Goal: Task Accomplishment & Management: Use online tool/utility

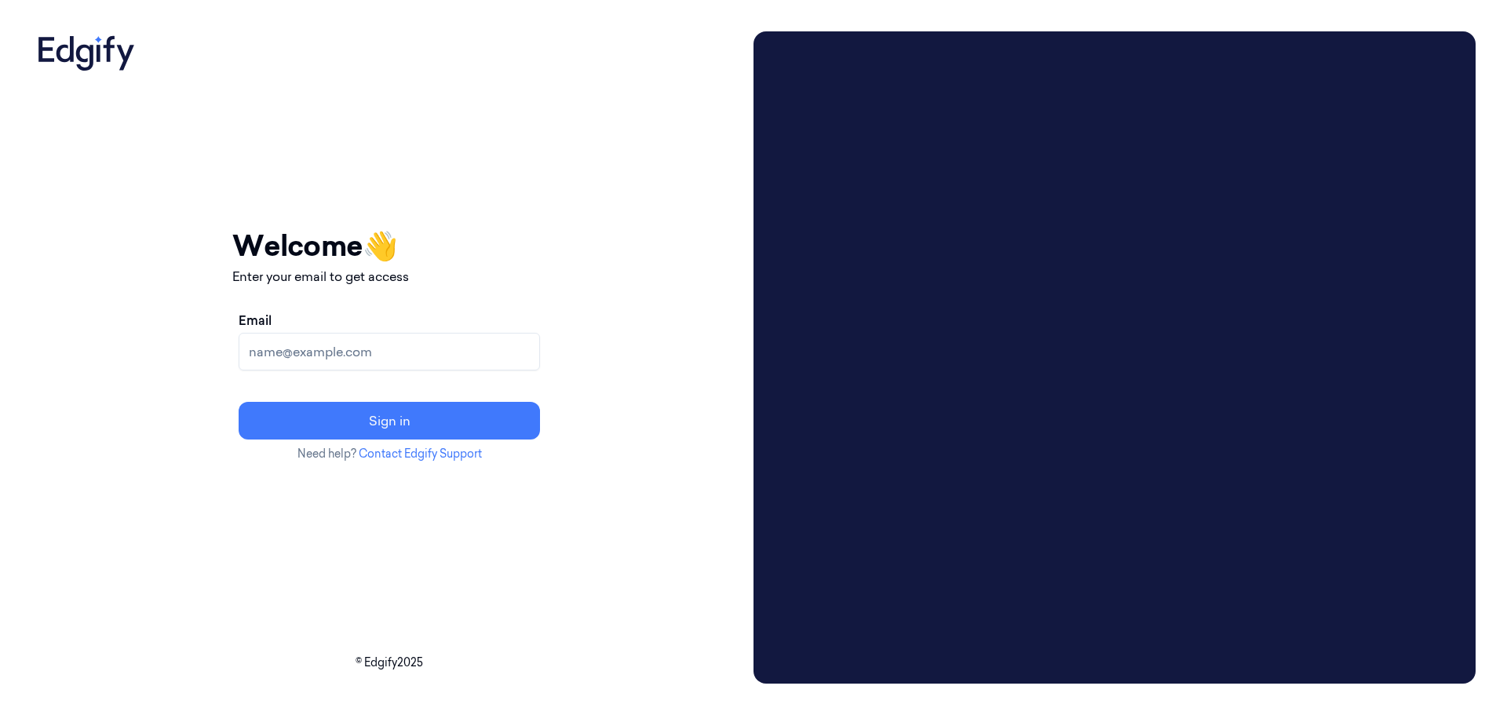
drag, startPoint x: 384, startPoint y: 348, endPoint x: 390, endPoint y: 355, distance: 9.4
click at [383, 348] on input "Email" at bounding box center [389, 352] width 301 height 38
type input "[EMAIL_ADDRESS][DOMAIN_NAME]"
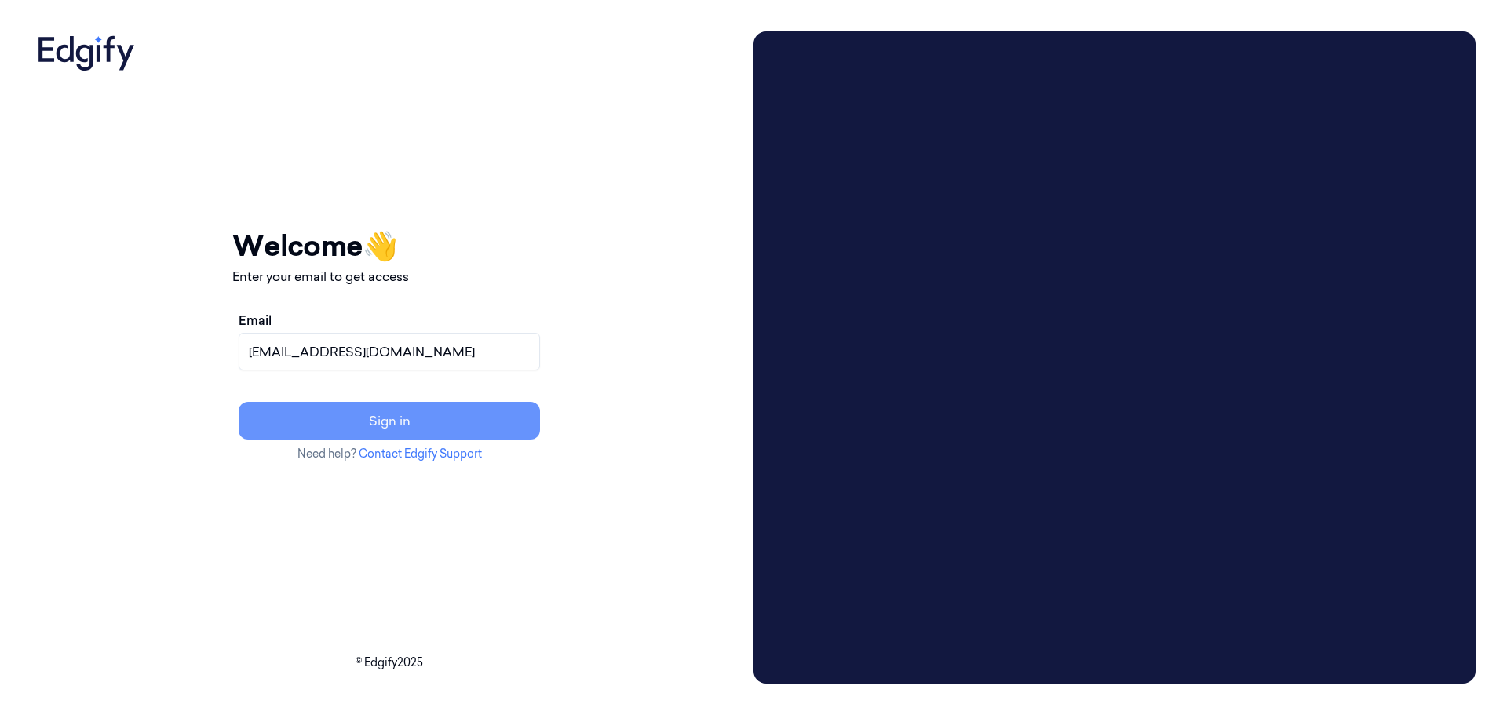
click at [401, 410] on button "Sign in" at bounding box center [389, 421] width 301 height 38
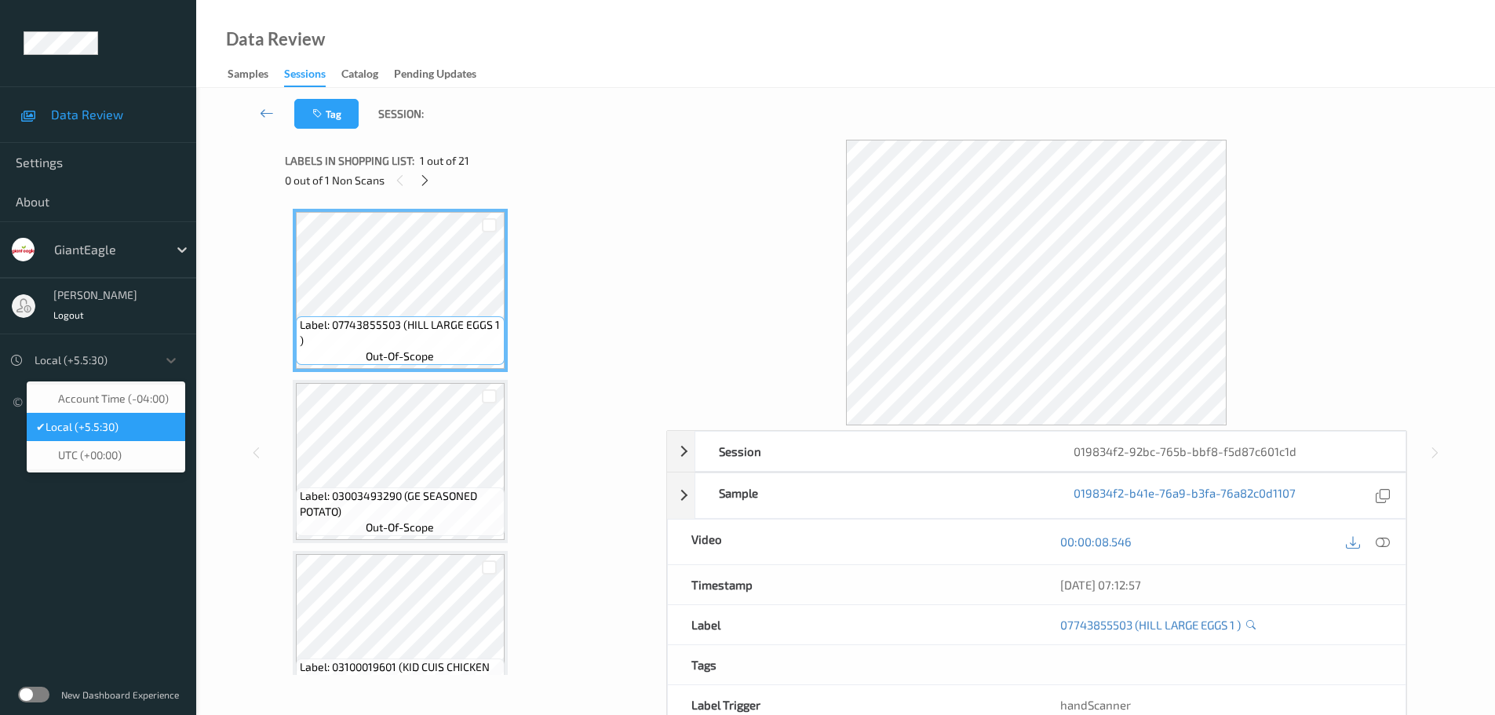
click at [95, 370] on div "Local (+5.5:30)" at bounding box center [92, 360] width 130 height 25
click at [99, 403] on span "Account Time (-04:00)" at bounding box center [113, 399] width 111 height 16
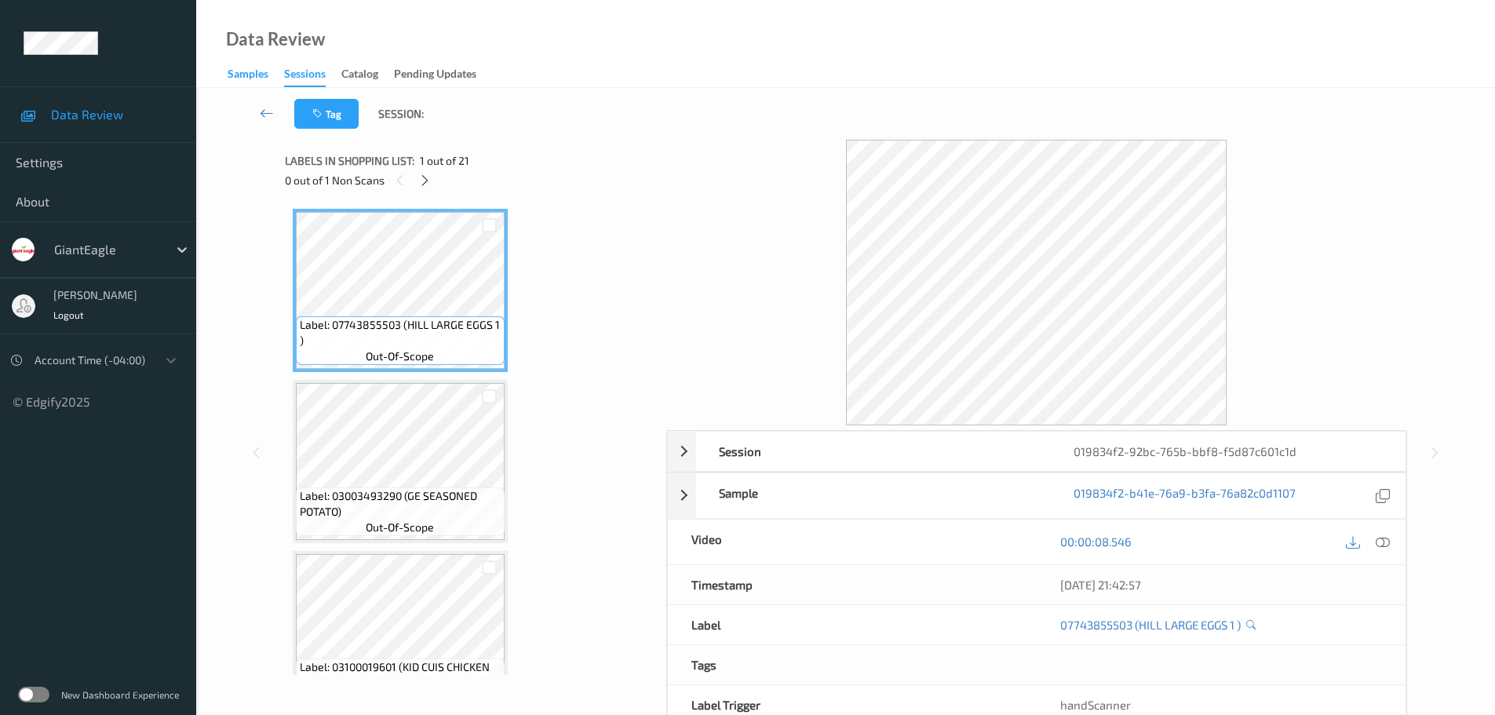
click at [243, 69] on div "Samples" at bounding box center [248, 76] width 41 height 20
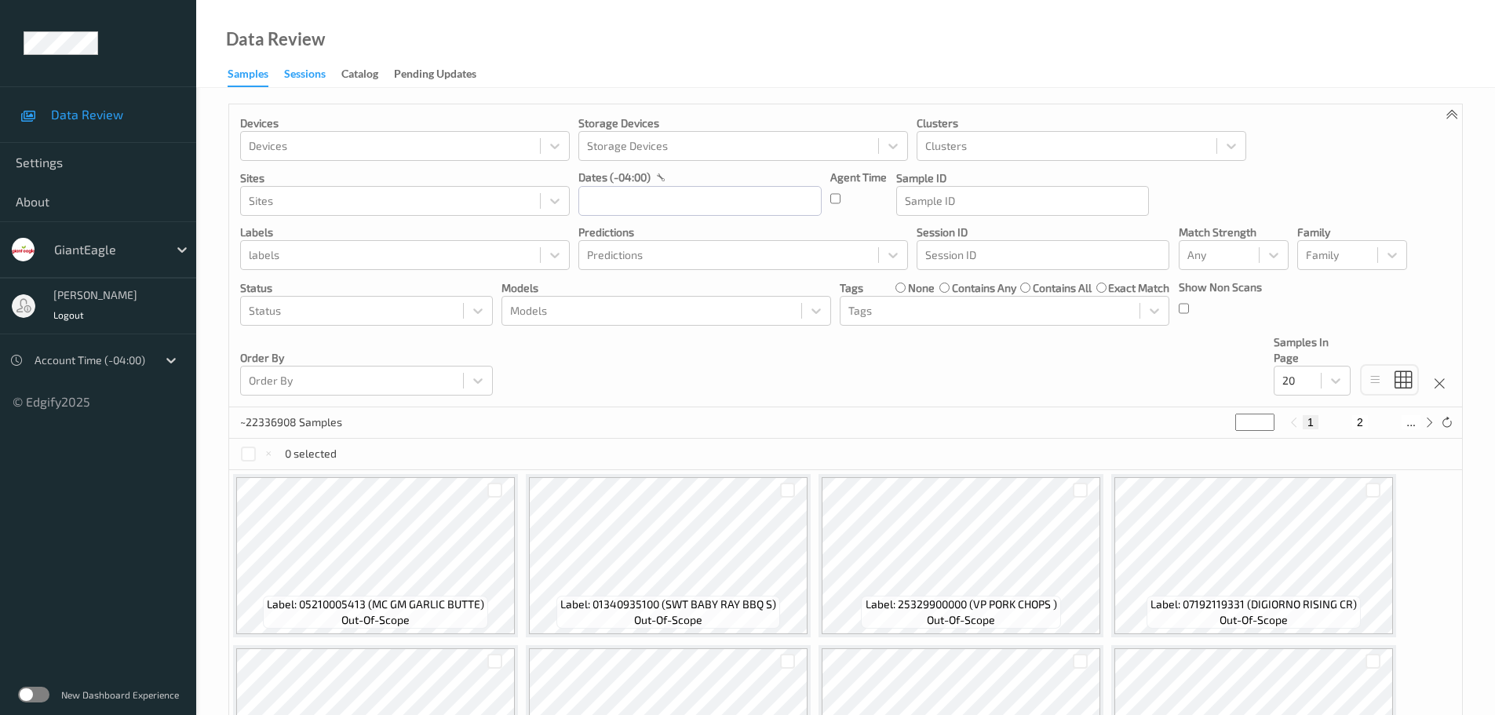
click at [284, 83] on div "Sessions" at bounding box center [305, 76] width 42 height 20
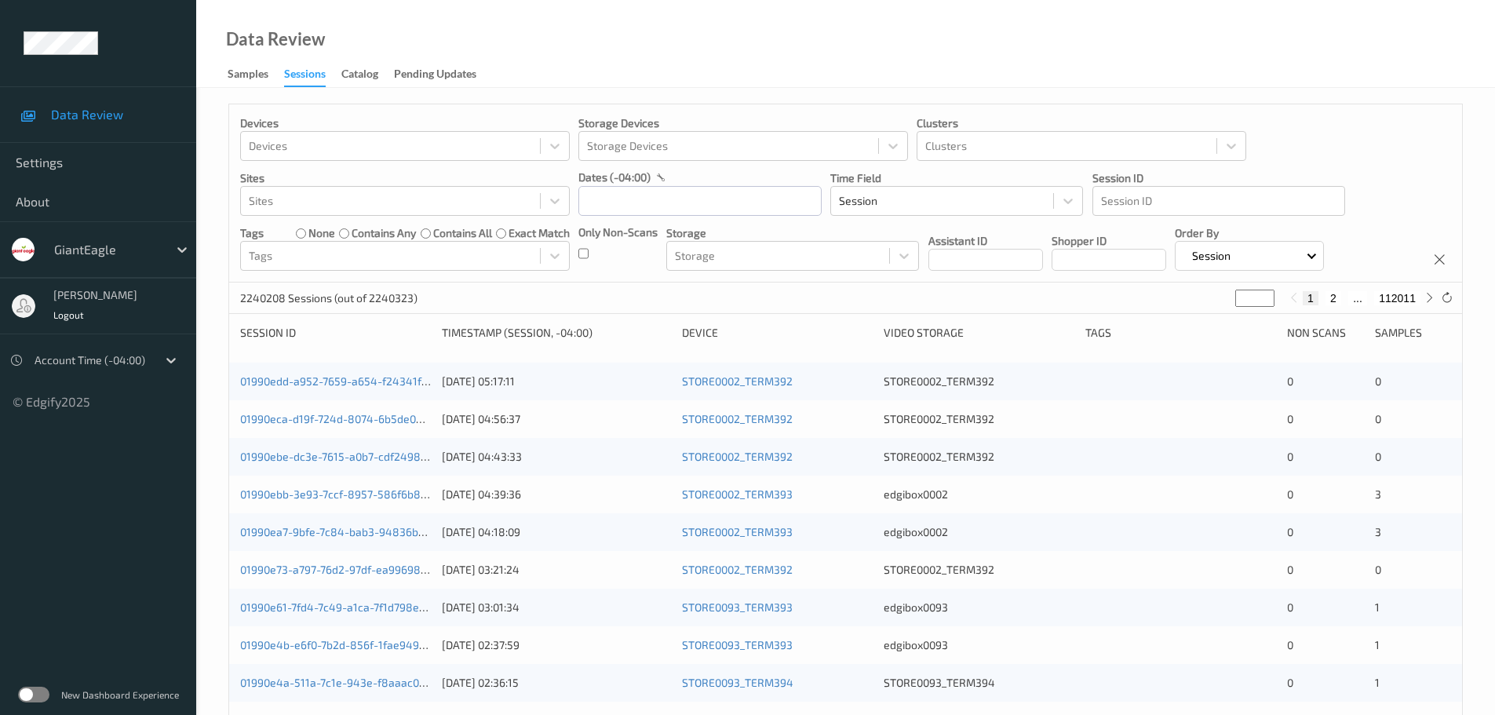
click at [128, 253] on div at bounding box center [107, 249] width 106 height 19
click at [132, 253] on div at bounding box center [107, 249] width 106 height 19
click at [97, 438] on ul "Data Review Settings About GiantEagle Rohit Achary Logout Account Time (-04:00)…" at bounding box center [98, 357] width 196 height 715
click at [632, 193] on input "text" at bounding box center [699, 201] width 243 height 30
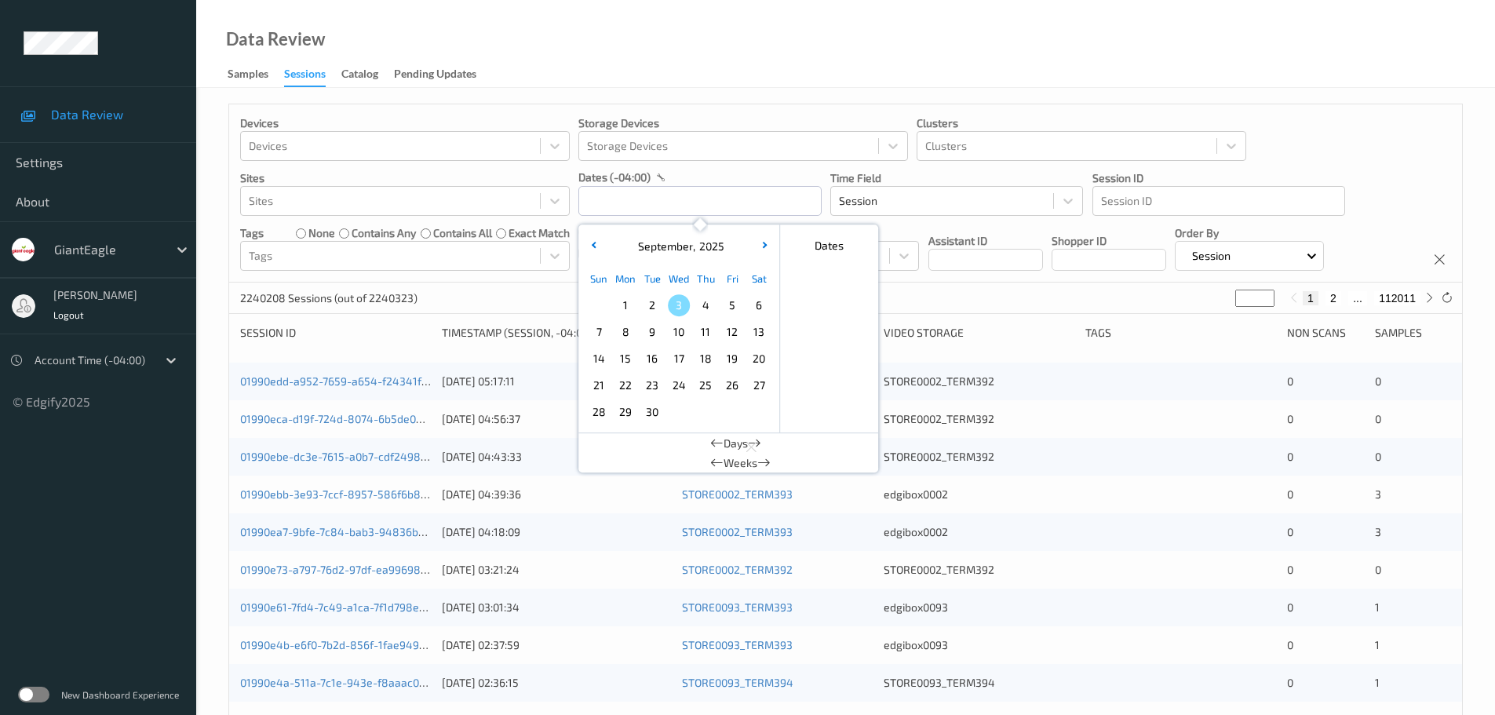
click at [647, 304] on span "2" at bounding box center [652, 305] width 22 height 22
type input "02/09/2025 00:00 -> 02/09/2025 23:59"
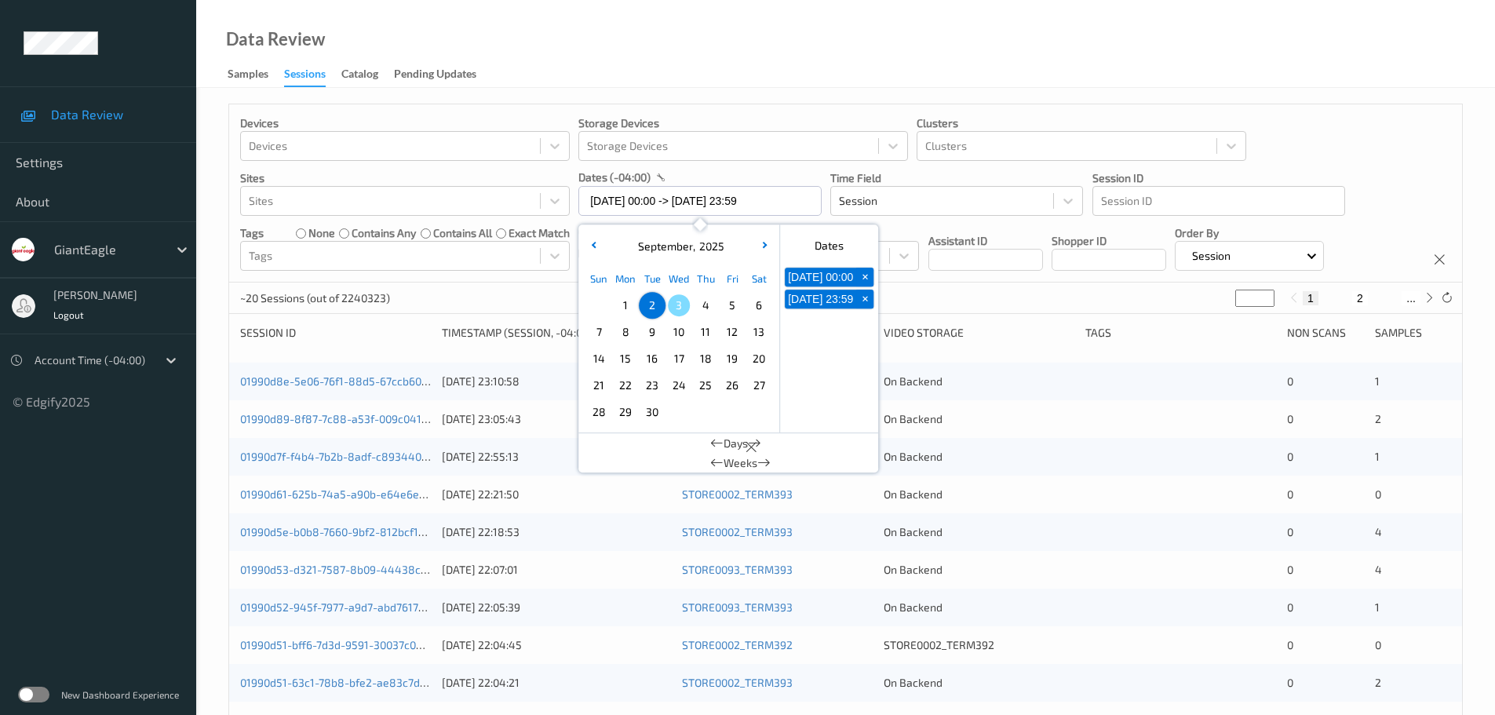
click at [735, 98] on div "Devices Devices Storage Devices Storage Devices Clusters Clusters Sites Sites d…" at bounding box center [845, 634] width 1299 height 1093
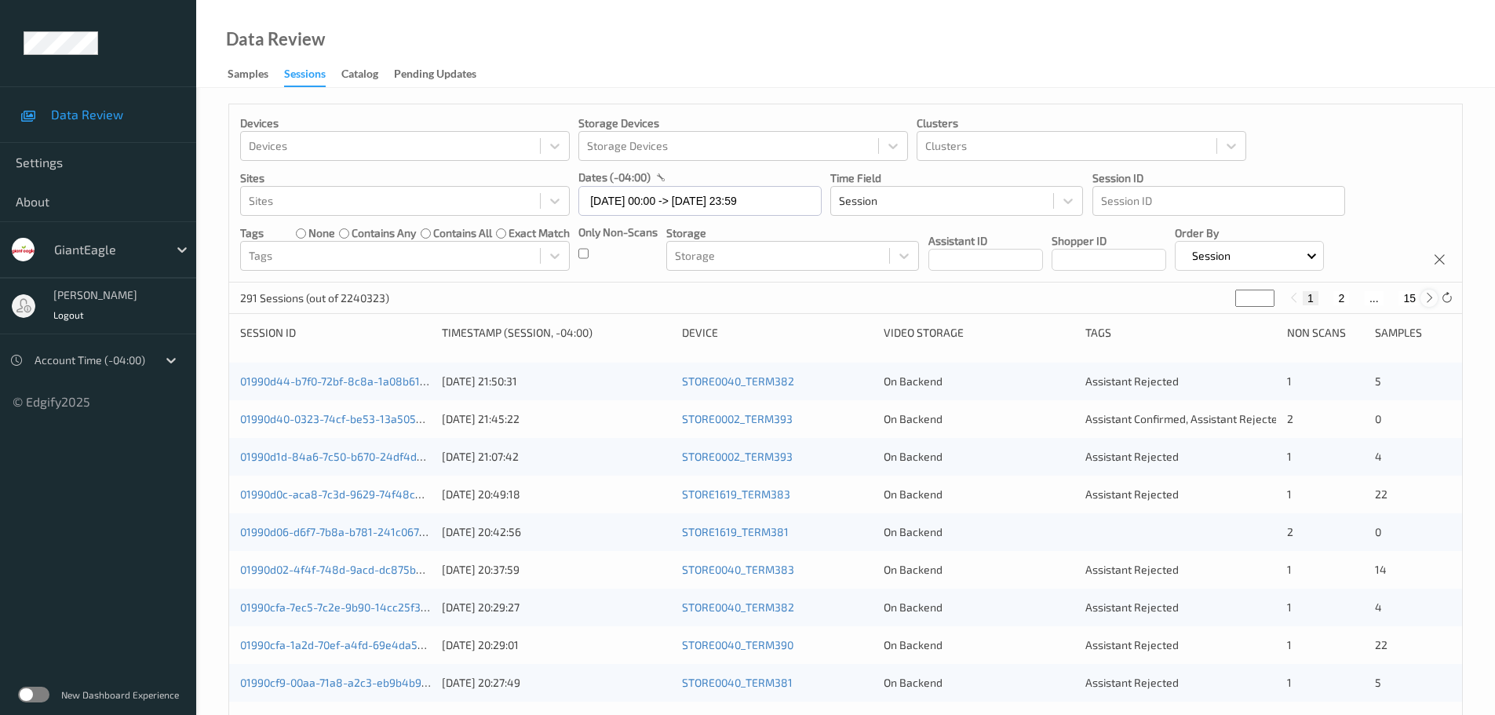
click at [1426, 304] on icon at bounding box center [1430, 298] width 12 height 12
type input "*"
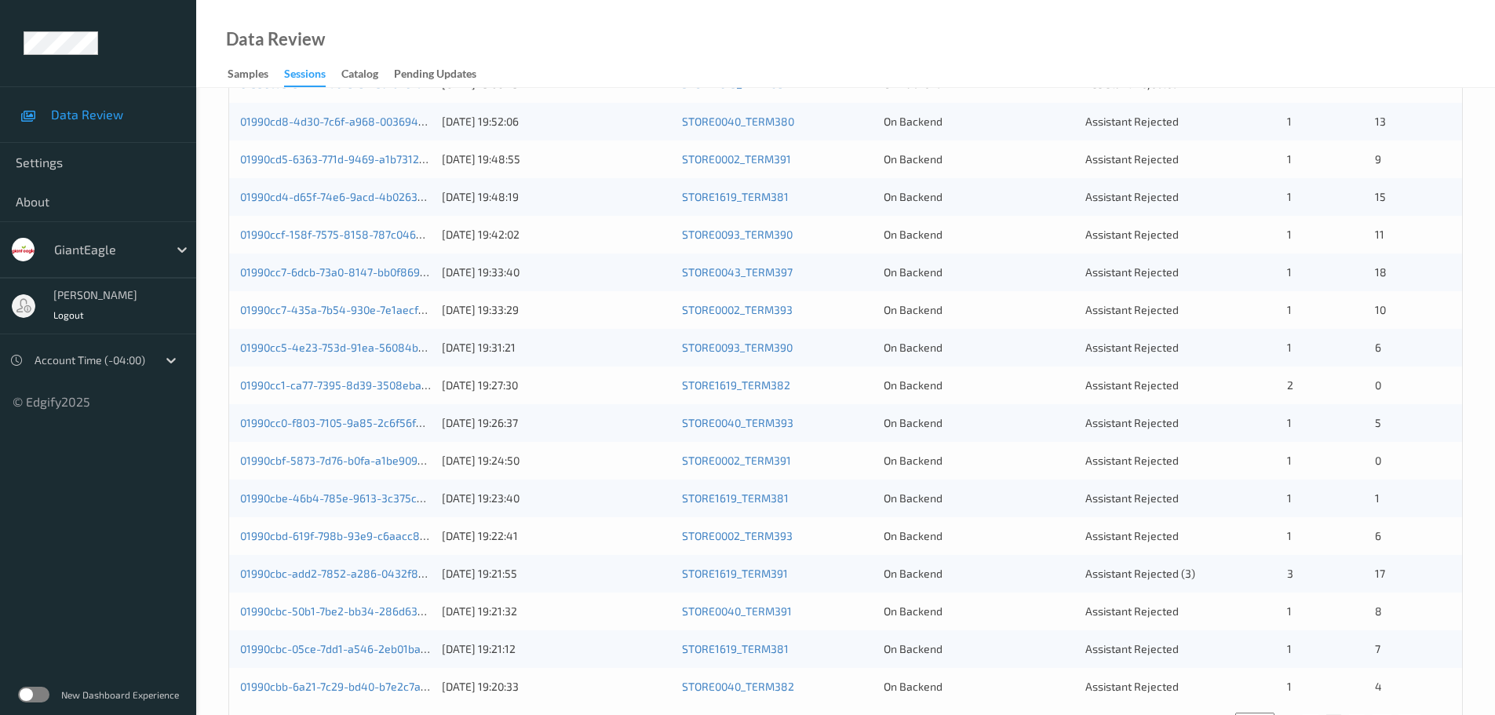
scroll to position [466, 0]
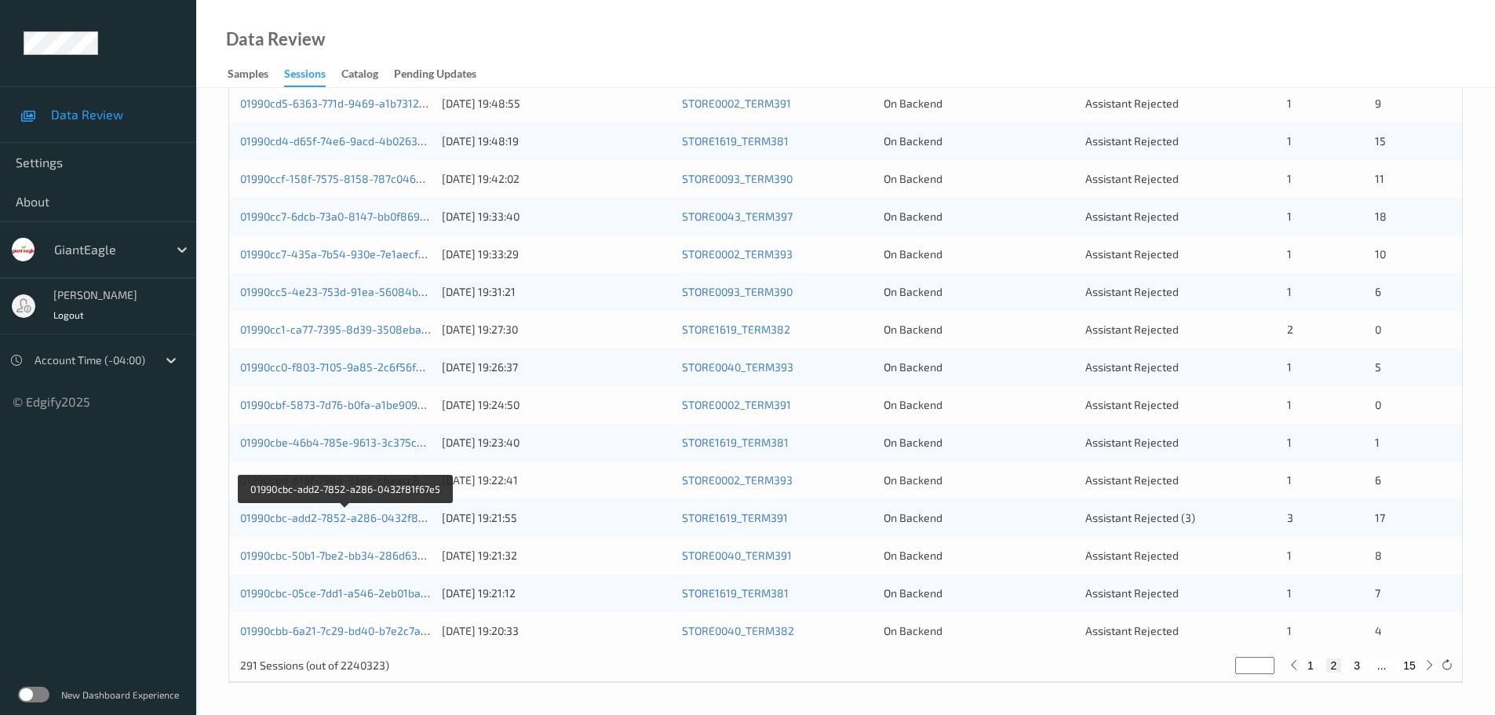
drag, startPoint x: 403, startPoint y: 522, endPoint x: 430, endPoint y: 529, distance: 28.4
click at [430, 529] on div "01990cbc-add2-7852-a286-0432f81f67e5 02/09/2025 19:21:55 STORE1619_TERM391 On B…" at bounding box center [845, 518] width 1233 height 38
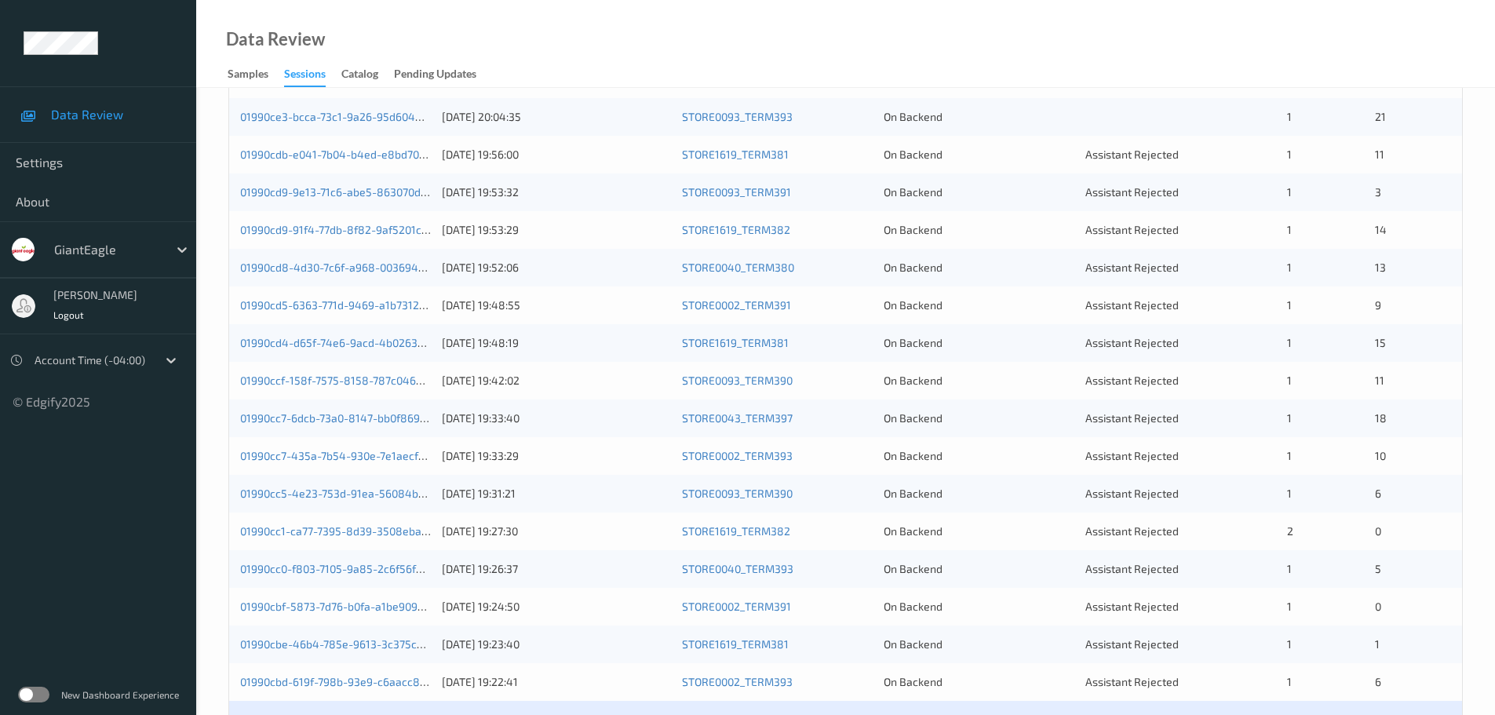
scroll to position [0, 0]
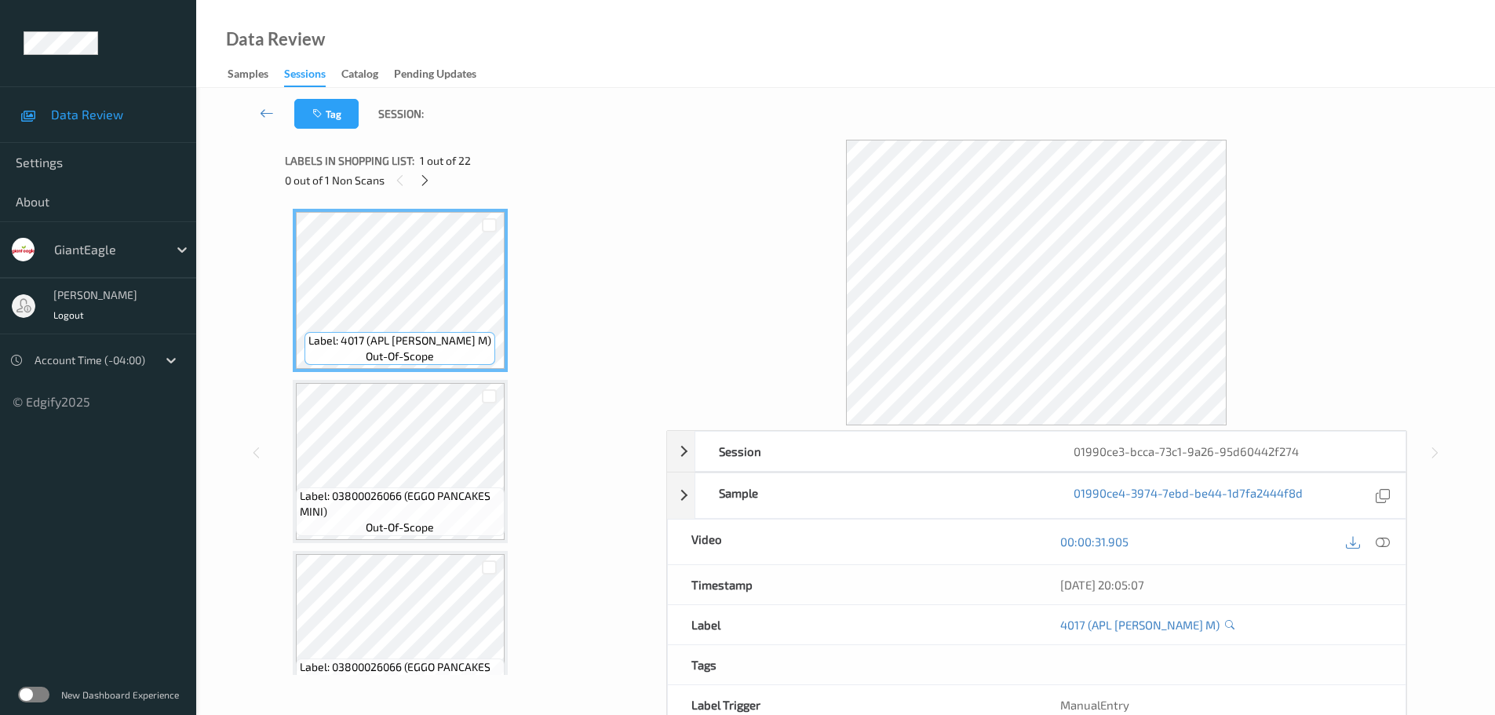
click at [437, 177] on div "0 out of 1 Non Scans" at bounding box center [470, 180] width 370 height 20
click at [431, 188] on div at bounding box center [425, 180] width 20 height 20
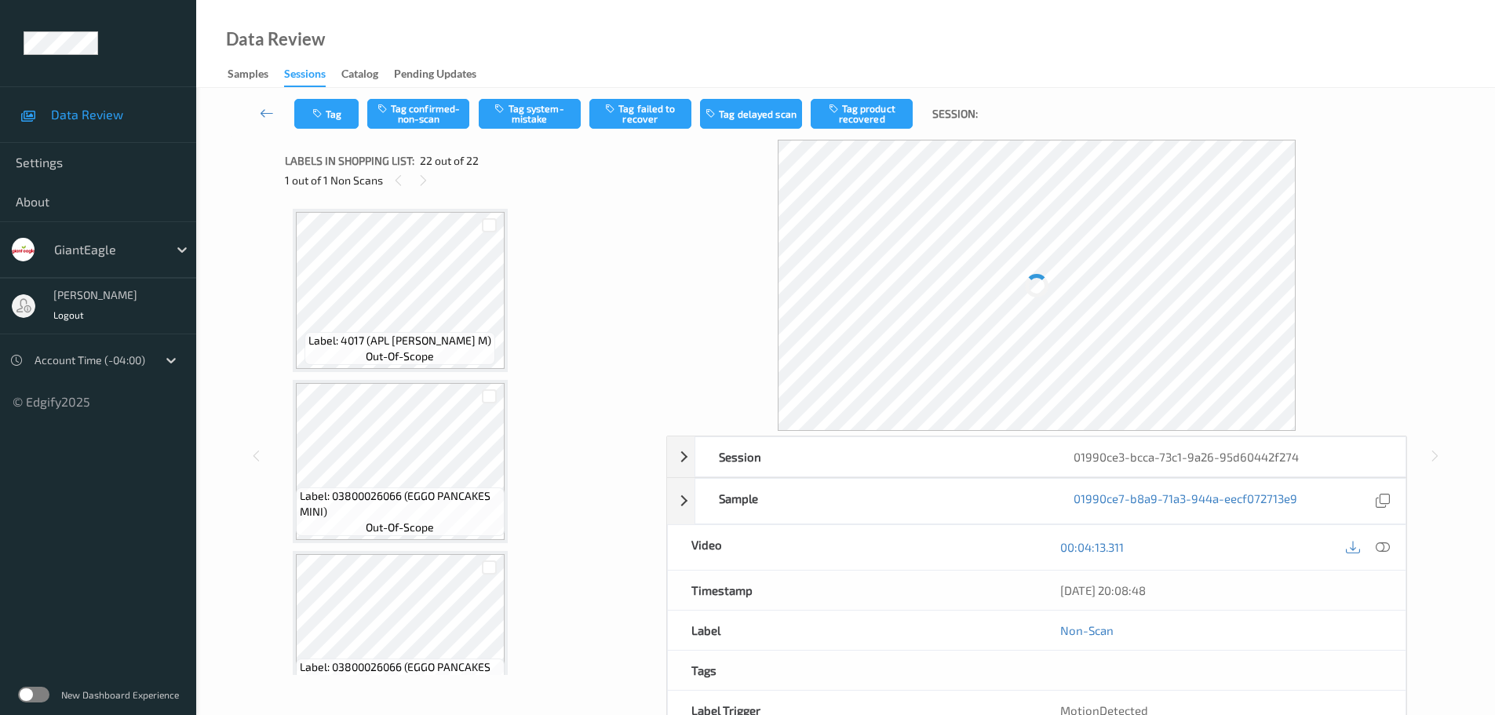
scroll to position [3298, 0]
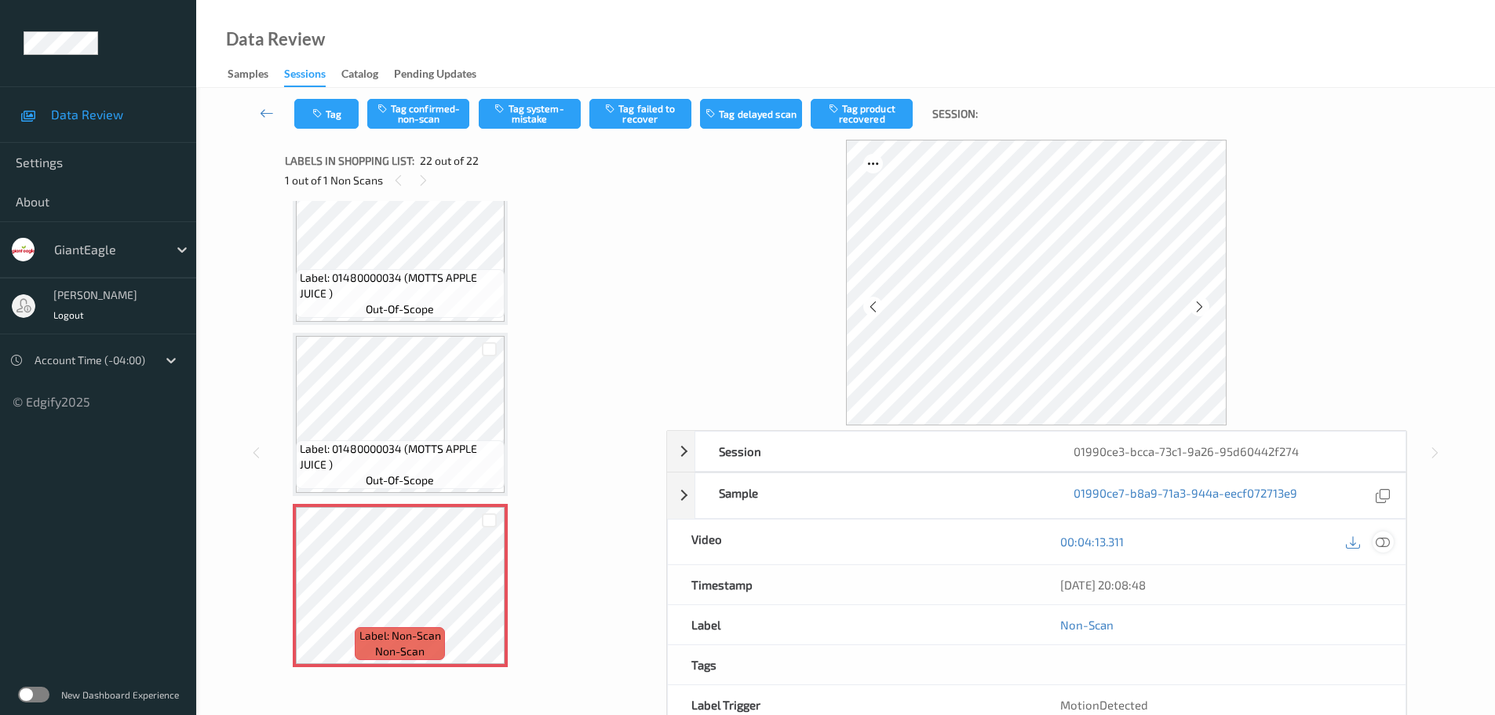
click at [1380, 533] on div at bounding box center [1383, 541] width 21 height 21
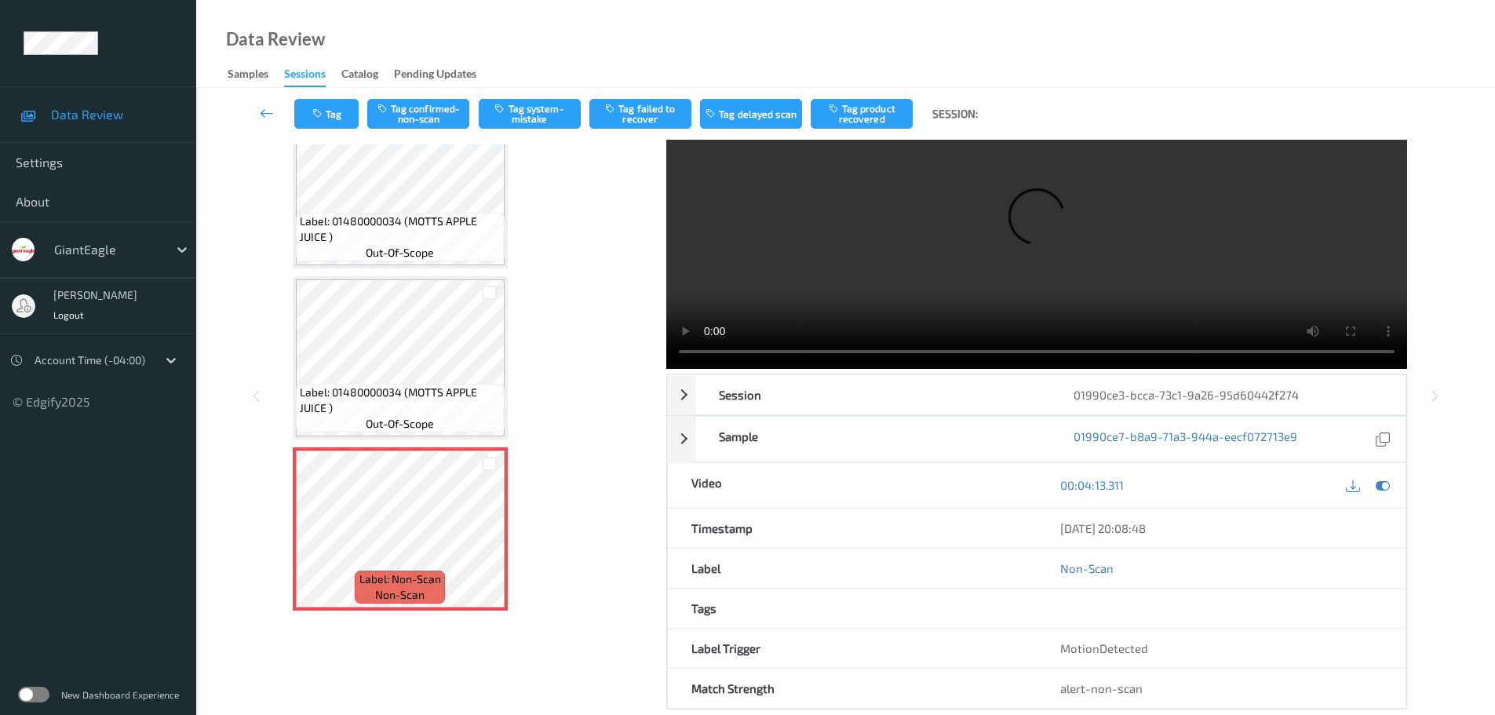
scroll to position [83, 0]
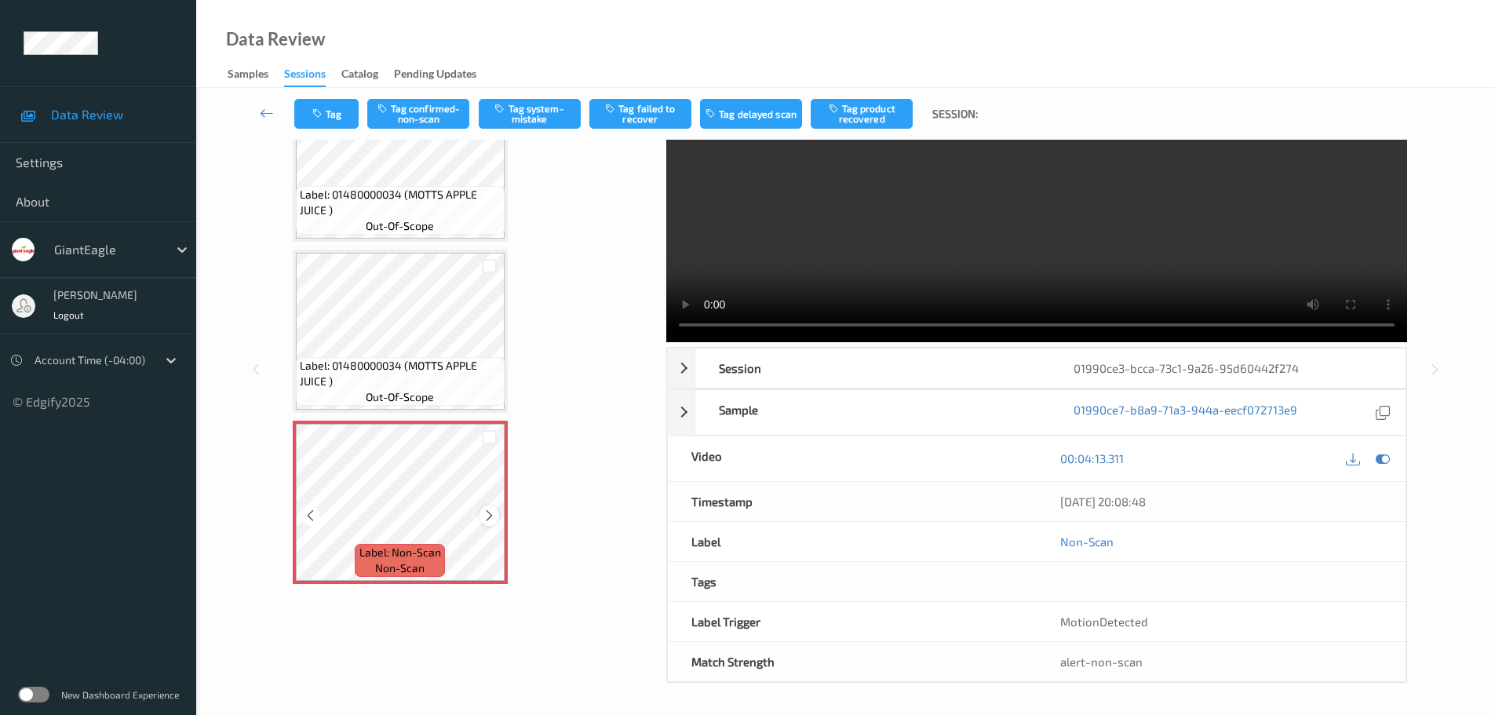
click at [495, 520] on icon at bounding box center [489, 516] width 13 height 14
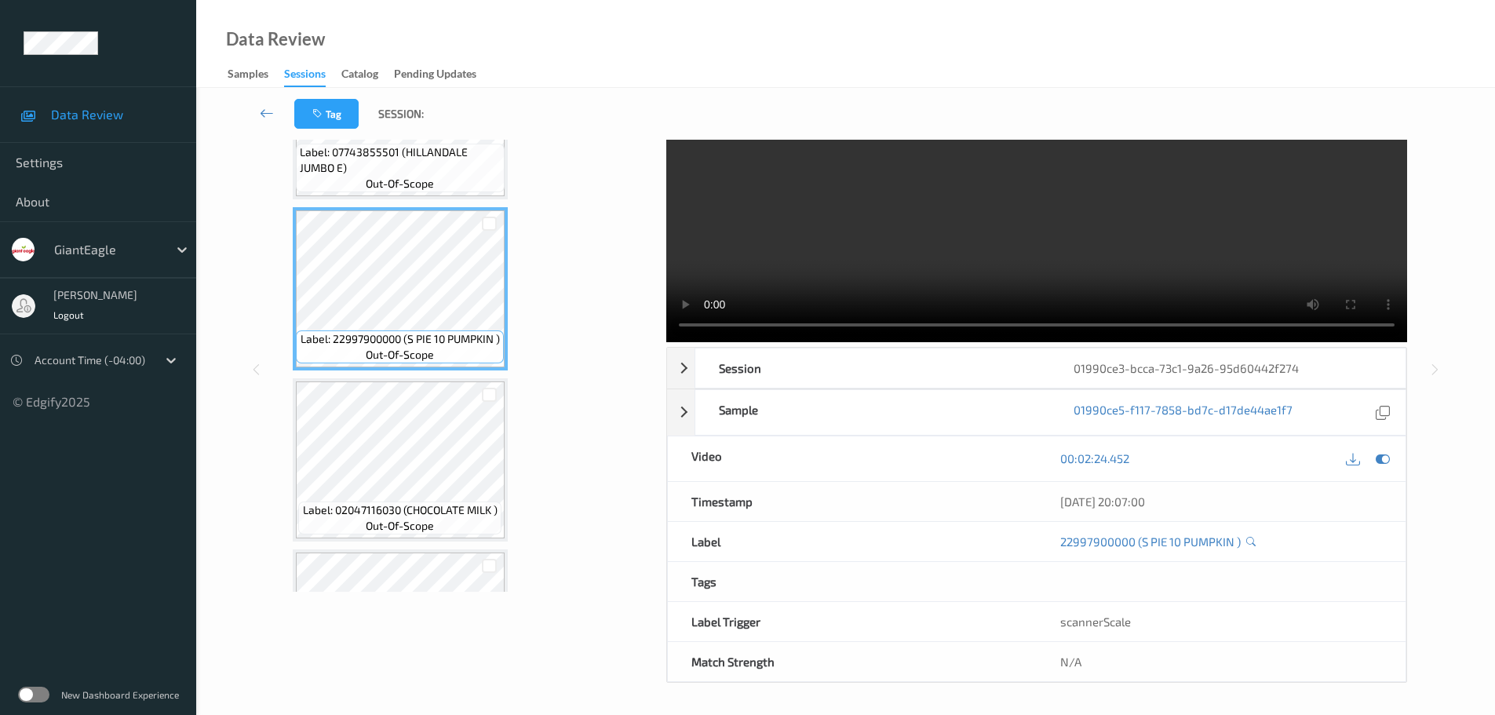
scroll to position [0, 0]
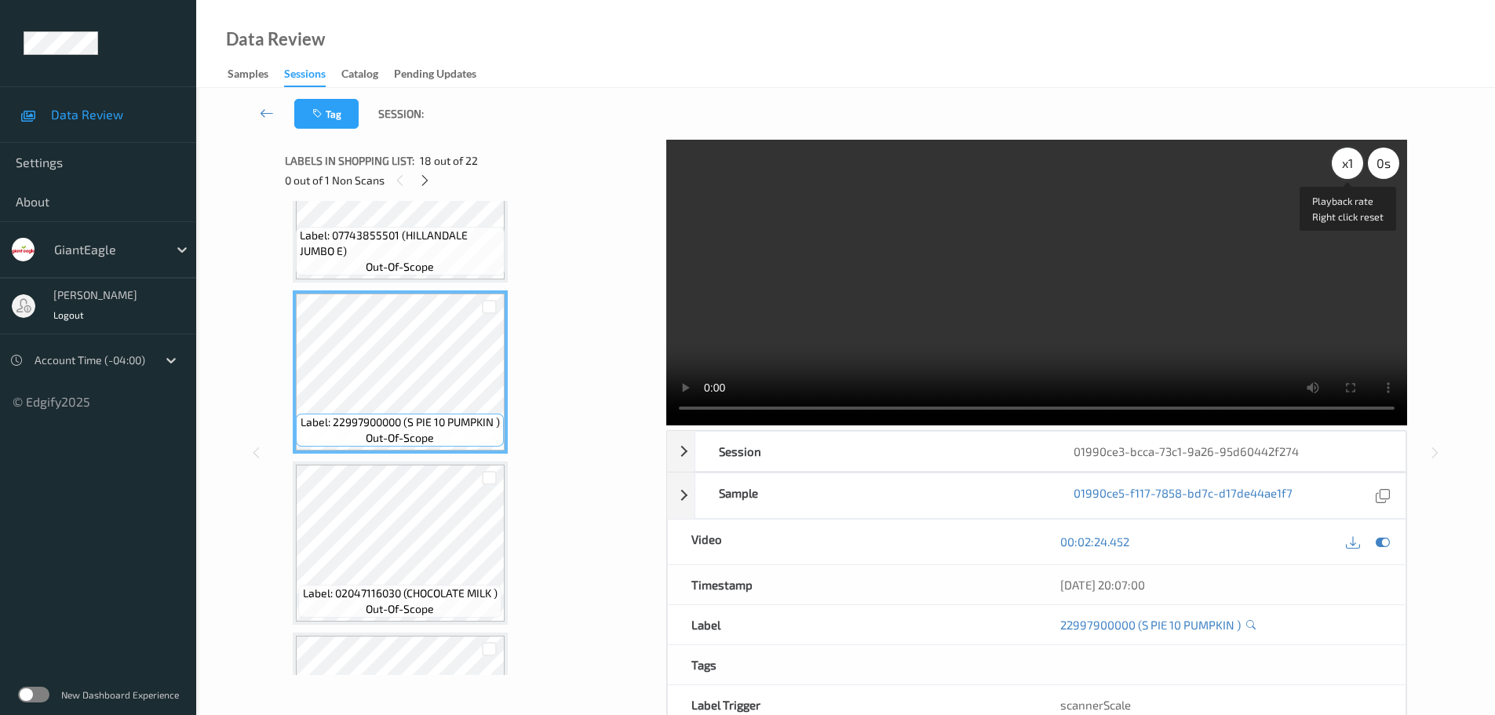
click at [1344, 163] on div "x 1" at bounding box center [1347, 163] width 31 height 31
click at [1344, 163] on div "x 2" at bounding box center [1347, 163] width 31 height 31
click at [1344, 163] on div "x 4" at bounding box center [1347, 163] width 31 height 31
click at [1347, 160] on div "x 1" at bounding box center [1347, 163] width 31 height 31
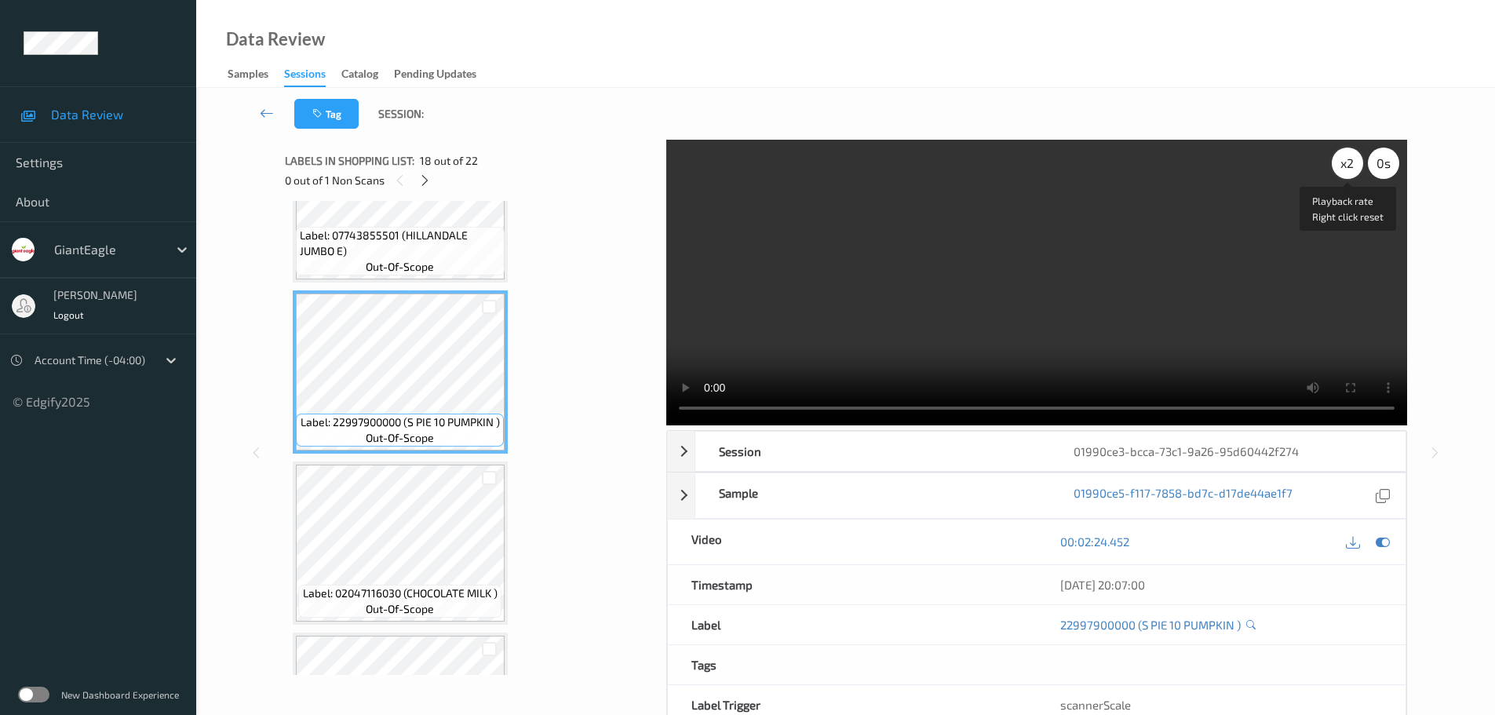
click at [1347, 160] on div "x 2" at bounding box center [1347, 163] width 31 height 31
click at [1340, 159] on div "x 4" at bounding box center [1347, 163] width 31 height 31
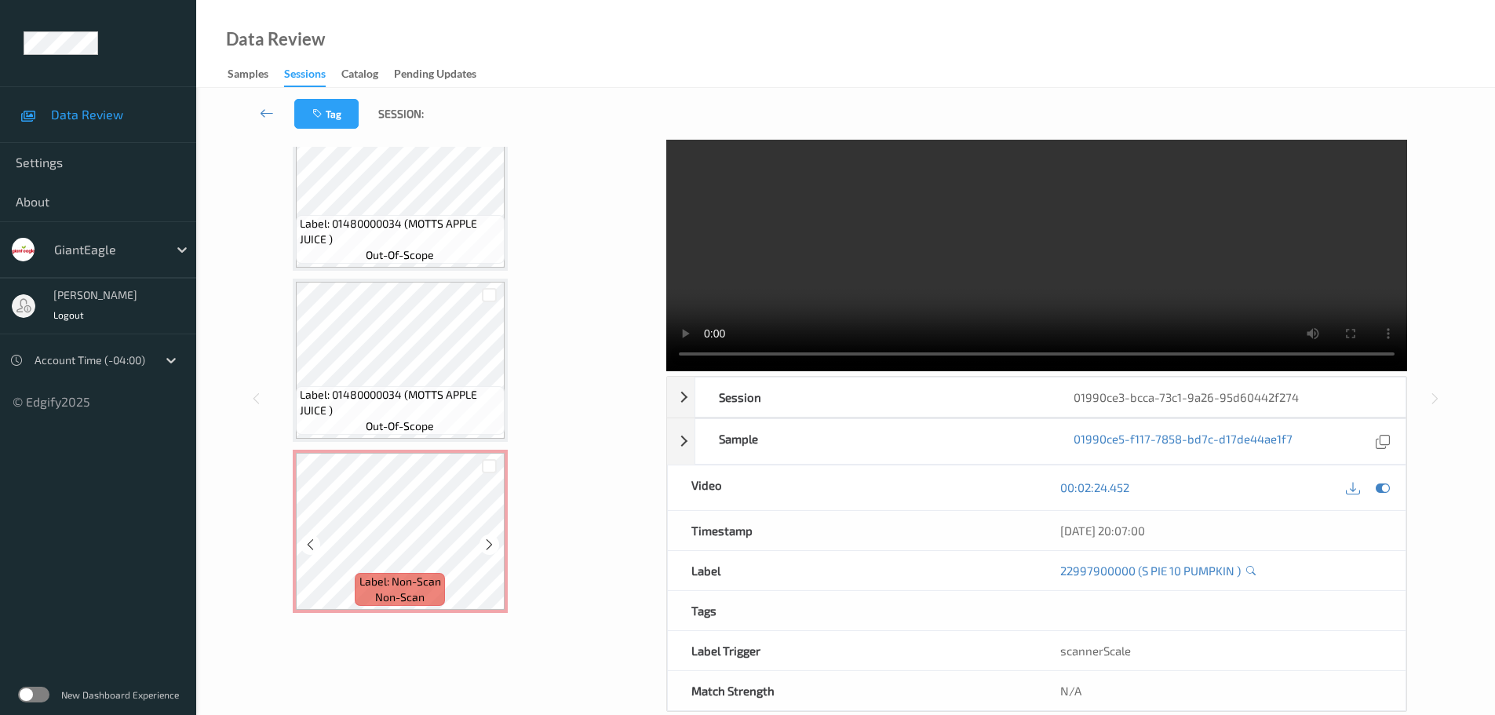
scroll to position [83, 0]
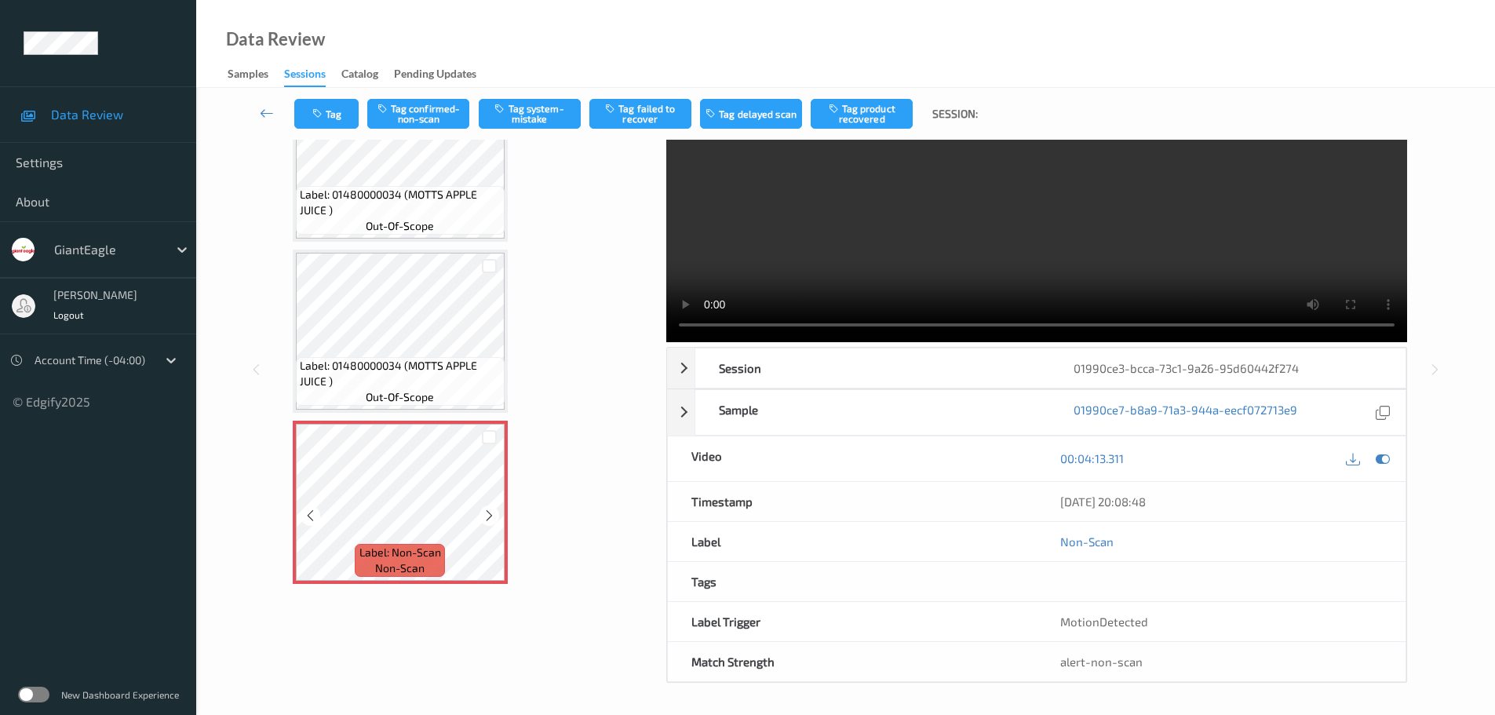
click at [445, 368] on span "Label: 01480000034 (MOTTS APPLE JUICE )" at bounding box center [400, 373] width 201 height 31
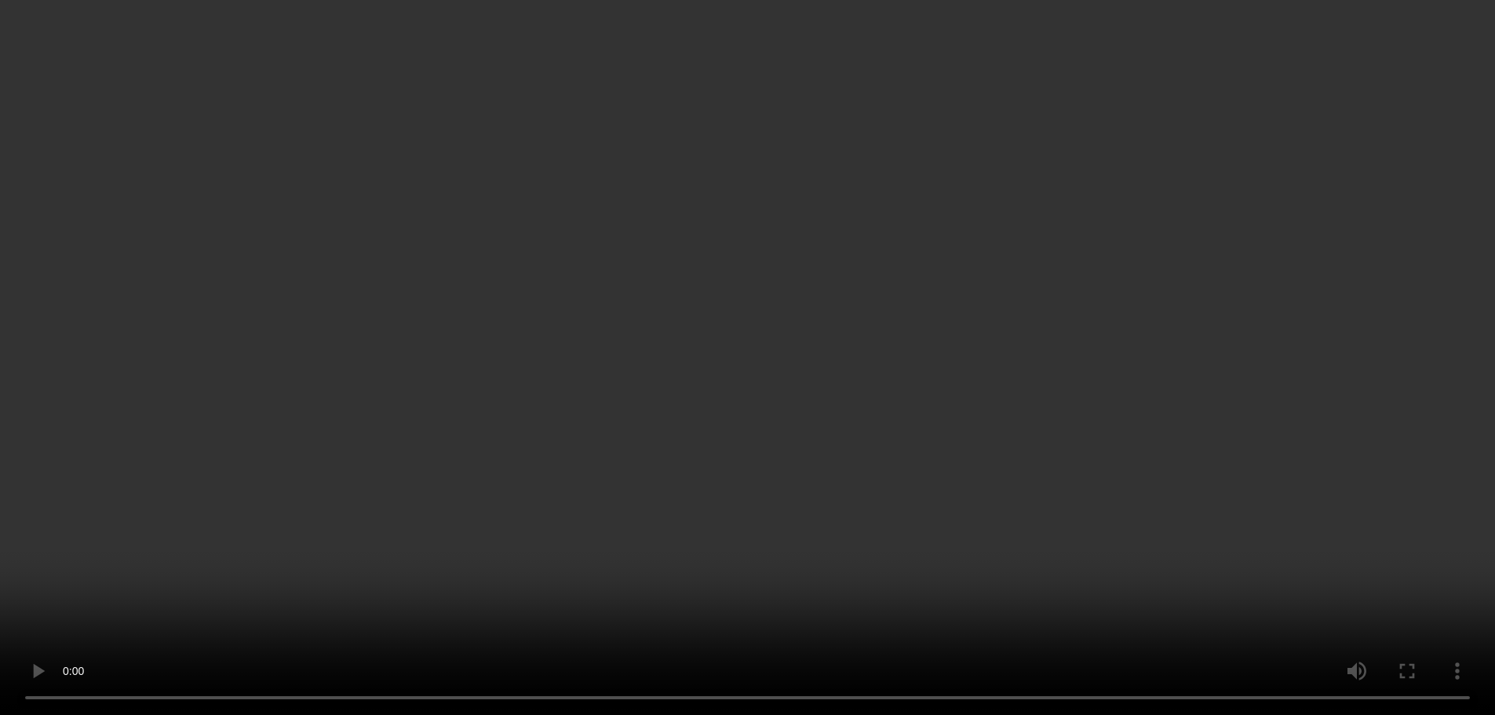
scroll to position [0, 0]
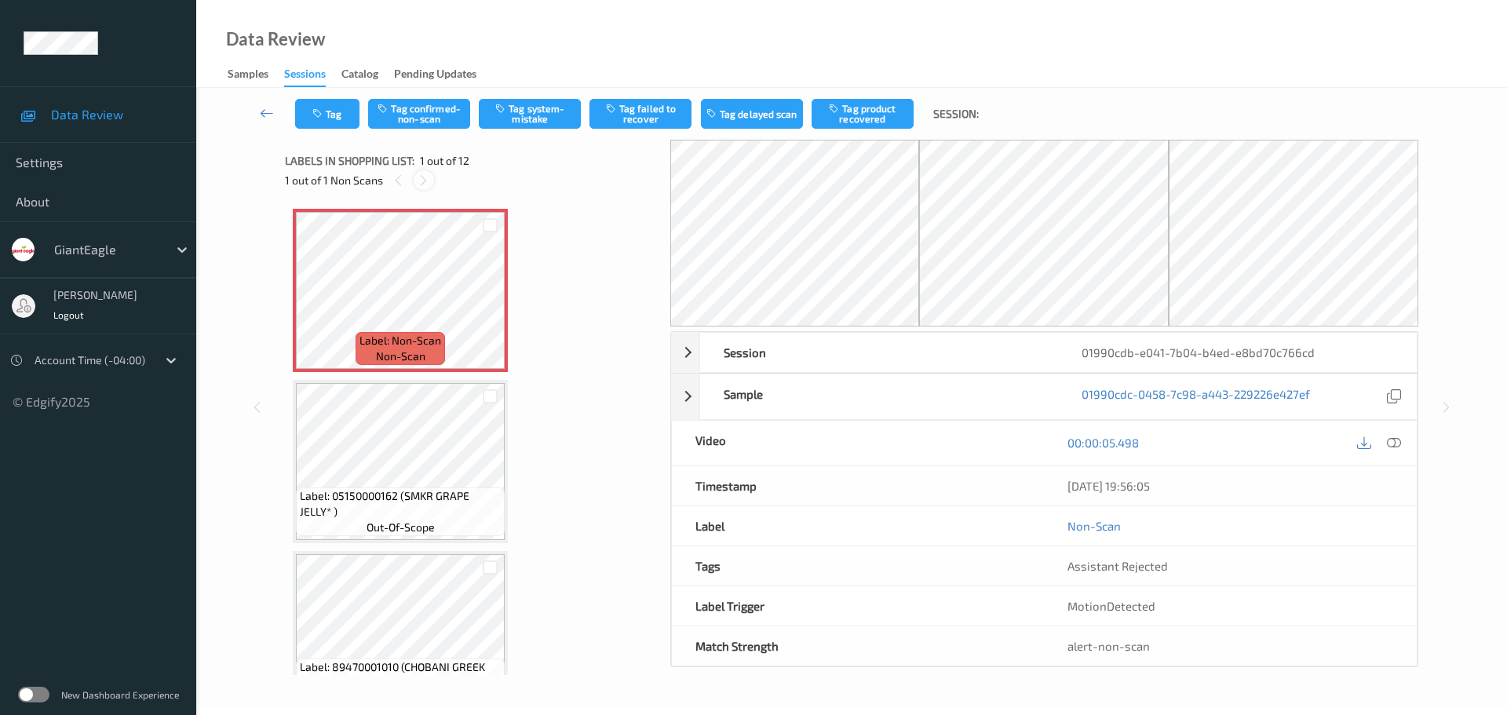
click at [426, 180] on icon at bounding box center [423, 180] width 13 height 14
click at [1383, 445] on div at bounding box center [1379, 442] width 51 height 21
drag, startPoint x: 1388, startPoint y: 443, endPoint x: 1372, endPoint y: 443, distance: 16.5
click at [1389, 443] on icon at bounding box center [1394, 443] width 14 height 14
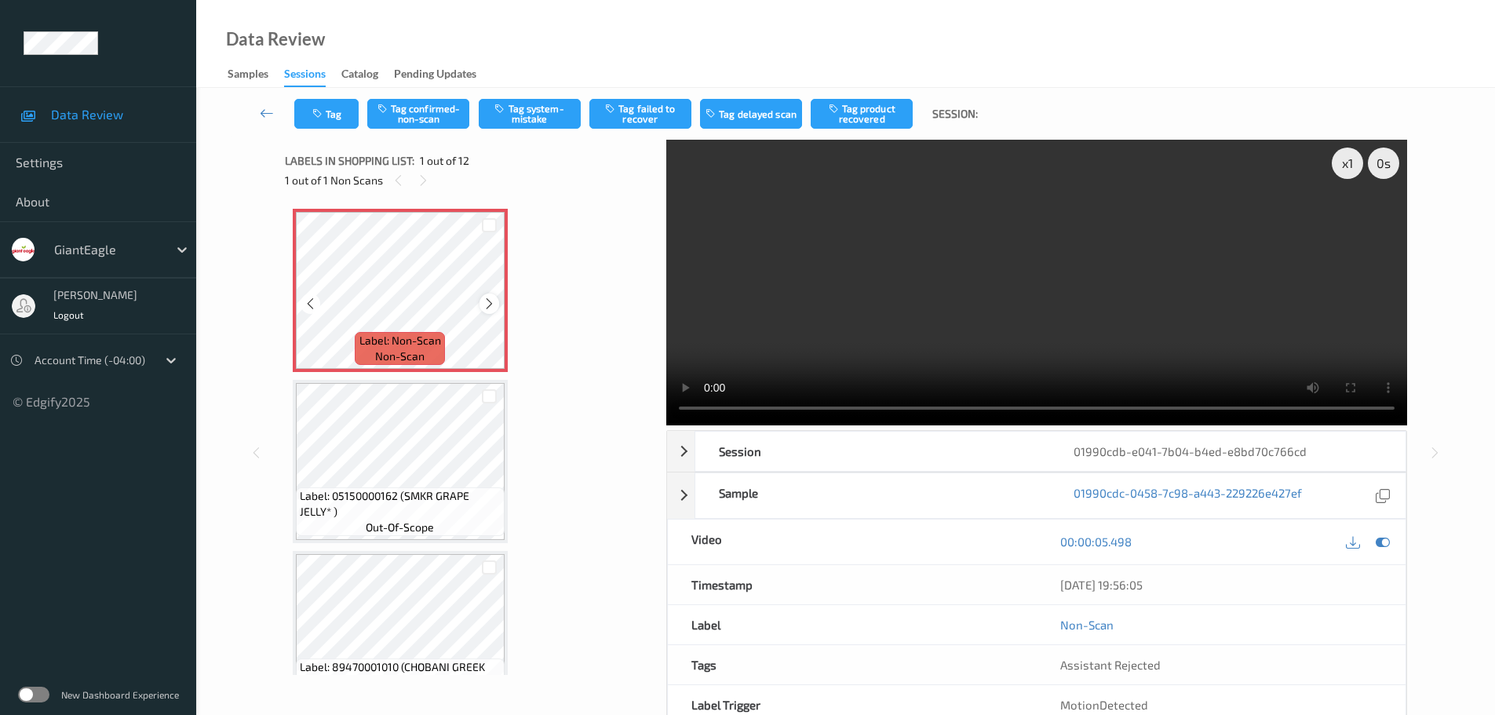
click at [479, 300] on div at bounding box center [489, 303] width 20 height 20
click at [541, 109] on button "Tag system-mistake" at bounding box center [530, 114] width 102 height 30
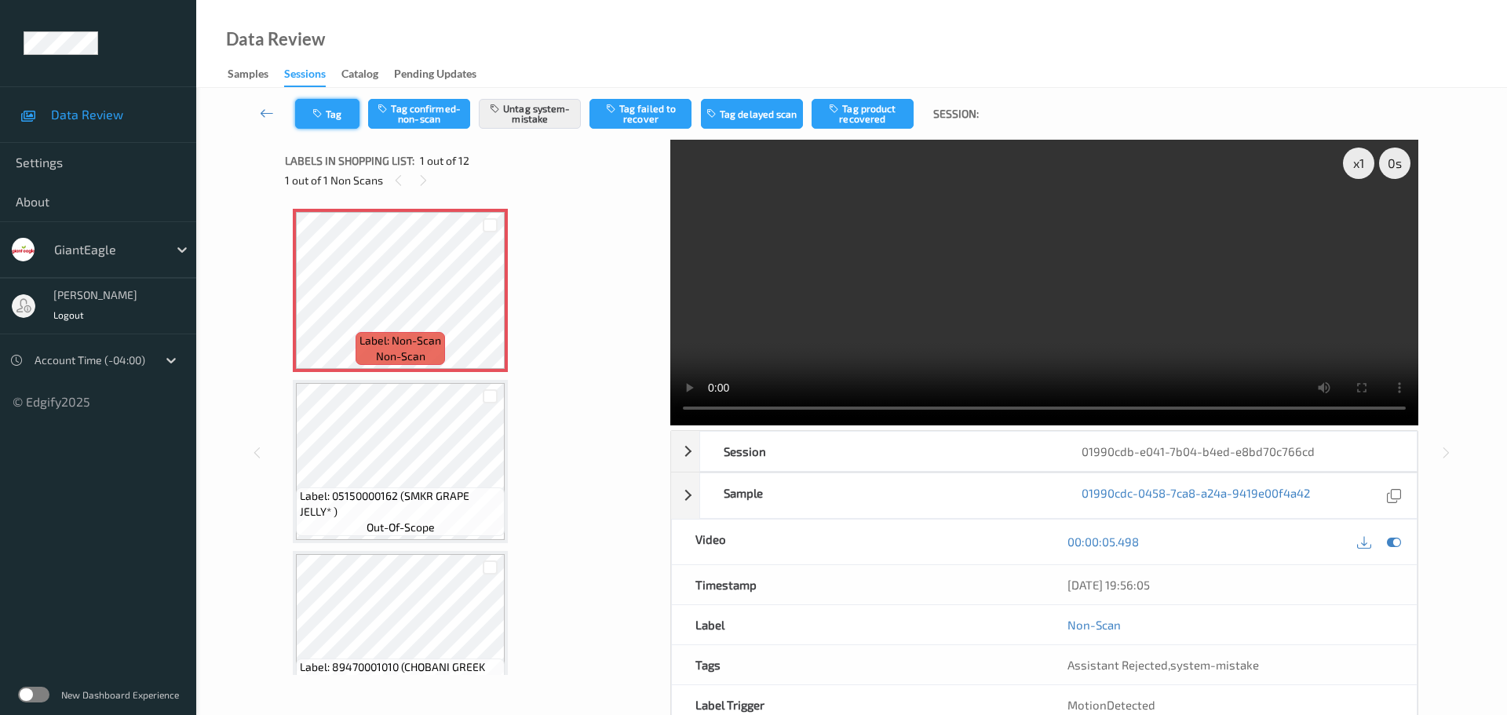
click at [314, 123] on button "Tag" at bounding box center [327, 114] width 64 height 30
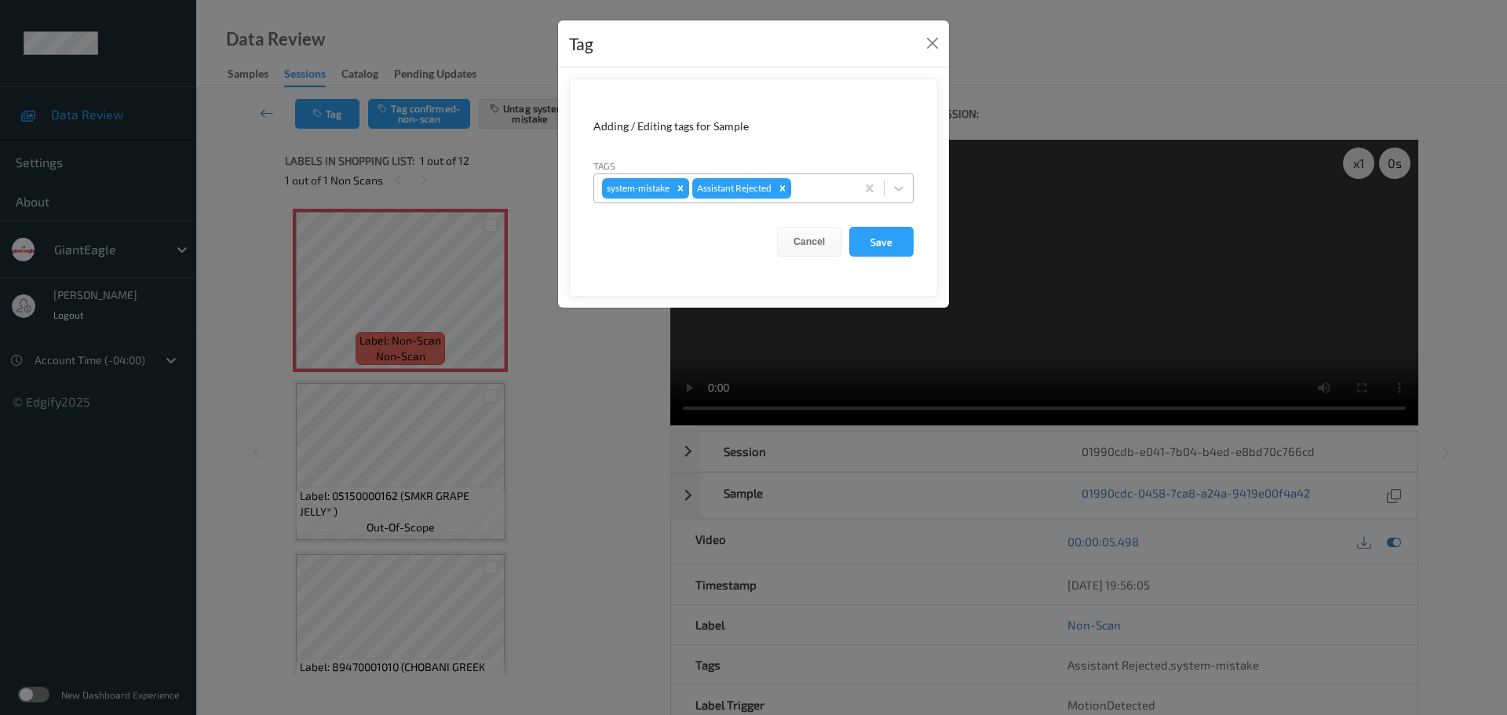
click at [824, 187] on div at bounding box center [820, 188] width 53 height 19
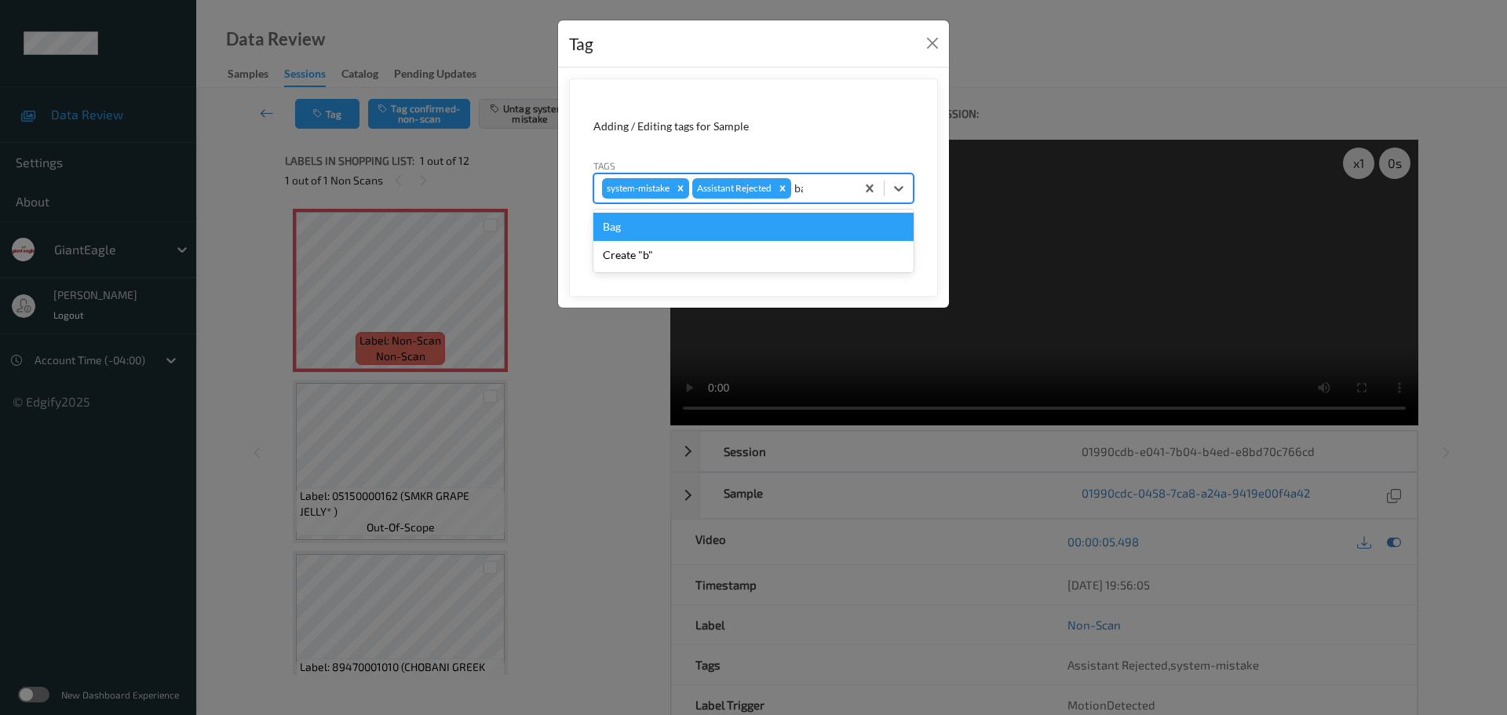
type input "bag"
click at [785, 216] on div "Bag" at bounding box center [753, 227] width 320 height 28
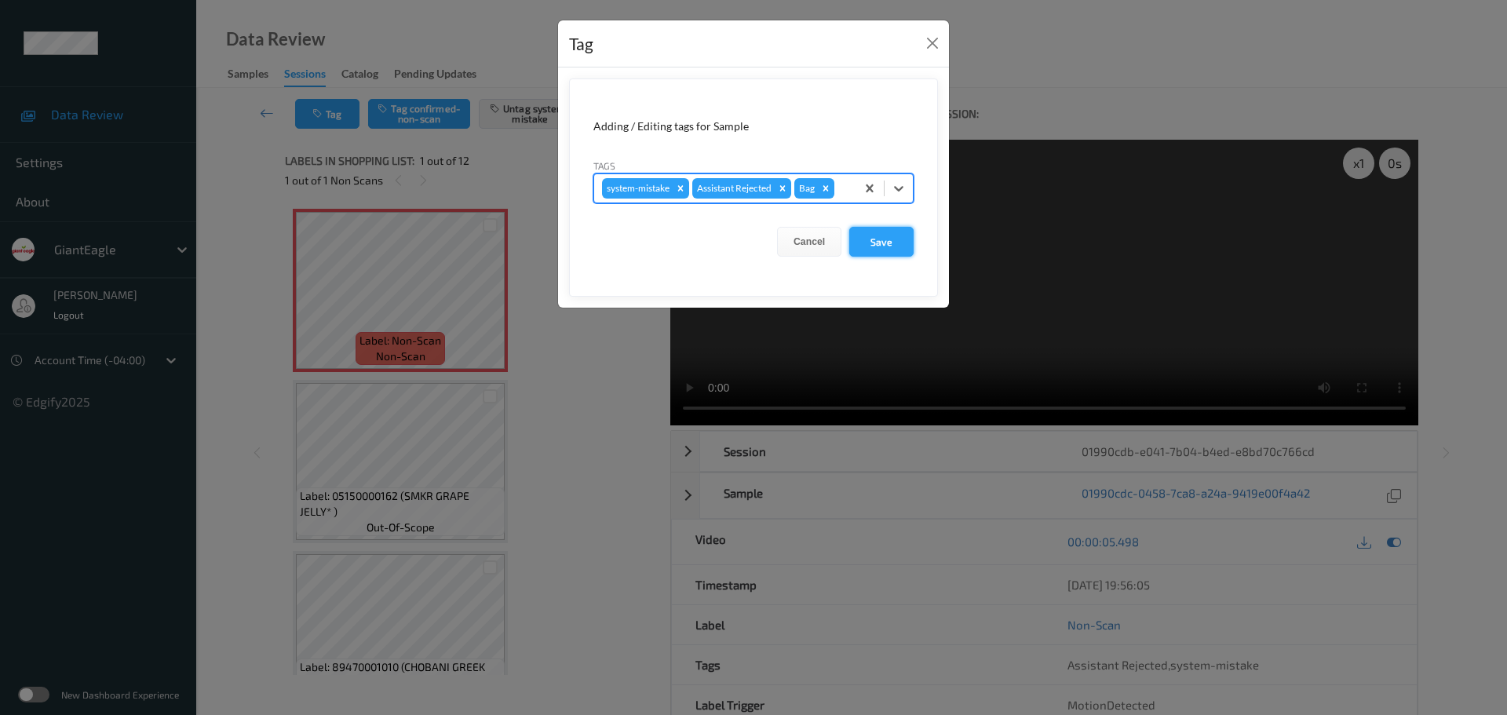
click at [871, 246] on button "Save" at bounding box center [881, 242] width 64 height 30
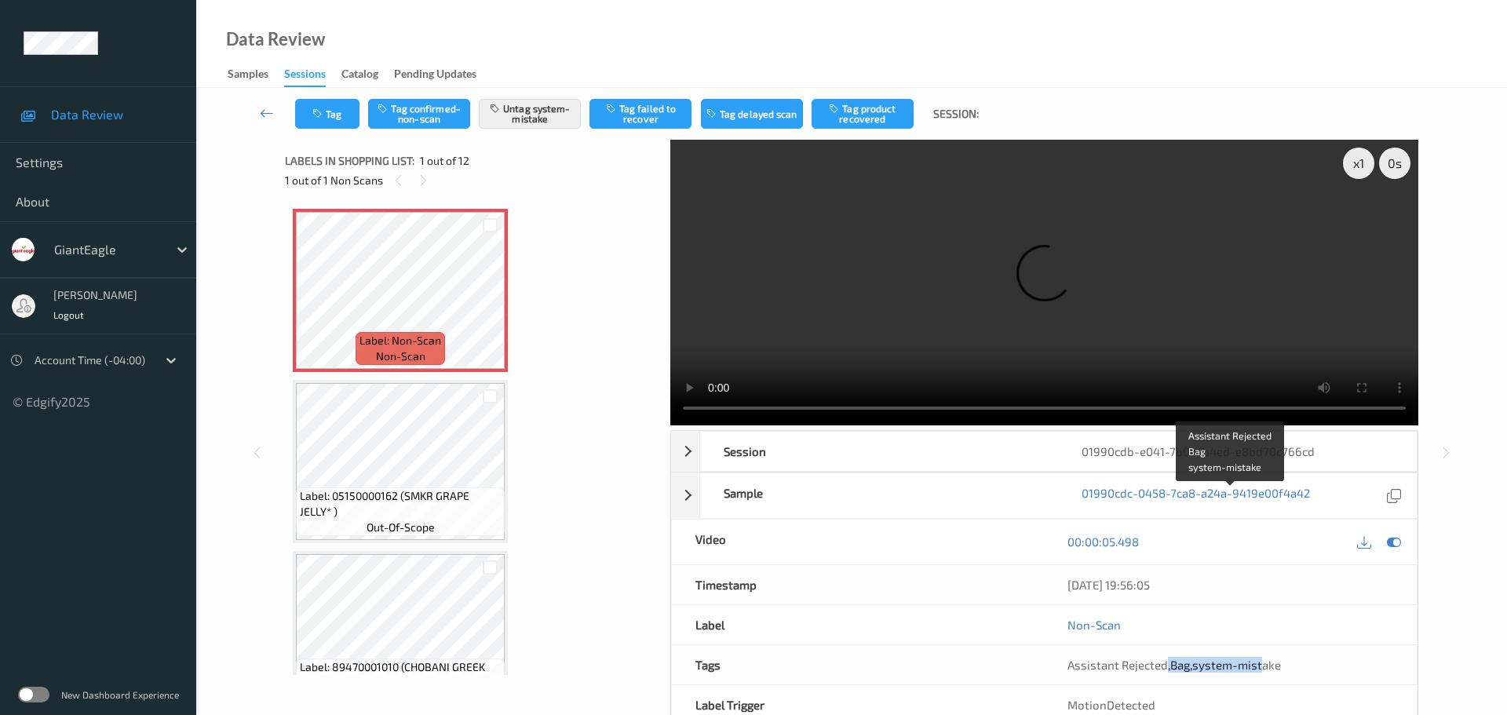
drag, startPoint x: 1176, startPoint y: 504, endPoint x: 1261, endPoint y: 491, distance: 85.7
click at [1261, 645] on div "Assistant Rejected , Bag , system-mistake" at bounding box center [1230, 664] width 373 height 39
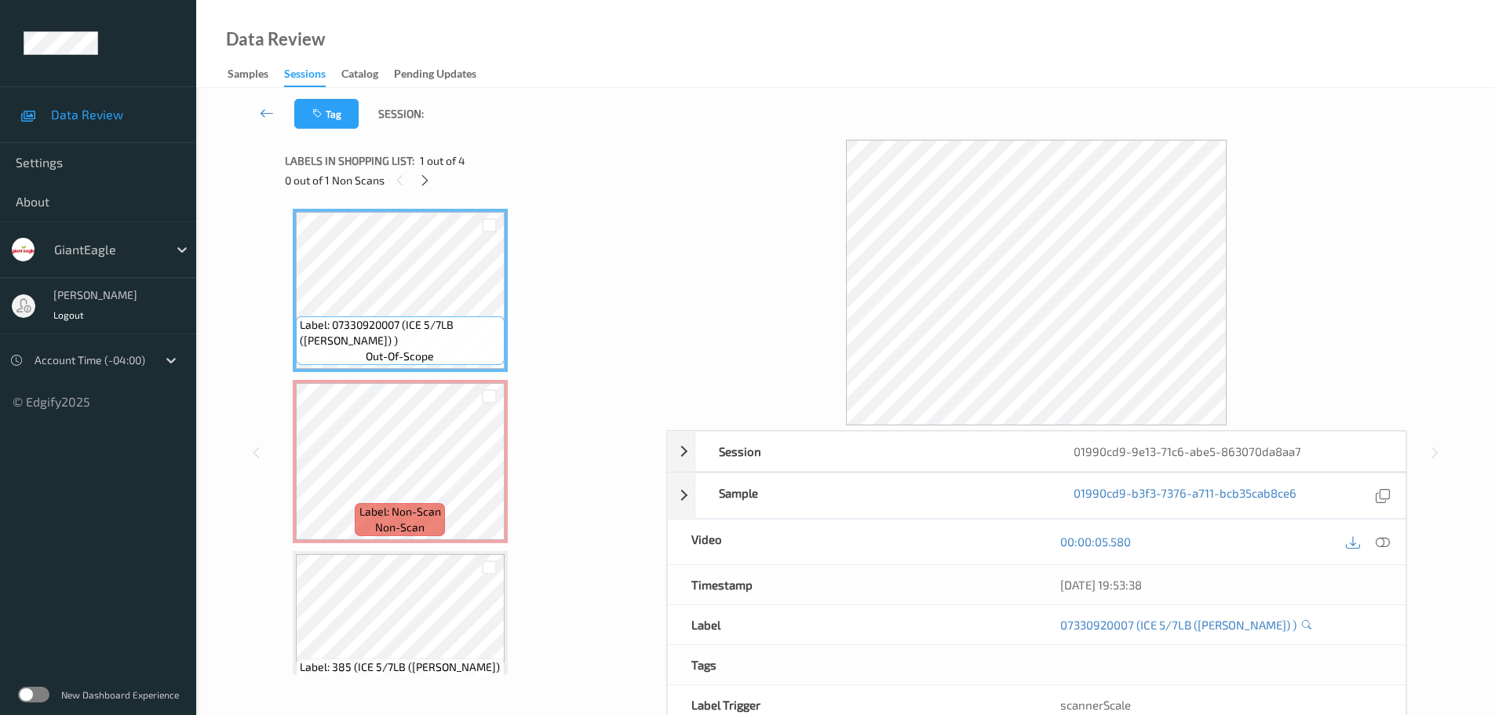
click at [415, 158] on div "Labels in shopping list: 1 out of 4" at bounding box center [470, 161] width 370 height 20
click at [425, 186] on icon at bounding box center [424, 180] width 13 height 14
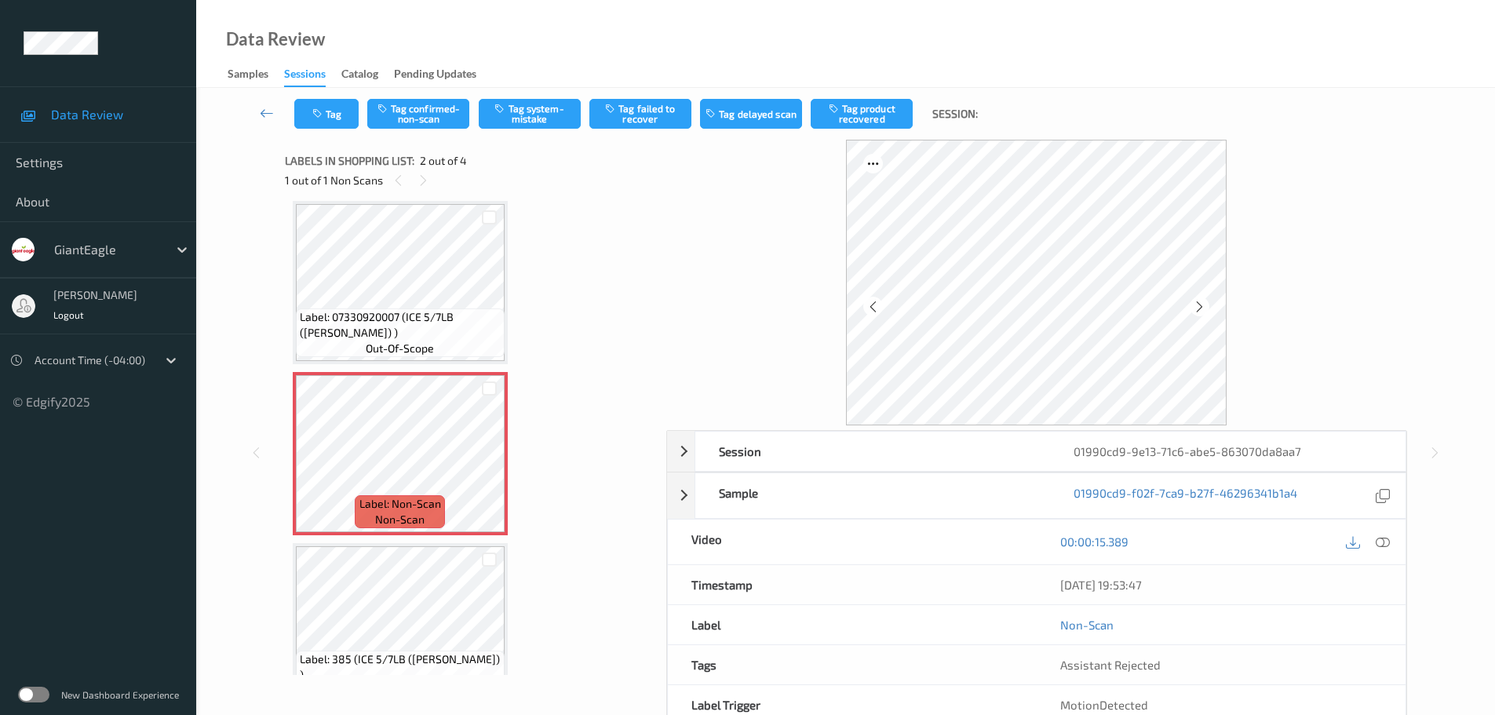
click at [1381, 537] on icon at bounding box center [1383, 541] width 14 height 14
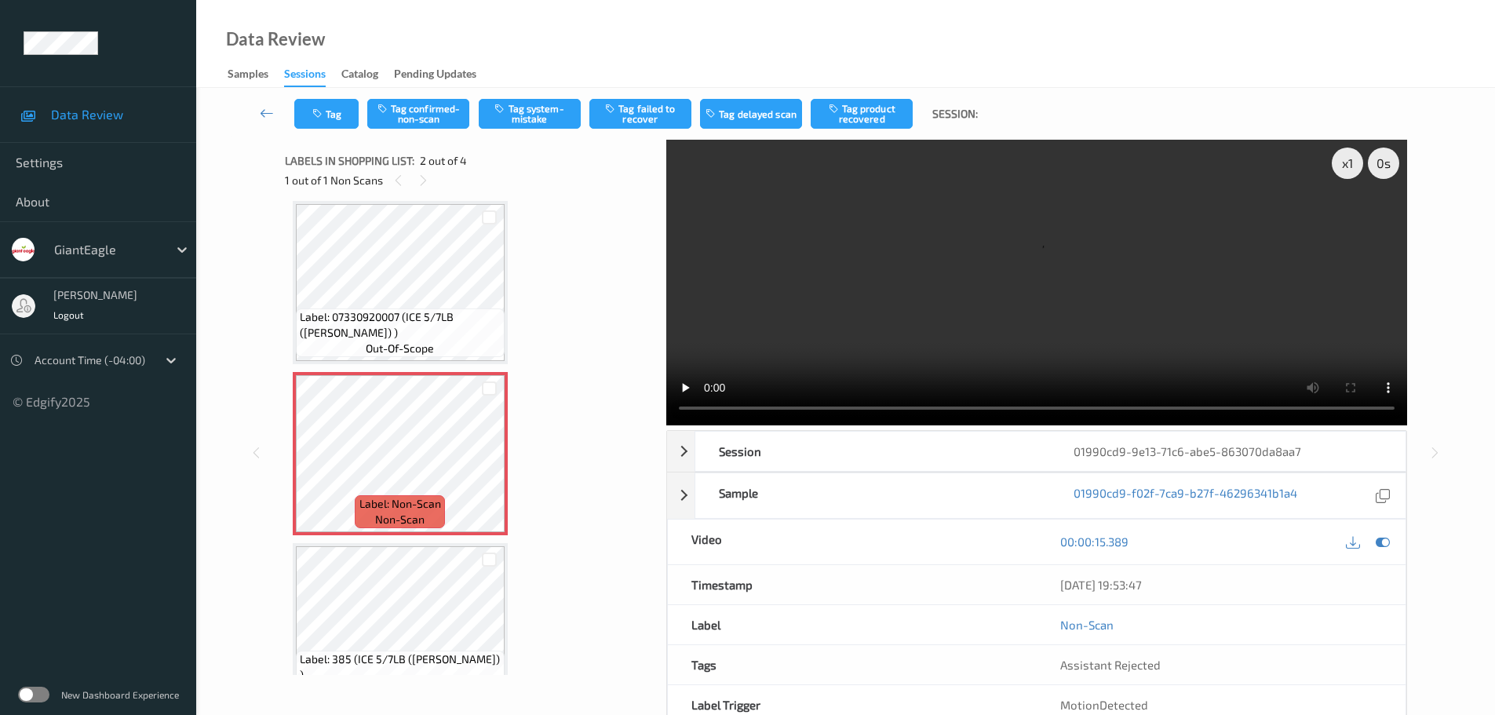
scroll to position [0, 0]
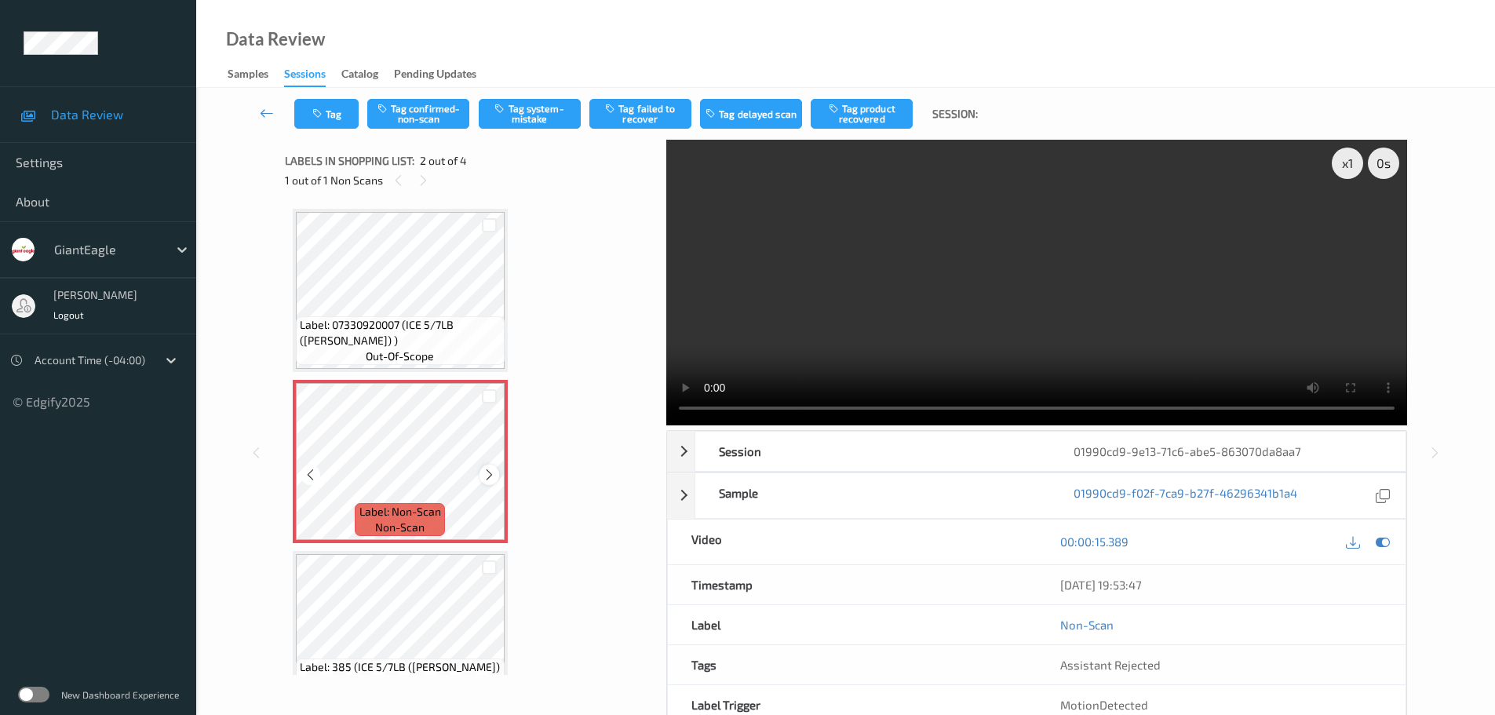
click at [482, 476] on div at bounding box center [489, 475] width 20 height 20
click at [483, 476] on icon at bounding box center [489, 475] width 13 height 14
click at [485, 476] on icon at bounding box center [489, 475] width 13 height 14
click at [485, 472] on icon at bounding box center [489, 475] width 13 height 14
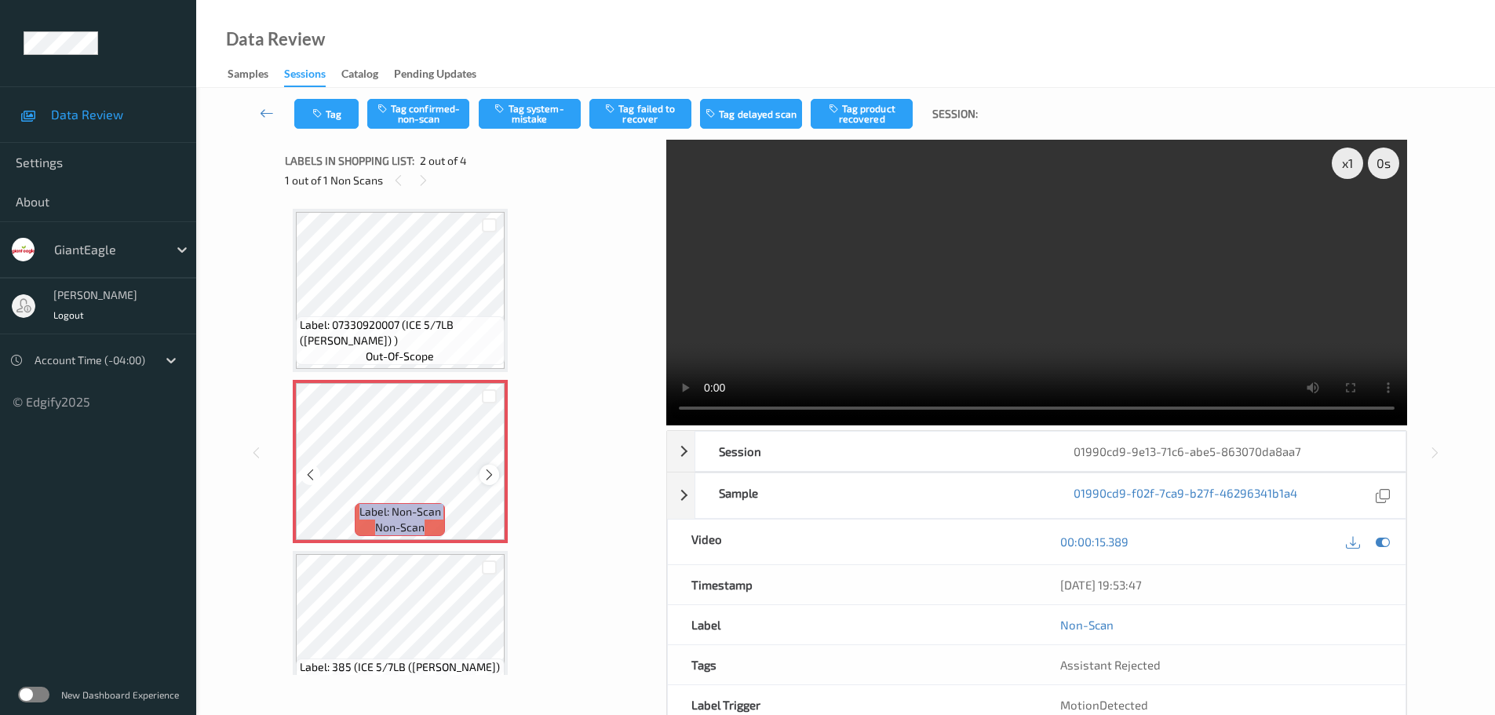
click at [487, 472] on icon at bounding box center [489, 475] width 13 height 14
click at [491, 473] on icon at bounding box center [489, 475] width 13 height 14
click at [494, 474] on icon at bounding box center [489, 475] width 13 height 14
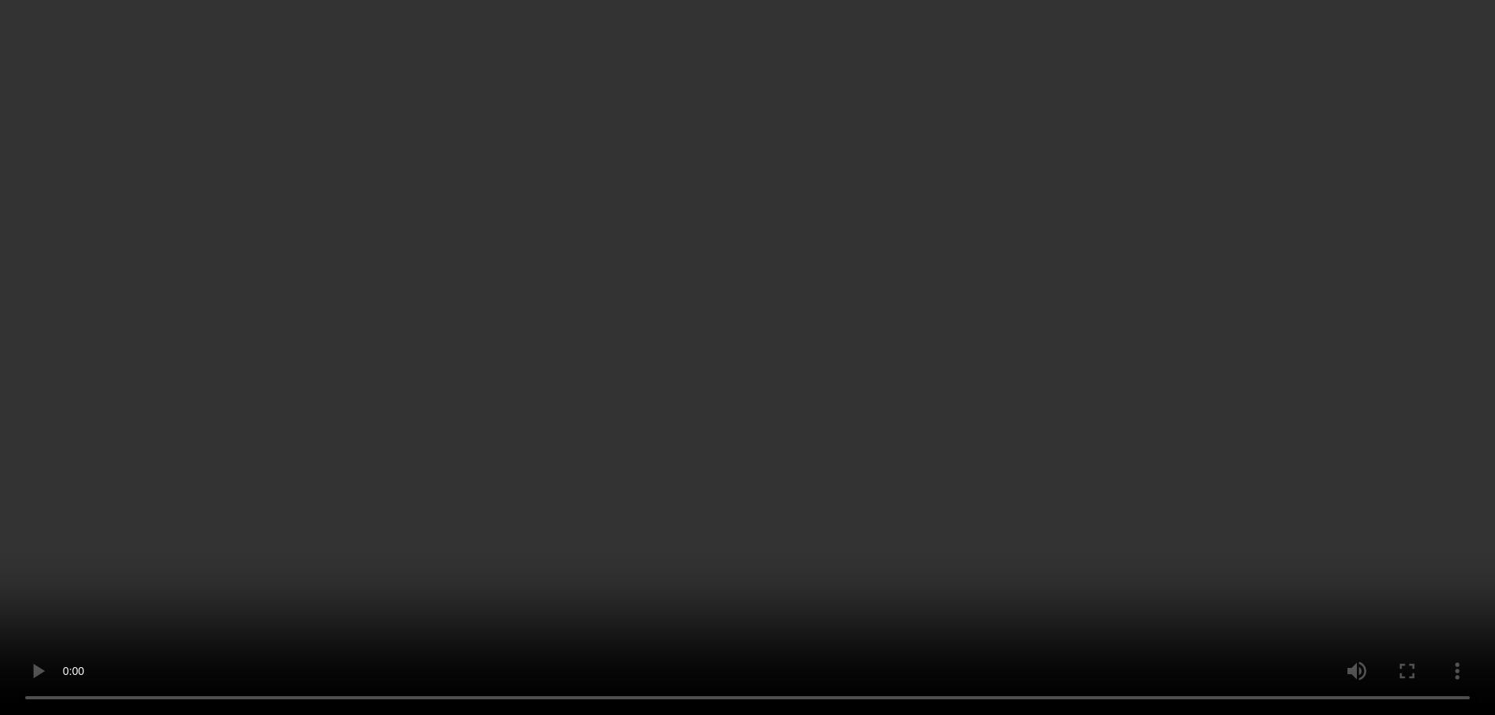
scroll to position [61, 0]
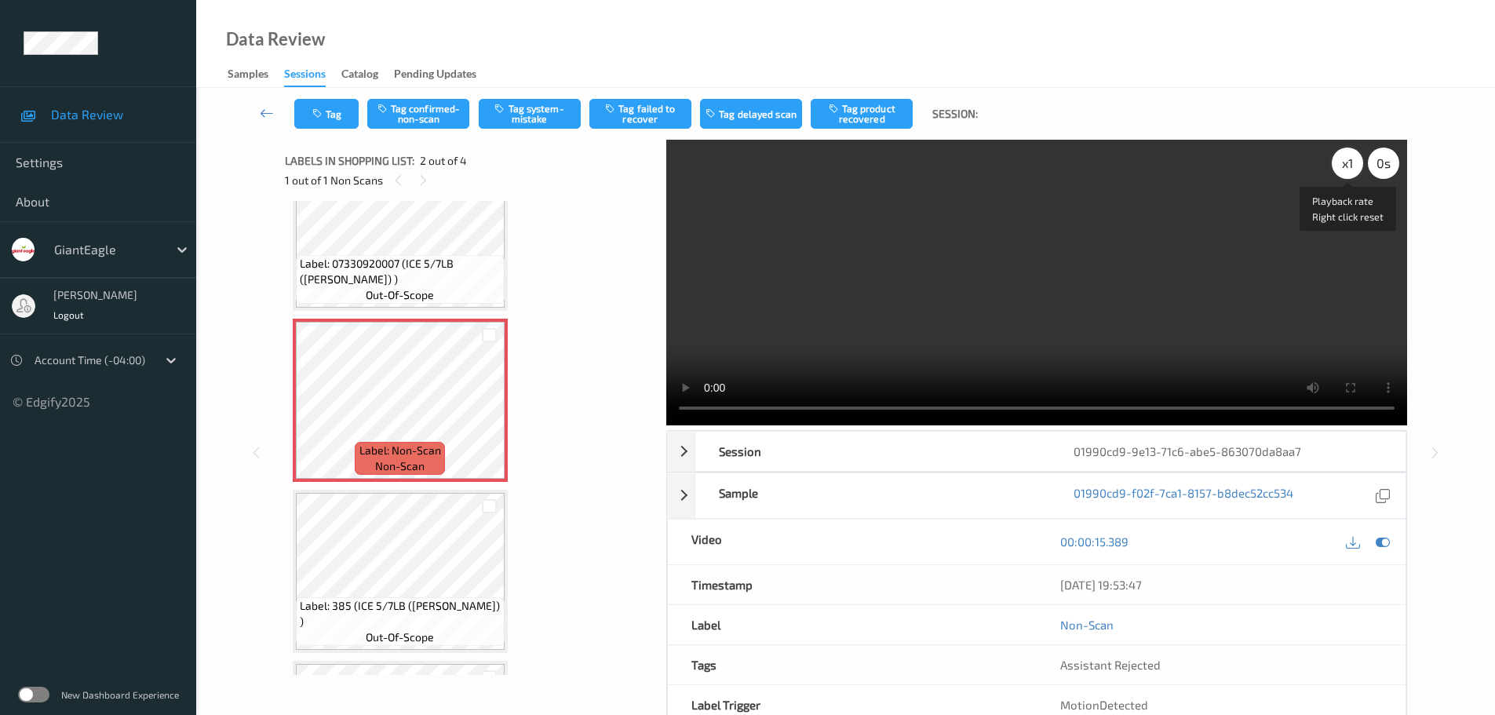
click at [1356, 168] on div "x 1" at bounding box center [1347, 163] width 31 height 31
click at [1356, 168] on div "x 2" at bounding box center [1347, 163] width 31 height 31
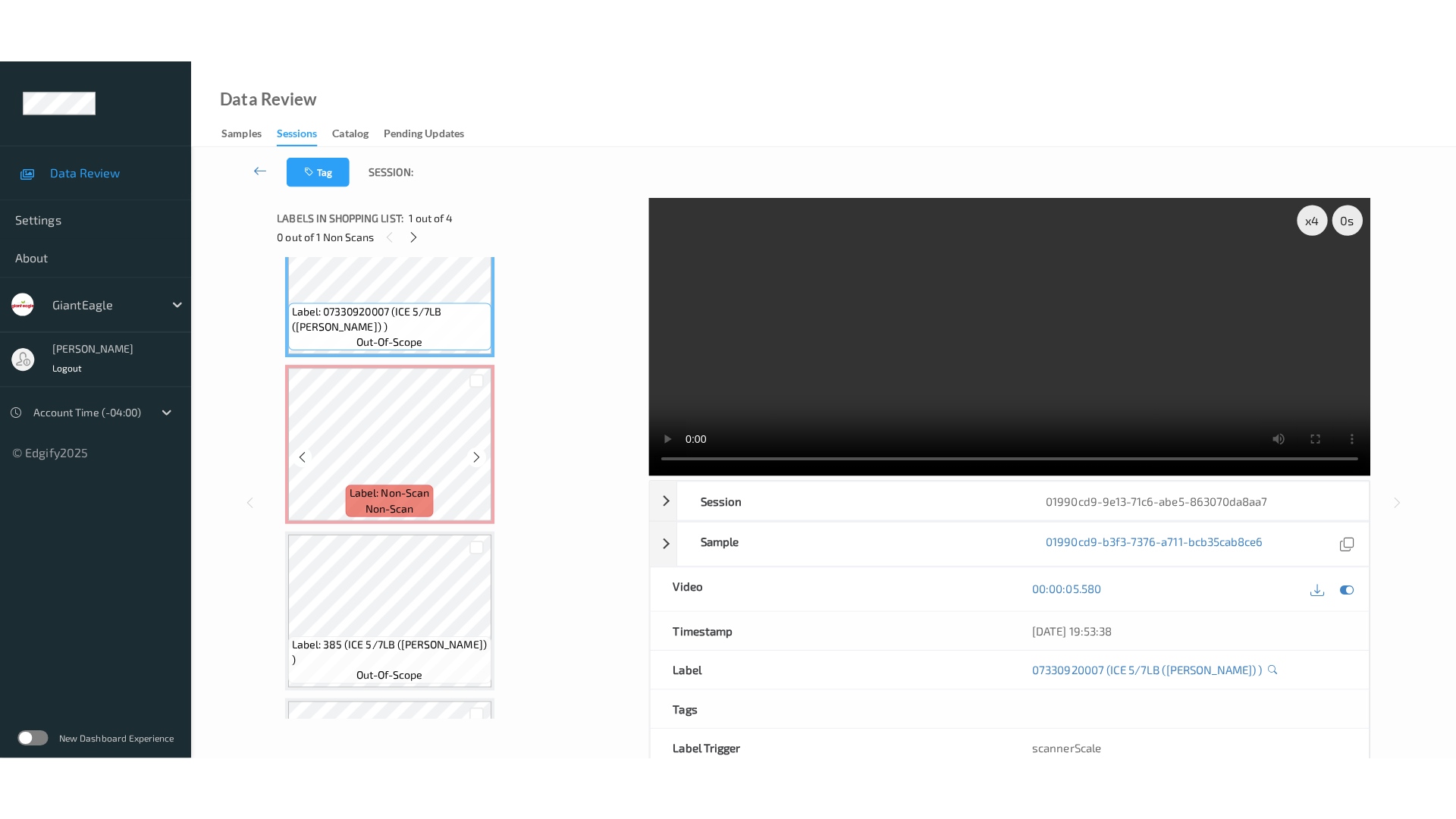
scroll to position [152, 0]
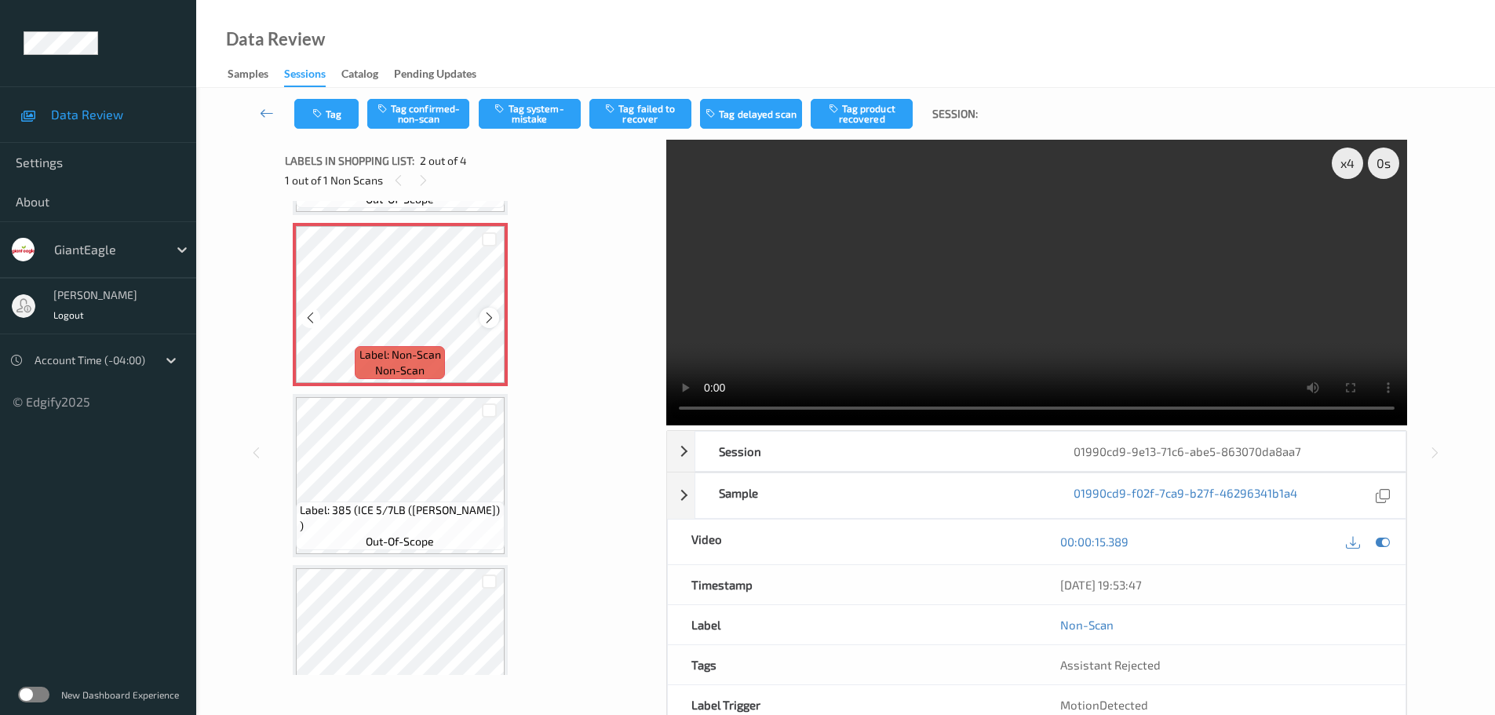
click at [482, 318] on div at bounding box center [489, 318] width 20 height 20
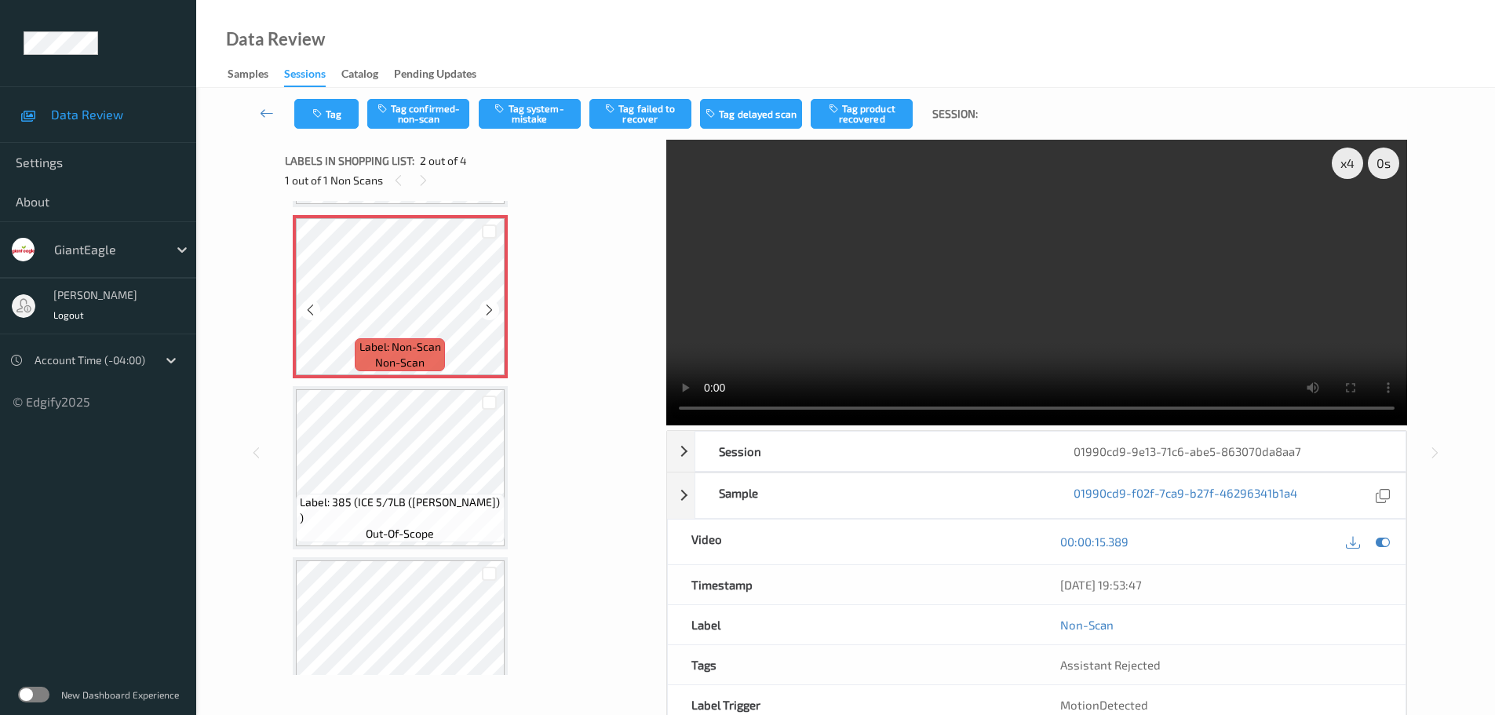
scroll to position [140, 0]
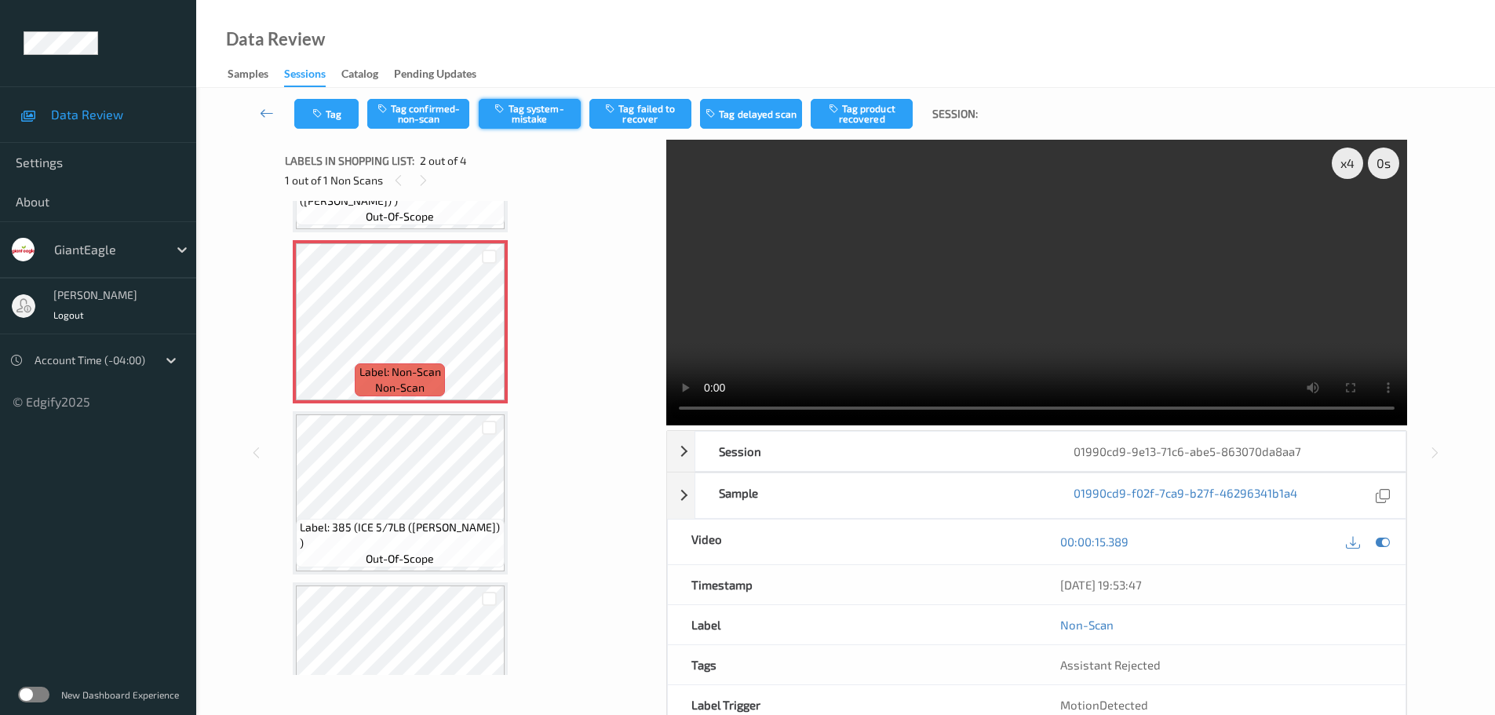
click at [541, 115] on button "Tag system-mistake" at bounding box center [530, 114] width 102 height 30
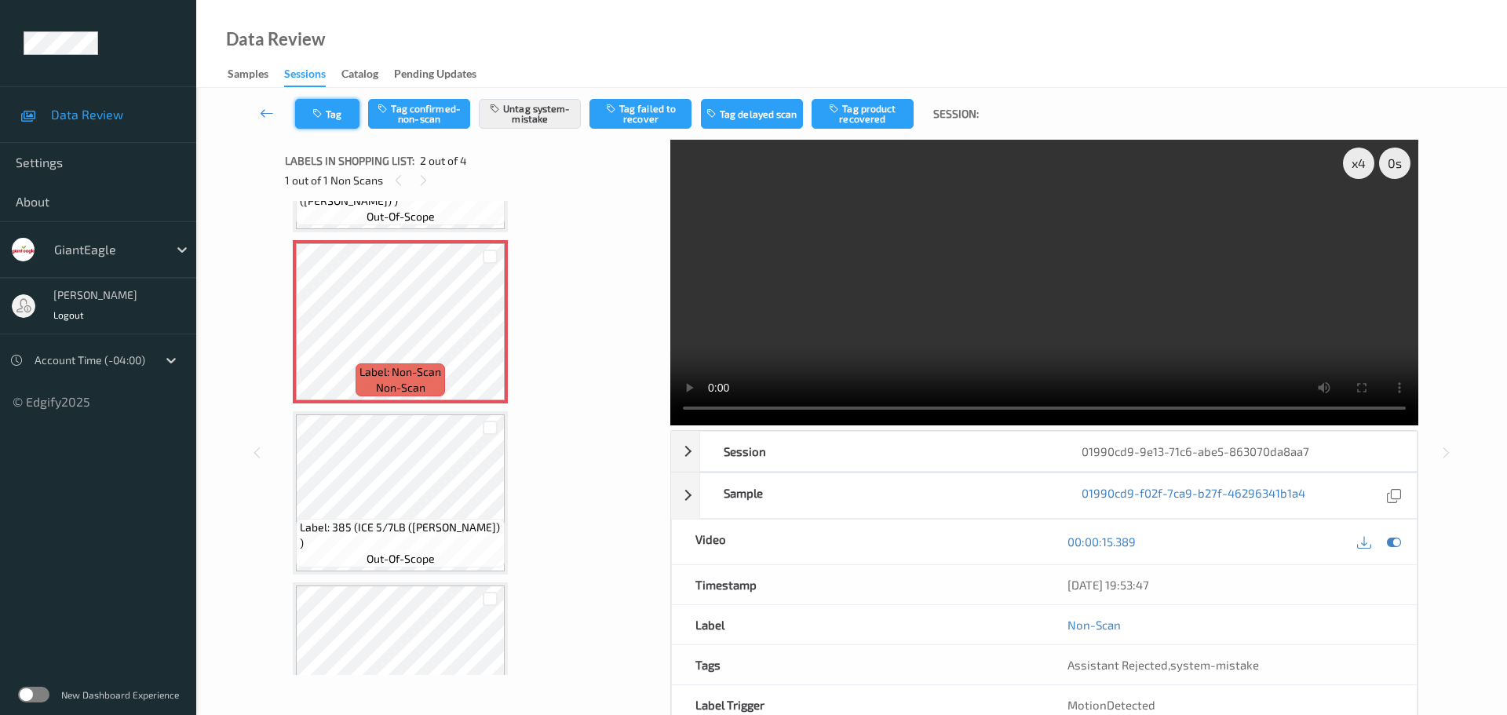
click at [321, 117] on icon "button" at bounding box center [318, 113] width 13 height 11
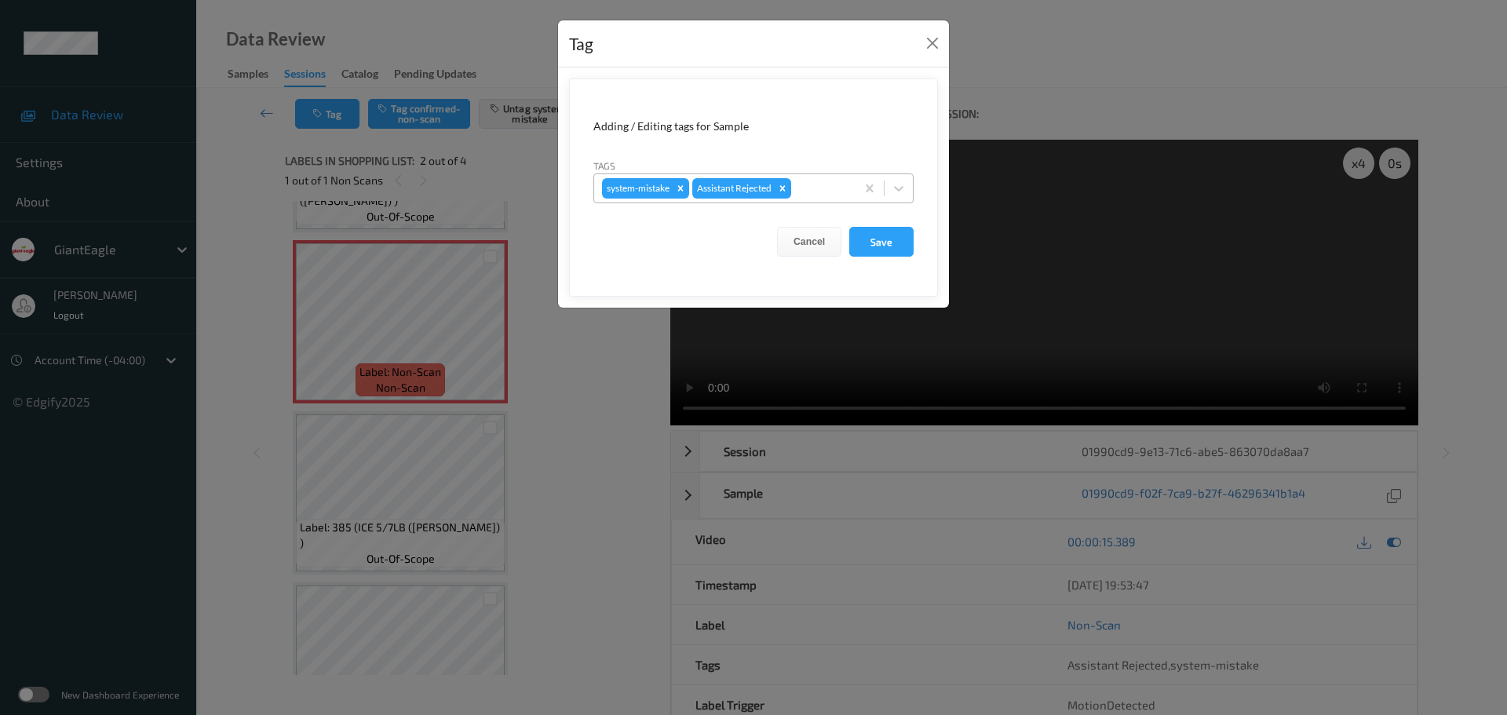
click at [819, 187] on div at bounding box center [820, 188] width 53 height 19
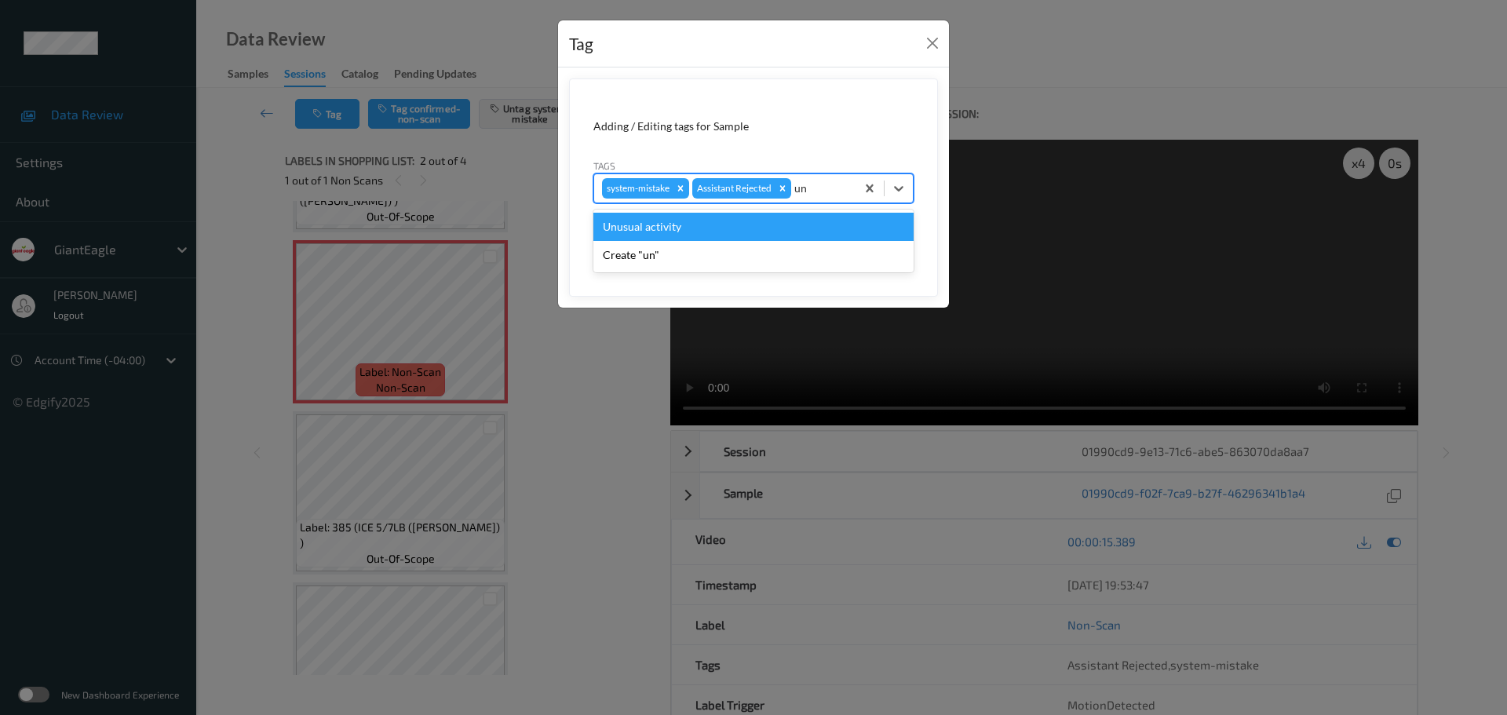
type input "unu"
click at [727, 223] on div "Unusual activity" at bounding box center [753, 227] width 320 height 28
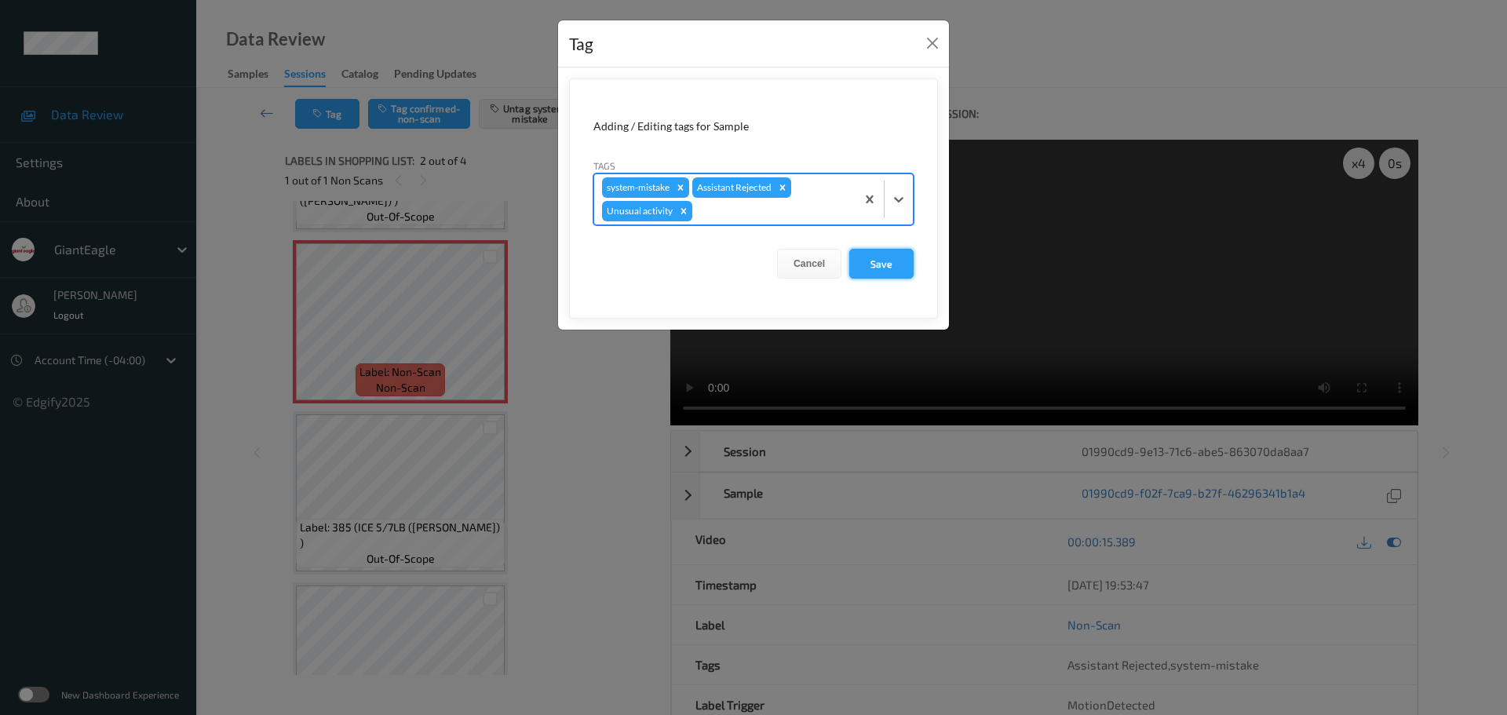
click at [855, 262] on button "Save" at bounding box center [881, 264] width 64 height 30
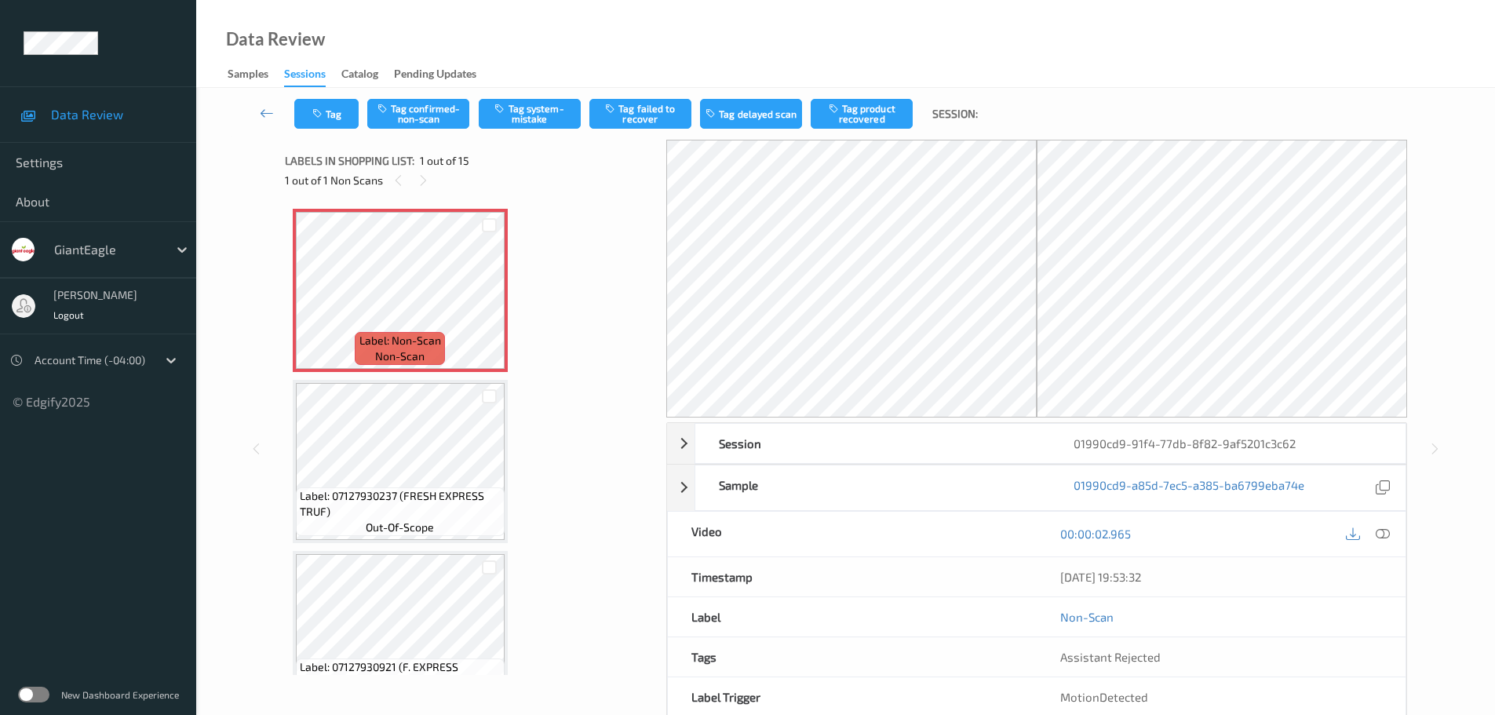
drag, startPoint x: 420, startPoint y: 190, endPoint x: 446, endPoint y: 207, distance: 31.1
click at [420, 190] on div "1 out of 1 Non Scans" at bounding box center [470, 180] width 370 height 20
click at [1376, 527] on icon at bounding box center [1383, 534] width 14 height 14
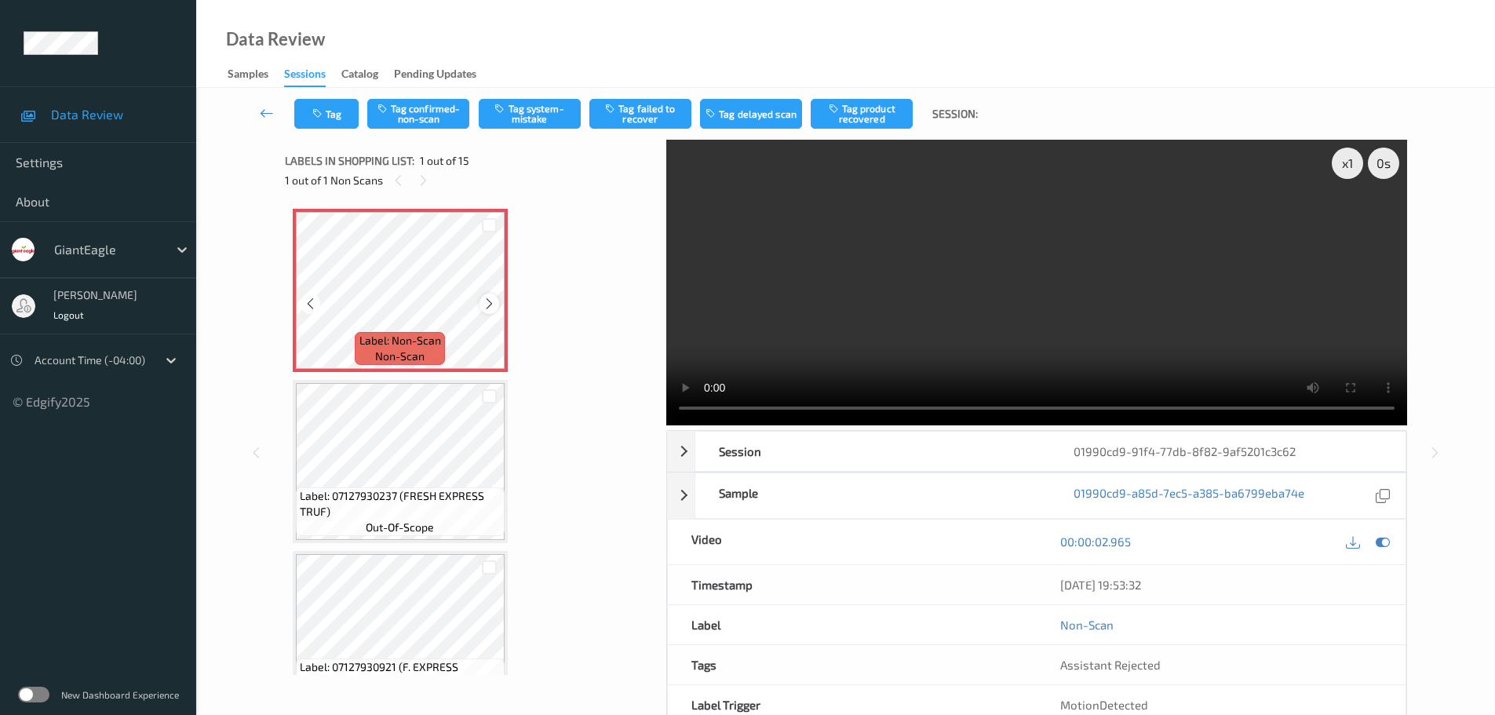
click at [479, 307] on div at bounding box center [489, 303] width 20 height 20
click at [481, 305] on div at bounding box center [489, 303] width 20 height 20
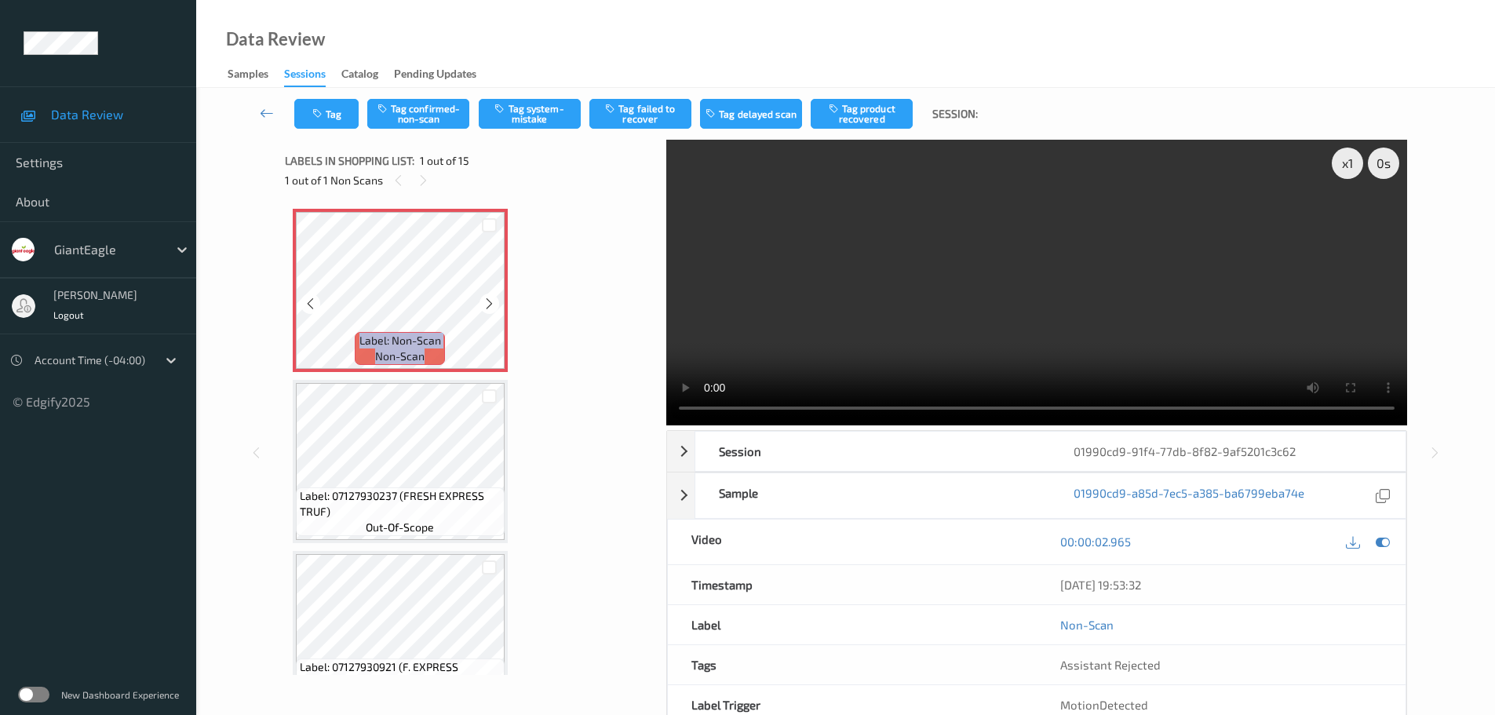
click at [481, 305] on div at bounding box center [489, 303] width 20 height 20
click at [538, 104] on button "Tag system-mistake" at bounding box center [530, 114] width 102 height 30
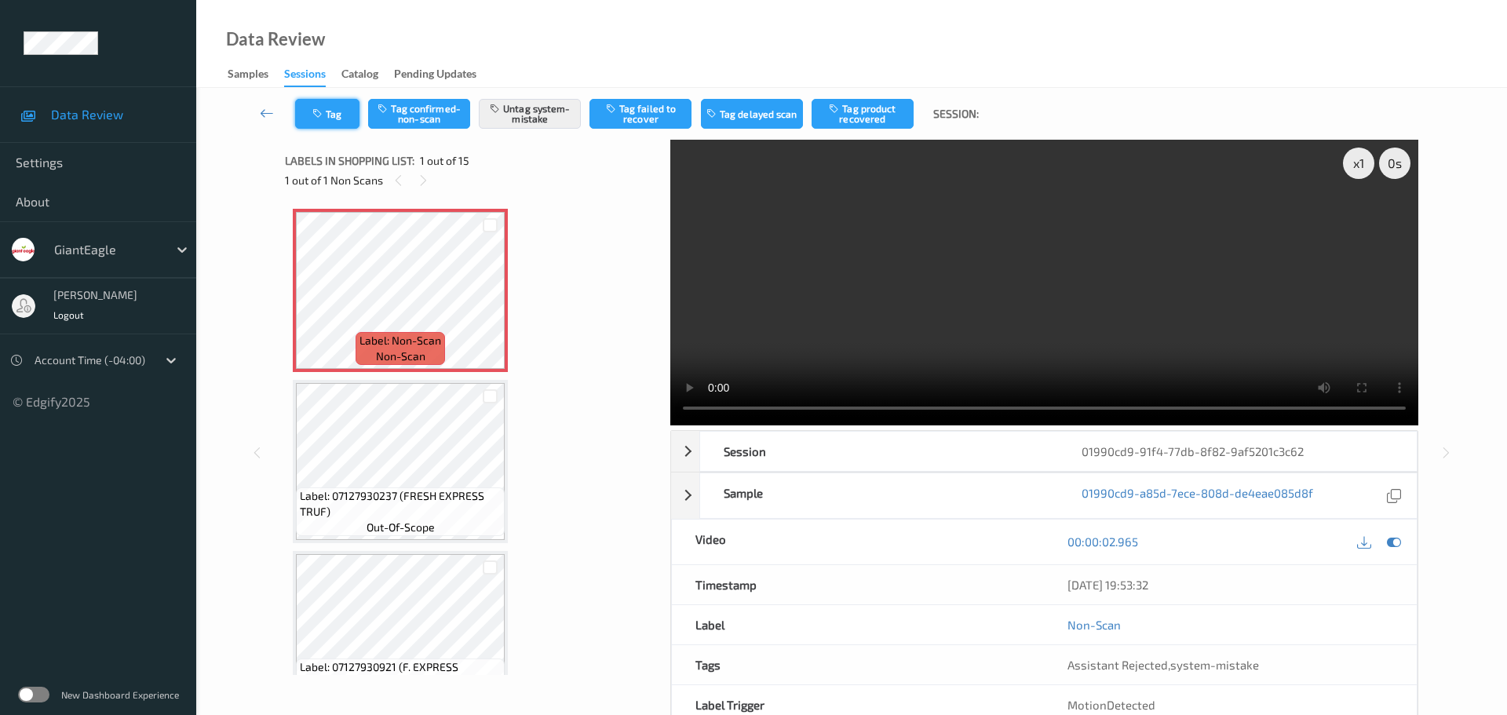
click at [337, 115] on button "Tag" at bounding box center [327, 114] width 64 height 30
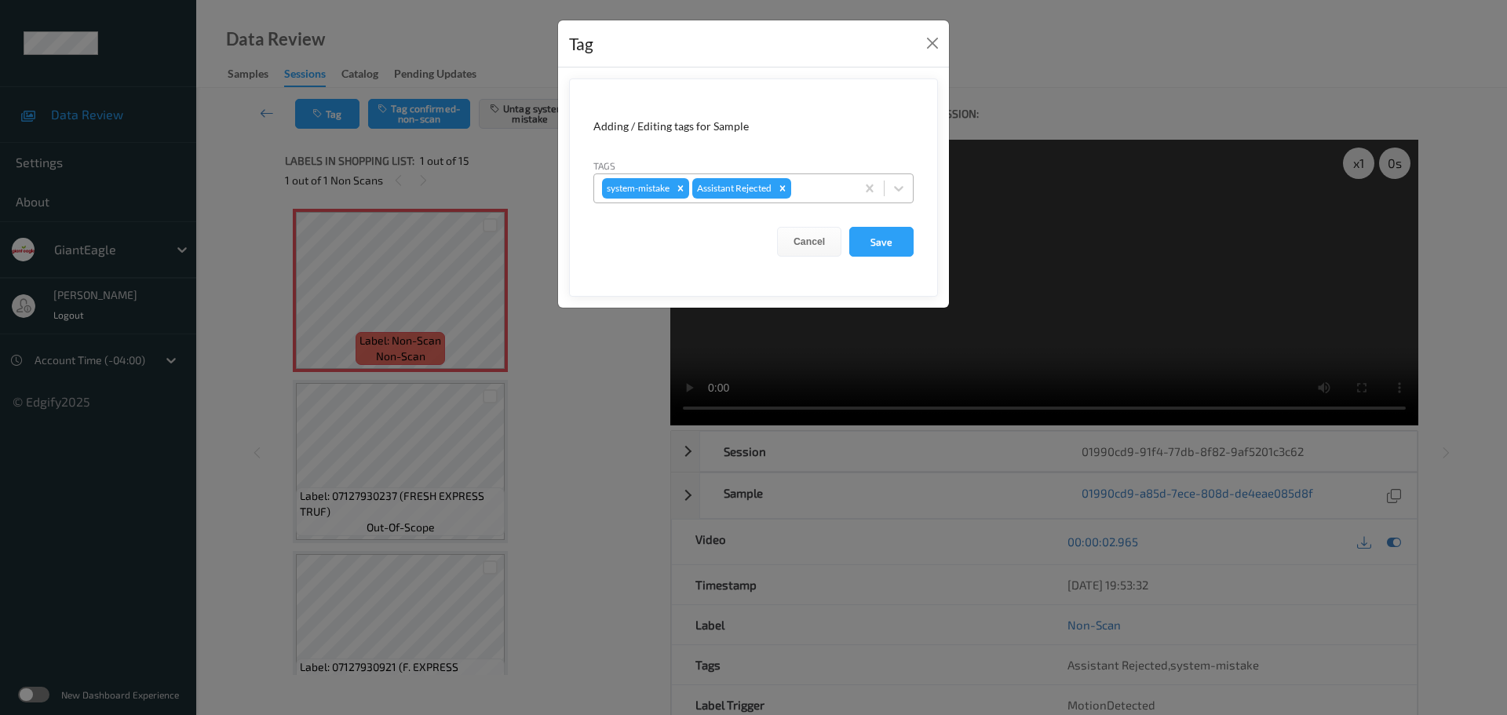
drag, startPoint x: 838, startPoint y: 195, endPoint x: 836, endPoint y: 184, distance: 11.2
click at [838, 194] on div at bounding box center [820, 188] width 53 height 19
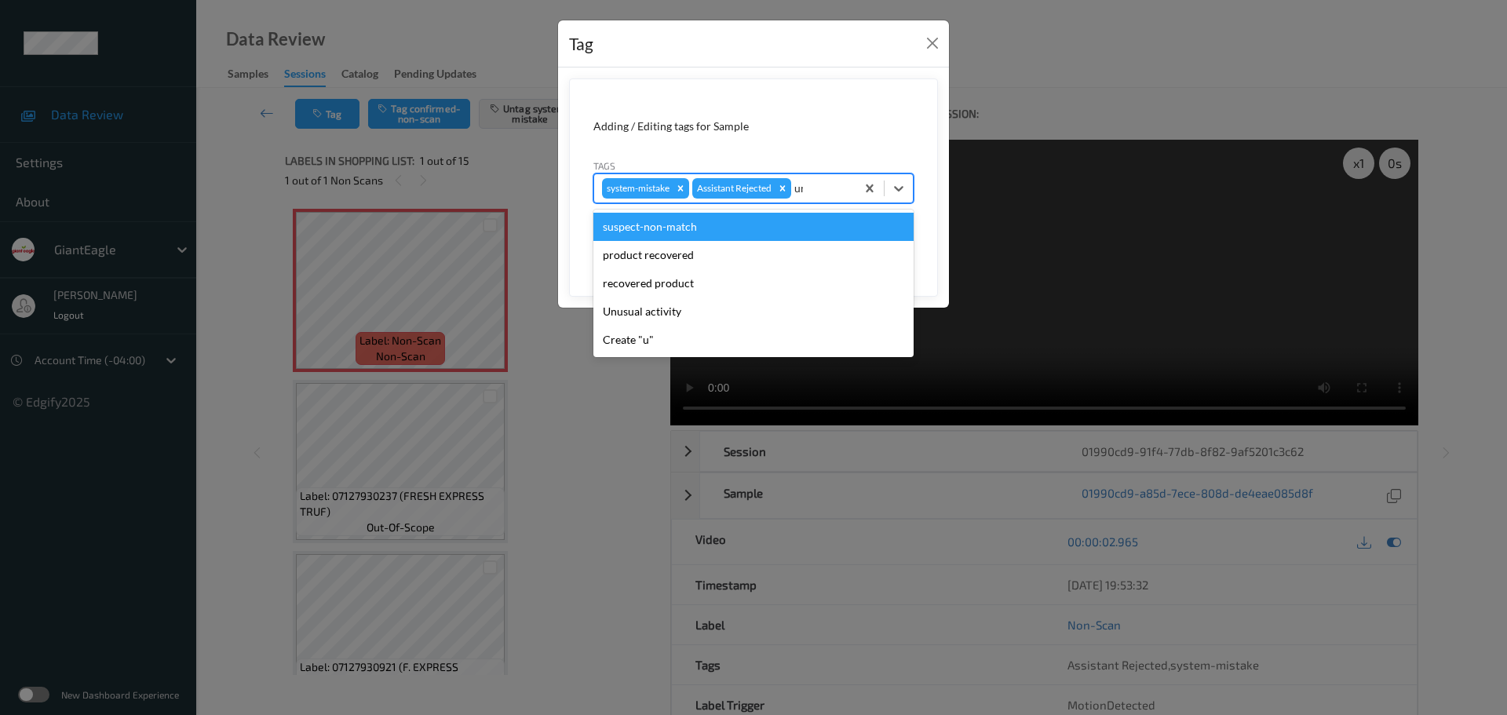
type input "unu"
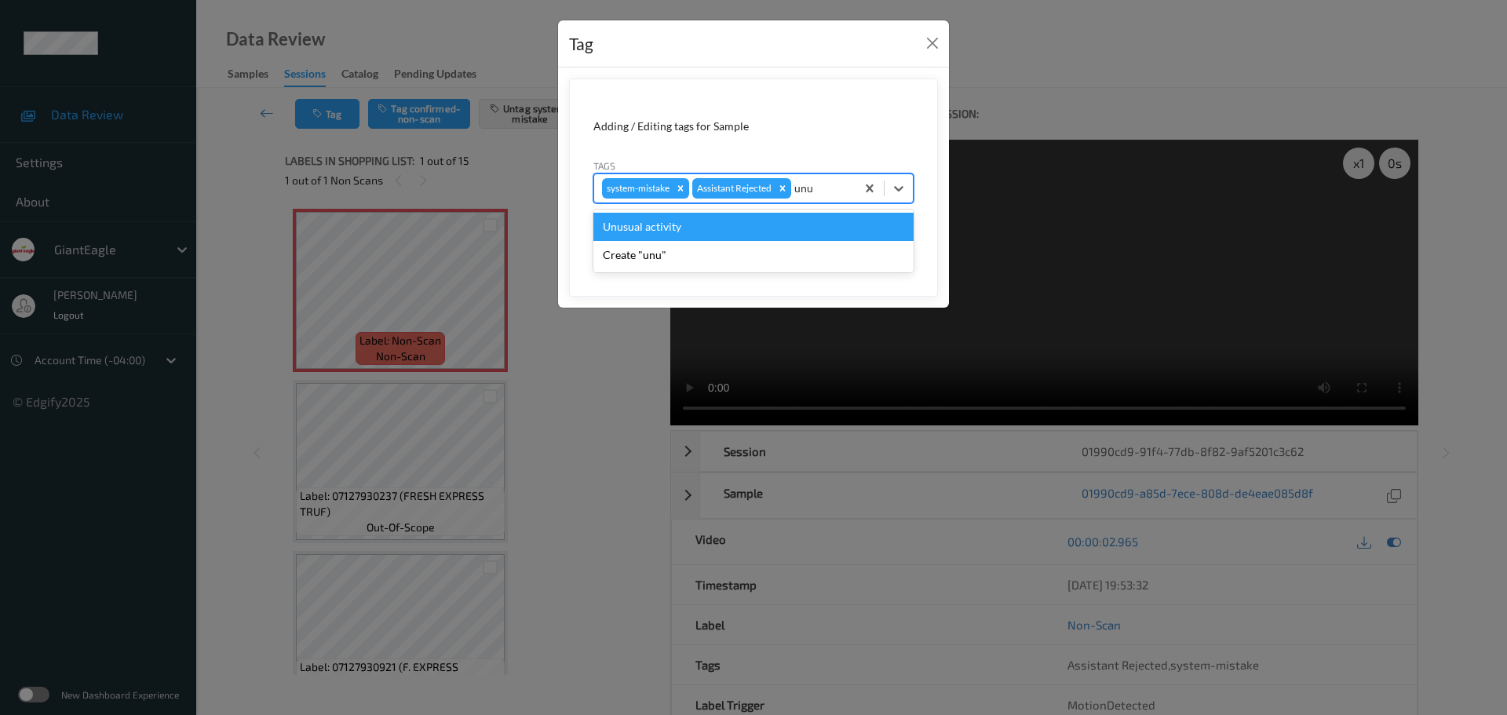
click at [731, 222] on div "Unusual activity" at bounding box center [753, 227] width 320 height 28
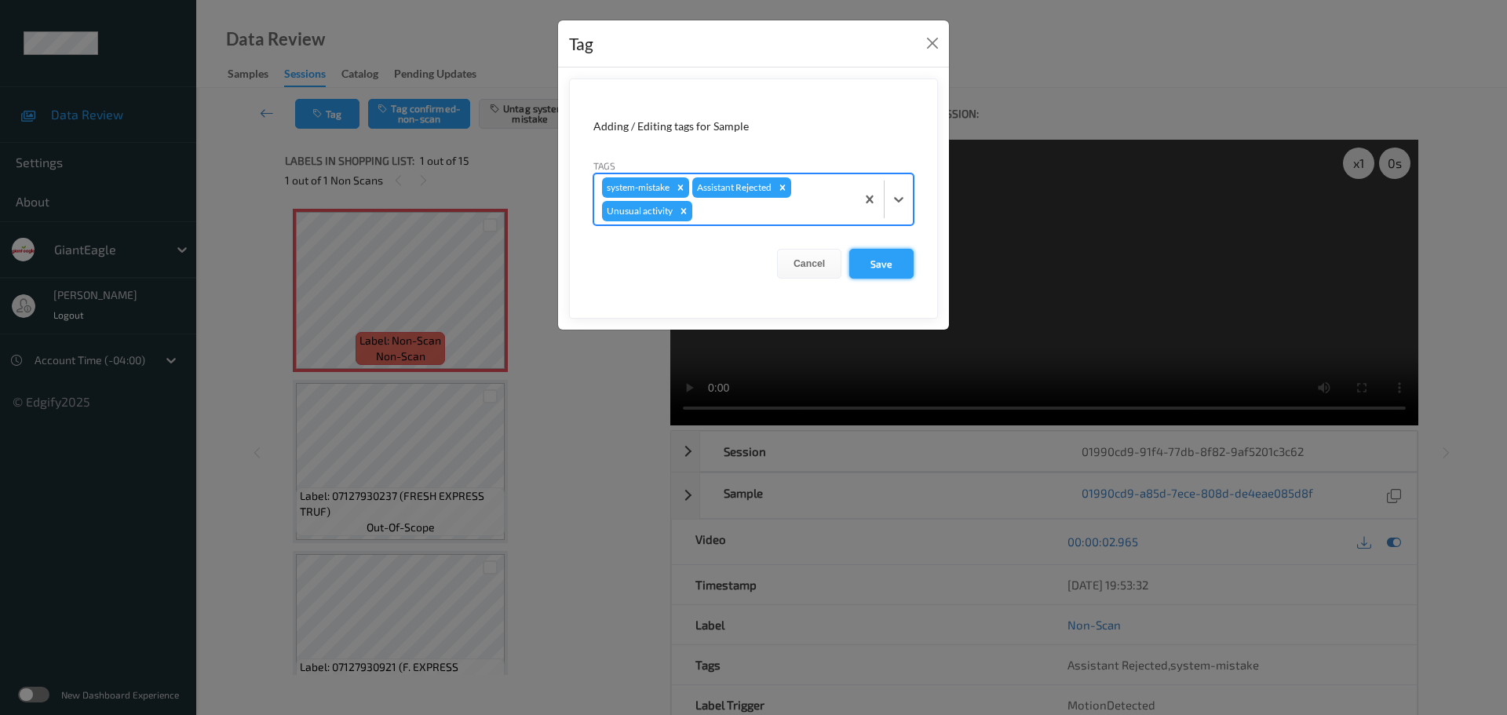
click at [862, 261] on button "Save" at bounding box center [881, 264] width 64 height 30
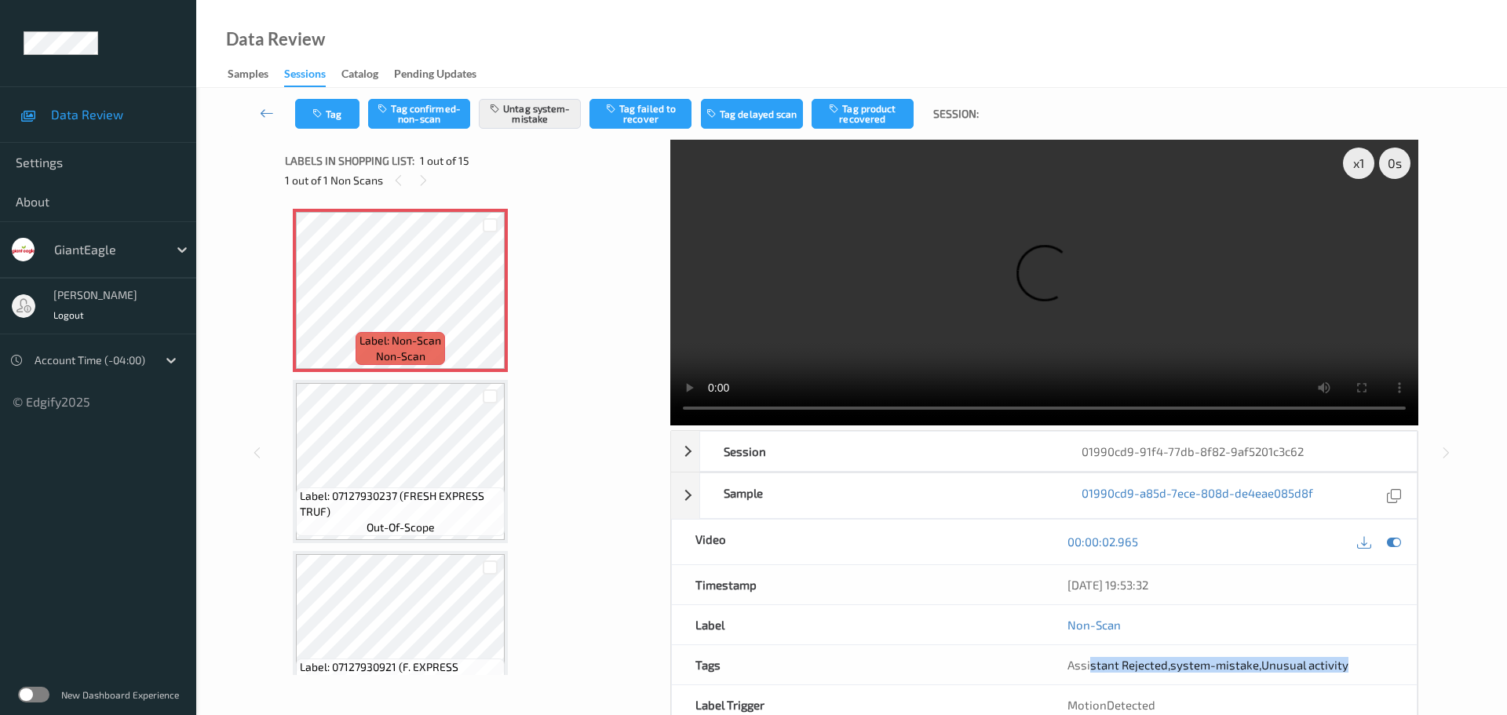
drag, startPoint x: 1091, startPoint y: 506, endPoint x: 1369, endPoint y: 511, distance: 277.8
click at [1369, 645] on div "Assistant Rejected , system-mistake , Unusual activity" at bounding box center [1230, 664] width 373 height 39
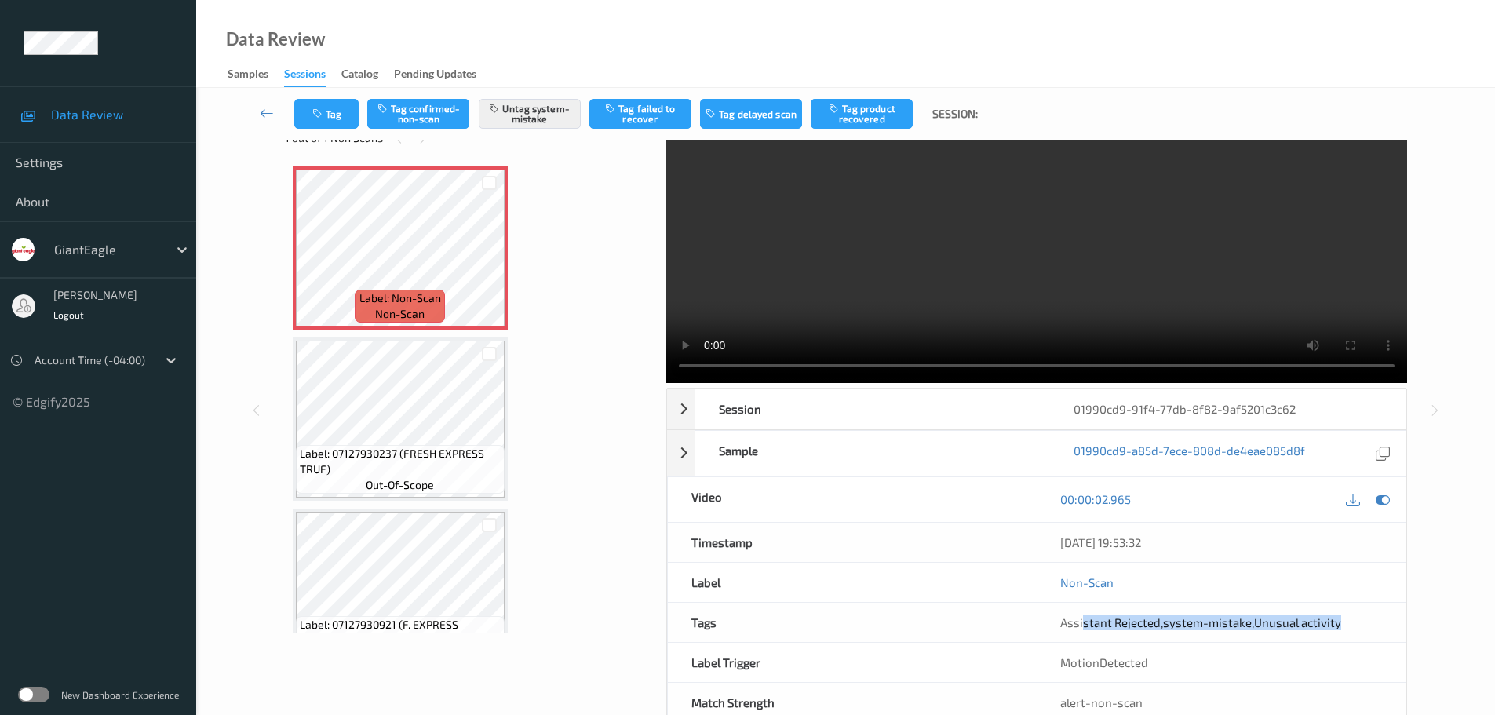
scroll to position [83, 0]
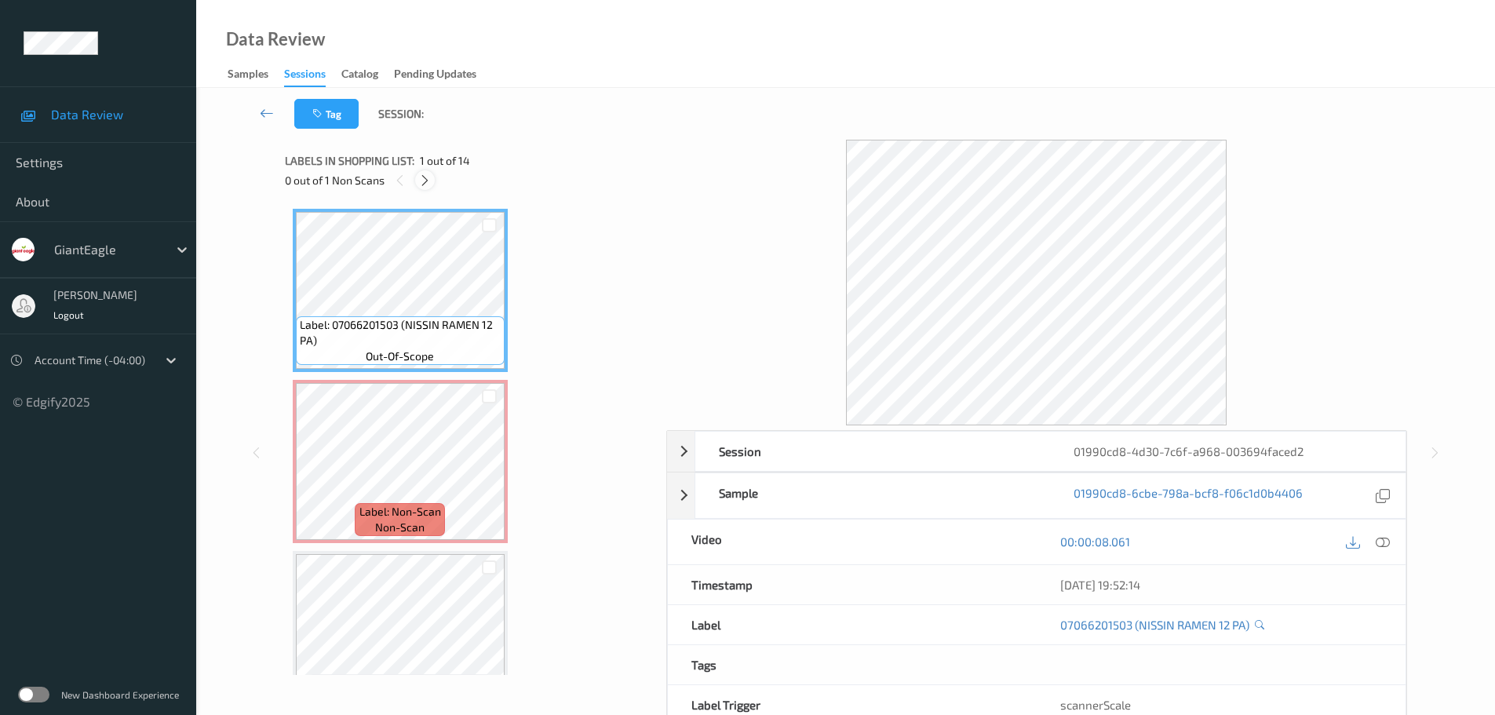
click at [429, 171] on div at bounding box center [425, 180] width 20 height 20
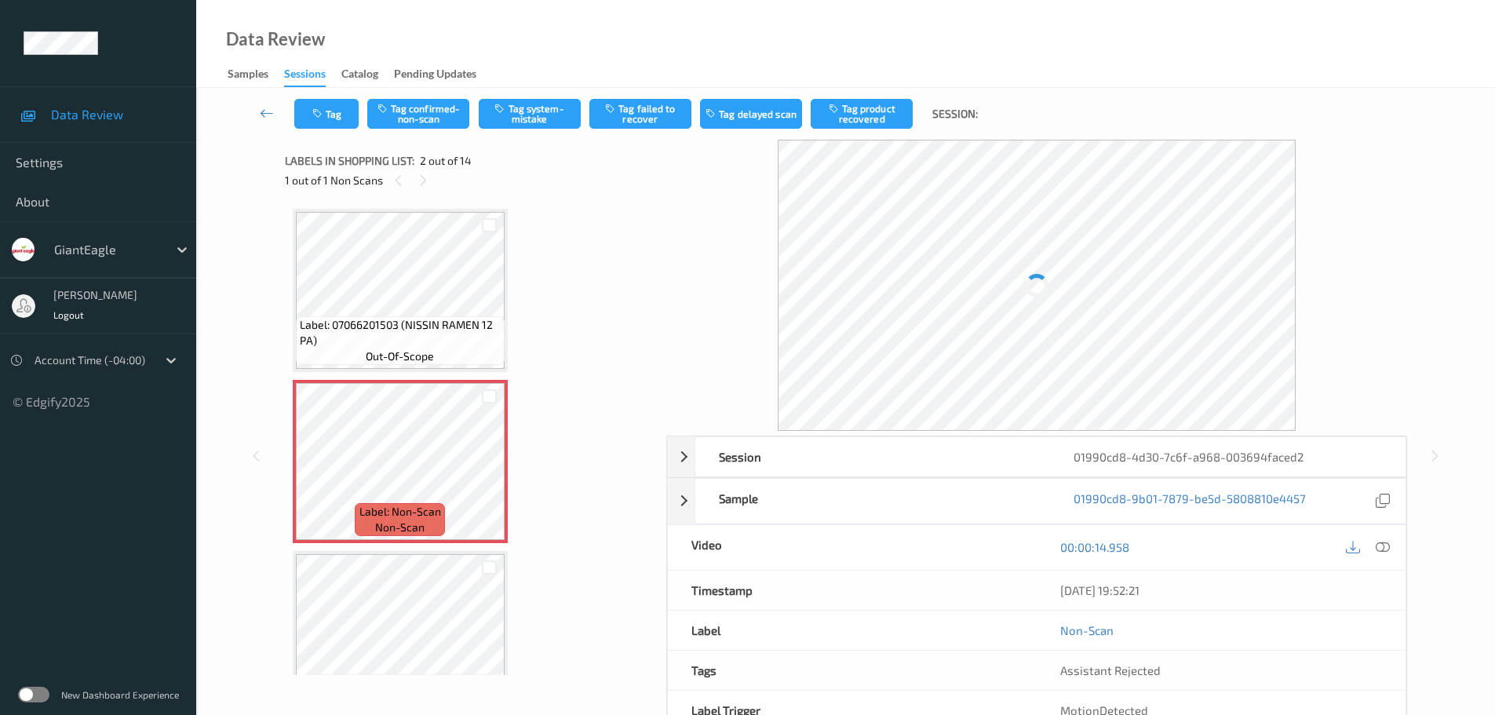
scroll to position [8, 0]
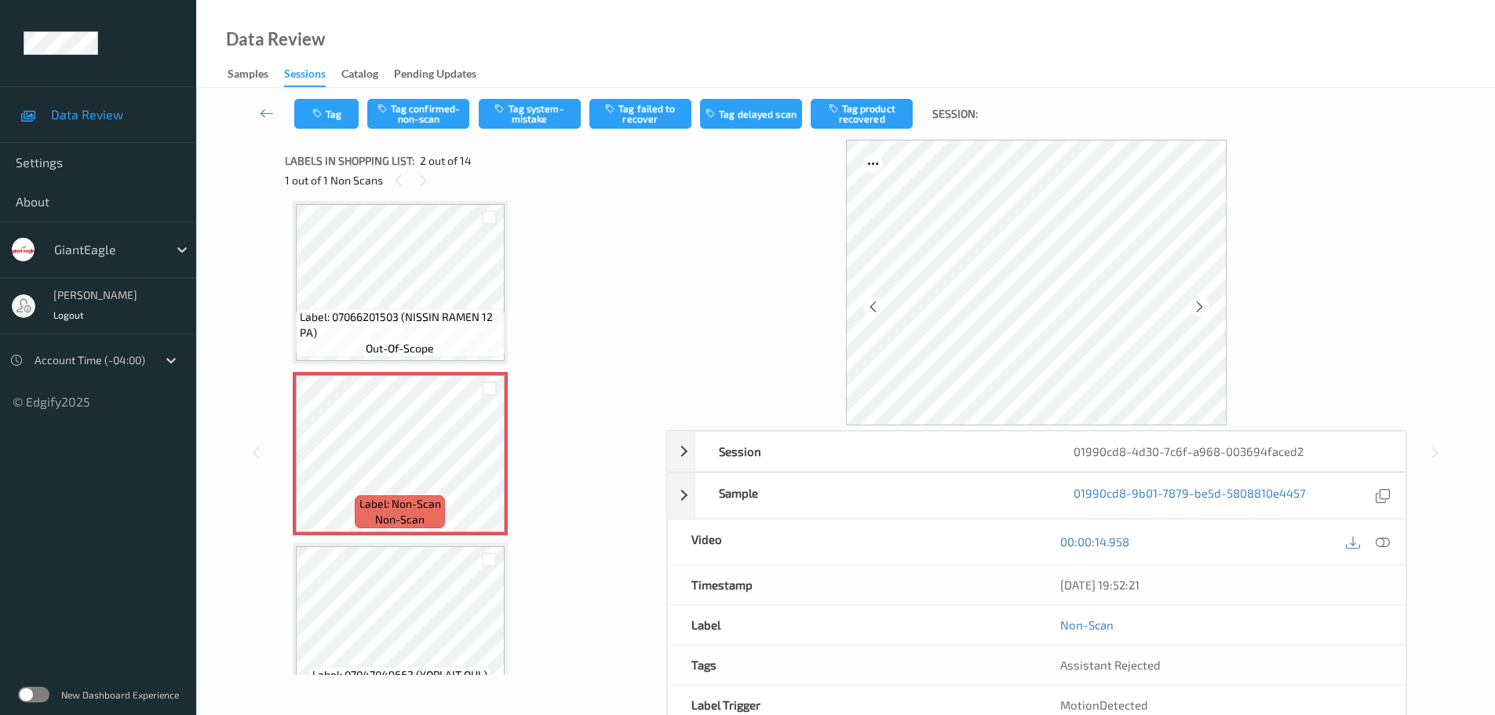
click at [1389, 544] on icon at bounding box center [1383, 541] width 14 height 14
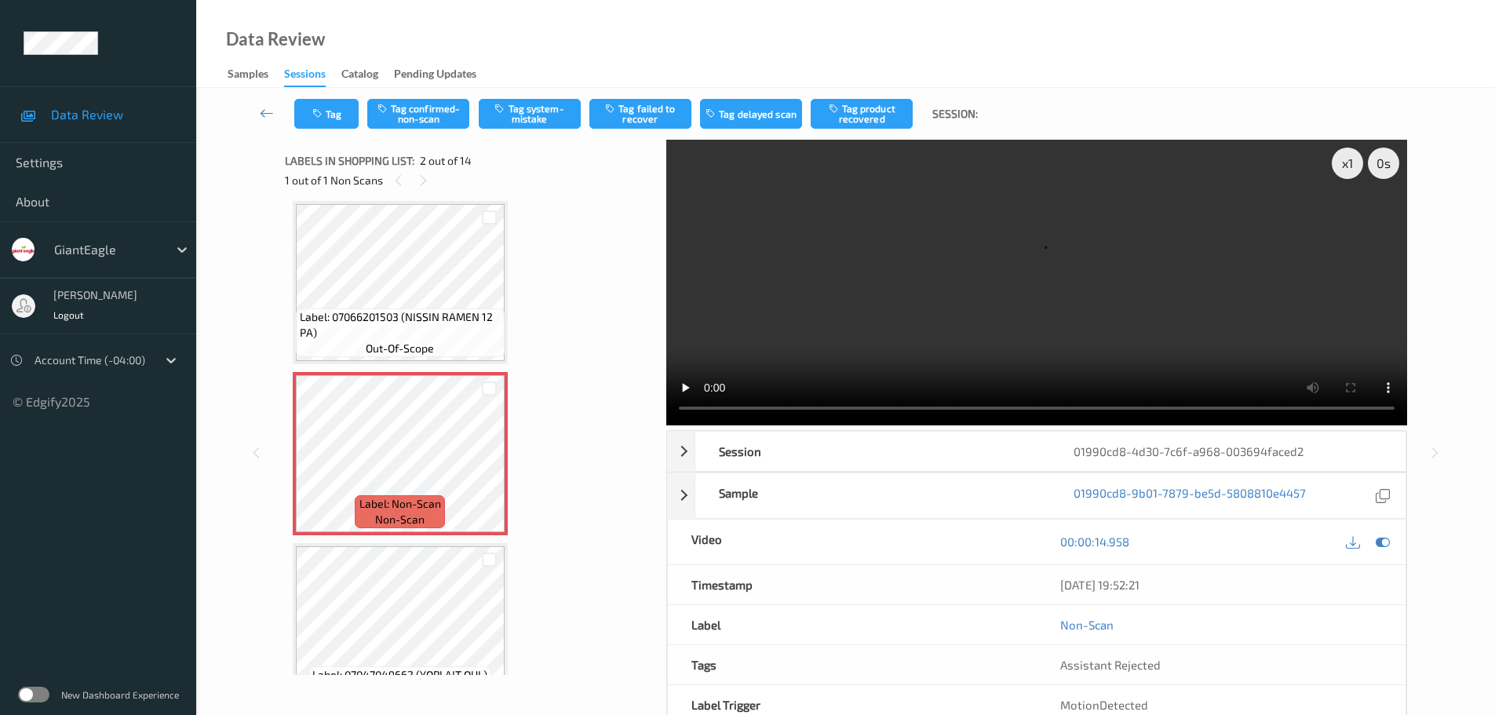
scroll to position [0, 0]
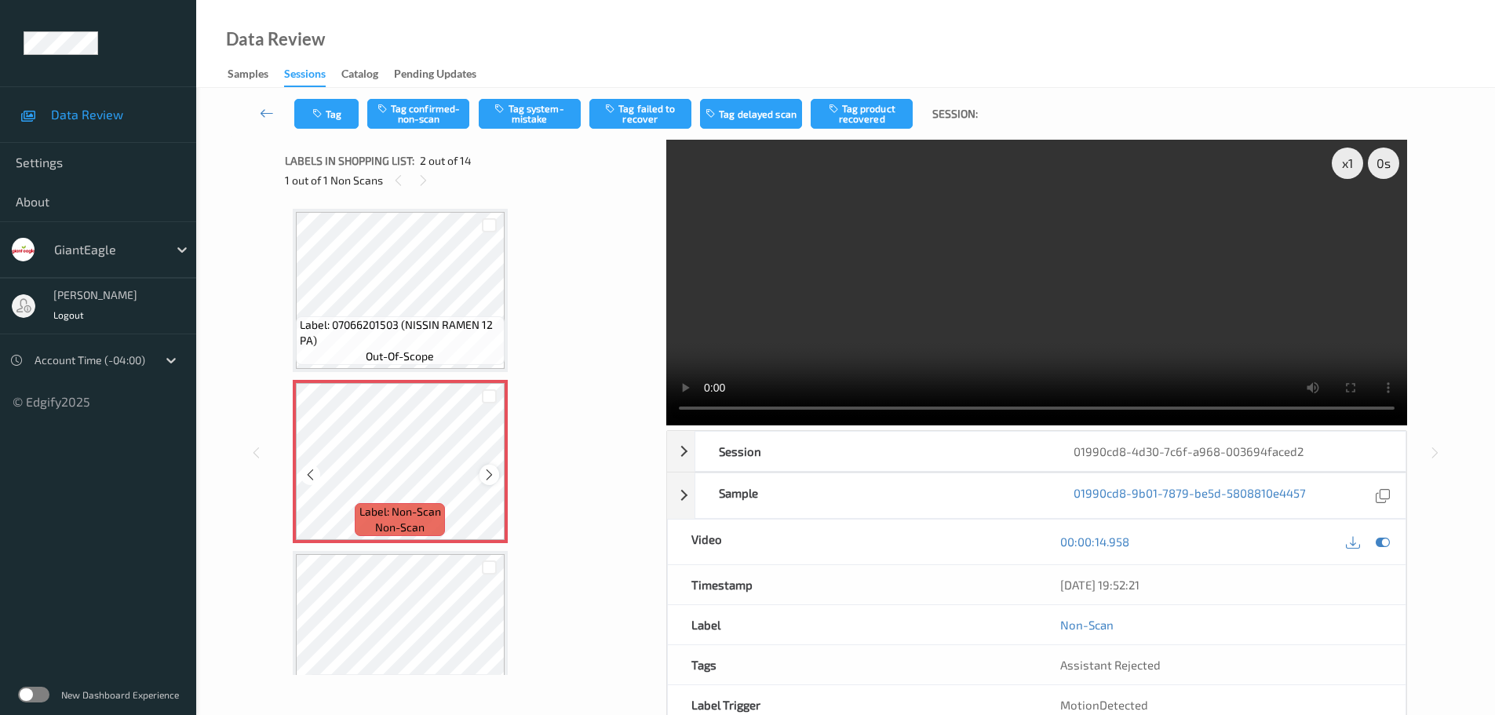
click at [487, 477] on icon at bounding box center [489, 475] width 13 height 14
click at [492, 477] on icon at bounding box center [489, 475] width 13 height 14
click at [493, 477] on icon at bounding box center [489, 475] width 13 height 14
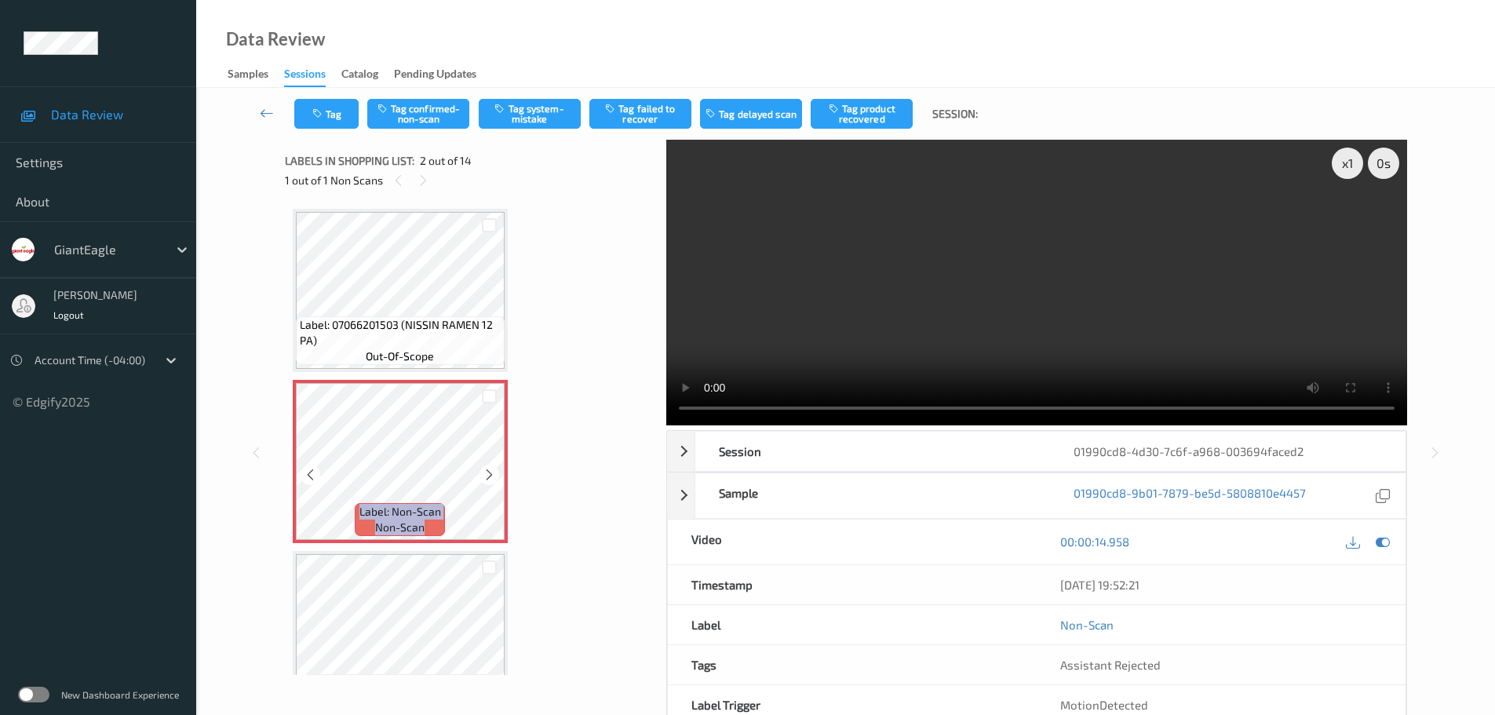
click at [493, 477] on icon at bounding box center [489, 475] width 13 height 14
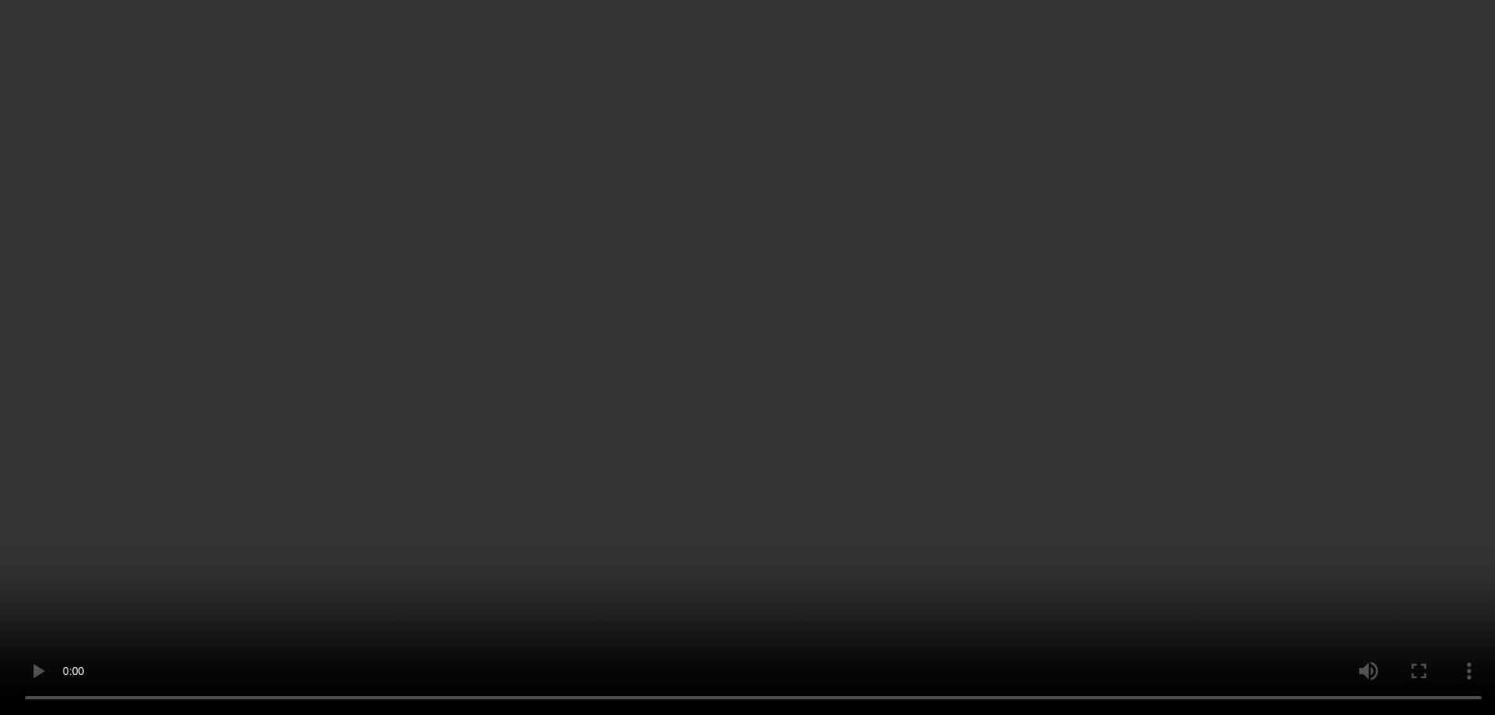
scroll to position [157, 0]
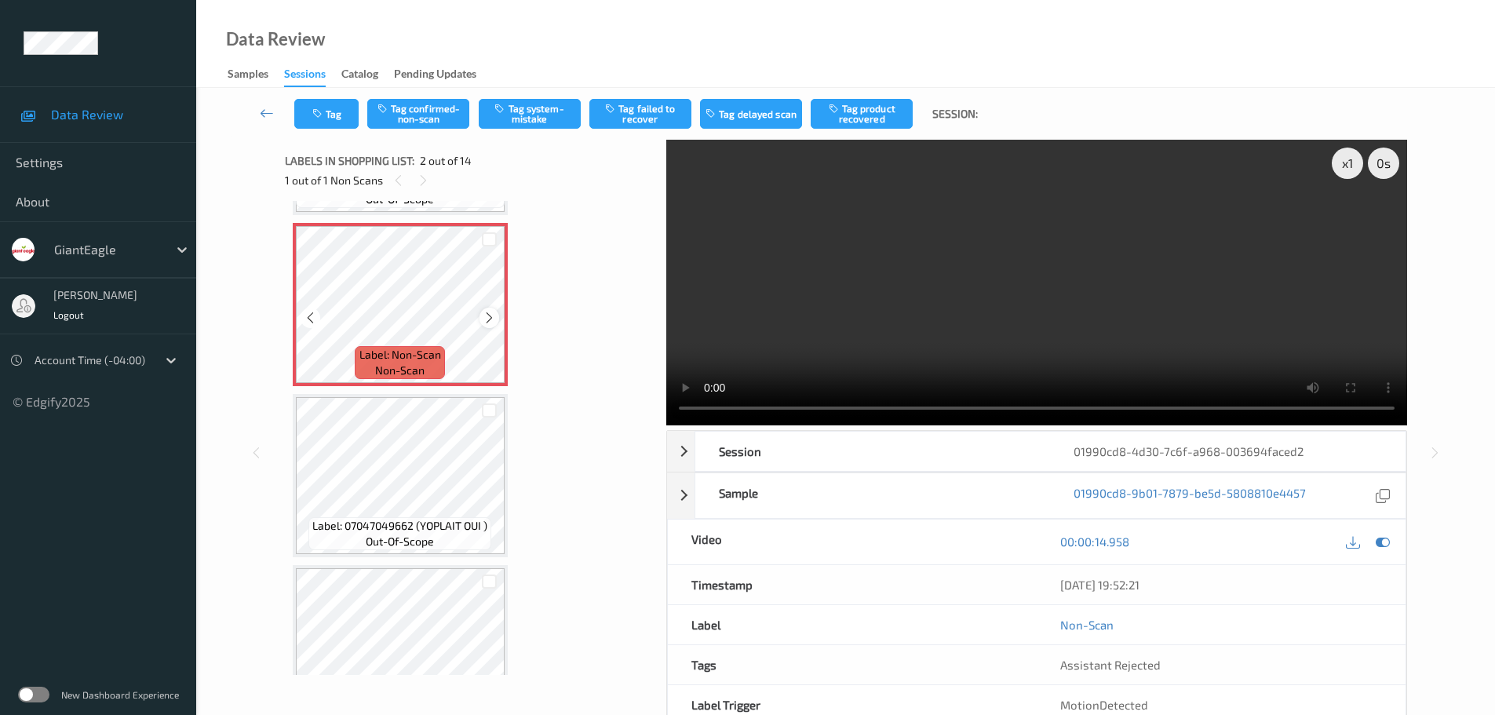
click at [494, 313] on icon at bounding box center [489, 318] width 13 height 14
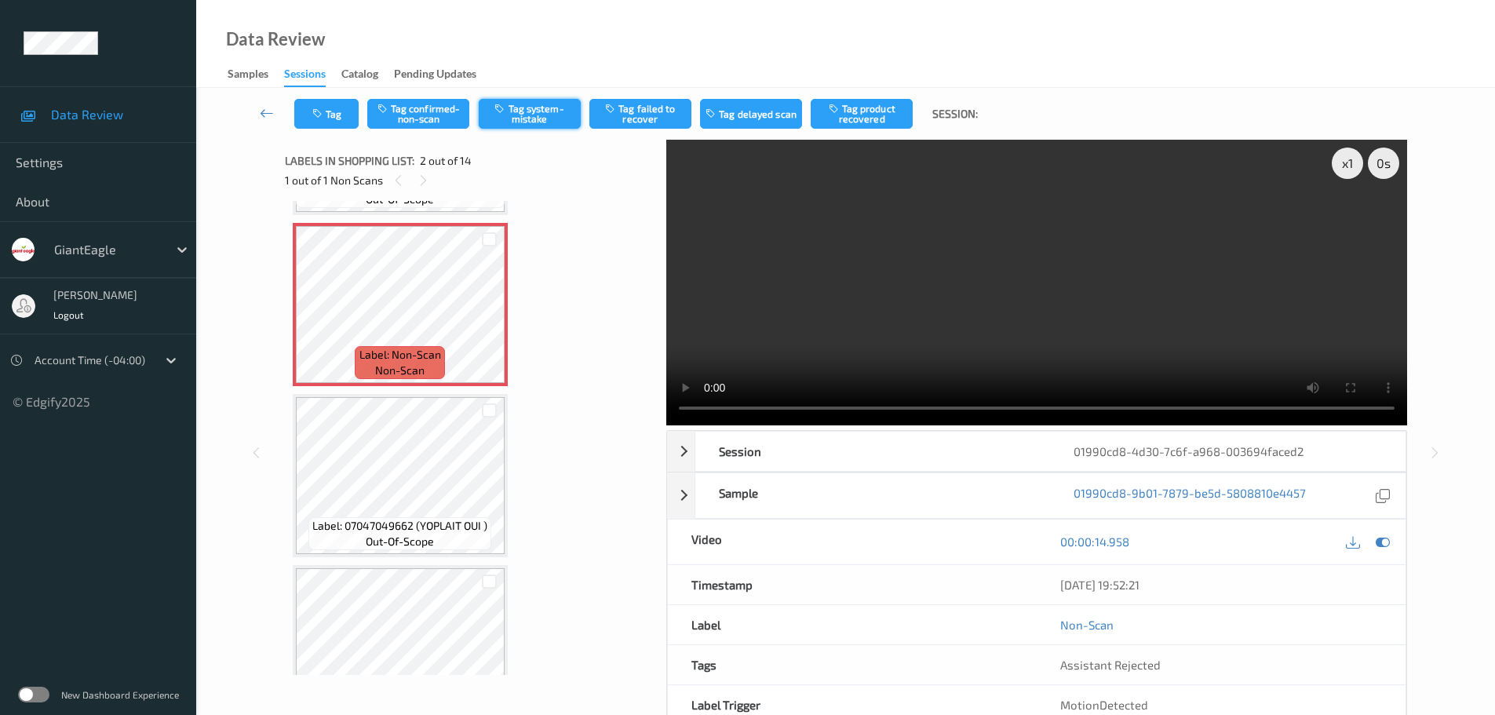
click at [528, 118] on button "Tag system-mistake" at bounding box center [530, 114] width 102 height 30
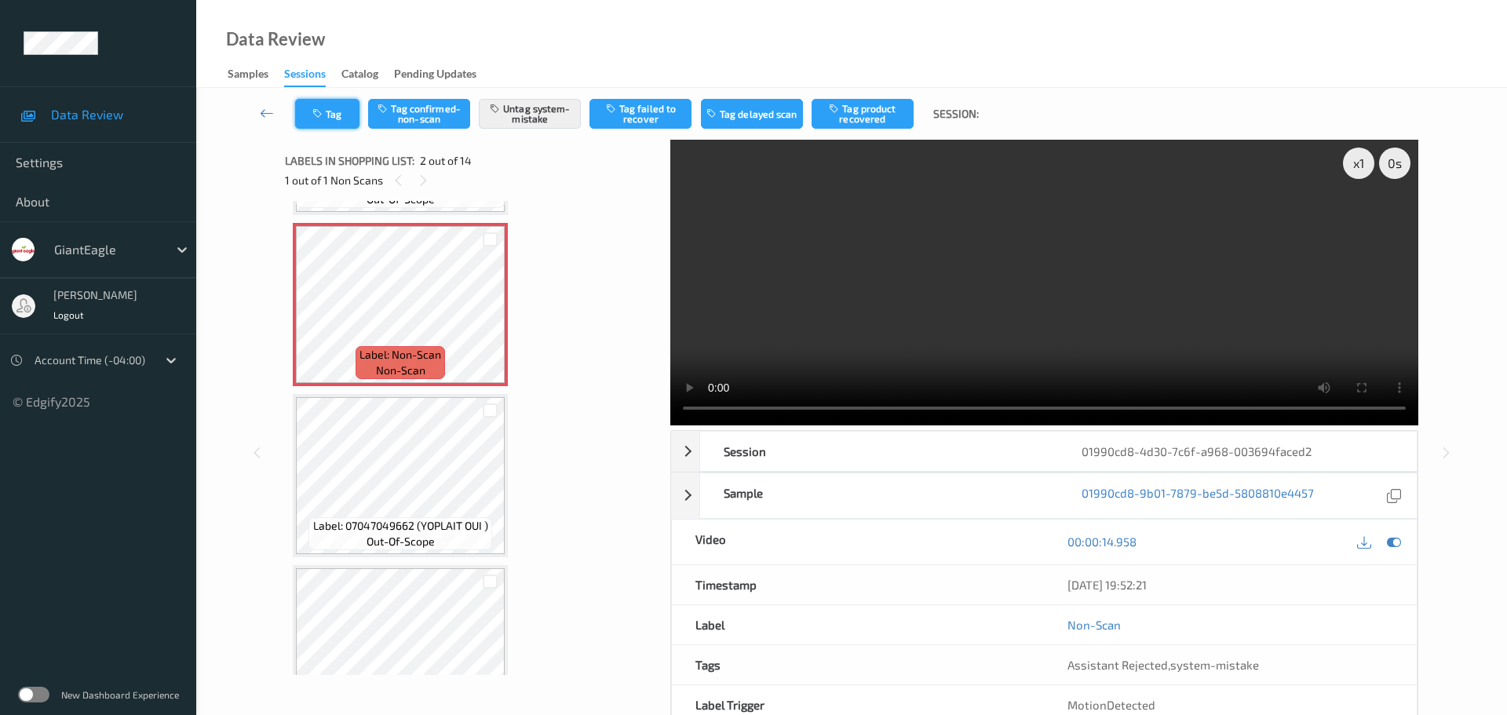
click at [330, 122] on button "Tag" at bounding box center [327, 114] width 64 height 30
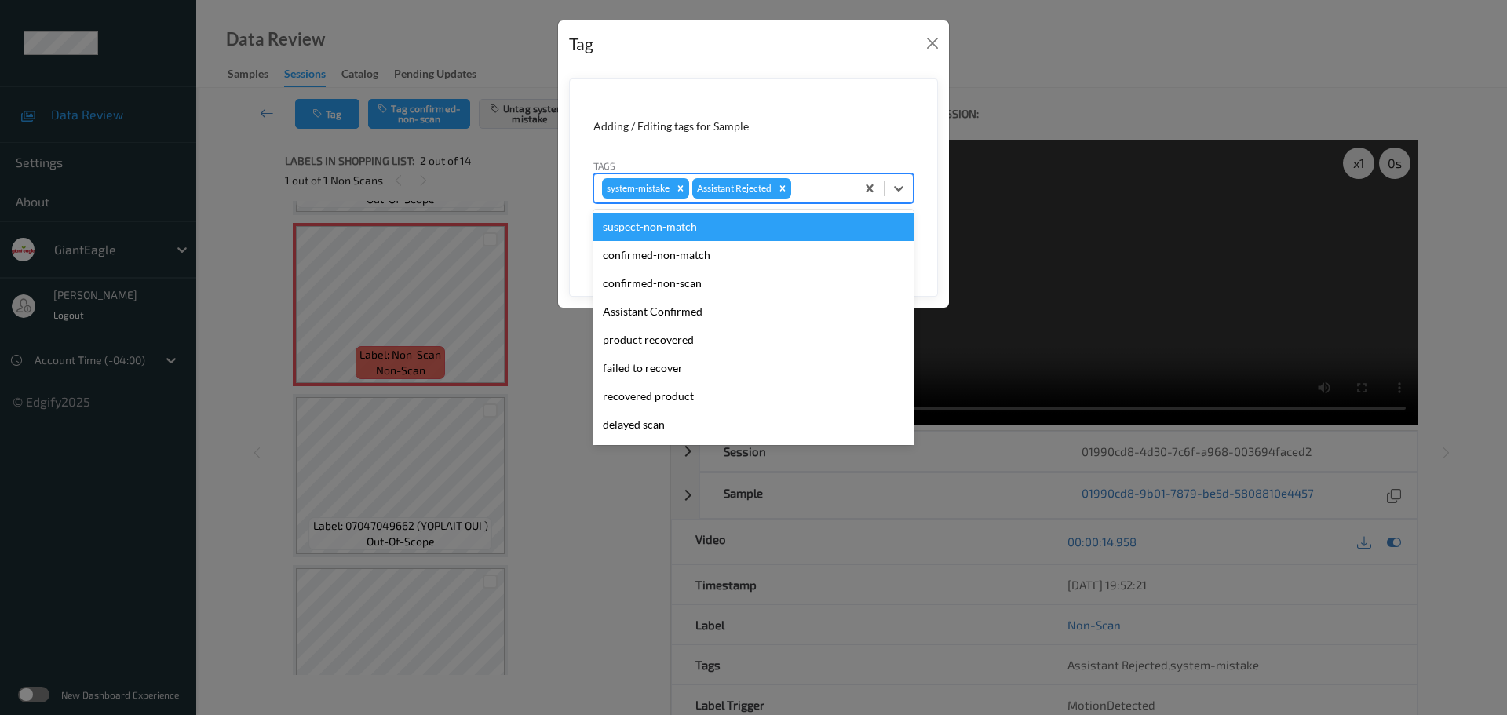
click at [804, 195] on div at bounding box center [820, 188] width 53 height 19
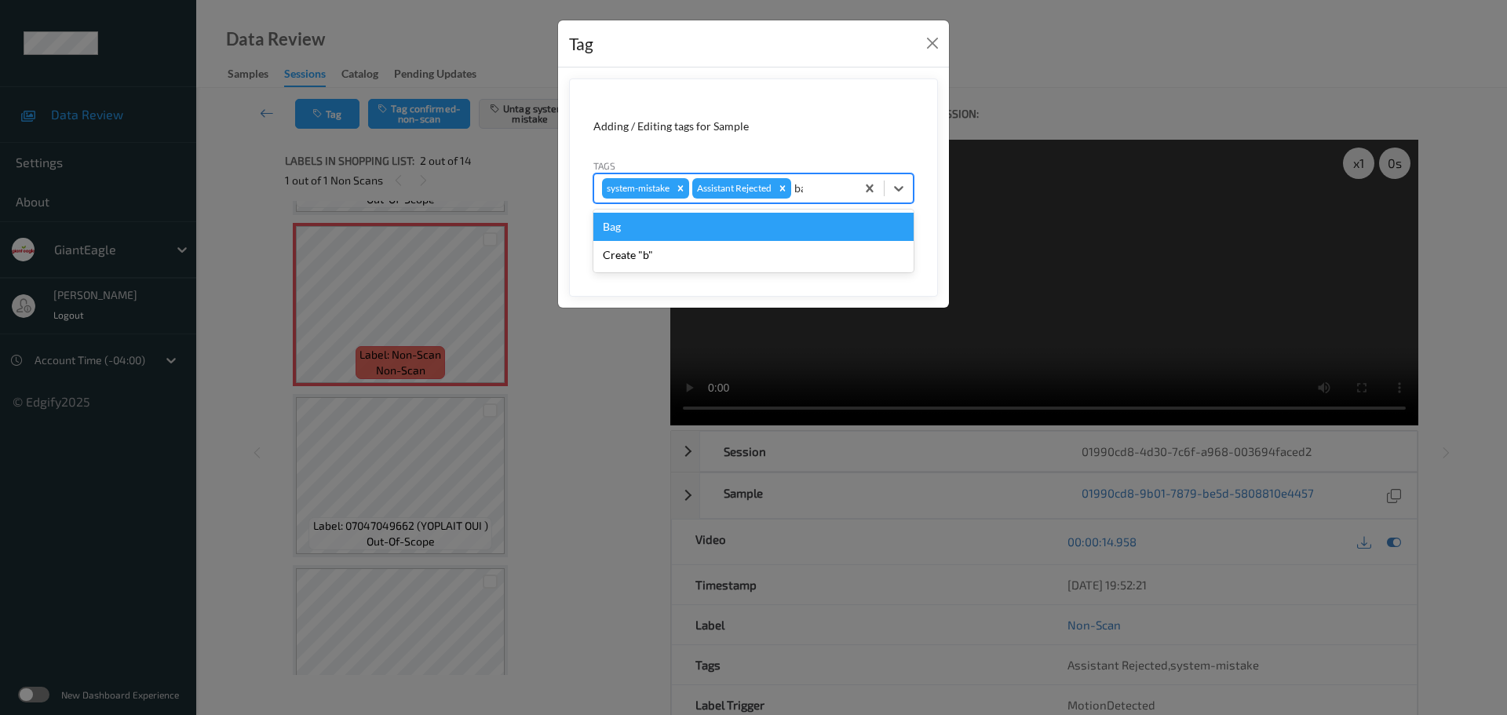
type input "bag"
click at [698, 224] on div "Bag" at bounding box center [753, 227] width 320 height 28
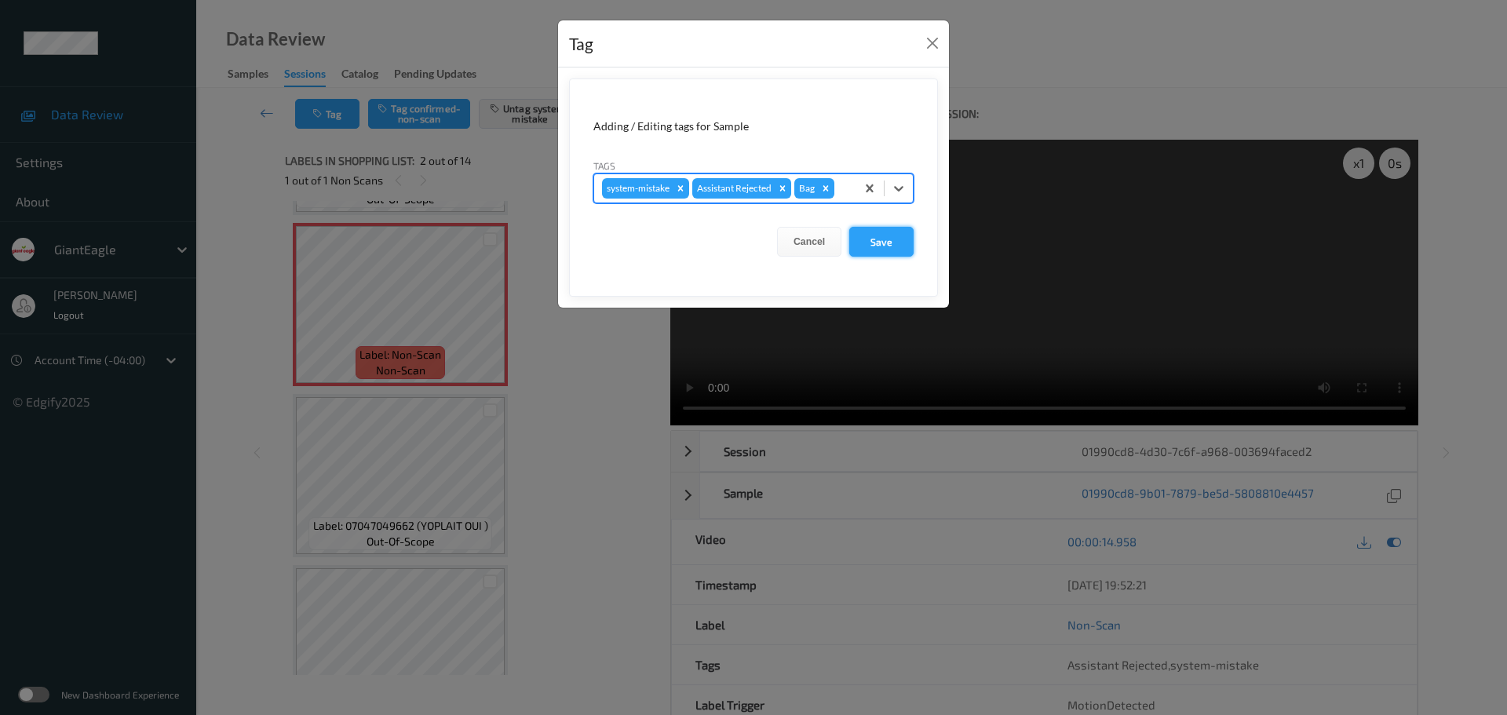
click at [865, 247] on button "Save" at bounding box center [881, 242] width 64 height 30
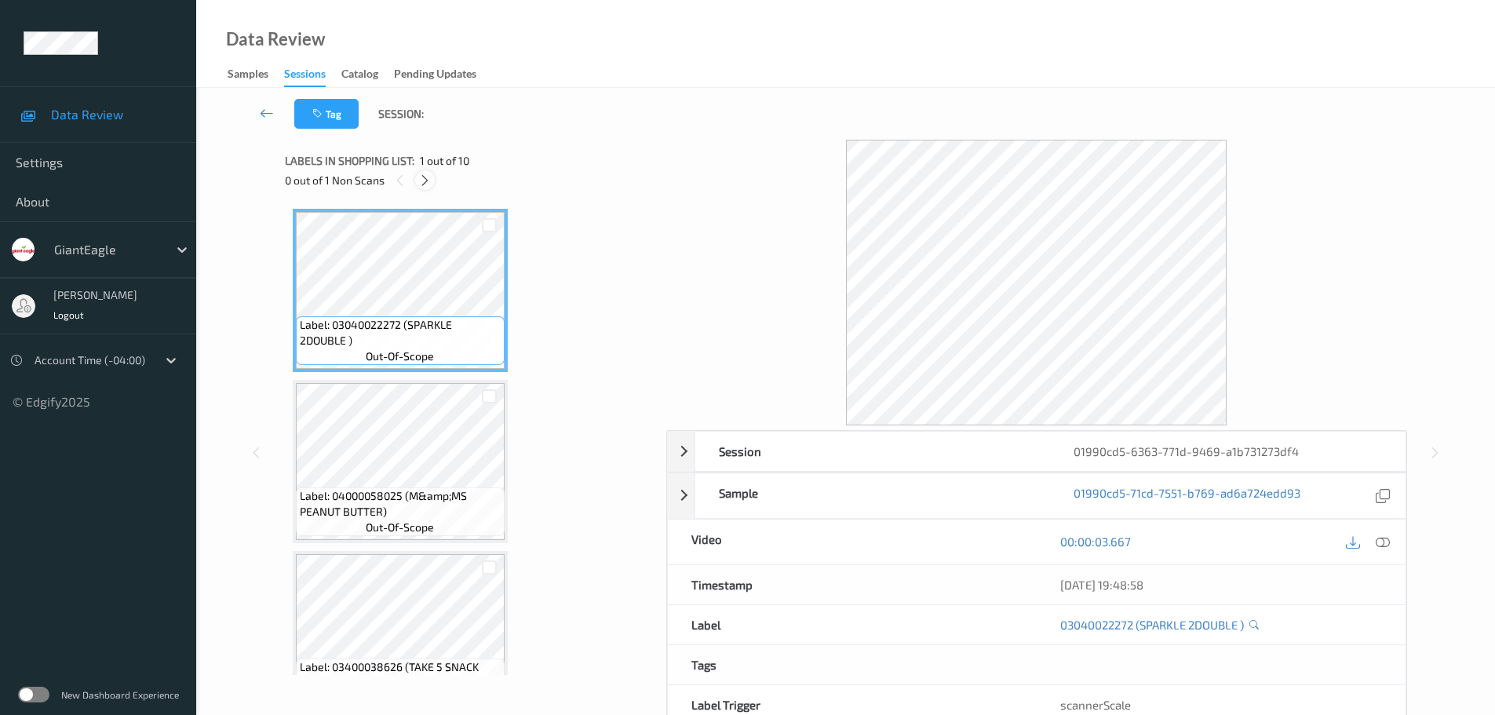
click at [426, 183] on icon at bounding box center [424, 180] width 13 height 14
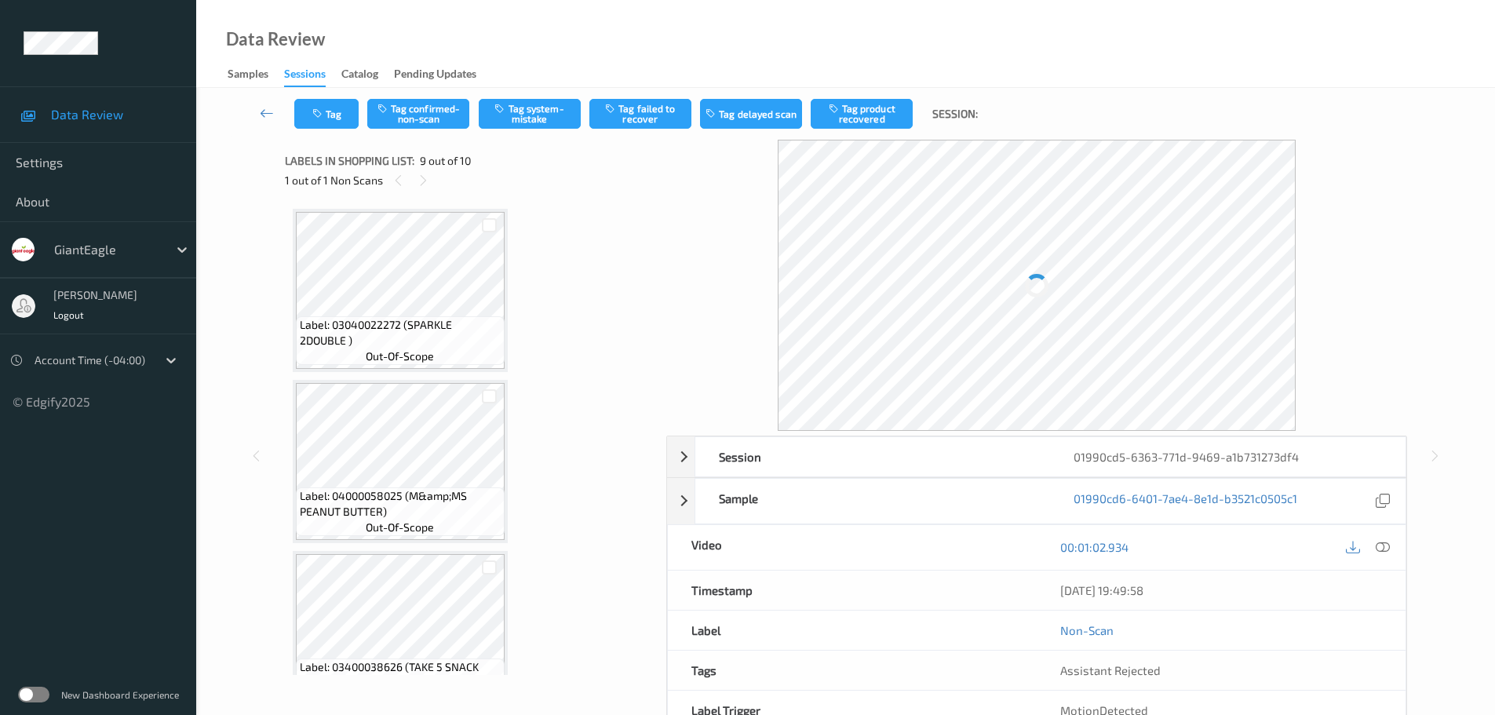
scroll to position [1205, 0]
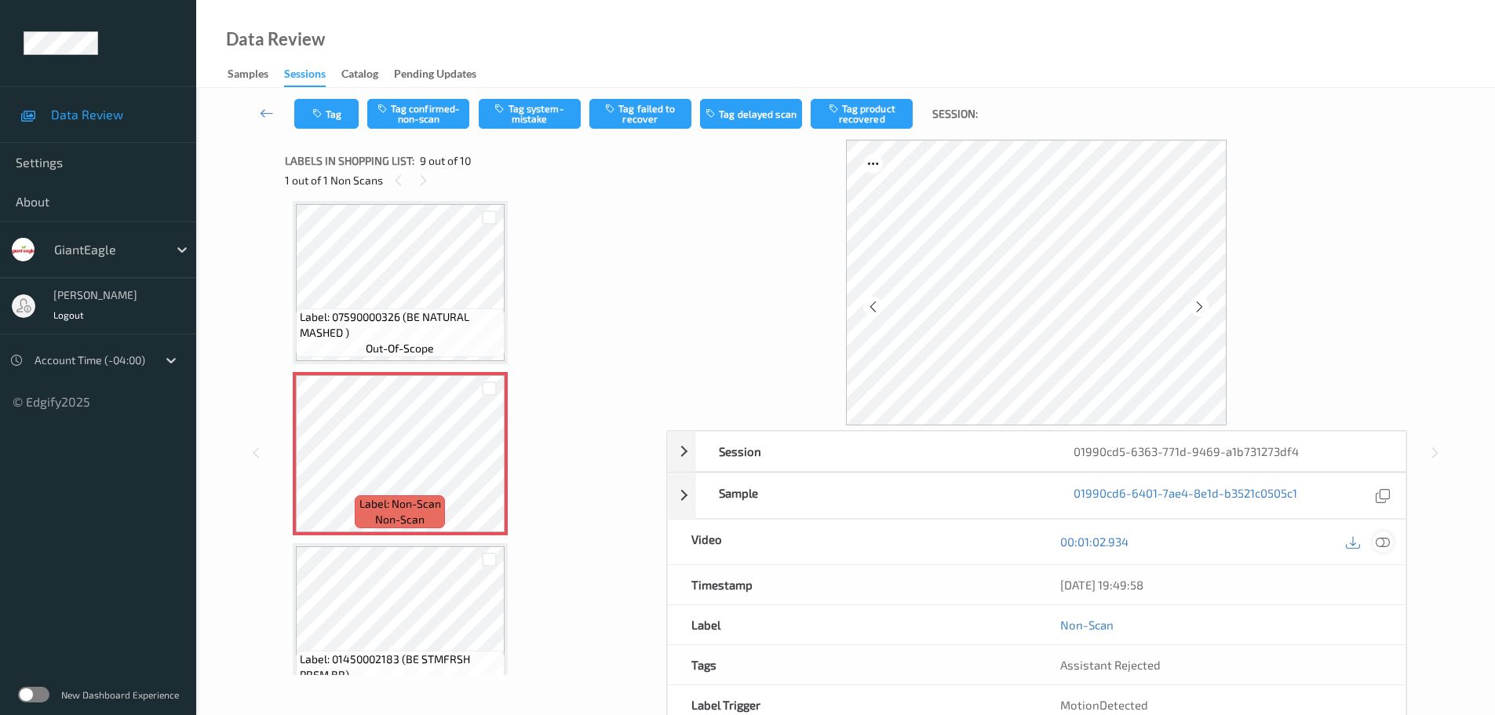
click at [1387, 539] on icon at bounding box center [1383, 541] width 14 height 14
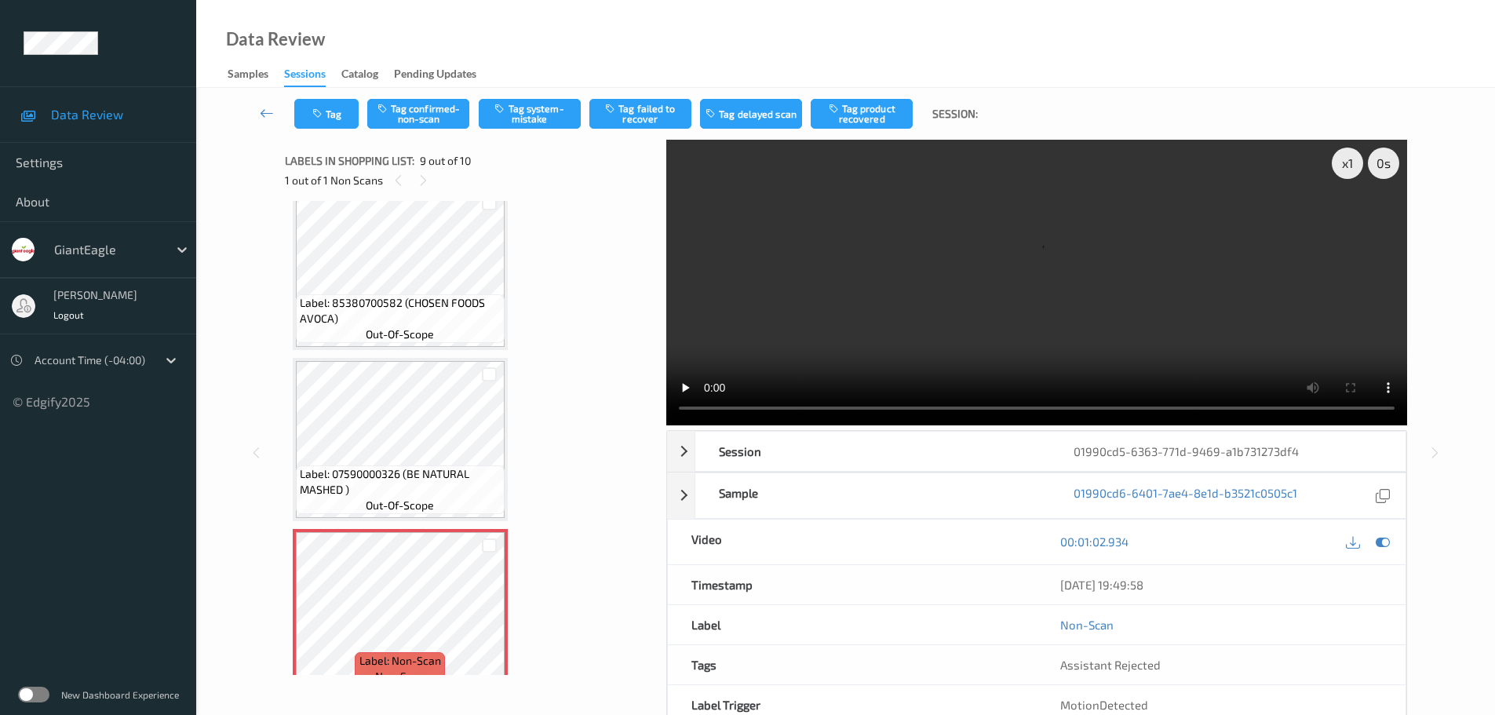
scroll to position [1245, 0]
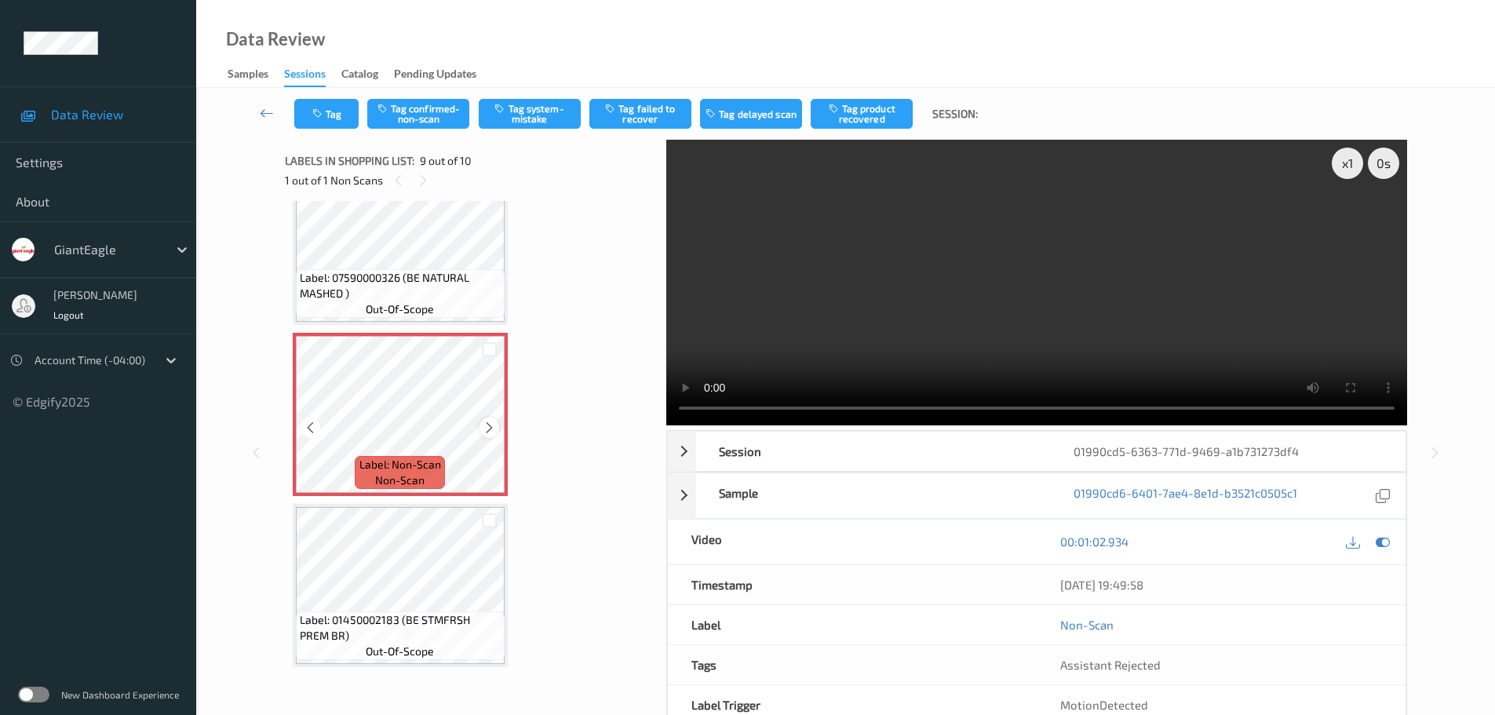
click at [490, 432] on icon at bounding box center [489, 428] width 13 height 14
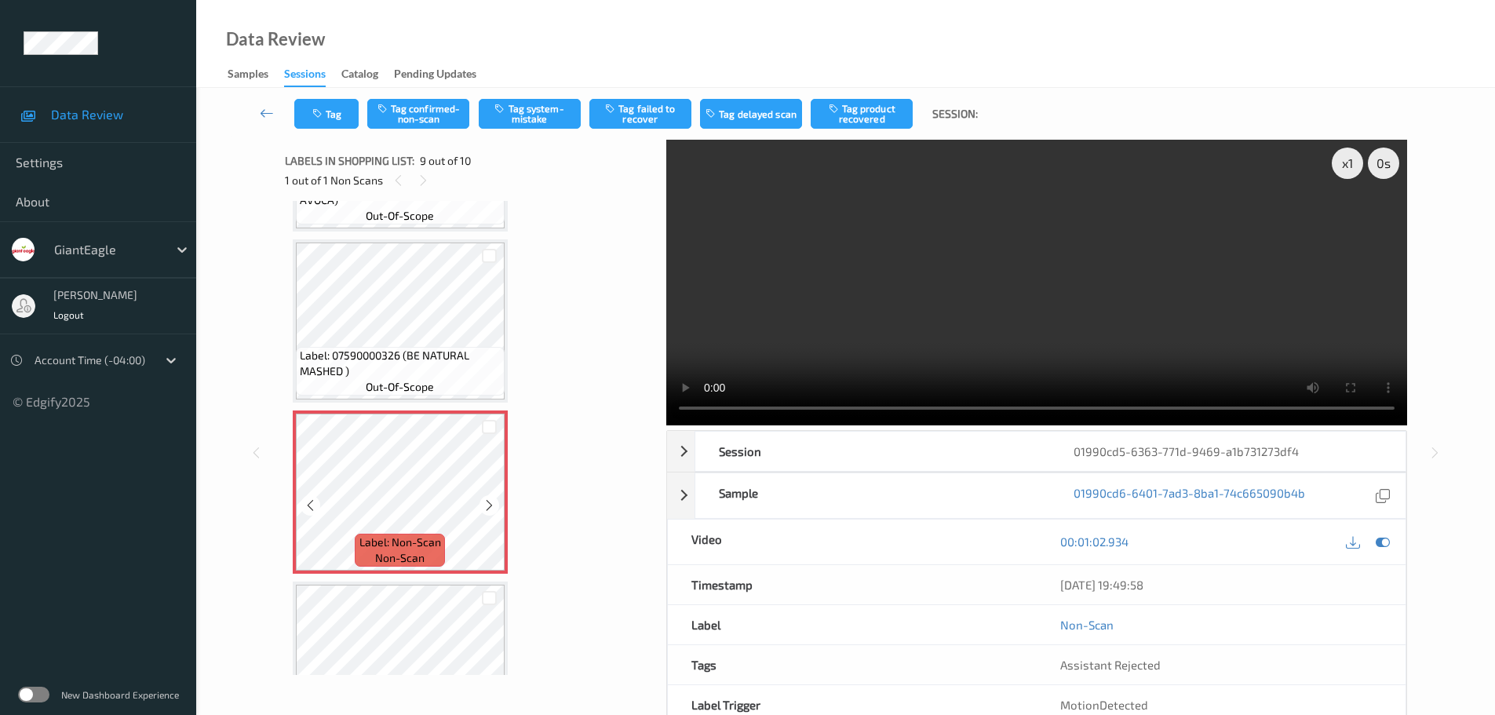
scroll to position [1166, 0]
click at [490, 509] on icon at bounding box center [489, 506] width 13 height 14
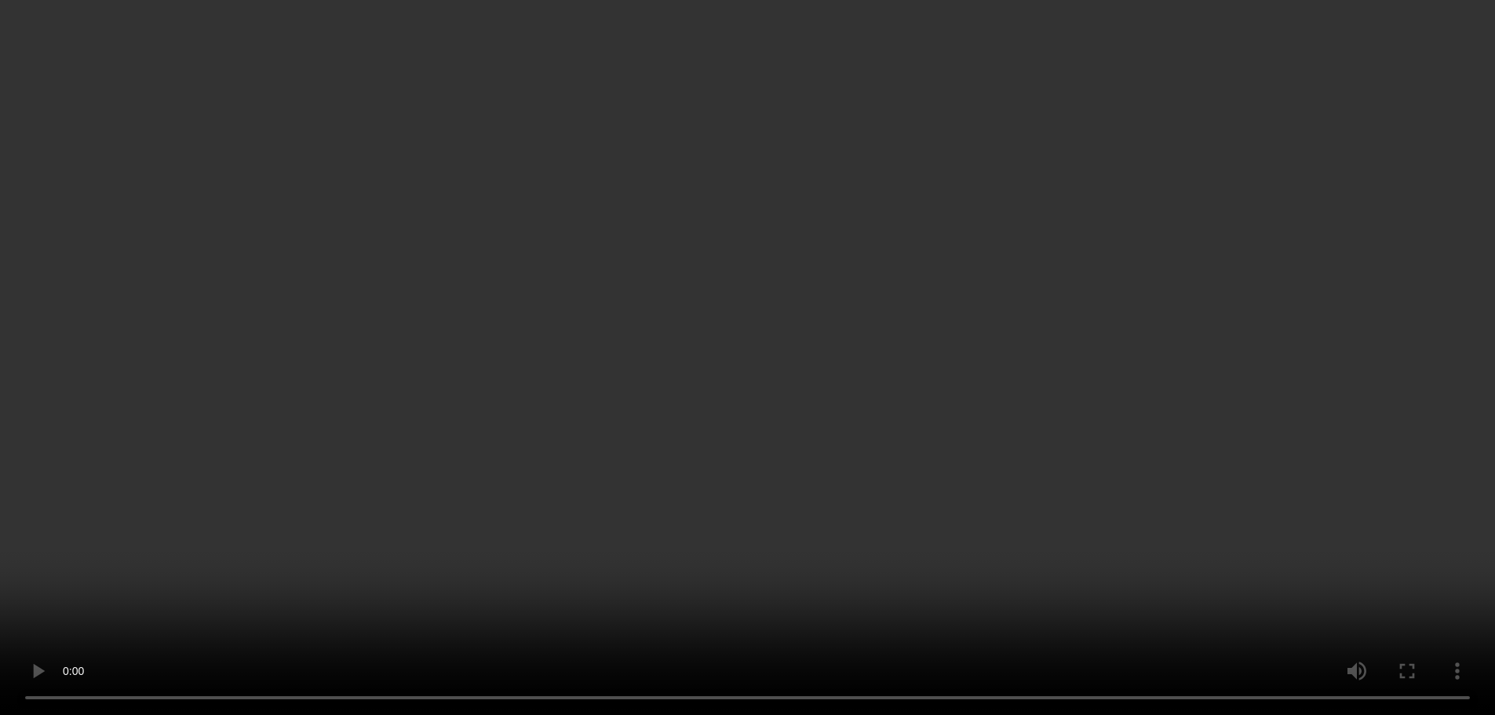
scroll to position [1245, 0]
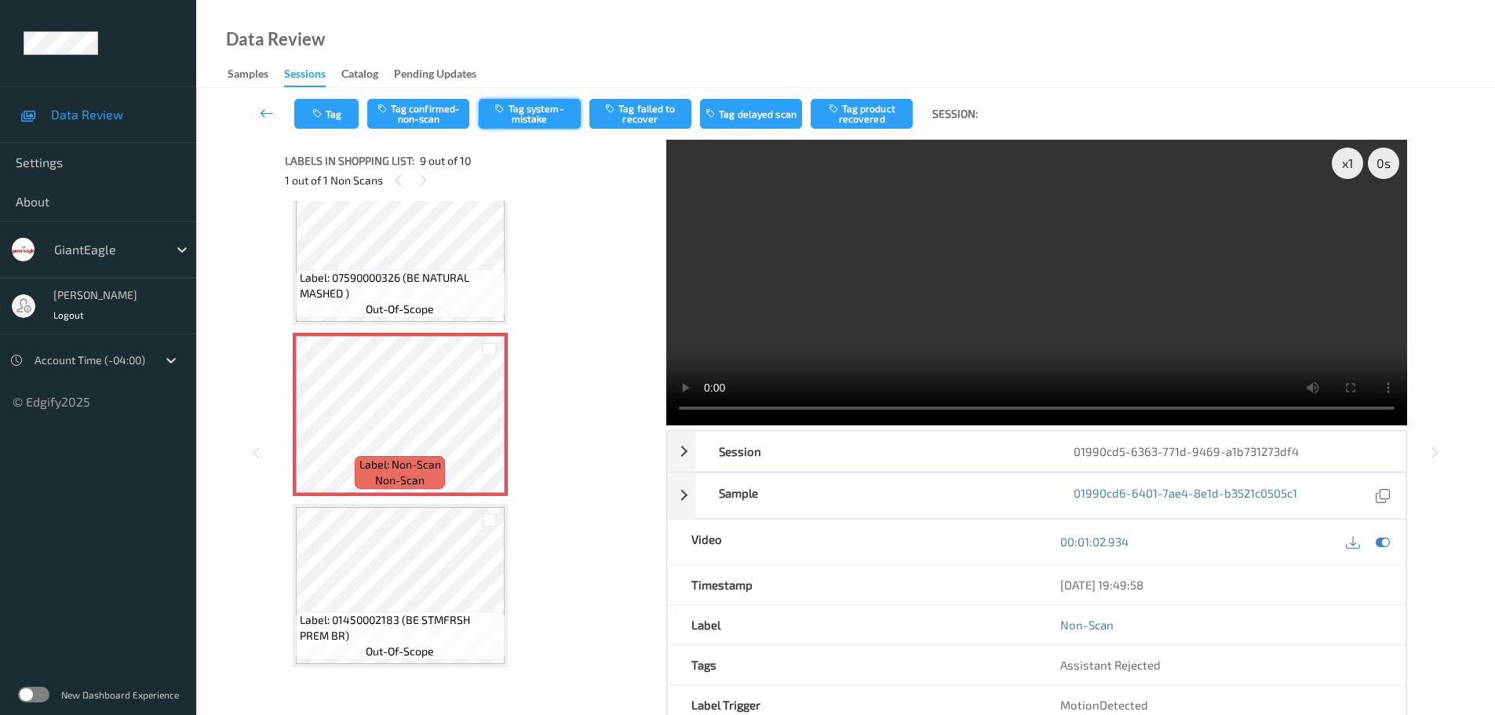
click at [518, 124] on button "Tag system-mistake" at bounding box center [530, 114] width 102 height 30
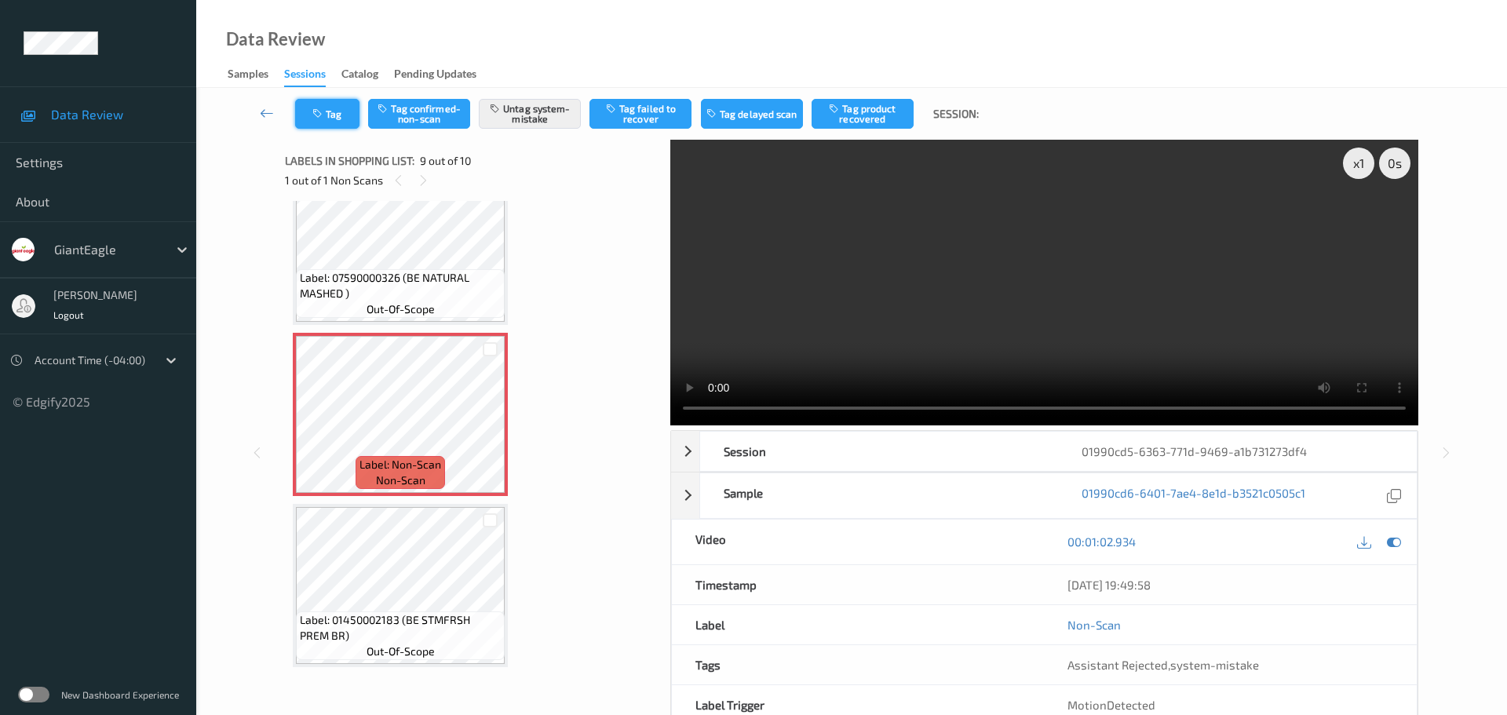
click at [312, 118] on button "Tag" at bounding box center [327, 114] width 64 height 30
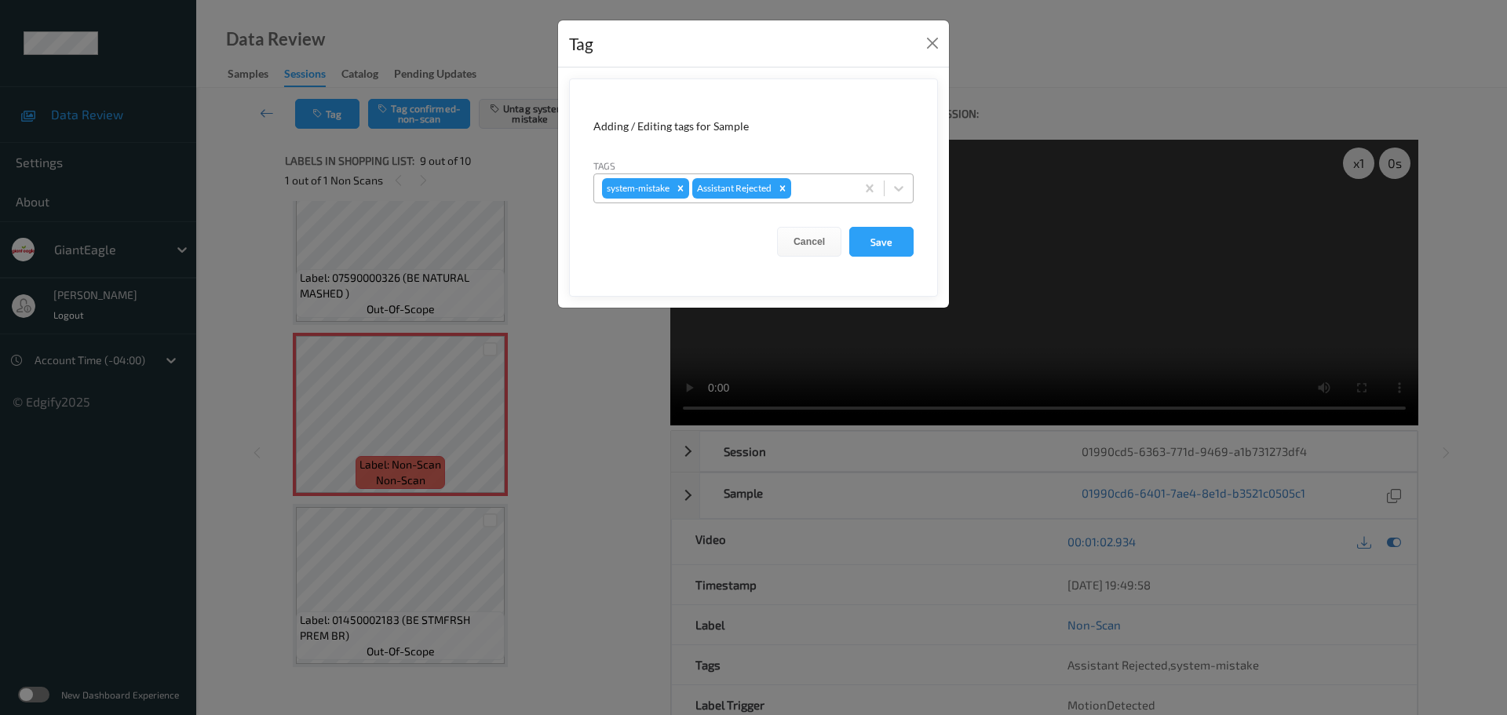
click at [813, 189] on div at bounding box center [820, 188] width 53 height 19
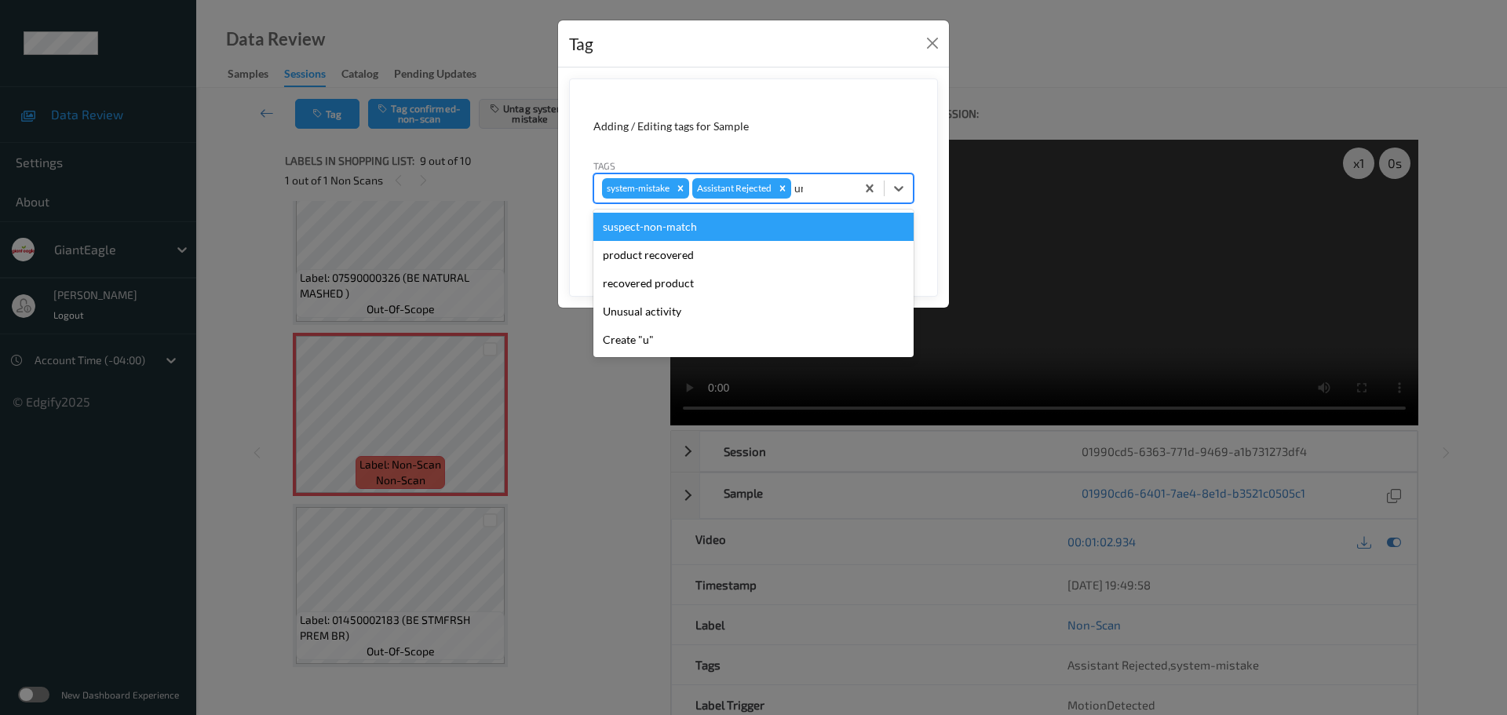
type input "unu"
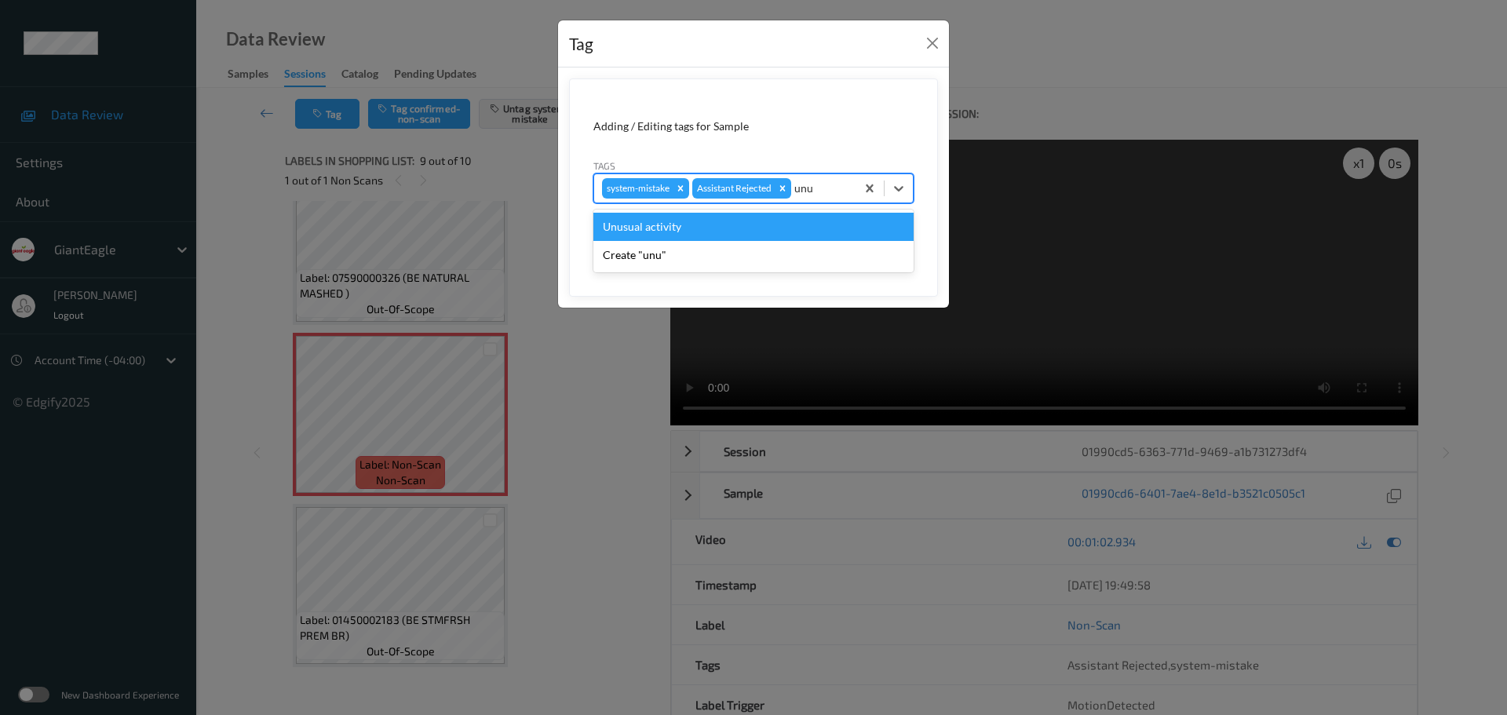
drag, startPoint x: 772, startPoint y: 228, endPoint x: 806, endPoint y: 233, distance: 34.1
click at [771, 228] on div "Unusual activity" at bounding box center [753, 227] width 320 height 28
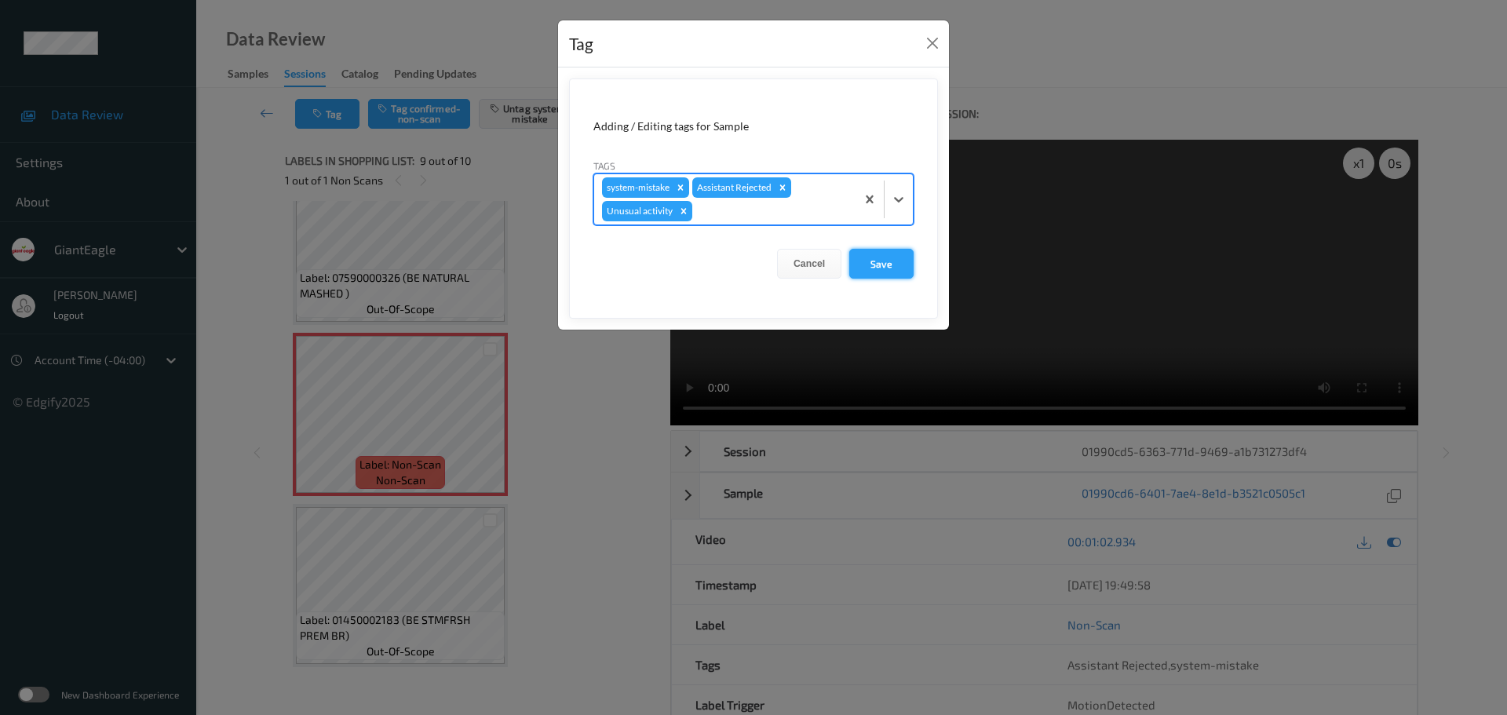
click at [870, 261] on button "Save" at bounding box center [881, 264] width 64 height 30
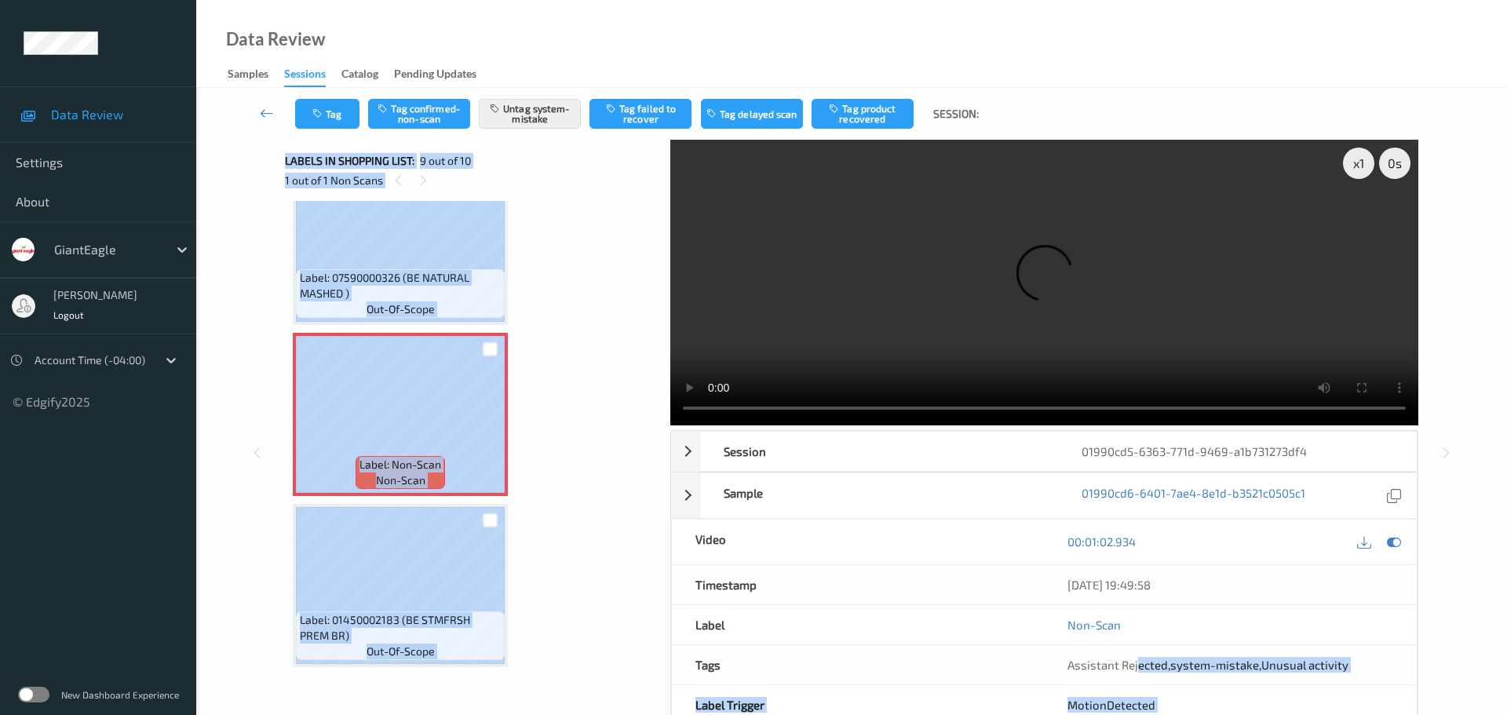
drag, startPoint x: 1139, startPoint y: 511, endPoint x: 1506, endPoint y: 512, distance: 366.5
click at [1506, 512] on div "Tag Tag confirmed-non-scan Untag system-mistake Tag failed to recover Tag delay…" at bounding box center [851, 443] width 1311 height 710
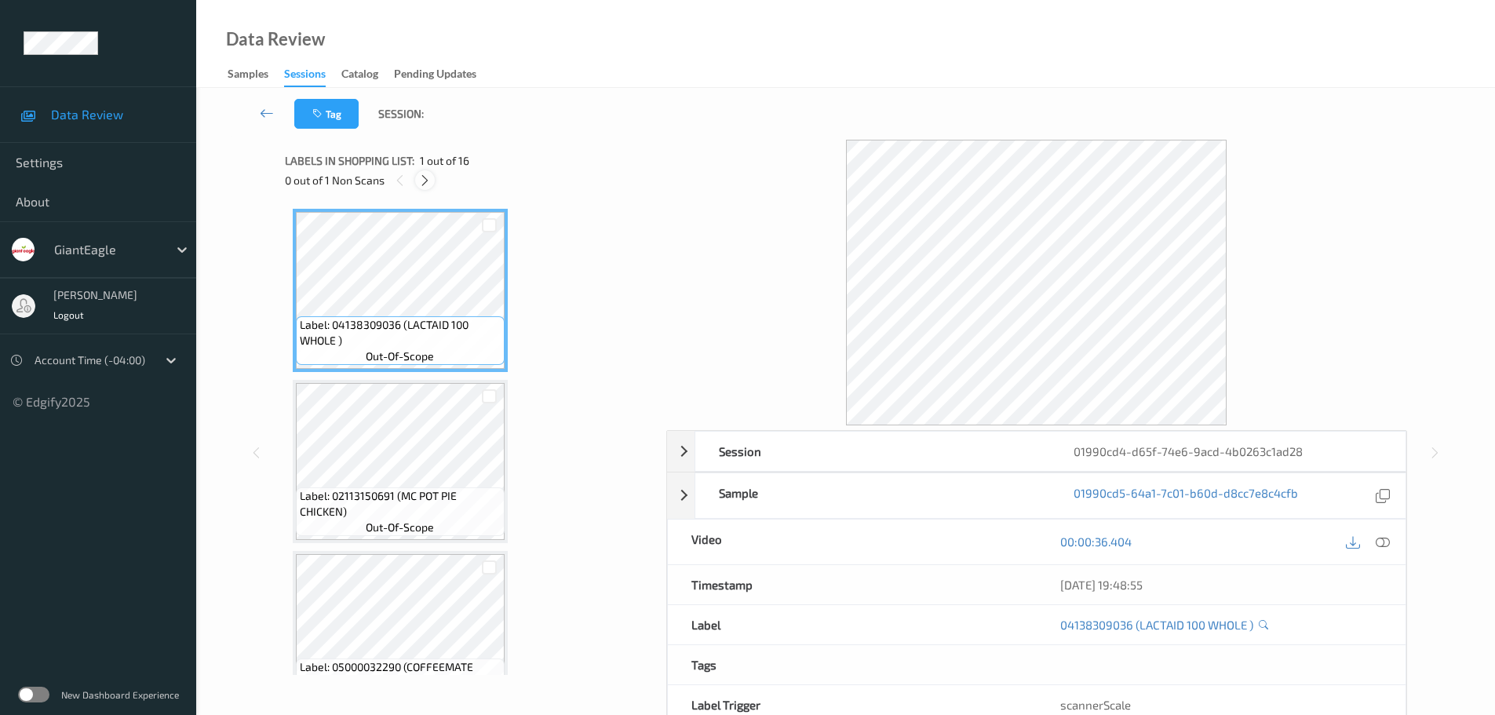
click at [420, 184] on icon at bounding box center [424, 180] width 13 height 14
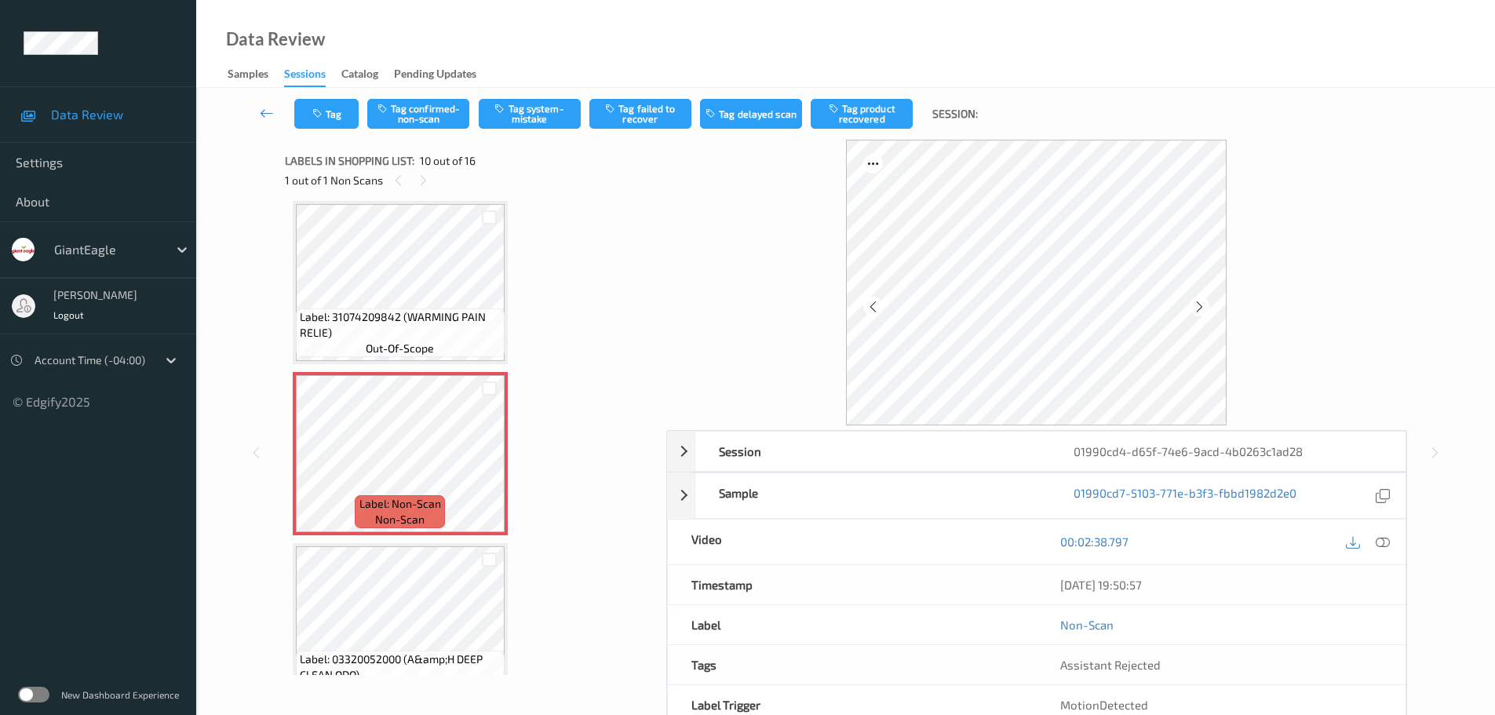
click at [1379, 539] on icon at bounding box center [1383, 541] width 14 height 14
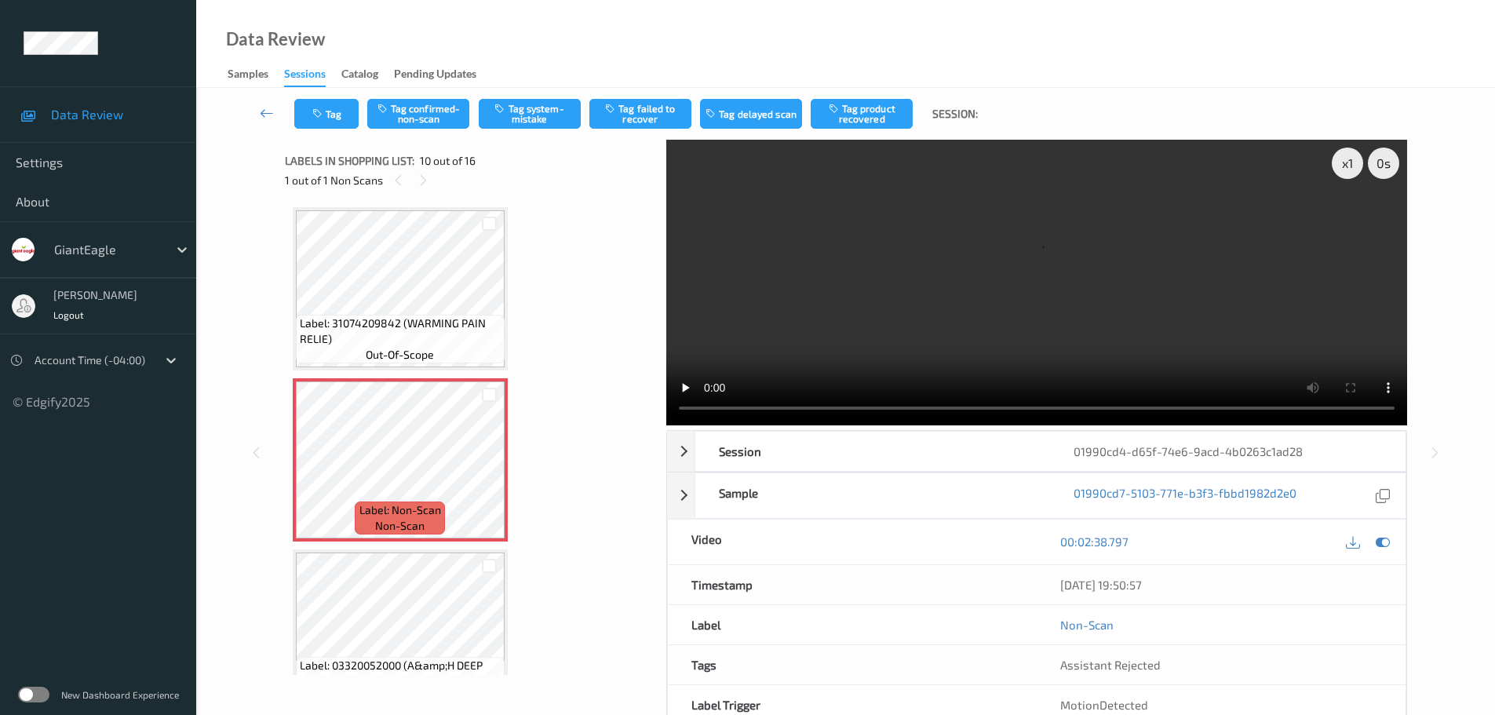
scroll to position [1491, 0]
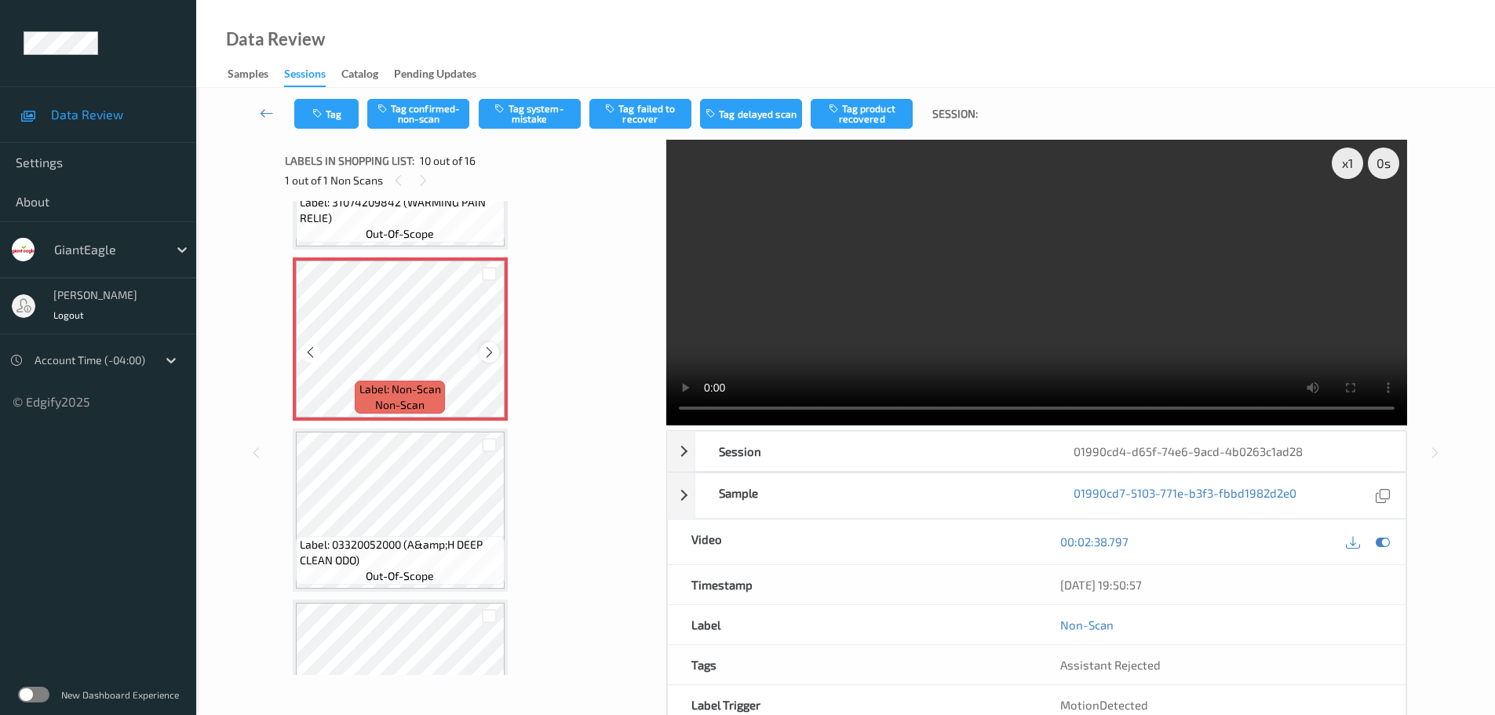
click at [484, 355] on icon at bounding box center [489, 352] width 13 height 14
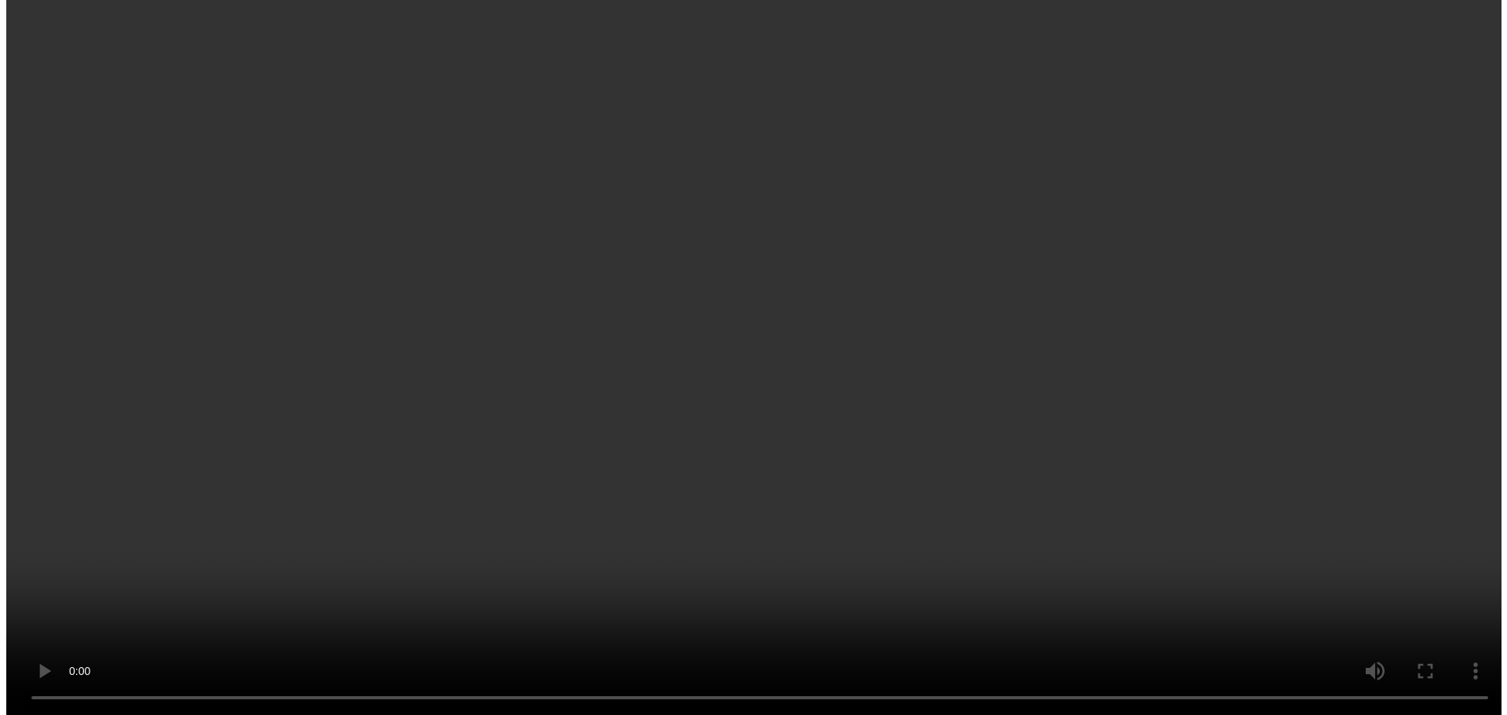
scroll to position [1413, 0]
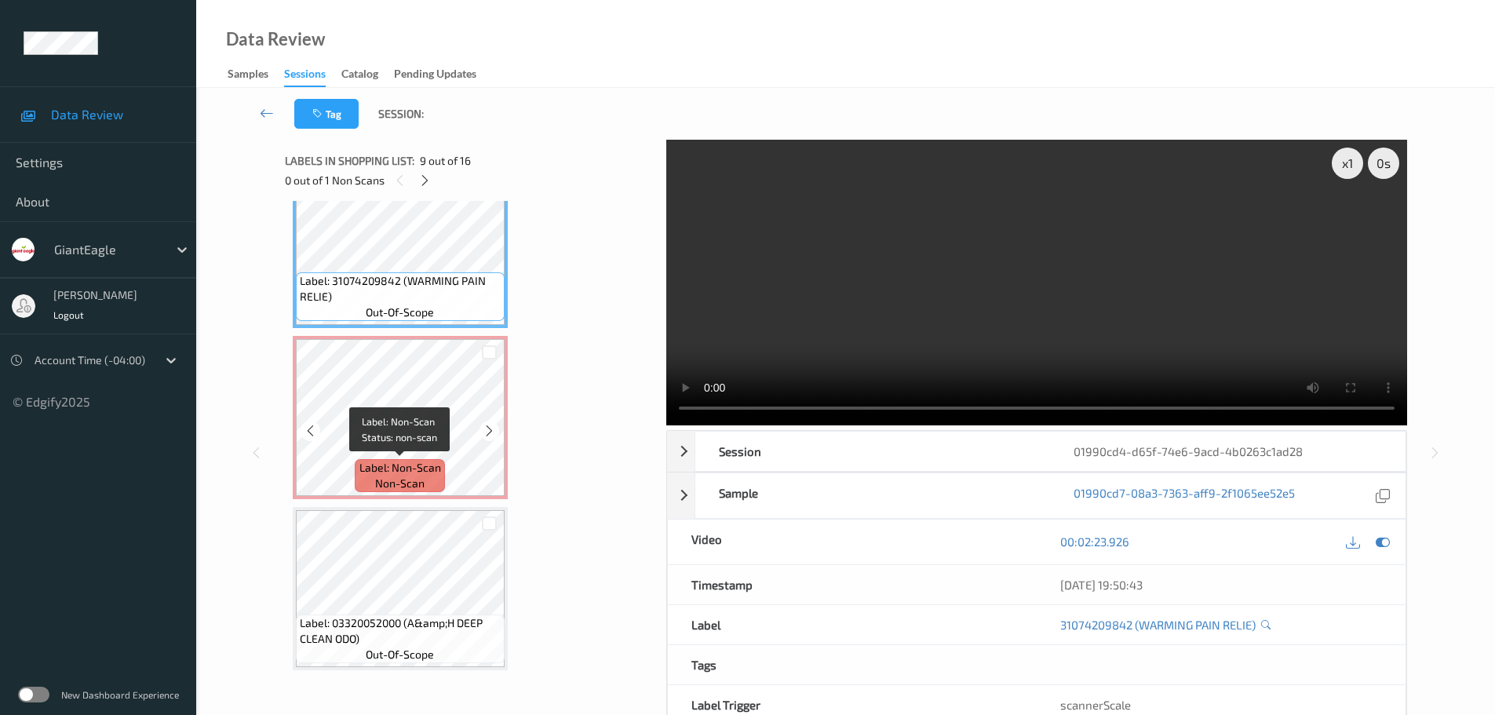
click at [413, 461] on span "Label: Non-Scan" at bounding box center [400, 468] width 82 height 16
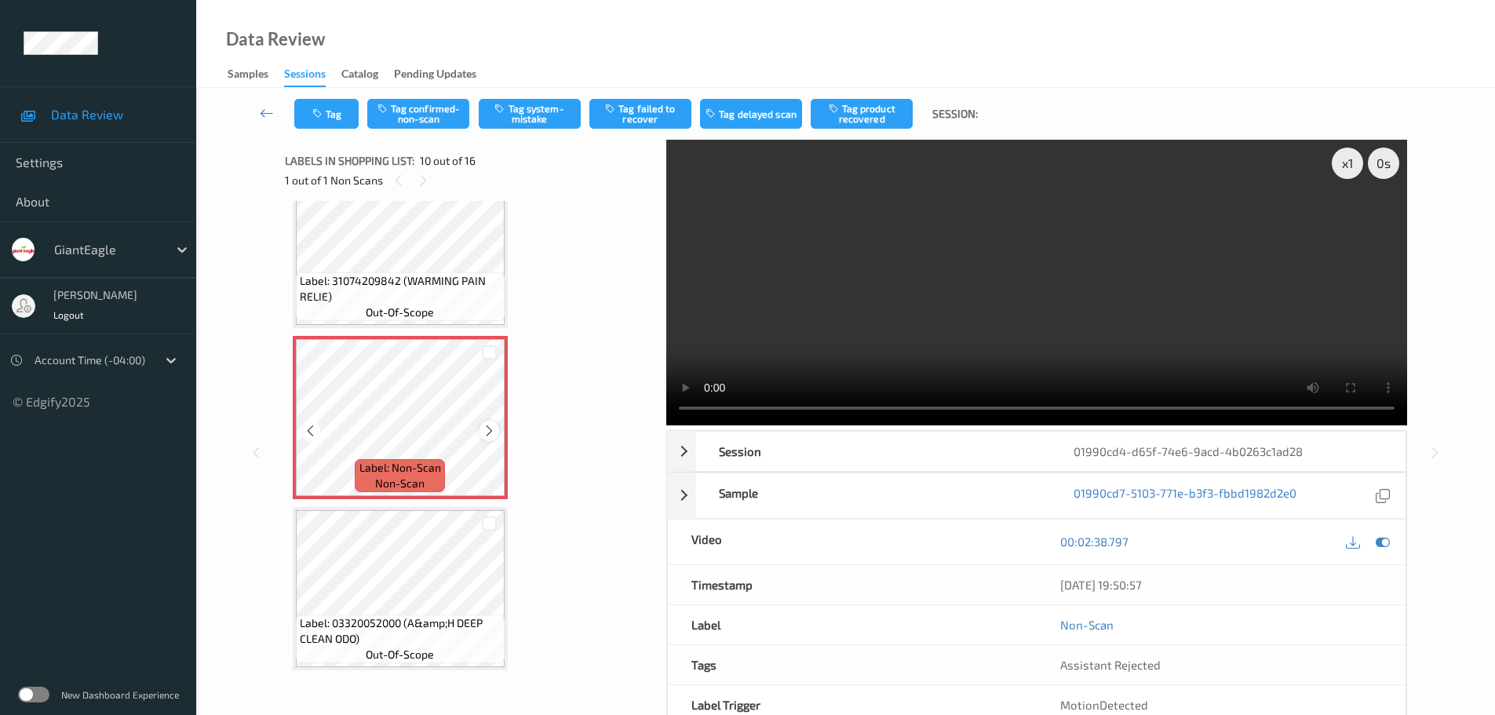
click at [487, 438] on div at bounding box center [489, 431] width 20 height 20
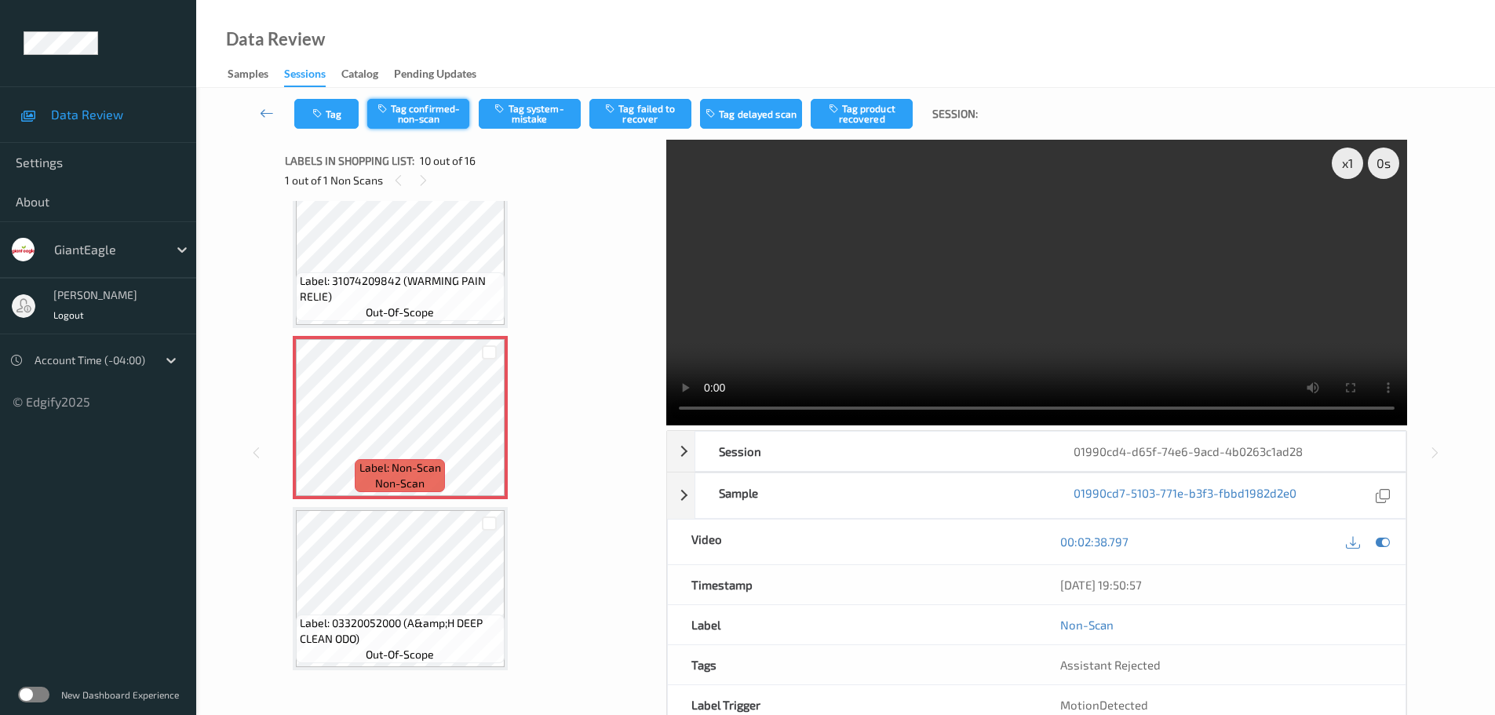
click at [411, 117] on button "Tag confirmed-non-scan" at bounding box center [418, 114] width 102 height 30
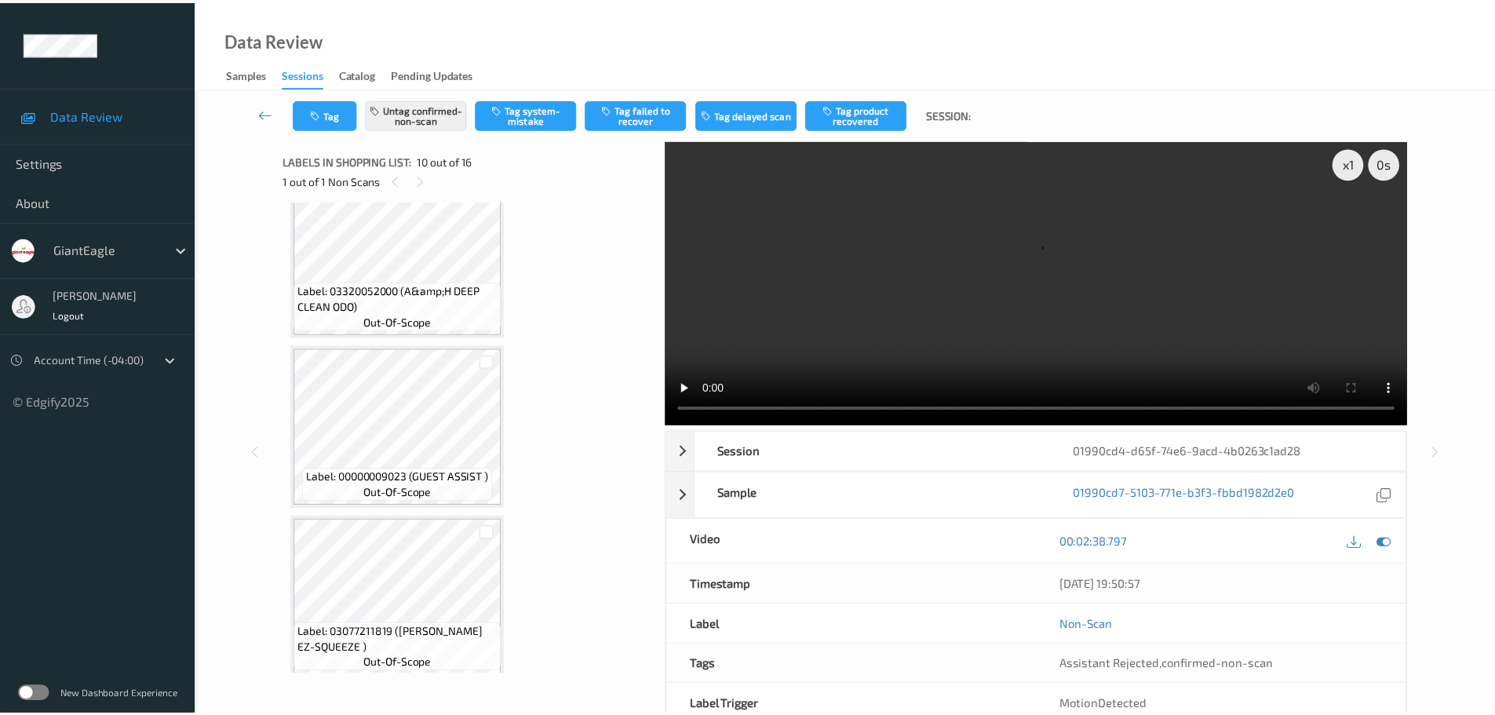
scroll to position [1962, 0]
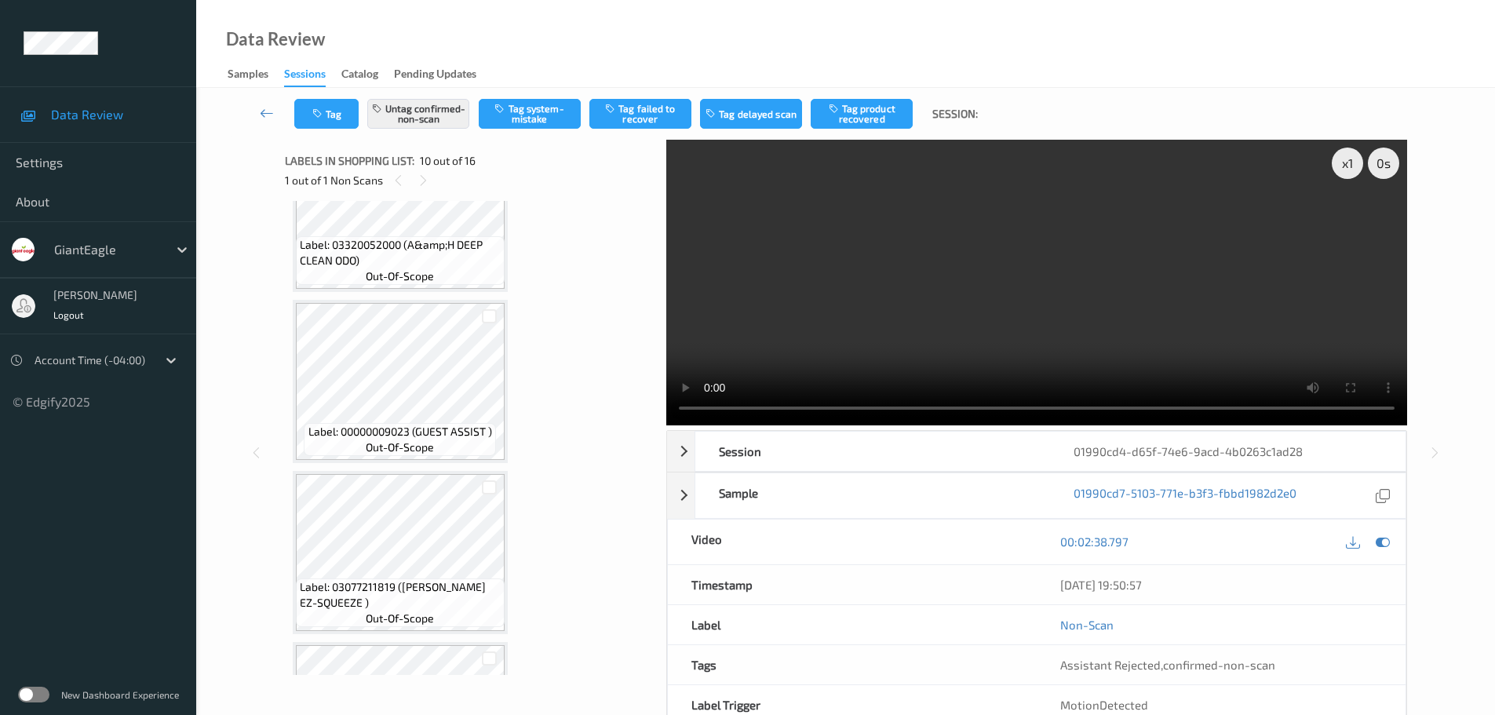
click at [853, 108] on button "Tag product recovered" at bounding box center [862, 114] width 102 height 30
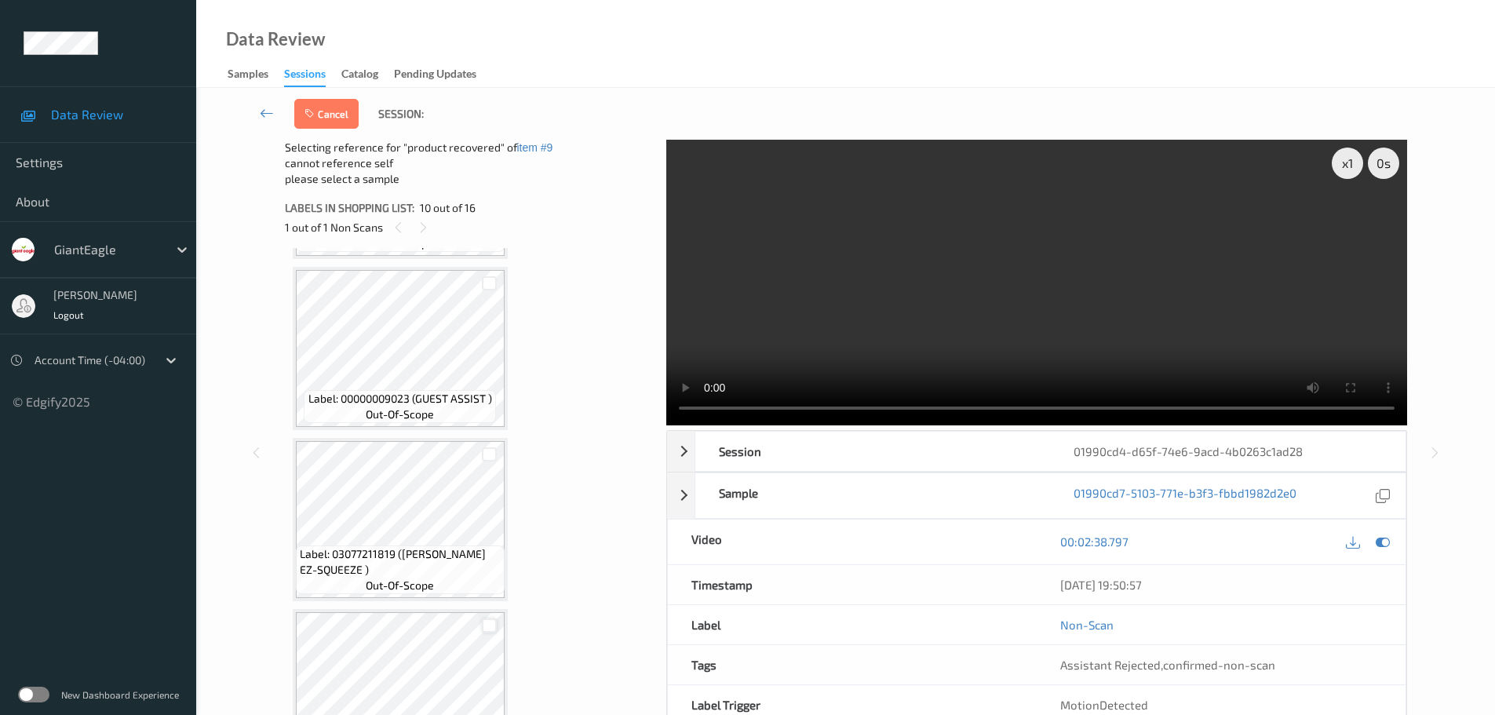
scroll to position [2040, 0]
click at [487, 453] on div at bounding box center [489, 456] width 15 height 15
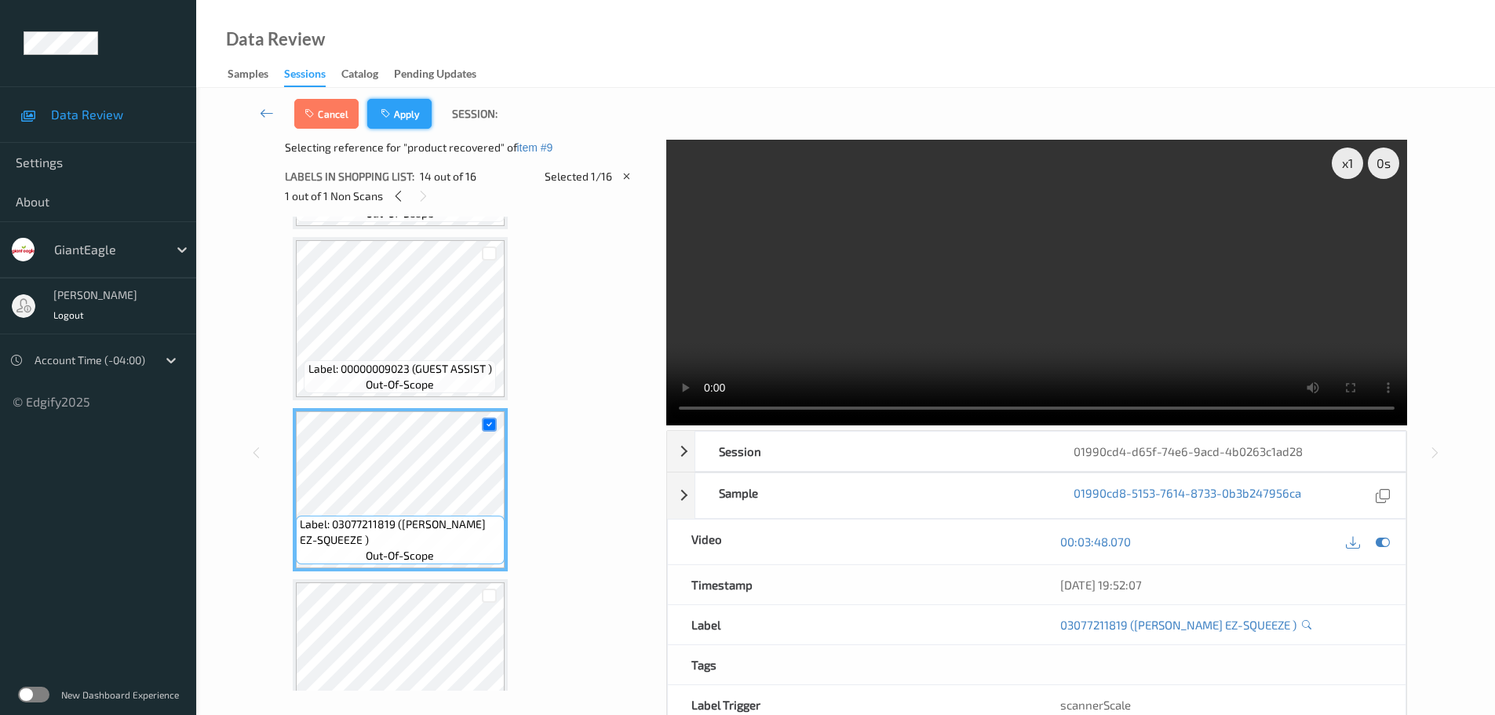
click at [398, 115] on button "Apply" at bounding box center [399, 114] width 64 height 30
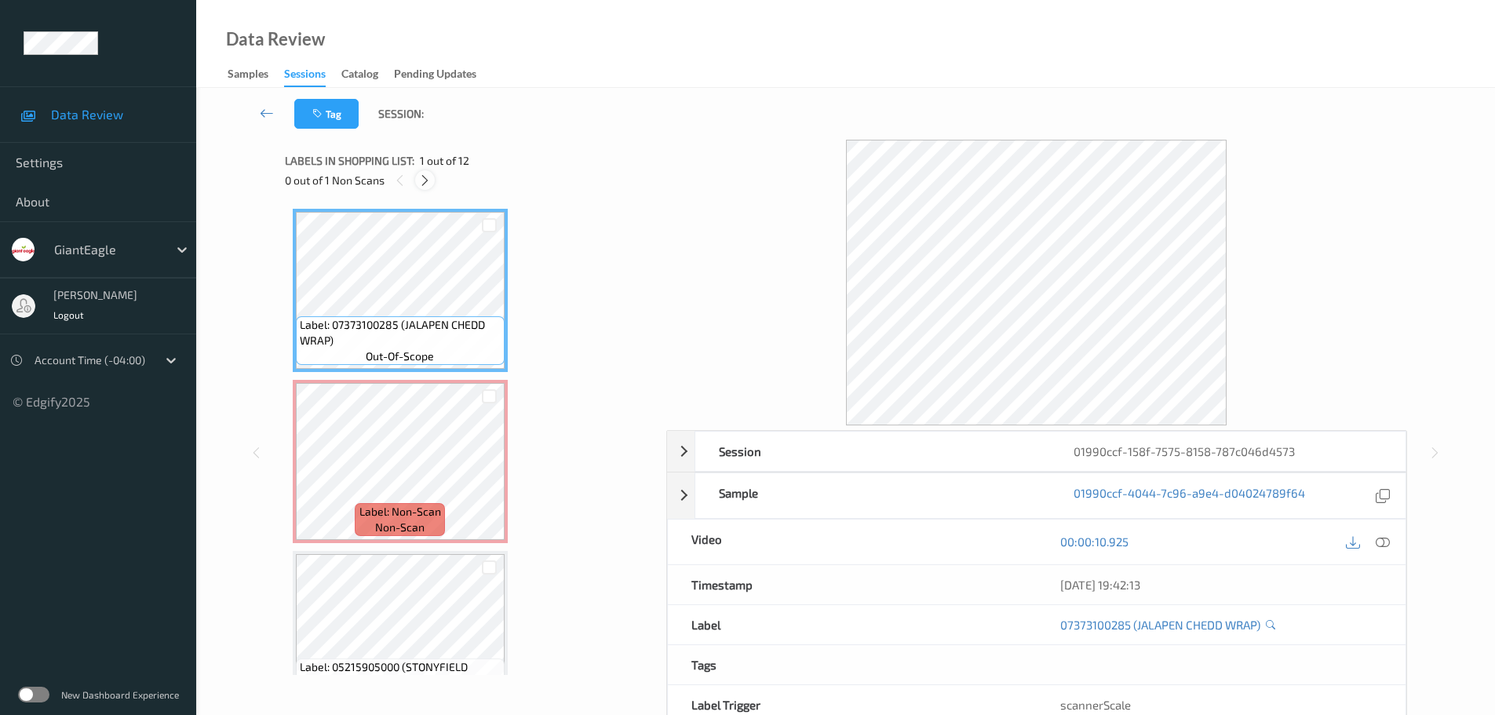
click at [428, 173] on icon at bounding box center [424, 180] width 13 height 14
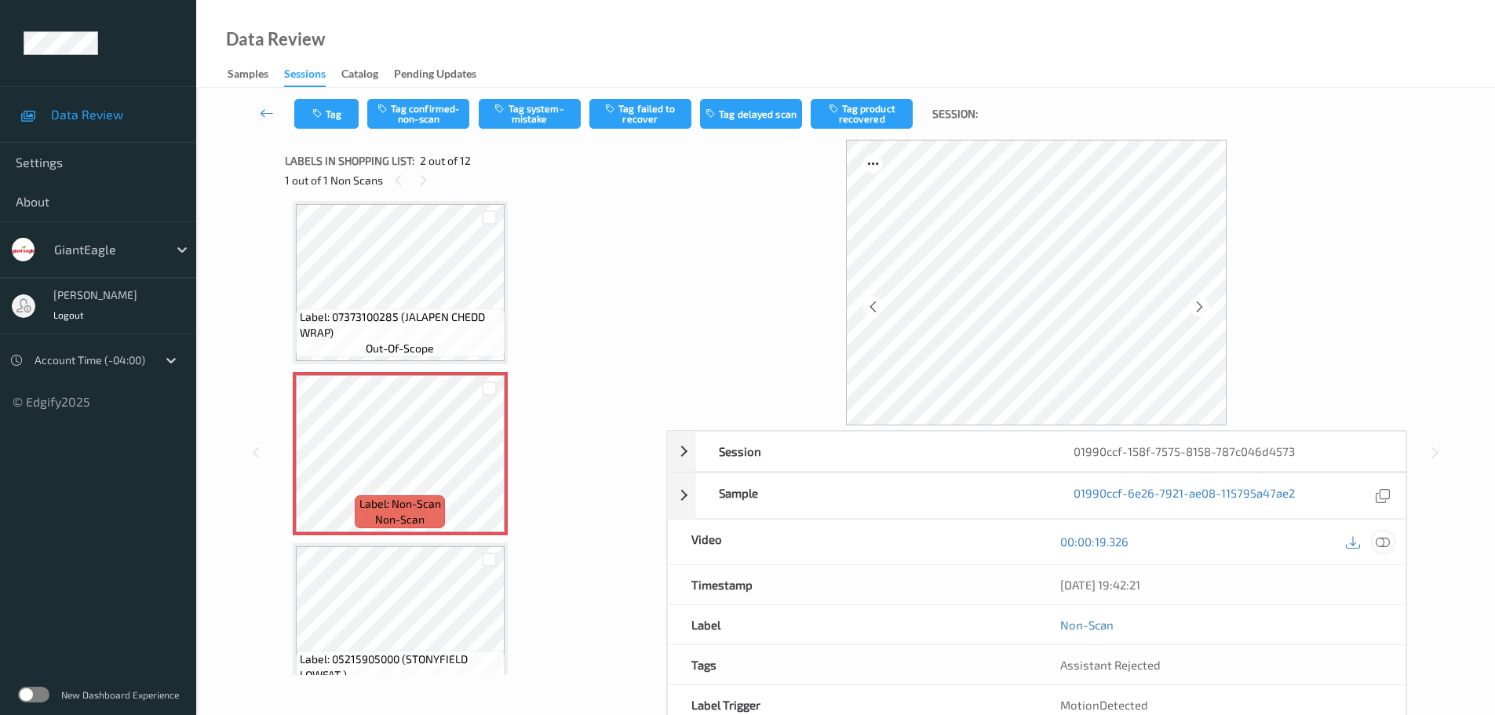
click at [1385, 548] on icon at bounding box center [1383, 541] width 14 height 14
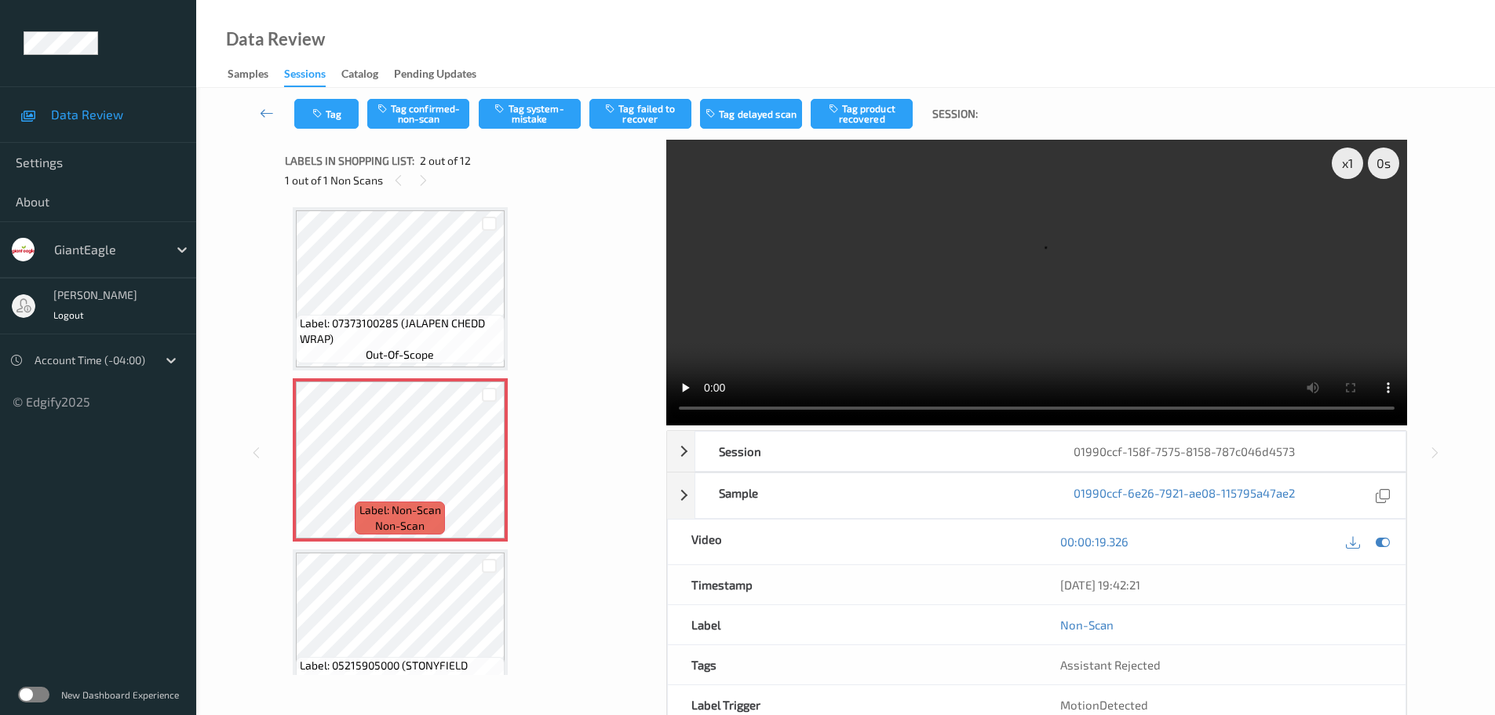
scroll to position [0, 0]
click at [486, 479] on icon at bounding box center [489, 475] width 13 height 14
click at [489, 479] on icon at bounding box center [489, 475] width 13 height 14
click at [491, 477] on icon at bounding box center [489, 475] width 13 height 14
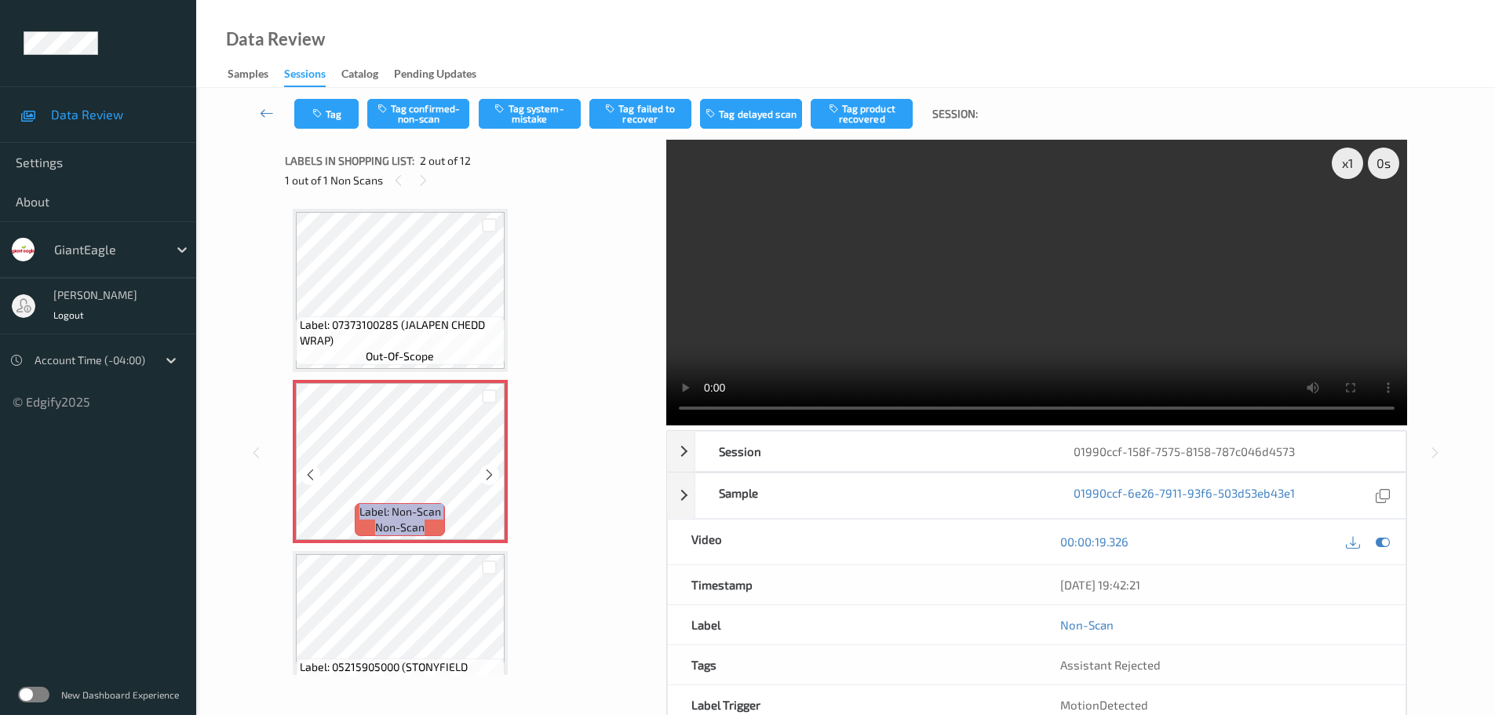
click at [491, 477] on icon at bounding box center [489, 475] width 13 height 14
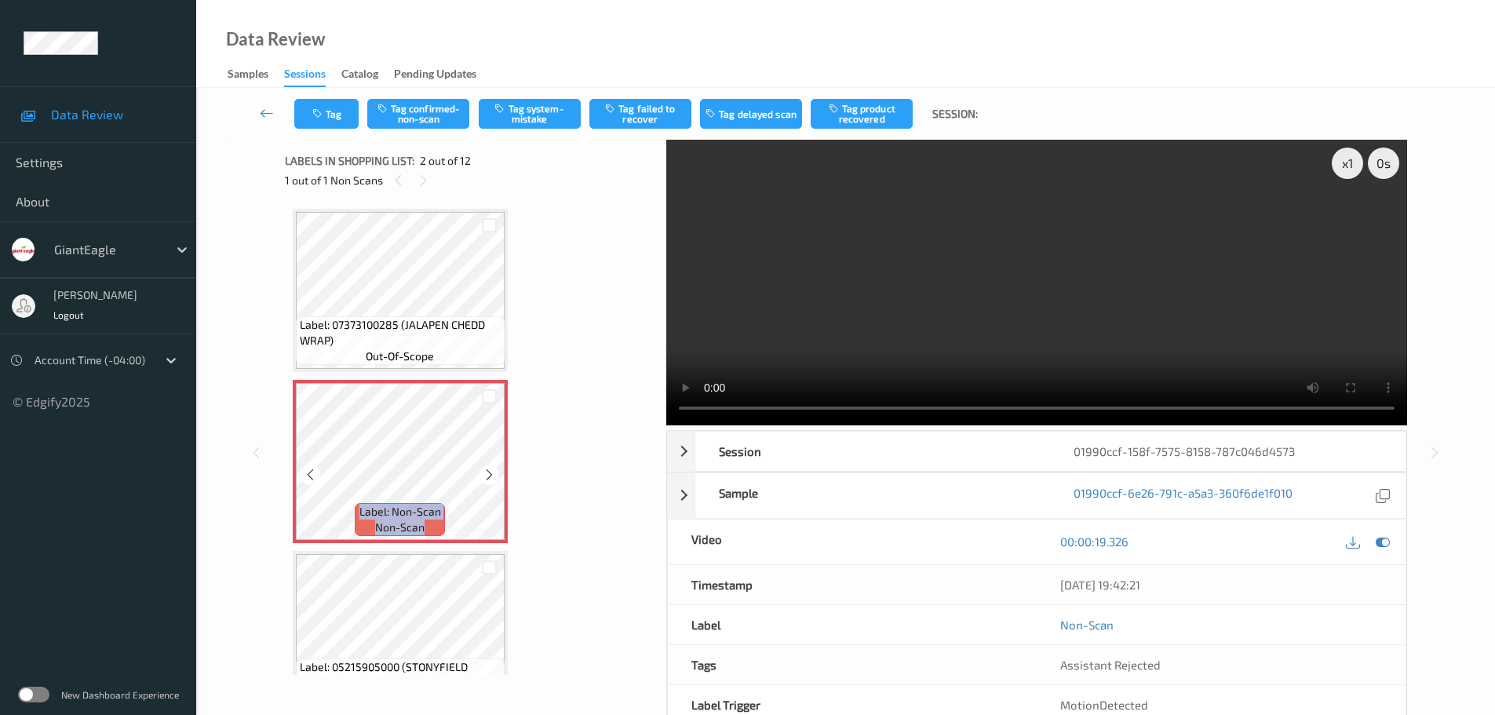
click at [491, 477] on icon at bounding box center [489, 475] width 13 height 14
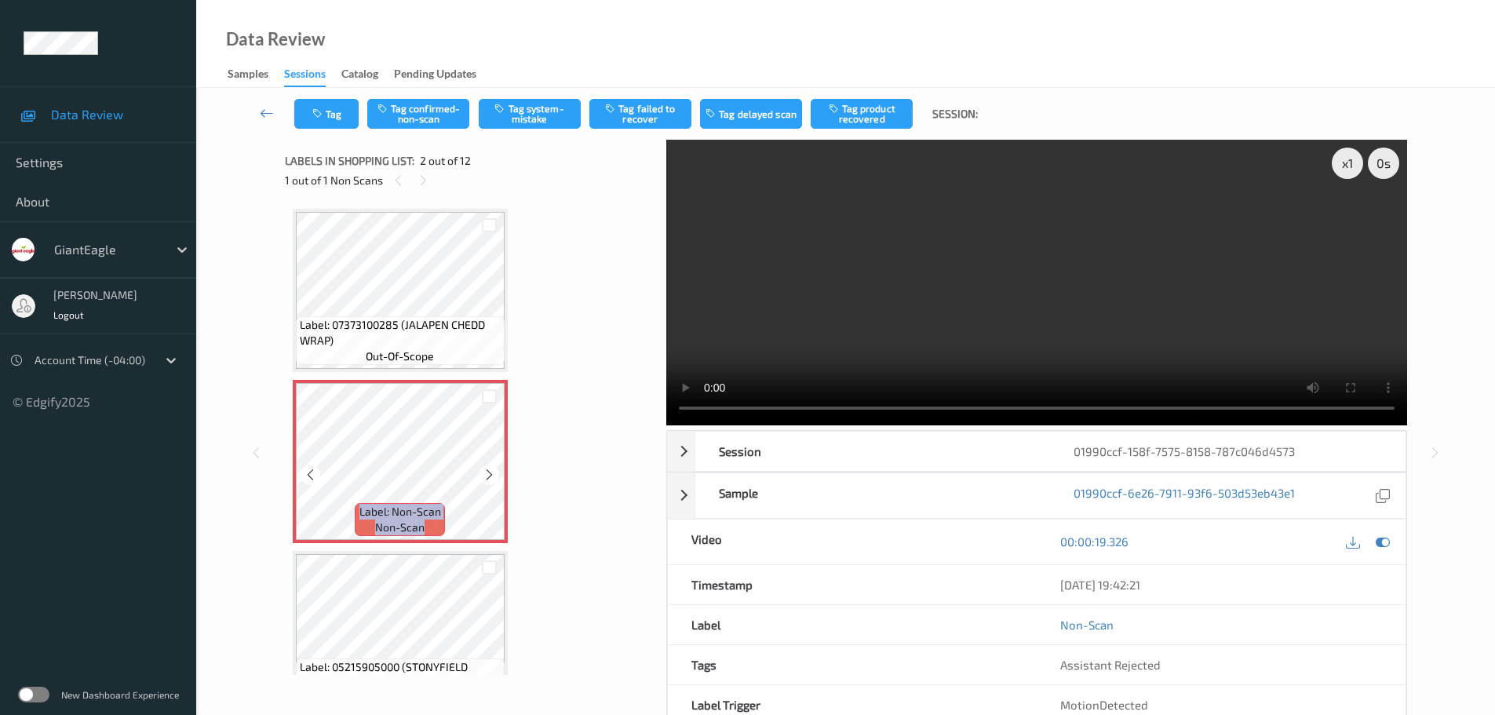
click at [491, 477] on icon at bounding box center [489, 475] width 13 height 14
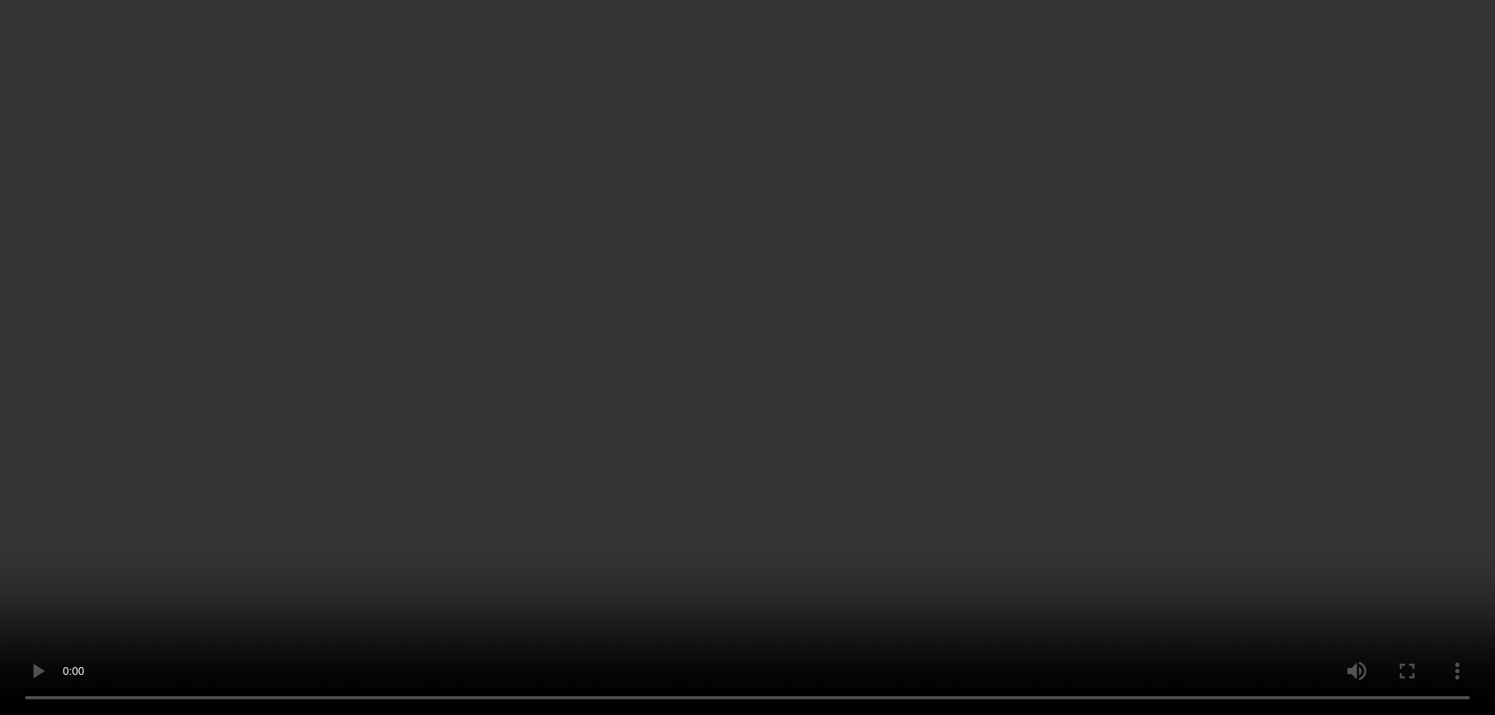
scroll to position [157, 0]
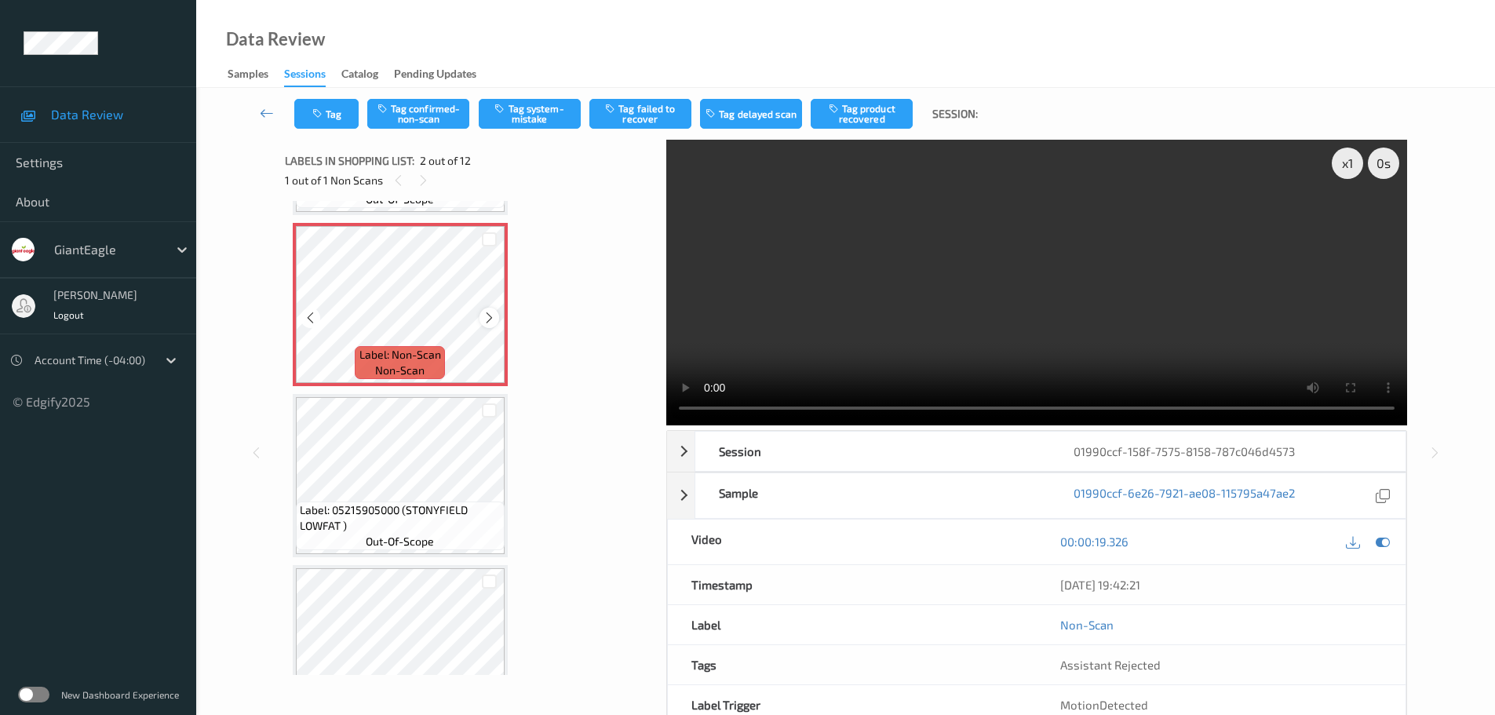
click at [492, 319] on icon at bounding box center [489, 318] width 13 height 14
click at [539, 120] on button "Tag system-mistake" at bounding box center [530, 114] width 102 height 30
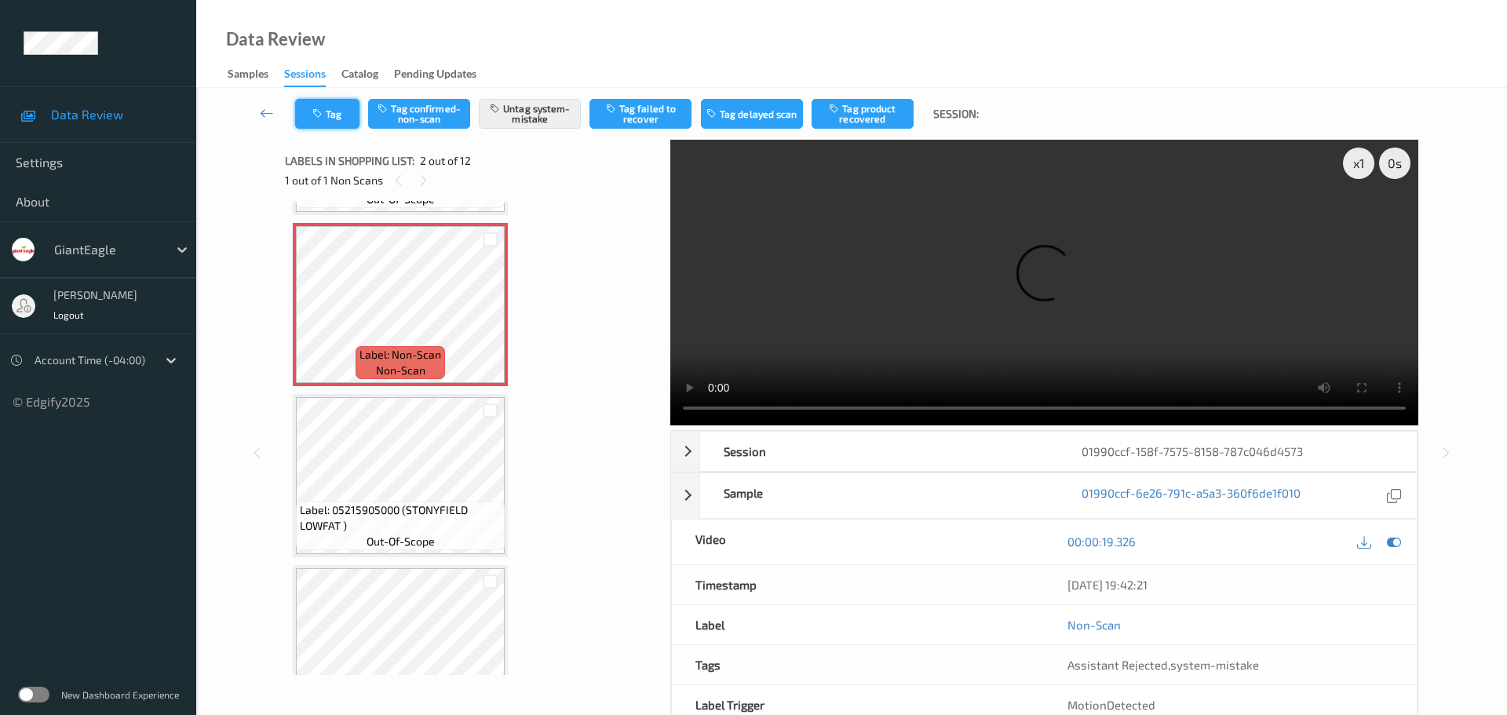
click at [307, 111] on button "Tag" at bounding box center [327, 114] width 64 height 30
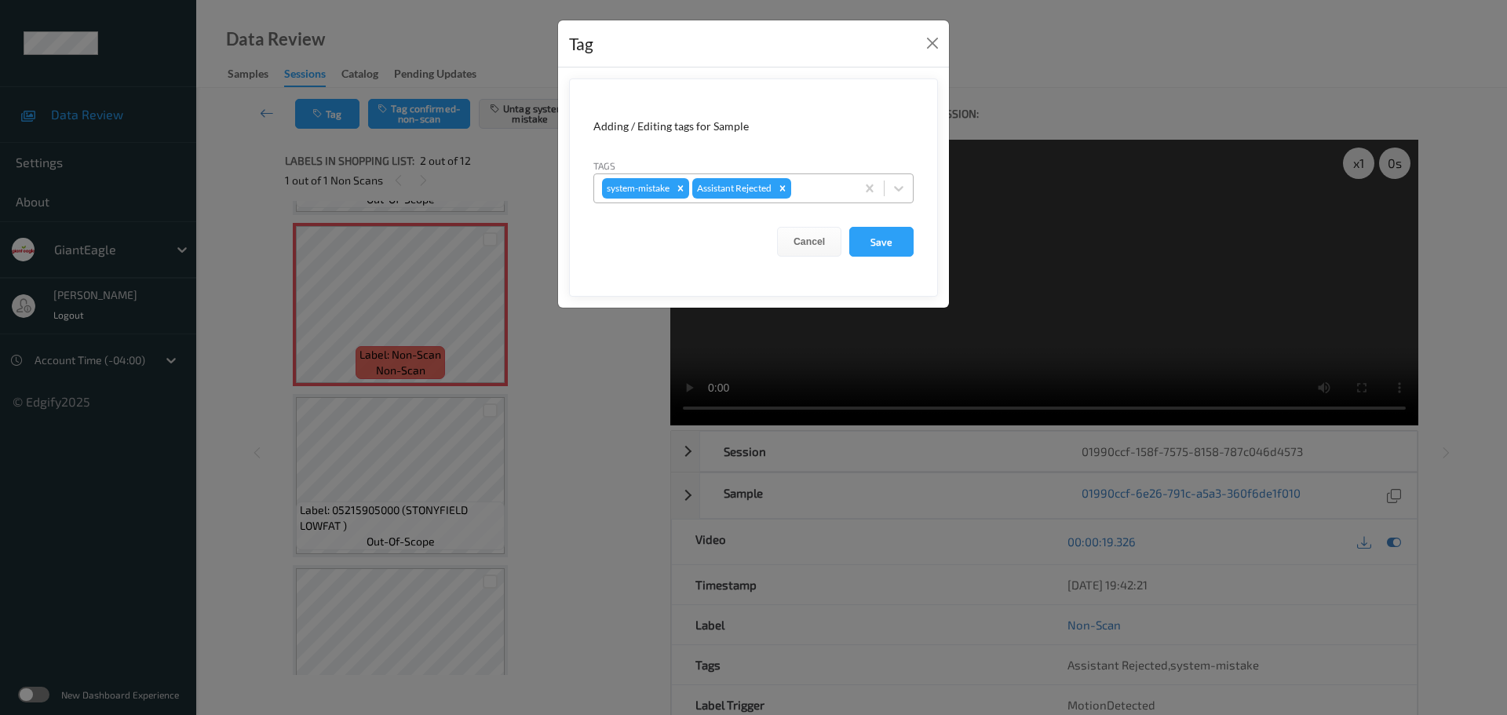
click at [818, 189] on div at bounding box center [820, 188] width 53 height 19
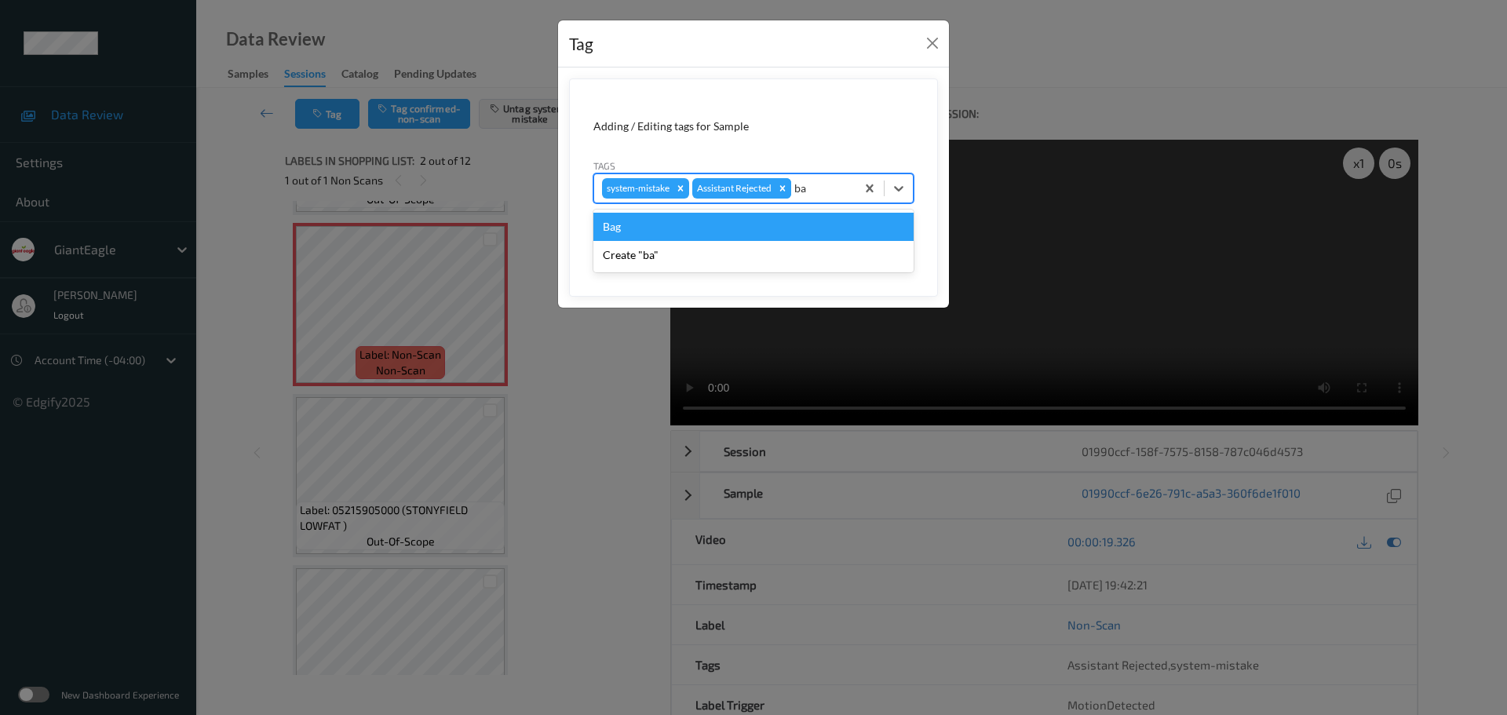
type input "bag"
click at [729, 217] on div "Bag" at bounding box center [753, 227] width 320 height 28
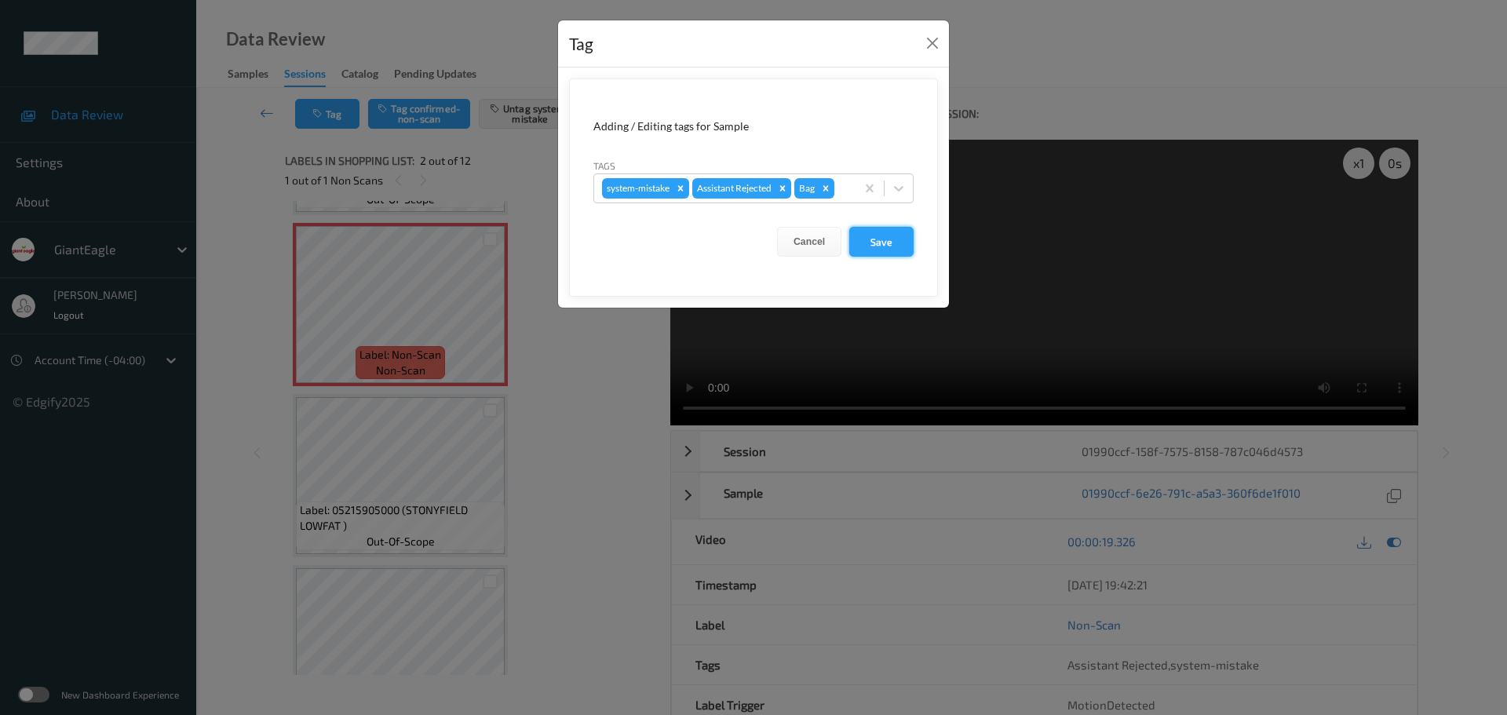
click at [877, 235] on button "Save" at bounding box center [881, 242] width 64 height 30
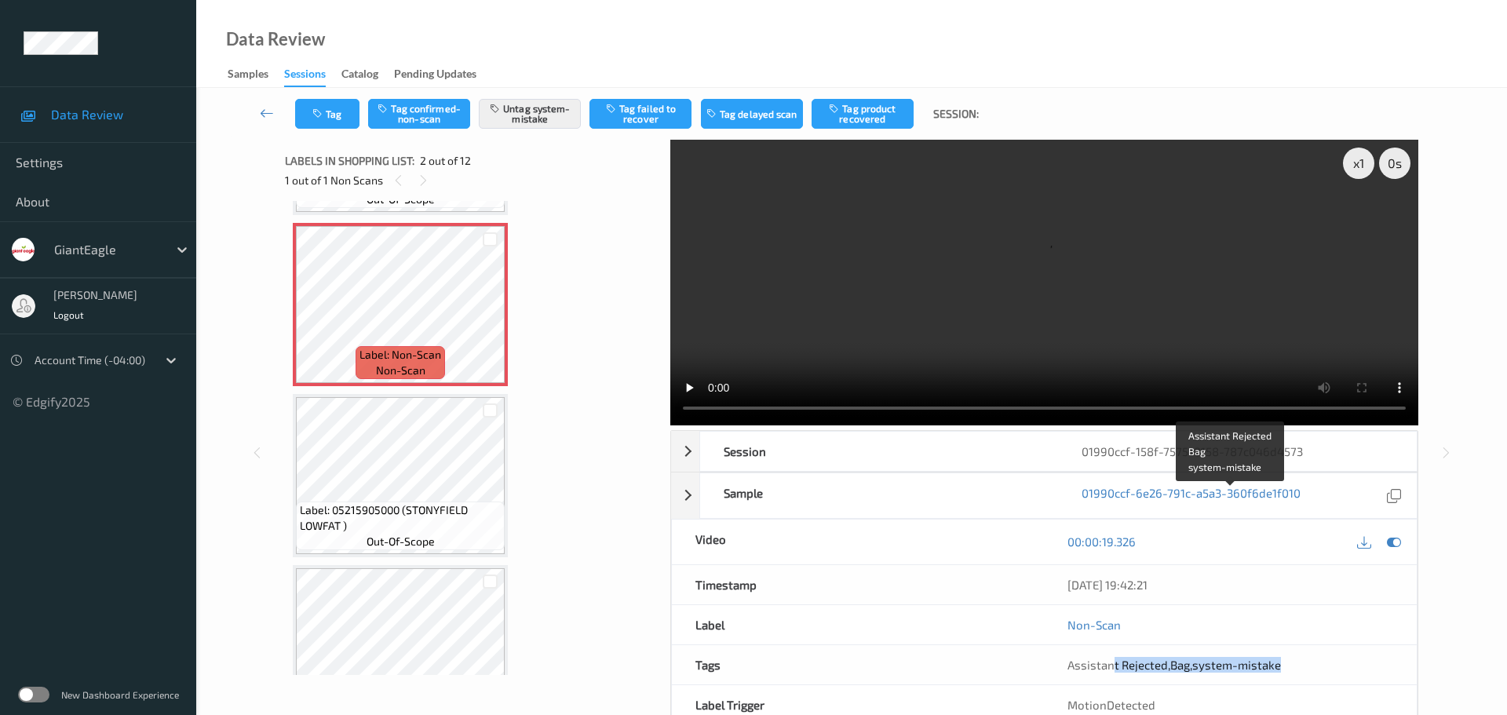
drag, startPoint x: 1120, startPoint y: 489, endPoint x: 1342, endPoint y: 513, distance: 223.4
click at [1342, 645] on div "Assistant Rejected , Bag , system-mistake" at bounding box center [1230, 664] width 373 height 39
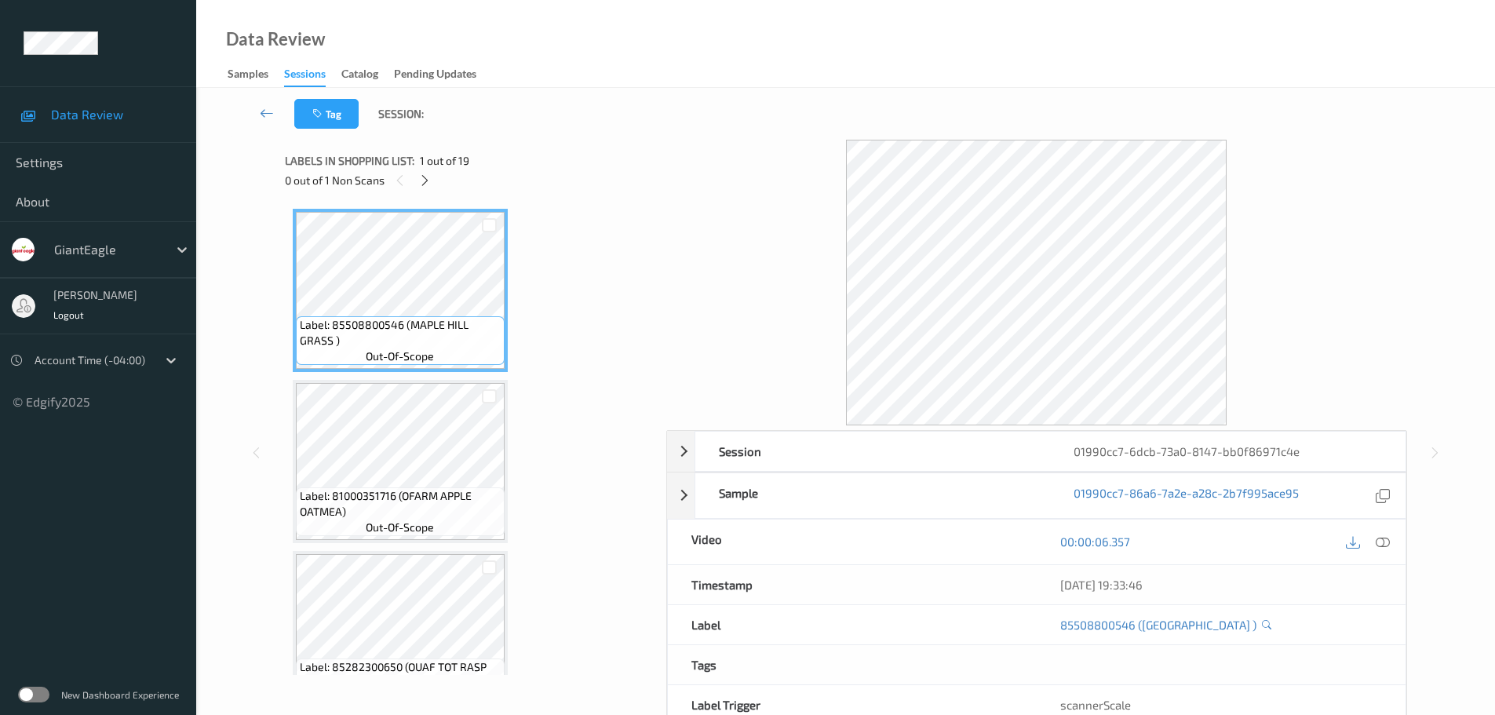
drag, startPoint x: 417, startPoint y: 180, endPoint x: 425, endPoint y: 199, distance: 20.4
click at [417, 180] on div at bounding box center [425, 180] width 20 height 20
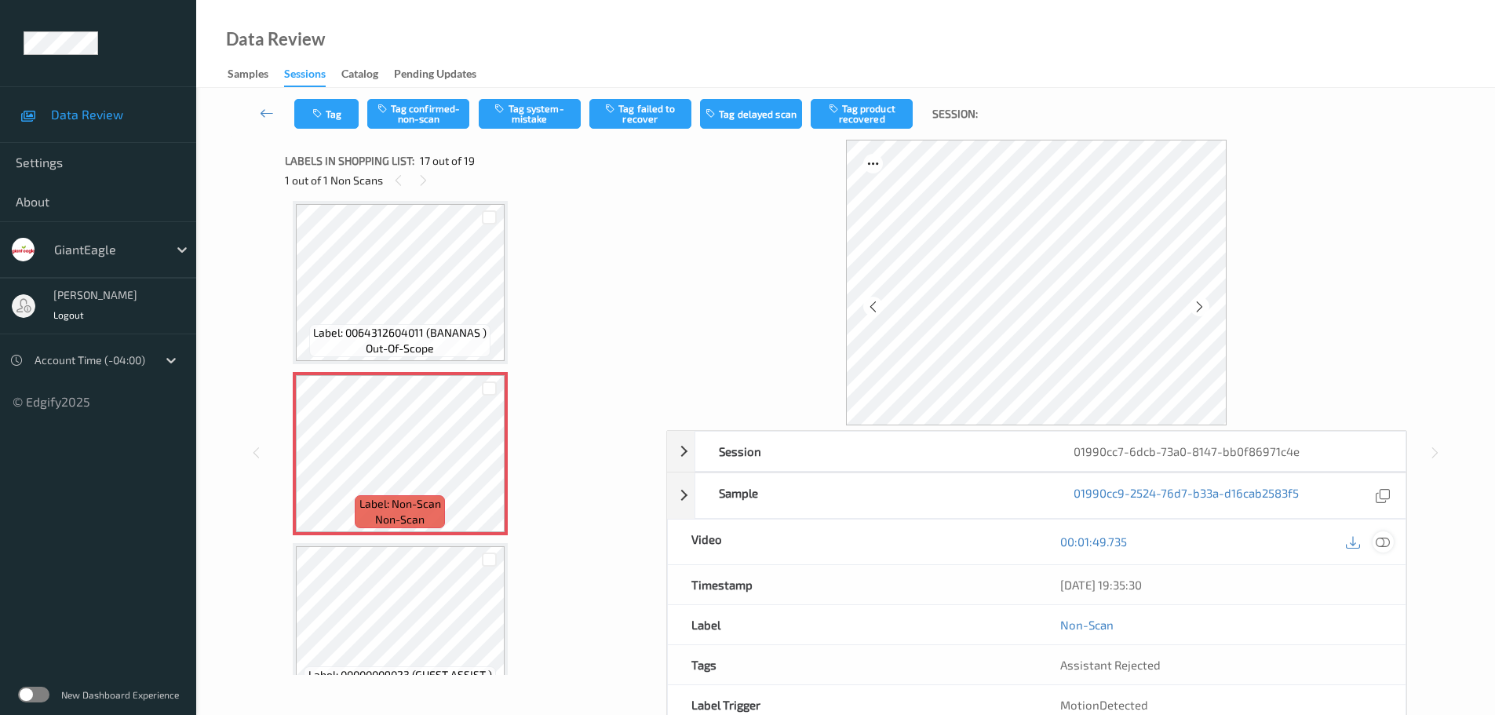
click at [1381, 550] on div at bounding box center [1383, 541] width 21 height 21
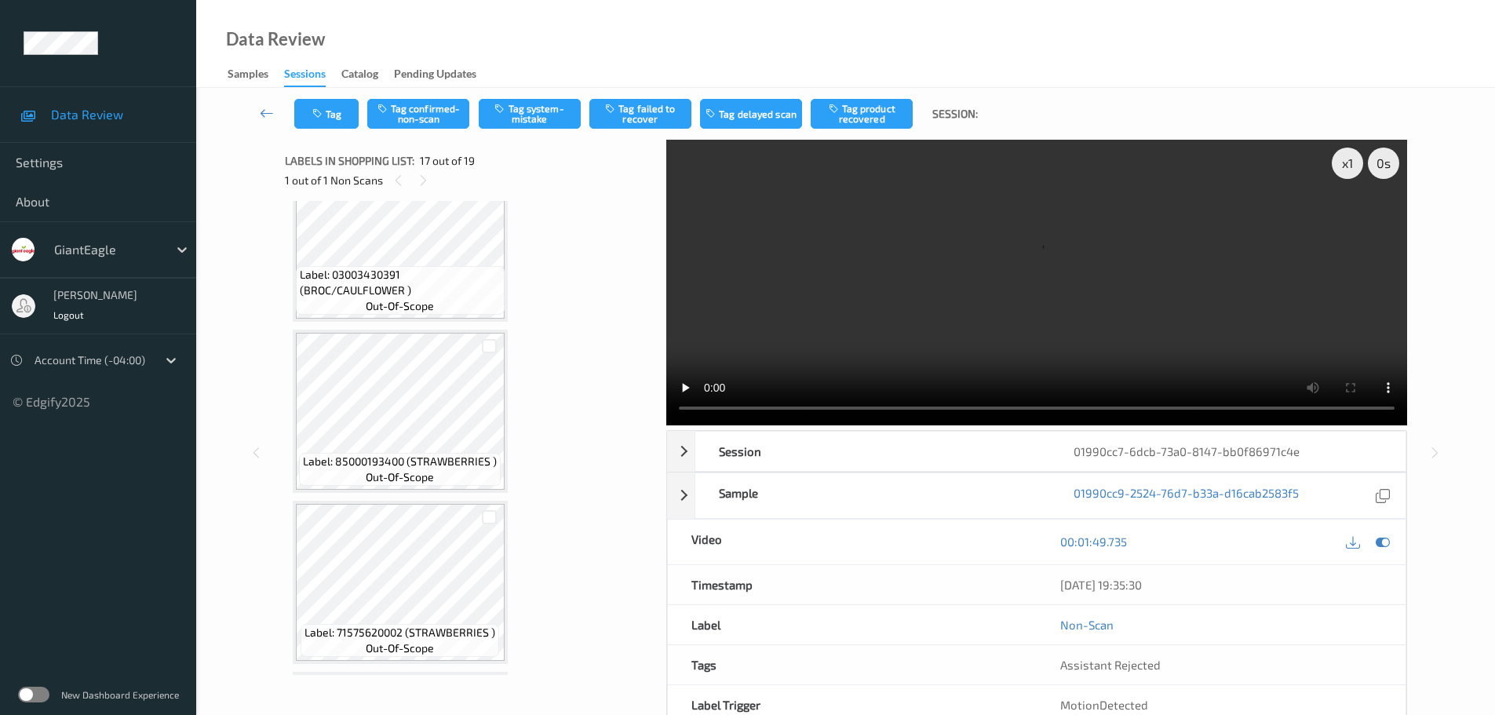
scroll to position [2731, 0]
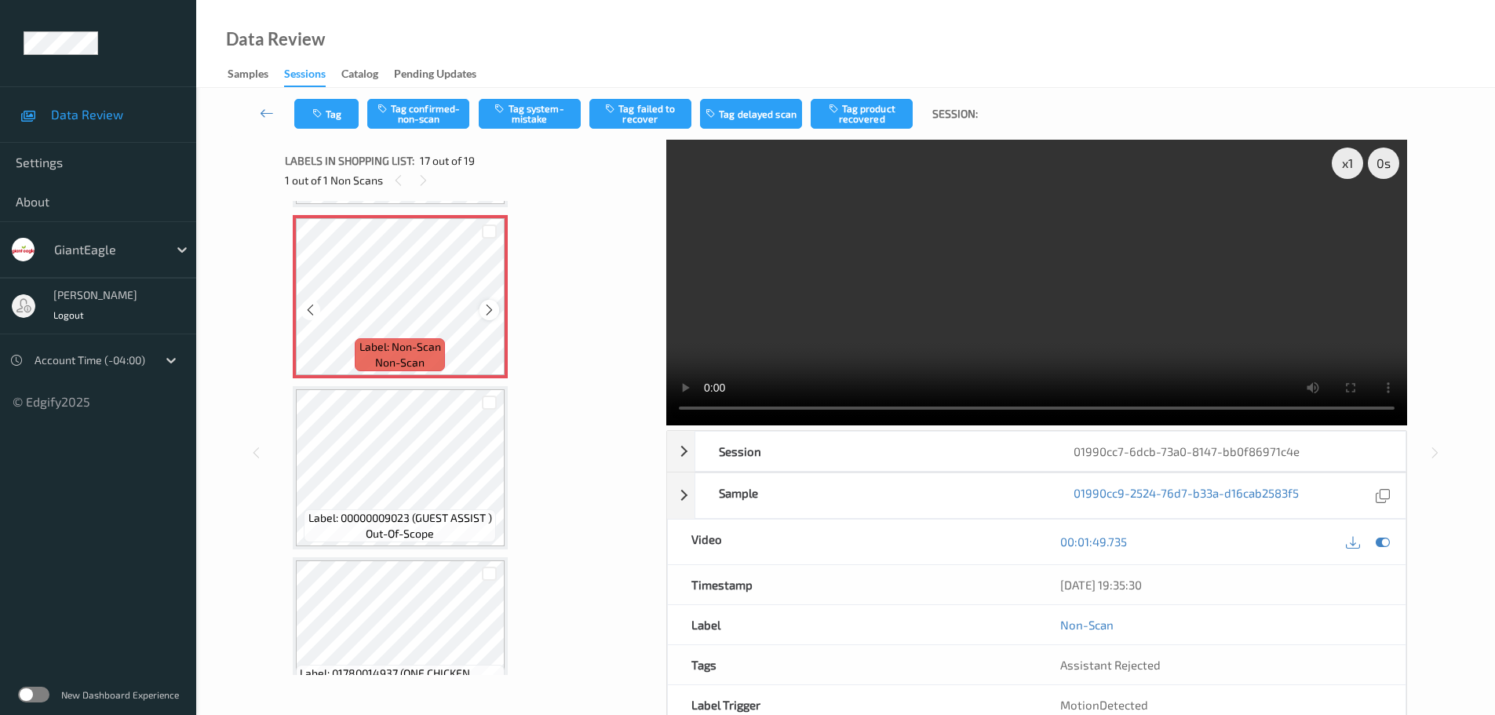
click at [487, 309] on icon at bounding box center [489, 310] width 13 height 14
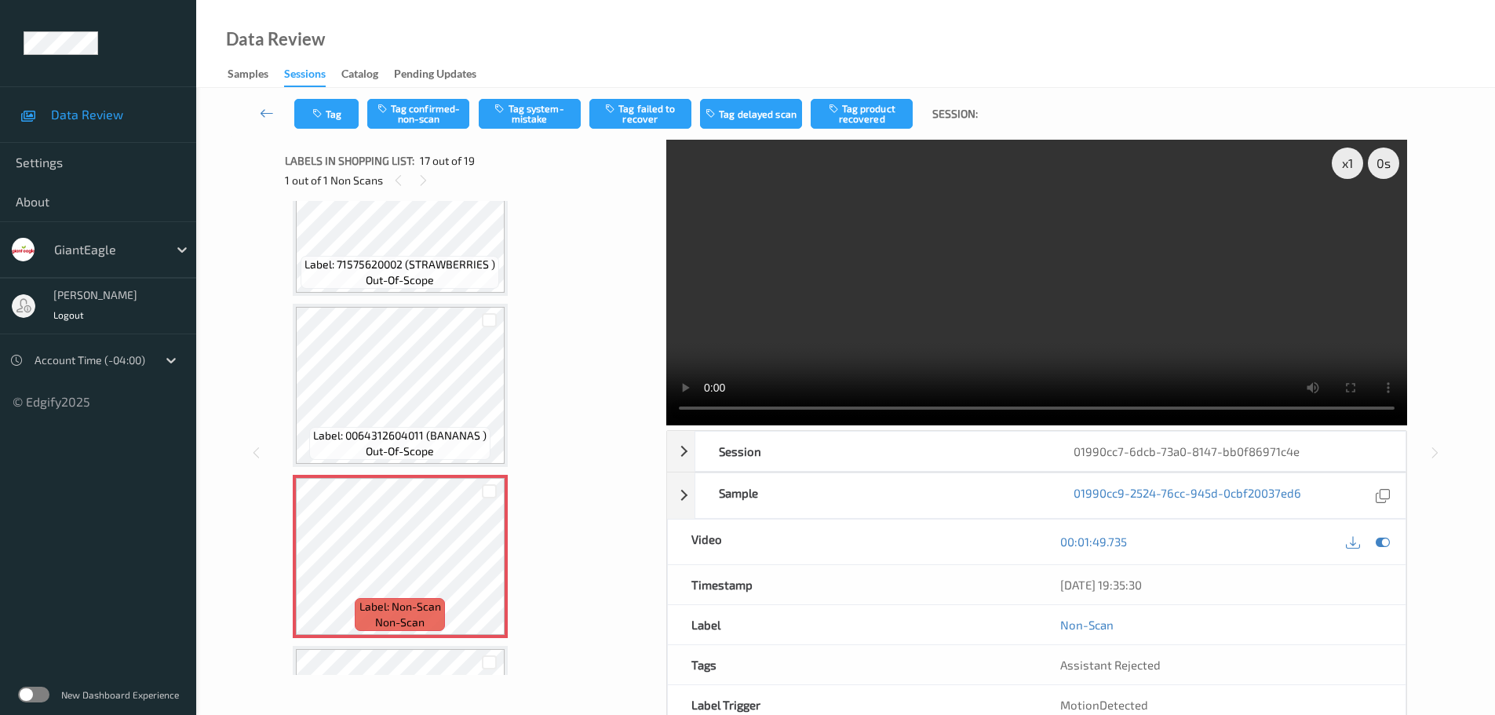
scroll to position [2496, 0]
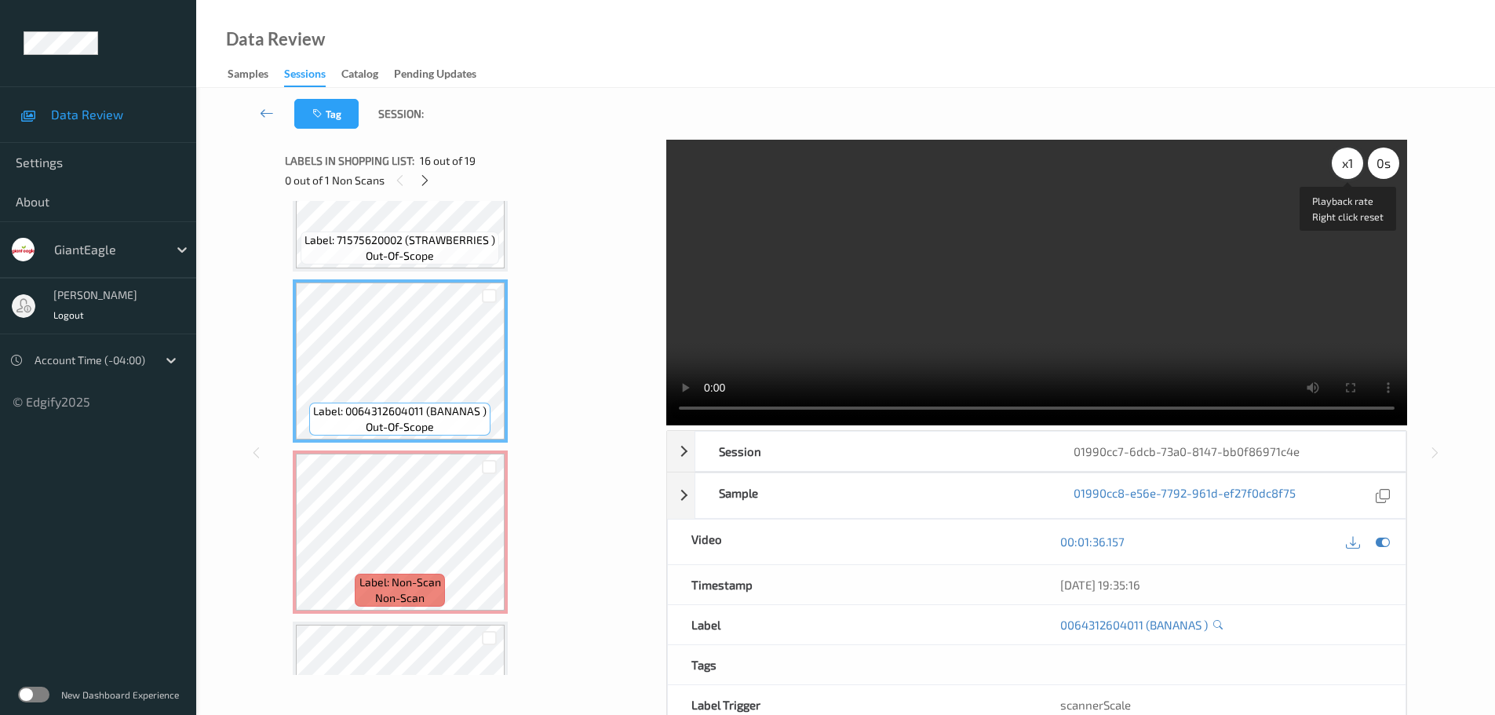
click at [1351, 171] on div "x 1" at bounding box center [1347, 163] width 31 height 31
click at [1351, 171] on div "x 2" at bounding box center [1347, 163] width 31 height 31
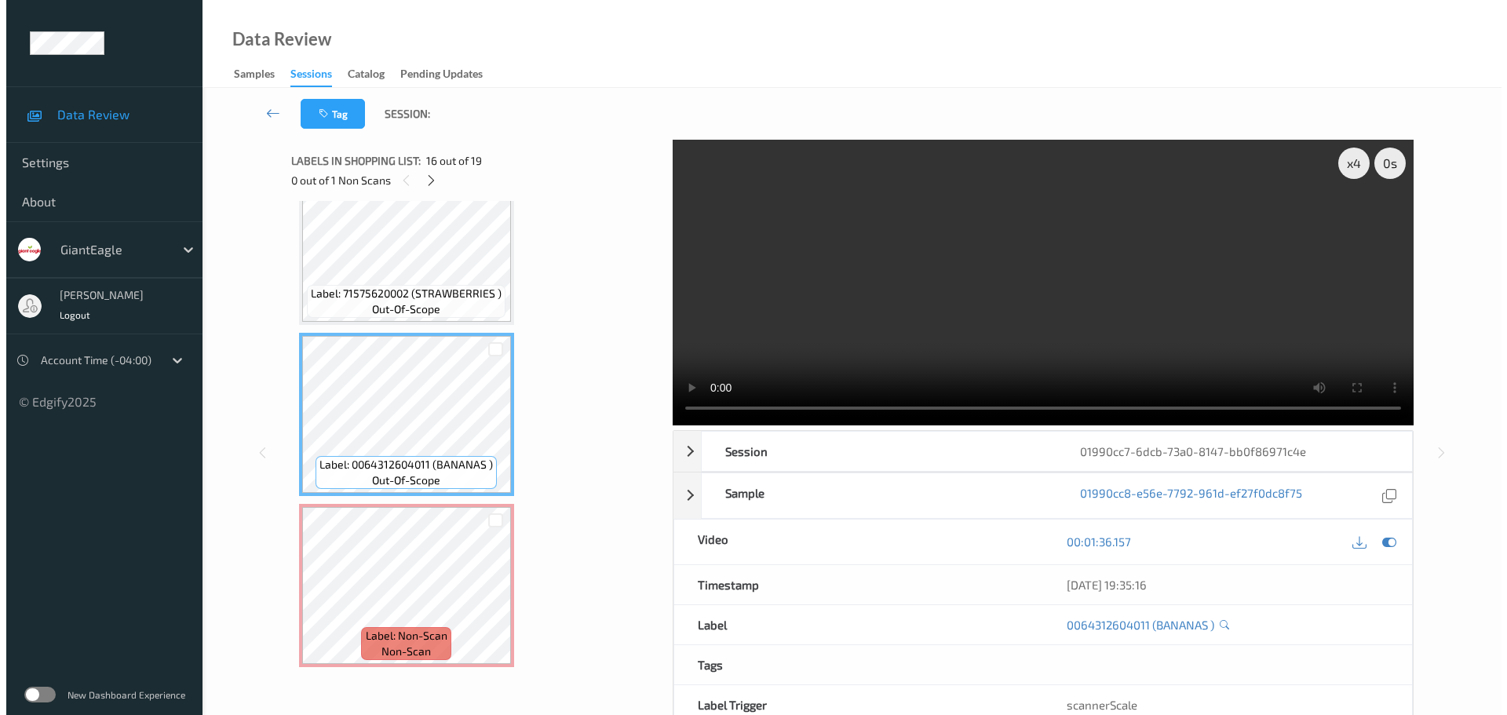
scroll to position [2417, 0]
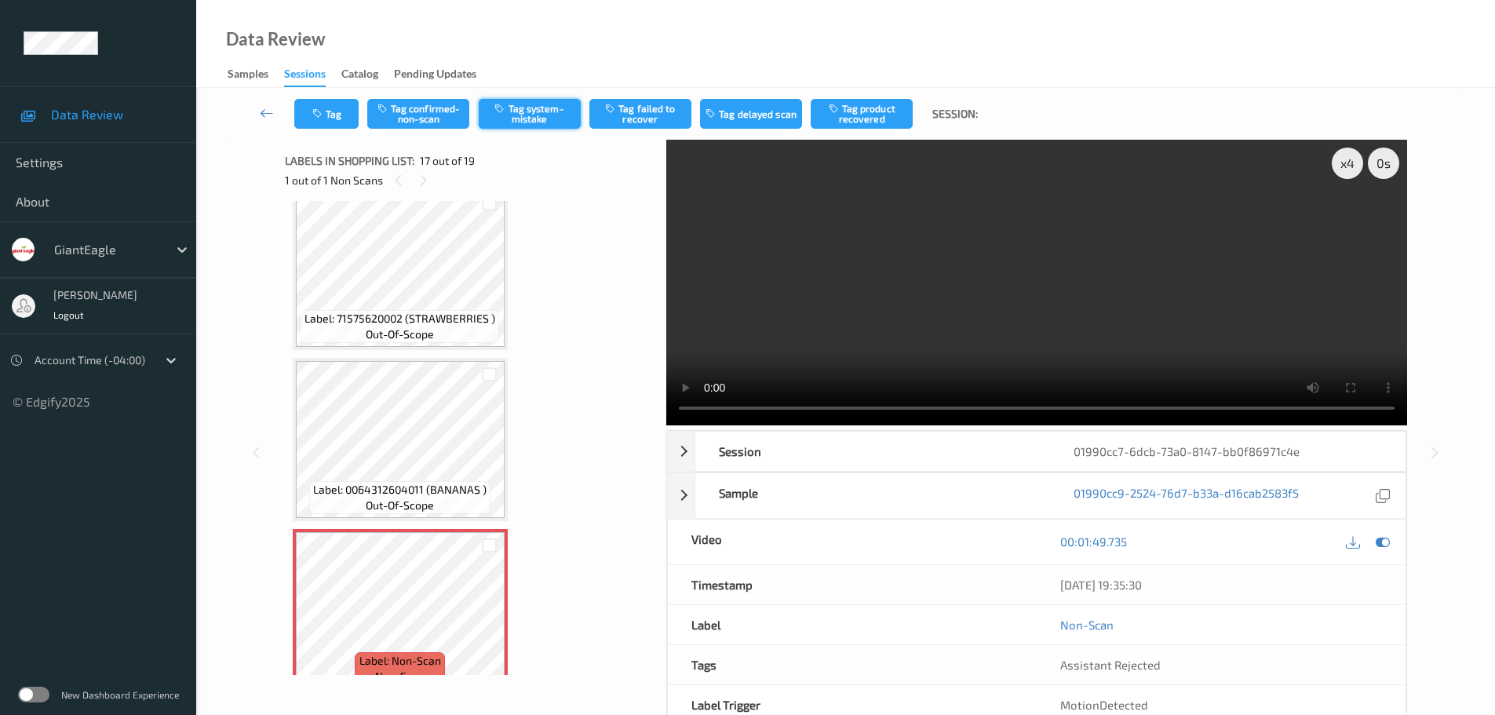
click at [517, 123] on button "Tag system-mistake" at bounding box center [530, 114] width 102 height 30
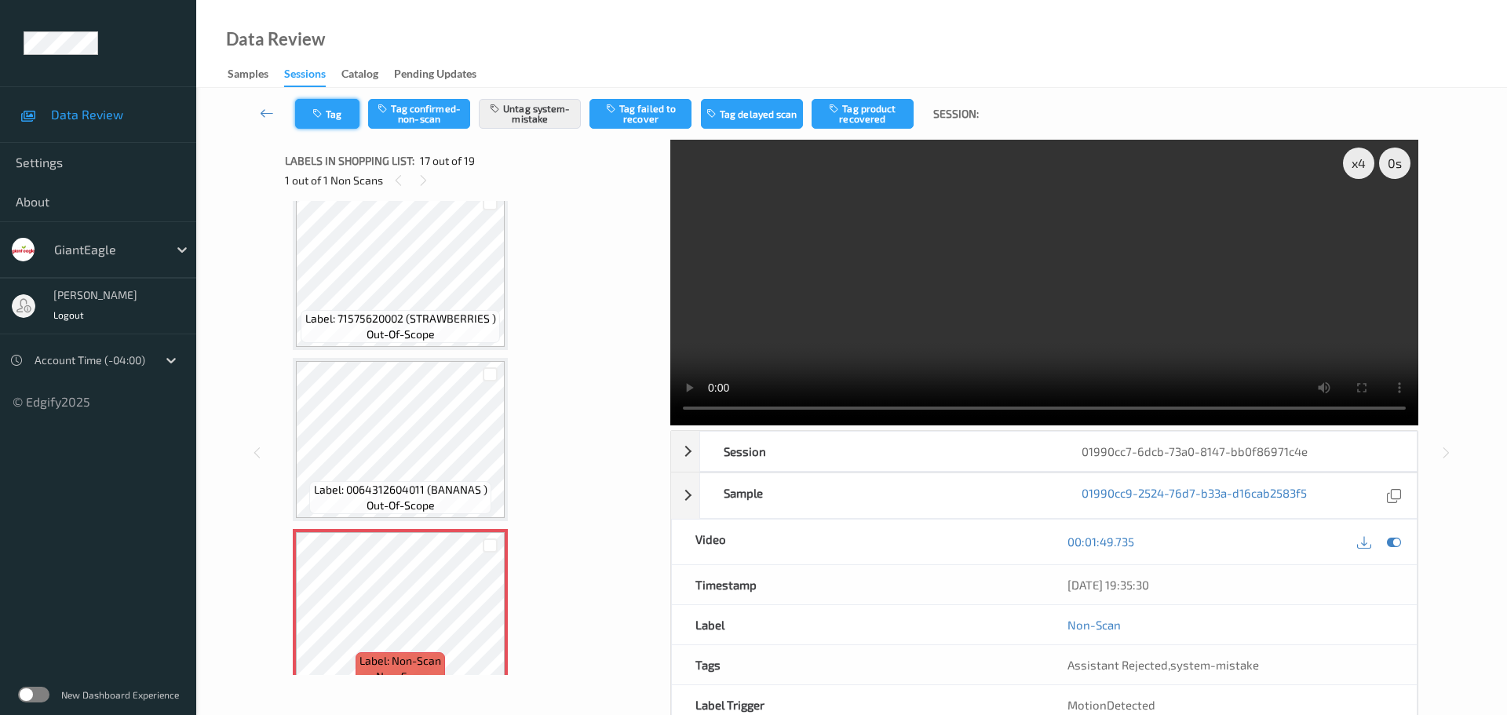
click at [330, 118] on button "Tag" at bounding box center [327, 114] width 64 height 30
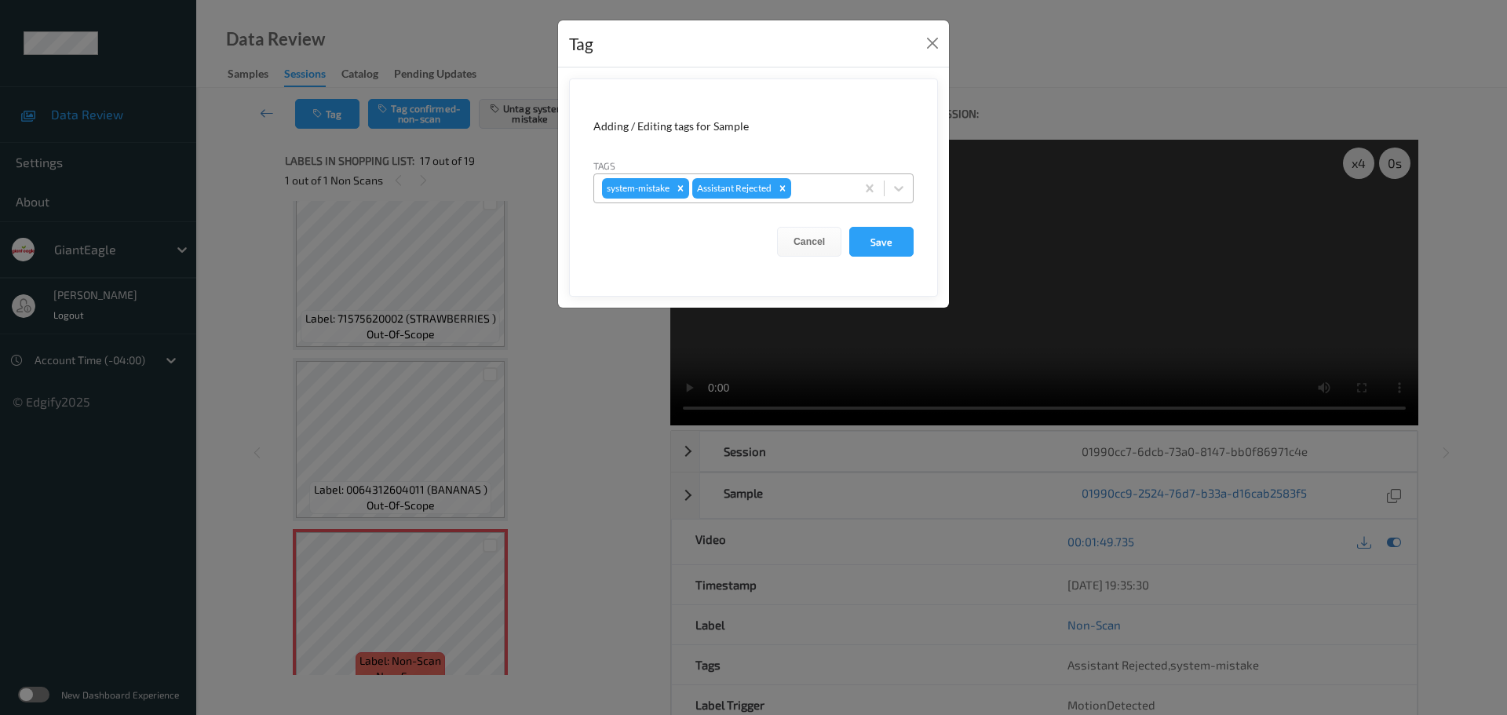
click at [819, 184] on div at bounding box center [820, 188] width 53 height 19
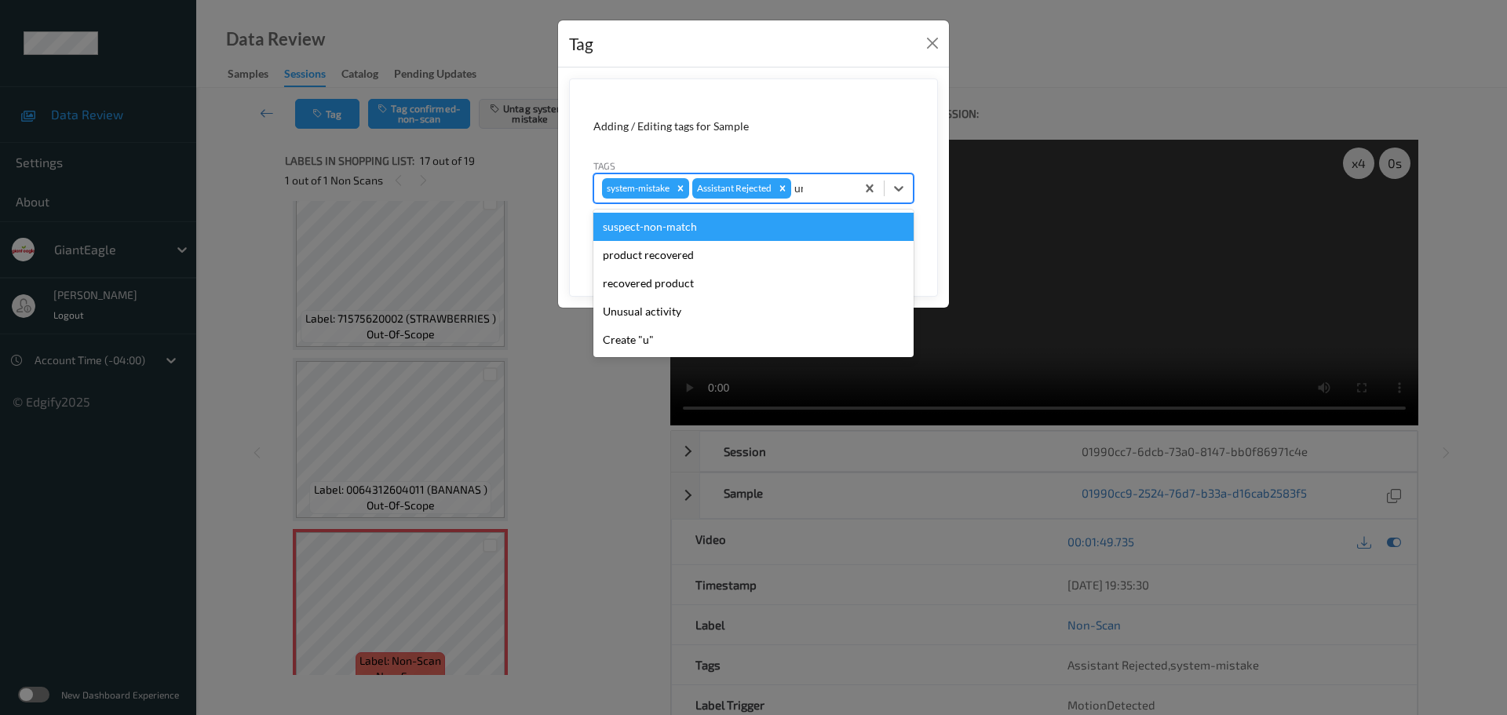
type input "unu"
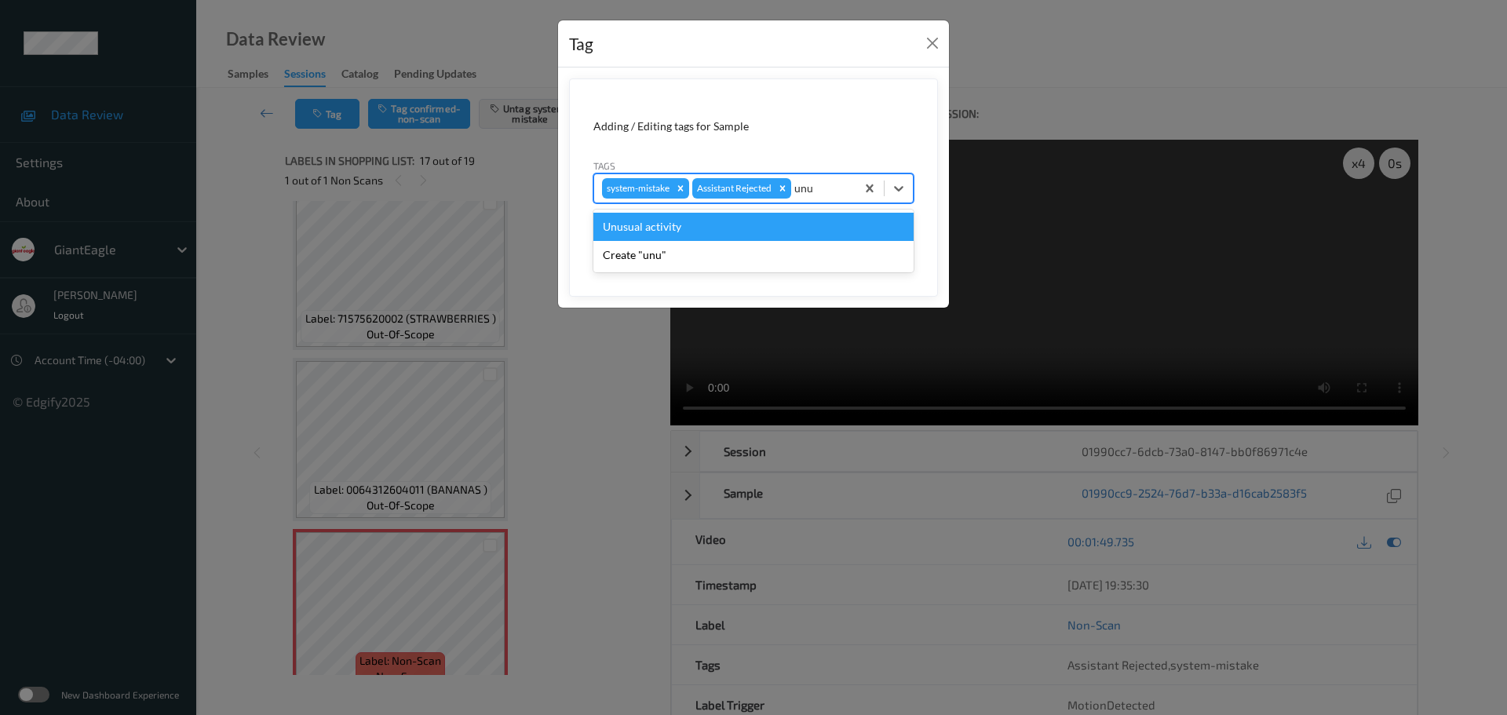
click at [761, 221] on div "Unusual activity" at bounding box center [753, 227] width 320 height 28
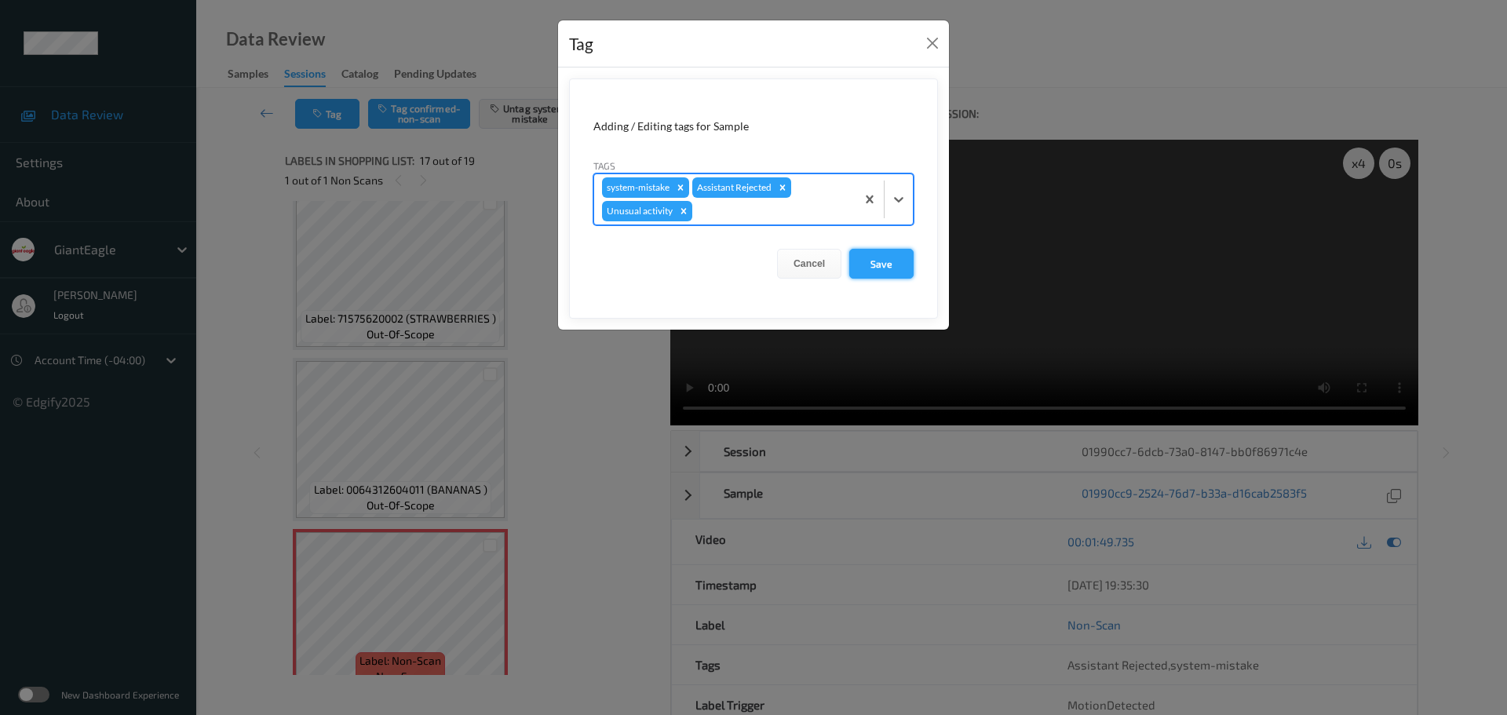
click at [870, 265] on button "Save" at bounding box center [881, 264] width 64 height 30
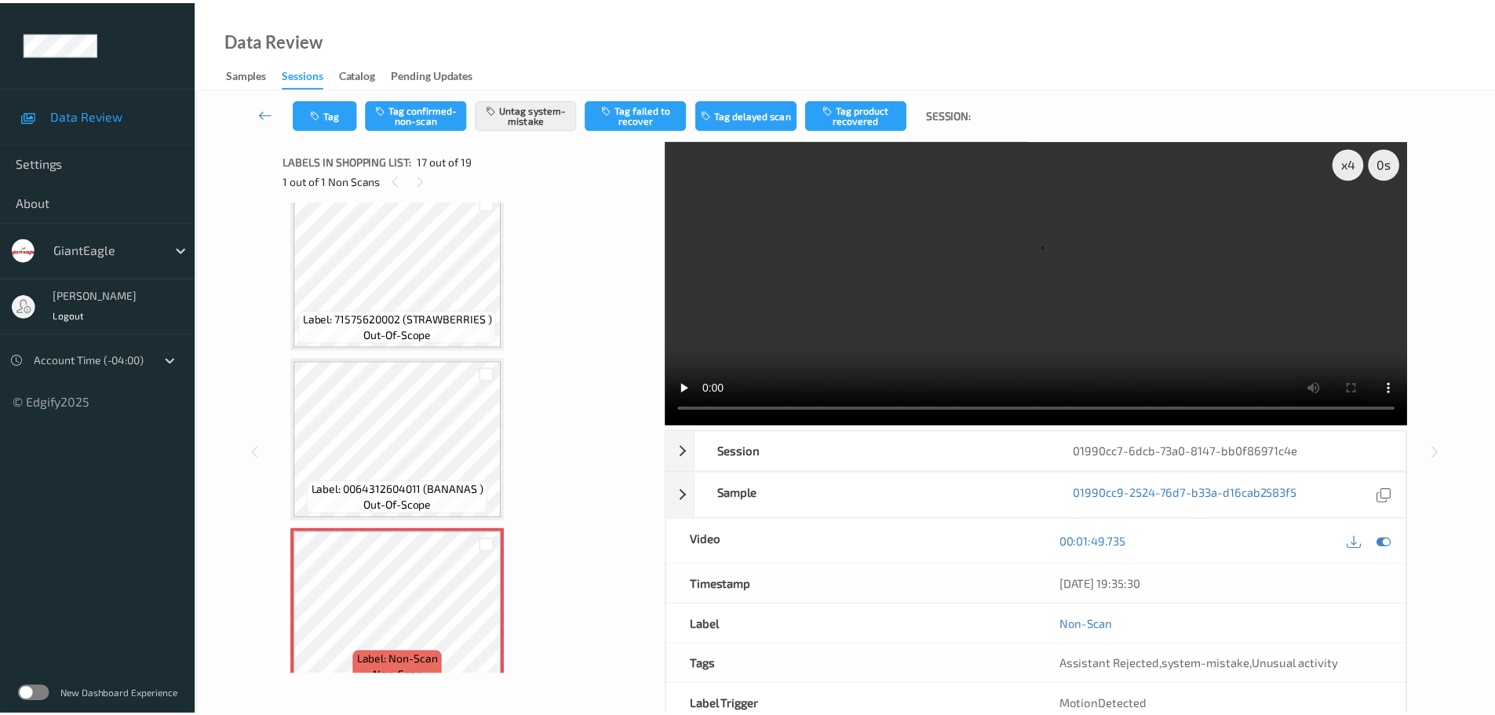
scroll to position [2784, 0]
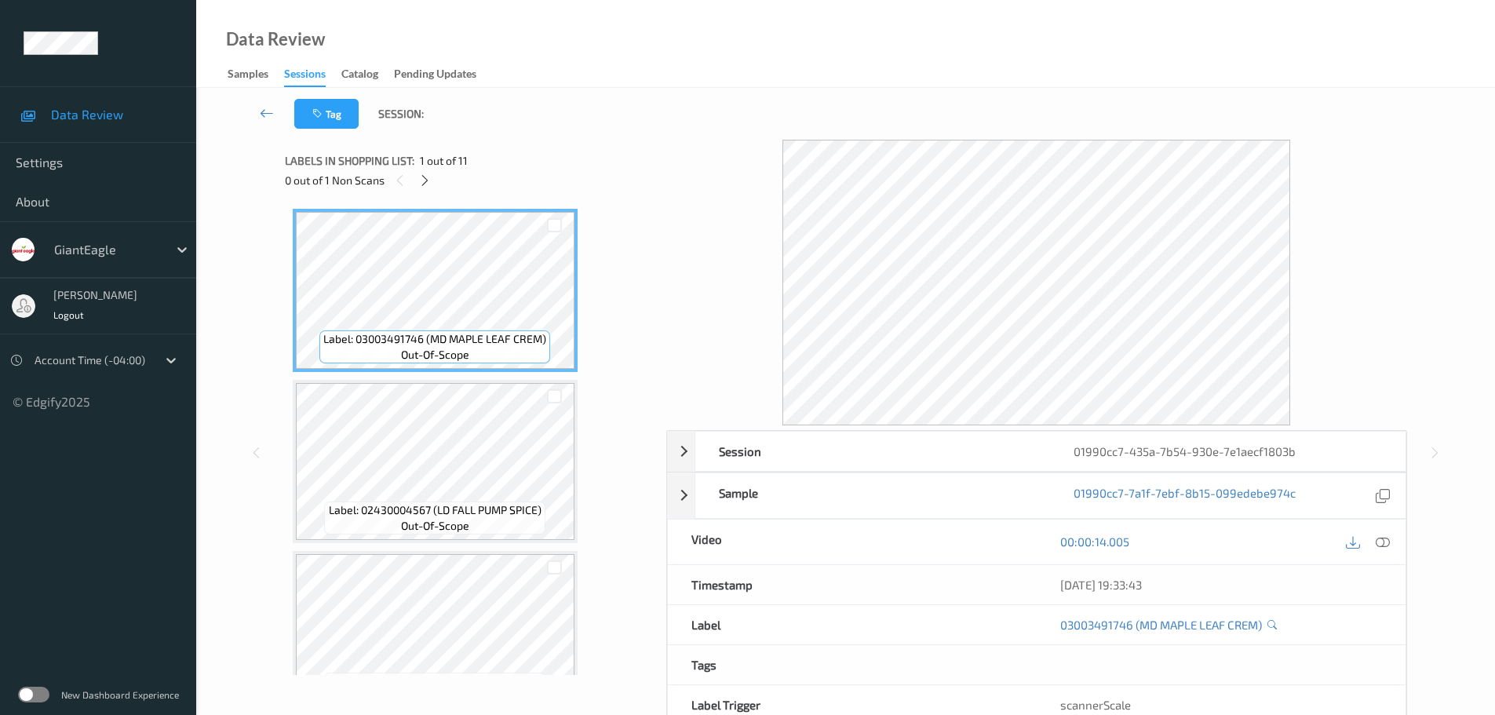
drag, startPoint x: 421, startPoint y: 186, endPoint x: 430, endPoint y: 203, distance: 19.3
click at [422, 187] on icon at bounding box center [424, 180] width 13 height 14
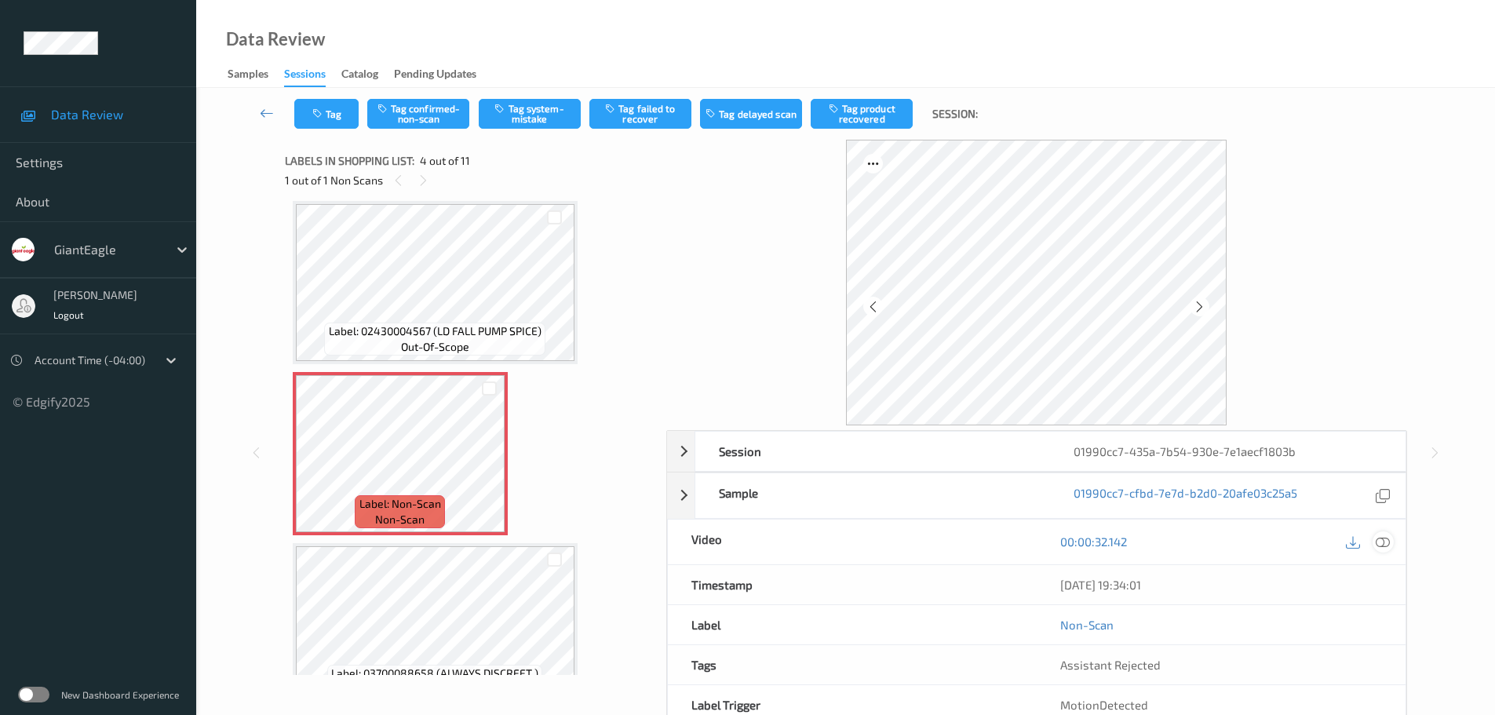
click at [1387, 541] on icon at bounding box center [1383, 541] width 14 height 14
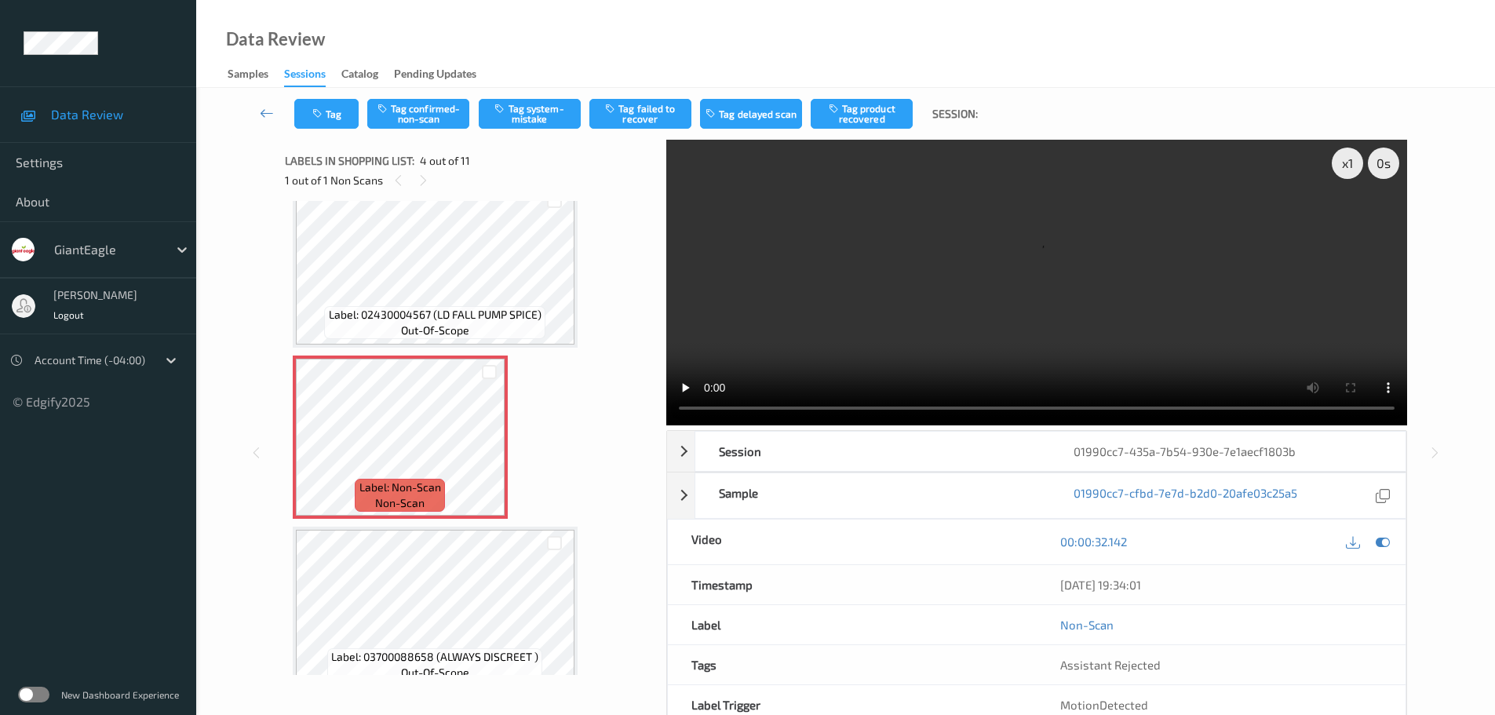
scroll to position [396, 0]
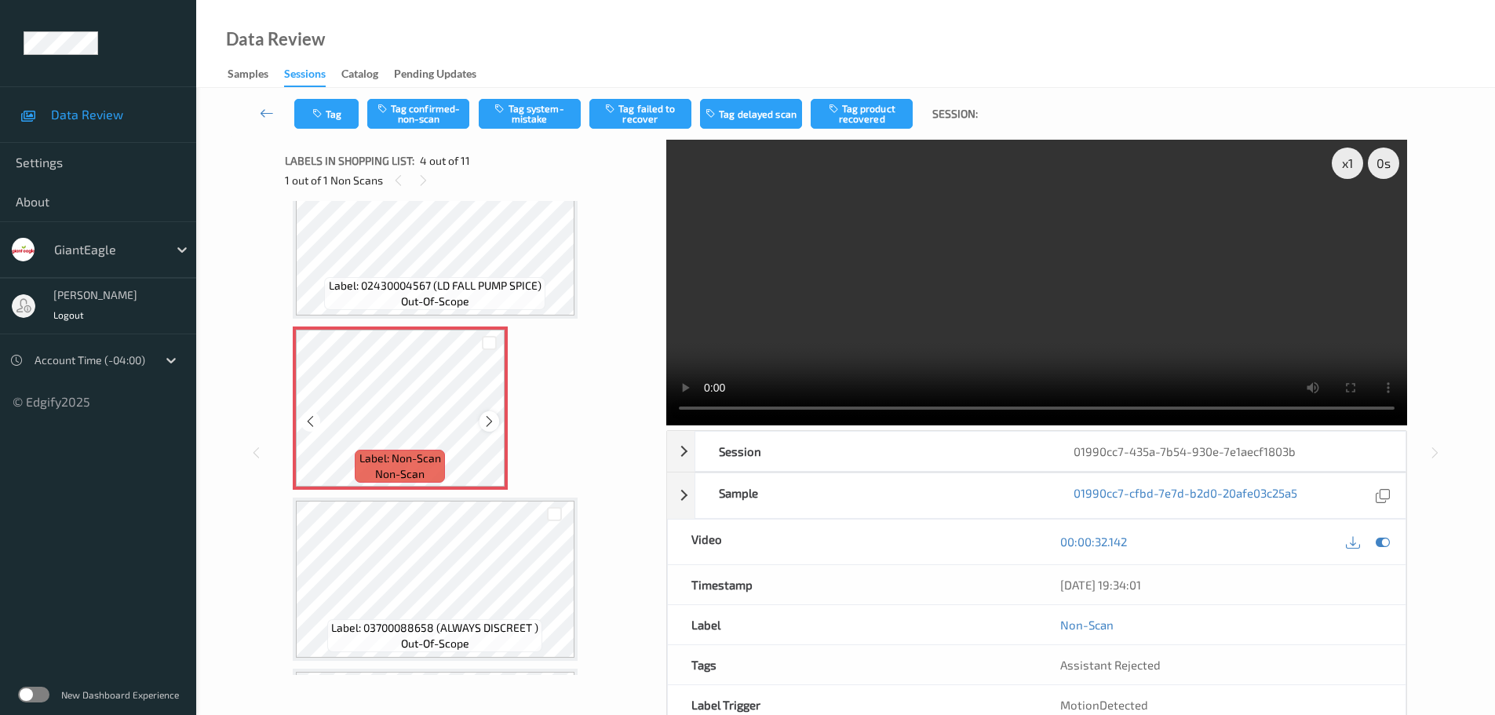
click at [490, 424] on icon at bounding box center [489, 421] width 13 height 14
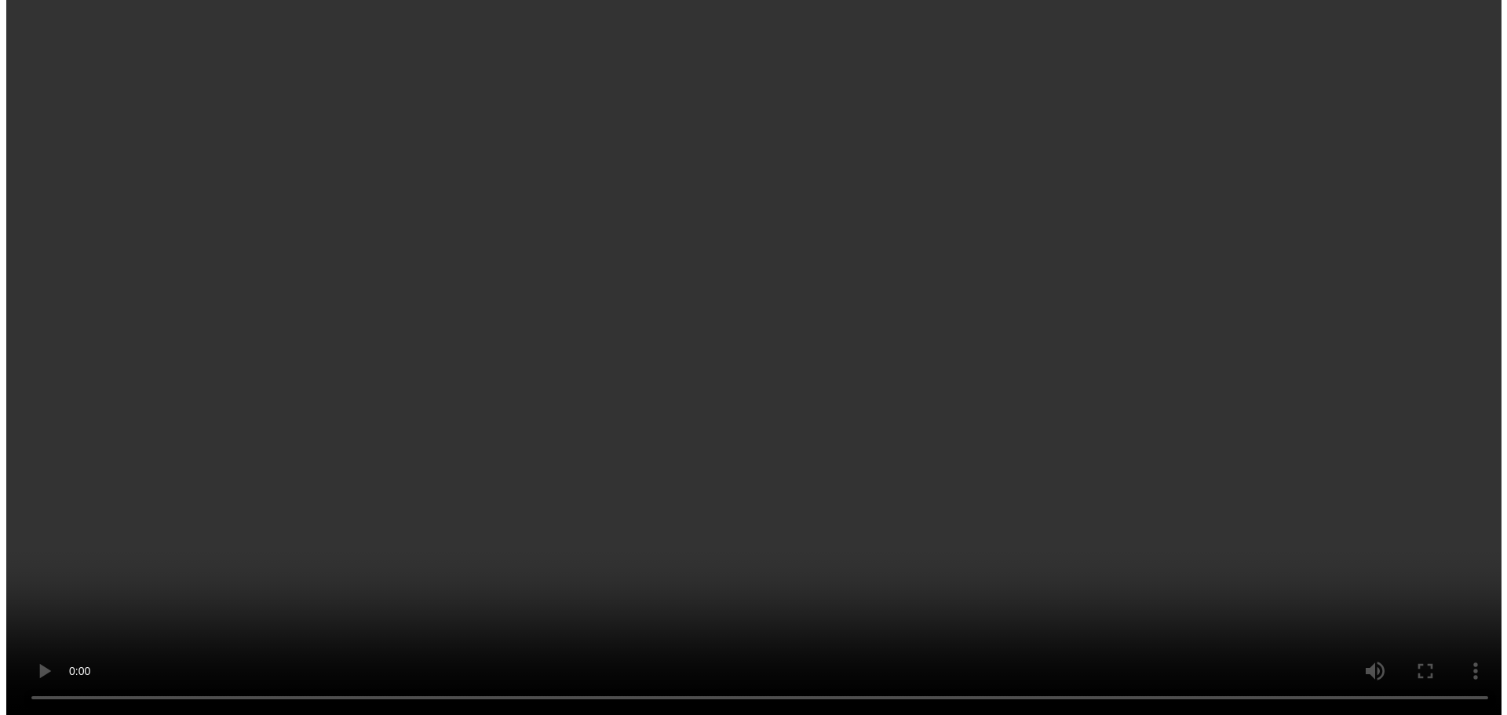
scroll to position [392, 0]
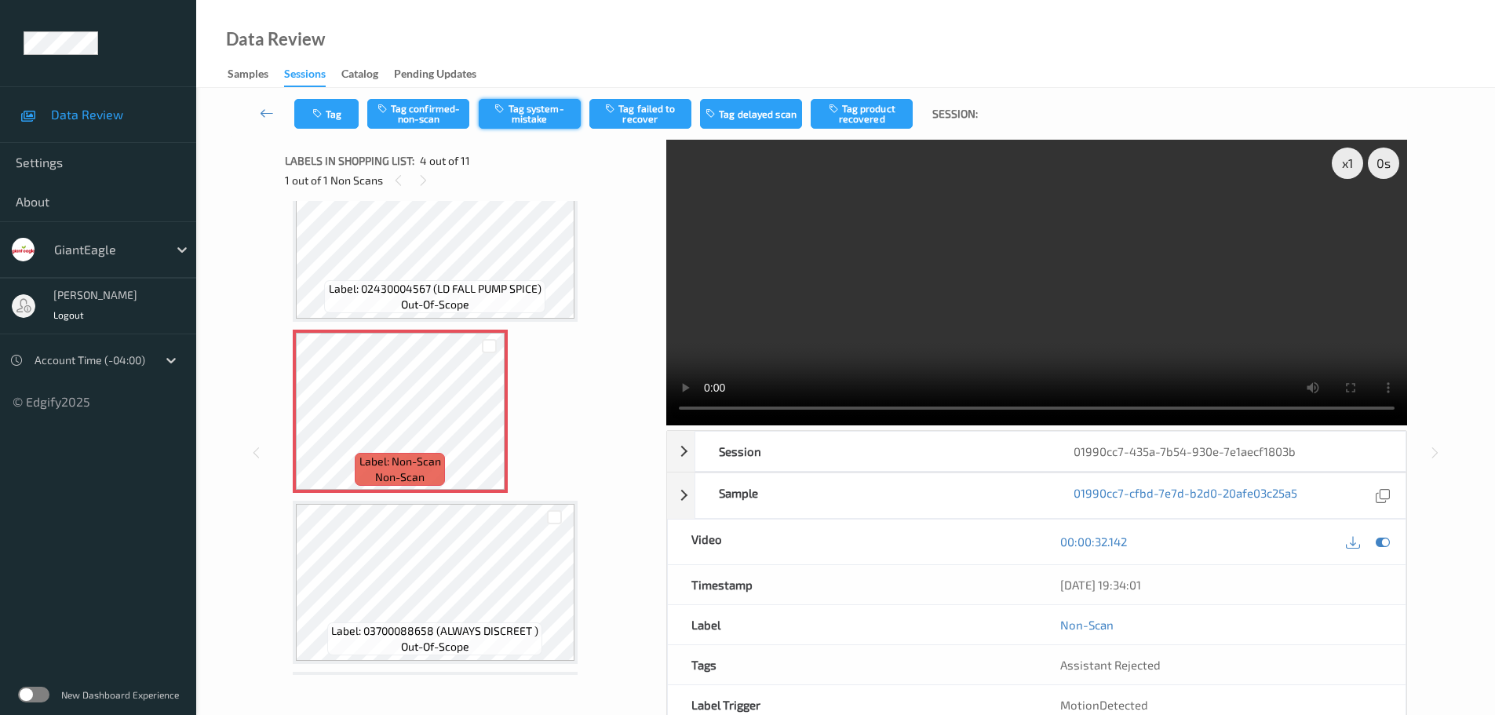
click at [543, 123] on button "Tag system-mistake" at bounding box center [530, 114] width 102 height 30
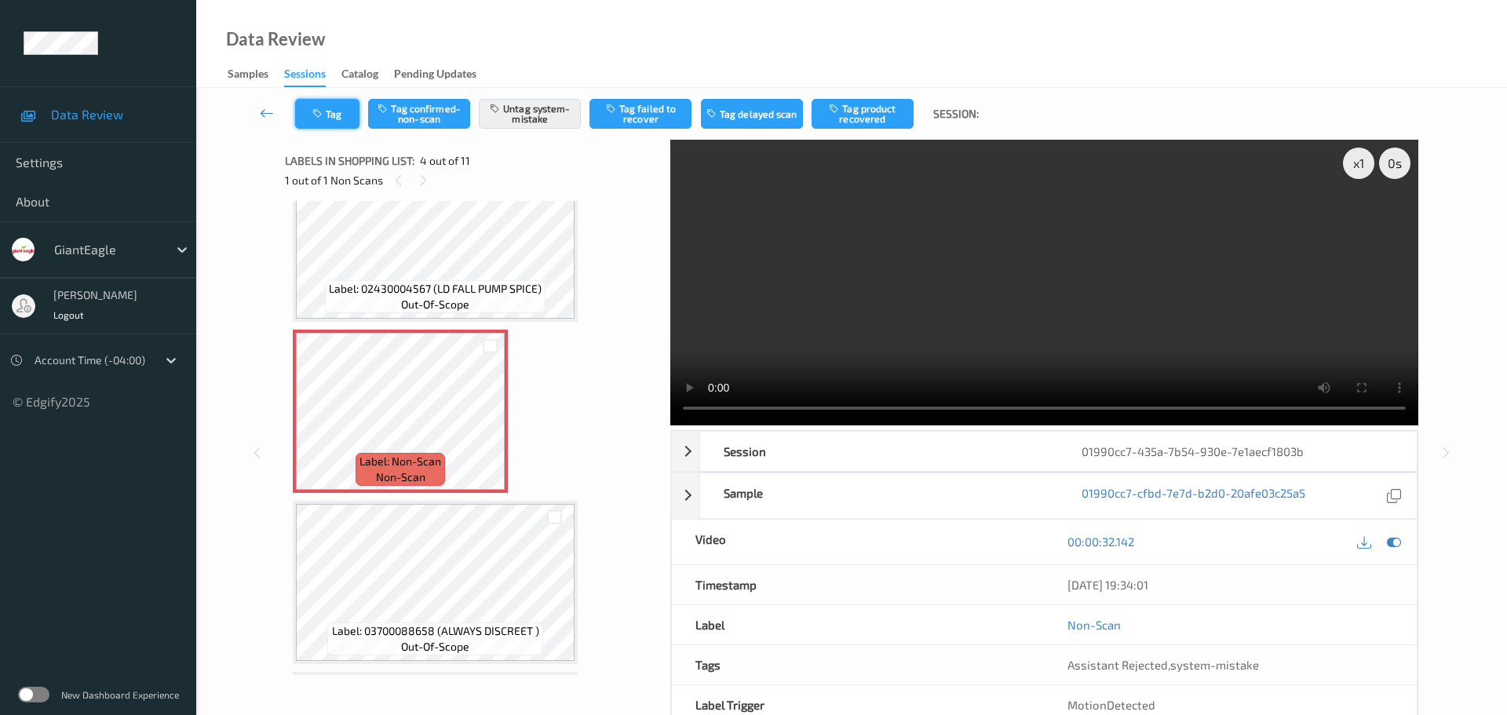
click at [326, 115] on icon "button" at bounding box center [318, 113] width 13 height 11
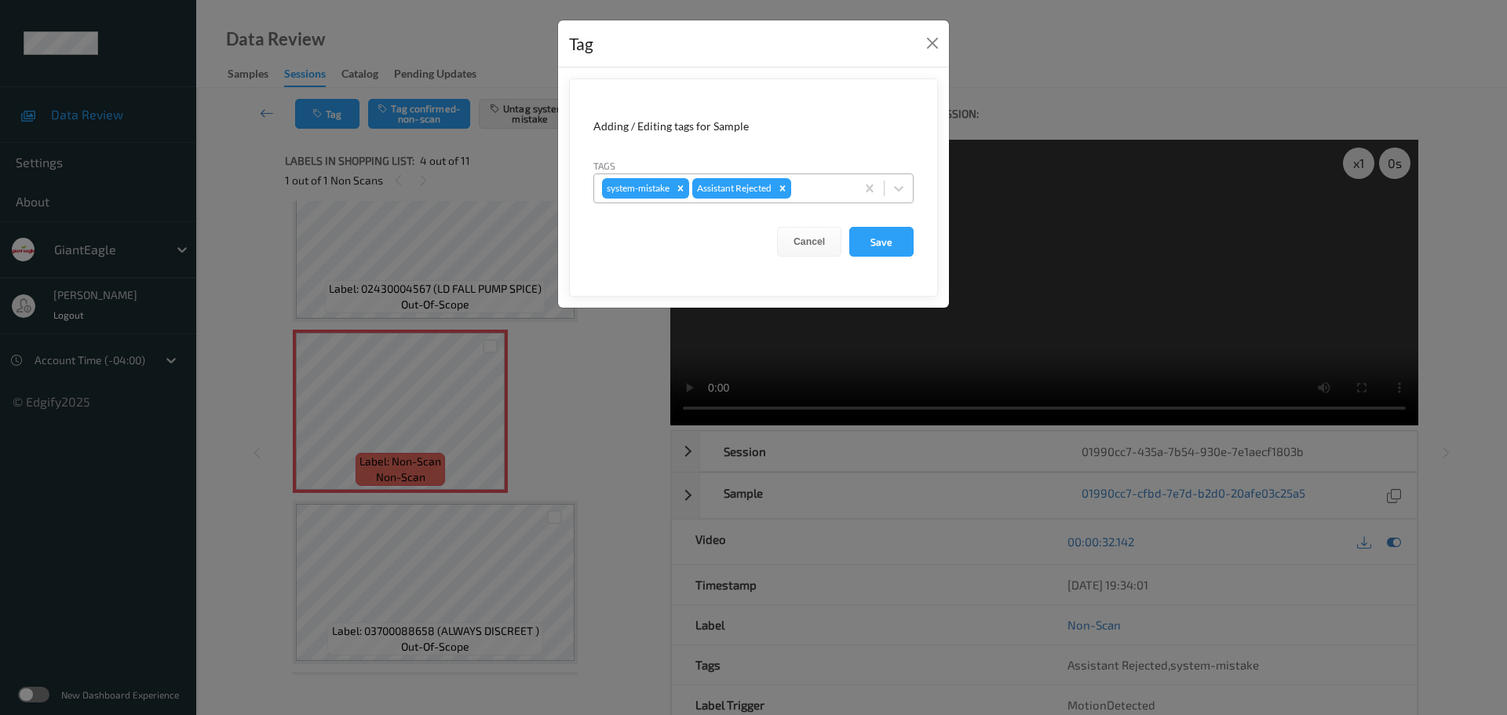
click at [811, 177] on div "system-mistake Assistant Rejected" at bounding box center [724, 188] width 261 height 27
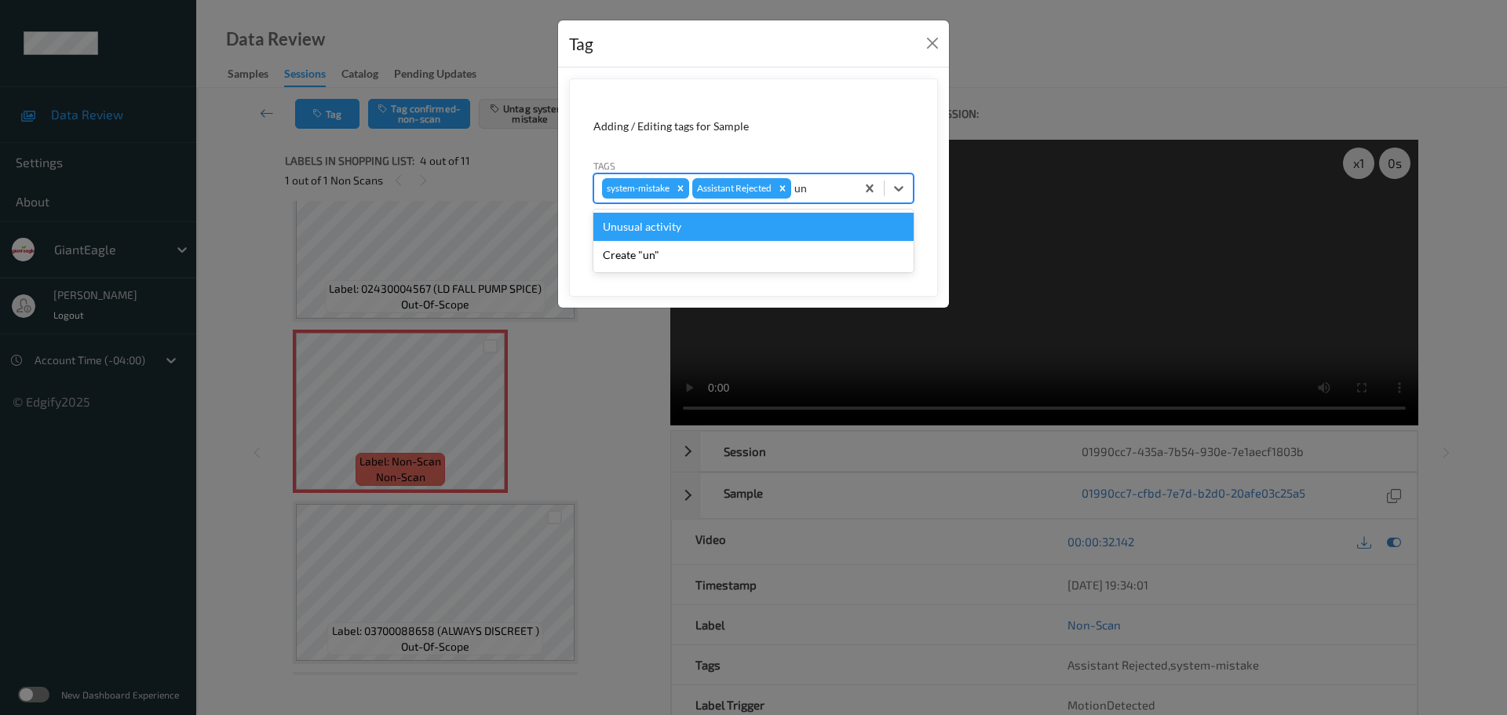
type input "unu"
click at [753, 228] on div "Unusual activity" at bounding box center [753, 227] width 320 height 28
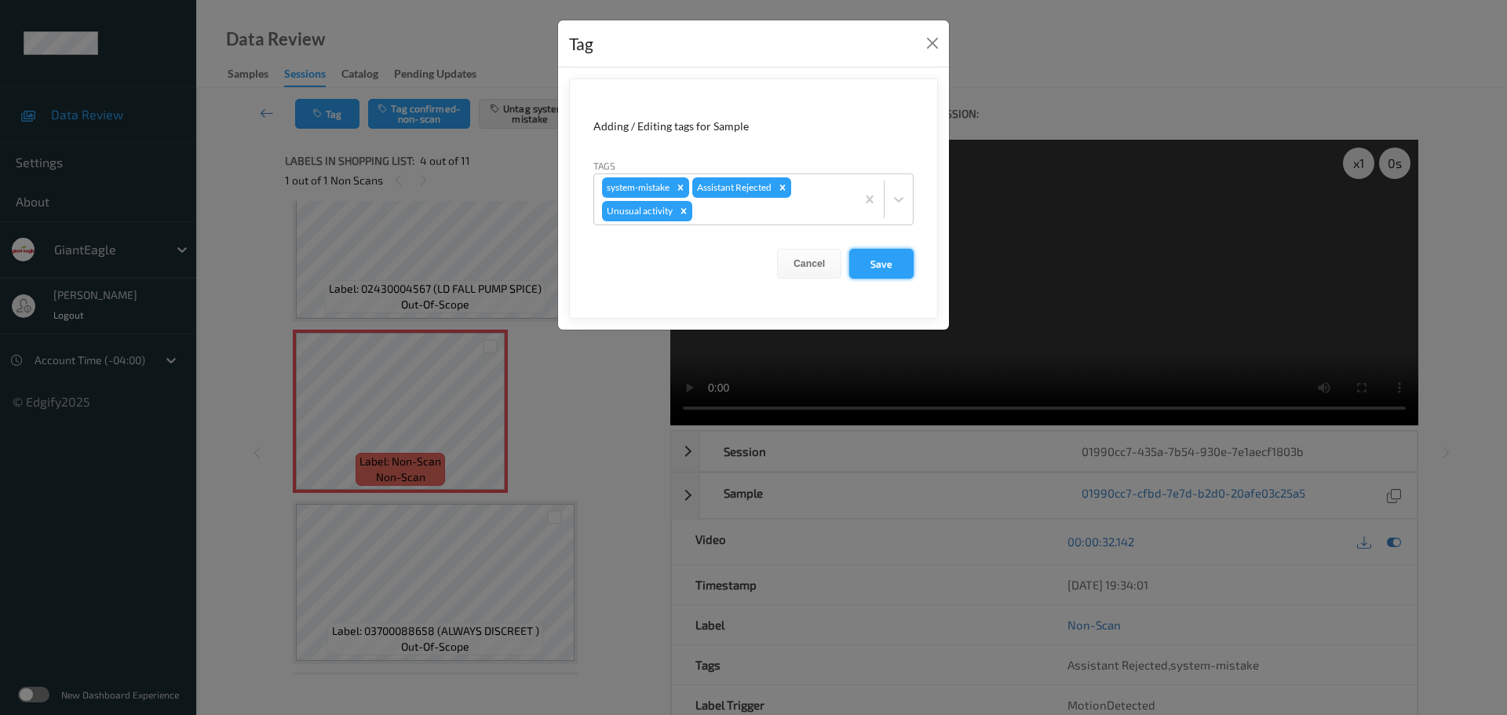
click at [872, 261] on button "Save" at bounding box center [881, 264] width 64 height 30
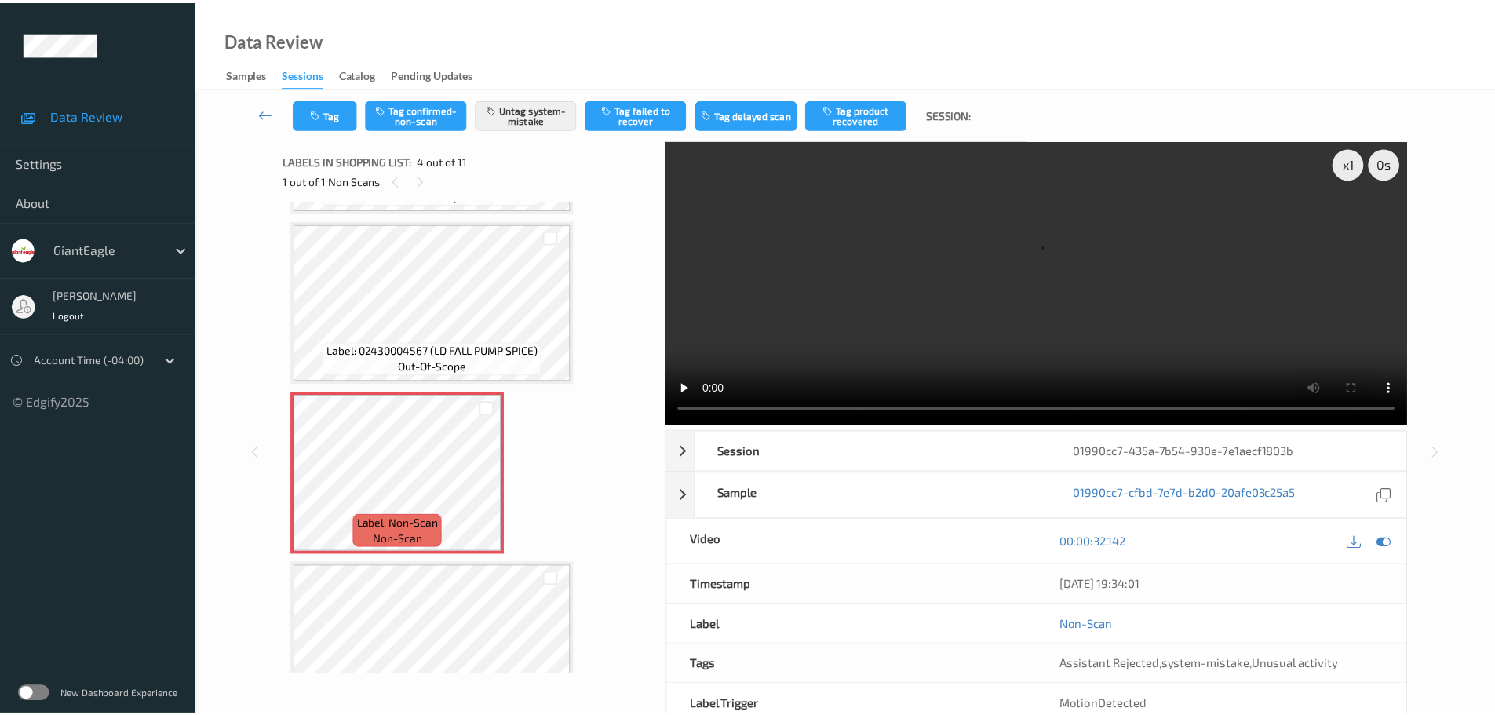
scroll to position [235, 0]
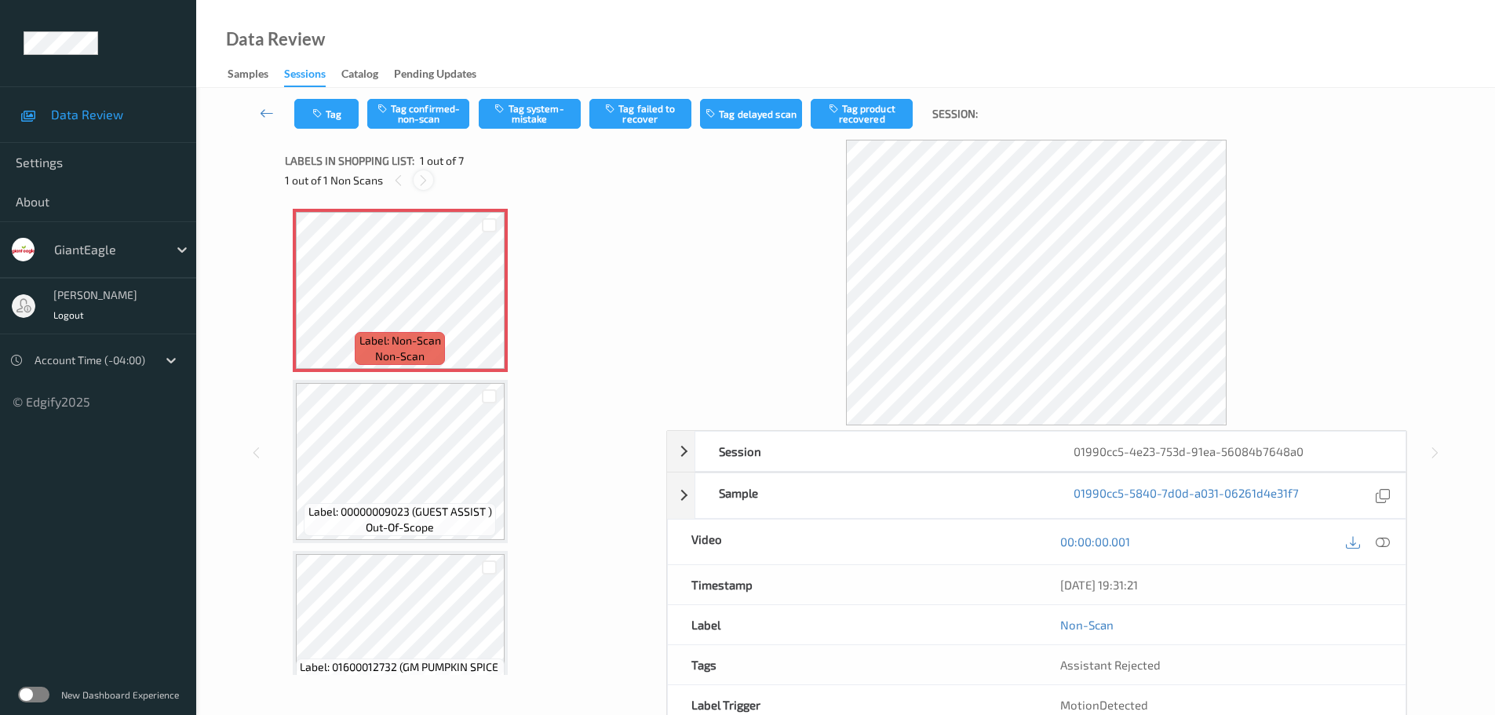
click at [428, 178] on icon at bounding box center [423, 180] width 13 height 14
click at [1376, 547] on icon at bounding box center [1383, 541] width 14 height 14
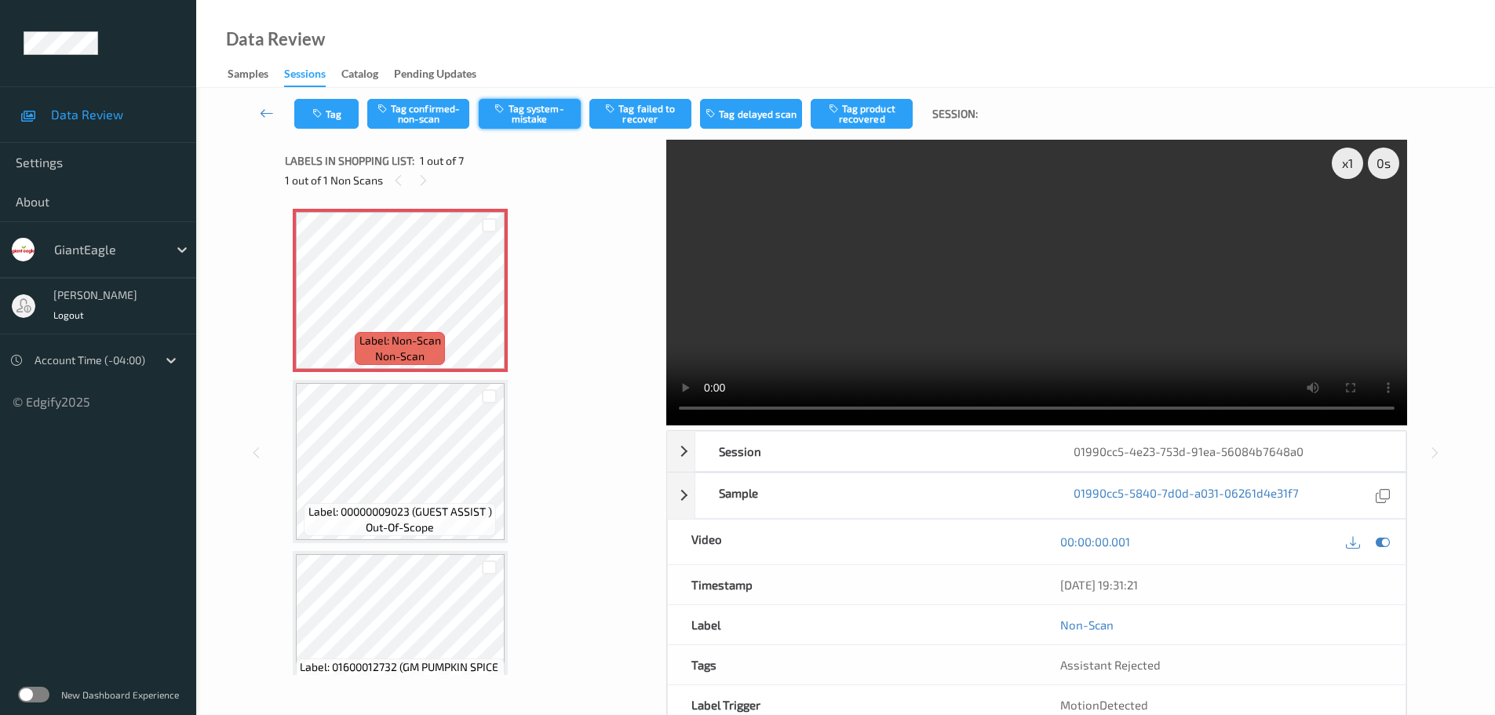
click at [542, 120] on button "Tag system-mistake" at bounding box center [530, 114] width 102 height 30
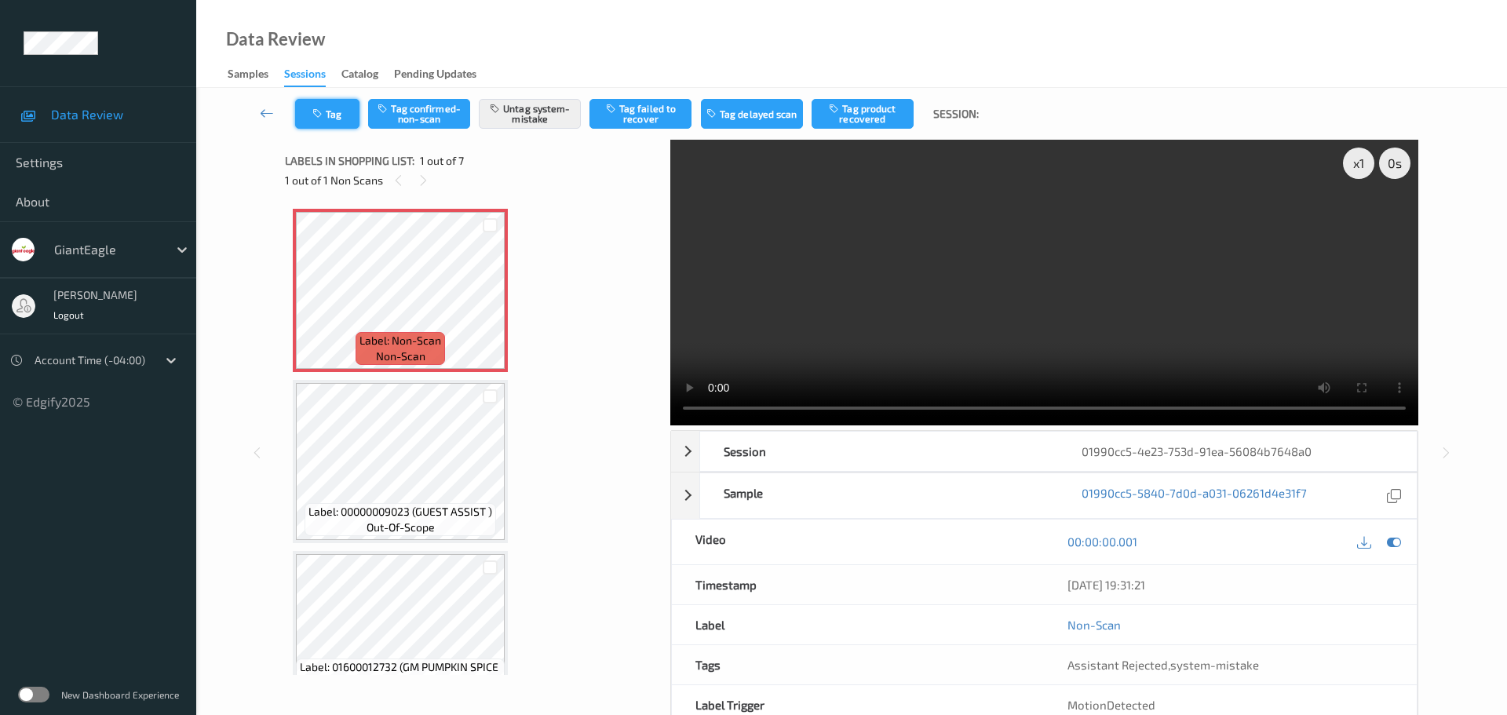
click at [340, 107] on button "Tag" at bounding box center [327, 114] width 64 height 30
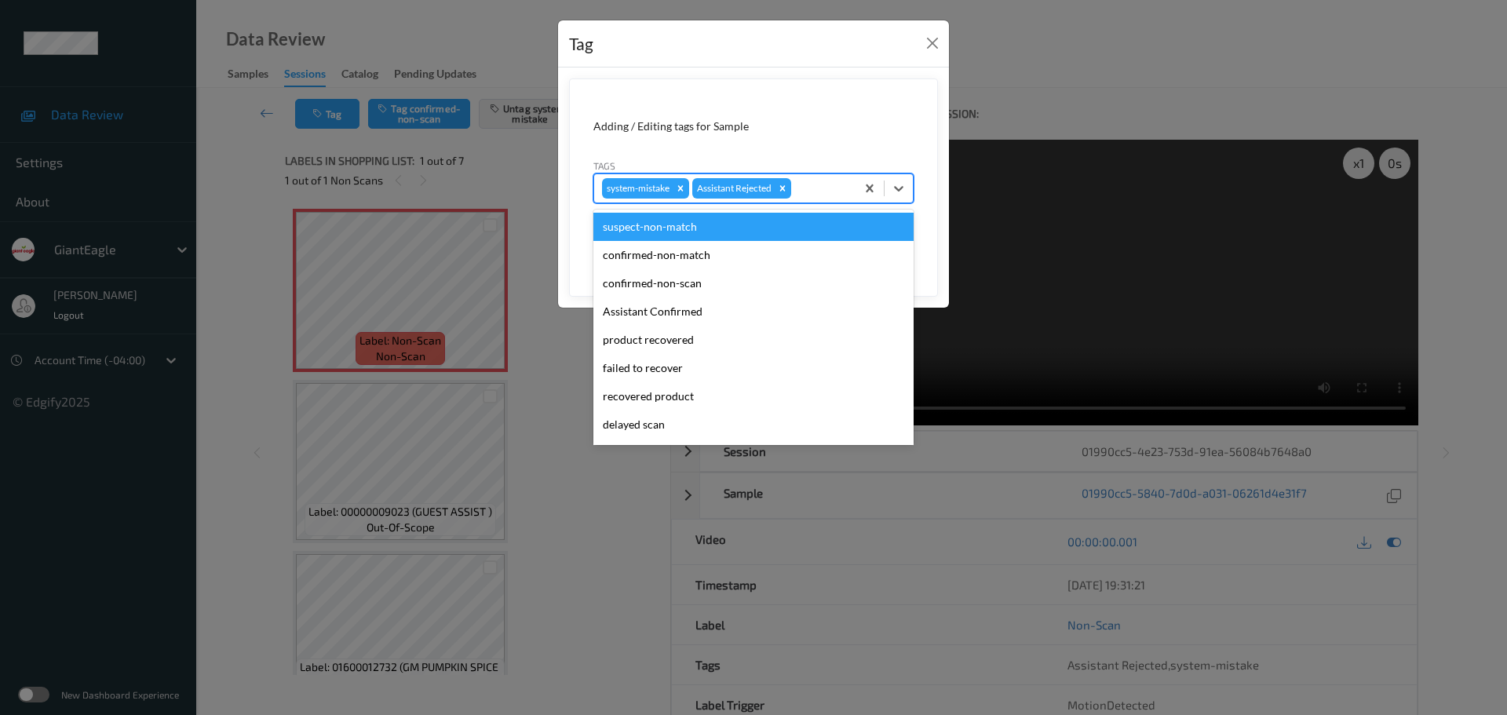
click at [826, 188] on div at bounding box center [820, 188] width 53 height 19
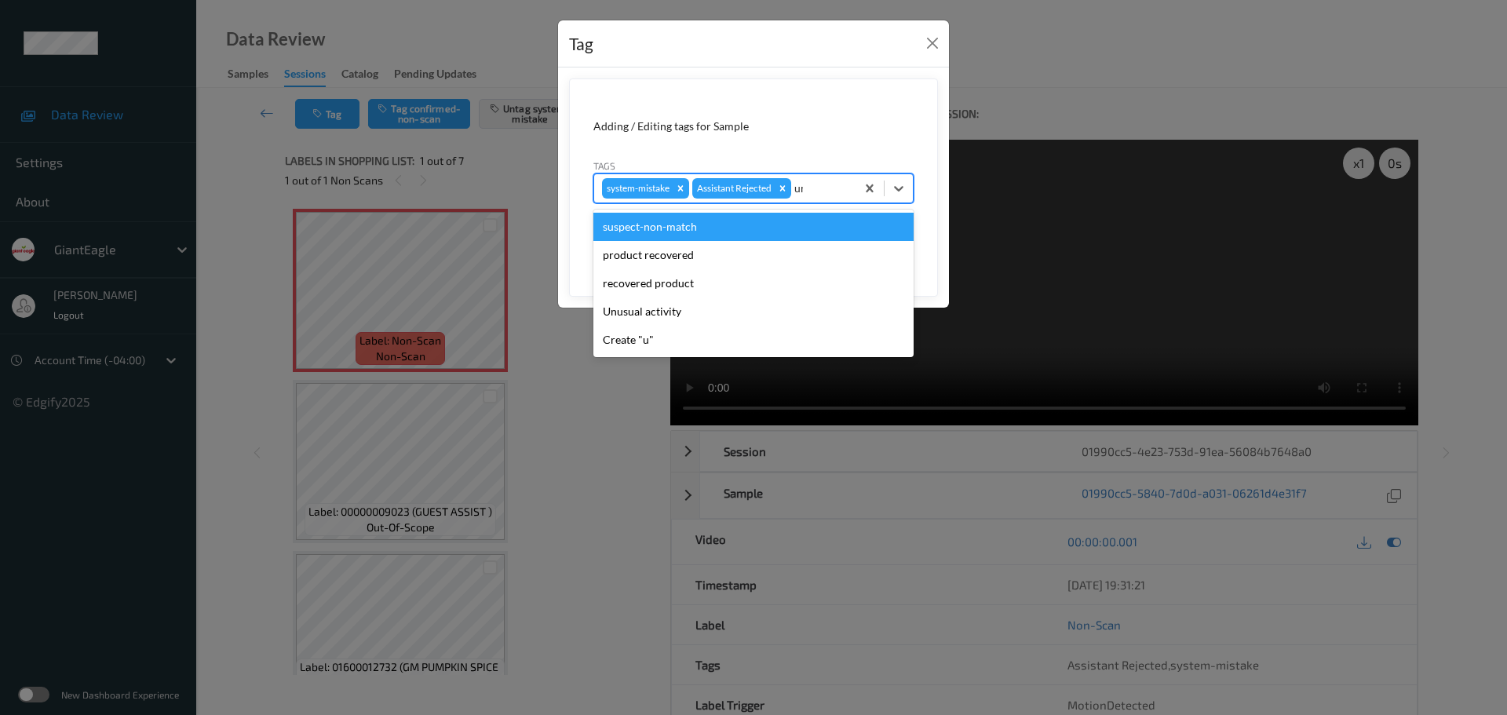
type input "unu"
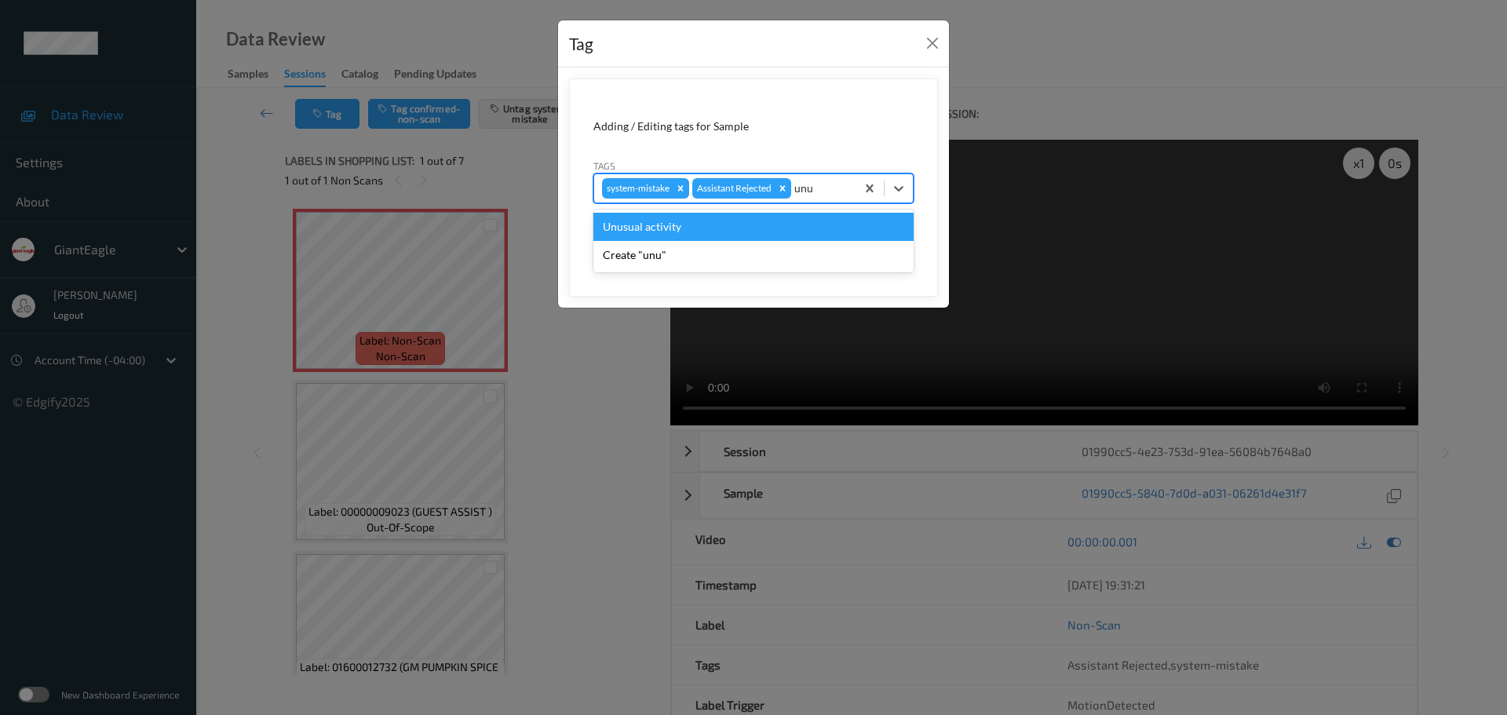
click at [773, 221] on div "Unusual activity" at bounding box center [753, 227] width 320 height 28
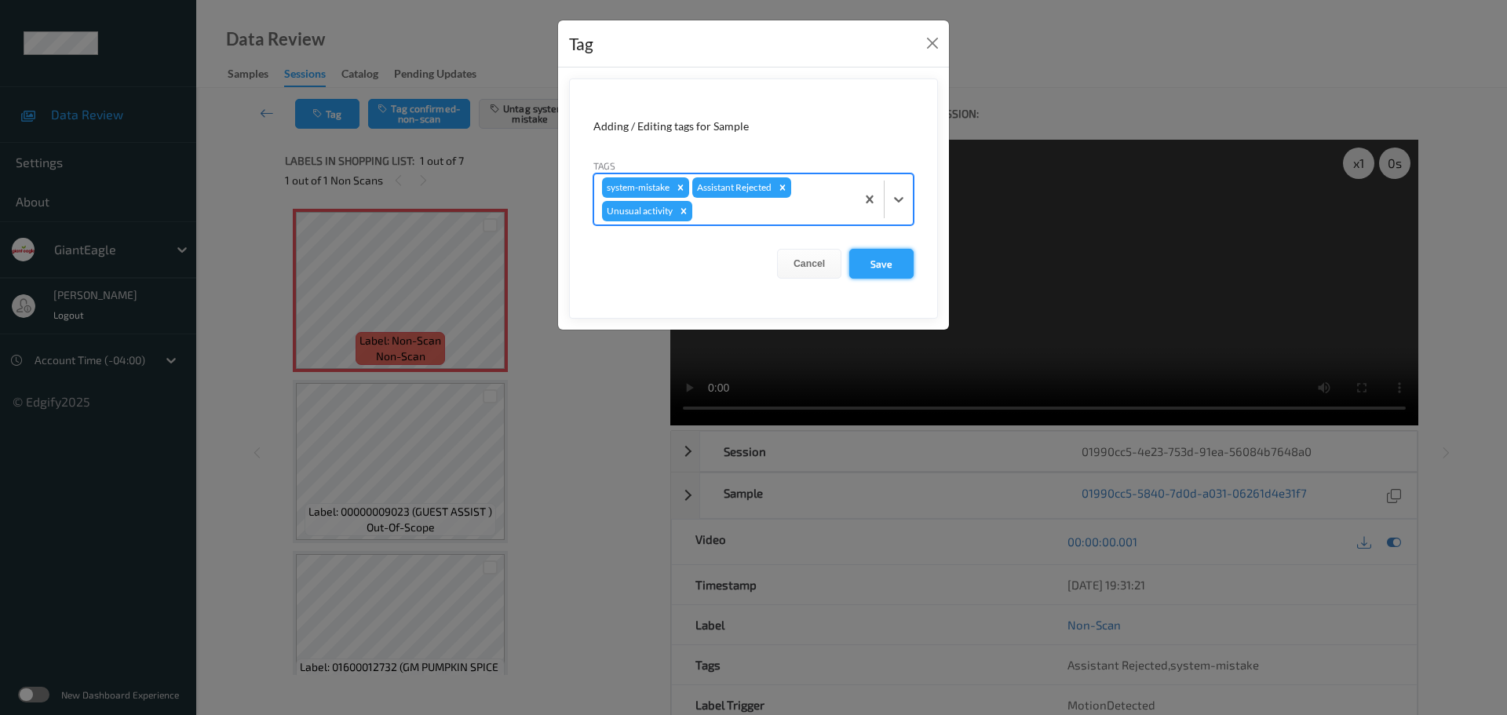
click at [884, 264] on button "Save" at bounding box center [881, 264] width 64 height 30
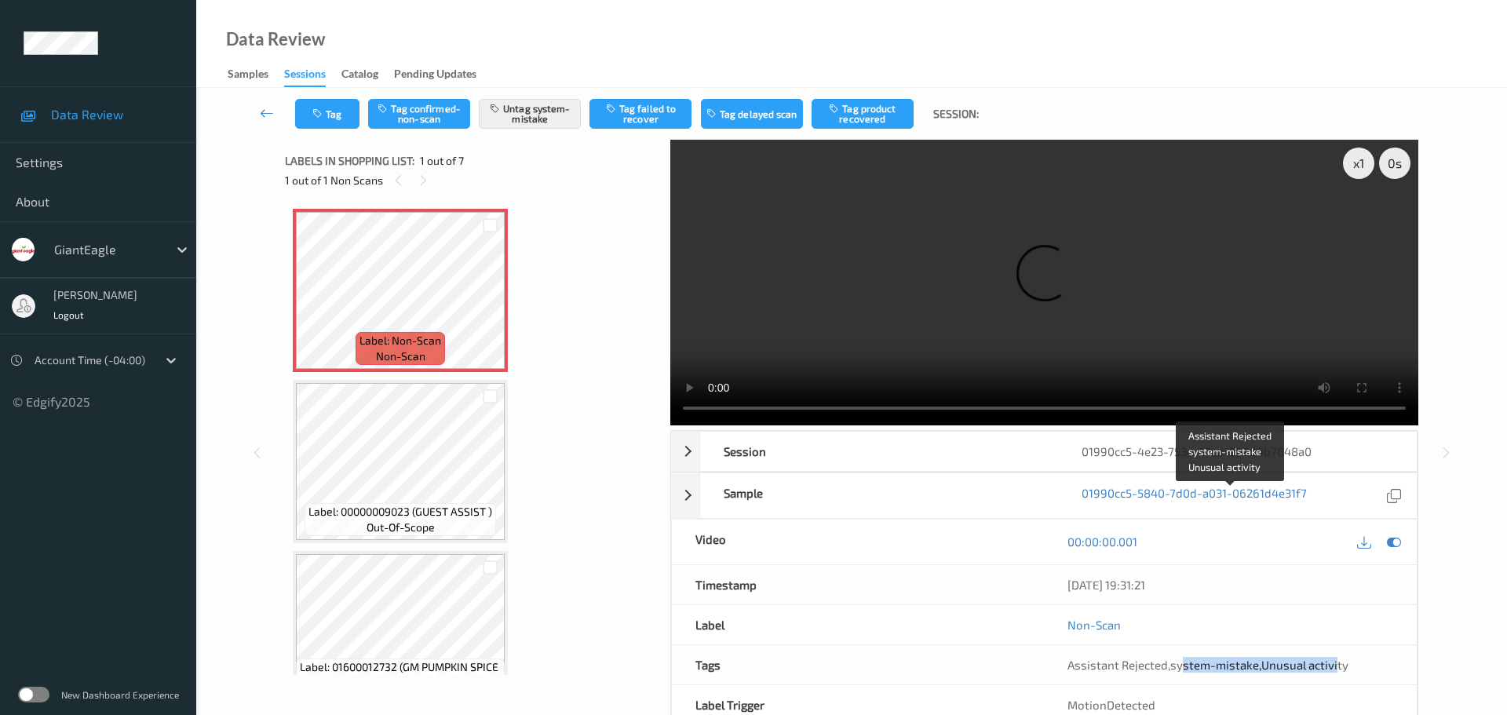
drag, startPoint x: 1179, startPoint y: 501, endPoint x: 1333, endPoint y: 498, distance: 154.6
click at [1333, 658] on span "Assistant Rejected , system-mistake , Unusual activity" at bounding box center [1207, 665] width 281 height 14
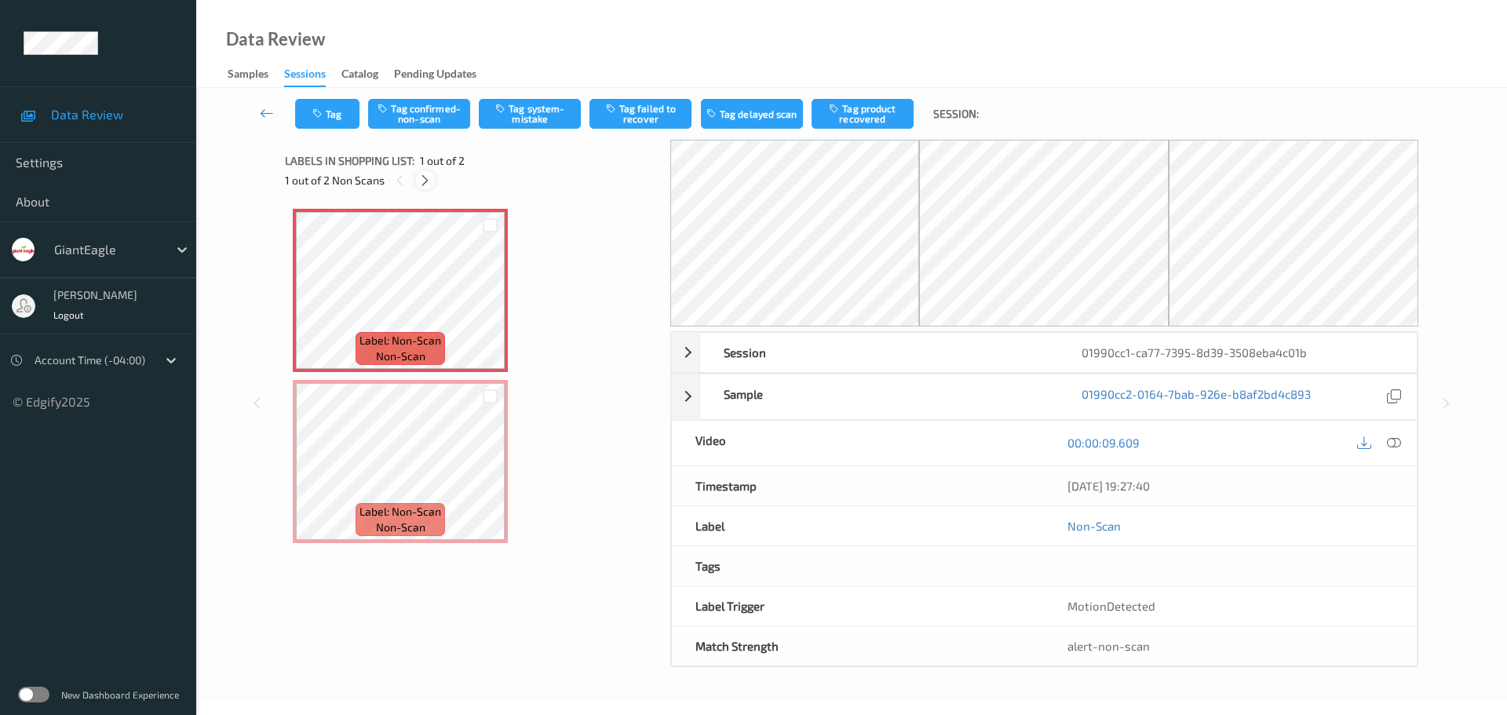
drag, startPoint x: 424, startPoint y: 169, endPoint x: 428, endPoint y: 188, distance: 19.4
click at [423, 169] on div "Labels in shopping list: 1 out of 2" at bounding box center [472, 161] width 374 height 20
click at [427, 180] on icon at bounding box center [424, 180] width 13 height 14
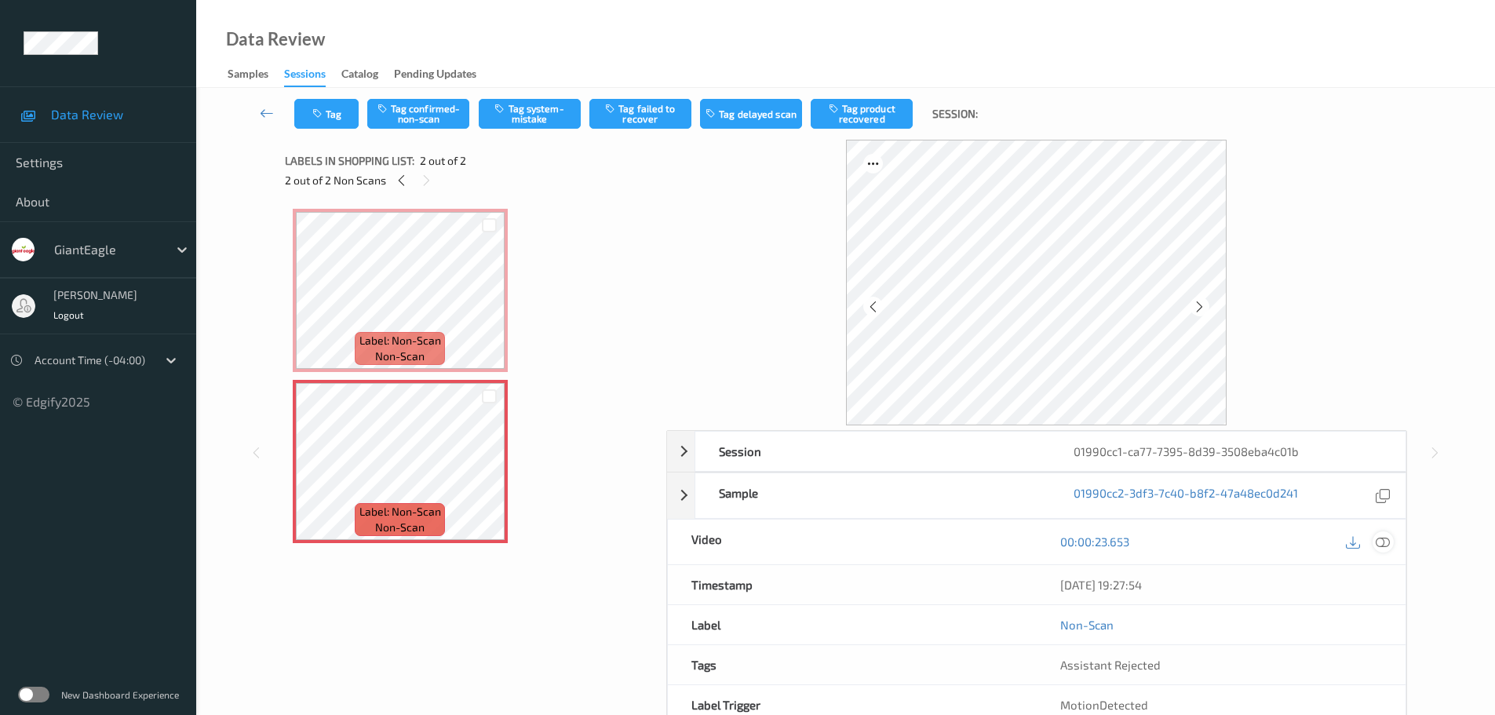
click at [1382, 545] on icon at bounding box center [1383, 541] width 14 height 14
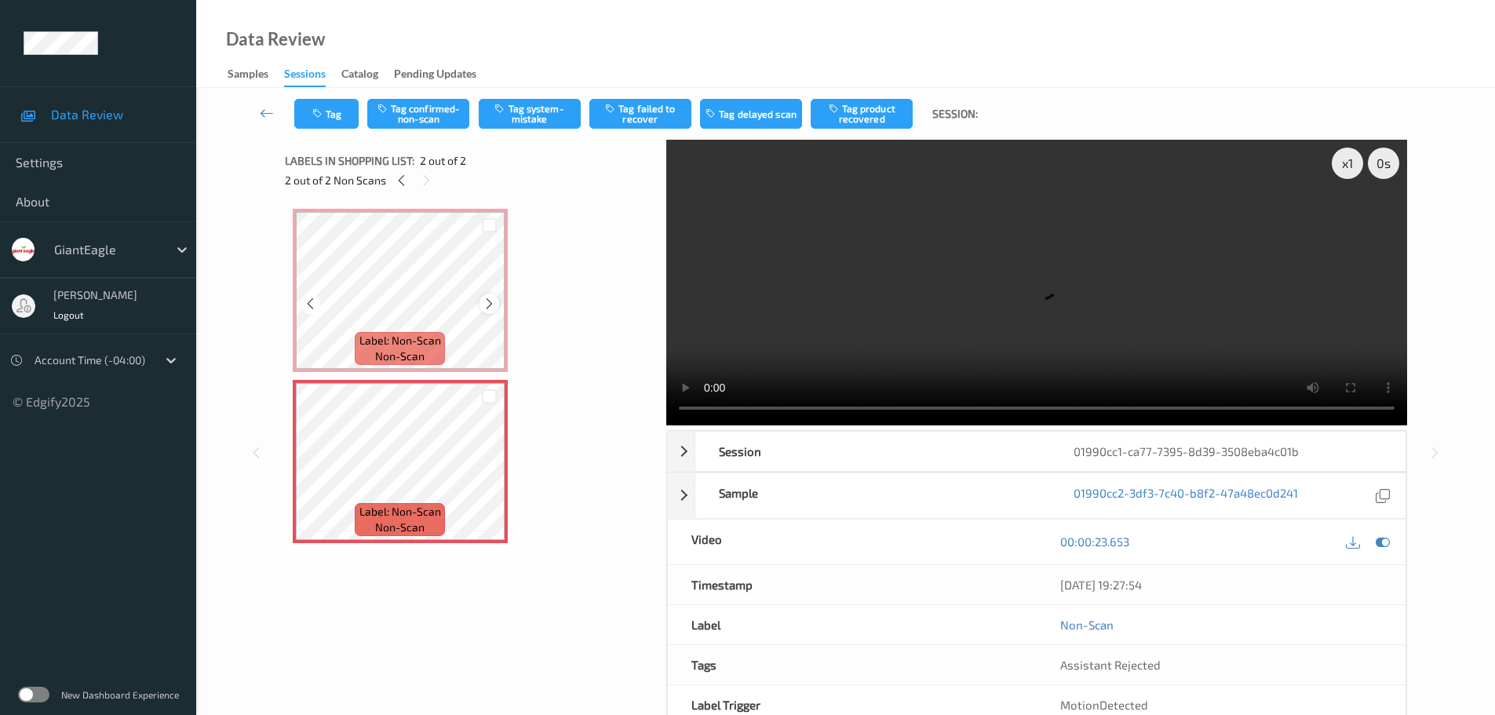
click at [485, 305] on icon at bounding box center [489, 304] width 13 height 14
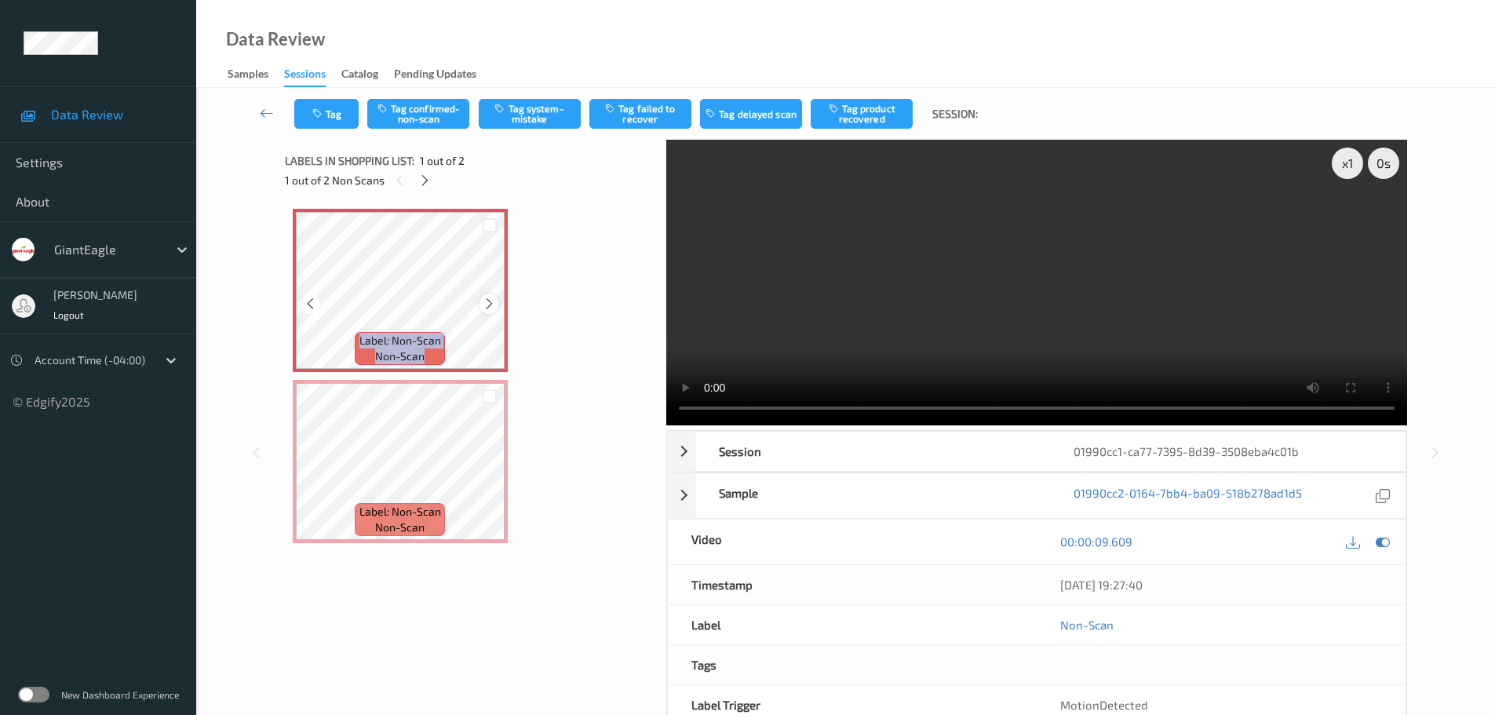
click at [483, 306] on icon at bounding box center [489, 304] width 13 height 14
click at [485, 476] on icon at bounding box center [489, 475] width 13 height 14
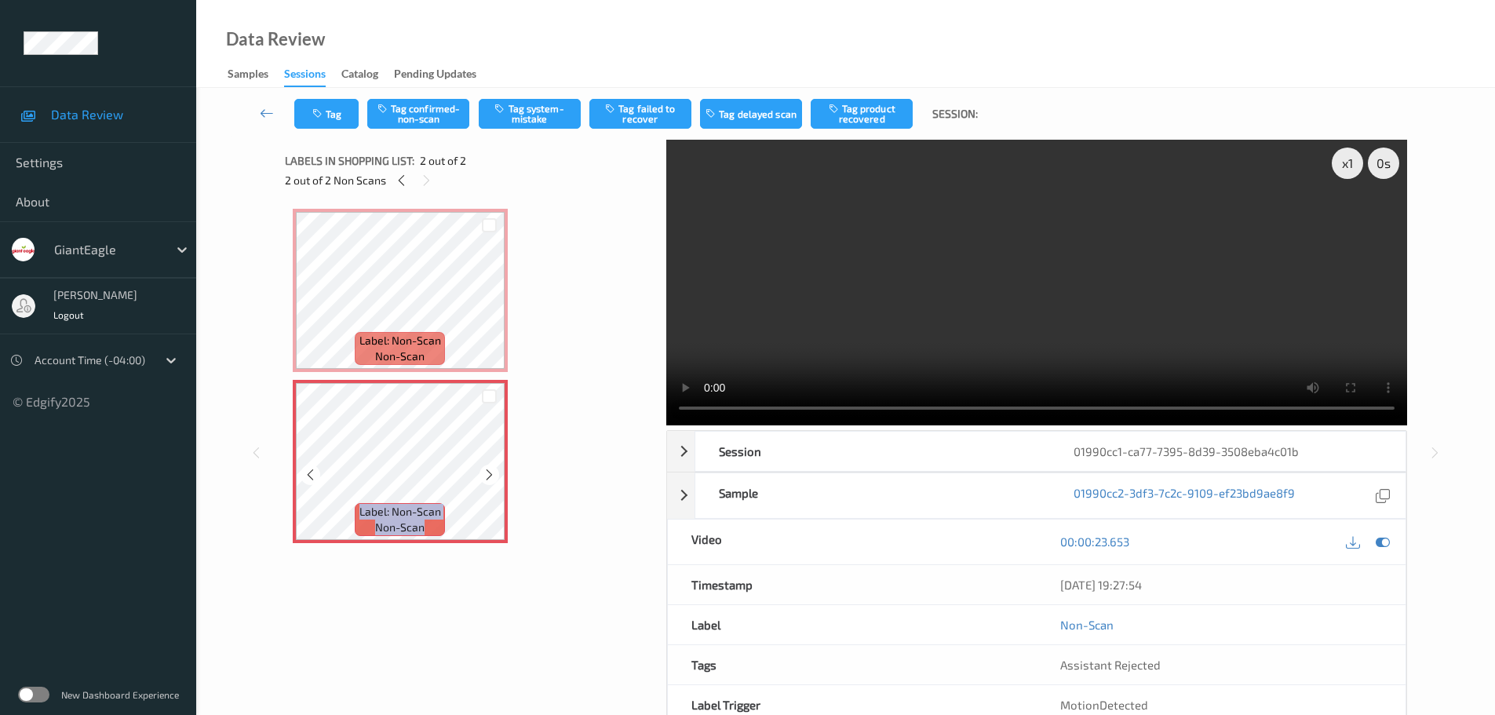
click at [485, 476] on icon at bounding box center [489, 475] width 13 height 14
click at [488, 305] on icon at bounding box center [489, 304] width 13 height 14
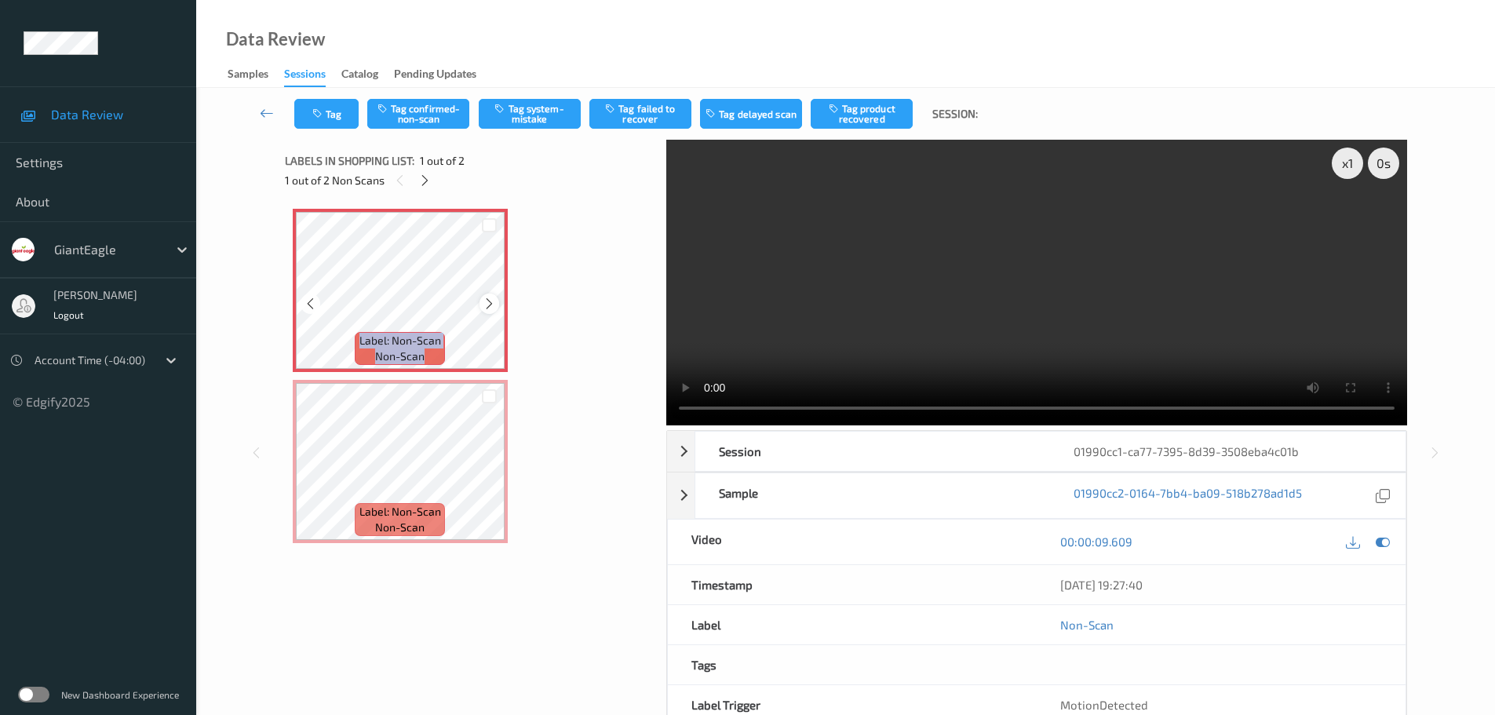
click at [487, 305] on icon at bounding box center [489, 304] width 13 height 14
click at [484, 301] on icon at bounding box center [489, 304] width 13 height 14
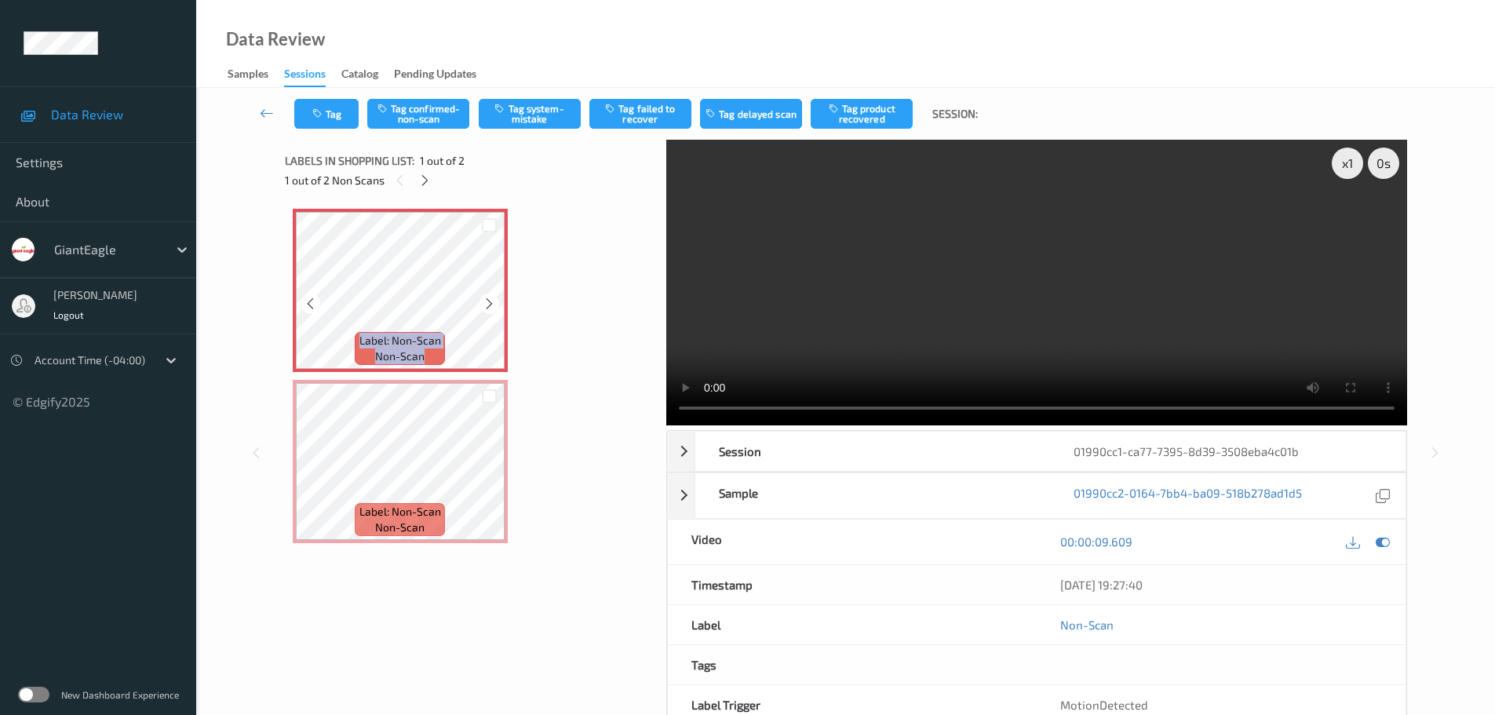
click at [484, 301] on icon at bounding box center [489, 304] width 13 height 14
drag, startPoint x: 1356, startPoint y: 180, endPoint x: 1354, endPoint y: 164, distance: 16.6
click at [1356, 180] on video at bounding box center [1036, 283] width 741 height 286
click at [1354, 162] on div "x 1" at bounding box center [1347, 163] width 31 height 31
click at [1354, 164] on div "x 2" at bounding box center [1347, 163] width 31 height 31
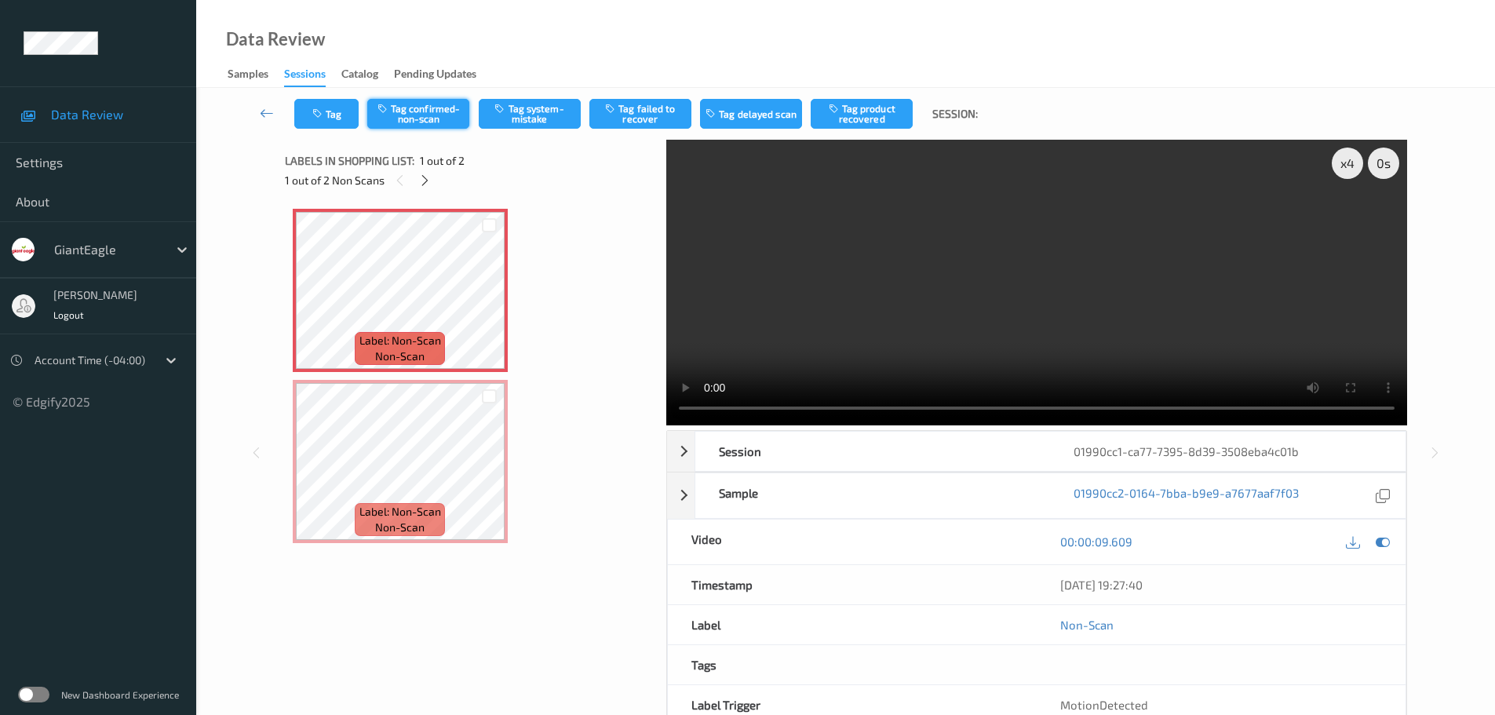
click at [410, 108] on button "Tag confirmed-non-scan" at bounding box center [418, 114] width 102 height 30
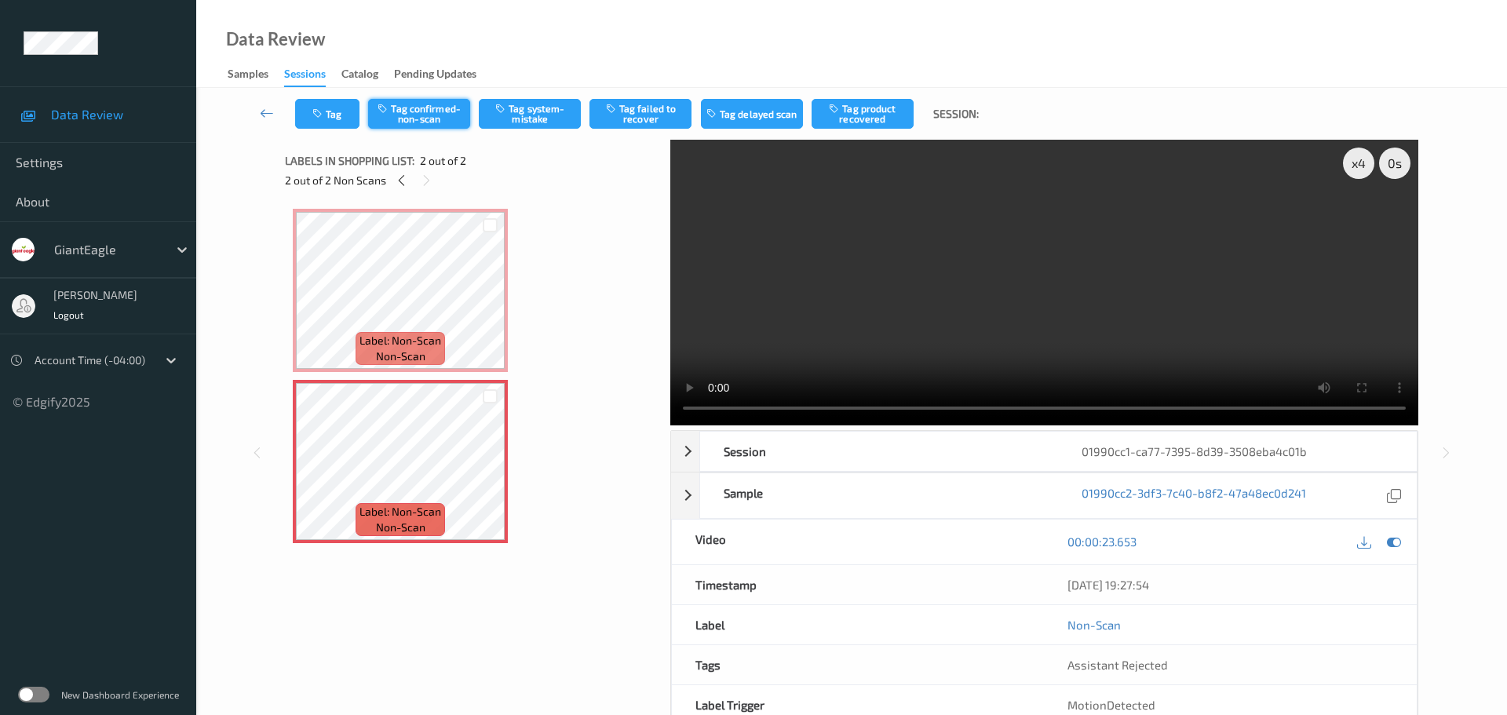
click at [428, 114] on button "Tag confirmed-non-scan" at bounding box center [419, 114] width 102 height 30
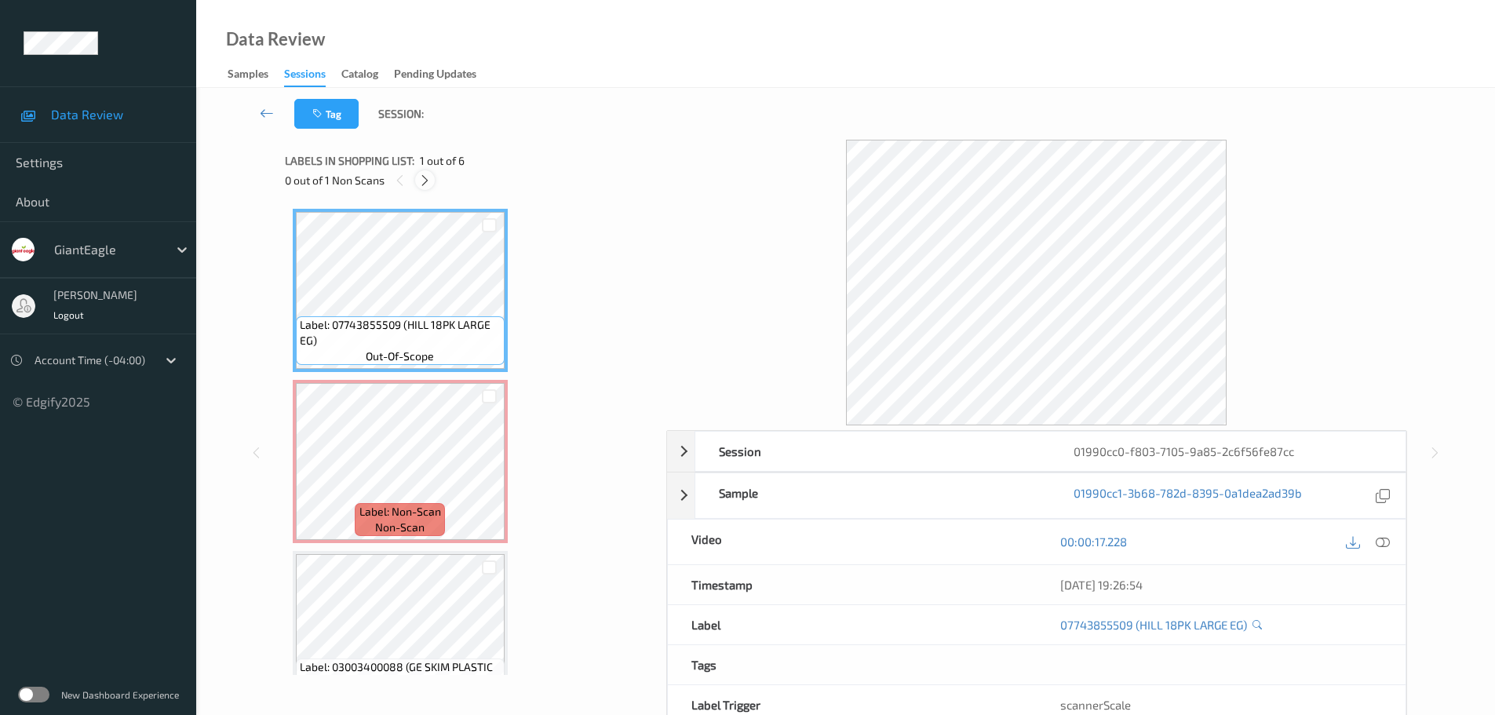
click at [417, 176] on div at bounding box center [425, 180] width 20 height 20
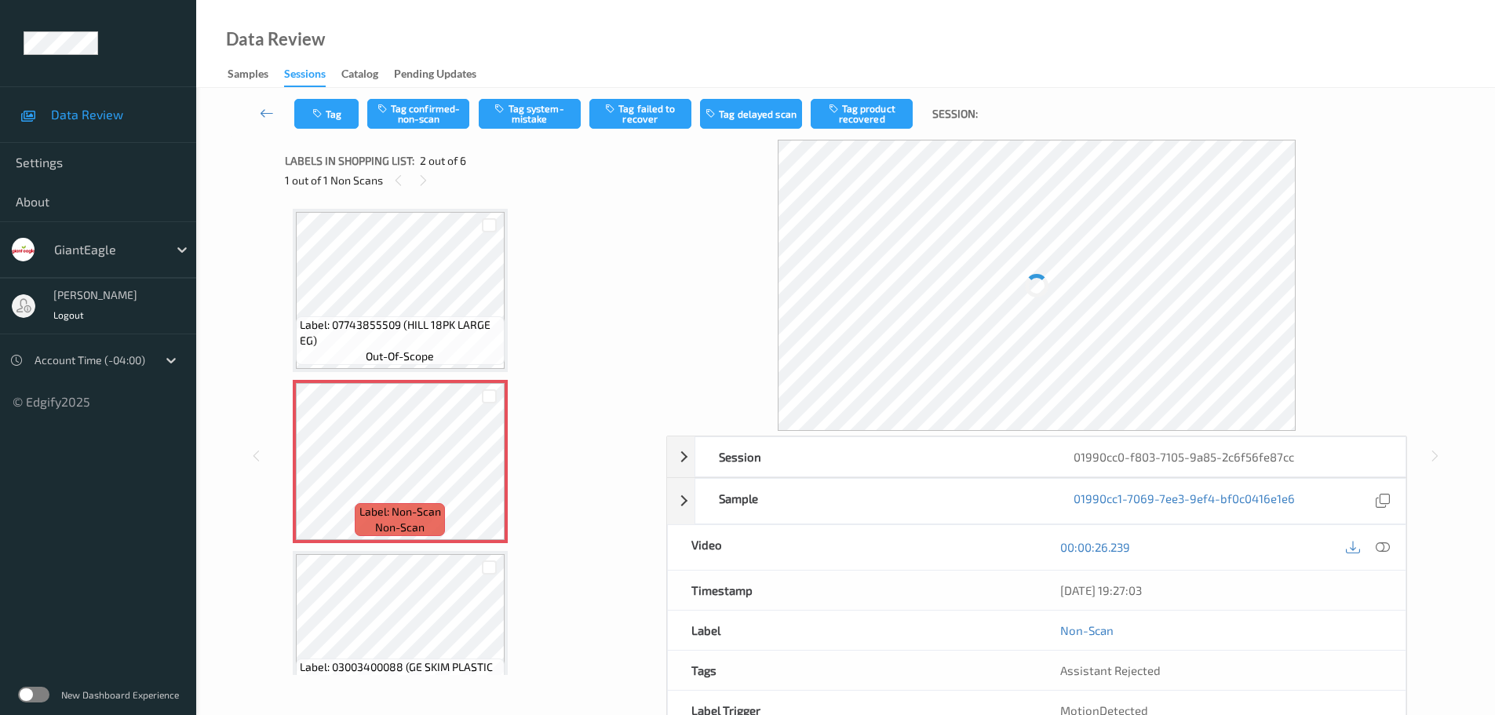
scroll to position [8, 0]
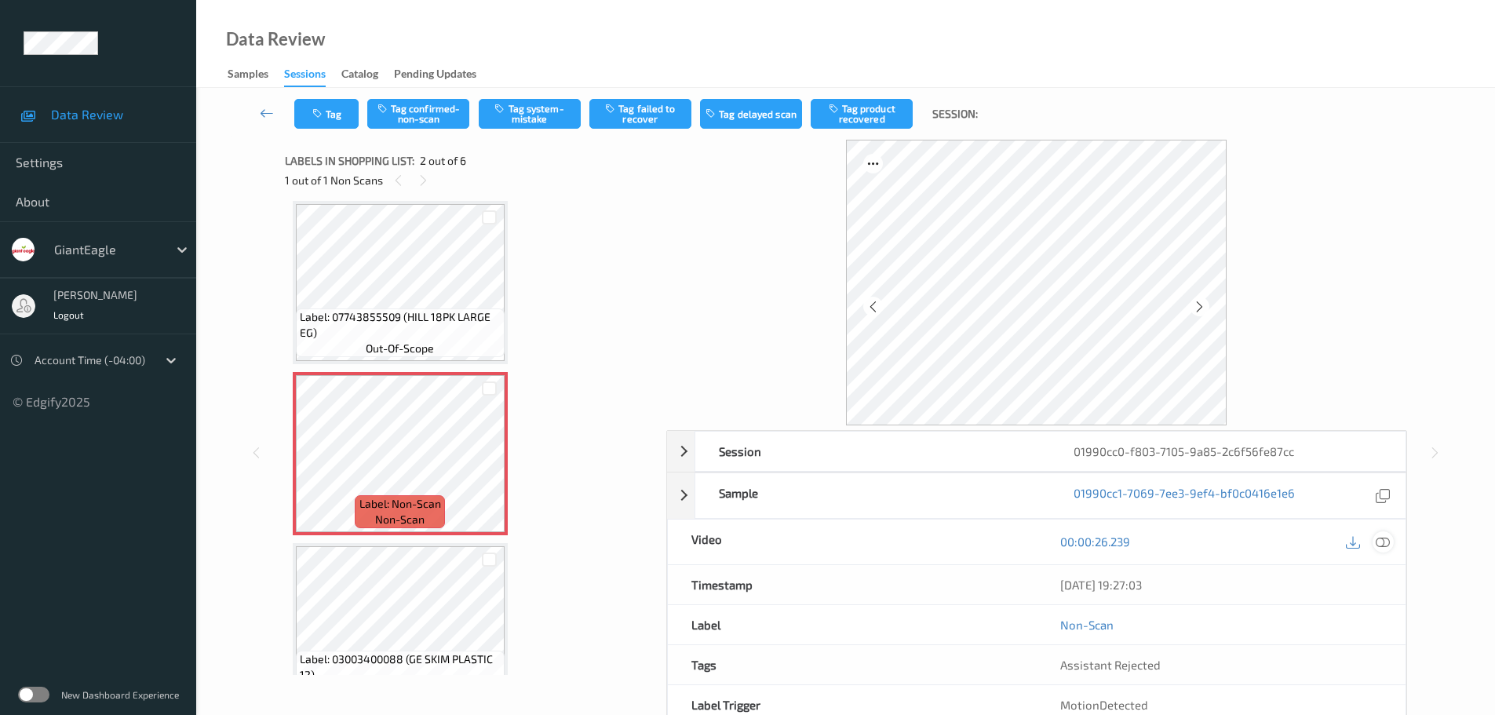
click at [1373, 542] on div at bounding box center [1383, 541] width 21 height 21
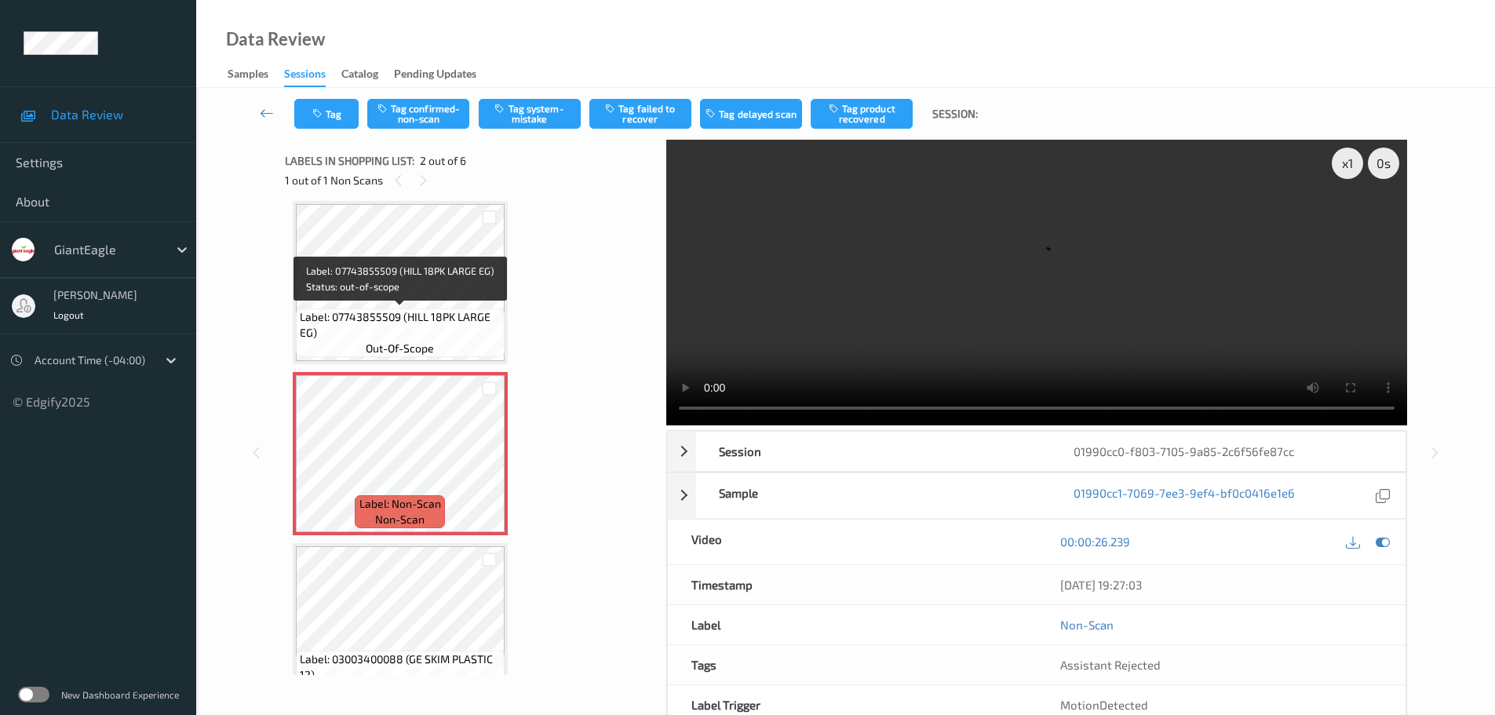
scroll to position [0, 0]
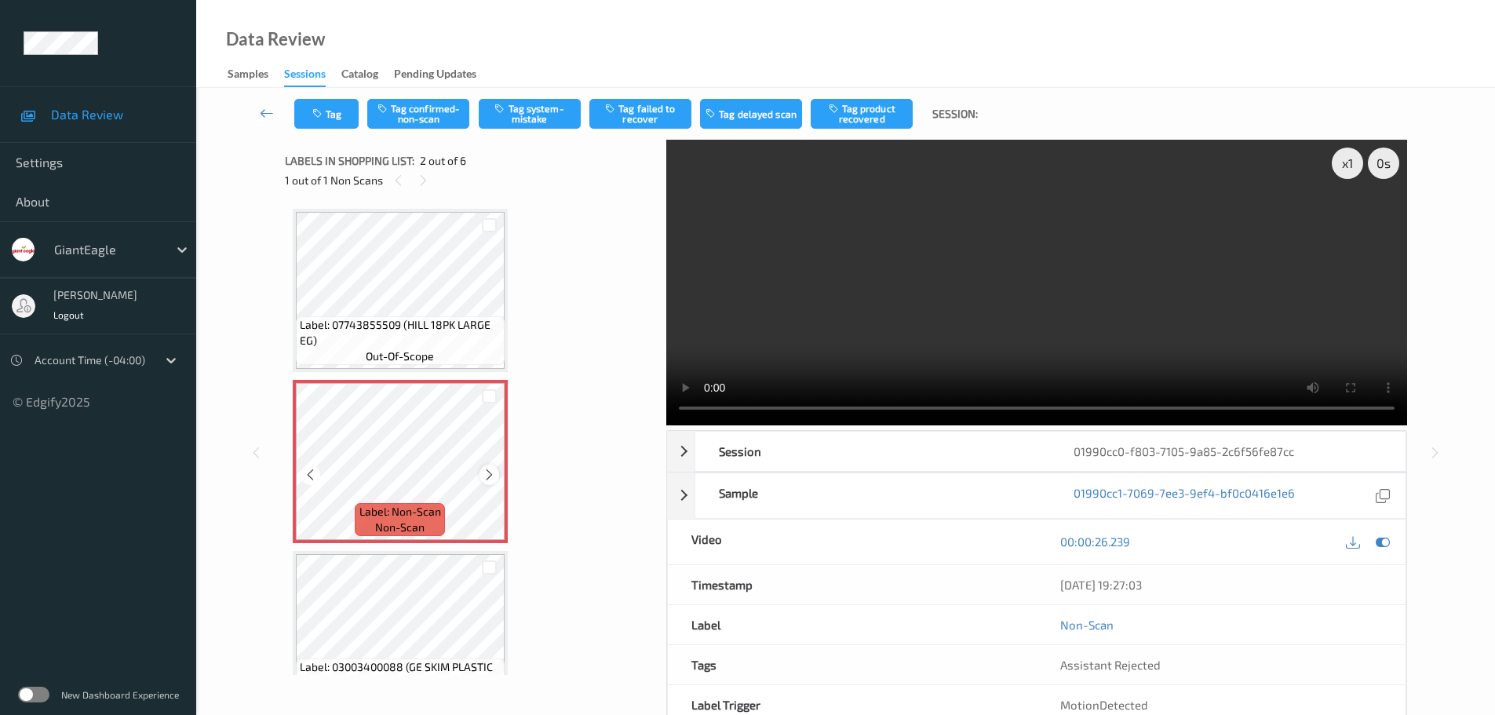
click at [487, 474] on icon at bounding box center [489, 475] width 13 height 14
click at [488, 474] on icon at bounding box center [489, 475] width 13 height 14
click at [493, 475] on icon at bounding box center [489, 475] width 13 height 14
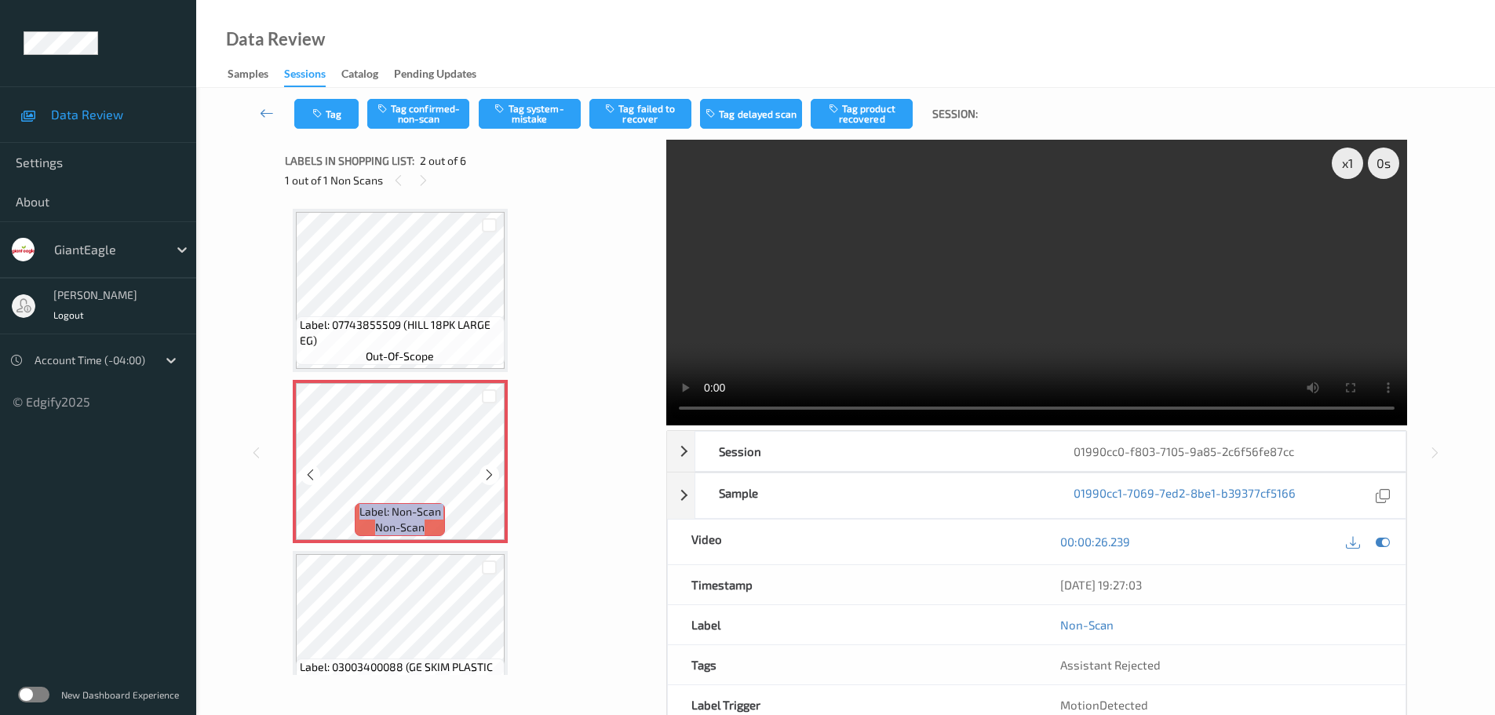
click at [493, 475] on icon at bounding box center [489, 475] width 13 height 14
click at [490, 472] on icon at bounding box center [489, 475] width 13 height 14
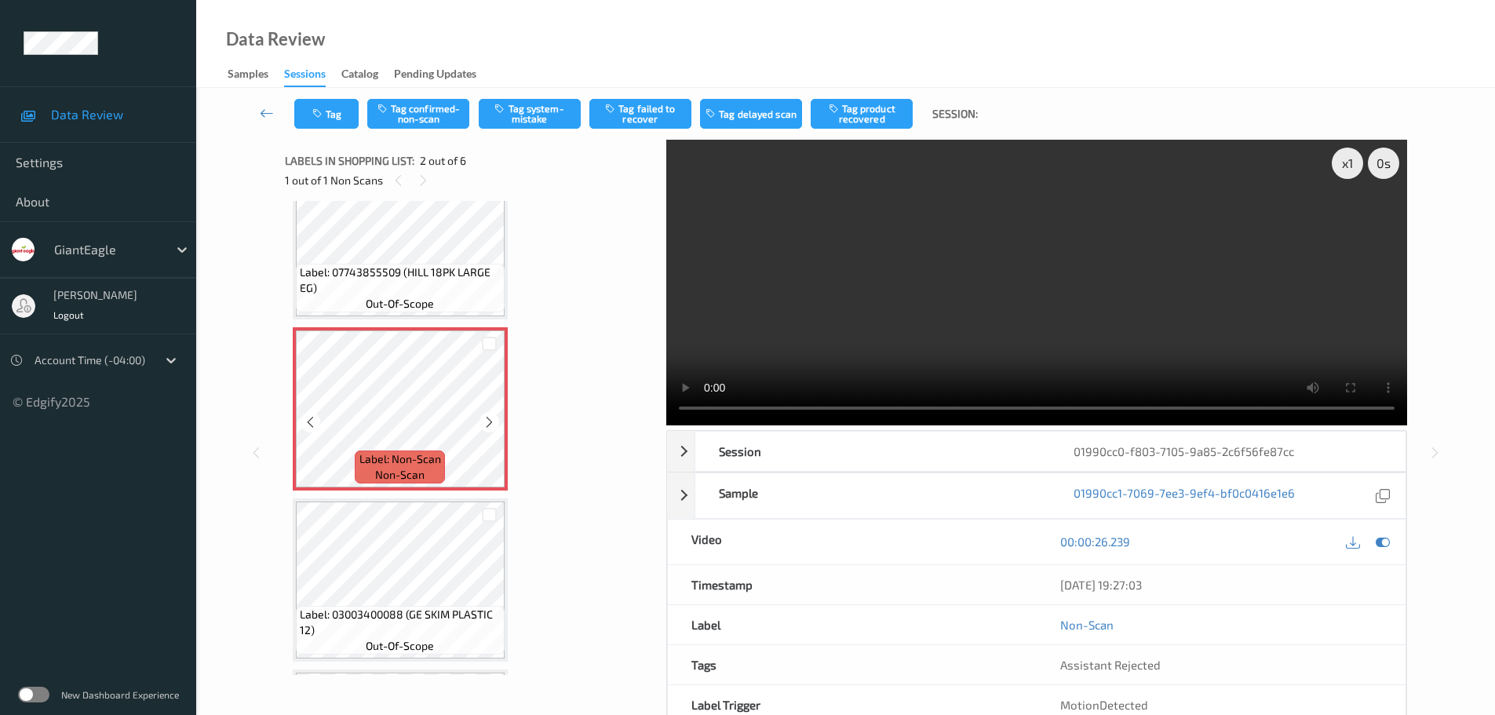
scroll to position [78, 0]
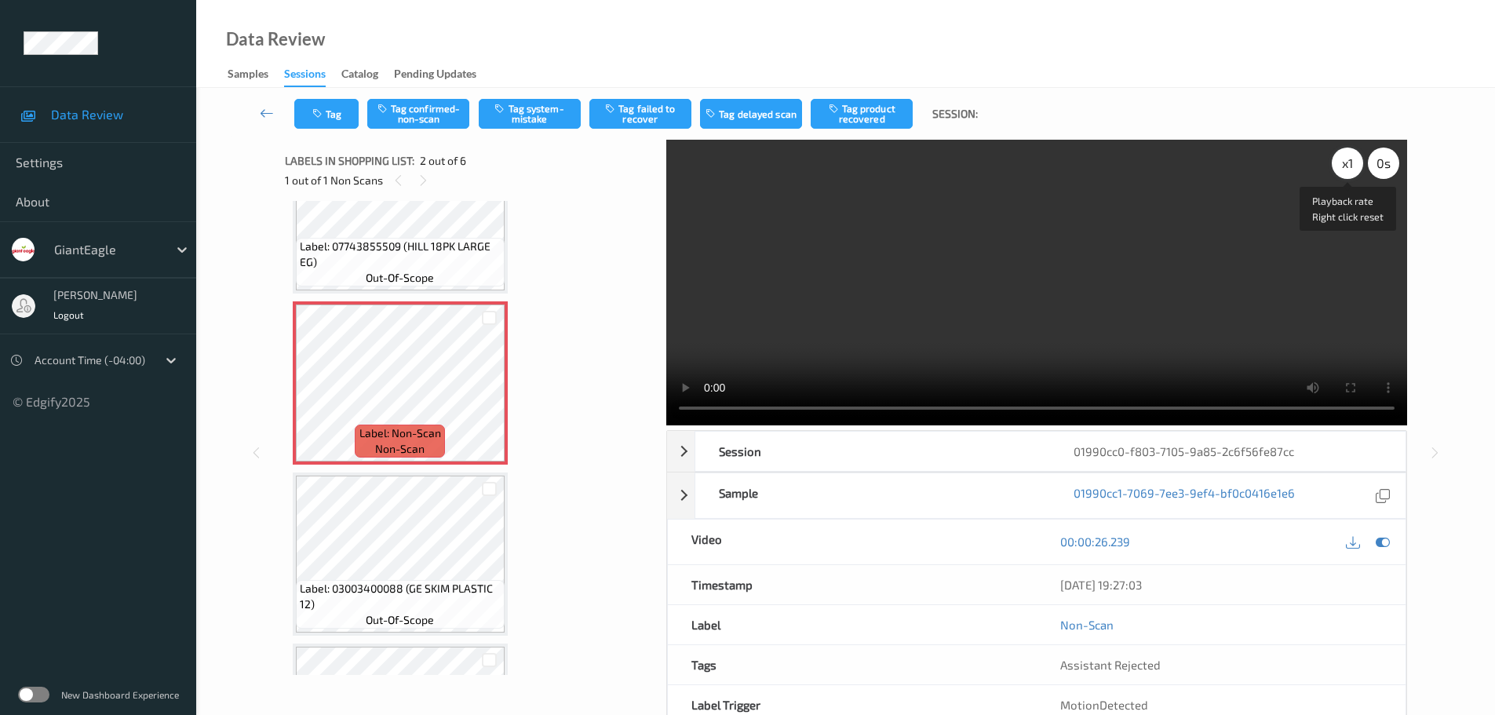
click at [1349, 167] on div "x 1" at bounding box center [1347, 163] width 31 height 31
click at [1349, 167] on div "x 2" at bounding box center [1347, 163] width 31 height 31
click at [520, 113] on button "Tag system-mistake" at bounding box center [530, 114] width 102 height 30
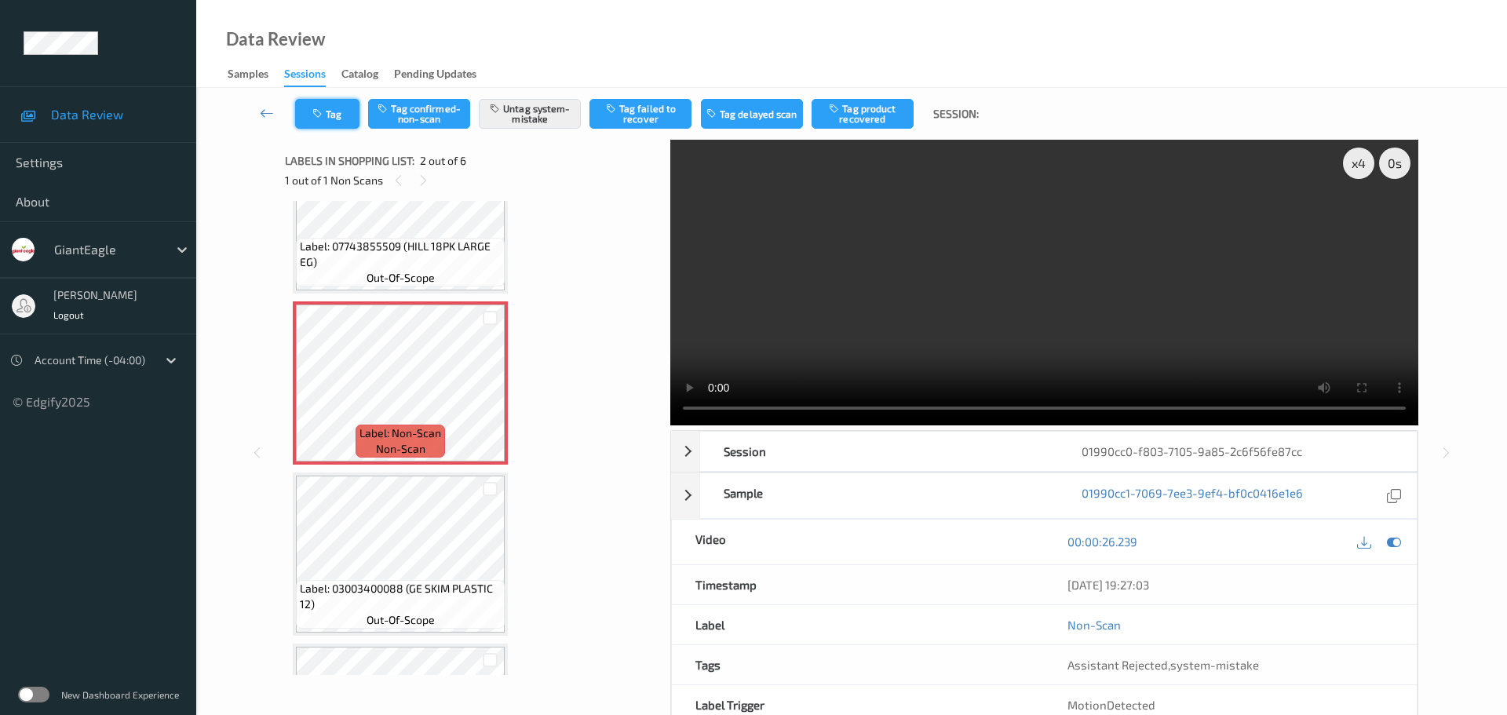
click at [329, 117] on button "Tag" at bounding box center [327, 114] width 64 height 30
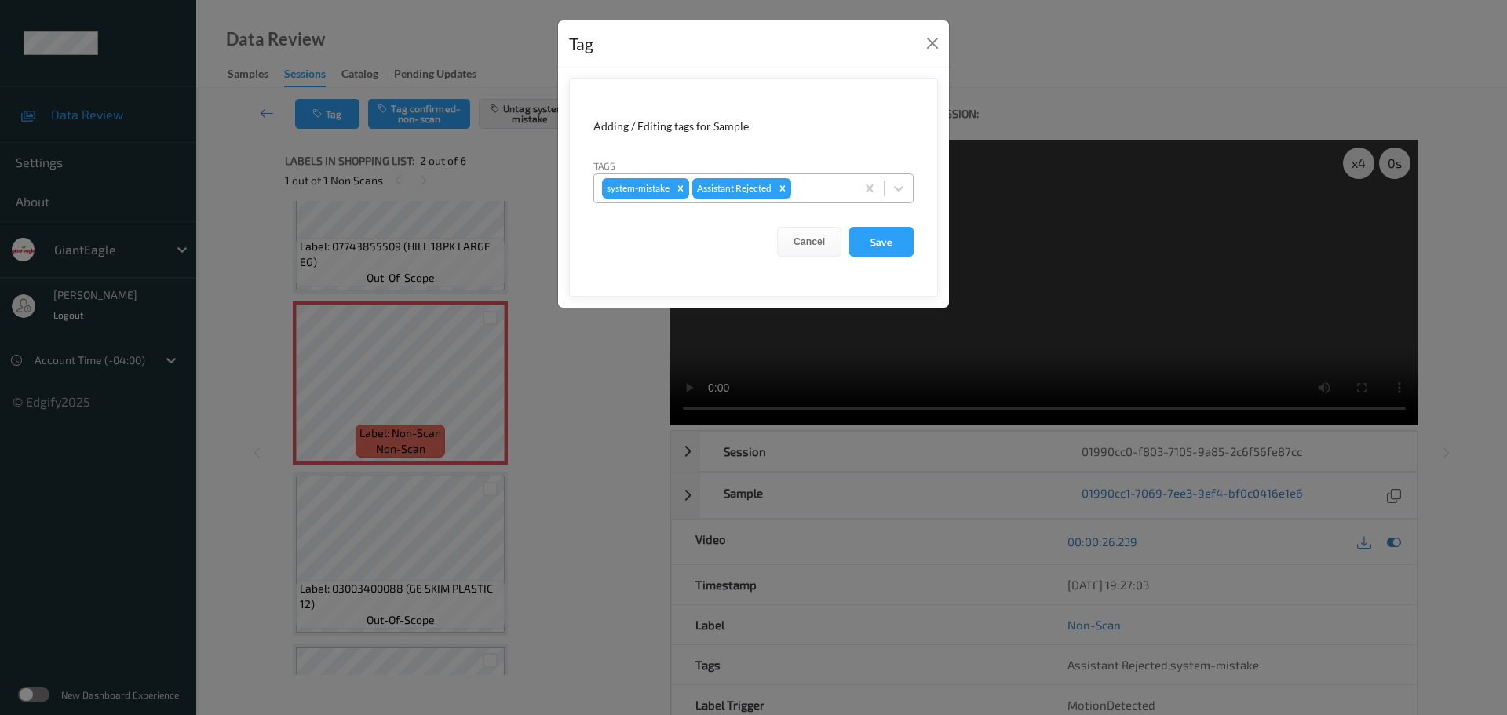
click at [834, 188] on div at bounding box center [820, 188] width 53 height 19
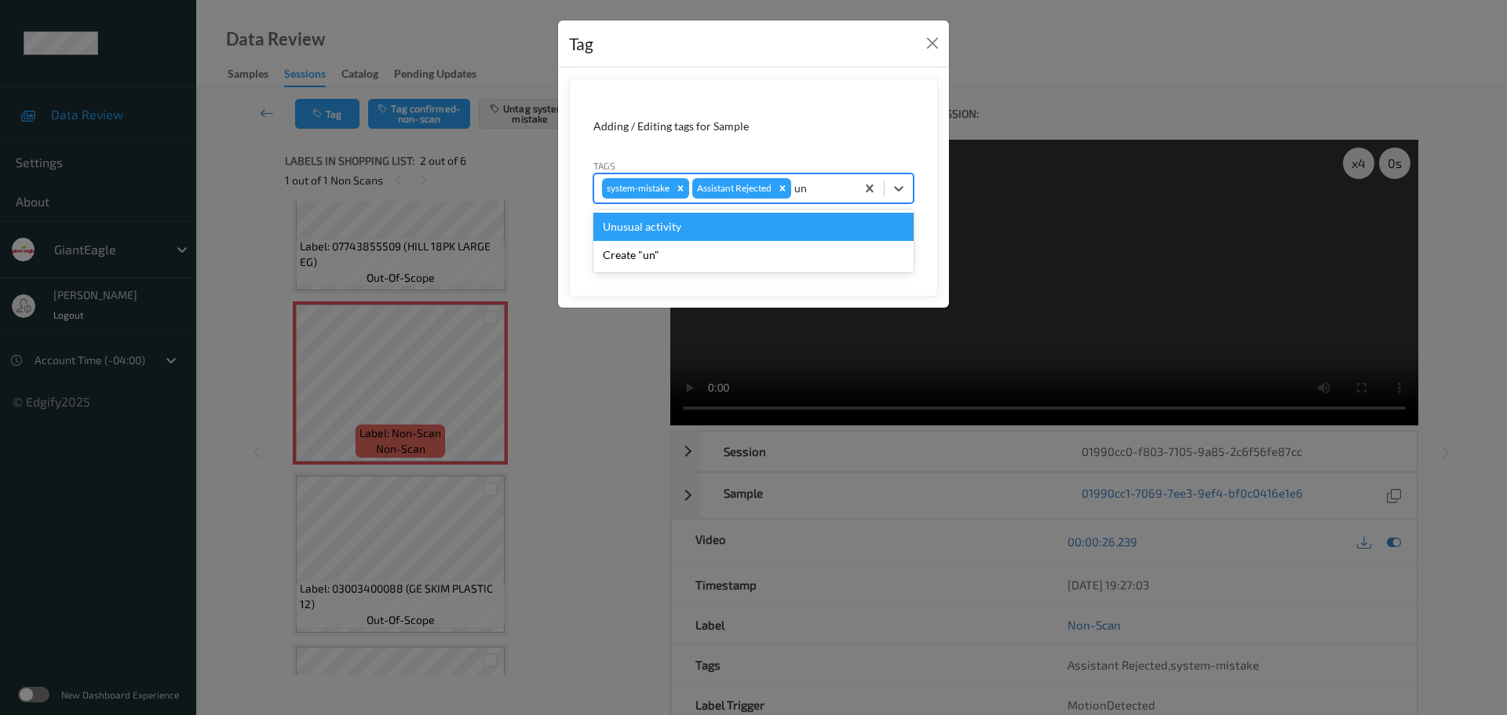
type input "unu"
click at [764, 223] on div "Unusual activity" at bounding box center [753, 227] width 320 height 28
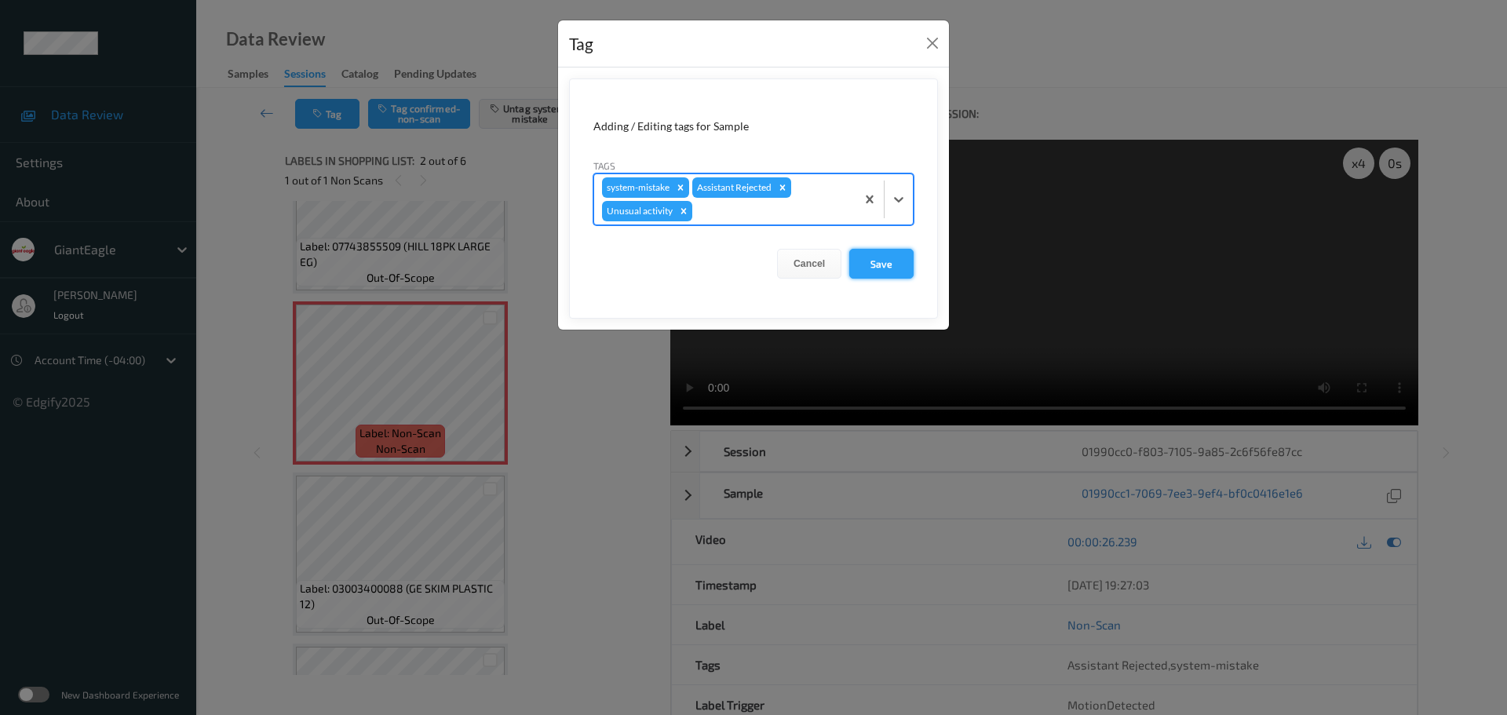
click at [900, 265] on button "Save" at bounding box center [881, 264] width 64 height 30
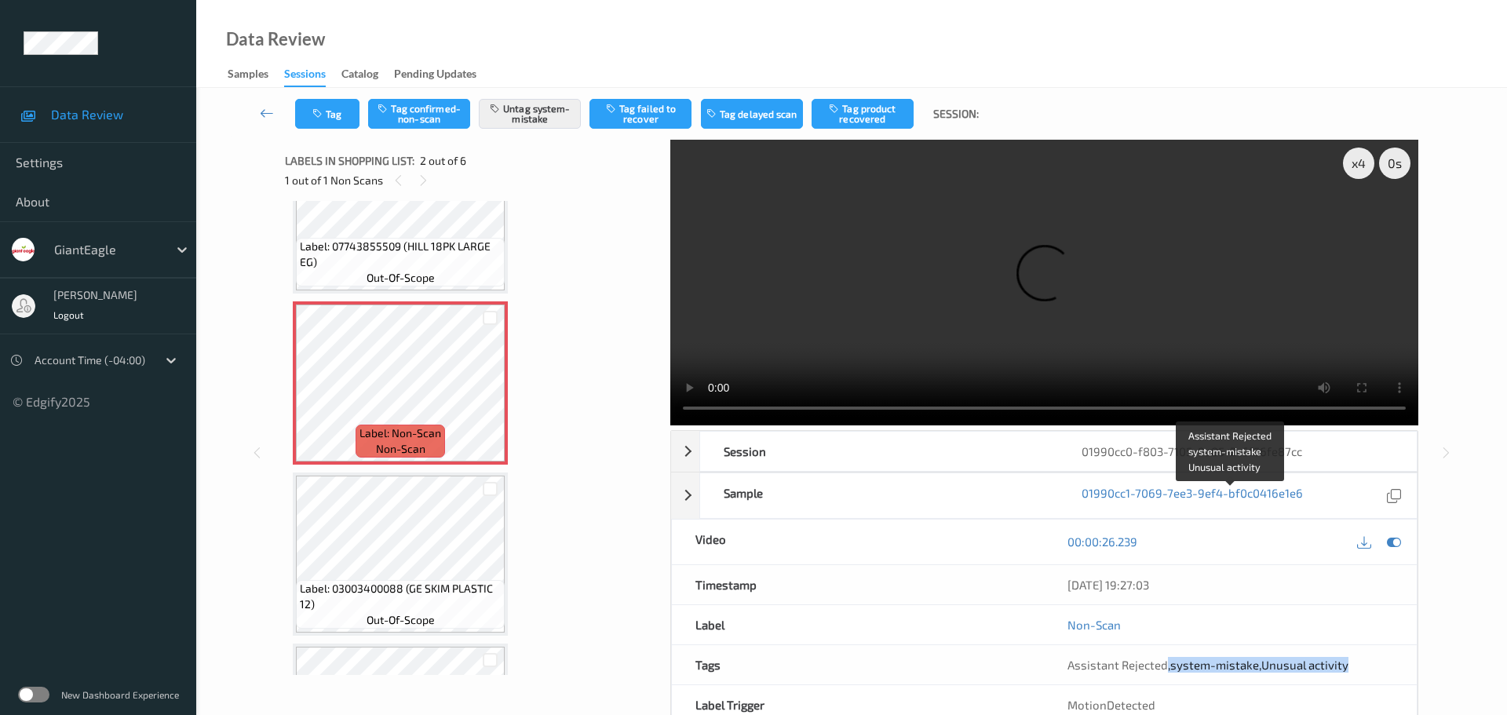
drag, startPoint x: 1200, startPoint y: 492, endPoint x: 1378, endPoint y: 500, distance: 178.3
click at [1378, 645] on div "Assistant Rejected , system-mistake , Unusual activity" at bounding box center [1230, 664] width 373 height 39
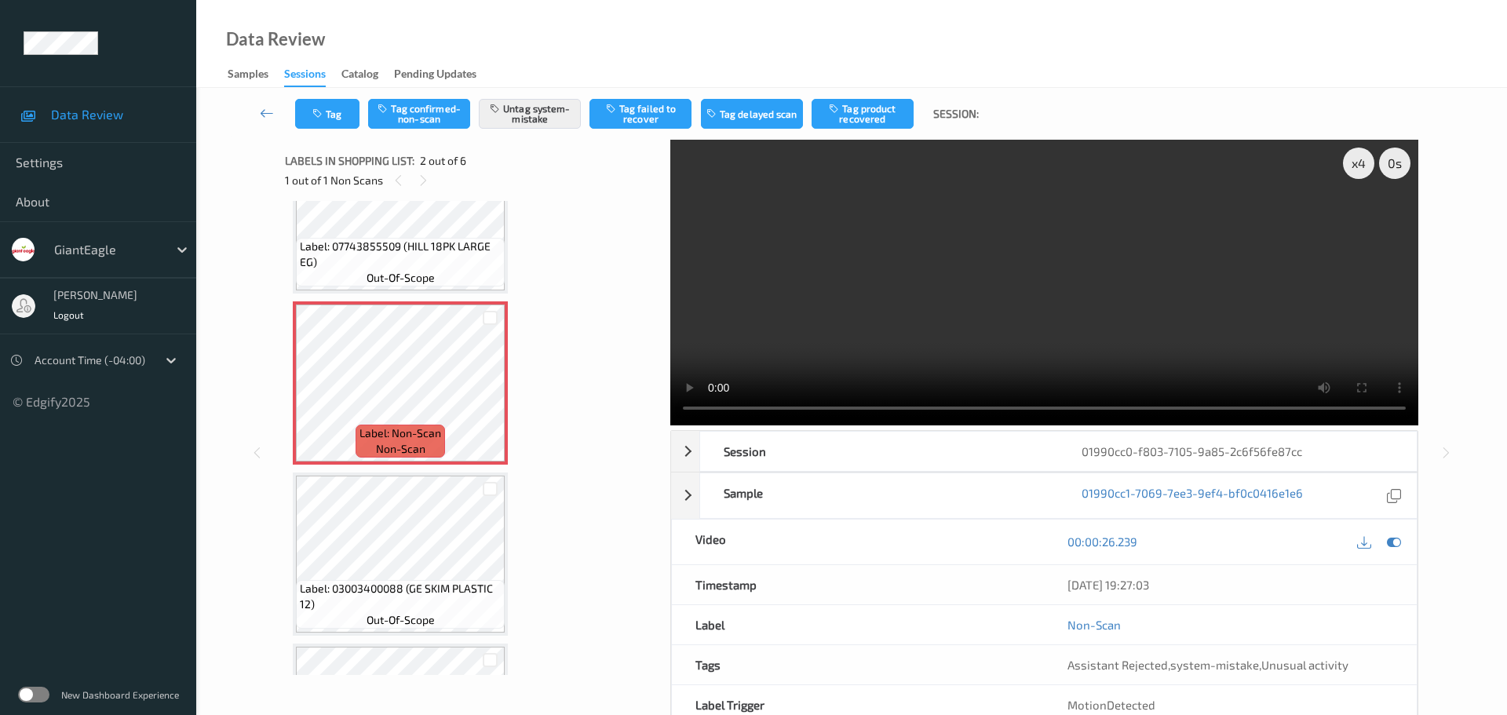
click at [1140, 658] on span "Assistant Rejected" at bounding box center [1117, 665] width 100 height 14
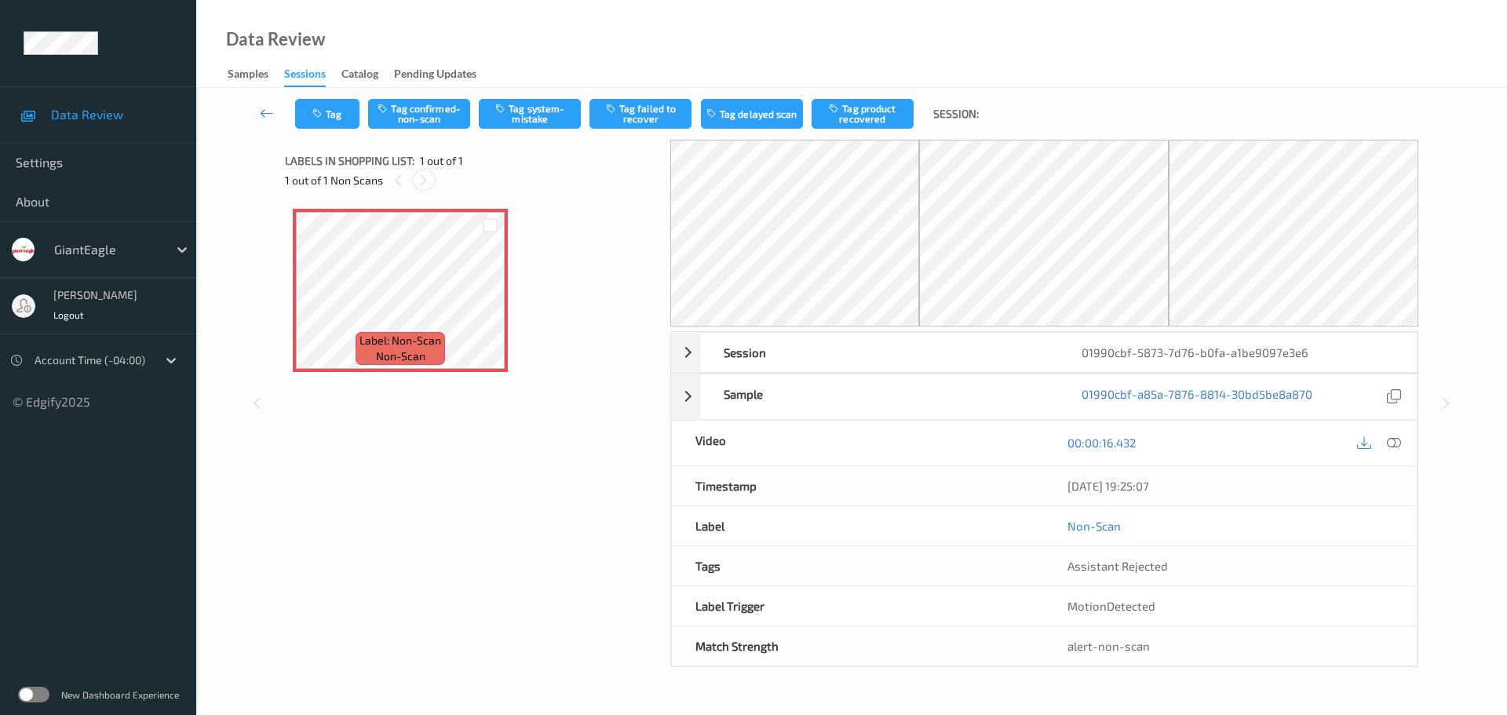
click at [418, 175] on icon at bounding box center [423, 180] width 13 height 14
click at [1391, 443] on icon at bounding box center [1394, 443] width 14 height 14
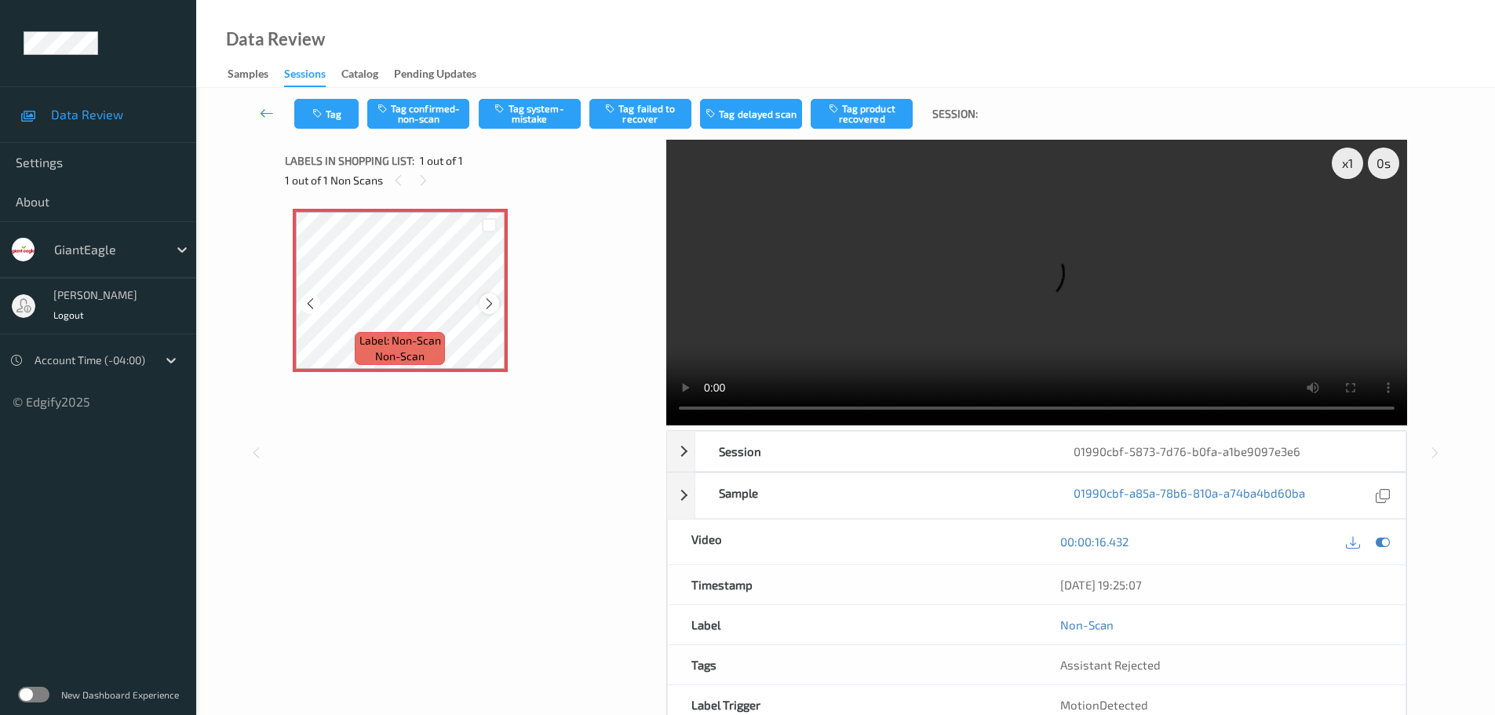
click at [492, 295] on div at bounding box center [489, 303] width 20 height 20
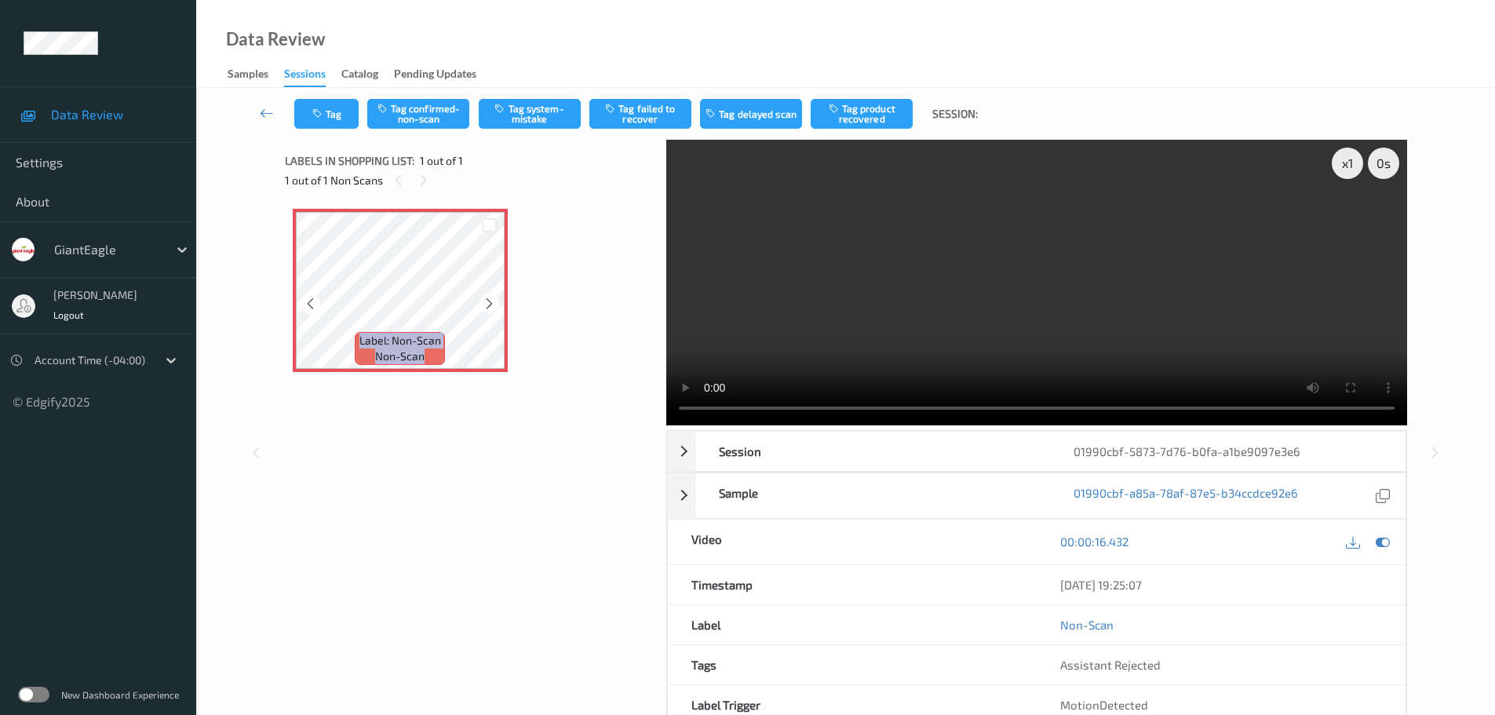
click at [492, 295] on div at bounding box center [489, 303] width 20 height 20
click at [1334, 170] on div "x 1" at bounding box center [1347, 163] width 31 height 31
click at [1340, 170] on div "x 2" at bounding box center [1347, 163] width 31 height 31
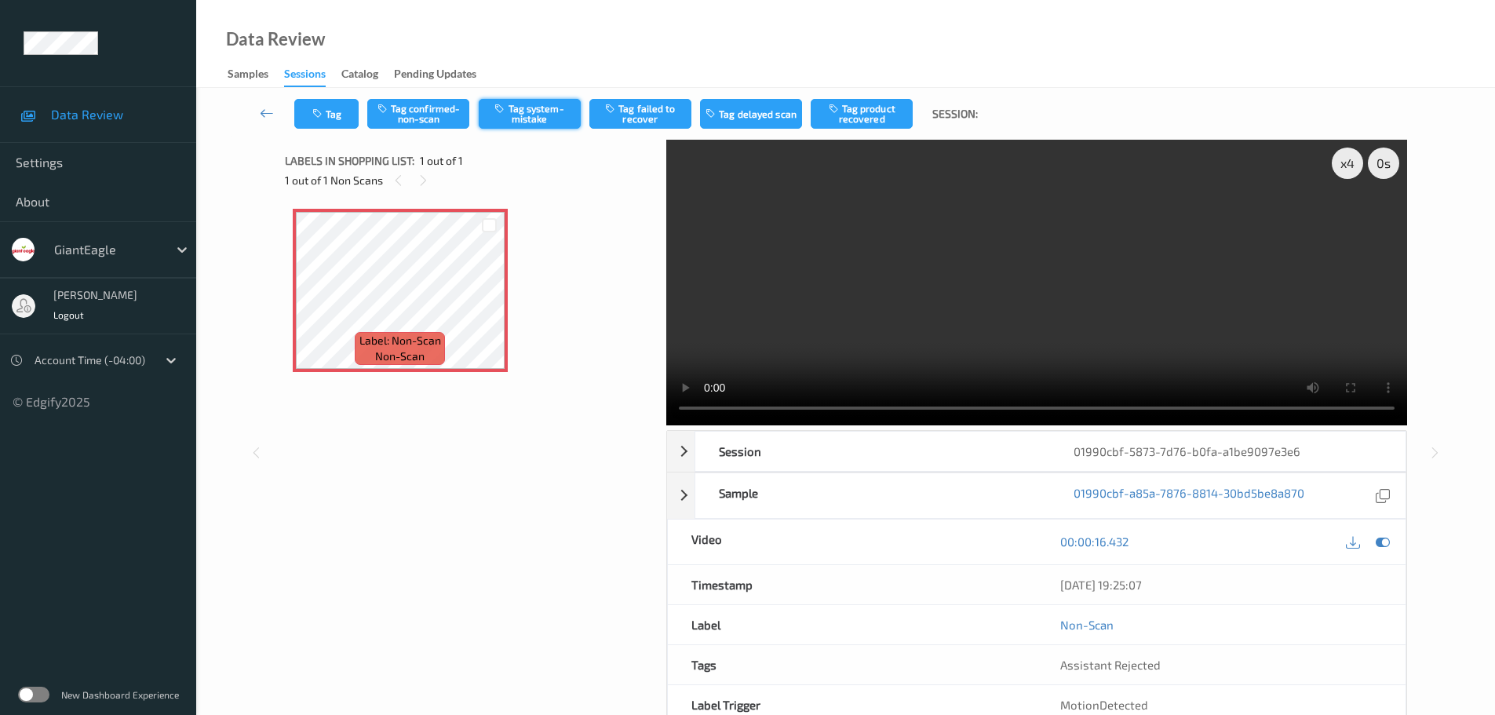
click at [503, 117] on button "Tag system-mistake" at bounding box center [530, 114] width 102 height 30
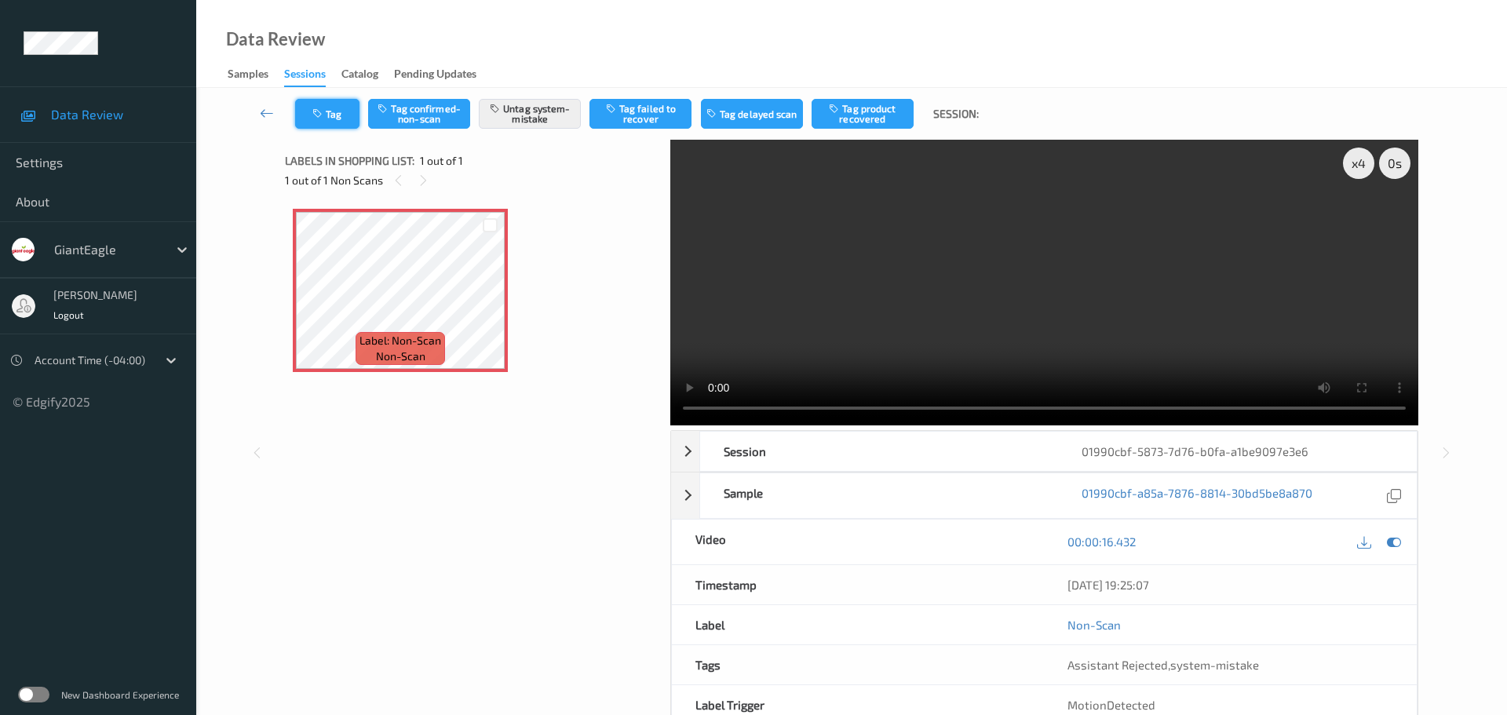
click at [318, 115] on icon "button" at bounding box center [318, 113] width 13 height 11
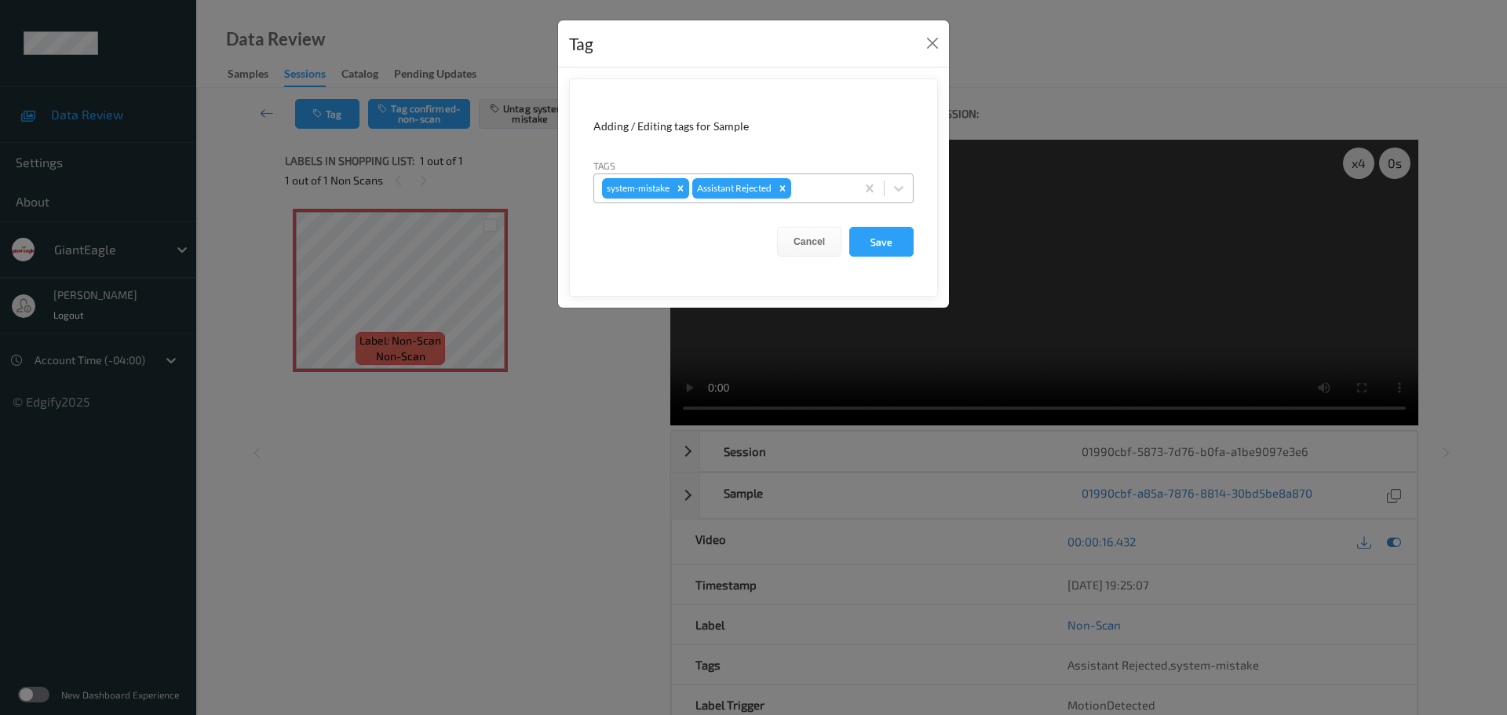
click at [814, 177] on div "system-mistake Assistant Rejected" at bounding box center [724, 188] width 261 height 27
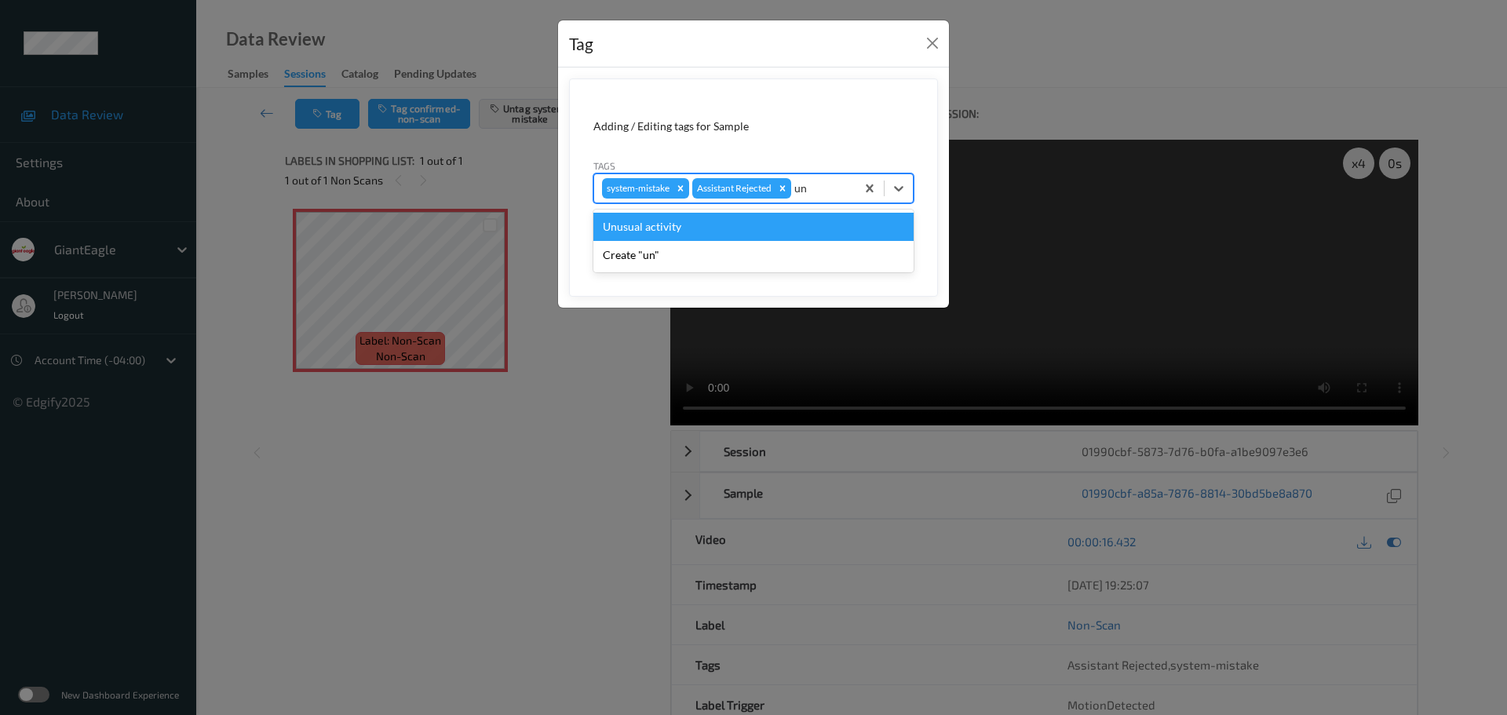
type input "unu"
click at [798, 222] on div "Unusual activity" at bounding box center [753, 227] width 320 height 28
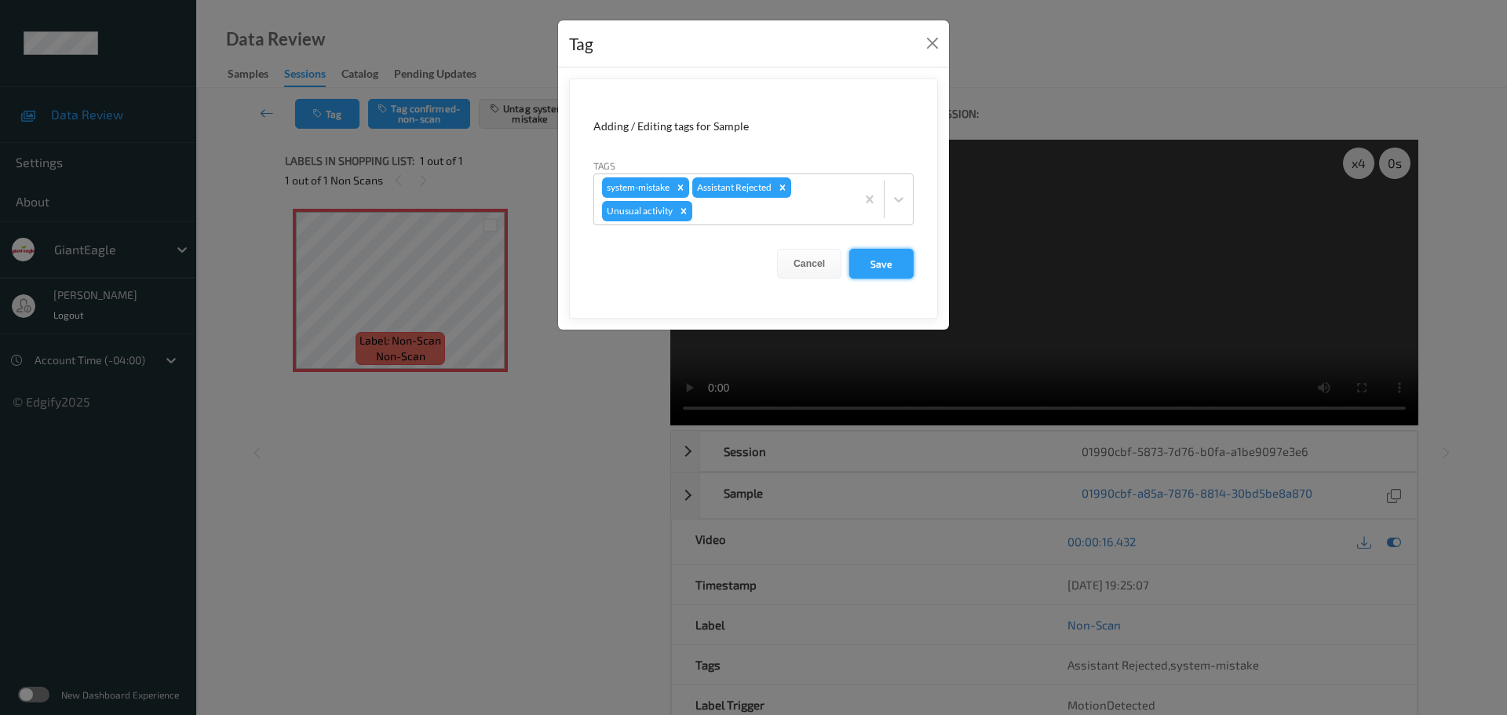
click at [862, 250] on button "Save" at bounding box center [881, 264] width 64 height 30
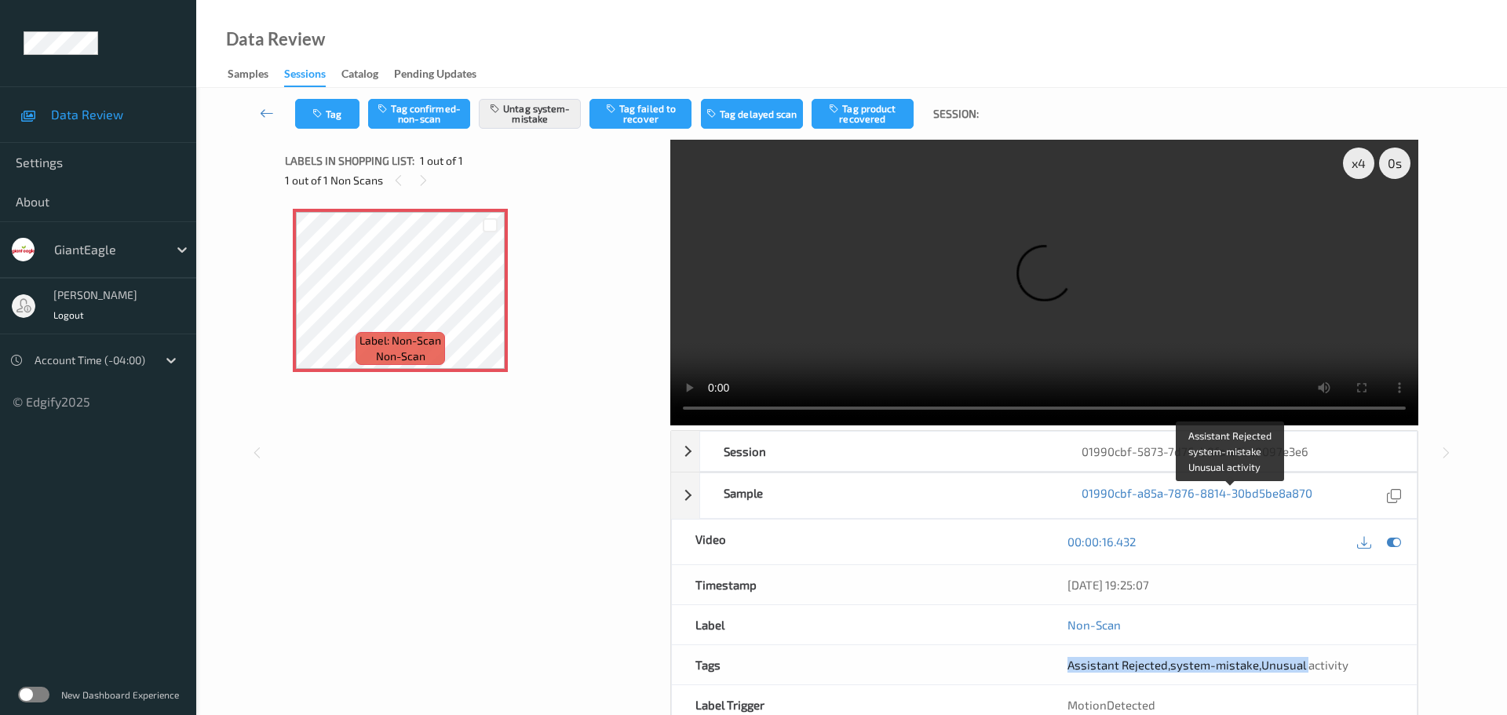
drag, startPoint x: 1066, startPoint y: 503, endPoint x: 1317, endPoint y: 496, distance: 250.4
click at [1316, 645] on div "Assistant Rejected , system-mistake , Unusual activity" at bounding box center [1230, 664] width 373 height 39
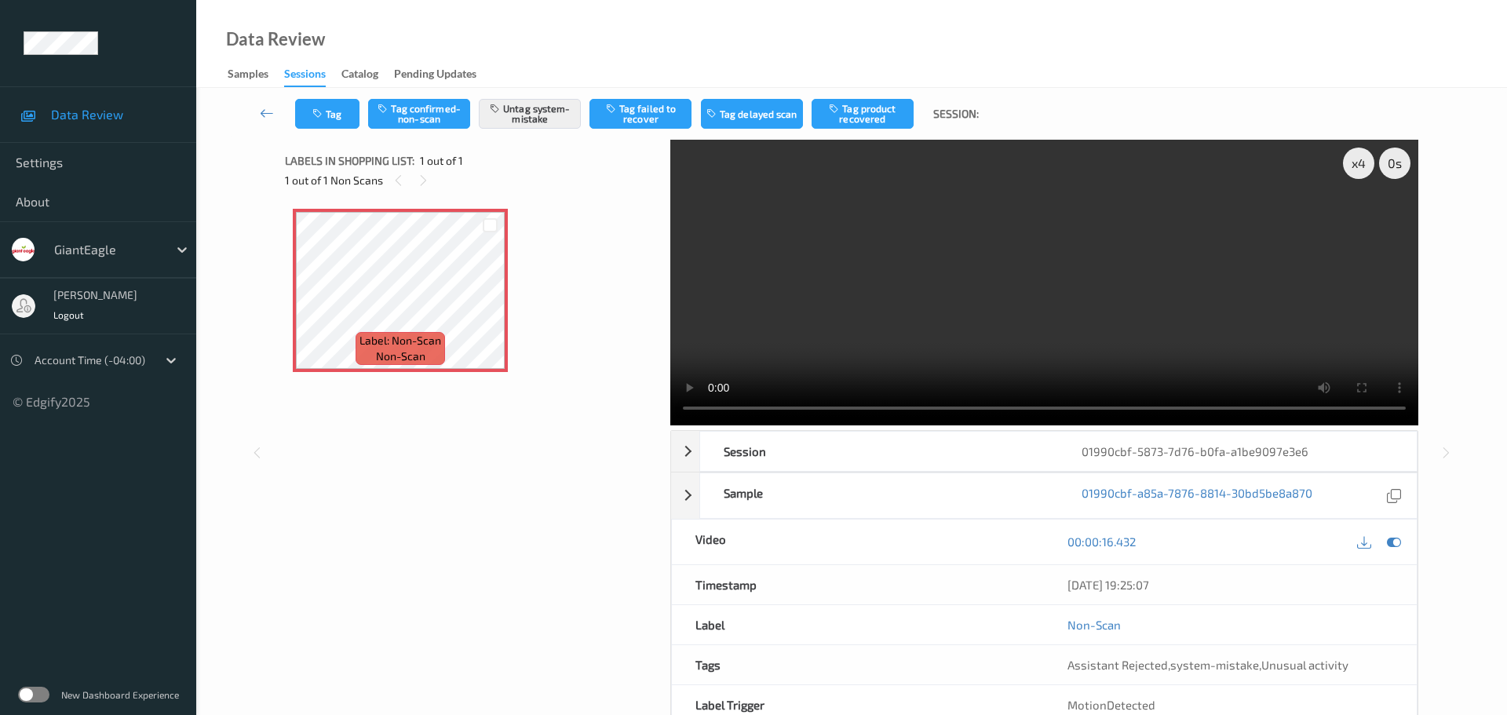
click at [1330, 685] on div "MotionDetected" at bounding box center [1230, 704] width 373 height 39
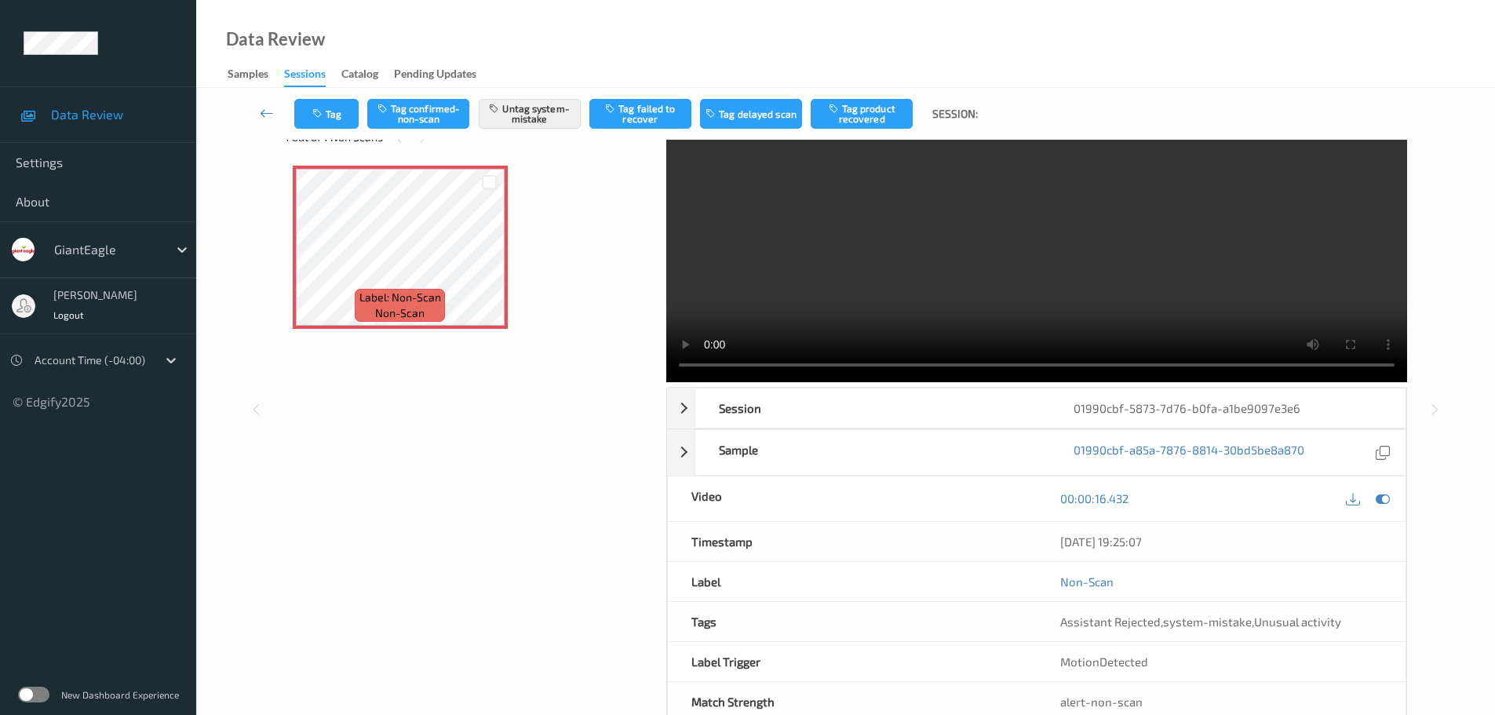
scroll to position [83, 0]
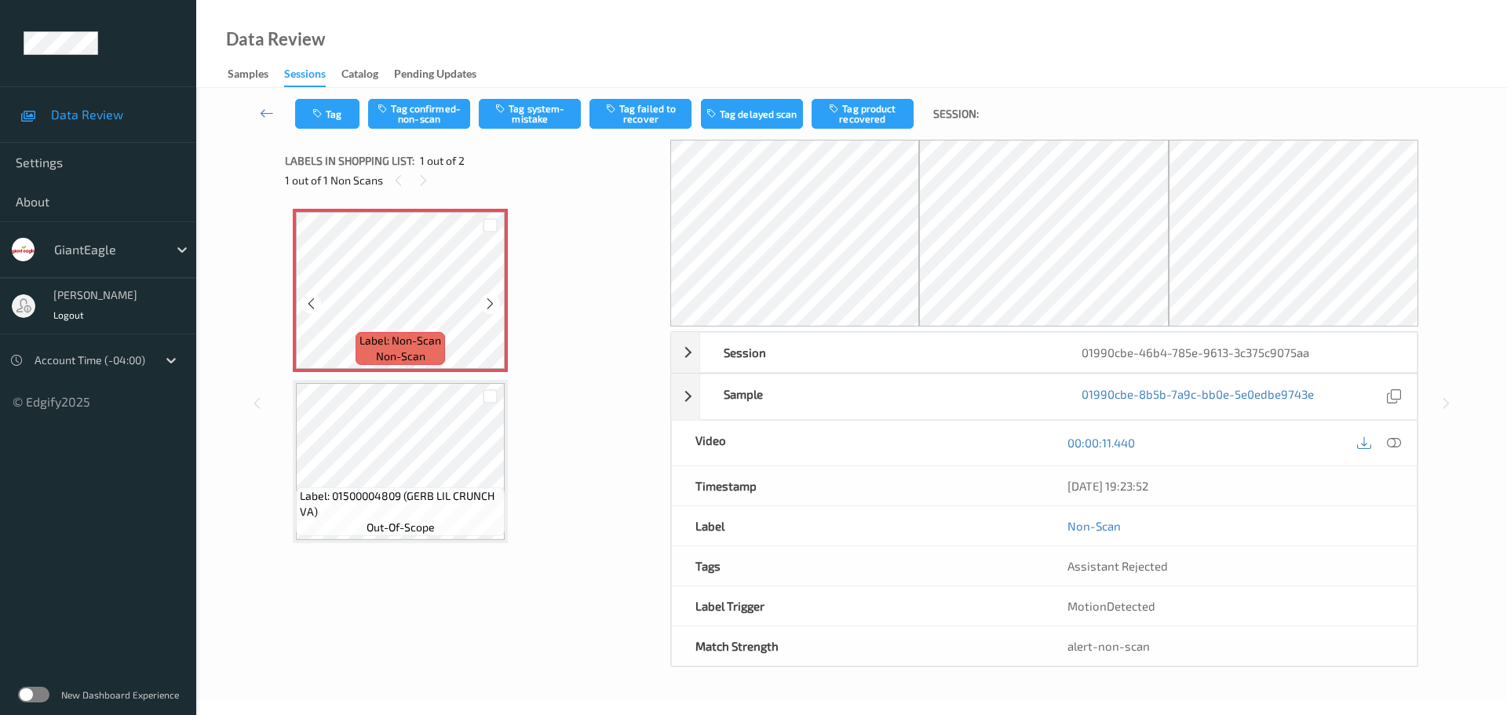
click at [421, 192] on div "Labels in shopping list: 1 out of 2 1 out of 1 Non Scans" at bounding box center [472, 170] width 374 height 61
click at [1397, 442] on icon at bounding box center [1394, 443] width 14 height 14
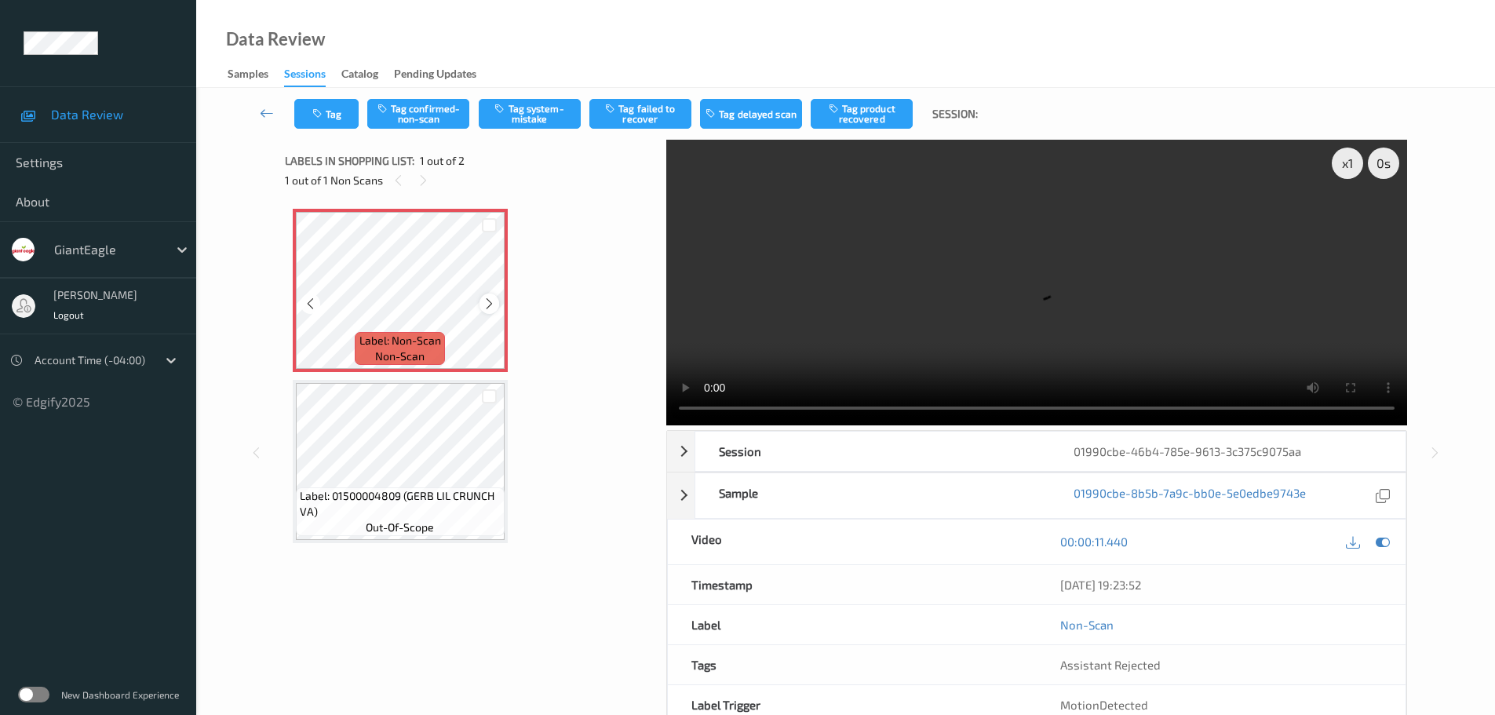
click at [490, 300] on icon at bounding box center [489, 304] width 13 height 14
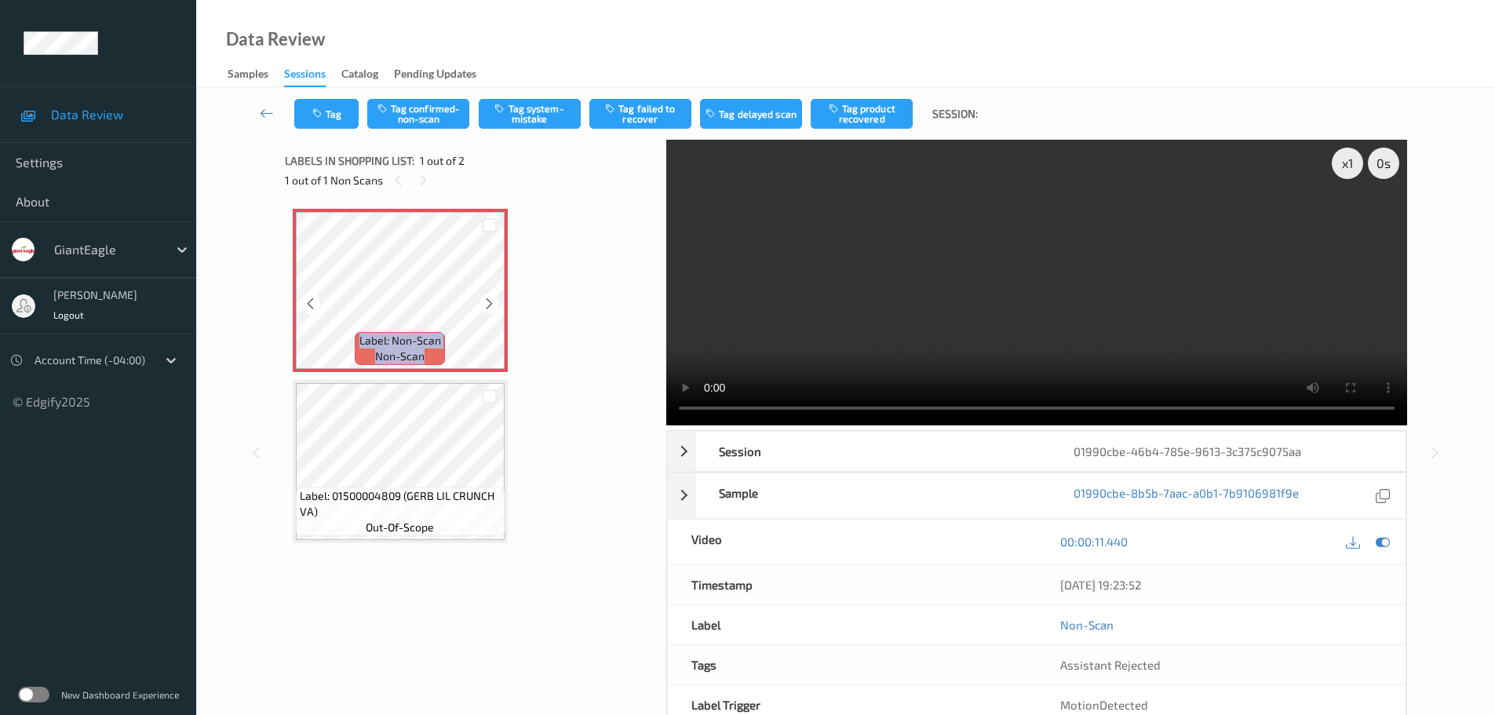
click at [490, 300] on icon at bounding box center [489, 304] width 13 height 14
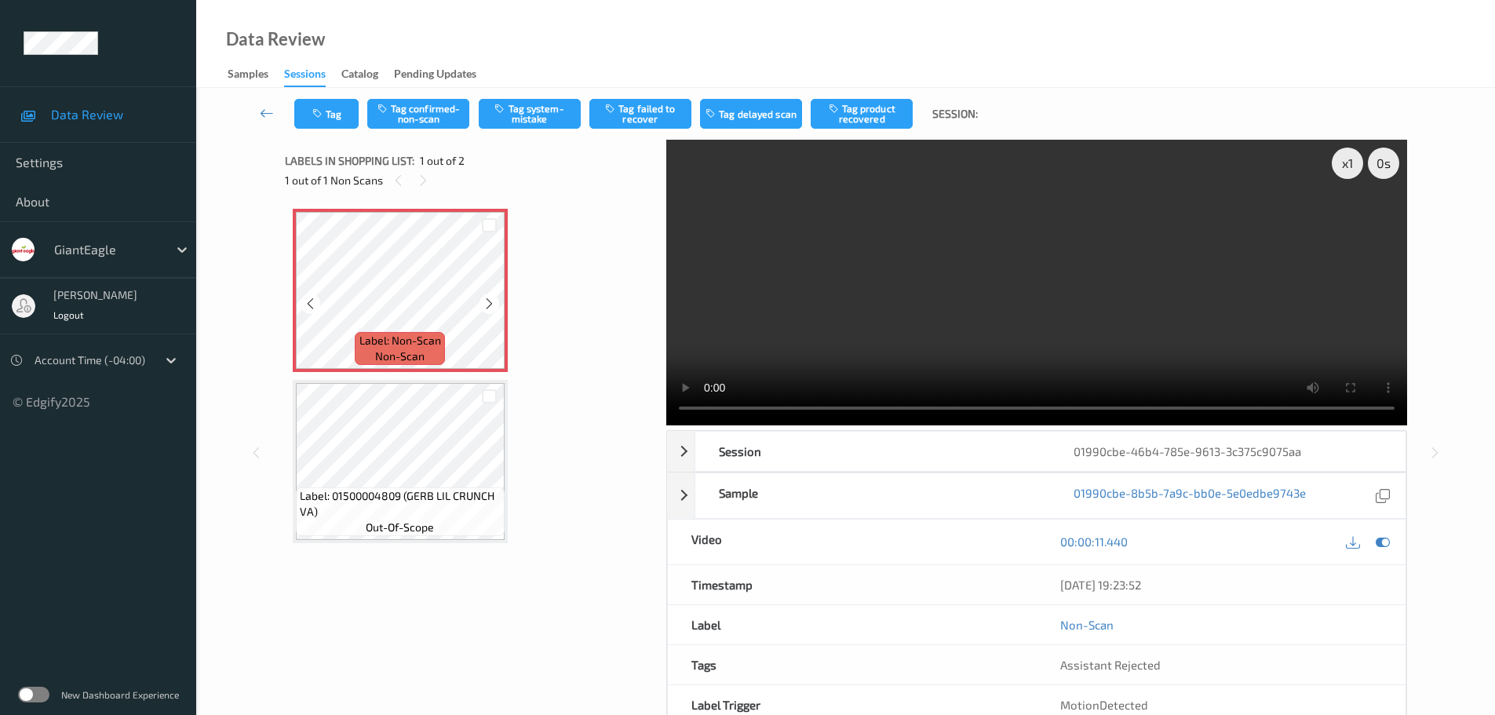
click at [490, 300] on icon at bounding box center [489, 304] width 13 height 14
click at [424, 106] on button "Tag confirmed-non-scan" at bounding box center [418, 114] width 102 height 30
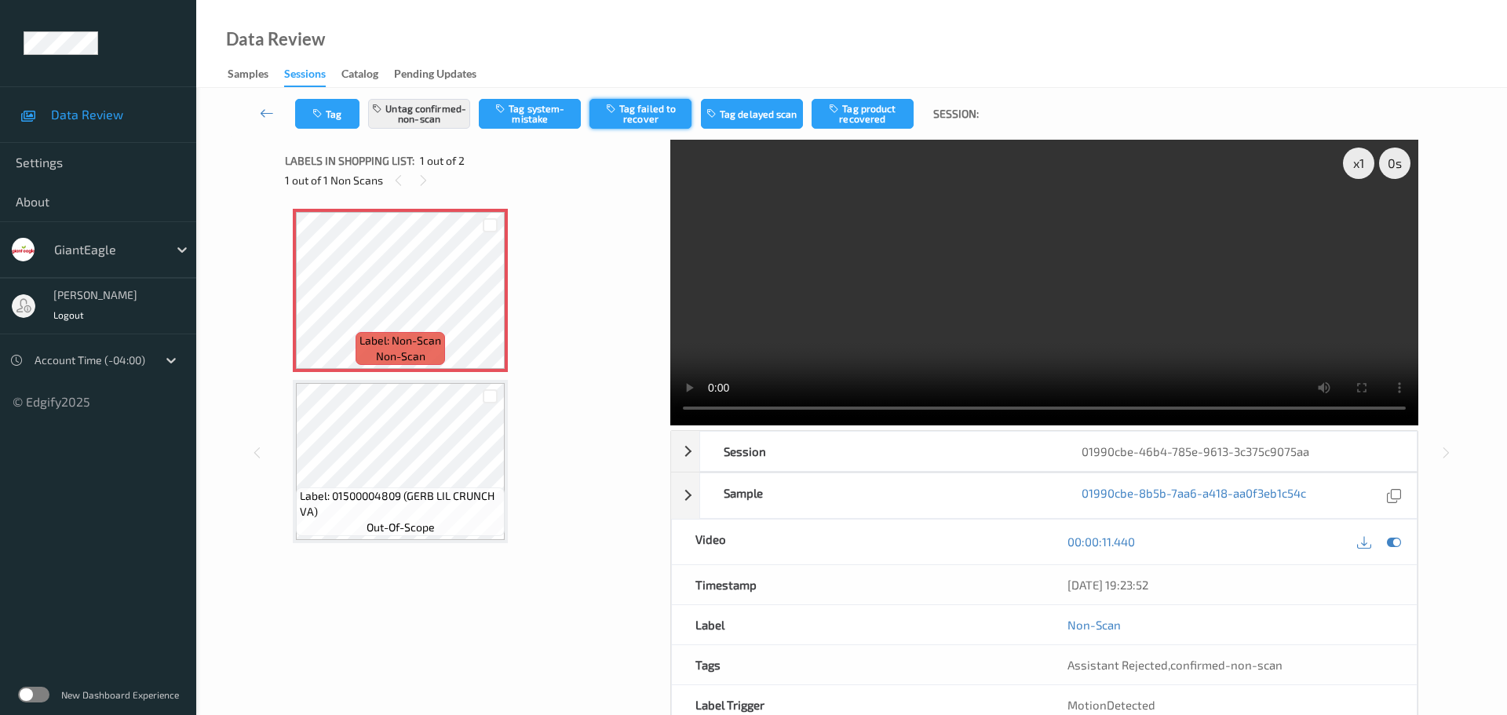
click at [647, 103] on button "Tag failed to recover" at bounding box center [640, 114] width 102 height 30
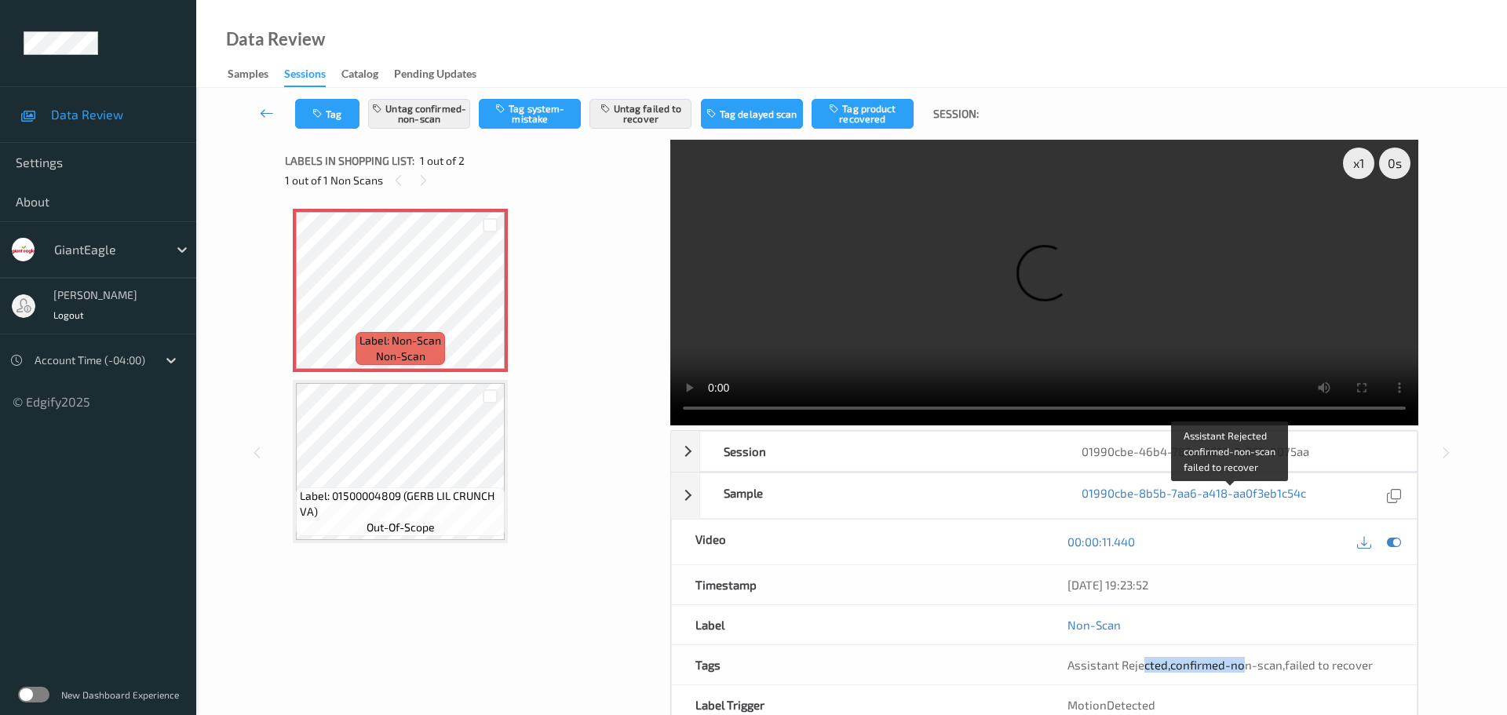
drag, startPoint x: 1143, startPoint y: 500, endPoint x: 1247, endPoint y: 505, distance: 104.5
click at [1247, 645] on div "Assistant Rejected , confirmed-non-scan , failed to recover" at bounding box center [1230, 664] width 373 height 39
click at [1316, 510] on div "Session 01990cbe-46b4-785e-9613-3c375c9075aa Session ID 01990cbe-46b4-785e-9613…" at bounding box center [1044, 598] width 748 height 336
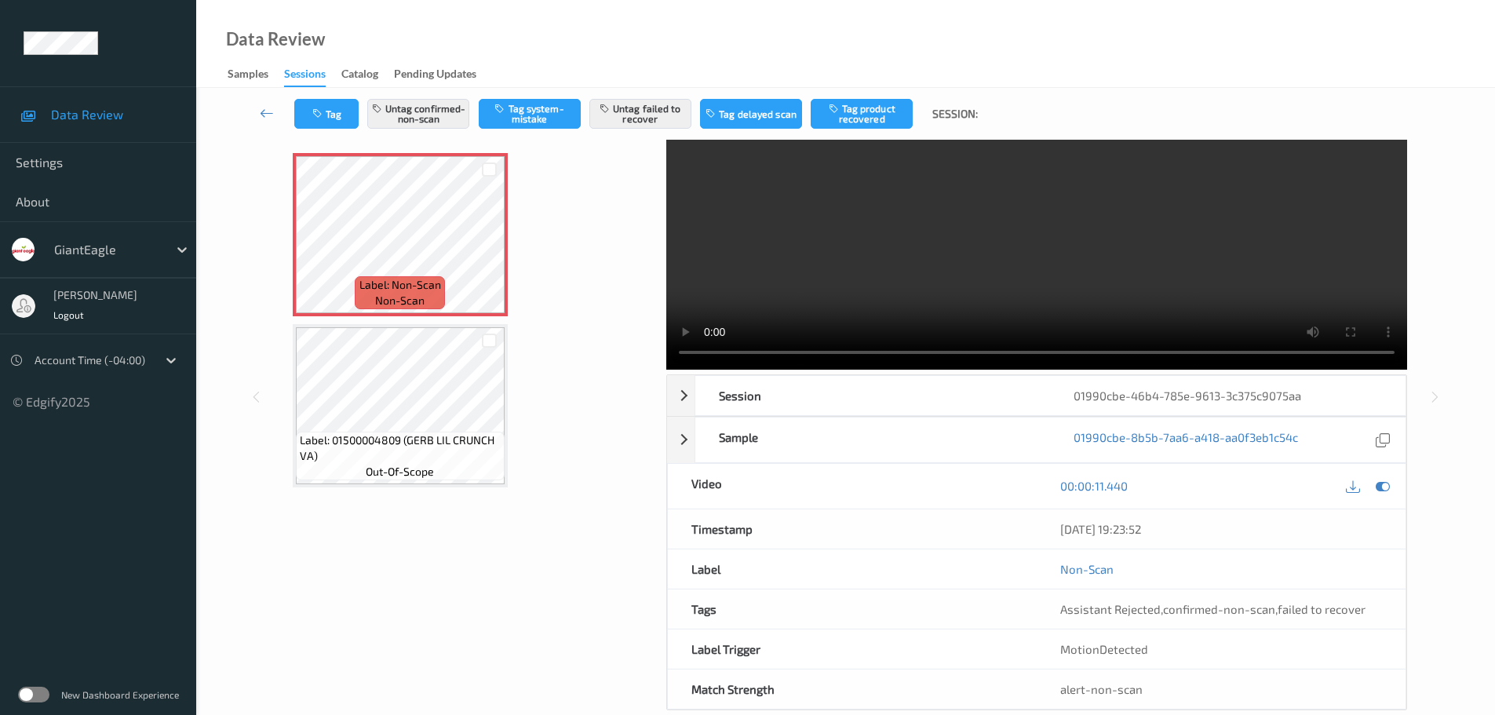
scroll to position [83, 0]
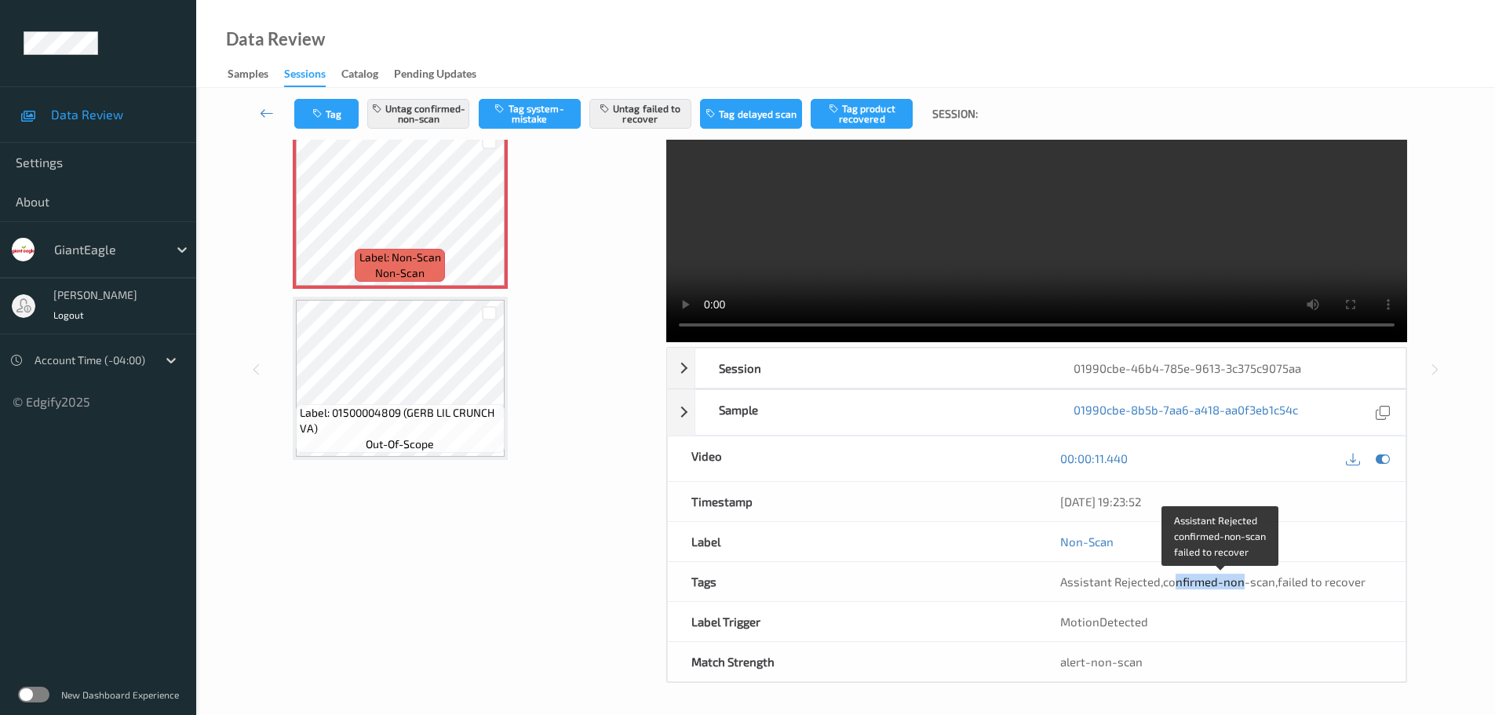
drag, startPoint x: 1171, startPoint y: 585, endPoint x: 1242, endPoint y: 574, distance: 72.1
click at [1242, 574] on span "confirmed-non-scan" at bounding box center [1219, 581] width 112 height 14
click at [1305, 592] on div "Assistant Rejected , confirmed-non-scan , failed to recover" at bounding box center [1221, 581] width 369 height 39
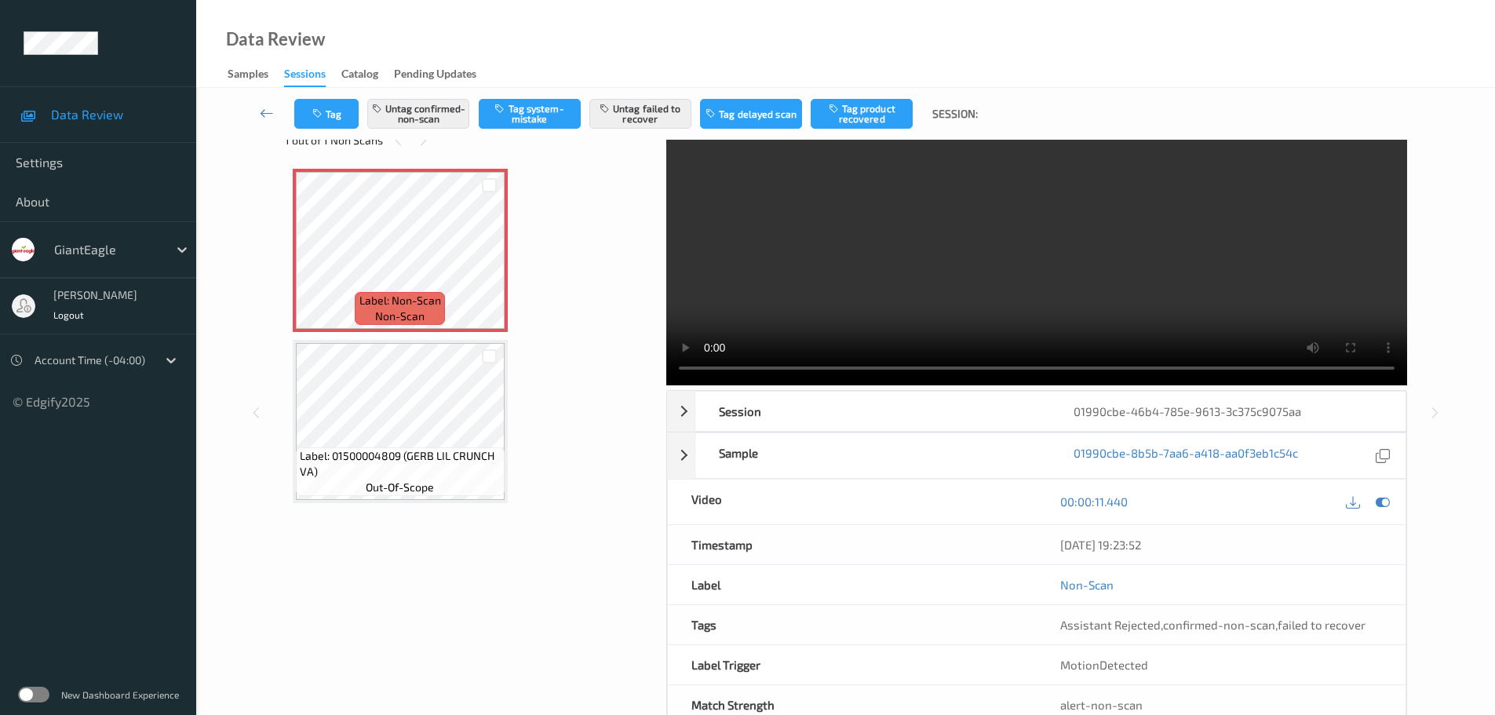
scroll to position [0, 0]
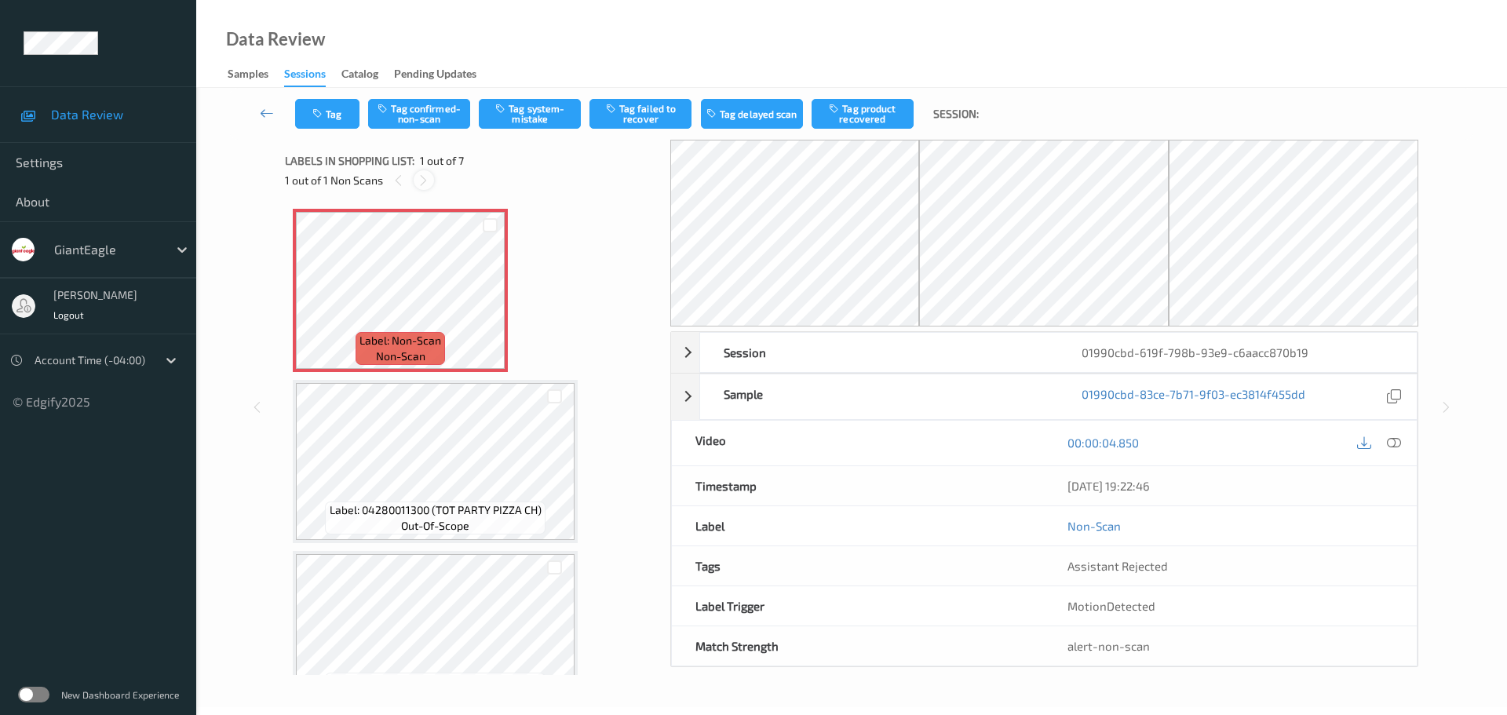
click at [422, 180] on icon at bounding box center [423, 180] width 13 height 14
click at [1398, 446] on icon at bounding box center [1394, 443] width 14 height 14
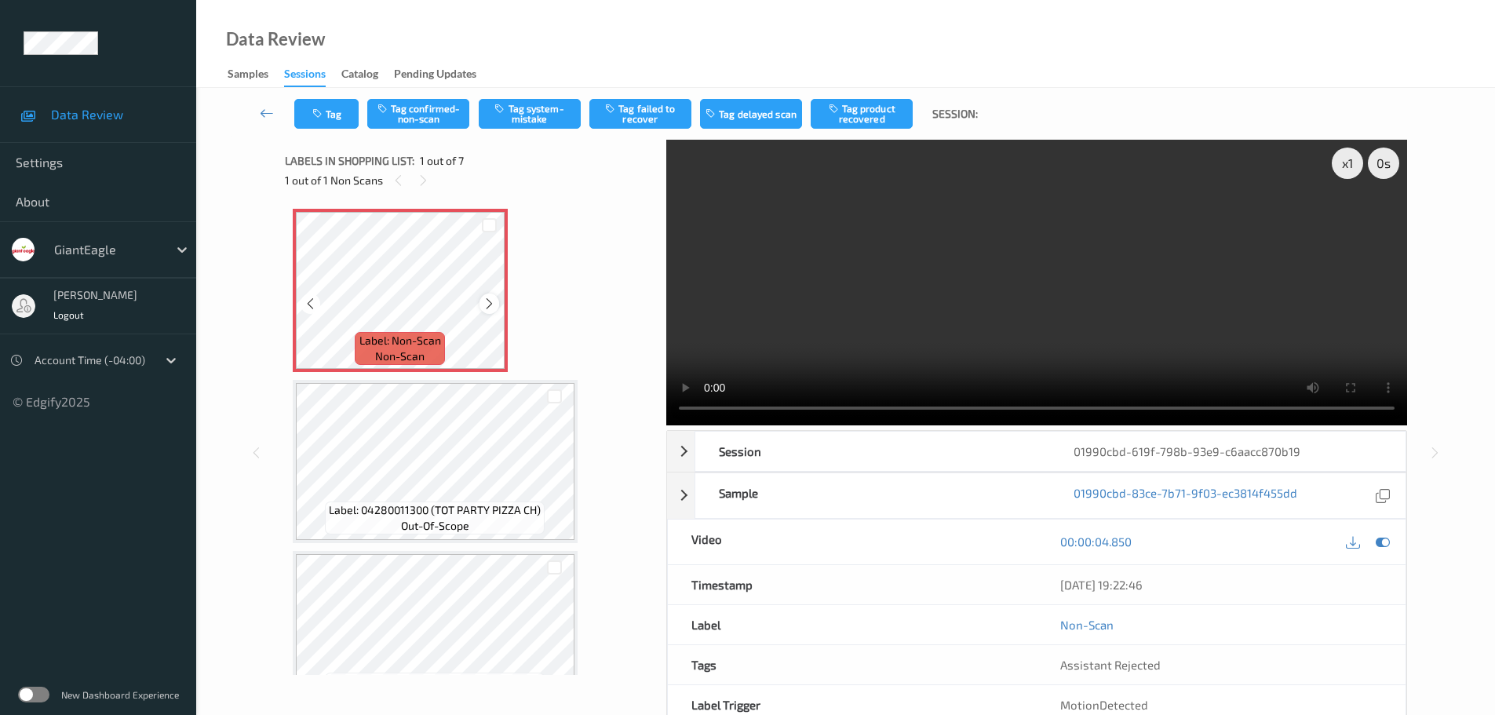
click at [489, 301] on icon at bounding box center [489, 304] width 13 height 14
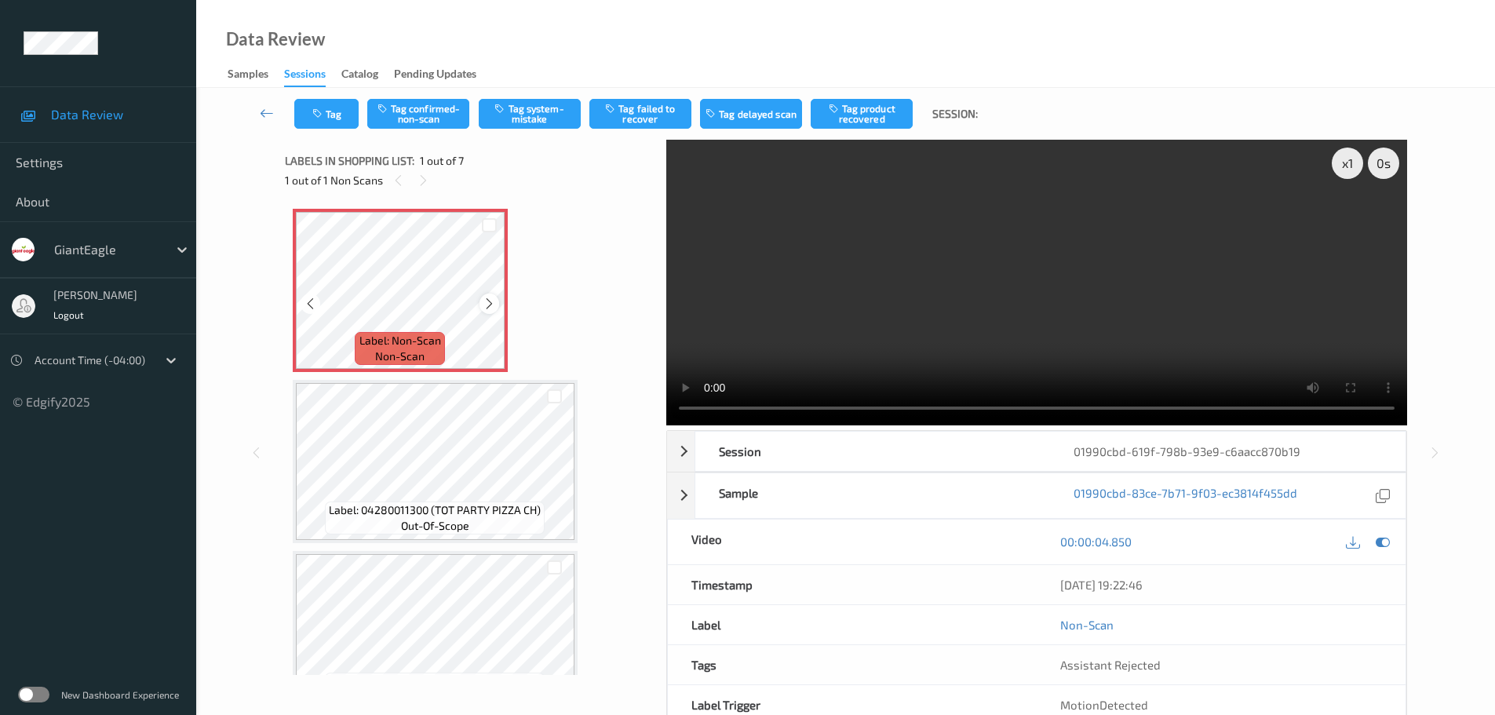
click at [487, 306] on icon at bounding box center [489, 304] width 13 height 14
click at [486, 306] on icon at bounding box center [489, 304] width 13 height 14
click at [485, 306] on icon at bounding box center [489, 304] width 13 height 14
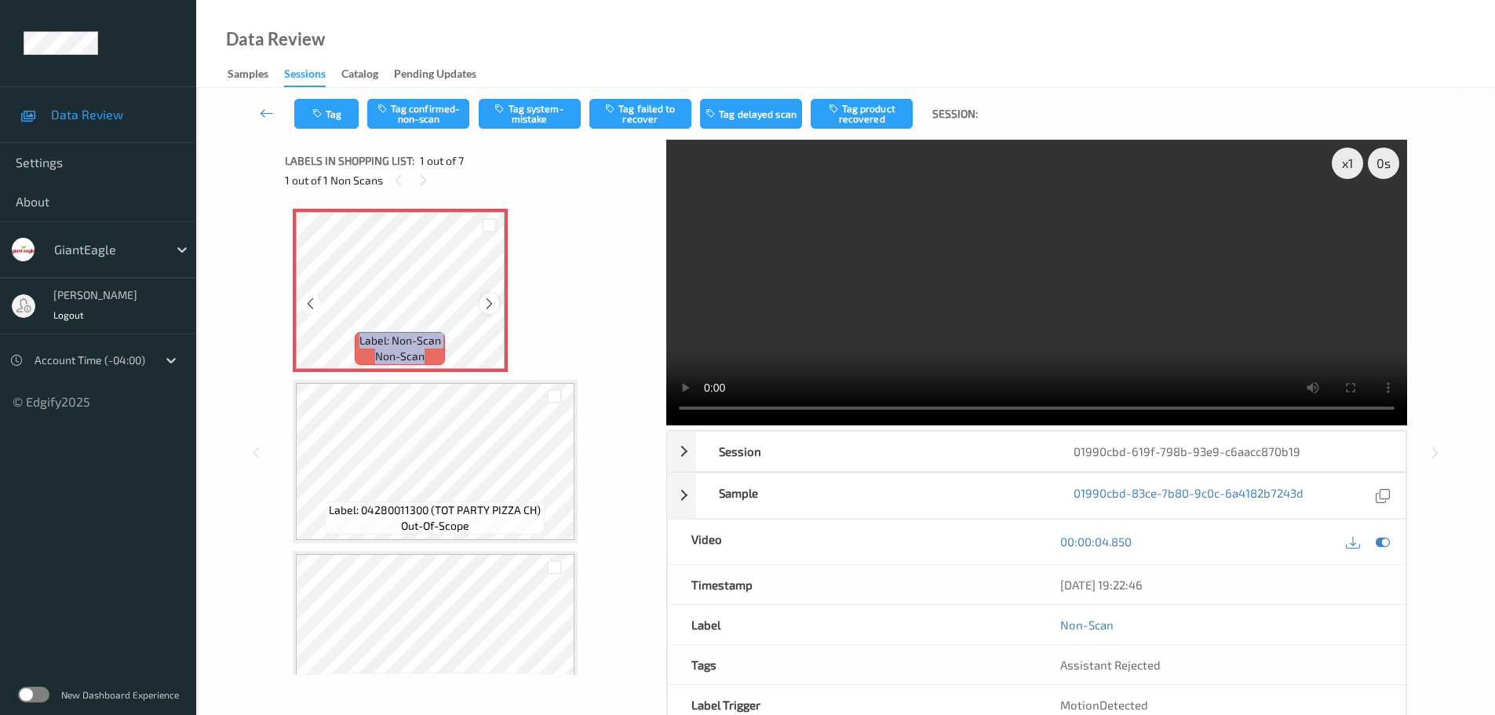
click at [491, 309] on icon at bounding box center [489, 304] width 13 height 14
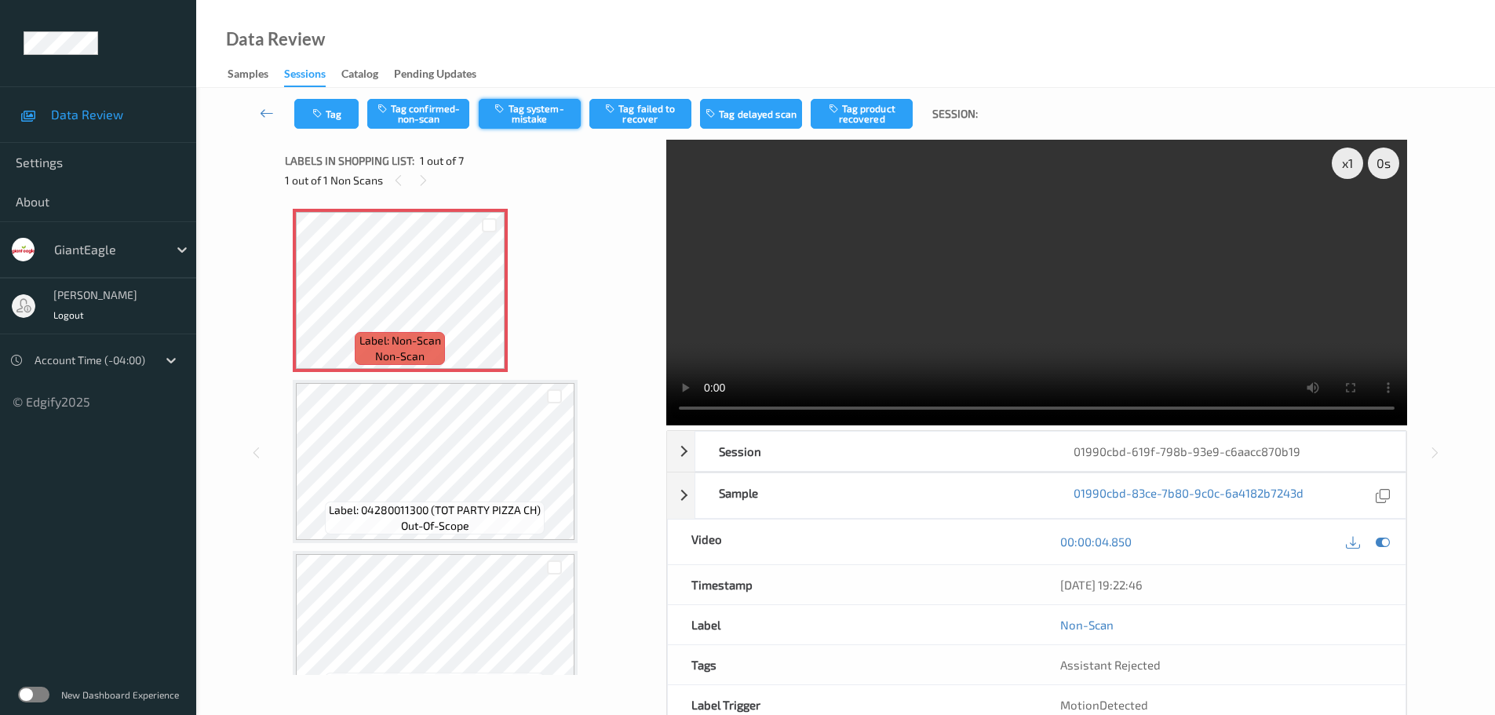
click at [534, 121] on button "Tag system-mistake" at bounding box center [530, 114] width 102 height 30
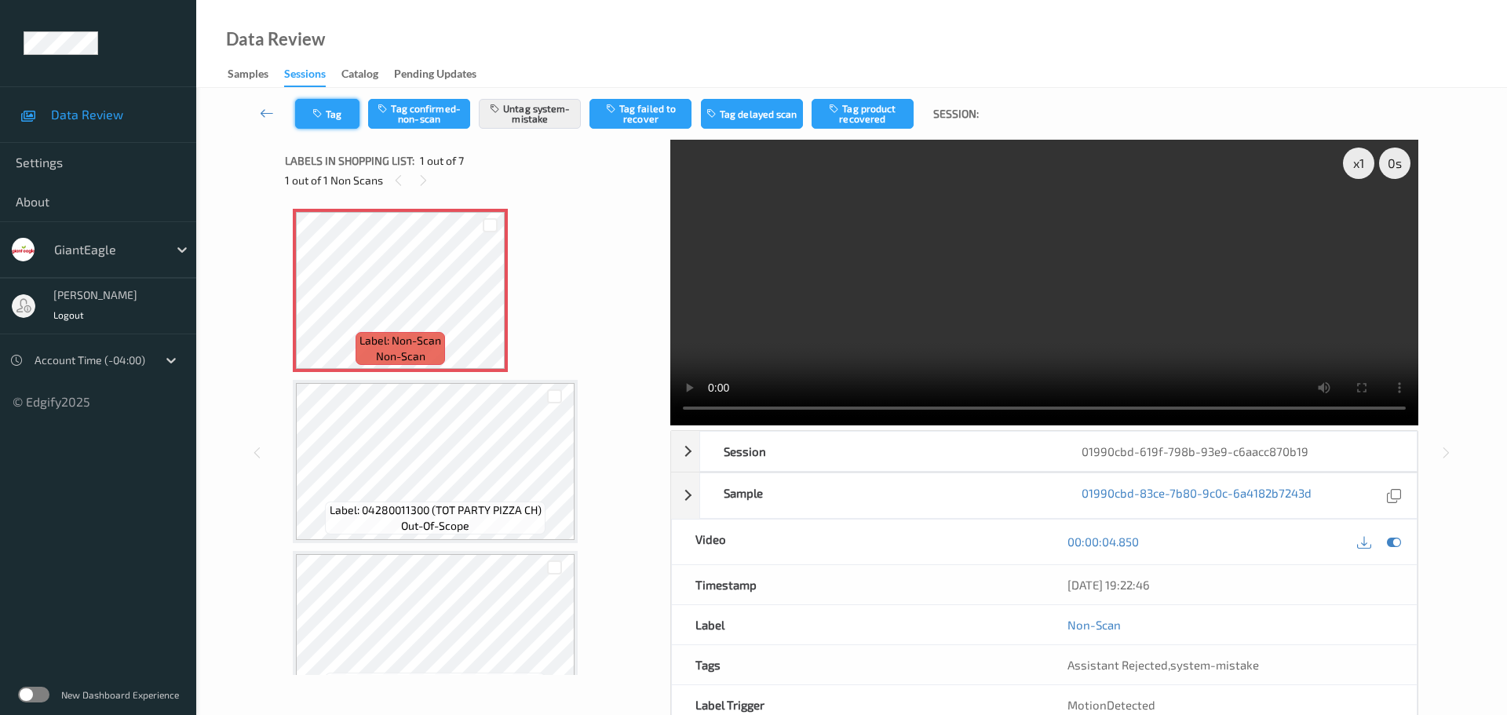
click at [343, 115] on button "Tag" at bounding box center [327, 114] width 64 height 30
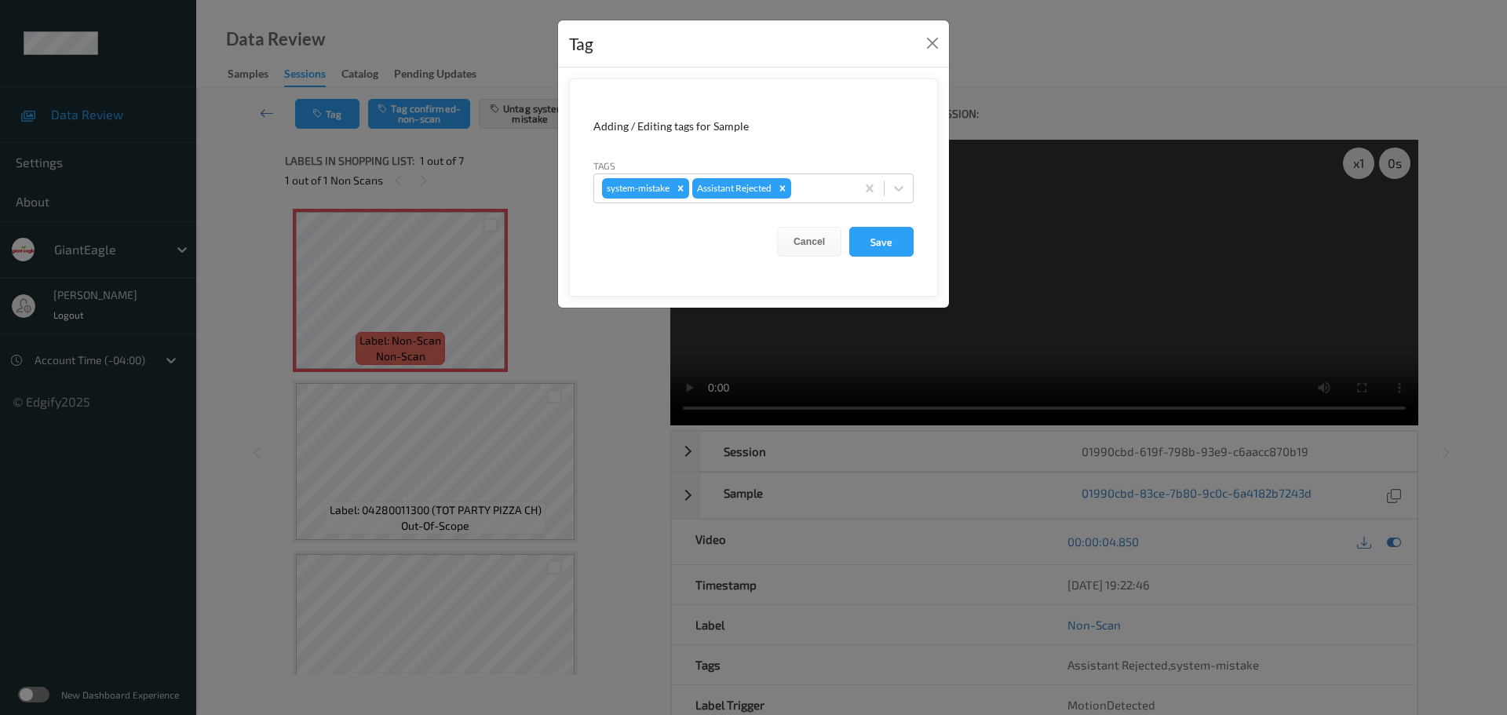
click at [826, 204] on form "Adding / Editing tags for Sample Tags system-mistake Assistant Rejected Cancel …" at bounding box center [753, 187] width 369 height 218
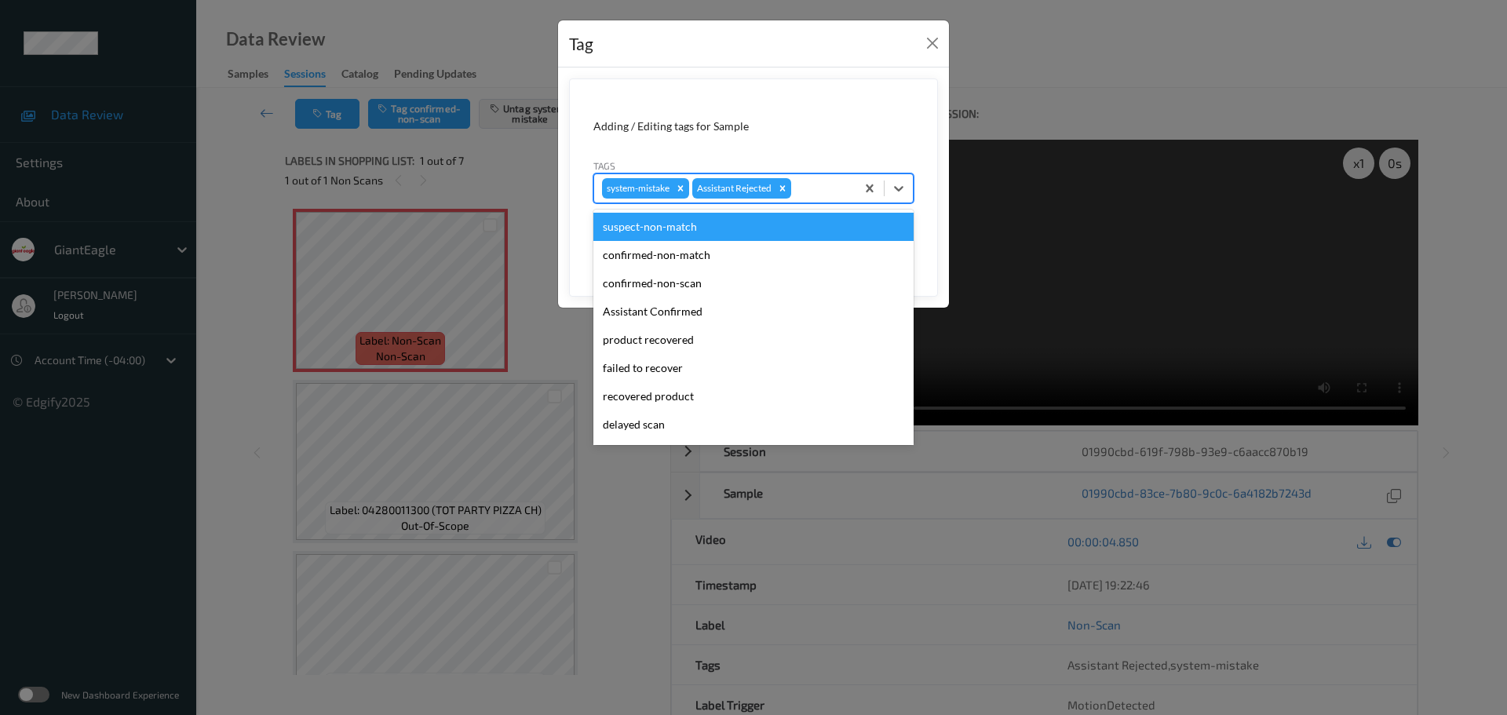
click at [822, 179] on div at bounding box center [820, 188] width 53 height 19
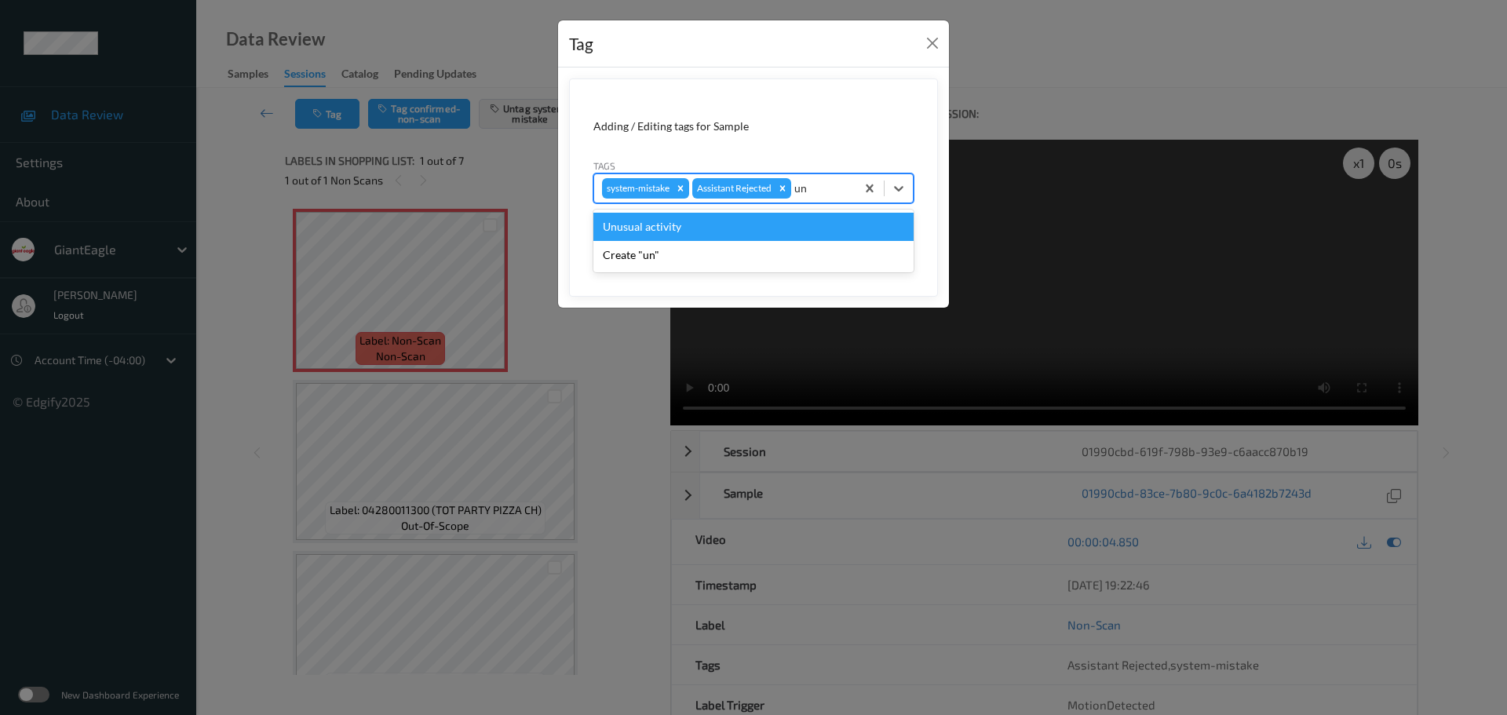
type input "unu"
click at [788, 222] on div "Unusual activity" at bounding box center [753, 227] width 320 height 28
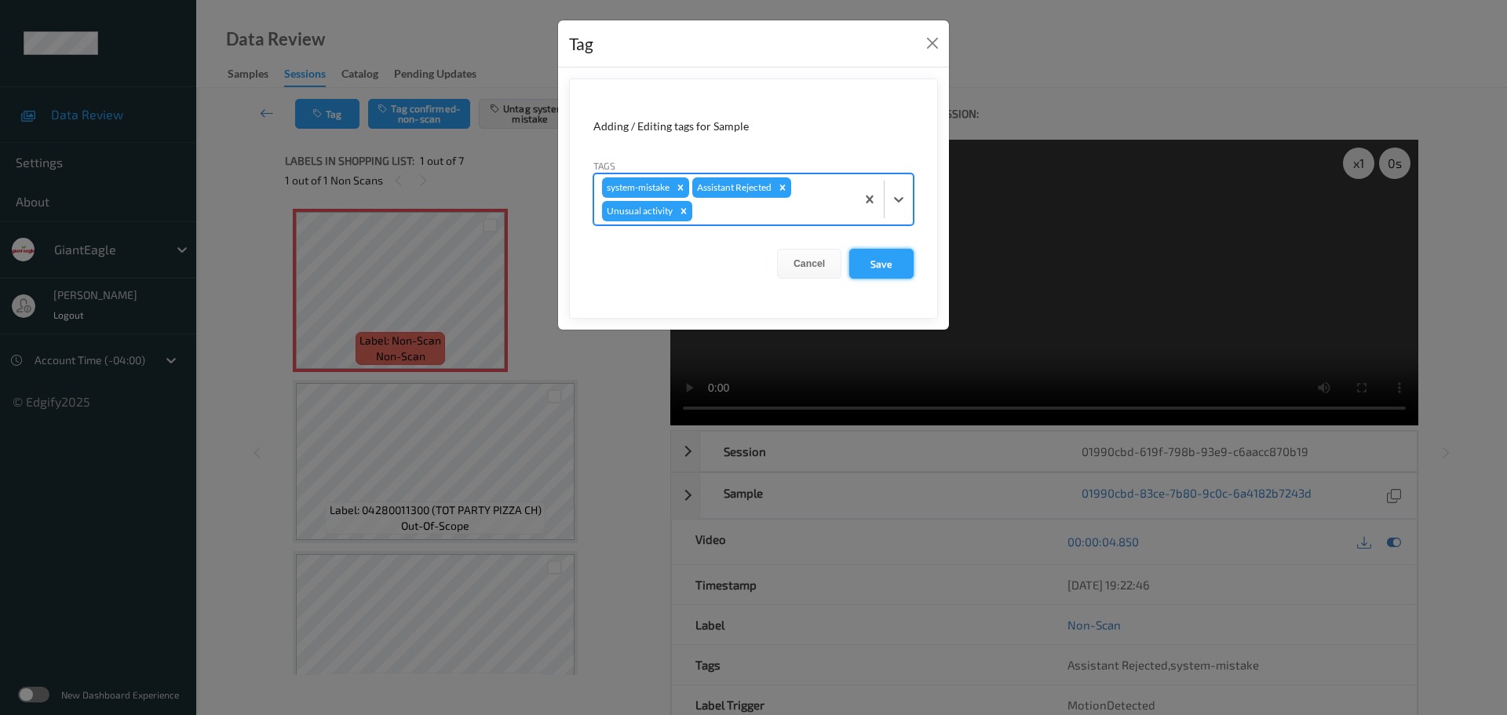
click at [884, 260] on button "Save" at bounding box center [881, 264] width 64 height 30
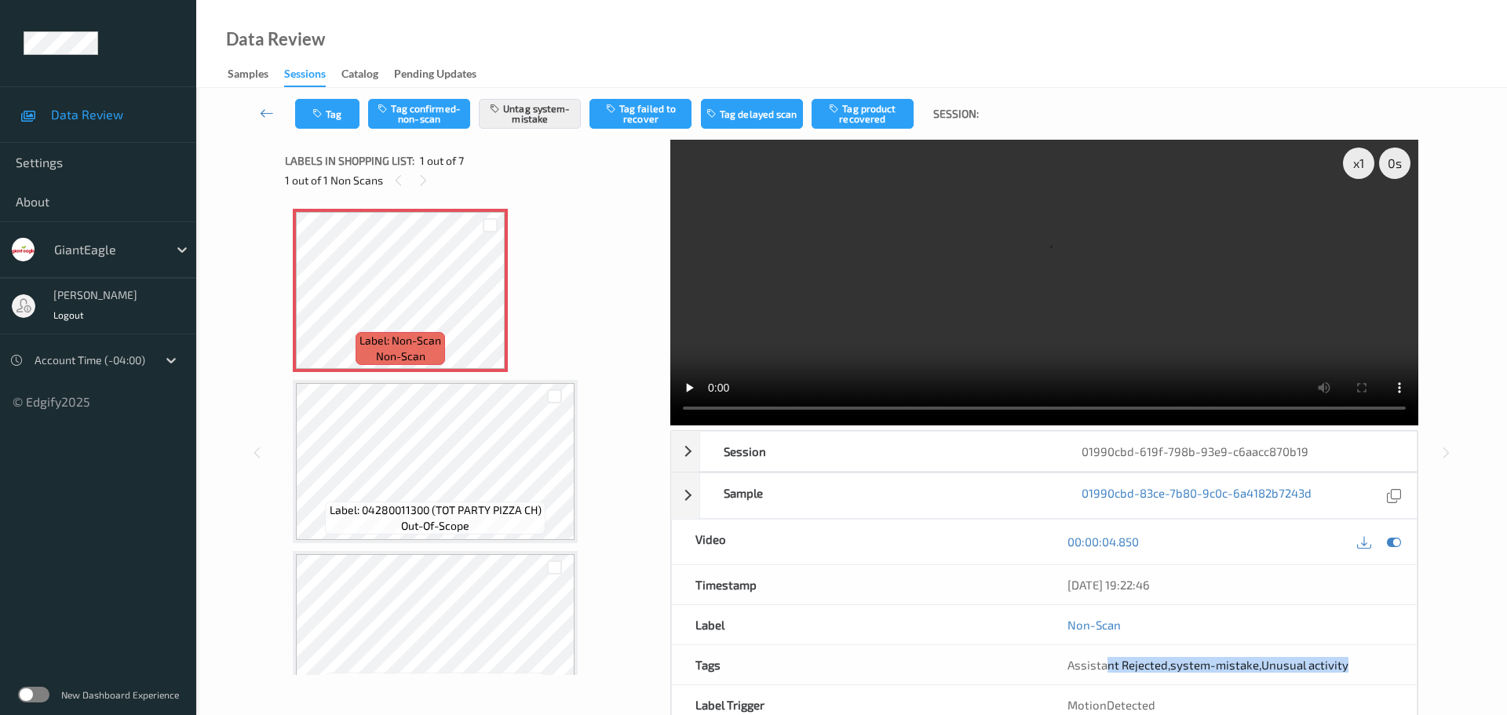
drag, startPoint x: 1105, startPoint y: 509, endPoint x: 1392, endPoint y: 512, distance: 287.2
click at [1392, 645] on div "Assistant Rejected , system-mistake , Unusual activity" at bounding box center [1230, 664] width 373 height 39
click at [1197, 685] on div "MotionDetected" at bounding box center [1230, 704] width 373 height 39
drag, startPoint x: 1175, startPoint y: 491, endPoint x: 1345, endPoint y: 496, distance: 170.4
click at [1345, 657] on div "Assistant Rejected , system-mistake , Unusual activity" at bounding box center [1230, 665] width 326 height 16
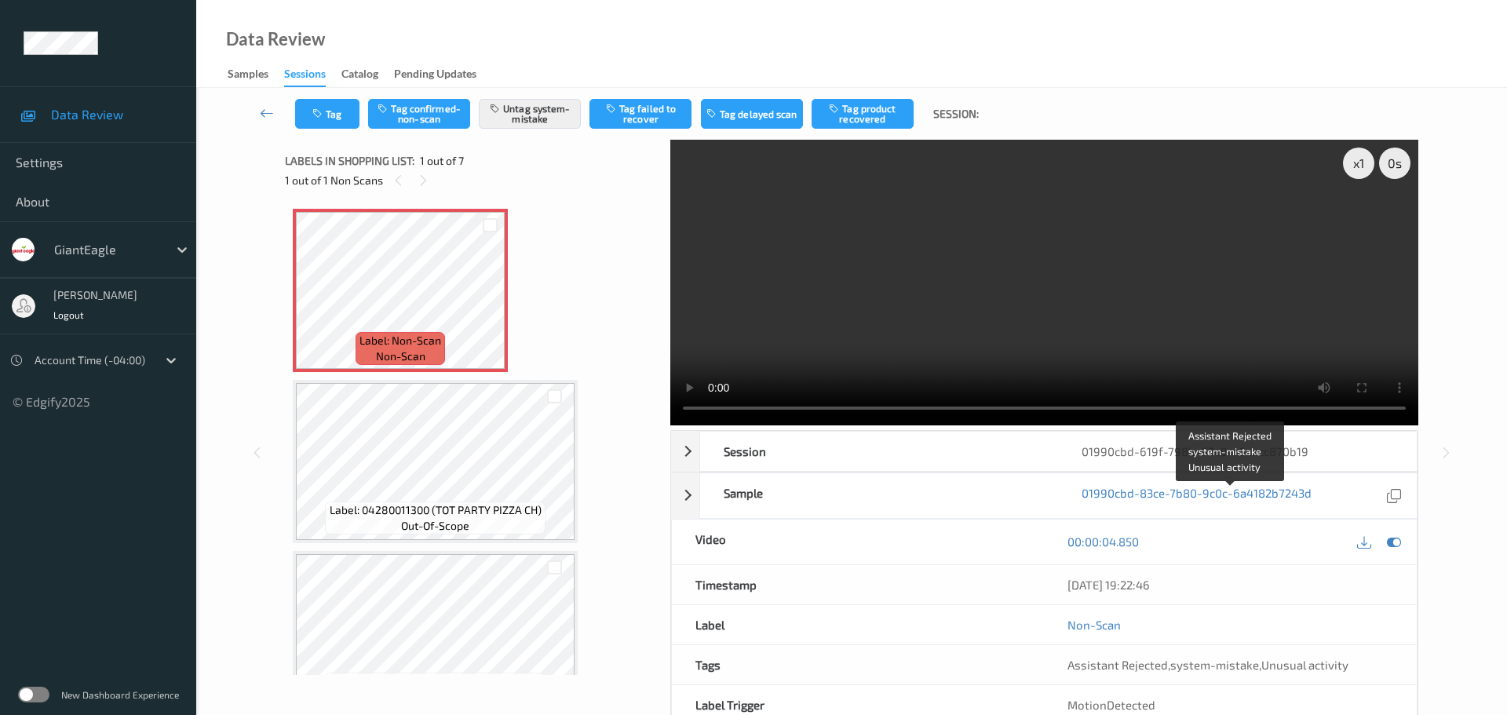
click at [1352, 685] on div "MotionDetected" at bounding box center [1230, 704] width 373 height 39
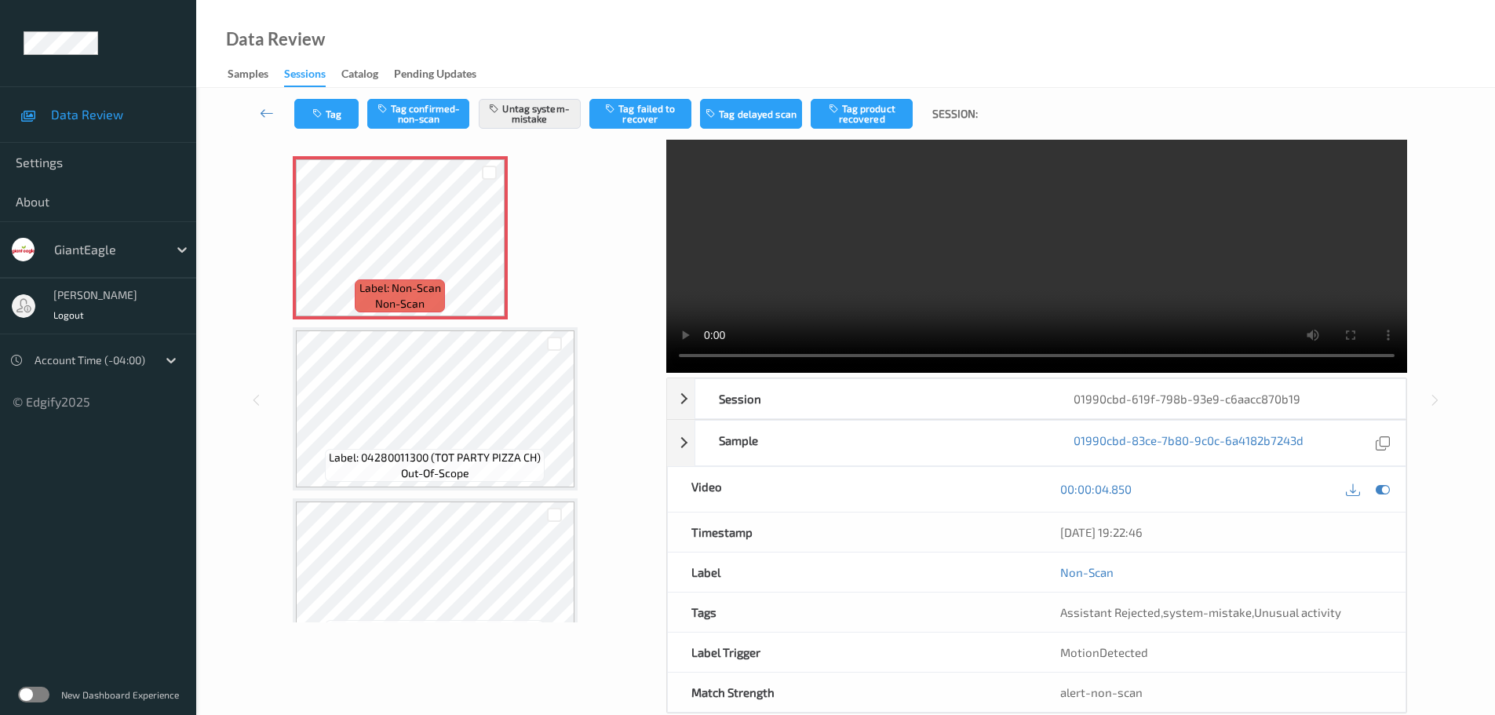
scroll to position [83, 0]
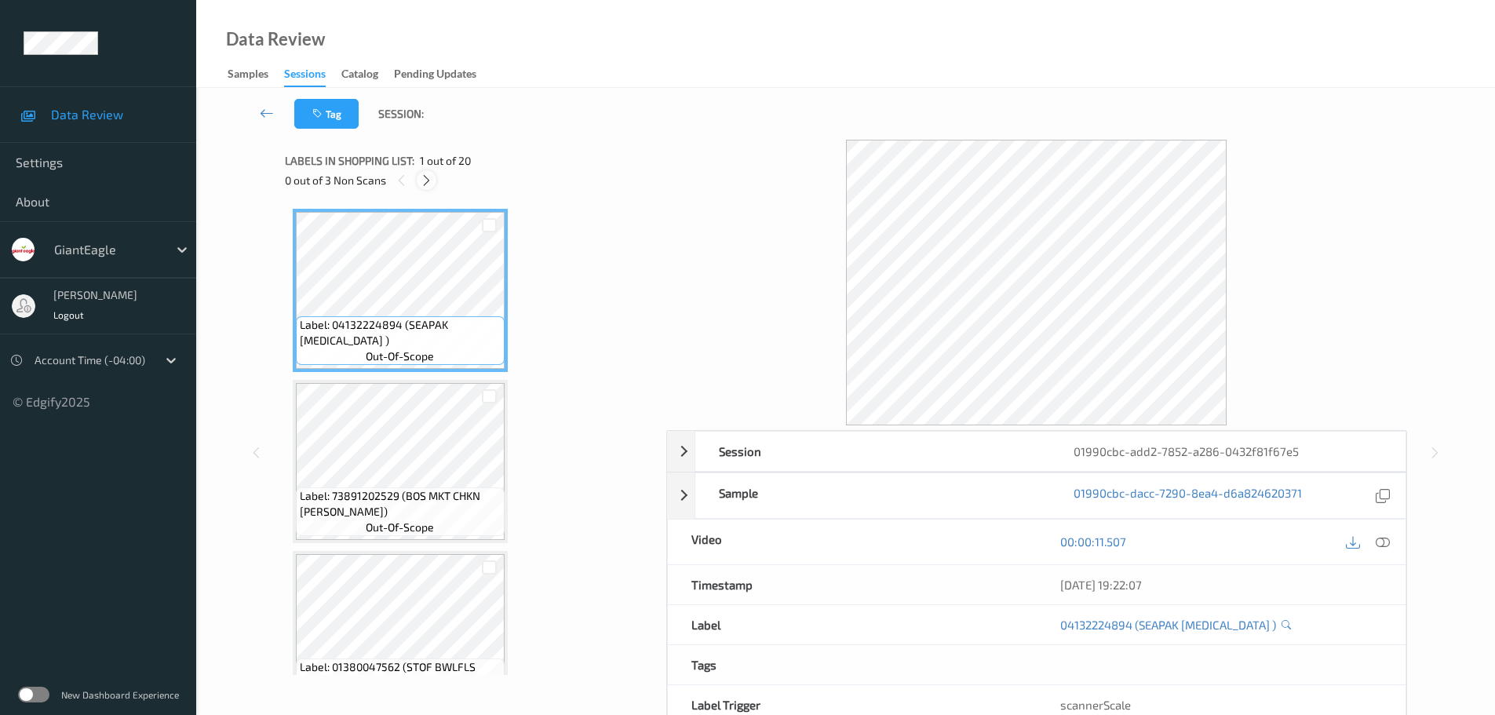
click at [428, 184] on icon at bounding box center [426, 180] width 13 height 14
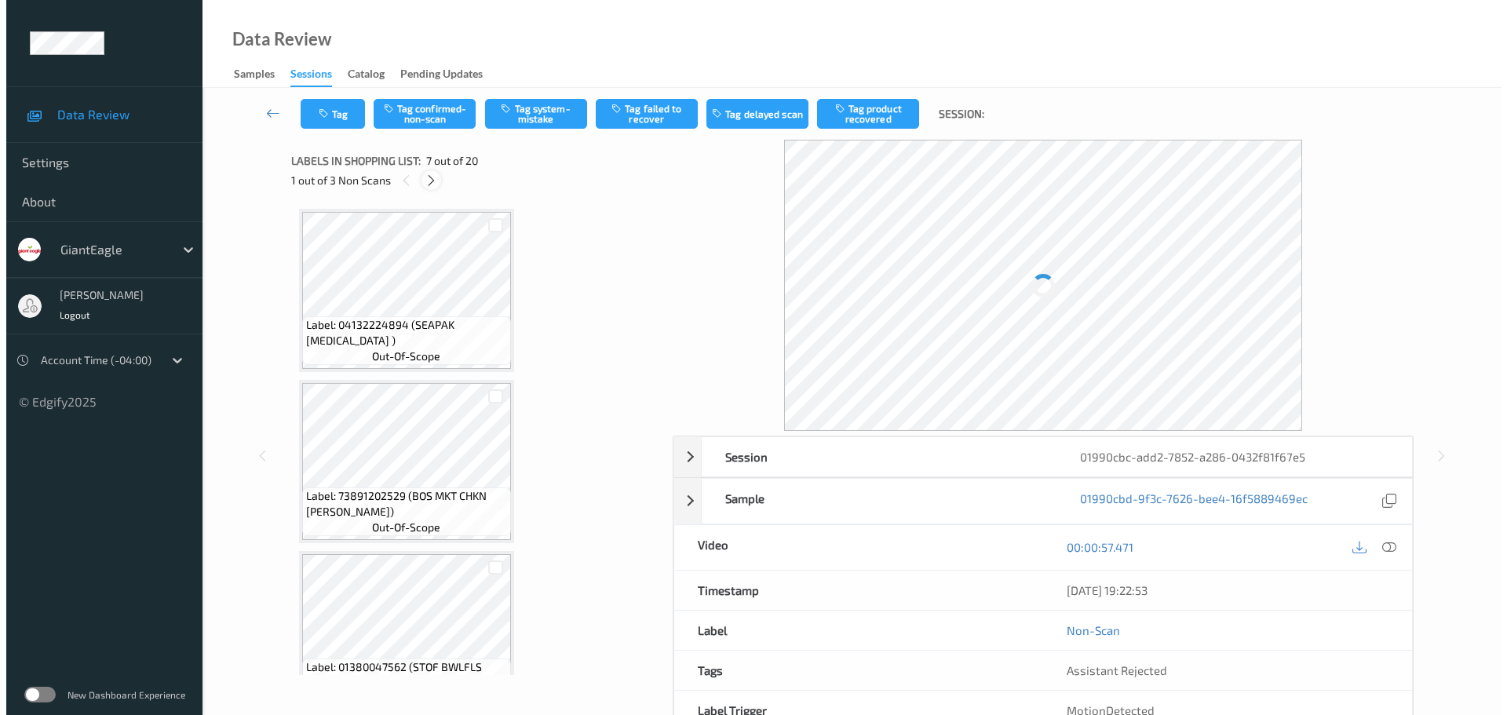
scroll to position [863, 0]
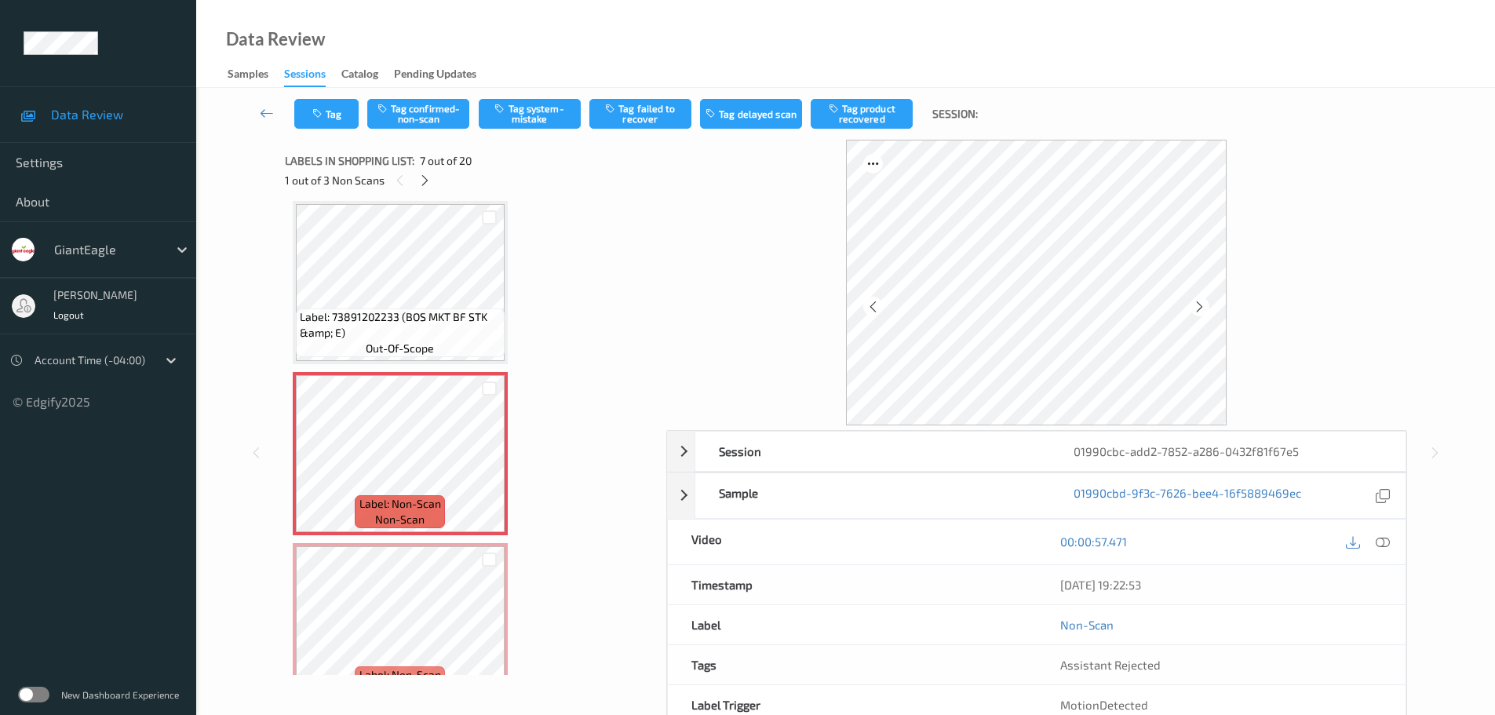
drag, startPoint x: 1386, startPoint y: 539, endPoint x: 1333, endPoint y: 399, distance: 150.3
click at [1385, 539] on icon at bounding box center [1383, 541] width 14 height 14
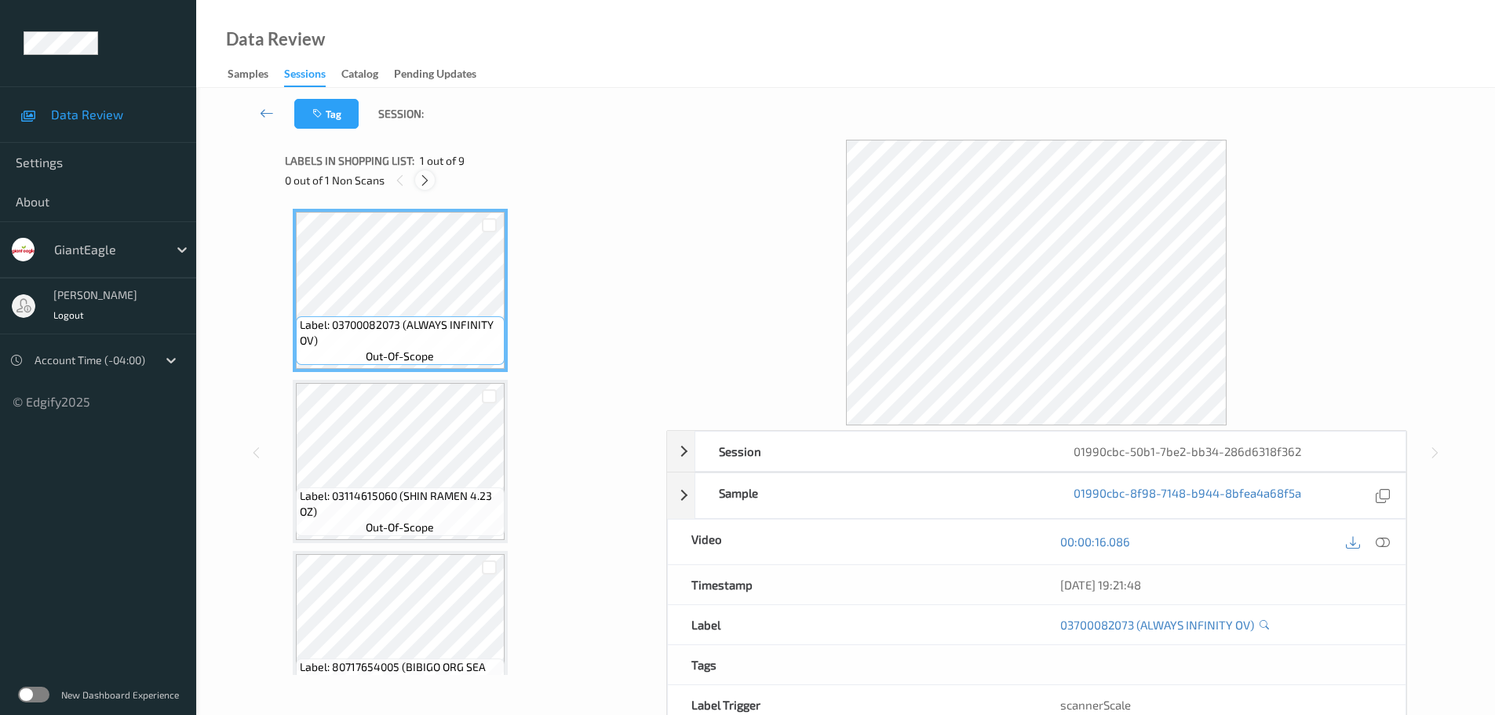
click at [428, 183] on icon at bounding box center [424, 180] width 13 height 14
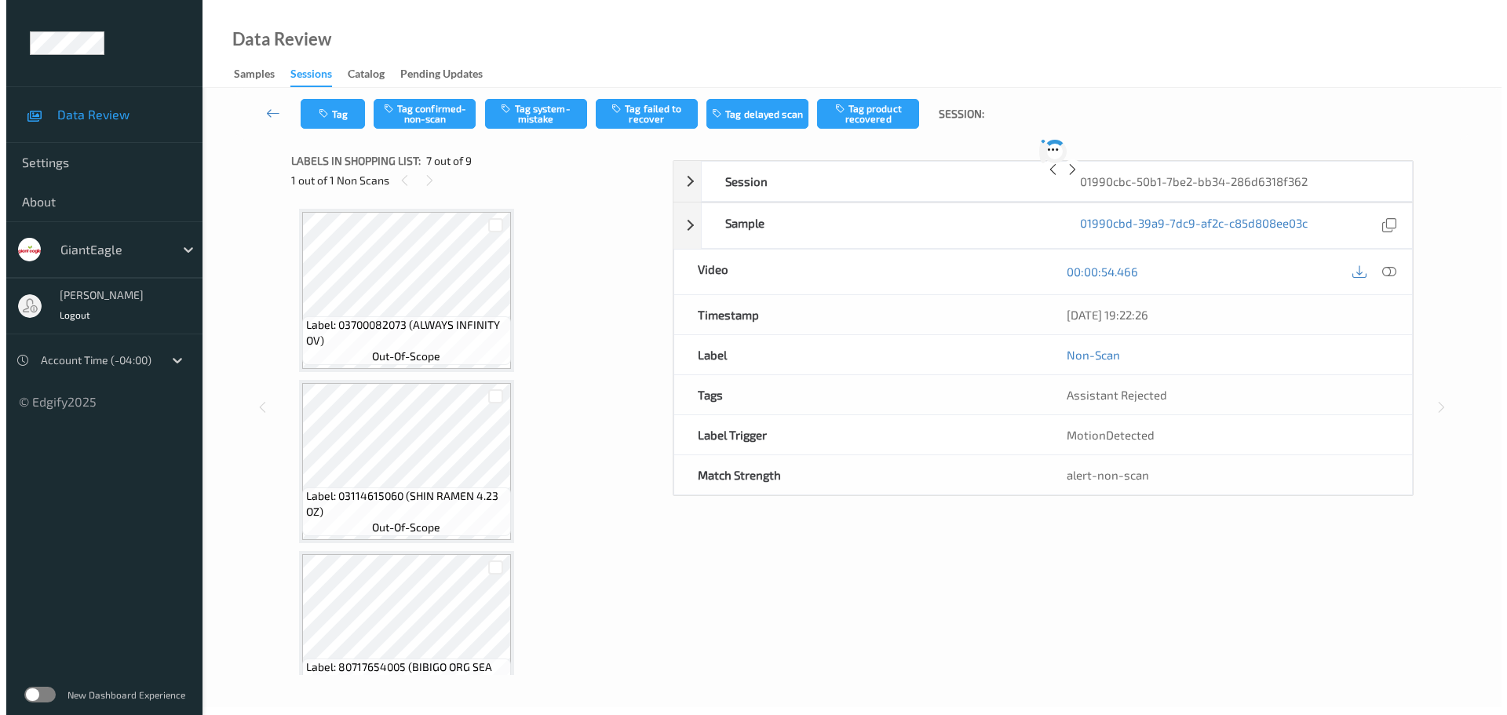
scroll to position [863, 0]
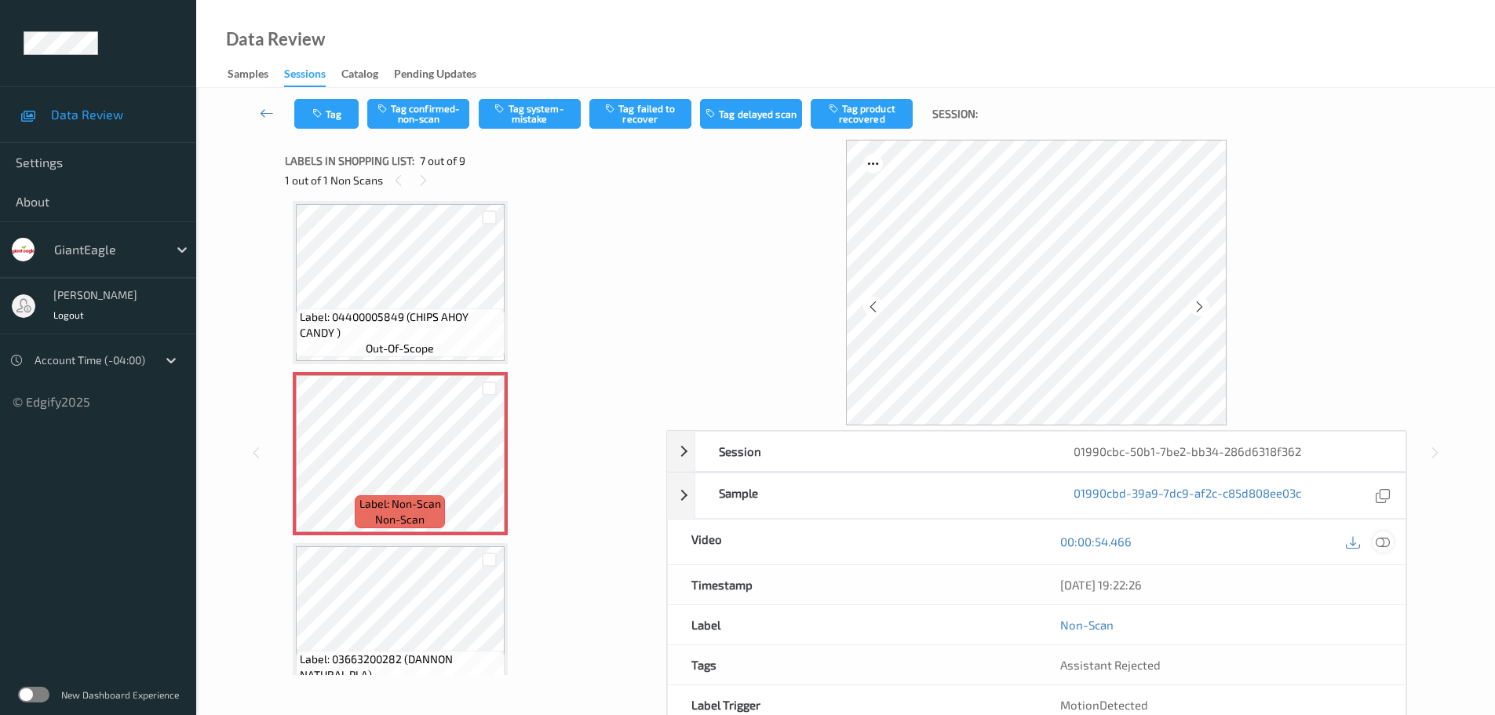
click at [1387, 537] on icon at bounding box center [1383, 541] width 14 height 14
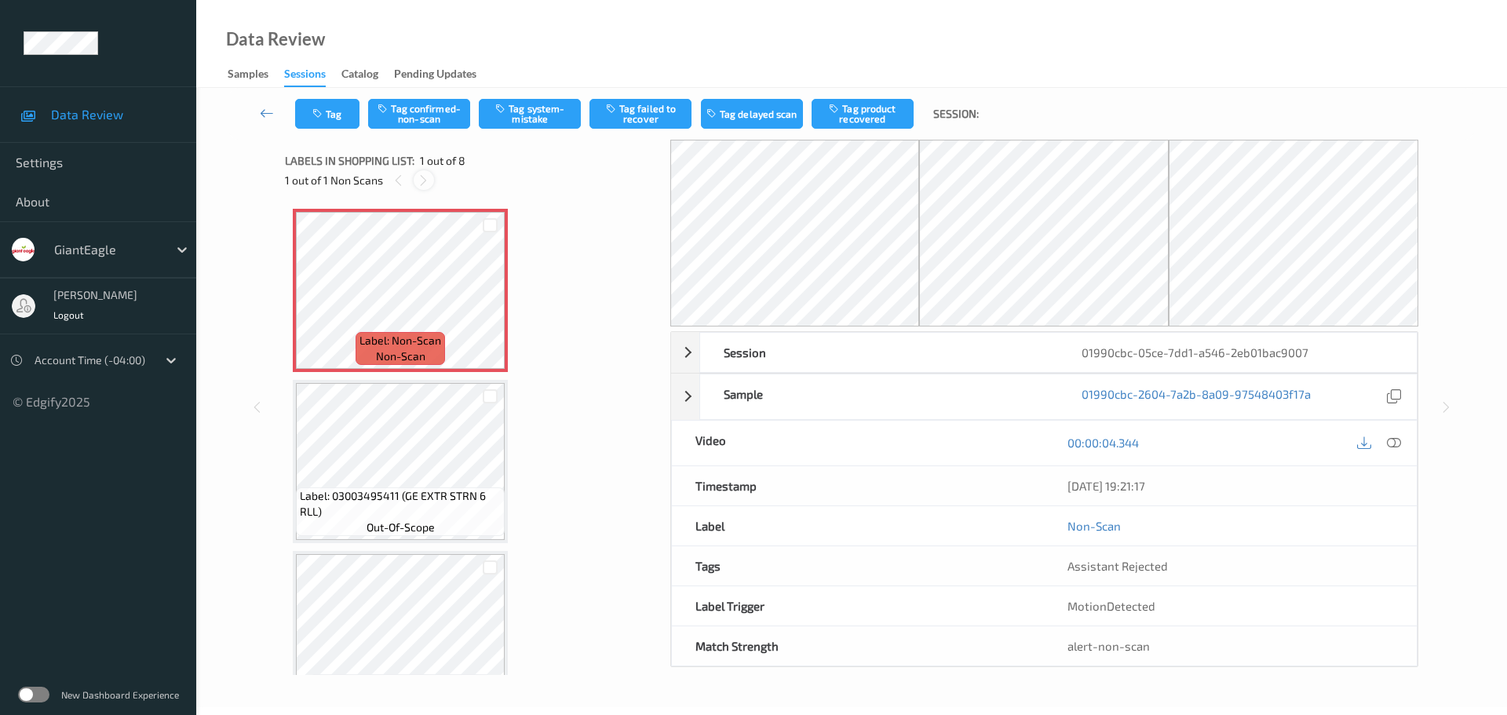
click at [429, 179] on icon at bounding box center [423, 180] width 13 height 14
click at [1397, 443] on icon at bounding box center [1394, 443] width 14 height 14
drag, startPoint x: 407, startPoint y: 171, endPoint x: 593, endPoint y: 240, distance: 199.1
click at [409, 171] on div "1 out of 1 Non Scans" at bounding box center [472, 180] width 374 height 20
click at [1395, 433] on div at bounding box center [1394, 442] width 21 height 21
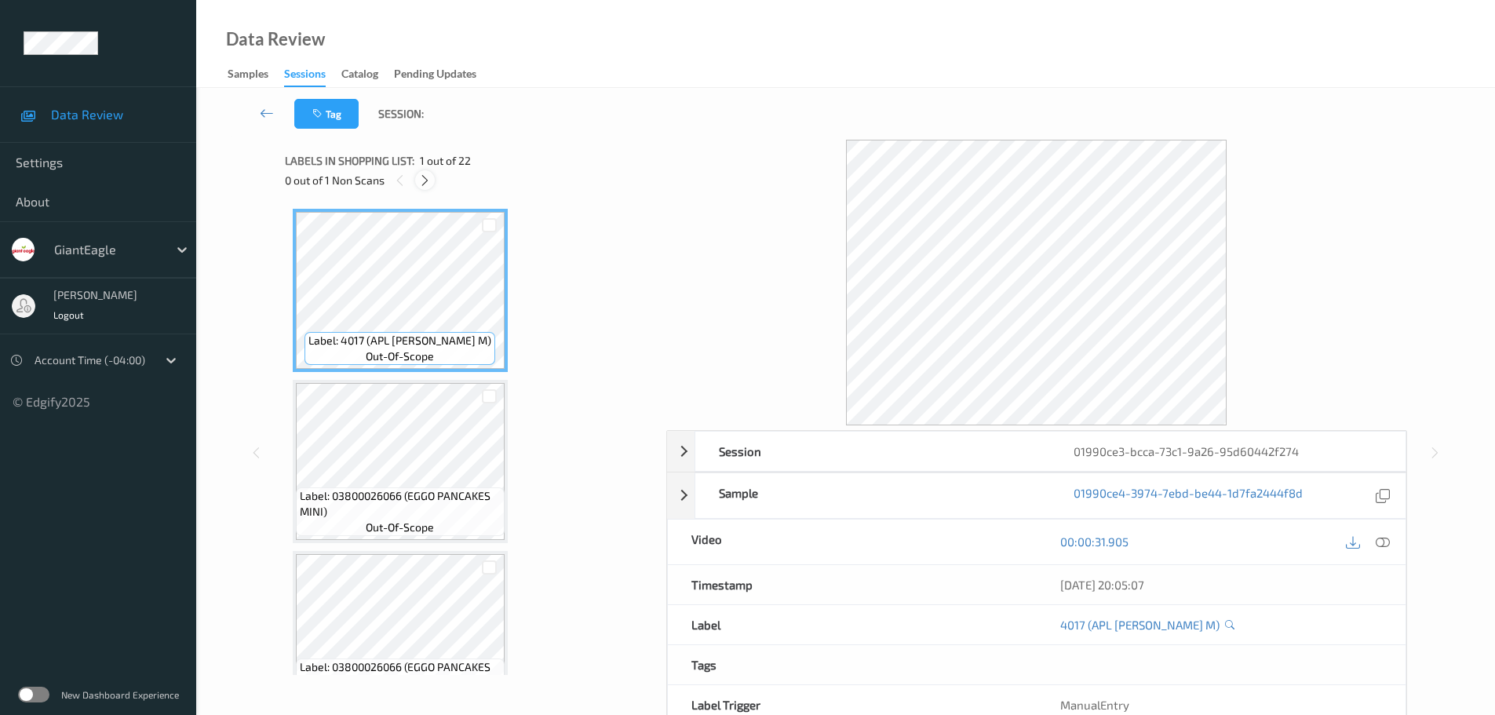
click at [420, 173] on icon at bounding box center [424, 180] width 13 height 14
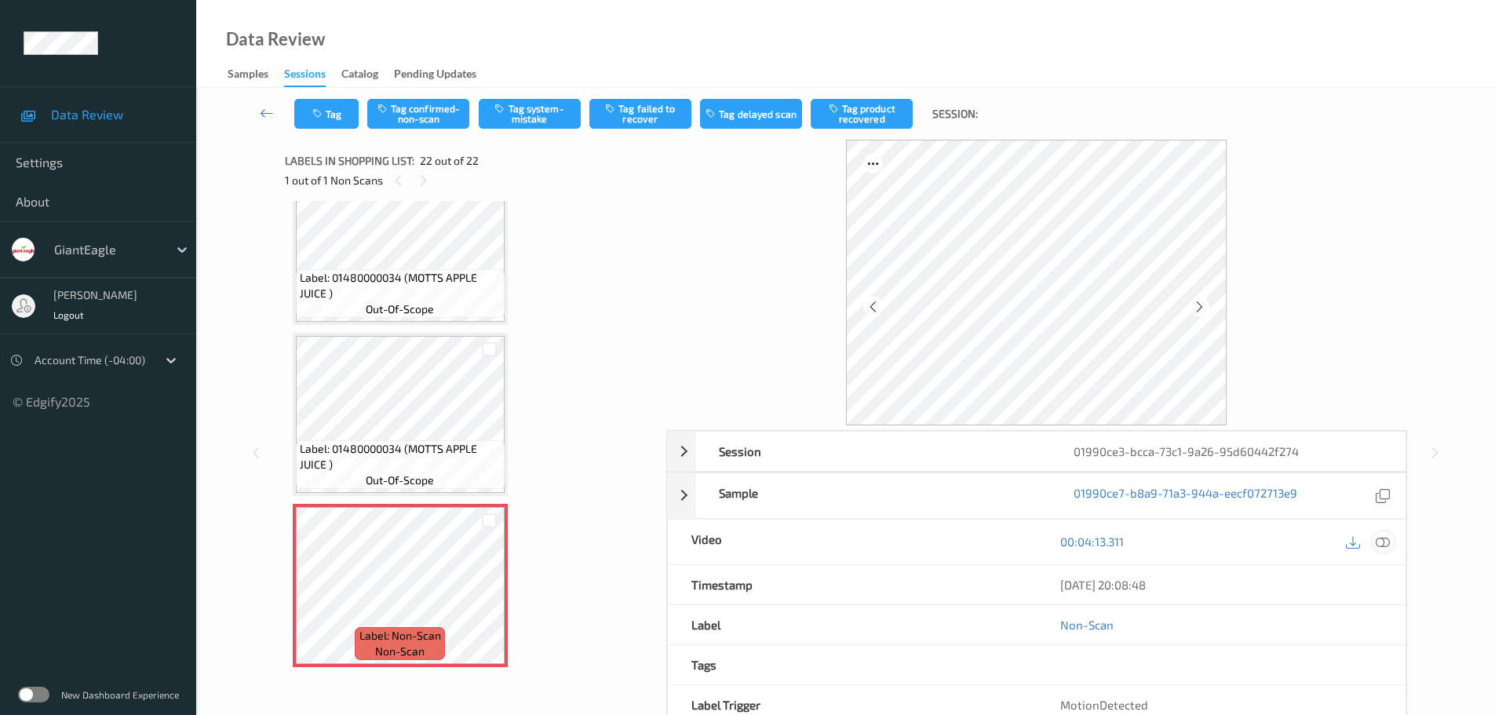
click at [1382, 541] on icon at bounding box center [1383, 541] width 14 height 14
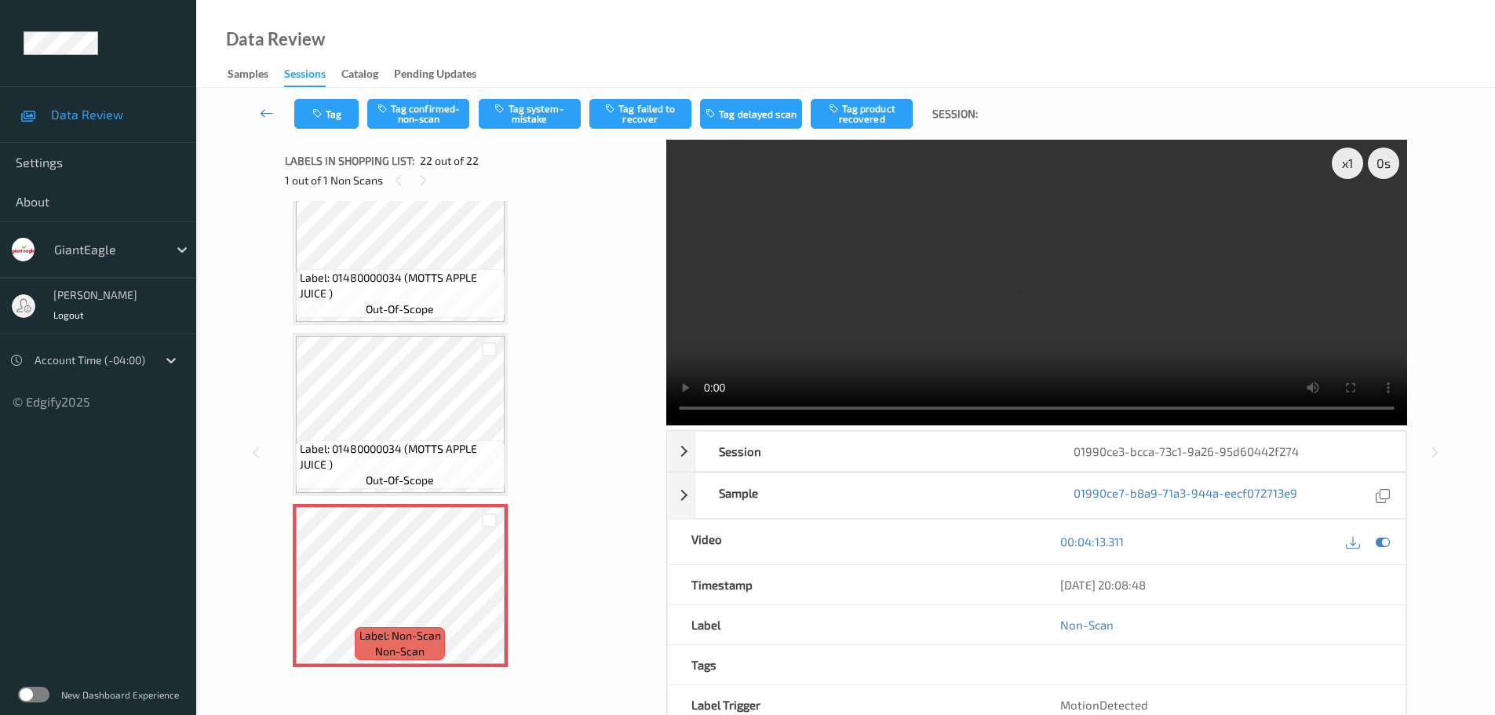
scroll to position [3165, 0]
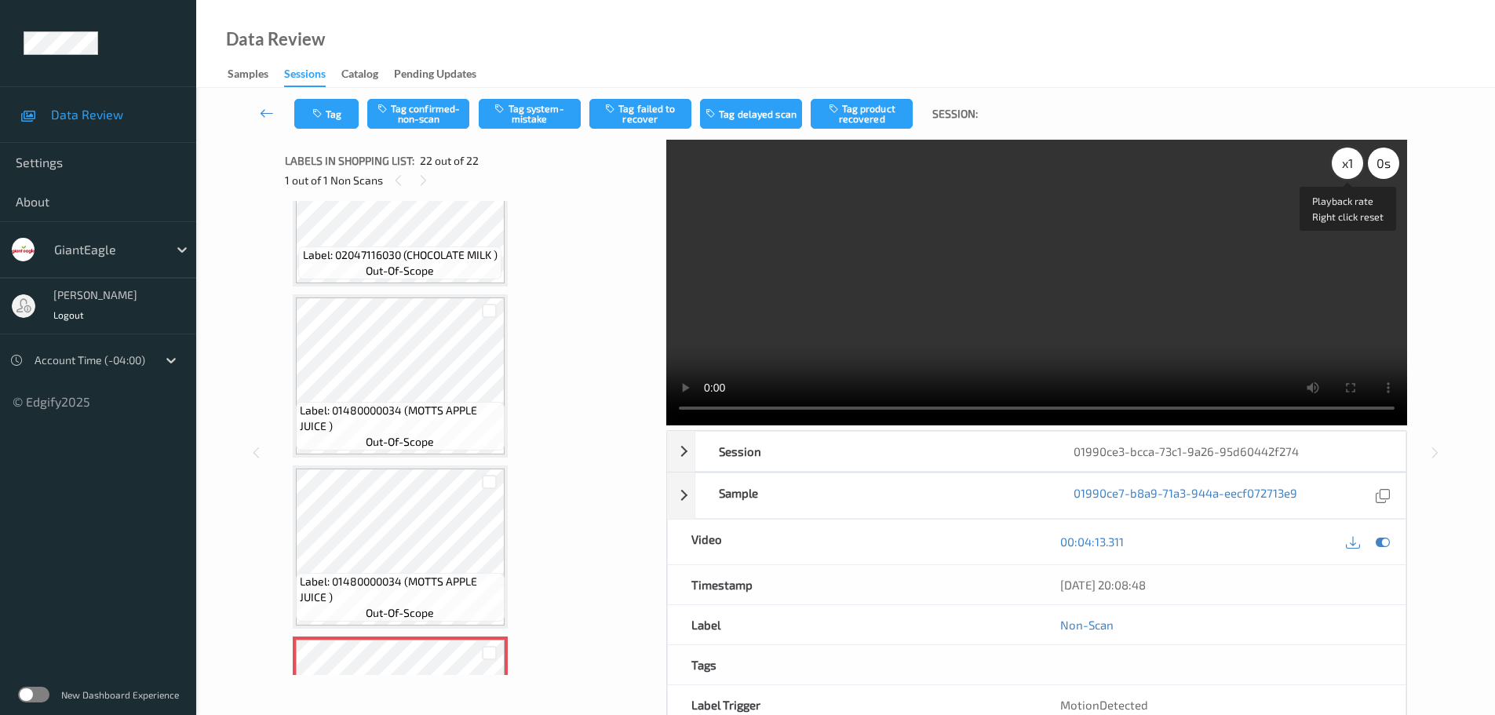
click at [1358, 173] on div "x 1" at bounding box center [1347, 163] width 31 height 31
click at [1353, 170] on div "x 2" at bounding box center [1347, 163] width 31 height 31
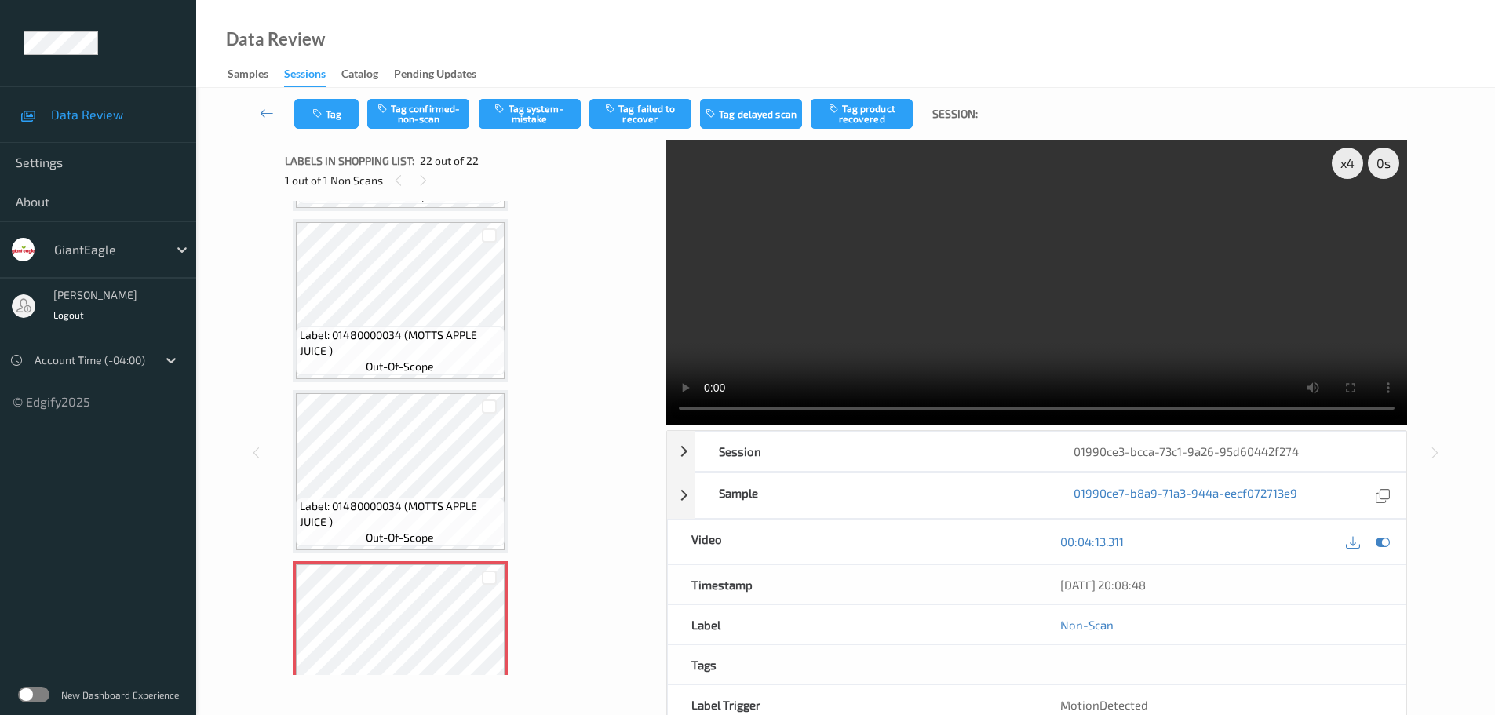
scroll to position [3298, 0]
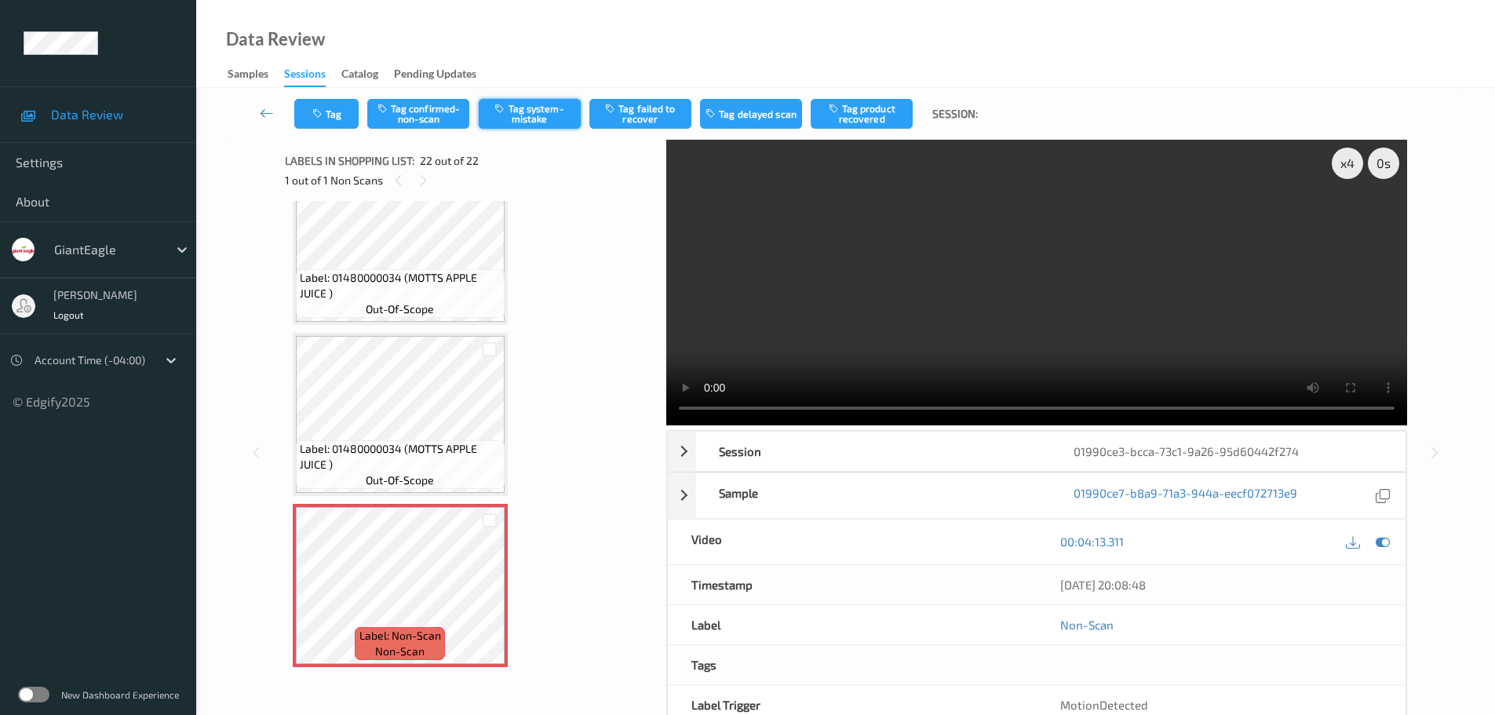
click at [532, 117] on button "Tag system-mistake" at bounding box center [530, 114] width 102 height 30
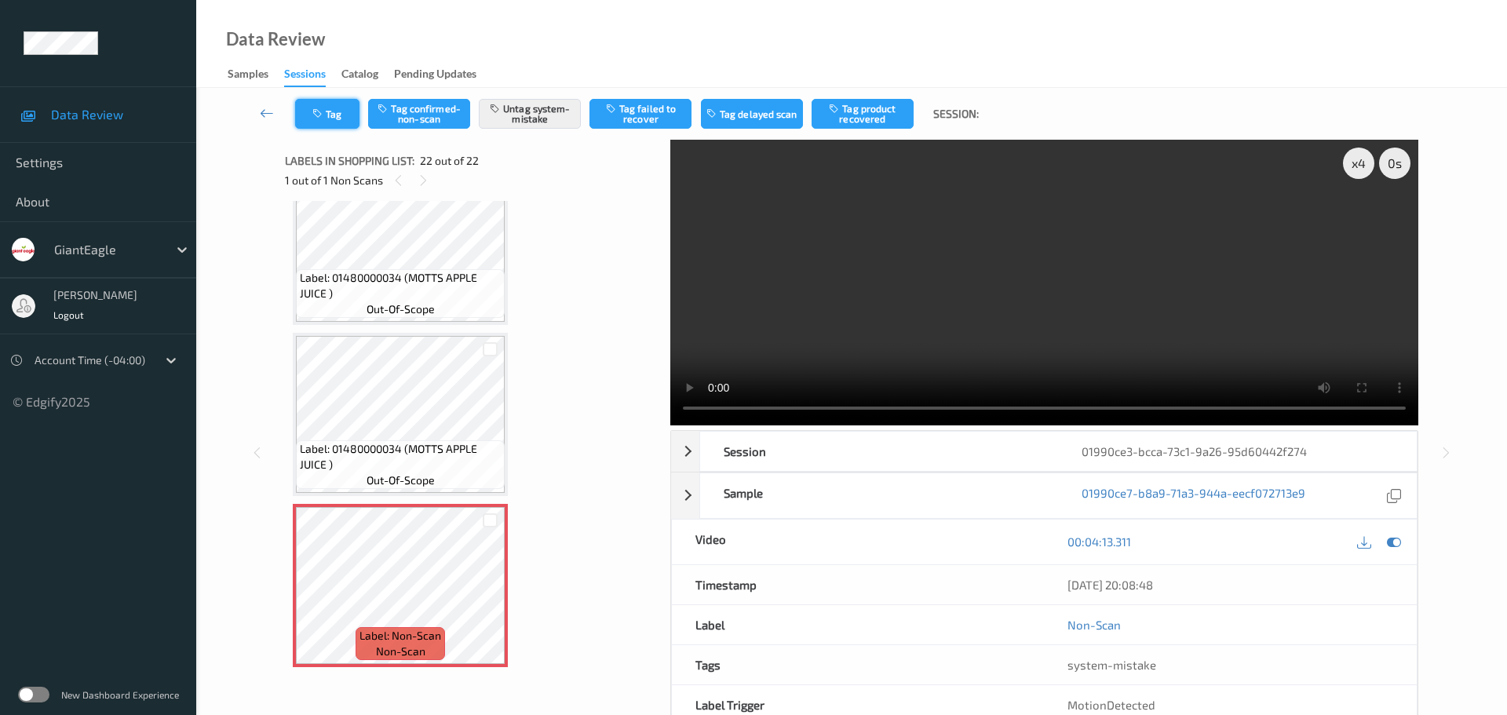
click at [328, 127] on button "Tag" at bounding box center [327, 114] width 64 height 30
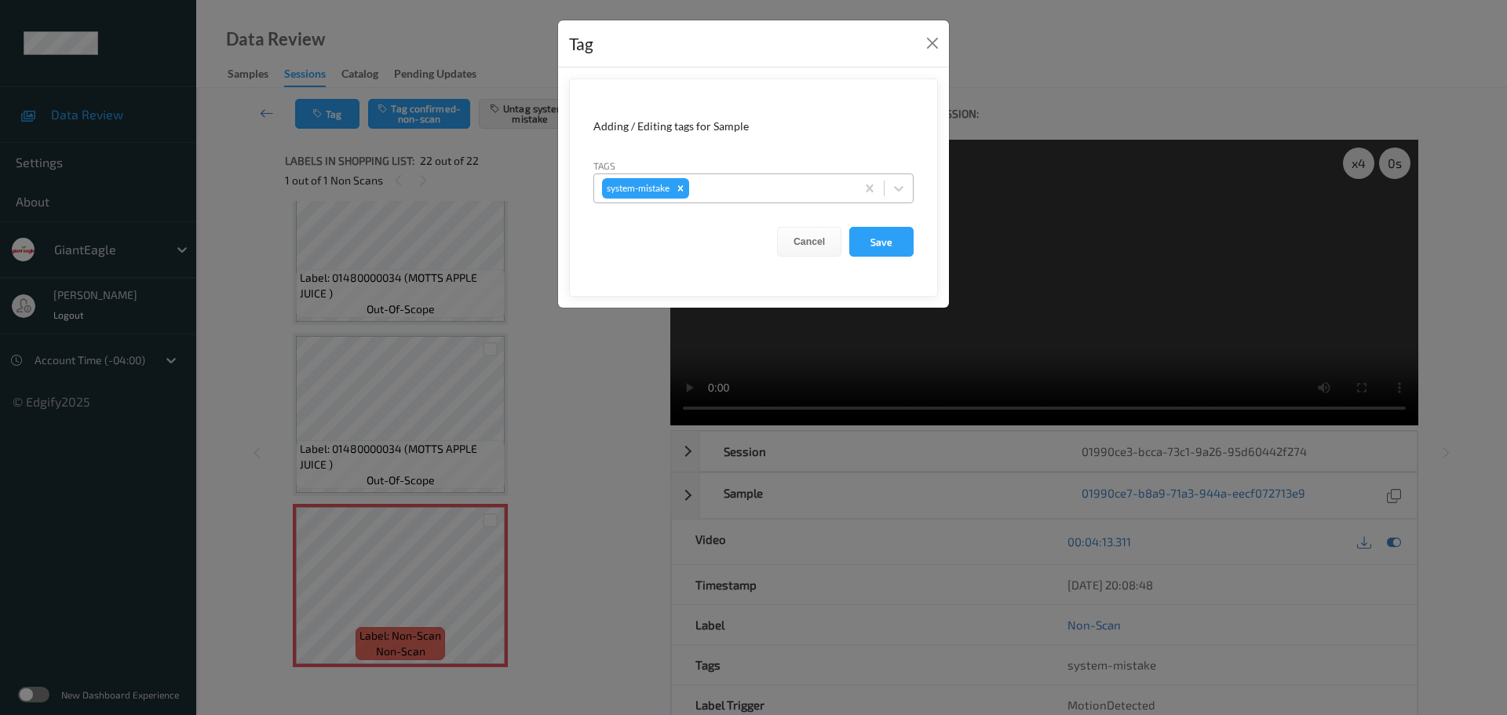
click at [785, 183] on div at bounding box center [769, 188] width 155 height 19
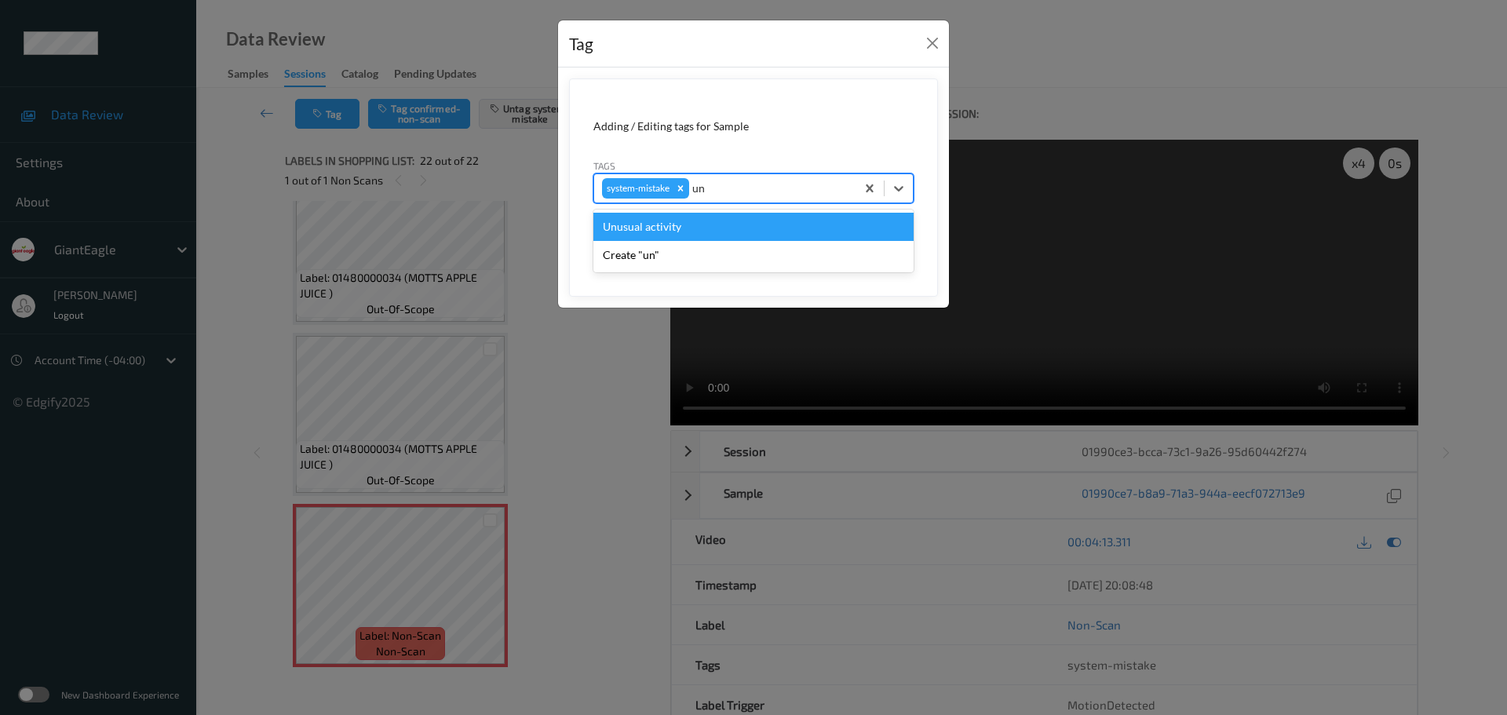
type input "unu"
click at [687, 223] on div "Unusual activity" at bounding box center [753, 227] width 320 height 28
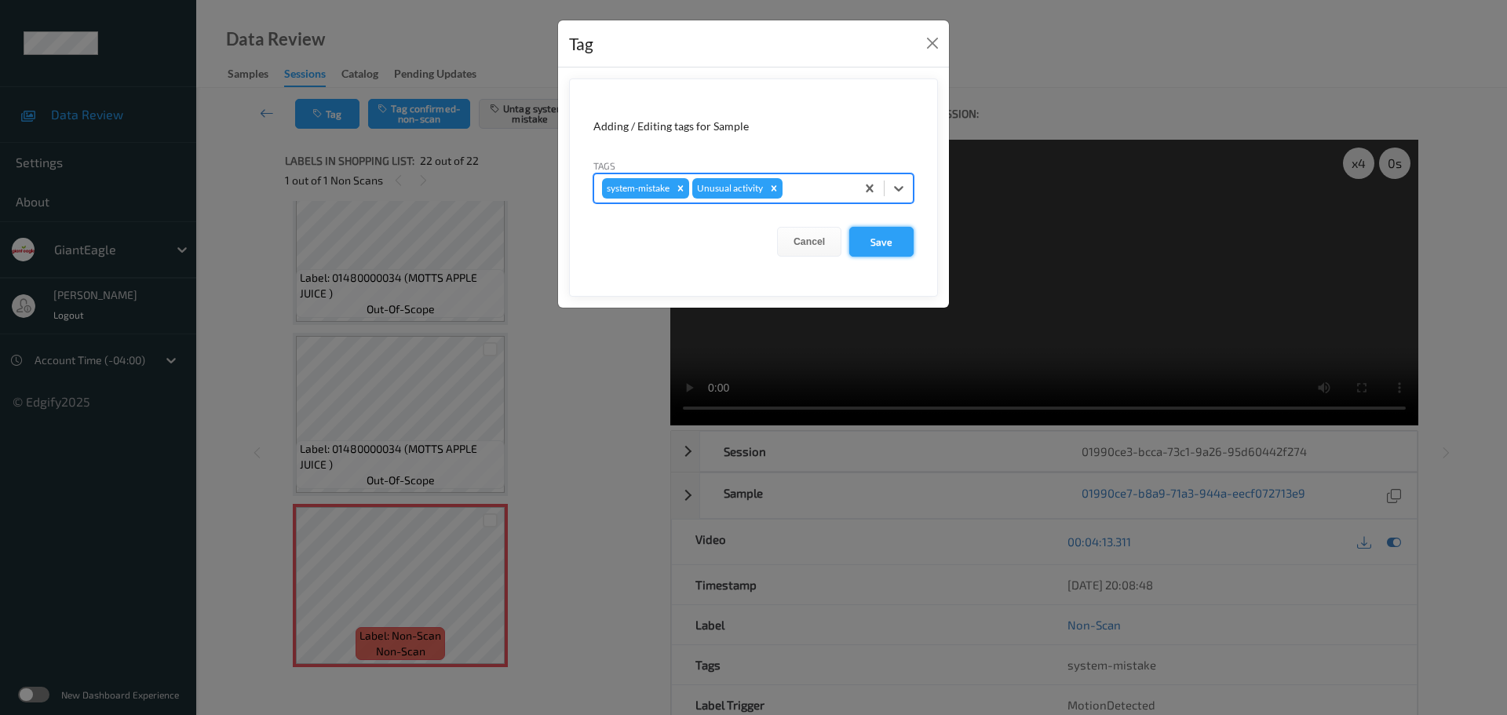
click at [869, 242] on button "Save" at bounding box center [881, 242] width 64 height 30
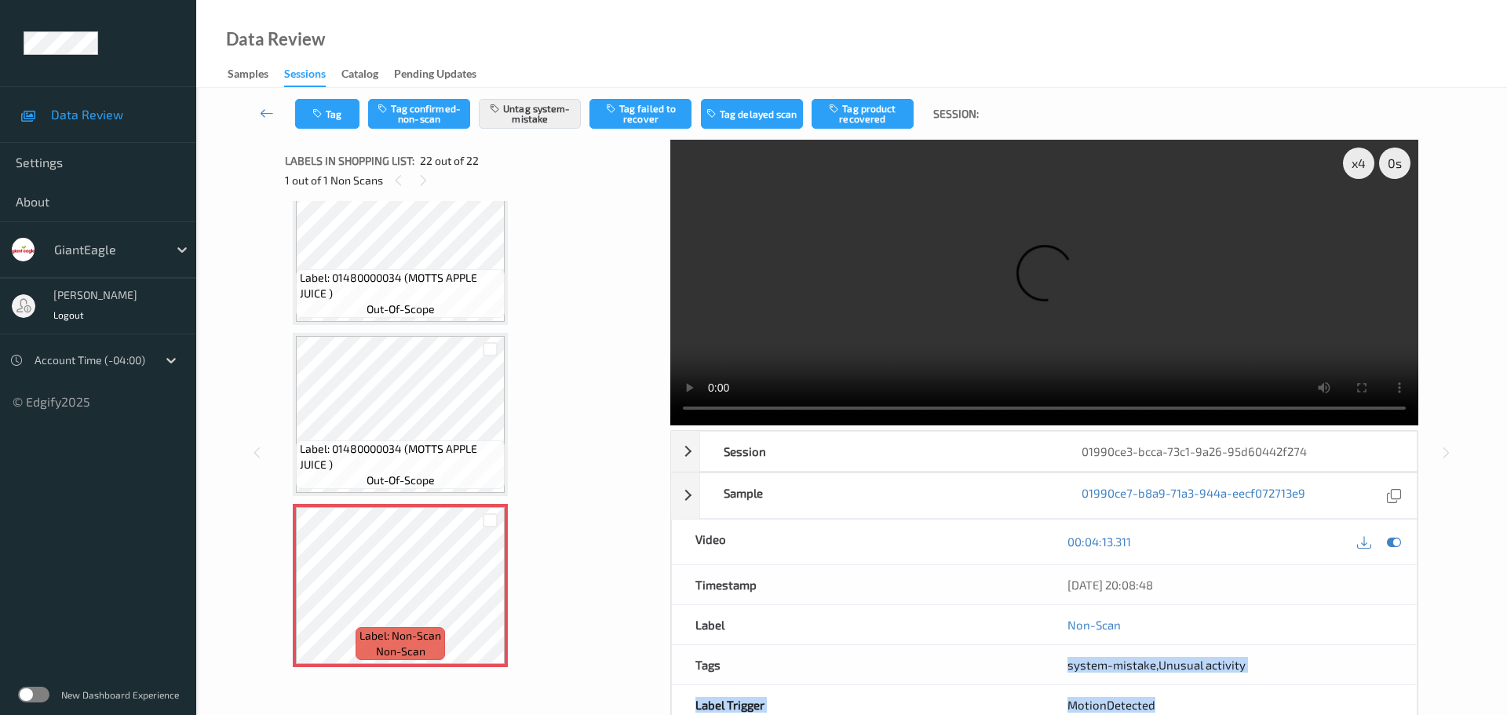
drag, startPoint x: 1162, startPoint y: 518, endPoint x: 1314, endPoint y: 520, distance: 152.3
click at [1314, 520] on div "Session 01990ce3-bcca-73c1-9a26-95d60442f274 Session ID 01990ce3-bcca-73c1-9a26…" at bounding box center [1044, 598] width 748 height 336
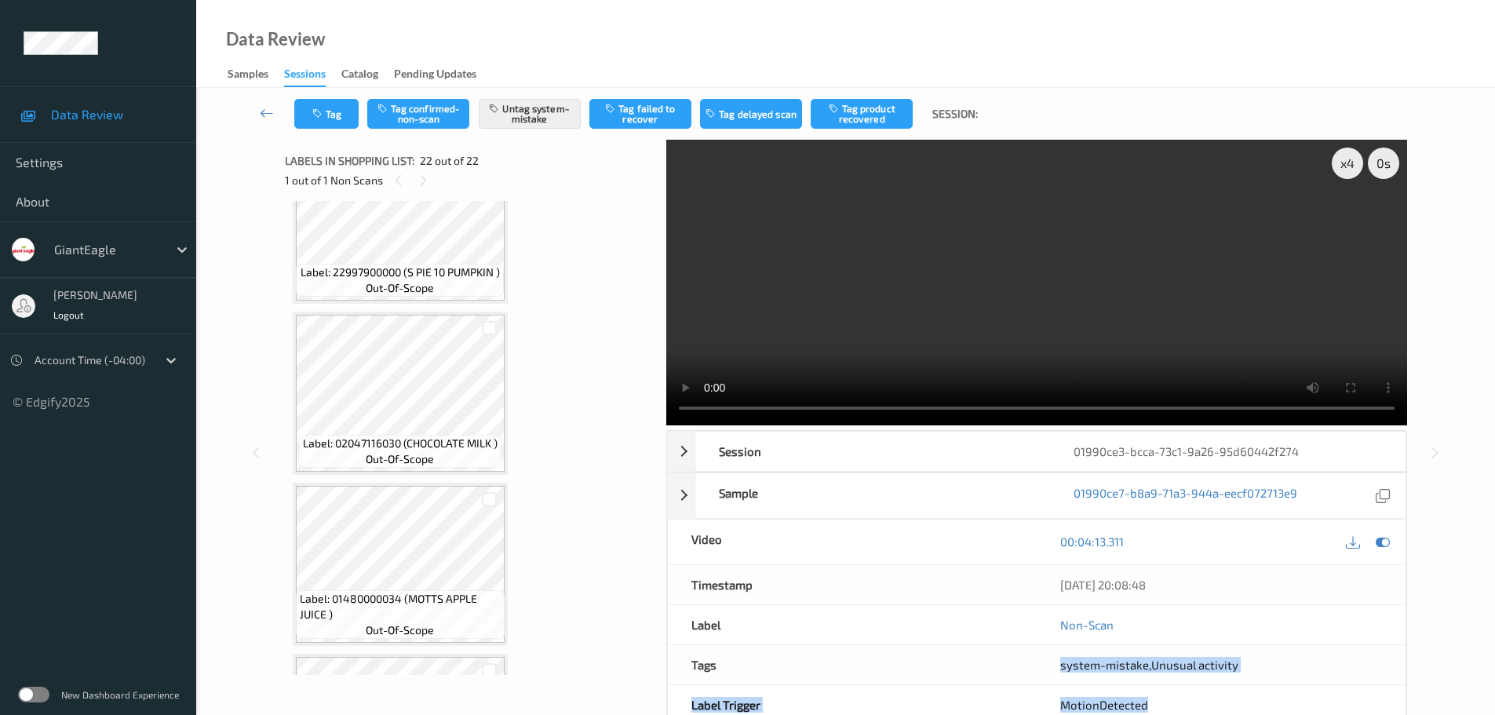
scroll to position [2827, 0]
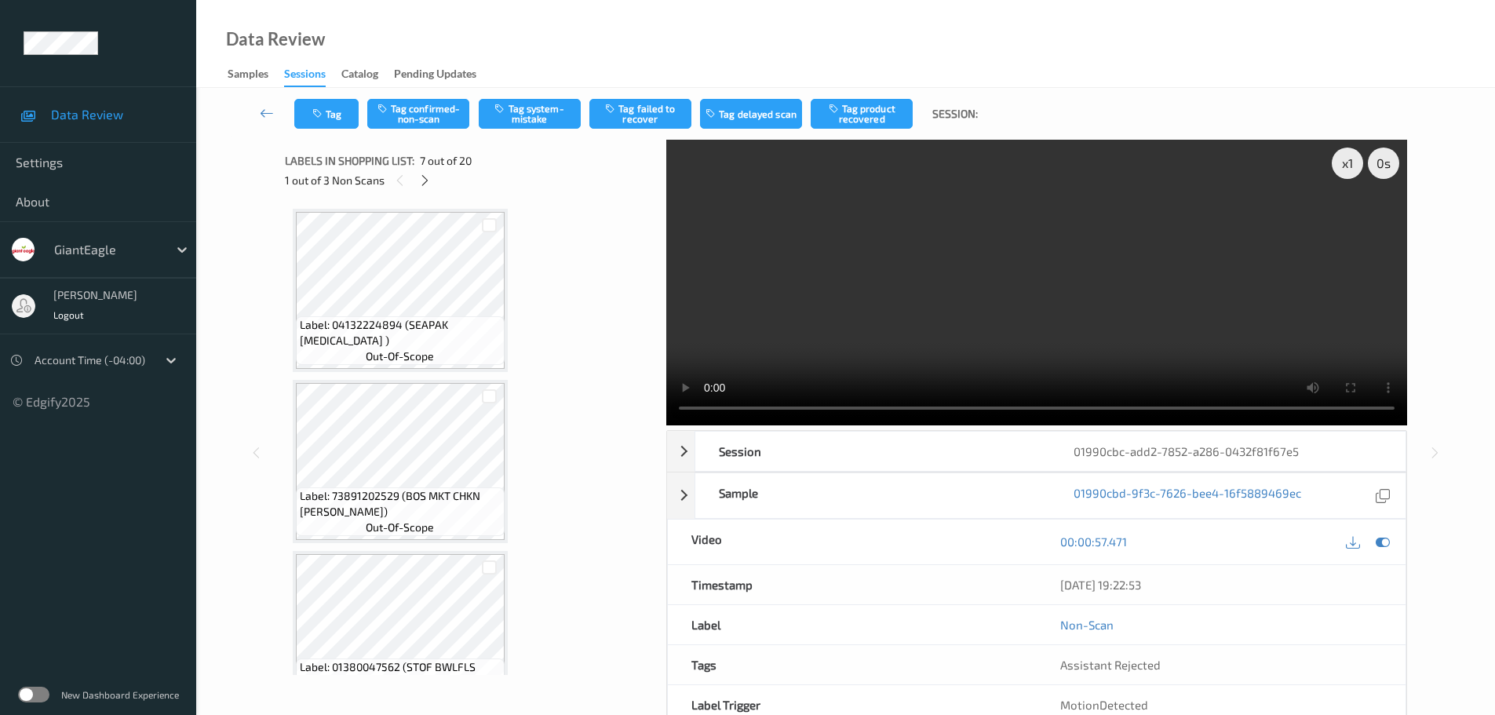
click at [417, 191] on div "Labels in shopping list: 7 out of 20 1 out of 3 Non Scans" at bounding box center [470, 170] width 370 height 61
click at [428, 179] on icon at bounding box center [424, 180] width 13 height 14
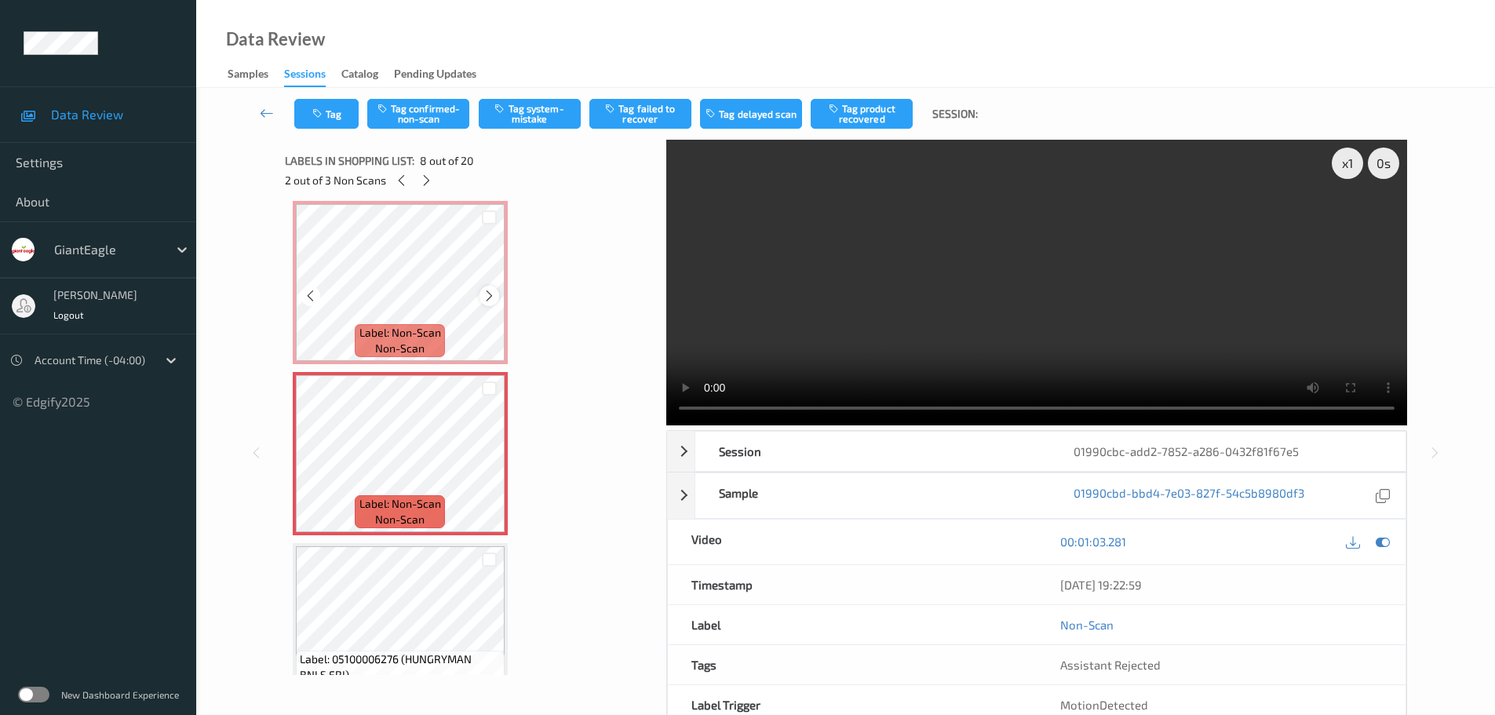
click at [482, 293] on div at bounding box center [489, 296] width 20 height 20
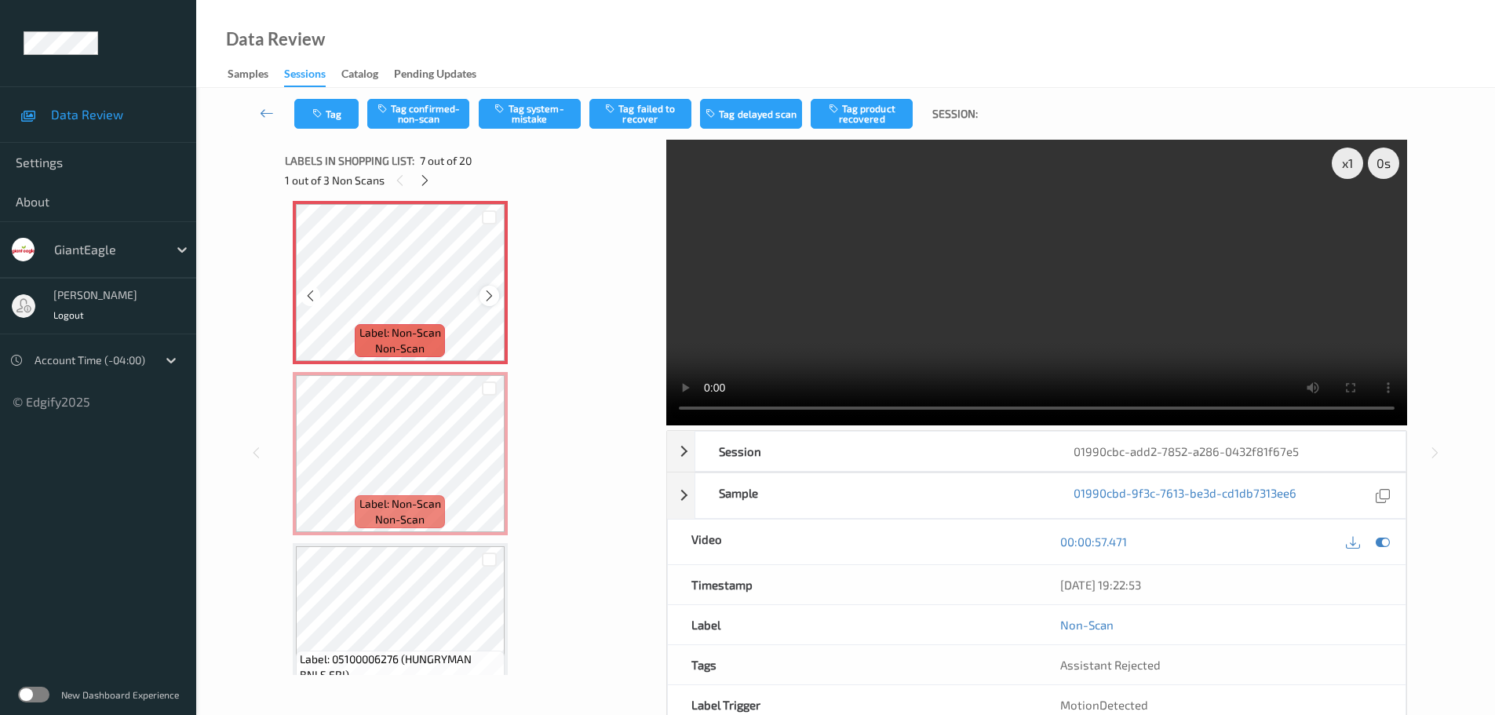
click at [489, 288] on div at bounding box center [489, 296] width 20 height 20
click at [490, 288] on div at bounding box center [489, 296] width 20 height 20
click at [482, 468] on div at bounding box center [489, 467] width 20 height 20
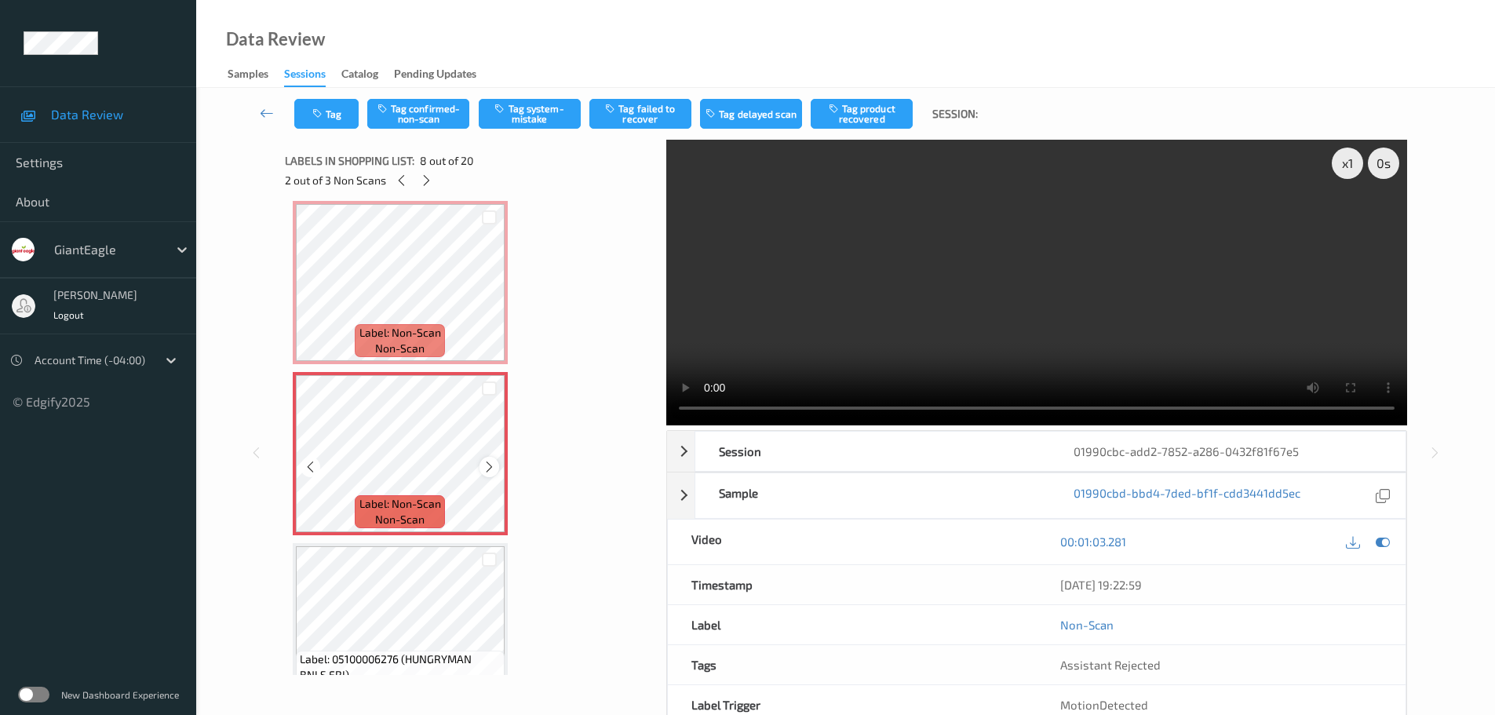
click at [485, 469] on icon at bounding box center [489, 467] width 13 height 14
click at [487, 469] on icon at bounding box center [489, 467] width 13 height 14
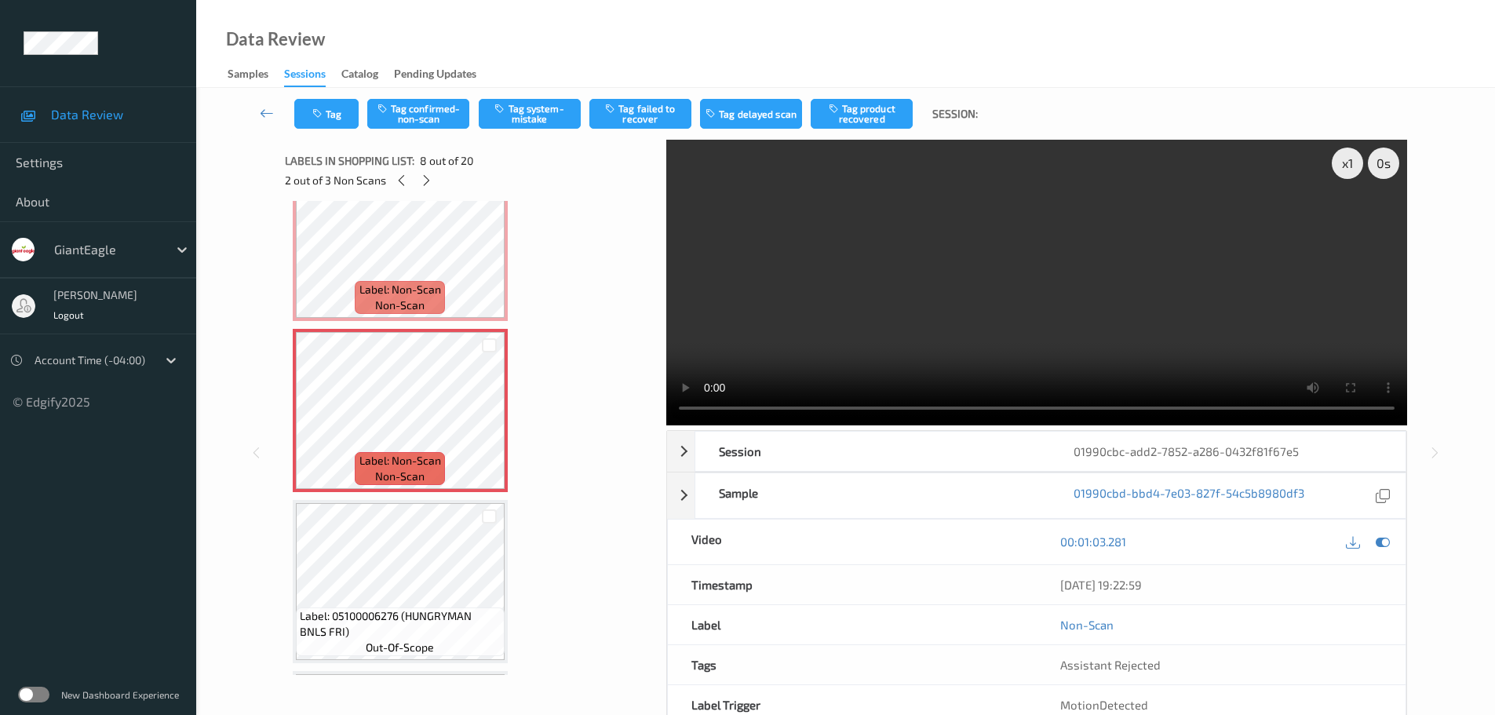
scroll to position [1113, 0]
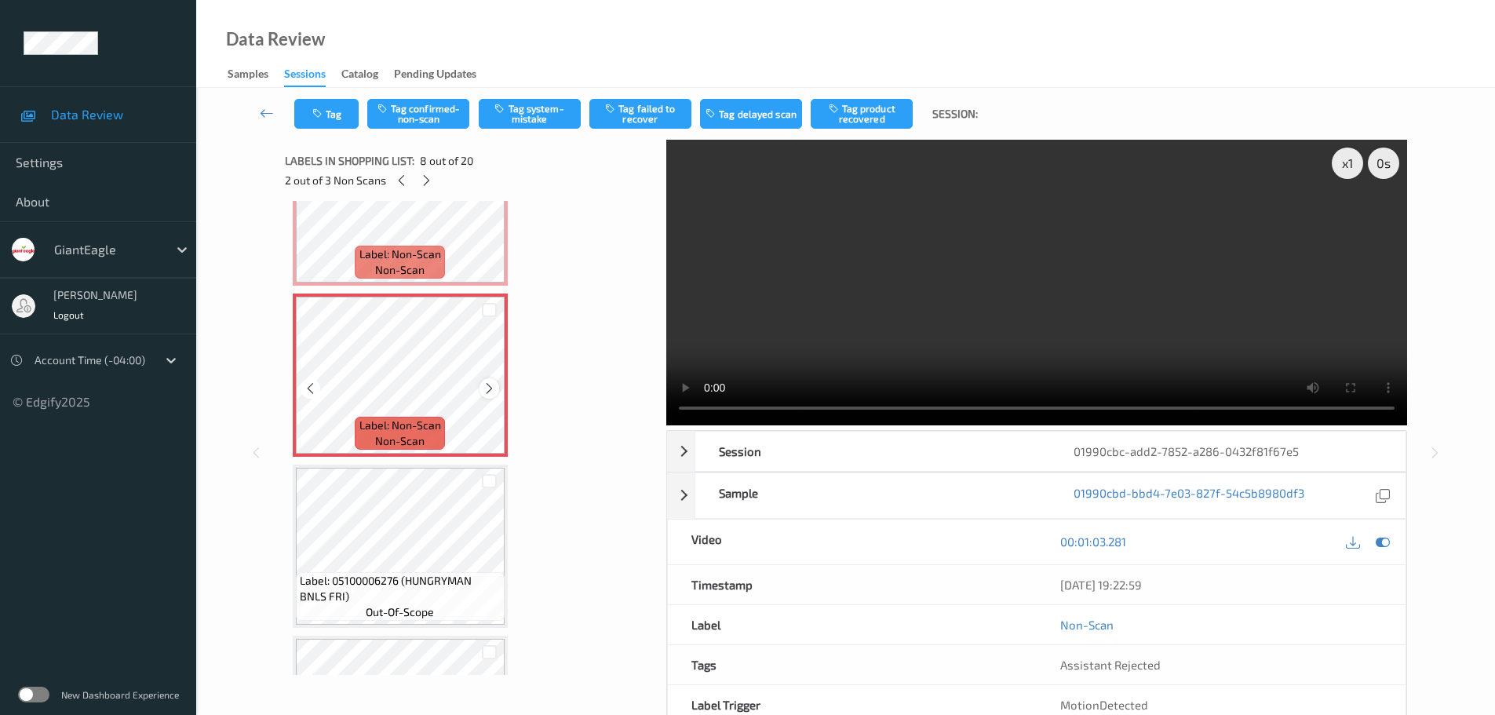
click at [481, 394] on div at bounding box center [489, 388] width 20 height 20
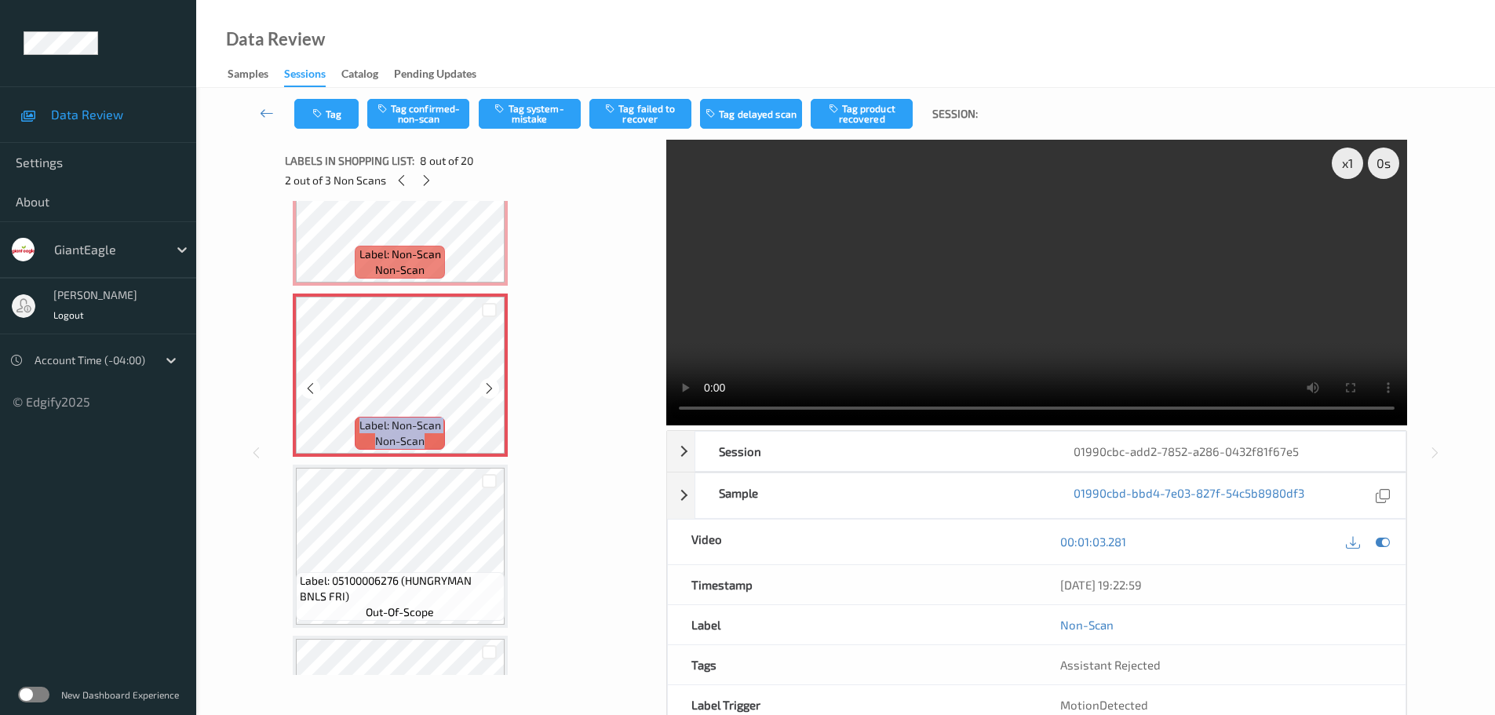
click at [481, 394] on div at bounding box center [489, 388] width 20 height 20
click at [429, 180] on icon at bounding box center [426, 180] width 13 height 14
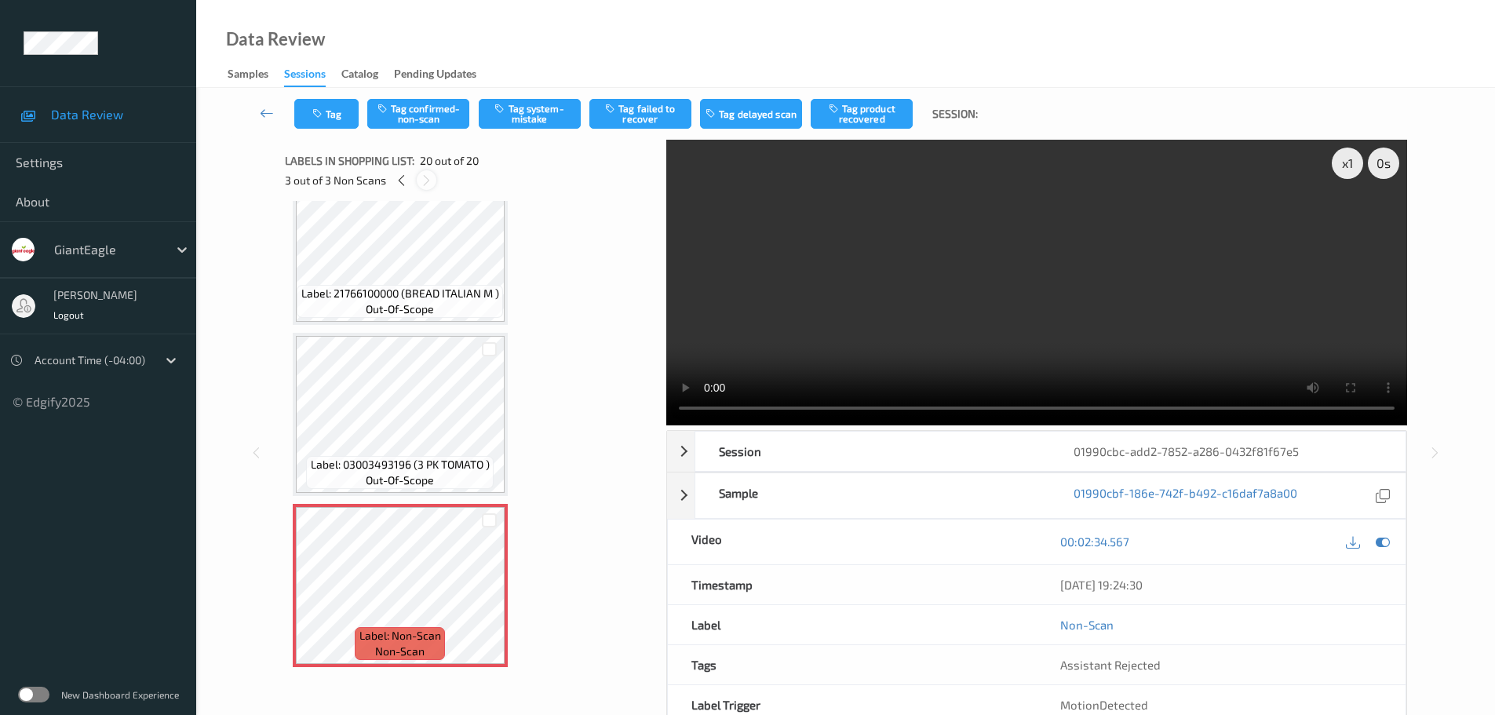
click at [423, 180] on icon at bounding box center [426, 180] width 13 height 14
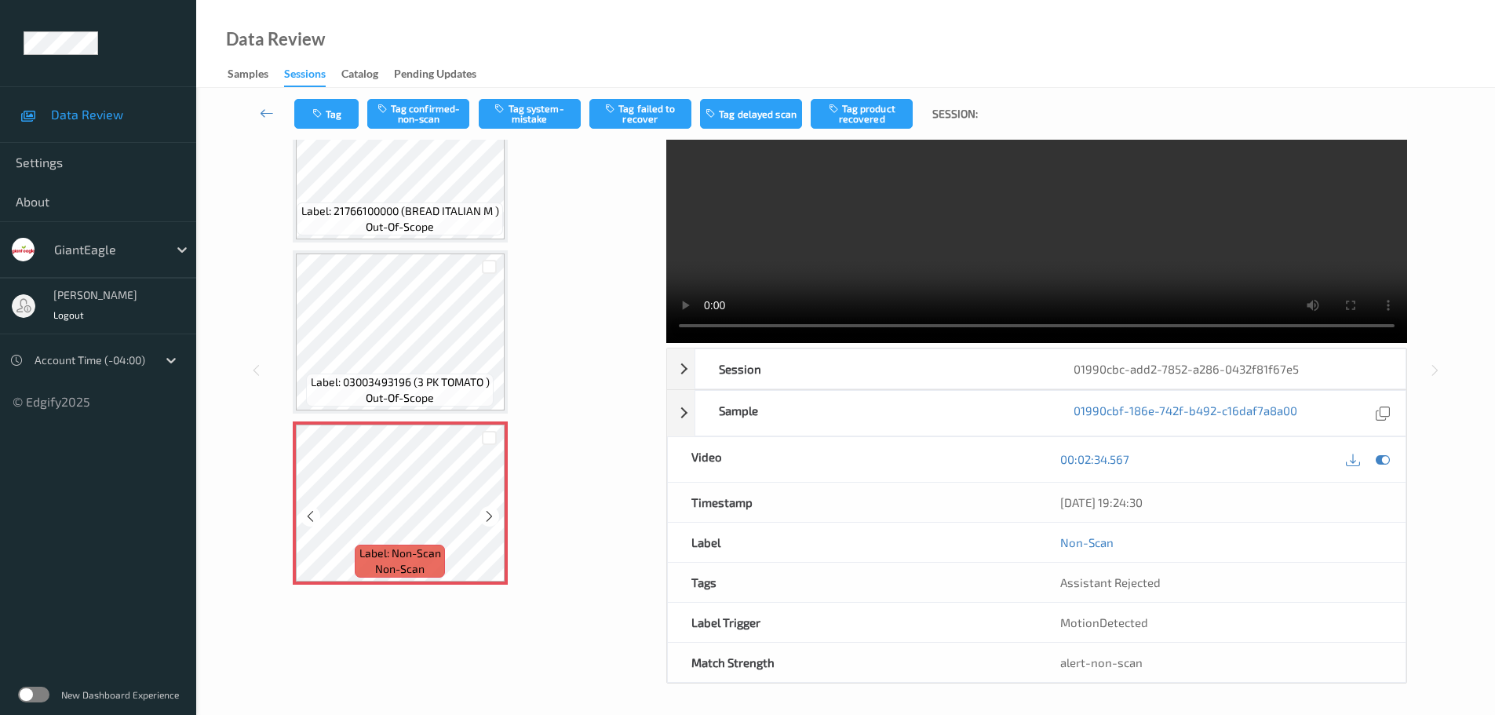
scroll to position [83, 0]
click at [484, 520] on icon at bounding box center [489, 516] width 13 height 14
click at [486, 520] on icon at bounding box center [489, 516] width 13 height 14
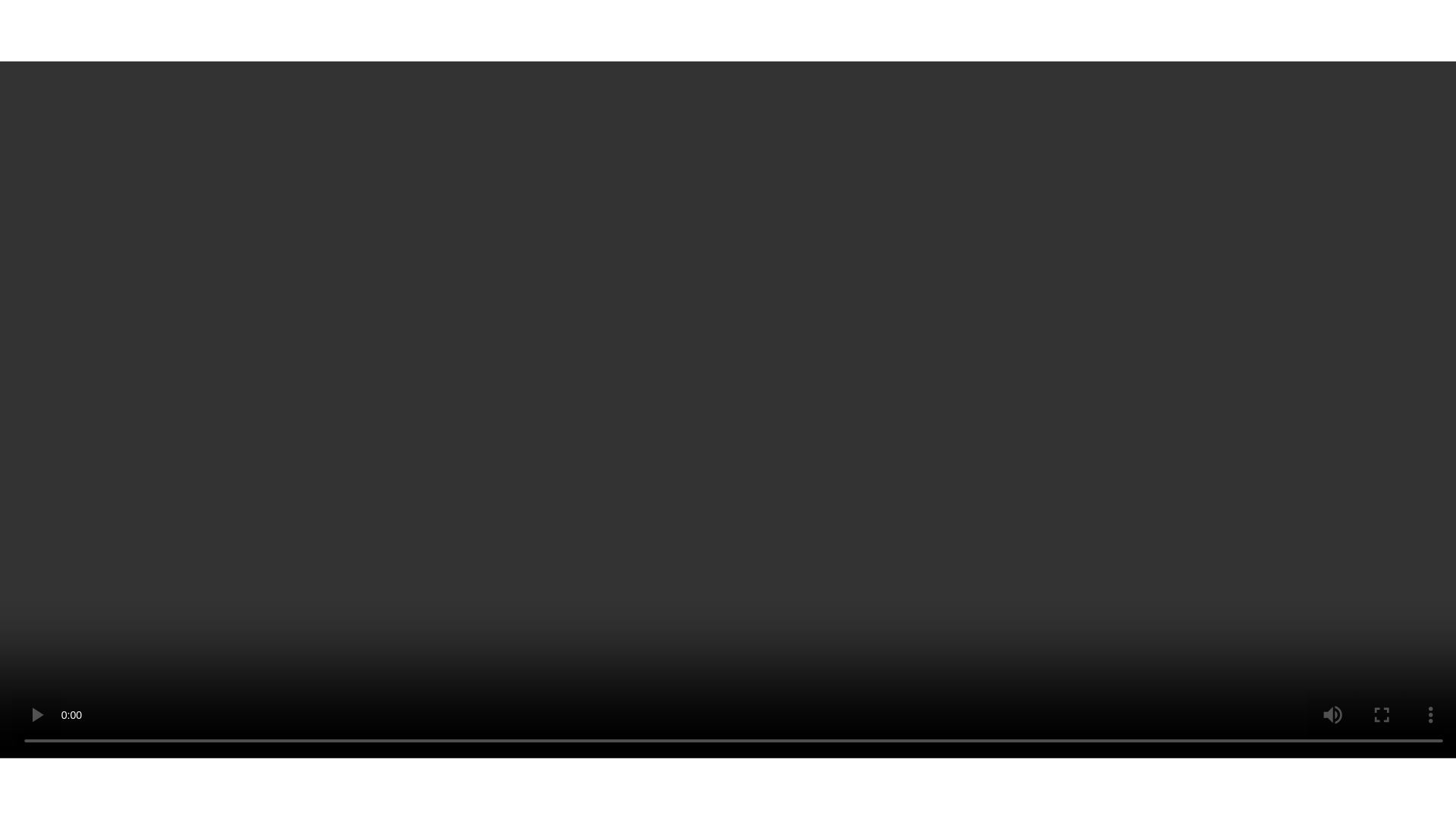
scroll to position [2854, 0]
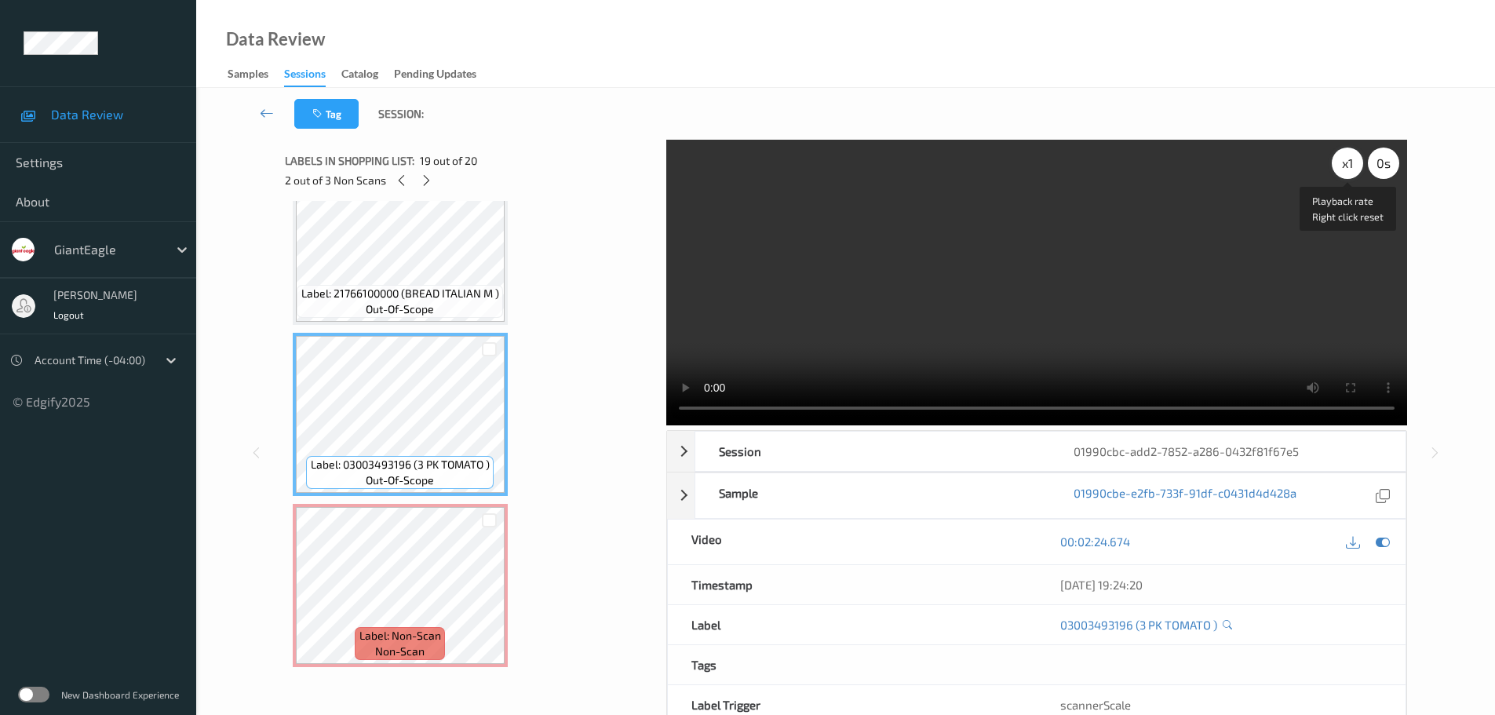
click at [1342, 162] on div "x 1" at bounding box center [1347, 163] width 31 height 31
click at [1344, 165] on div "x 2" at bounding box center [1347, 163] width 31 height 31
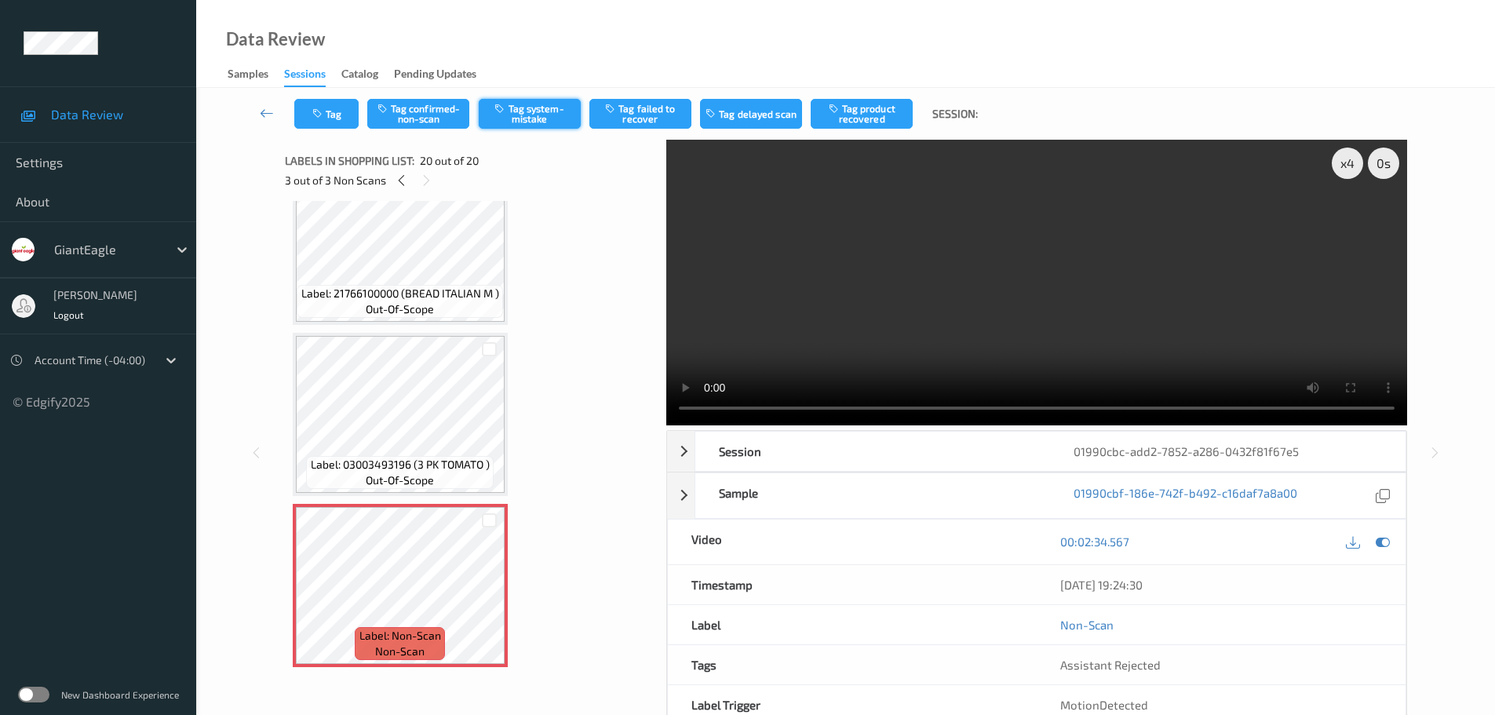
click at [527, 121] on button "Tag system-mistake" at bounding box center [530, 114] width 102 height 30
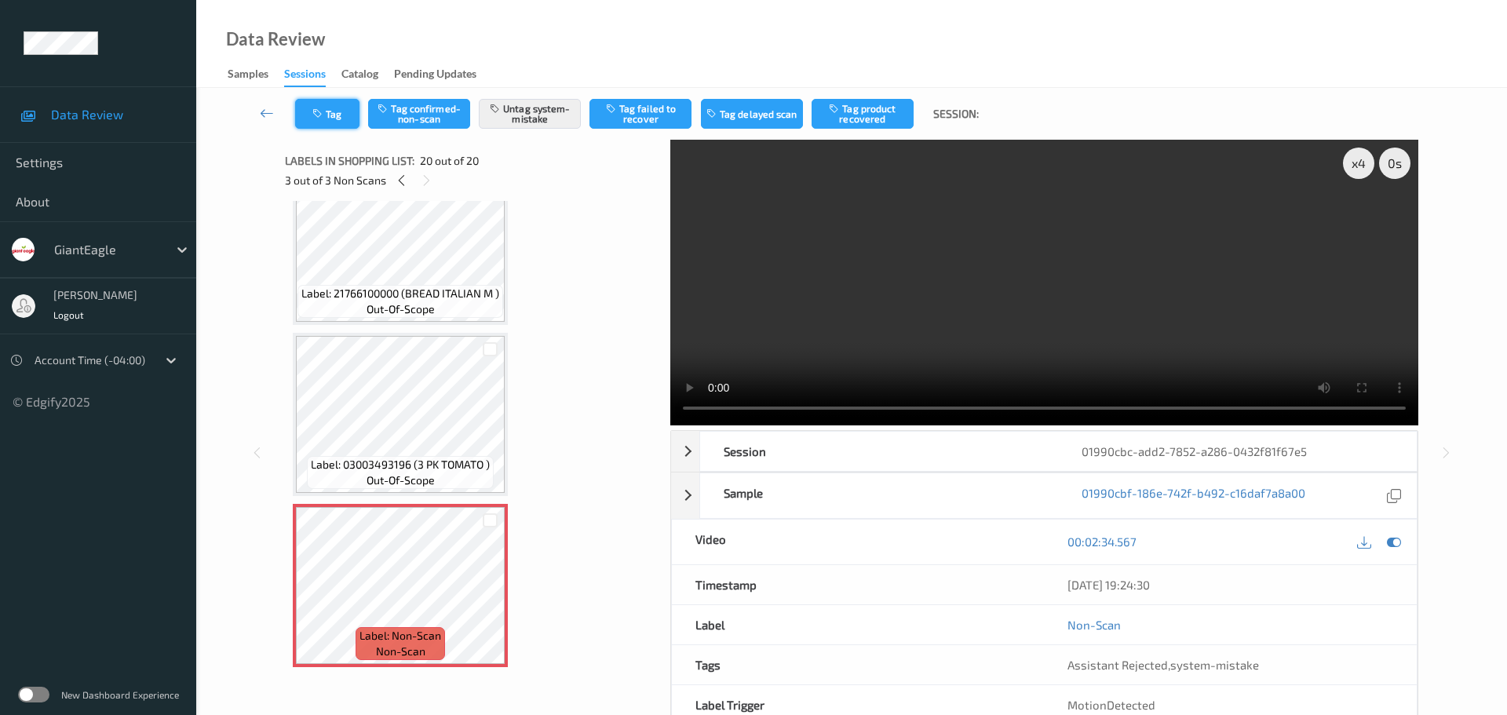
click at [334, 113] on button "Tag" at bounding box center [327, 114] width 64 height 30
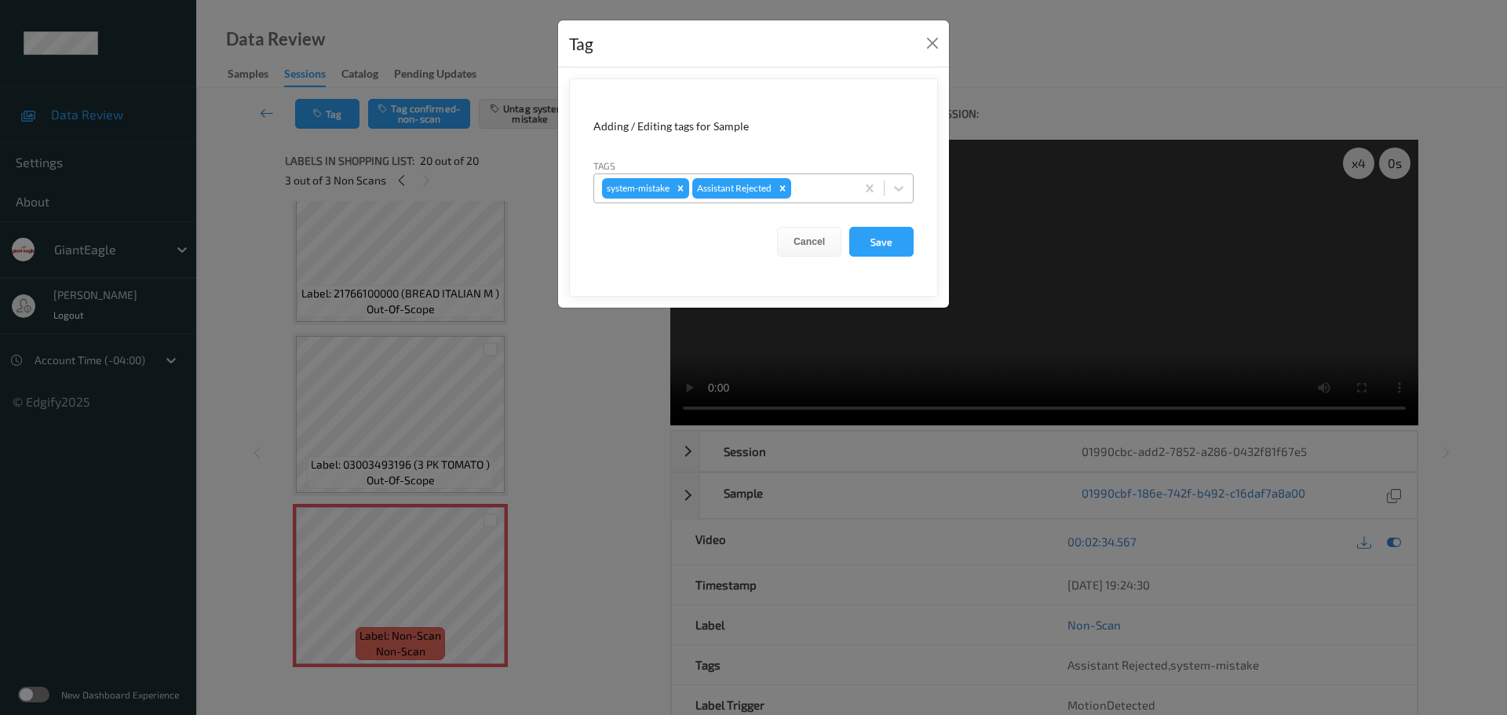
click at [822, 198] on div "system-mistake Assistant Rejected" at bounding box center [724, 188] width 261 height 27
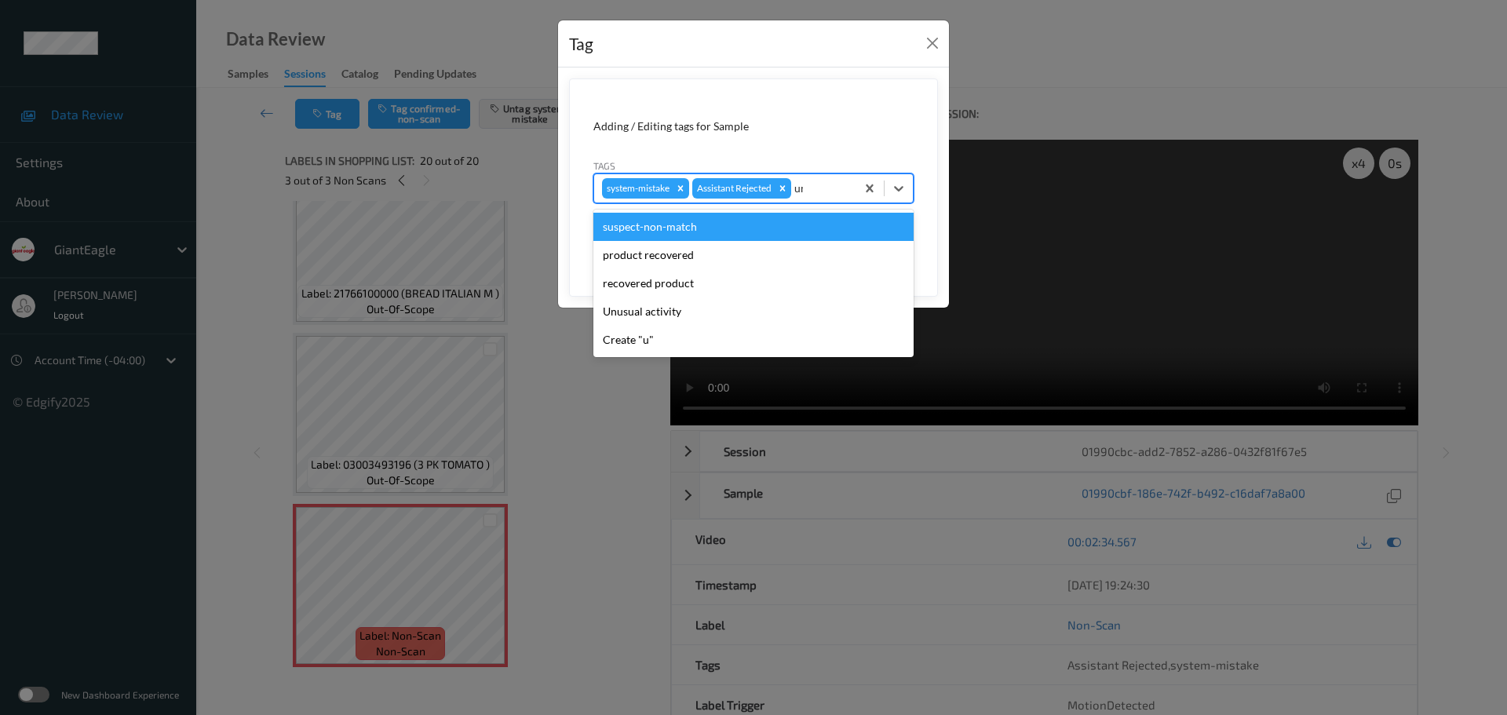
type input "unu"
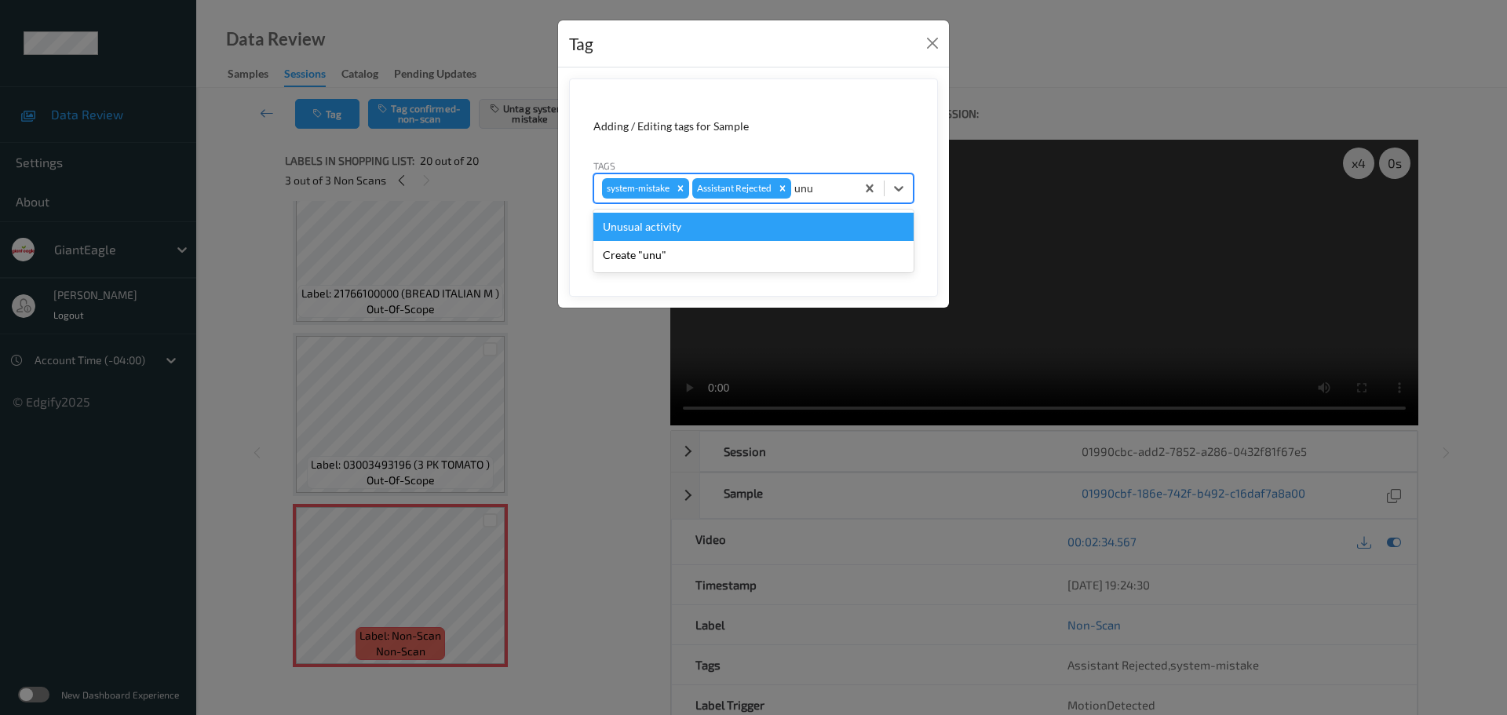
click at [735, 218] on div "Unusual activity" at bounding box center [753, 227] width 320 height 28
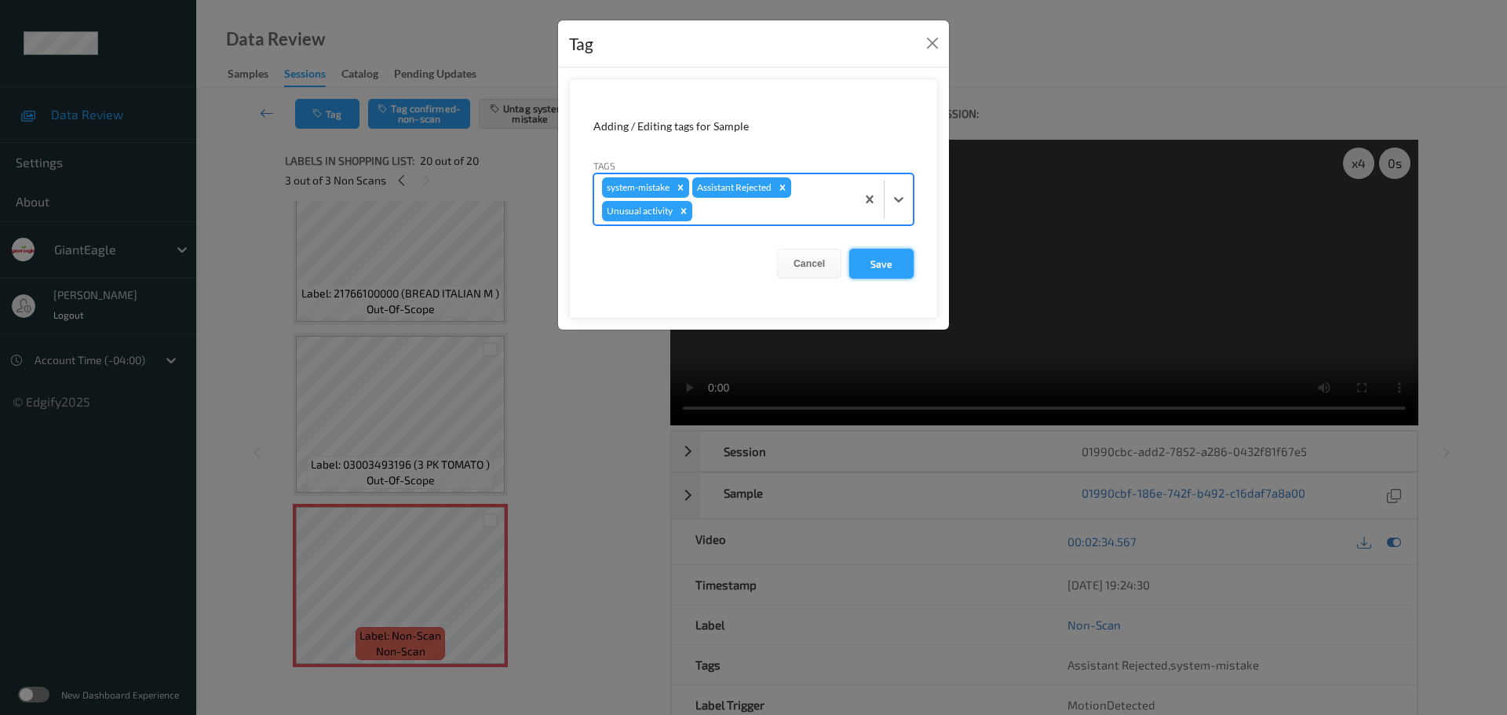
click at [866, 253] on button "Save" at bounding box center [881, 264] width 64 height 30
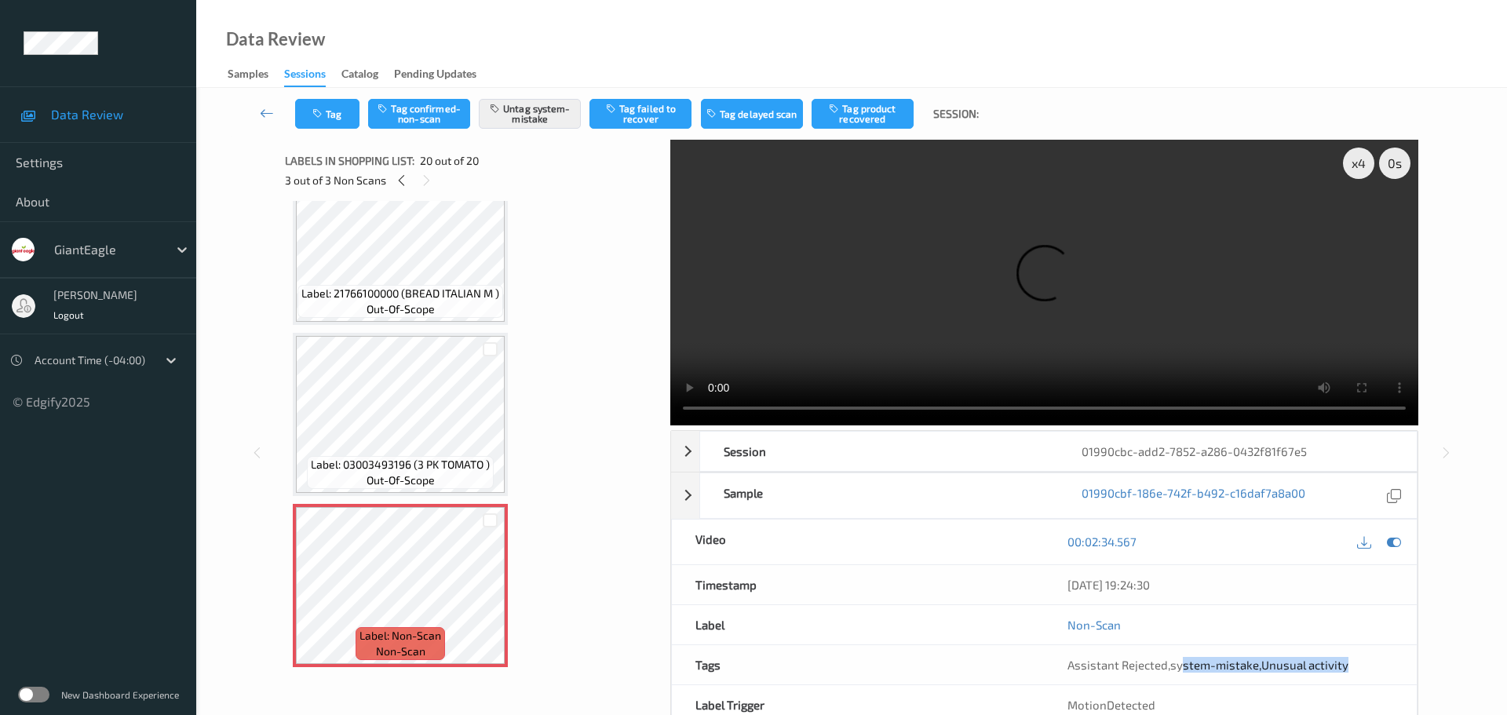
drag, startPoint x: 1182, startPoint y: 496, endPoint x: 1356, endPoint y: 505, distance: 174.5
click at [1356, 645] on div "Assistant Rejected , system-mistake , Unusual activity" at bounding box center [1230, 664] width 373 height 39
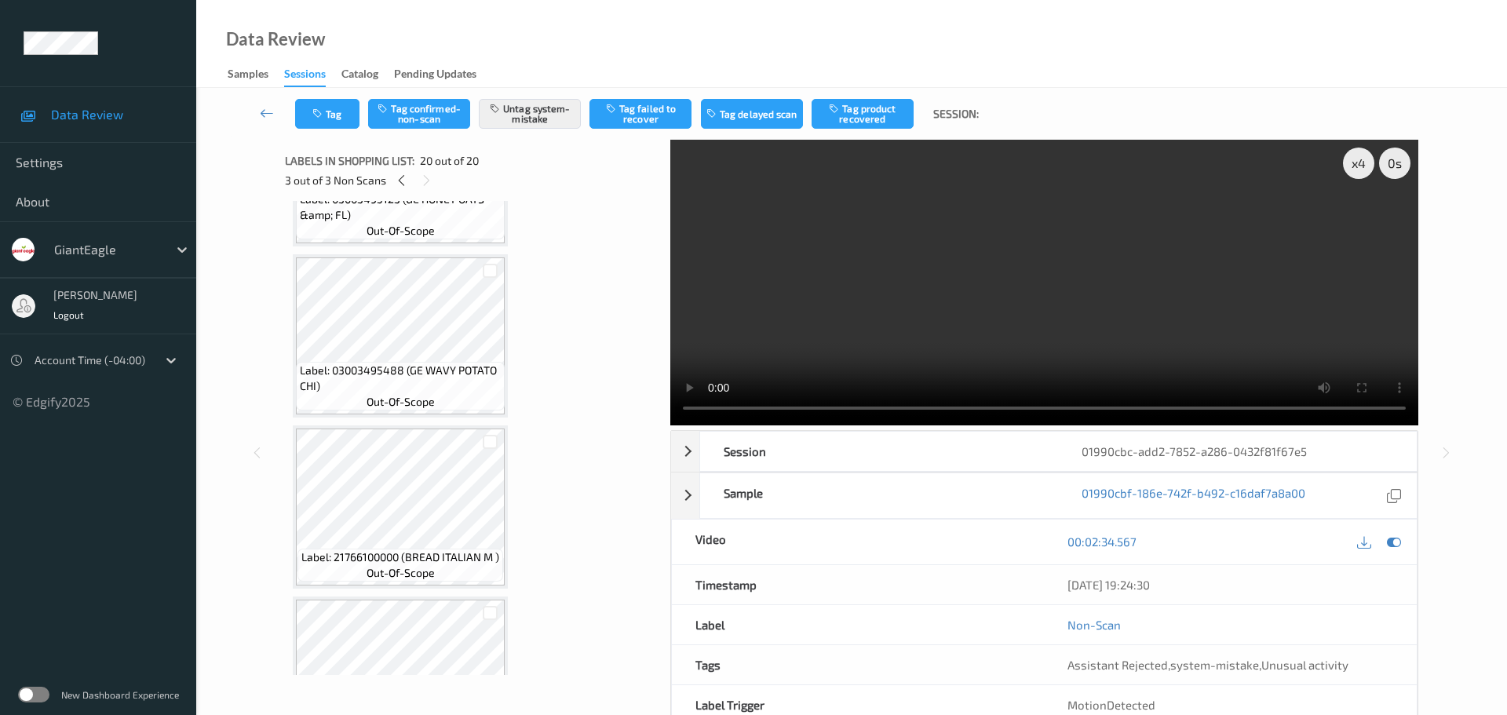
scroll to position [2563, 0]
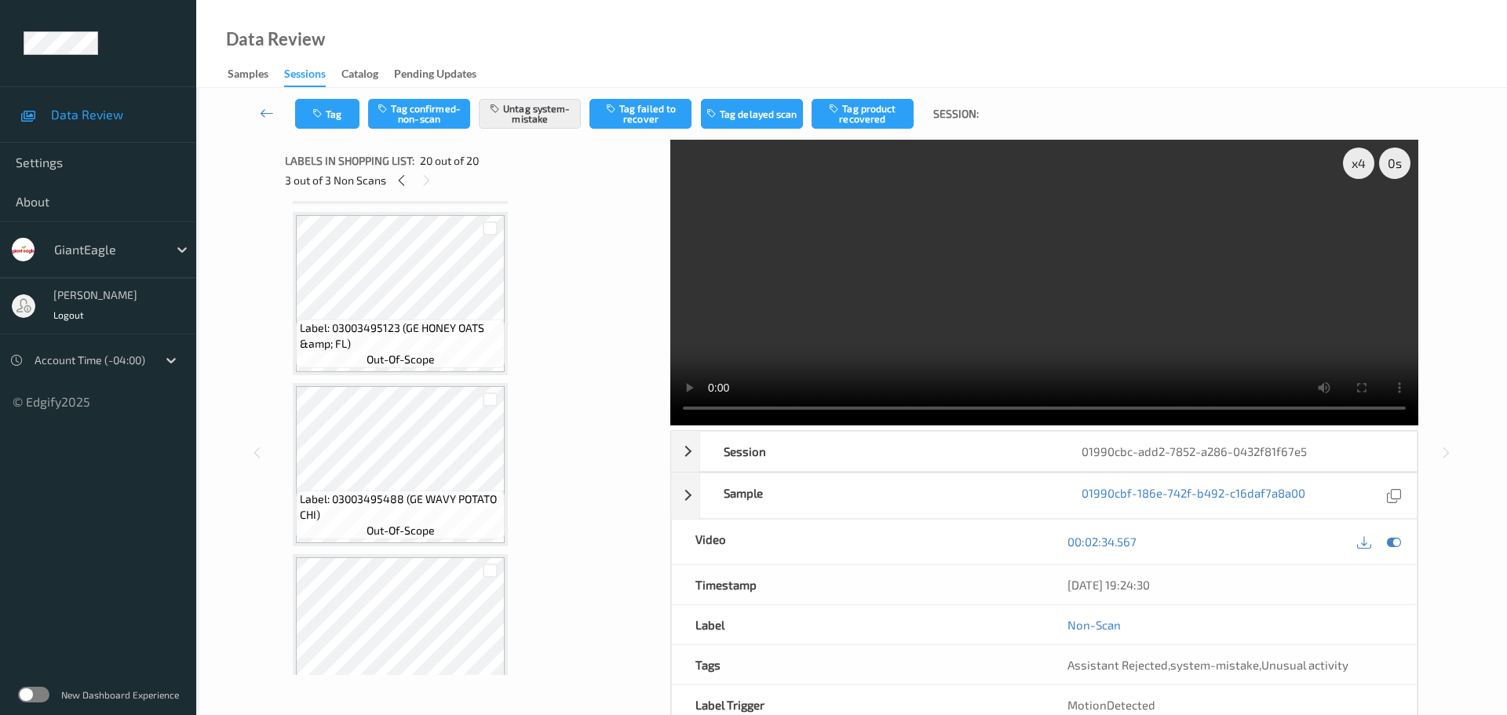
click at [392, 186] on div "3 out of 3 Non Scans" at bounding box center [472, 180] width 374 height 20
click at [403, 177] on icon at bounding box center [401, 180] width 13 height 14
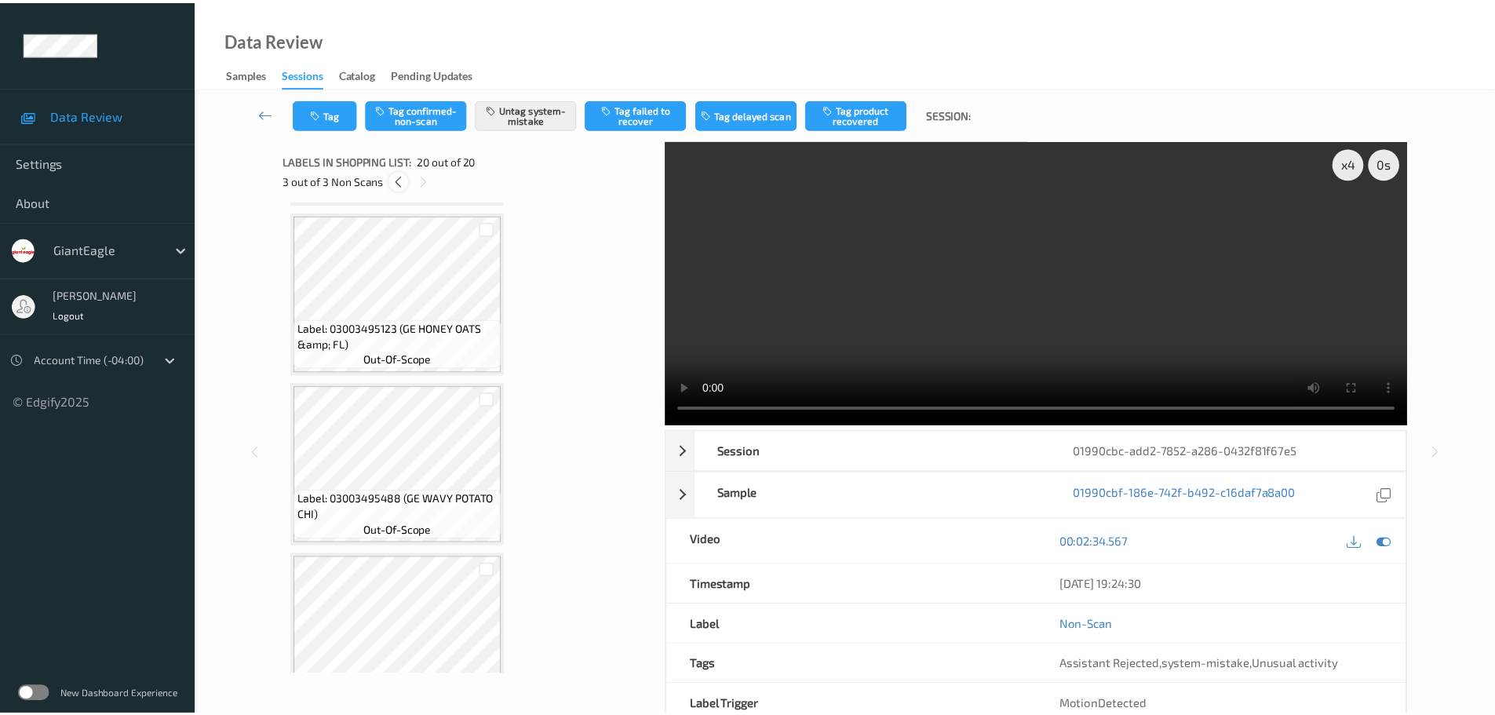
scroll to position [1034, 0]
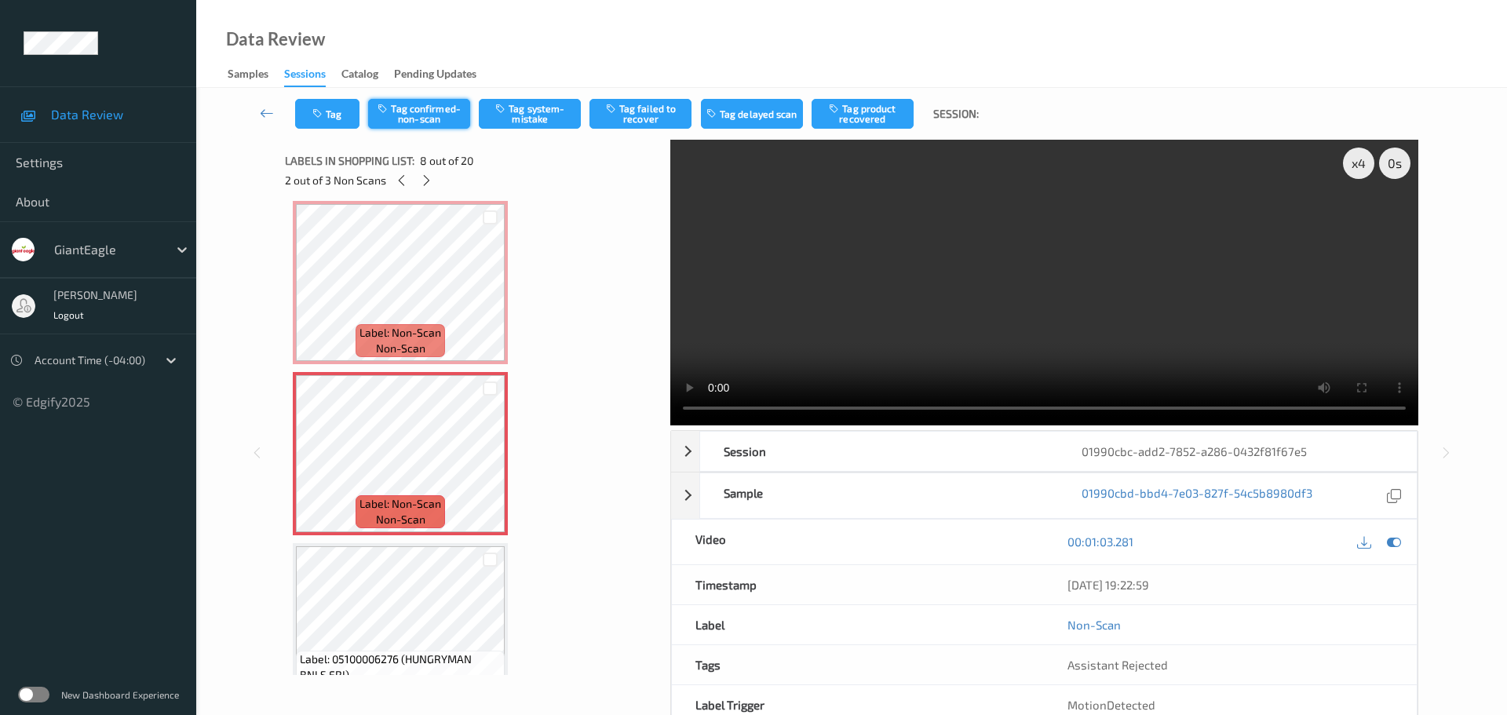
click at [428, 118] on button "Tag confirmed-non-scan" at bounding box center [419, 114] width 102 height 30
click at [840, 104] on icon "button" at bounding box center [835, 108] width 13 height 11
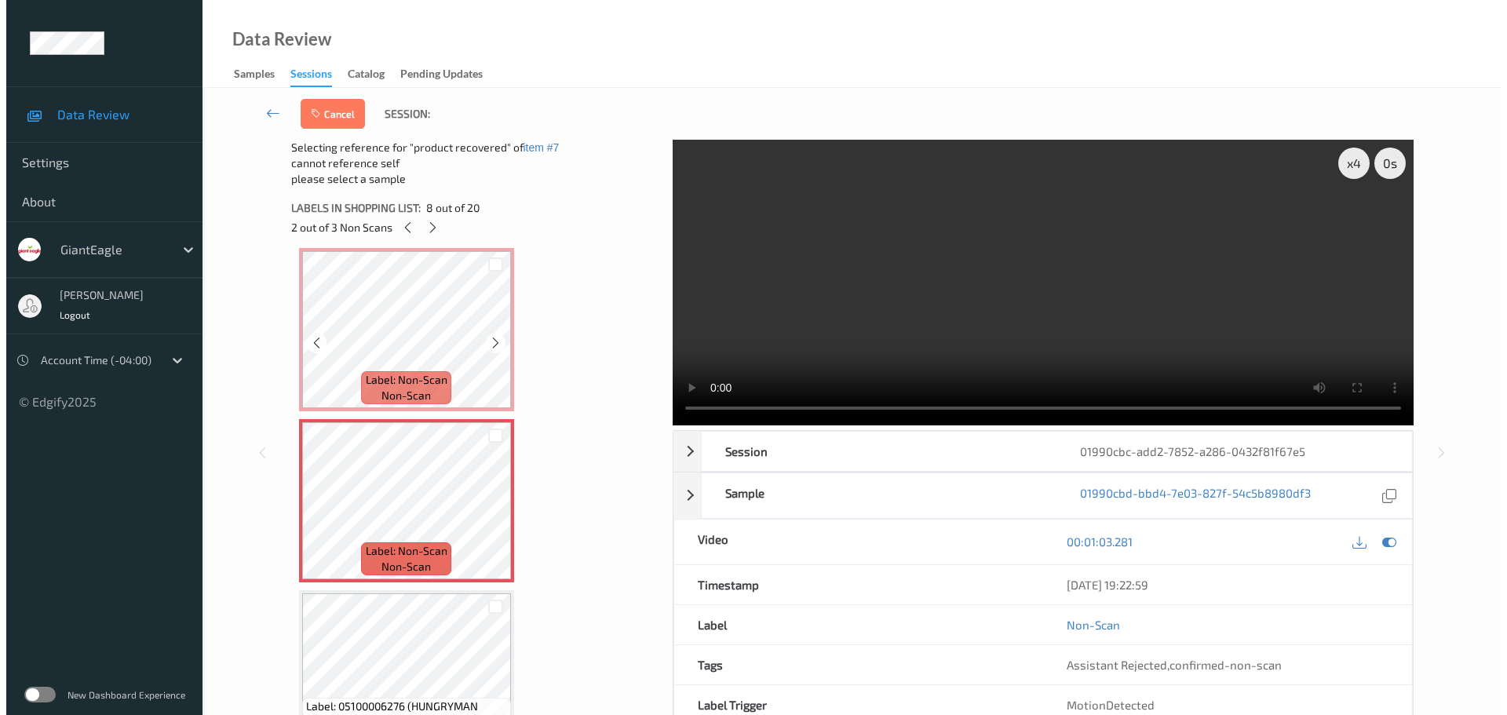
scroll to position [1113, 0]
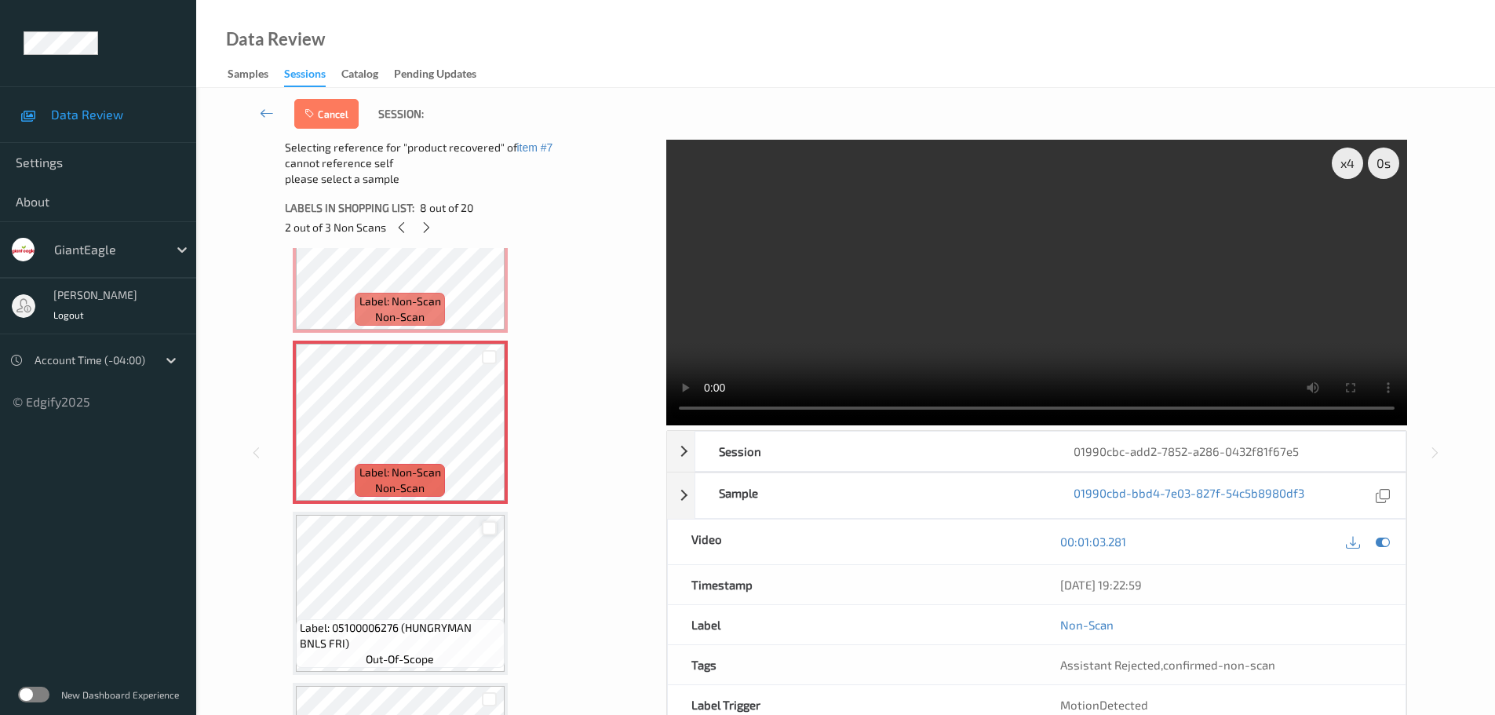
click at [490, 529] on div at bounding box center [489, 528] width 15 height 15
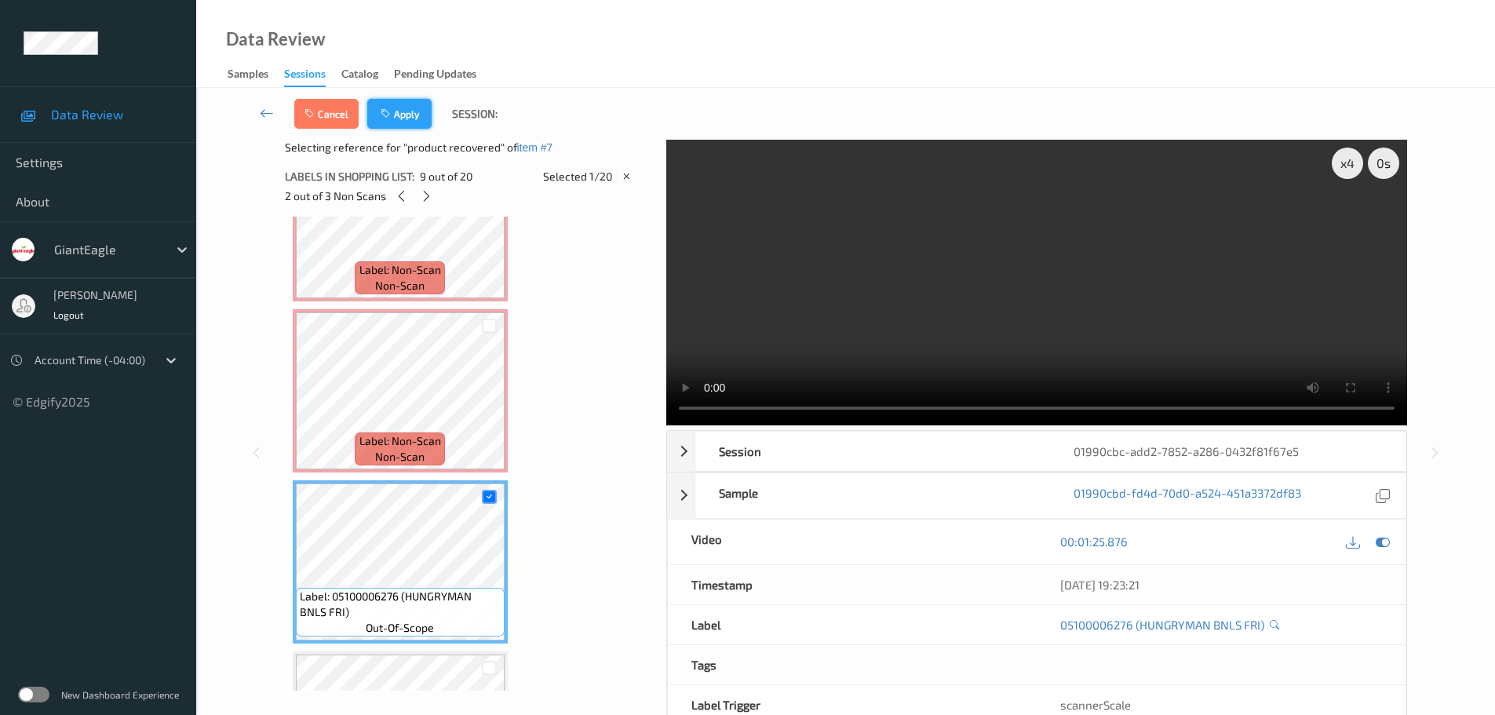
click at [413, 121] on button "Apply" at bounding box center [399, 114] width 64 height 30
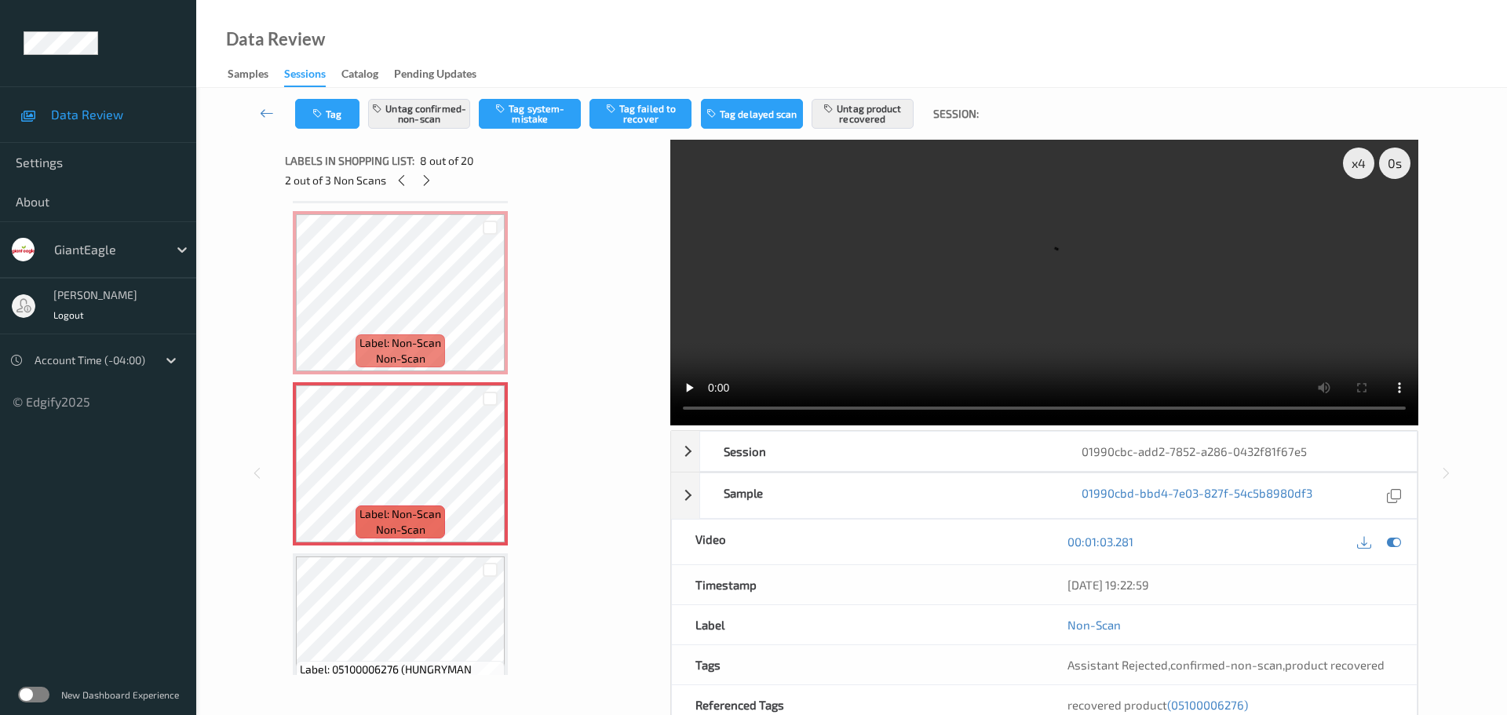
scroll to position [956, 0]
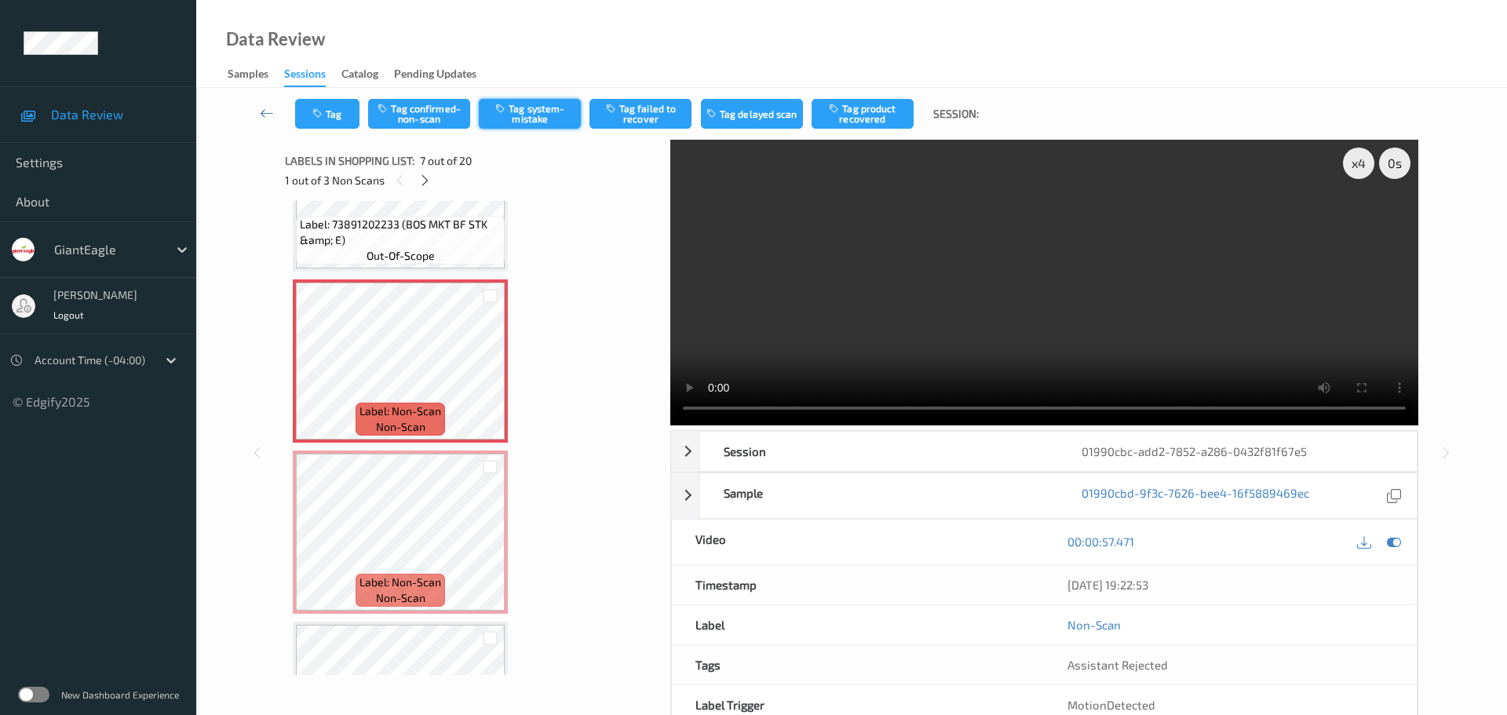
click at [528, 114] on button "Tag system-mistake" at bounding box center [530, 114] width 102 height 30
click at [327, 125] on button "Tag" at bounding box center [327, 114] width 64 height 30
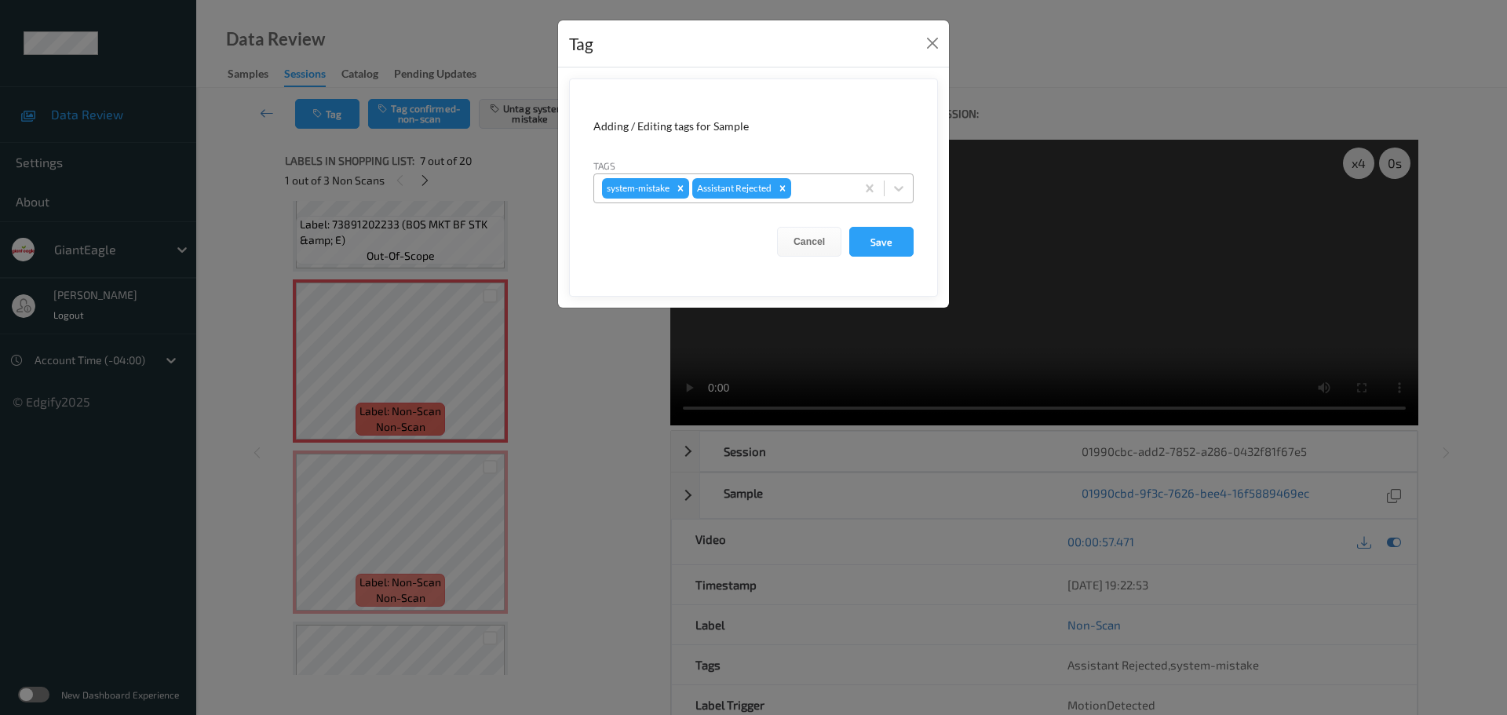
click at [794, 190] on div "system-mistake Assistant Rejected" at bounding box center [724, 188] width 261 height 27
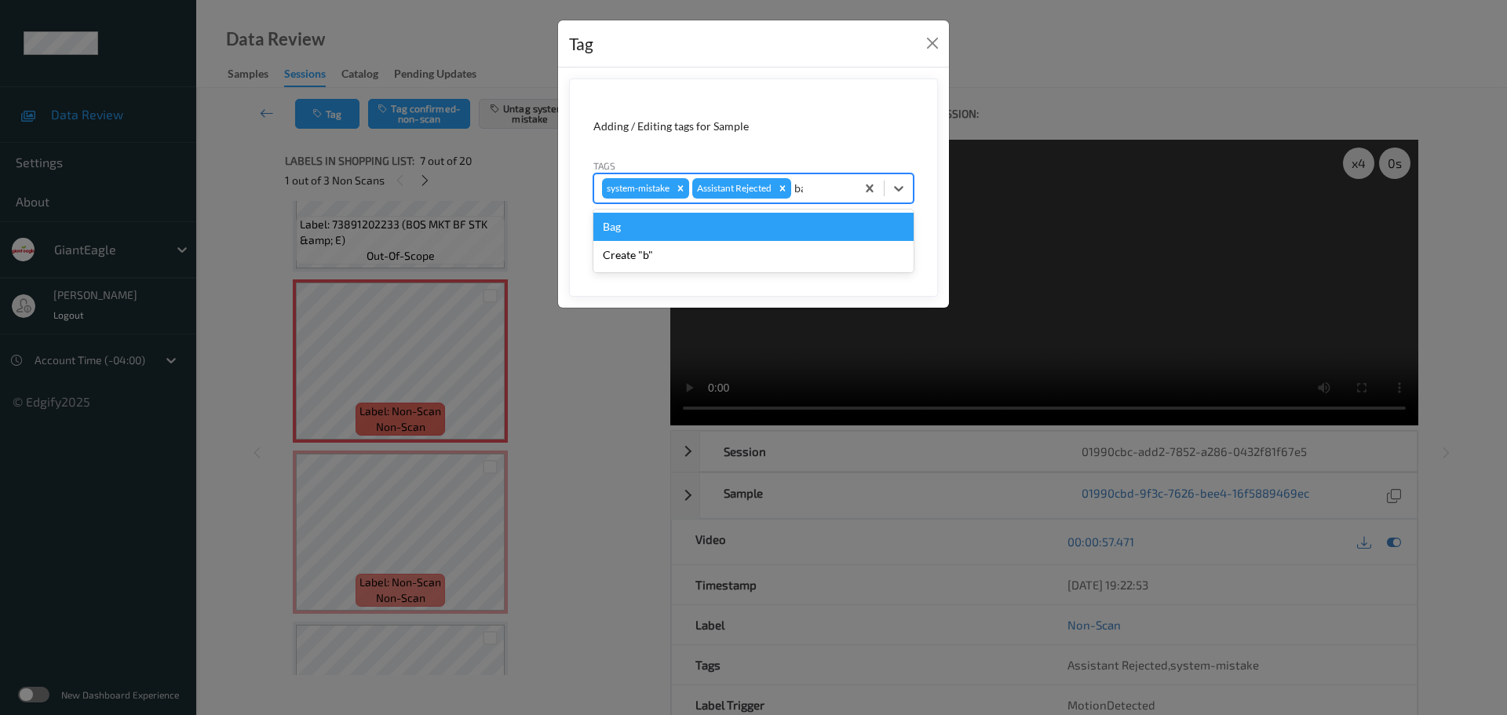
type input "bag"
click at [735, 216] on div "Bag" at bounding box center [753, 227] width 320 height 28
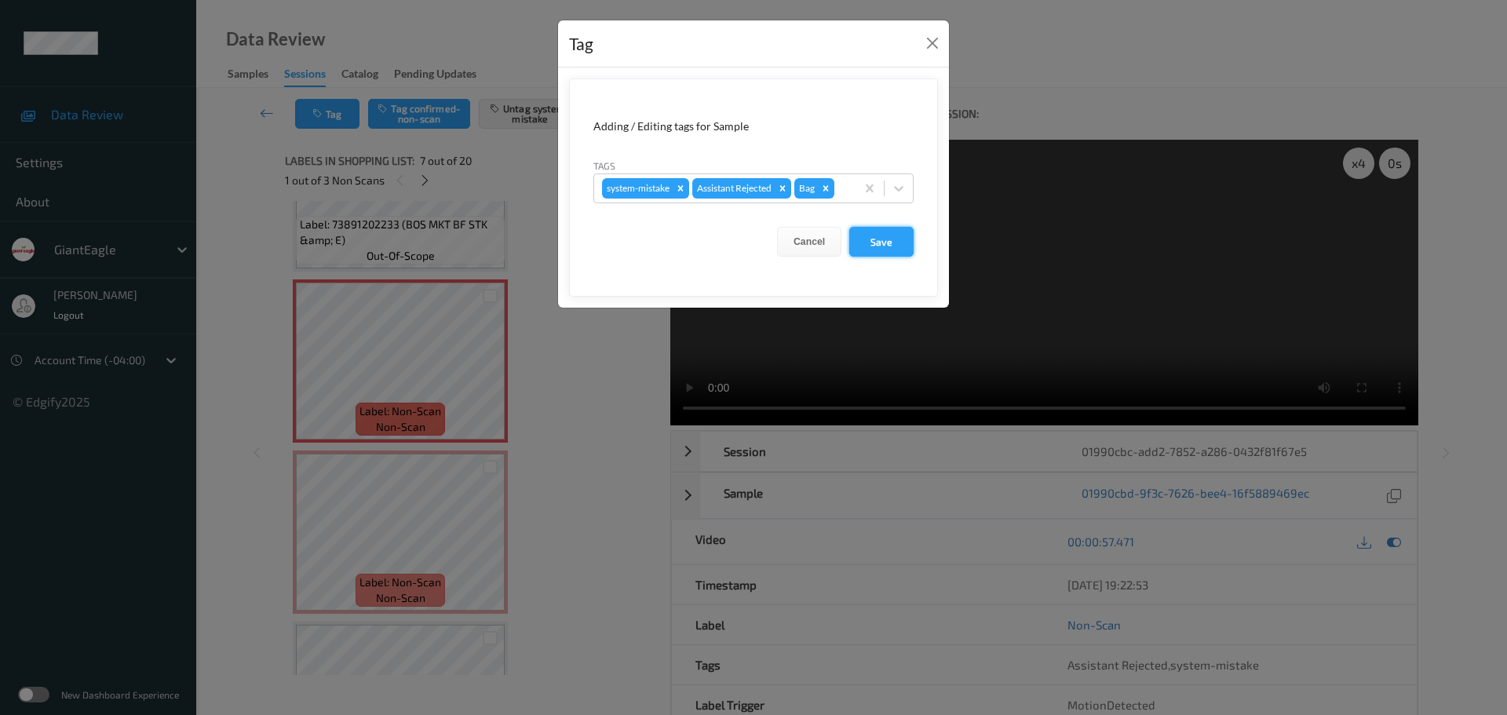
click at [873, 232] on button "Save" at bounding box center [881, 242] width 64 height 30
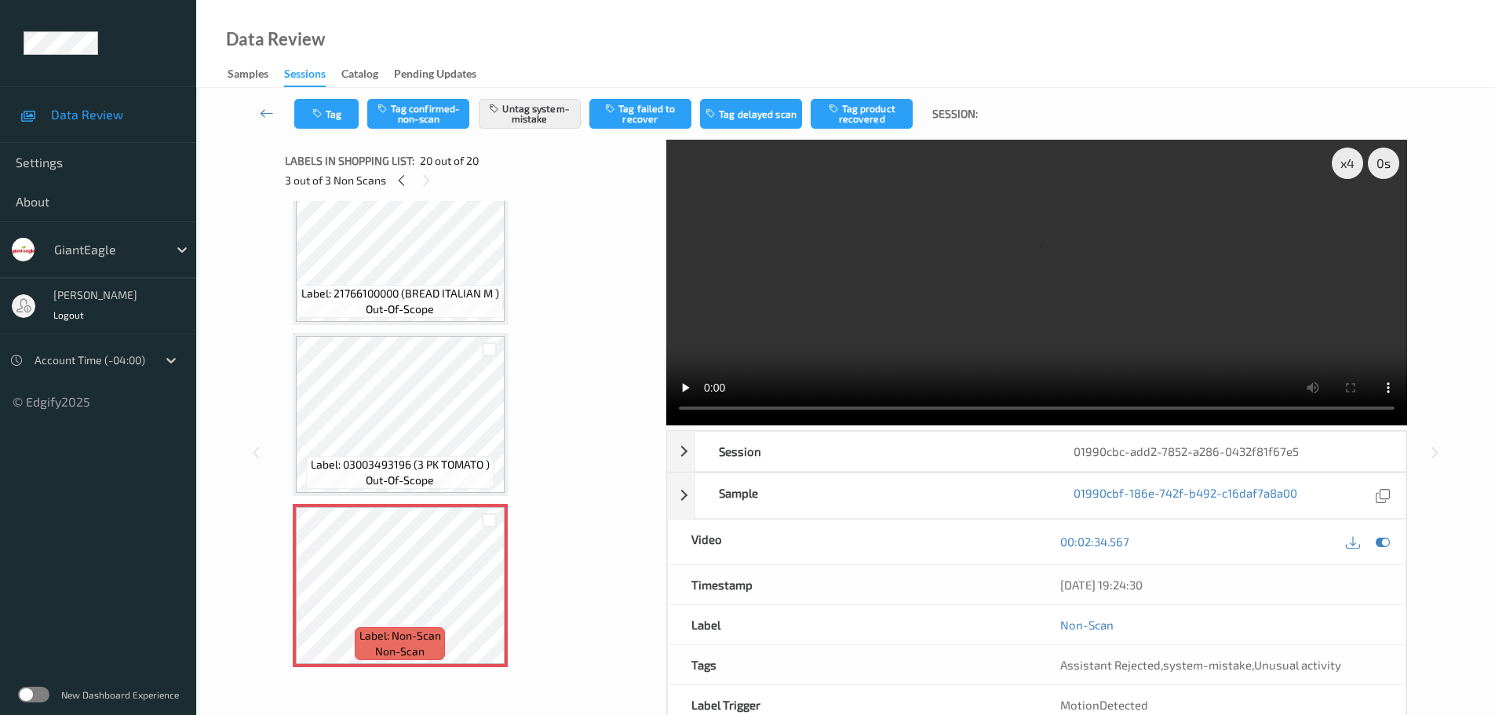
scroll to position [2406, 0]
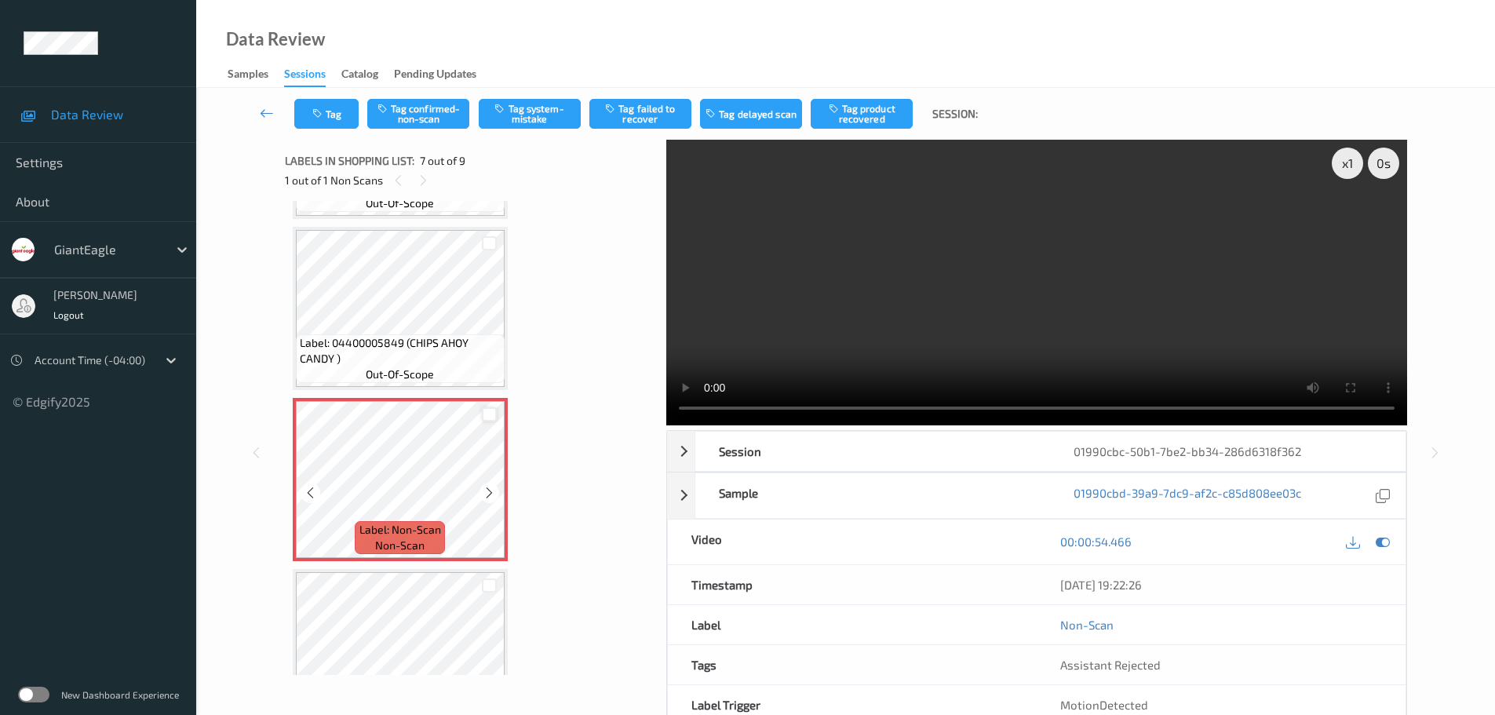
scroll to position [838, 0]
click at [489, 487] on icon at bounding box center [489, 492] width 13 height 14
click at [483, 490] on div at bounding box center [489, 492] width 20 height 20
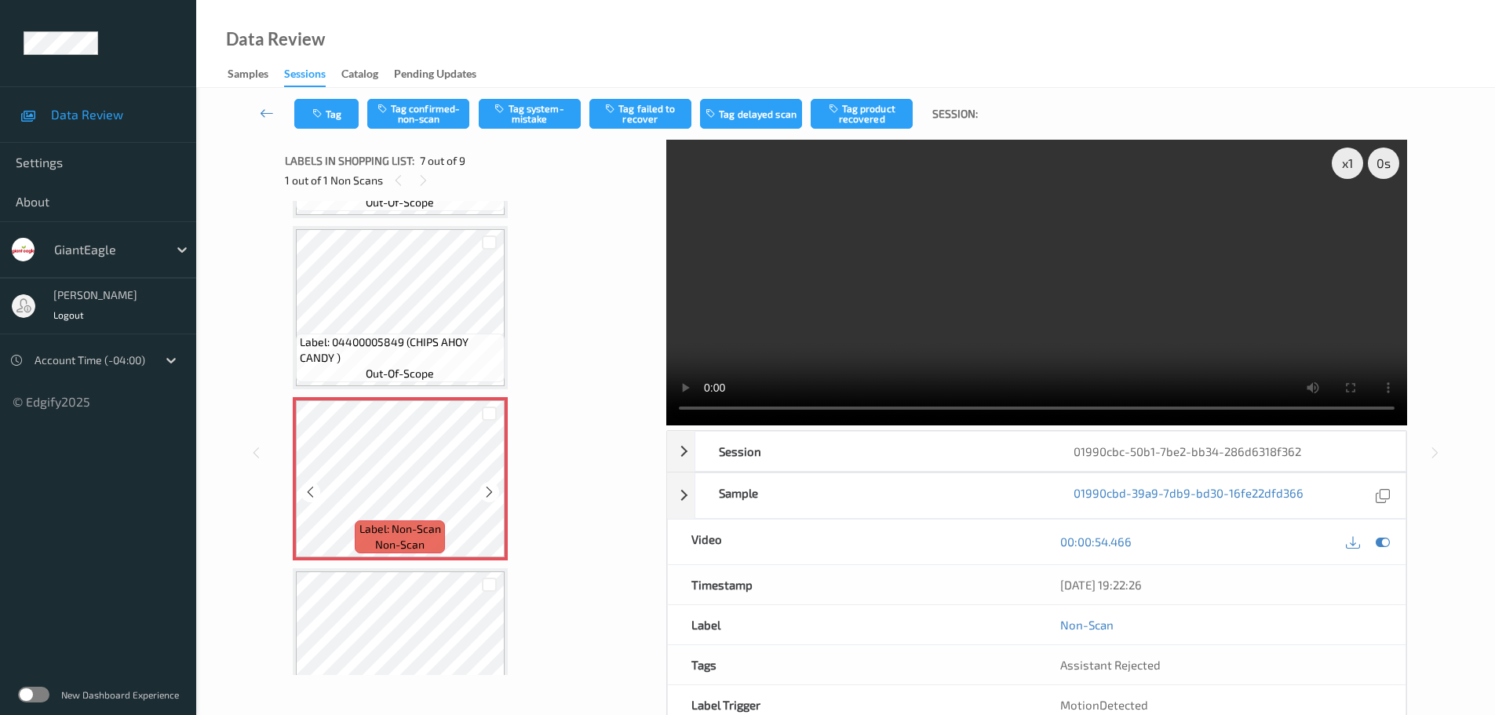
click at [483, 490] on icon at bounding box center [489, 492] width 13 height 14
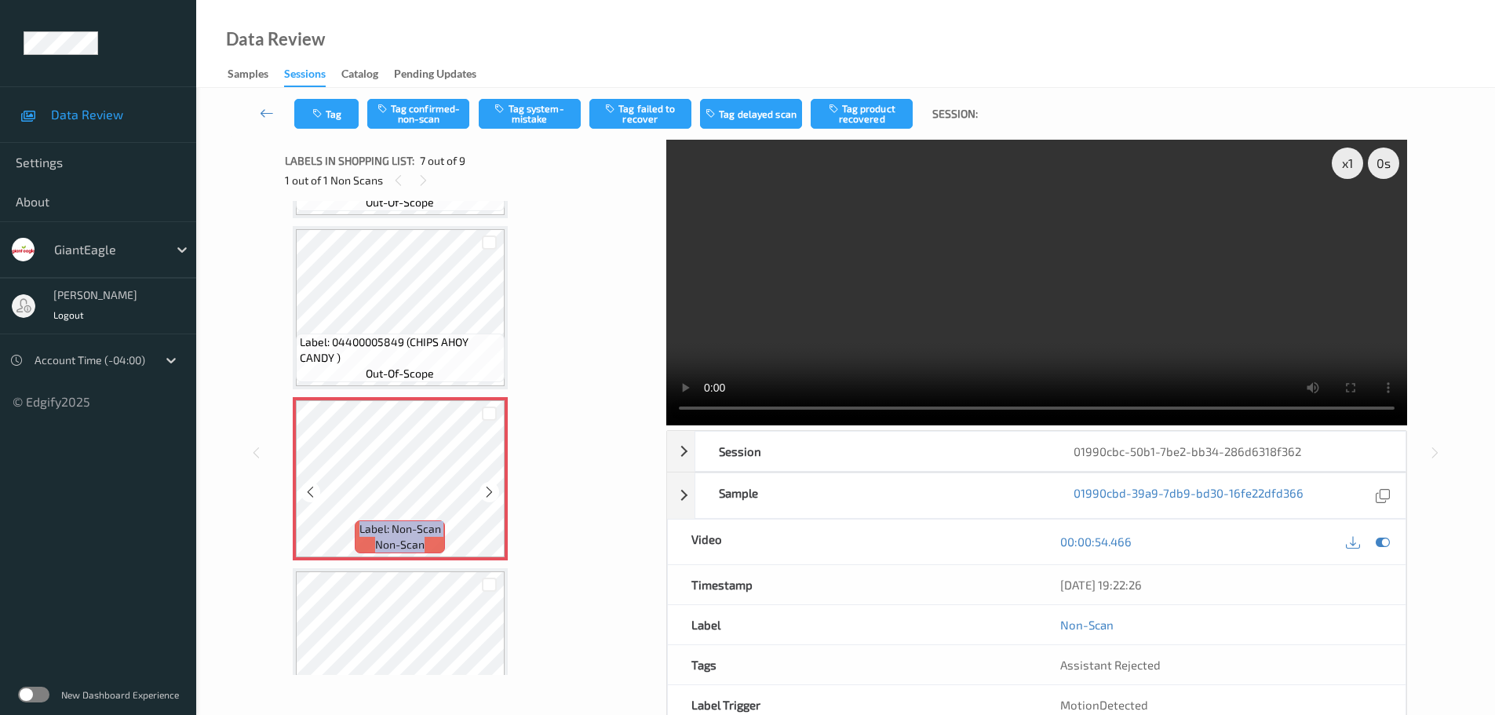
click at [483, 490] on icon at bounding box center [489, 492] width 13 height 14
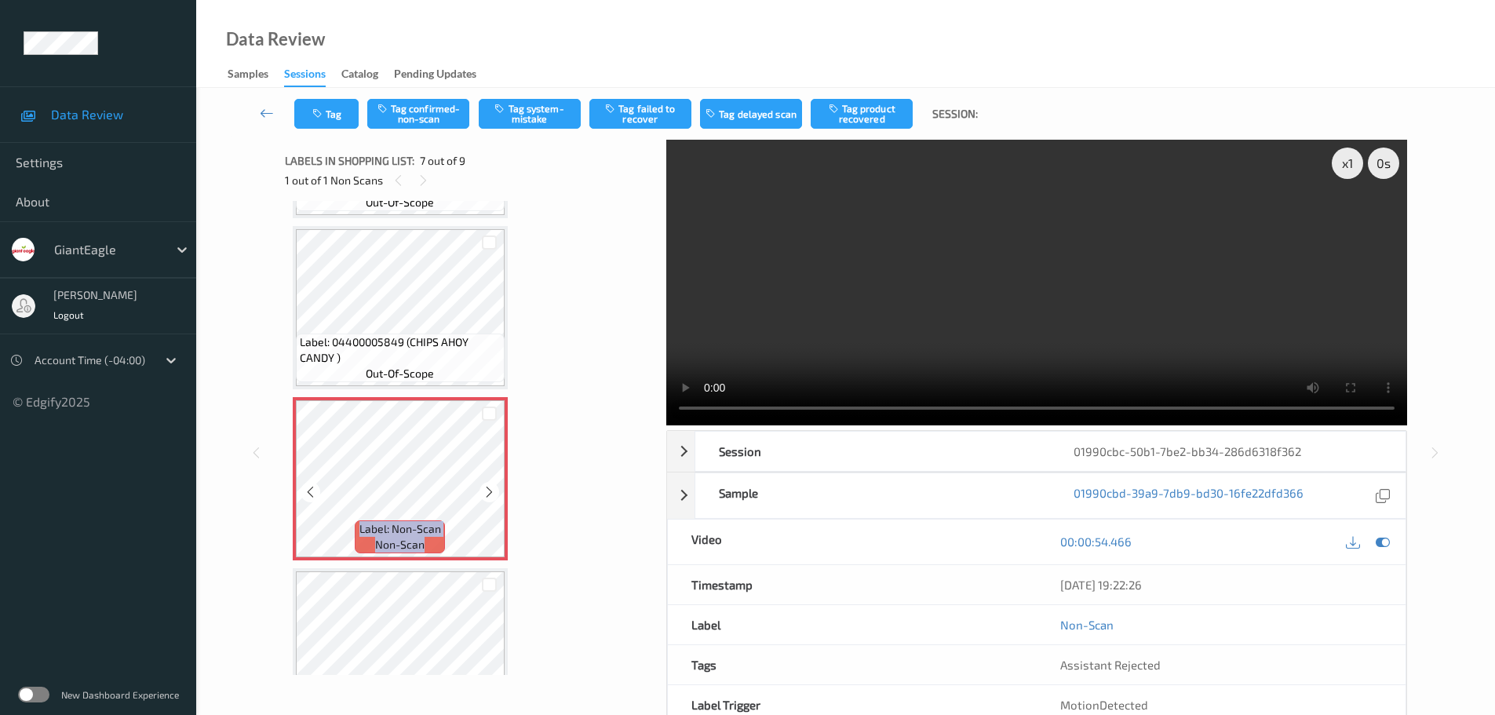
click at [483, 490] on icon at bounding box center [489, 492] width 13 height 14
click at [407, 121] on button "Tag confirmed-non-scan" at bounding box center [418, 114] width 102 height 30
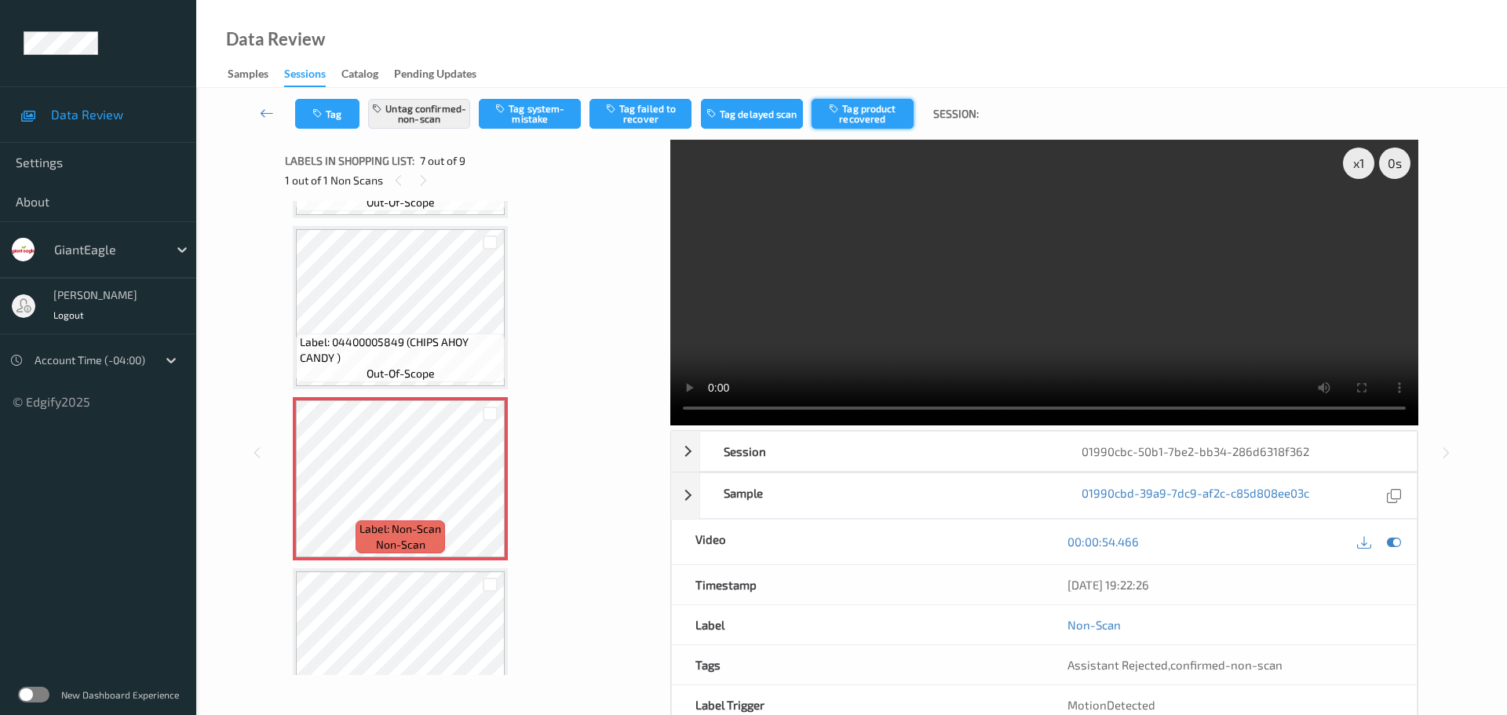
click at [878, 115] on button "Tag product recovered" at bounding box center [862, 114] width 102 height 30
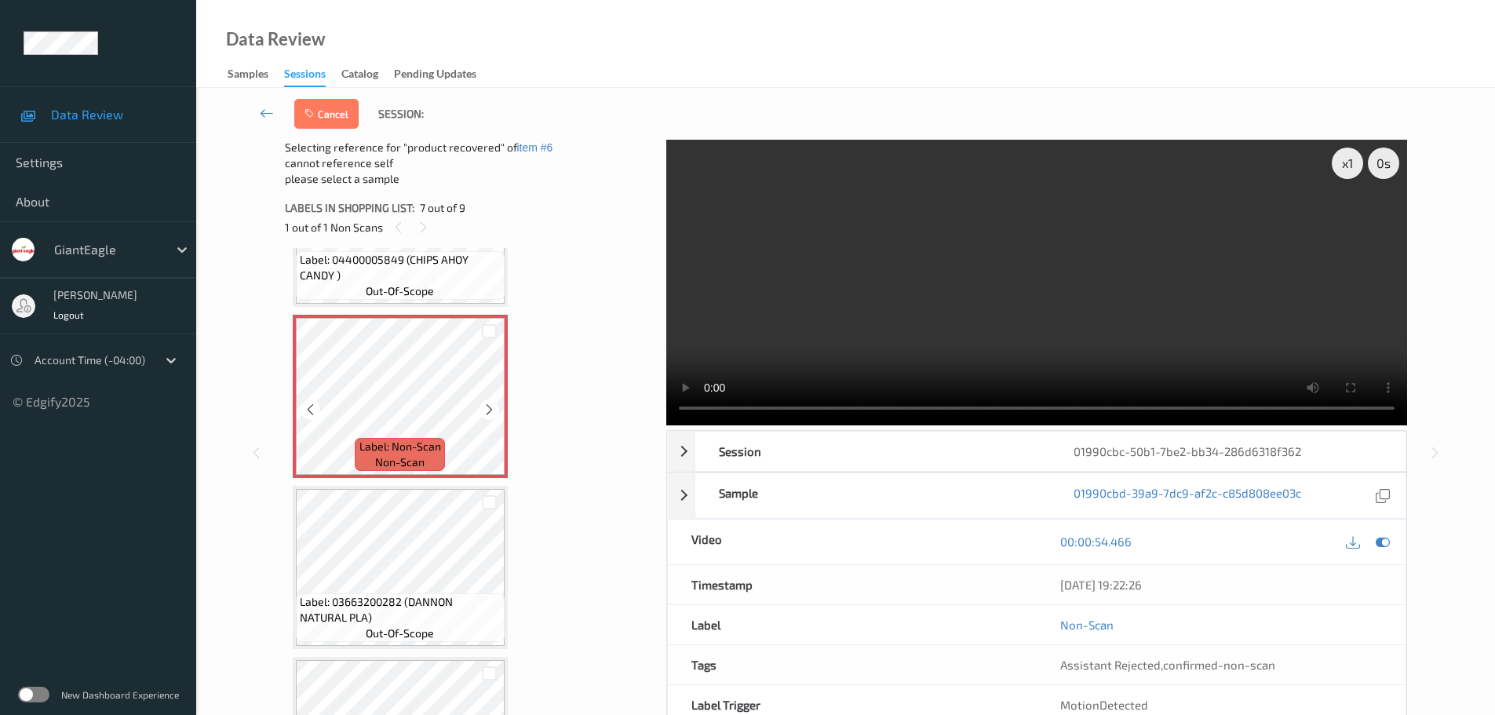
scroll to position [995, 0]
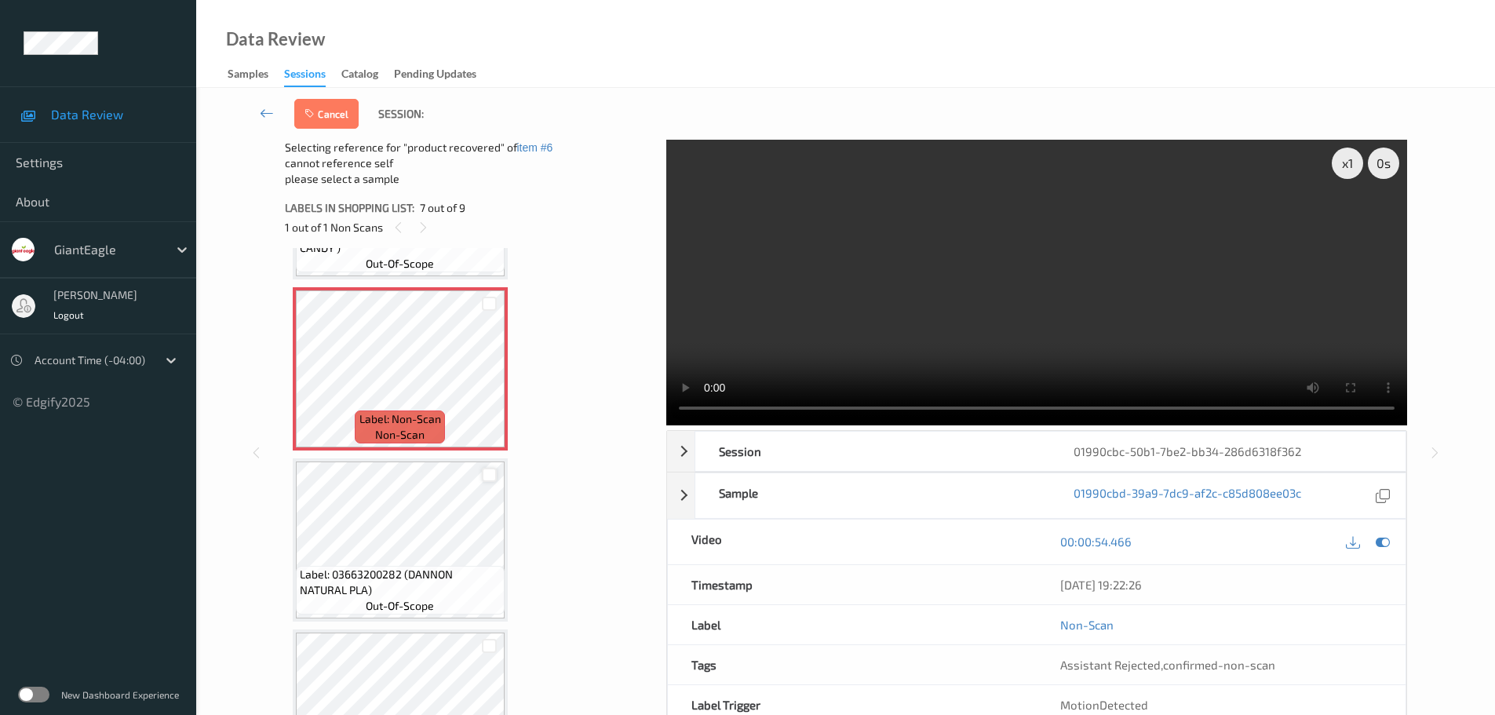
click at [490, 472] on div at bounding box center [489, 475] width 15 height 15
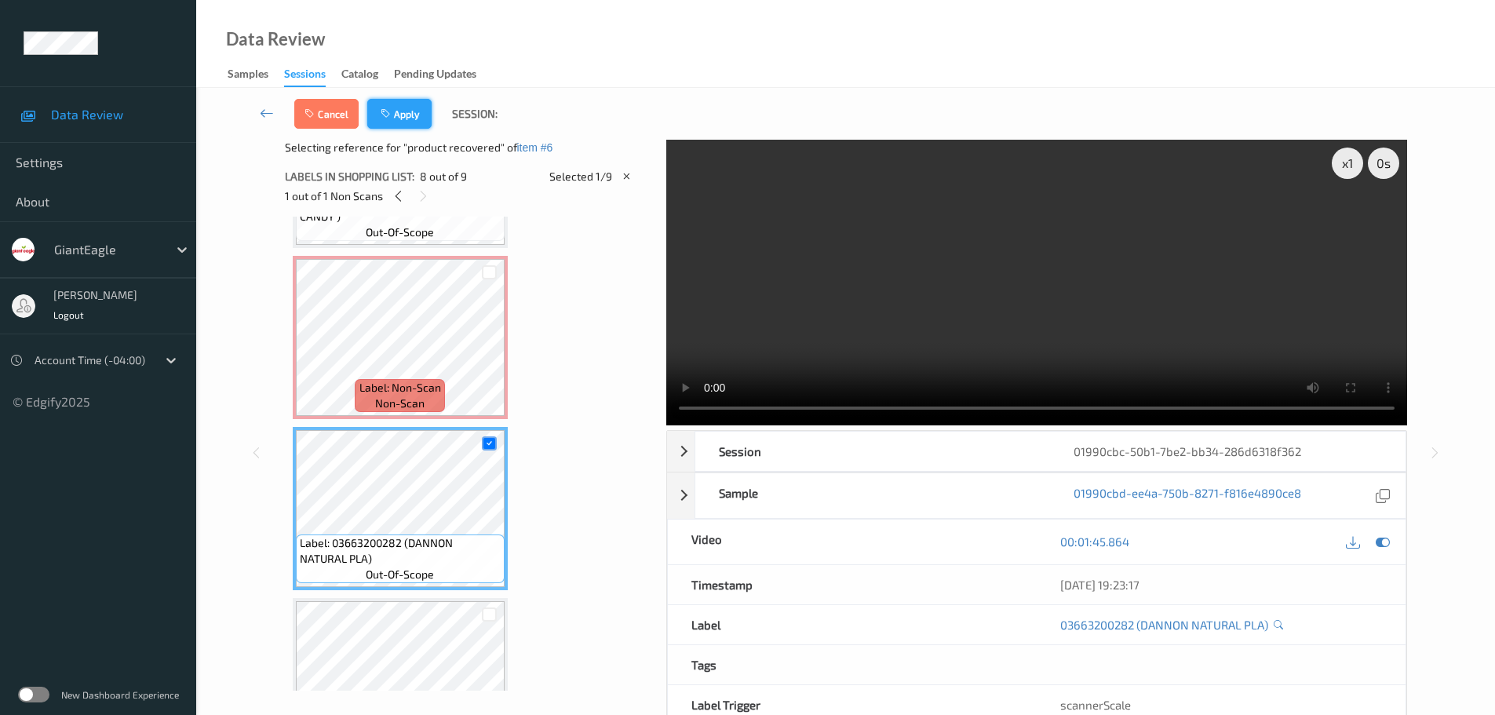
click at [420, 102] on button "Apply" at bounding box center [399, 114] width 64 height 30
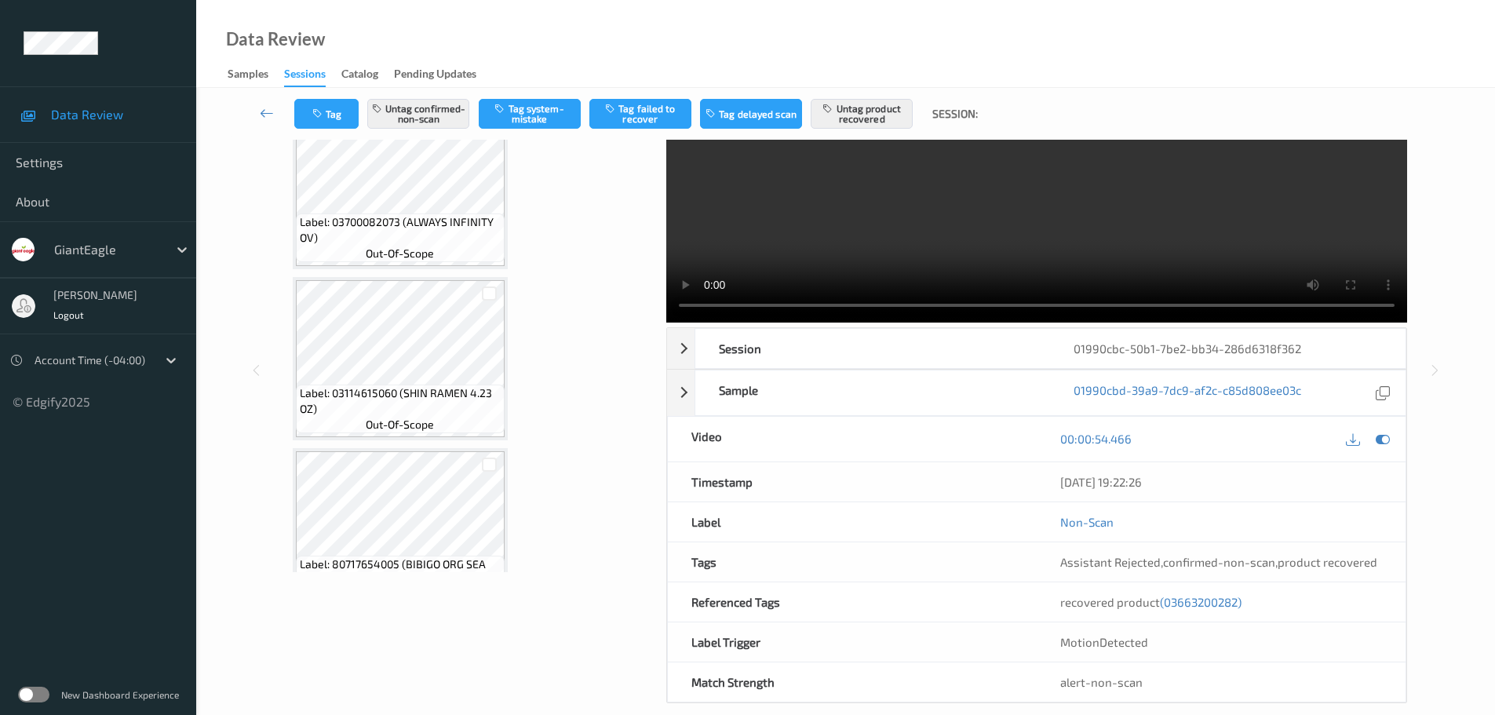
scroll to position [0, 0]
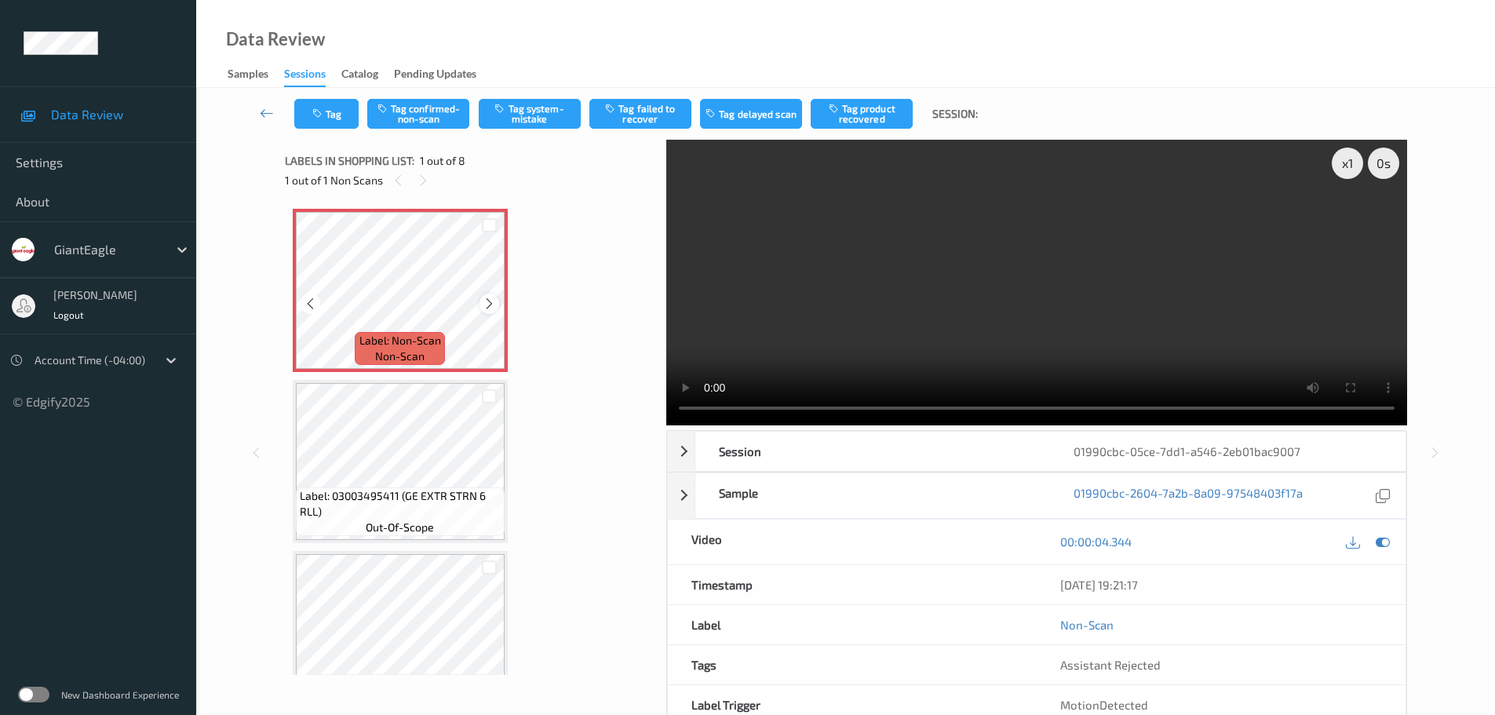
click at [490, 301] on icon at bounding box center [489, 304] width 13 height 14
click at [489, 301] on icon at bounding box center [489, 304] width 13 height 14
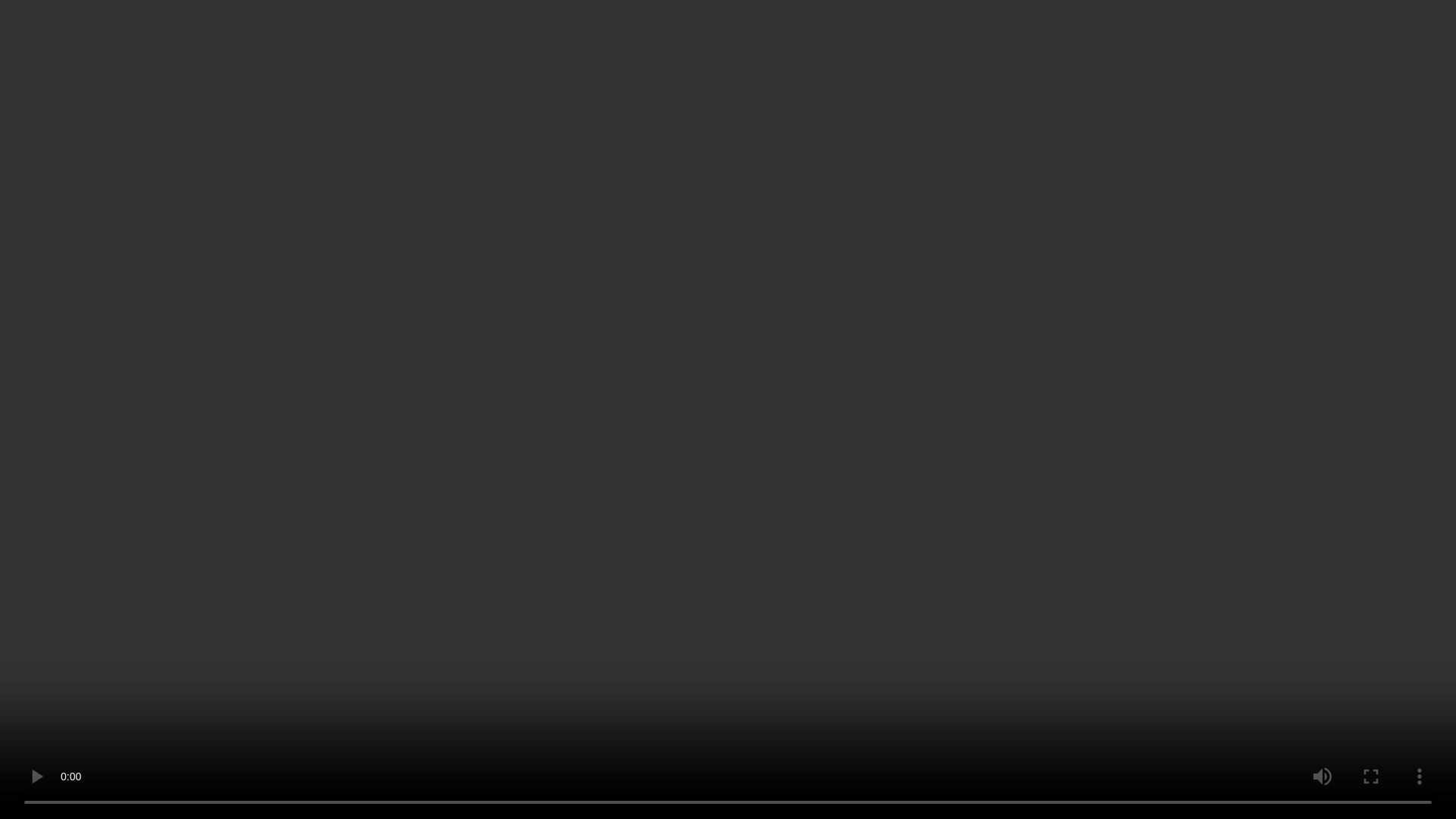
click at [708, 49] on video at bounding box center [728, 410] width 1456 height 819
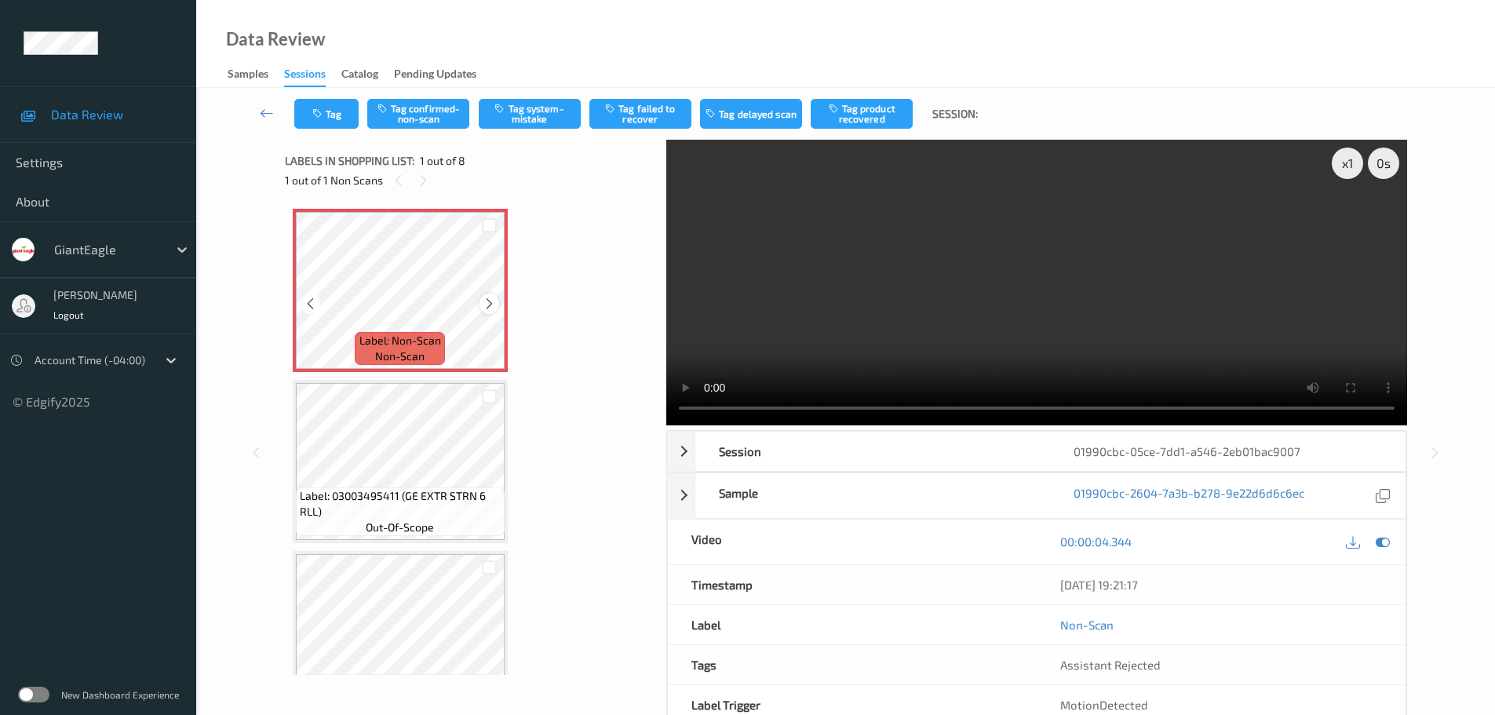
click at [490, 302] on icon at bounding box center [489, 304] width 13 height 14
click at [492, 301] on icon at bounding box center [489, 304] width 13 height 14
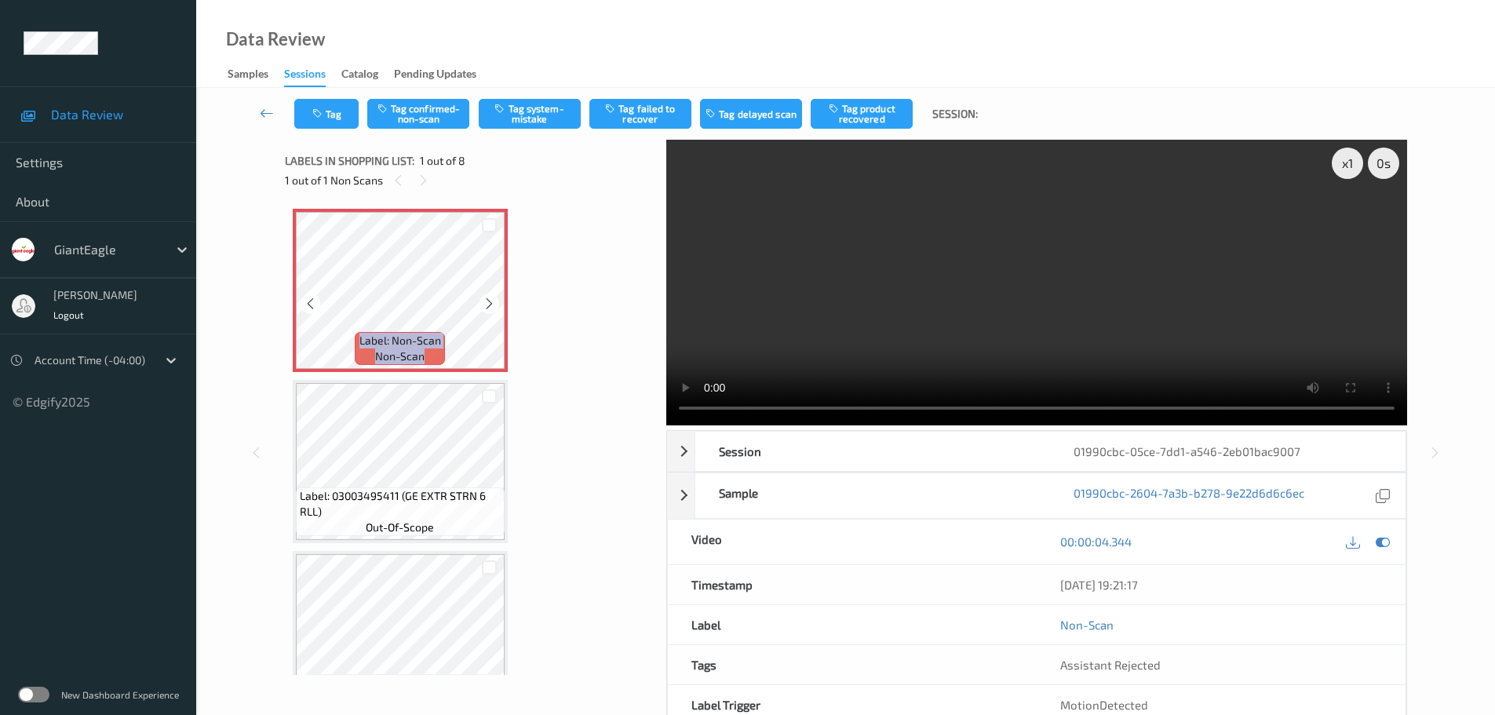
click at [492, 301] on icon at bounding box center [489, 304] width 13 height 14
click at [498, 305] on div at bounding box center [489, 303] width 20 height 20
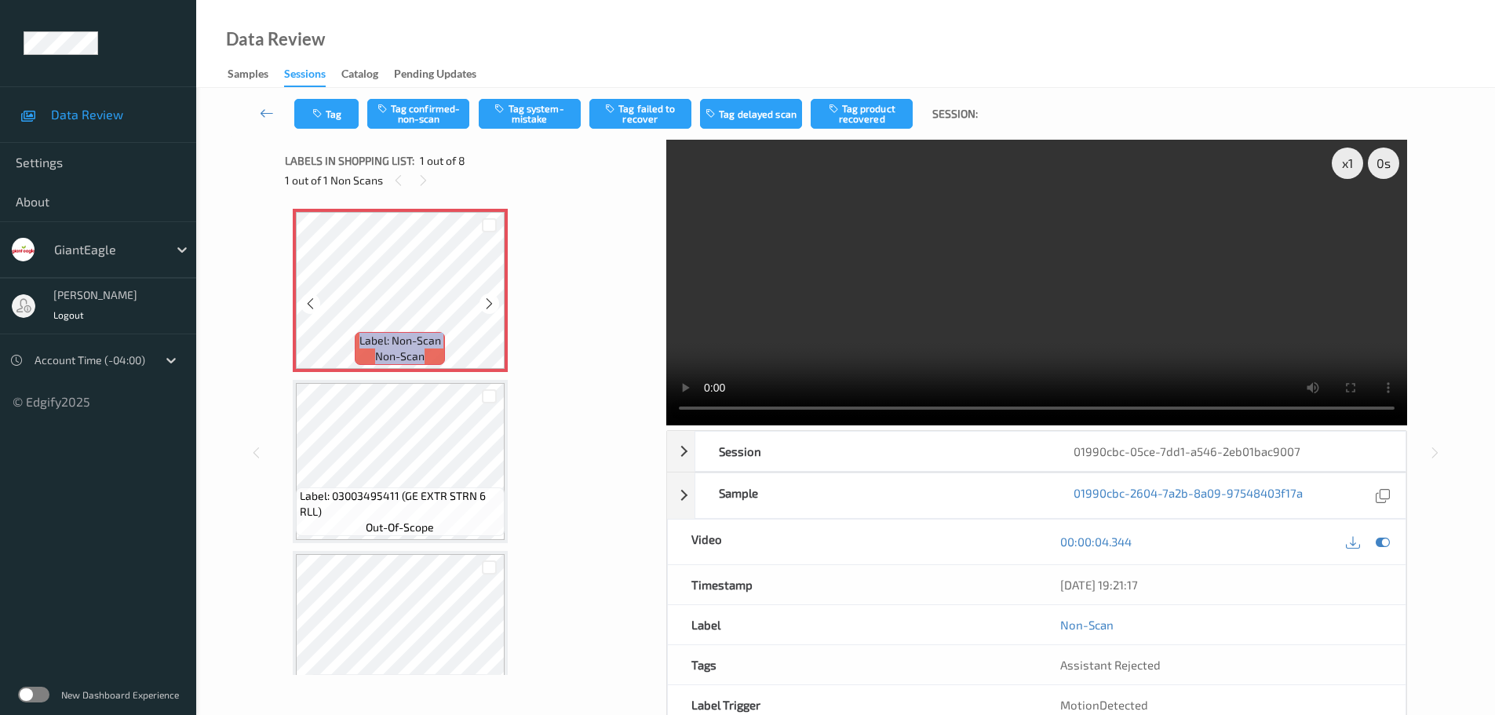
click at [498, 305] on div at bounding box center [489, 303] width 20 height 20
click at [541, 126] on button "Tag system-mistake" at bounding box center [530, 114] width 102 height 30
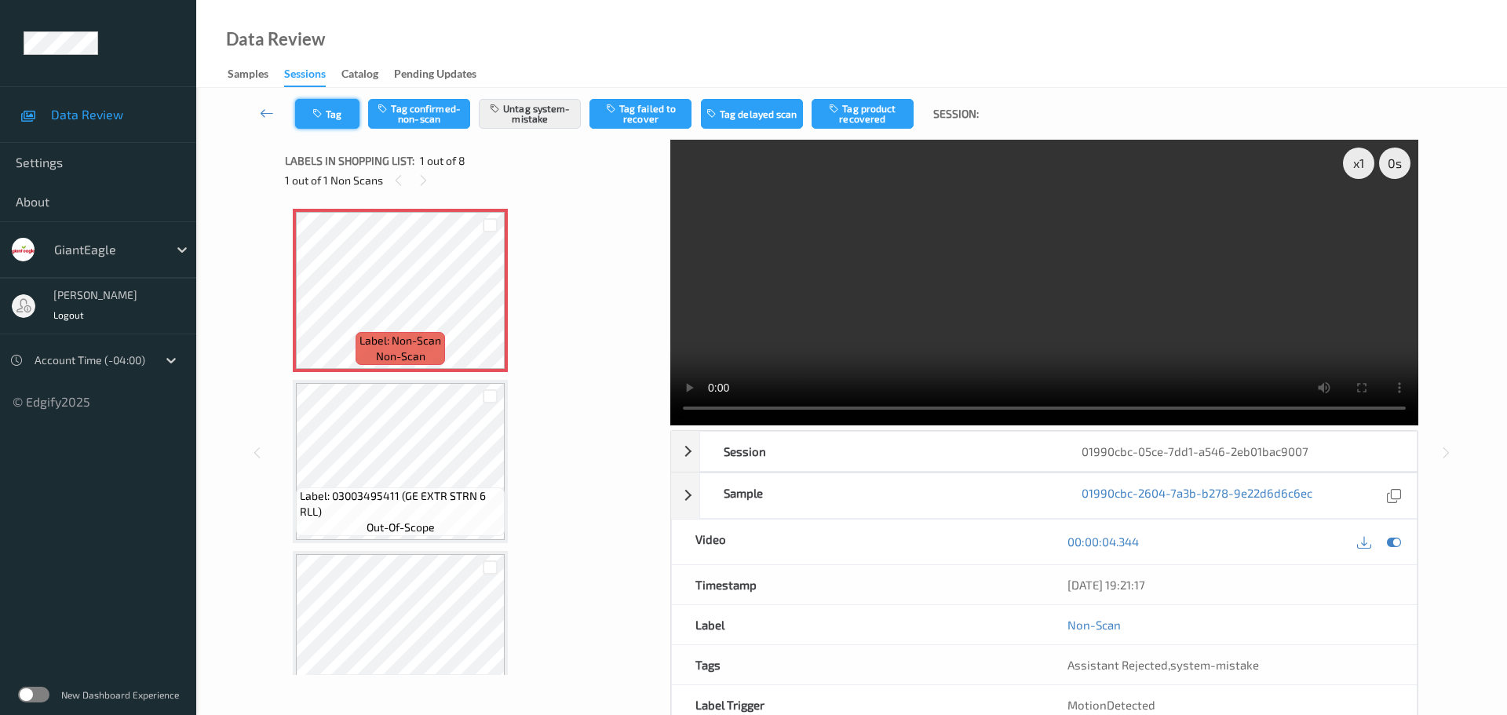
click at [335, 115] on button "Tag" at bounding box center [327, 114] width 64 height 30
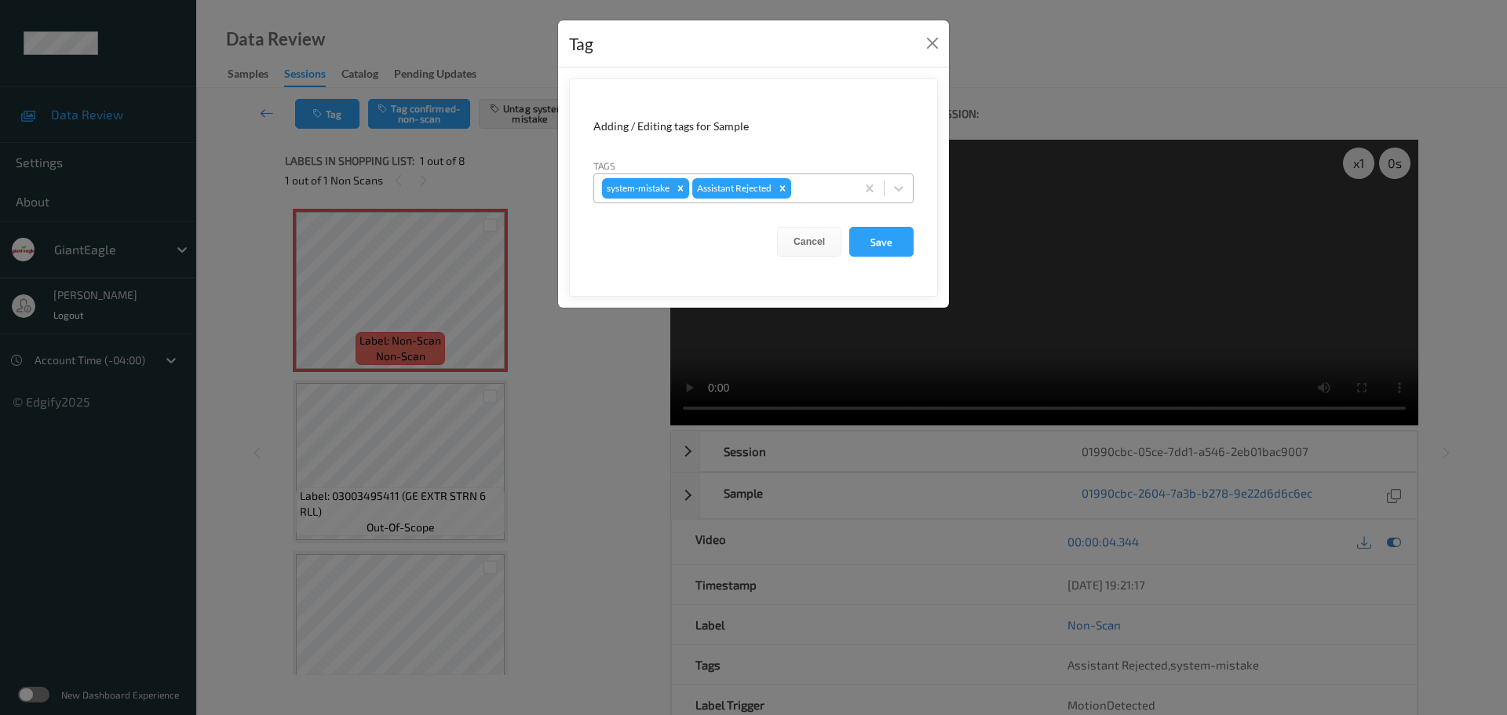
click at [815, 192] on div at bounding box center [820, 188] width 53 height 19
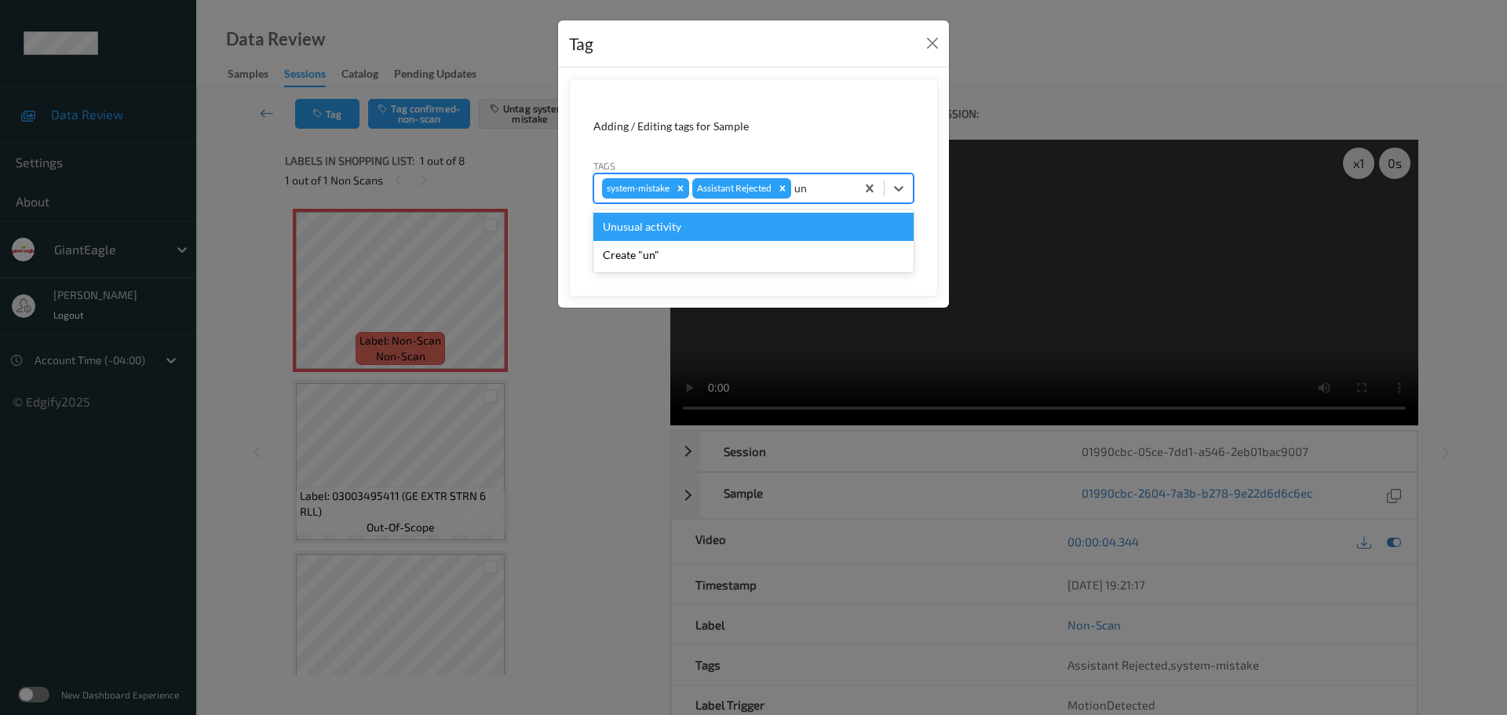
type input "unu"
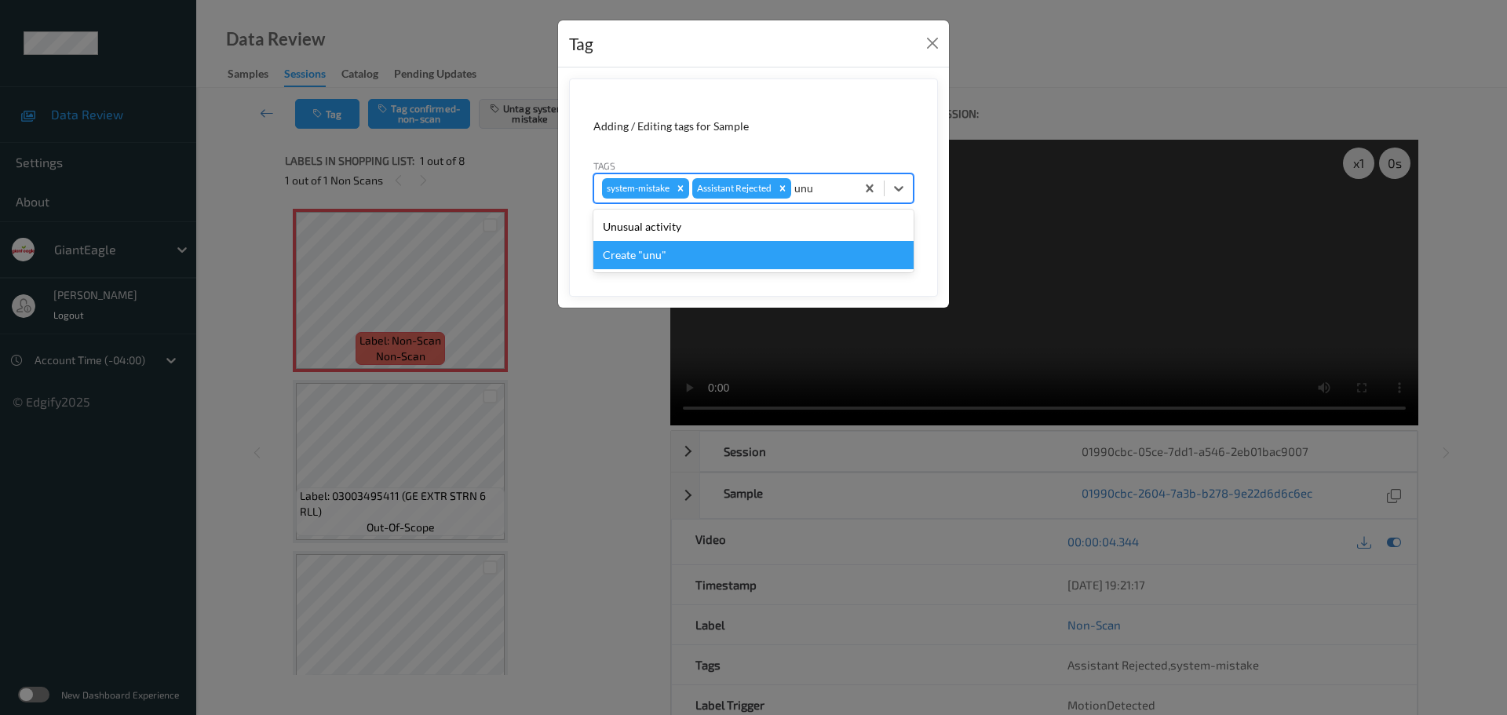
click at [706, 233] on div "Unusual activity" at bounding box center [753, 227] width 320 height 28
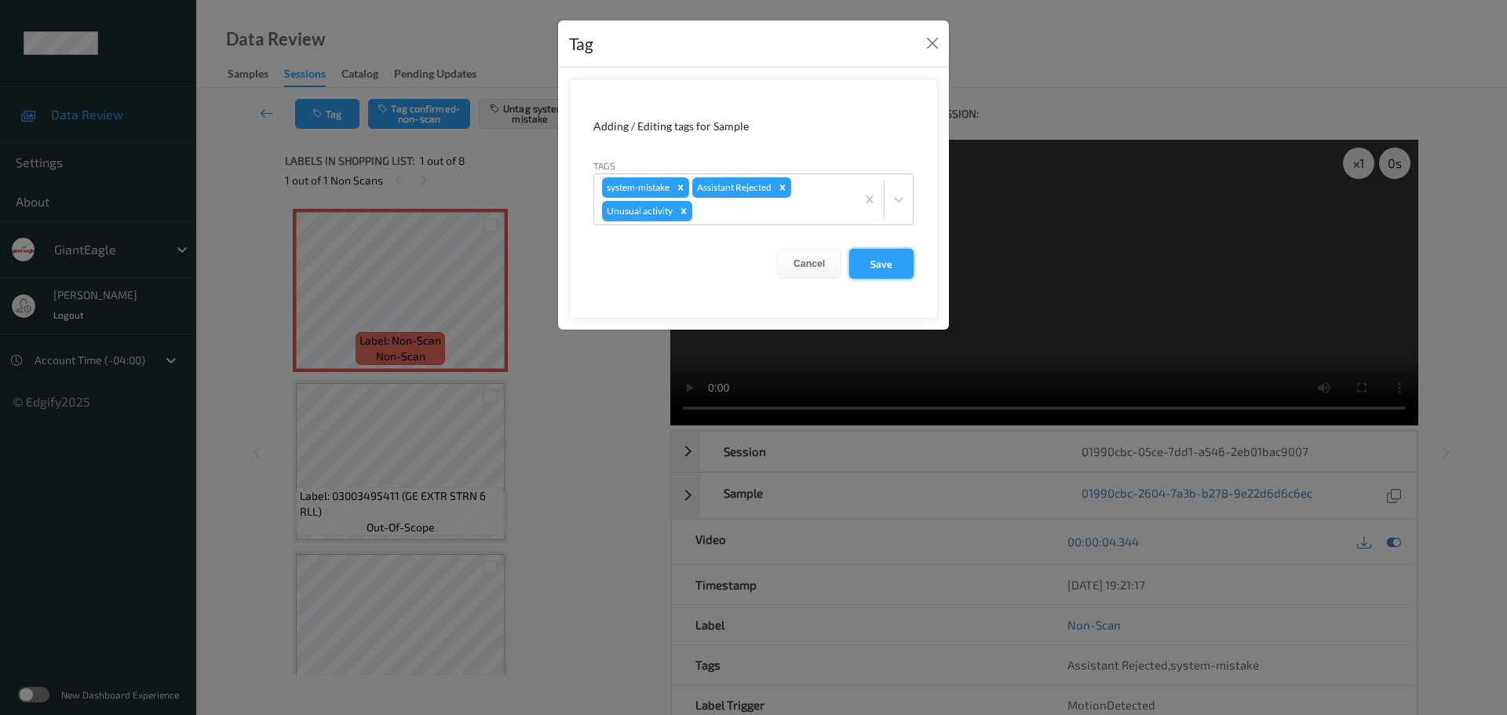
click at [878, 267] on button "Save" at bounding box center [881, 264] width 64 height 30
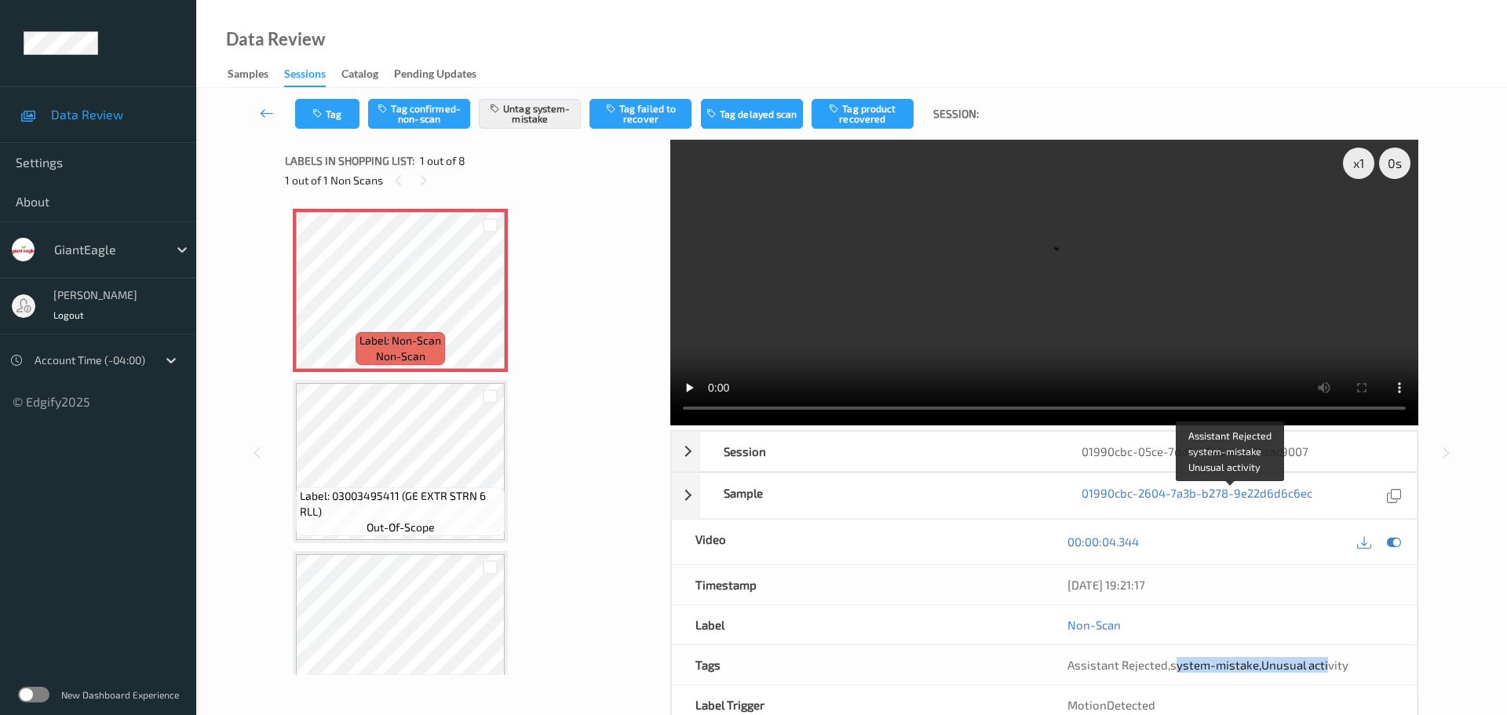
drag, startPoint x: 1178, startPoint y: 501, endPoint x: 1325, endPoint y: 498, distance: 147.6
click at [1325, 658] on span "Assistant Rejected , system-mistake , Unusual activity" at bounding box center [1207, 665] width 281 height 14
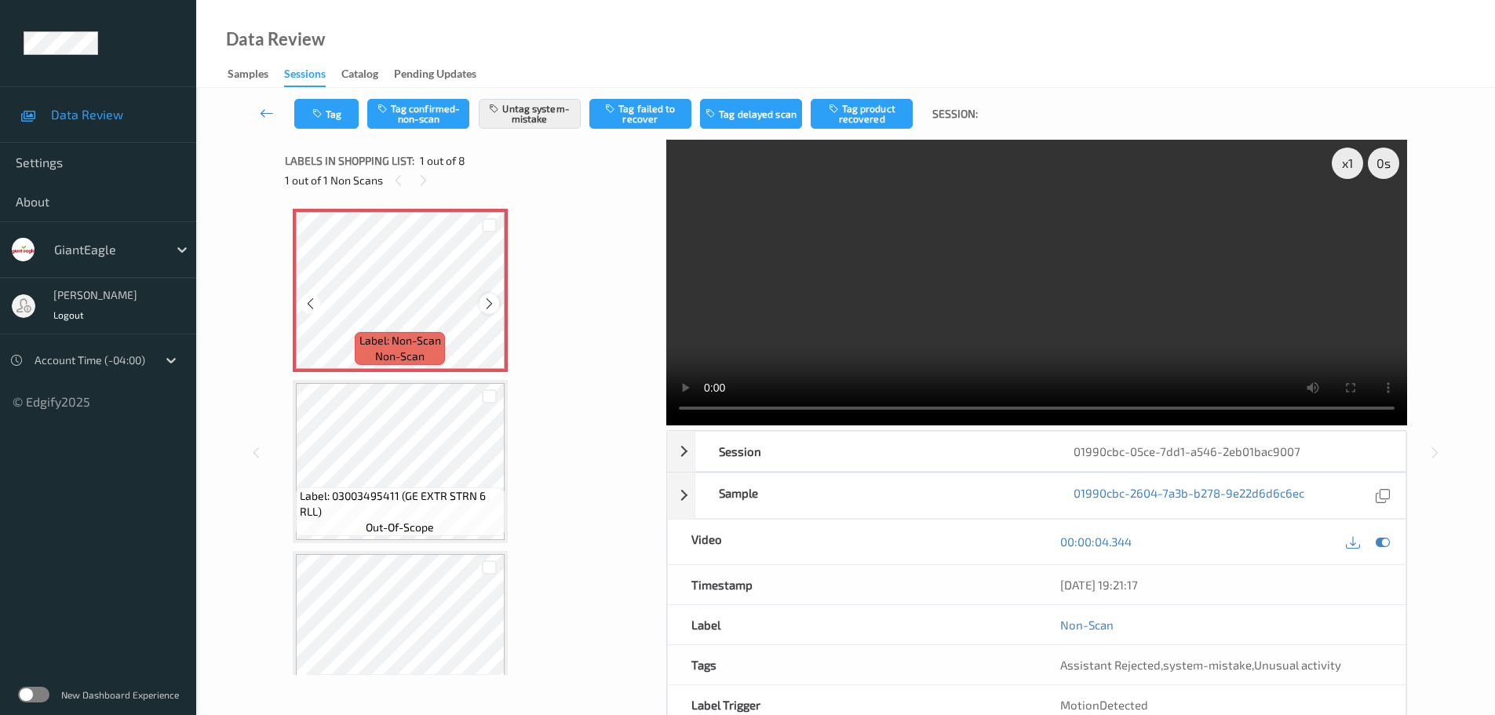
click at [495, 295] on div at bounding box center [489, 303] width 20 height 20
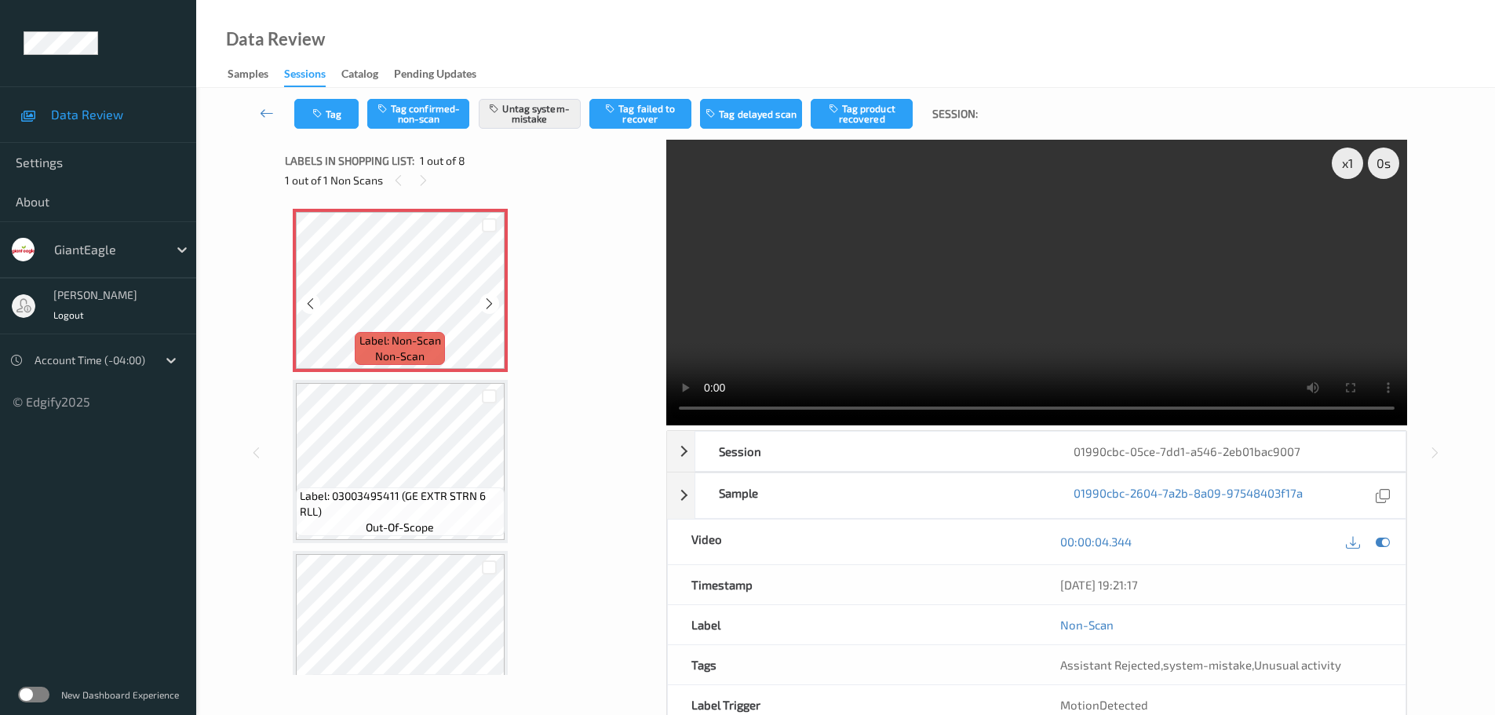
click at [495, 295] on div at bounding box center [489, 303] width 20 height 20
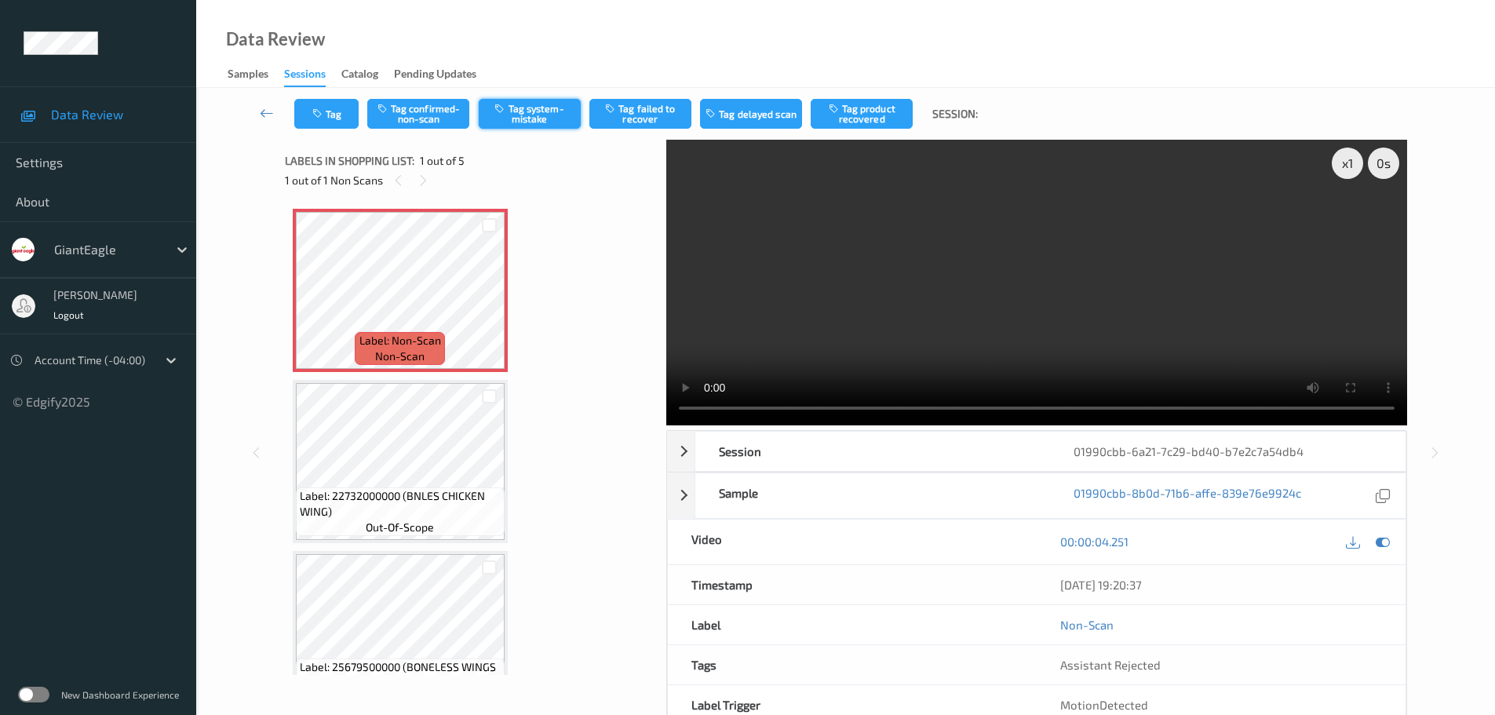
click at [551, 117] on button "Tag system-mistake" at bounding box center [530, 114] width 102 height 30
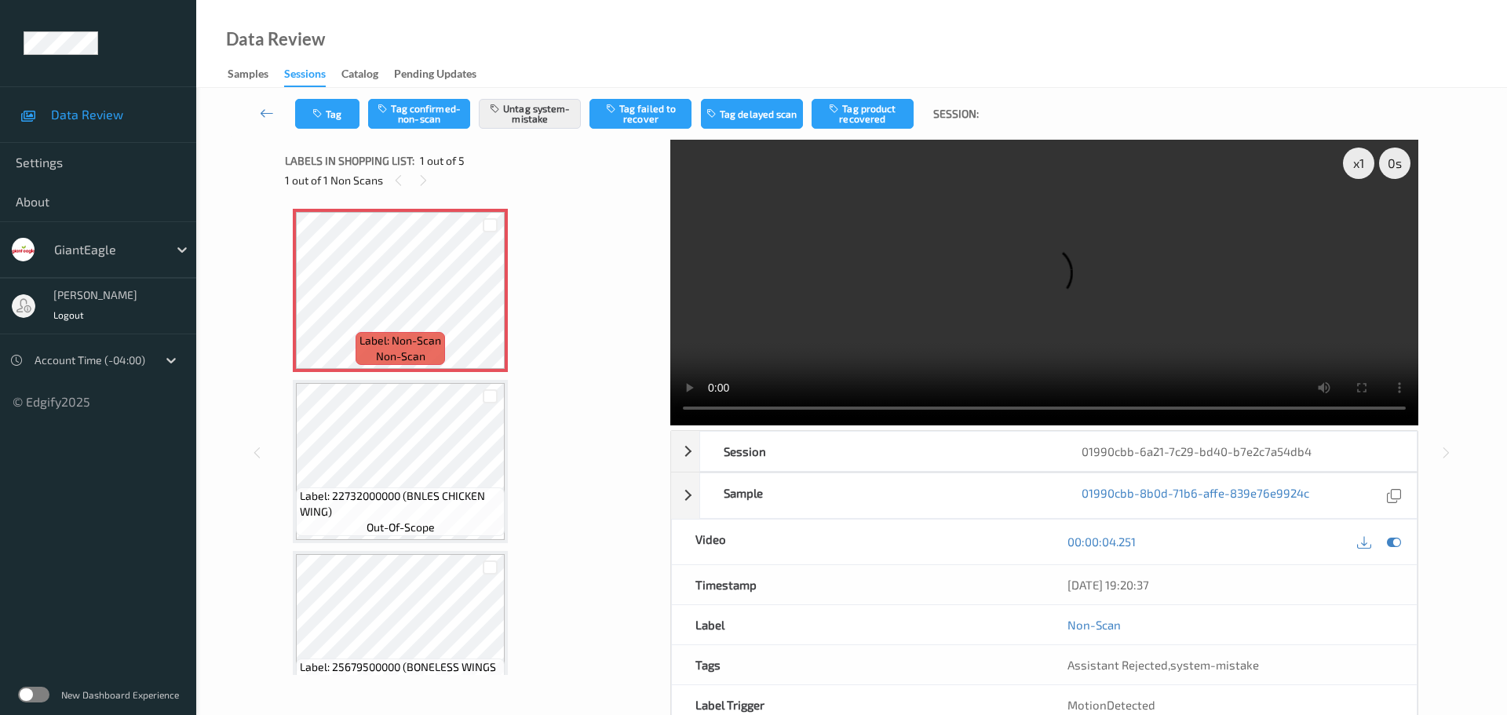
click at [365, 108] on div "Tag Tag confirmed-non-scan Untag system-mistake Tag failed to recover Tag delay…" at bounding box center [642, 114] width 695 height 30
click at [357, 114] on button "Tag" at bounding box center [327, 114] width 64 height 30
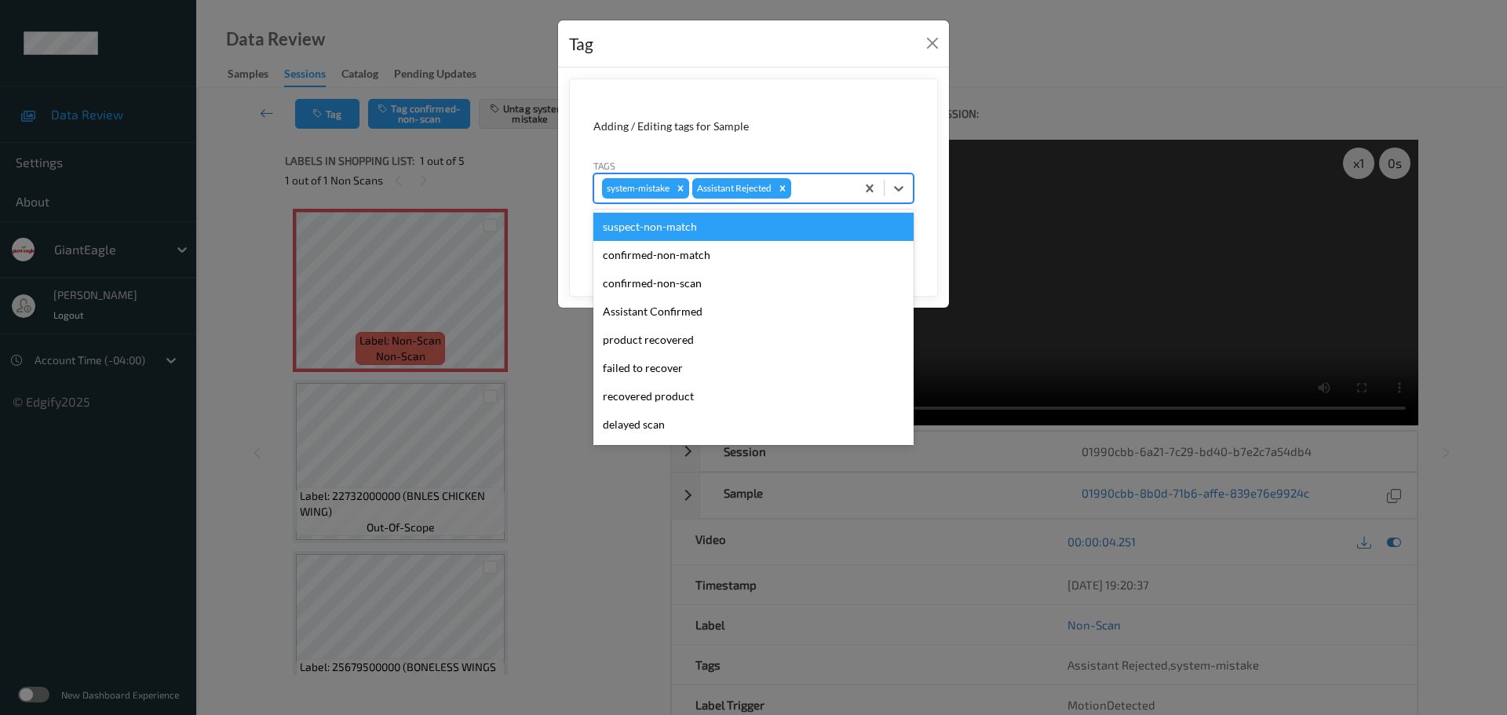
click at [806, 189] on div at bounding box center [820, 188] width 53 height 19
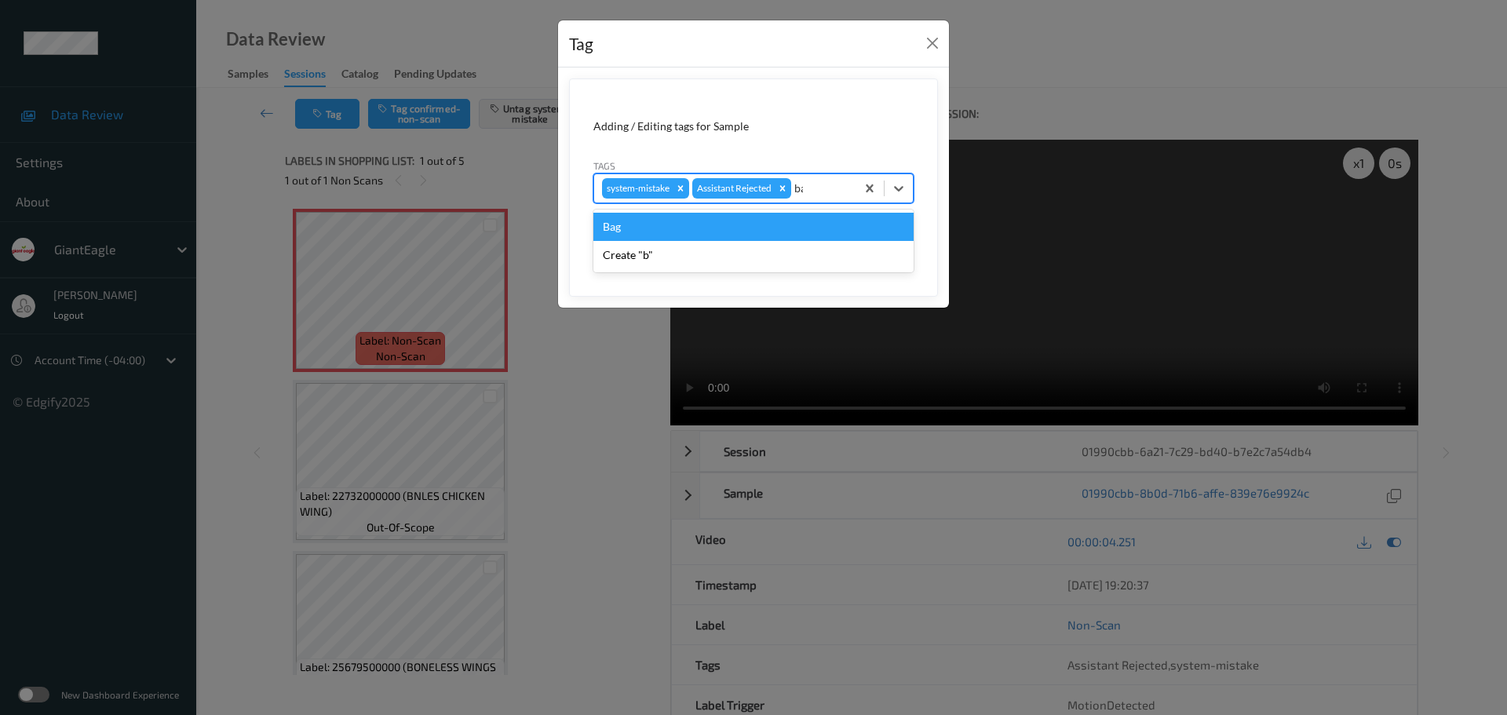
type input "bag"
click at [752, 219] on div "Bag" at bounding box center [753, 227] width 320 height 28
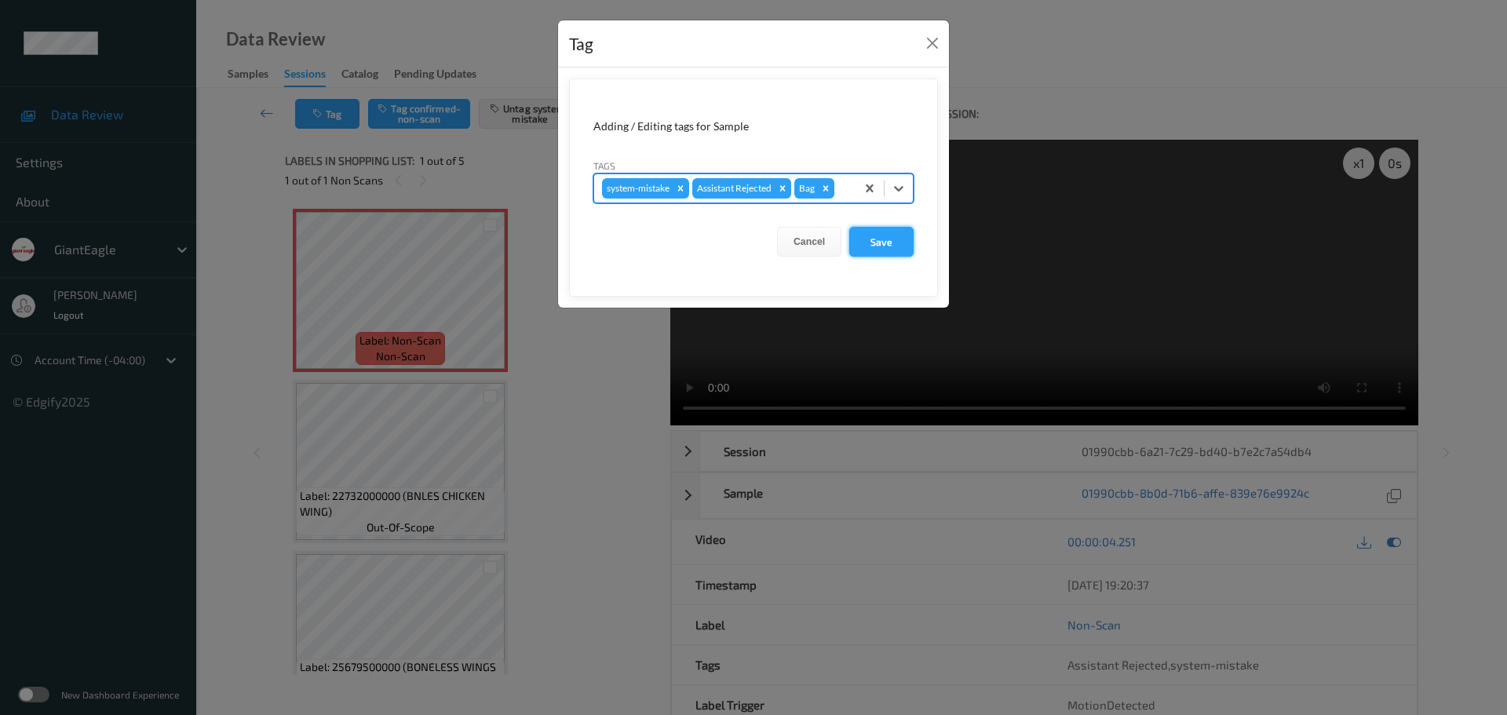
click at [873, 242] on button "Save" at bounding box center [881, 242] width 64 height 30
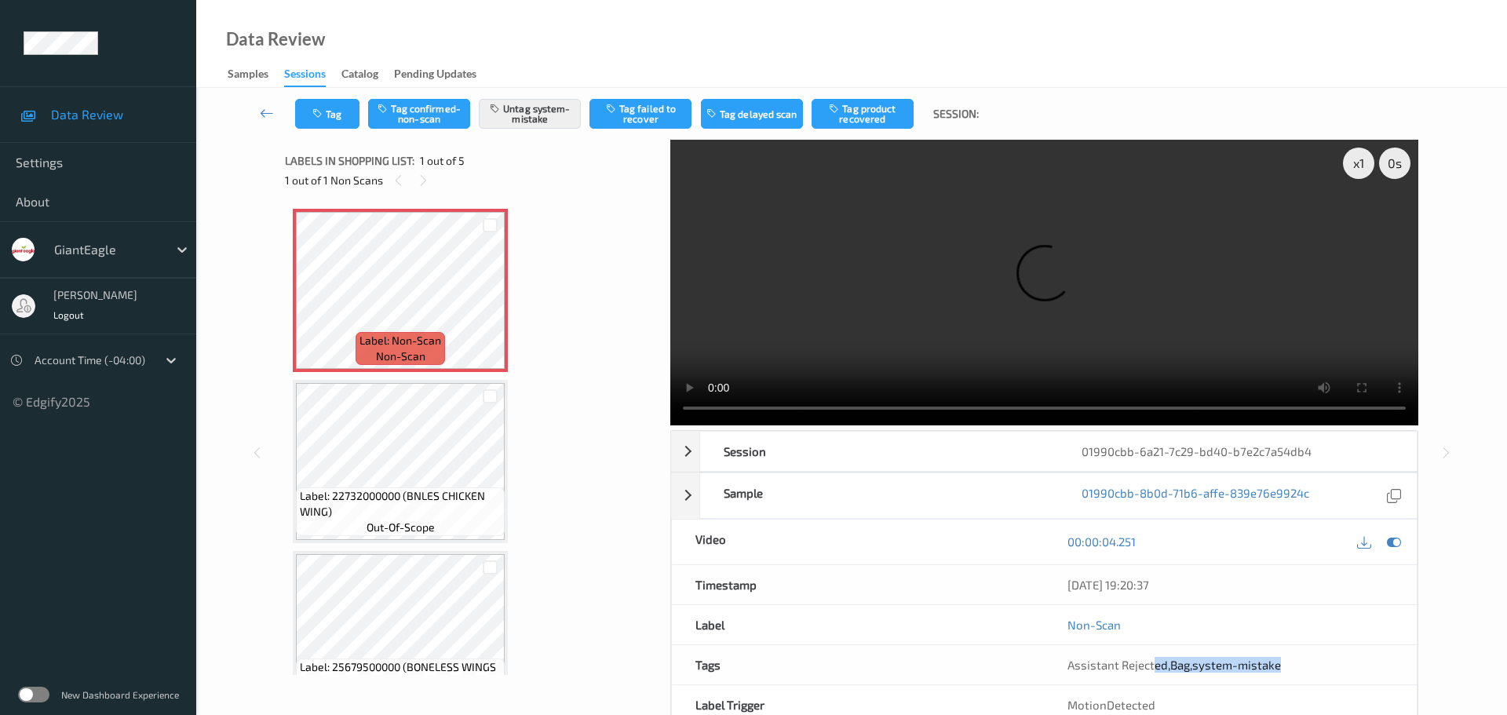
drag, startPoint x: 1159, startPoint y: 505, endPoint x: 1304, endPoint y: 503, distance: 145.2
click at [1304, 645] on div "Assistant Rejected , Bag , system-mistake" at bounding box center [1230, 664] width 373 height 39
click at [1314, 645] on div "Assistant Rejected , Bag , system-mistake" at bounding box center [1230, 664] width 373 height 39
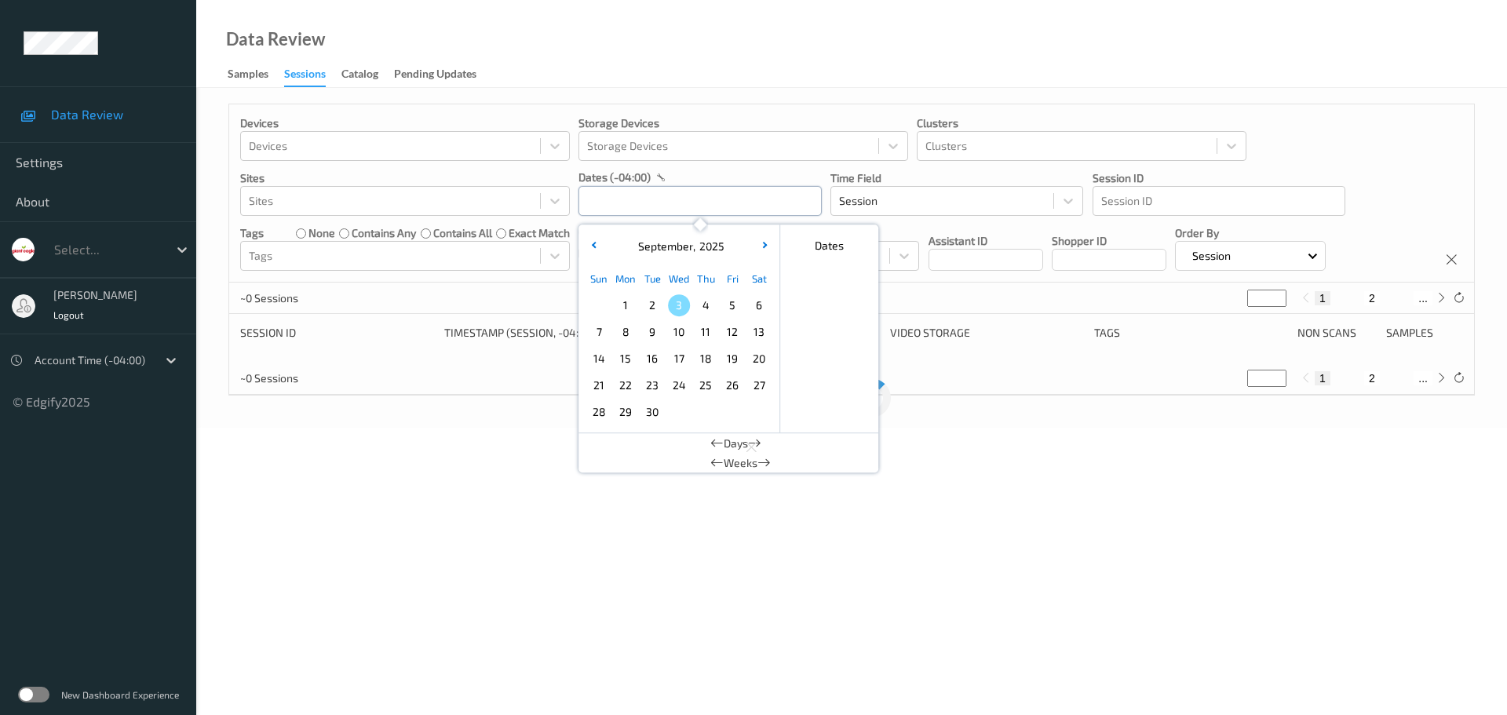
click at [676, 200] on input "text" at bounding box center [699, 201] width 243 height 30
click at [660, 306] on span "2" at bounding box center [652, 305] width 22 height 22
type input "02/09/2025 00:00 -> 02/09/2025 23:59"
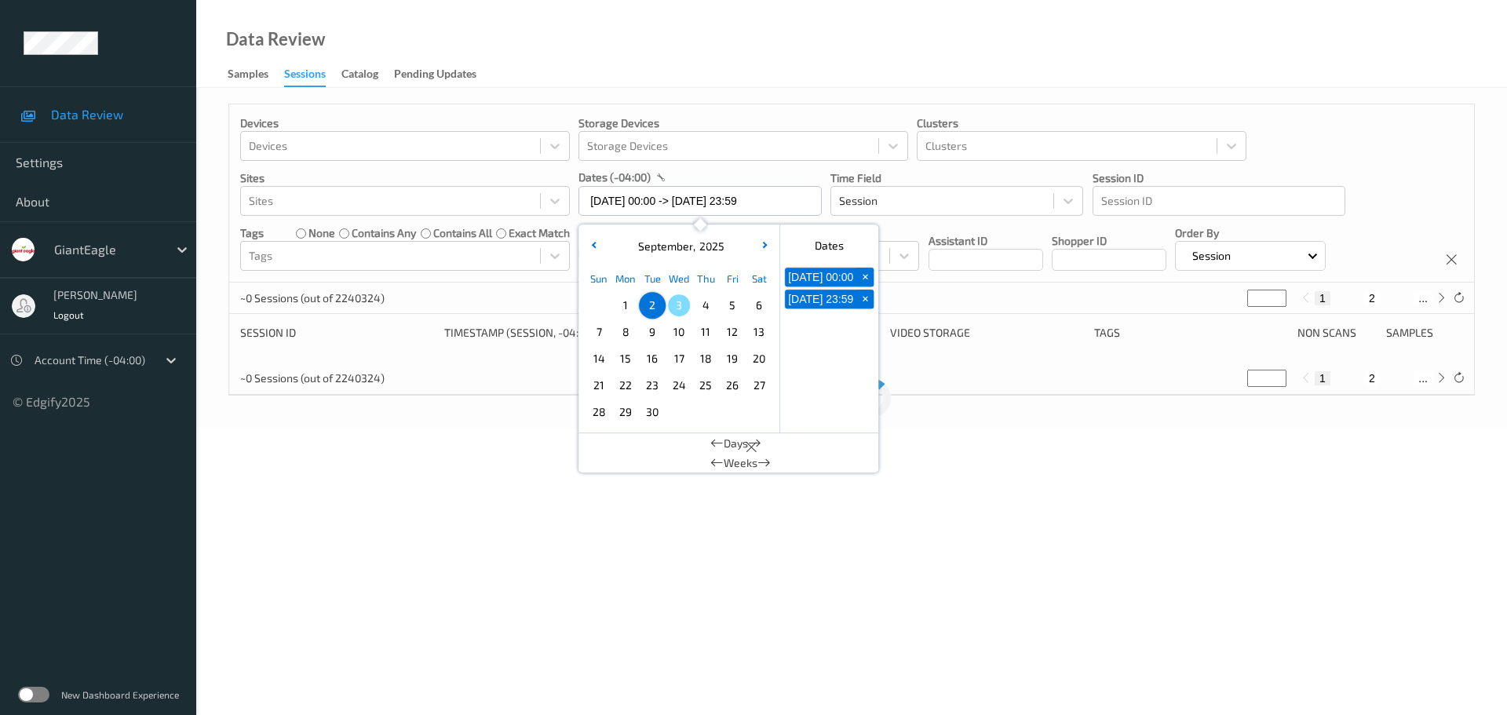
click at [816, 64] on div "Data Review Samples Sessions Catalog Pending Updates" at bounding box center [851, 44] width 1311 height 88
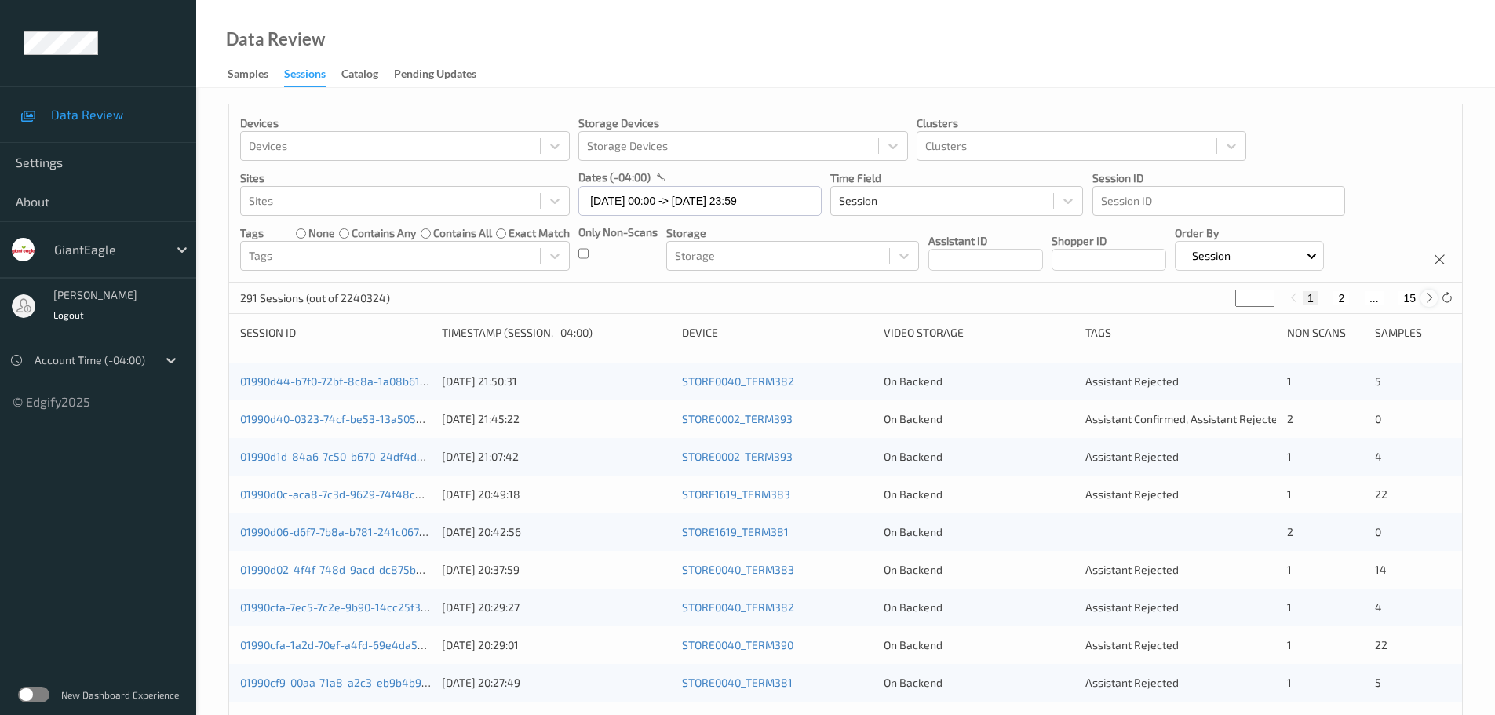
click at [1431, 301] on icon at bounding box center [1430, 298] width 12 height 12
type input "*"
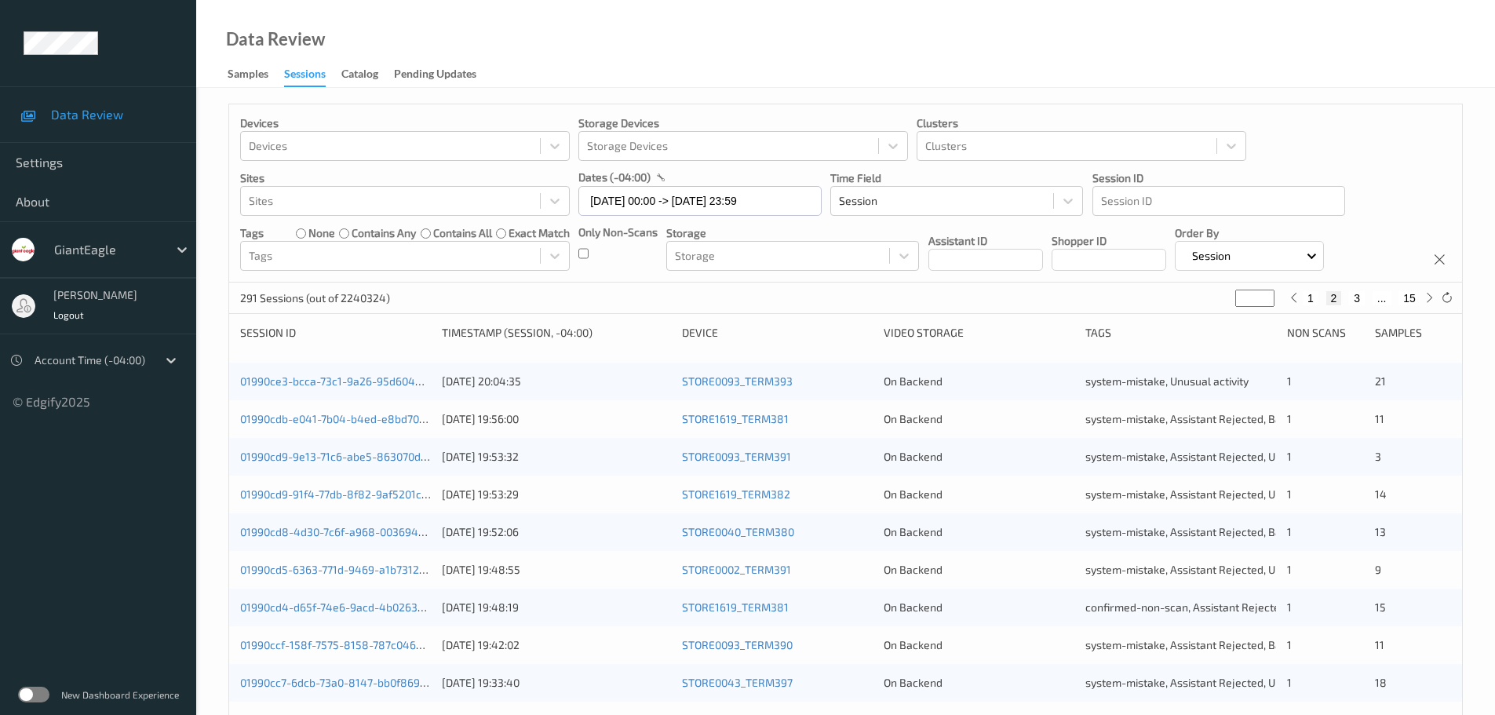
click at [1350, 300] on button "3" at bounding box center [1357, 298] width 16 height 14
type input "*"
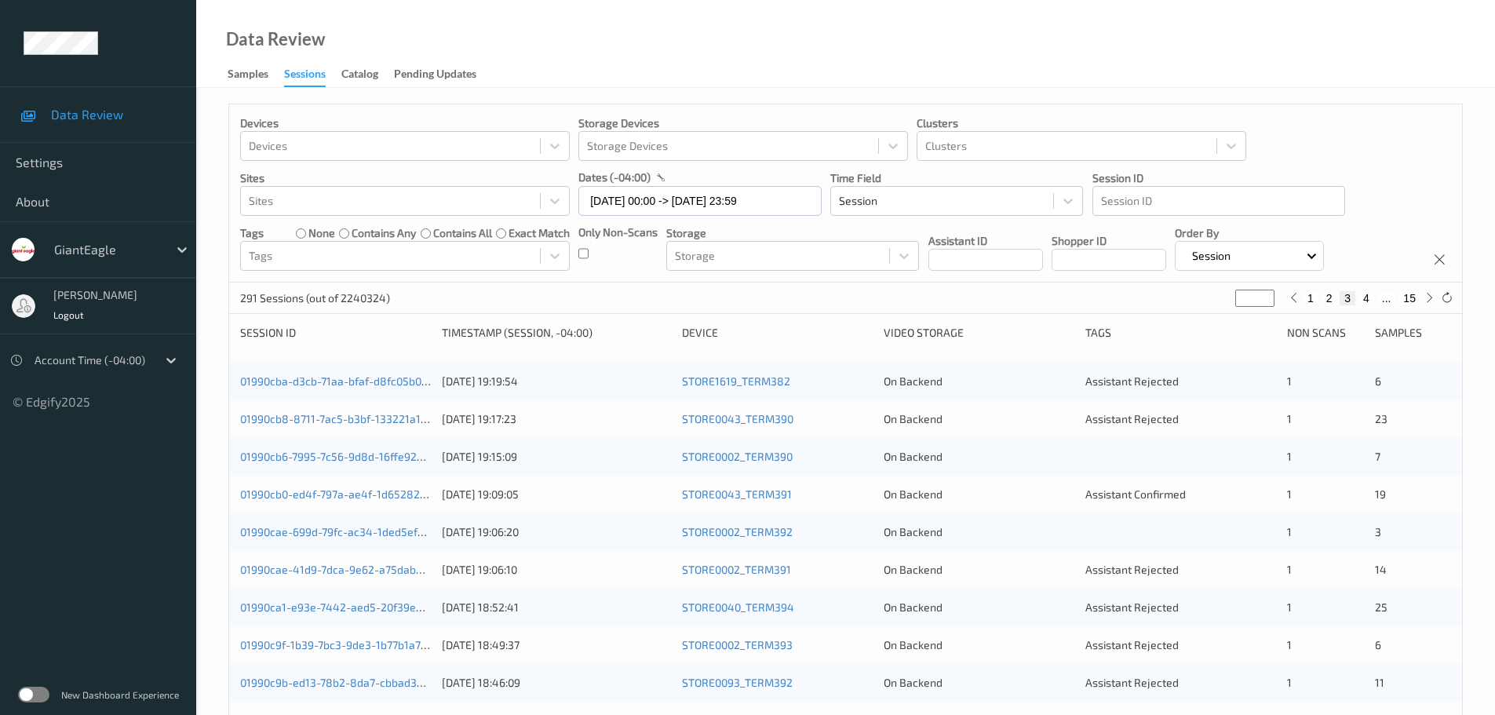
type input "*"
click at [1267, 293] on input "*" at bounding box center [1254, 298] width 39 height 17
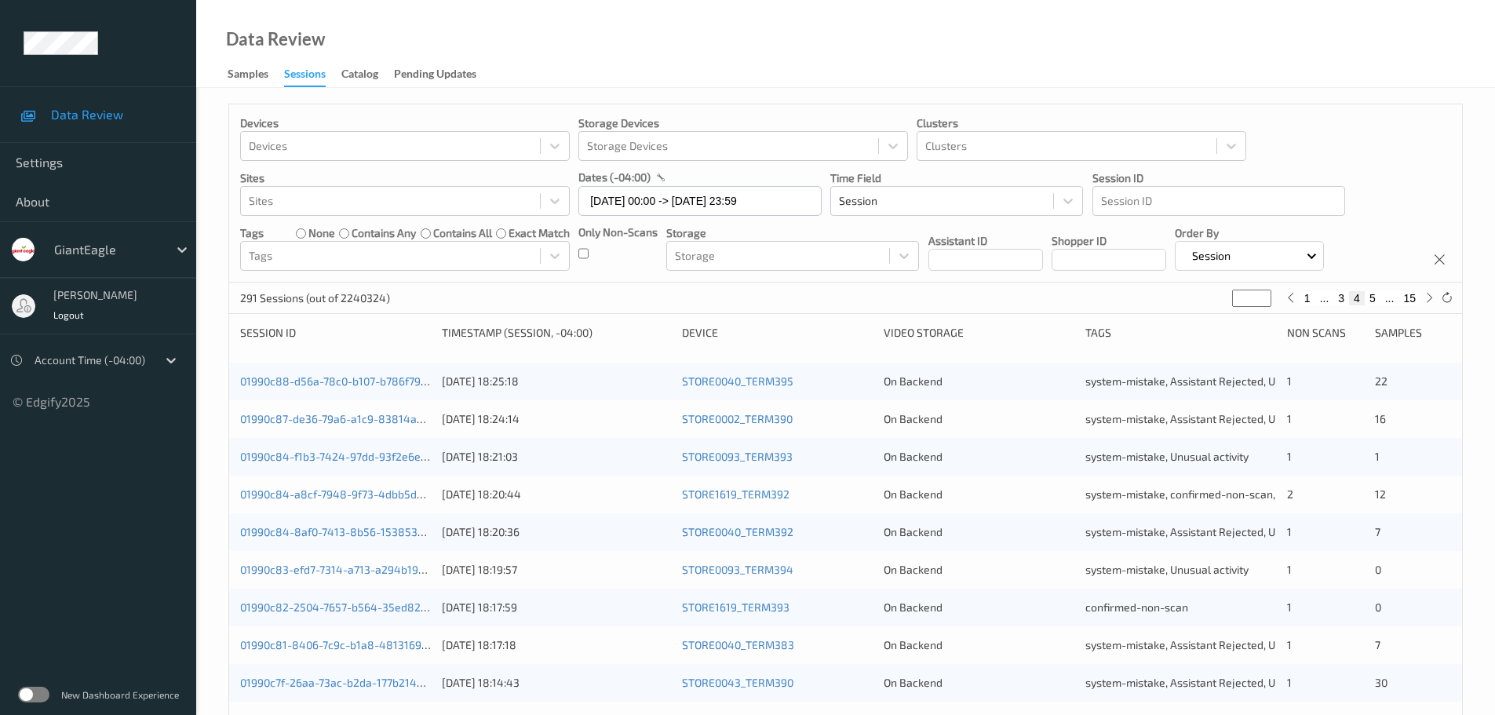
type input "*"
click at [1264, 302] on input "*" at bounding box center [1251, 298] width 39 height 17
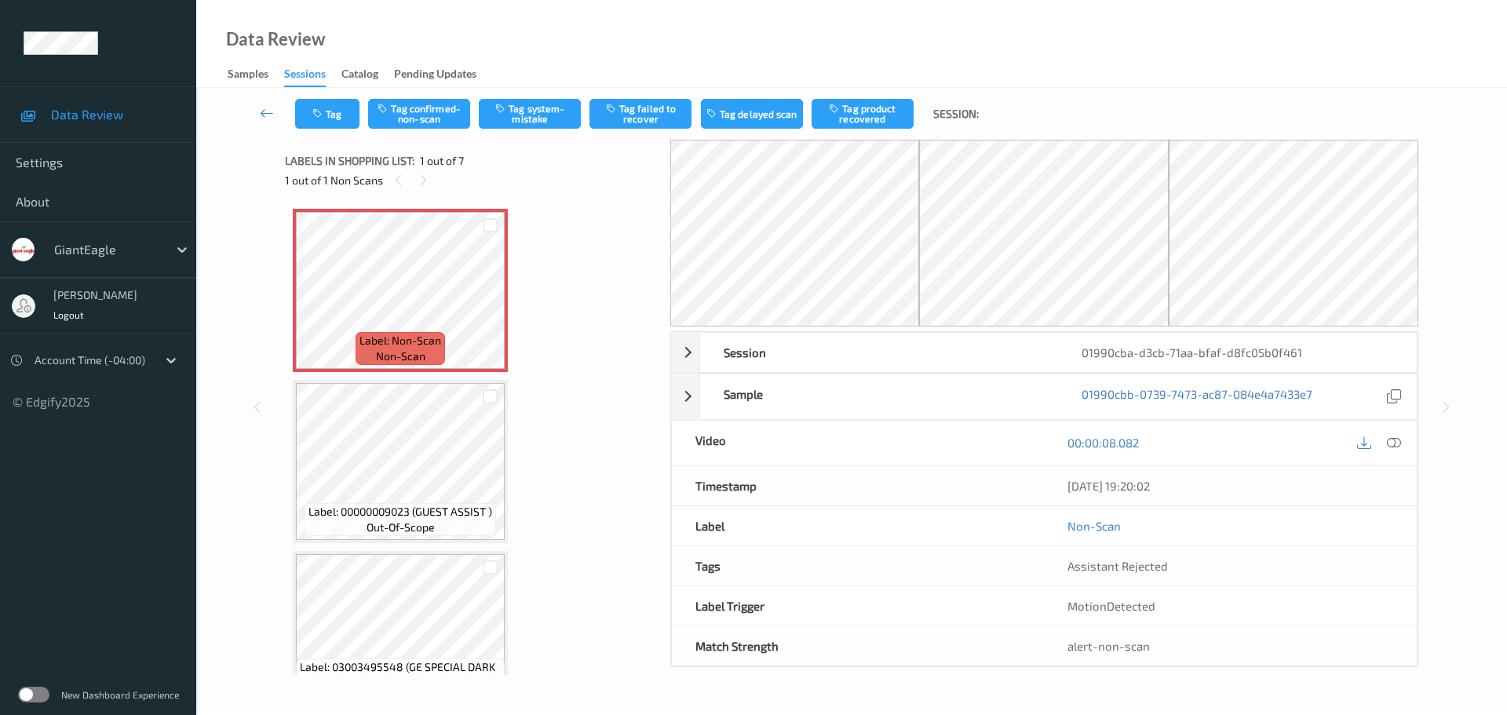
drag, startPoint x: 442, startPoint y: 183, endPoint x: 454, endPoint y: 201, distance: 22.0
click at [442, 183] on div "1 out of 1 Non Scans" at bounding box center [472, 180] width 374 height 20
click at [1387, 443] on div at bounding box center [1394, 442] width 21 height 21
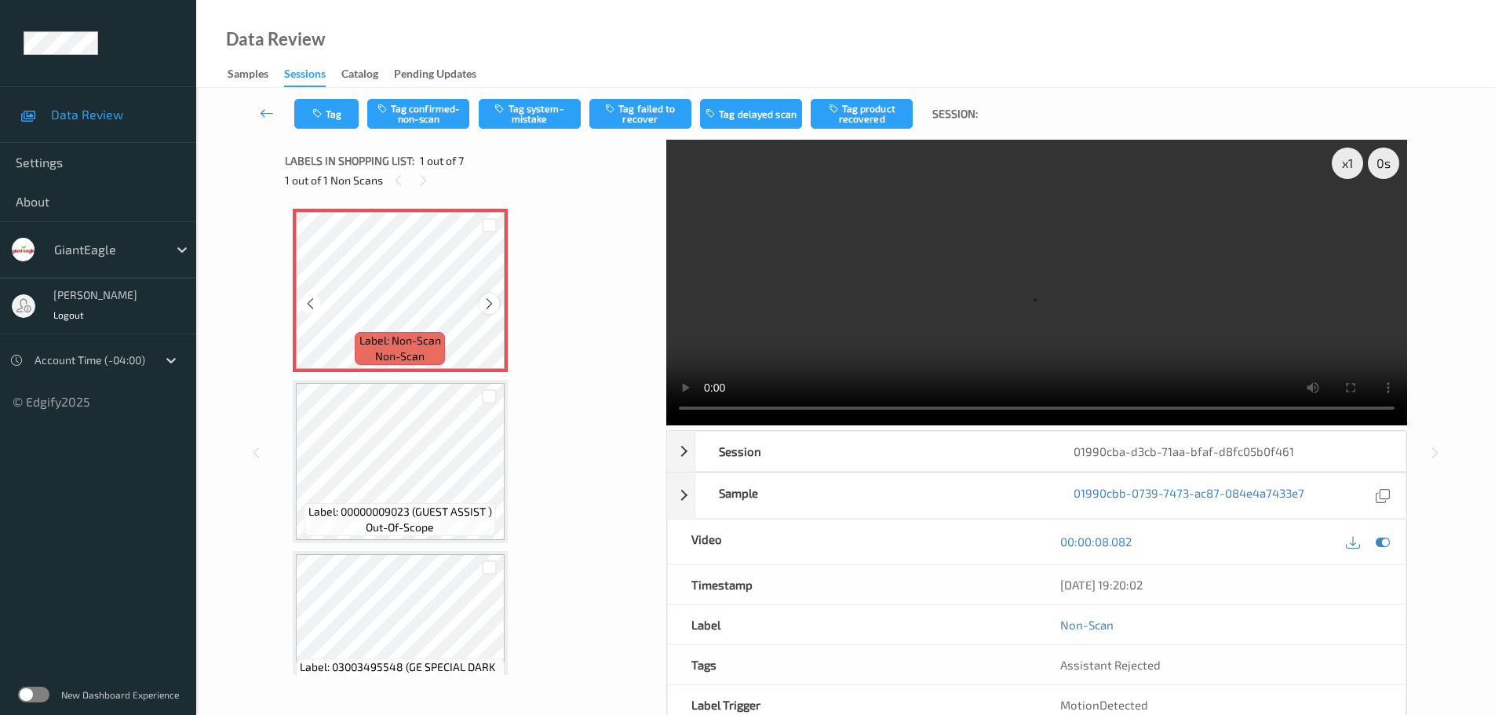
click at [483, 304] on icon at bounding box center [489, 304] width 13 height 14
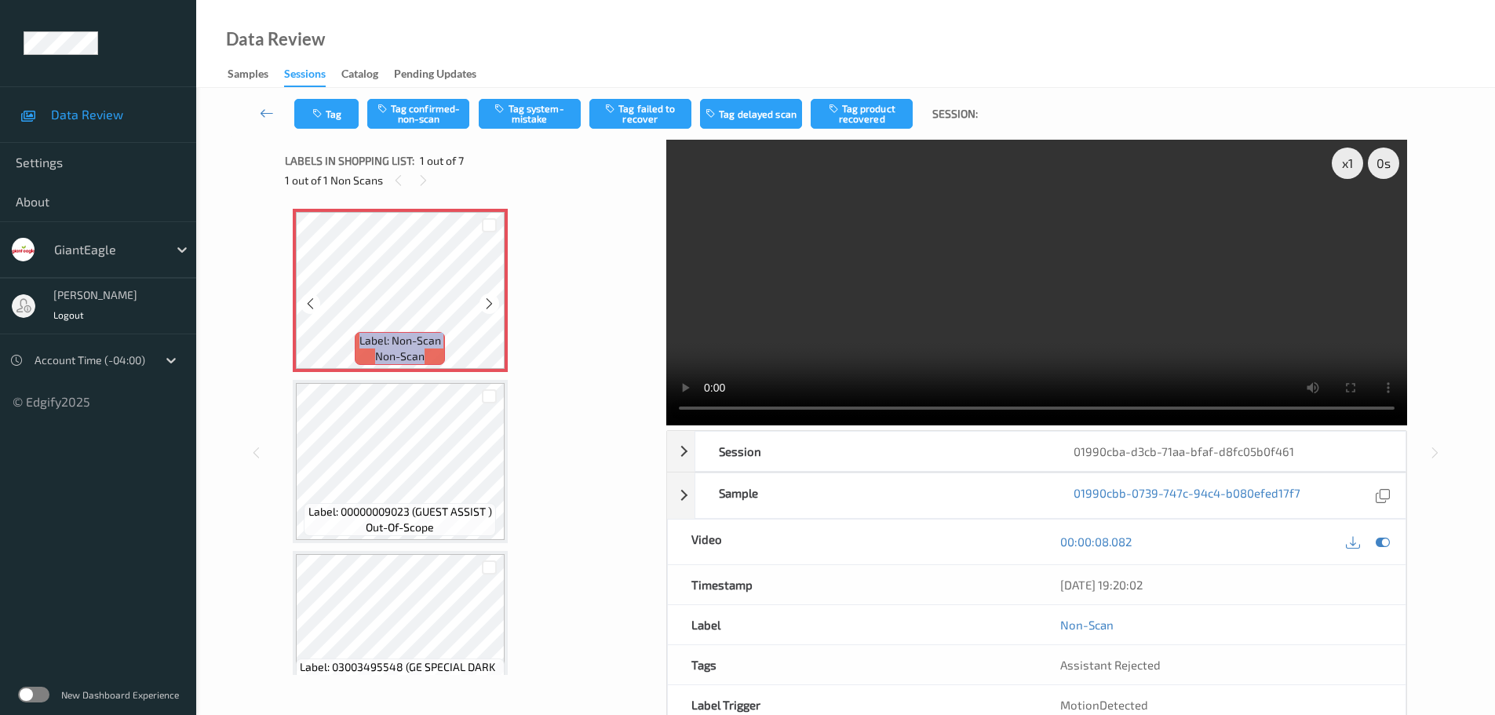
click at [483, 304] on icon at bounding box center [489, 304] width 13 height 14
click at [483, 303] on icon at bounding box center [489, 304] width 13 height 14
click at [482, 305] on div at bounding box center [489, 303] width 20 height 20
click at [487, 304] on icon at bounding box center [489, 304] width 13 height 14
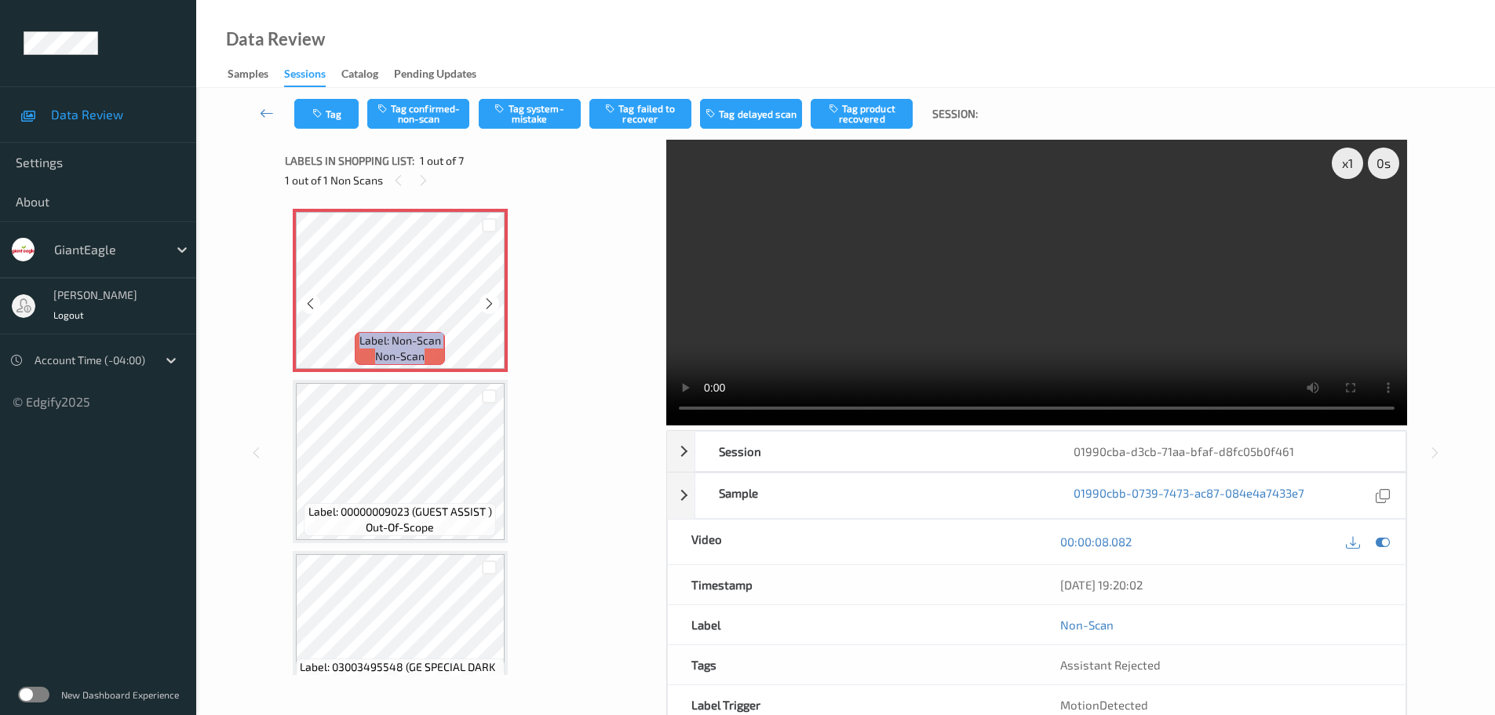
click at [487, 304] on icon at bounding box center [489, 304] width 13 height 14
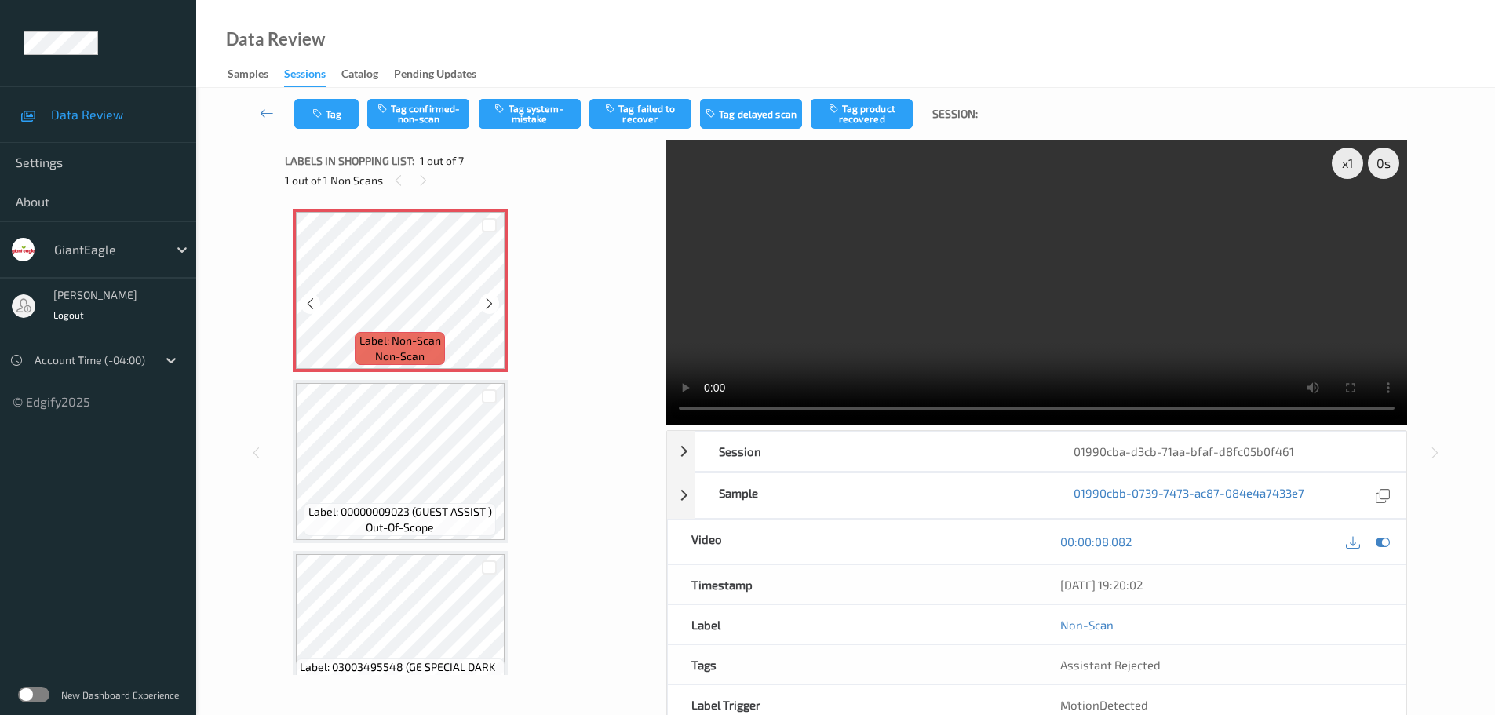
click at [487, 304] on icon at bounding box center [489, 304] width 13 height 14
click at [539, 110] on button "Tag system-mistake" at bounding box center [530, 114] width 102 height 30
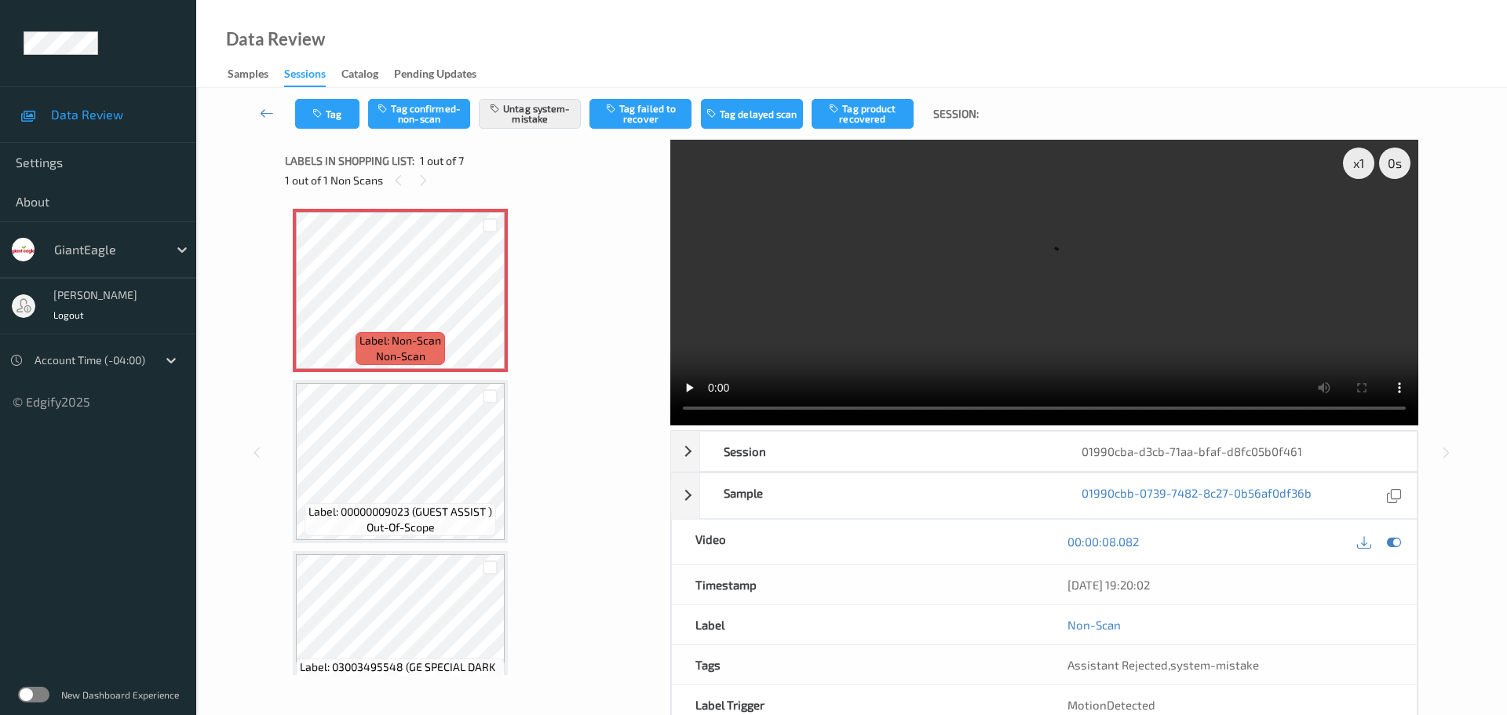
click at [326, 129] on div "Tag Tag confirmed-non-scan Untag system-mistake Tag failed to recover Tag delay…" at bounding box center [851, 114] width 1246 height 52
click at [326, 128] on button "Tag" at bounding box center [327, 114] width 64 height 30
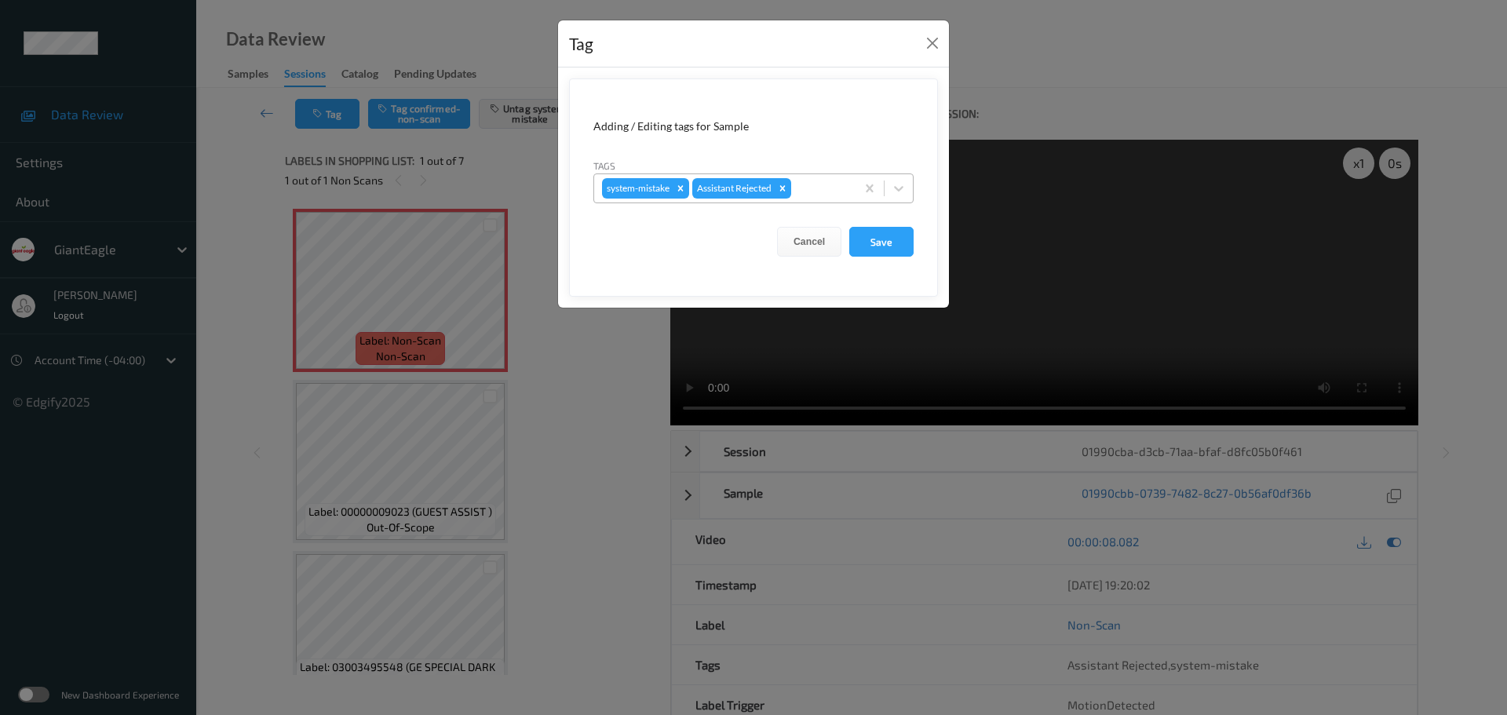
click at [820, 183] on div at bounding box center [820, 188] width 53 height 19
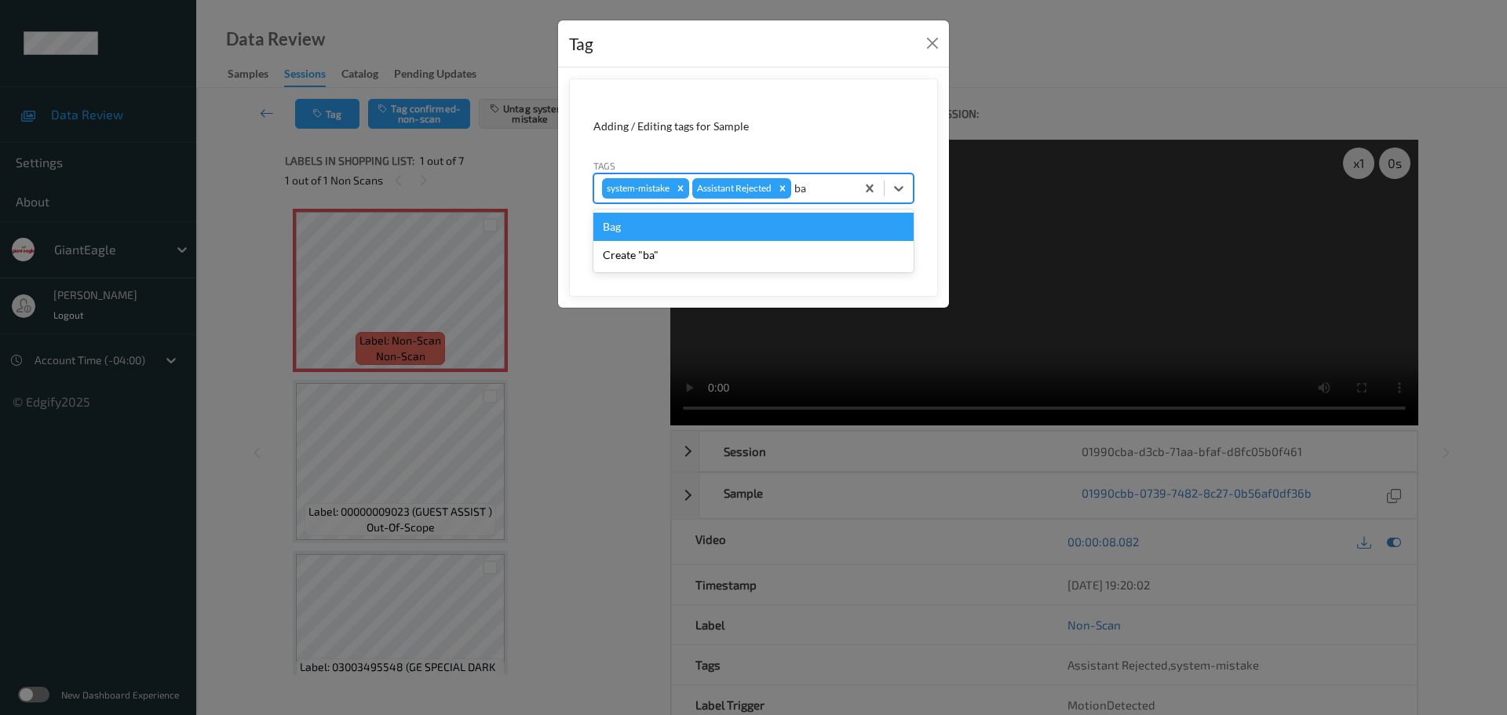
type input "bag"
click at [761, 221] on div "Bag" at bounding box center [753, 227] width 320 height 28
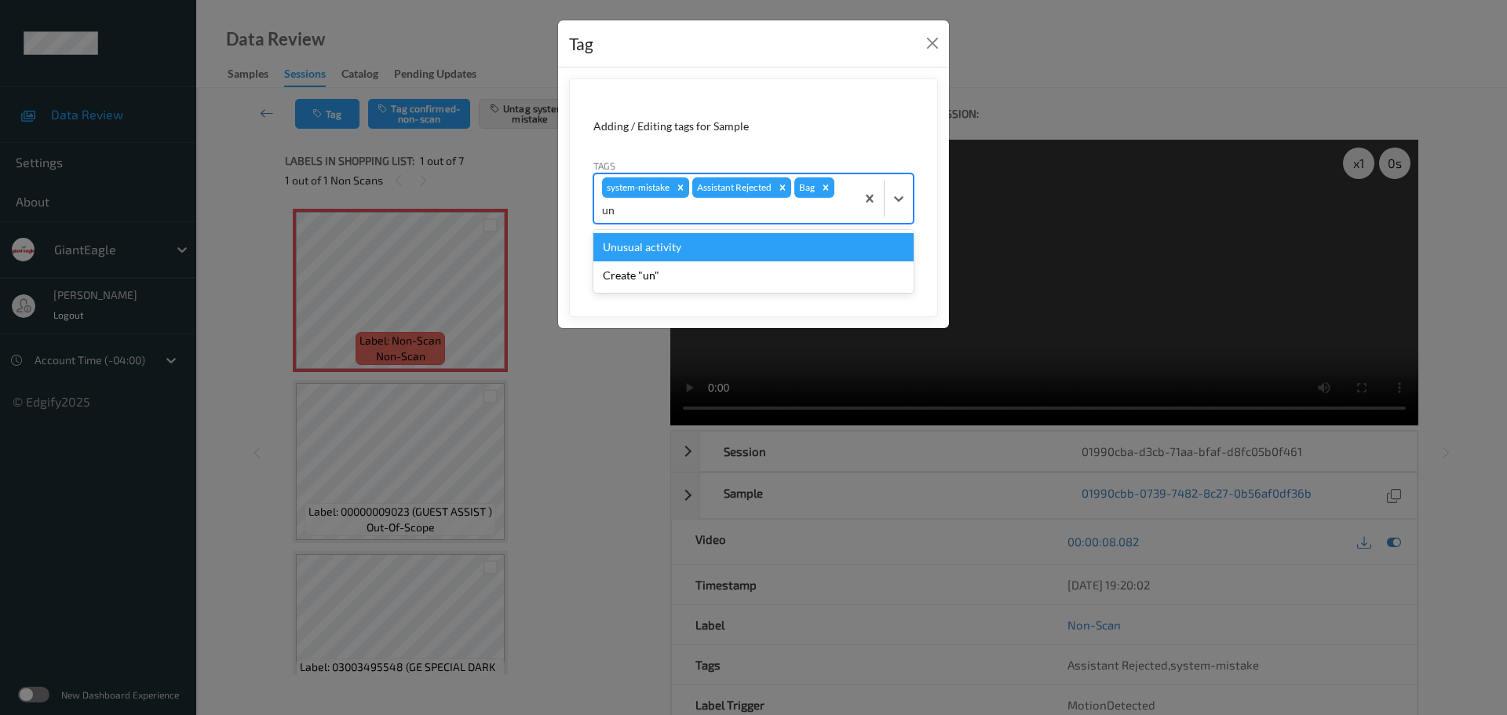
type input "unu"
click at [724, 252] on div "Unusual activity" at bounding box center [753, 247] width 320 height 28
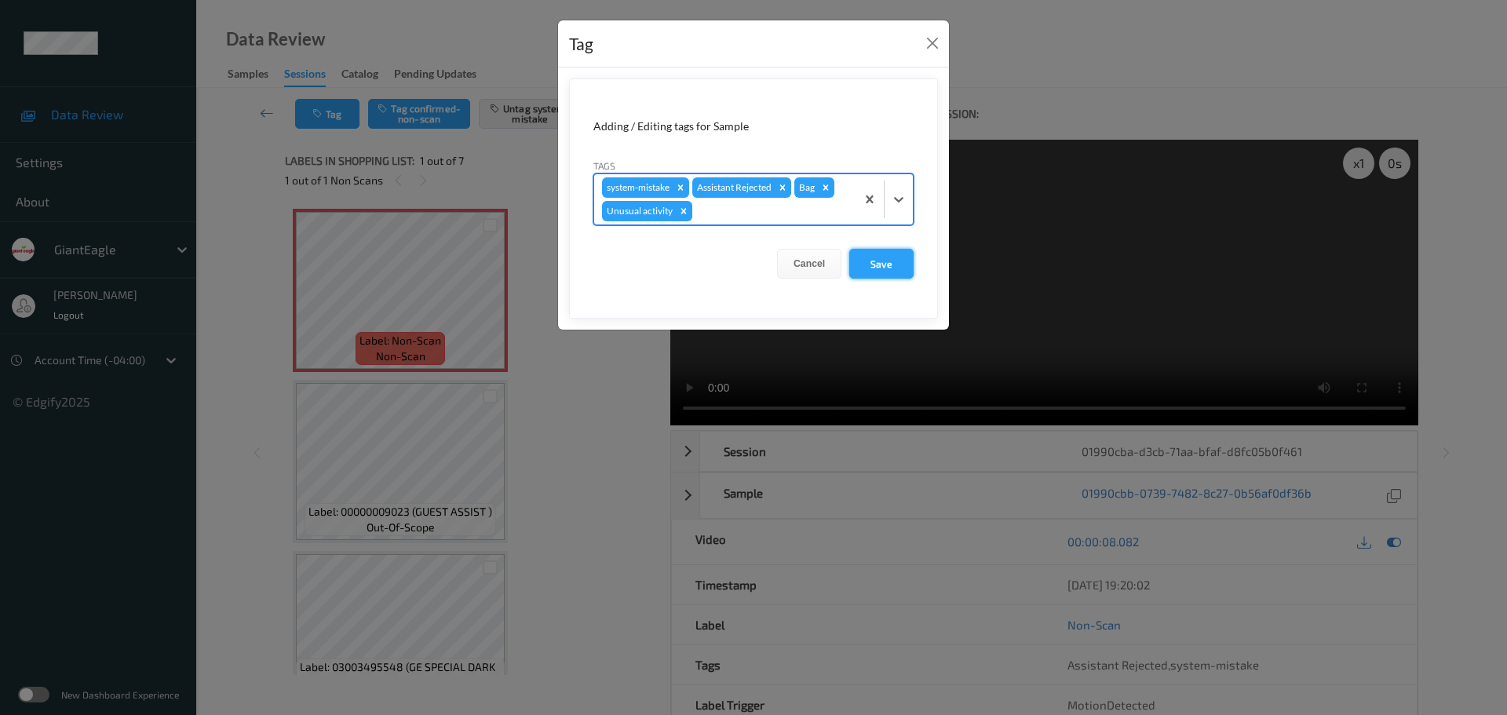
click at [874, 258] on button "Save" at bounding box center [881, 264] width 64 height 30
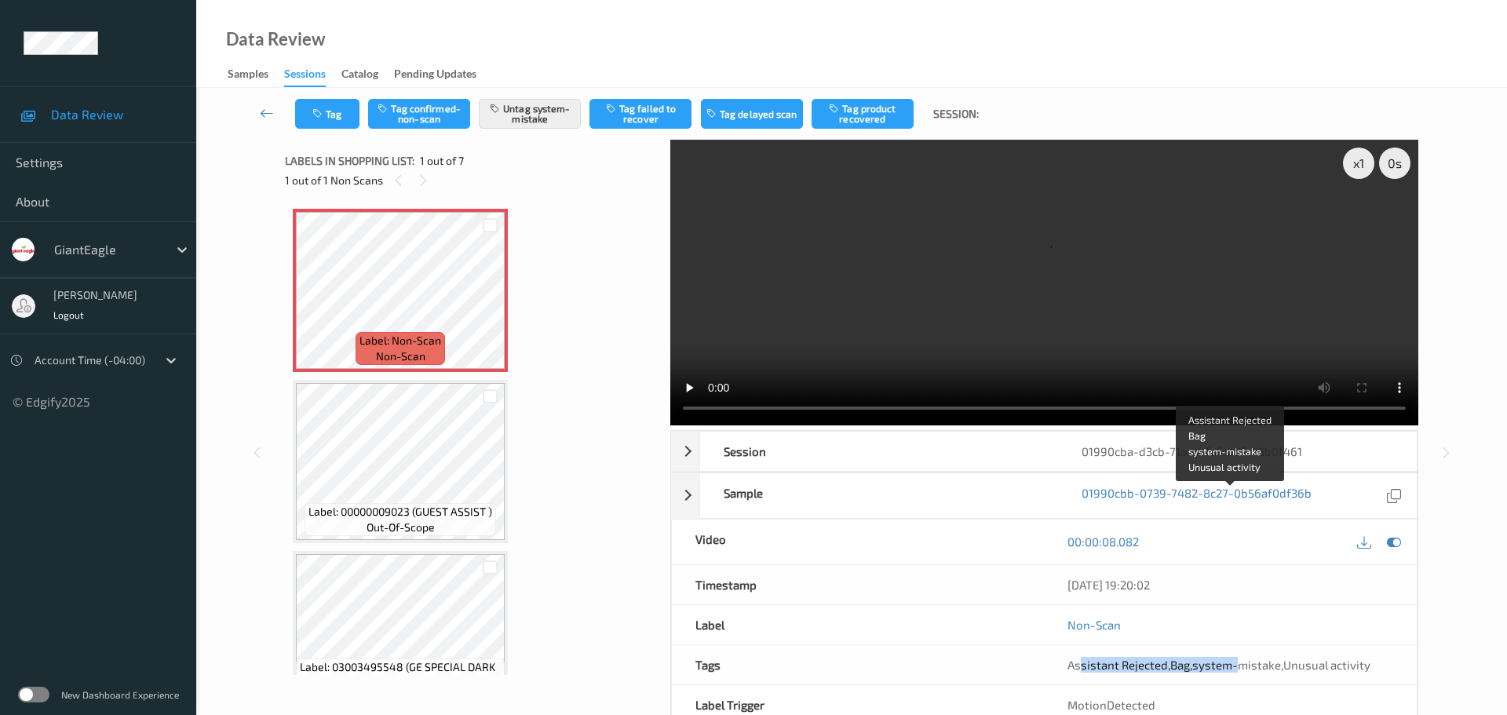
drag, startPoint x: 1080, startPoint y: 498, endPoint x: 1276, endPoint y: 502, distance: 196.2
click at [1237, 658] on span "Assistant Rejected , Bag , system-mistake , Unusual activity" at bounding box center [1218, 665] width 303 height 14
click at [1289, 658] on span "Unusual activity" at bounding box center [1326, 665] width 87 height 14
click at [1177, 658] on span "Bag" at bounding box center [1180, 665] width 20 height 14
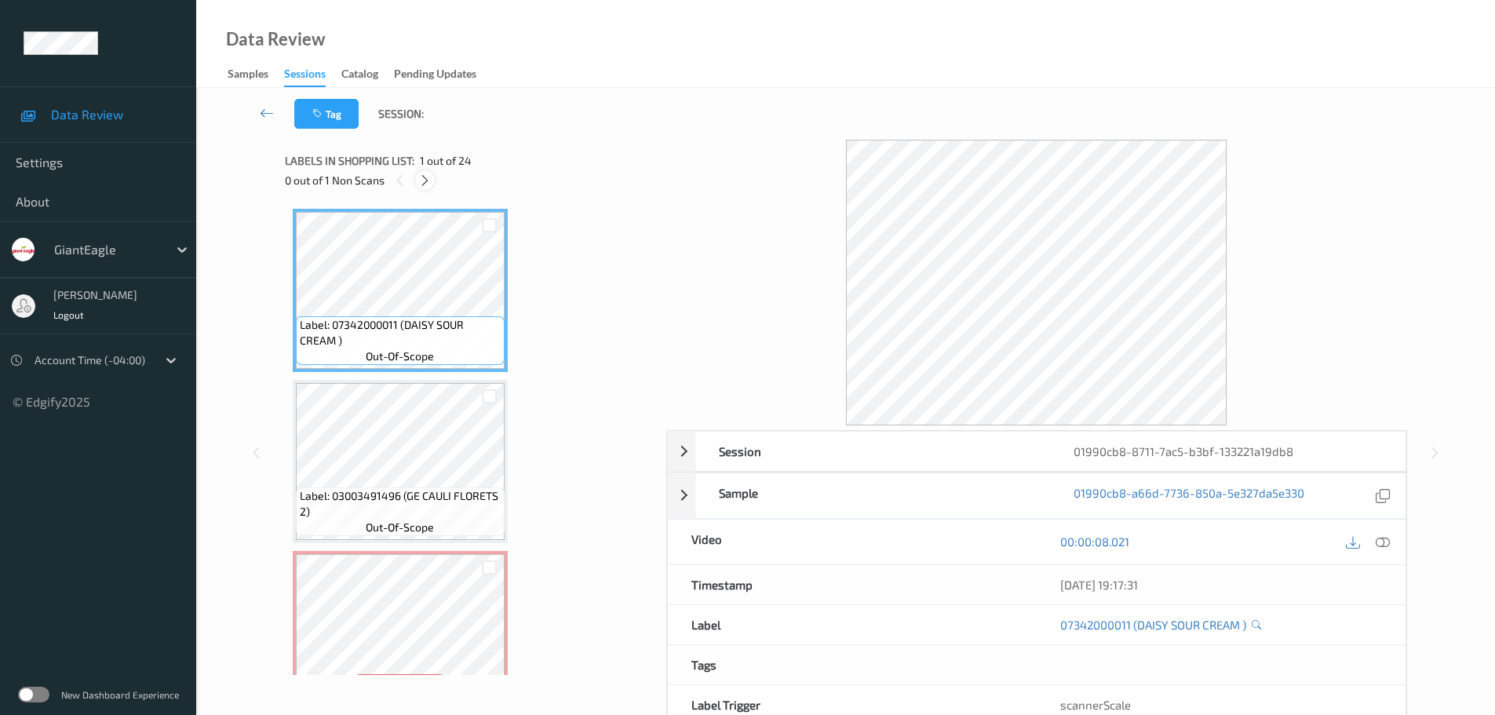
drag, startPoint x: 418, startPoint y: 173, endPoint x: 425, endPoint y: 181, distance: 10.0
click at [419, 173] on icon at bounding box center [424, 180] width 13 height 14
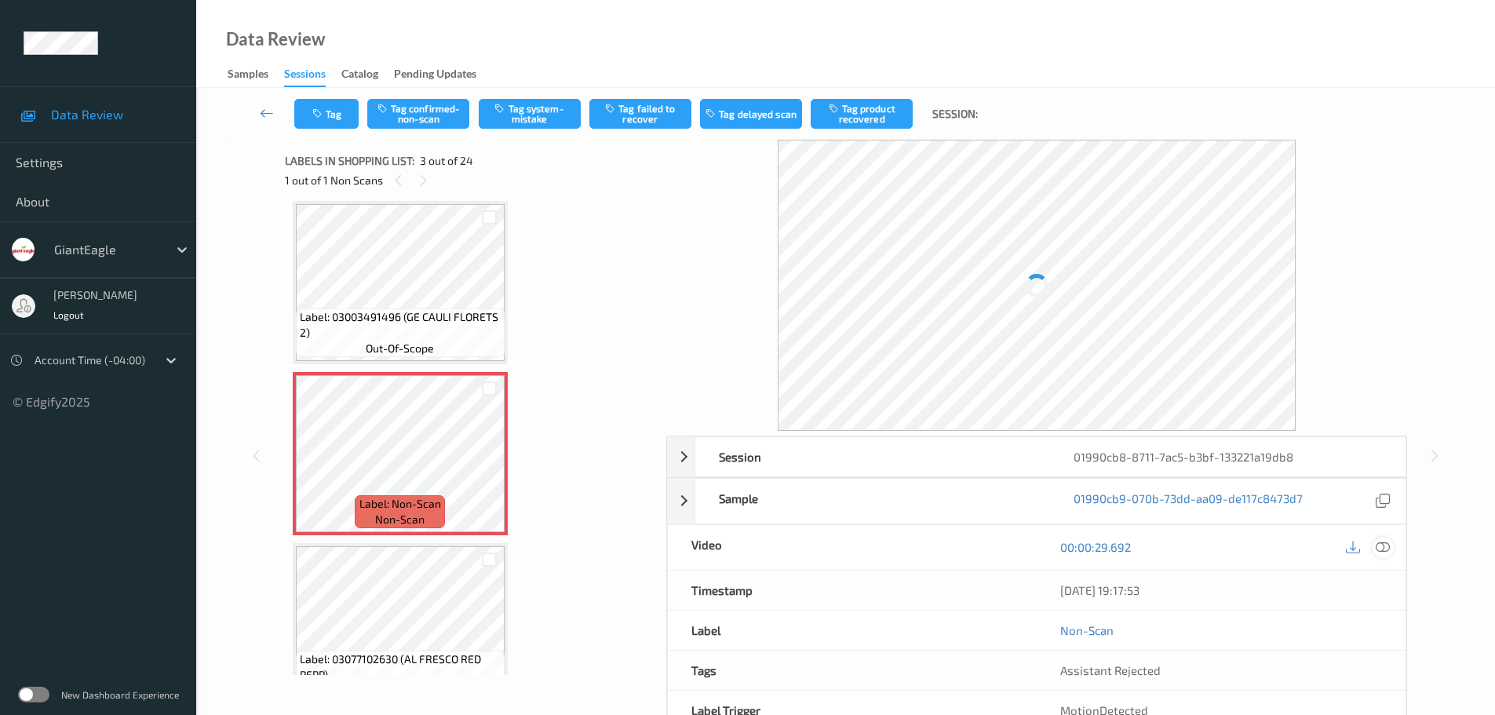
click at [1383, 549] on div at bounding box center [1383, 547] width 21 height 21
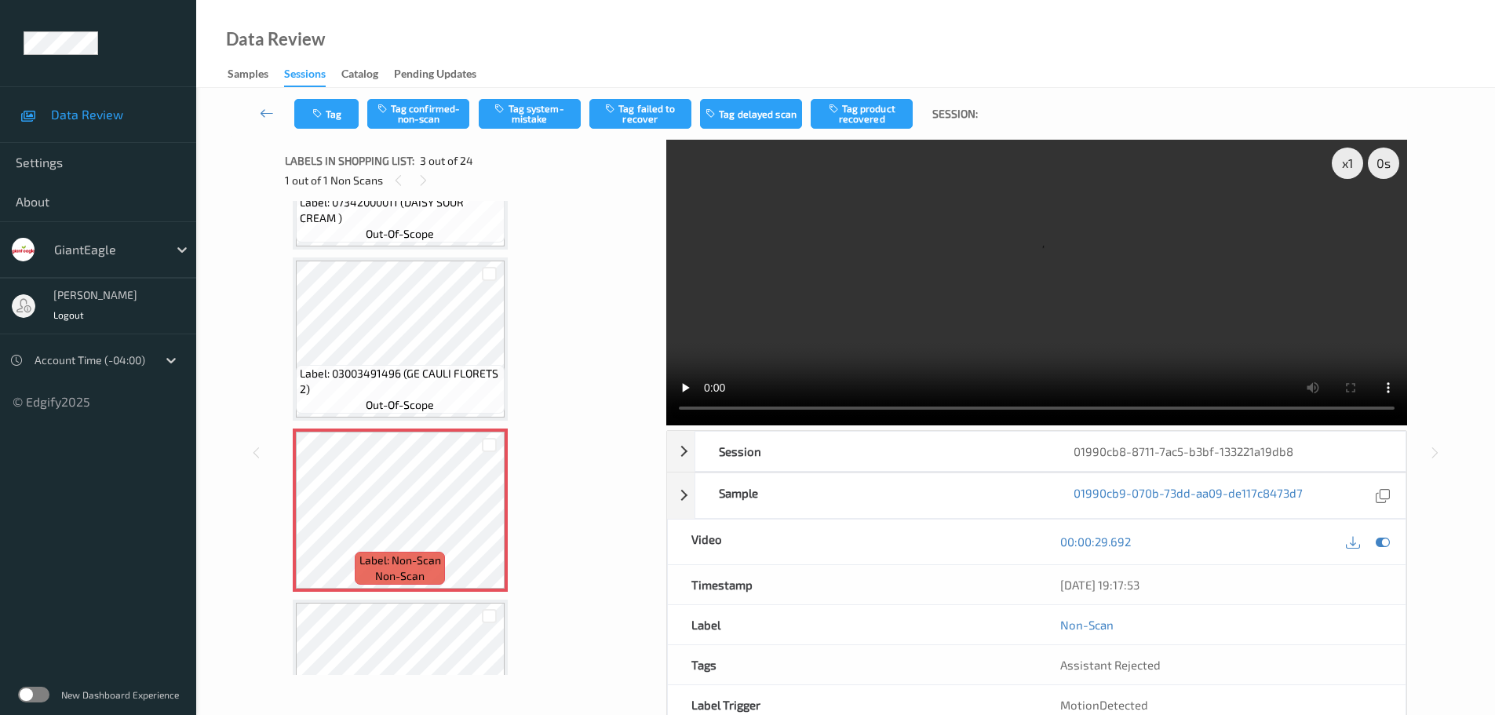
scroll to position [235, 0]
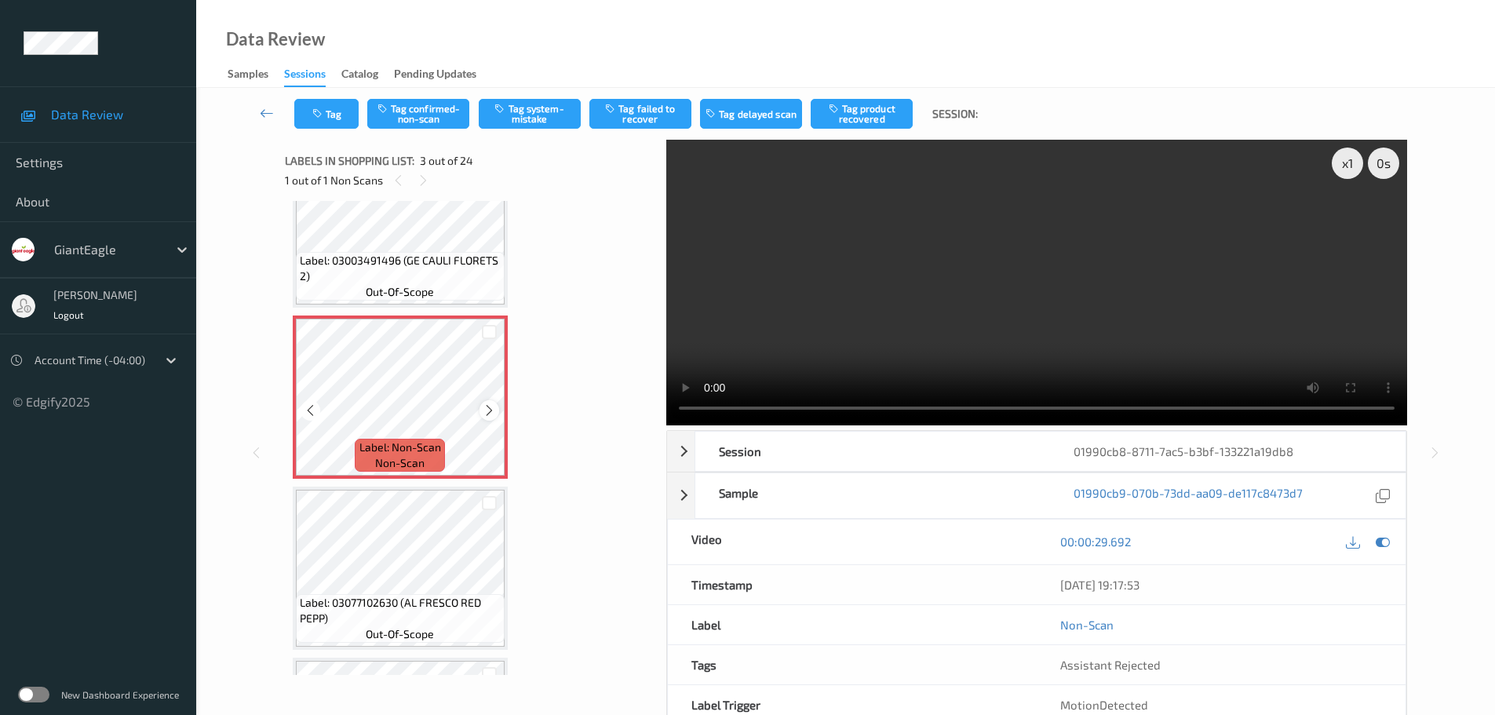
click at [486, 407] on icon at bounding box center [489, 410] width 13 height 14
click at [487, 408] on icon at bounding box center [489, 410] width 13 height 14
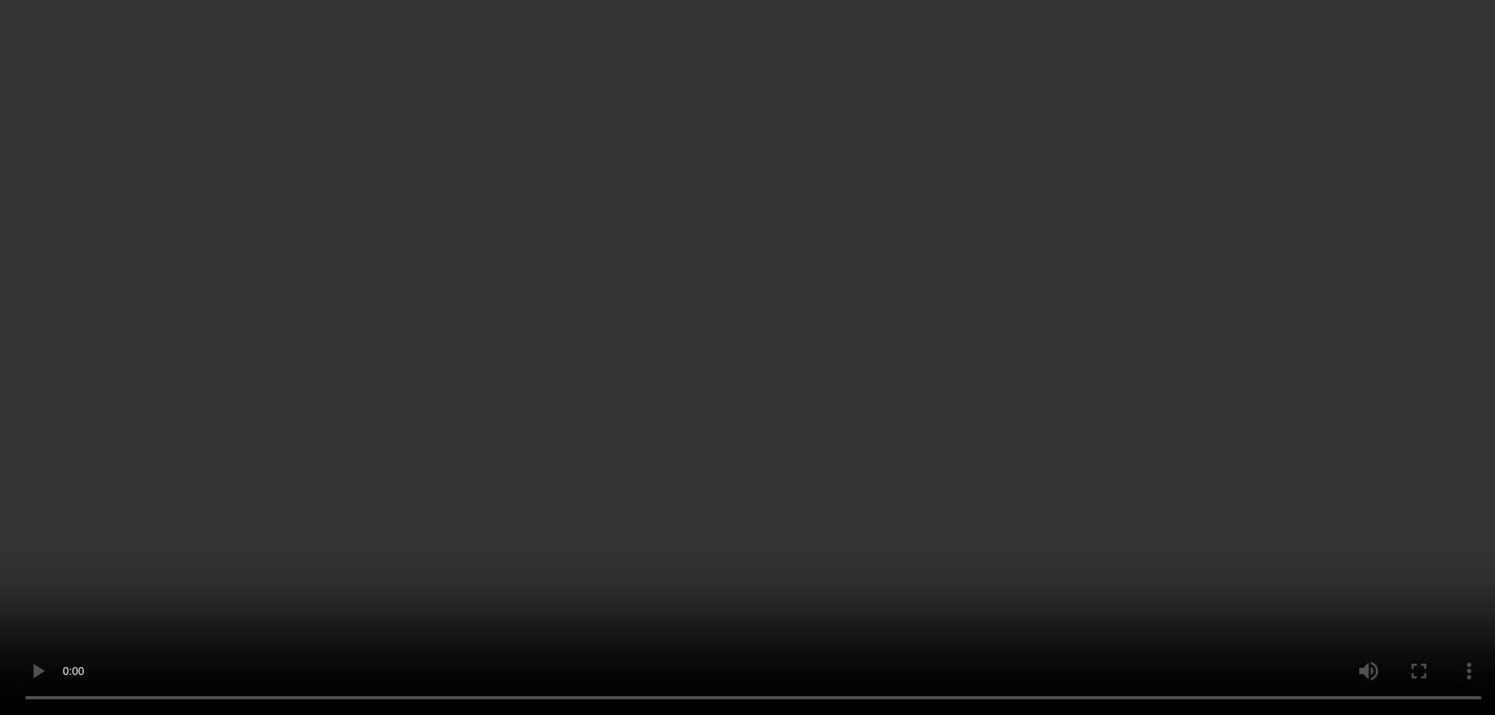
scroll to position [628, 0]
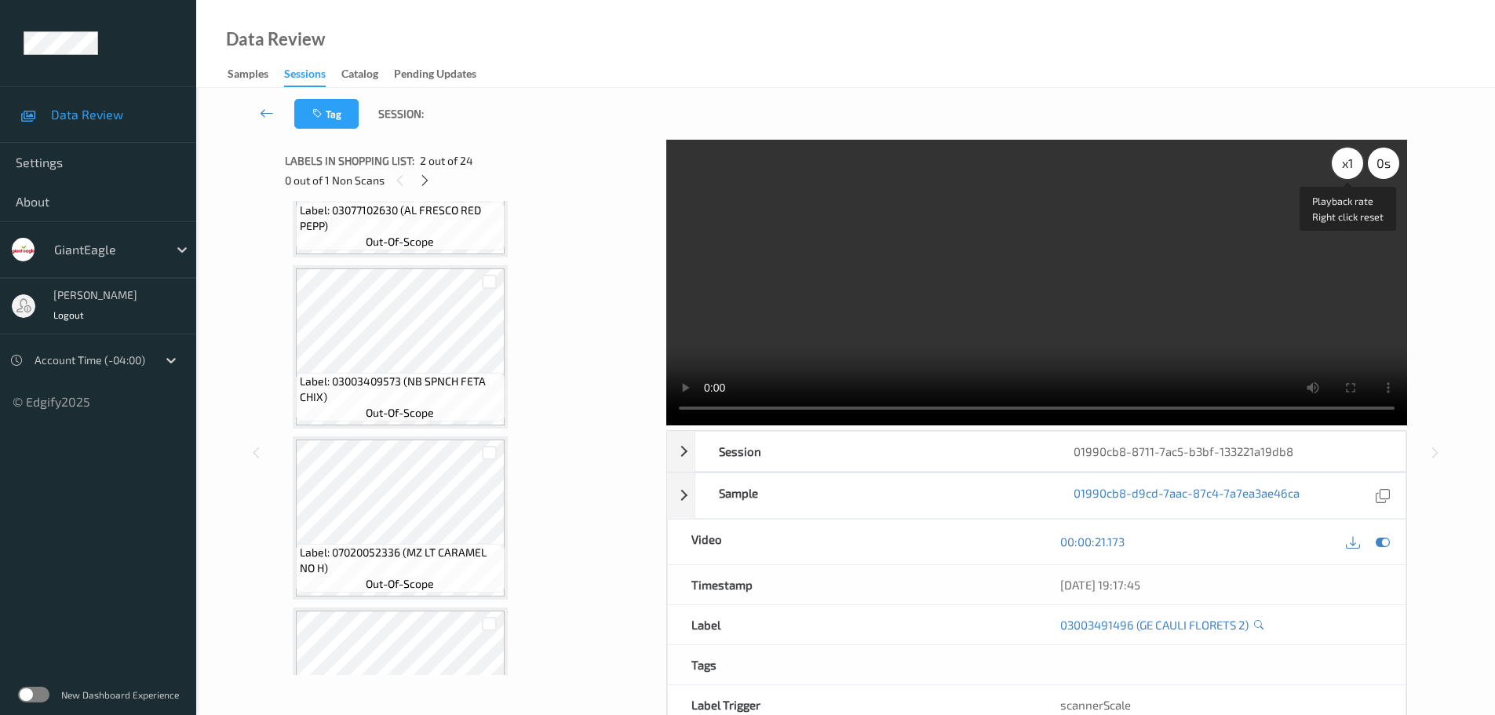
click at [1340, 170] on div "x 1" at bounding box center [1347, 163] width 31 height 31
click at [1342, 170] on div "x 2" at bounding box center [1347, 163] width 31 height 31
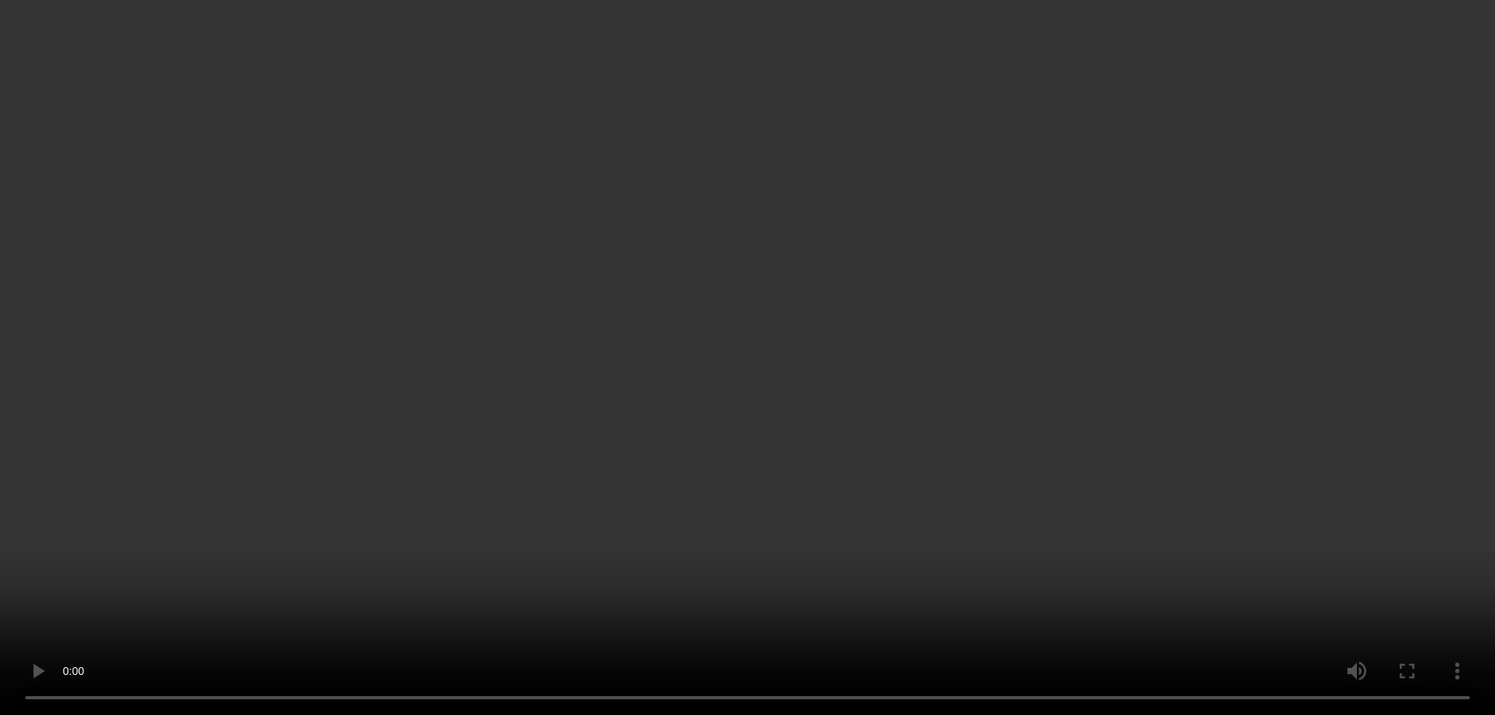
scroll to position [235, 0]
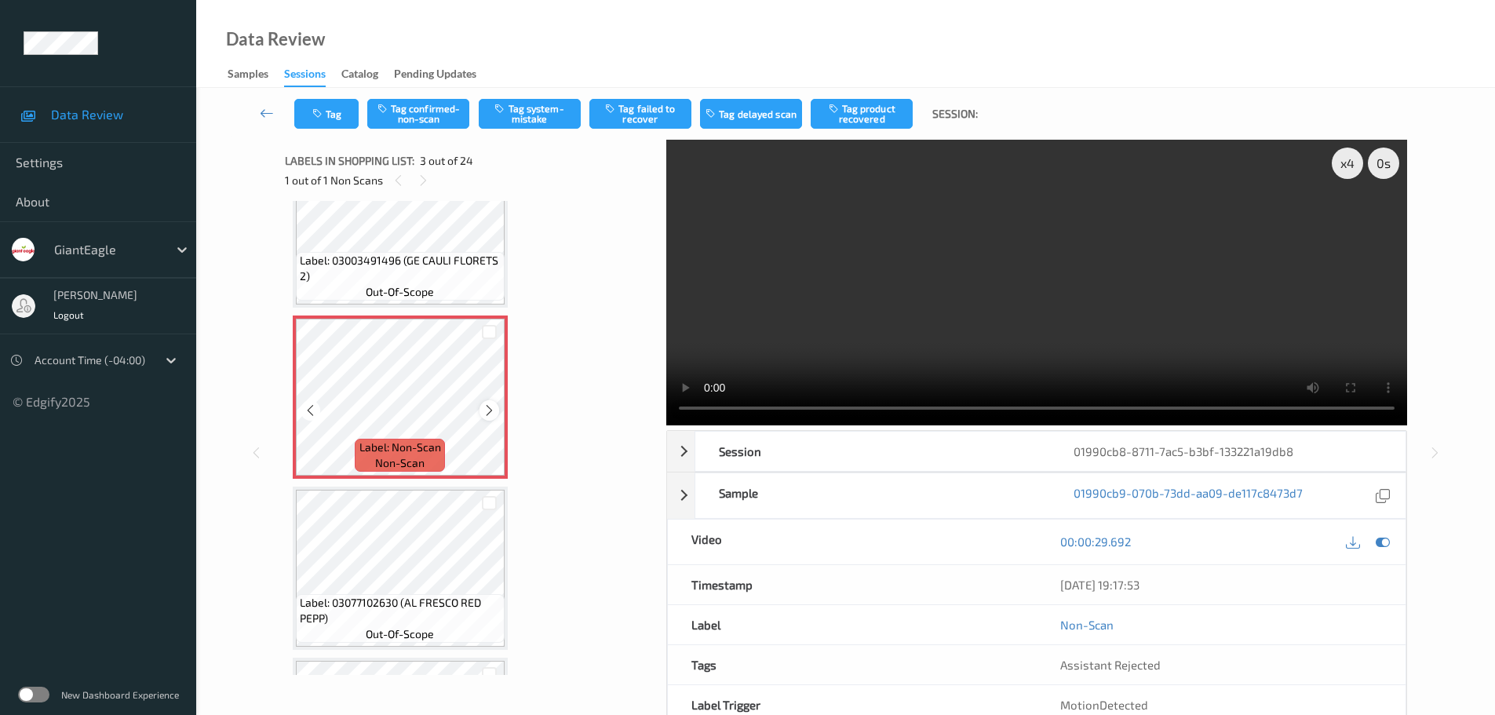
click at [482, 414] on div at bounding box center [489, 410] width 20 height 20
click at [483, 414] on div at bounding box center [489, 410] width 20 height 20
click at [483, 414] on icon at bounding box center [489, 410] width 13 height 14
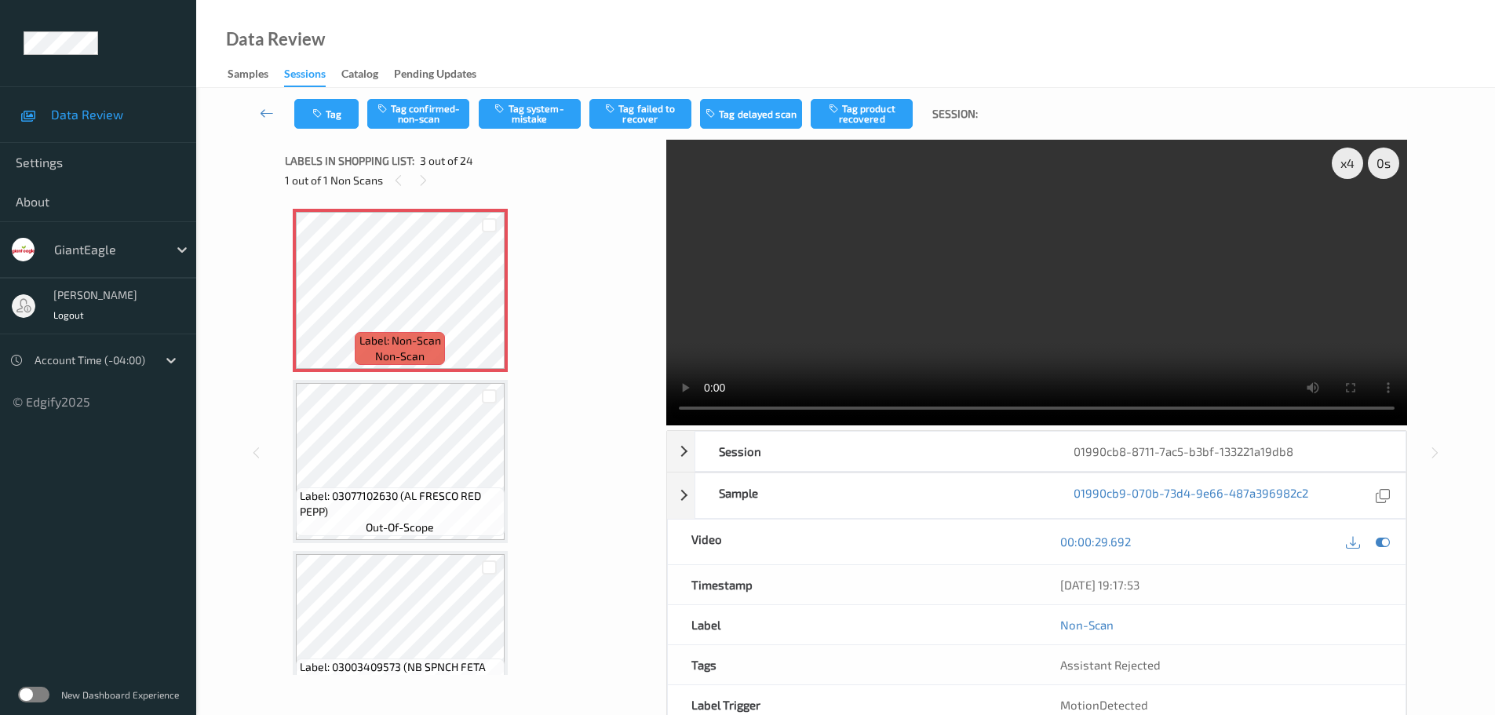
scroll to position [392, 0]
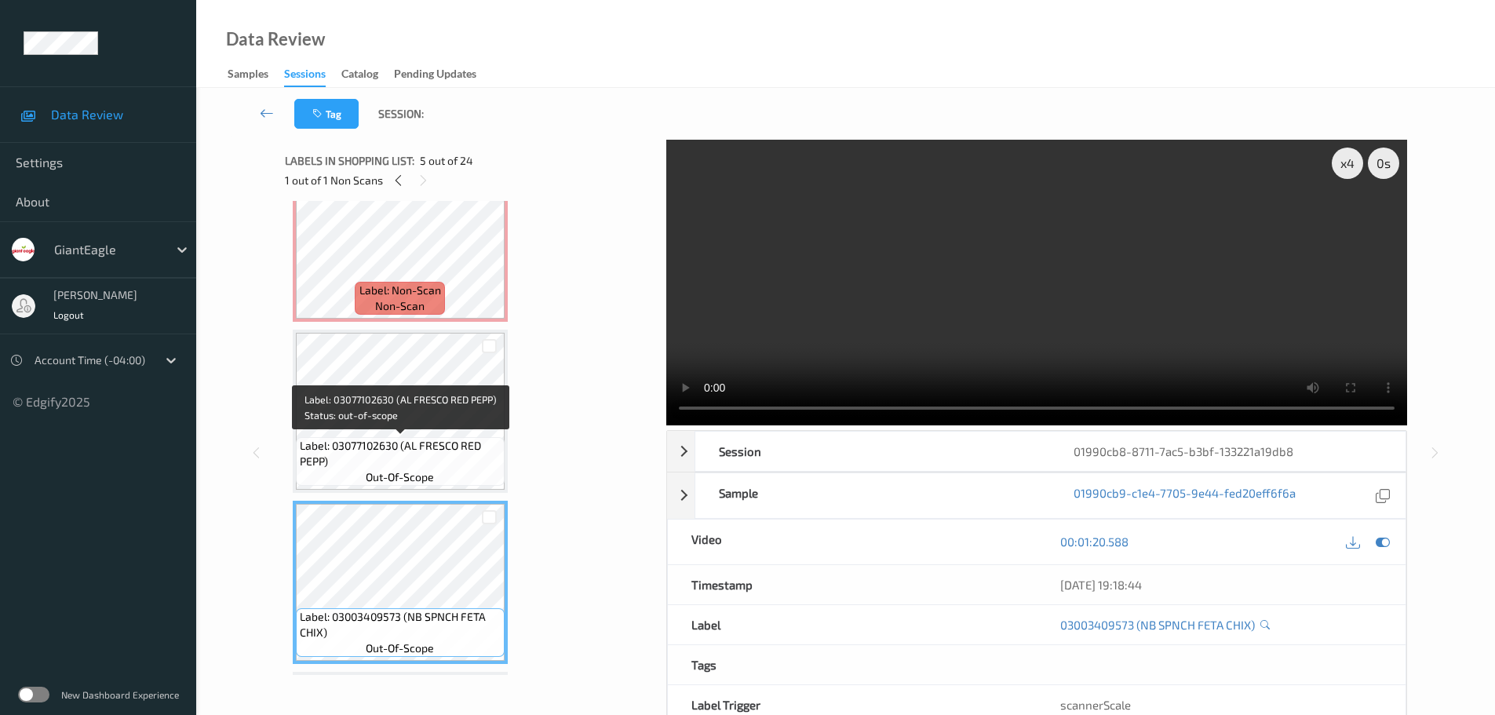
click at [443, 461] on span "Label: 03077102630 (AL FRESCO RED PEPP)" at bounding box center [400, 453] width 201 height 31
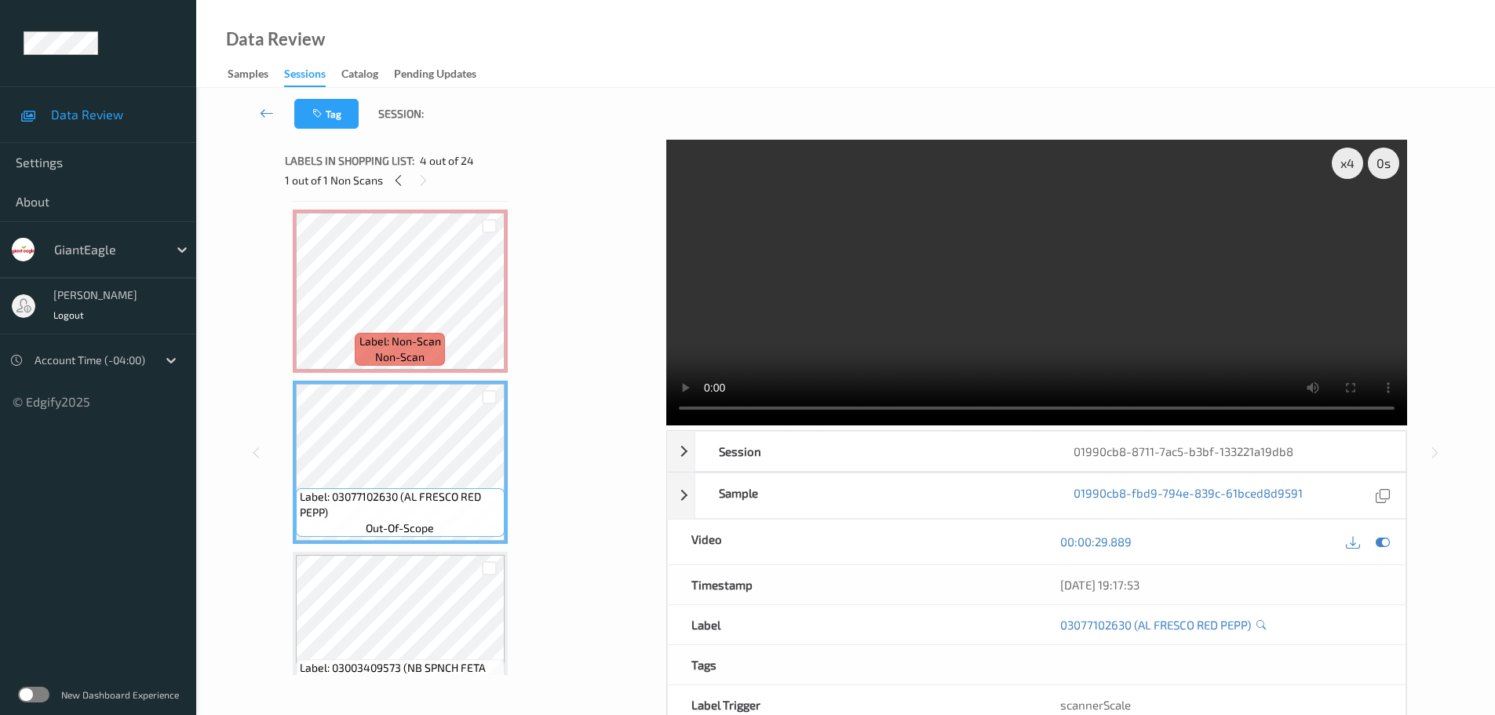
scroll to position [314, 0]
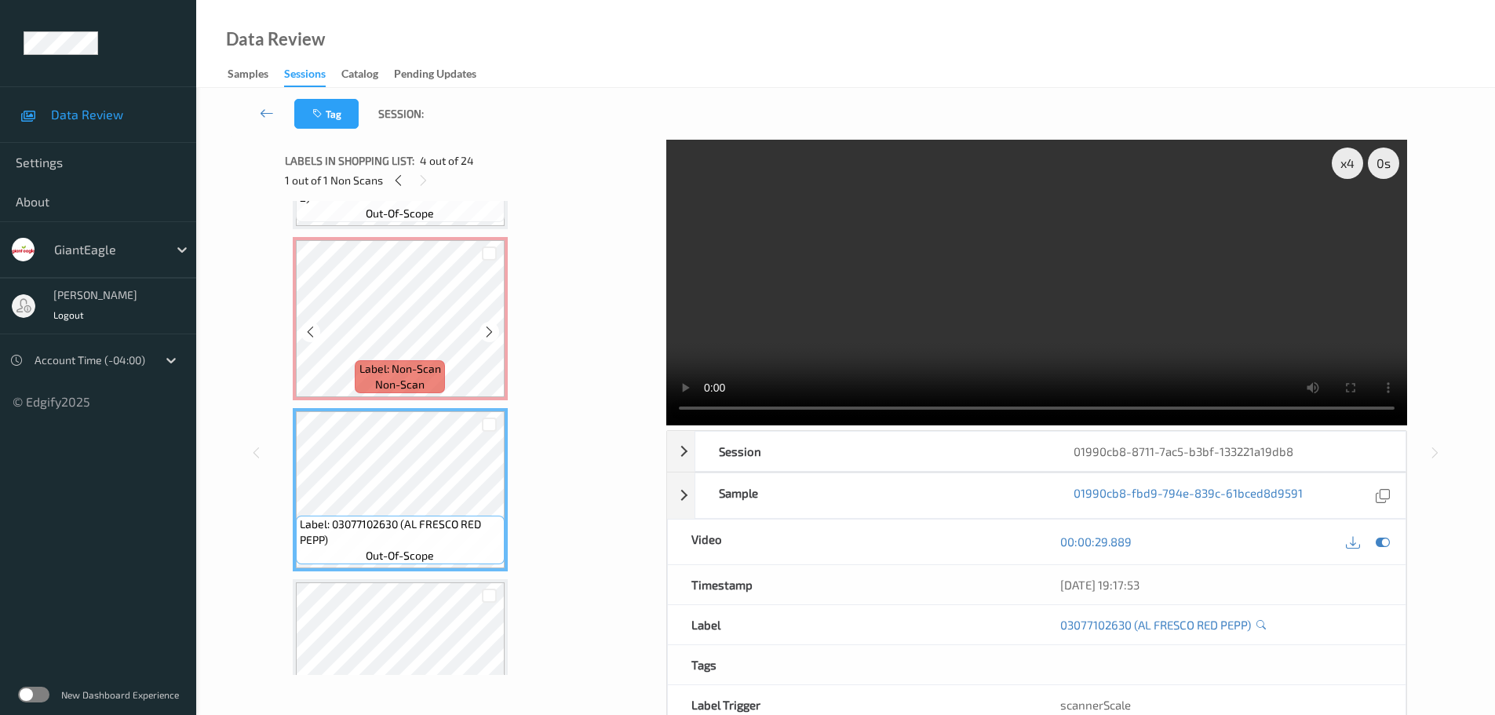
click at [440, 398] on div "Label: Non-Scan non-scan" at bounding box center [400, 318] width 215 height 163
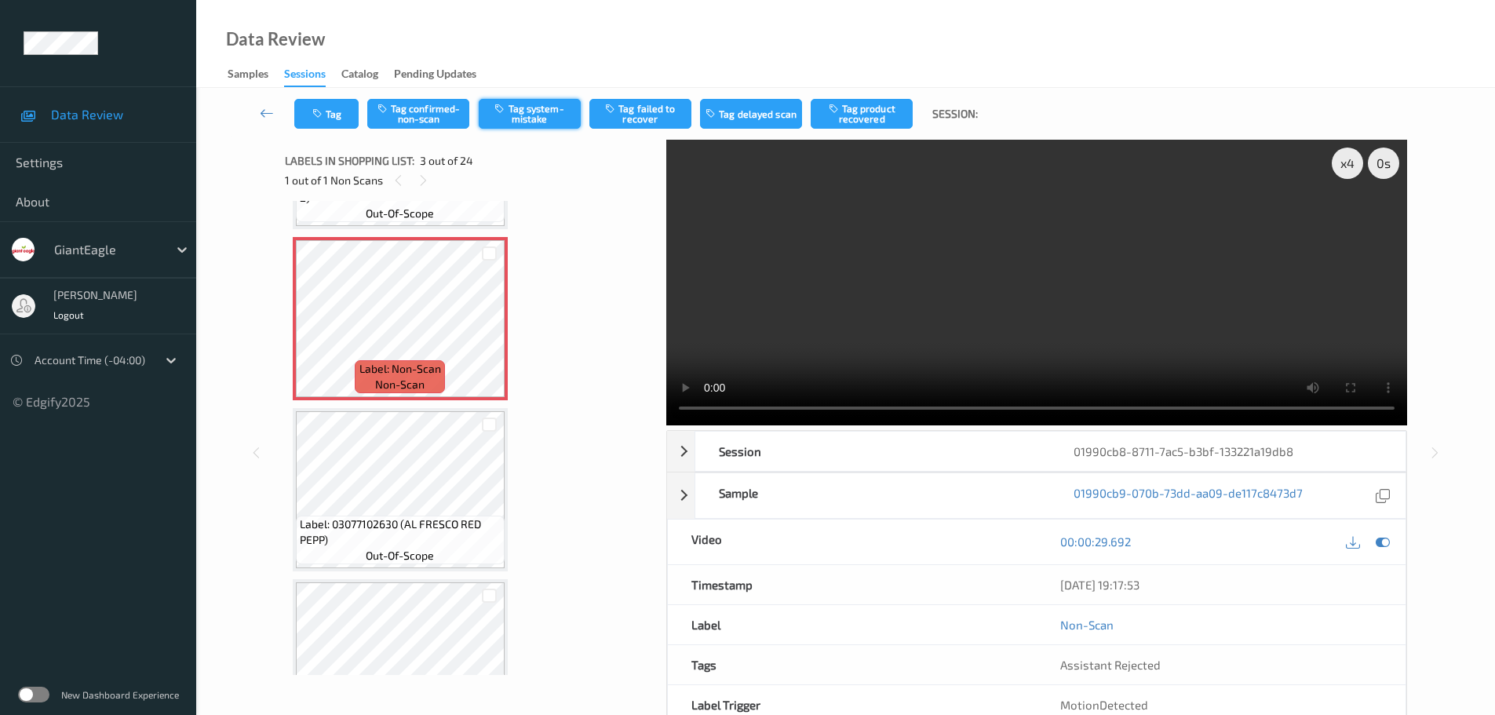
click at [538, 115] on button "Tag system-mistake" at bounding box center [530, 114] width 102 height 30
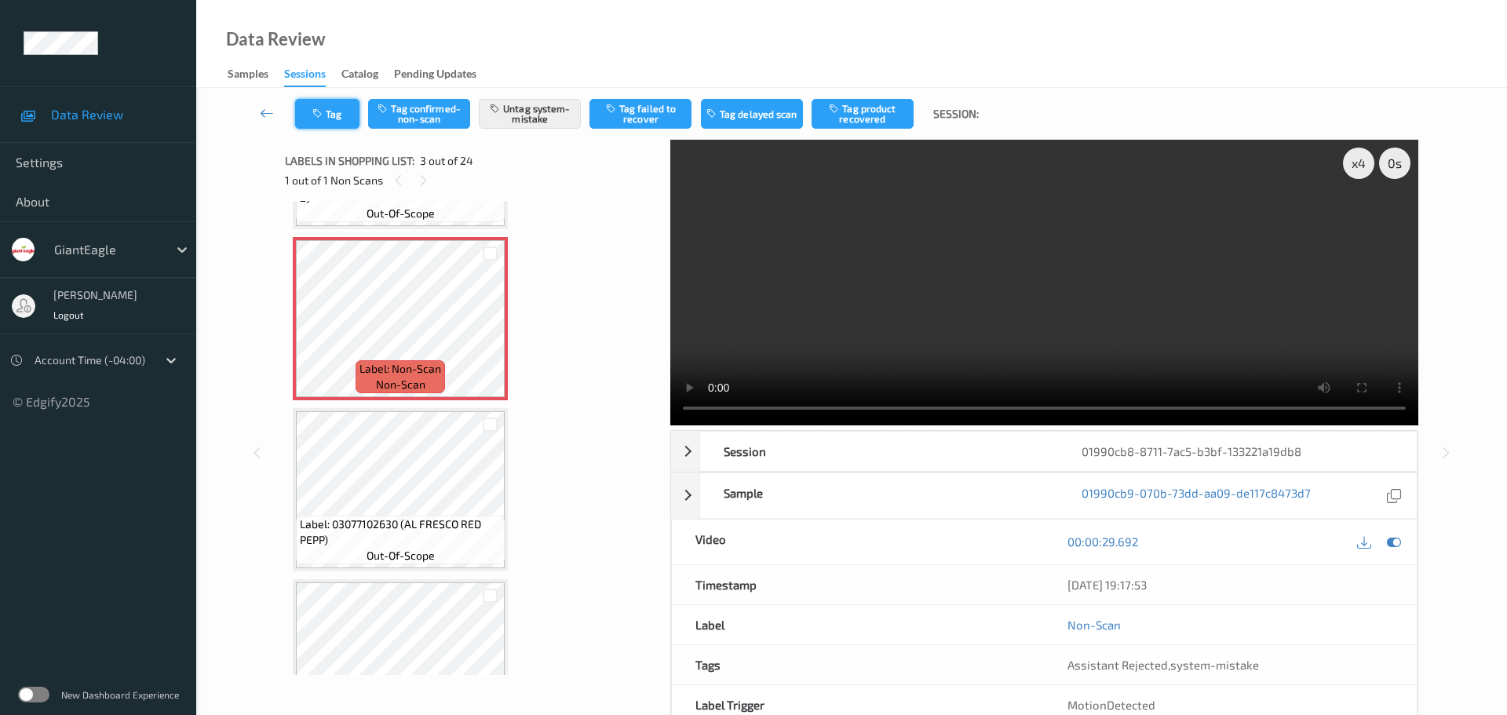
click at [332, 112] on button "Tag" at bounding box center [327, 114] width 64 height 30
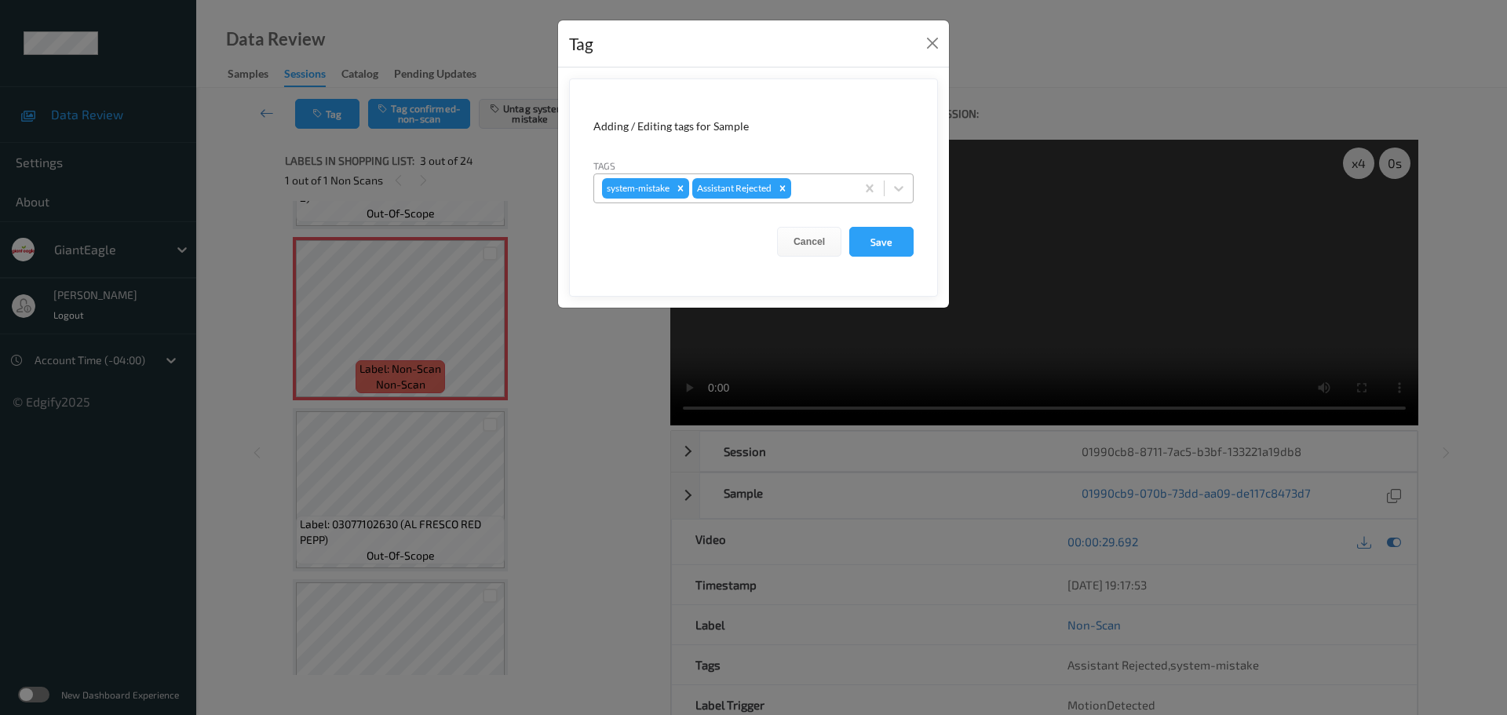
click at [836, 199] on div "system-mistake Assistant Rejected" at bounding box center [724, 188] width 261 height 27
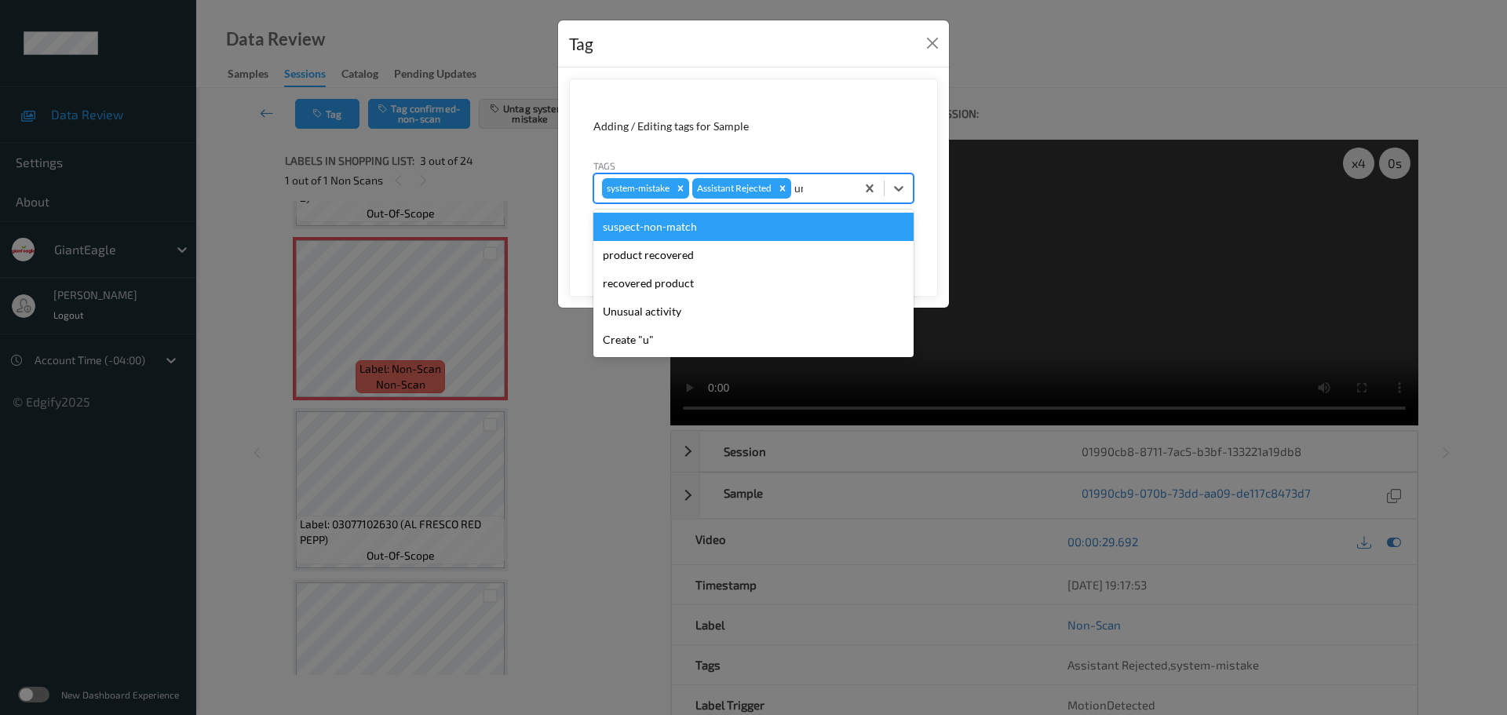
type input "unu"
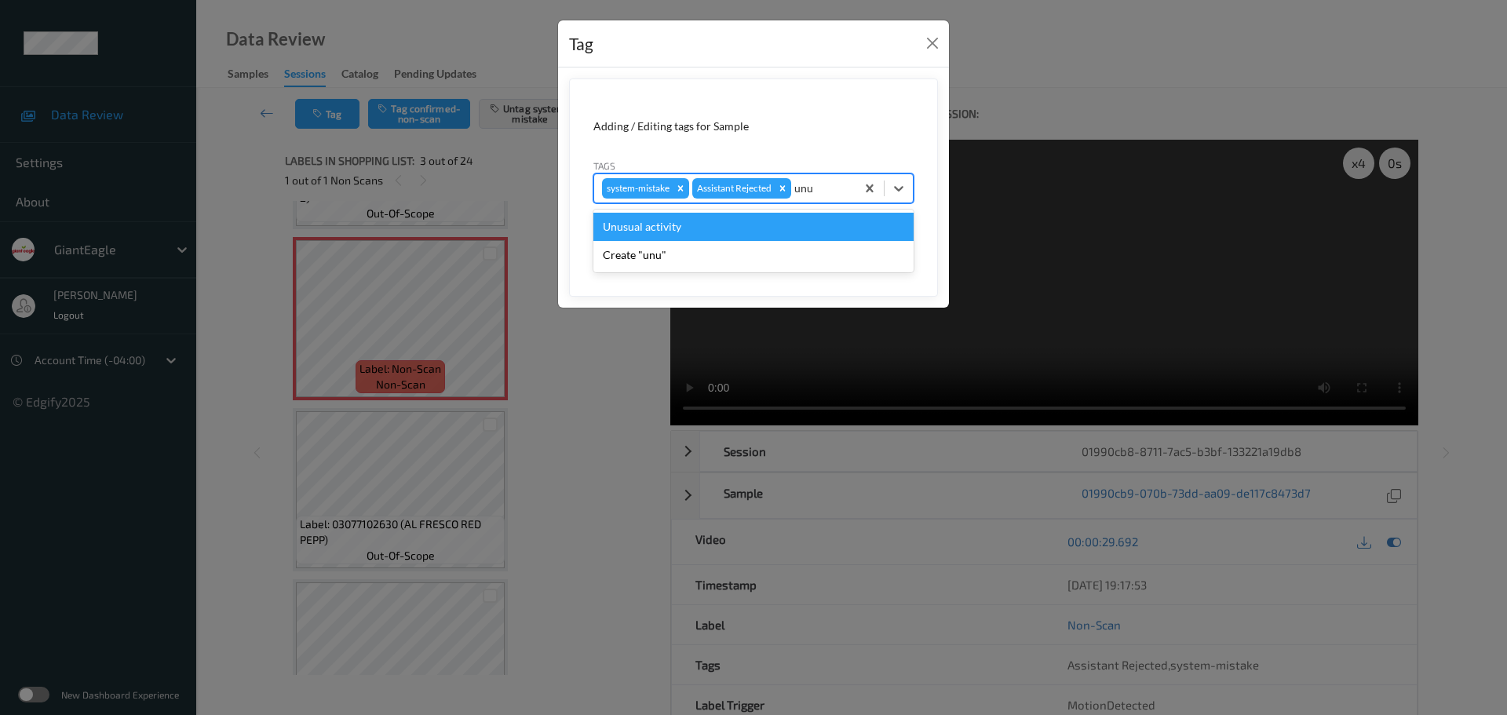
click at [777, 224] on div "Unusual activity" at bounding box center [753, 227] width 320 height 28
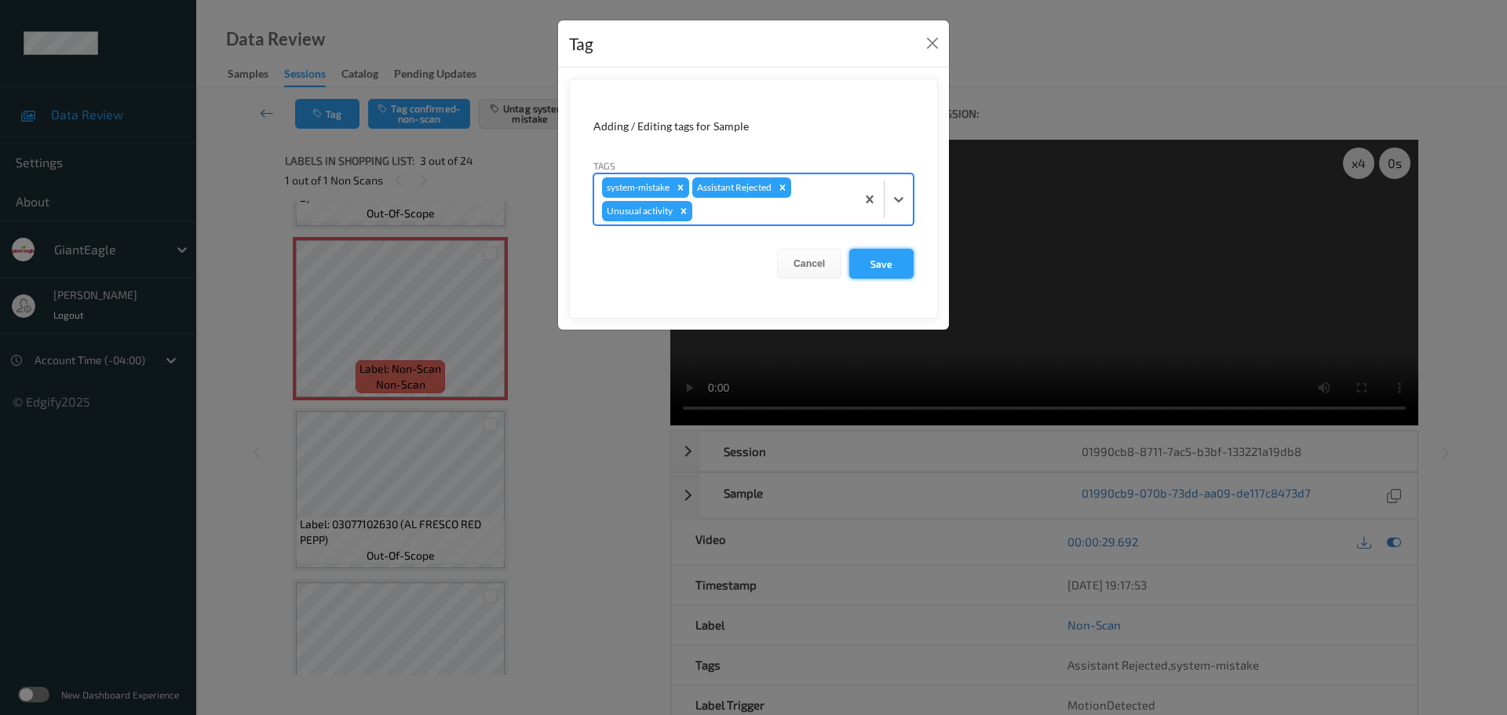
click at [896, 257] on button "Save" at bounding box center [881, 264] width 64 height 30
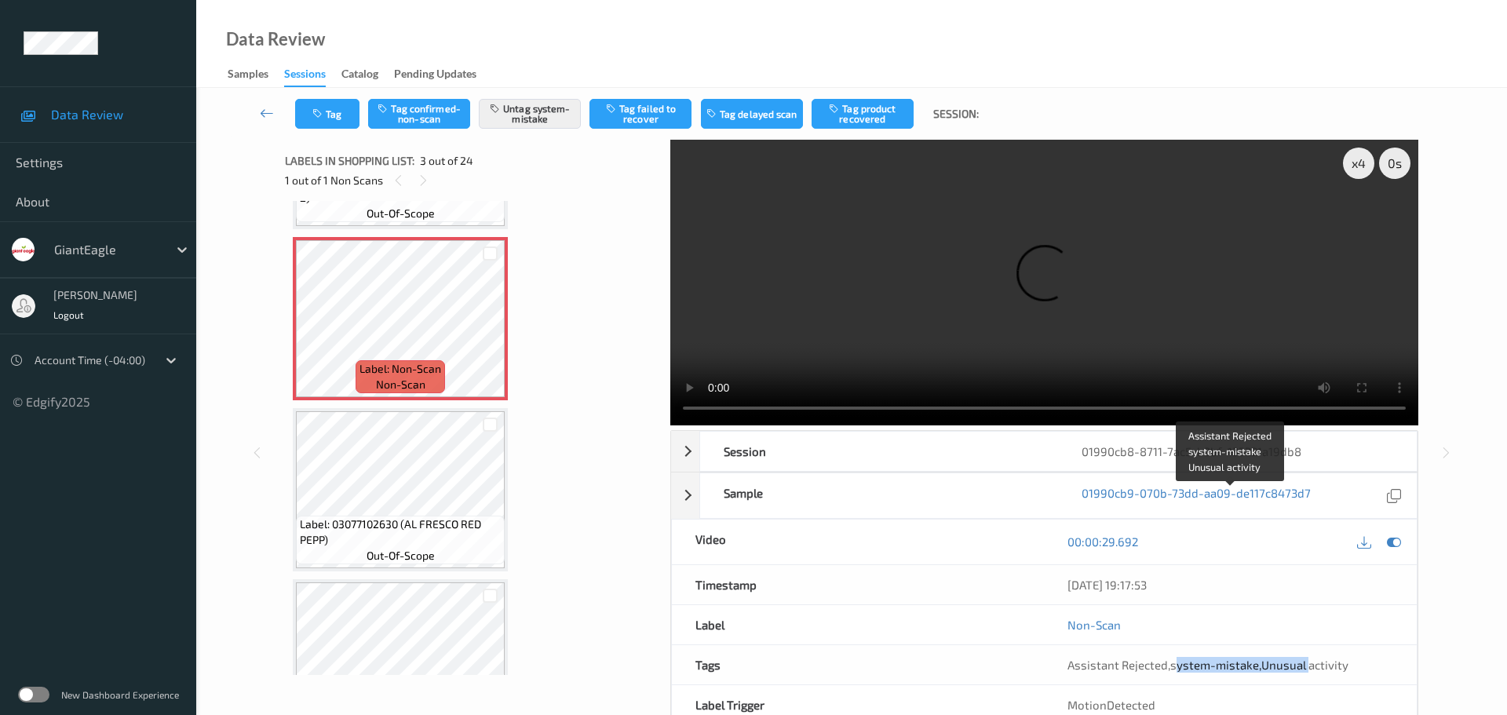
drag, startPoint x: 1181, startPoint y: 501, endPoint x: 1310, endPoint y: 502, distance: 128.7
click at [1310, 658] on span "Assistant Rejected , system-mistake , Unusual activity" at bounding box center [1207, 665] width 281 height 14
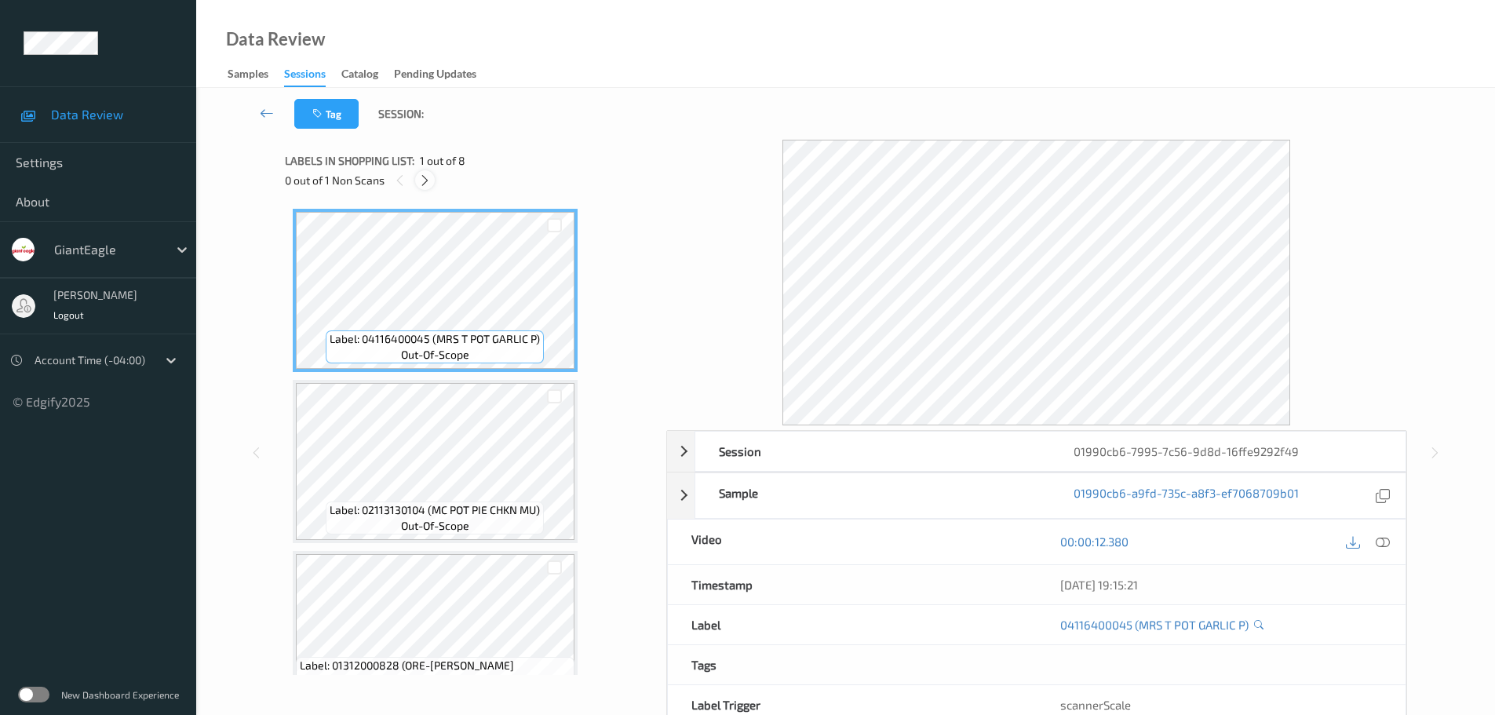
click at [424, 174] on icon at bounding box center [424, 180] width 13 height 14
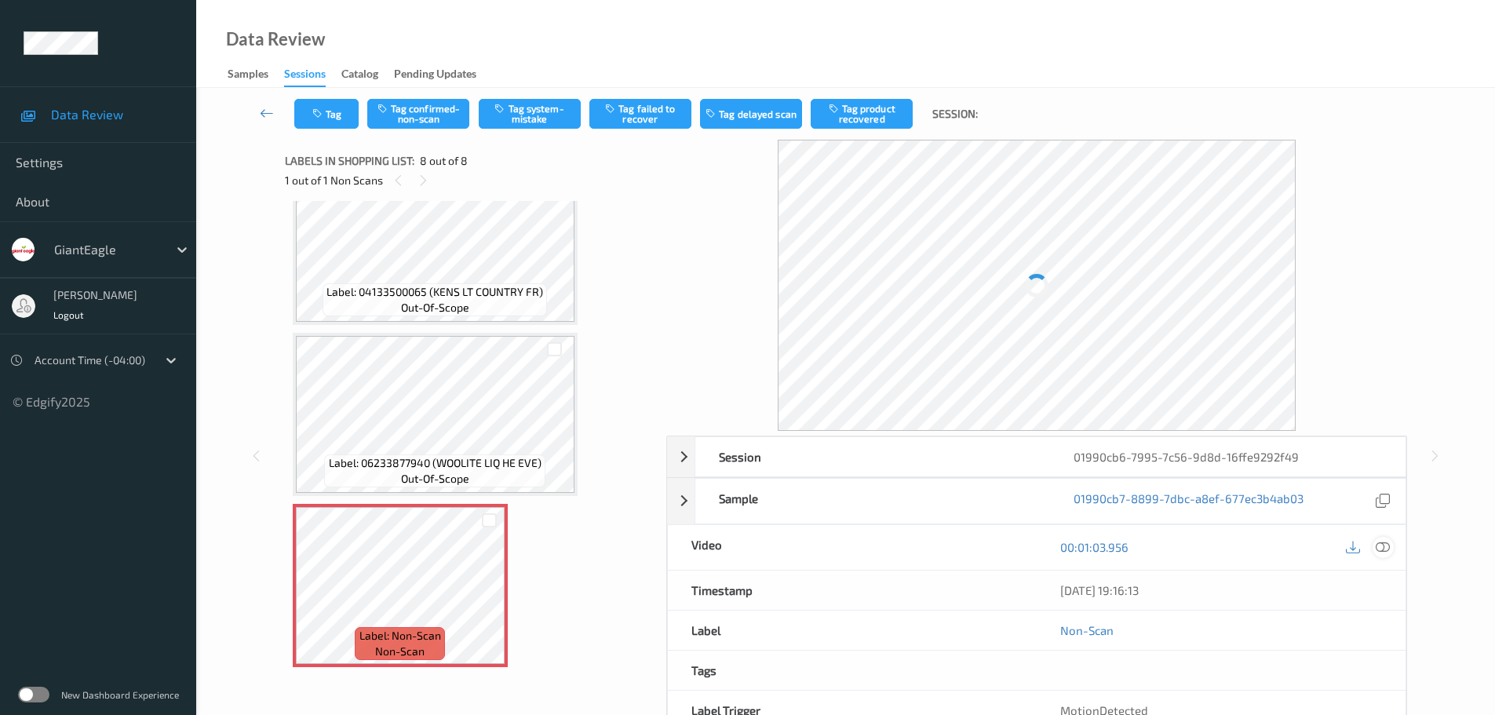
click at [1377, 544] on icon at bounding box center [1383, 547] width 14 height 14
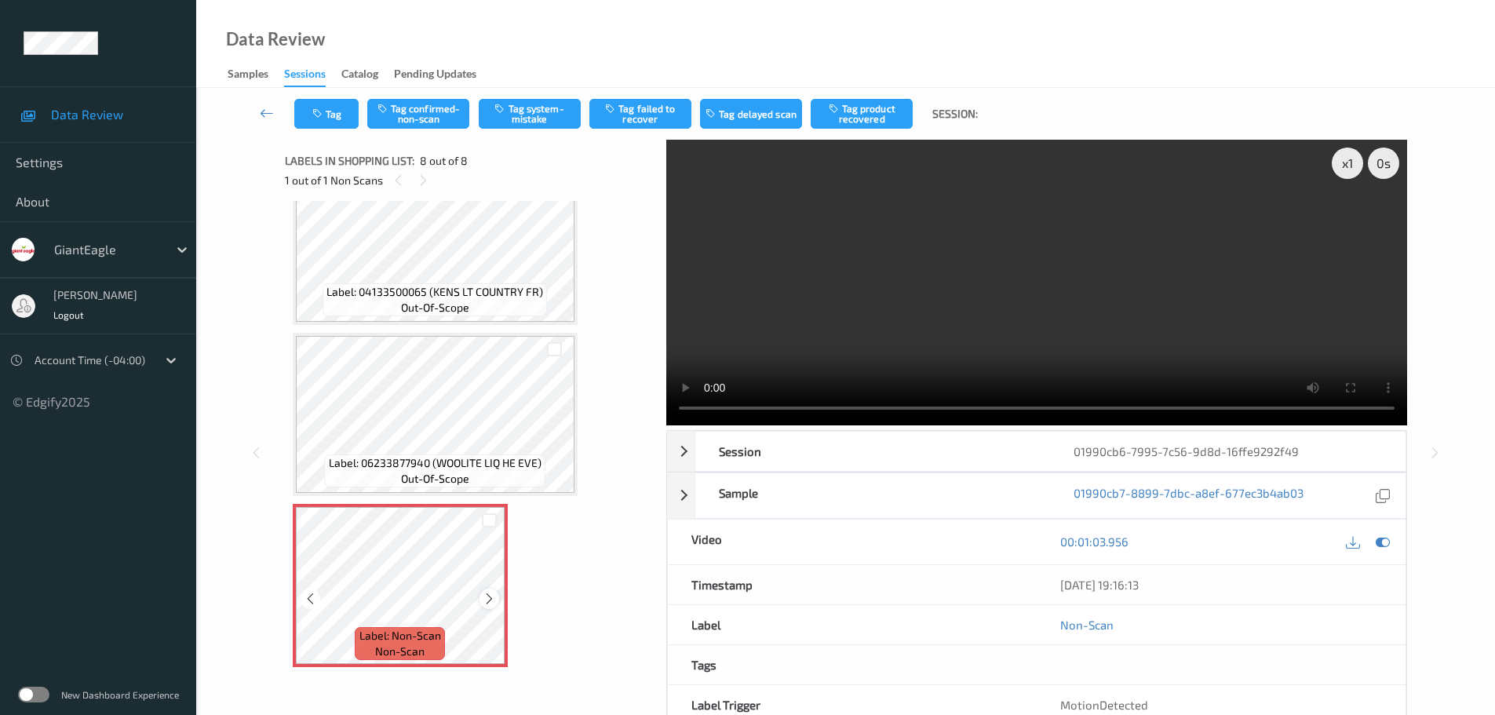
click at [484, 600] on icon at bounding box center [489, 599] width 13 height 14
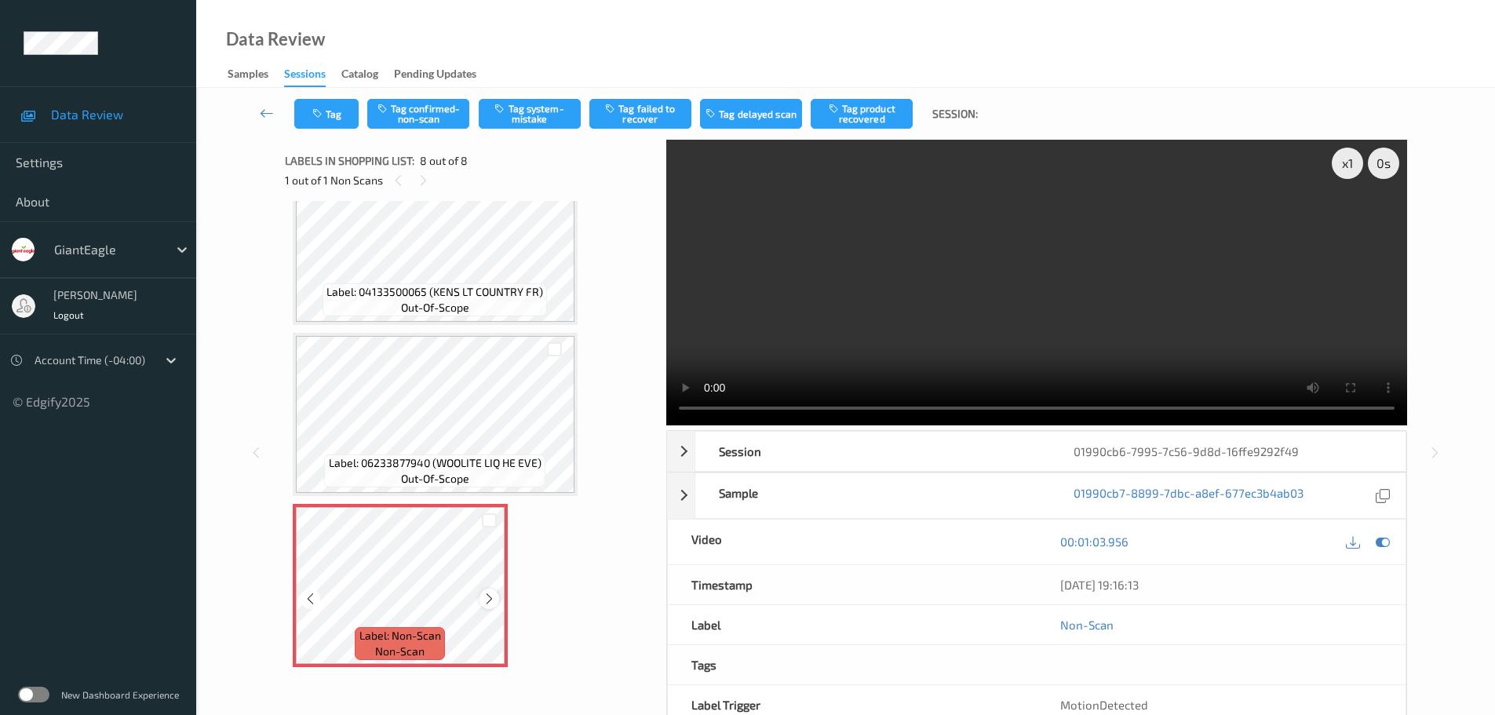
click at [479, 603] on div at bounding box center [489, 599] width 20 height 20
click at [480, 603] on div at bounding box center [489, 599] width 20 height 20
click at [559, 108] on button "Tag system-mistake" at bounding box center [530, 114] width 102 height 30
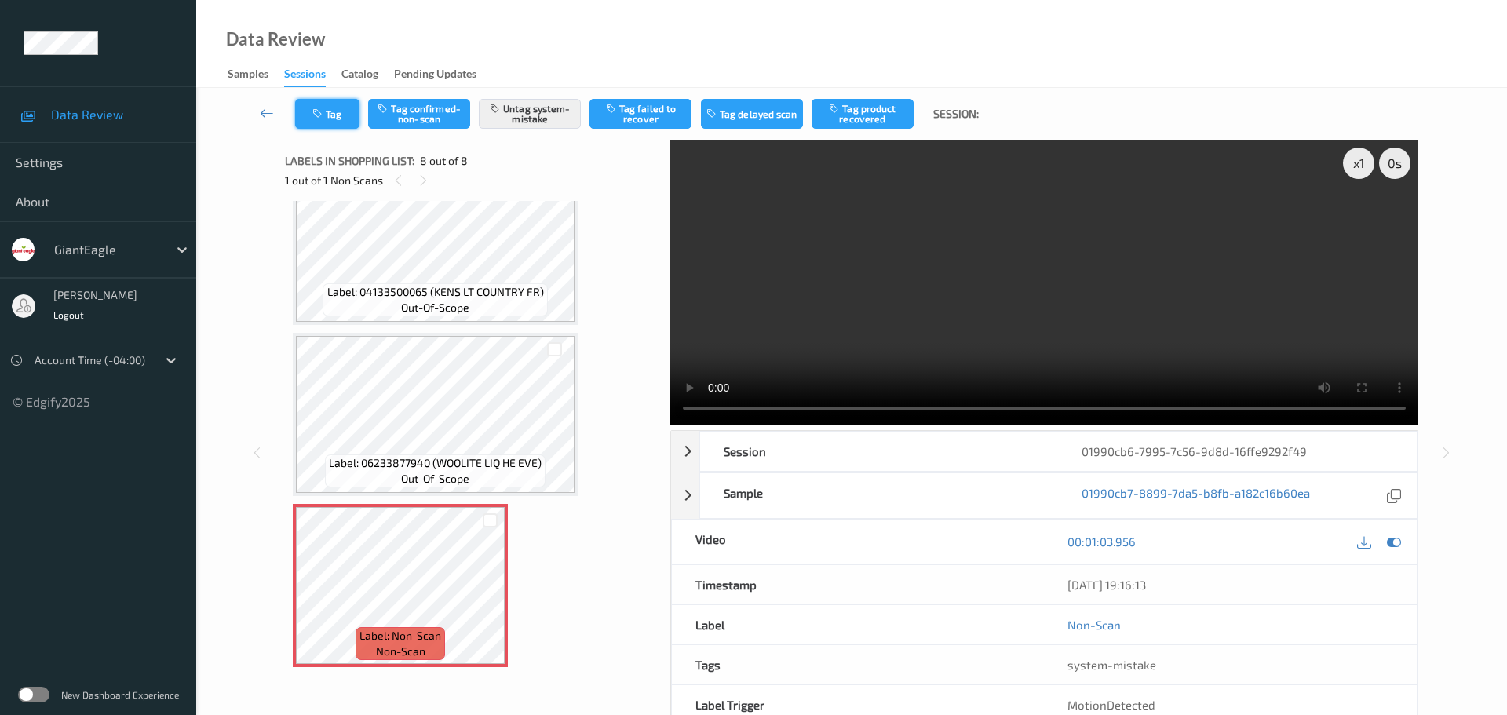
click at [342, 114] on button "Tag" at bounding box center [327, 114] width 64 height 30
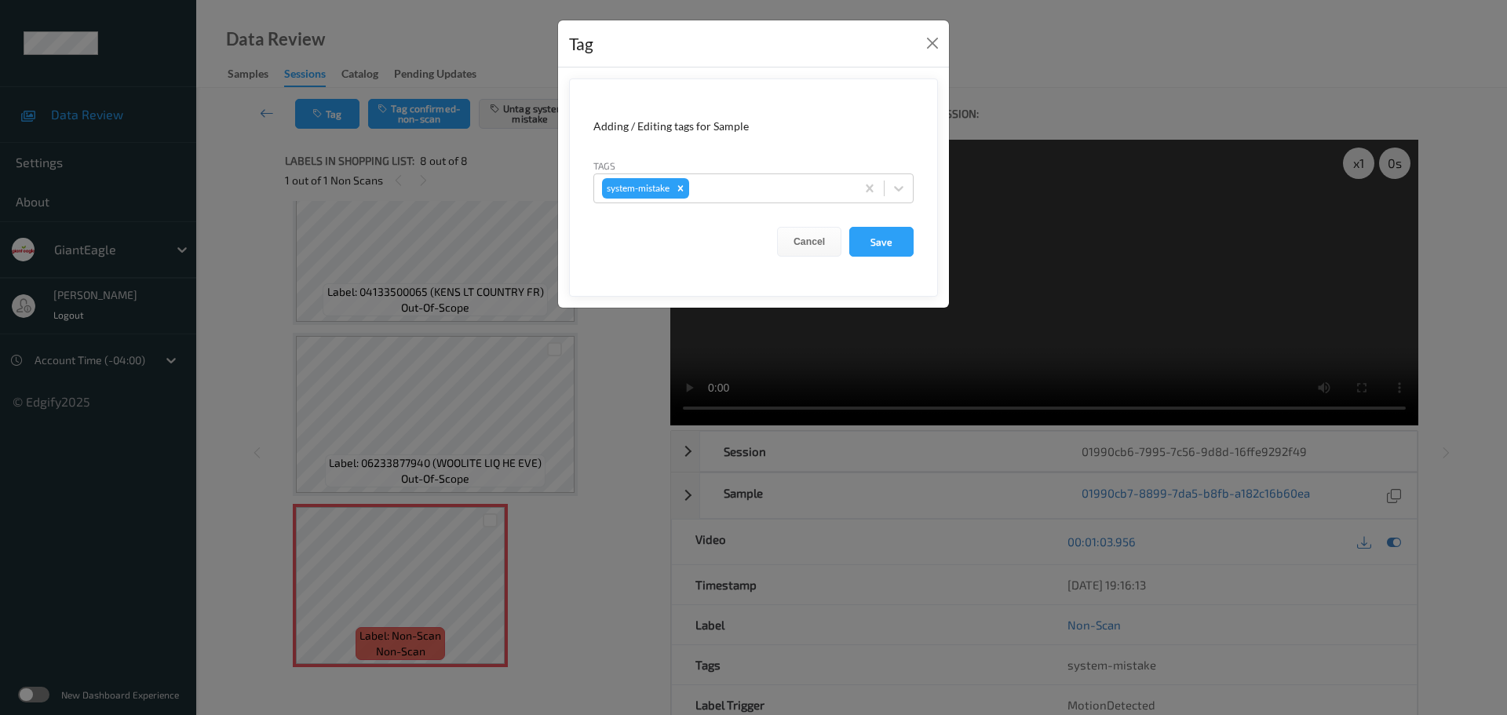
click at [795, 203] on form "Adding / Editing tags for Sample Tags system-mistake Cancel Save" at bounding box center [753, 187] width 369 height 218
click at [793, 197] on div at bounding box center [769, 188] width 155 height 19
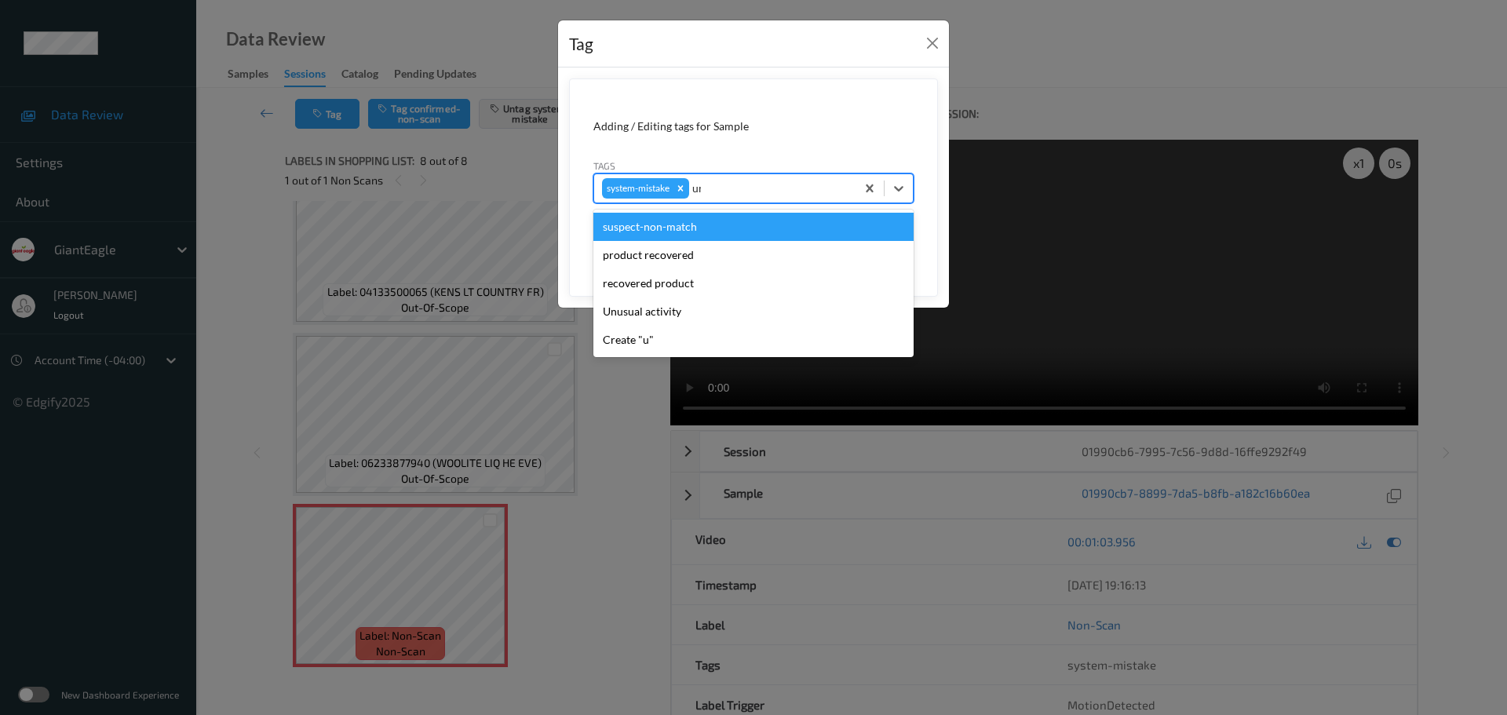
type input "unu"
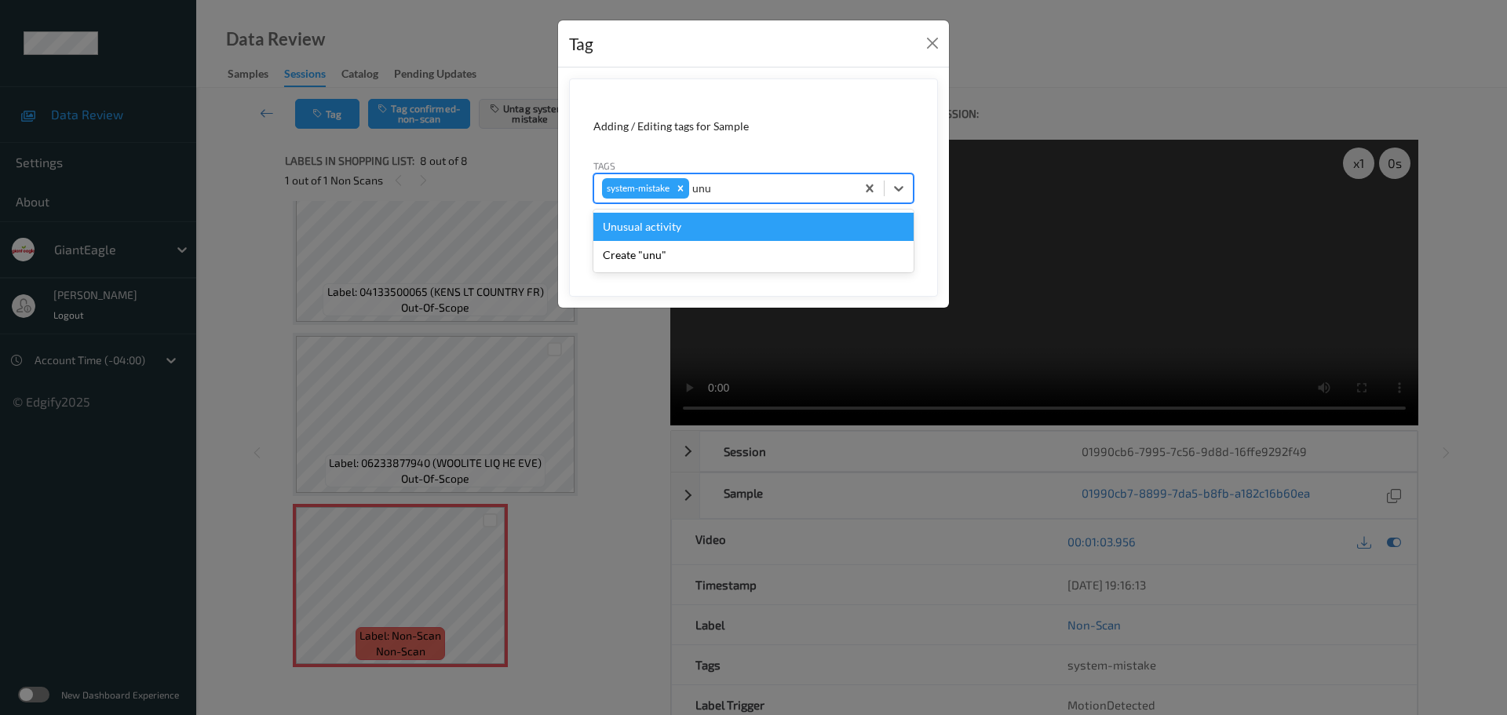
drag, startPoint x: 715, startPoint y: 227, endPoint x: 735, endPoint y: 230, distance: 20.6
click at [713, 227] on div "Unusual activity" at bounding box center [753, 227] width 320 height 28
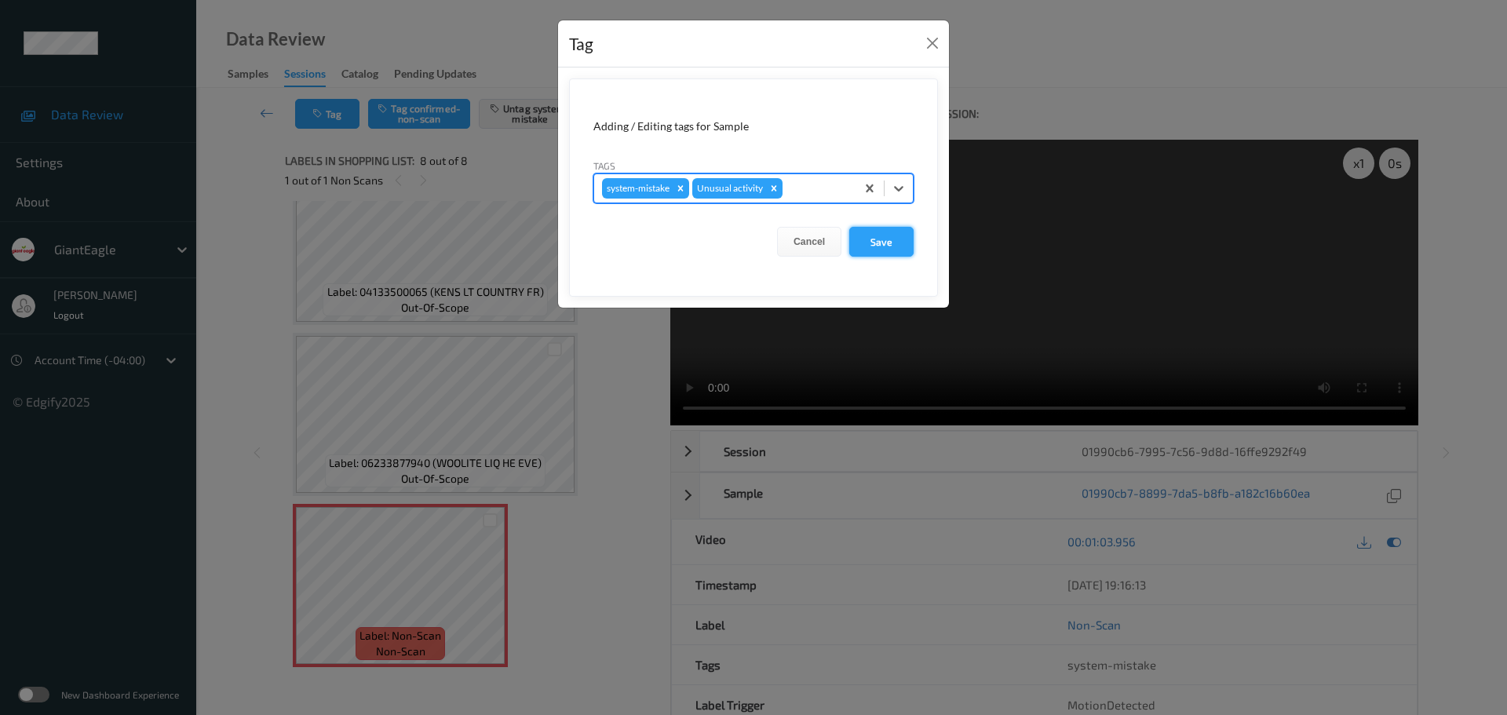
click at [896, 243] on button "Save" at bounding box center [881, 242] width 64 height 30
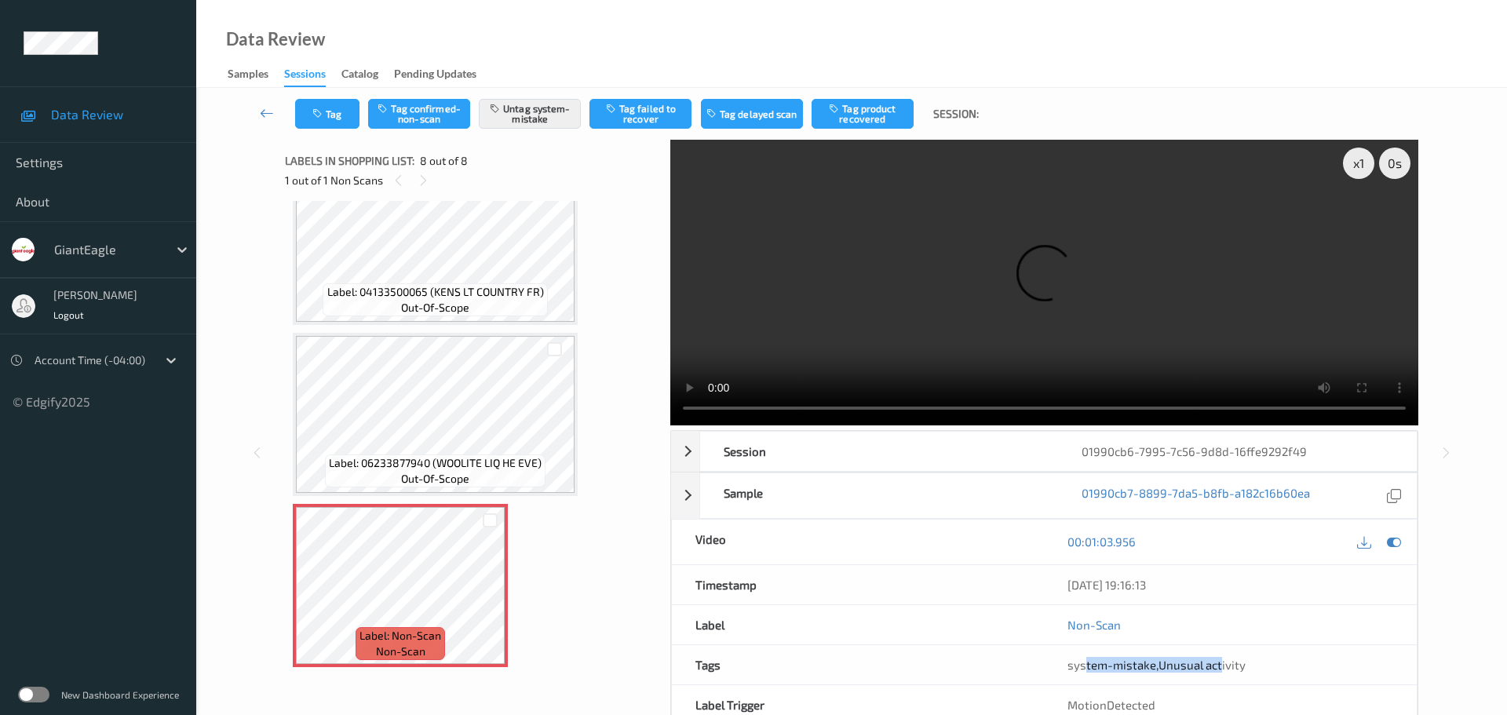
drag, startPoint x: 1082, startPoint y: 506, endPoint x: 1218, endPoint y: 506, distance: 135.8
click at [1218, 645] on div "system-mistake , Unusual activity" at bounding box center [1230, 664] width 373 height 39
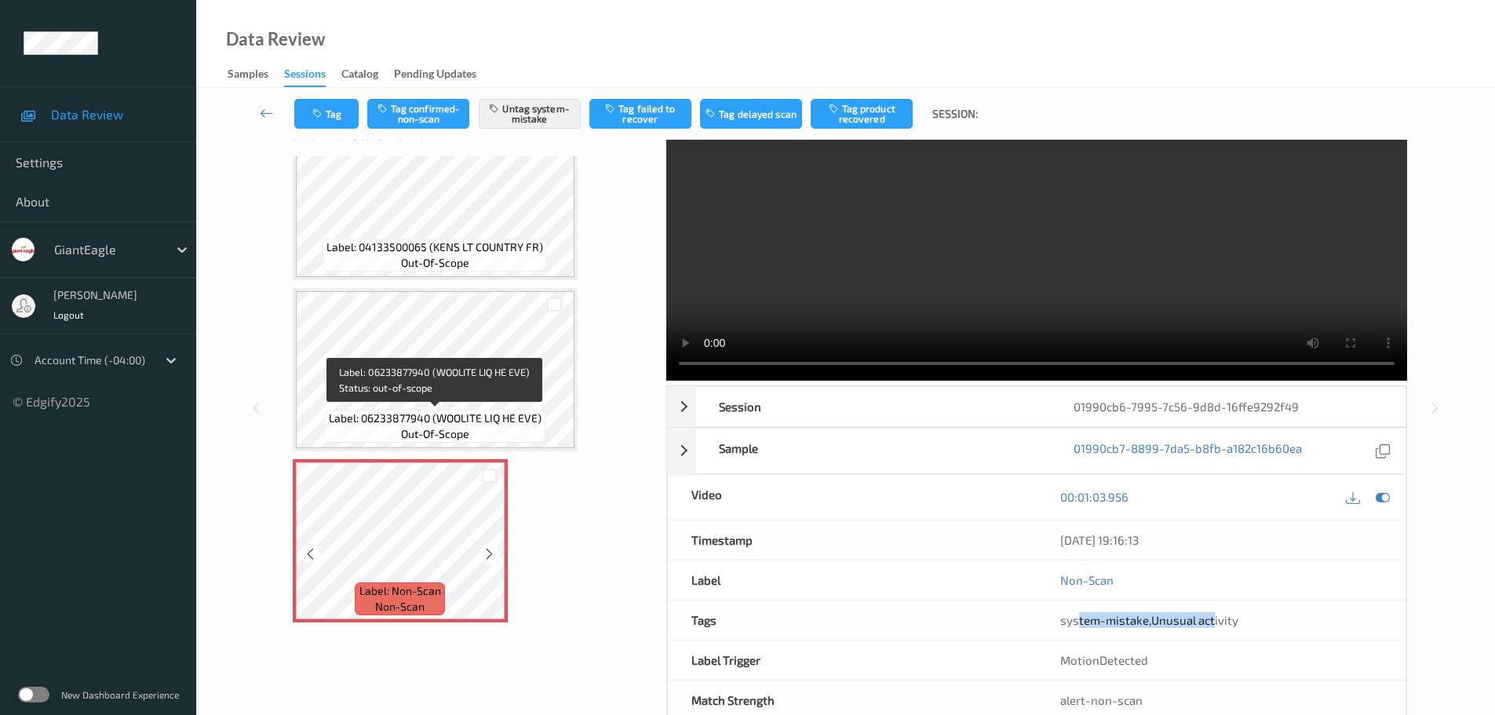
scroll to position [83, 0]
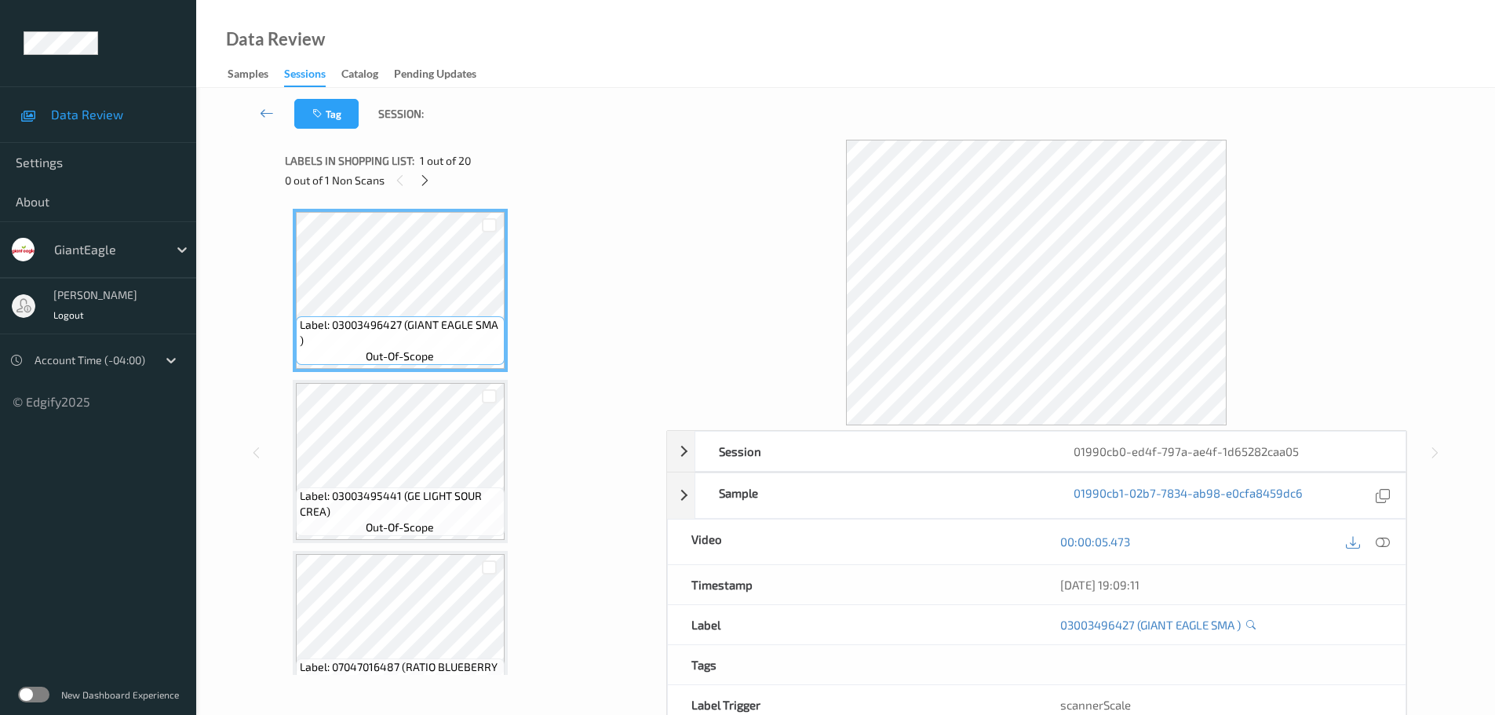
drag, startPoint x: 426, startPoint y: 175, endPoint x: 441, endPoint y: 191, distance: 22.2
click at [427, 175] on icon at bounding box center [424, 180] width 13 height 14
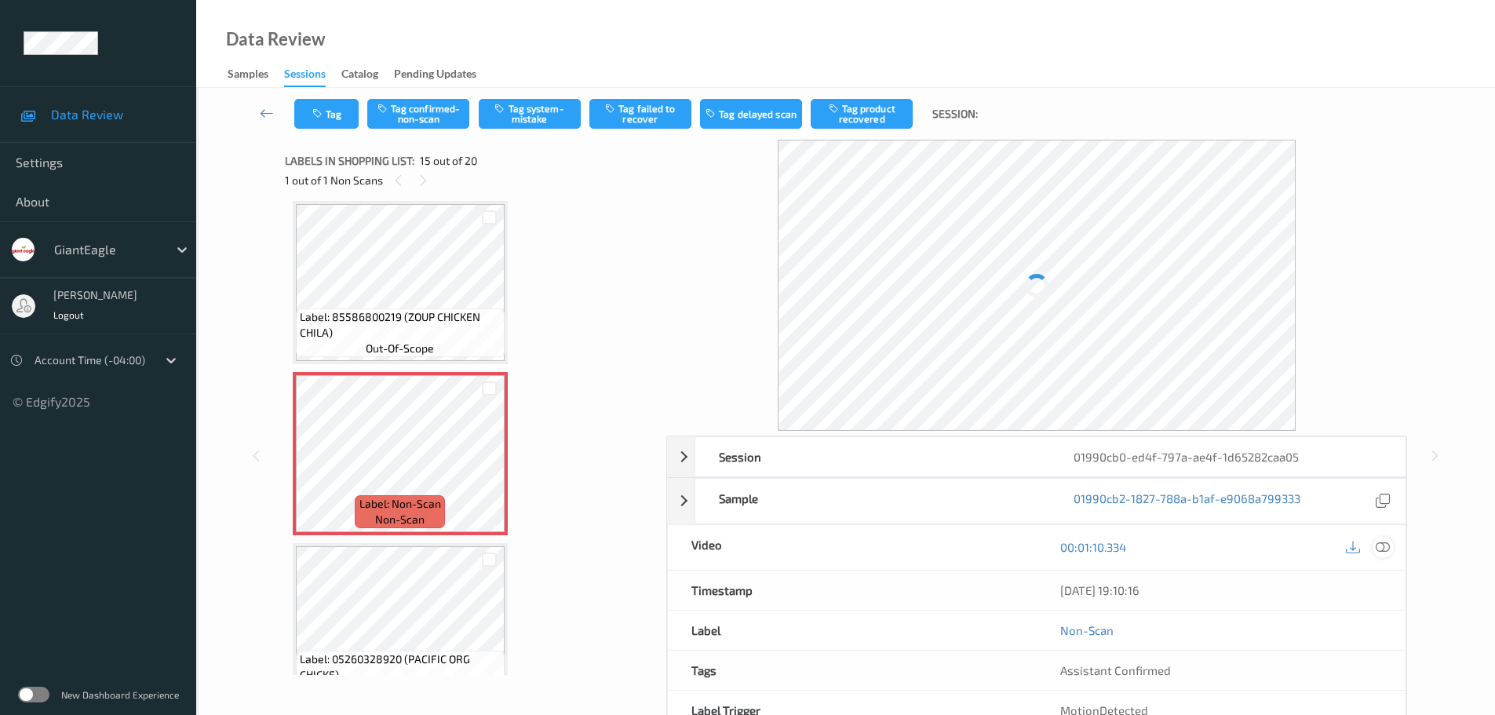
click at [1381, 546] on icon at bounding box center [1383, 547] width 14 height 14
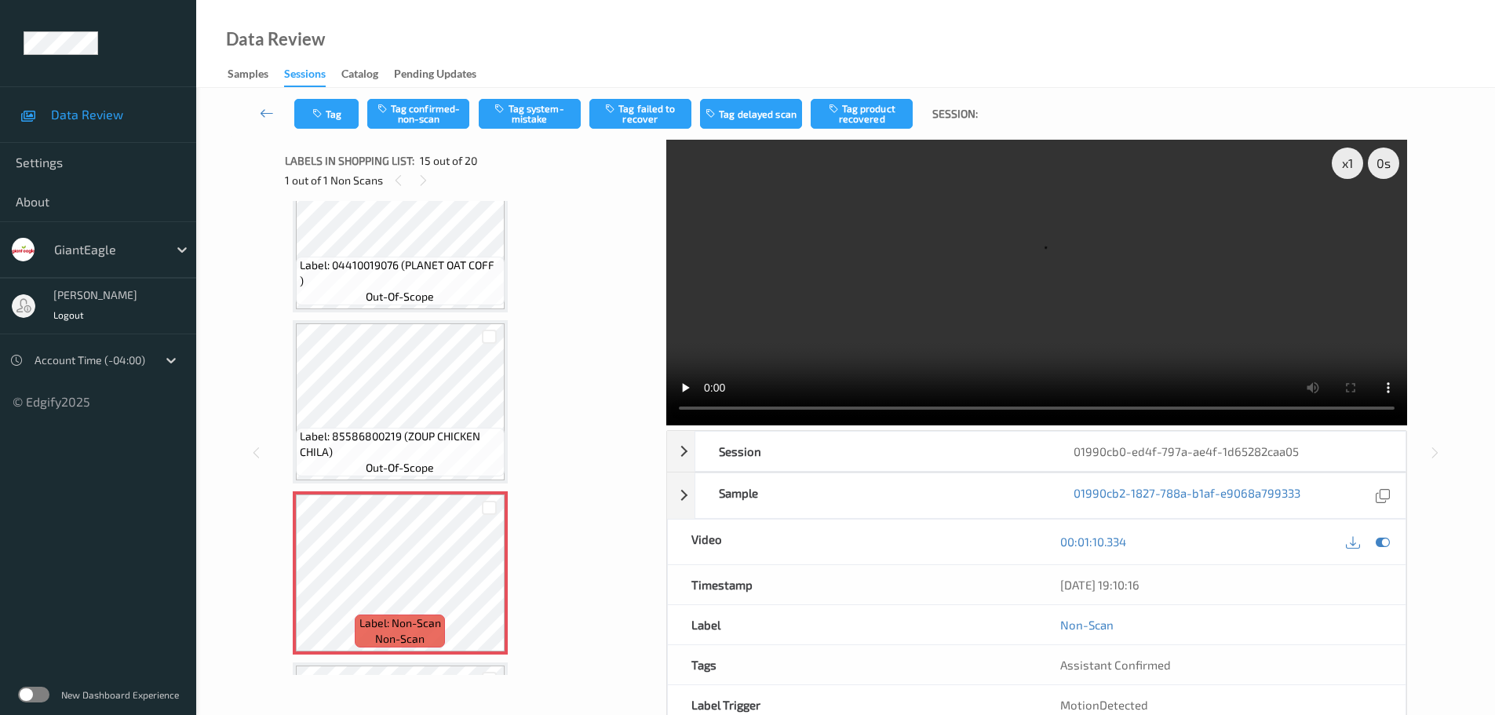
scroll to position [2249, 0]
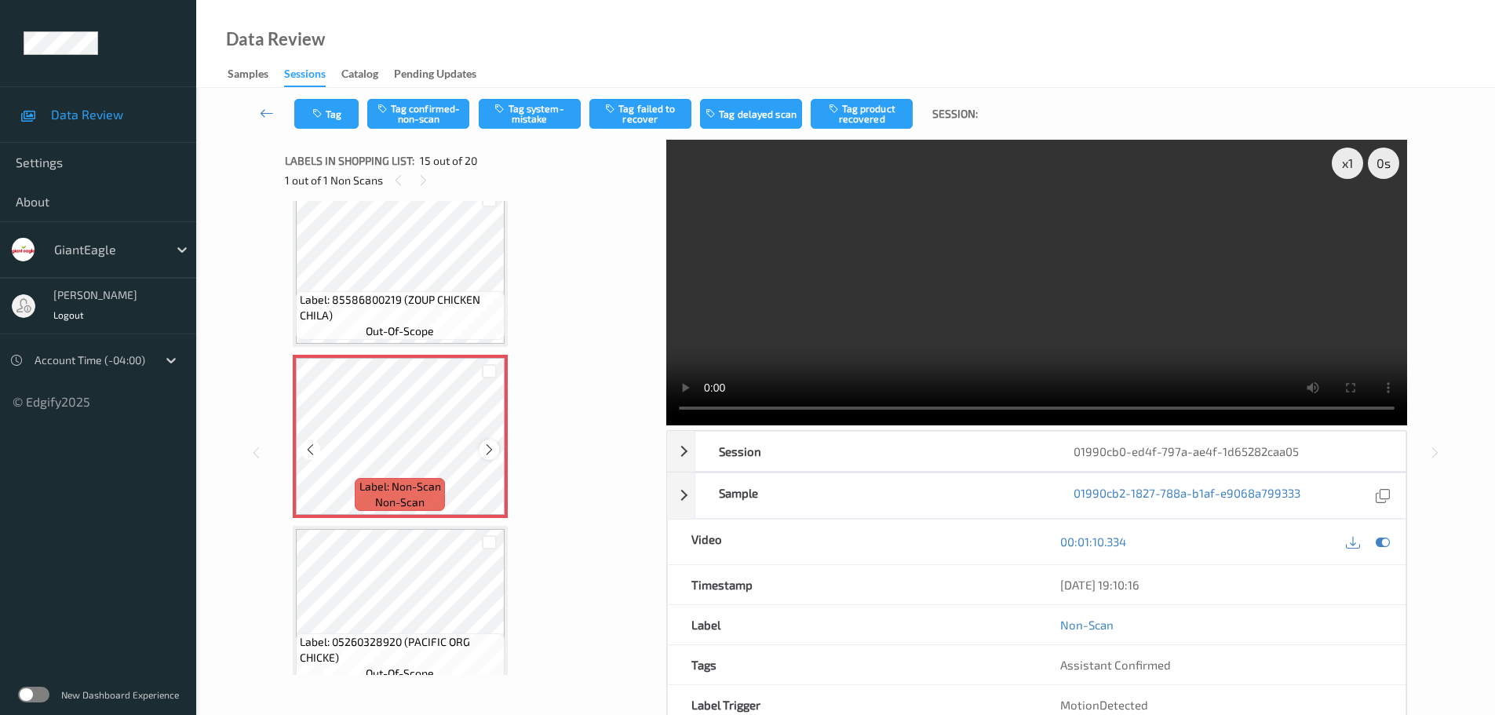
click at [493, 454] on icon at bounding box center [489, 450] width 13 height 14
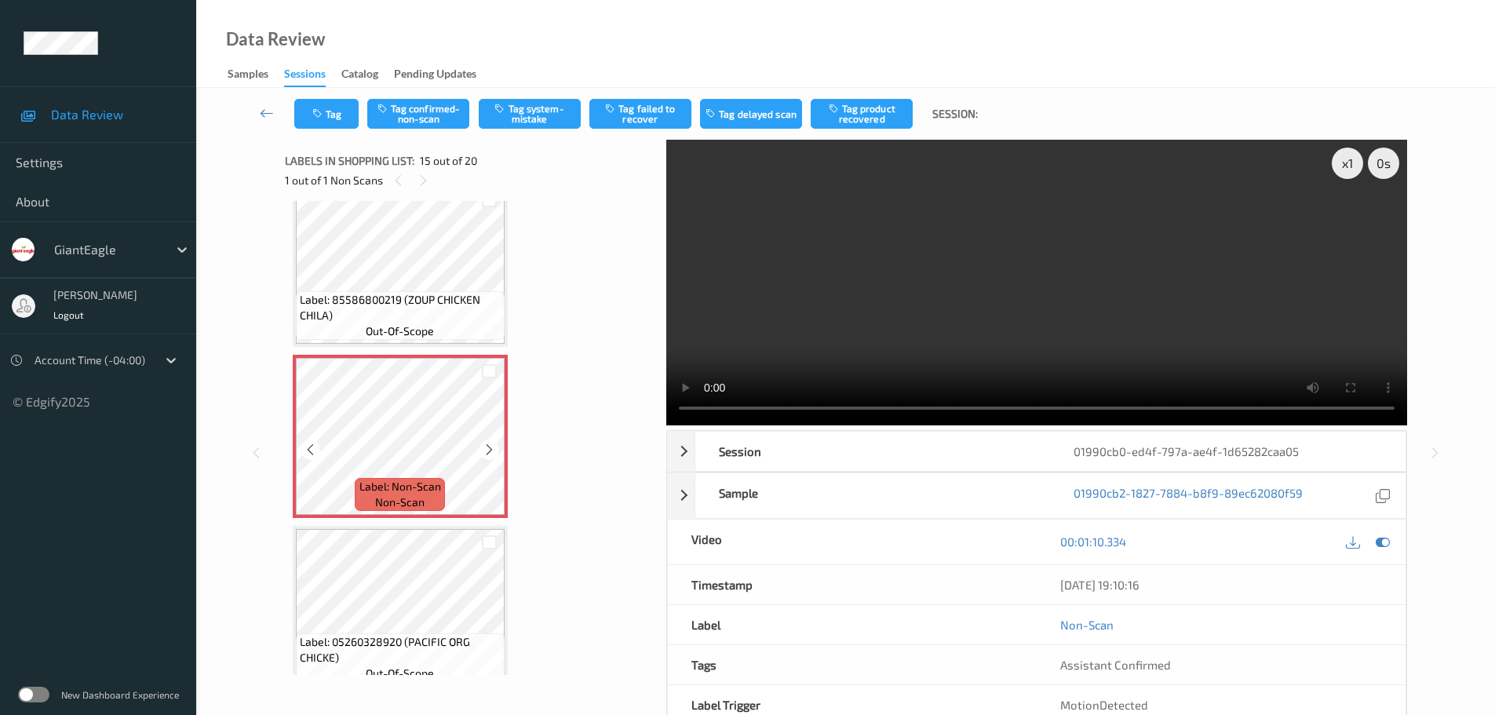
click at [493, 454] on icon at bounding box center [489, 450] width 13 height 14
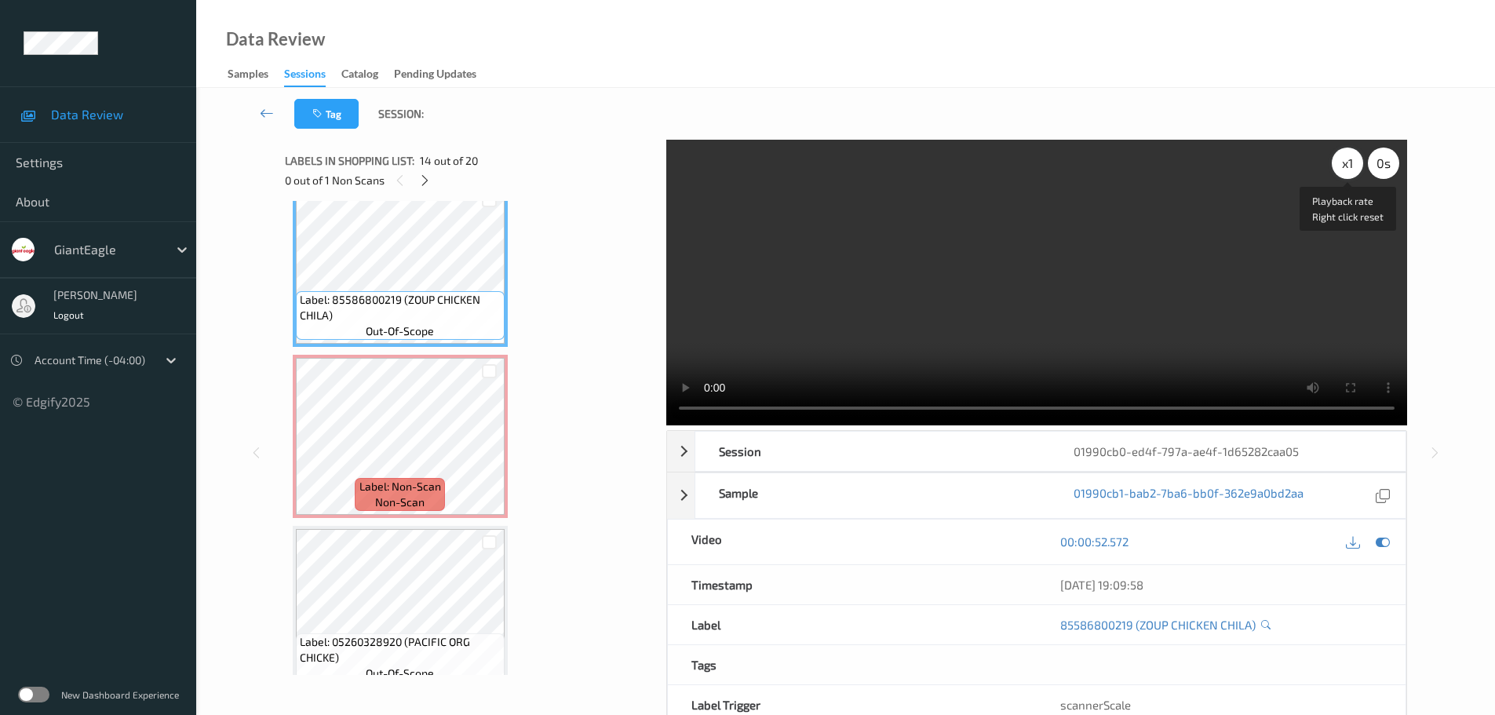
click at [1346, 157] on div "x 1" at bounding box center [1347, 163] width 31 height 31
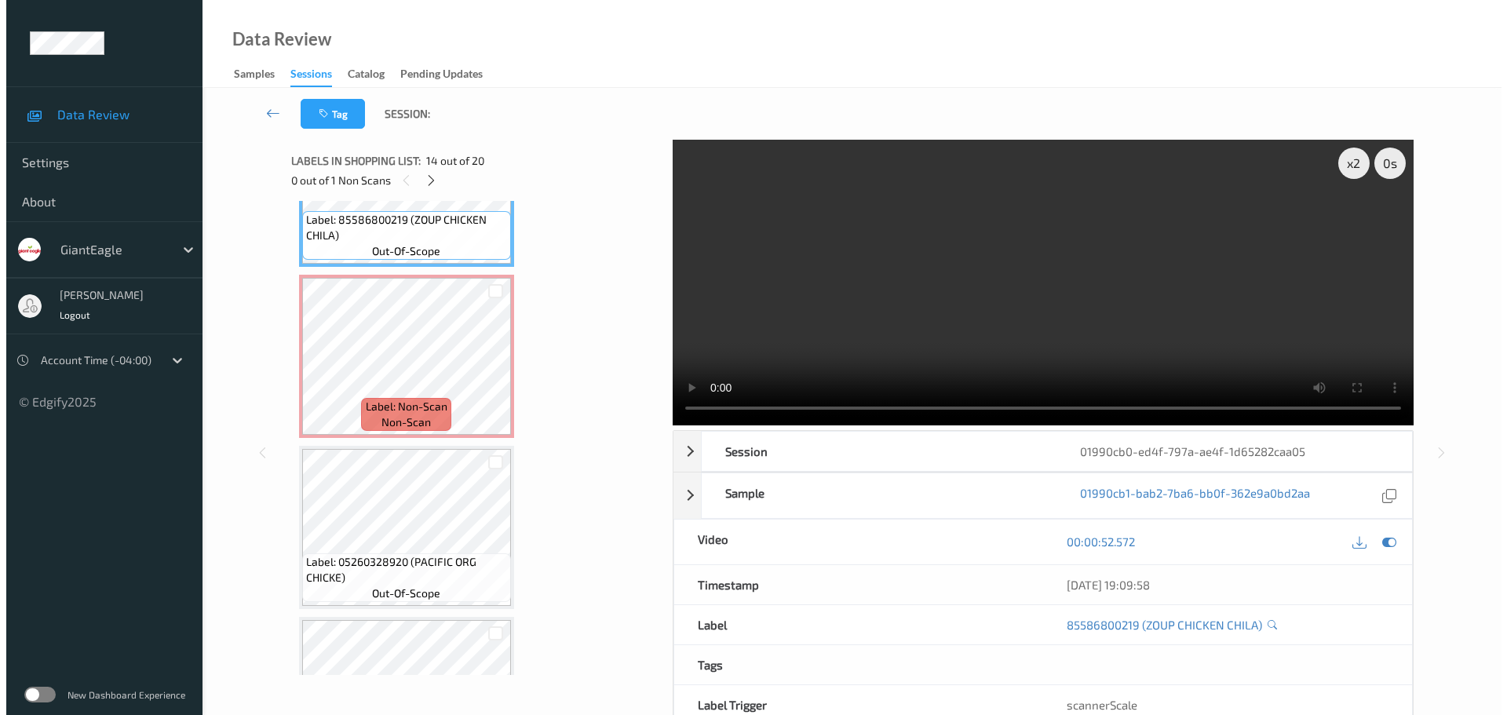
scroll to position [2406, 0]
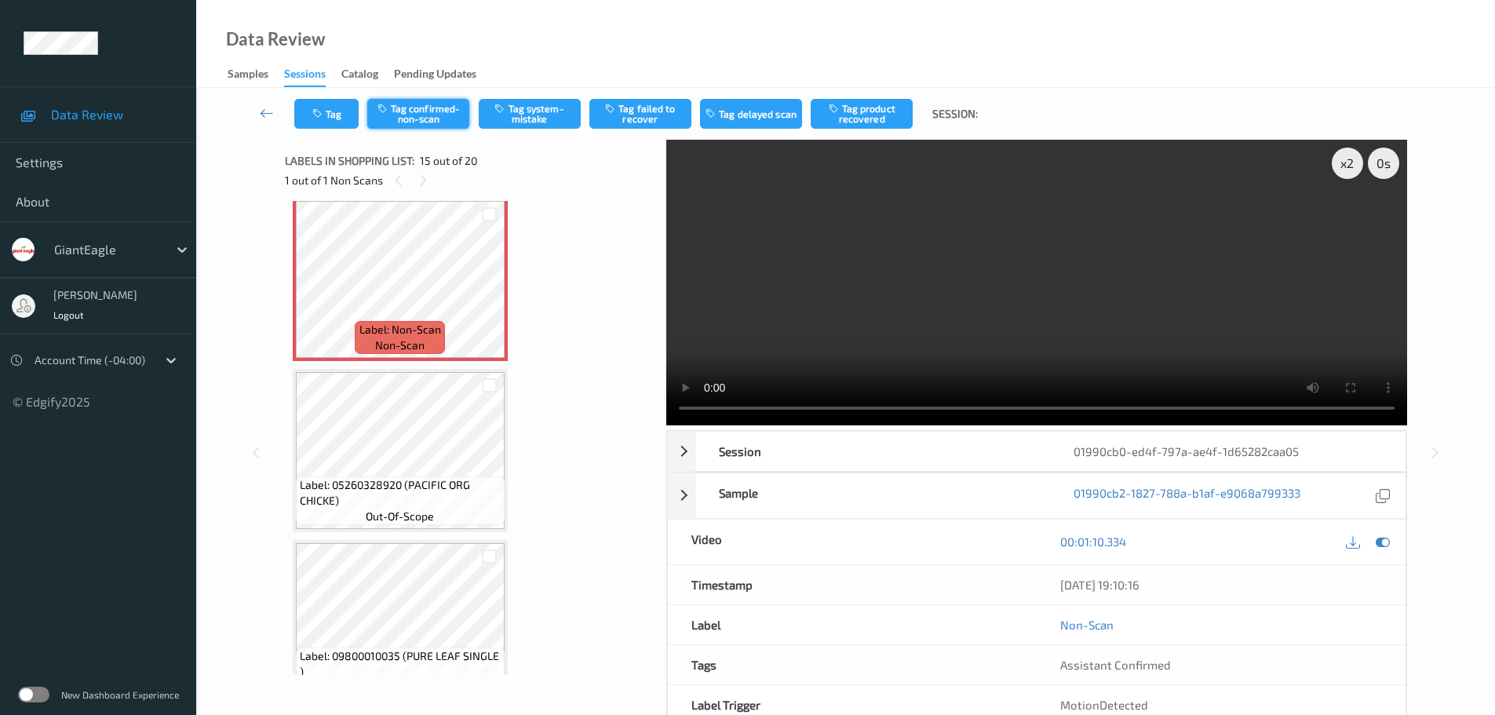
click at [397, 125] on button "Tag confirmed-non-scan" at bounding box center [418, 114] width 102 height 30
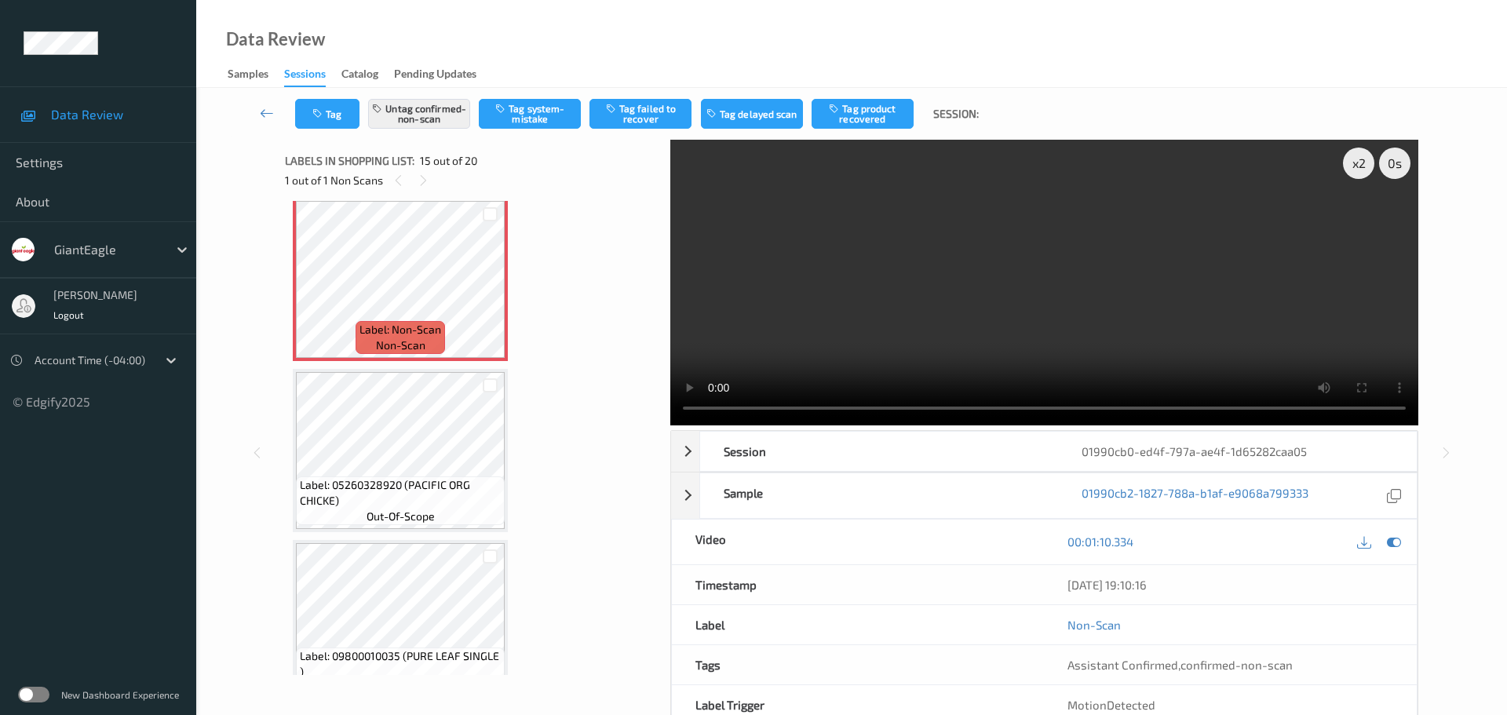
drag, startPoint x: 844, startPoint y: 108, endPoint x: 757, endPoint y: 224, distance: 145.0
click at [845, 108] on button "Tag product recovered" at bounding box center [862, 114] width 102 height 30
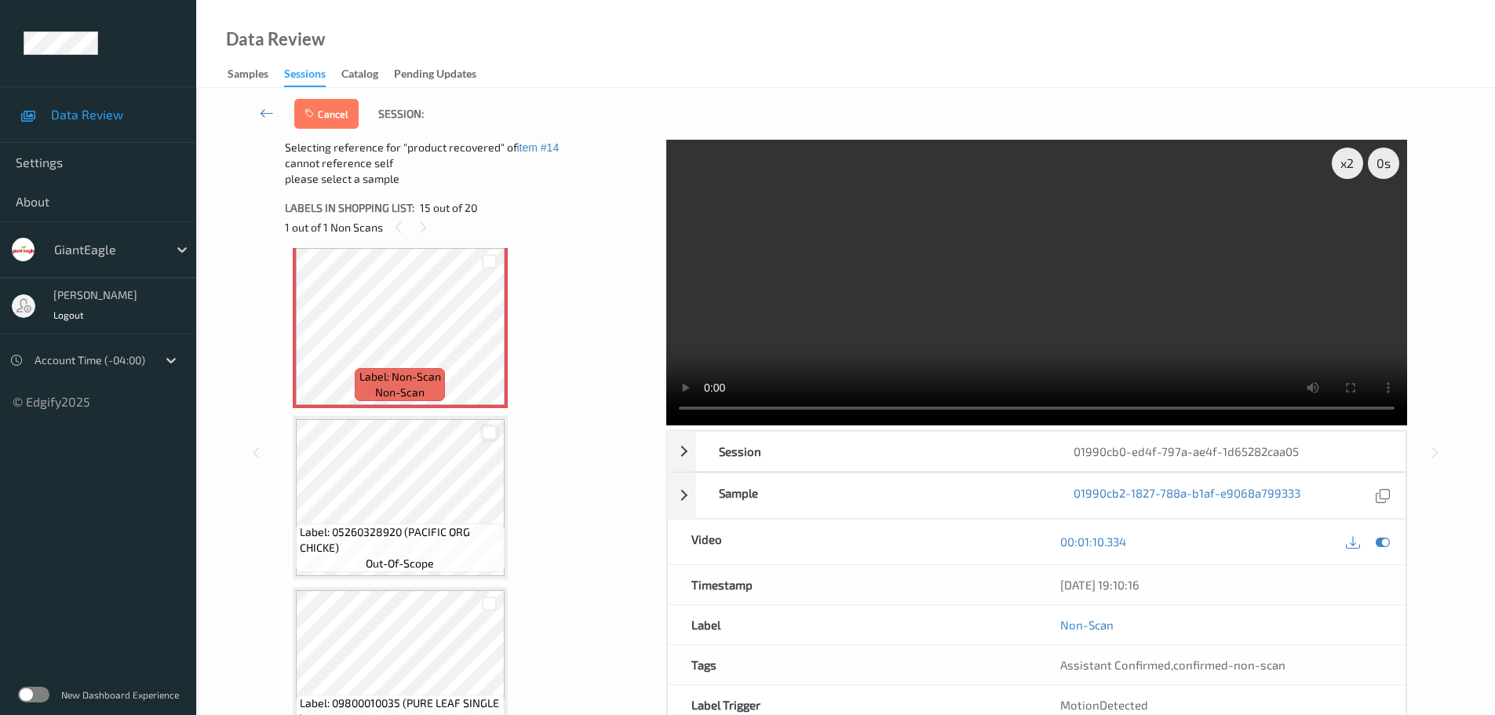
click at [494, 429] on div at bounding box center [489, 432] width 30 height 26
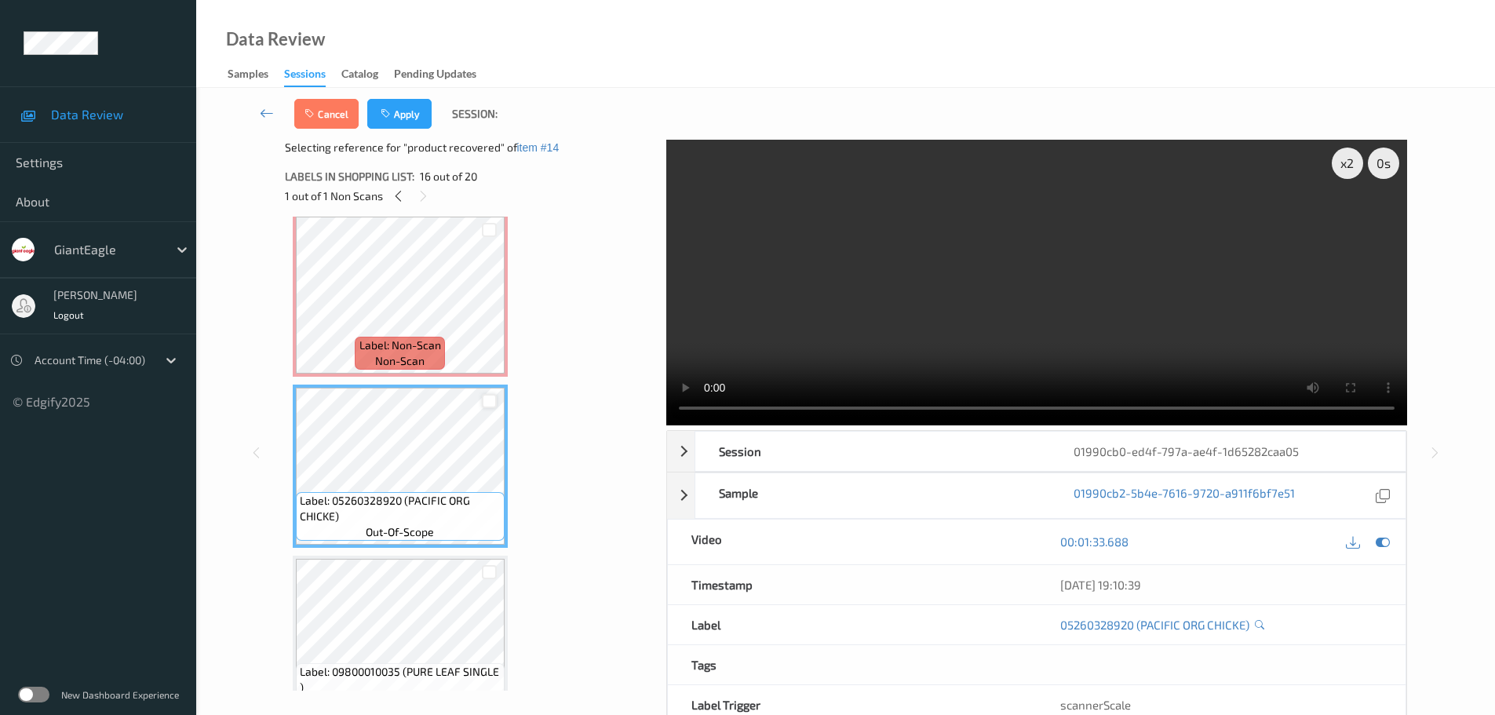
click at [484, 398] on div at bounding box center [489, 401] width 15 height 15
click at [397, 97] on div "Cancel Apply Session:" at bounding box center [845, 114] width 1234 height 52
click at [395, 116] on button "Apply" at bounding box center [399, 114] width 64 height 30
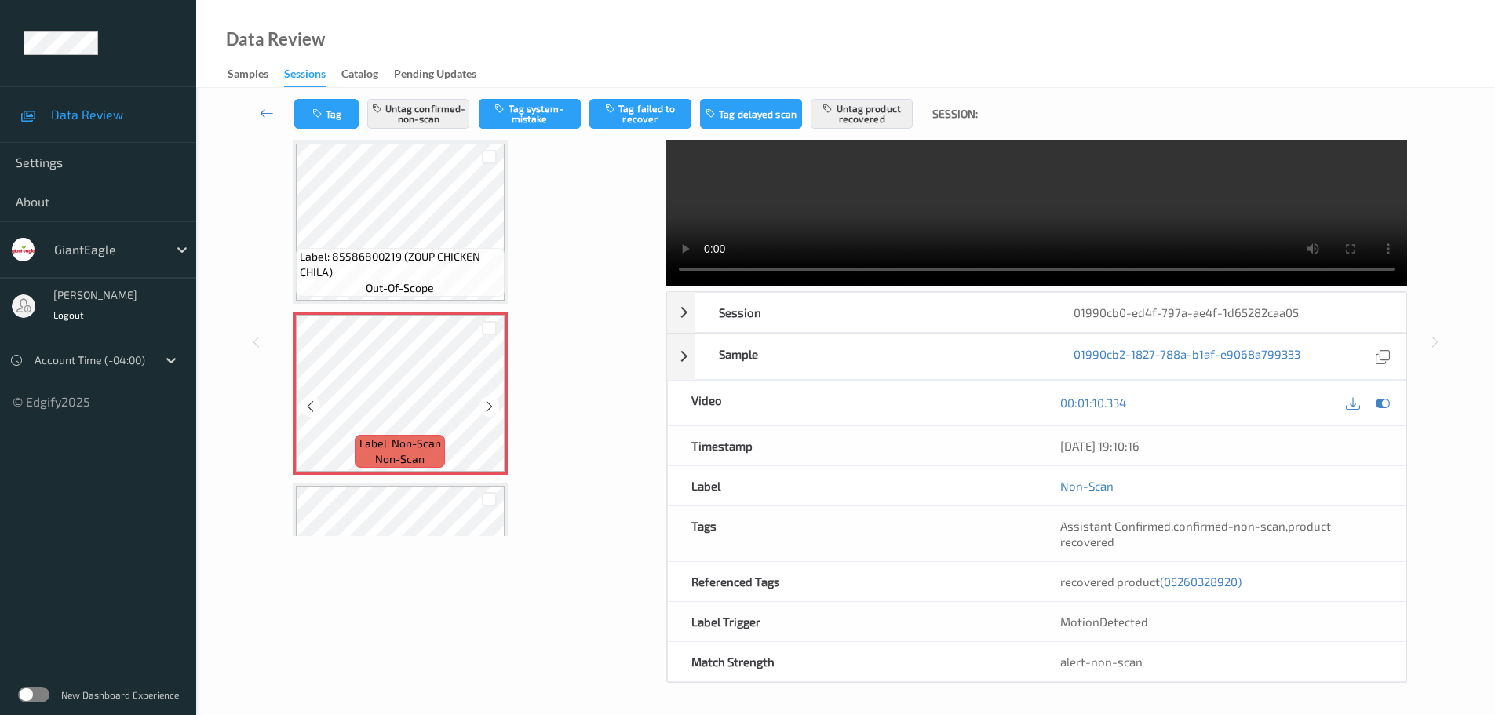
scroll to position [2232, 0]
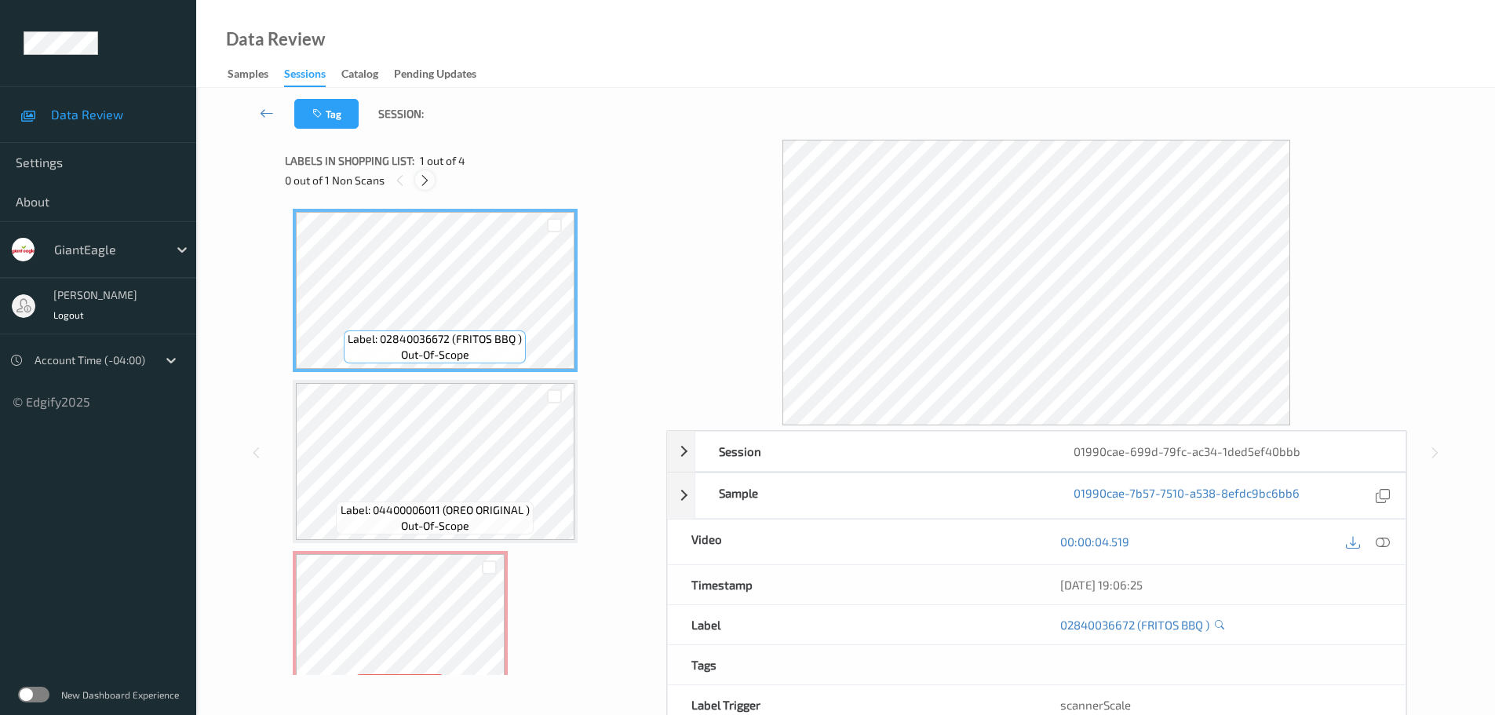
click at [432, 177] on icon at bounding box center [424, 180] width 13 height 14
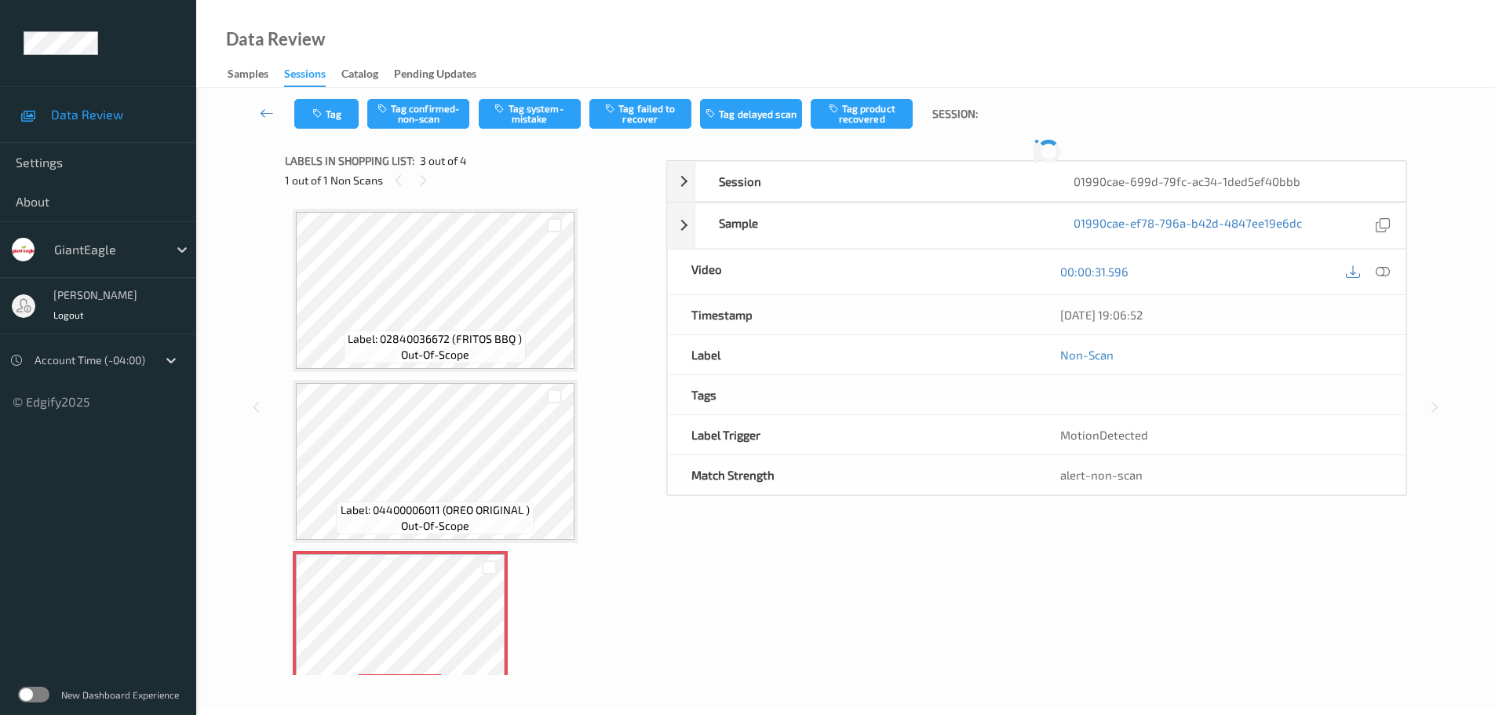
scroll to position [179, 0]
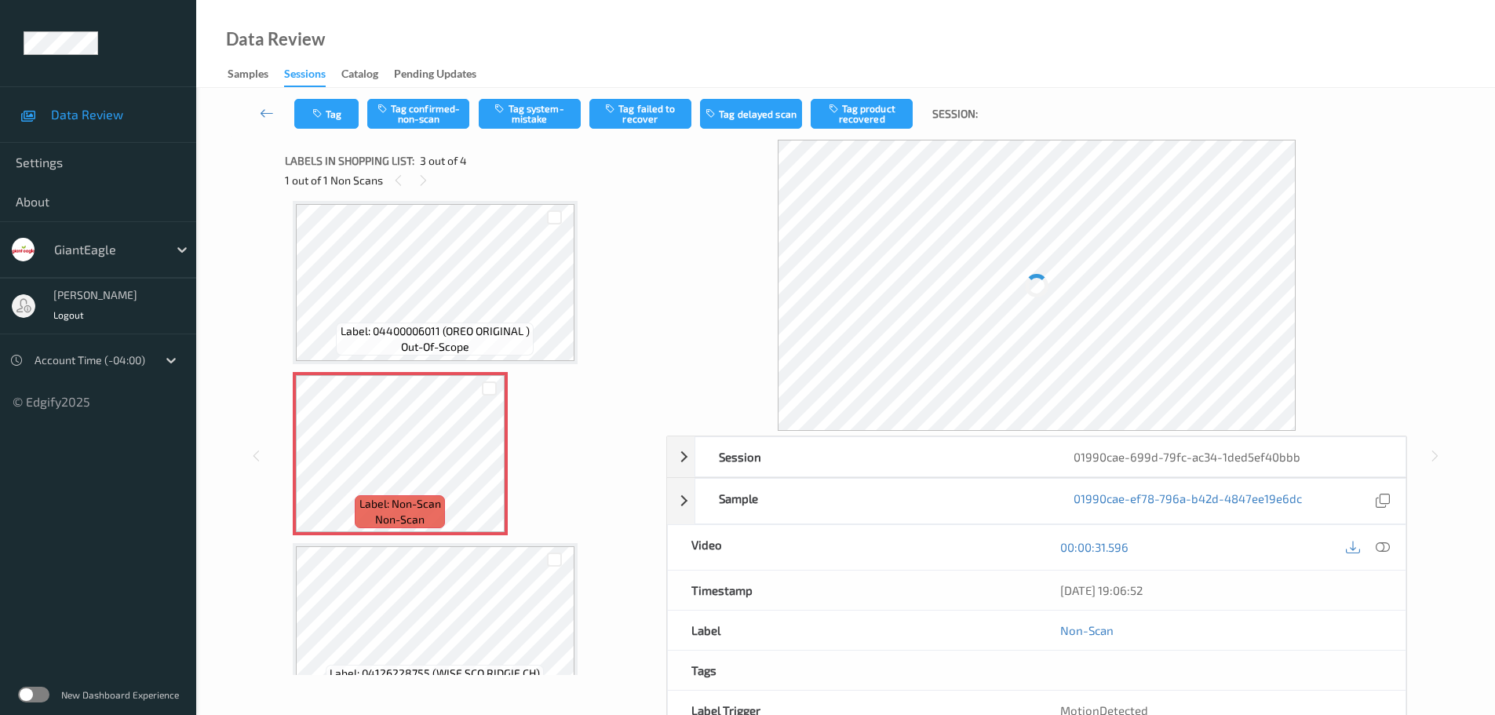
click at [1382, 540] on icon at bounding box center [1383, 547] width 14 height 14
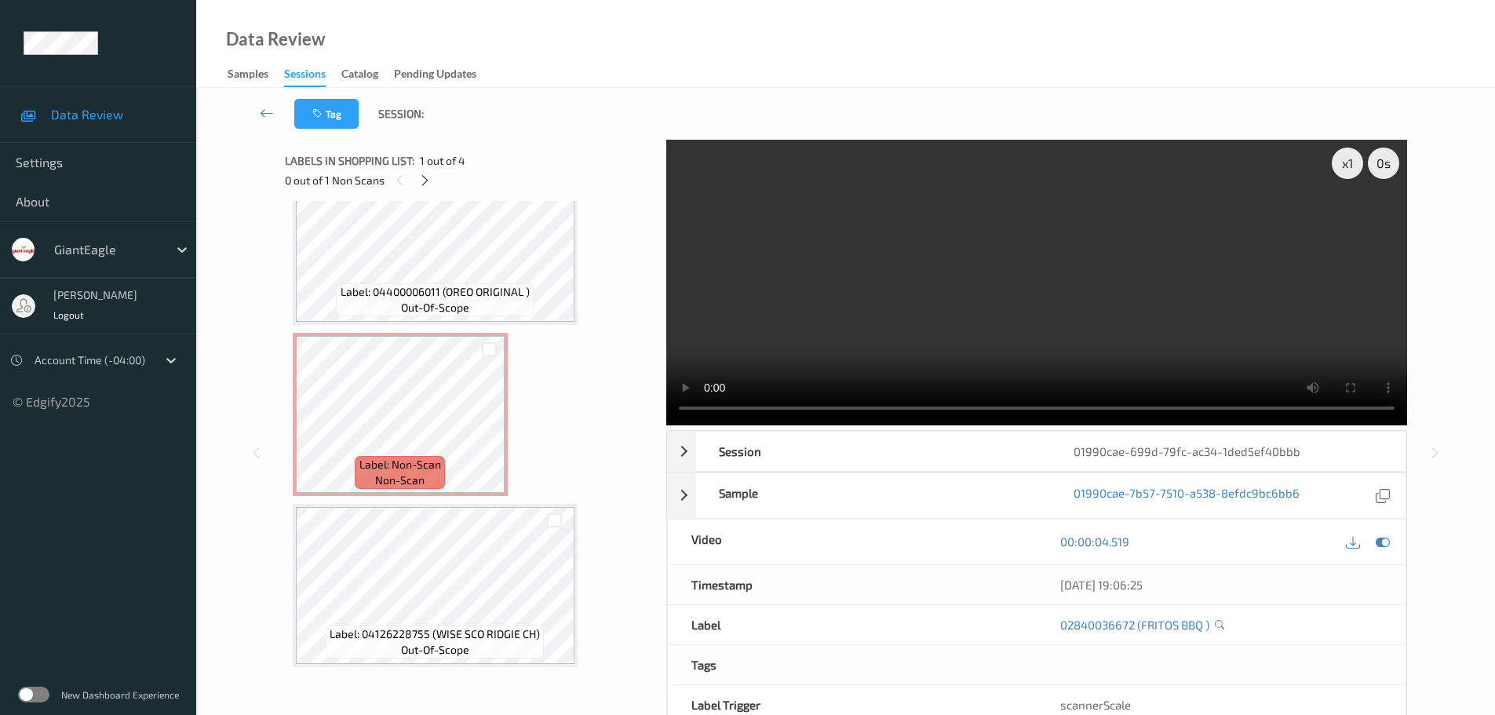
scroll to position [86, 0]
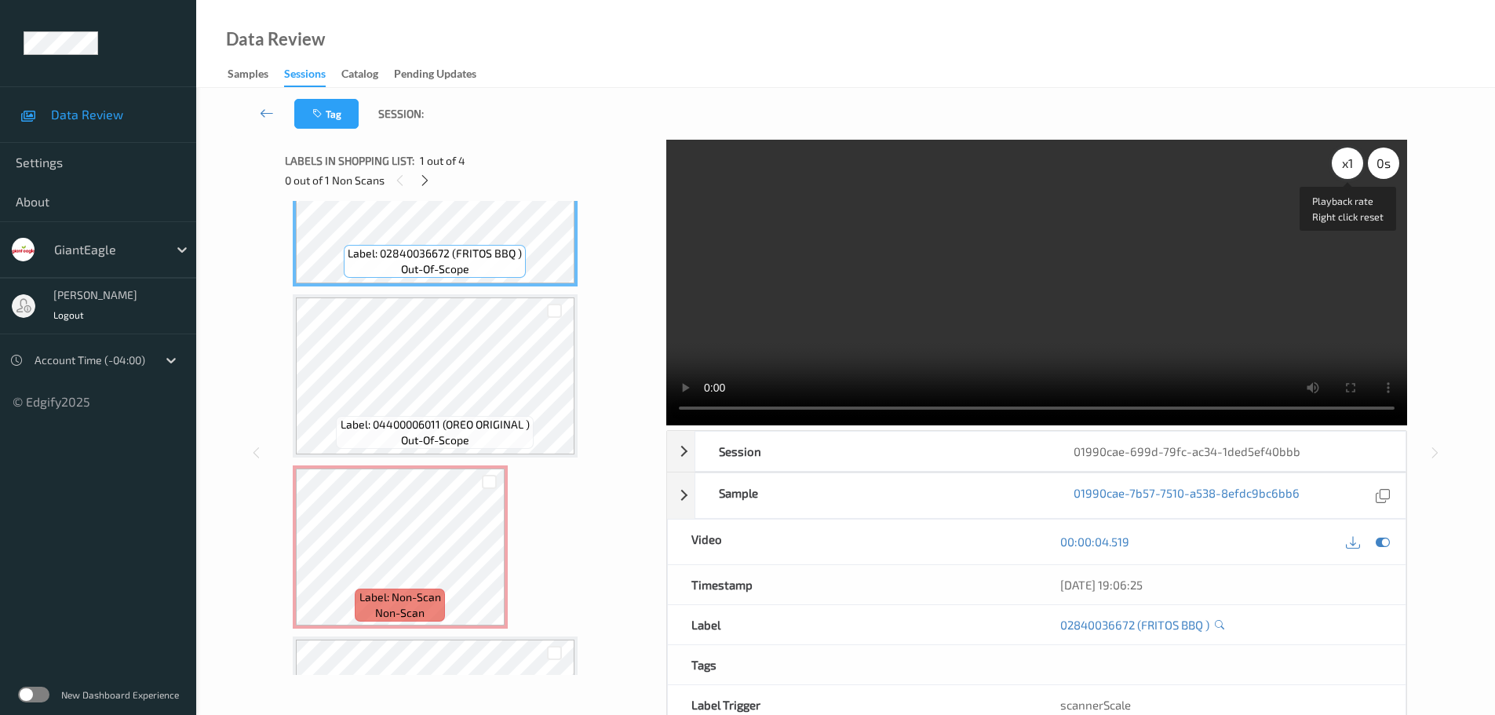
click at [1351, 170] on div "x 1" at bounding box center [1347, 163] width 31 height 31
click at [1351, 170] on div "x 2" at bounding box center [1347, 163] width 31 height 31
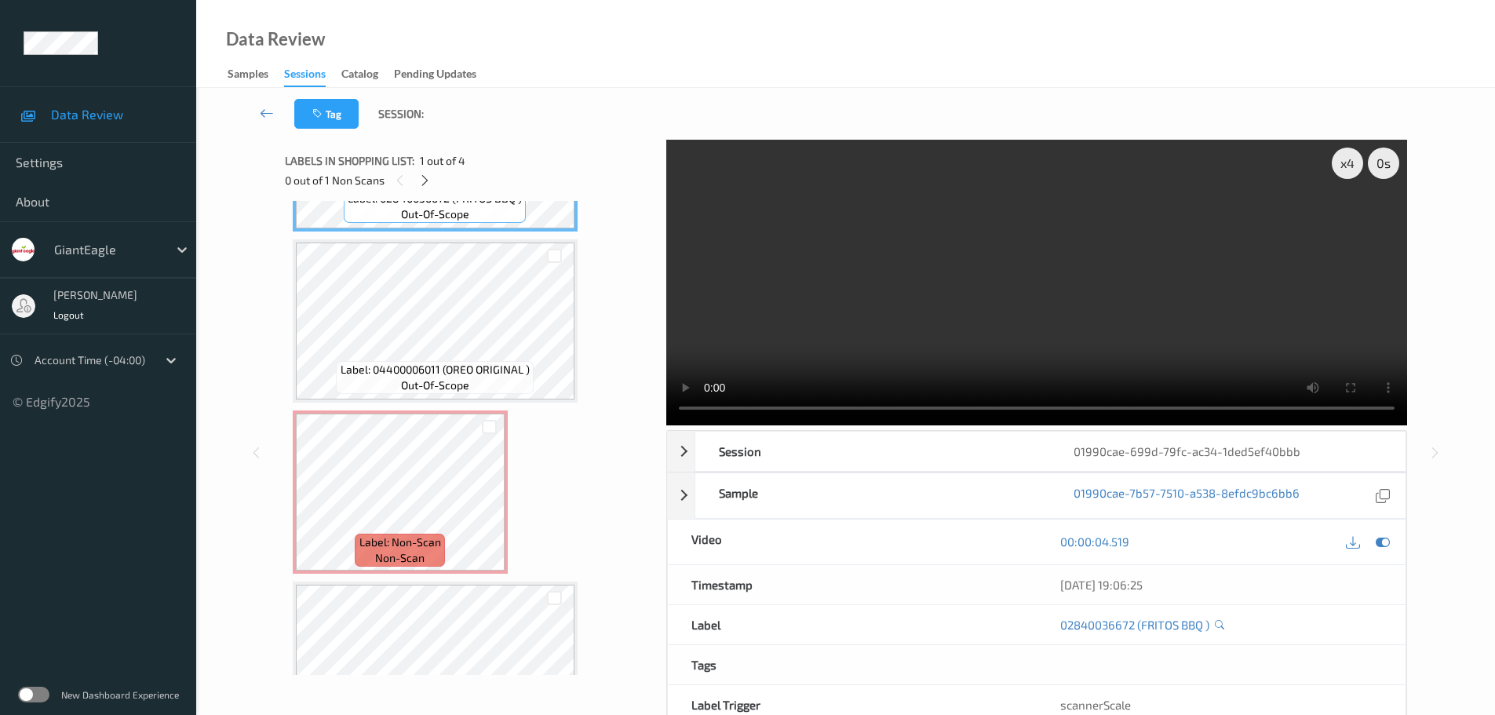
scroll to position [218, 0]
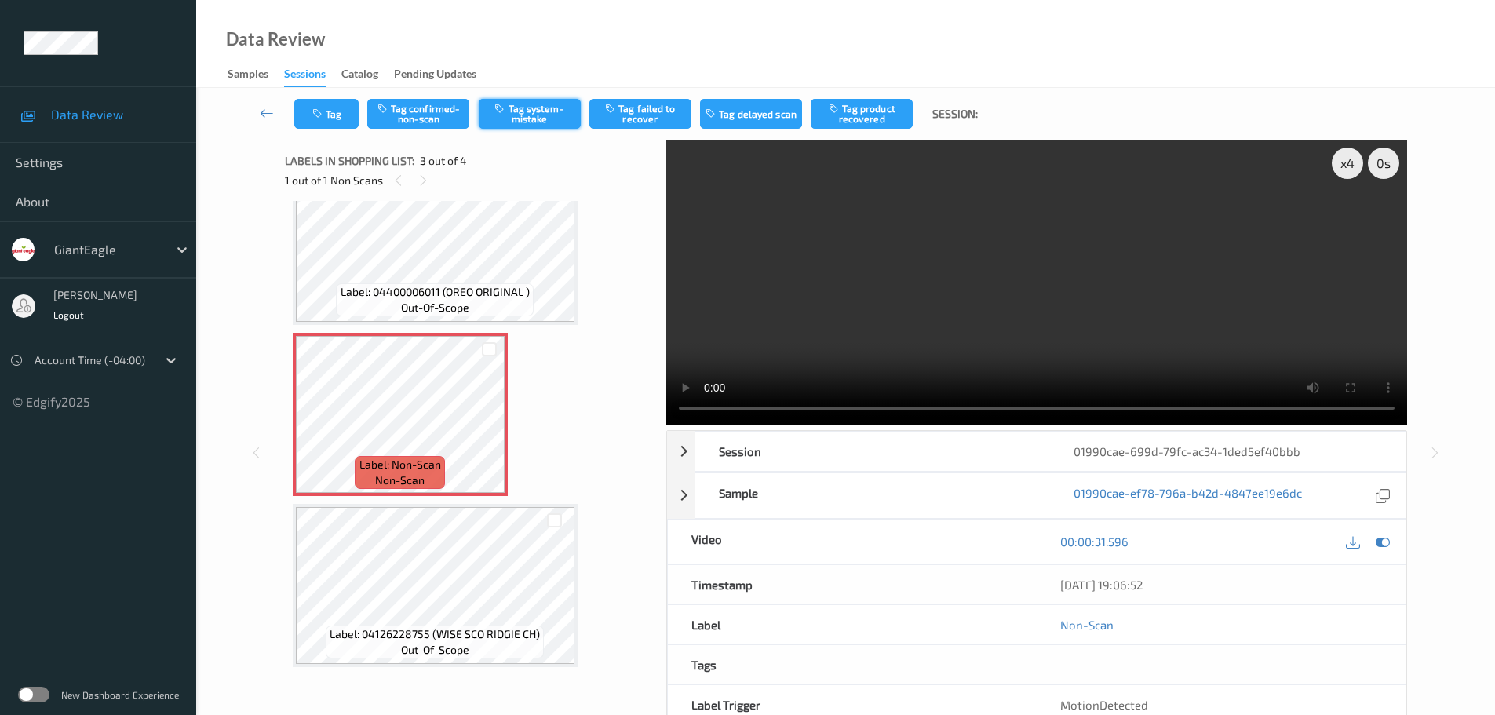
click at [550, 102] on button "Tag system-mistake" at bounding box center [530, 114] width 102 height 30
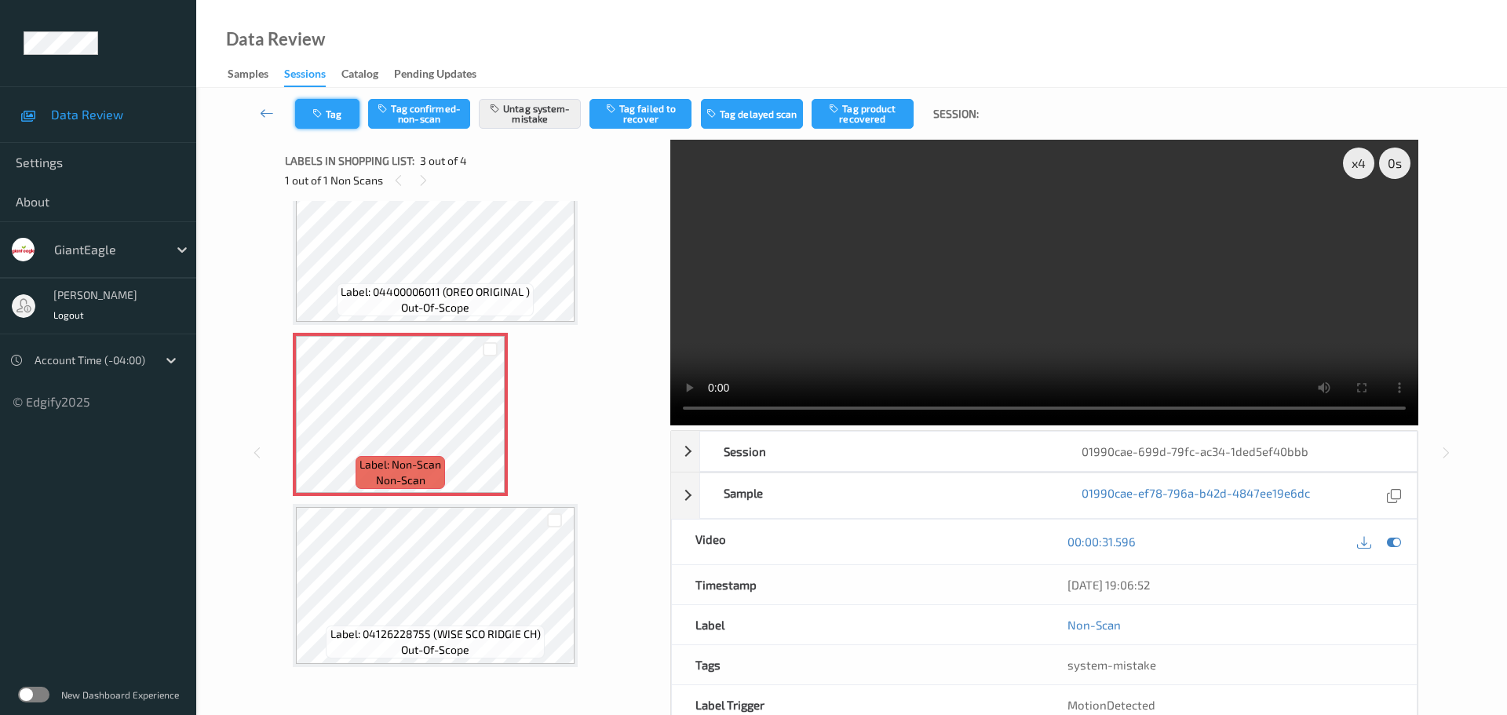
click at [307, 120] on button "Tag" at bounding box center [327, 114] width 64 height 30
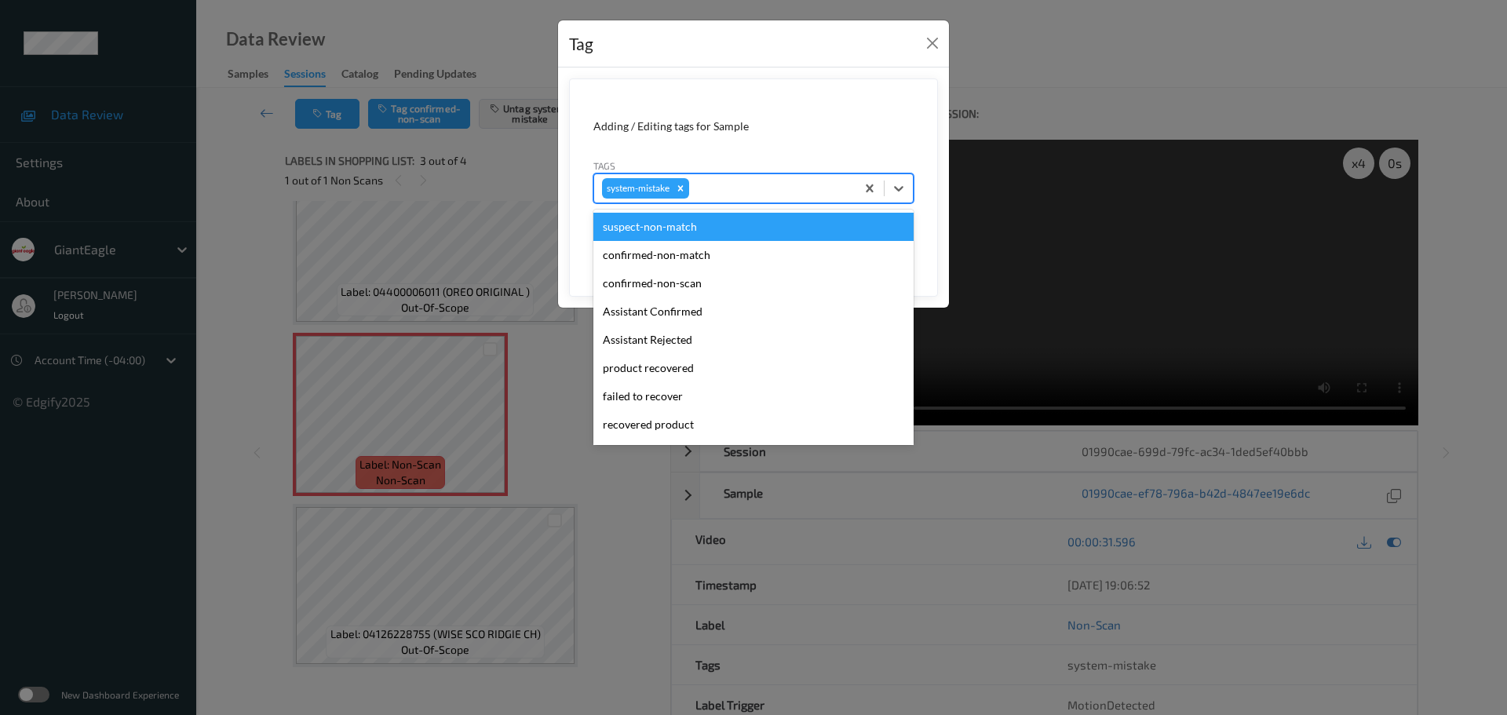
click at [764, 189] on div at bounding box center [769, 188] width 155 height 19
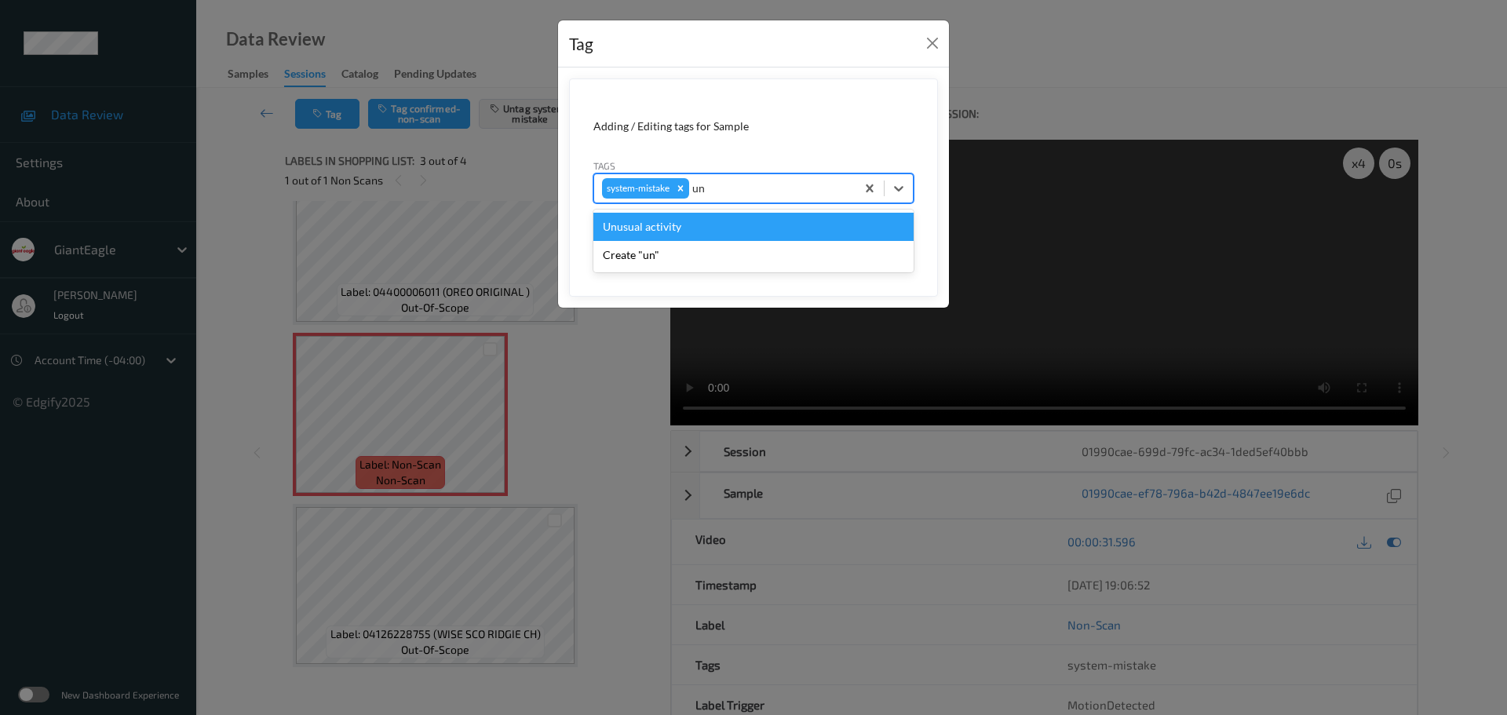
type input "unu"
click at [710, 226] on div "Unusual activity" at bounding box center [753, 227] width 320 height 28
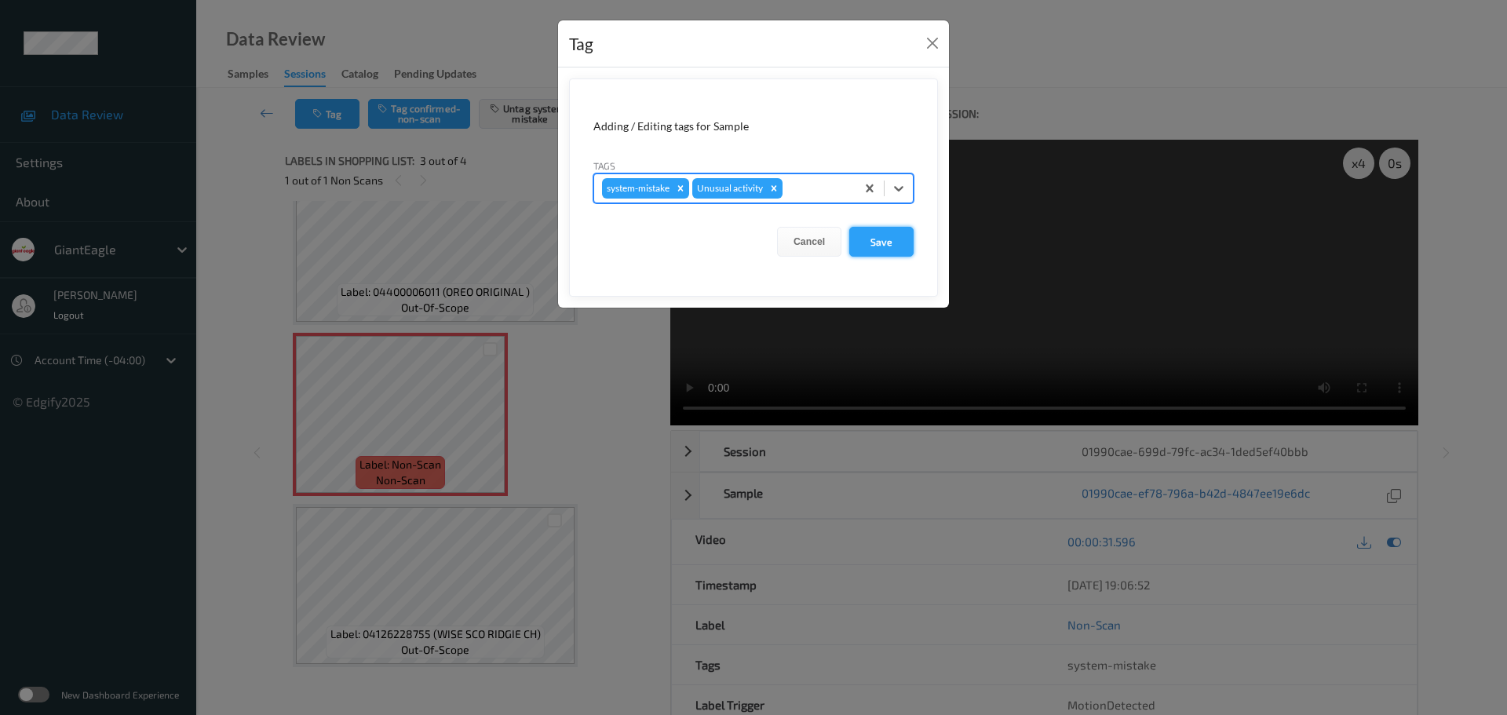
click at [897, 253] on button "Save" at bounding box center [881, 242] width 64 height 30
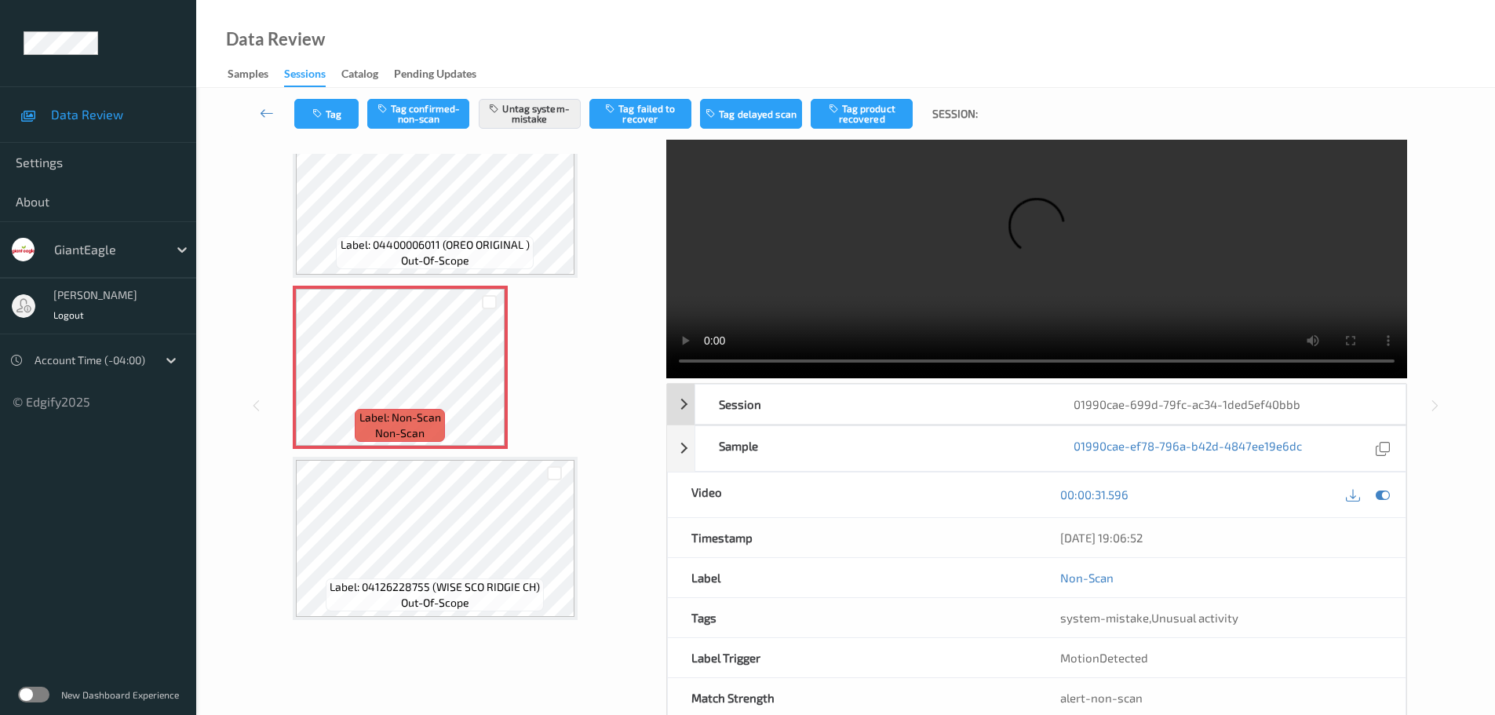
scroll to position [83, 0]
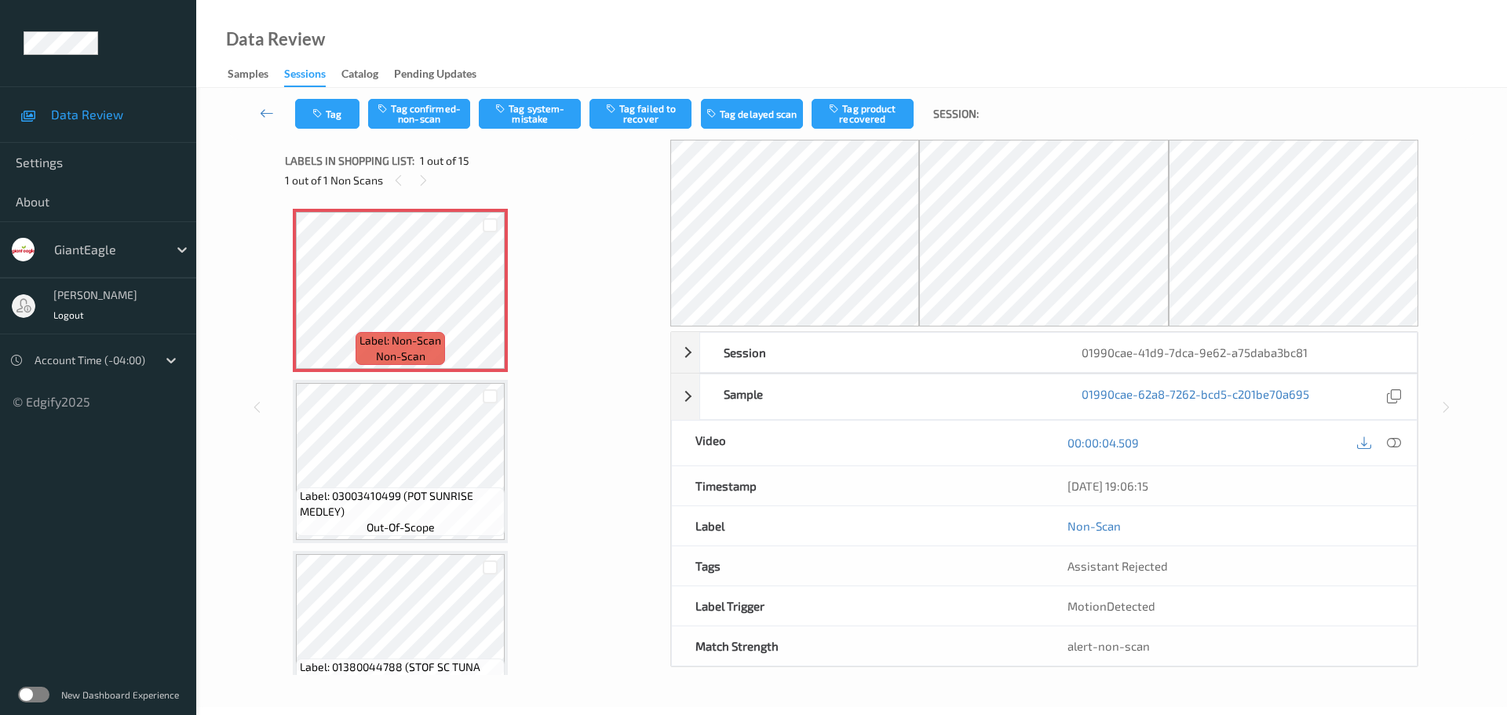
click at [432, 173] on div "1 out of 1 Non Scans" at bounding box center [472, 180] width 374 height 20
click at [1392, 442] on icon at bounding box center [1394, 443] width 14 height 14
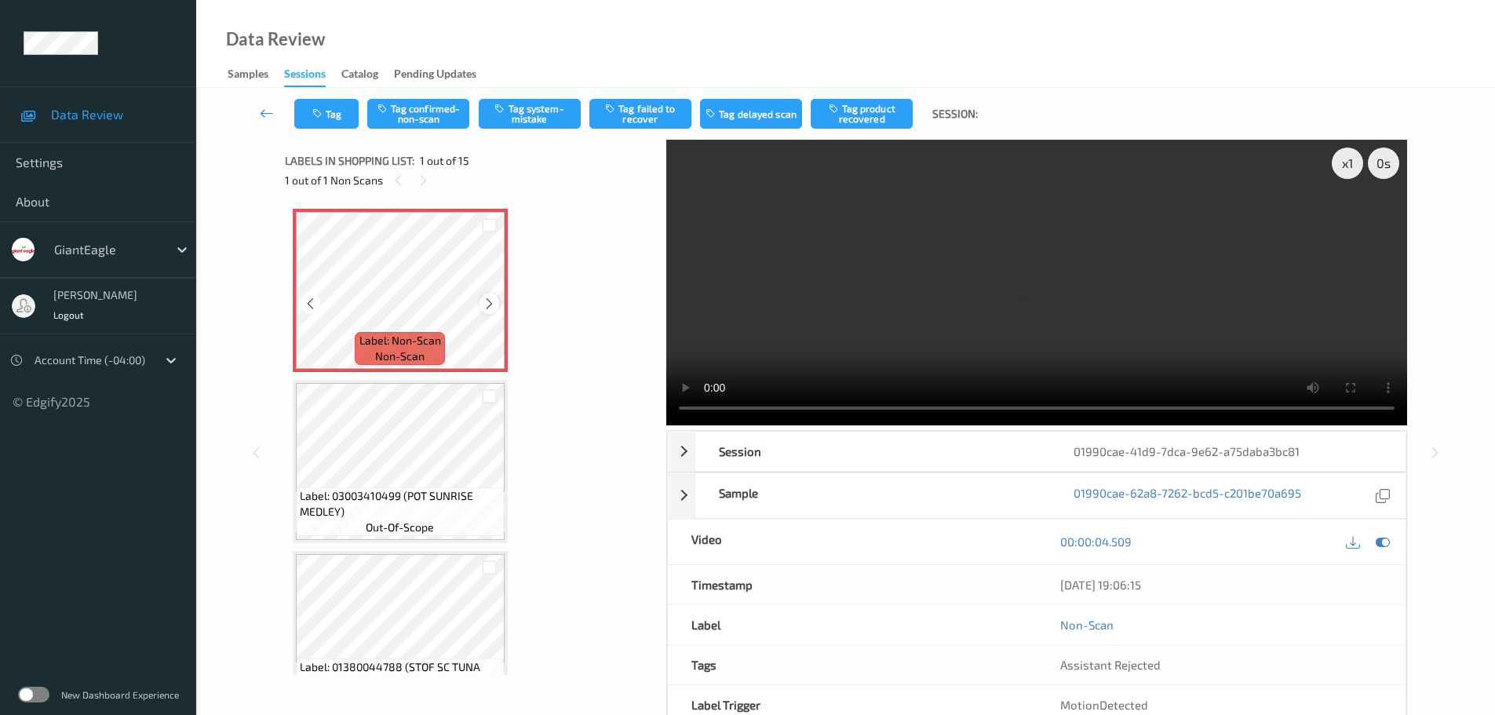
click at [486, 309] on icon at bounding box center [489, 304] width 13 height 14
click at [486, 308] on icon at bounding box center [489, 304] width 13 height 14
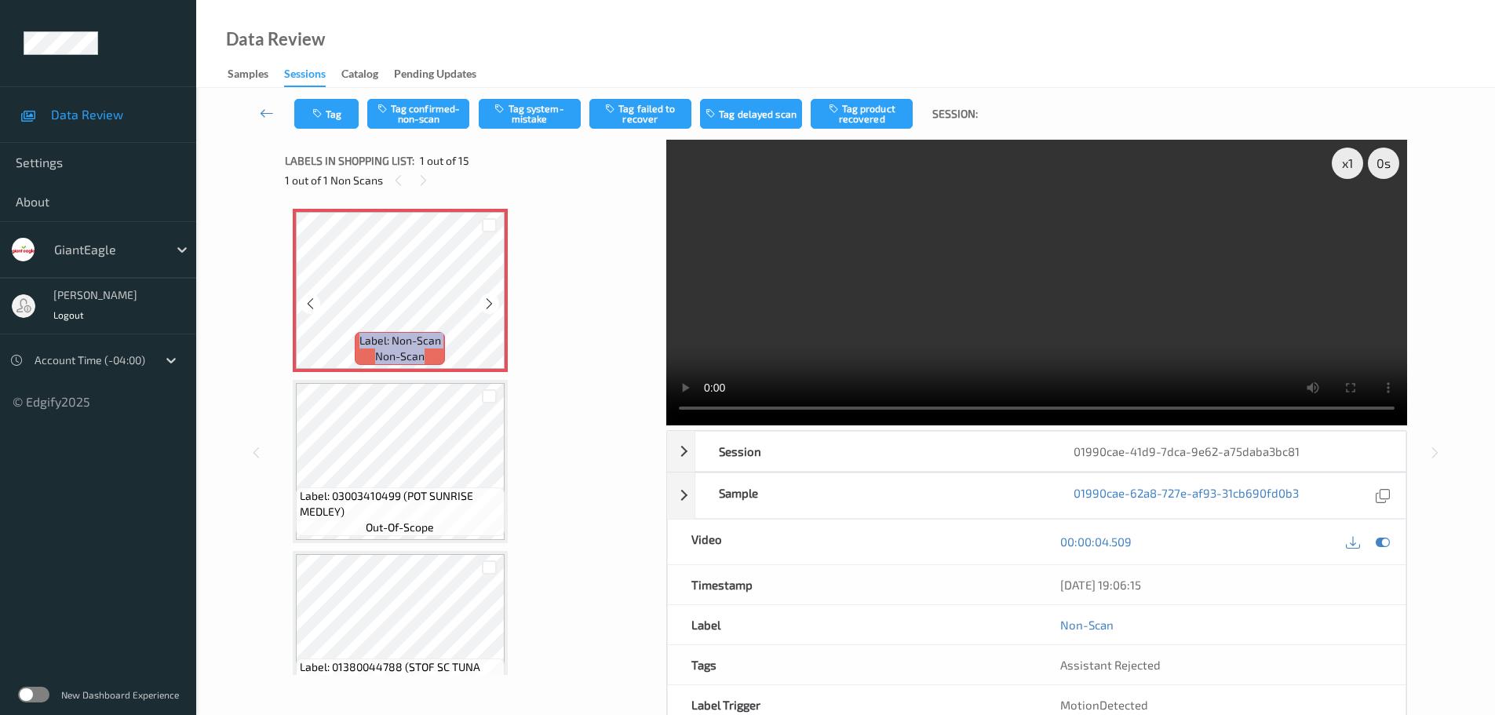
click at [486, 308] on icon at bounding box center [489, 304] width 13 height 14
click at [525, 119] on button "Tag system-mistake" at bounding box center [530, 114] width 102 height 30
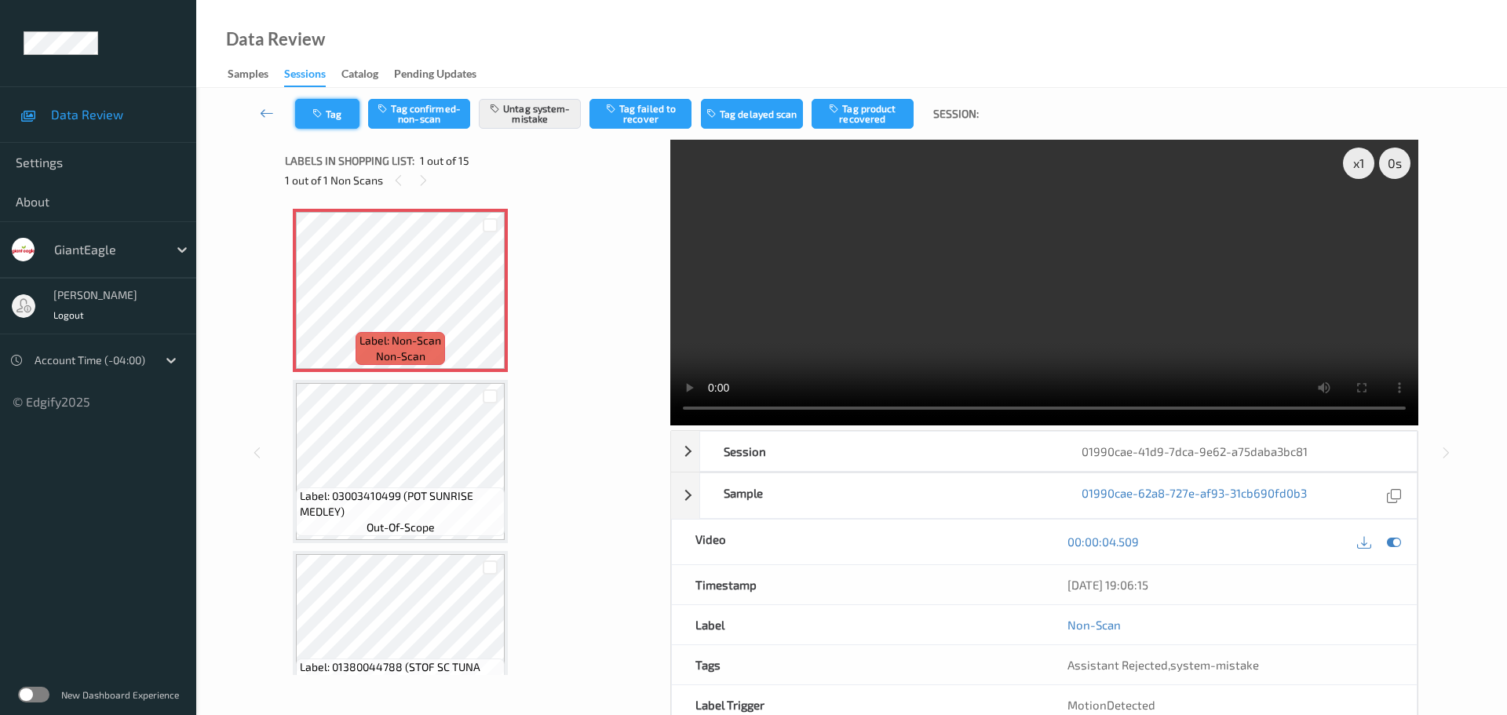
click at [346, 124] on button "Tag" at bounding box center [327, 114] width 64 height 30
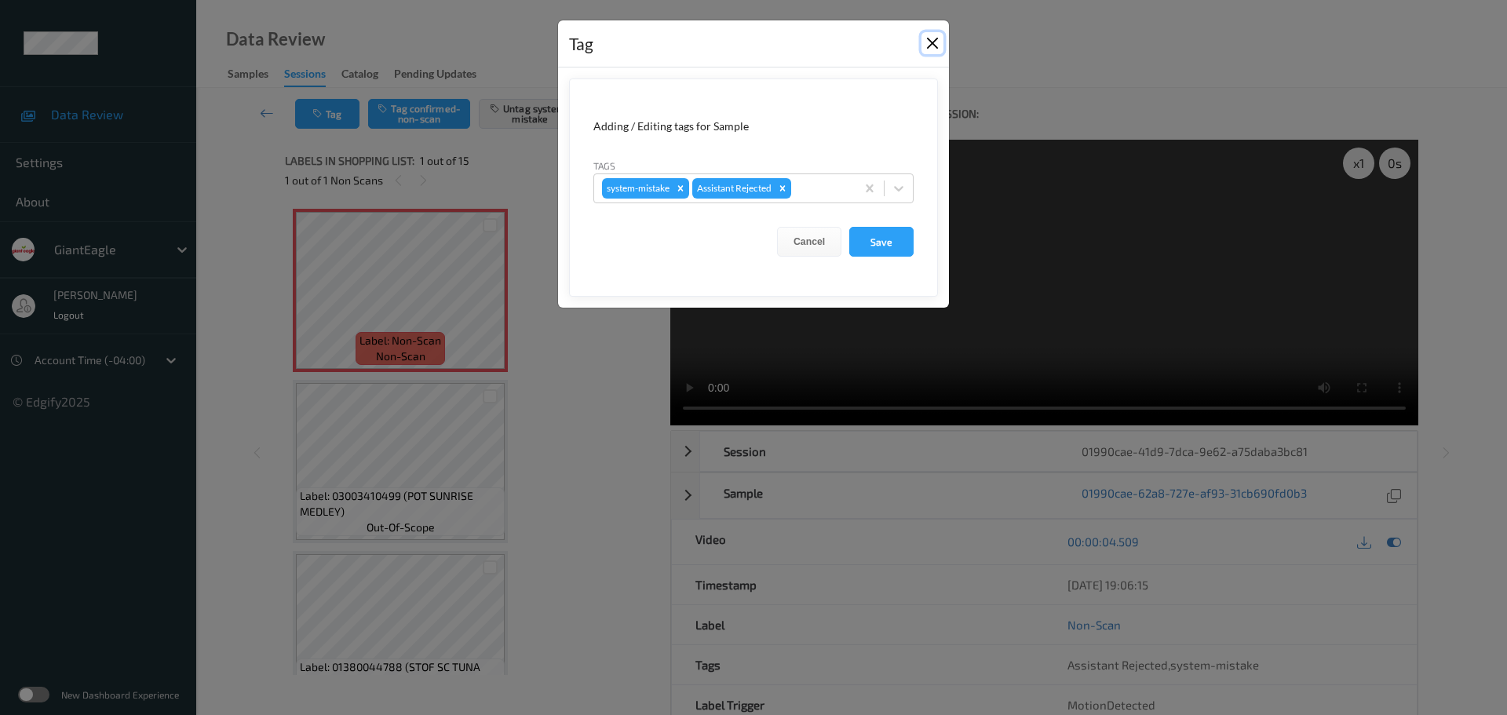
click at [939, 38] on button "Close" at bounding box center [932, 43] width 22 height 22
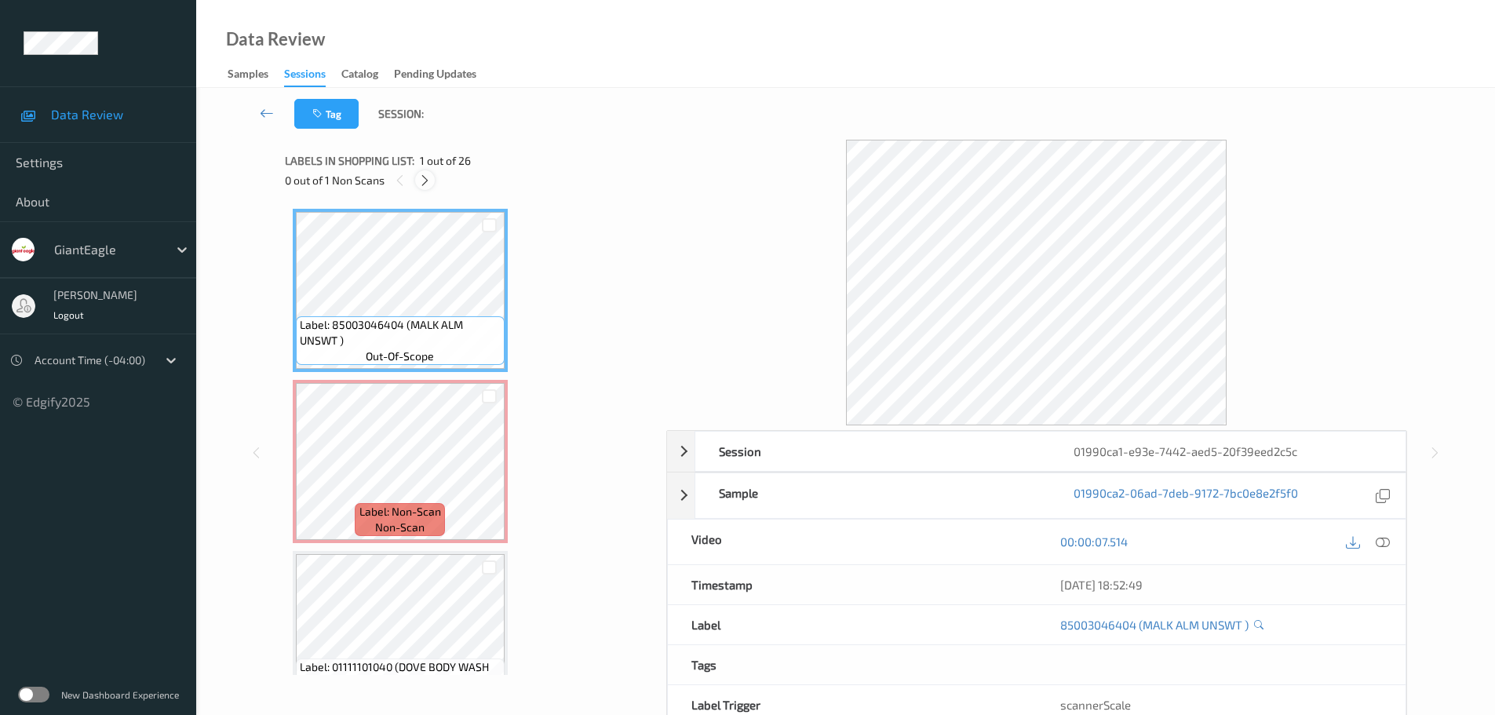
click at [426, 188] on div at bounding box center [425, 180] width 20 height 20
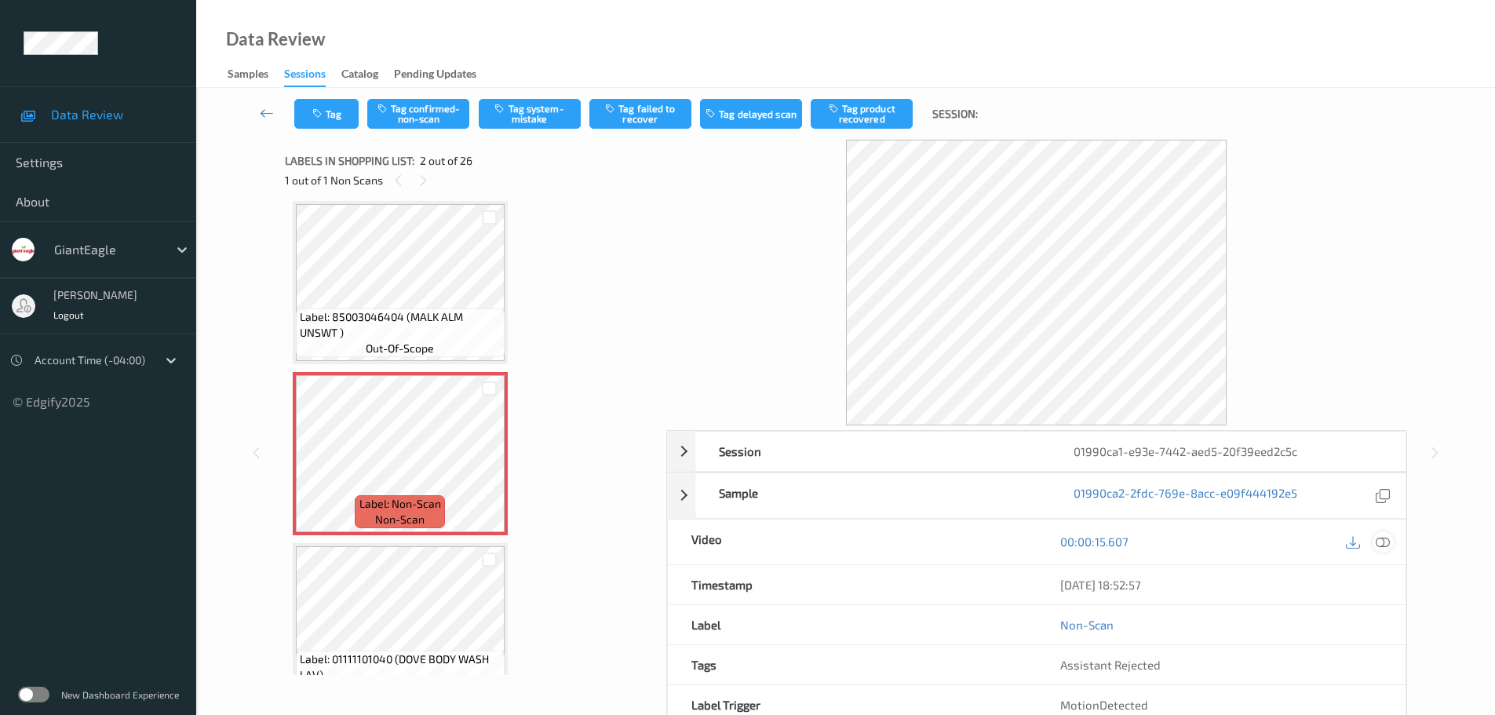
click at [1384, 545] on icon at bounding box center [1383, 541] width 14 height 14
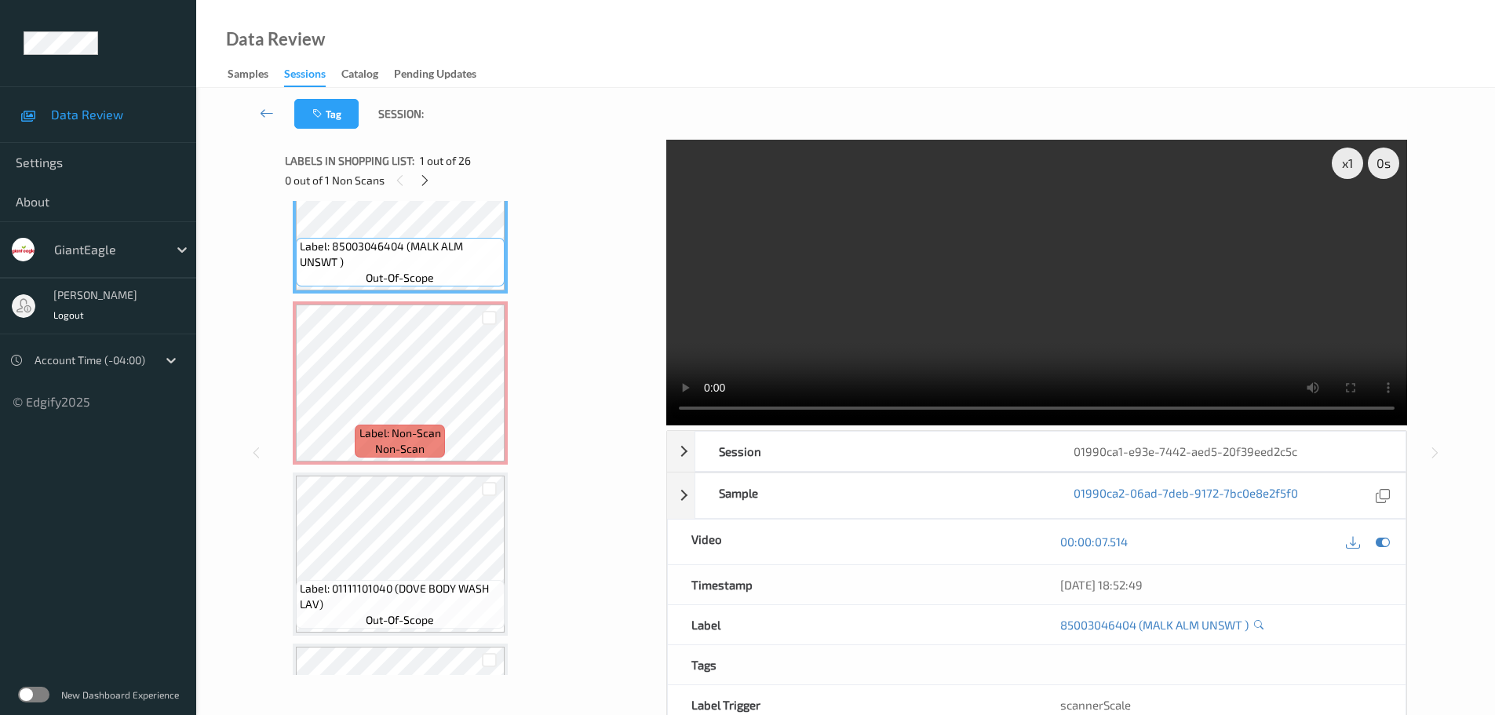
scroll to position [0, 0]
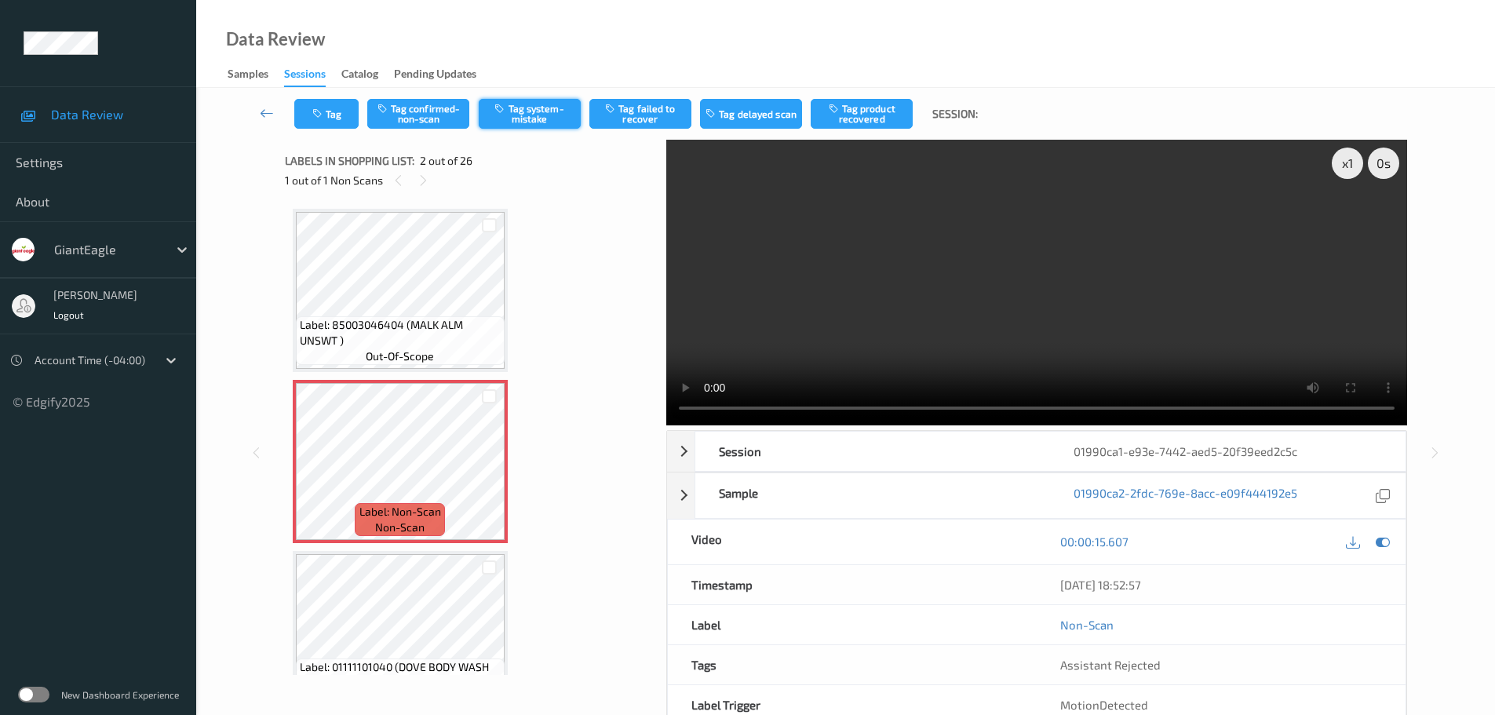
click at [552, 121] on button "Tag system-mistake" at bounding box center [530, 114] width 102 height 30
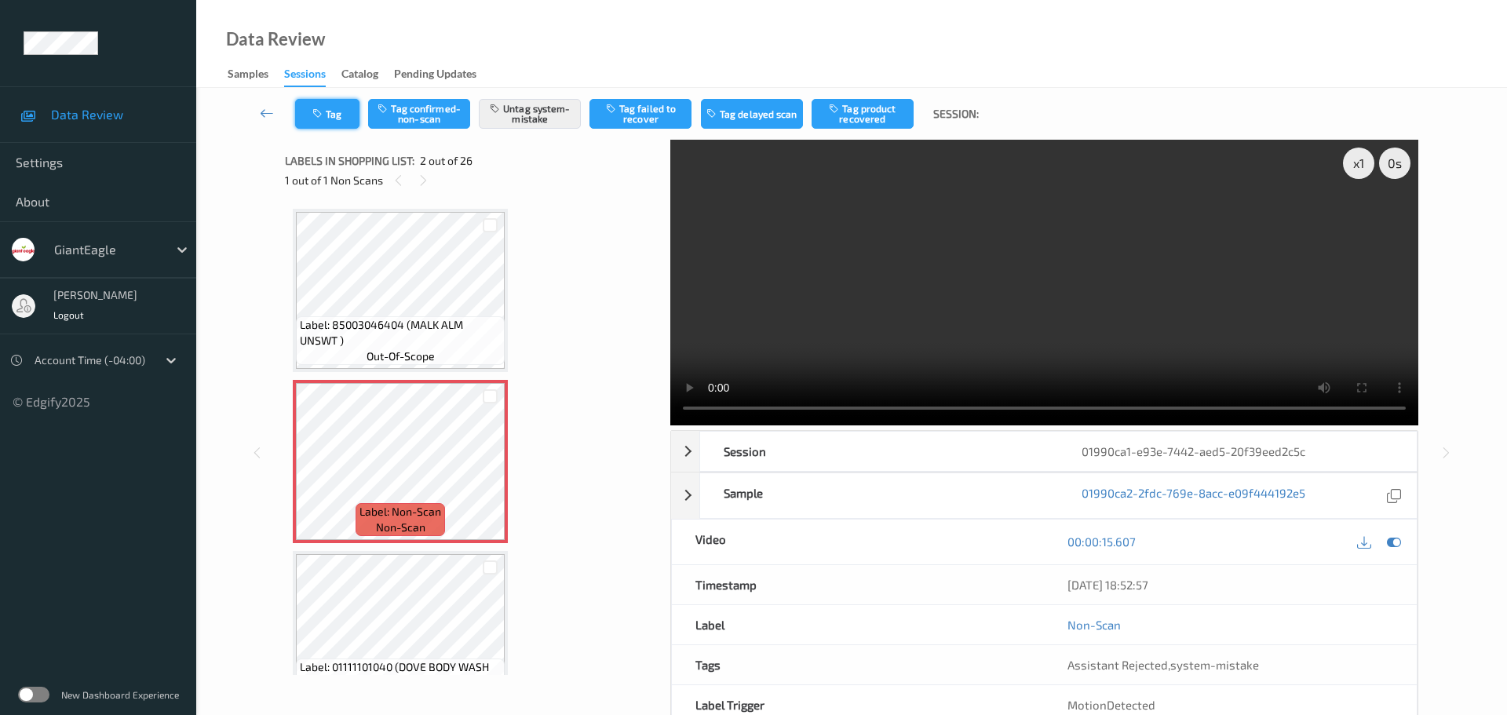
click at [320, 116] on icon "button" at bounding box center [318, 113] width 13 height 11
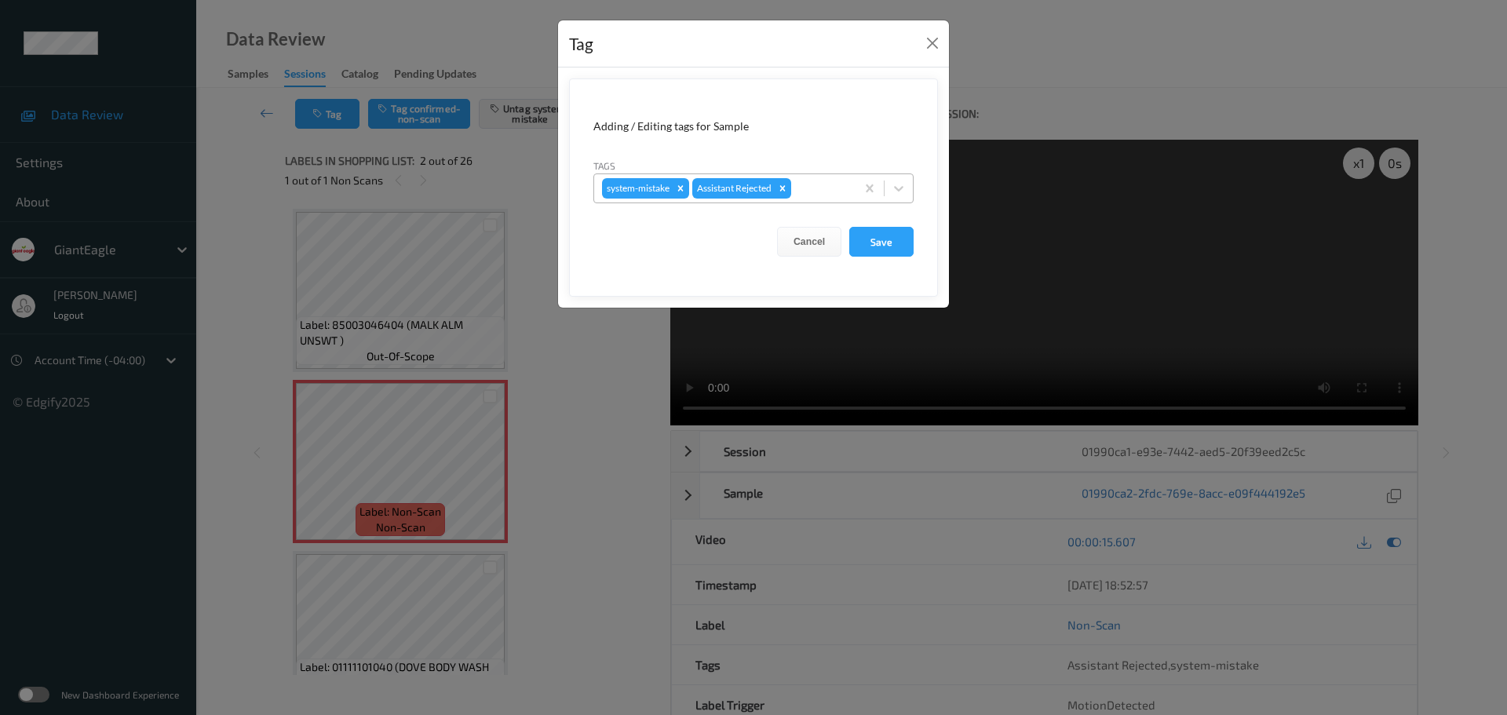
click at [819, 191] on div at bounding box center [820, 188] width 53 height 19
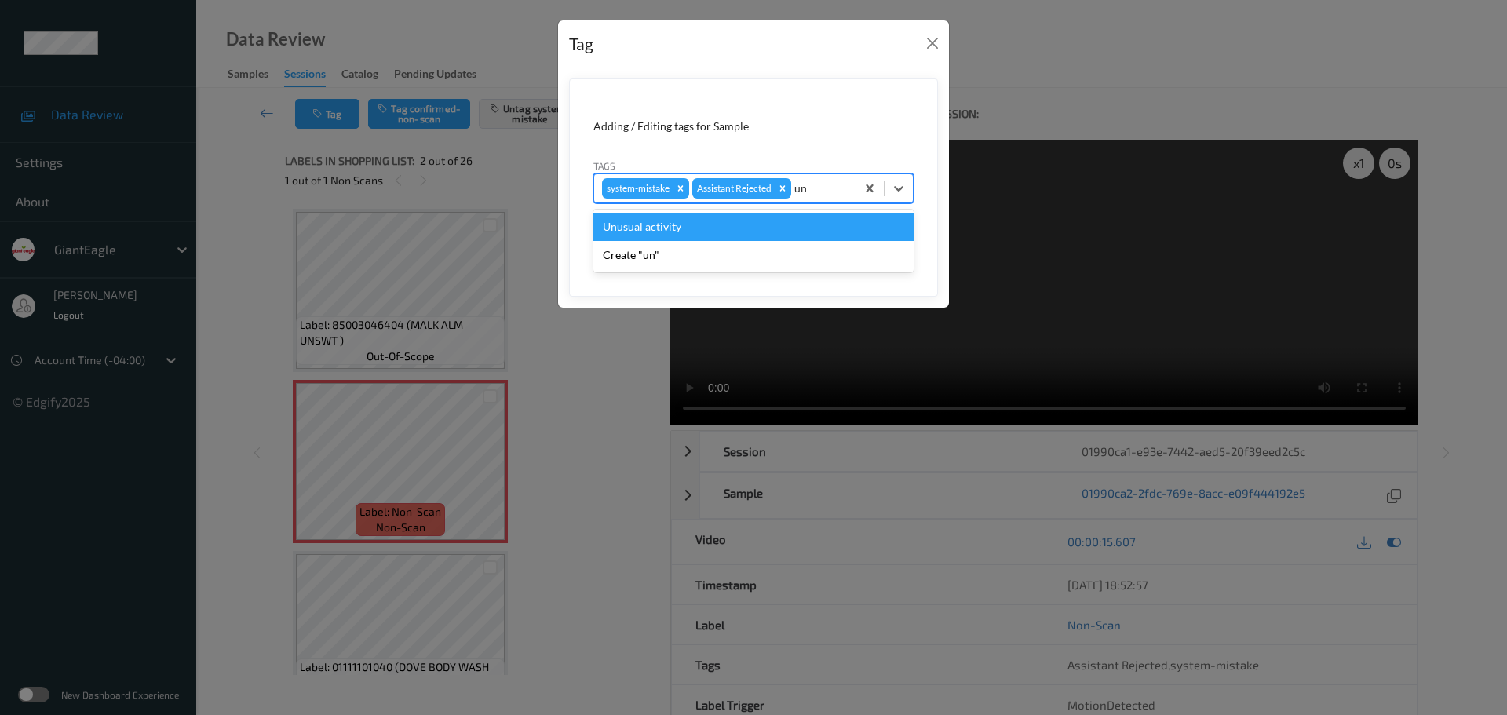
type input "unu"
click at [824, 222] on div "Unusual activity" at bounding box center [753, 227] width 320 height 28
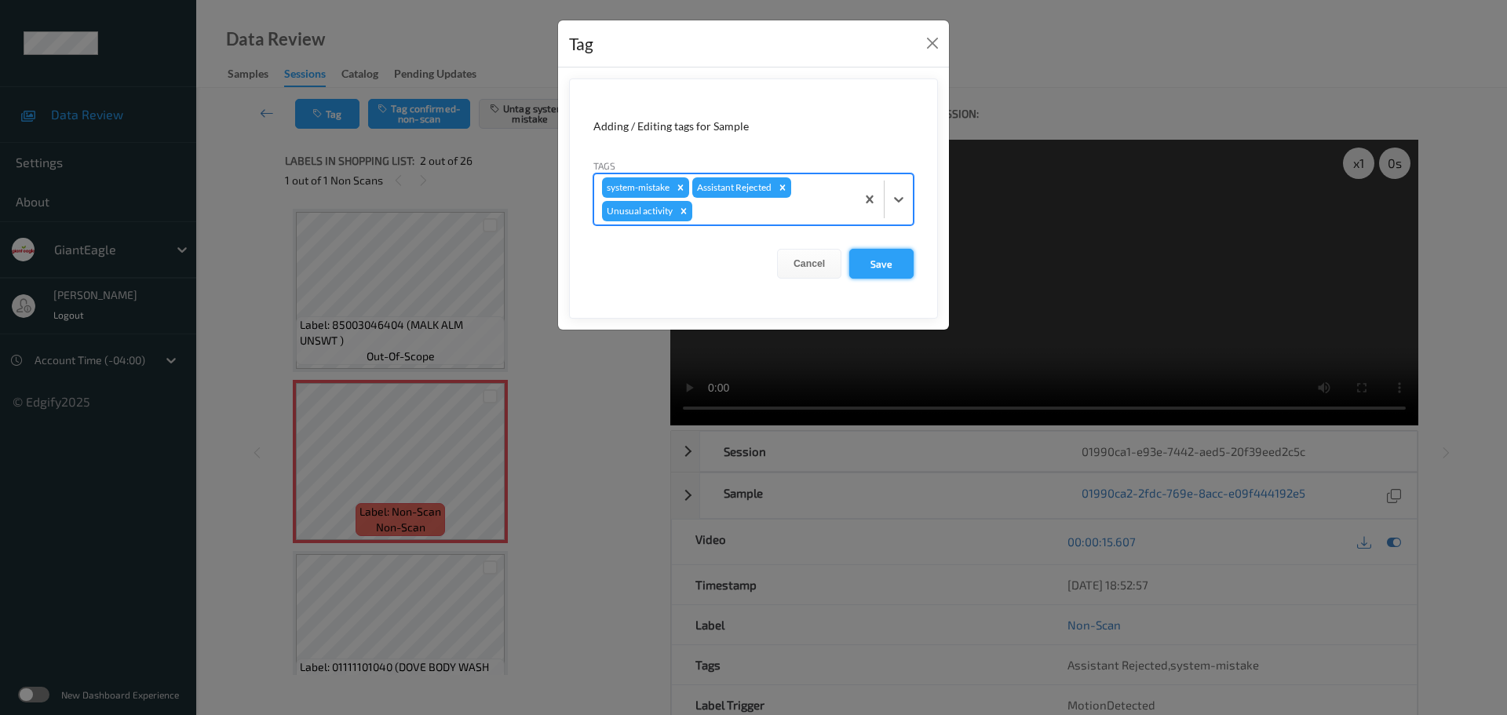
click at [893, 258] on button "Save" at bounding box center [881, 264] width 64 height 30
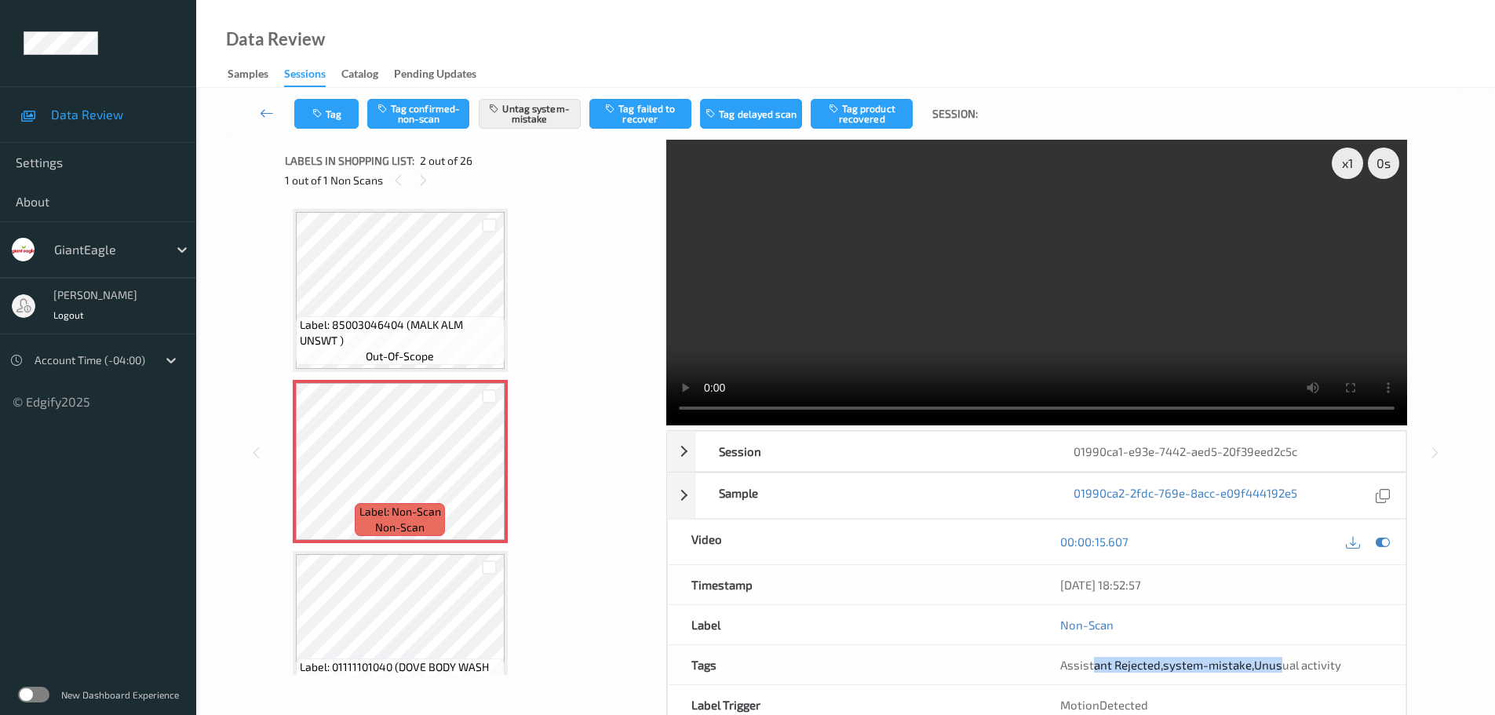
drag, startPoint x: 1202, startPoint y: 684, endPoint x: 1336, endPoint y: 684, distance: 134.2
click at [1280, 684] on div "Assistant Rejected , system-mistake , Unusual activity" at bounding box center [1221, 664] width 369 height 39
click at [1358, 674] on div "Assistant Rejected , system-mistake , Unusual activity" at bounding box center [1221, 664] width 369 height 39
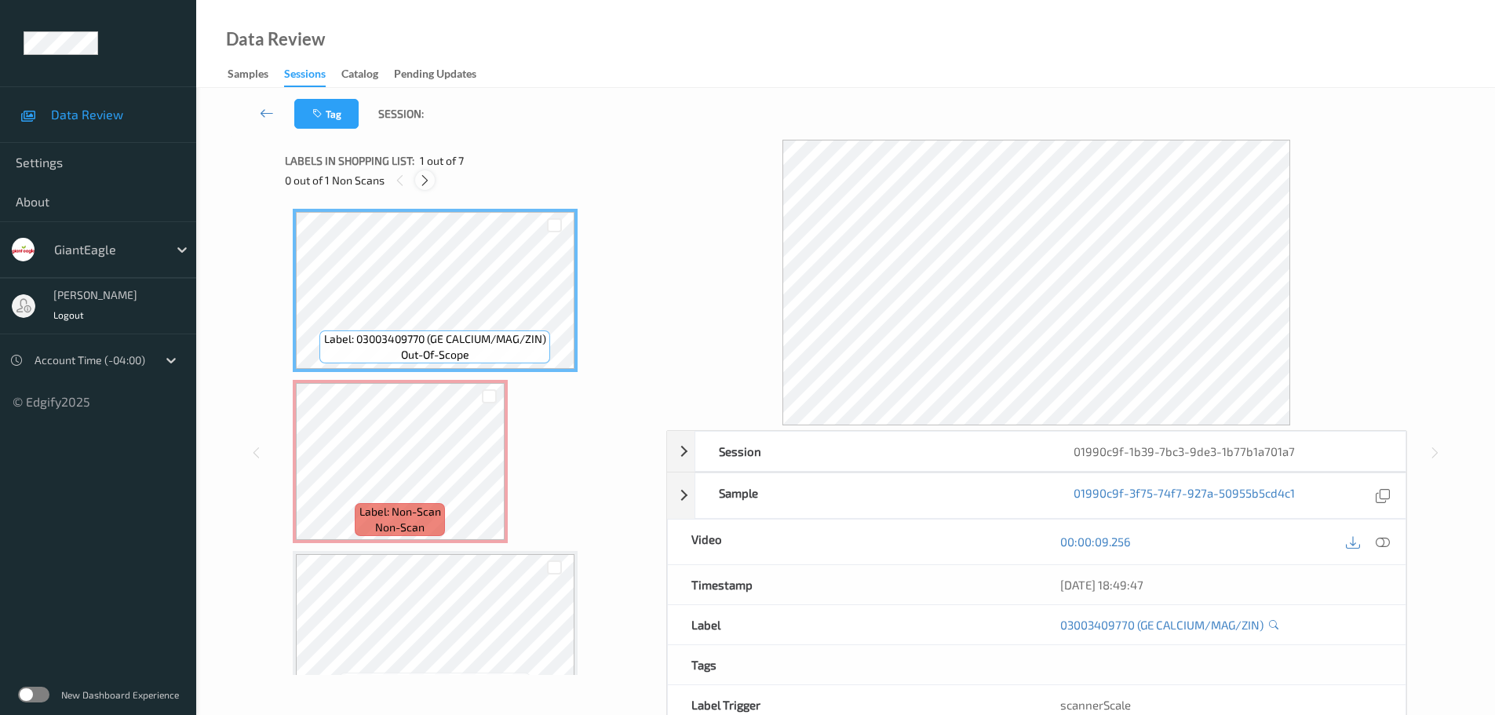
click at [419, 176] on icon at bounding box center [424, 180] width 13 height 14
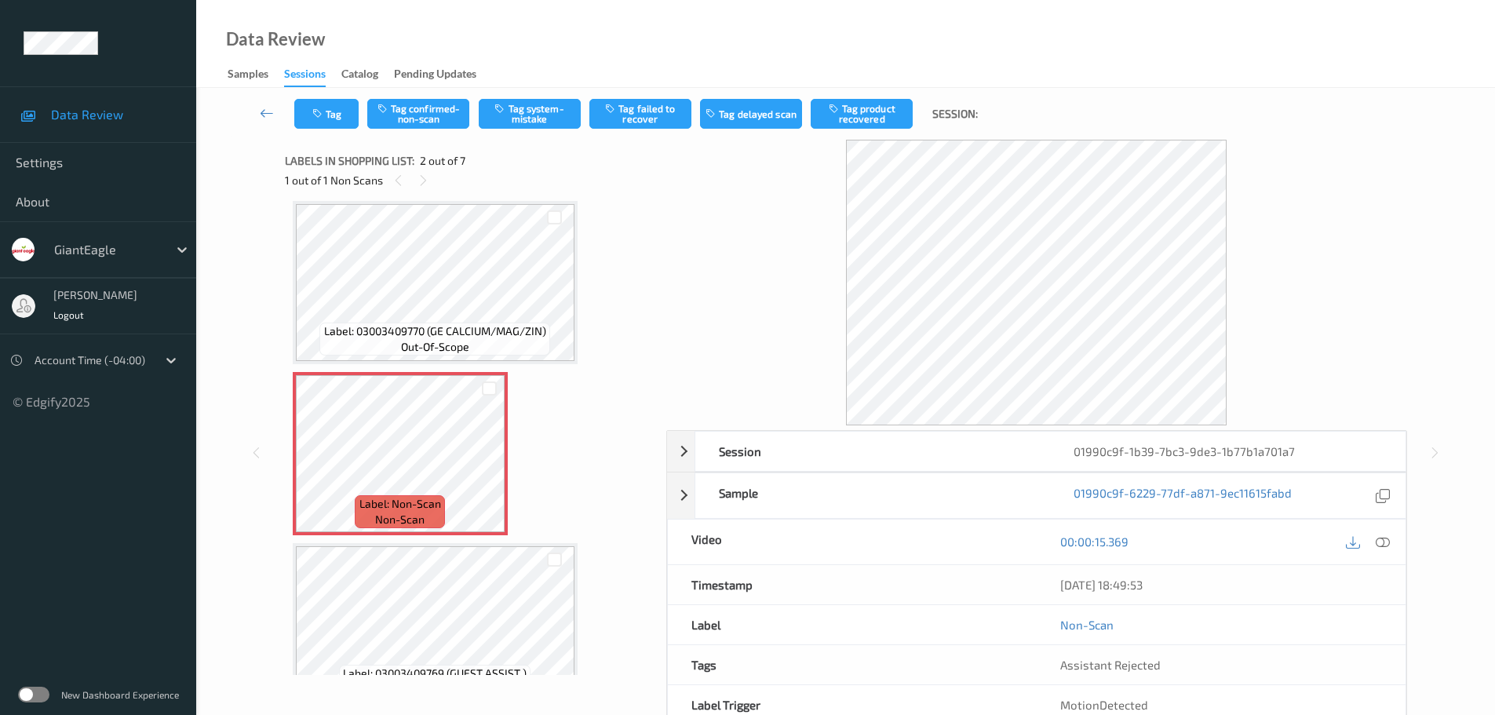
drag, startPoint x: 1379, startPoint y: 546, endPoint x: 1367, endPoint y: 523, distance: 26.3
click at [1380, 546] on icon at bounding box center [1383, 541] width 14 height 14
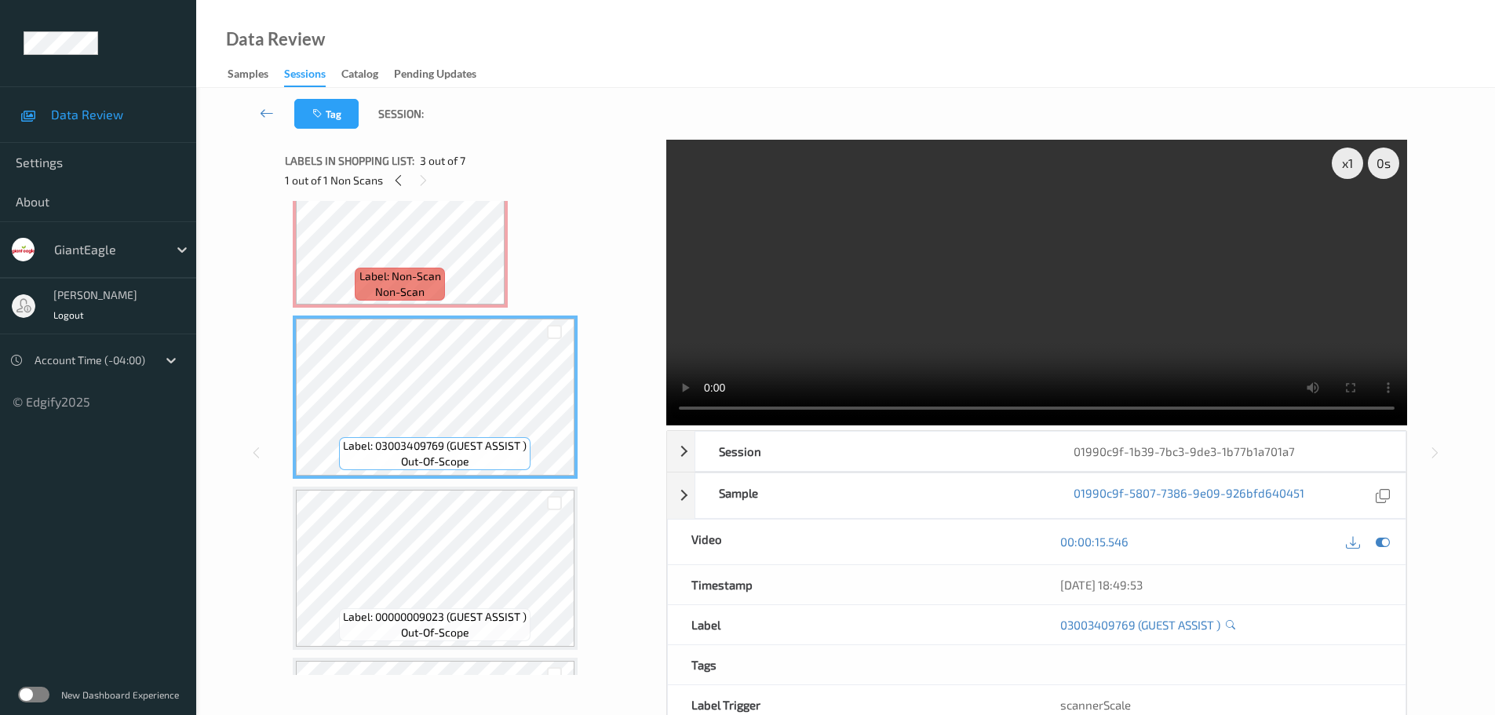
scroll to position [78, 0]
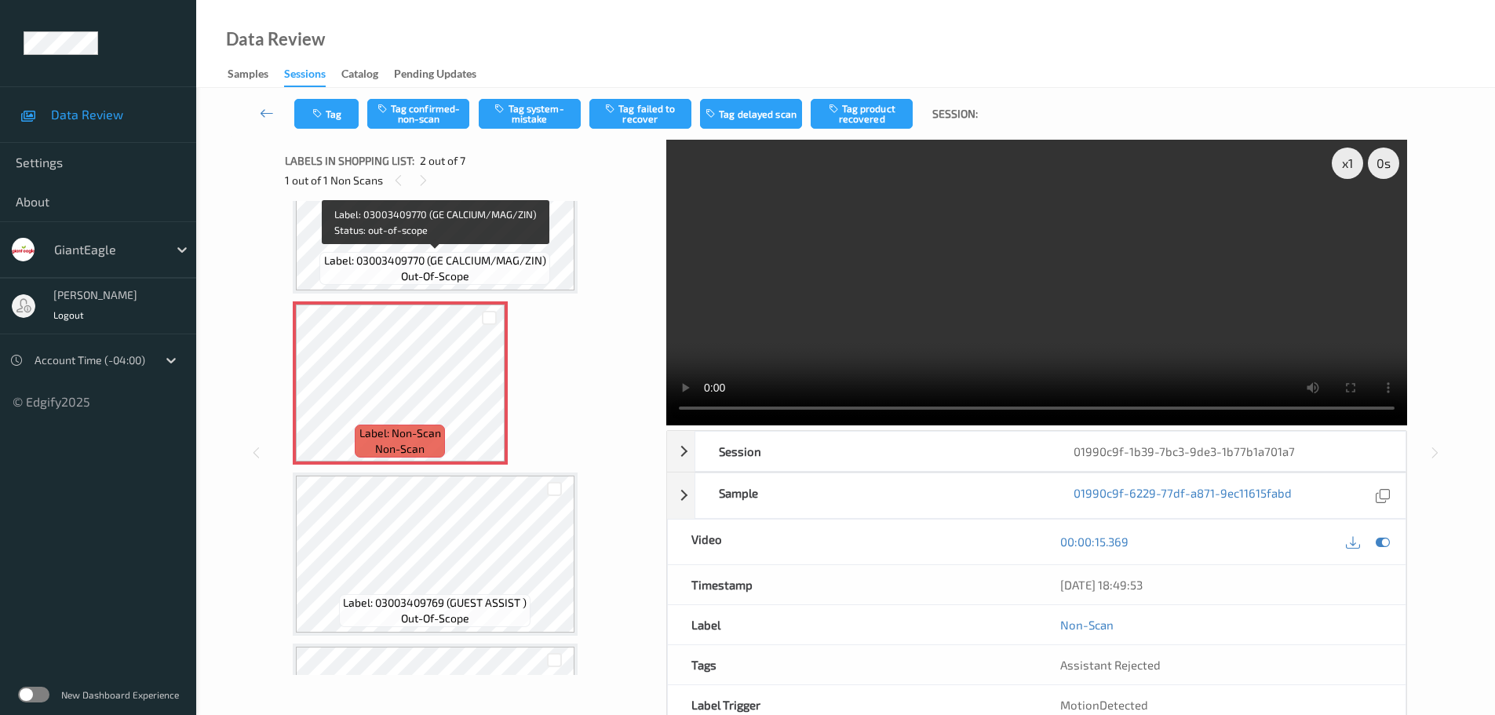
click at [437, 261] on span "Label: 03003409770 (GE CALCIUM/MAG/ZIN)" at bounding box center [435, 261] width 222 height 16
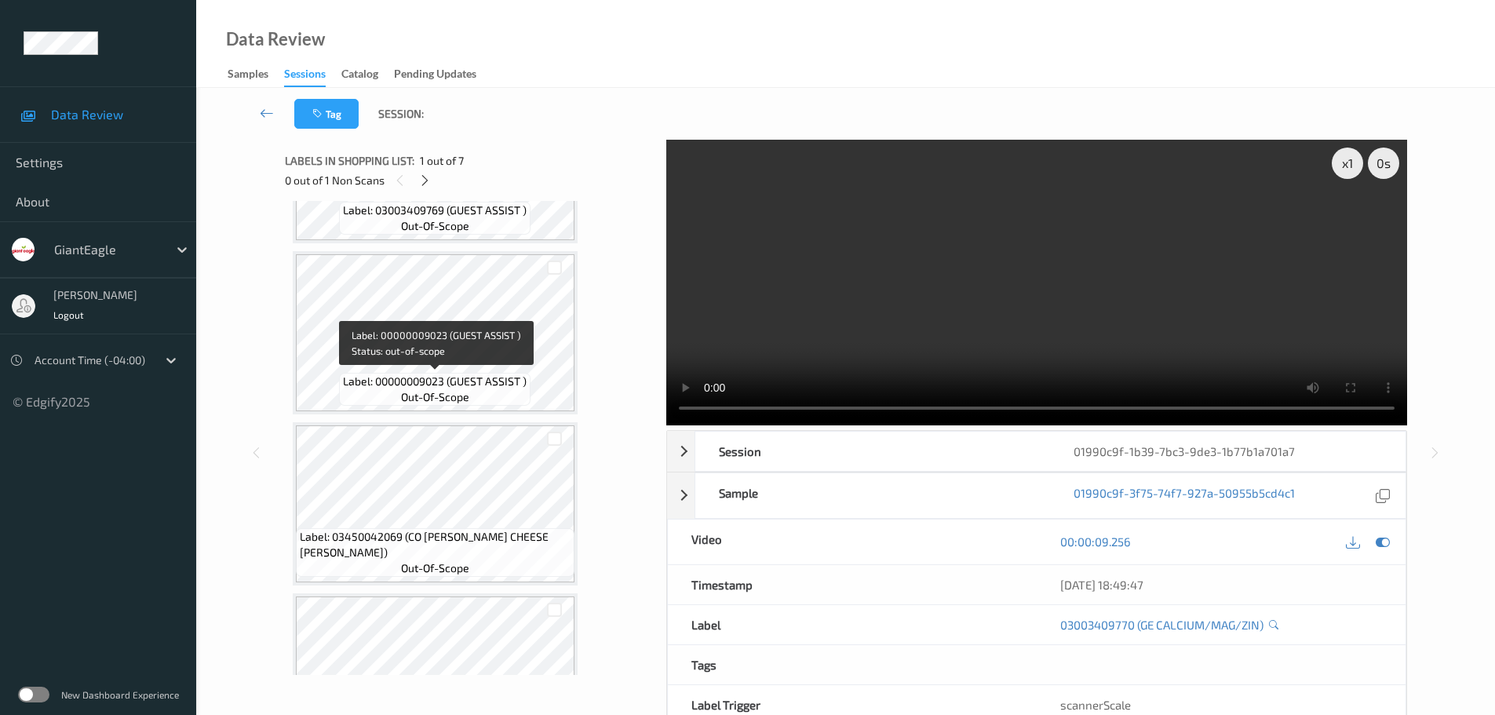
scroll to position [0, 0]
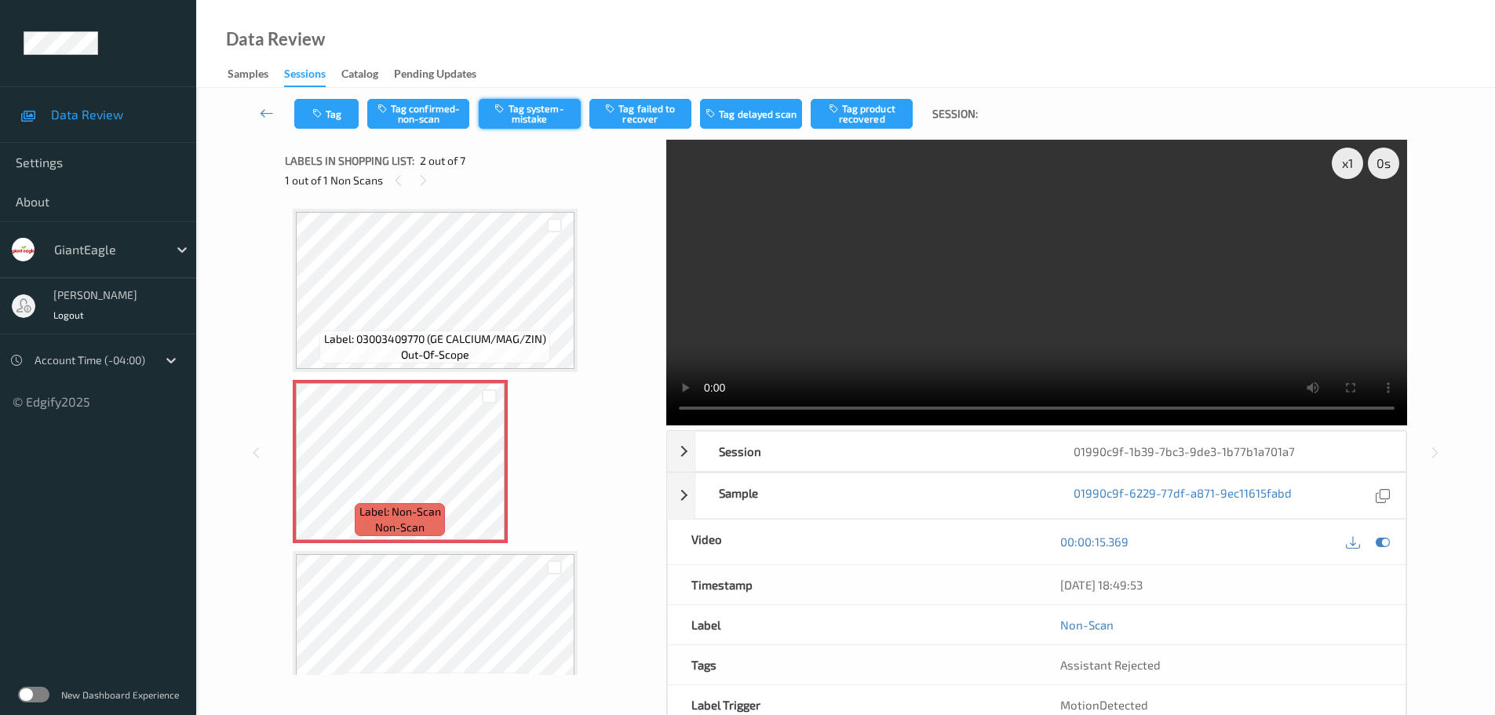
click at [548, 108] on button "Tag system-mistake" at bounding box center [530, 114] width 102 height 30
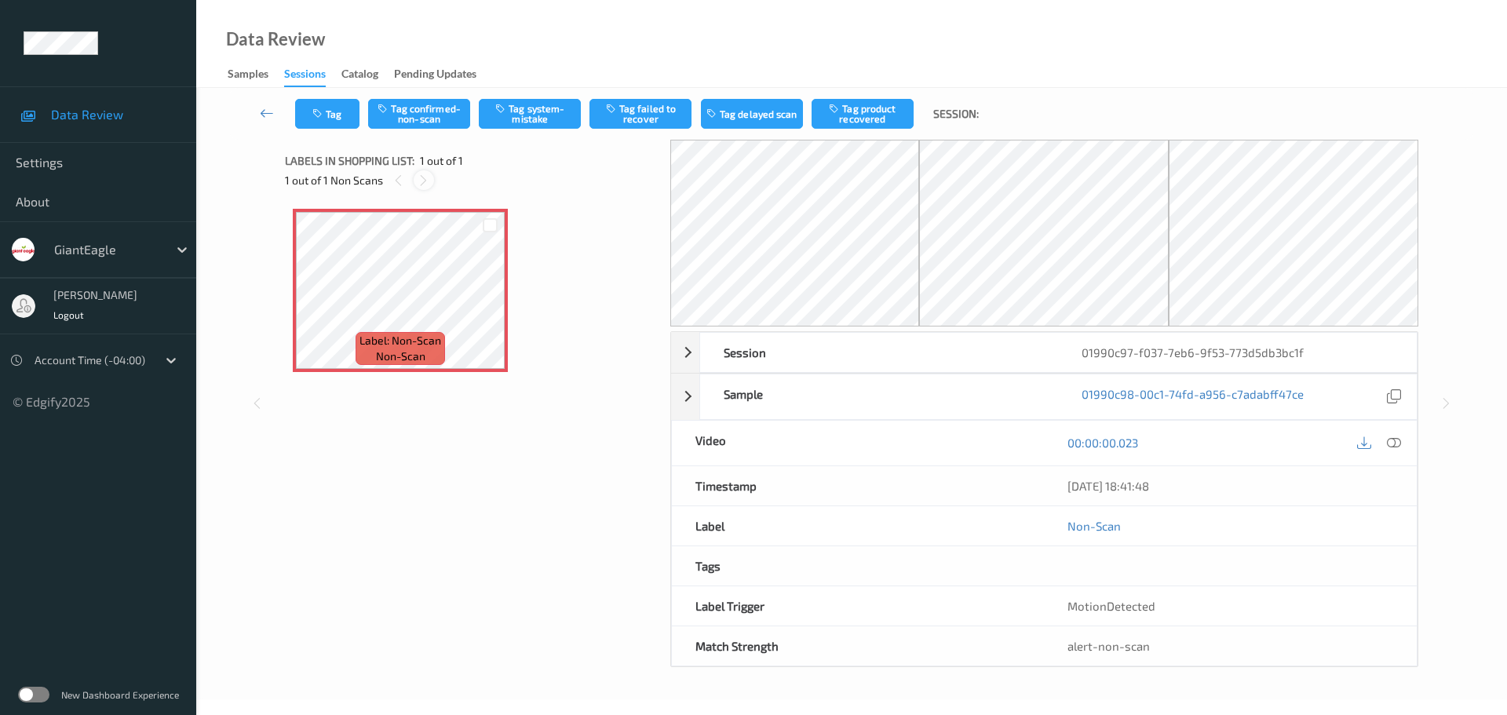
click at [425, 184] on icon at bounding box center [423, 180] width 13 height 14
click at [1391, 444] on icon at bounding box center [1394, 443] width 14 height 14
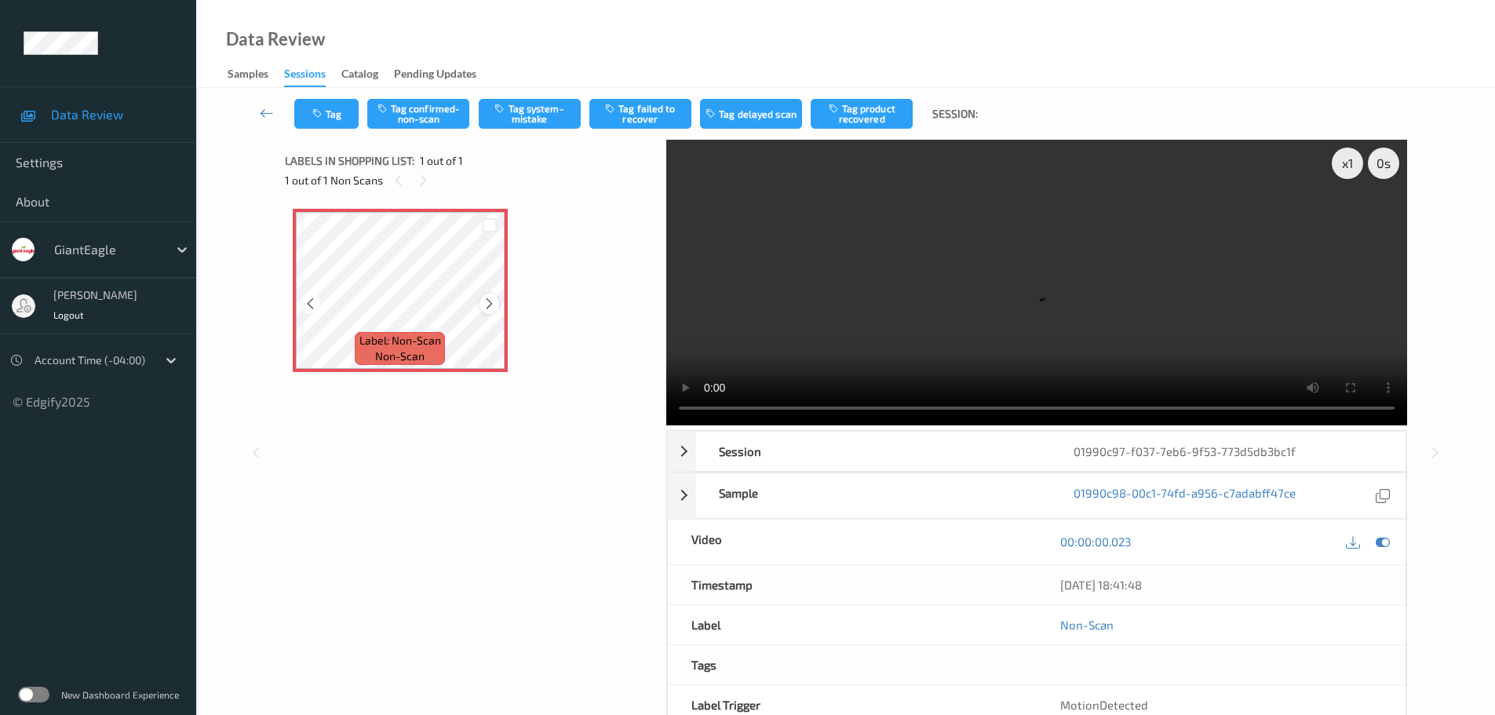
click at [487, 313] on div at bounding box center [489, 303] width 20 height 20
click at [484, 298] on icon at bounding box center [489, 304] width 13 height 14
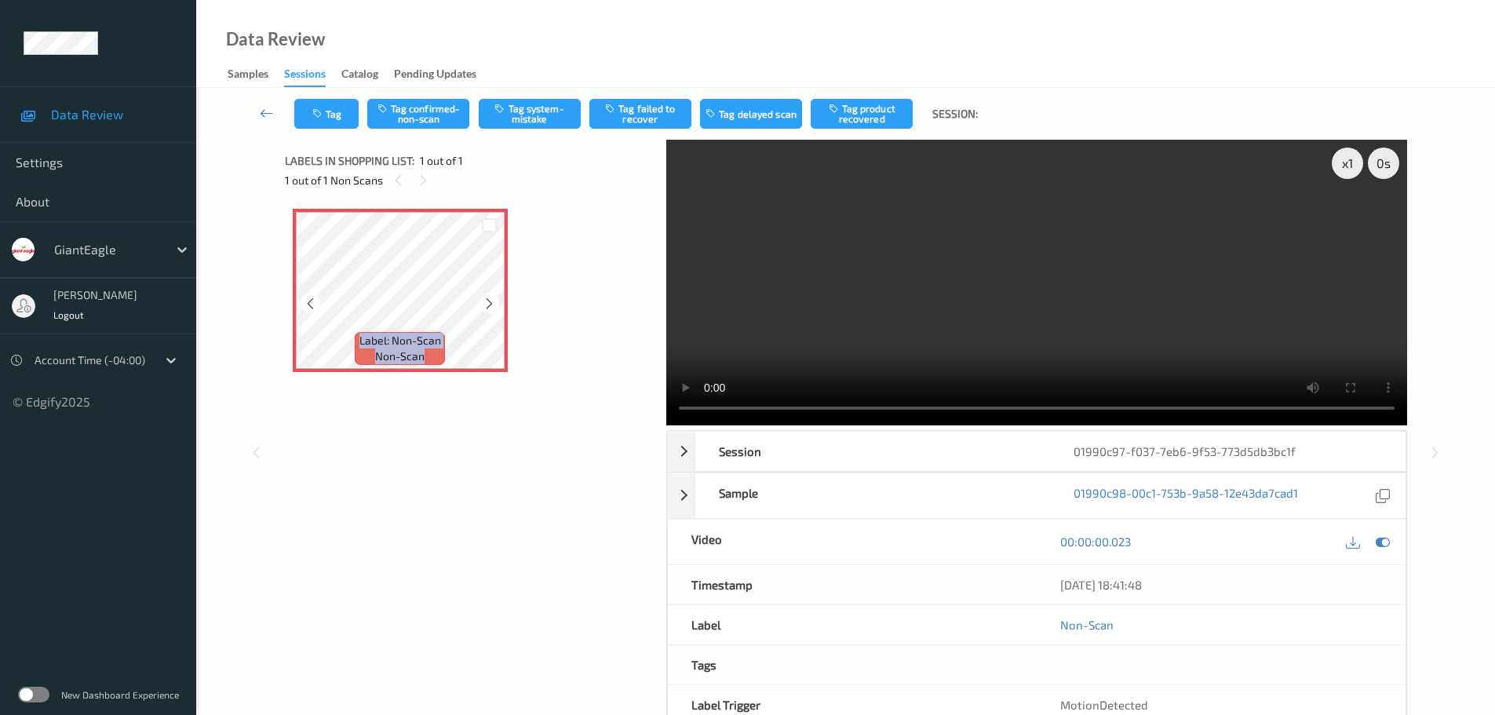
click at [484, 298] on icon at bounding box center [489, 304] width 13 height 14
click at [1355, 171] on div "x 1 0 s" at bounding box center [1365, 163] width 67 height 31
click at [1355, 171] on div "x 1" at bounding box center [1347, 163] width 31 height 31
click at [1355, 170] on div "x 2" at bounding box center [1347, 163] width 31 height 31
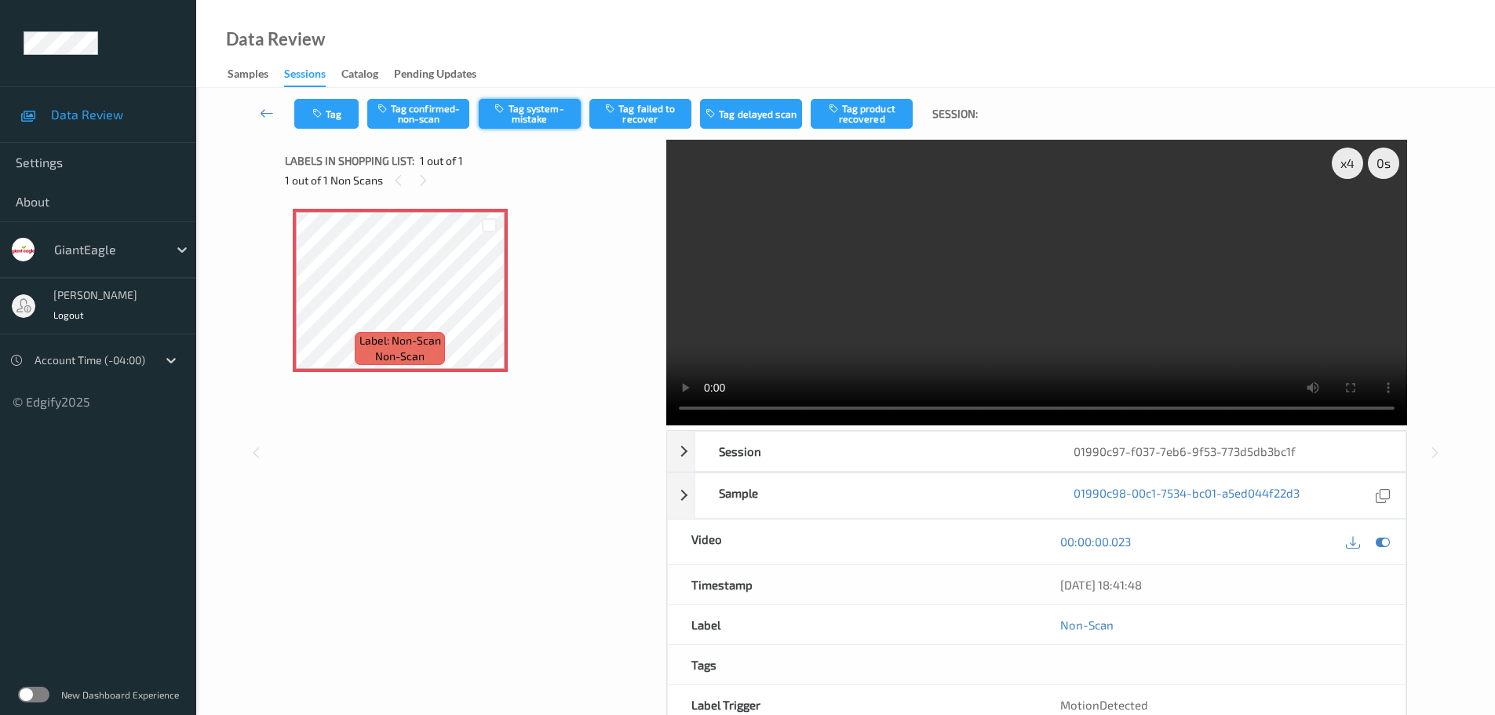
click at [506, 120] on button "Tag system-mistake" at bounding box center [530, 114] width 102 height 30
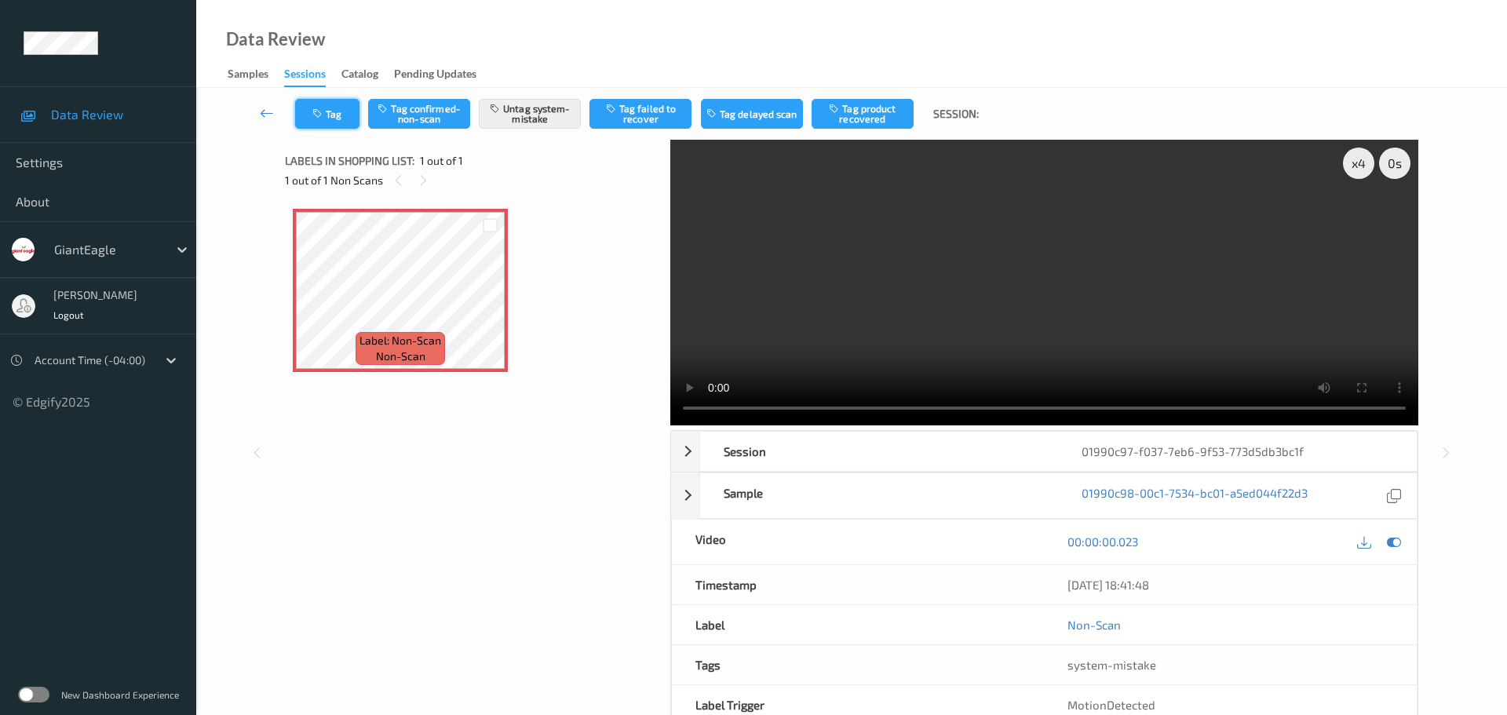
click at [337, 117] on button "Tag" at bounding box center [327, 114] width 64 height 30
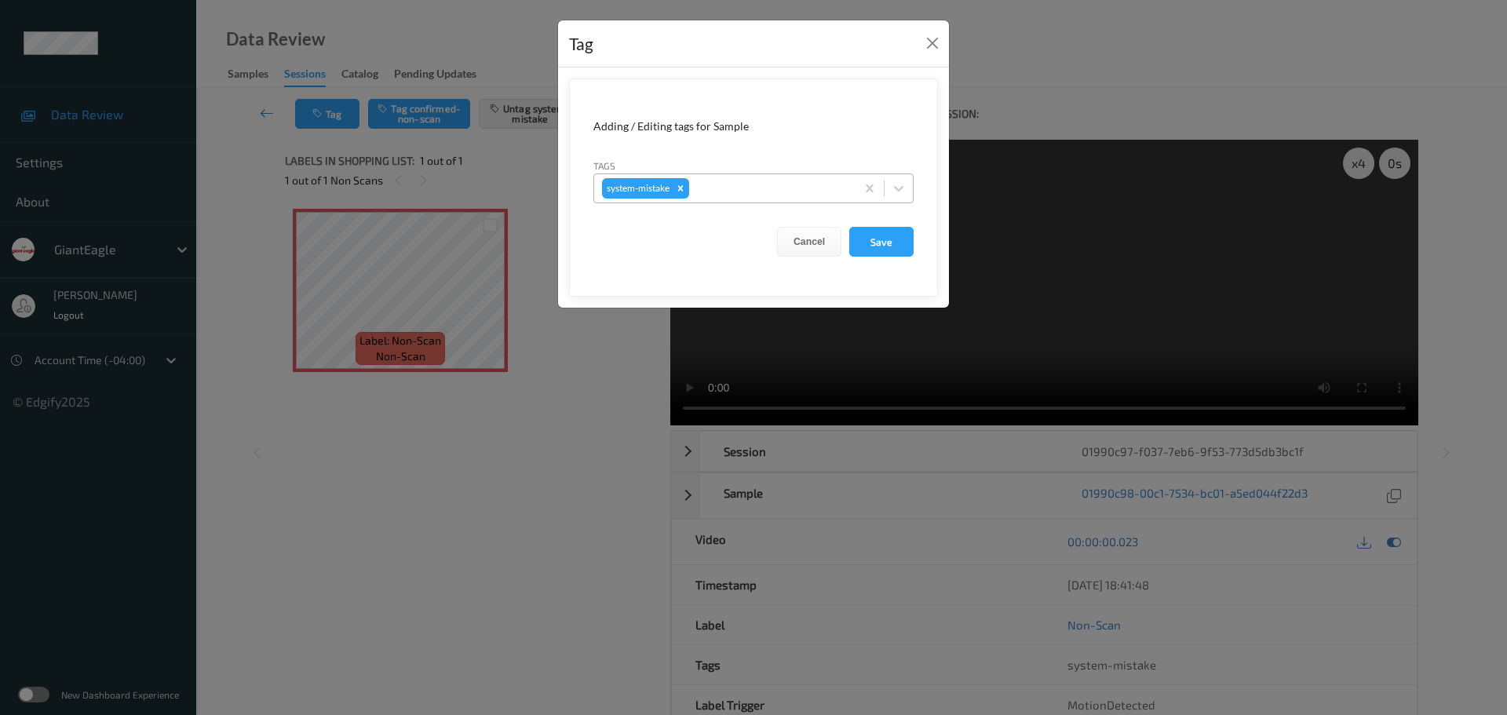
click at [764, 197] on div at bounding box center [769, 188] width 155 height 19
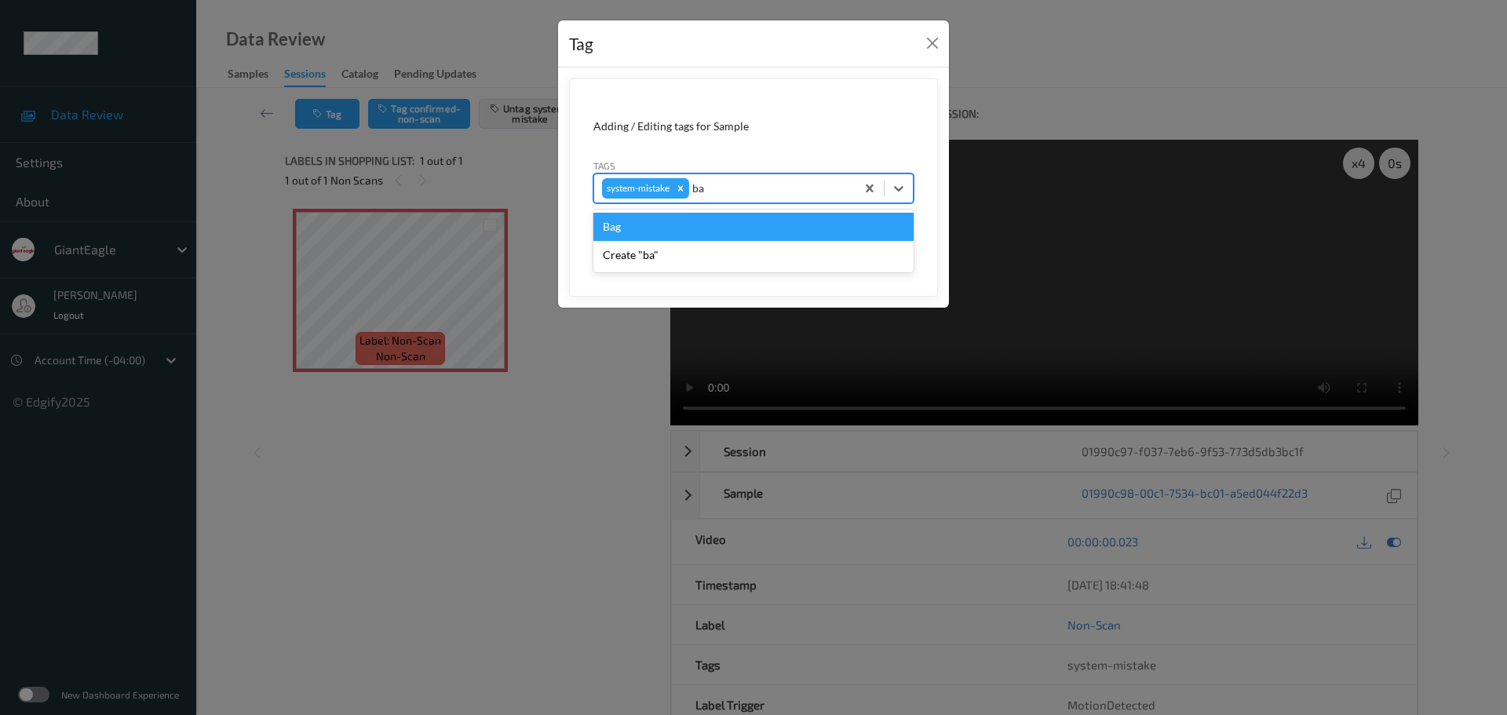
type input "bag"
click at [716, 228] on div "Bag" at bounding box center [753, 227] width 320 height 28
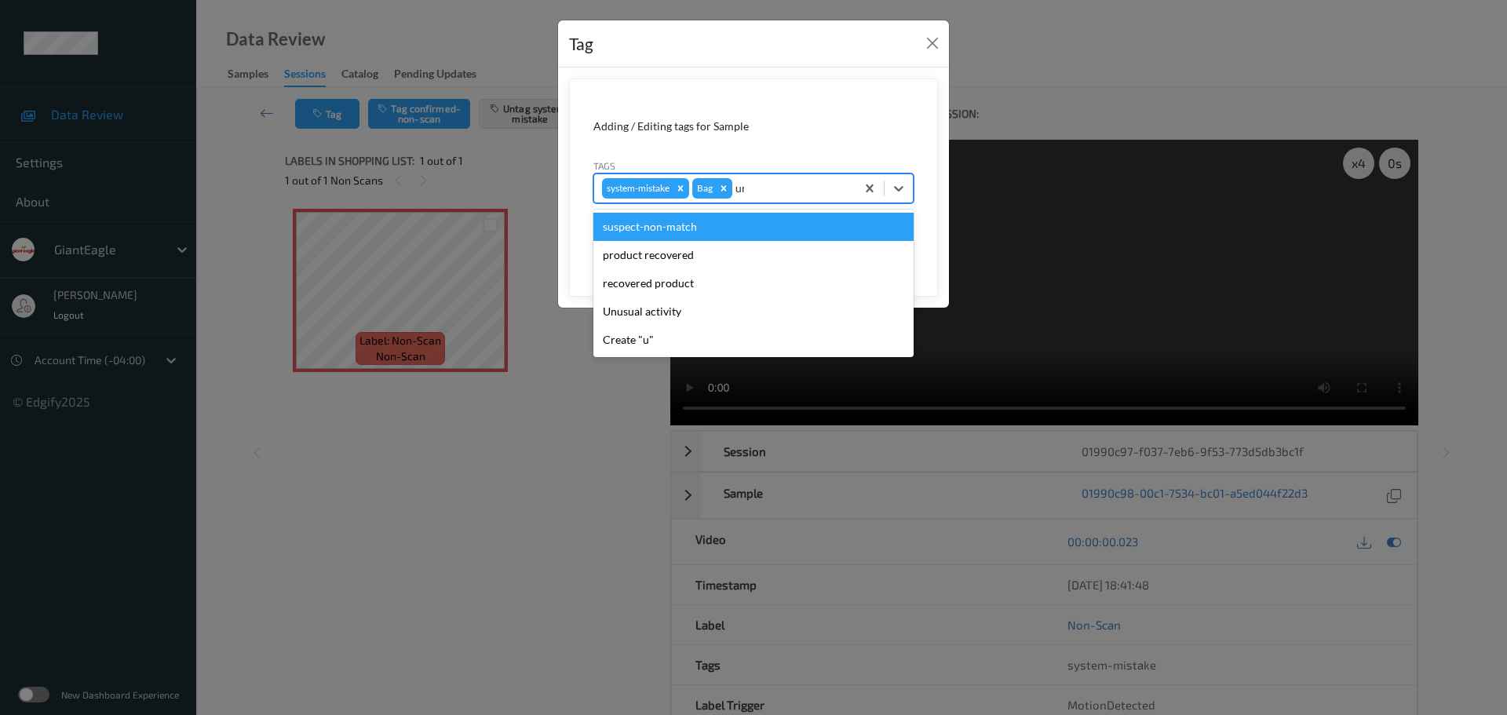
type input "unu"
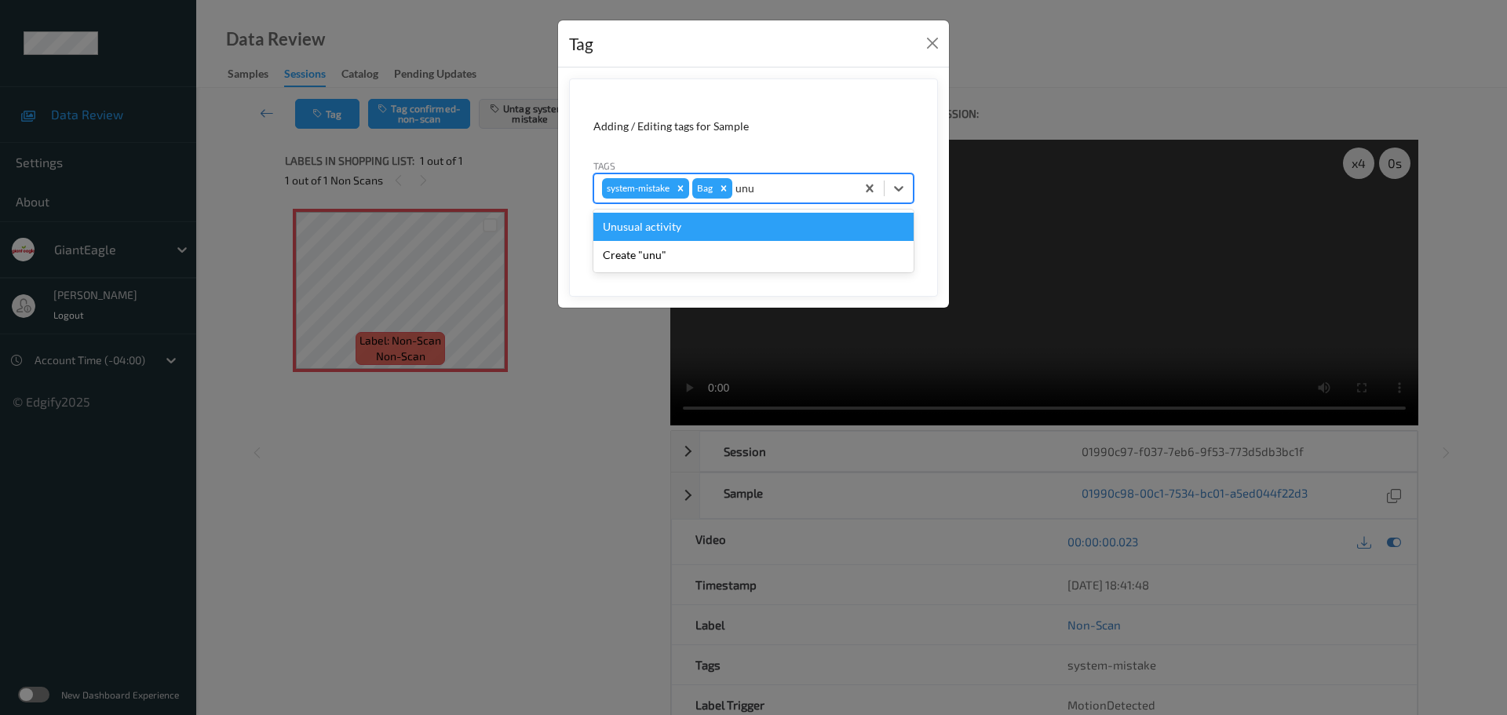
click at [716, 228] on div "Unusual activity" at bounding box center [753, 227] width 320 height 28
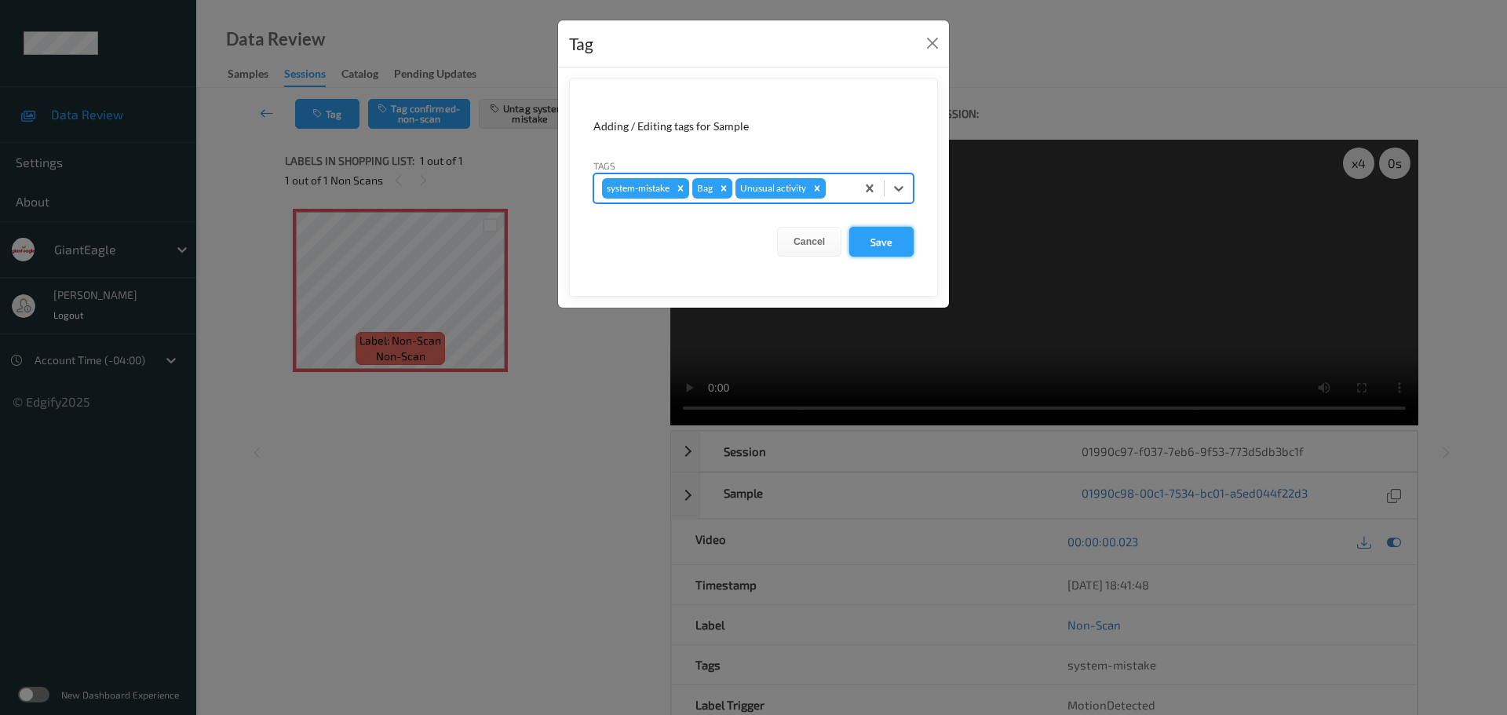
click at [870, 243] on button "Save" at bounding box center [881, 242] width 64 height 30
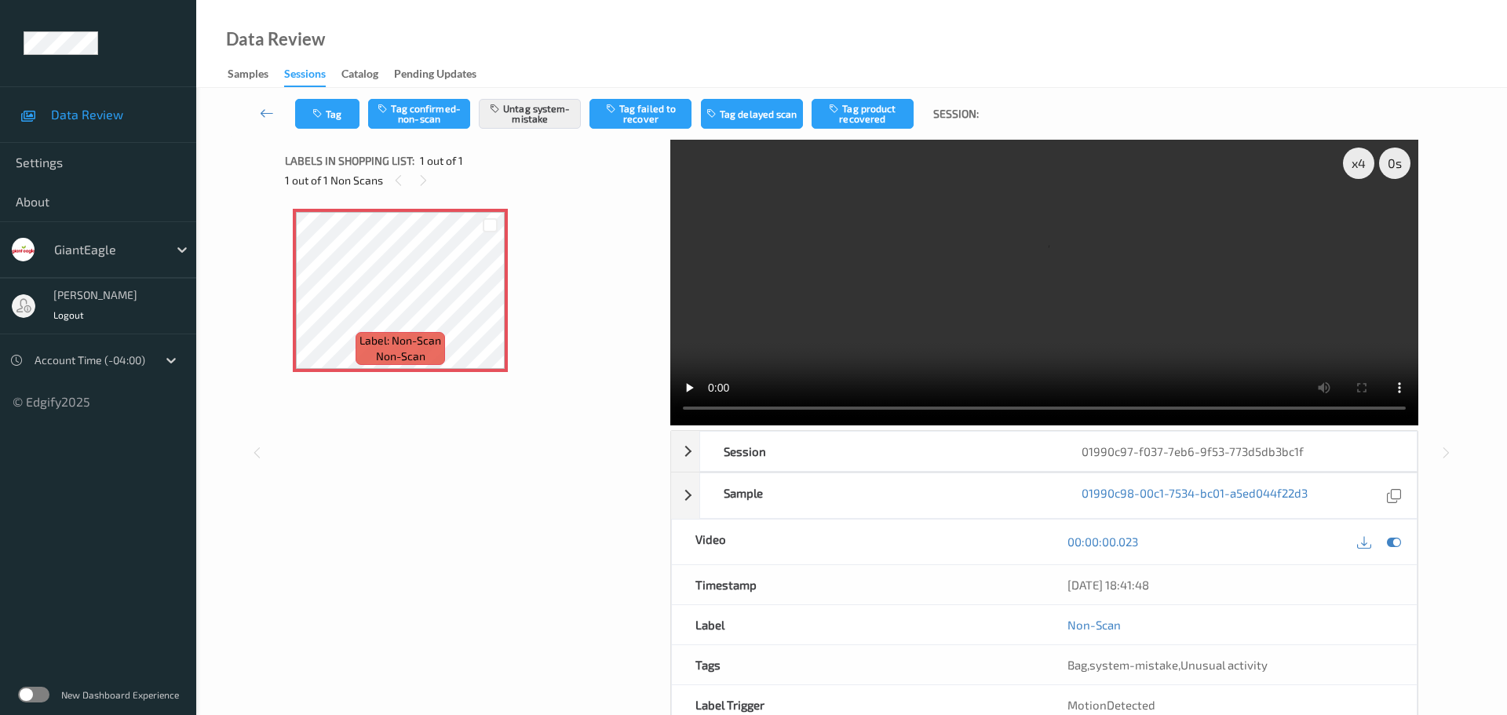
click at [1110, 645] on div "Bag , system-mistake , Unusual activity" at bounding box center [1230, 664] width 373 height 39
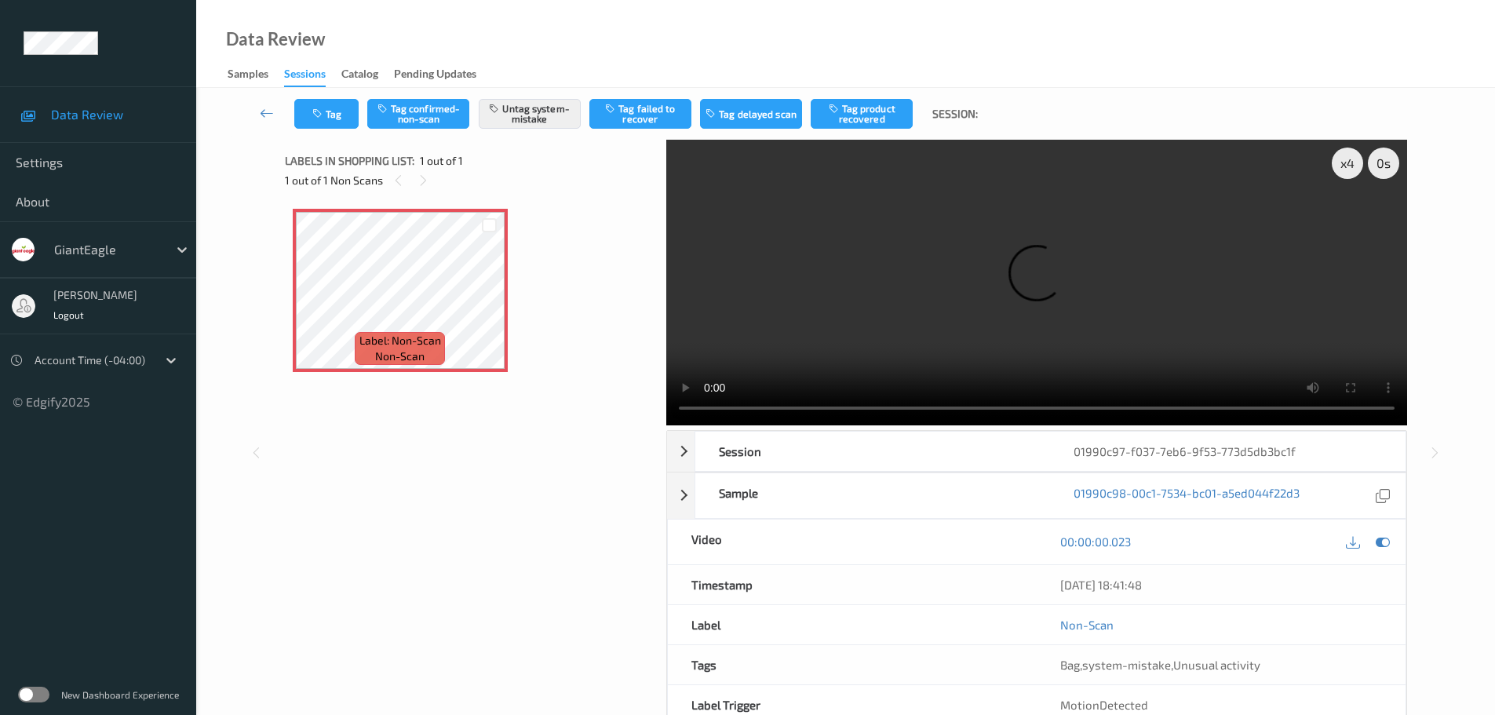
scroll to position [83, 0]
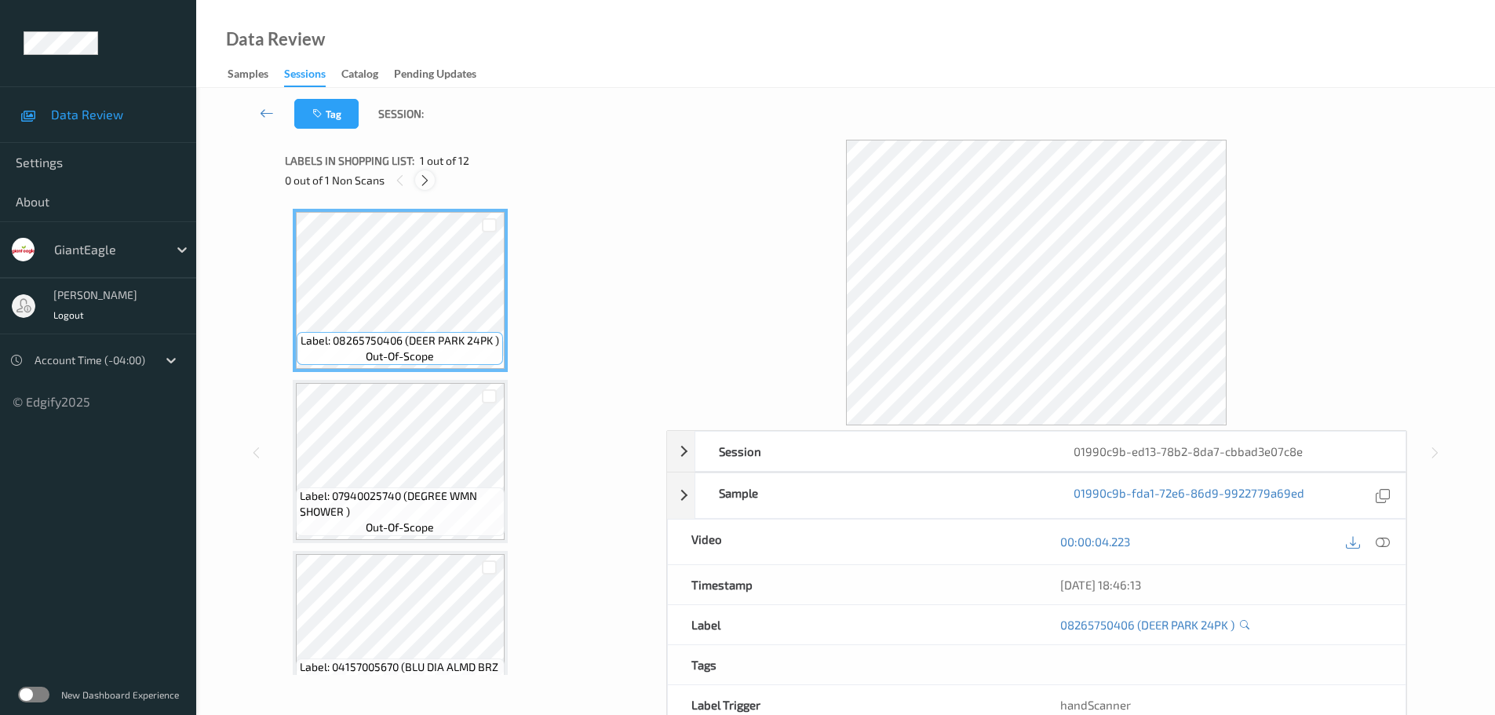
click at [422, 178] on icon at bounding box center [424, 180] width 13 height 14
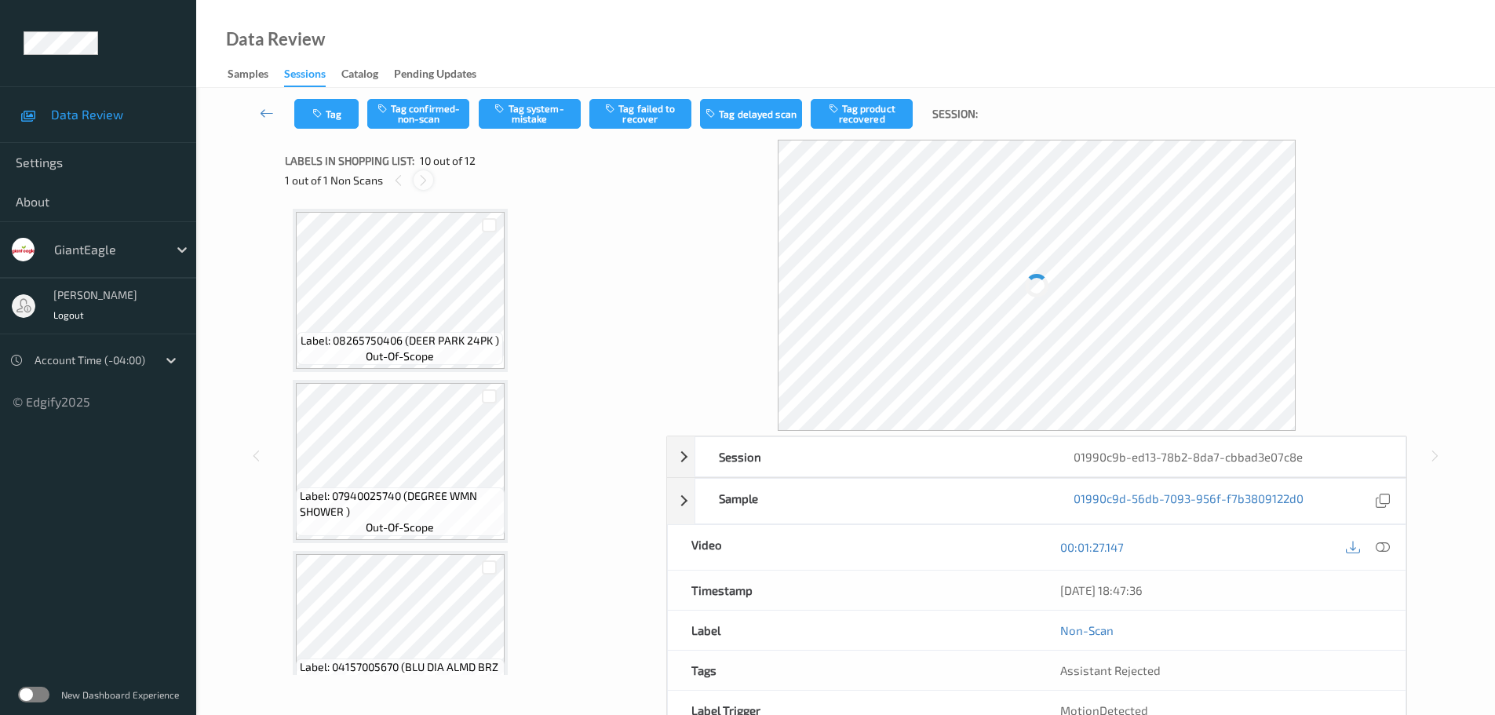
scroll to position [1376, 0]
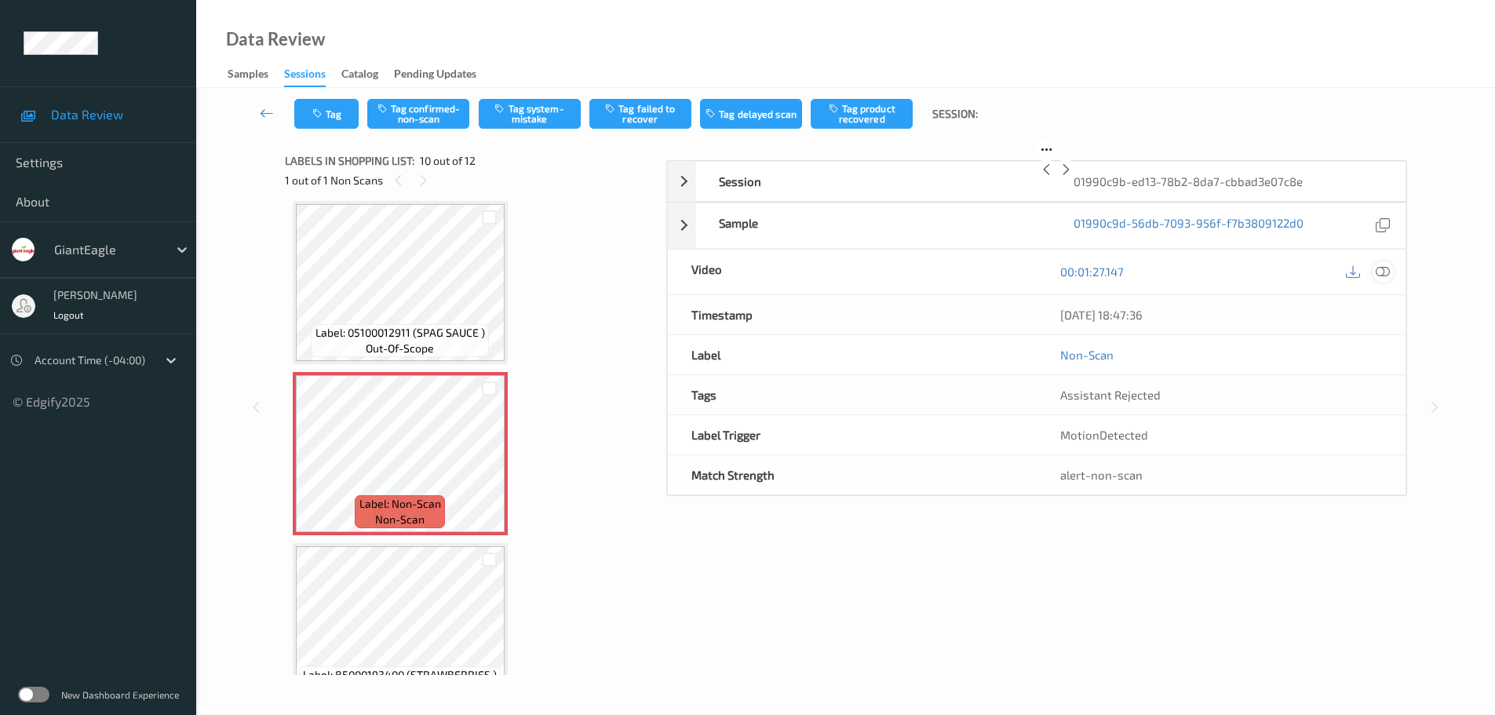
click at [1380, 279] on icon at bounding box center [1383, 271] width 14 height 14
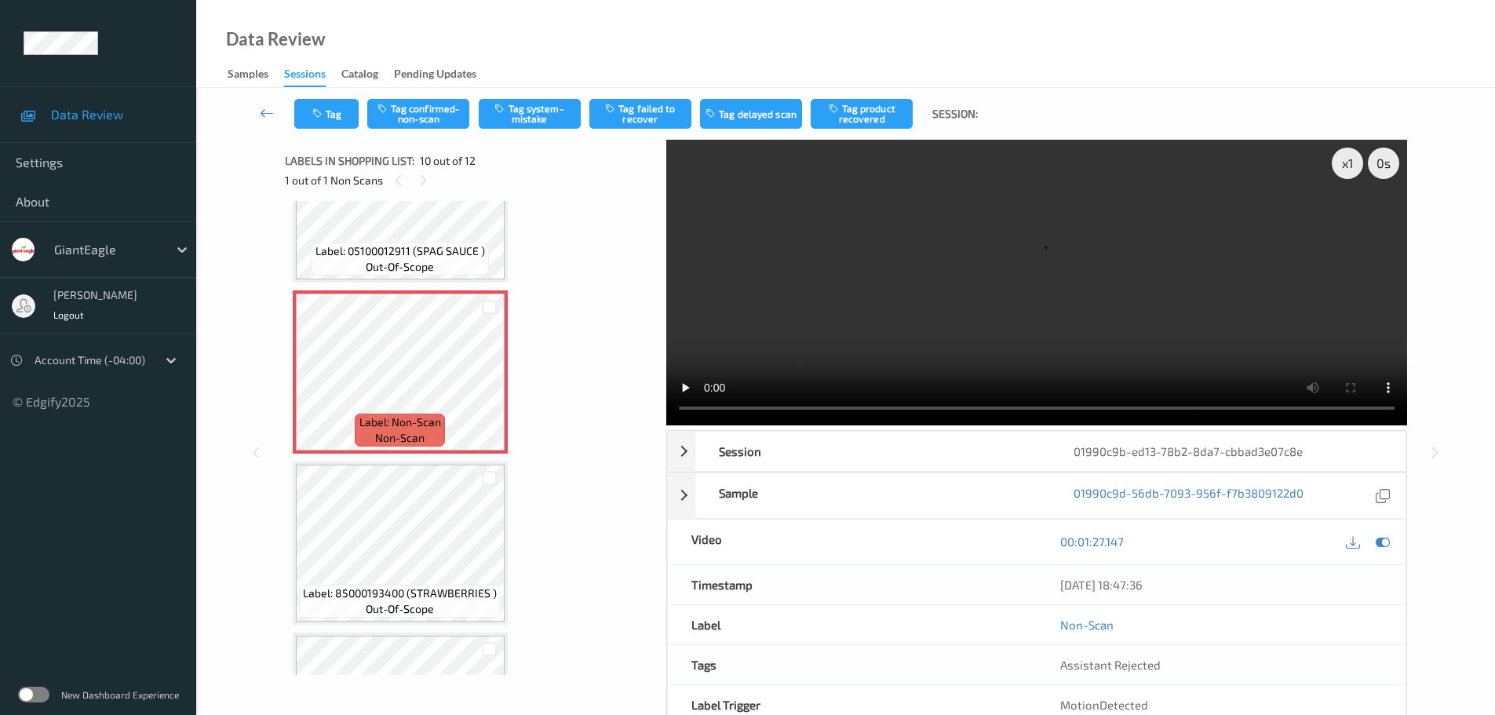
scroll to position [1430, 0]
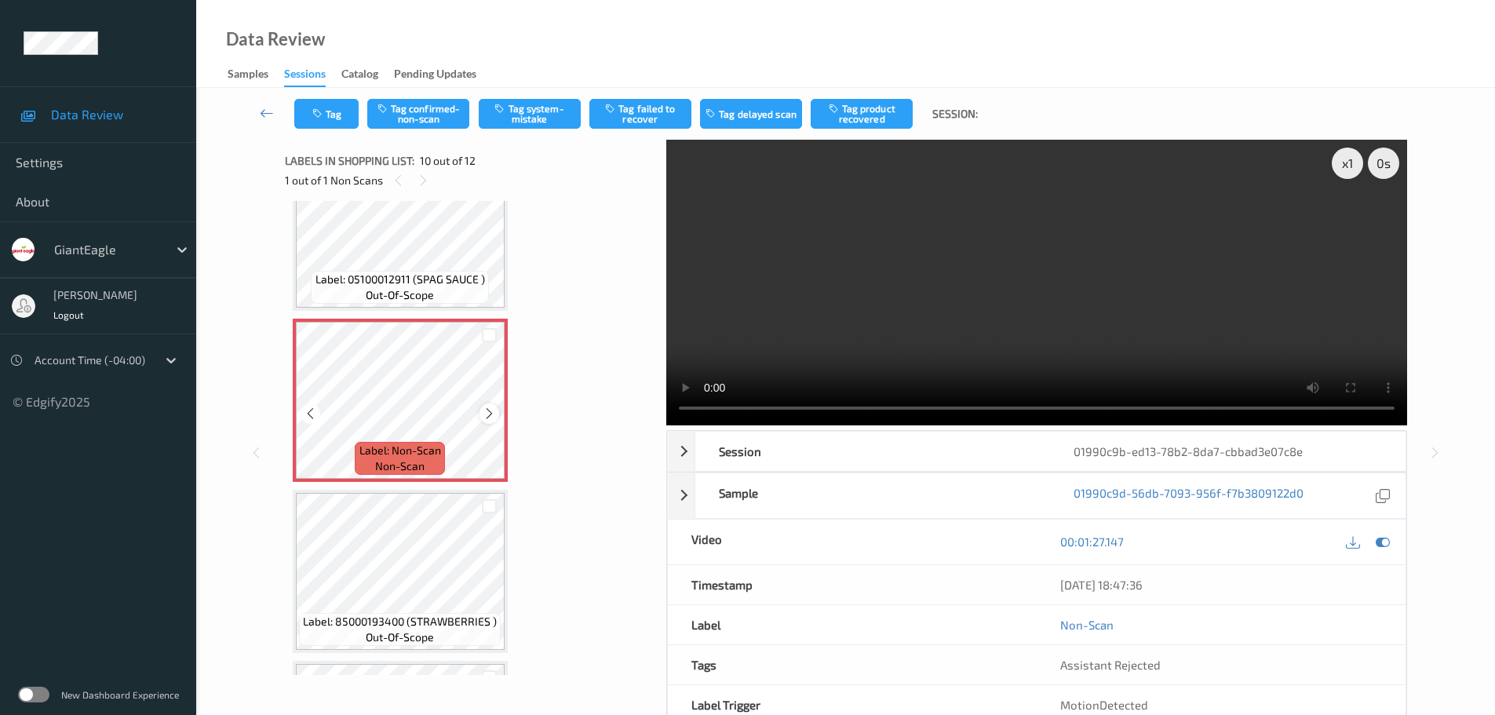
click at [486, 411] on icon at bounding box center [489, 414] width 13 height 14
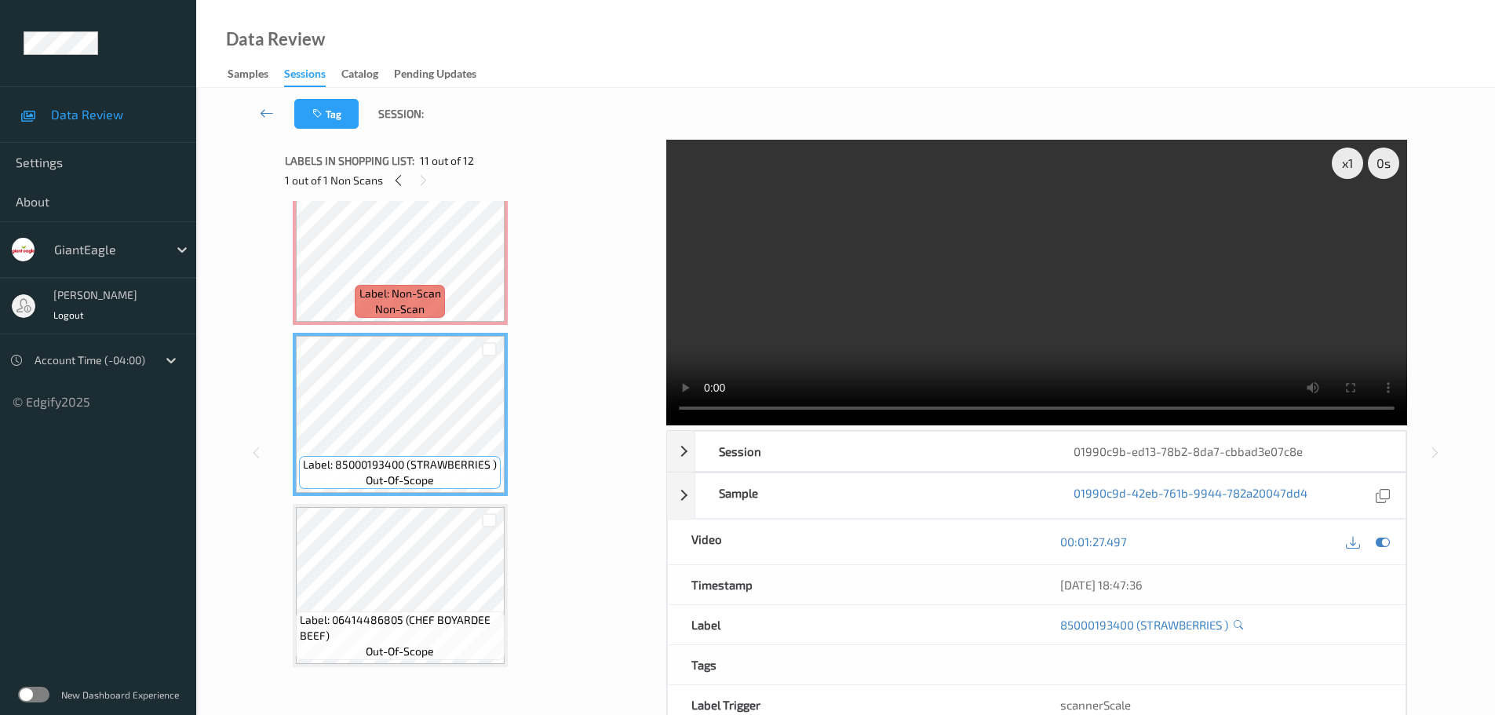
scroll to position [1454, 0]
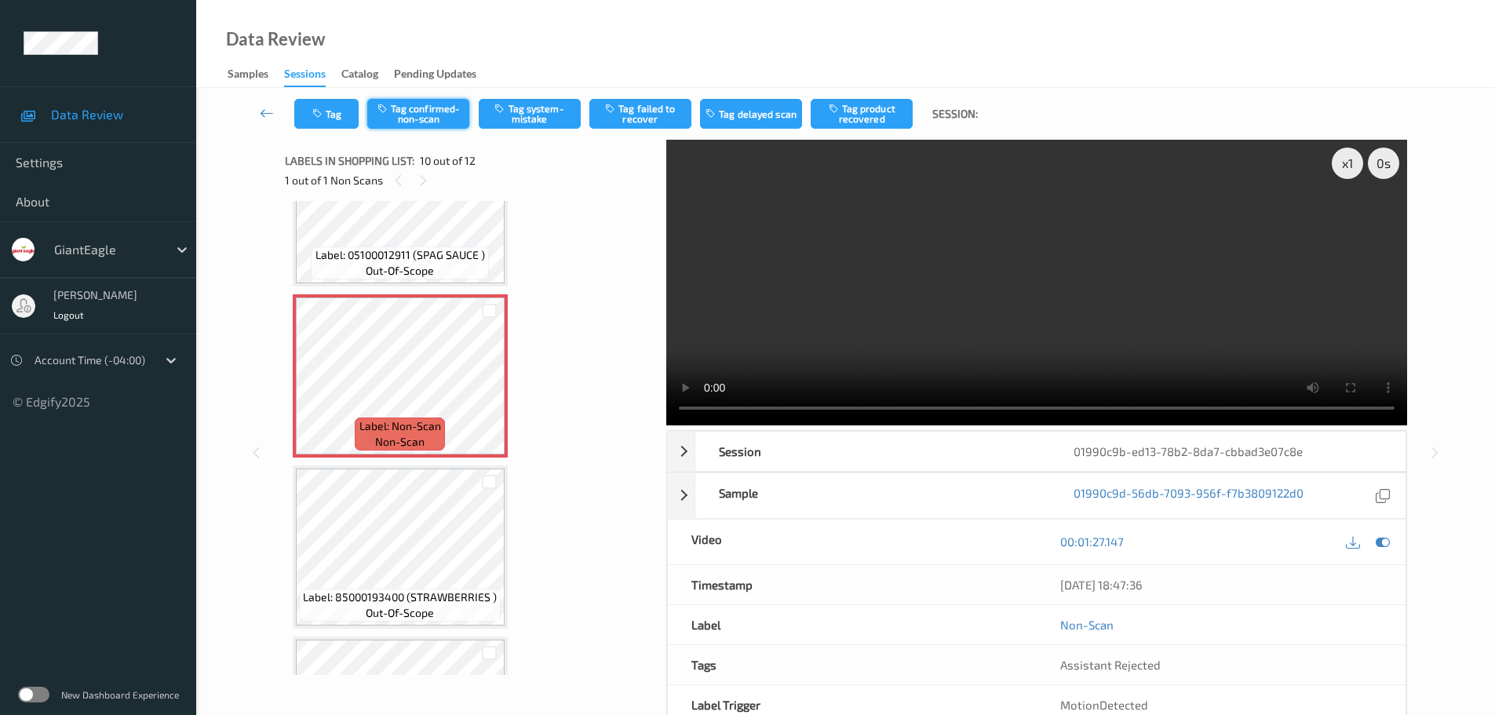
click at [420, 124] on button "Tag confirmed-non-scan" at bounding box center [418, 114] width 102 height 30
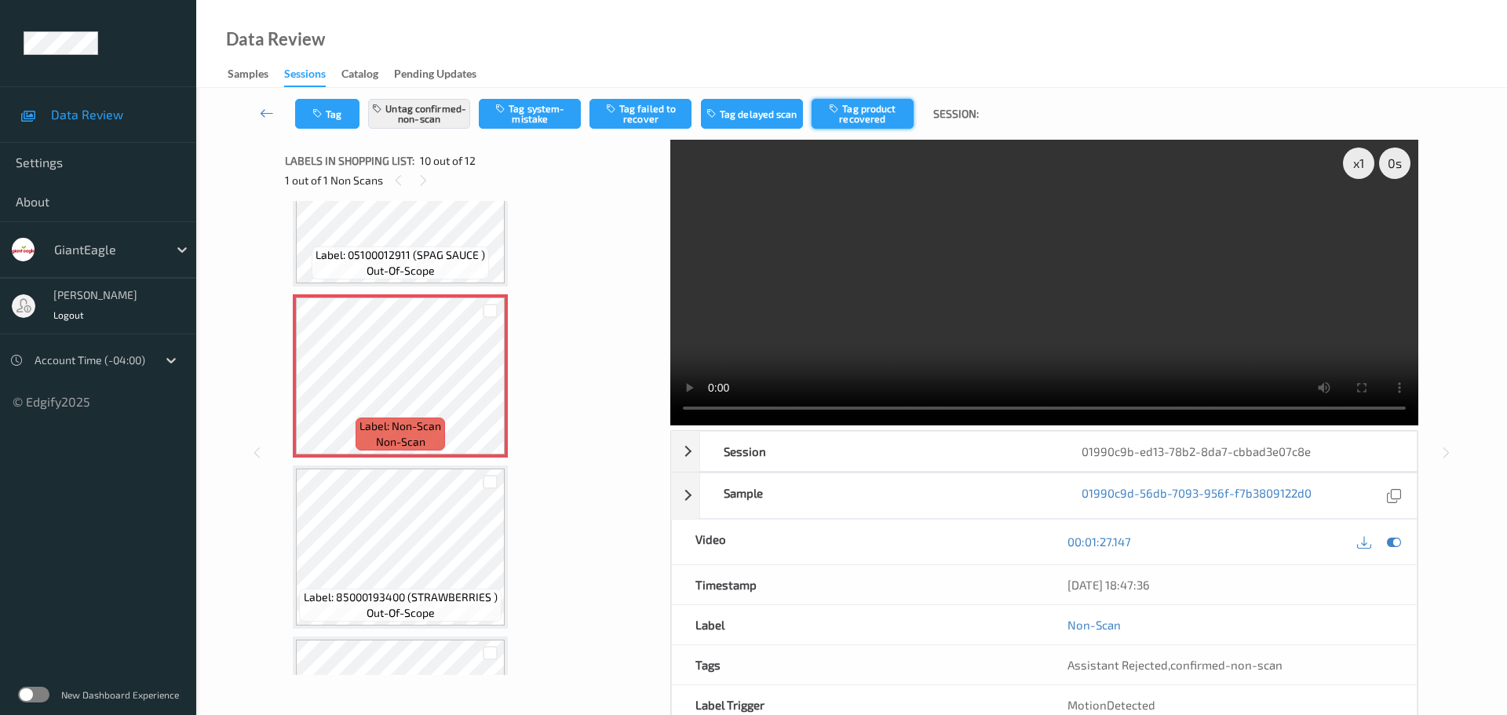
click at [861, 113] on button "Tag product recovered" at bounding box center [862, 114] width 102 height 30
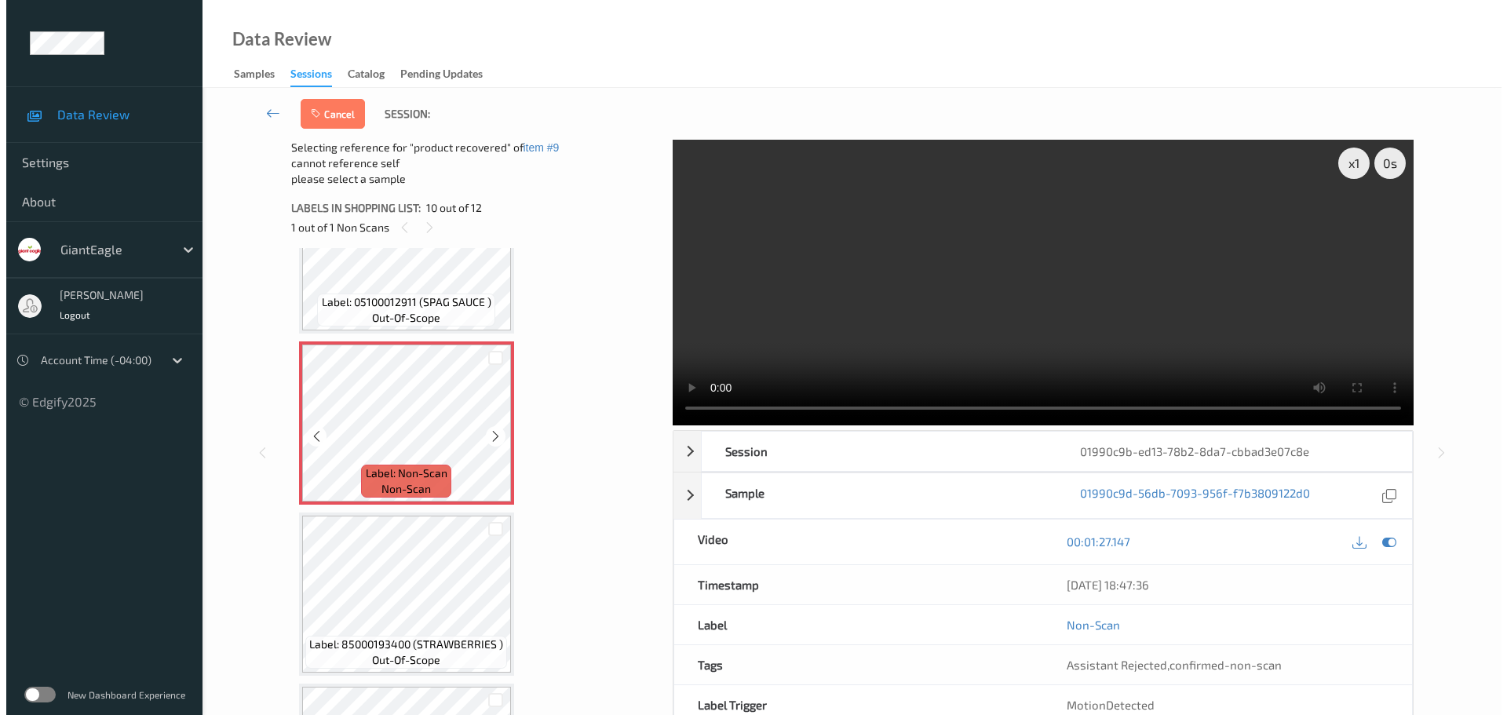
scroll to position [1587, 0]
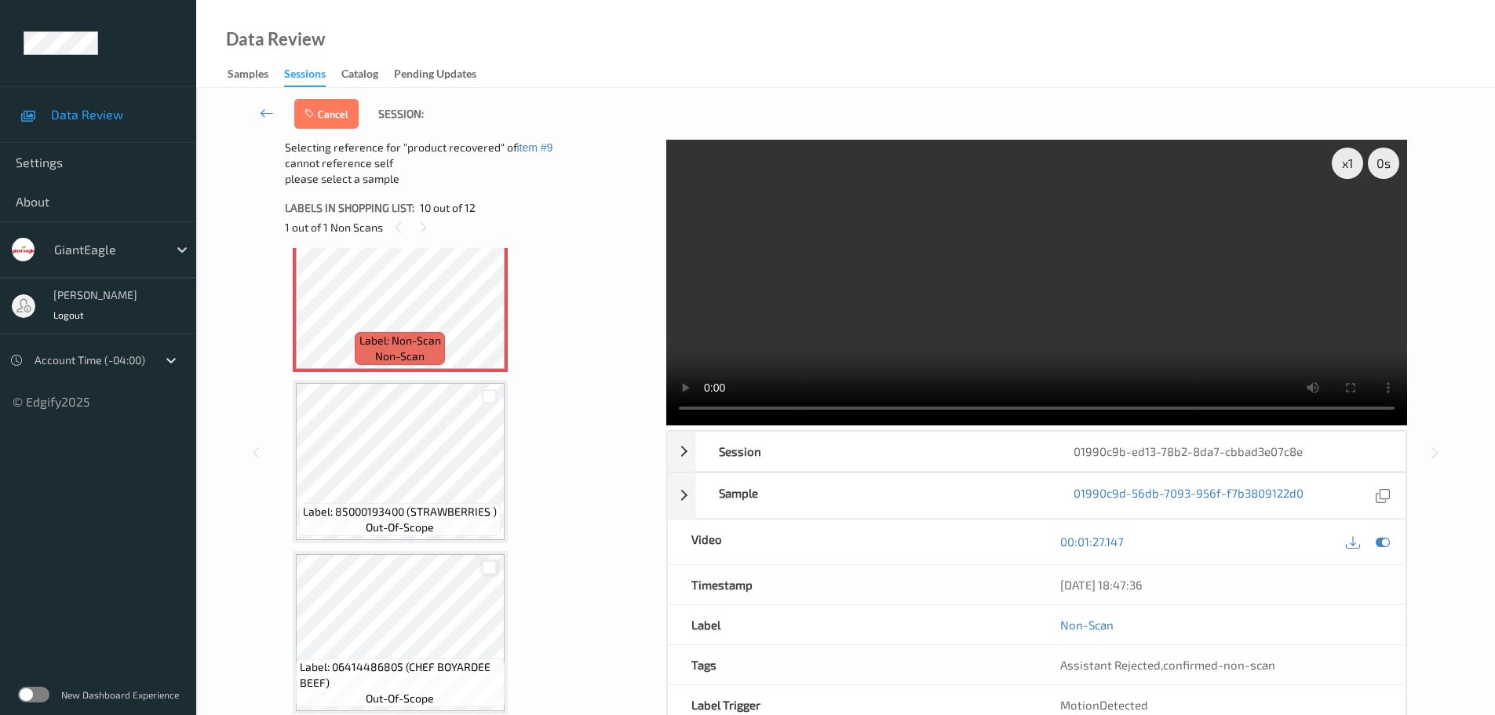
click at [490, 563] on div at bounding box center [489, 567] width 15 height 15
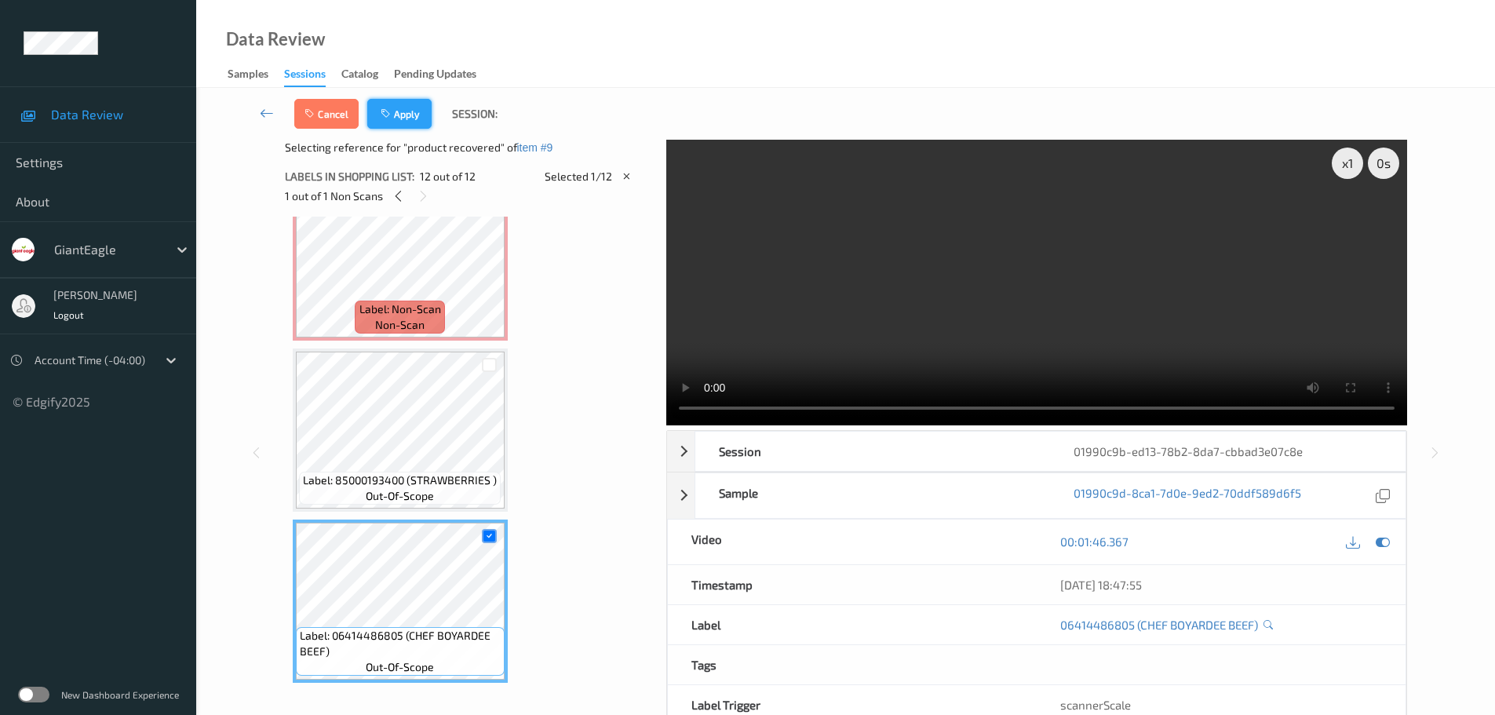
click at [403, 108] on button "Apply" at bounding box center [399, 114] width 64 height 30
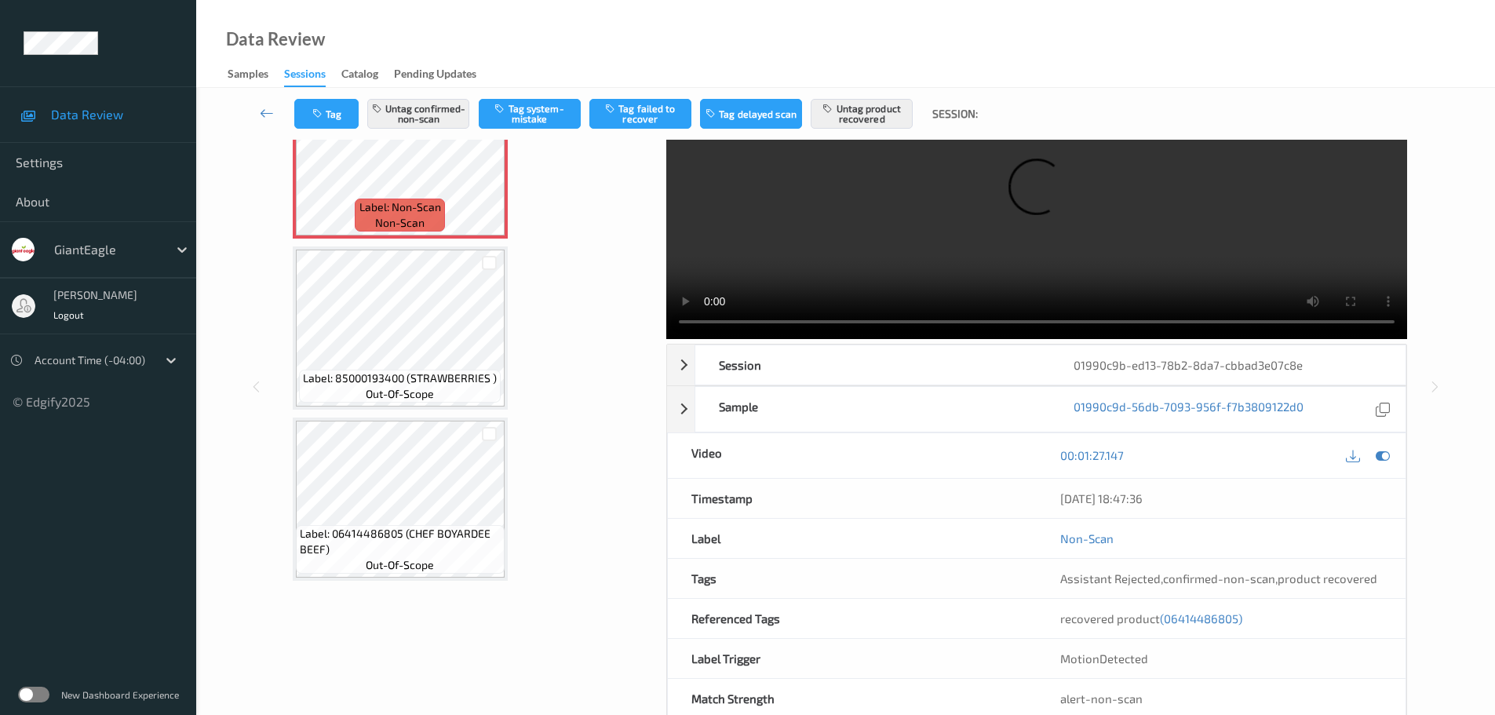
scroll to position [123, 0]
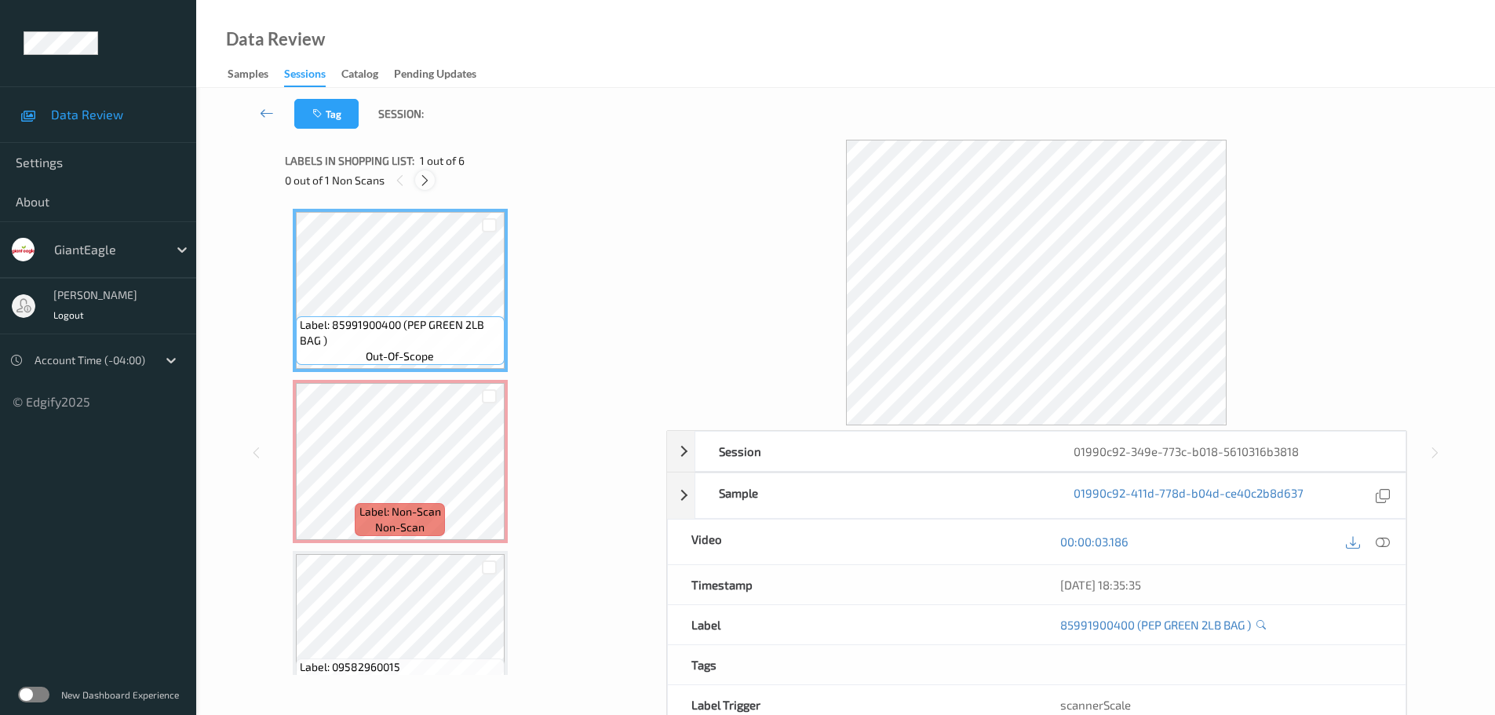
click at [431, 177] on icon at bounding box center [424, 180] width 13 height 14
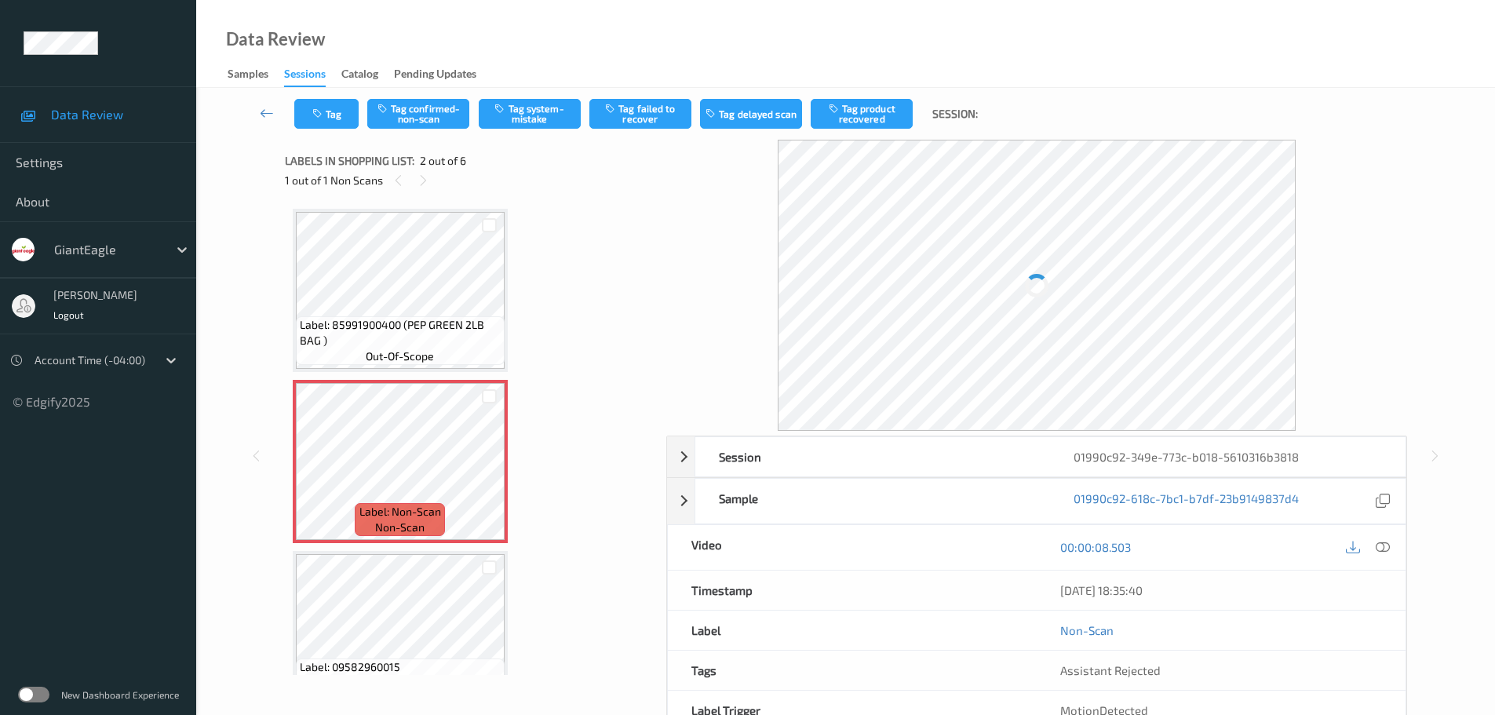
scroll to position [8, 0]
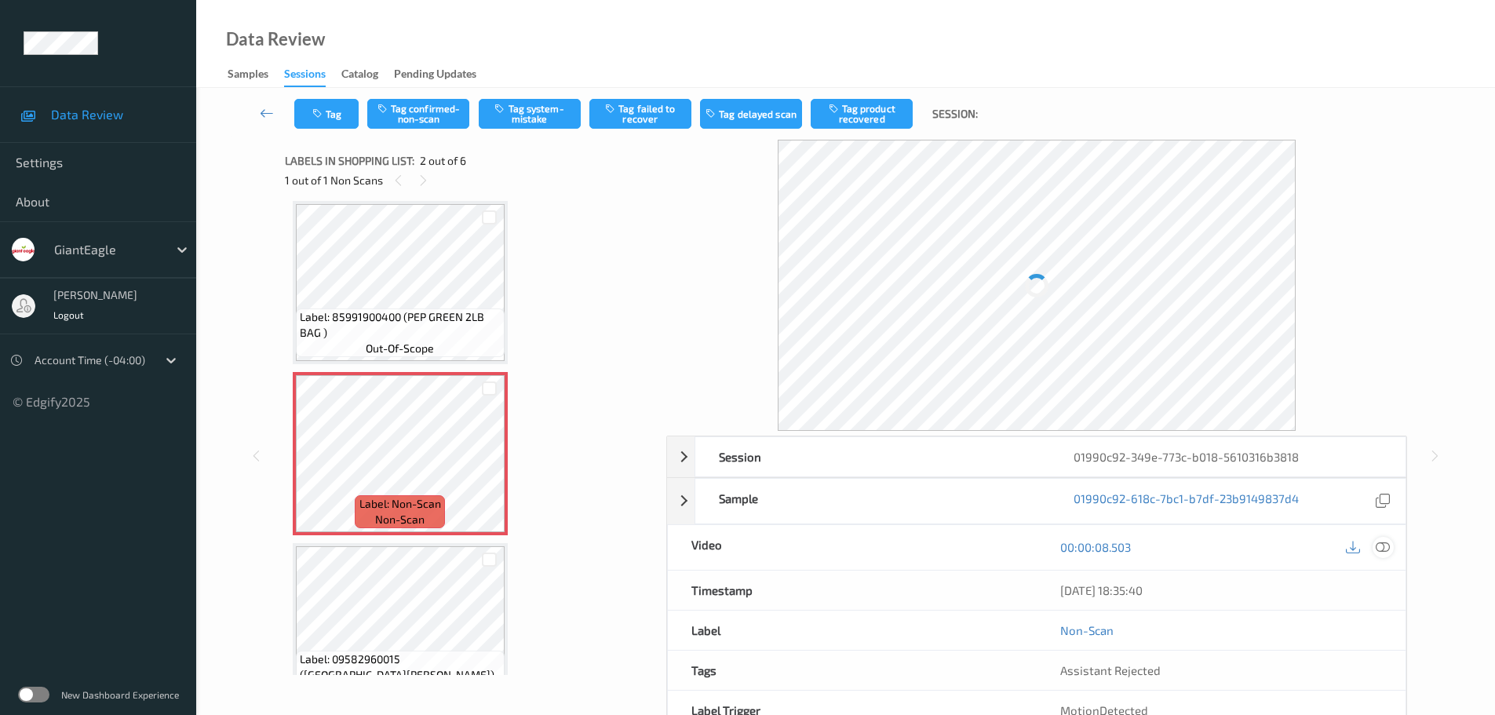
click at [1383, 538] on div at bounding box center [1383, 547] width 21 height 21
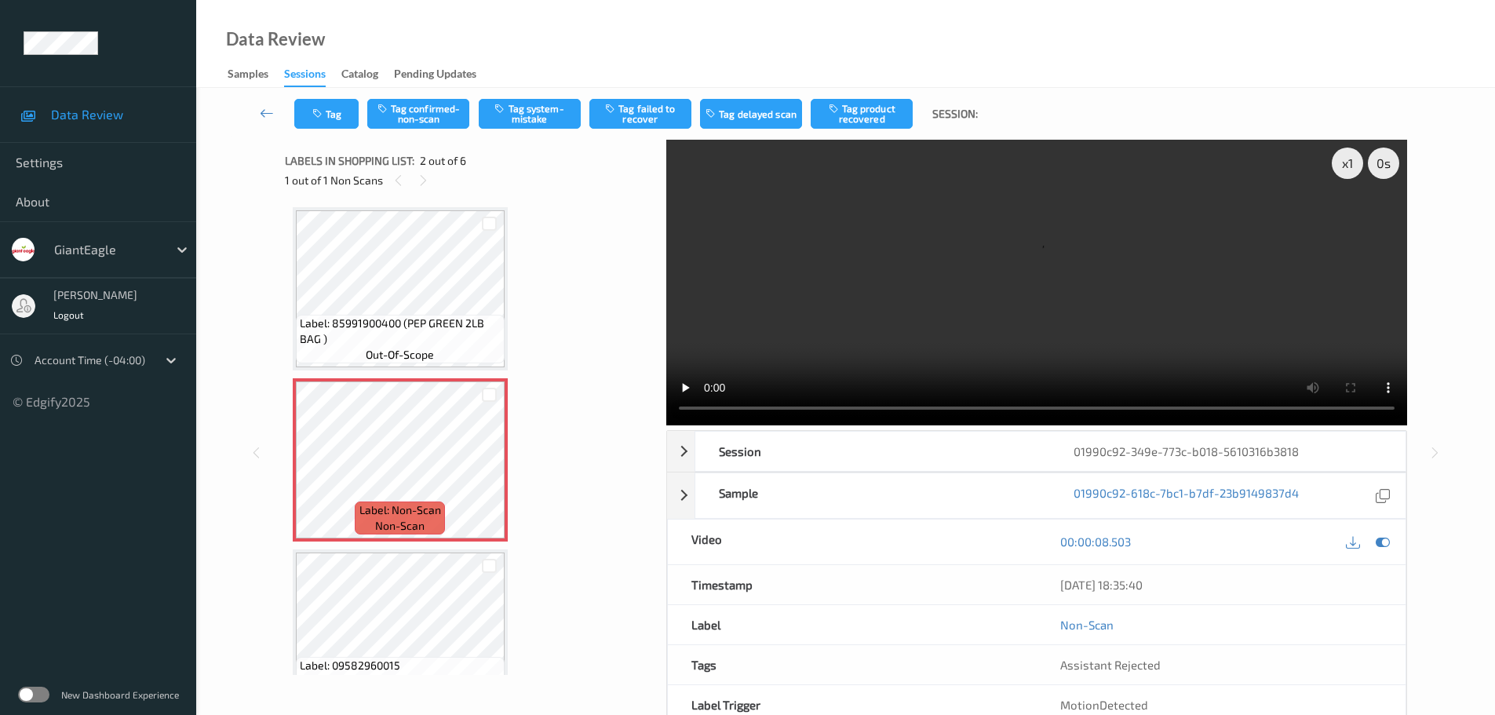
scroll to position [0, 0]
click at [490, 476] on icon at bounding box center [489, 475] width 13 height 14
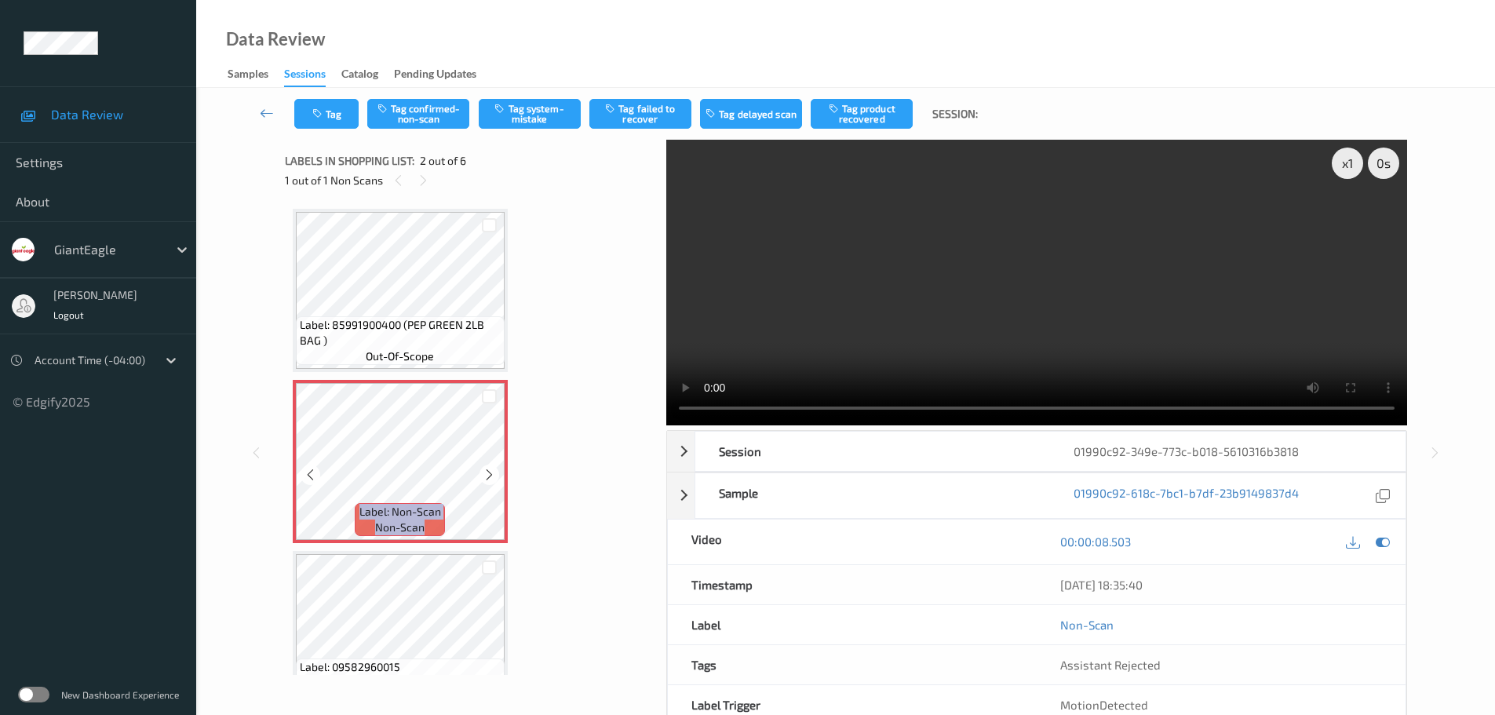
click at [490, 476] on icon at bounding box center [489, 475] width 13 height 14
click at [490, 471] on icon at bounding box center [489, 475] width 13 height 14
click at [487, 479] on icon at bounding box center [489, 475] width 13 height 14
click at [501, 108] on icon "button" at bounding box center [500, 108] width 13 height 11
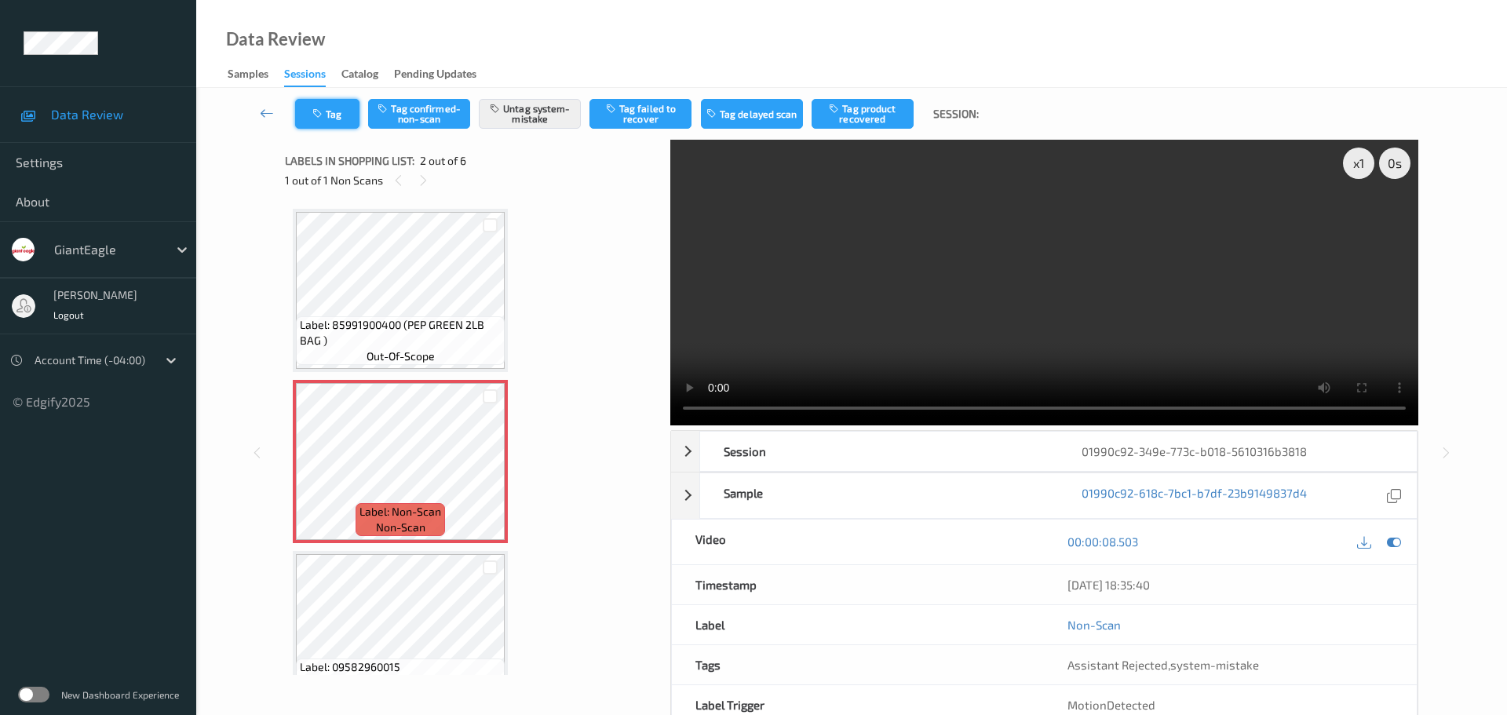
click at [337, 110] on button "Tag" at bounding box center [327, 114] width 64 height 30
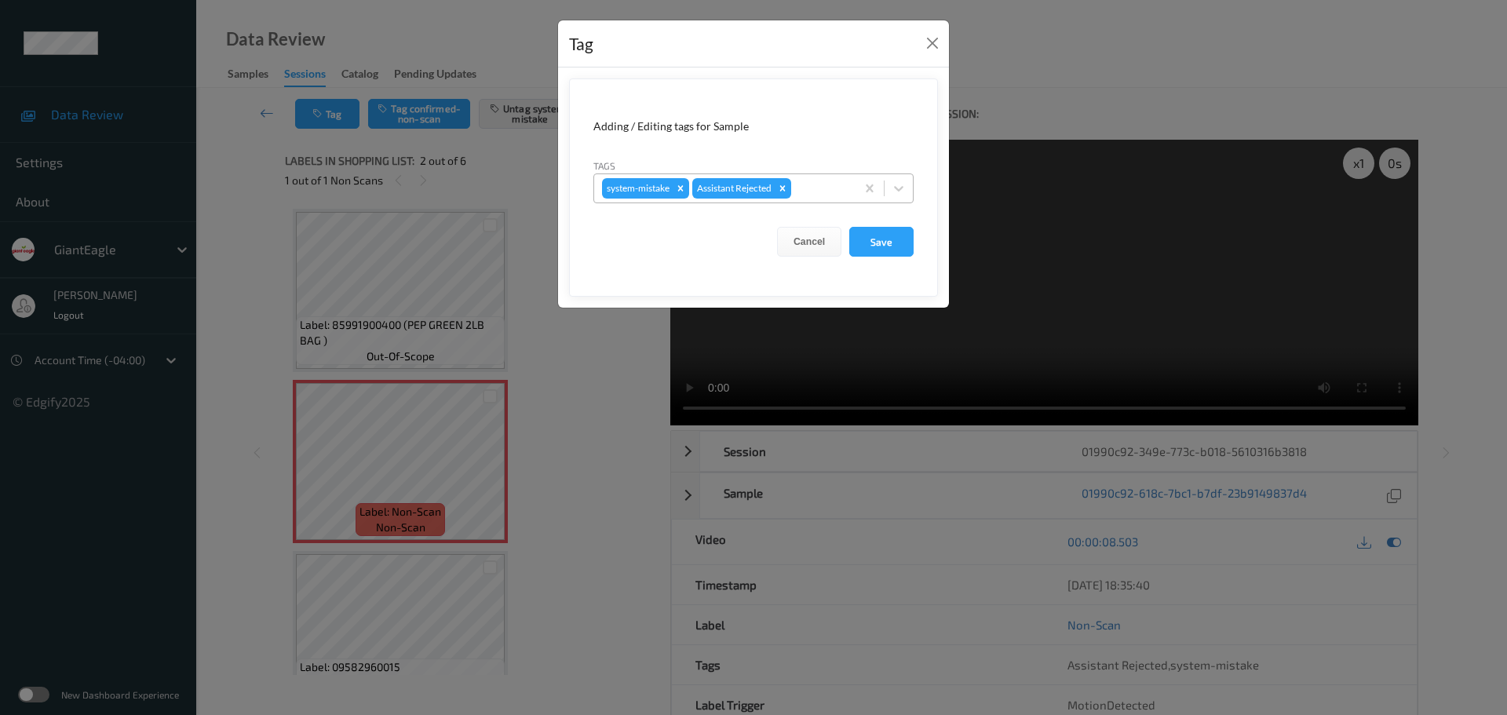
click at [813, 187] on div at bounding box center [820, 188] width 53 height 19
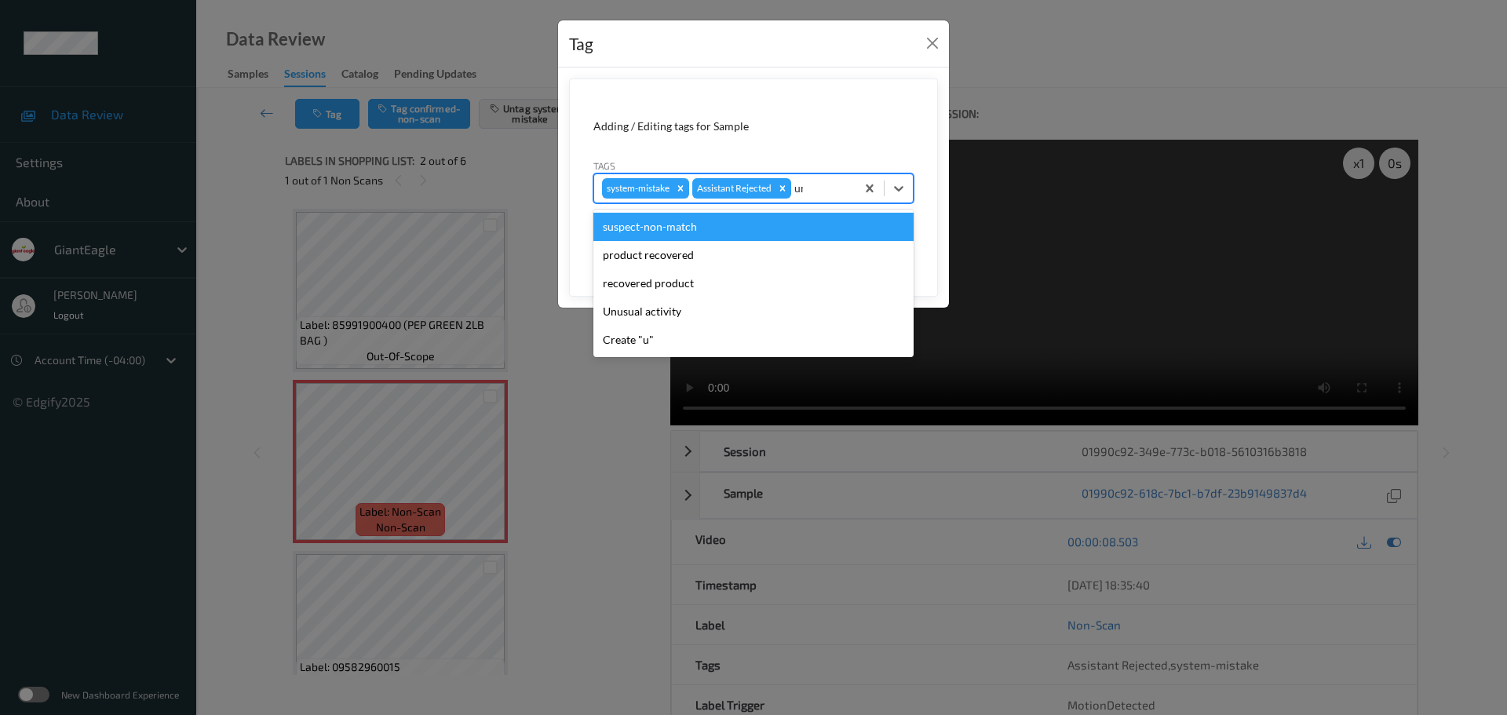
type input "unu"
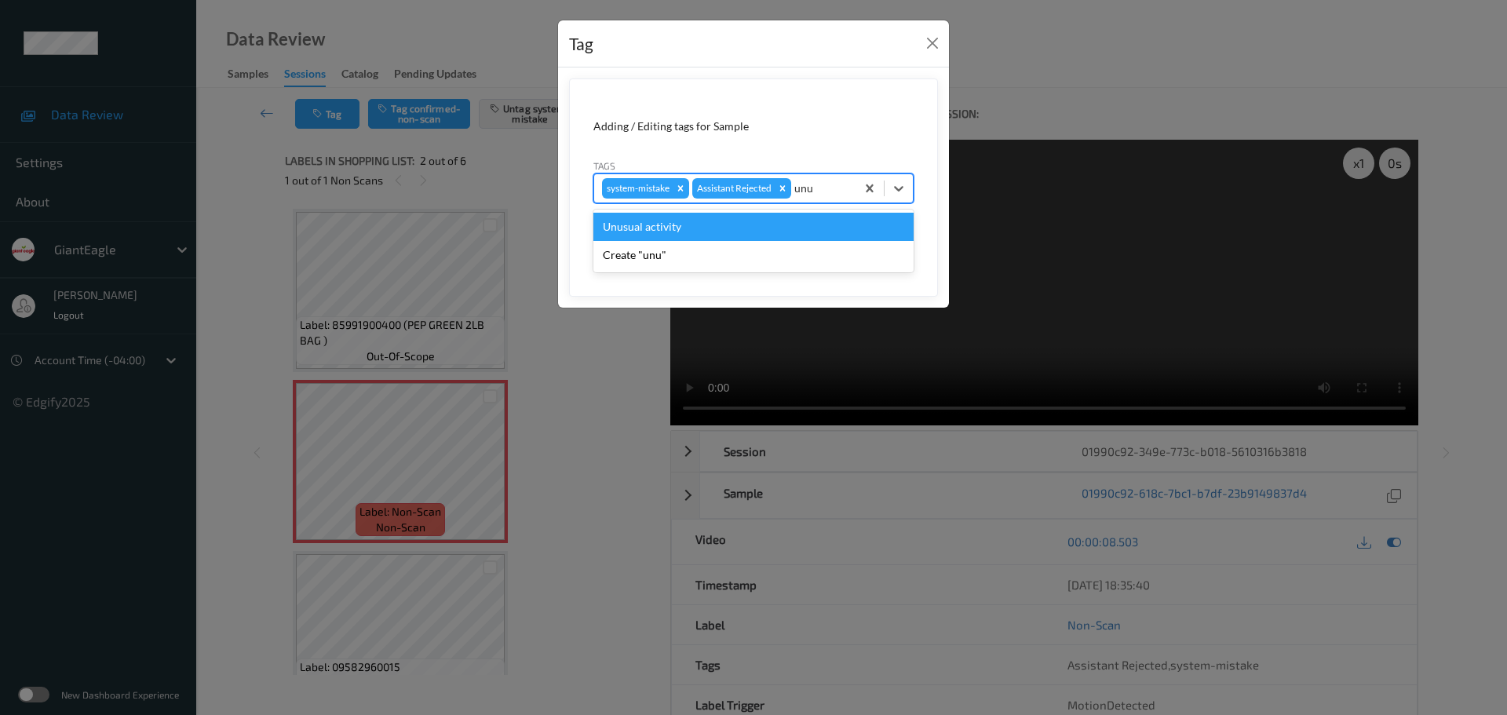
click at [759, 226] on div "Unusual activity" at bounding box center [753, 227] width 320 height 28
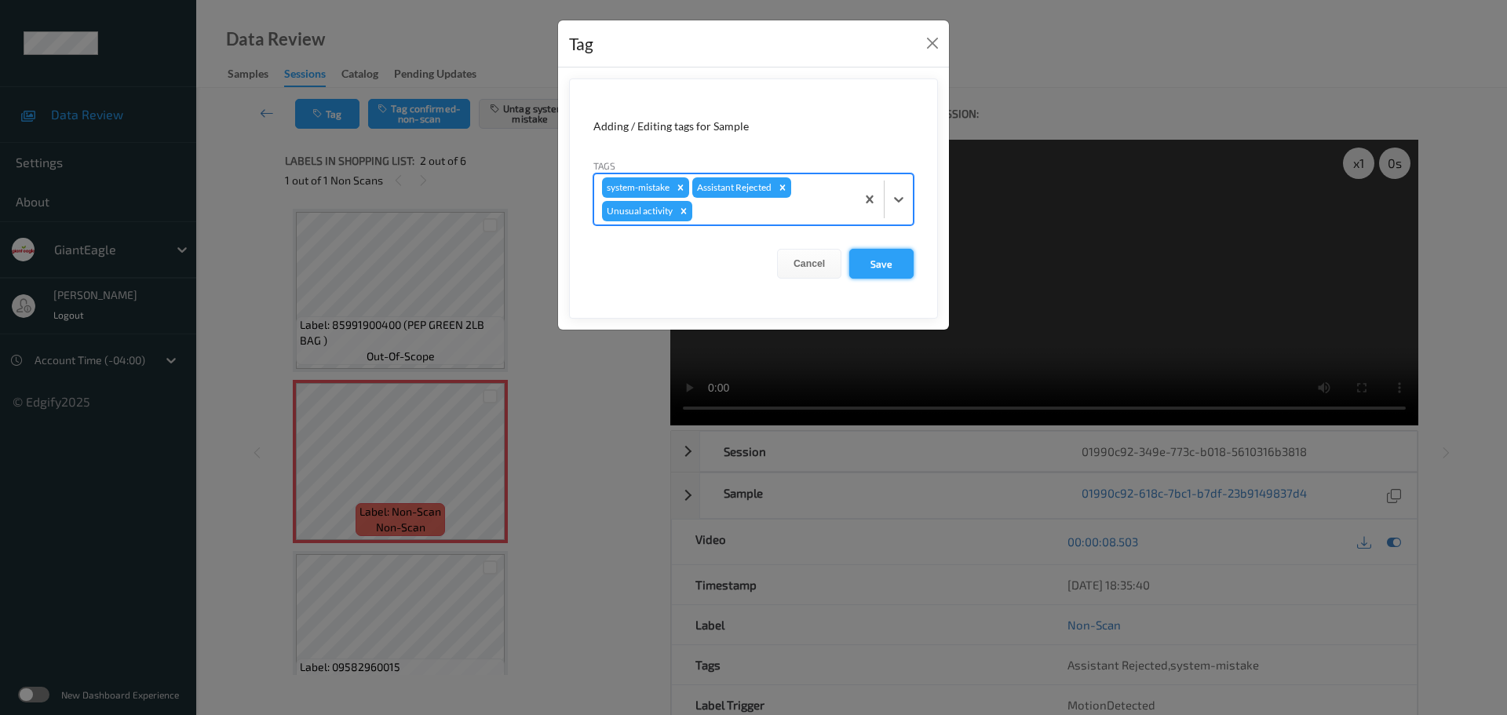
click at [866, 262] on button "Save" at bounding box center [881, 264] width 64 height 30
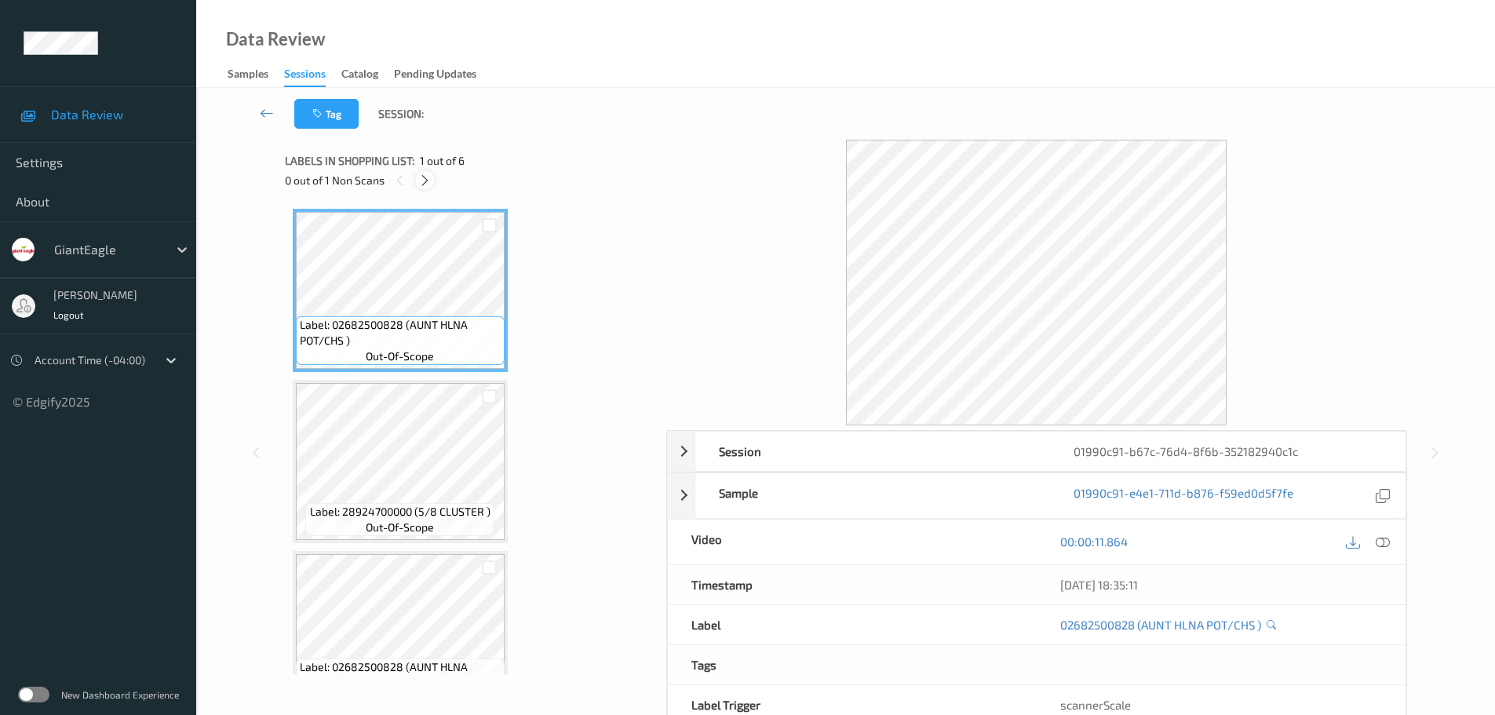
click at [415, 181] on div "0 out of 1 Non Scans" at bounding box center [470, 180] width 370 height 20
click at [417, 180] on div at bounding box center [425, 180] width 20 height 20
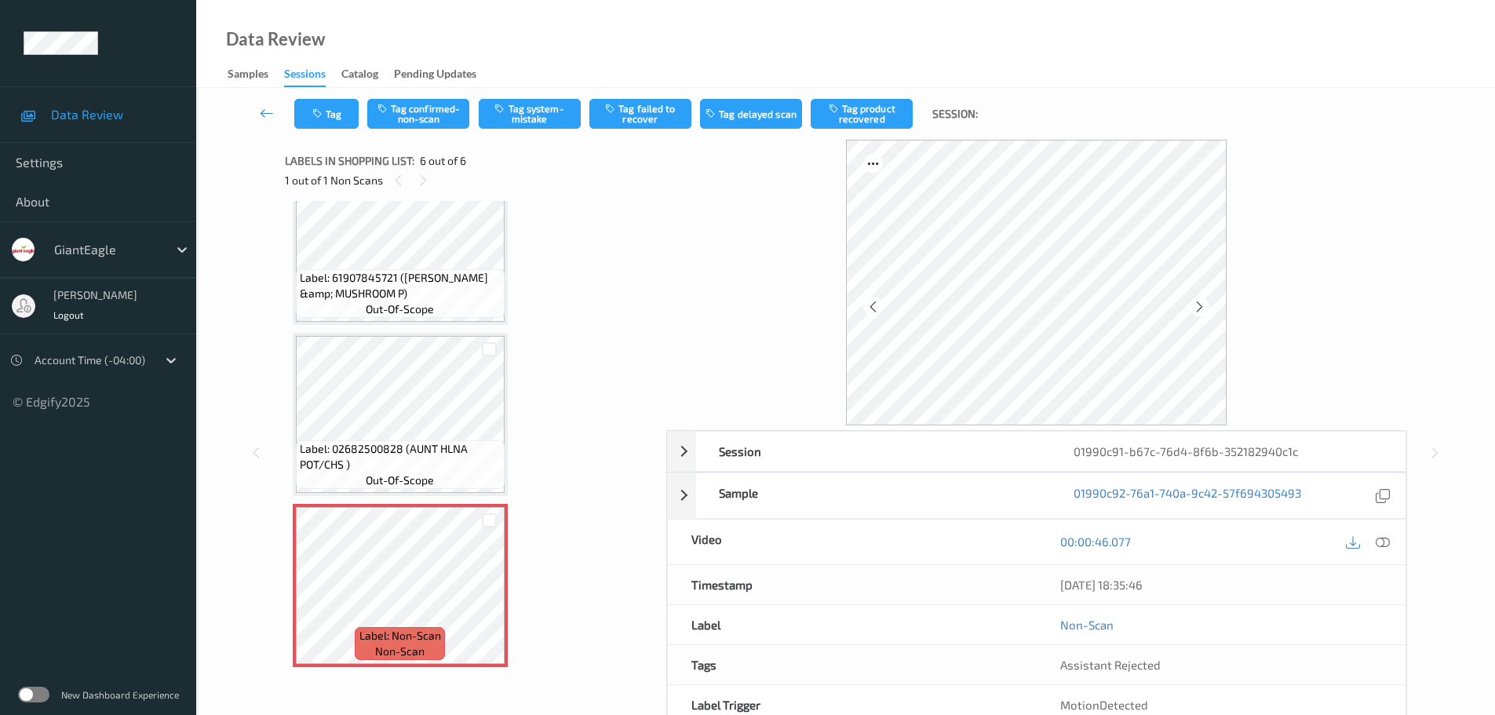
drag, startPoint x: 1380, startPoint y: 543, endPoint x: 1205, endPoint y: 407, distance: 222.1
click at [1380, 543] on icon at bounding box center [1383, 541] width 14 height 14
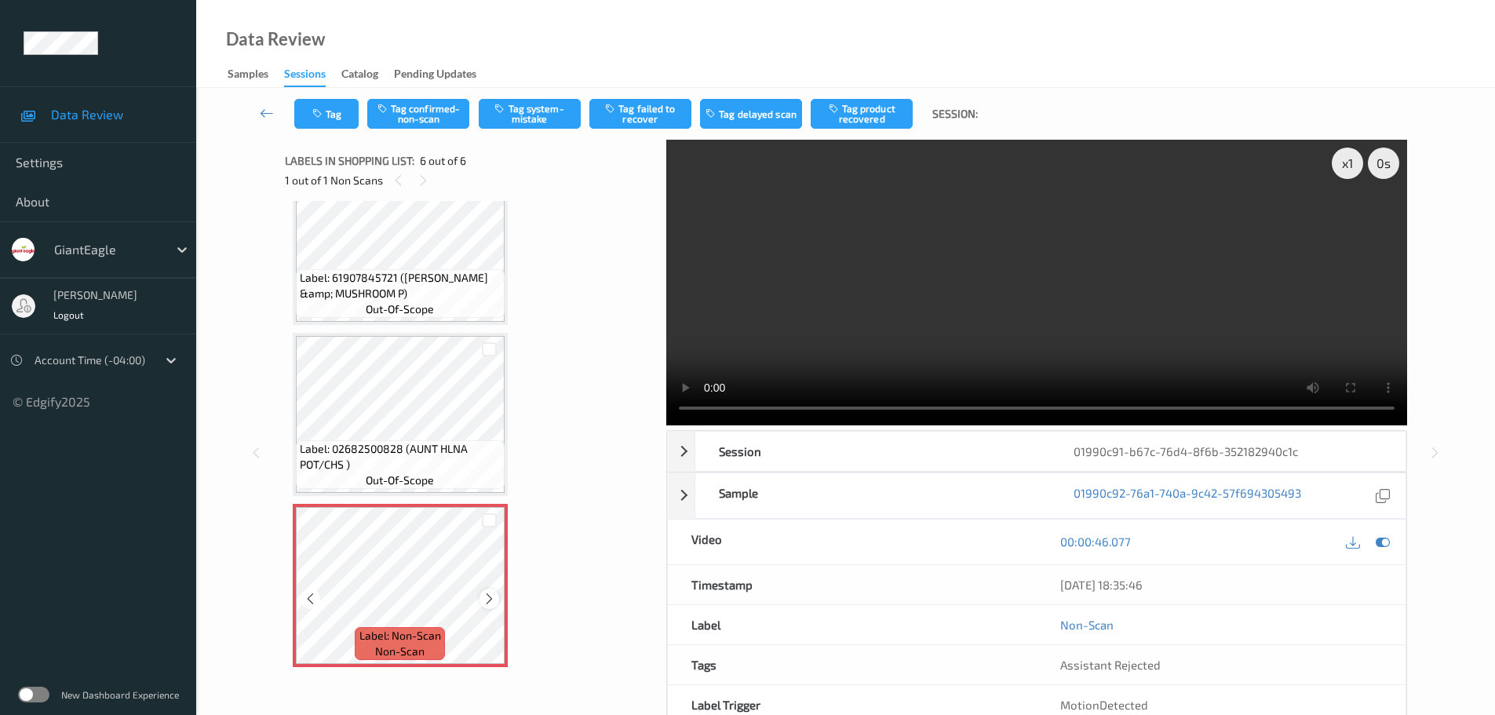
click at [490, 603] on icon at bounding box center [489, 599] width 13 height 14
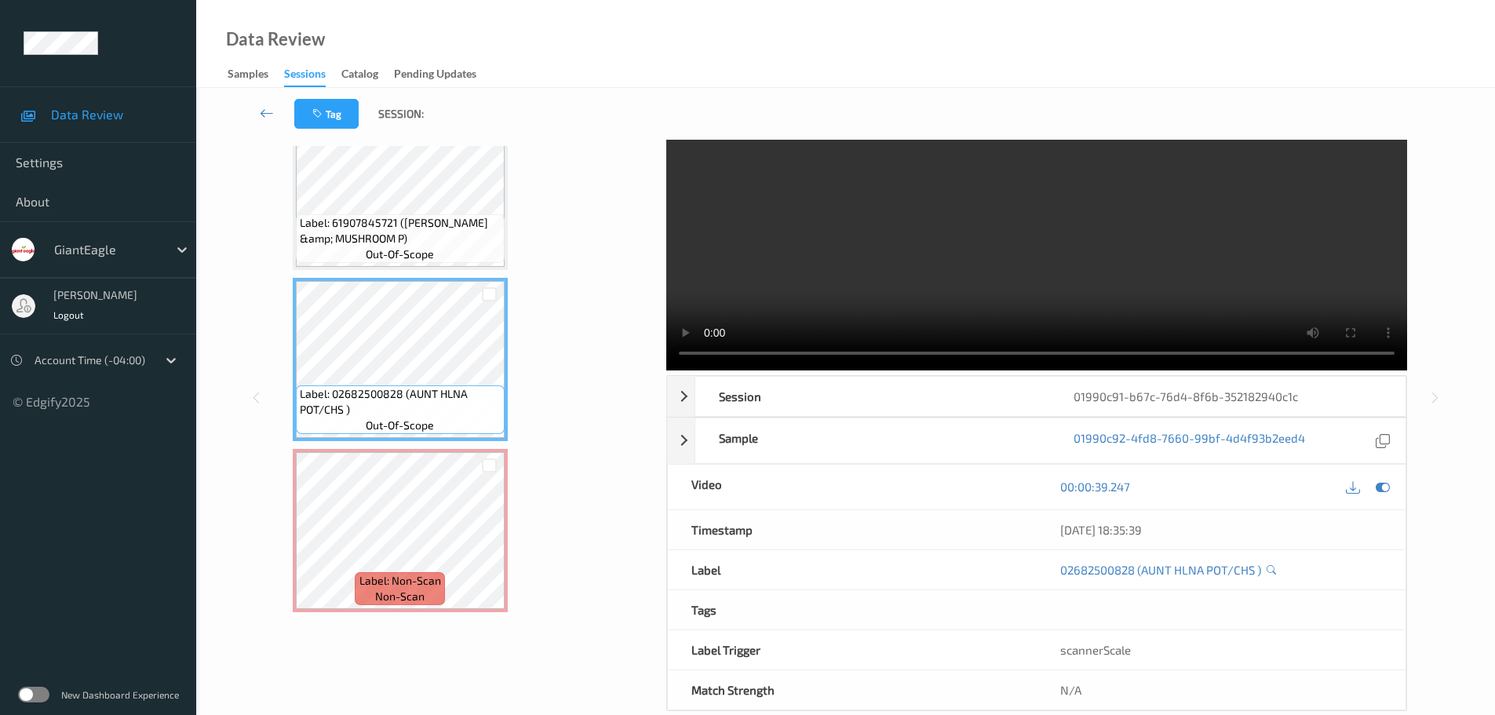
scroll to position [83, 0]
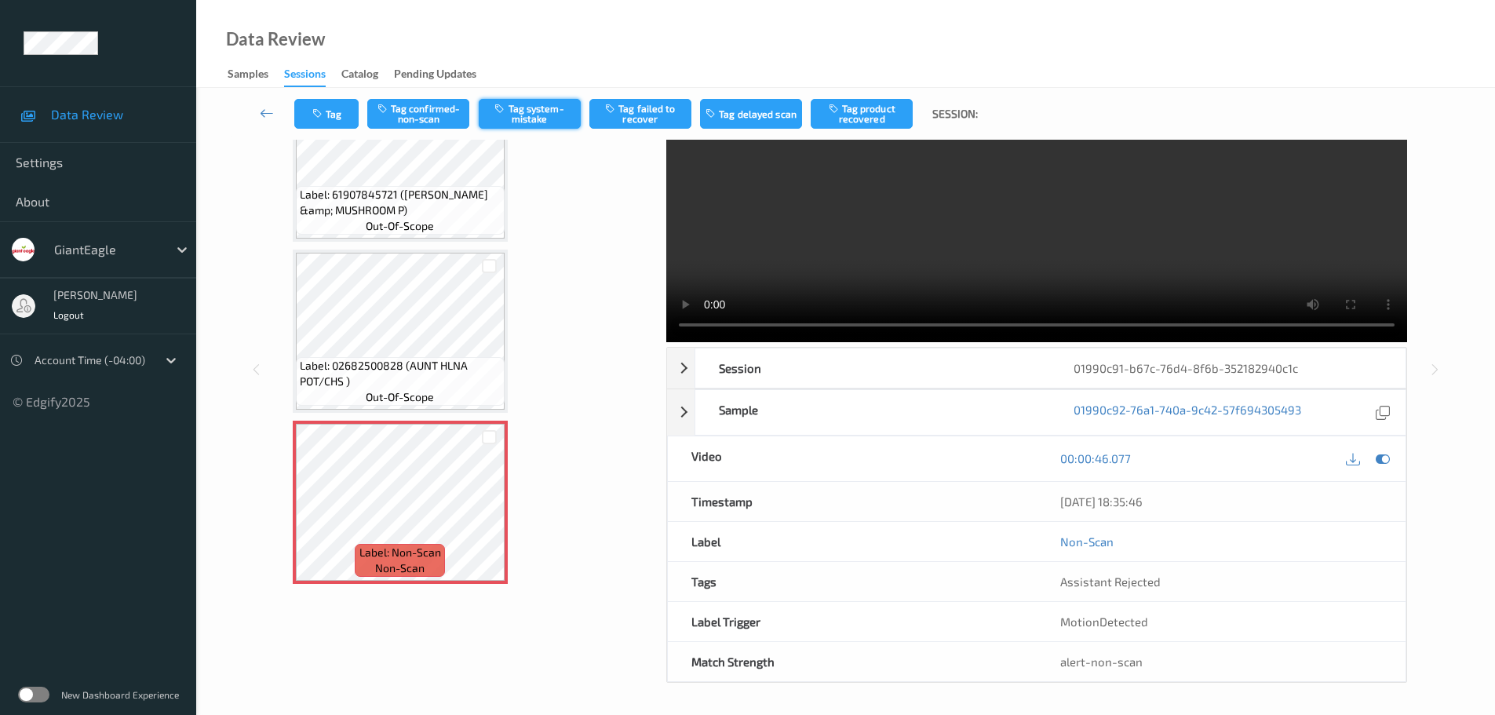
click at [520, 113] on button "Tag system-mistake" at bounding box center [530, 114] width 102 height 30
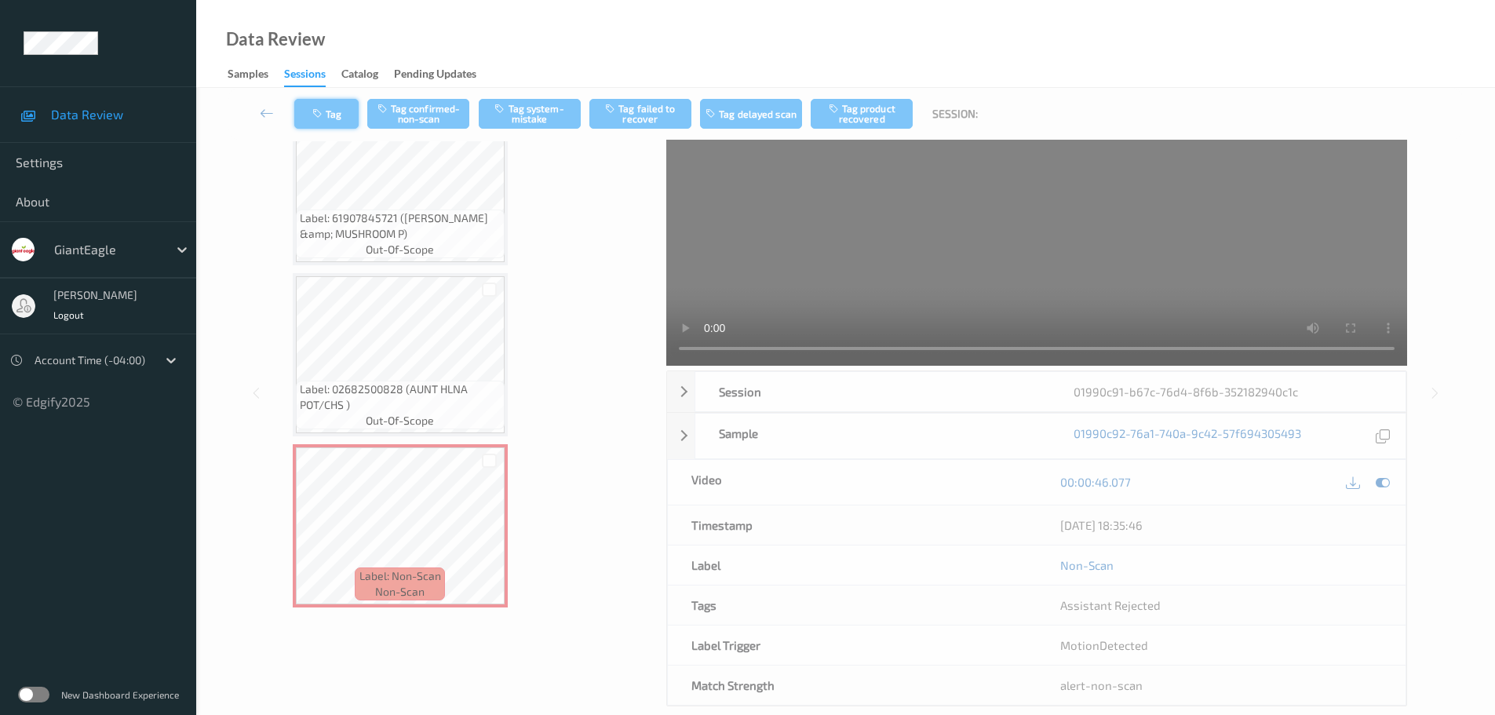
scroll to position [0, 0]
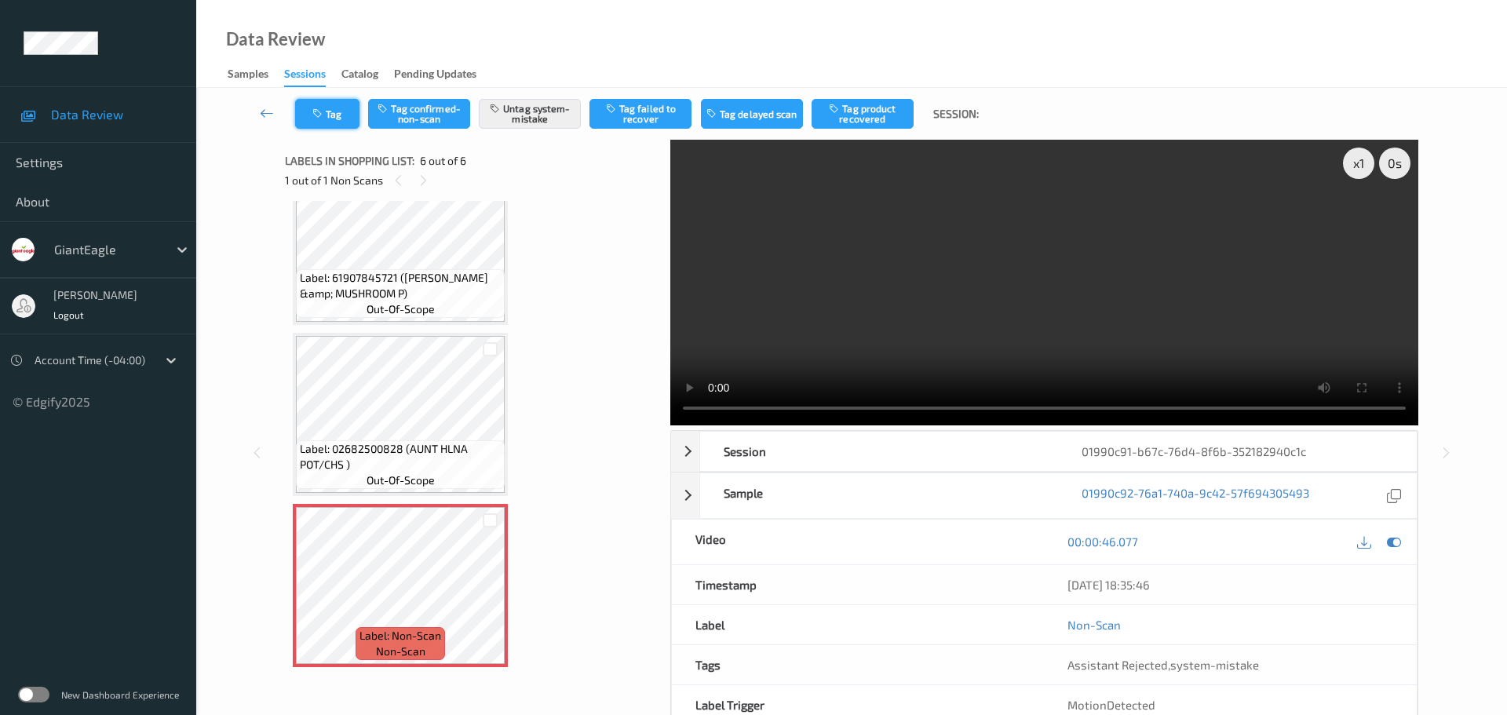
click at [337, 105] on button "Tag" at bounding box center [327, 114] width 64 height 30
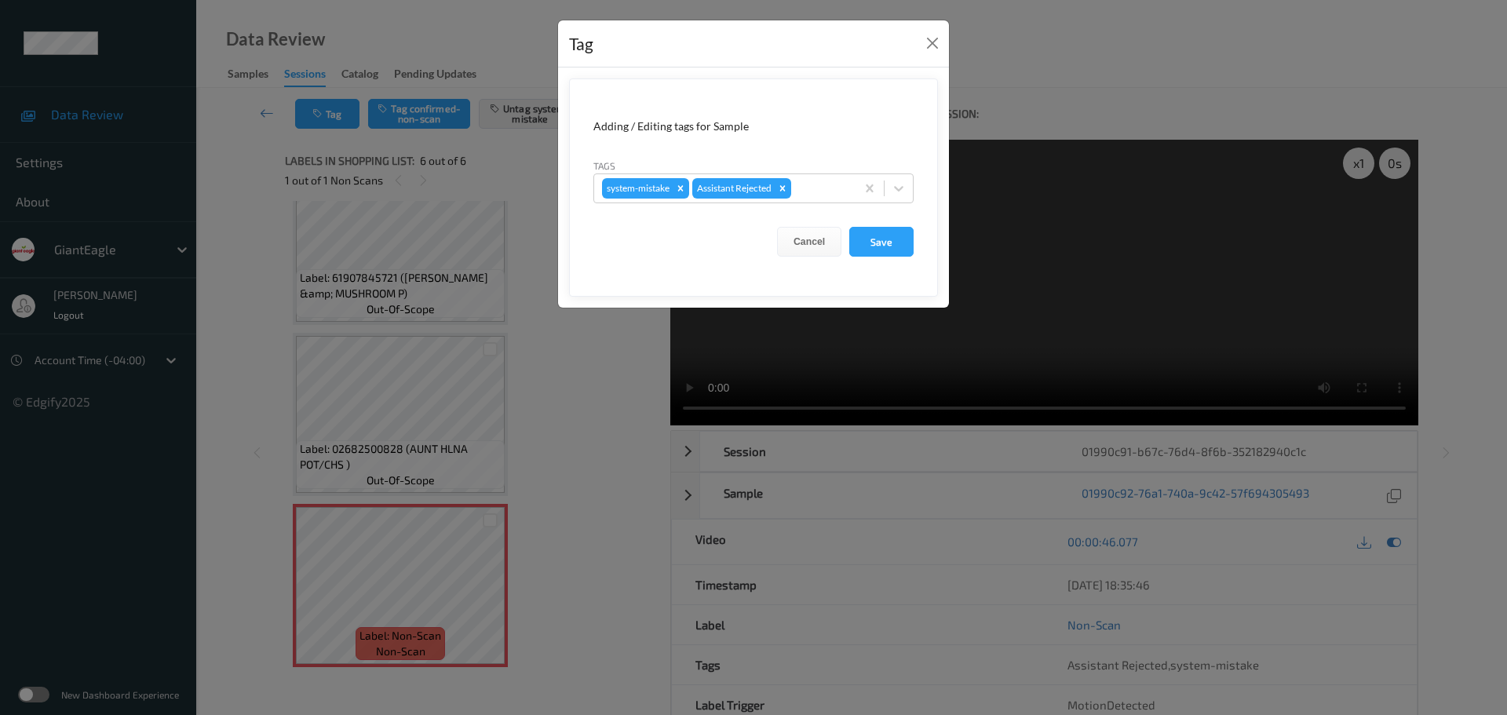
drag, startPoint x: 804, startPoint y: 194, endPoint x: 767, endPoint y: 170, distance: 43.8
click at [806, 194] on div at bounding box center [820, 188] width 53 height 19
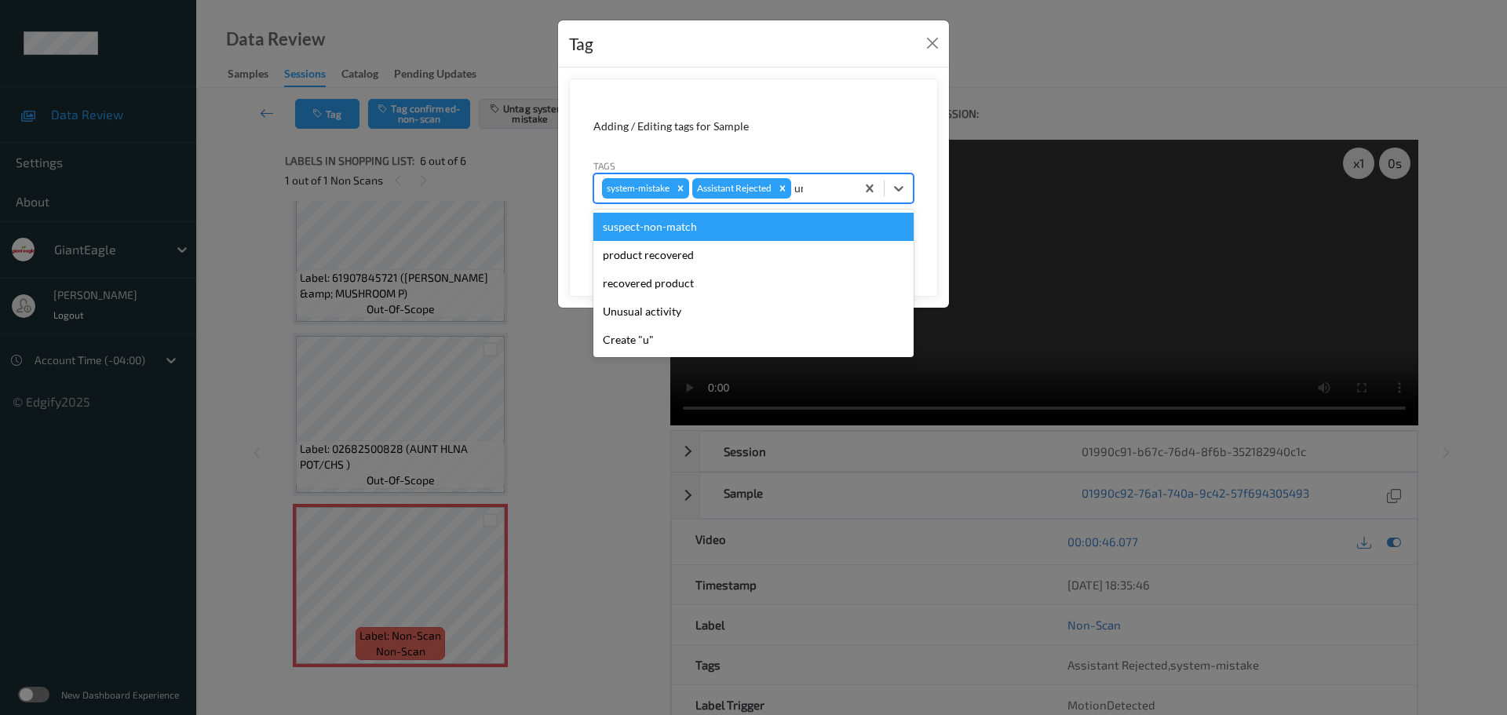
type input "unu"
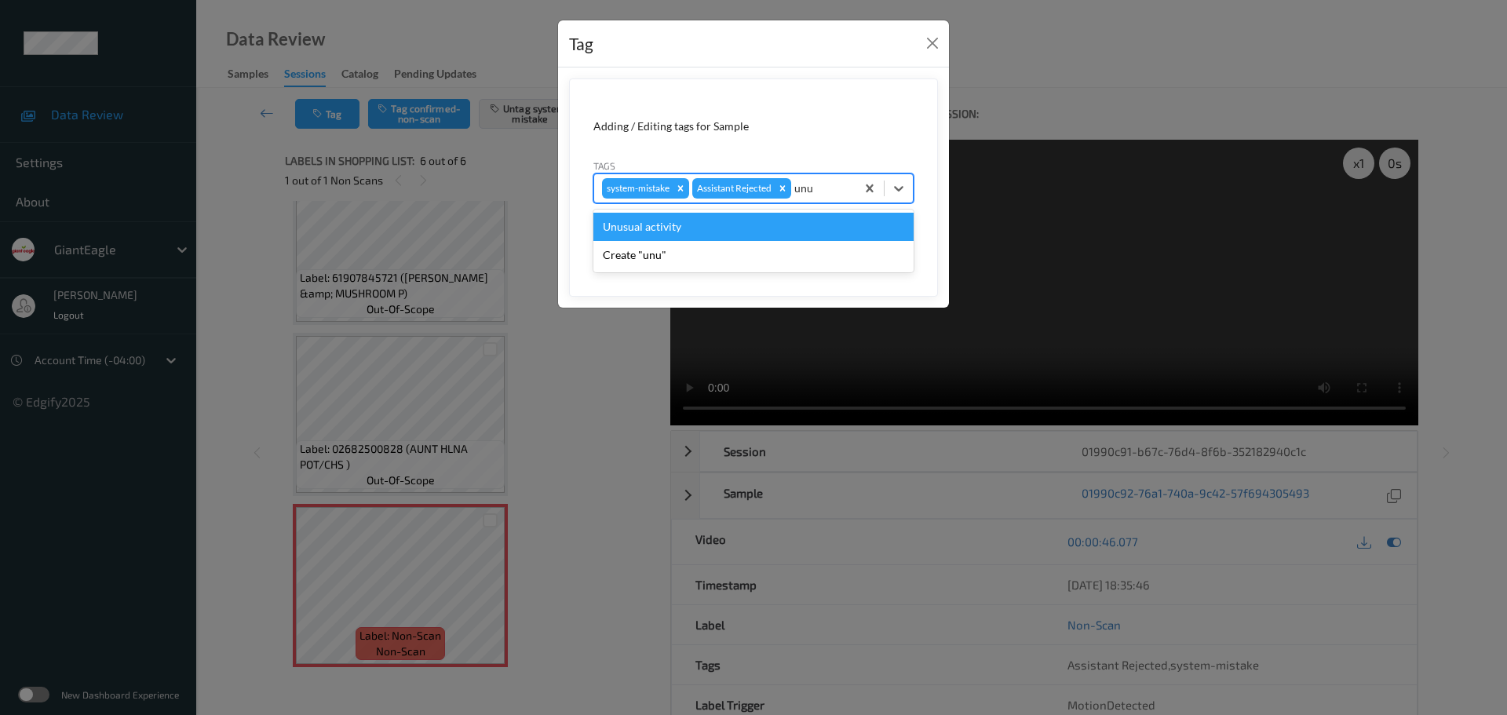
click at [775, 224] on div "Unusual activity" at bounding box center [753, 227] width 320 height 28
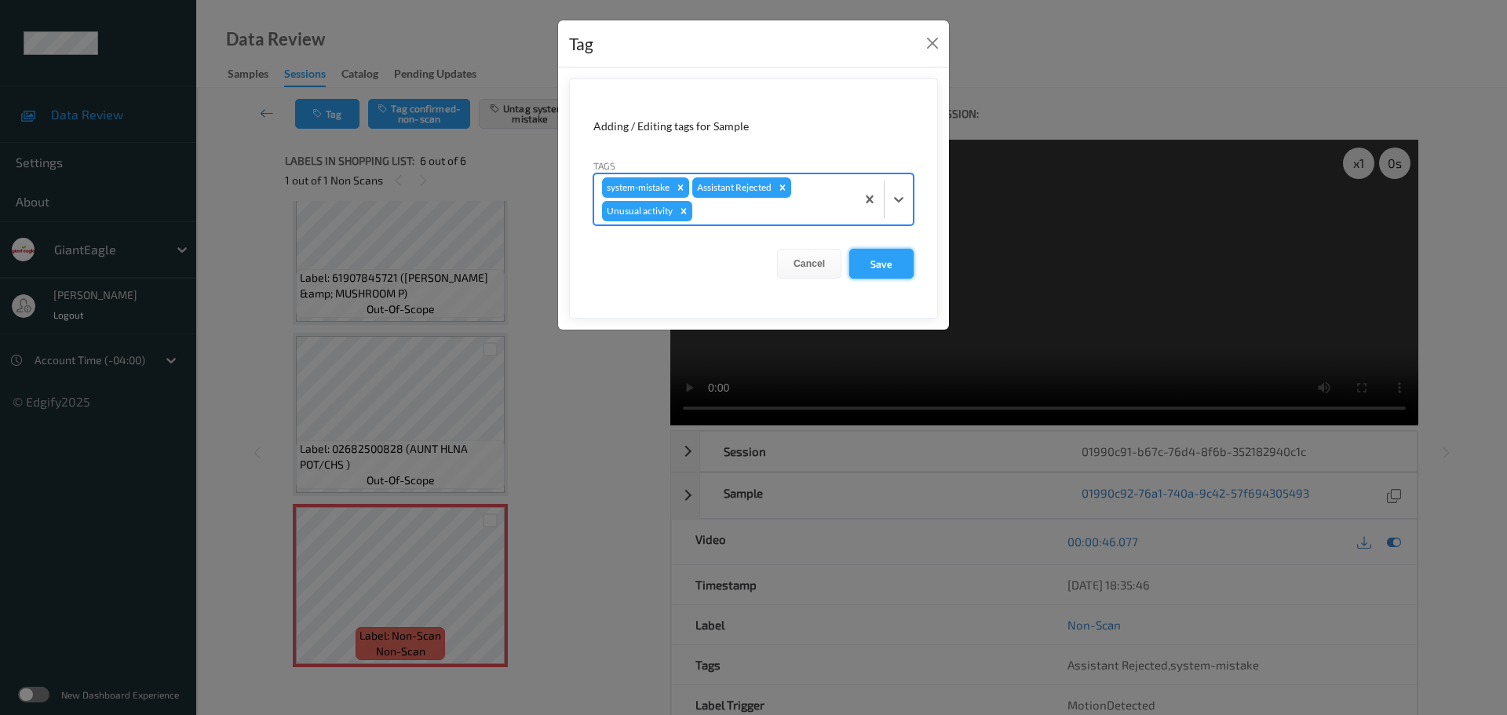
click at [888, 257] on button "Save" at bounding box center [881, 264] width 64 height 30
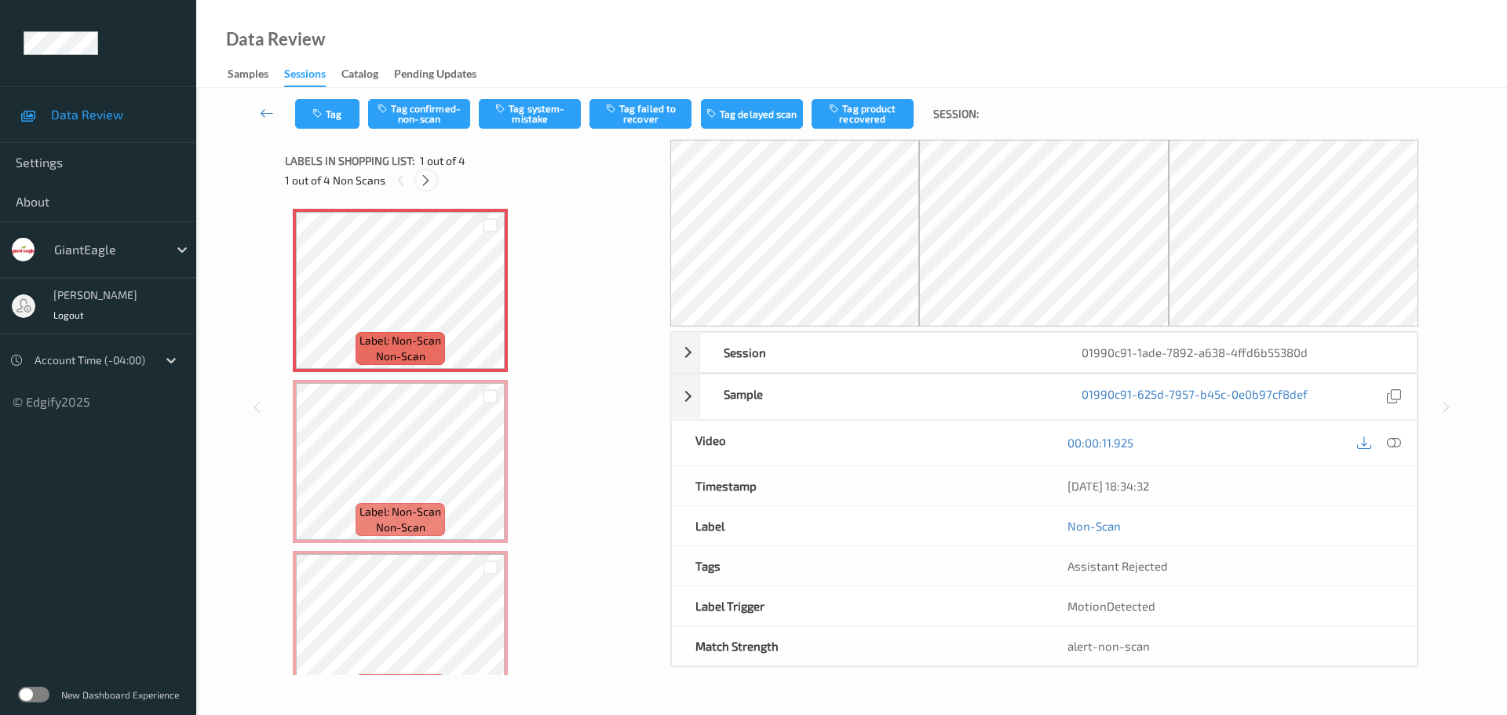
click at [432, 175] on icon at bounding box center [425, 180] width 13 height 14
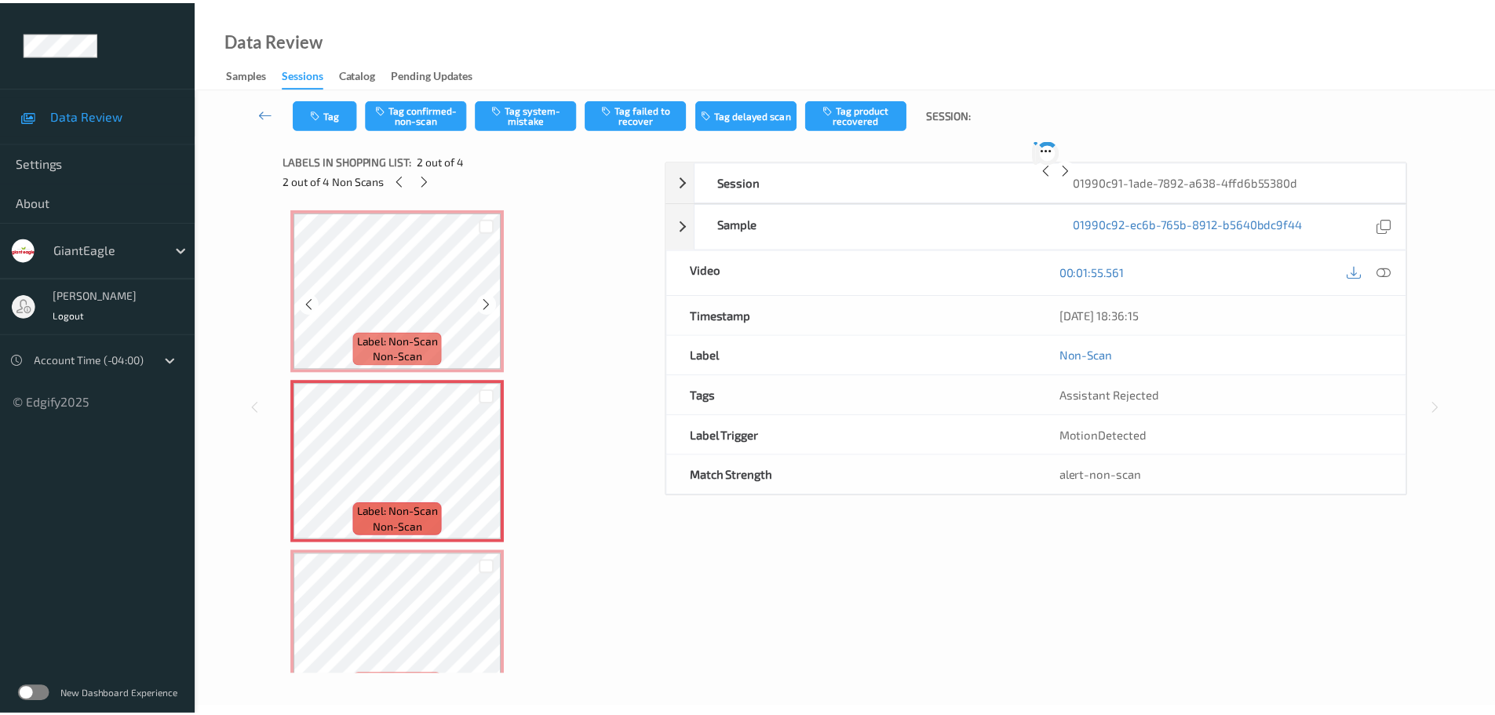
scroll to position [8, 0]
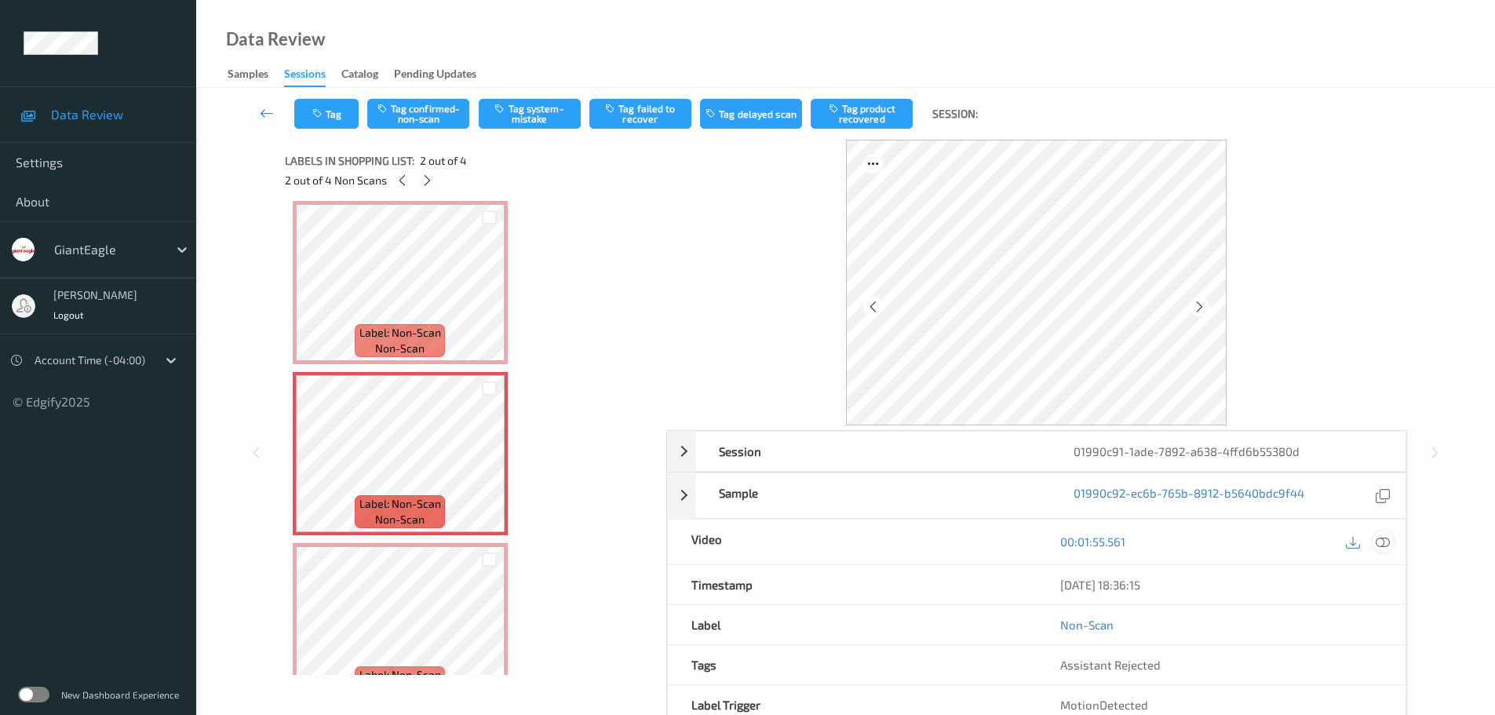
click at [1380, 548] on icon at bounding box center [1383, 541] width 14 height 14
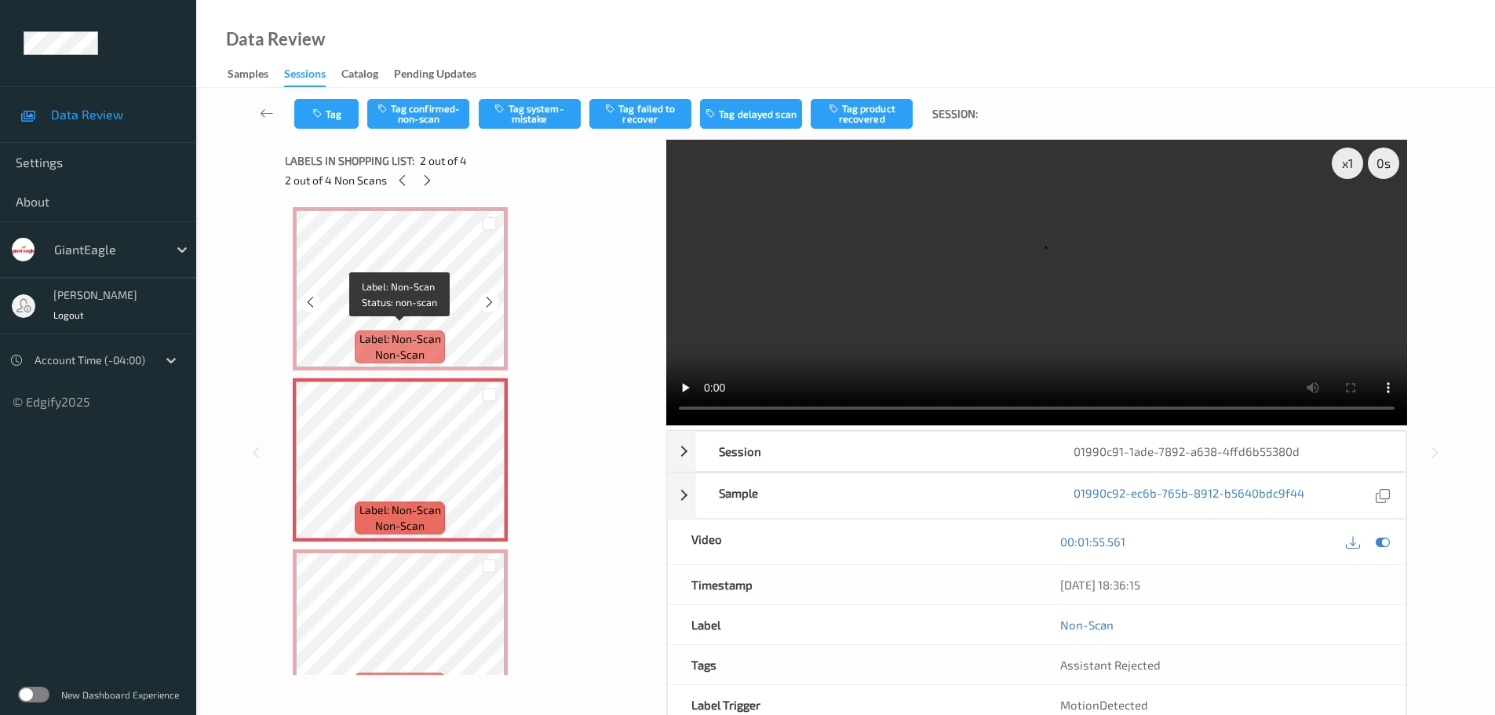
scroll to position [0, 0]
click at [420, 190] on div "2 out of 4 Non Scans" at bounding box center [470, 180] width 370 height 20
click at [419, 188] on div "2 out of 4 Non Scans" at bounding box center [470, 180] width 370 height 20
click at [419, 183] on div at bounding box center [427, 180] width 20 height 20
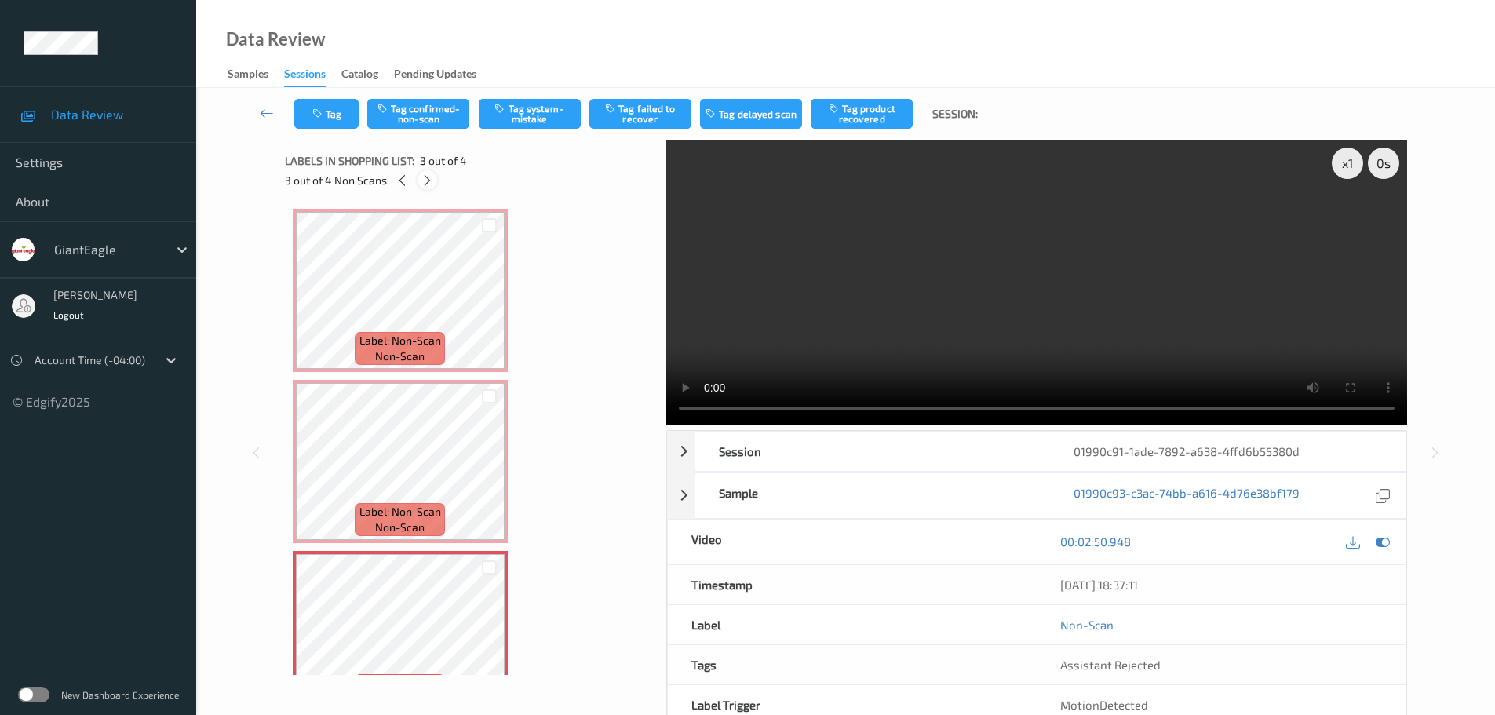
scroll to position [218, 0]
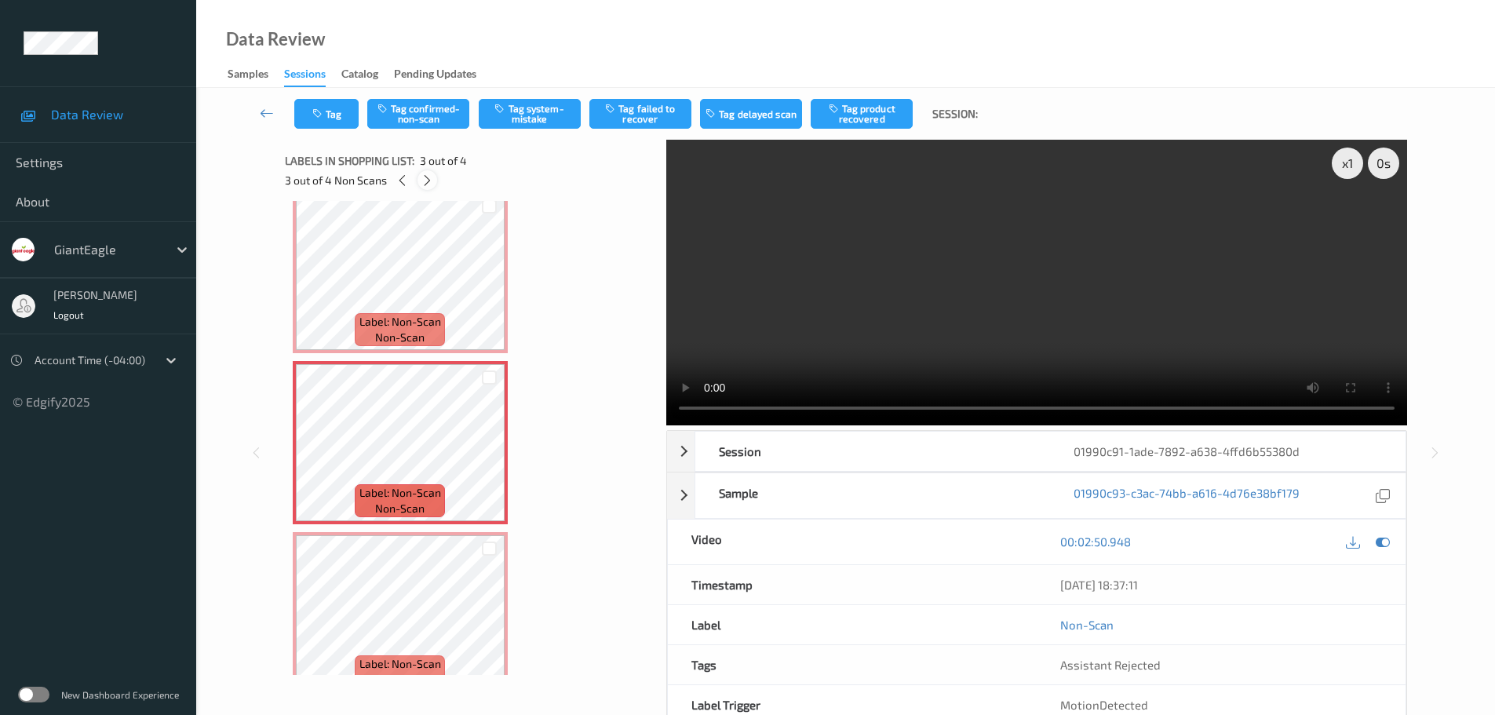
click at [419, 183] on div at bounding box center [427, 180] width 20 height 20
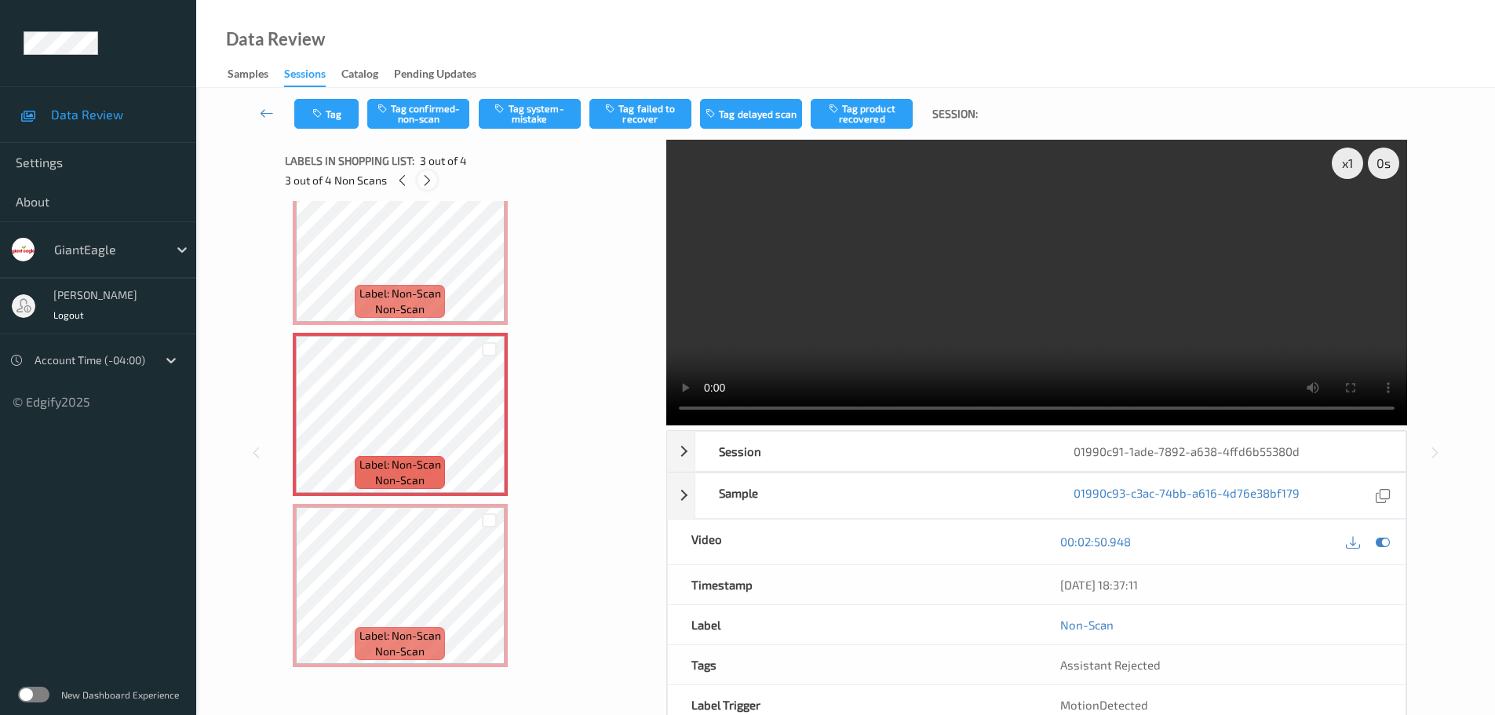
click at [419, 183] on div at bounding box center [427, 180] width 20 height 20
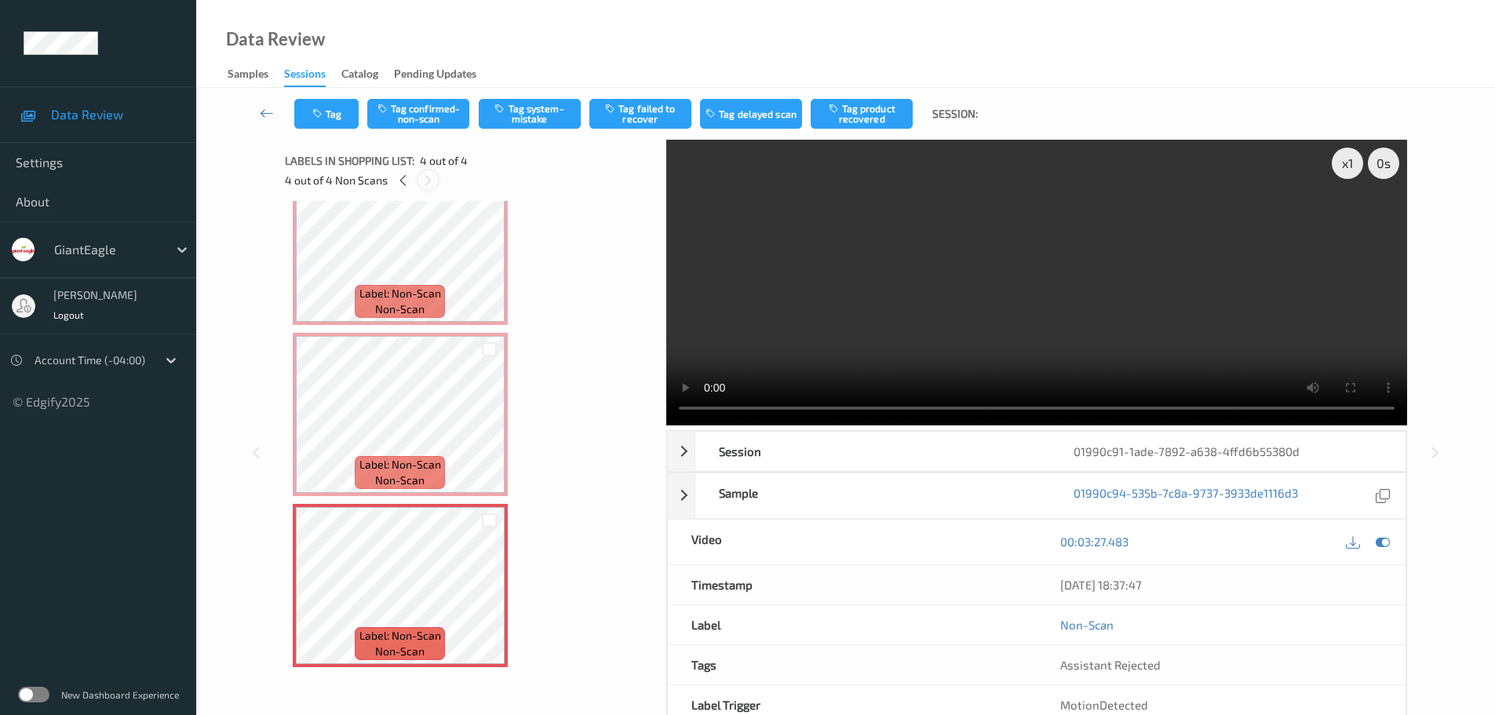
click at [419, 183] on div at bounding box center [428, 180] width 20 height 20
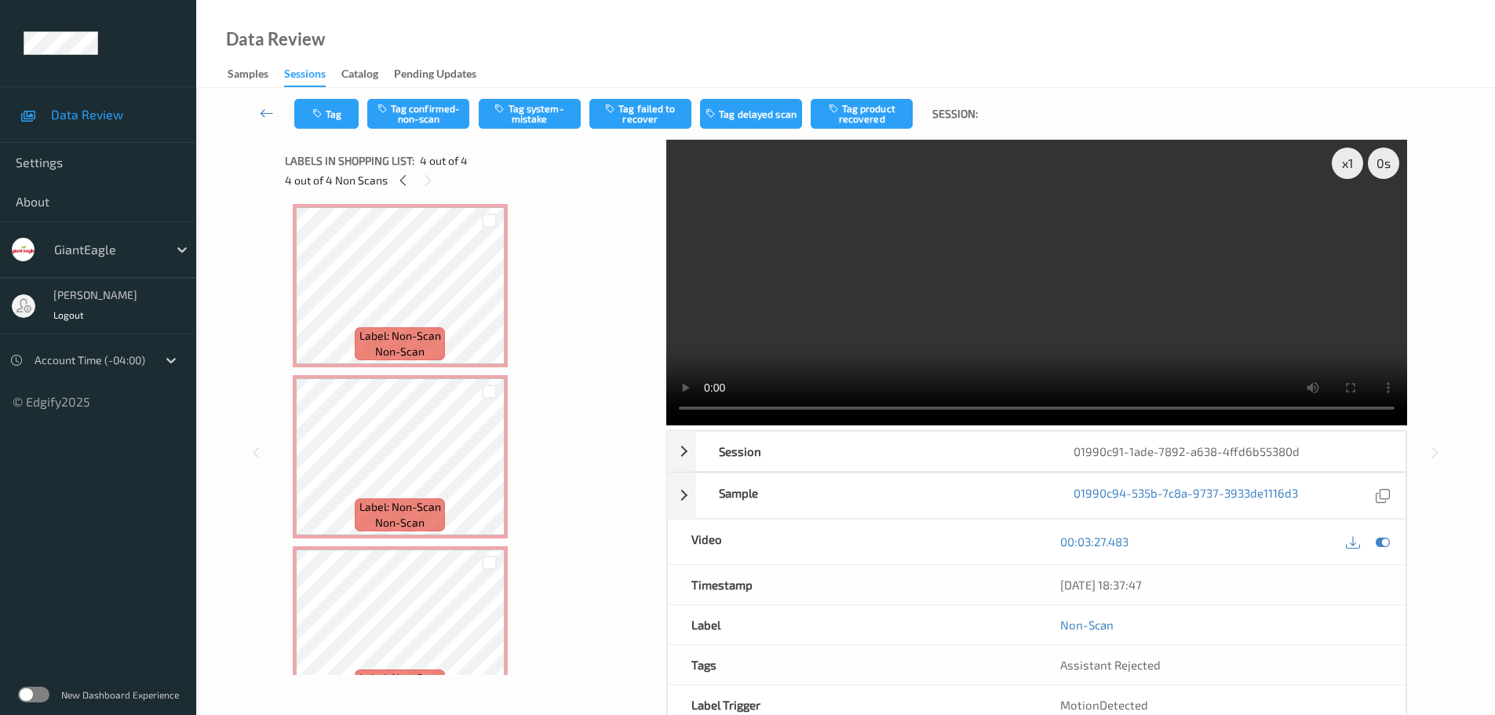
scroll to position [0, 0]
click at [483, 308] on icon at bounding box center [489, 304] width 13 height 14
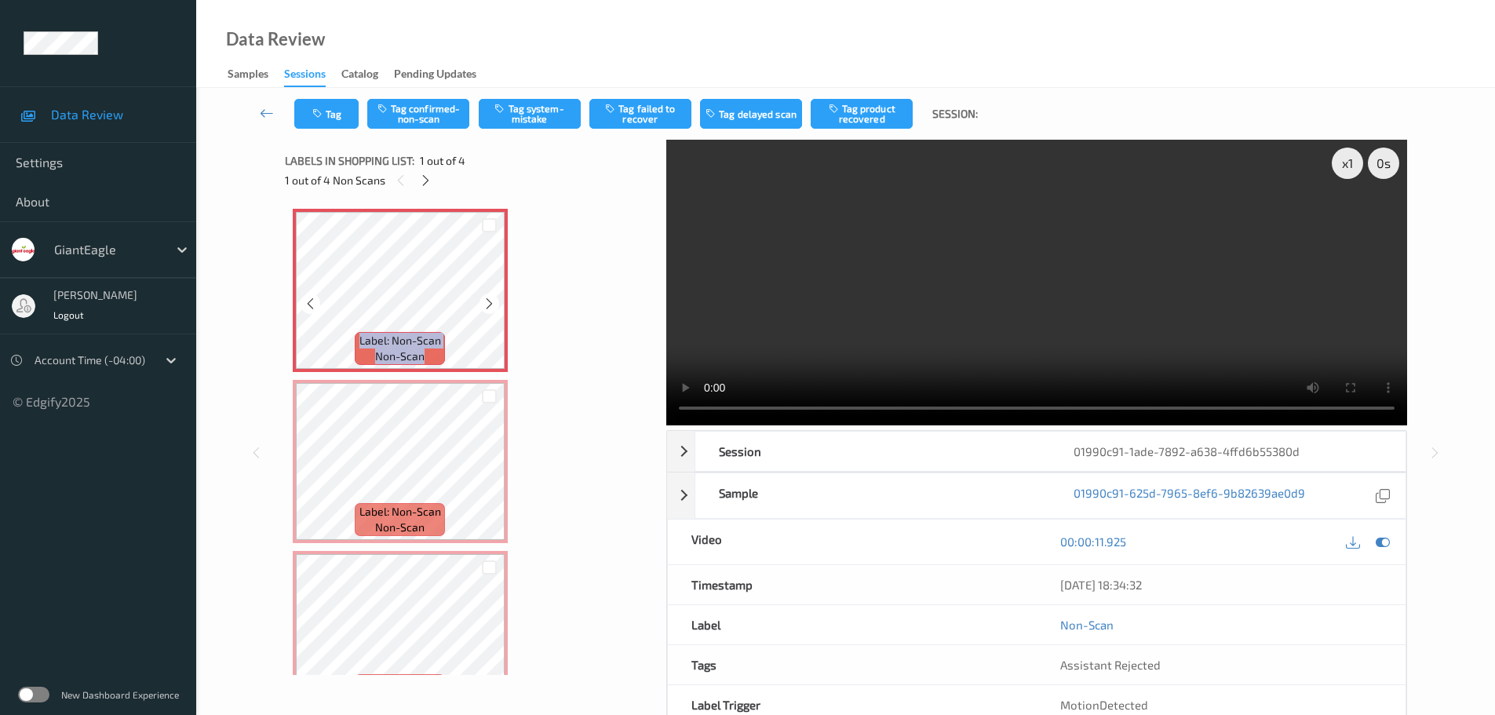
click at [483, 308] on icon at bounding box center [489, 304] width 13 height 14
click at [486, 476] on icon at bounding box center [489, 475] width 13 height 14
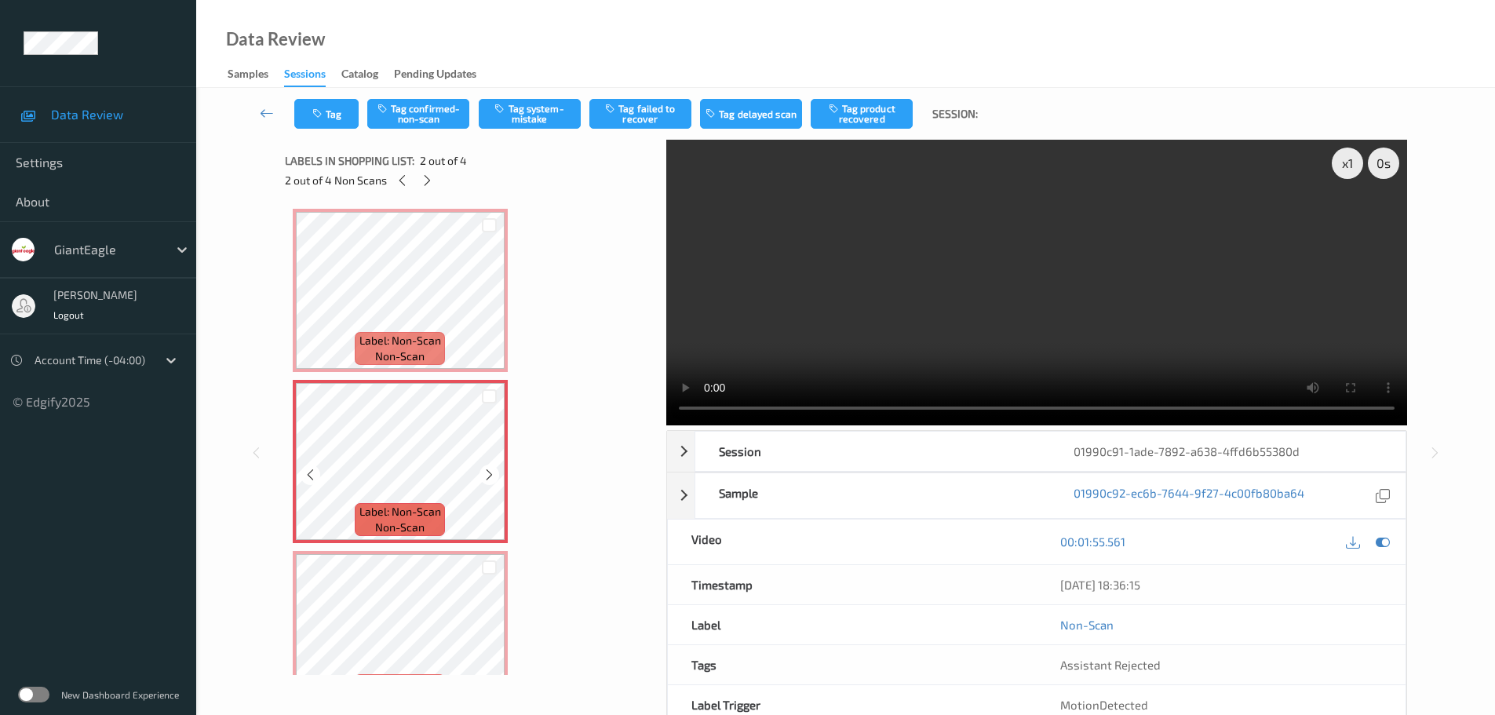
click at [486, 476] on icon at bounding box center [489, 475] width 13 height 14
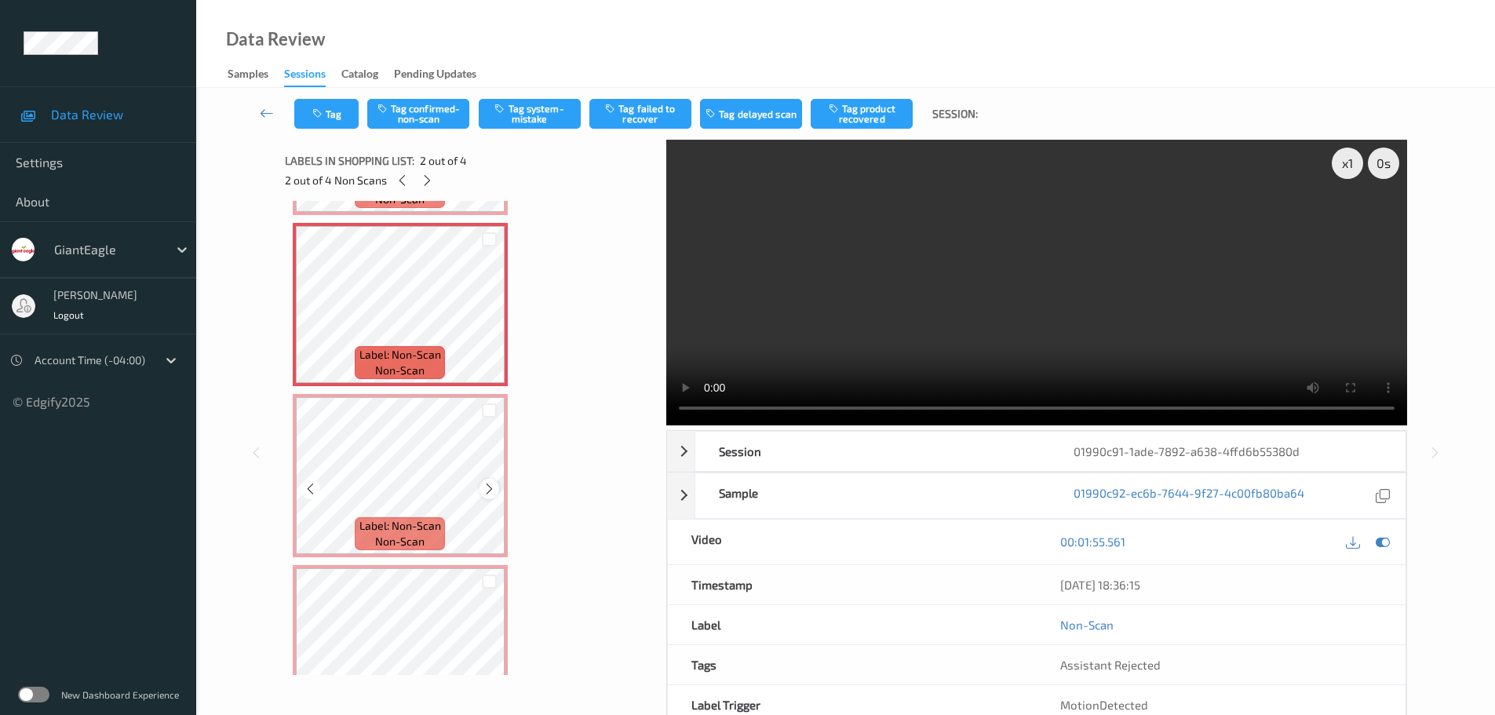
click at [490, 497] on div at bounding box center [489, 489] width 20 height 20
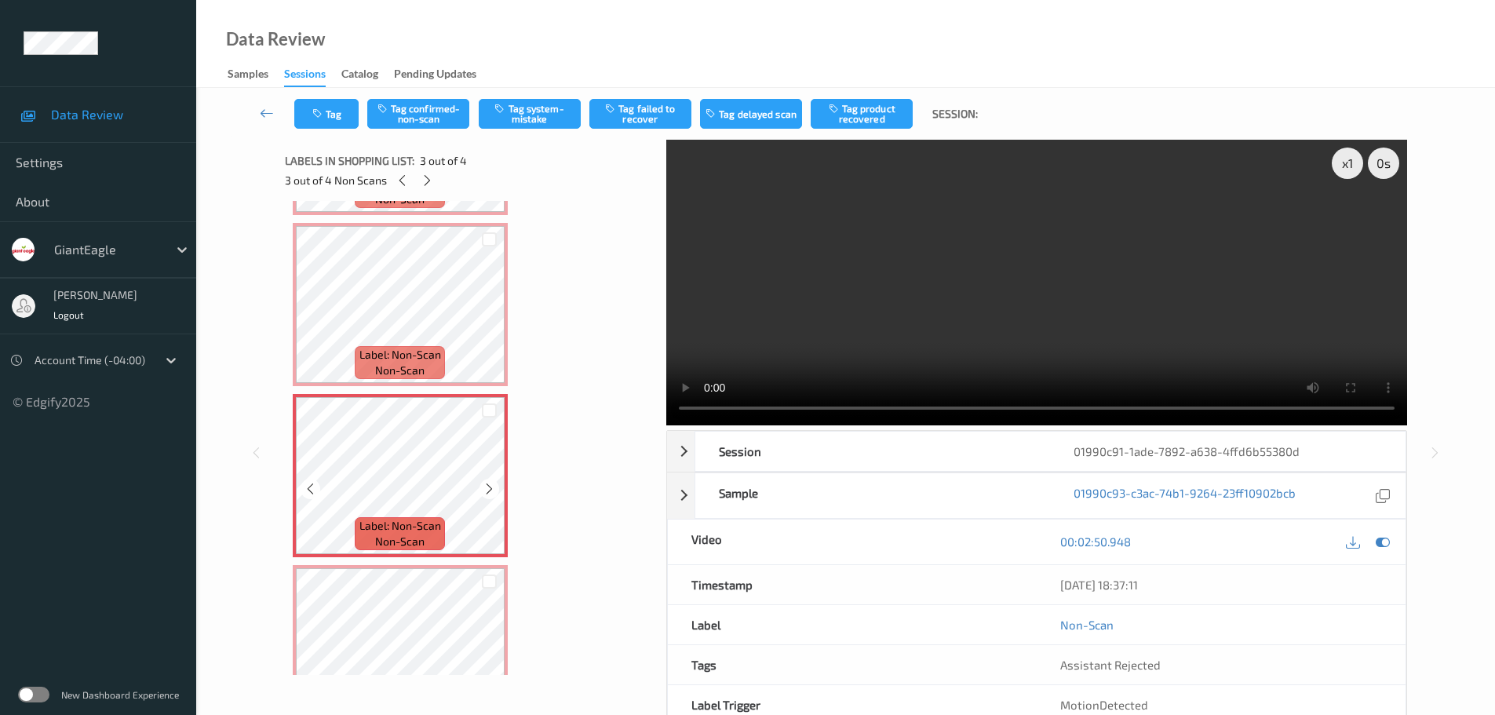
click at [486, 490] on icon at bounding box center [489, 489] width 13 height 14
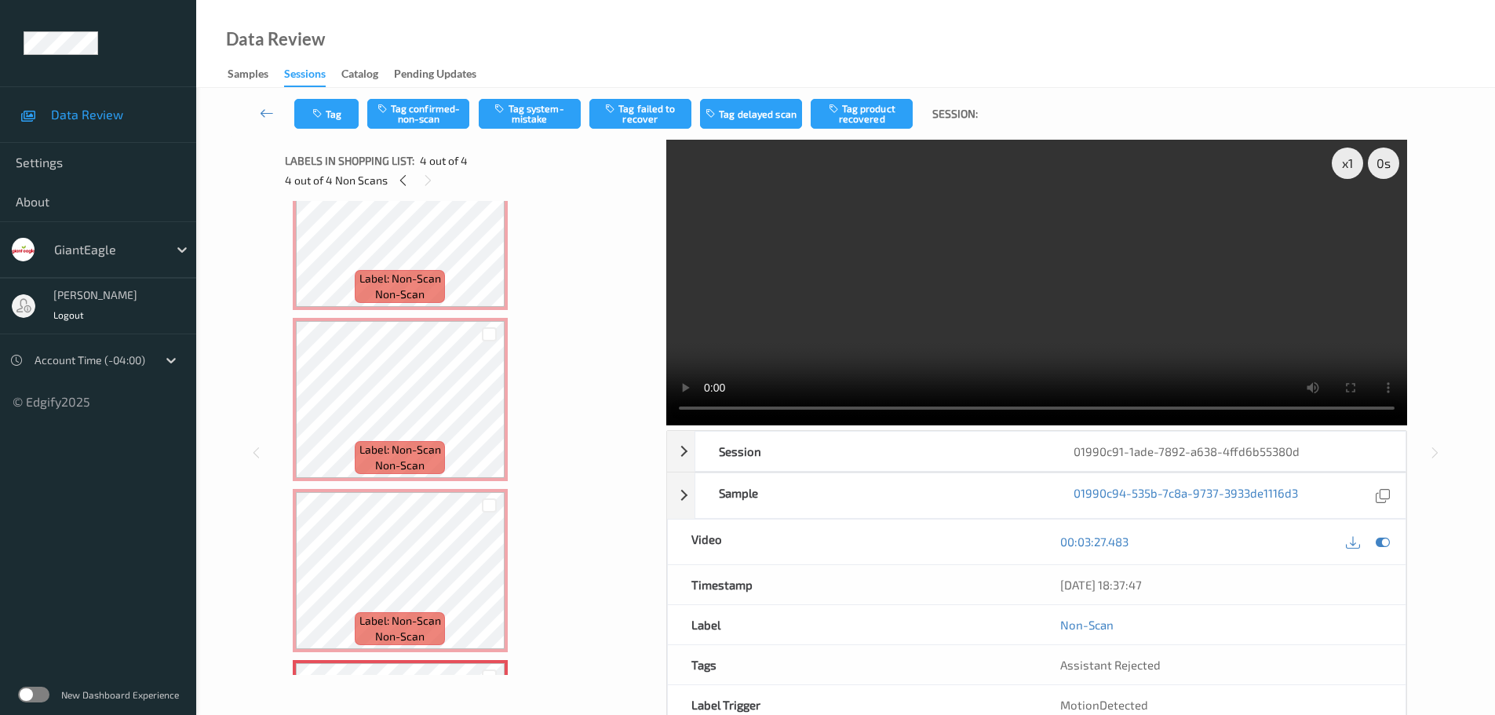
scroll to position [0, 0]
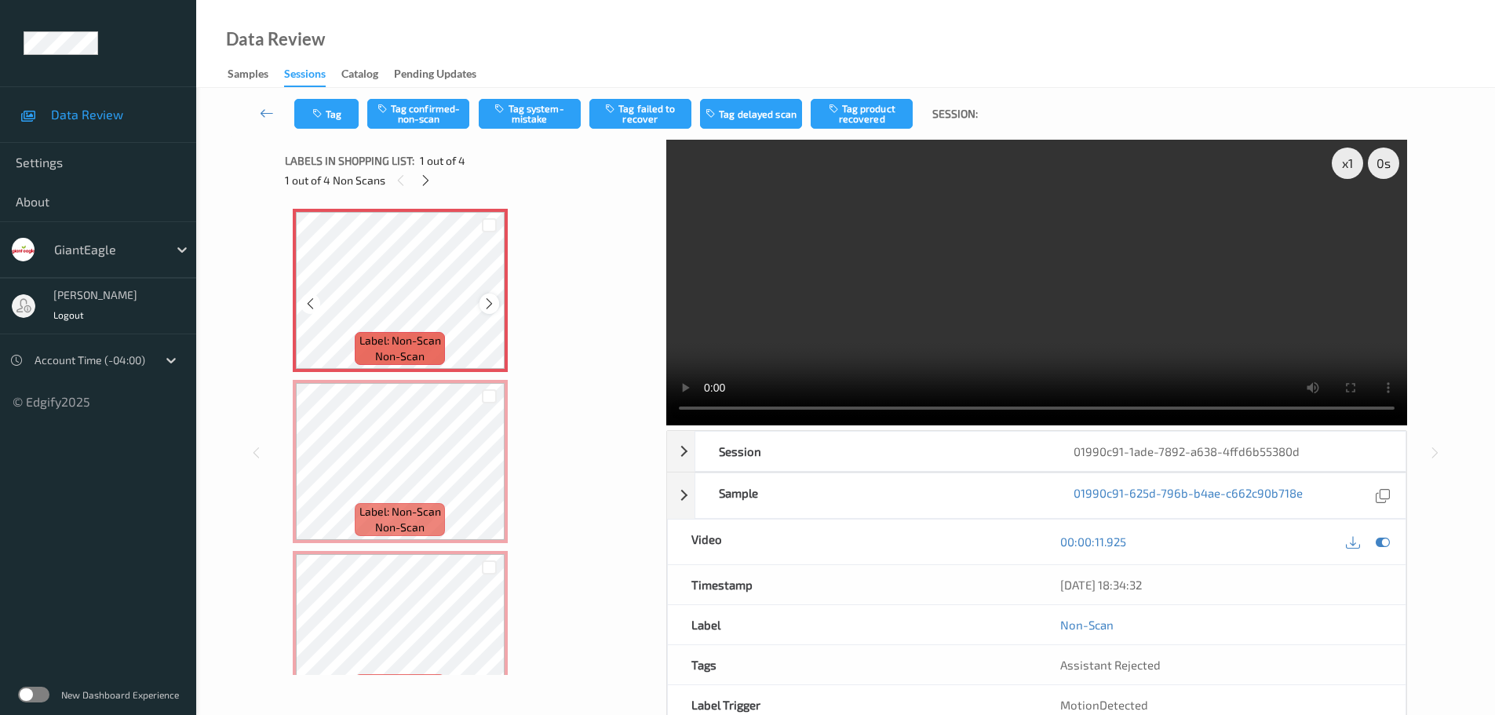
click at [489, 301] on icon at bounding box center [489, 304] width 13 height 14
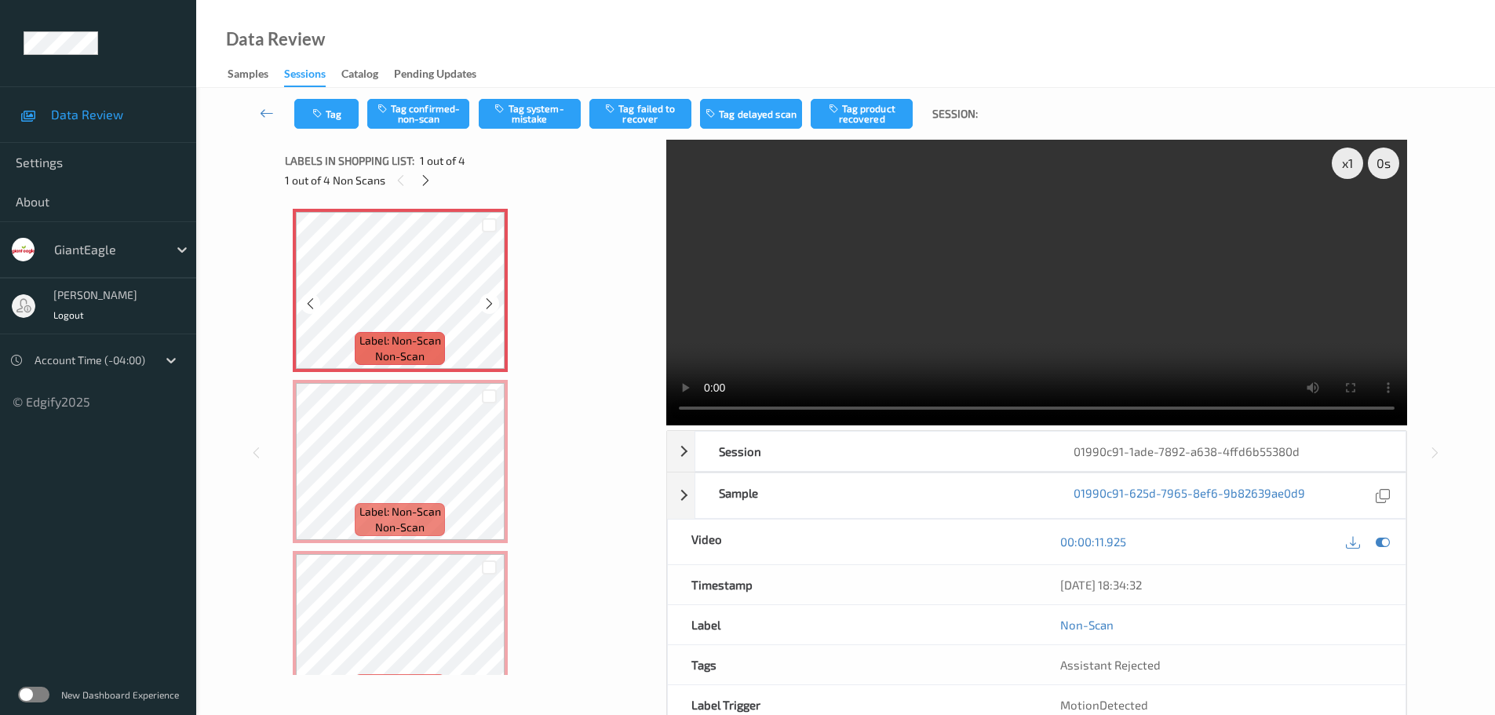
click at [489, 301] on icon at bounding box center [489, 304] width 13 height 14
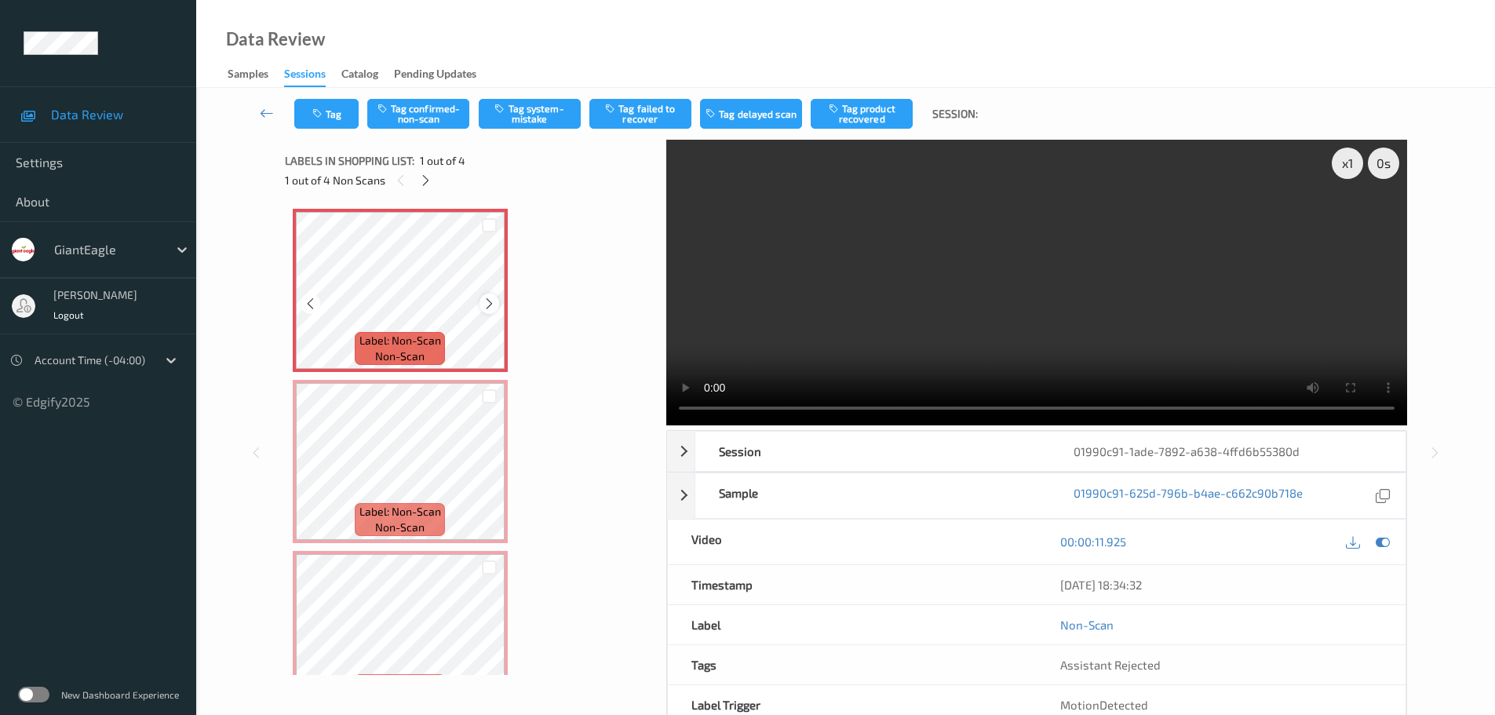
click at [484, 307] on icon at bounding box center [489, 304] width 13 height 14
click at [494, 307] on icon at bounding box center [489, 304] width 13 height 14
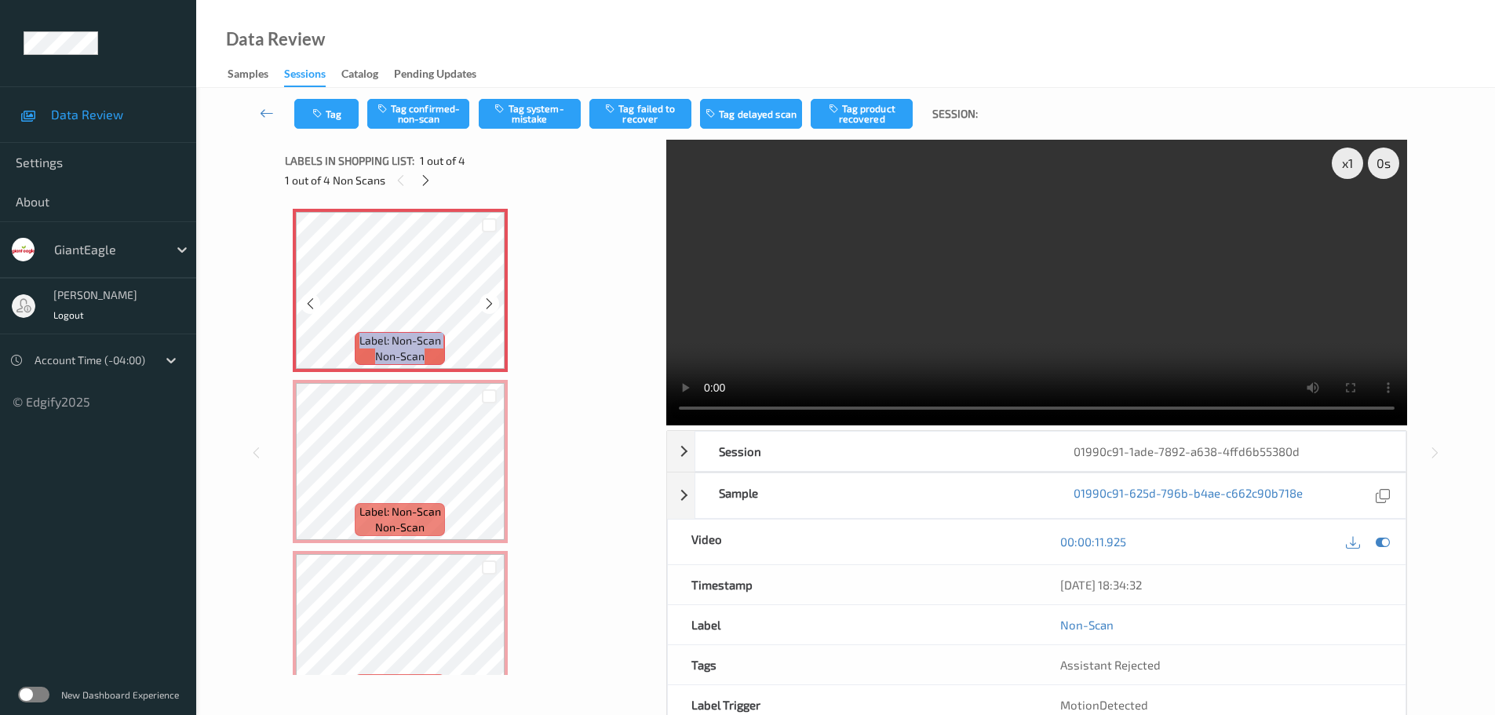
click at [494, 307] on icon at bounding box center [489, 304] width 13 height 14
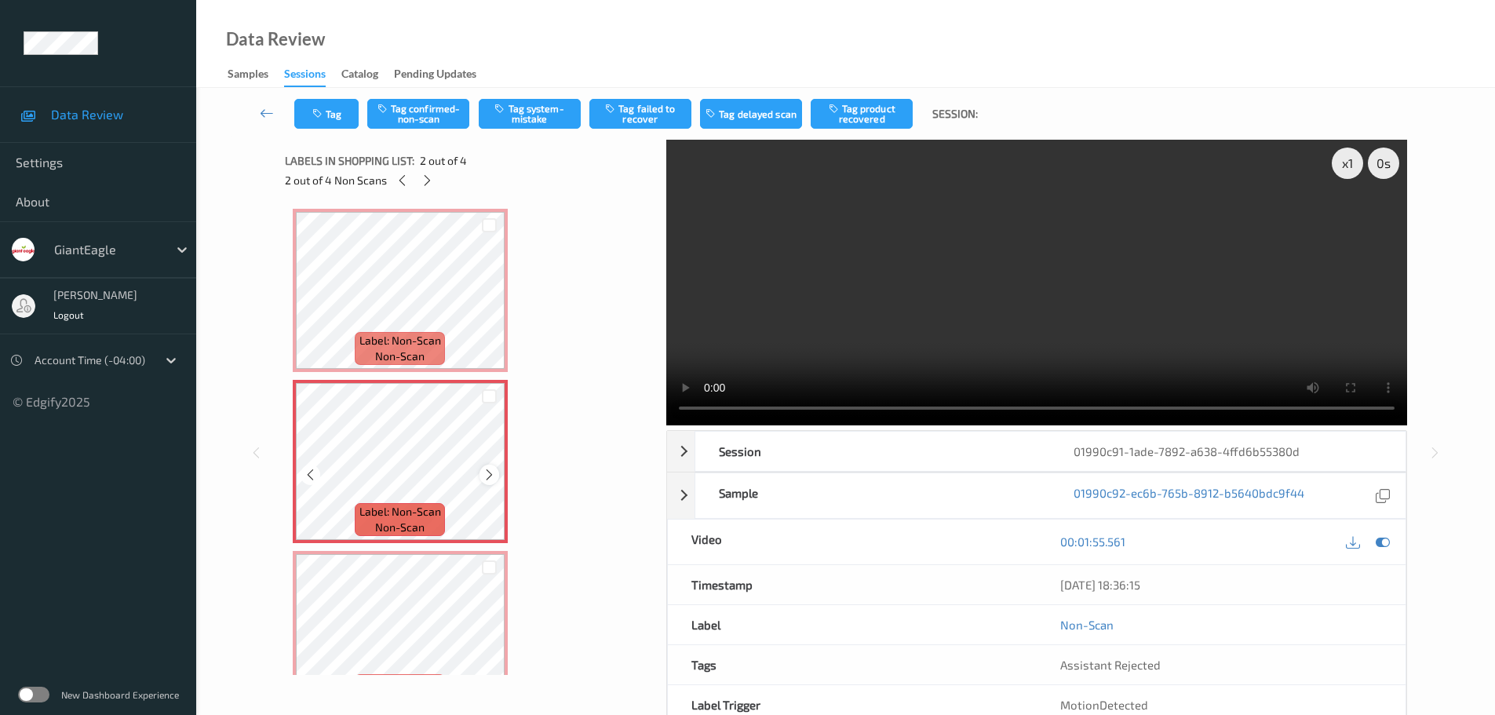
click at [486, 477] on icon at bounding box center [489, 475] width 13 height 14
click at [487, 477] on icon at bounding box center [489, 475] width 13 height 14
click at [490, 477] on icon at bounding box center [489, 475] width 13 height 14
click at [493, 476] on icon at bounding box center [489, 475] width 13 height 14
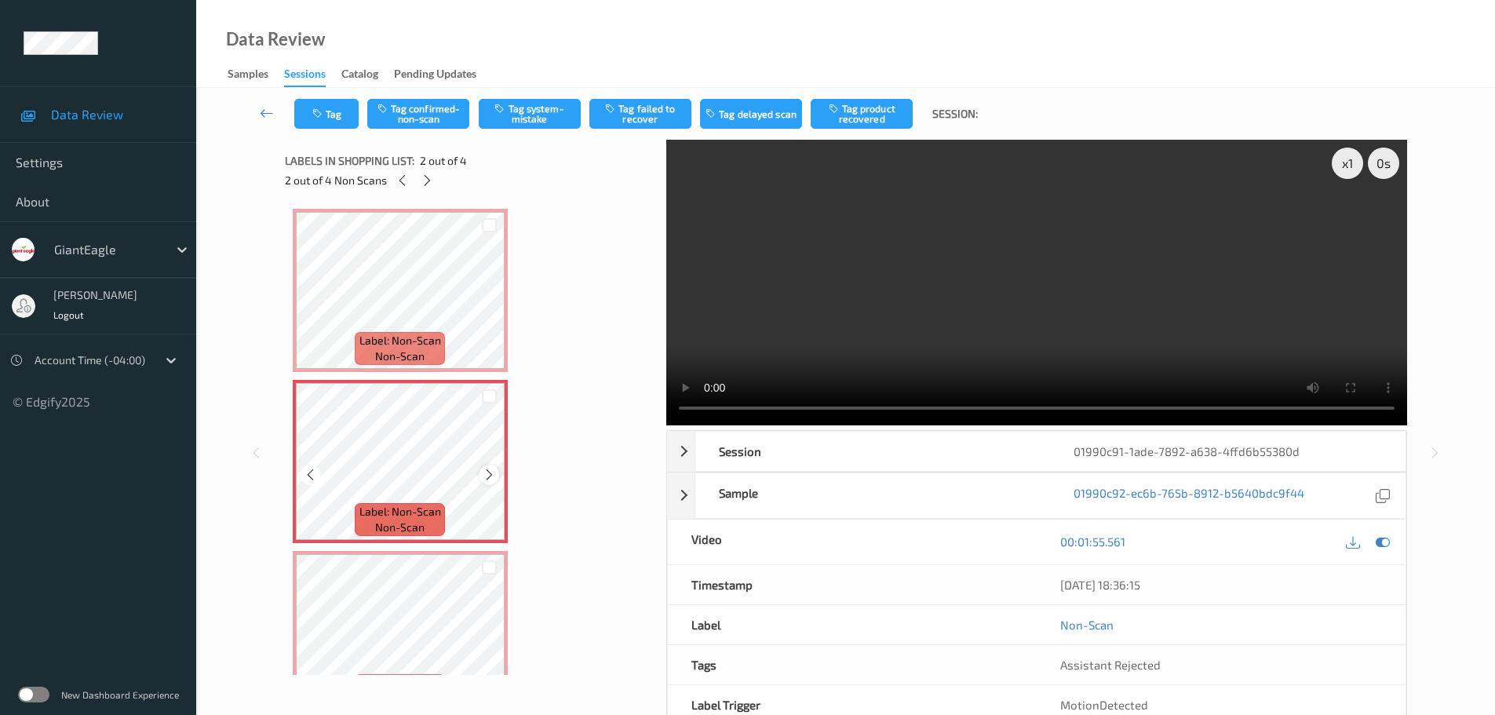
click at [486, 477] on icon at bounding box center [489, 475] width 13 height 14
click at [488, 476] on icon at bounding box center [489, 475] width 13 height 14
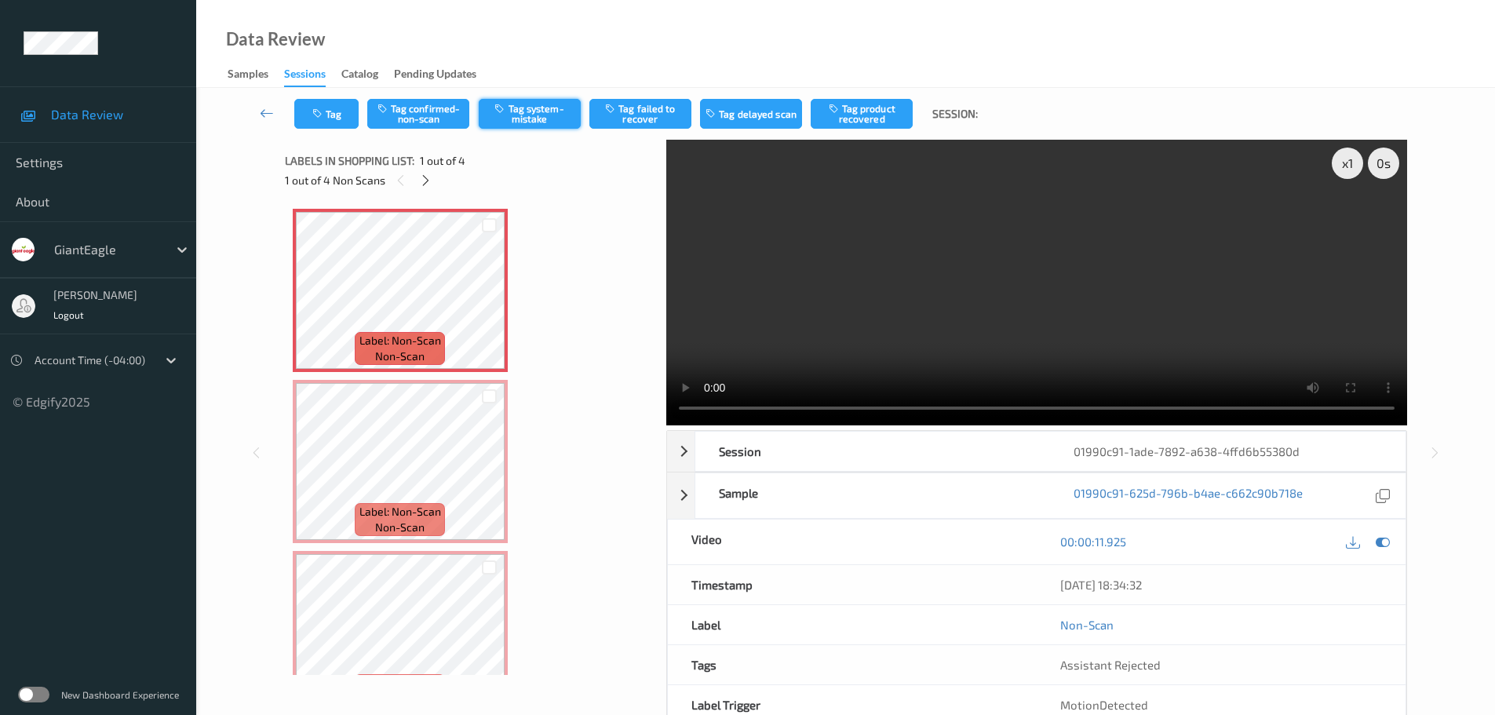
click at [526, 117] on button "Tag system-mistake" at bounding box center [530, 114] width 102 height 30
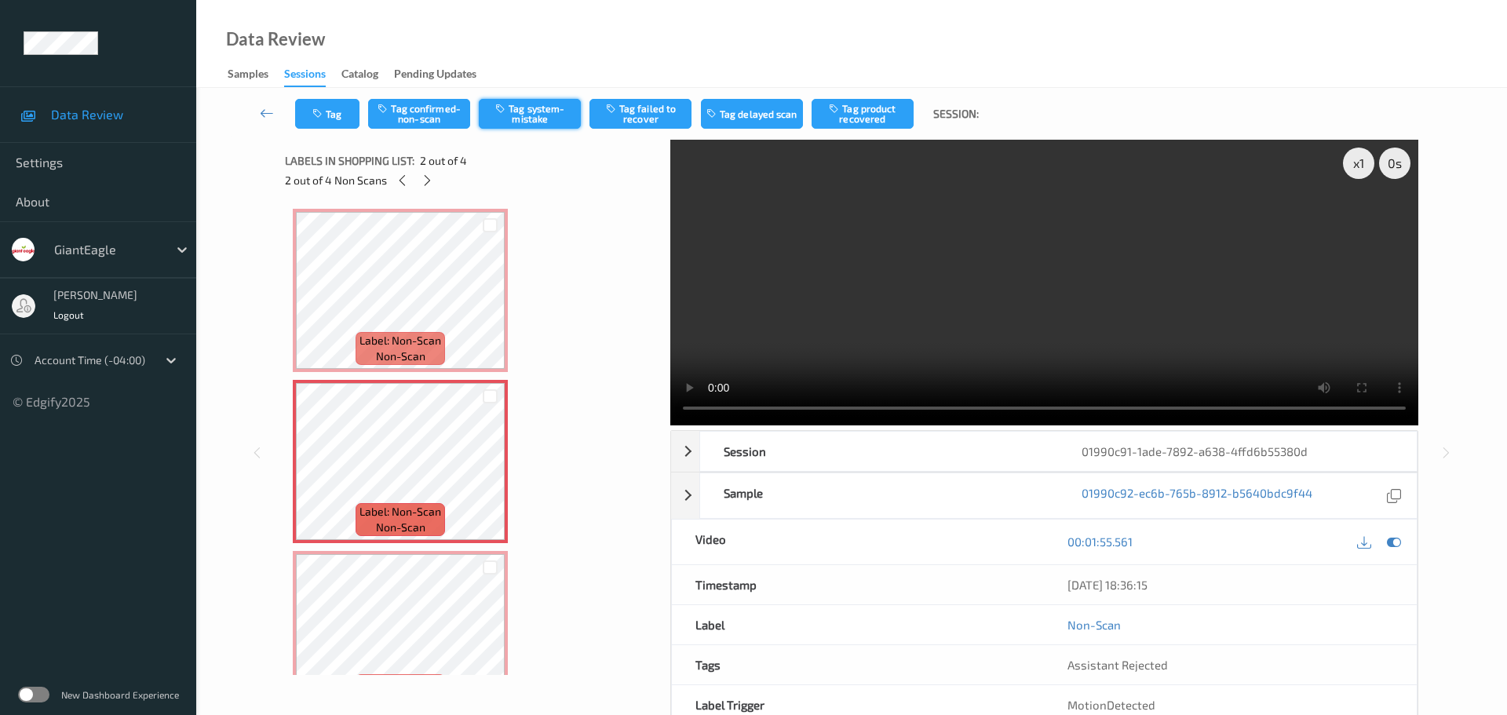
click at [534, 119] on button "Tag system-mistake" at bounding box center [530, 114] width 102 height 30
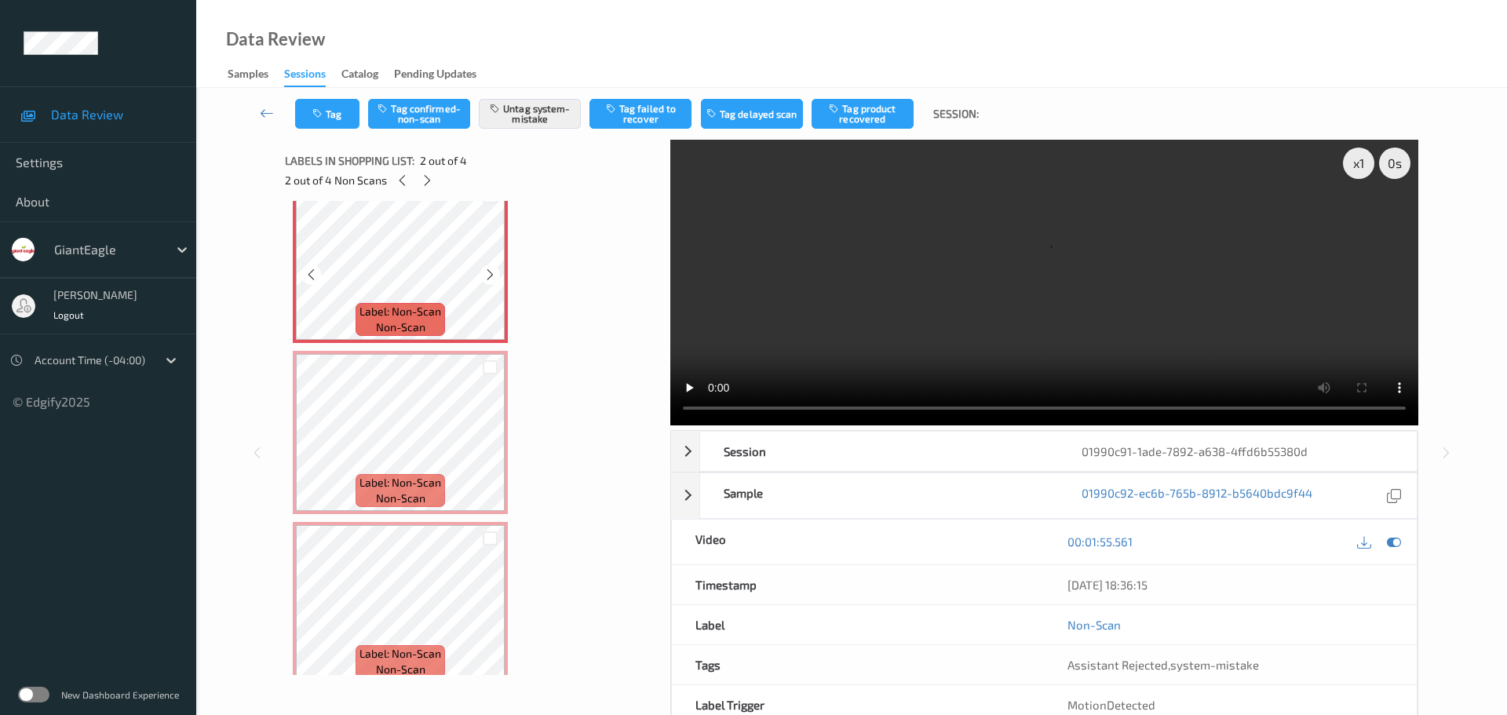
scroll to position [218, 0]
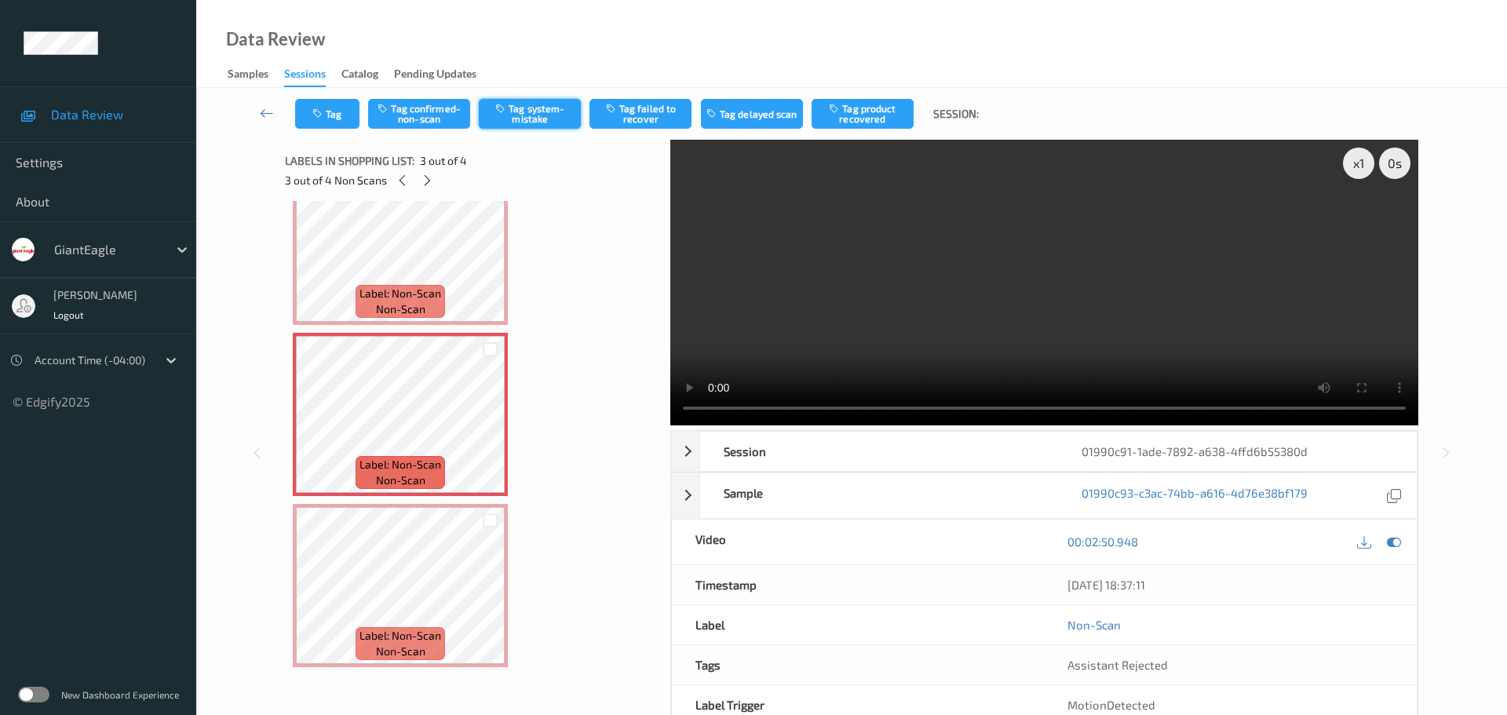
click at [530, 120] on button "Tag system-mistake" at bounding box center [530, 114] width 102 height 30
click at [332, 109] on button "Tag" at bounding box center [327, 114] width 64 height 30
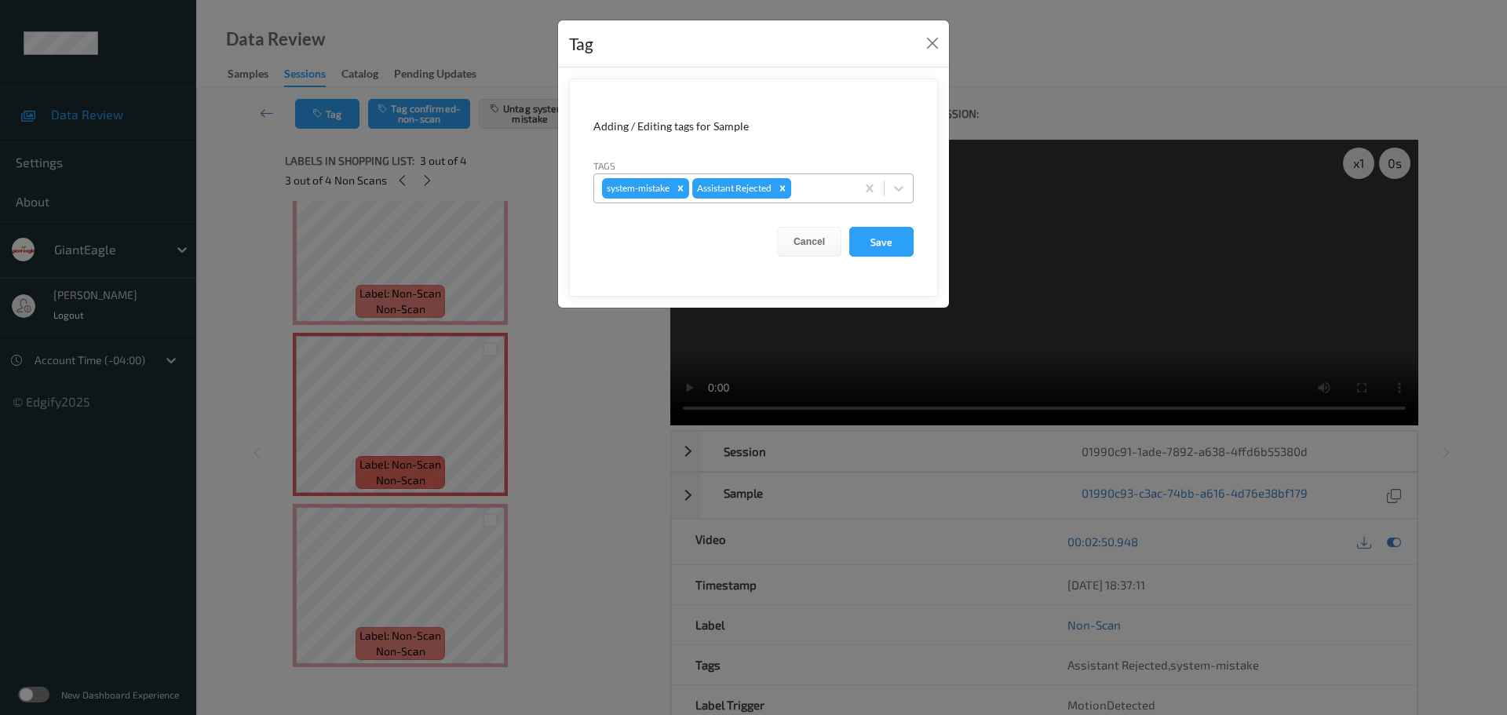
click at [793, 178] on div "system-mistake Assistant Rejected" at bounding box center [724, 188] width 261 height 27
click at [804, 178] on div "system-mistake Assistant Rejected" at bounding box center [724, 188] width 261 height 27
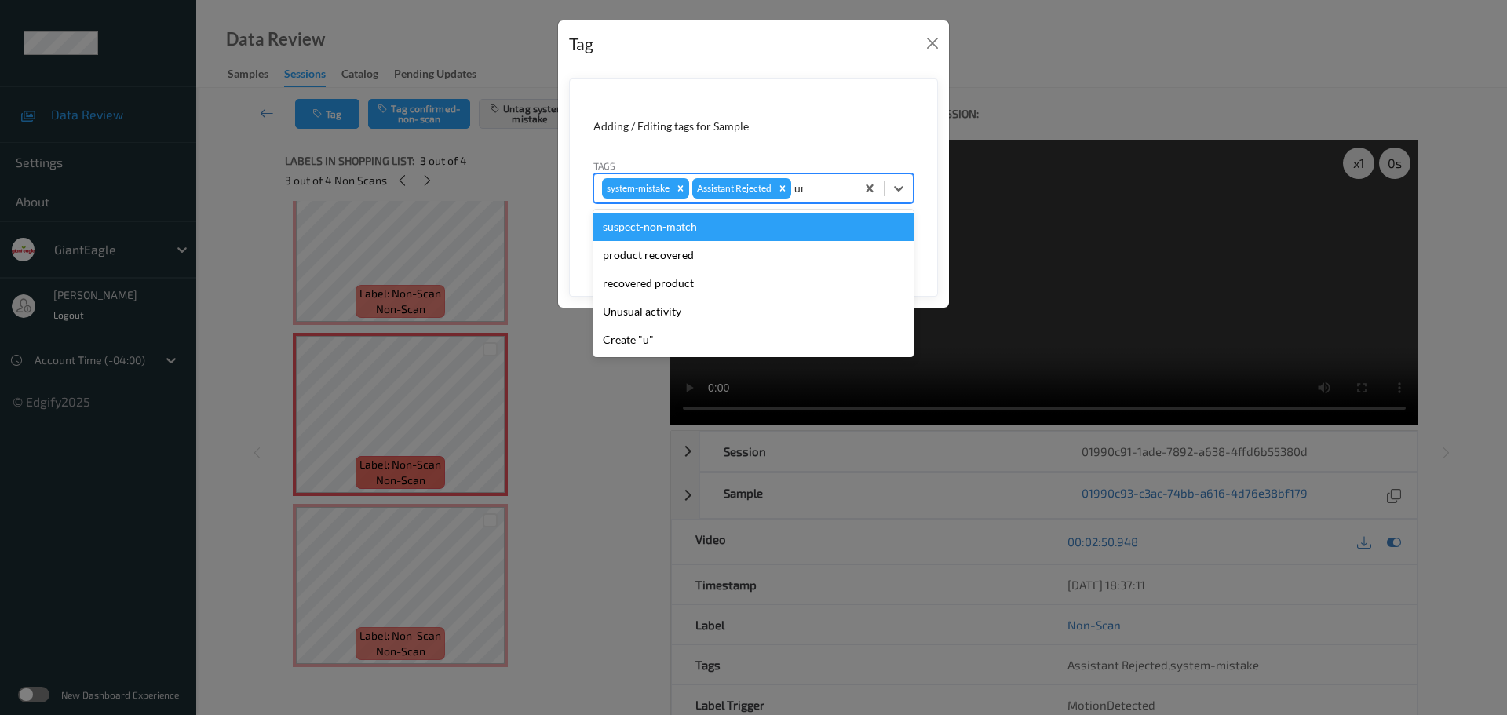
type input "unu"
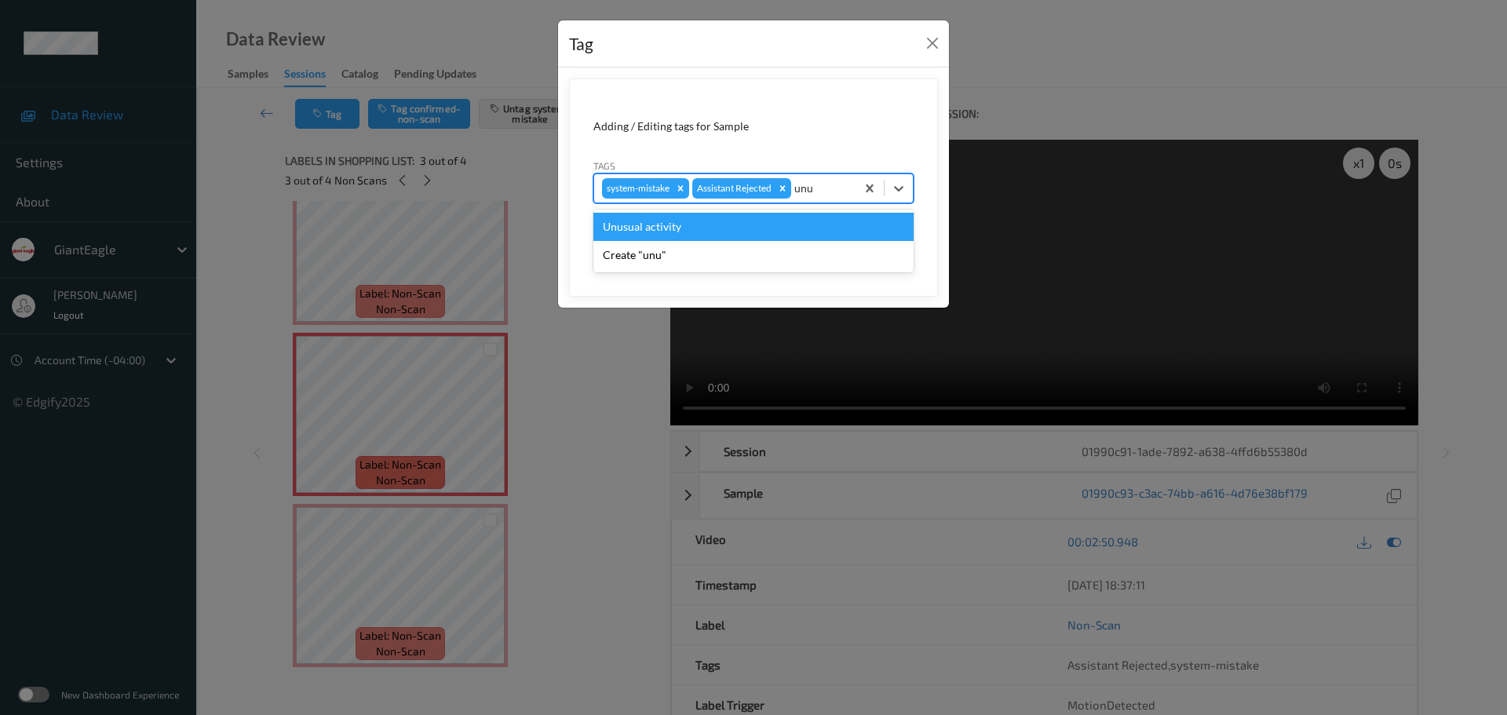
click at [736, 223] on div "Unusual activity" at bounding box center [753, 227] width 320 height 28
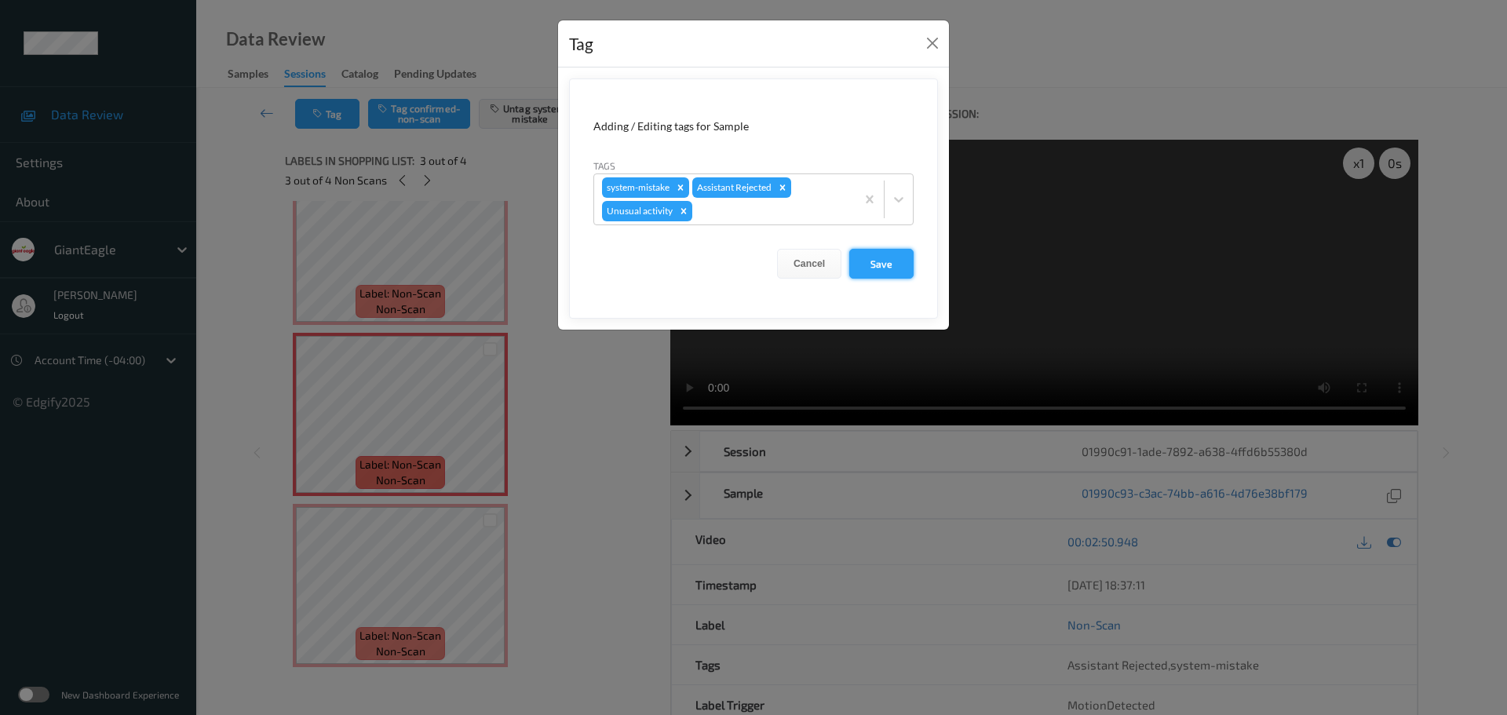
click at [901, 263] on button "Save" at bounding box center [881, 264] width 64 height 30
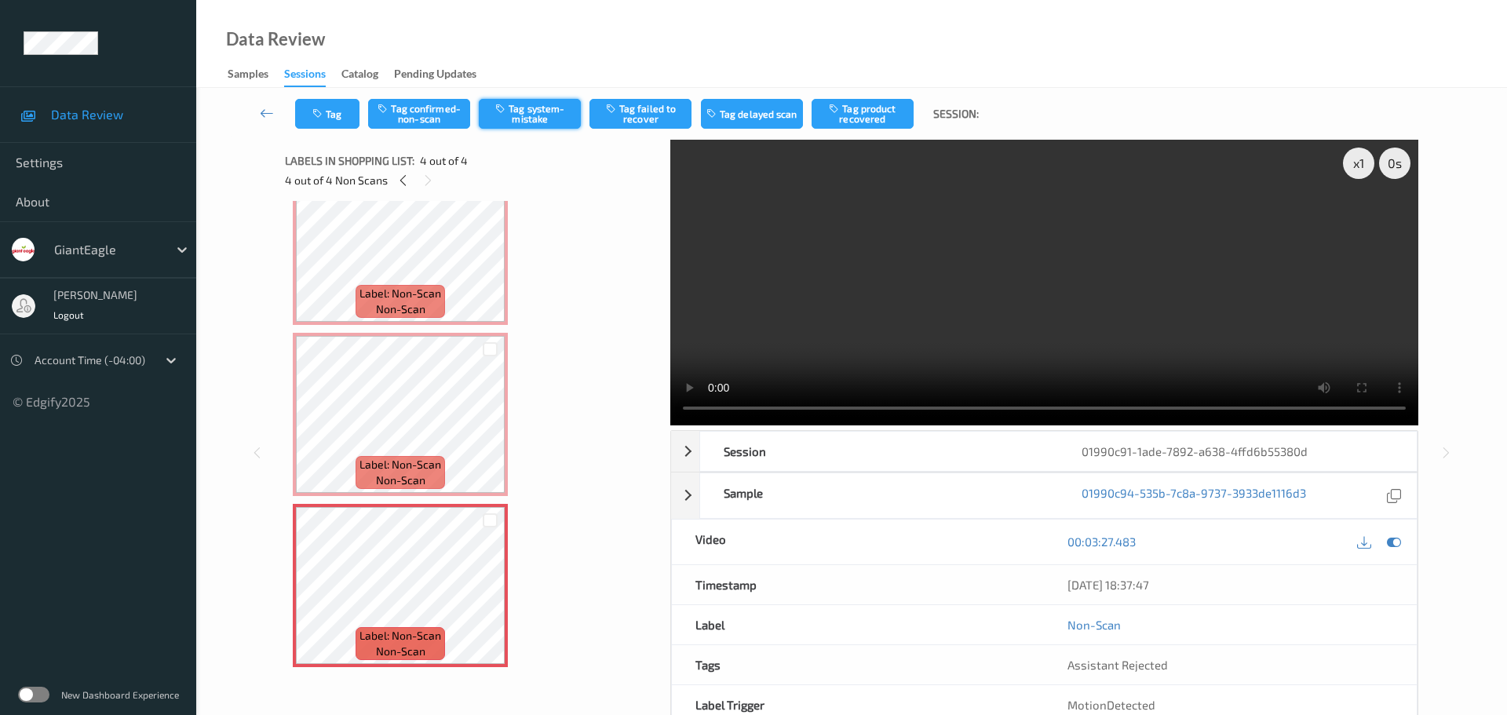
click at [547, 111] on button "Tag system-mistake" at bounding box center [530, 114] width 102 height 30
click at [330, 121] on button "Tag" at bounding box center [327, 114] width 64 height 30
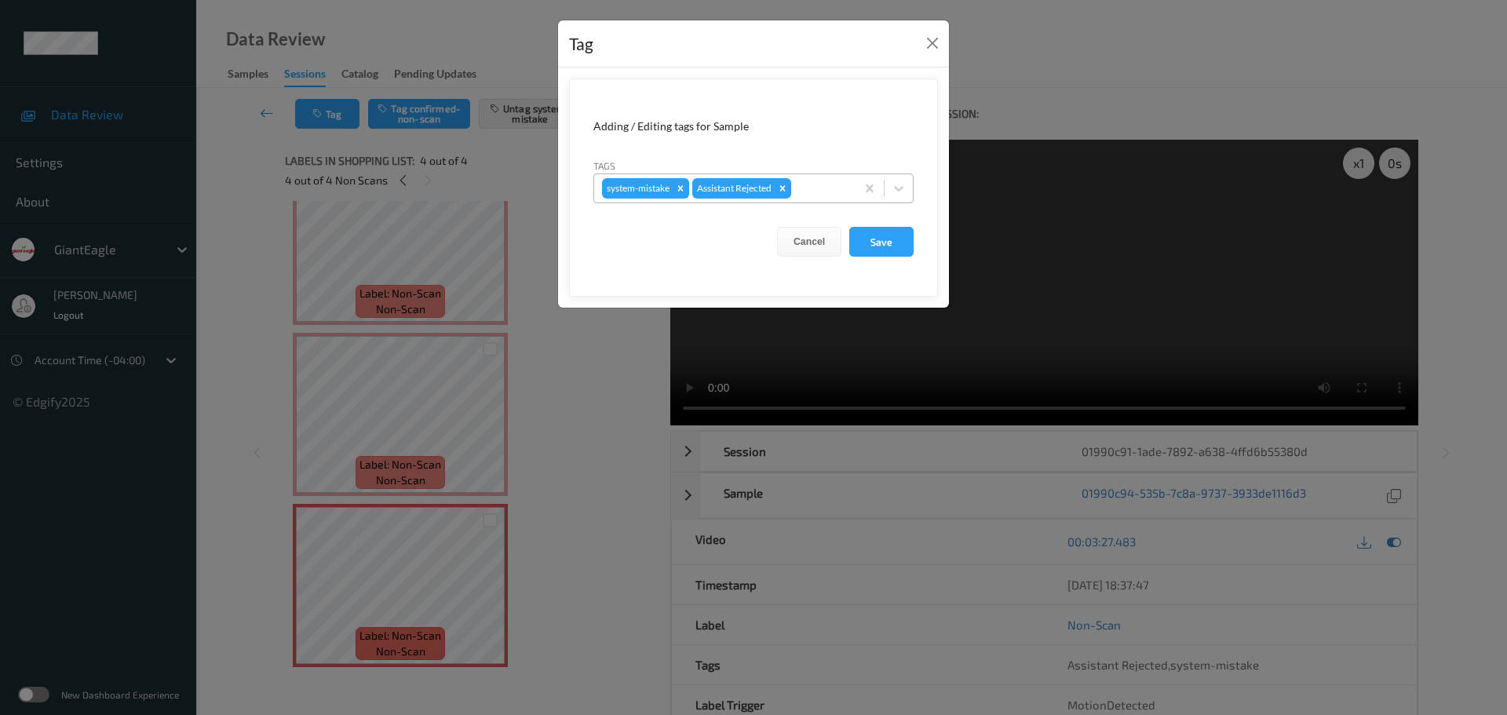
click at [820, 191] on div at bounding box center [820, 188] width 53 height 19
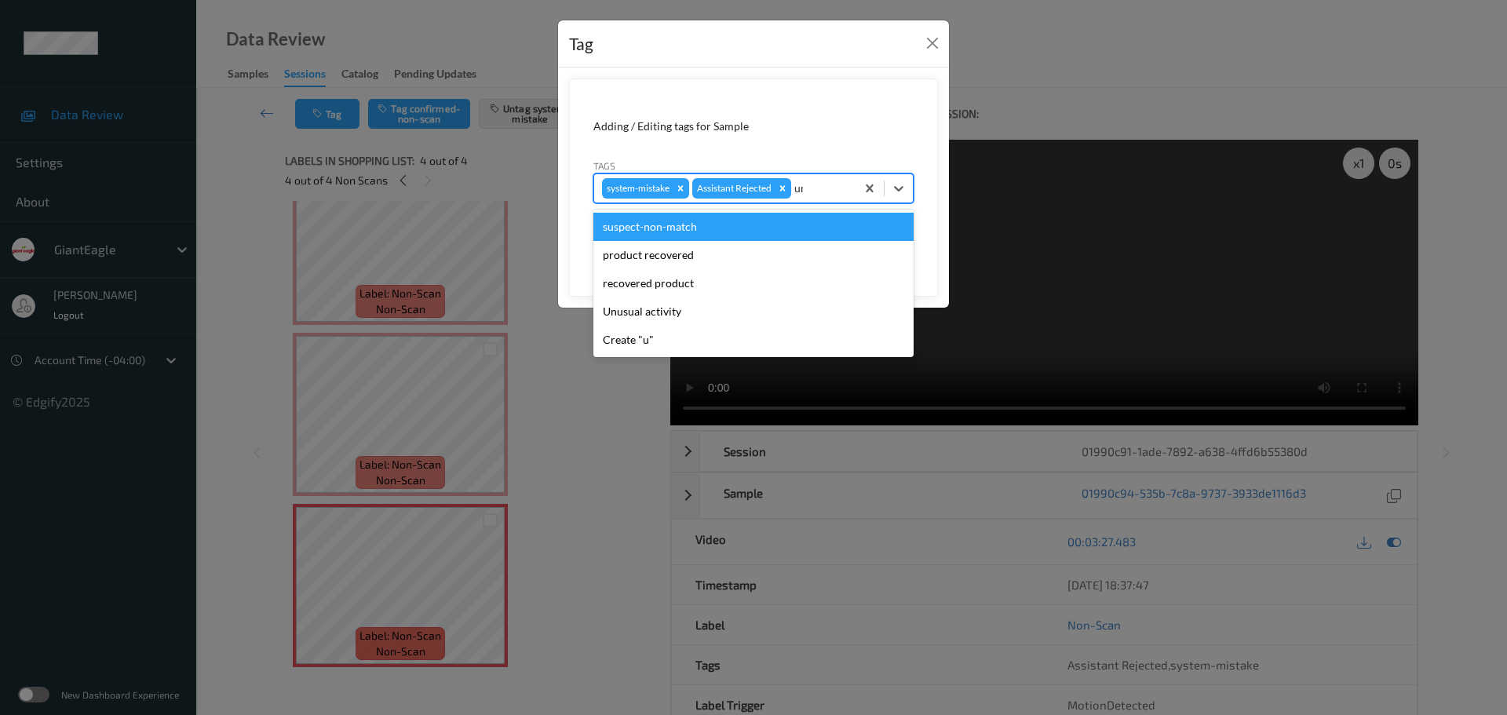
type input "unu"
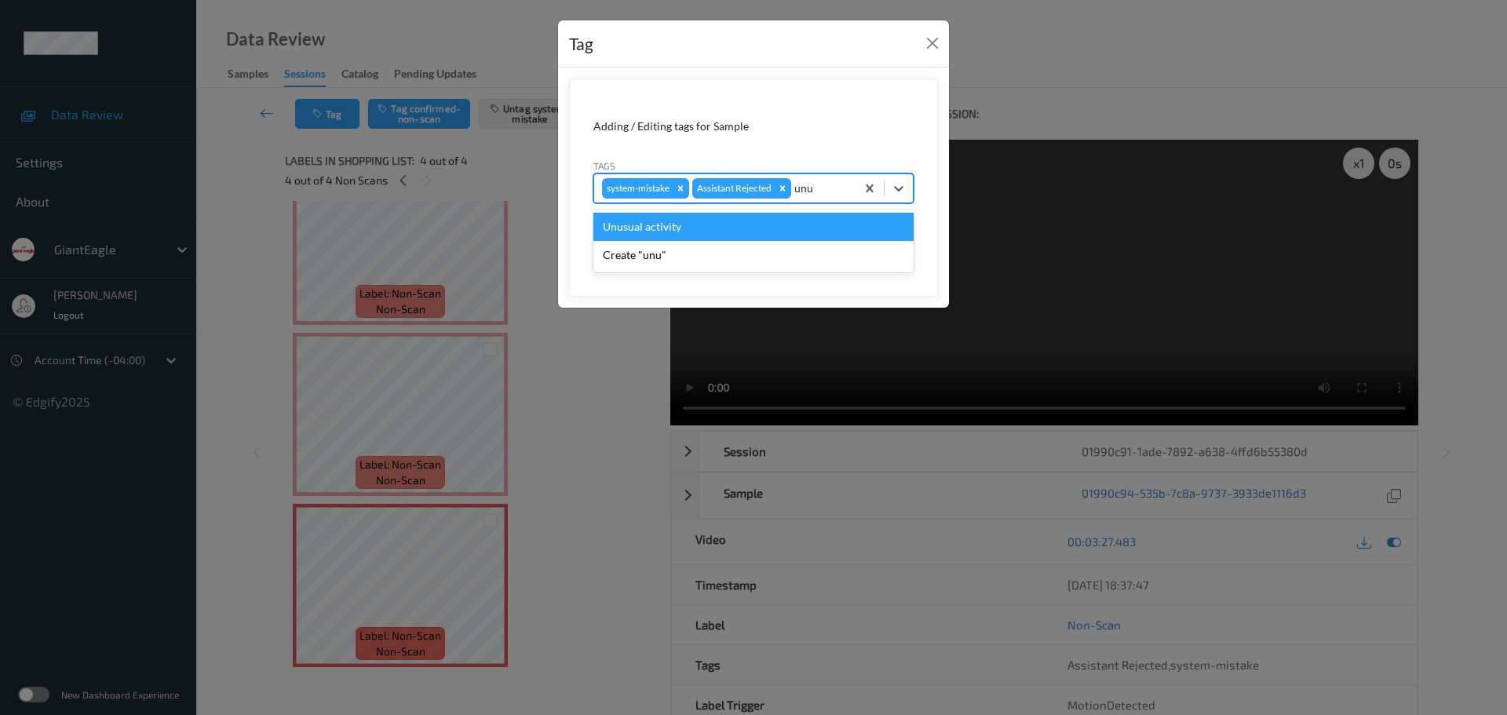
click at [727, 221] on div "Unusual activity" at bounding box center [753, 227] width 320 height 28
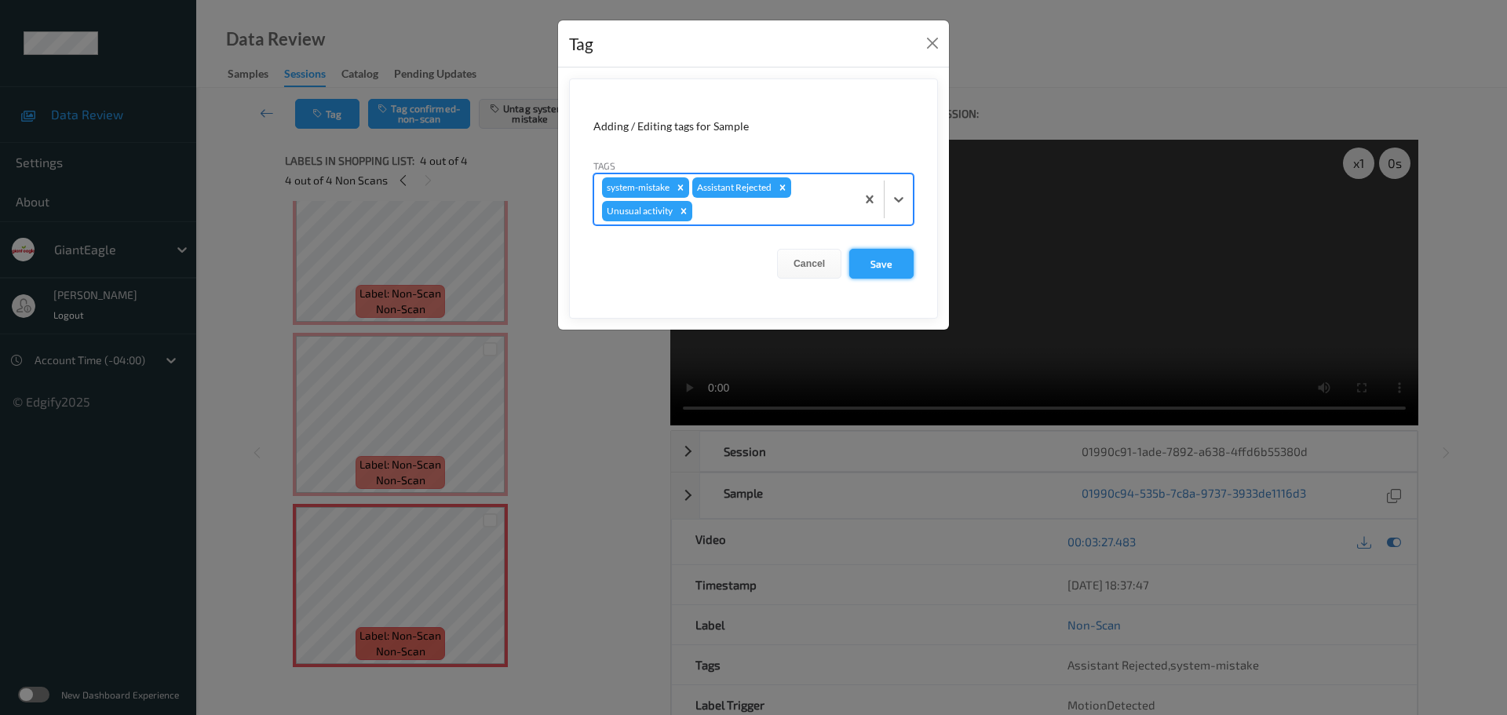
click at [877, 263] on button "Save" at bounding box center [881, 264] width 64 height 30
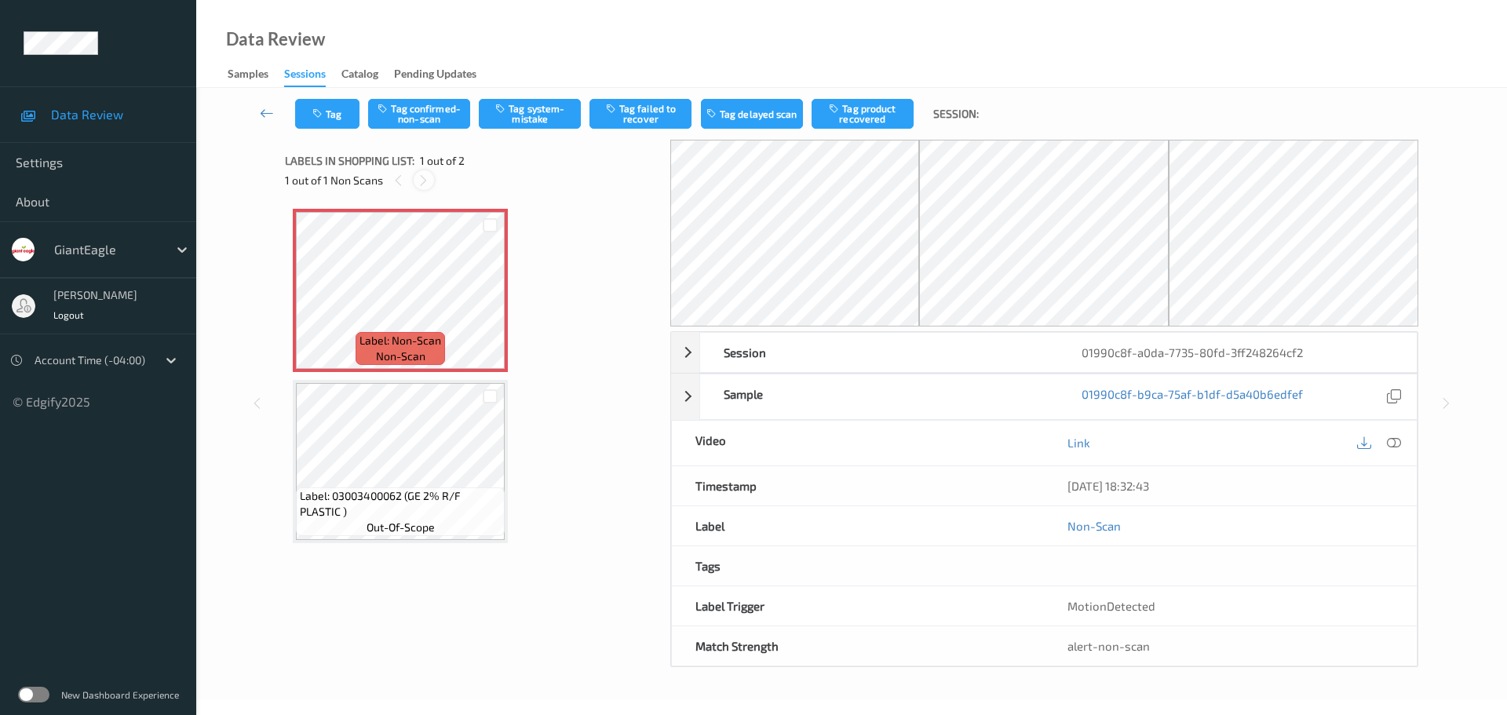
click at [418, 177] on icon at bounding box center [423, 180] width 13 height 14
click at [1392, 446] on icon at bounding box center [1394, 443] width 14 height 14
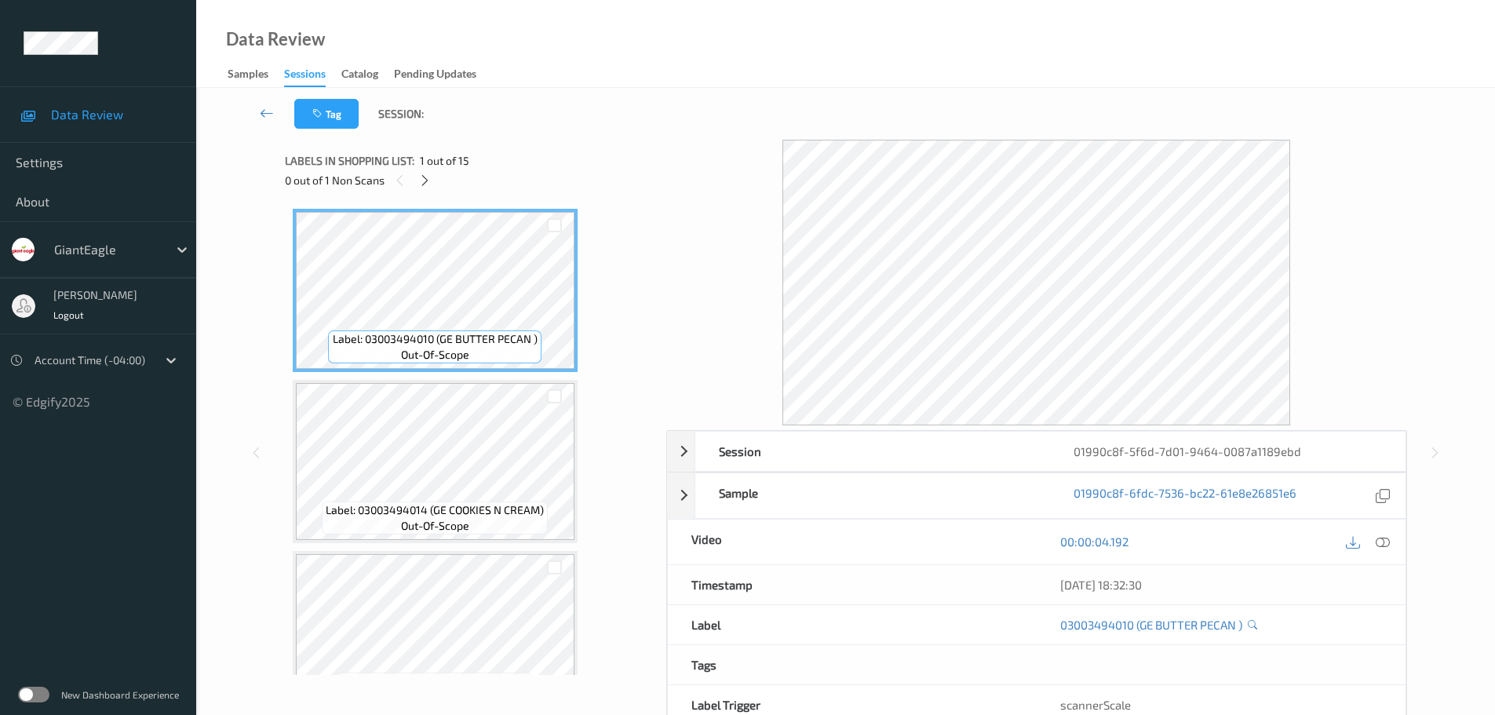
click at [420, 184] on icon at bounding box center [424, 180] width 13 height 14
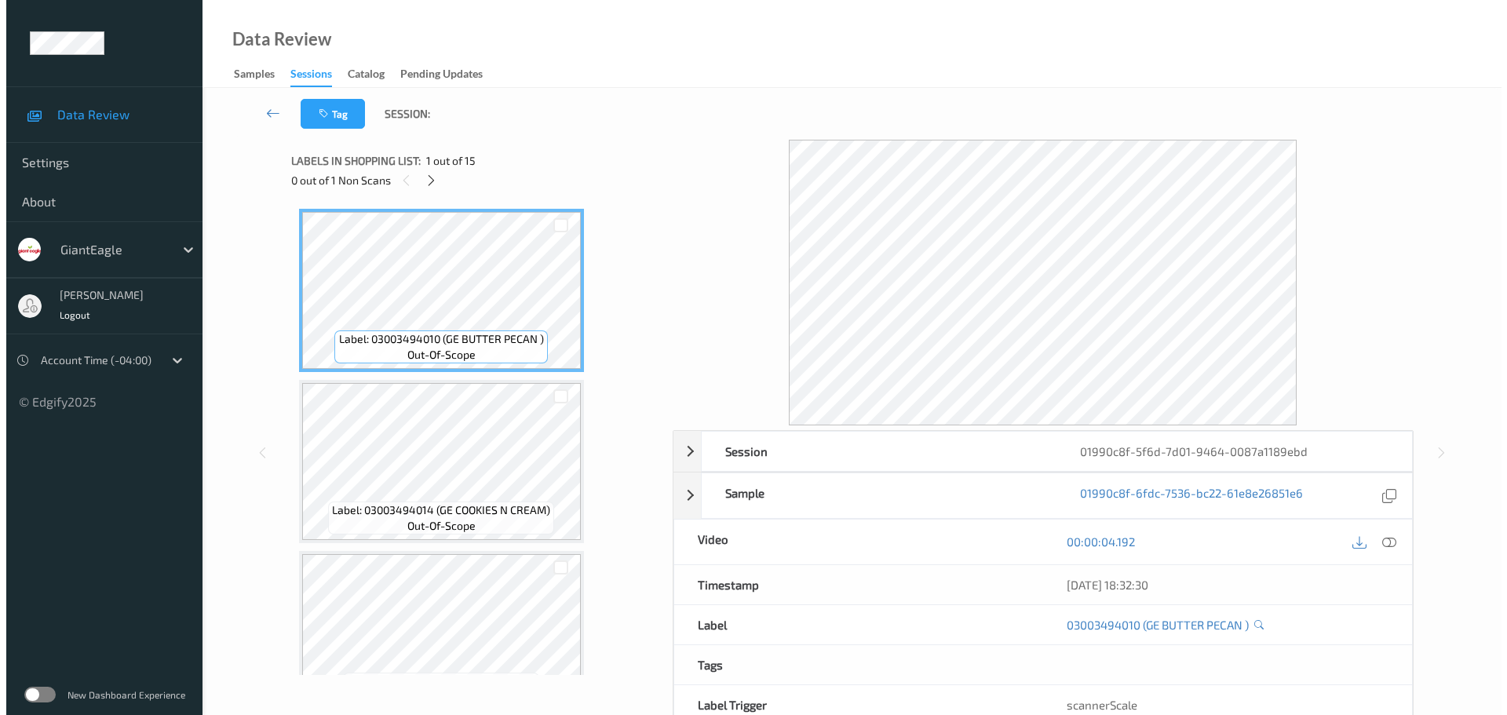
scroll to position [1205, 0]
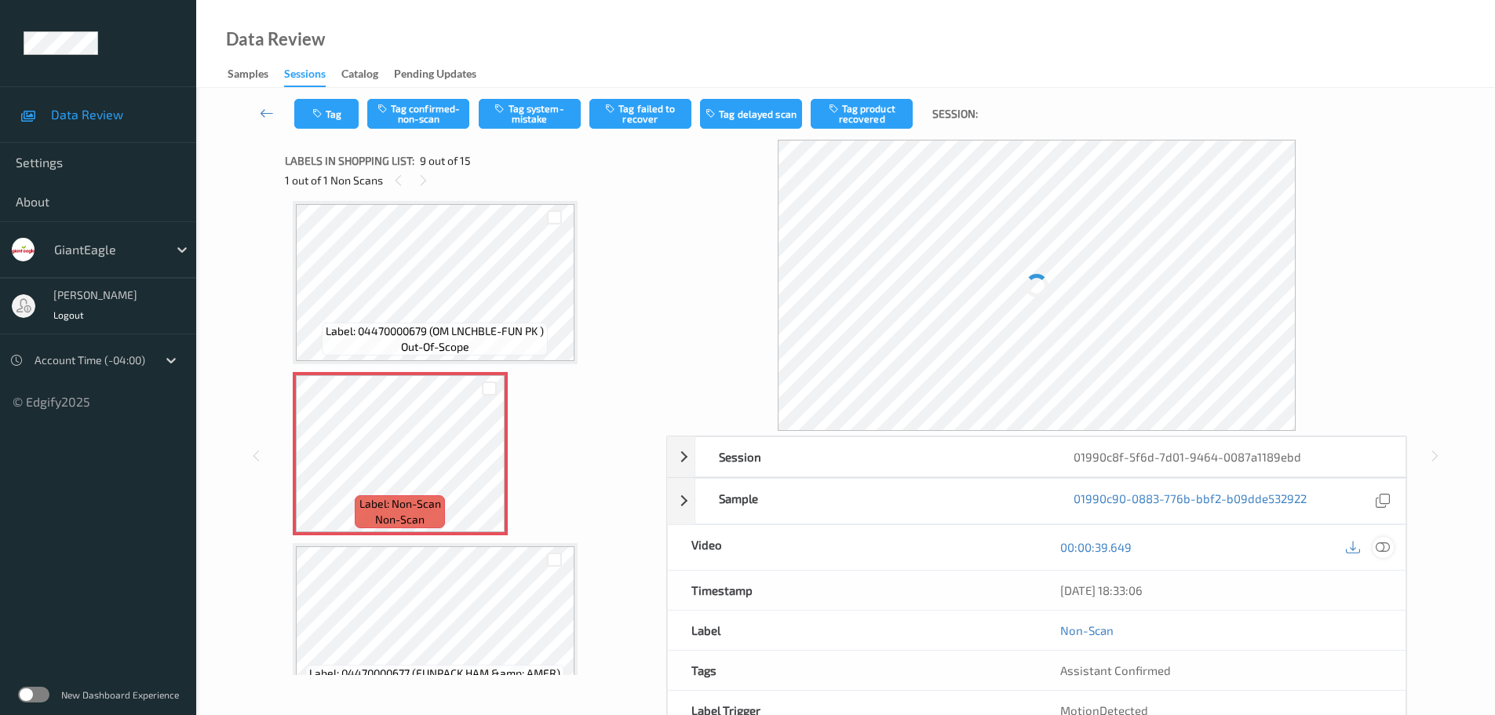
click at [1381, 542] on icon at bounding box center [1383, 547] width 14 height 14
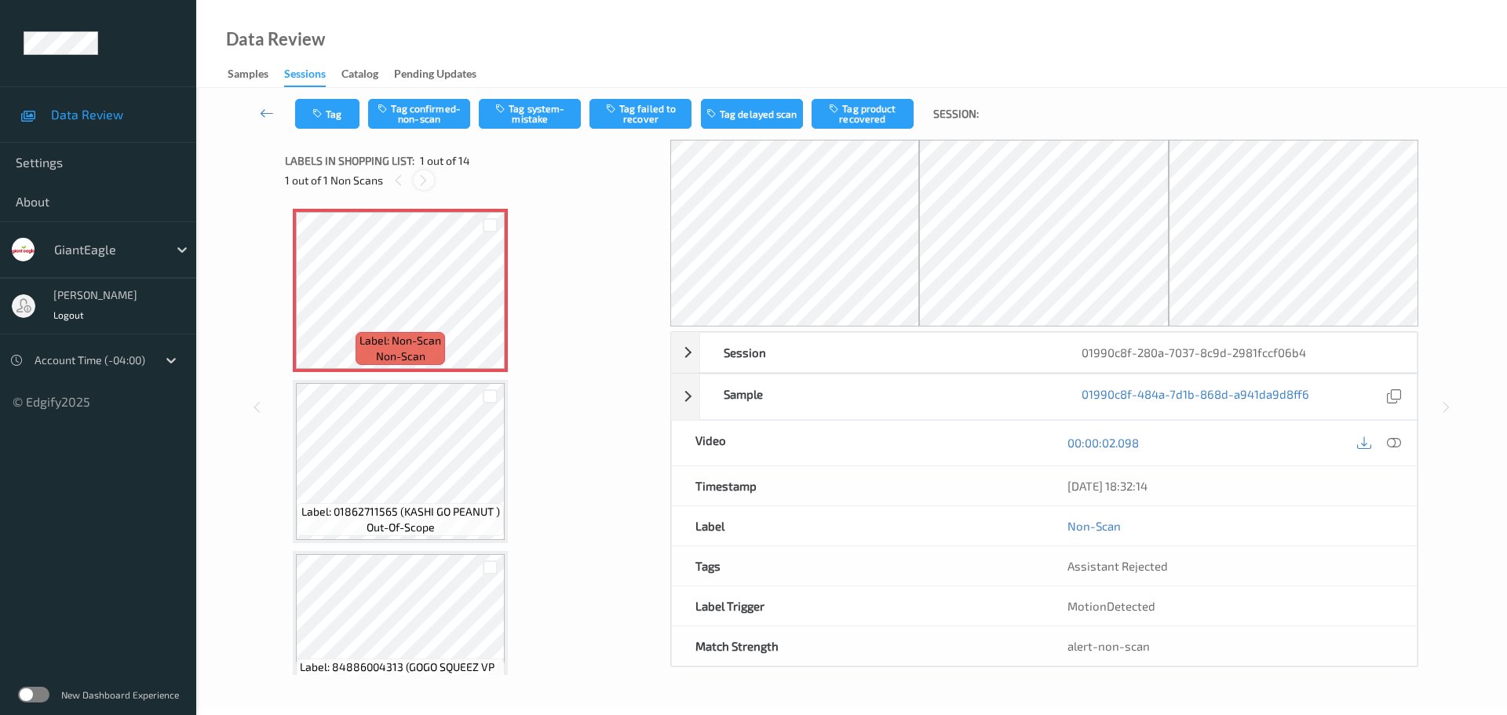
click at [420, 175] on icon at bounding box center [423, 180] width 13 height 14
click at [1386, 433] on div at bounding box center [1379, 442] width 51 height 21
click at [1400, 446] on icon at bounding box center [1394, 443] width 14 height 14
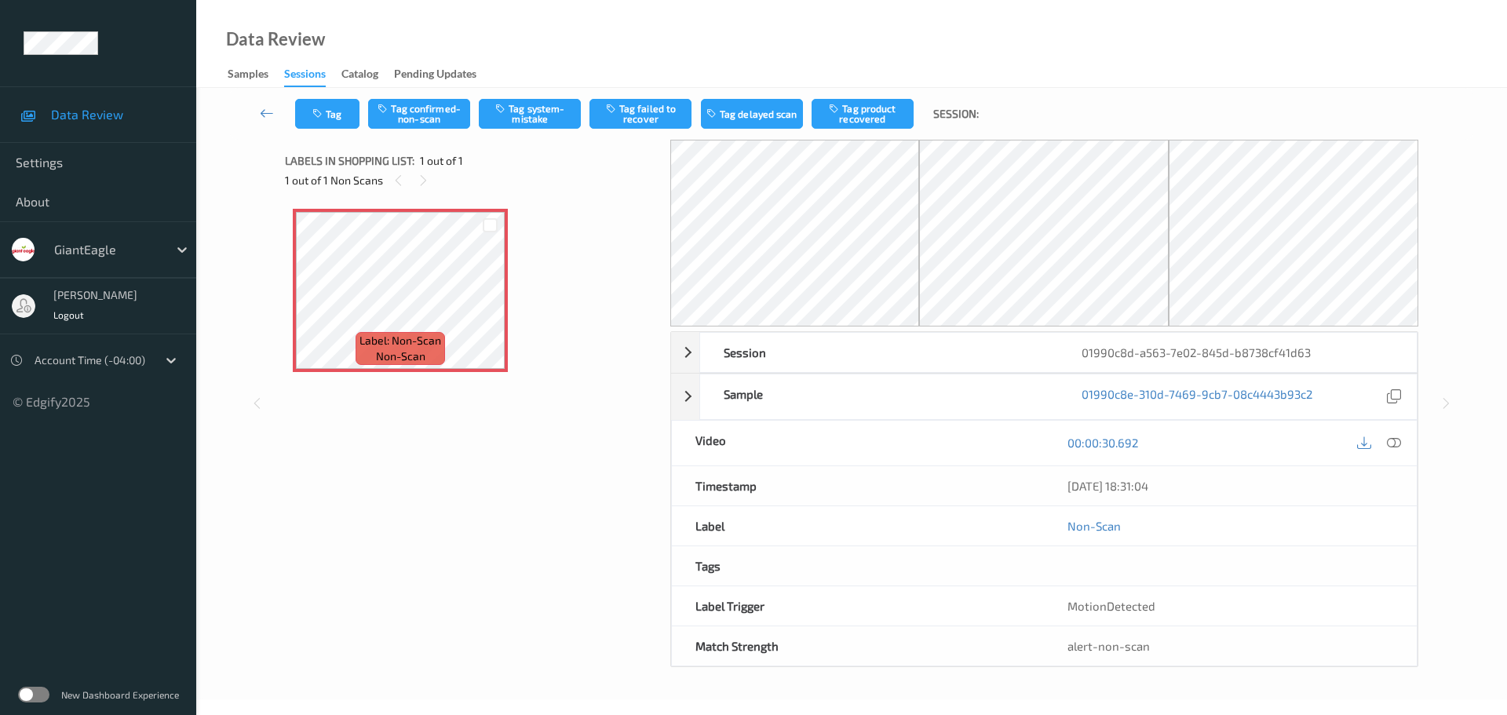
click at [433, 182] on div "1 out of 1 Non Scans" at bounding box center [472, 180] width 374 height 20
click at [1382, 436] on div at bounding box center [1379, 442] width 51 height 21
click at [1387, 439] on div at bounding box center [1379, 442] width 51 height 21
click at [1387, 440] on icon at bounding box center [1394, 443] width 14 height 14
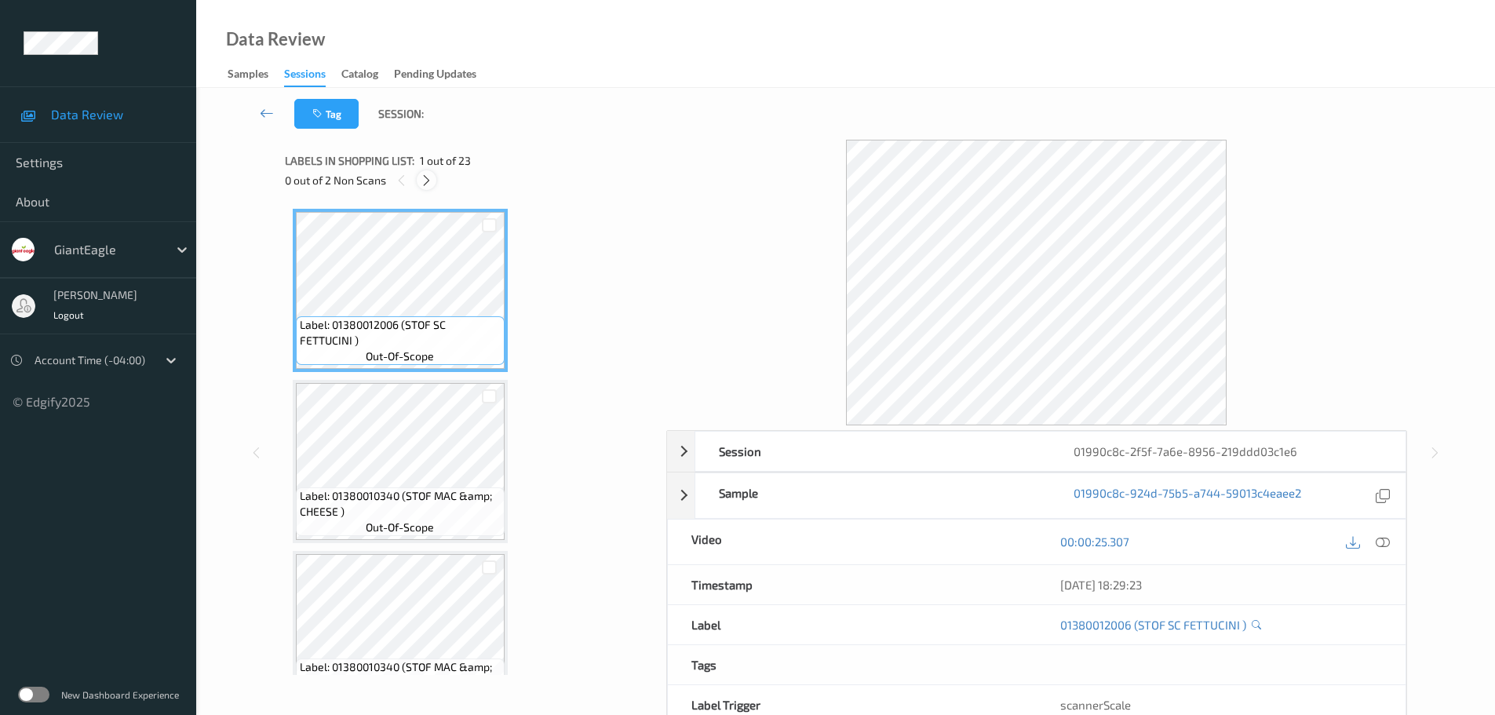
click at [428, 176] on icon at bounding box center [426, 180] width 13 height 14
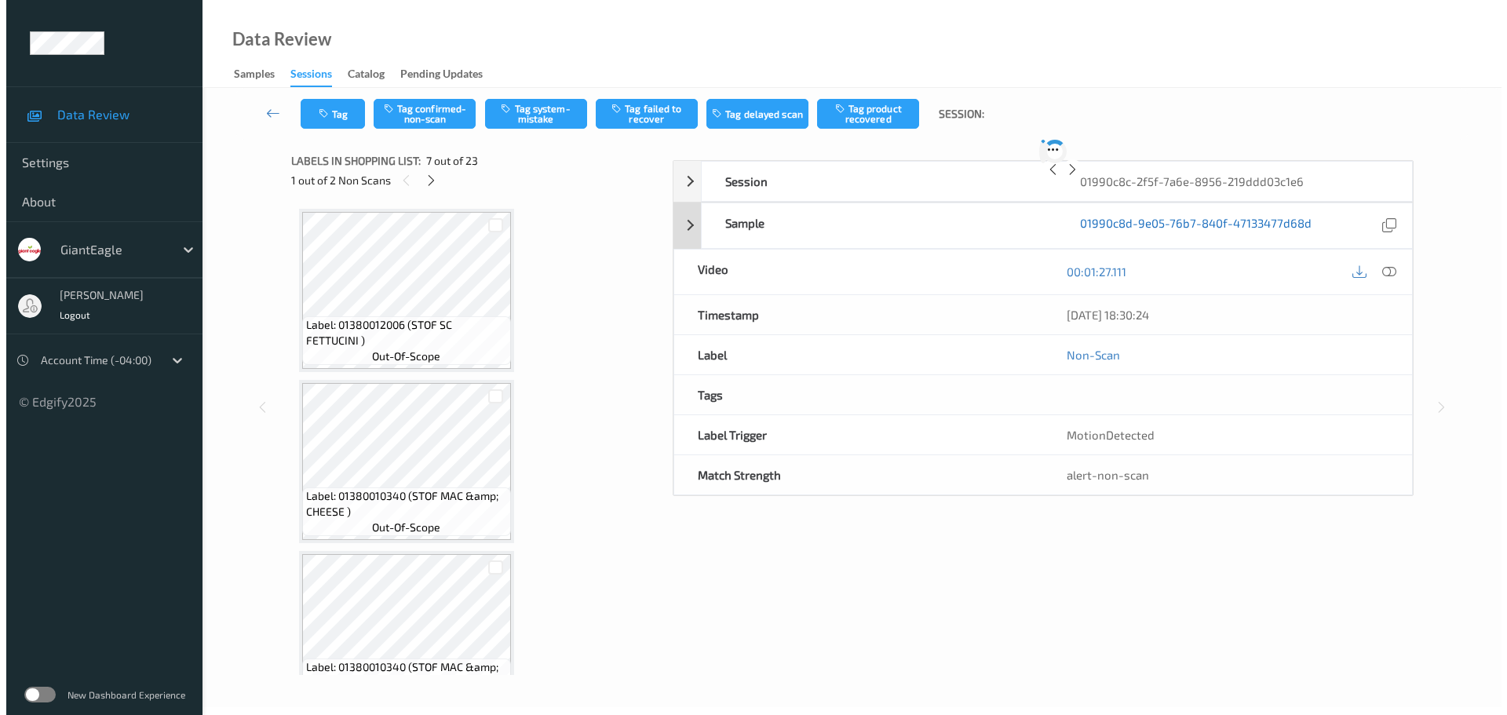
scroll to position [863, 0]
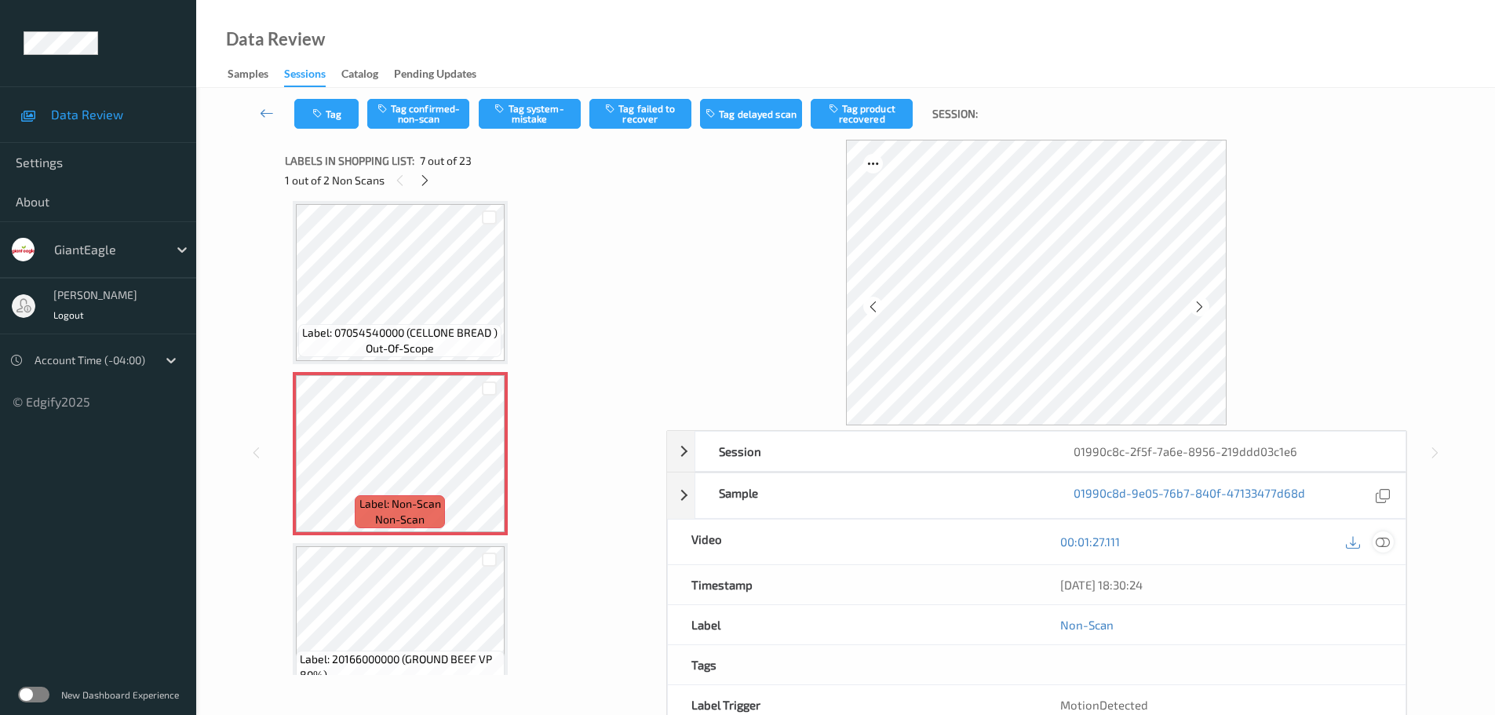
drag, startPoint x: 1392, startPoint y: 548, endPoint x: 1386, endPoint y: 542, distance: 8.3
click at [1391, 548] on div at bounding box center [1367, 541] width 51 height 21
click at [1386, 542] on icon at bounding box center [1383, 541] width 14 height 14
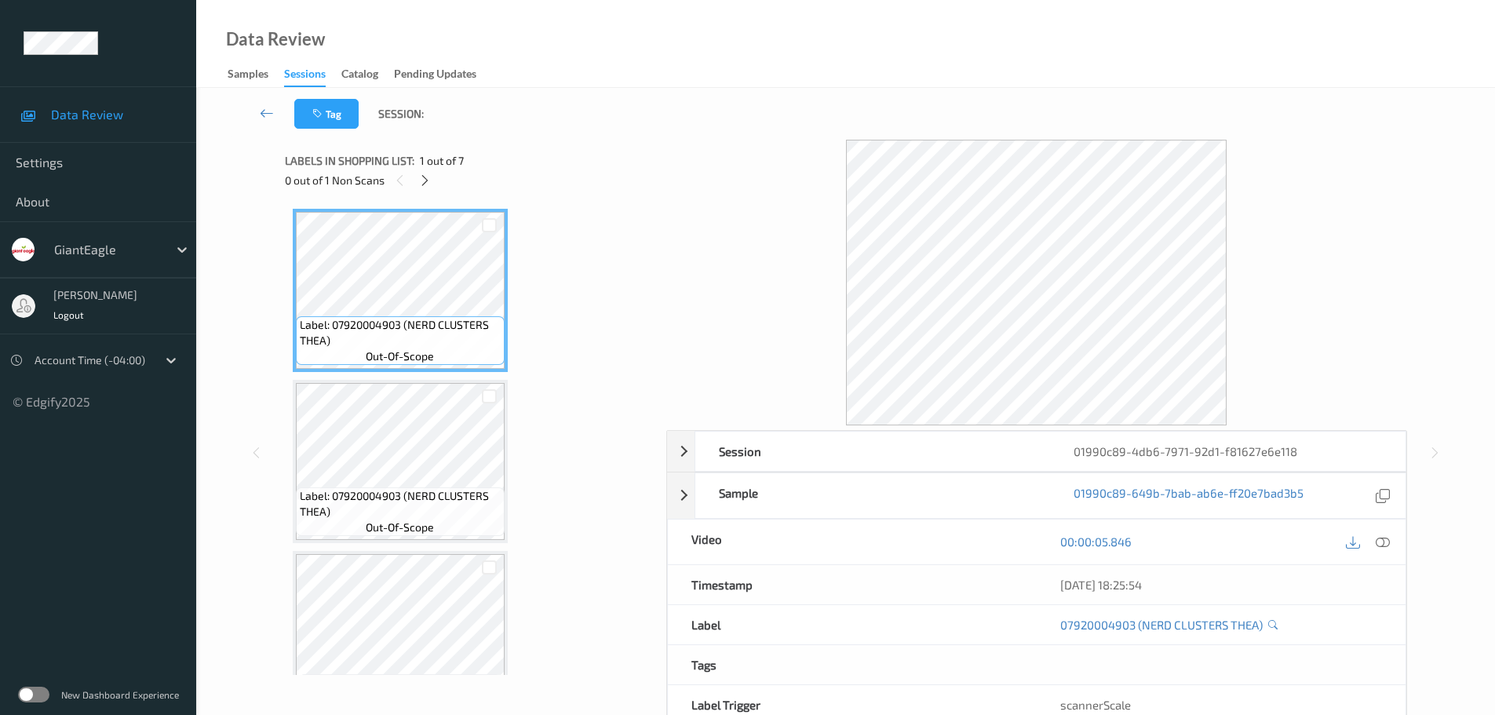
click at [435, 180] on div "0 out of 1 Non Scans" at bounding box center [470, 180] width 370 height 20
click at [427, 180] on icon at bounding box center [424, 180] width 13 height 14
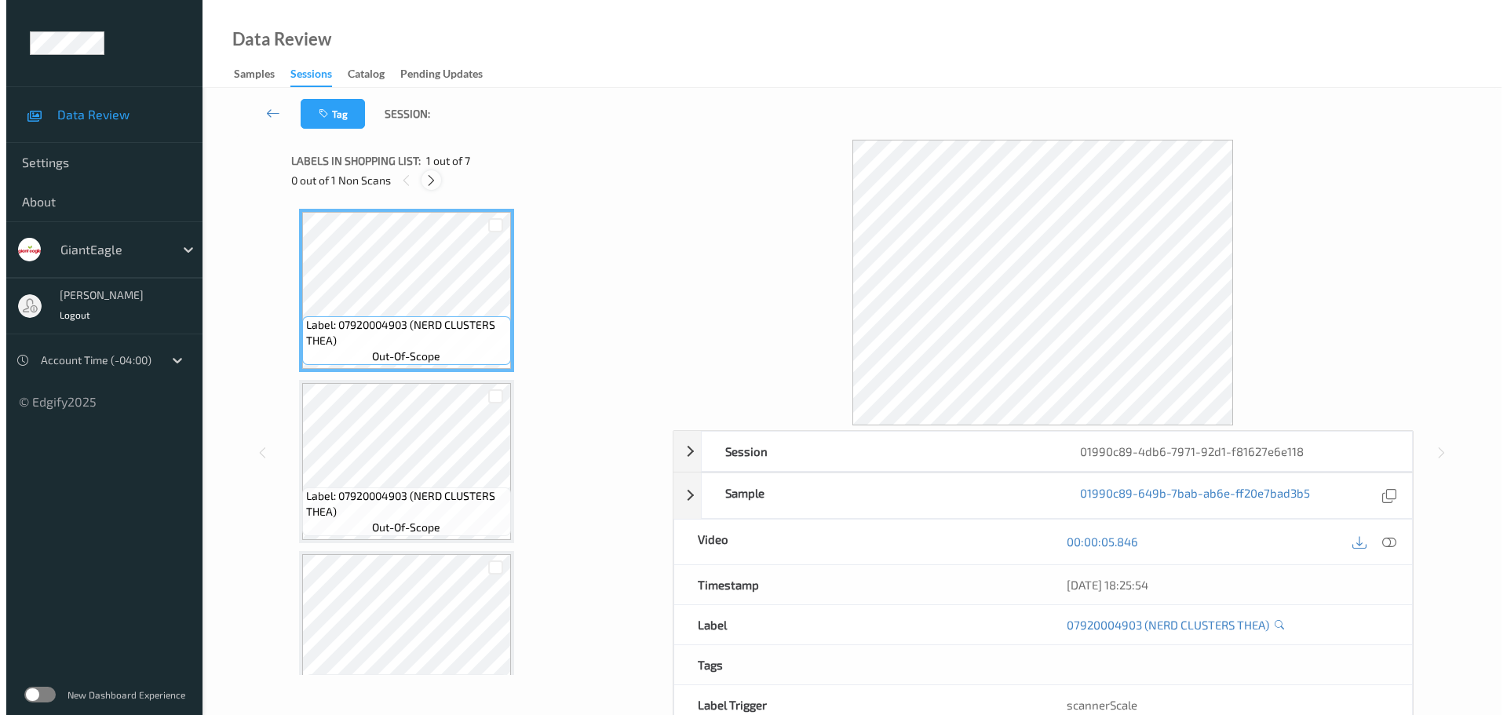
scroll to position [692, 0]
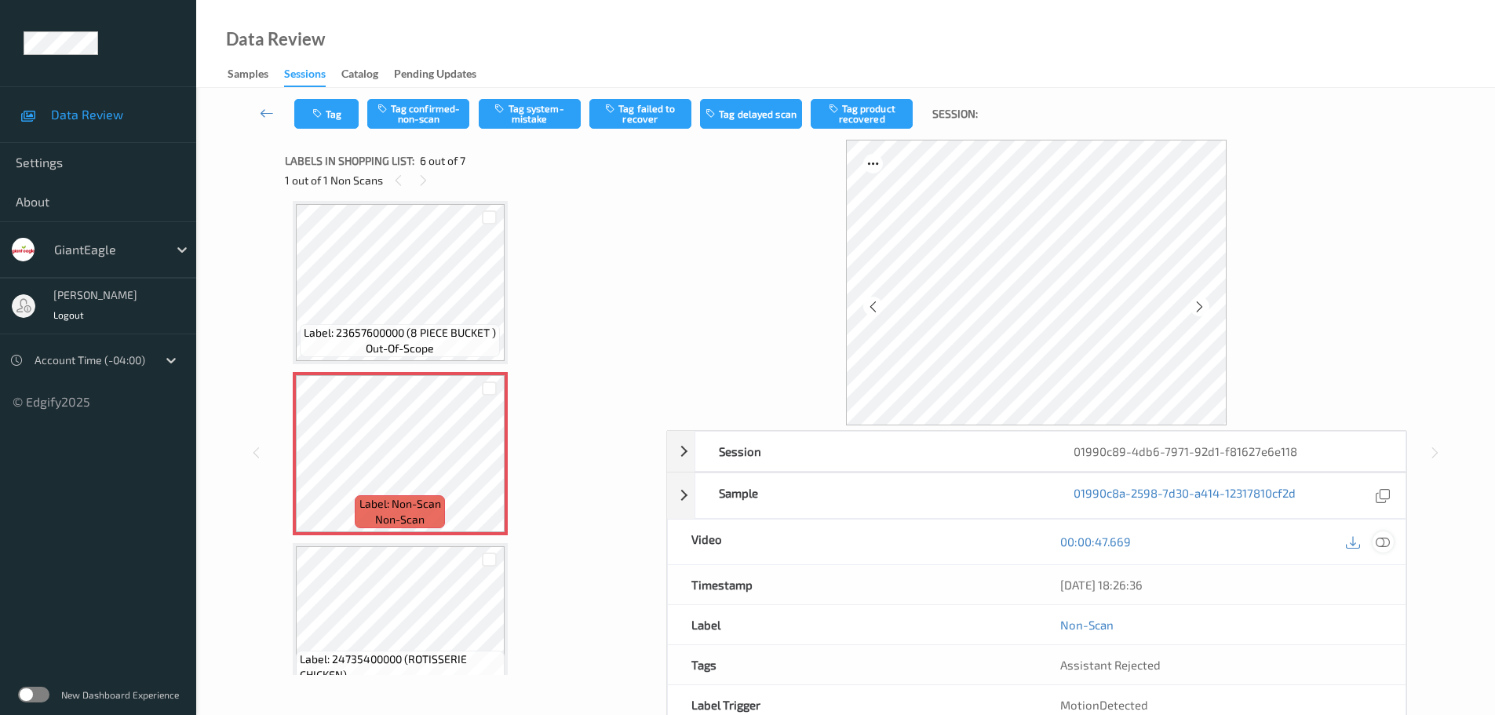
click at [1384, 540] on icon at bounding box center [1383, 541] width 14 height 14
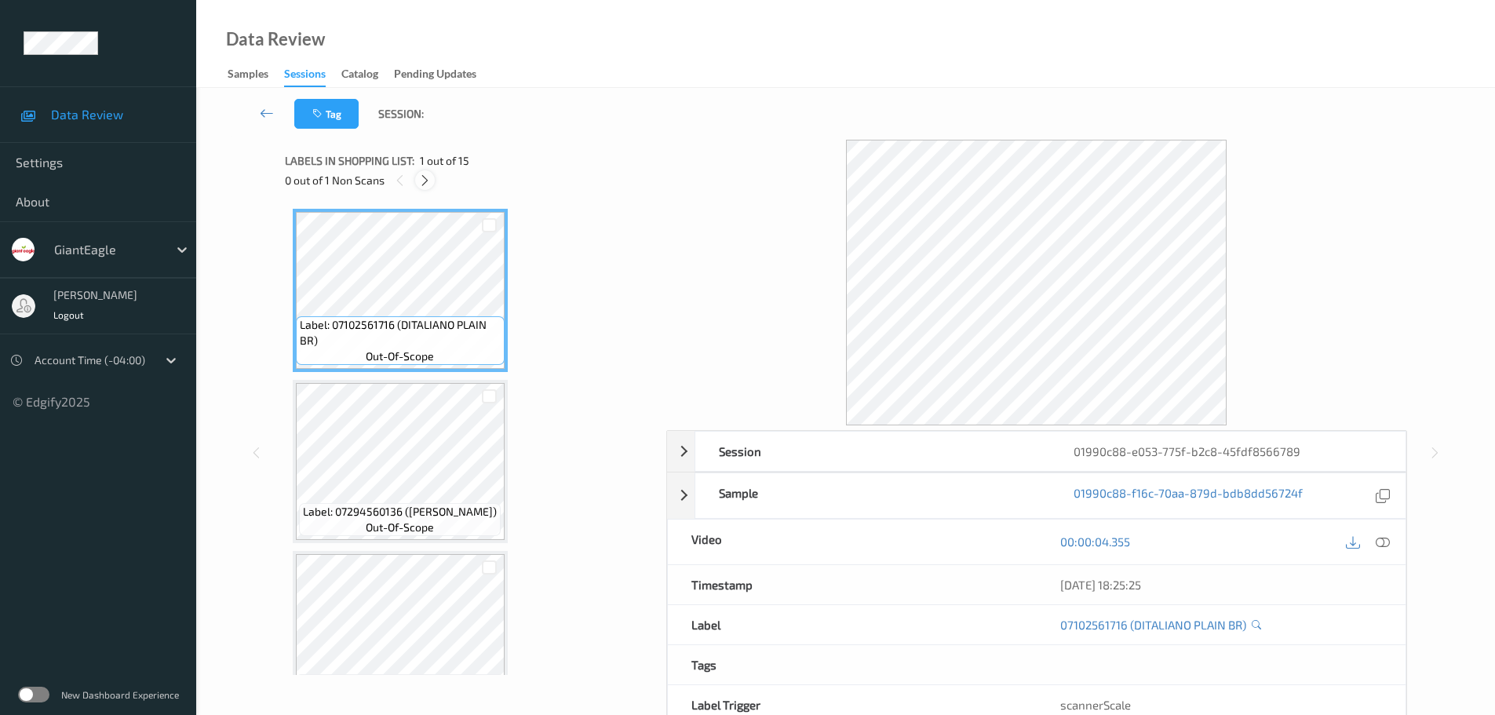
click at [428, 184] on icon at bounding box center [424, 180] width 13 height 14
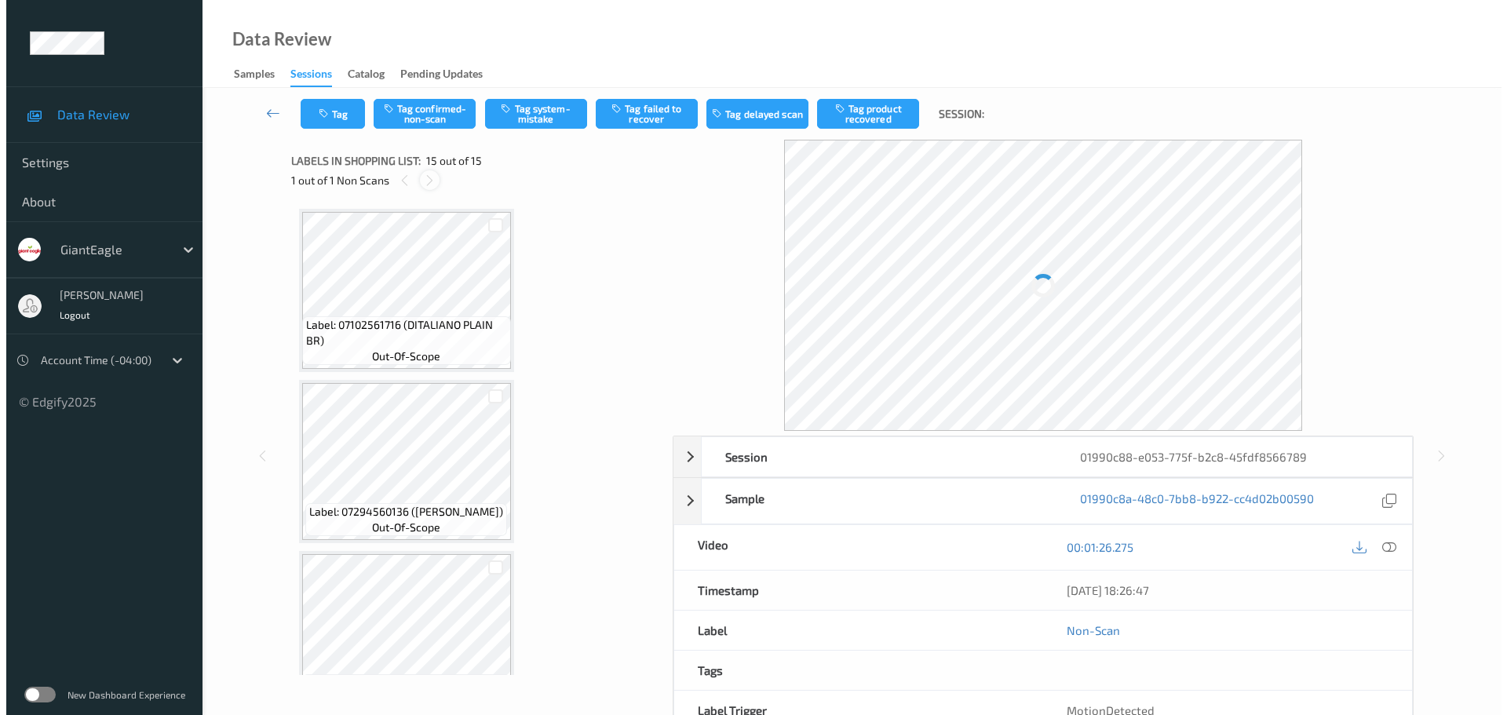
scroll to position [2100, 0]
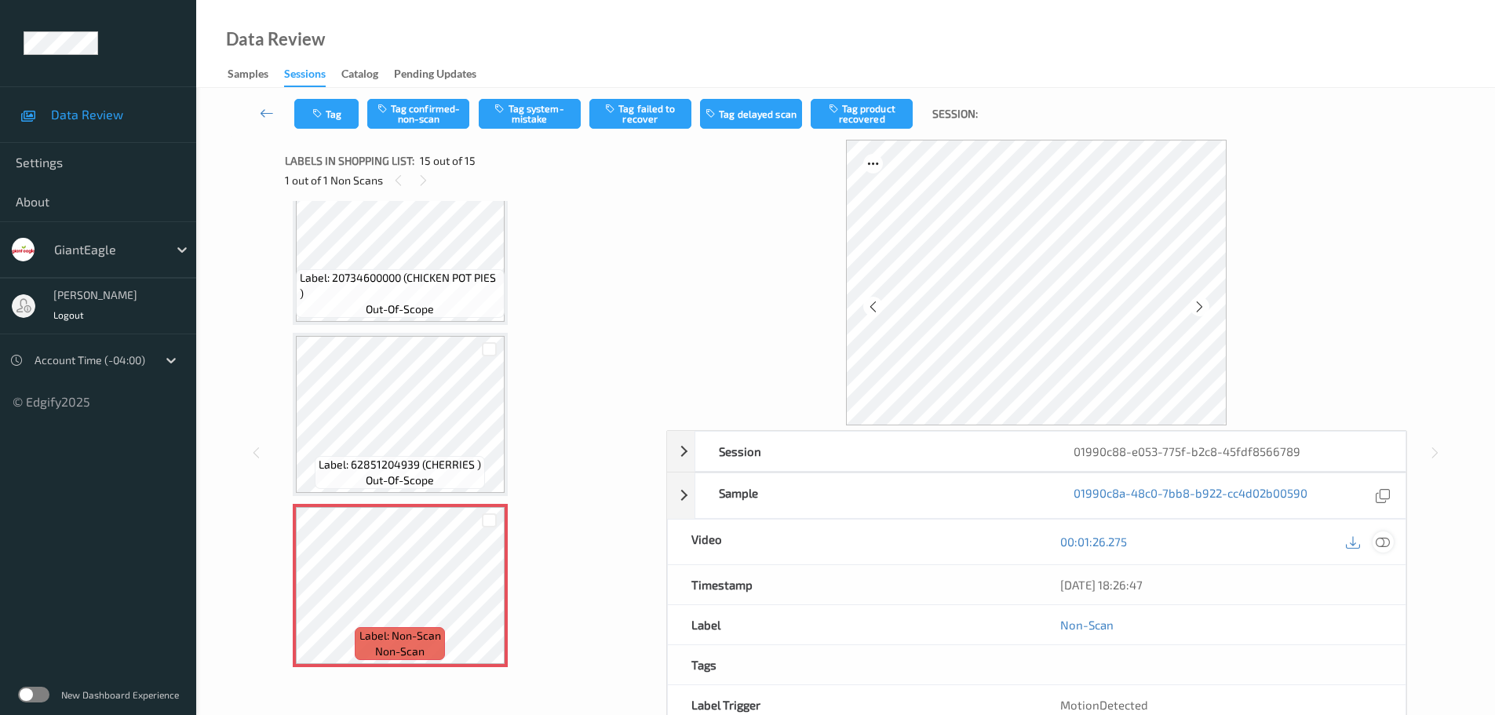
click at [1387, 535] on icon at bounding box center [1383, 541] width 14 height 14
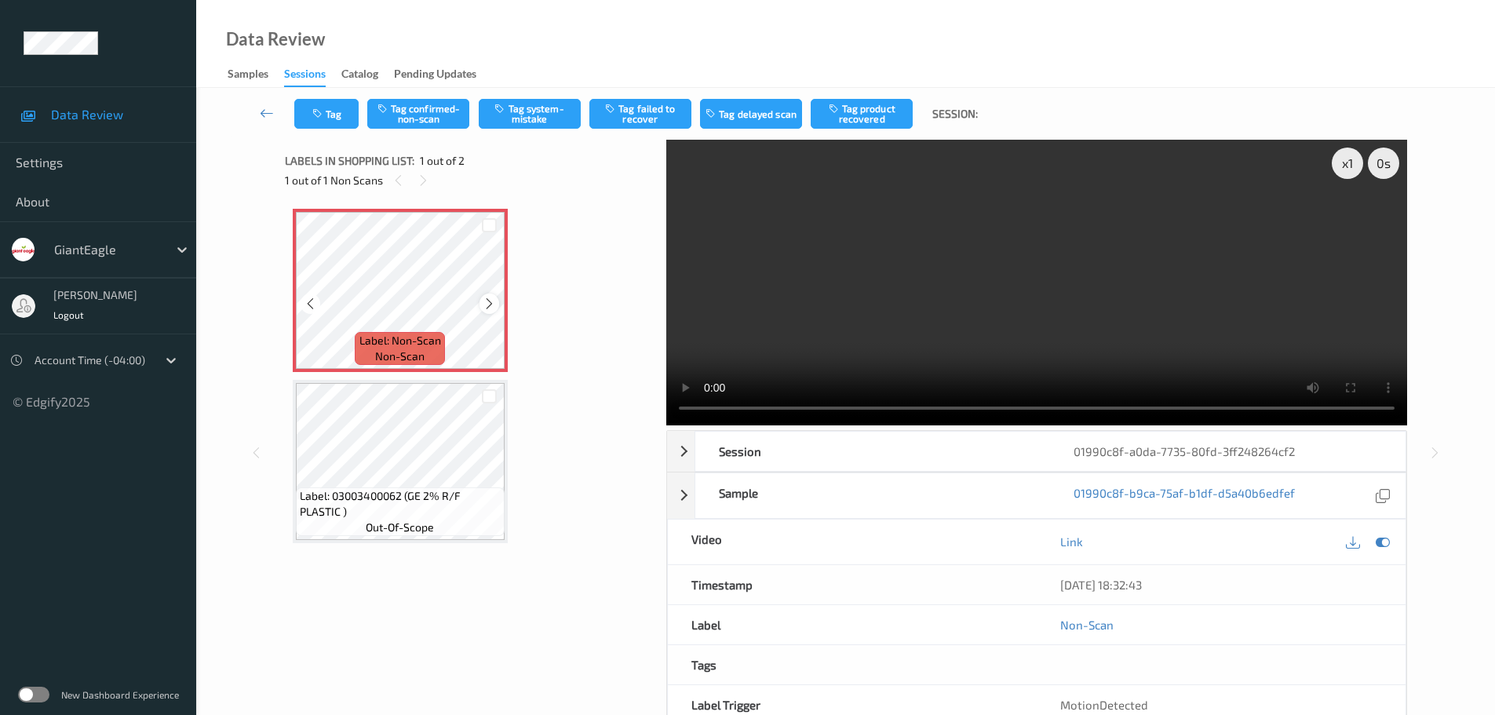
click at [492, 299] on icon at bounding box center [489, 304] width 13 height 14
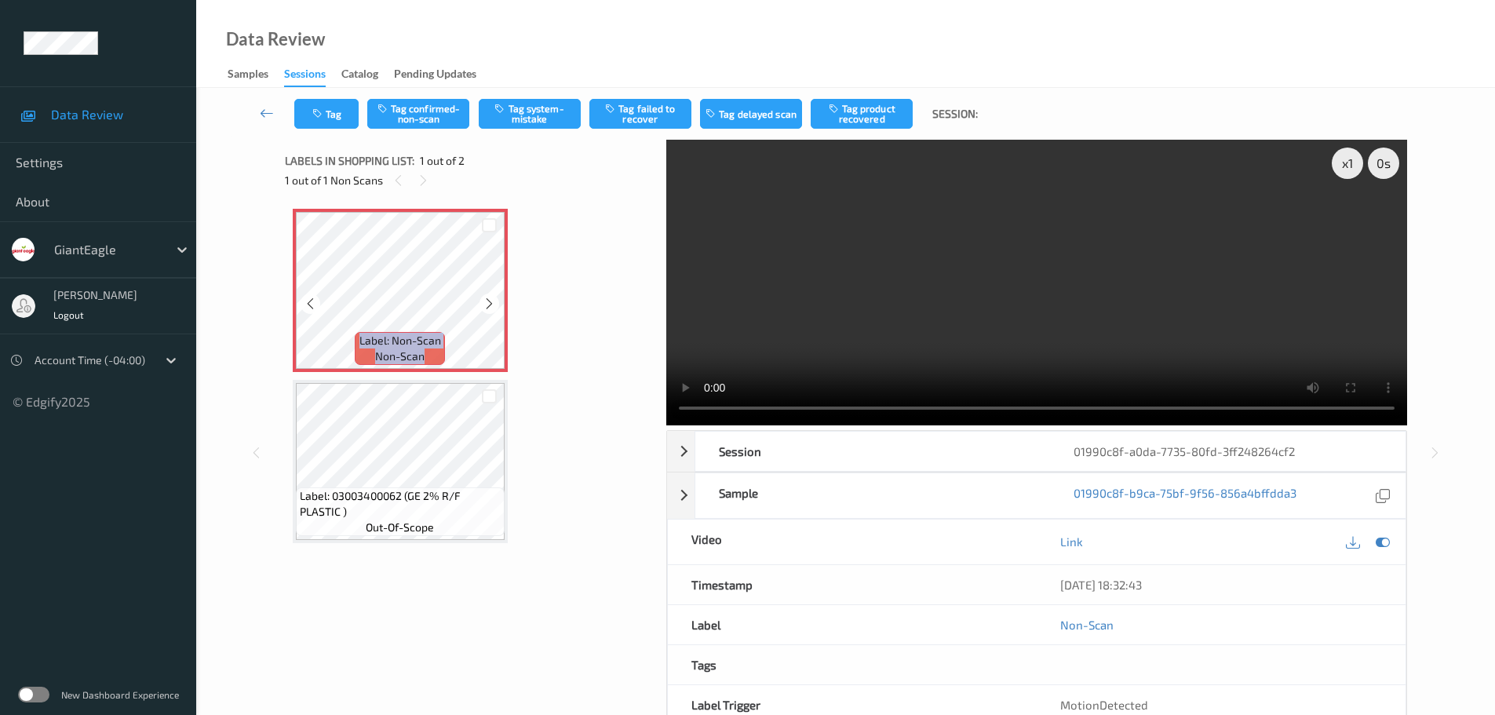
click at [492, 299] on icon at bounding box center [489, 304] width 13 height 14
click at [1349, 172] on div "x 1" at bounding box center [1347, 163] width 31 height 31
drag, startPoint x: 1349, startPoint y: 172, endPoint x: 1366, endPoint y: 363, distance: 192.3
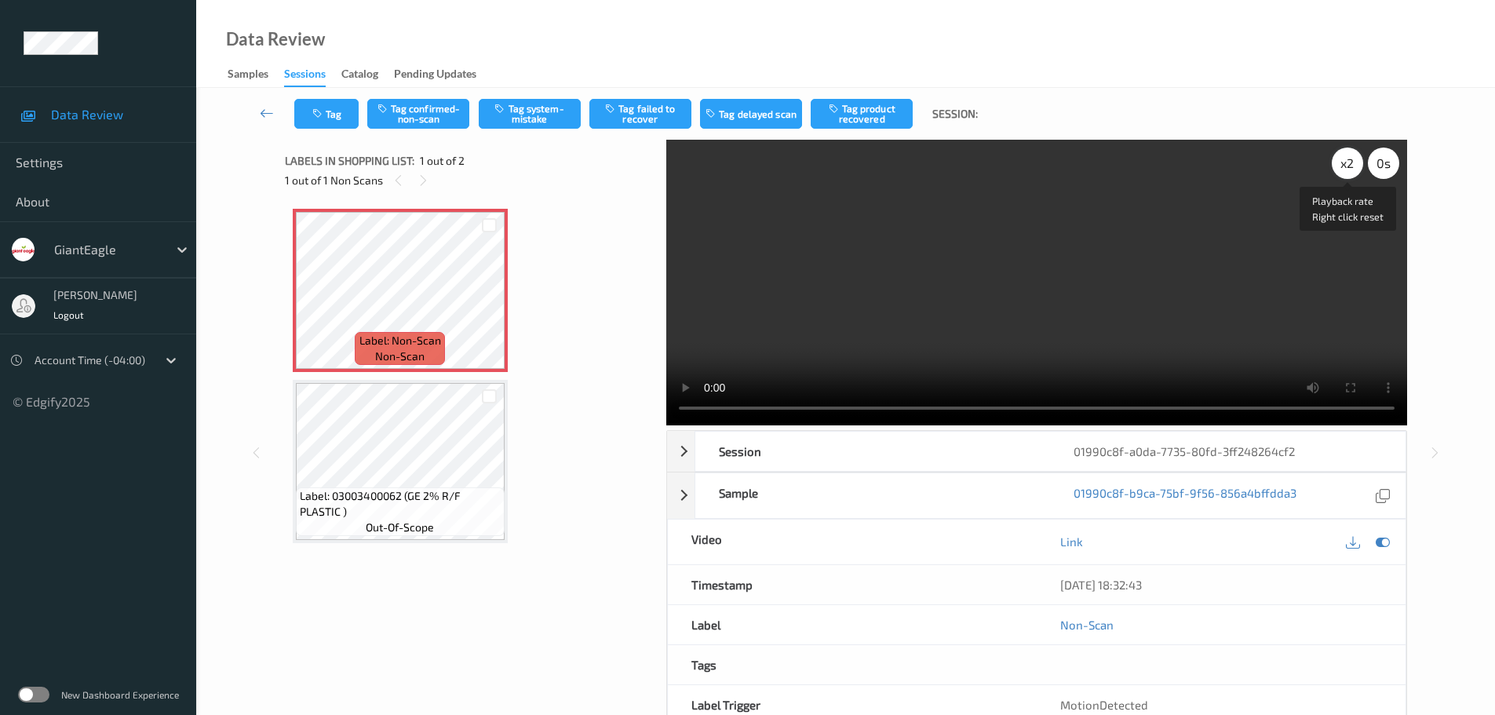
click at [1349, 172] on div "x 2" at bounding box center [1347, 163] width 31 height 31
click at [503, 129] on div "Tag Tag confirmed-non-scan Tag system-mistake Tag failed to recover Tag delayed…" at bounding box center [845, 114] width 1234 height 52
click at [523, 113] on button "Tag system-mistake" at bounding box center [530, 114] width 102 height 30
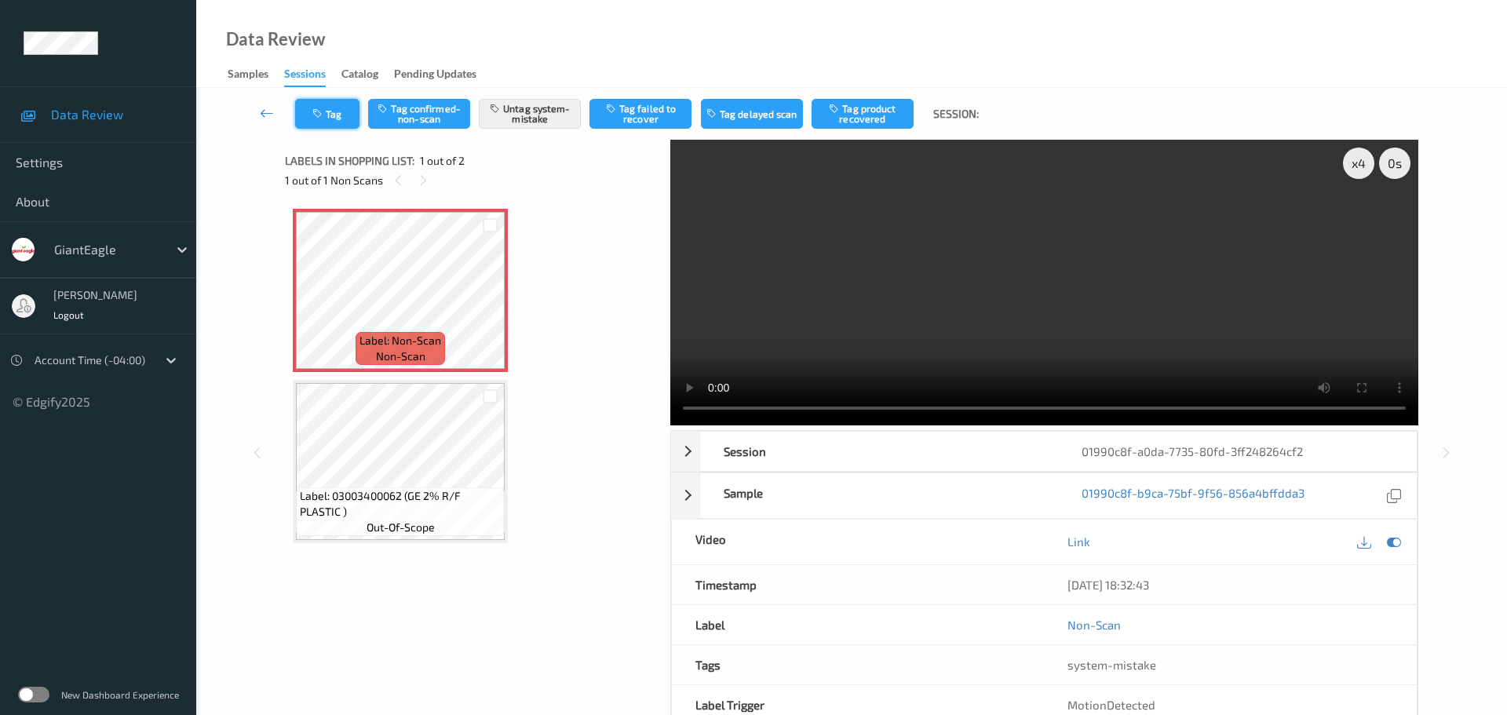
click at [333, 123] on button "Tag" at bounding box center [327, 114] width 64 height 30
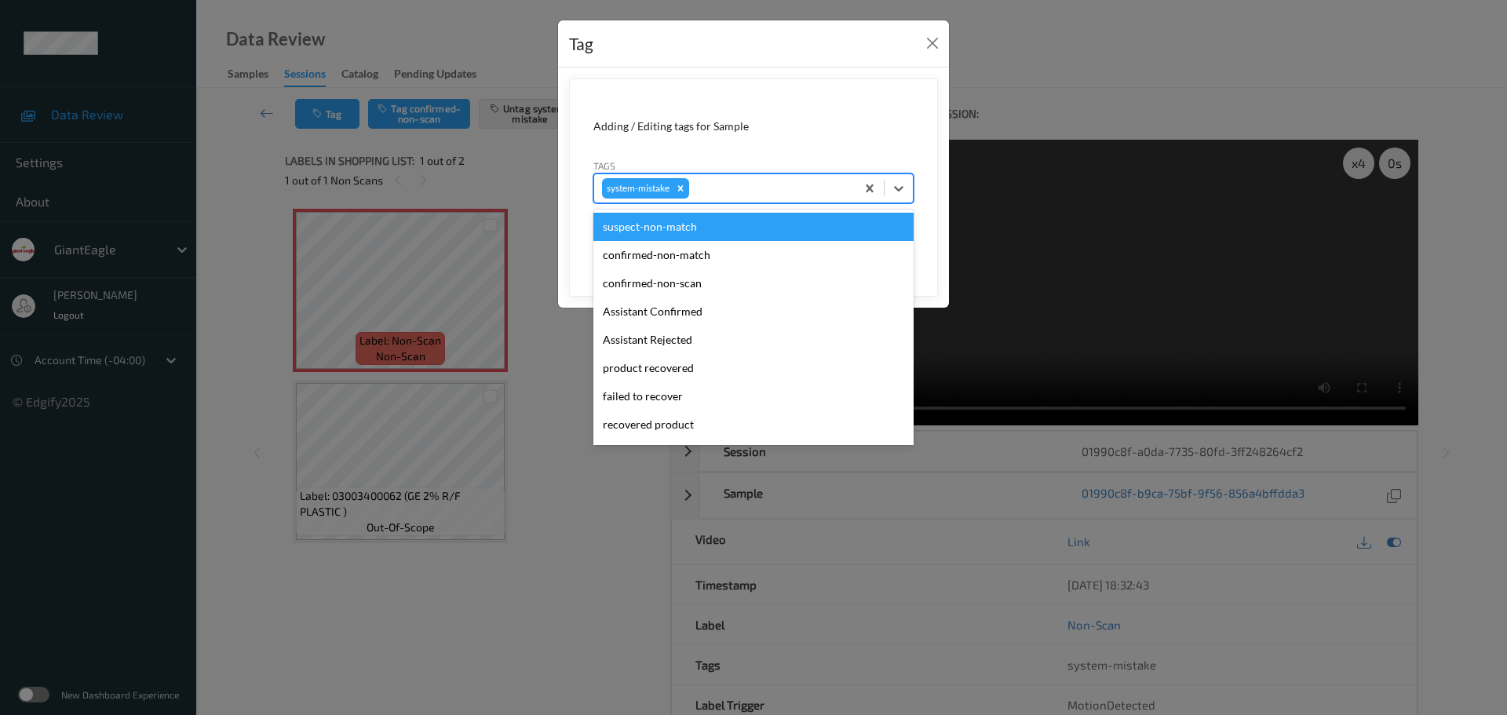
click at [747, 183] on div at bounding box center [769, 188] width 155 height 19
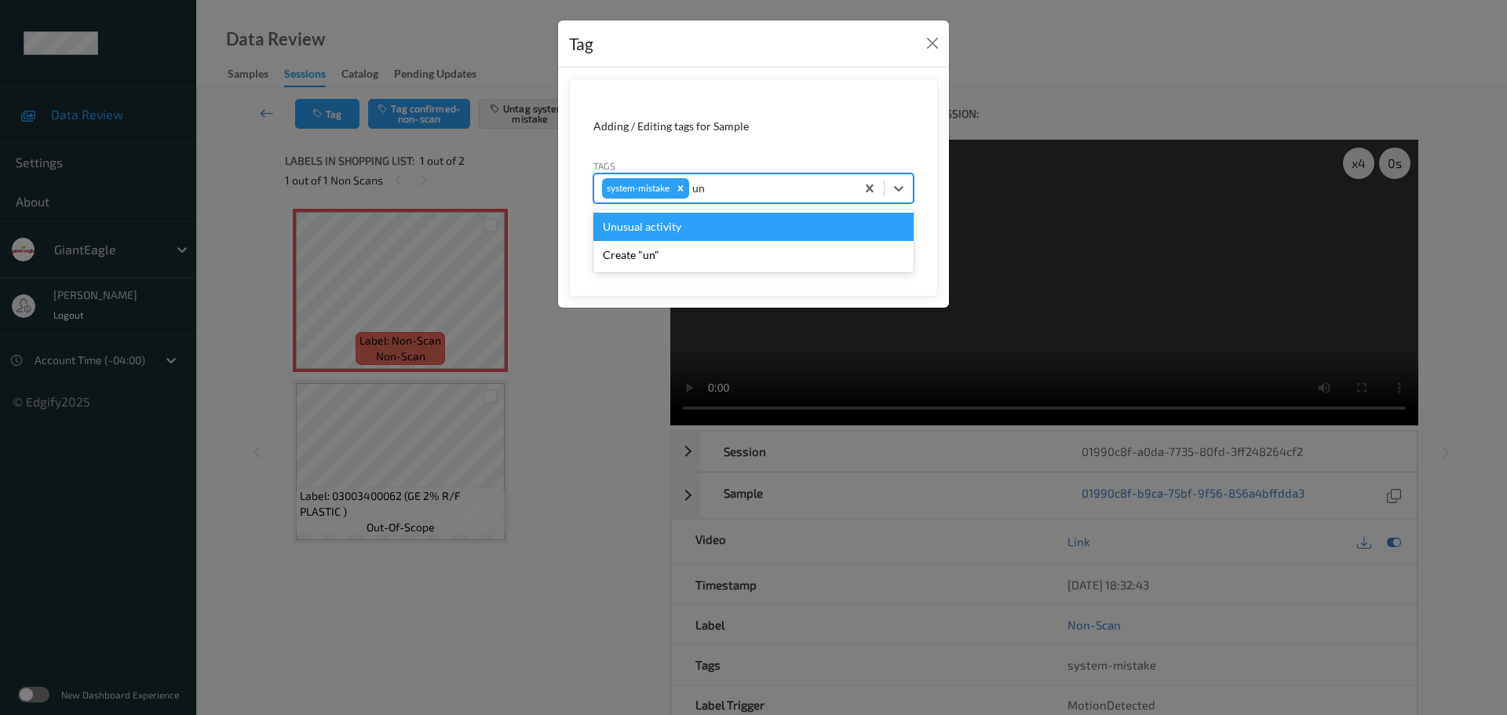
type input "unu"
click at [712, 224] on div "Unusual activity" at bounding box center [753, 227] width 320 height 28
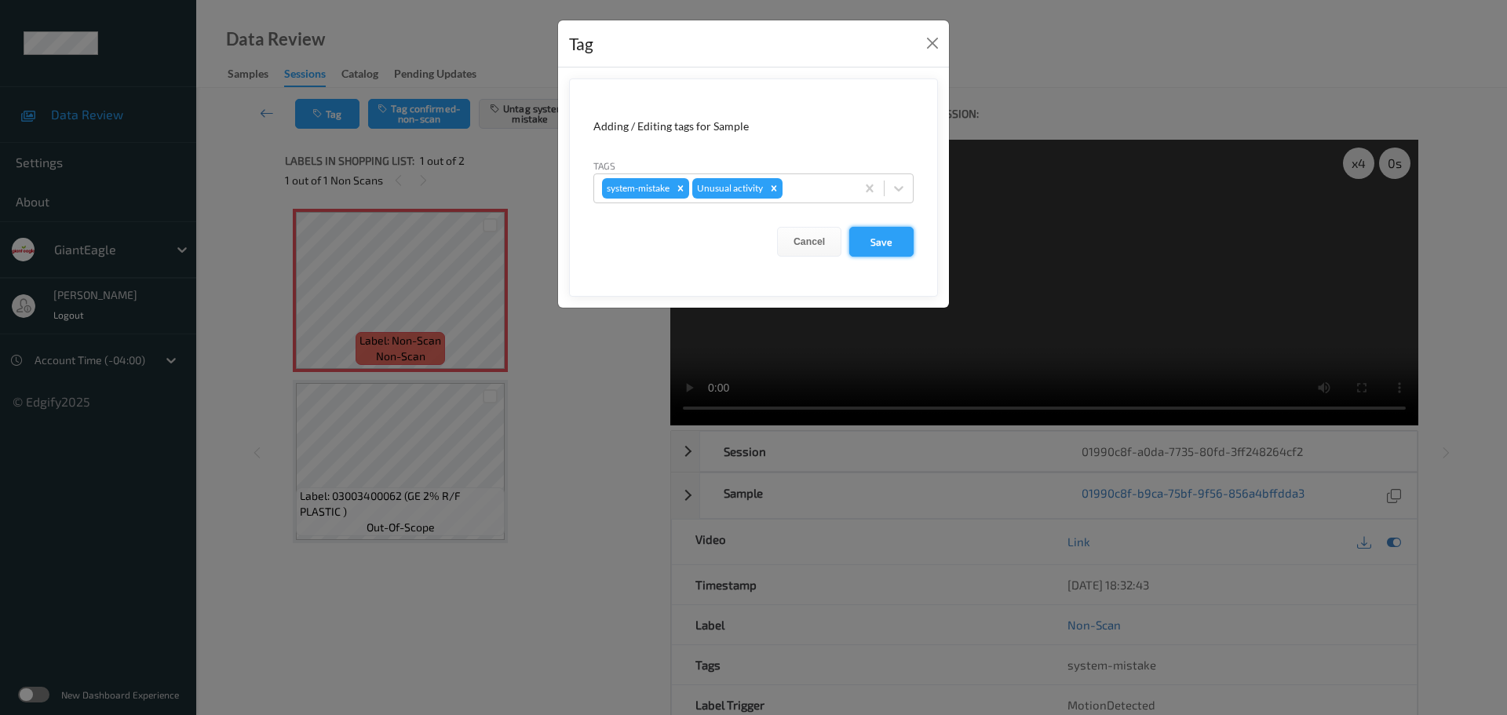
click at [863, 242] on button "Save" at bounding box center [881, 242] width 64 height 30
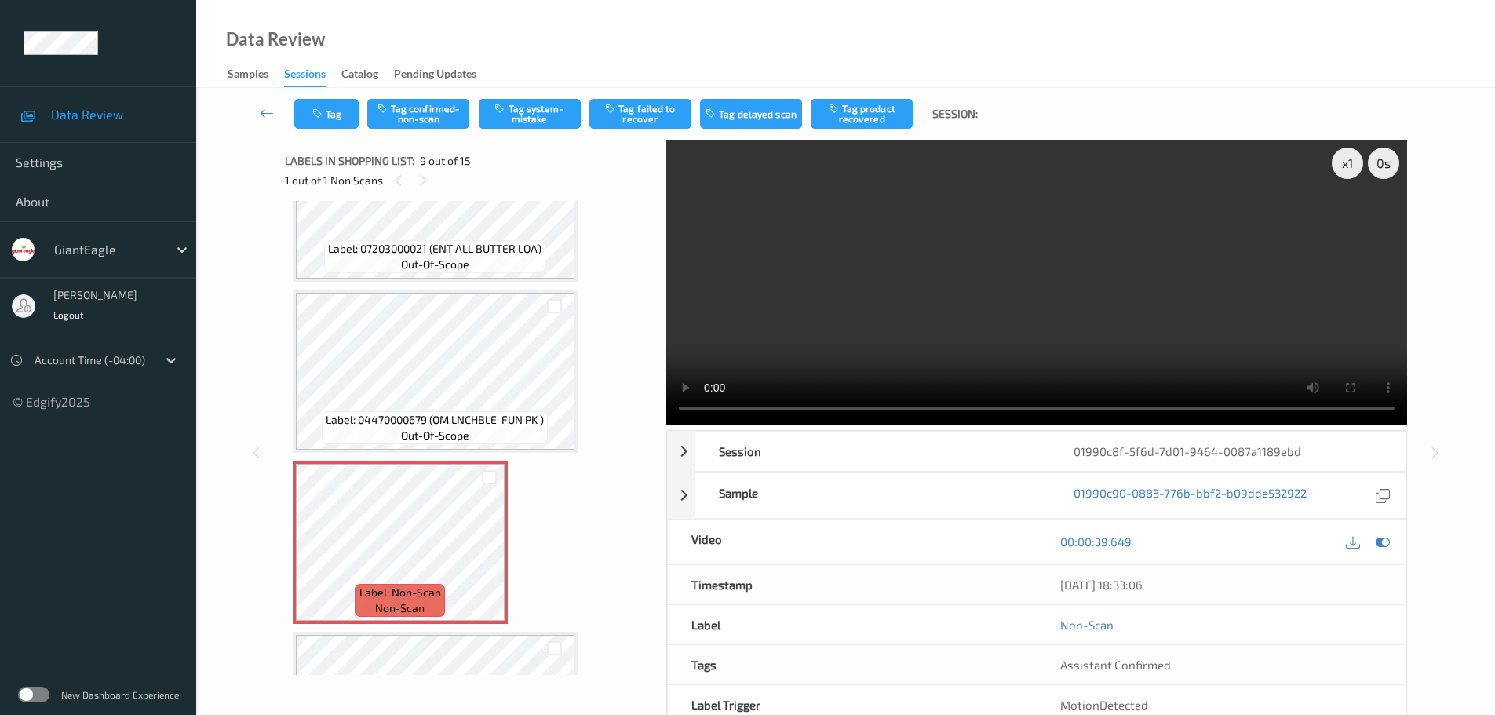
scroll to position [1237, 0]
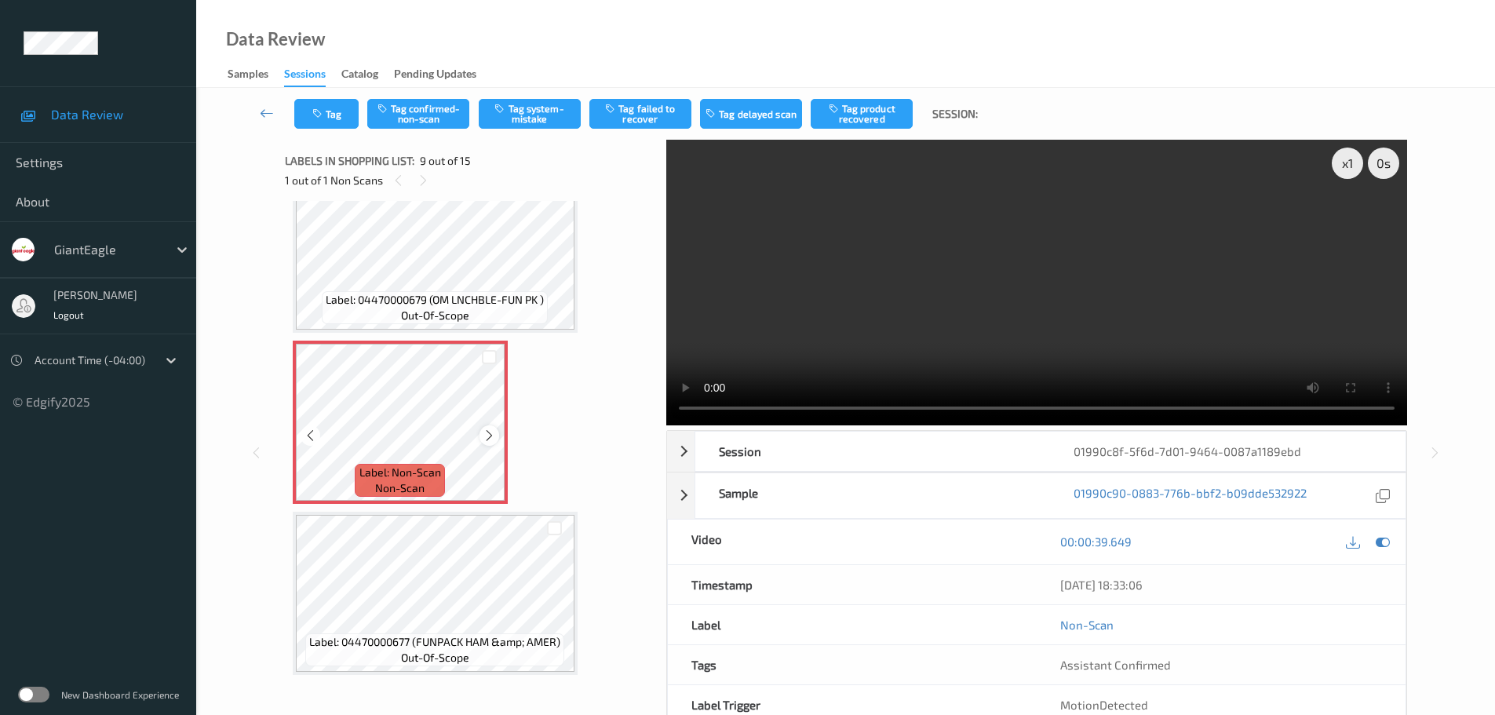
click at [484, 429] on icon at bounding box center [489, 435] width 13 height 14
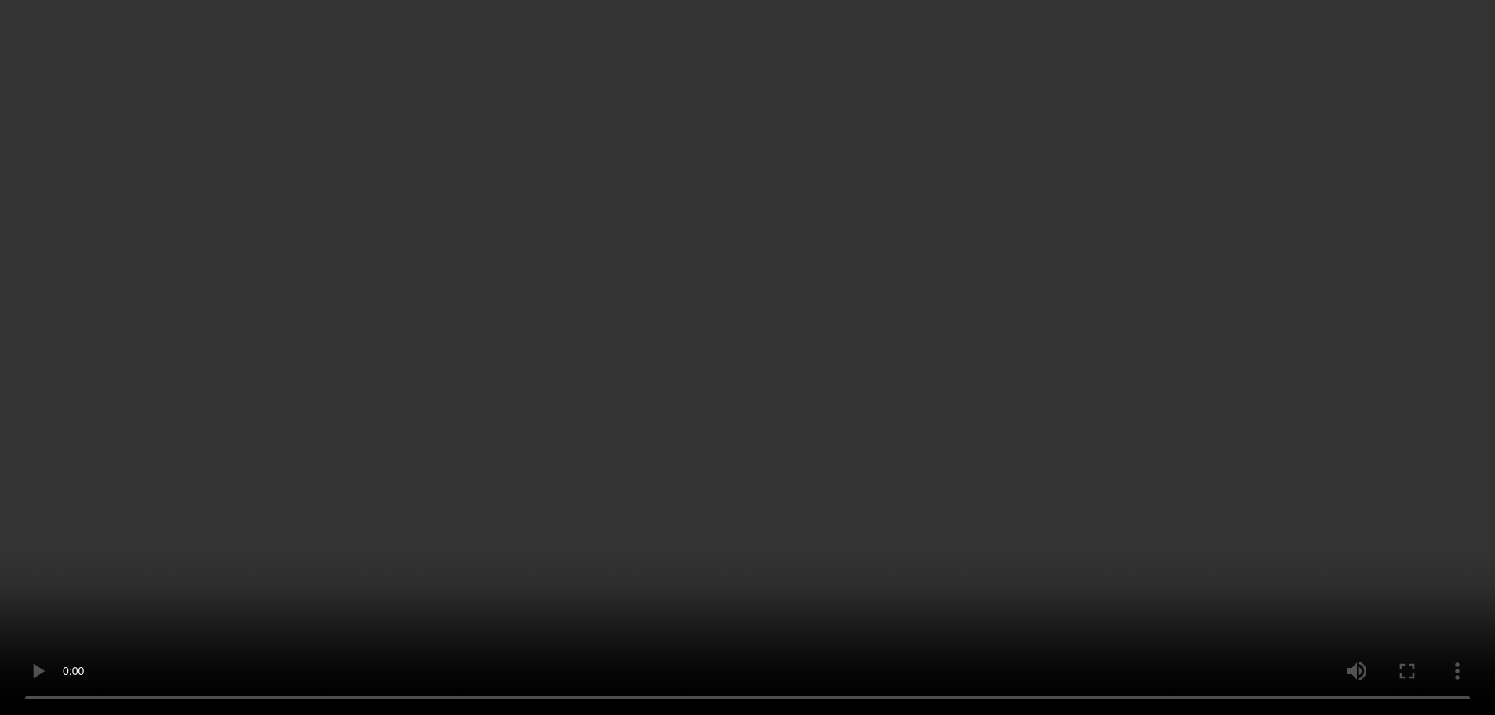
scroll to position [1315, 0]
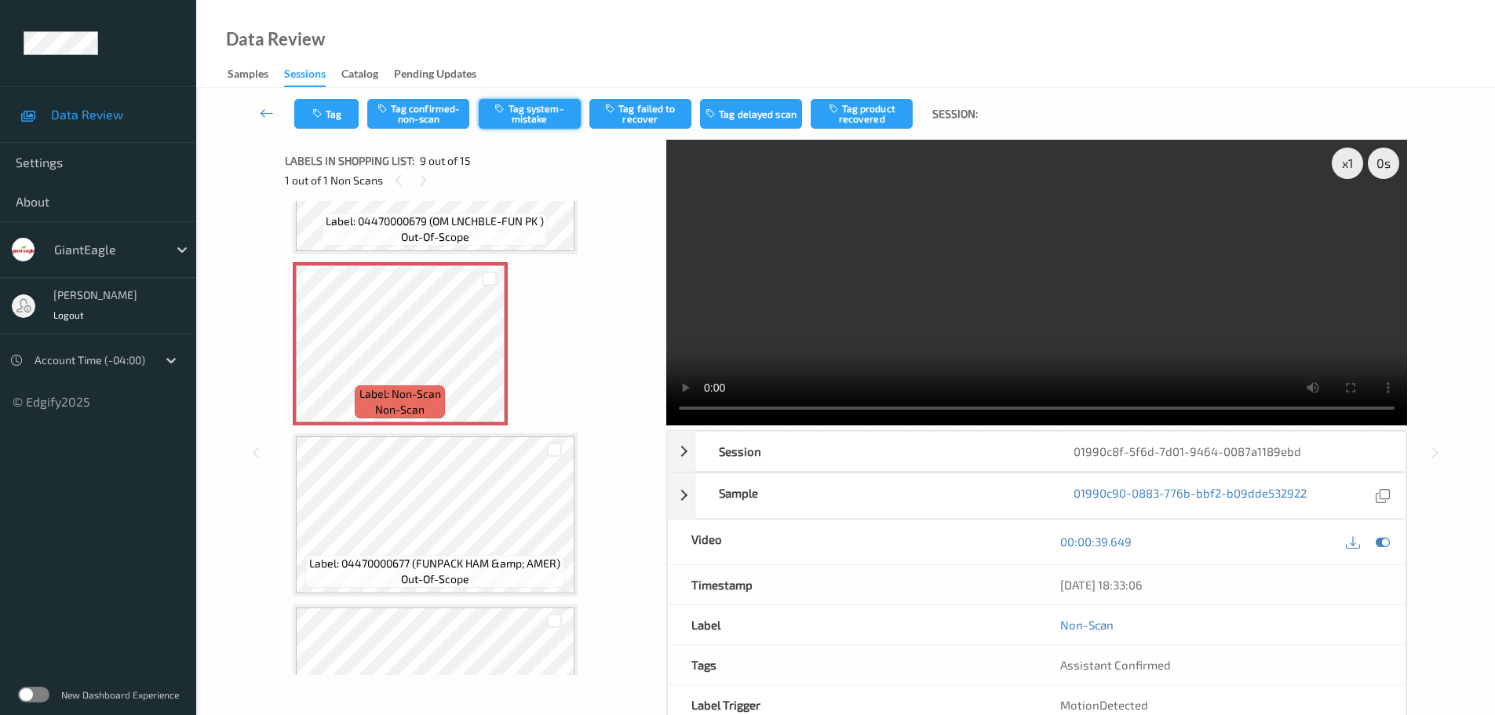
click at [539, 104] on button "Tag system-mistake" at bounding box center [530, 114] width 102 height 30
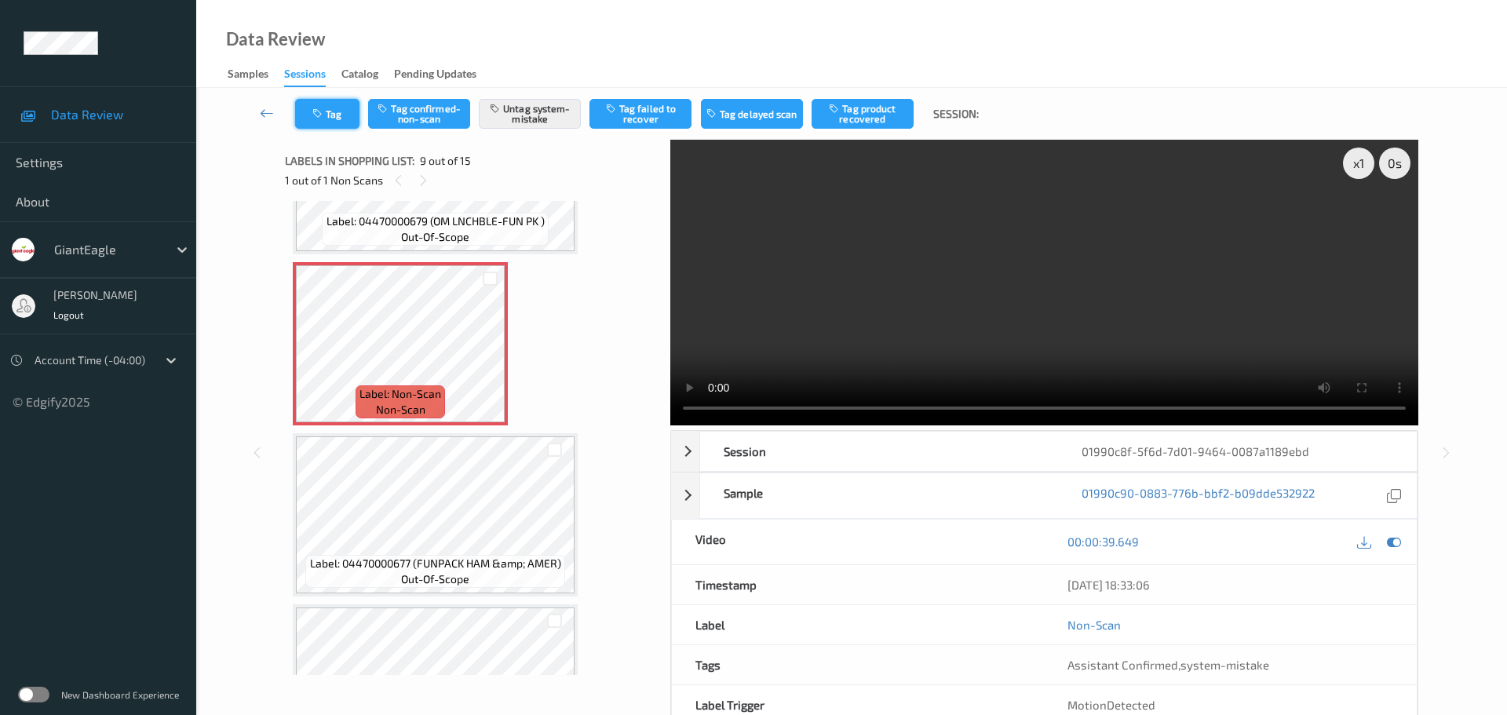
click at [333, 117] on button "Tag" at bounding box center [327, 114] width 64 height 30
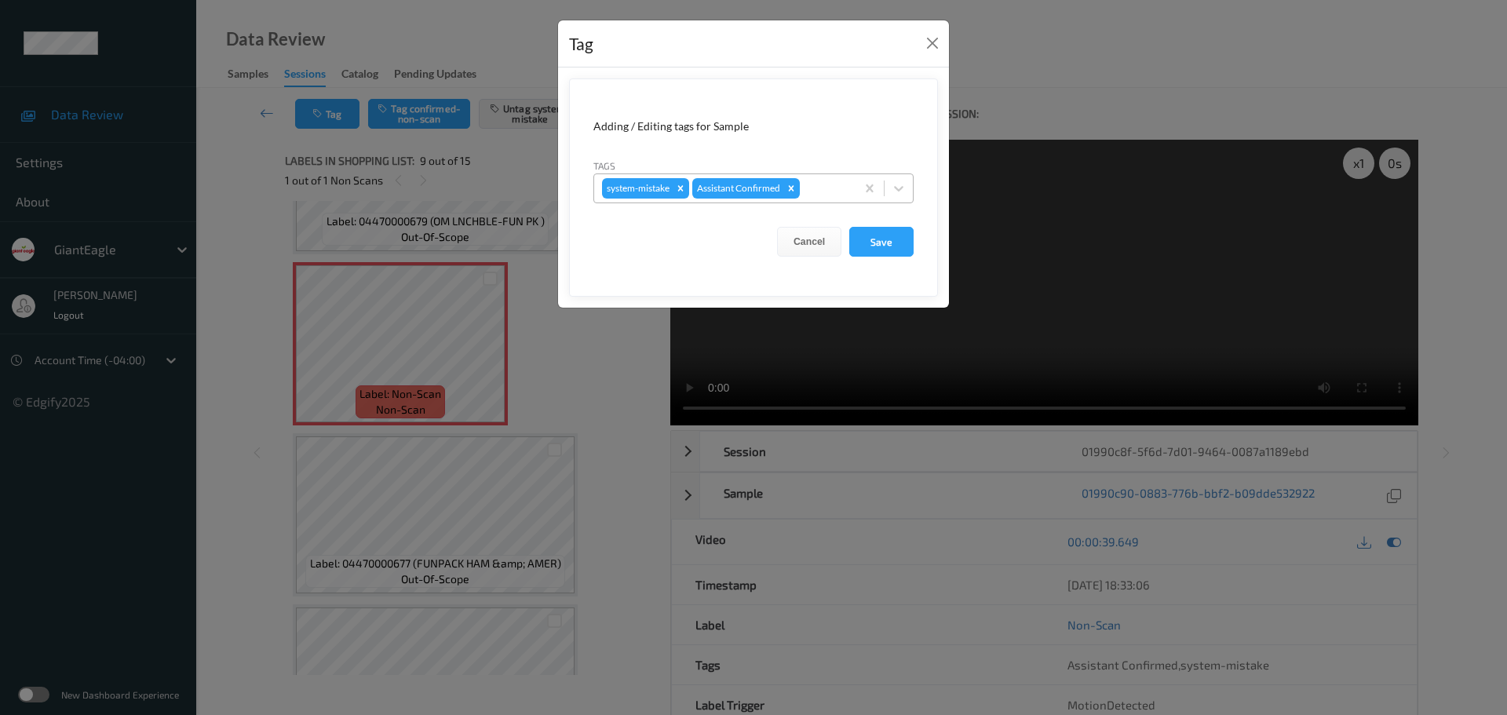
click at [822, 193] on div at bounding box center [825, 188] width 45 height 19
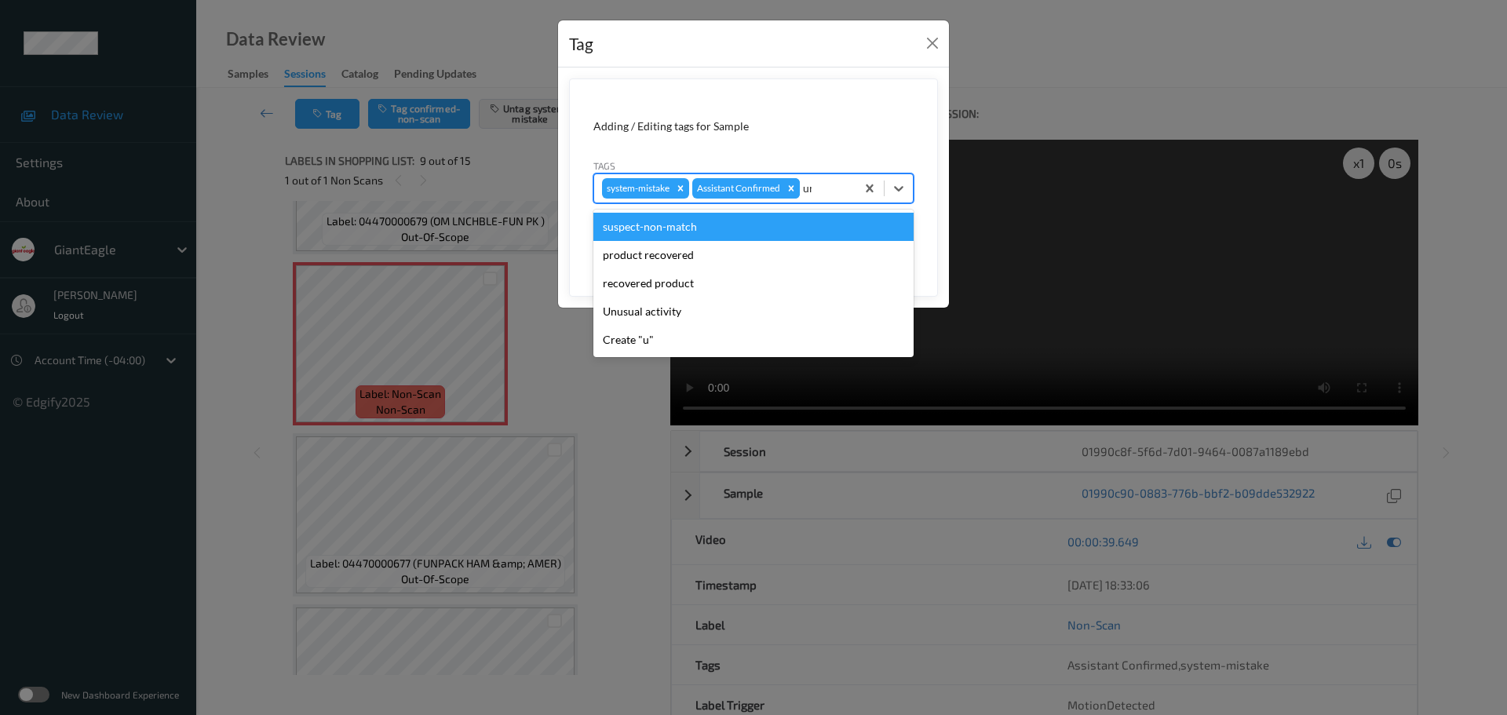
type input "unu"
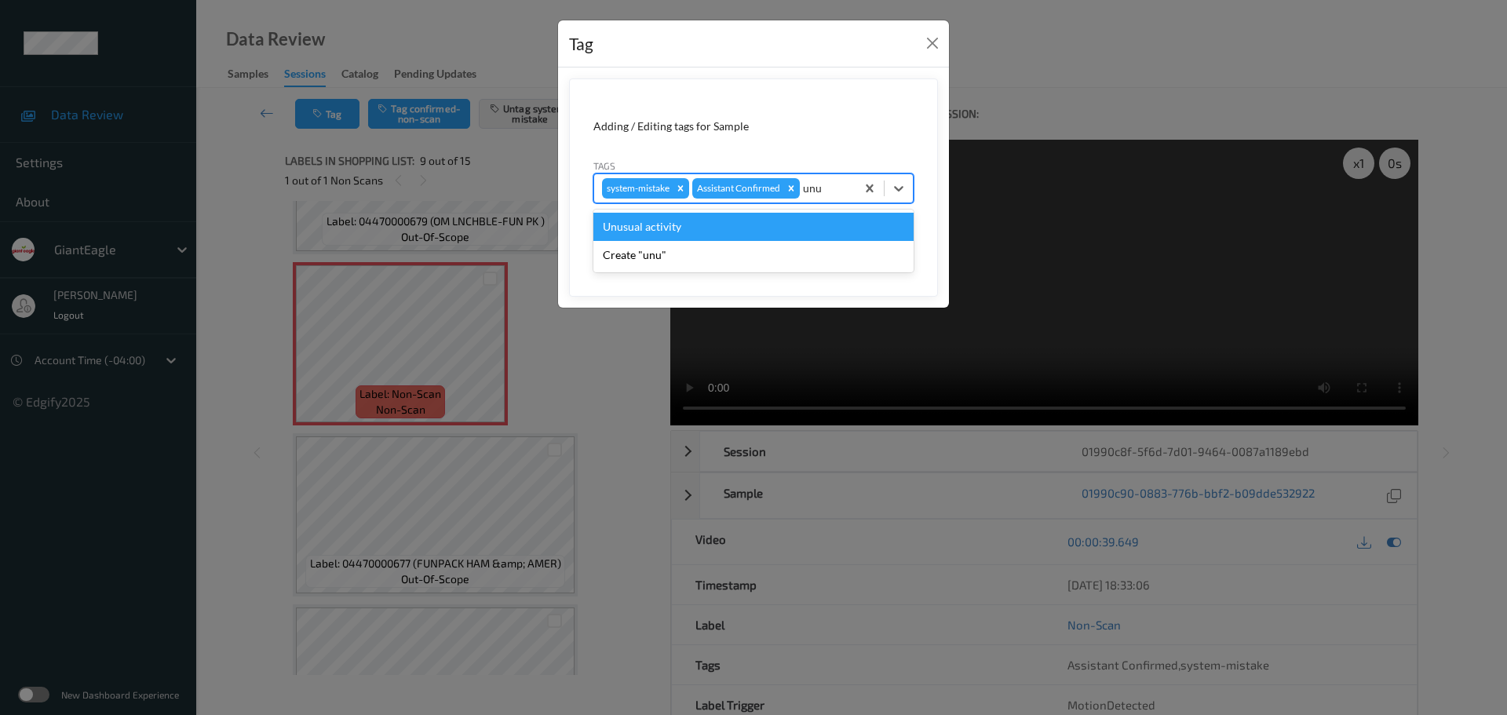
click at [734, 232] on div "Unusual activity" at bounding box center [753, 227] width 320 height 28
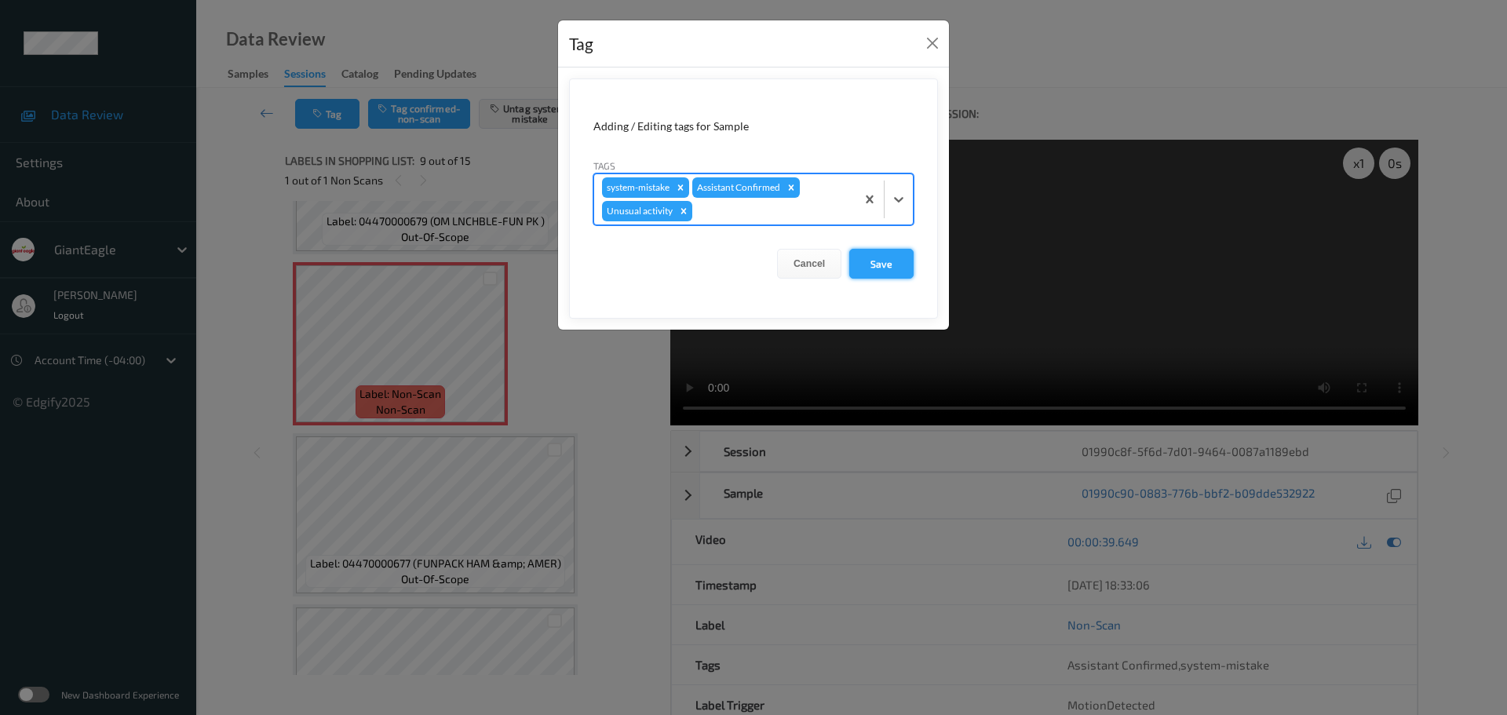
click at [887, 266] on button "Save" at bounding box center [881, 264] width 64 height 30
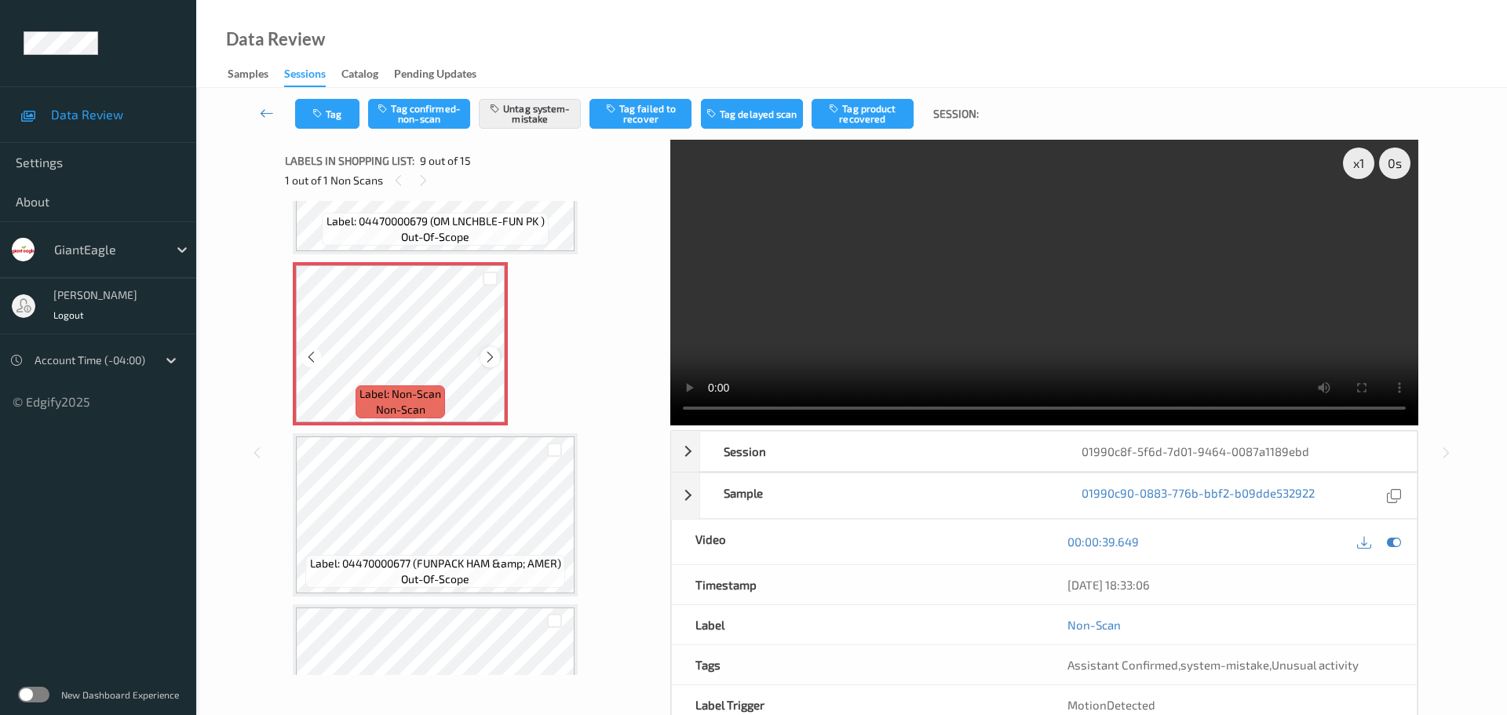
click at [494, 352] on icon at bounding box center [489, 357] width 13 height 14
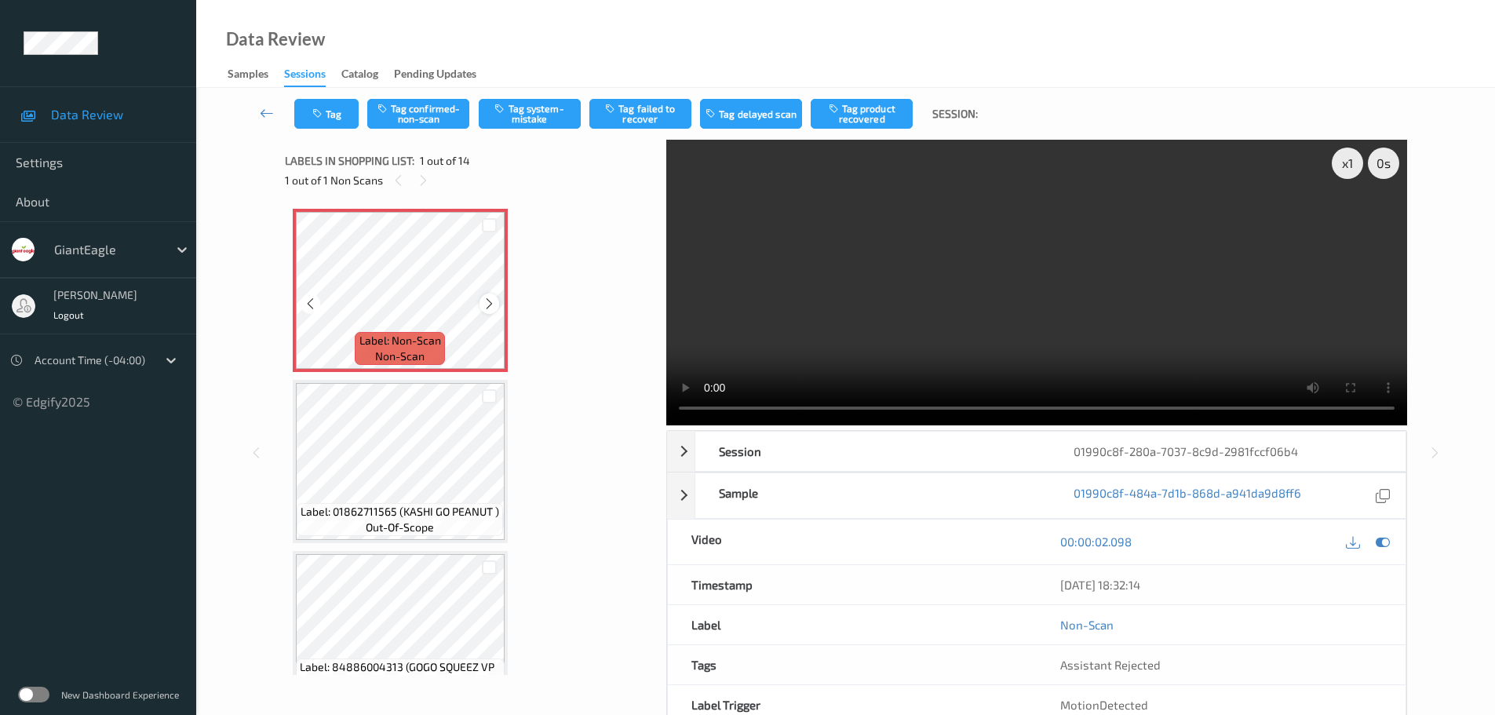
click at [482, 300] on div at bounding box center [489, 303] width 20 height 20
click at [482, 301] on div at bounding box center [489, 303] width 20 height 20
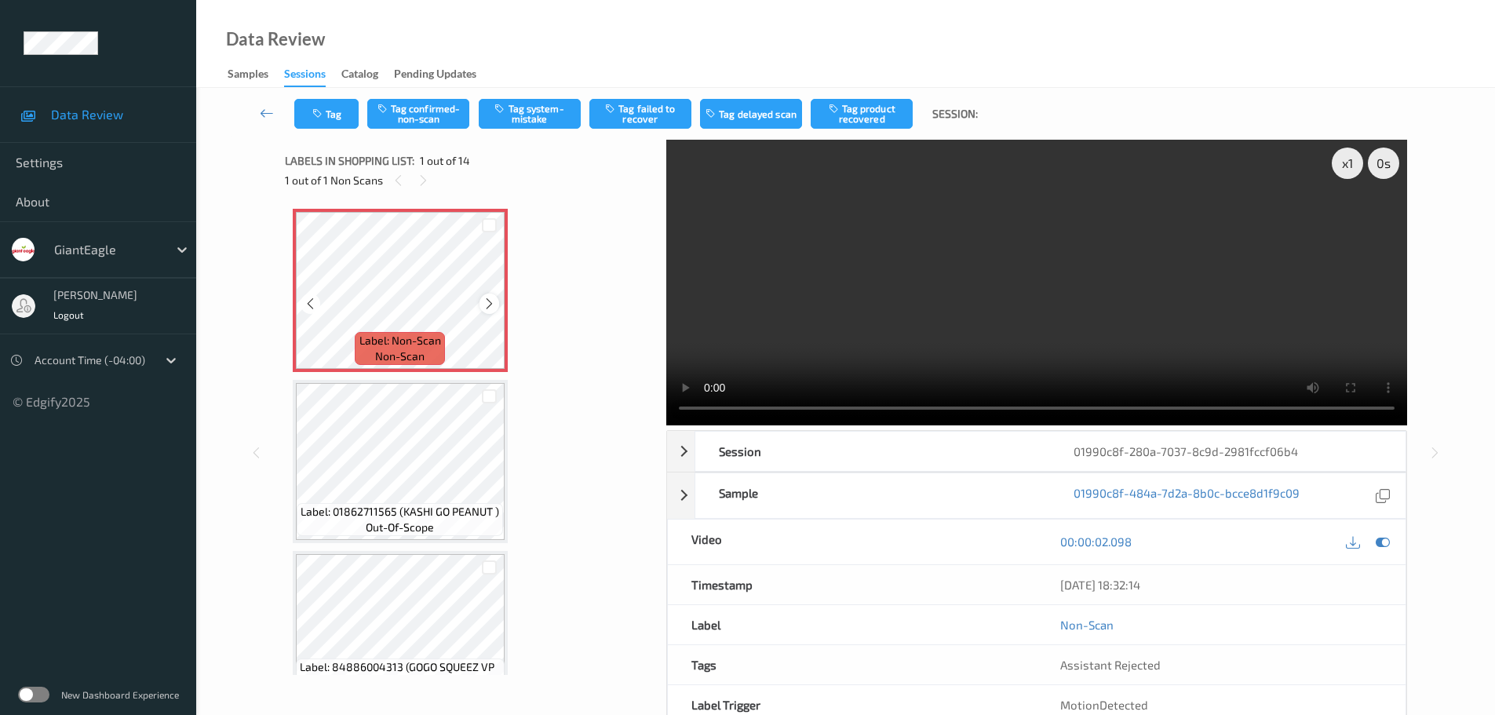
click at [479, 301] on div at bounding box center [489, 303] width 20 height 20
click at [480, 304] on div "Label: Non-Scan non-scan" at bounding box center [400, 290] width 215 height 163
click at [485, 306] on icon at bounding box center [489, 304] width 13 height 14
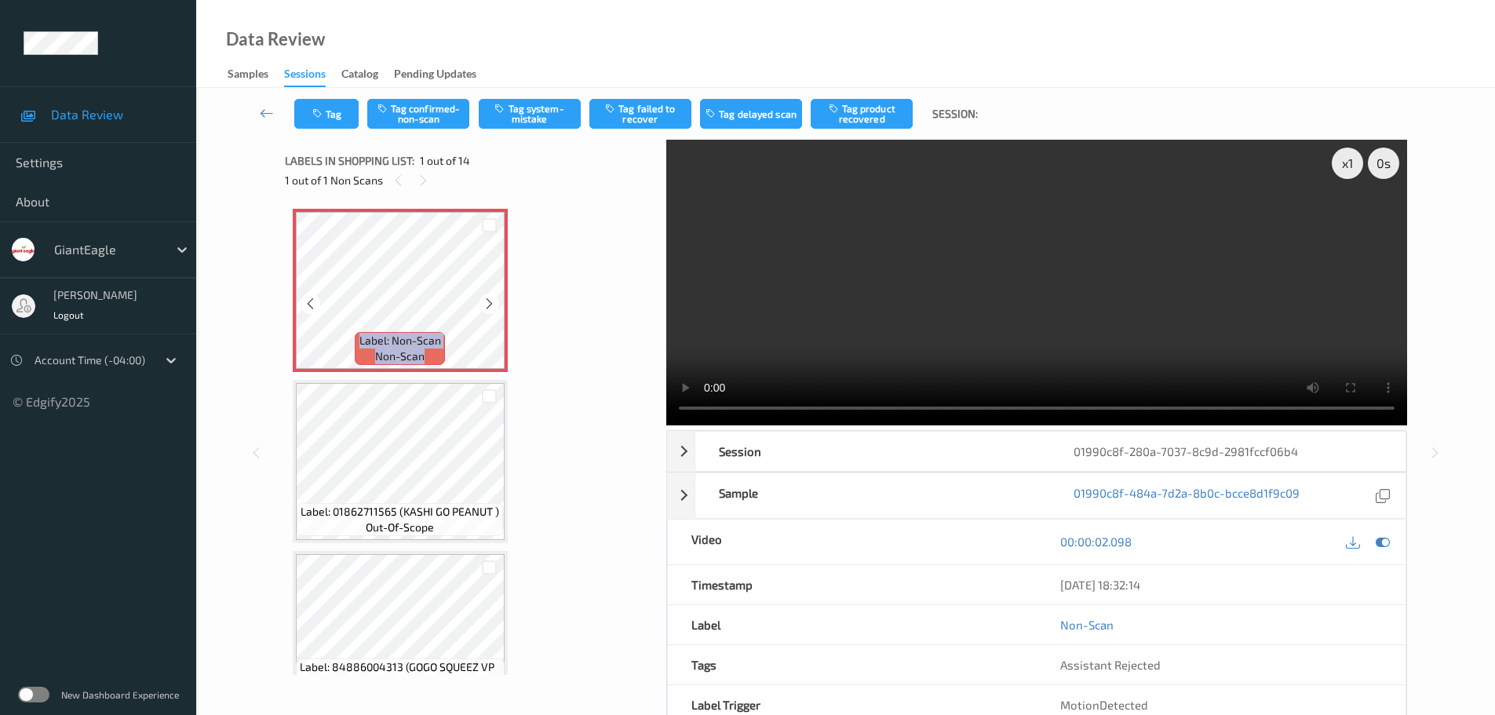
click at [485, 306] on icon at bounding box center [489, 304] width 13 height 14
click at [487, 306] on icon at bounding box center [489, 304] width 13 height 14
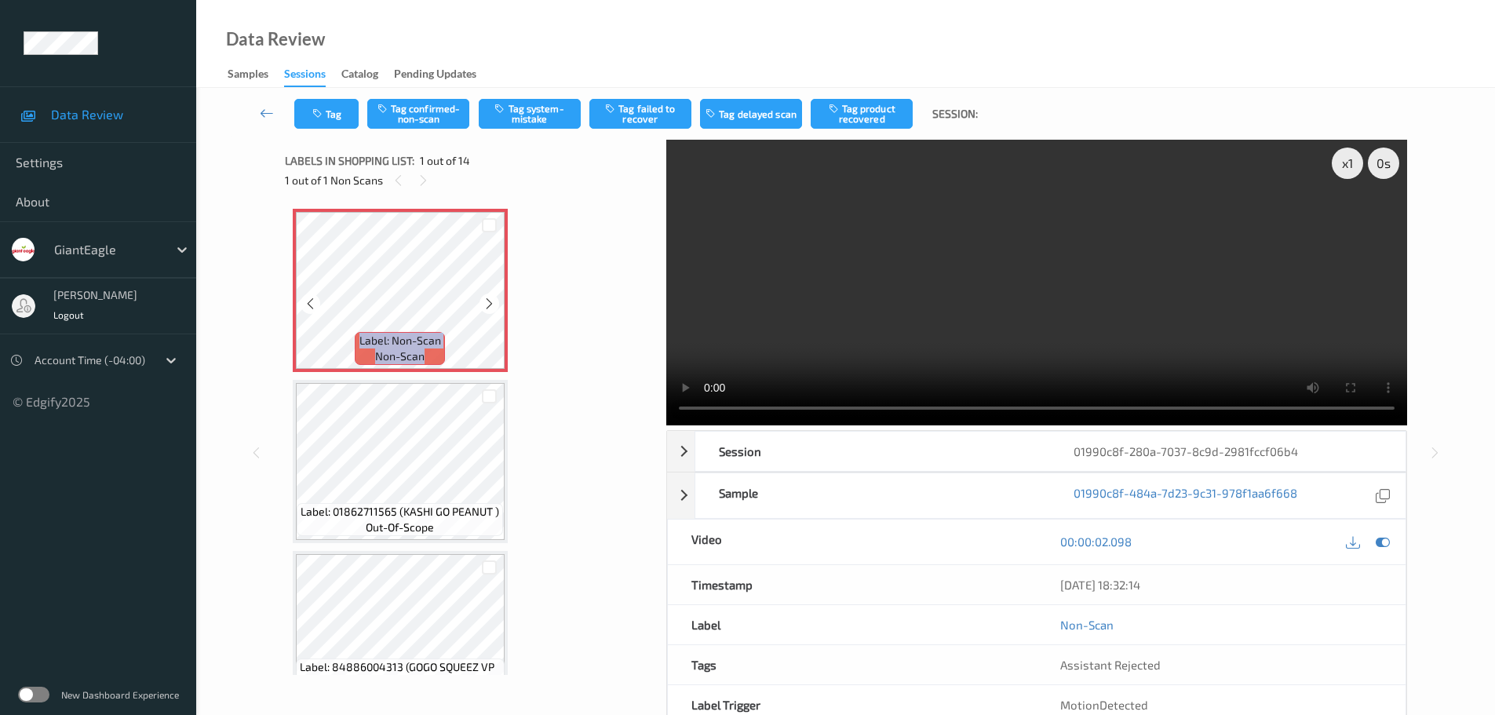
click at [487, 306] on icon at bounding box center [489, 304] width 13 height 14
click at [406, 113] on button "Tag confirmed-non-scan" at bounding box center [418, 114] width 102 height 30
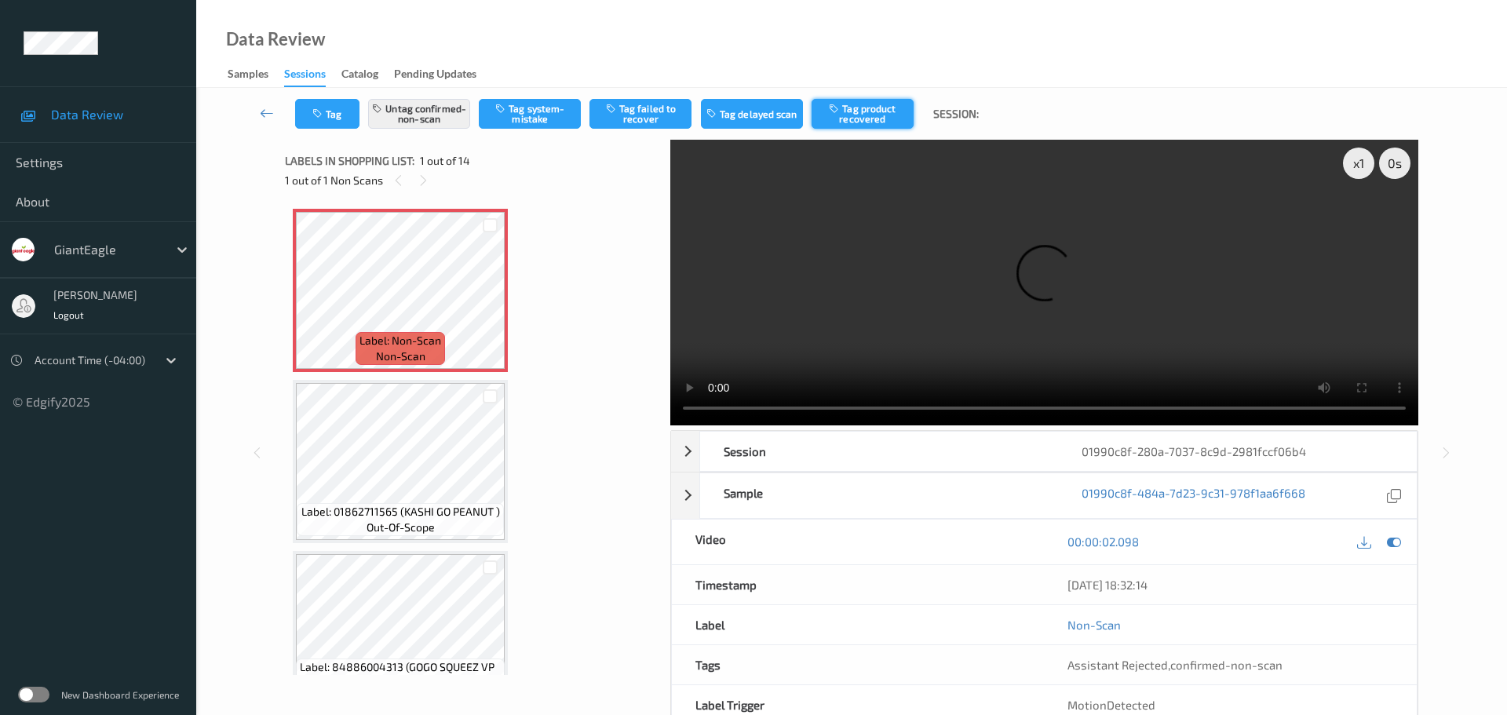
click at [854, 115] on button "Tag product recovered" at bounding box center [862, 114] width 102 height 30
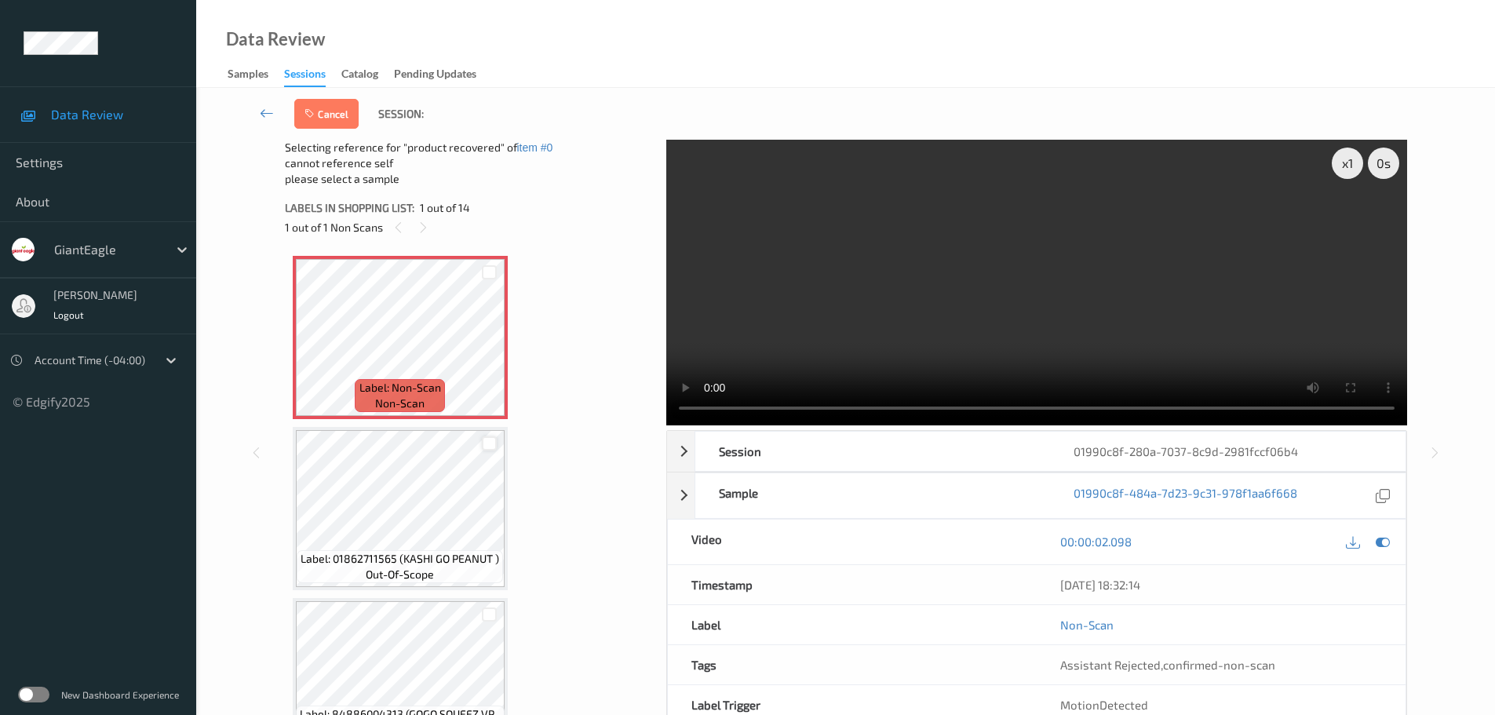
click at [491, 442] on div at bounding box center [489, 443] width 15 height 15
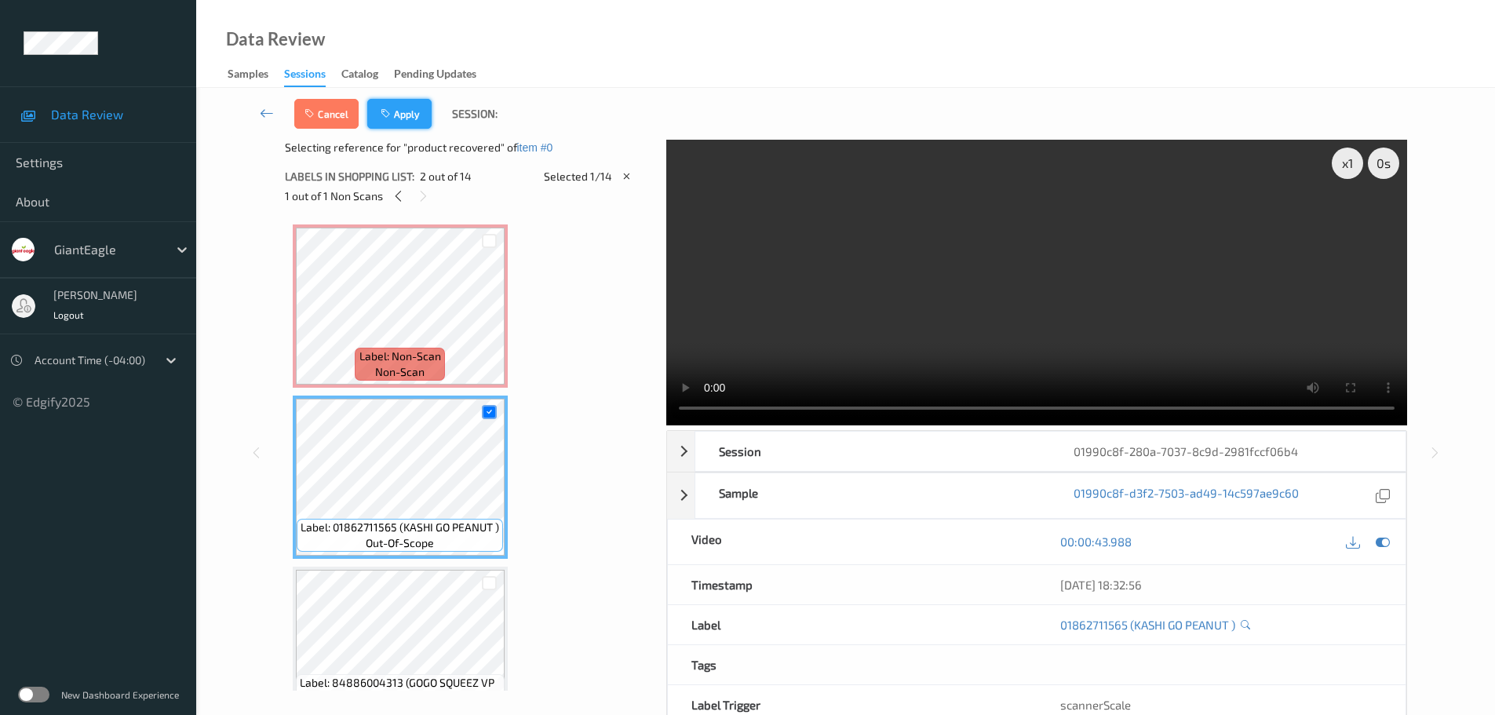
click at [405, 120] on button "Apply" at bounding box center [399, 114] width 64 height 30
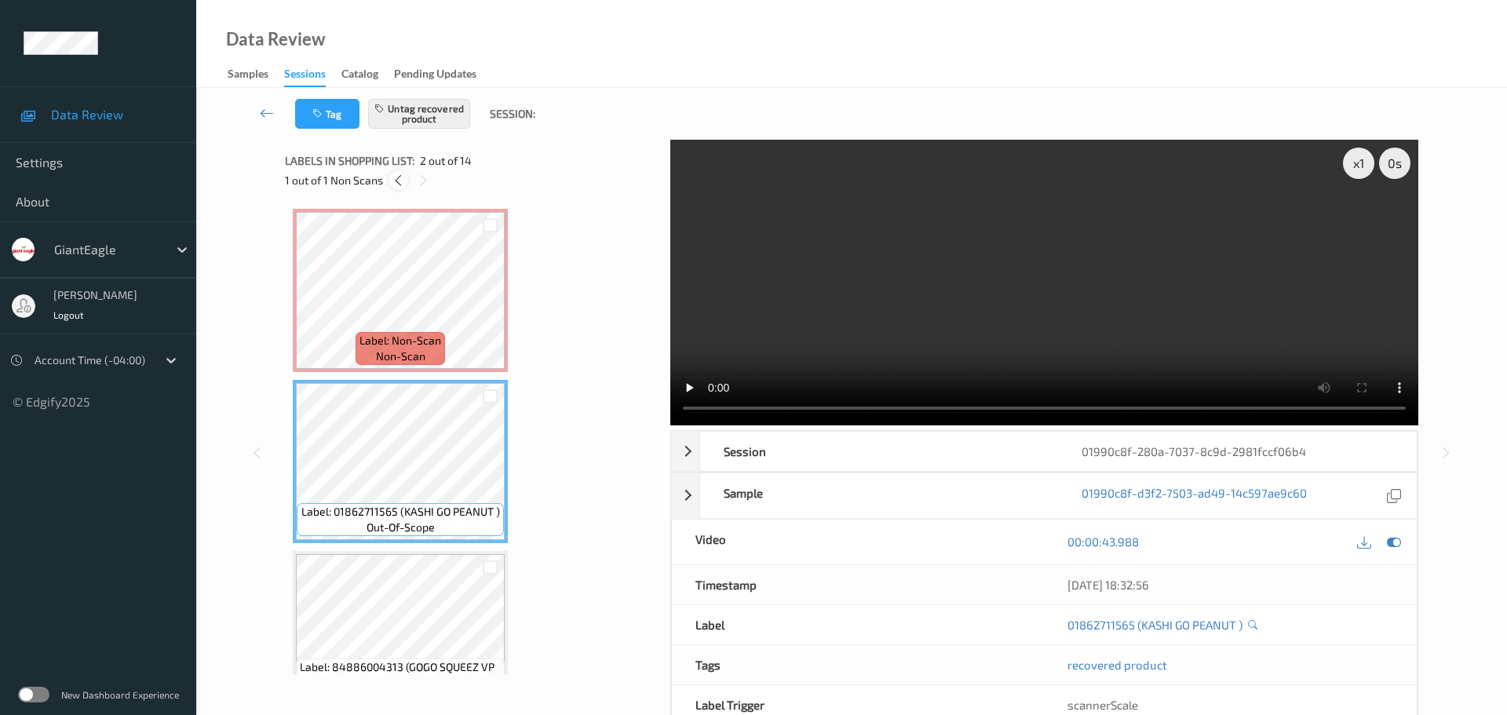
click at [399, 182] on icon at bounding box center [398, 180] width 13 height 14
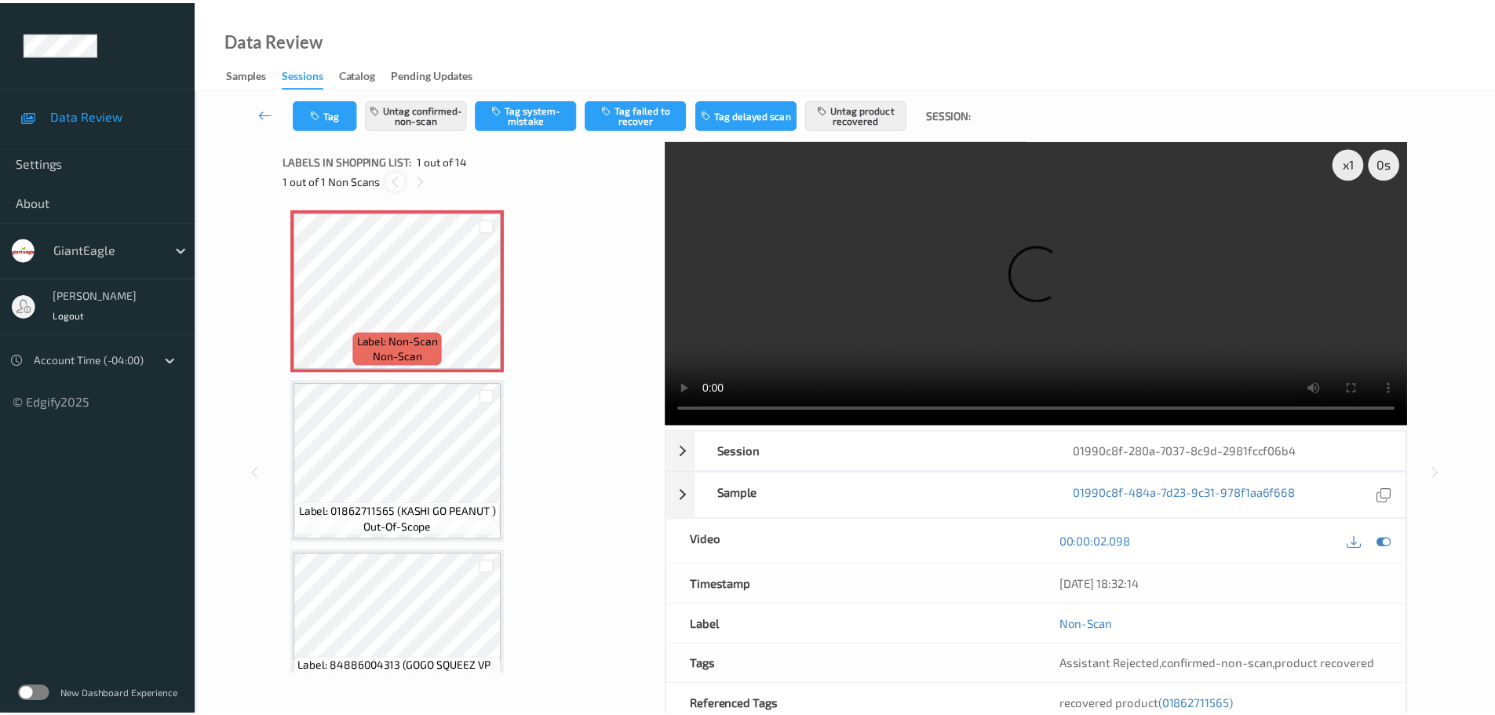
scroll to position [8, 0]
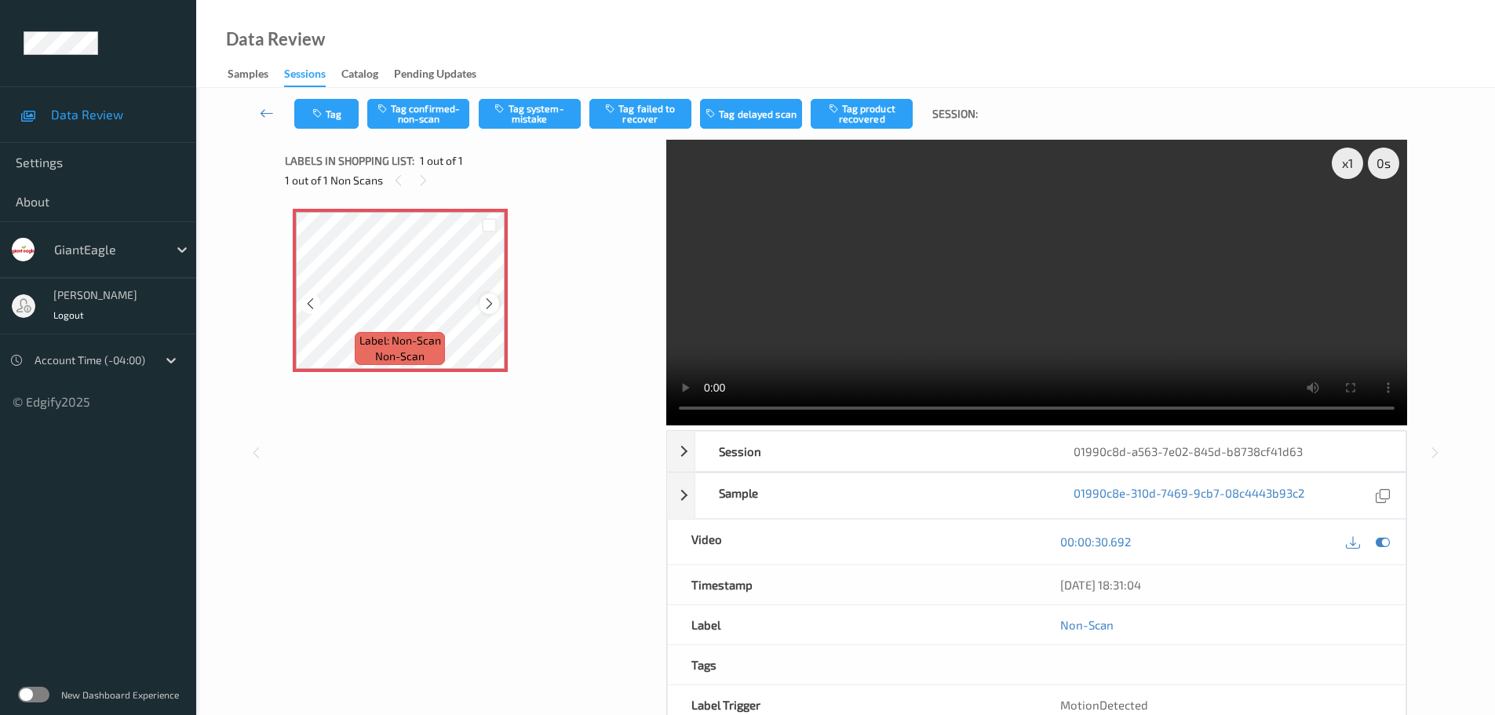
click at [485, 300] on icon at bounding box center [489, 304] width 13 height 14
click at [486, 300] on icon at bounding box center [489, 304] width 13 height 14
click at [488, 299] on icon at bounding box center [489, 304] width 13 height 14
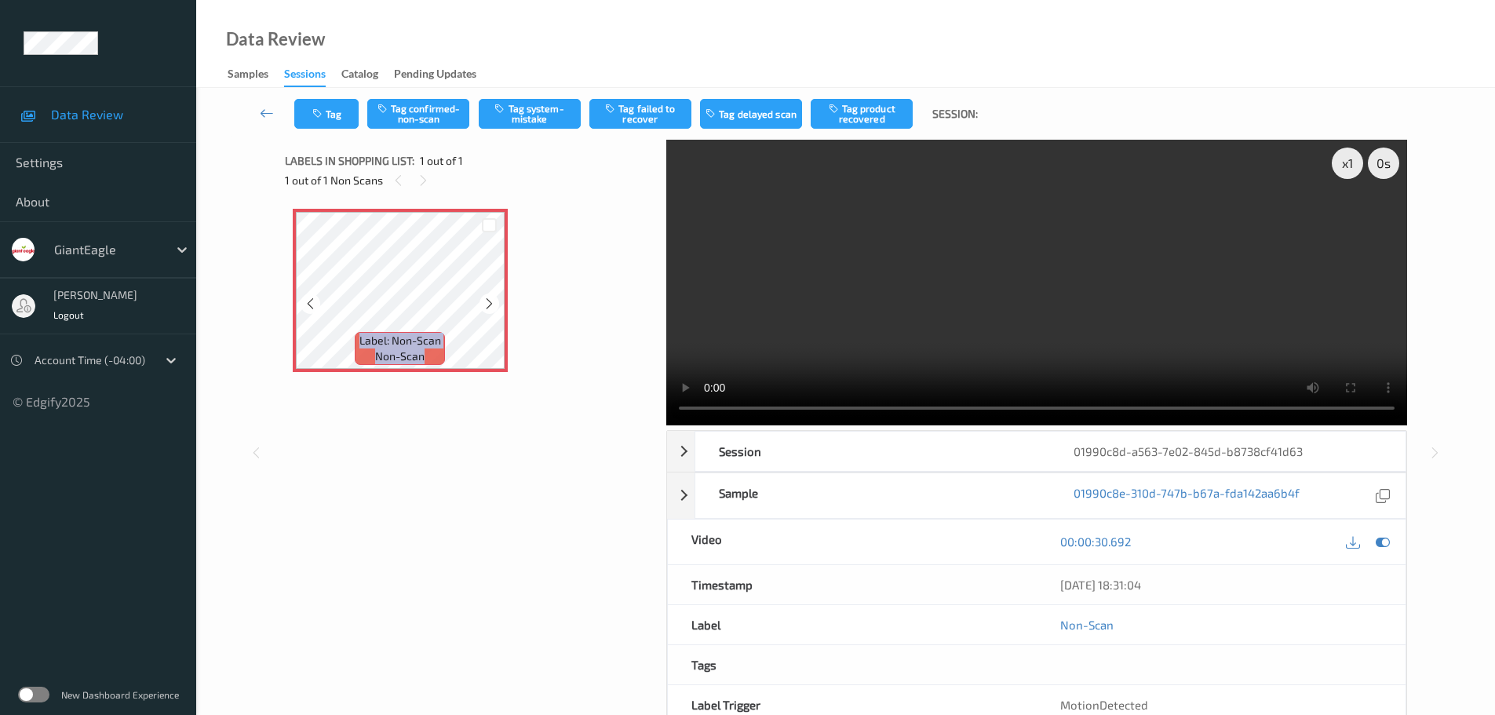
click at [488, 299] on icon at bounding box center [489, 304] width 13 height 14
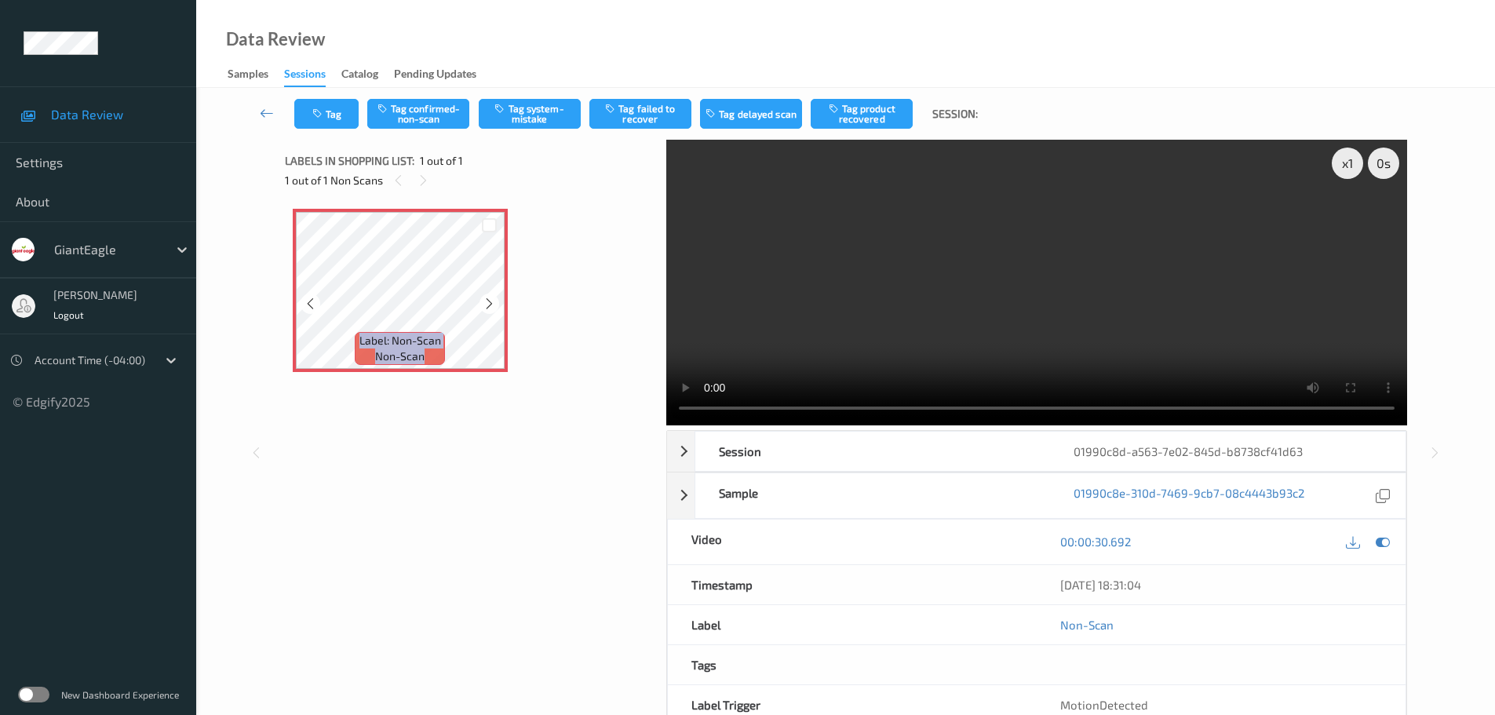
click at [488, 299] on icon at bounding box center [489, 304] width 13 height 14
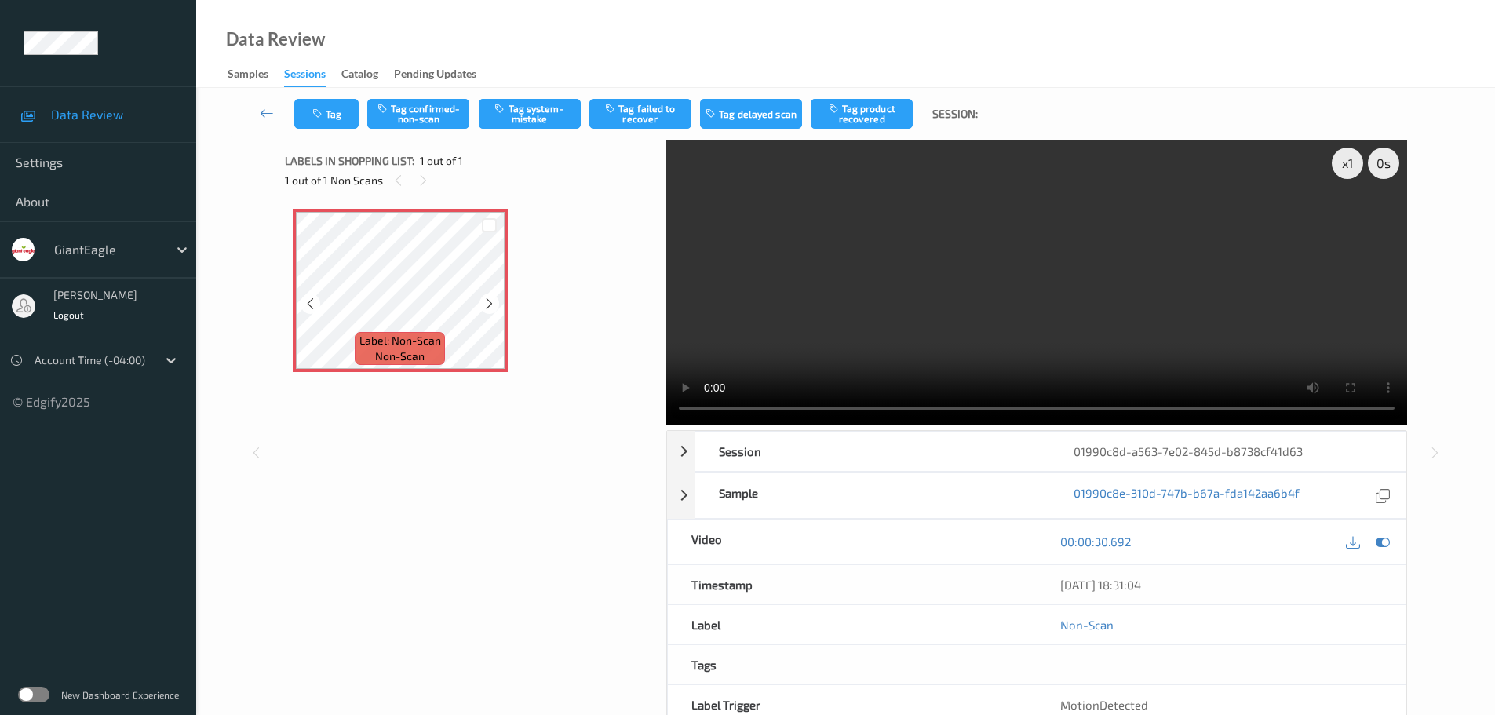
click at [488, 299] on icon at bounding box center [489, 304] width 13 height 14
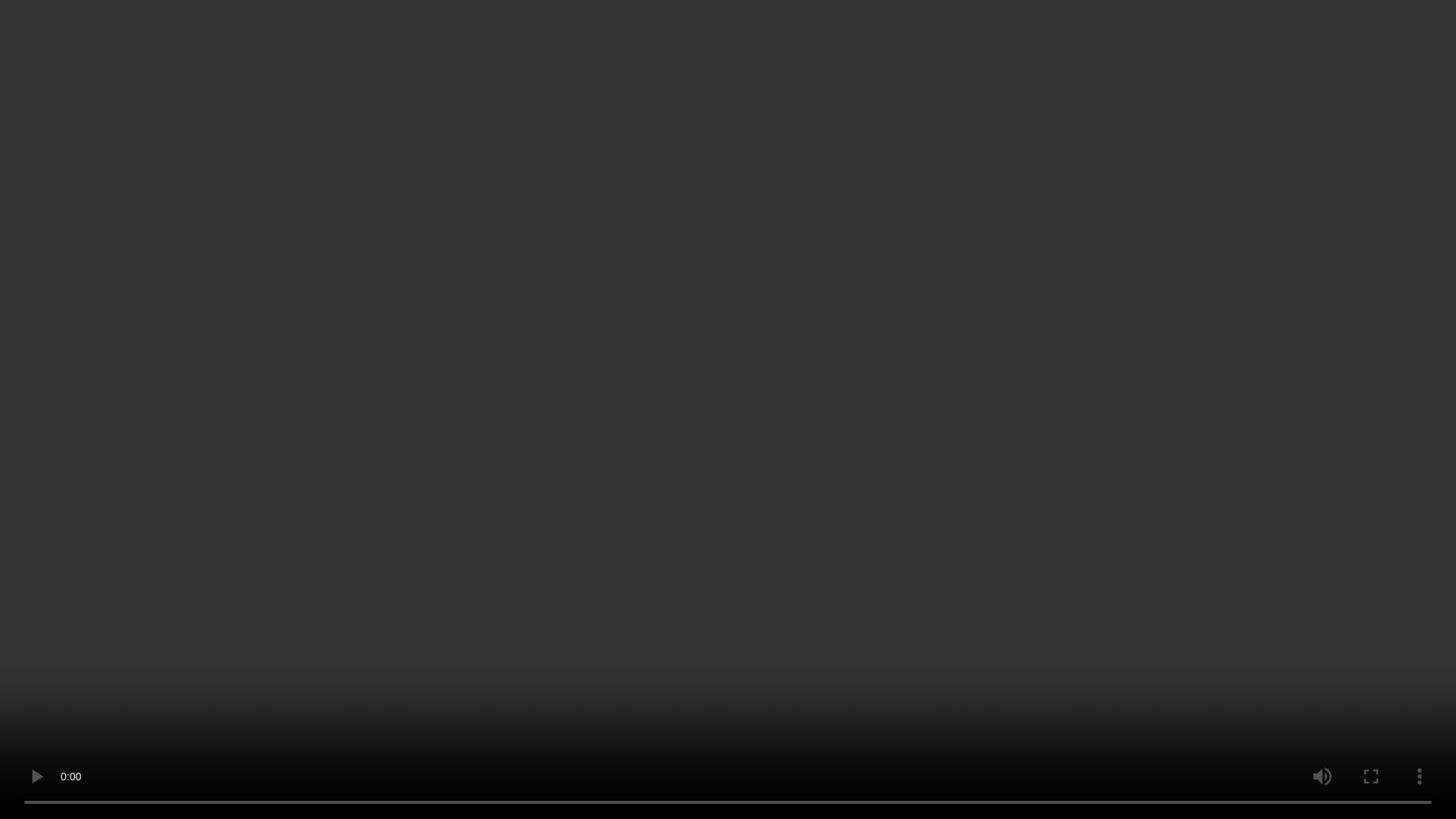
click at [708, 55] on video at bounding box center [728, 410] width 1456 height 819
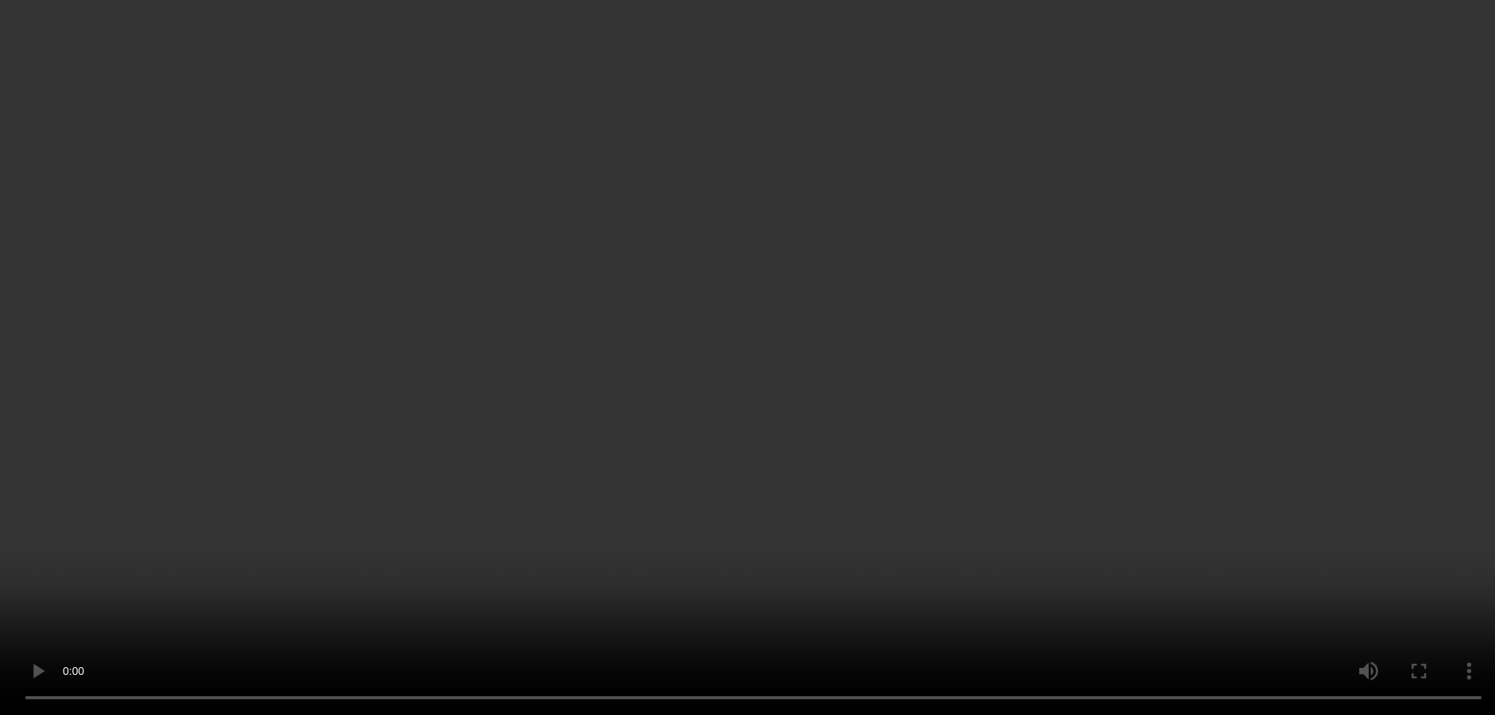
scroll to position [83, 0]
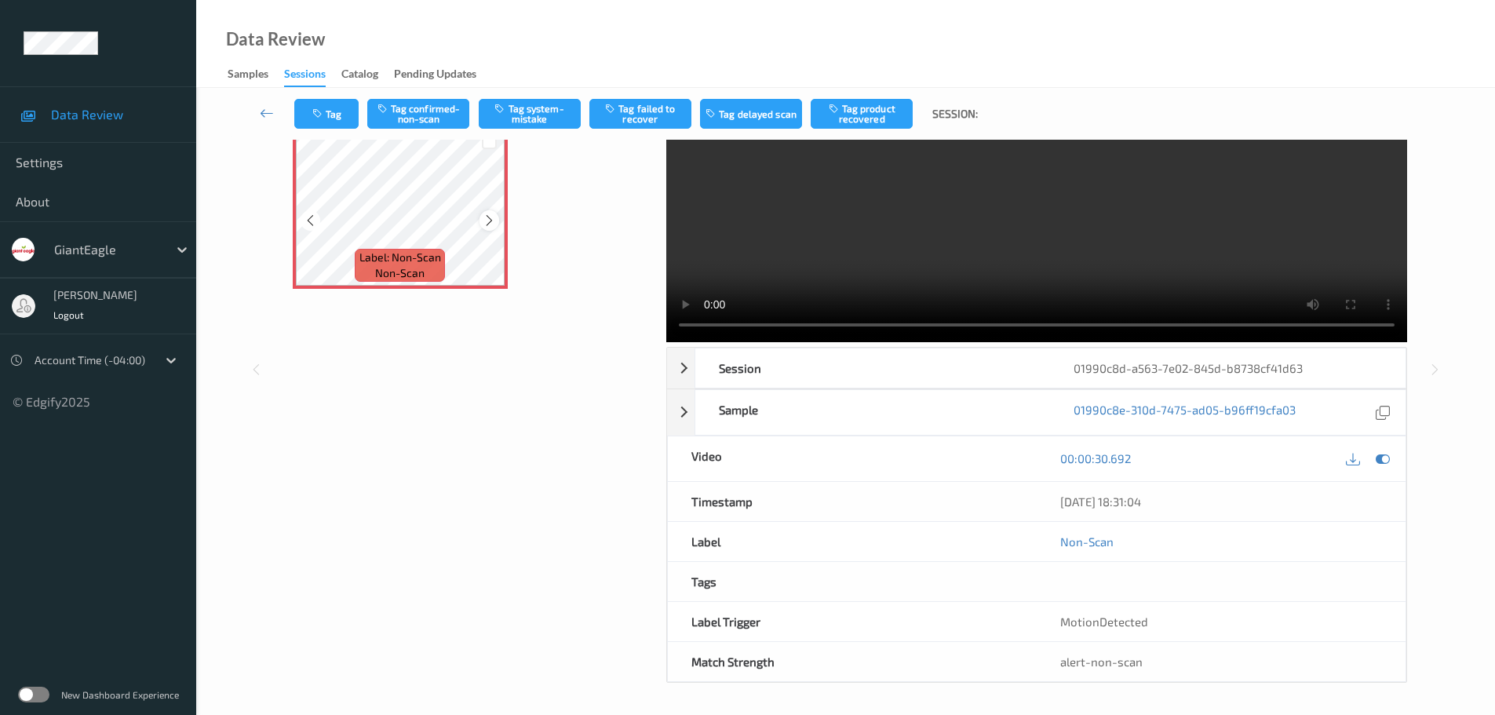
click at [487, 221] on icon at bounding box center [489, 220] width 13 height 14
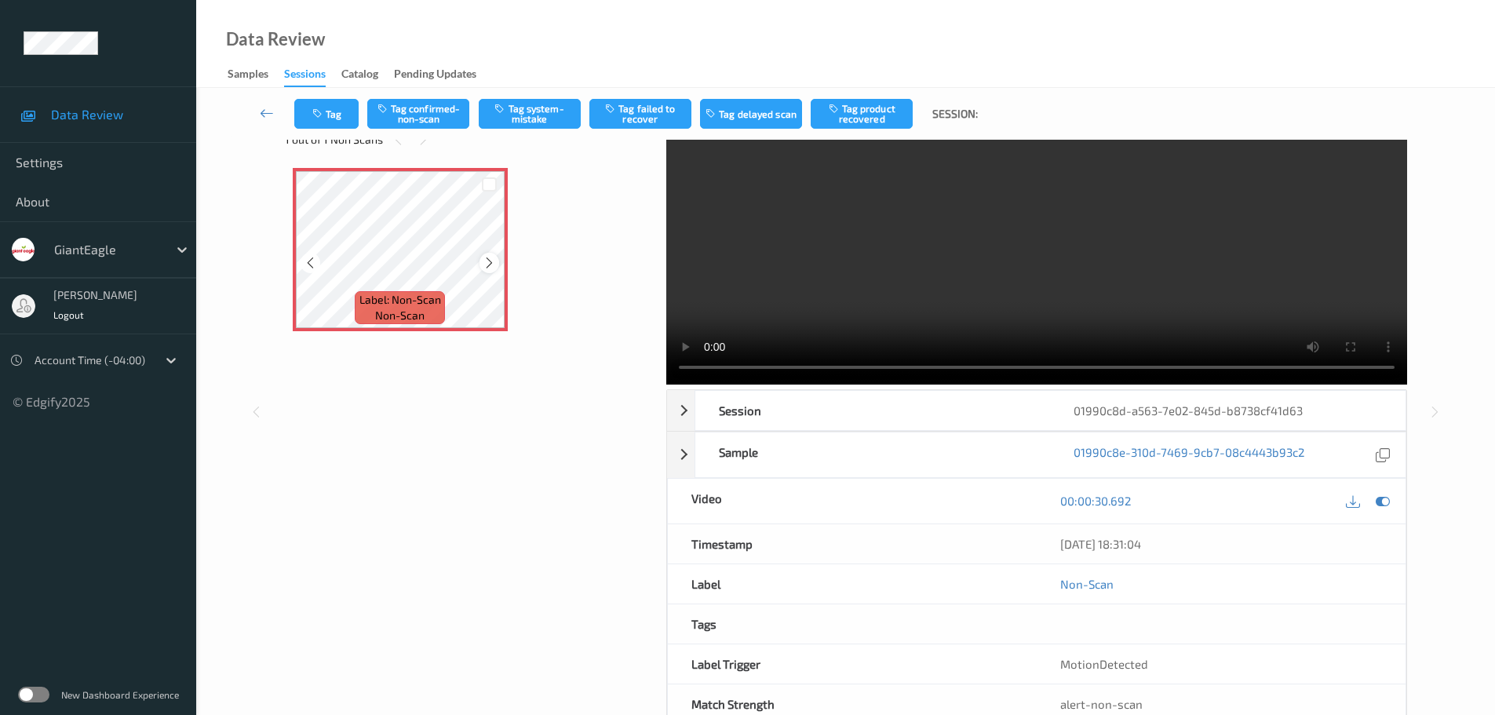
scroll to position [0, 0]
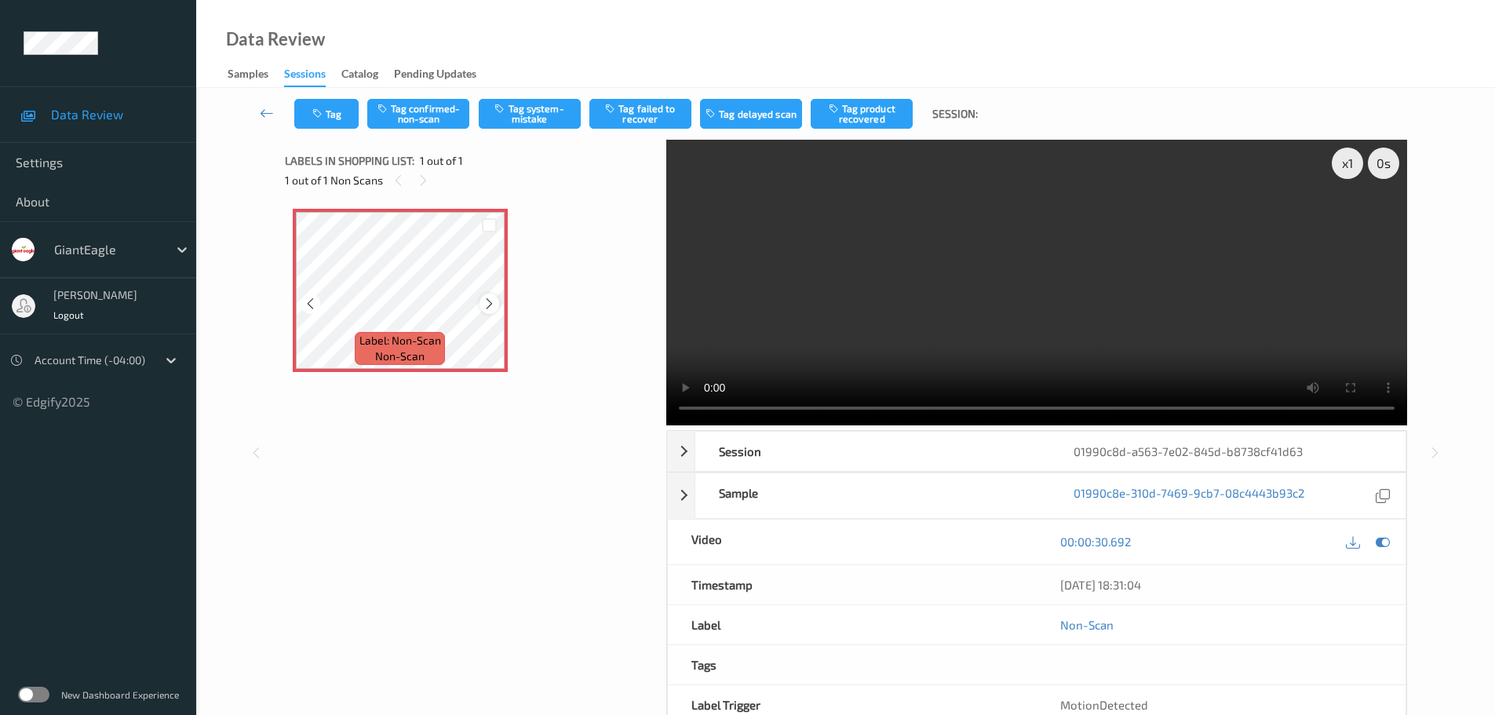
click at [489, 304] on icon at bounding box center [489, 304] width 13 height 14
click at [483, 294] on div at bounding box center [489, 303] width 20 height 20
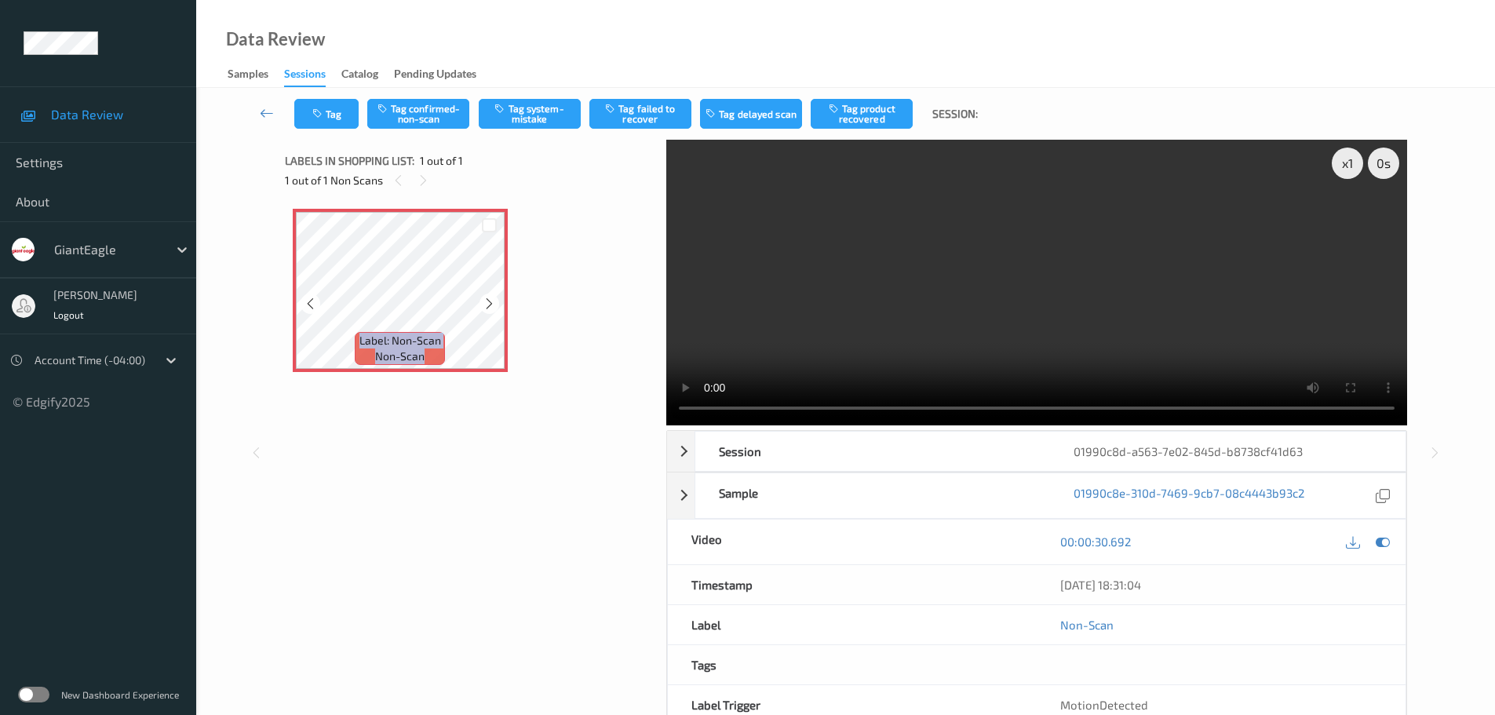
click at [483, 294] on div at bounding box center [489, 303] width 20 height 20
click at [490, 296] on div at bounding box center [489, 303] width 20 height 20
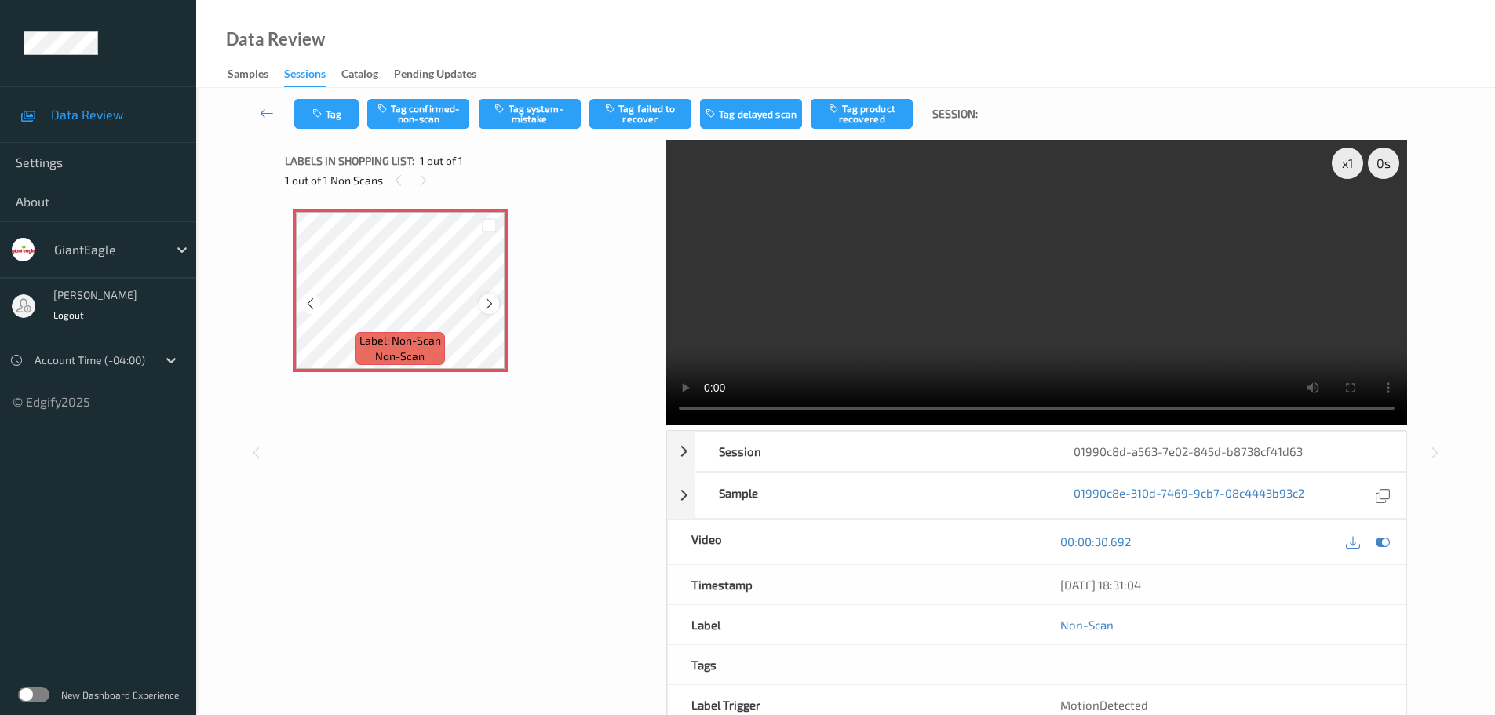
click at [487, 293] on div at bounding box center [489, 303] width 20 height 20
click at [507, 304] on div "Label: Non-Scan non-scan" at bounding box center [400, 290] width 215 height 163
click at [491, 301] on icon at bounding box center [489, 304] width 13 height 14
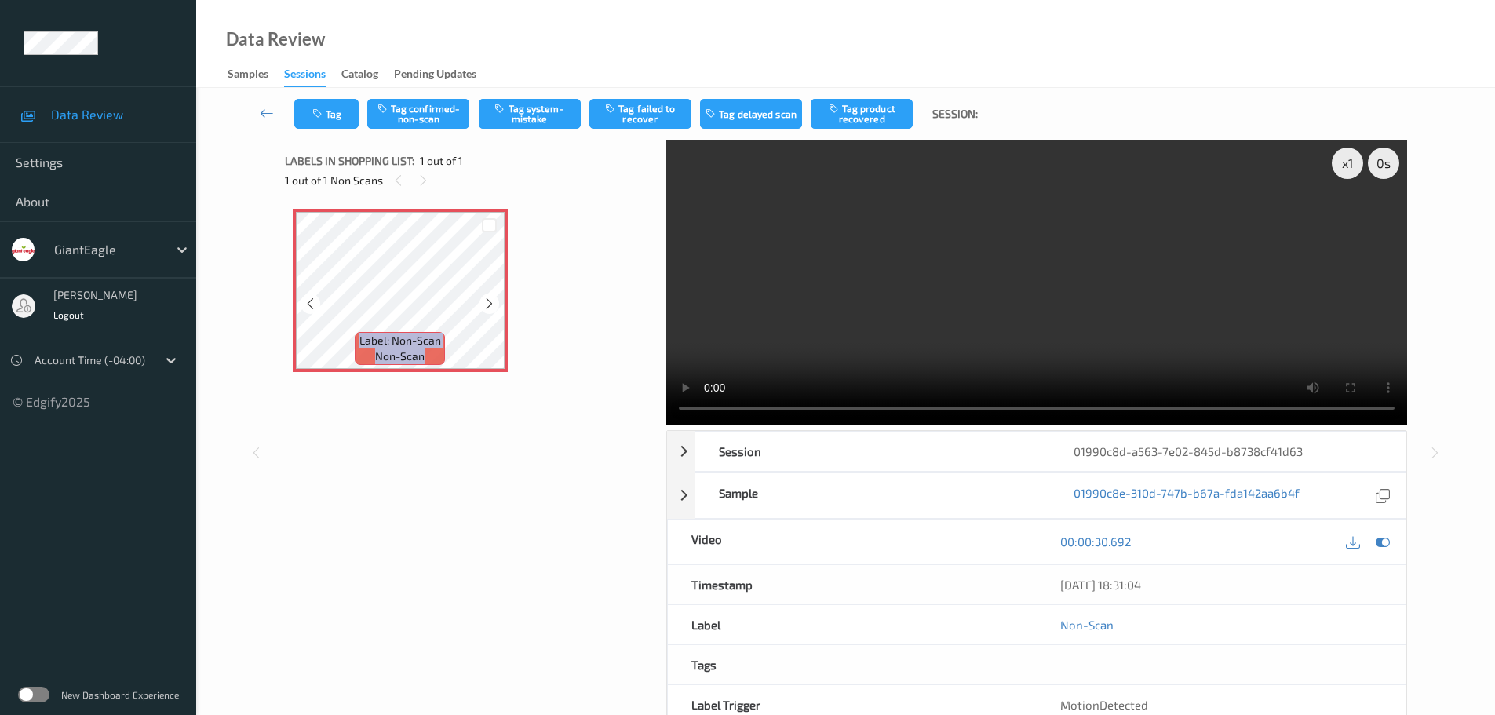
click at [491, 301] on icon at bounding box center [489, 304] width 13 height 14
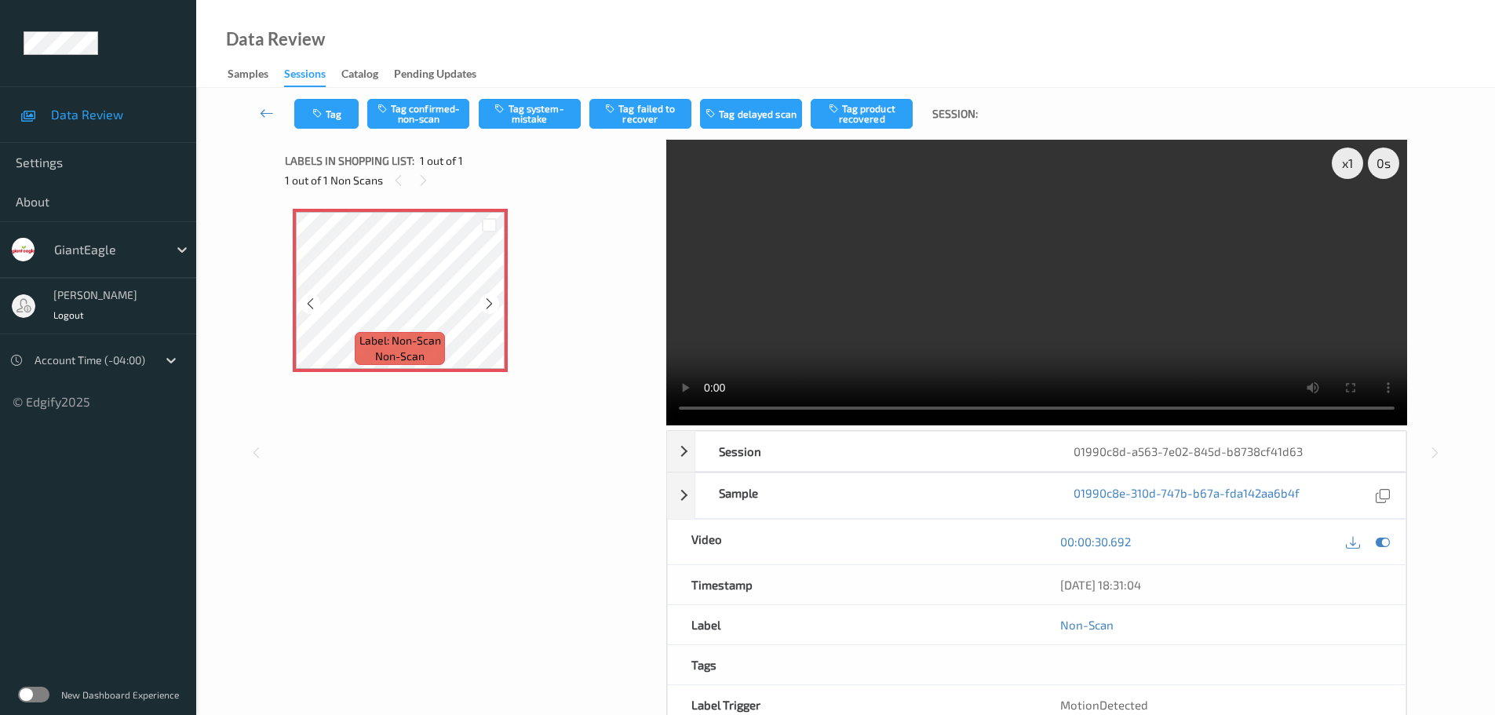
click at [491, 301] on icon at bounding box center [489, 304] width 13 height 14
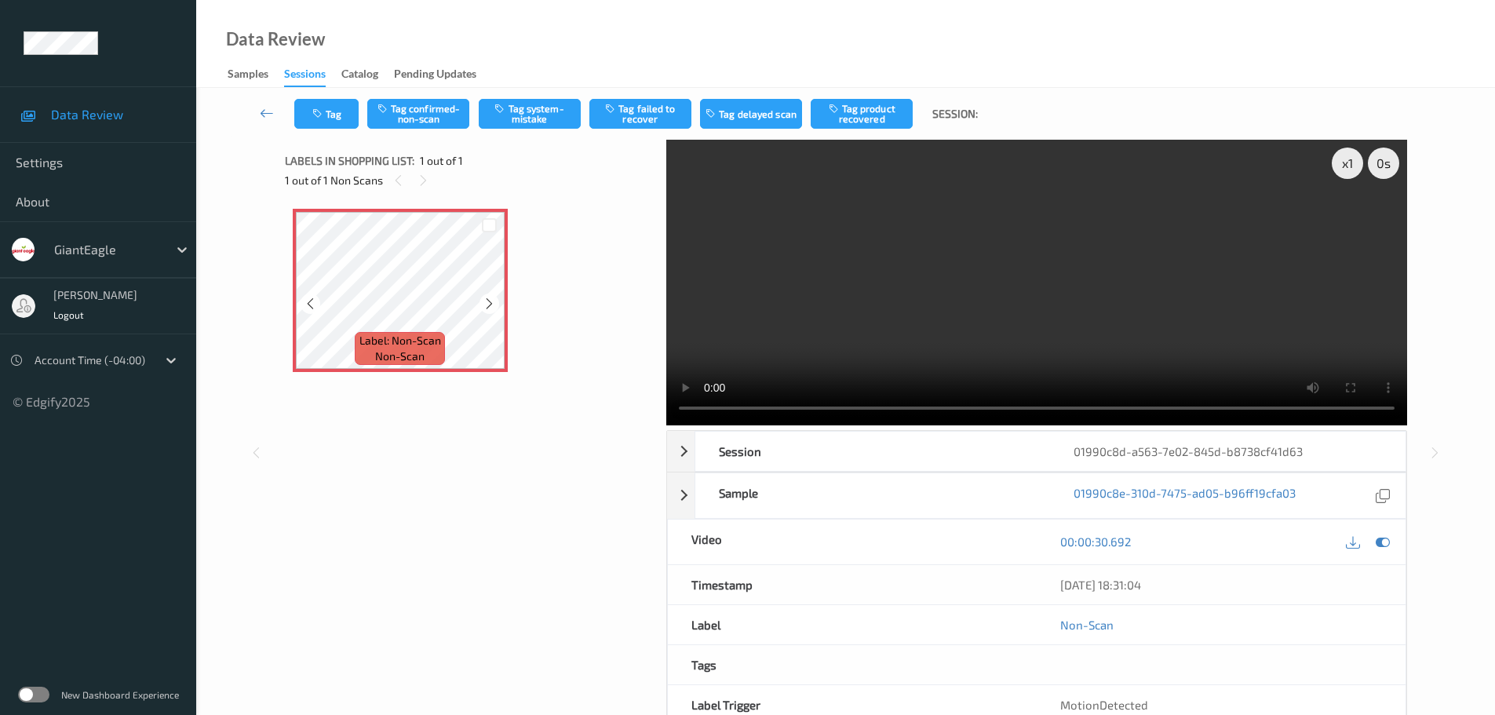
click at [491, 301] on icon at bounding box center [489, 304] width 13 height 14
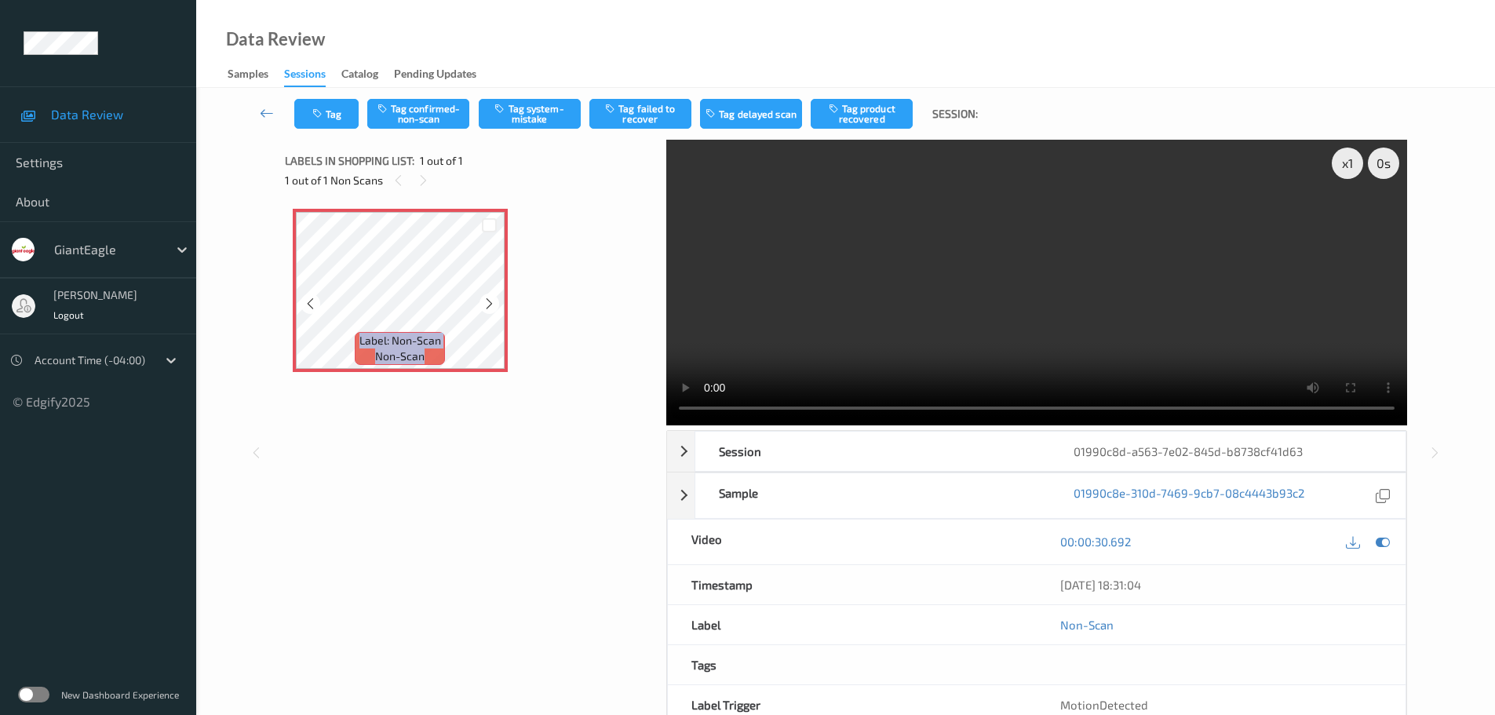
click at [491, 301] on icon at bounding box center [489, 304] width 13 height 14
click at [493, 310] on icon at bounding box center [489, 304] width 13 height 14
click at [493, 309] on icon at bounding box center [489, 304] width 13 height 14
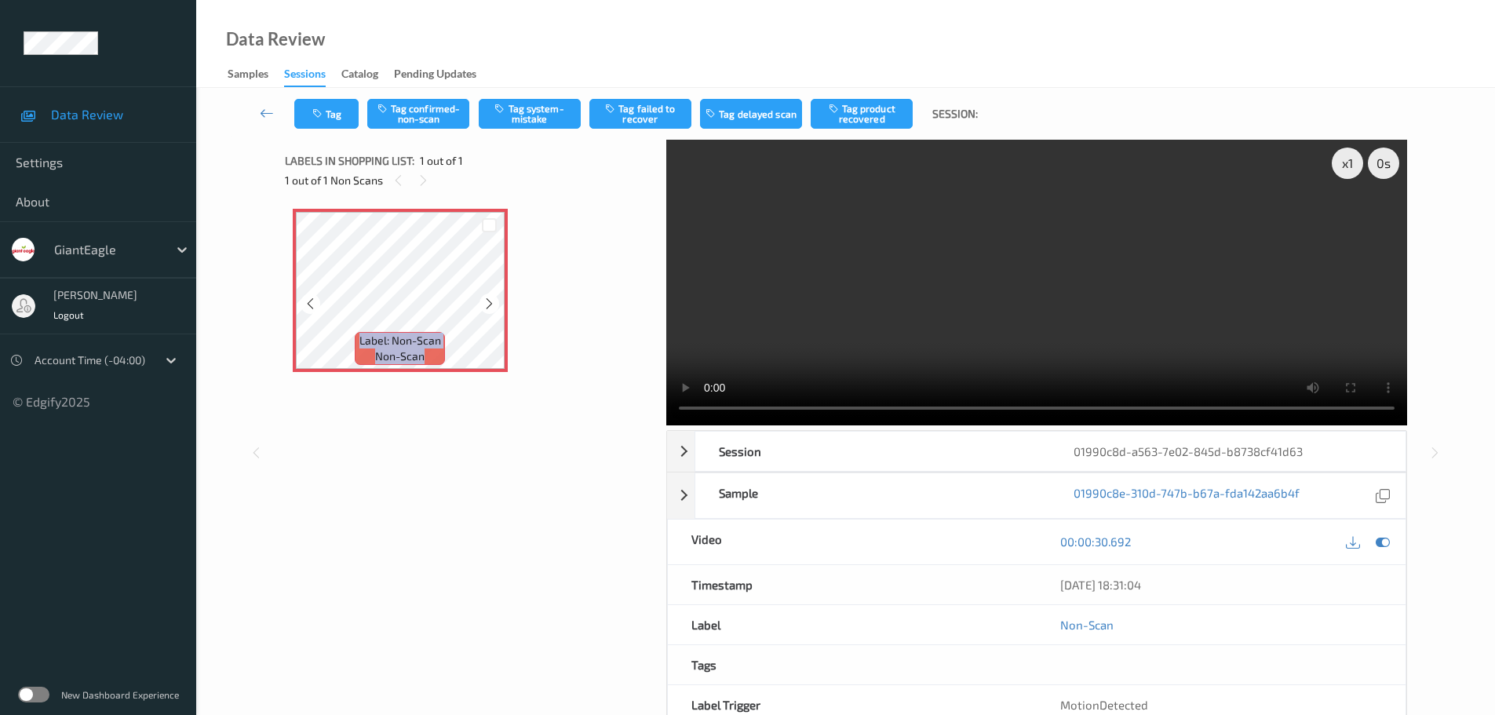
click at [493, 309] on icon at bounding box center [489, 304] width 13 height 14
click at [494, 308] on icon at bounding box center [489, 304] width 13 height 14
click at [535, 118] on button "Tag system-mistake" at bounding box center [530, 114] width 102 height 30
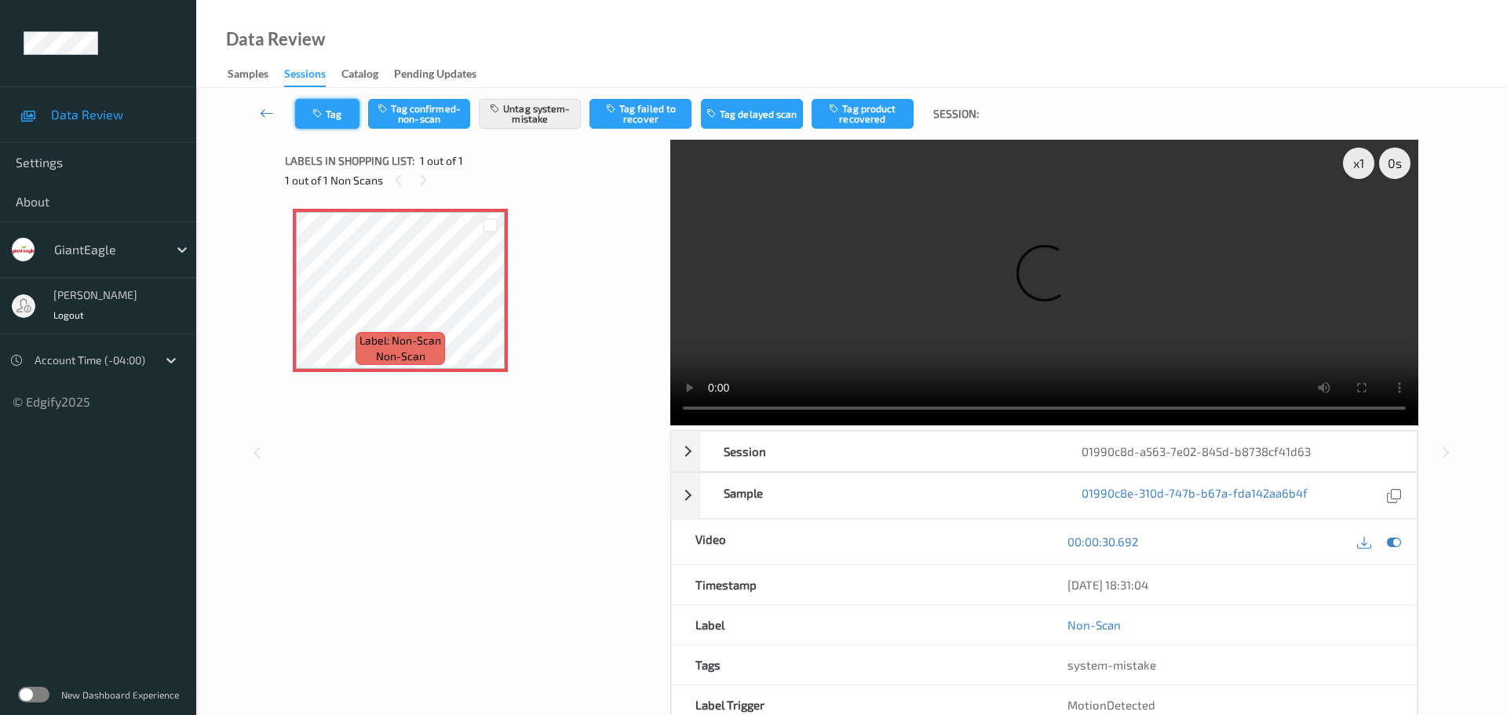
click at [333, 118] on button "Tag" at bounding box center [327, 114] width 64 height 30
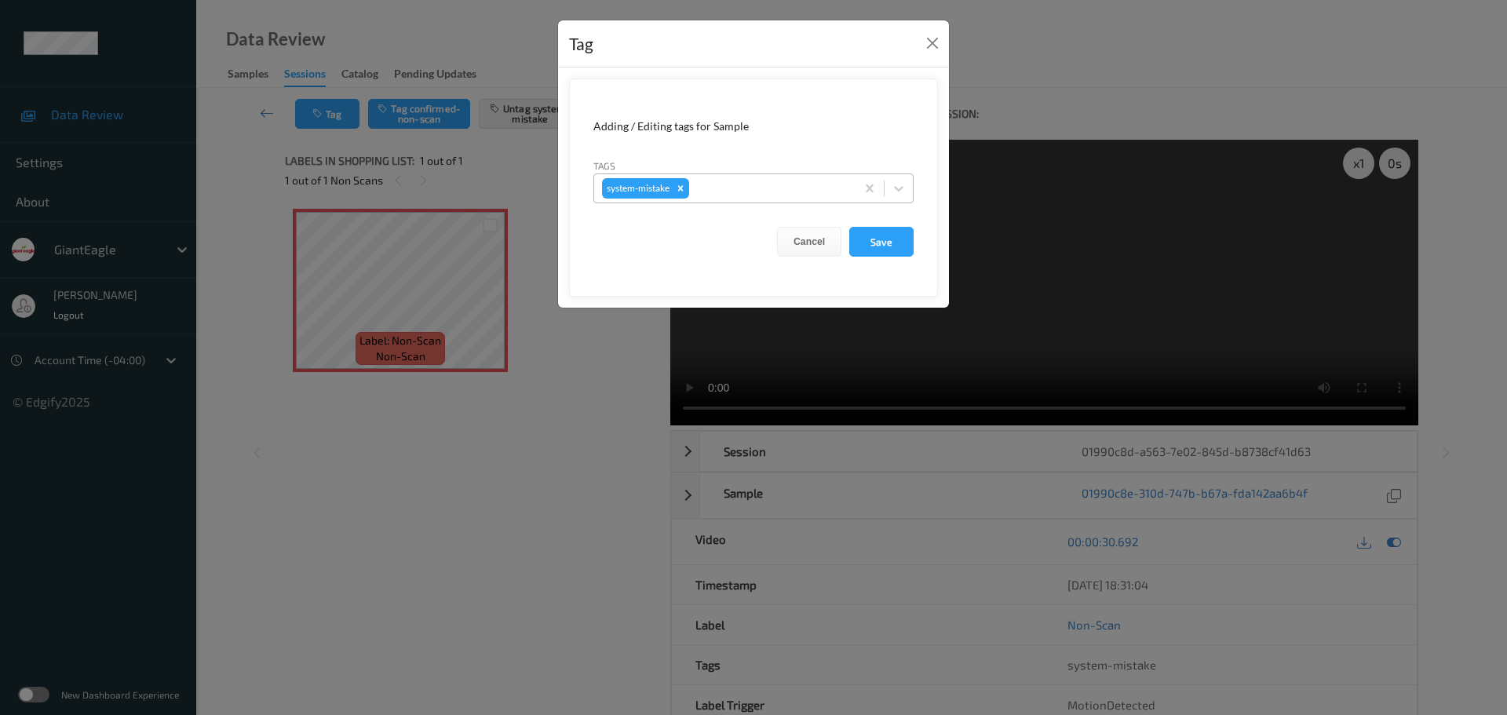
drag, startPoint x: 748, startPoint y: 202, endPoint x: 751, endPoint y: 194, distance: 9.2
click at [749, 202] on div "system-mistake" at bounding box center [753, 188] width 320 height 30
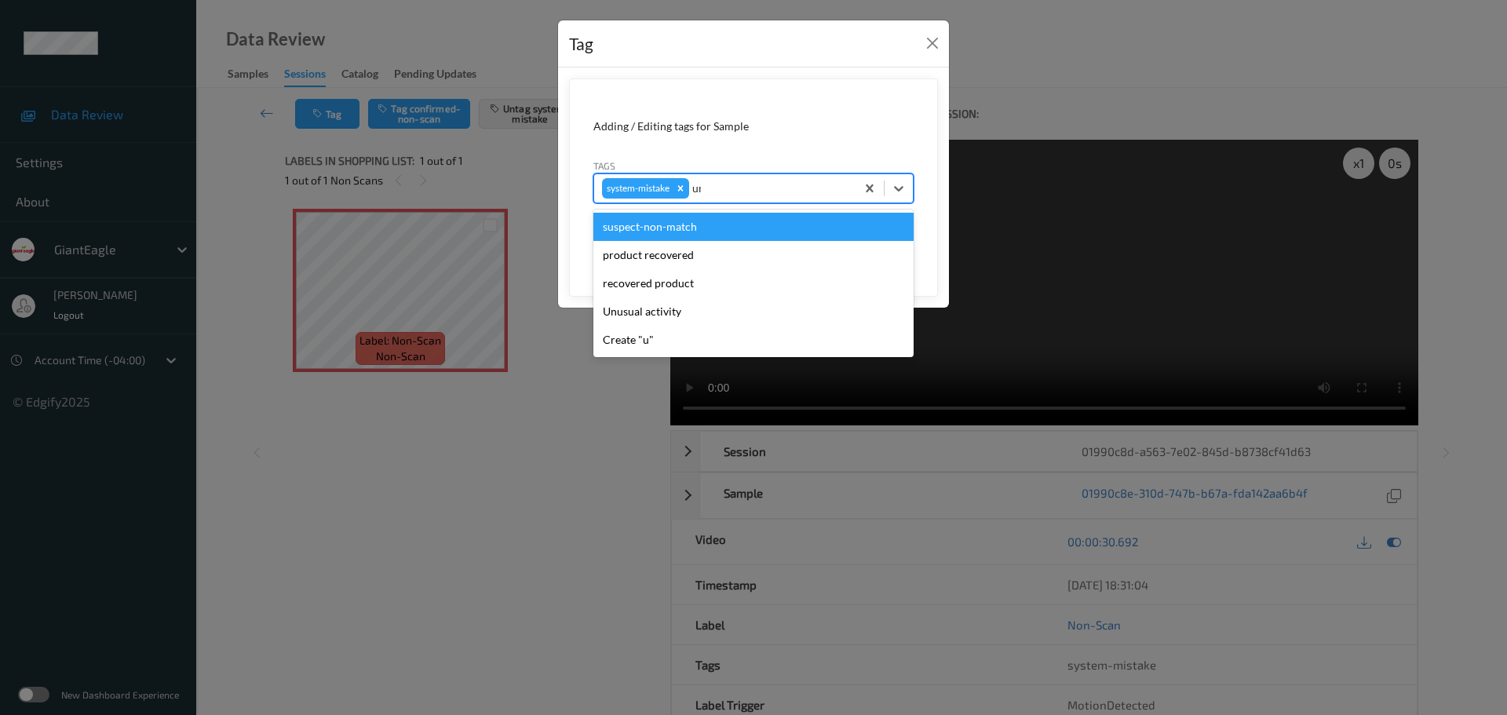
type input "unu"
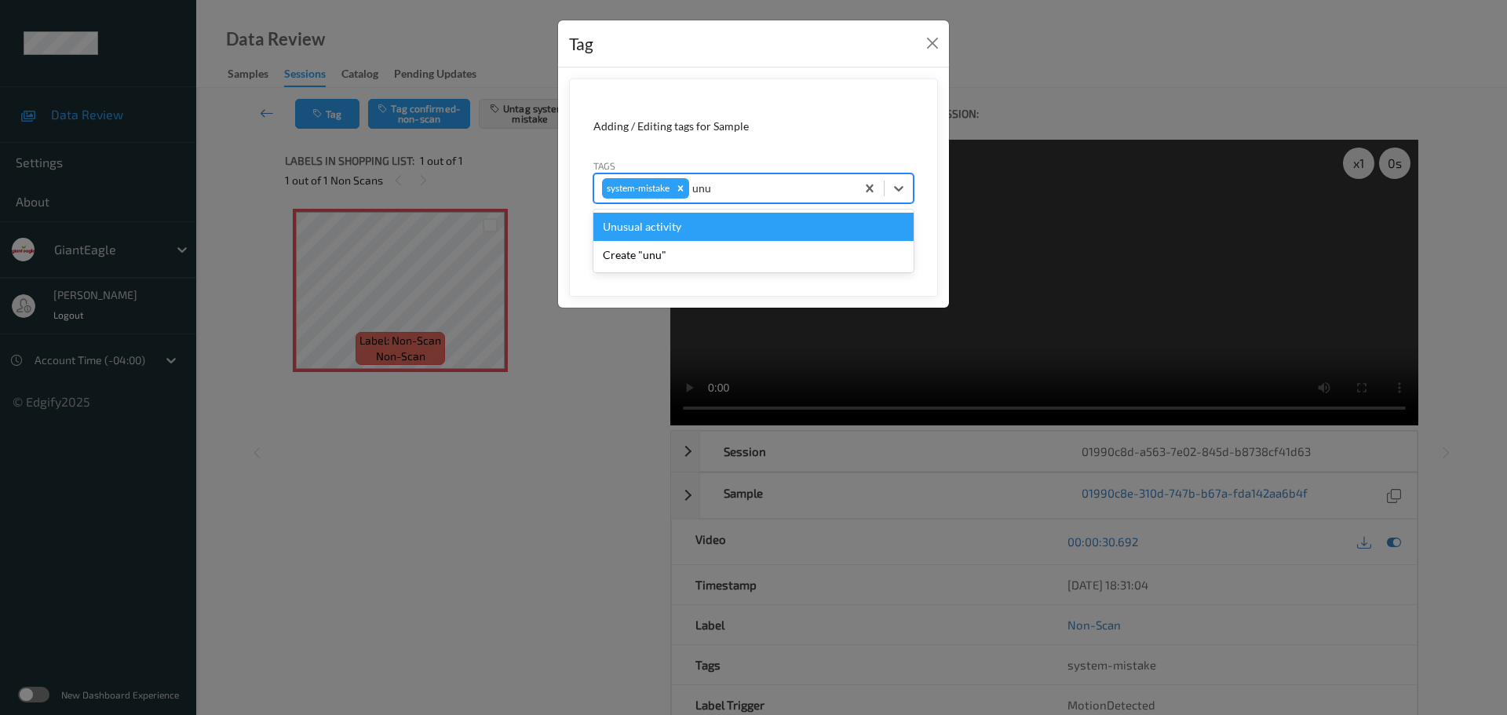
click at [736, 232] on div "Unusual activity" at bounding box center [753, 227] width 320 height 28
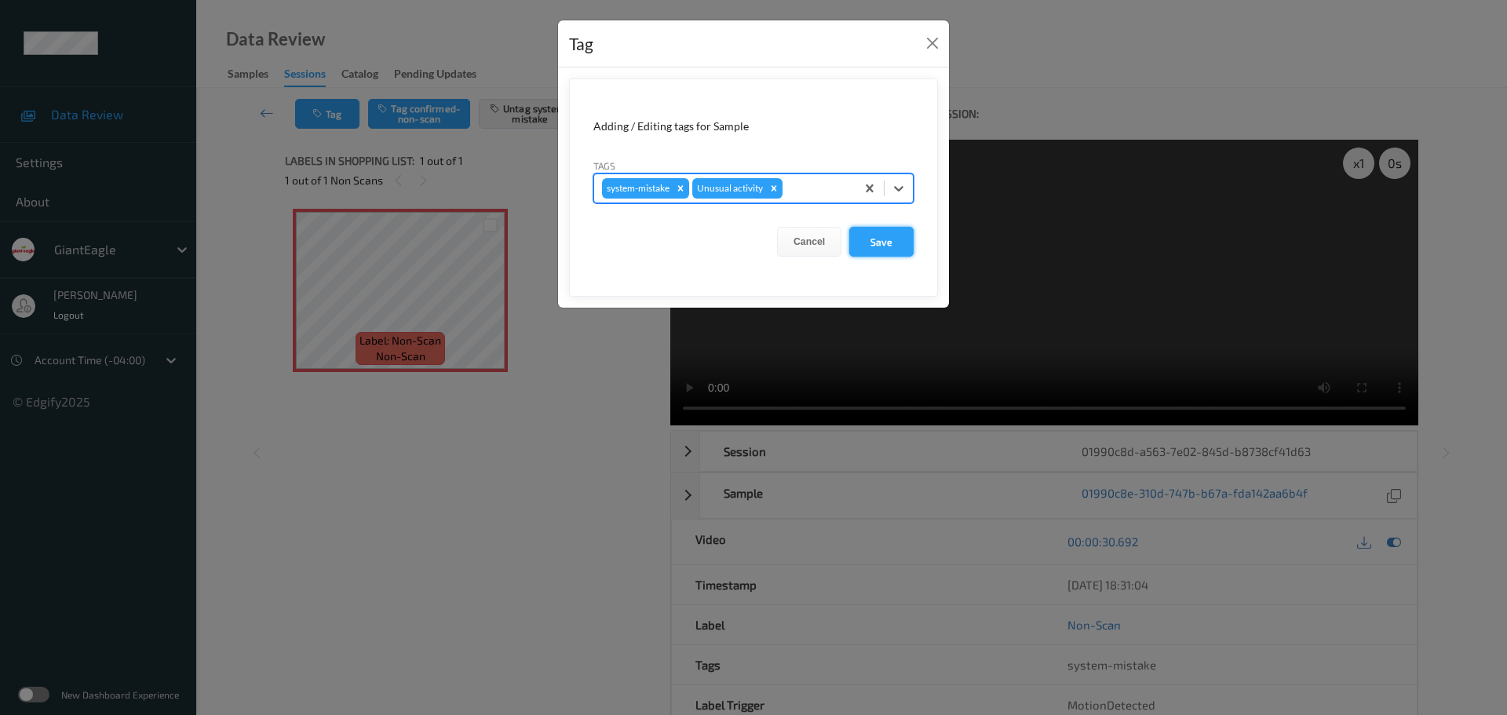
click at [870, 247] on button "Save" at bounding box center [881, 242] width 64 height 30
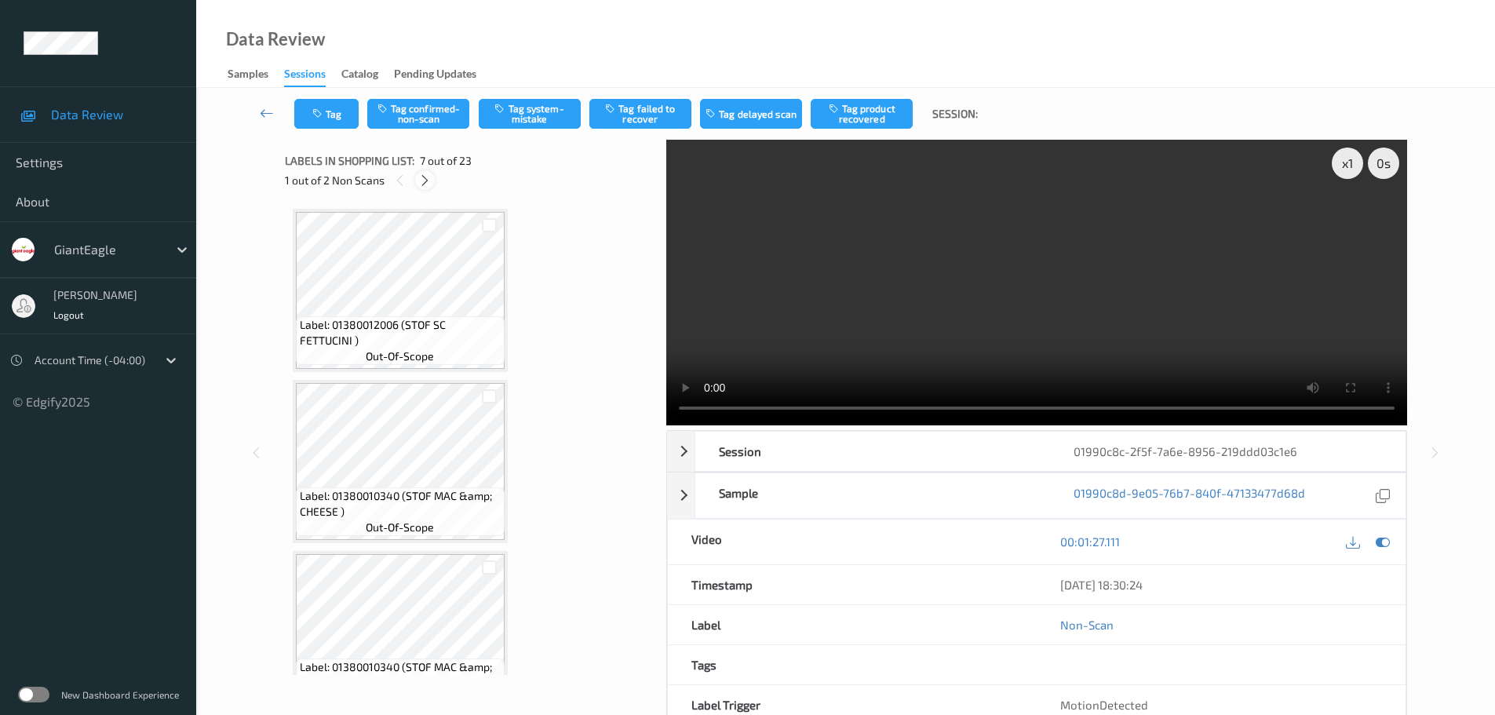
click at [428, 188] on div at bounding box center [425, 180] width 20 height 20
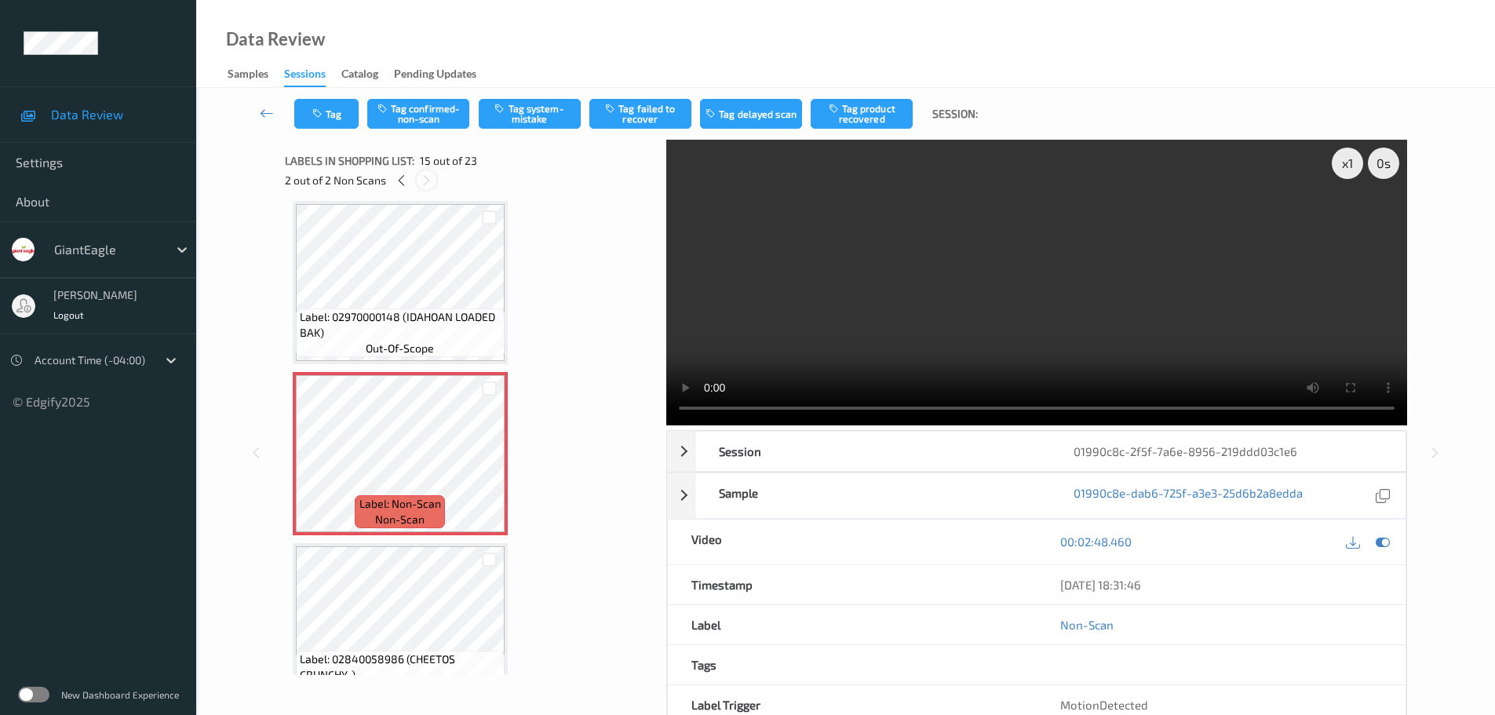
click at [428, 184] on icon at bounding box center [426, 180] width 13 height 14
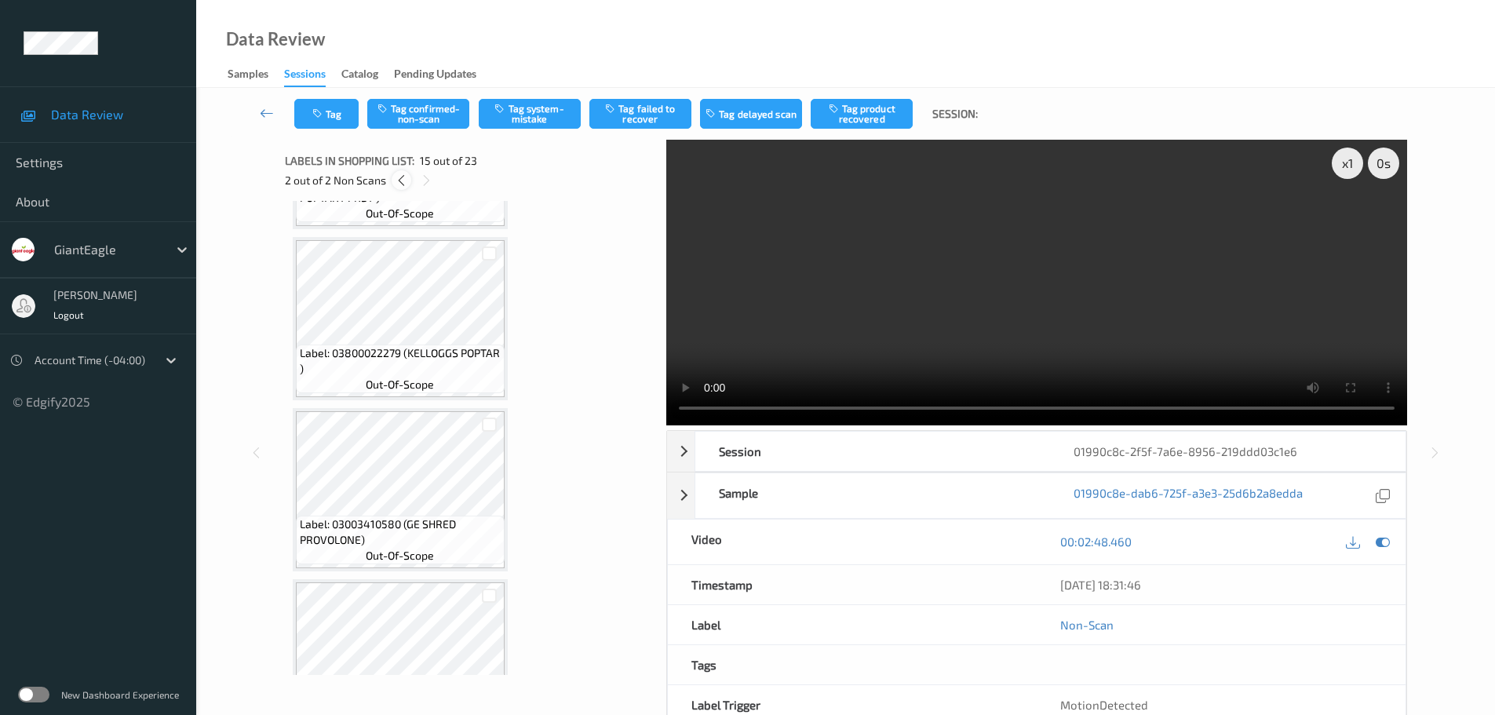
click at [400, 182] on icon at bounding box center [401, 180] width 13 height 14
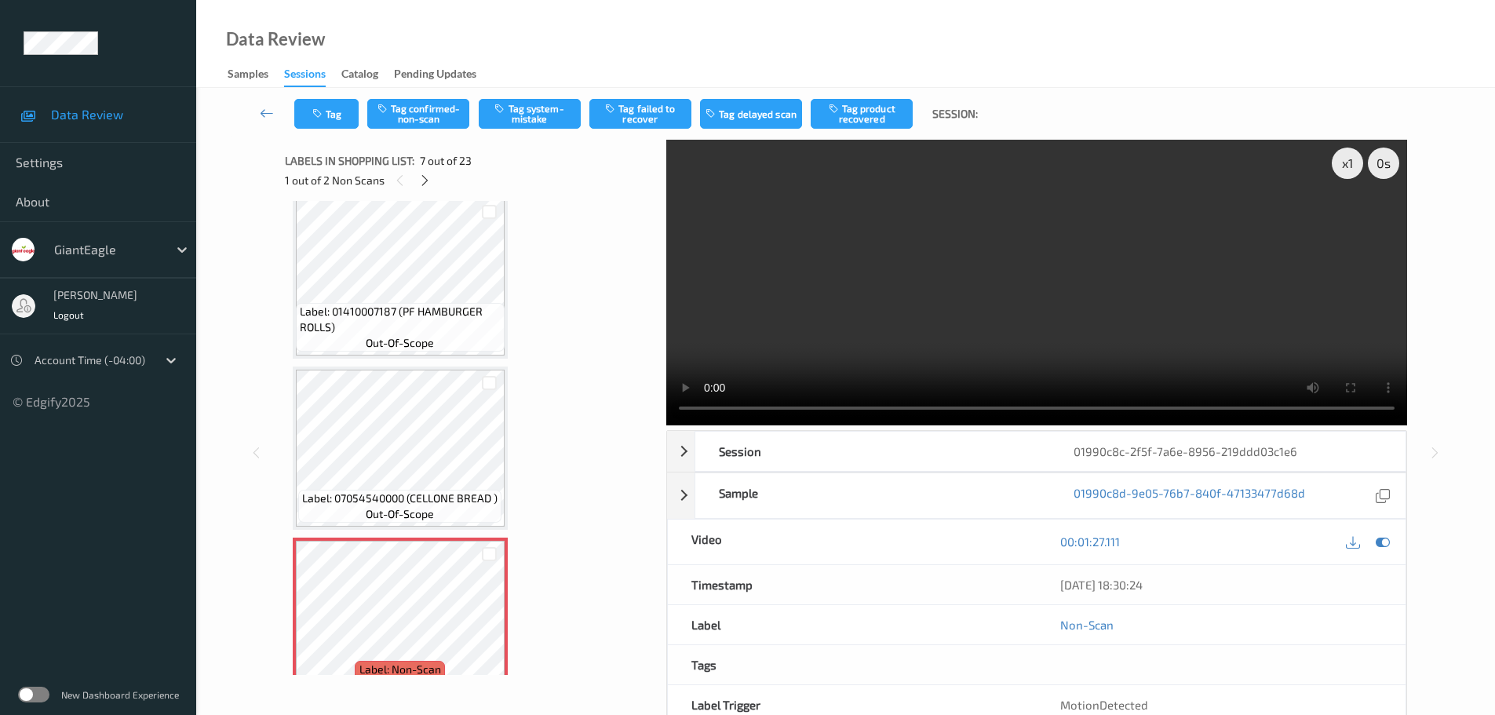
scroll to position [785, 0]
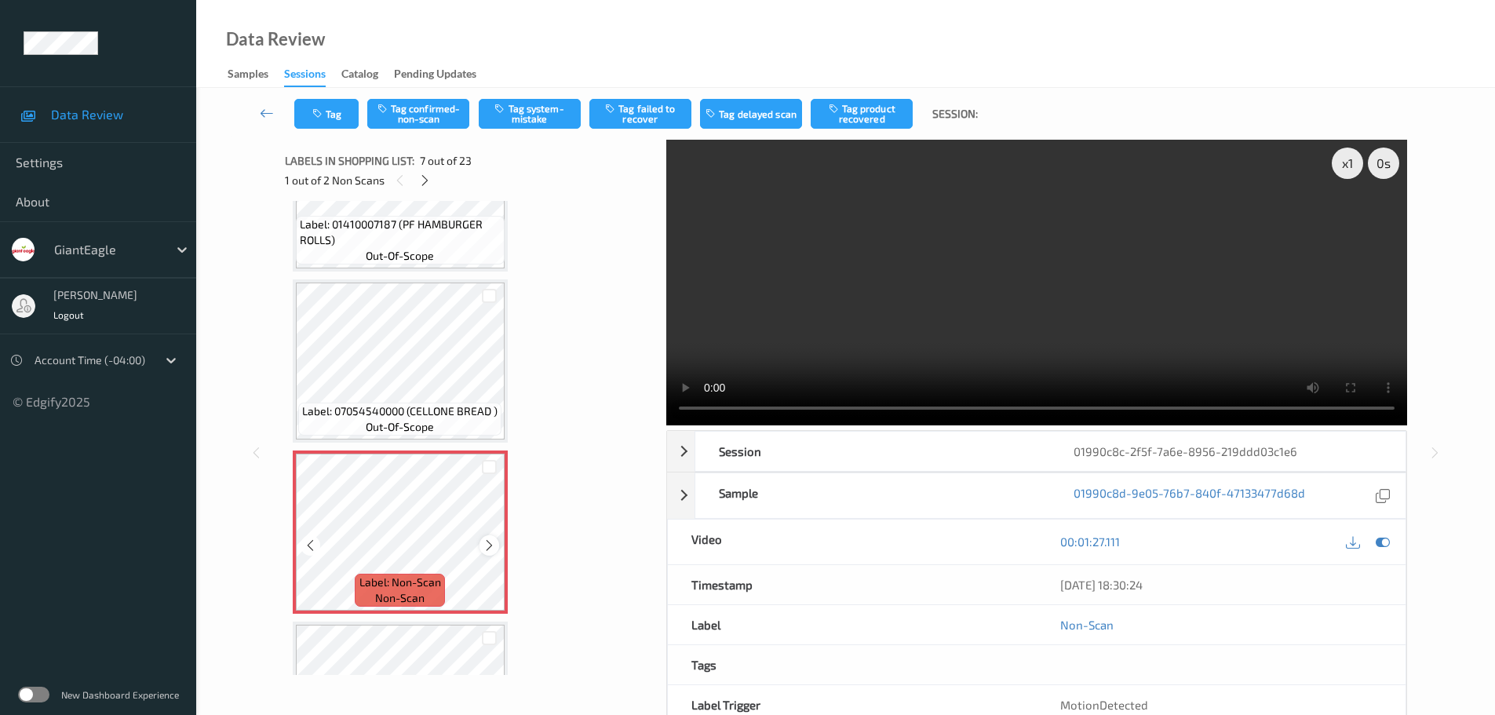
click at [482, 544] on div at bounding box center [489, 545] width 20 height 20
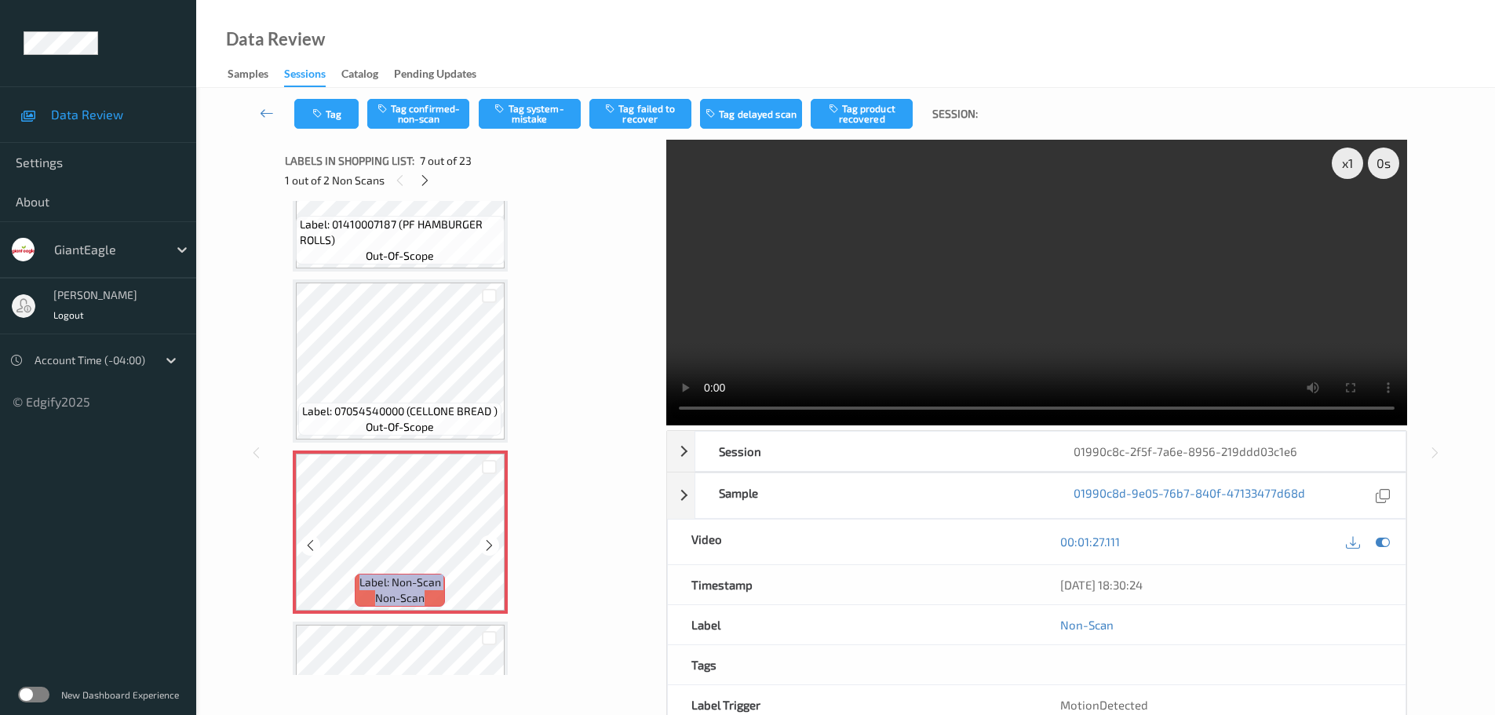
click at [482, 544] on div at bounding box center [489, 545] width 20 height 20
click at [427, 187] on icon at bounding box center [424, 180] width 13 height 14
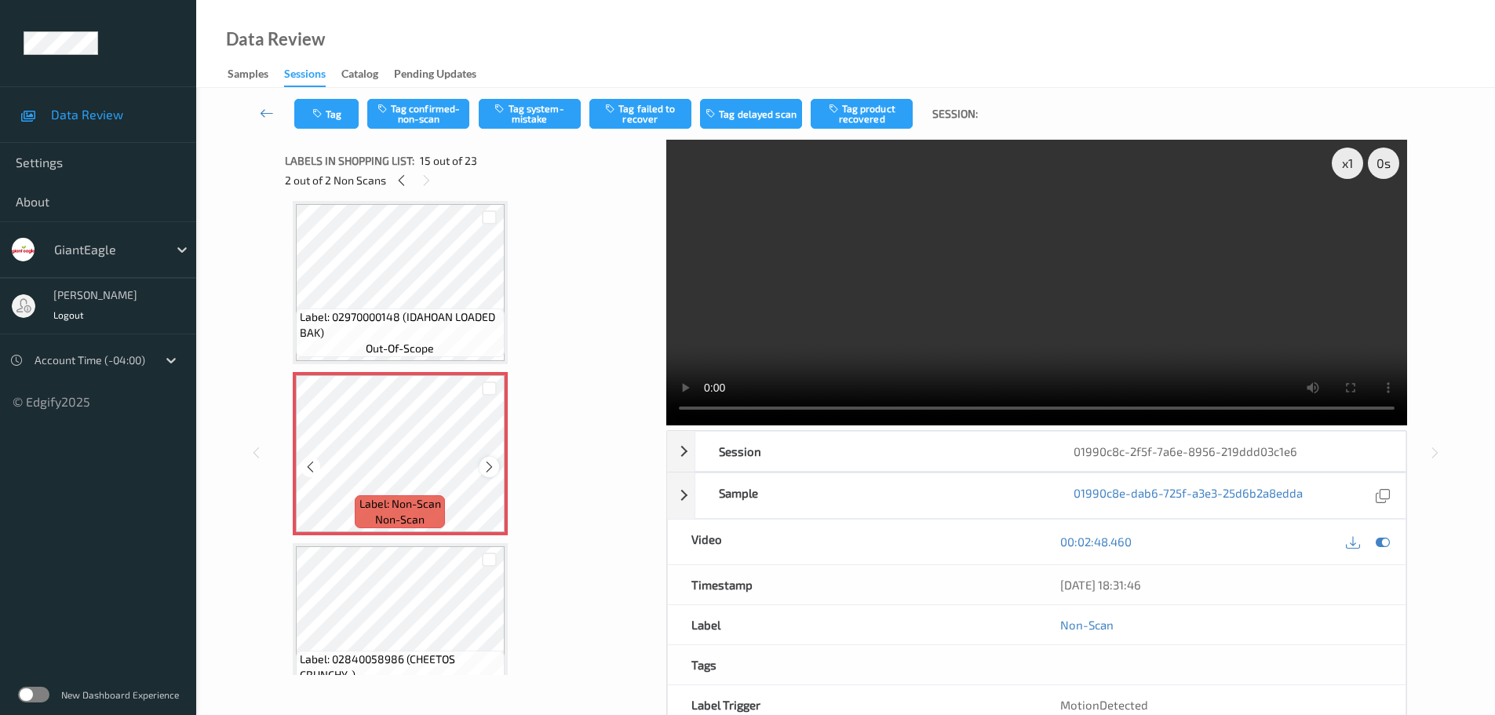
click at [487, 473] on icon at bounding box center [489, 467] width 13 height 14
click at [399, 191] on div "Labels in shopping list: 15 out of 23 2 out of 2 Non Scans" at bounding box center [470, 170] width 370 height 61
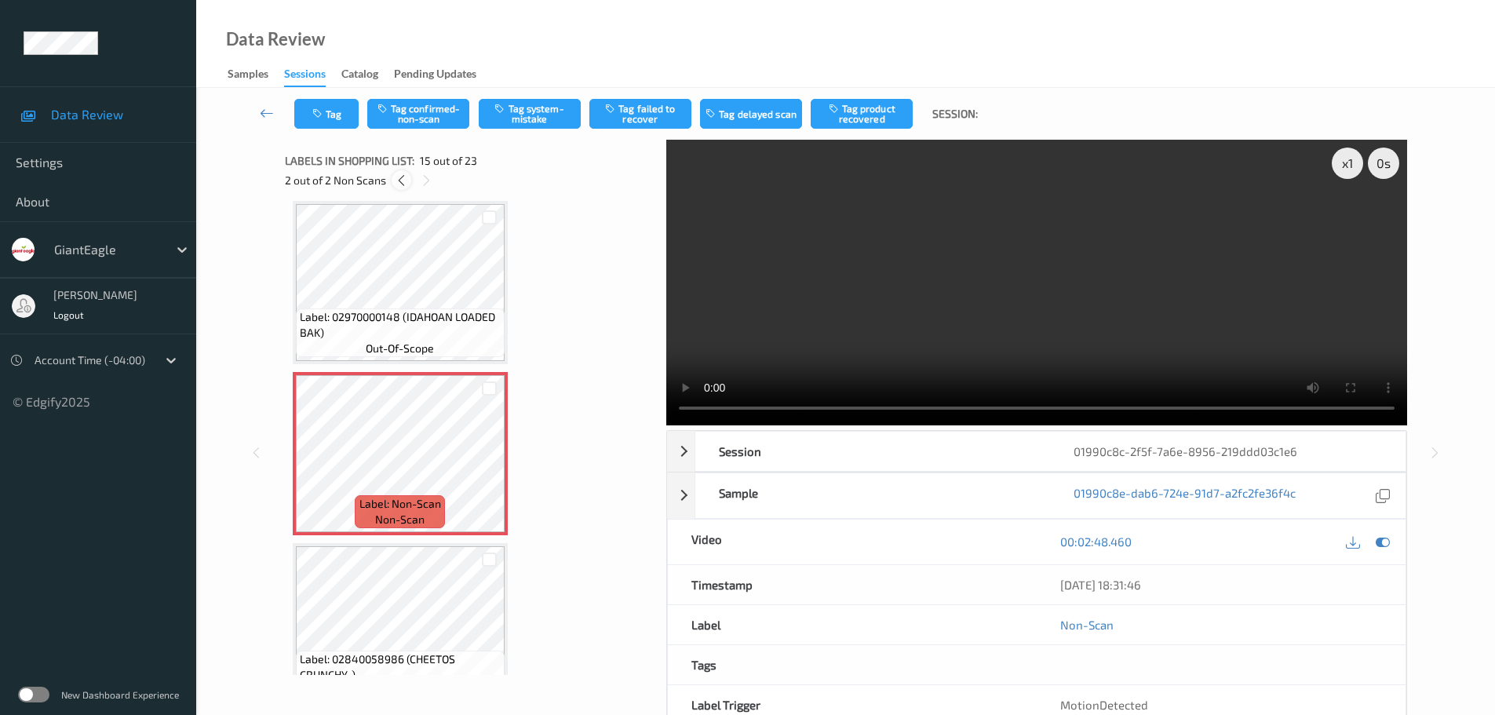
click at [400, 187] on icon at bounding box center [401, 180] width 13 height 14
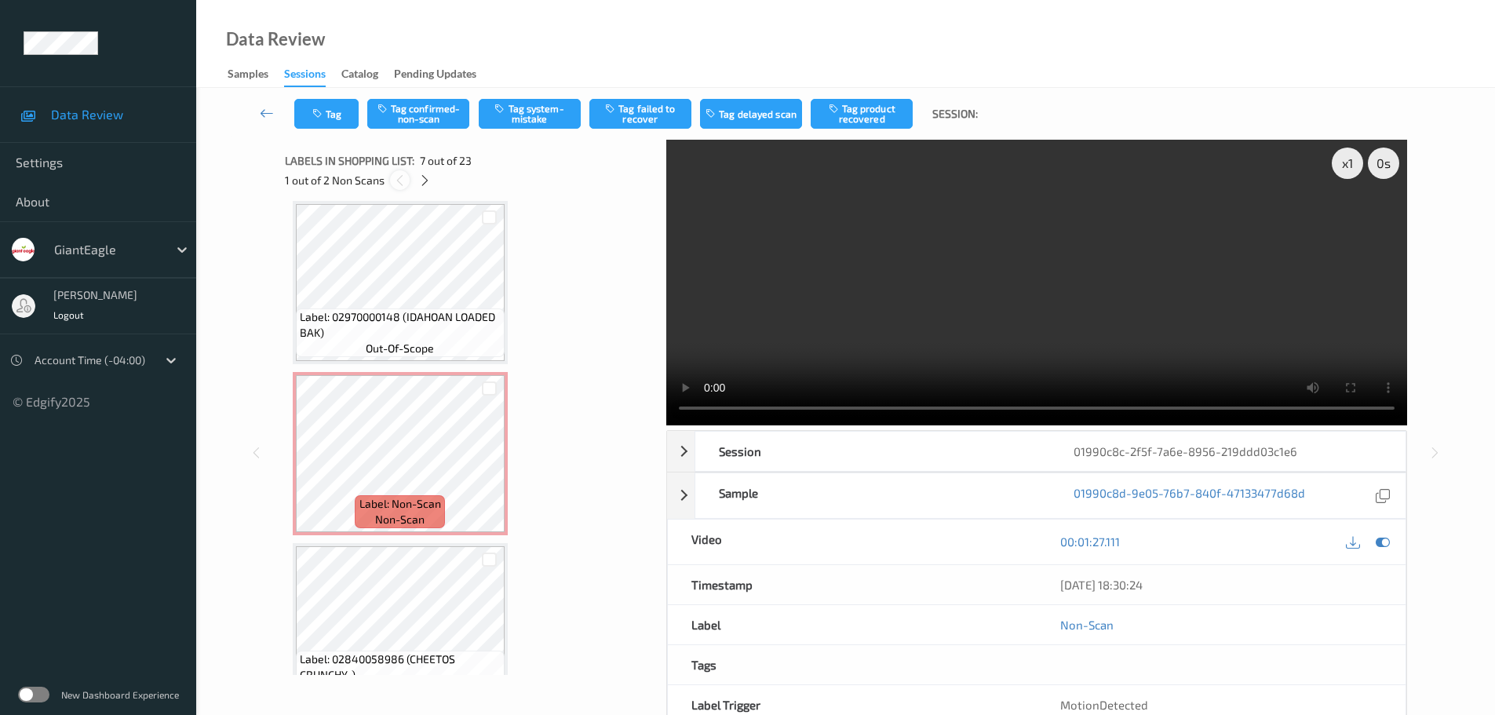
scroll to position [863, 0]
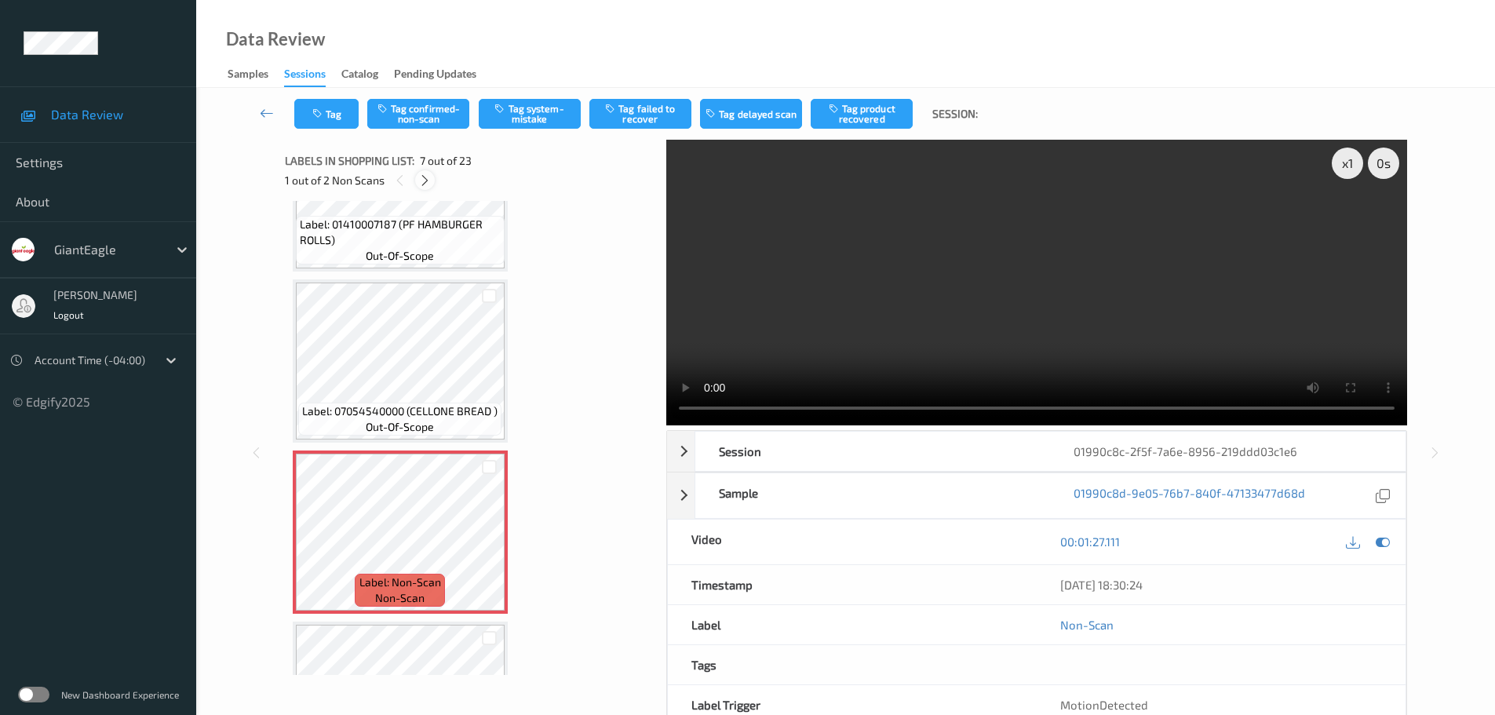
click at [423, 177] on icon at bounding box center [424, 180] width 13 height 14
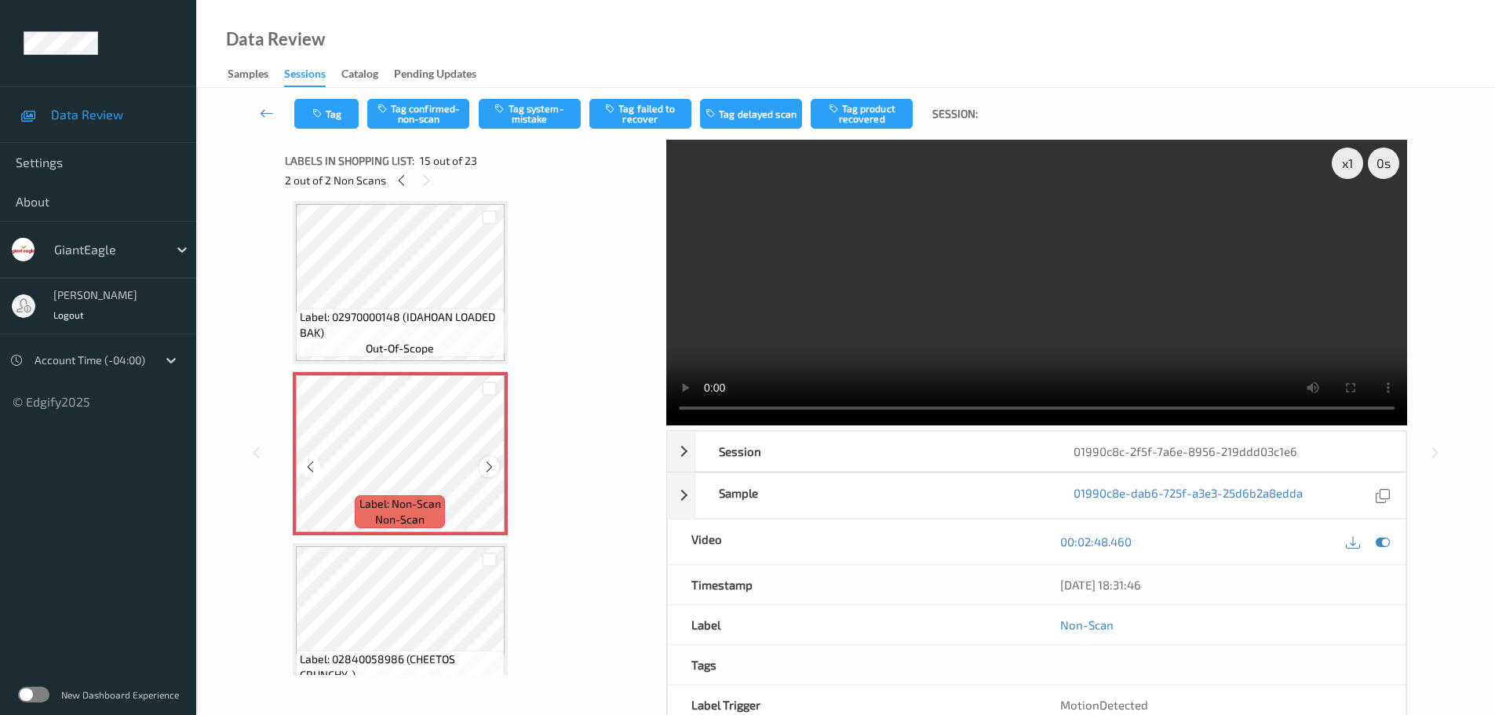
click at [488, 468] on icon at bounding box center [489, 467] width 13 height 14
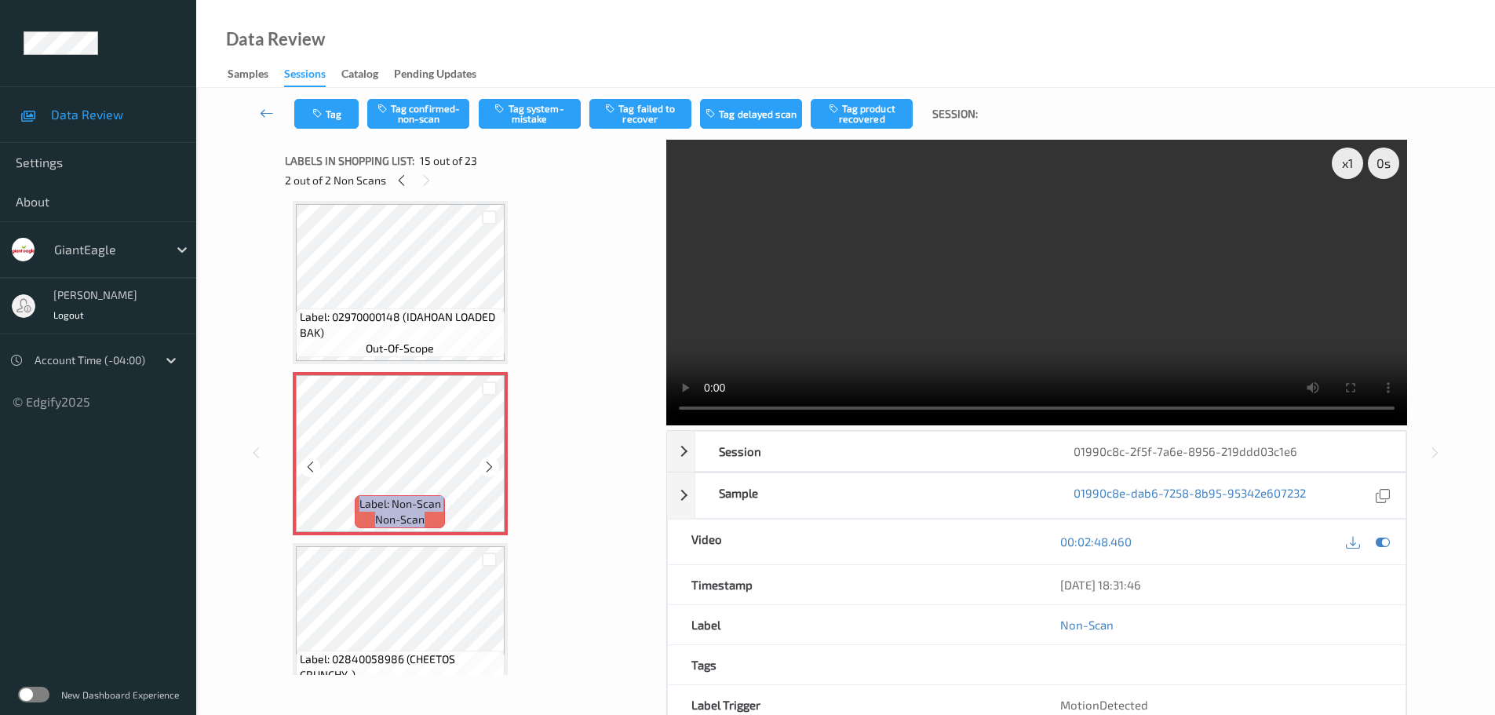
click at [488, 468] on icon at bounding box center [489, 467] width 13 height 14
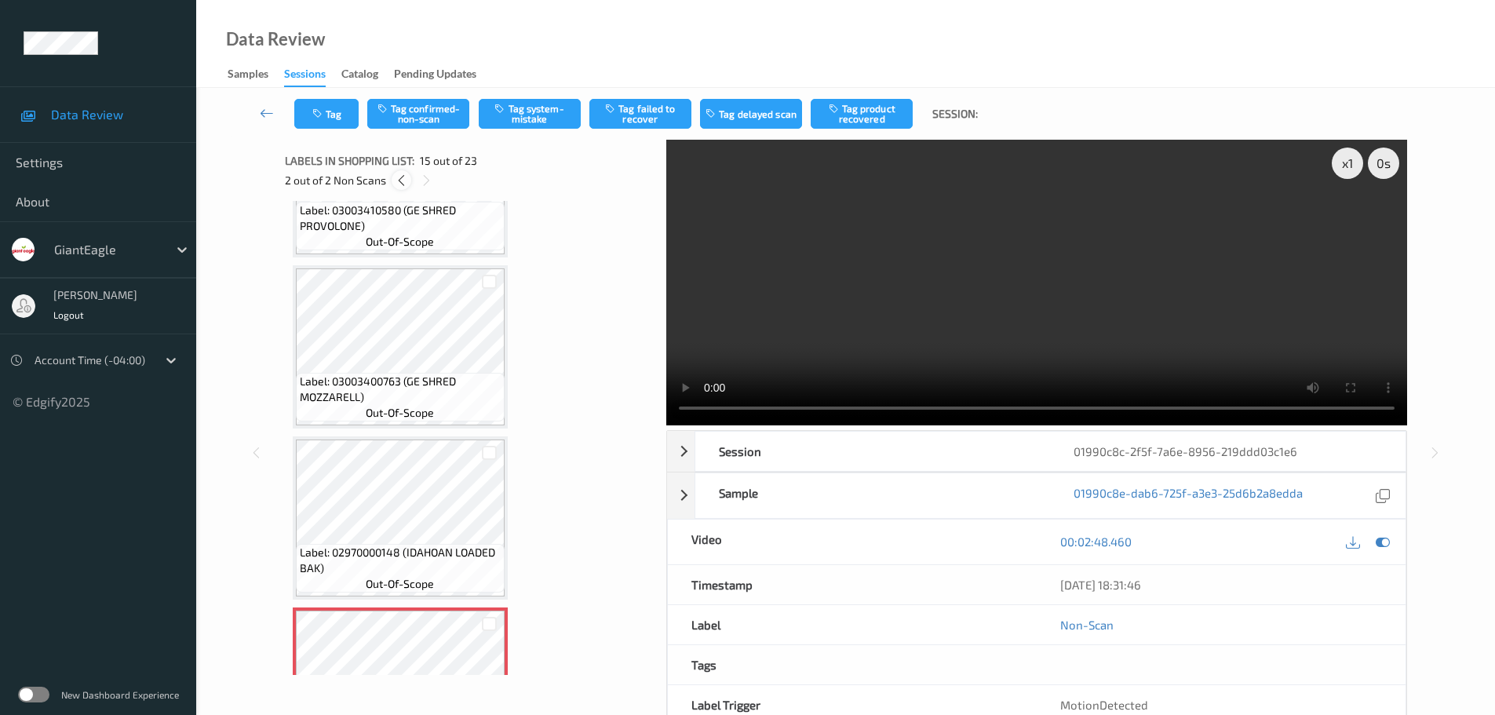
click at [399, 184] on icon at bounding box center [401, 180] width 13 height 14
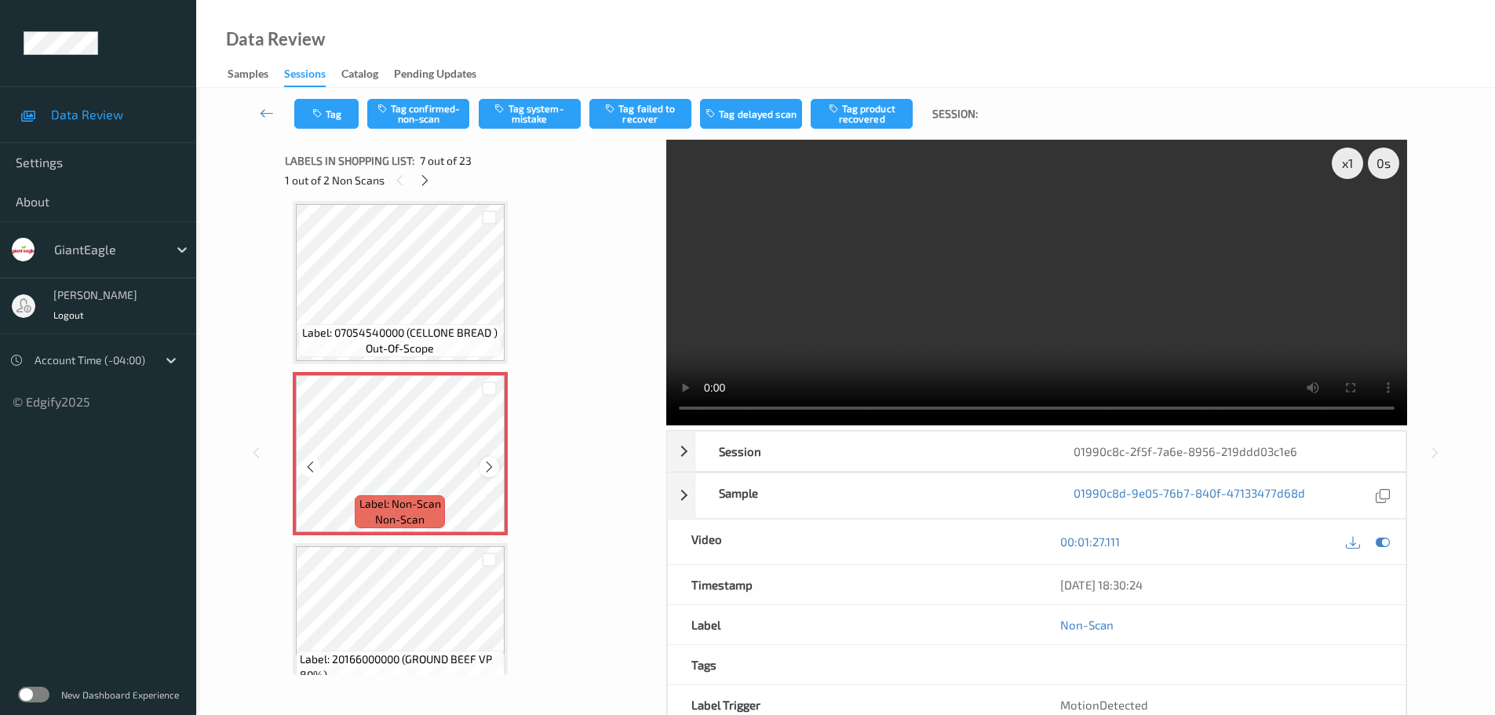
click at [492, 465] on icon at bounding box center [489, 467] width 13 height 14
click at [424, 181] on icon at bounding box center [424, 180] width 13 height 14
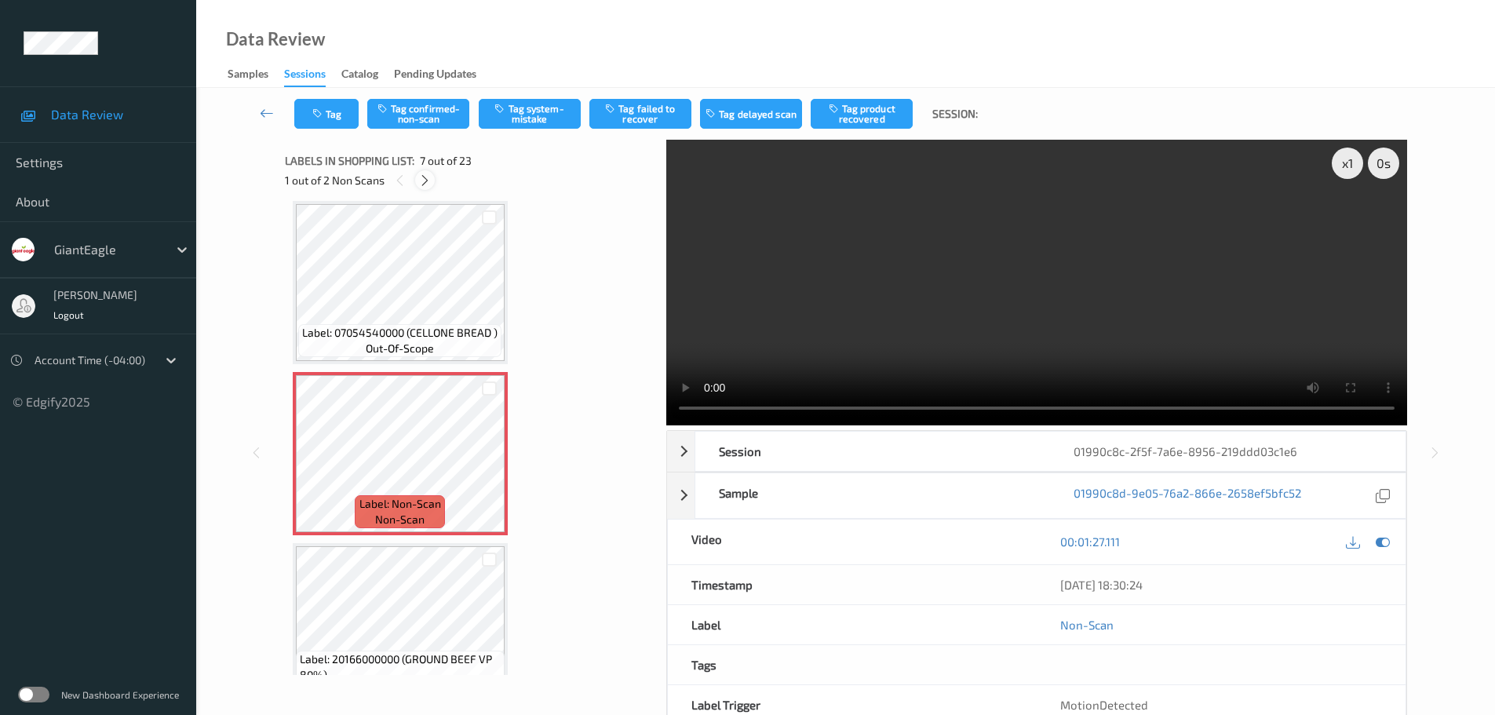
scroll to position [2232, 0]
click at [398, 170] on div at bounding box center [402, 180] width 20 height 20
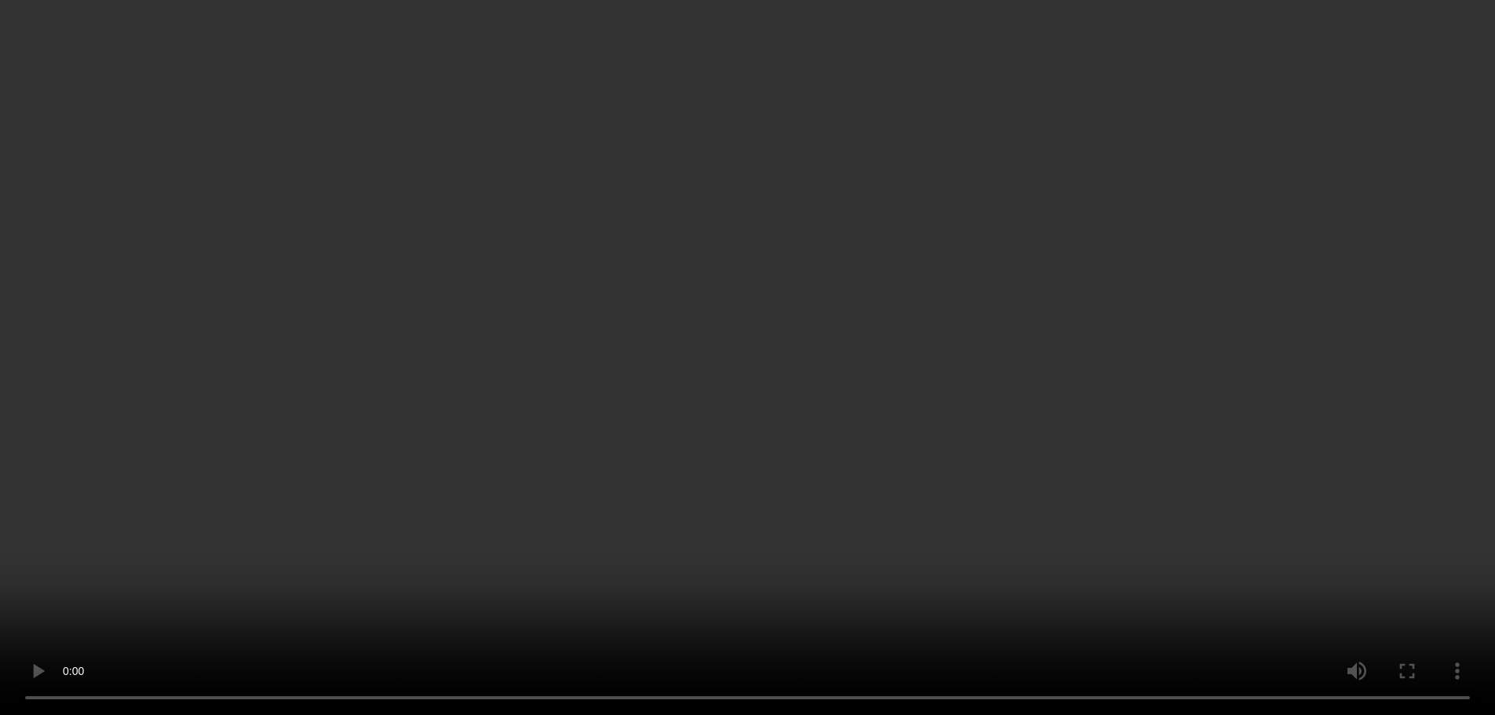
scroll to position [863, 0]
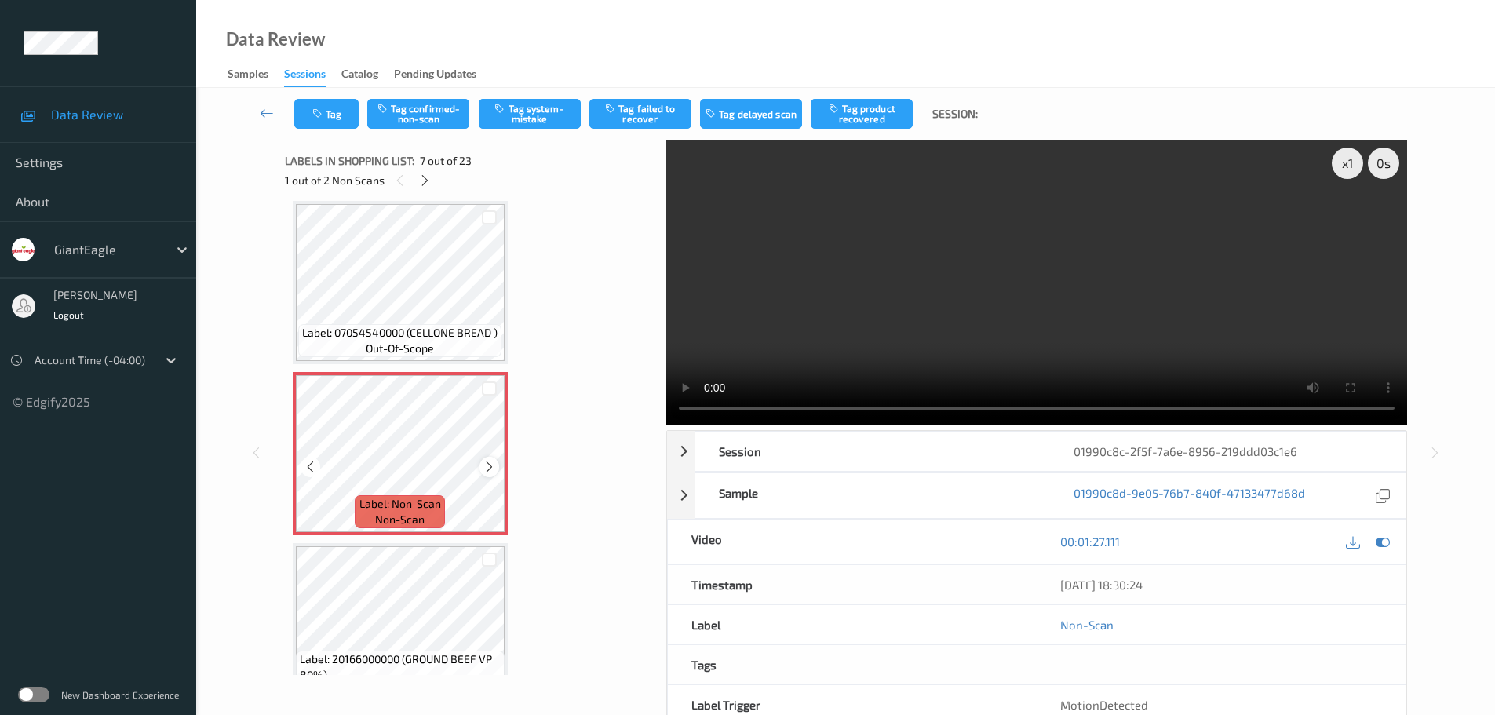
click at [484, 468] on icon at bounding box center [489, 467] width 13 height 14
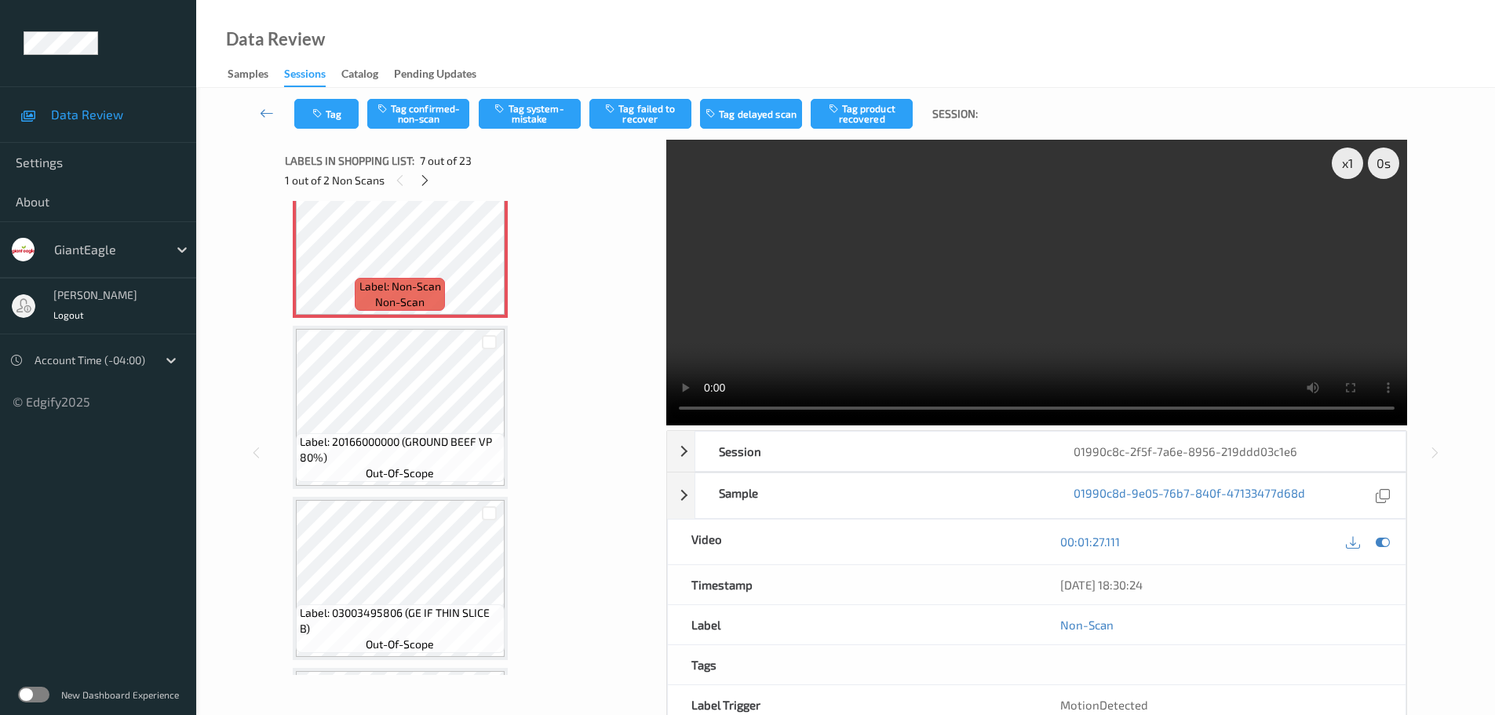
scroll to position [1099, 0]
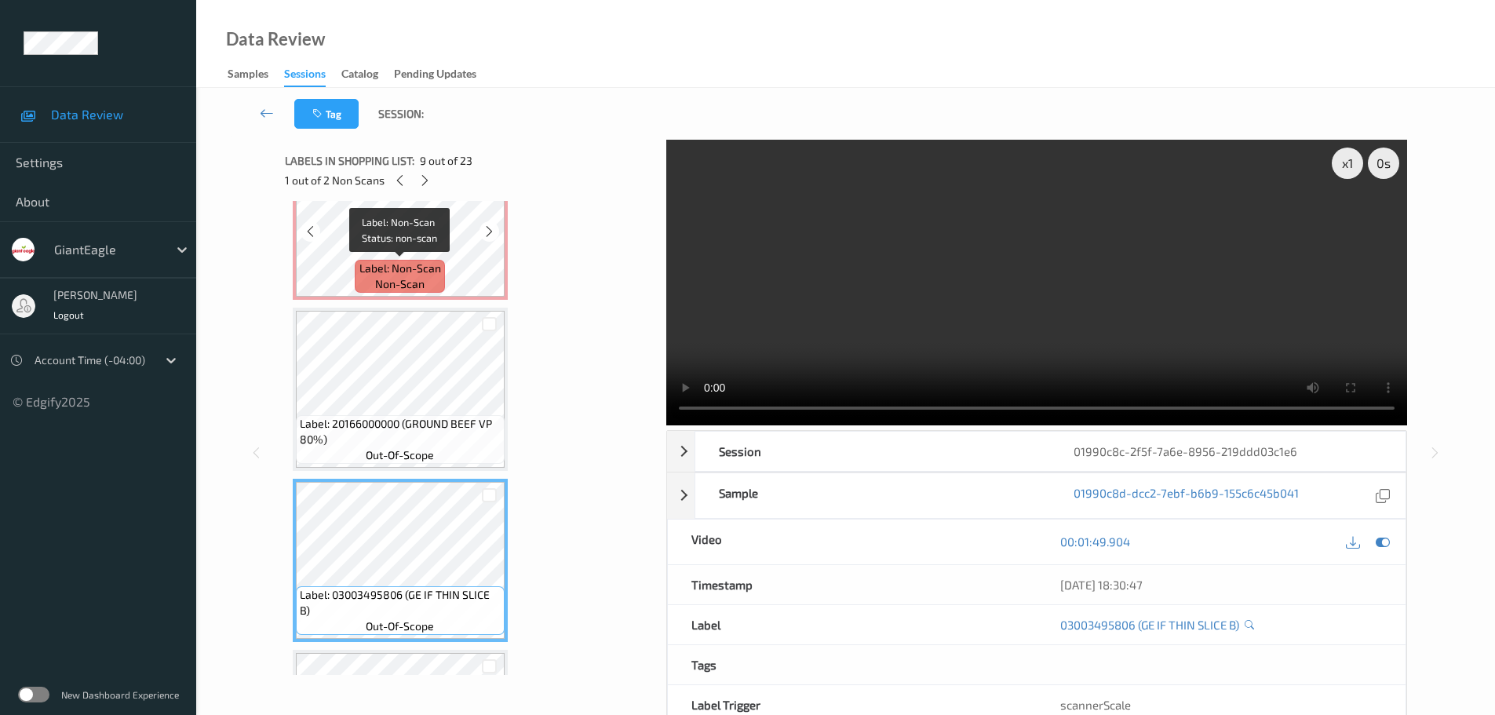
drag, startPoint x: 401, startPoint y: 283, endPoint x: 410, endPoint y: 264, distance: 20.4
click at [402, 283] on span "non-scan" at bounding box center [399, 284] width 49 height 16
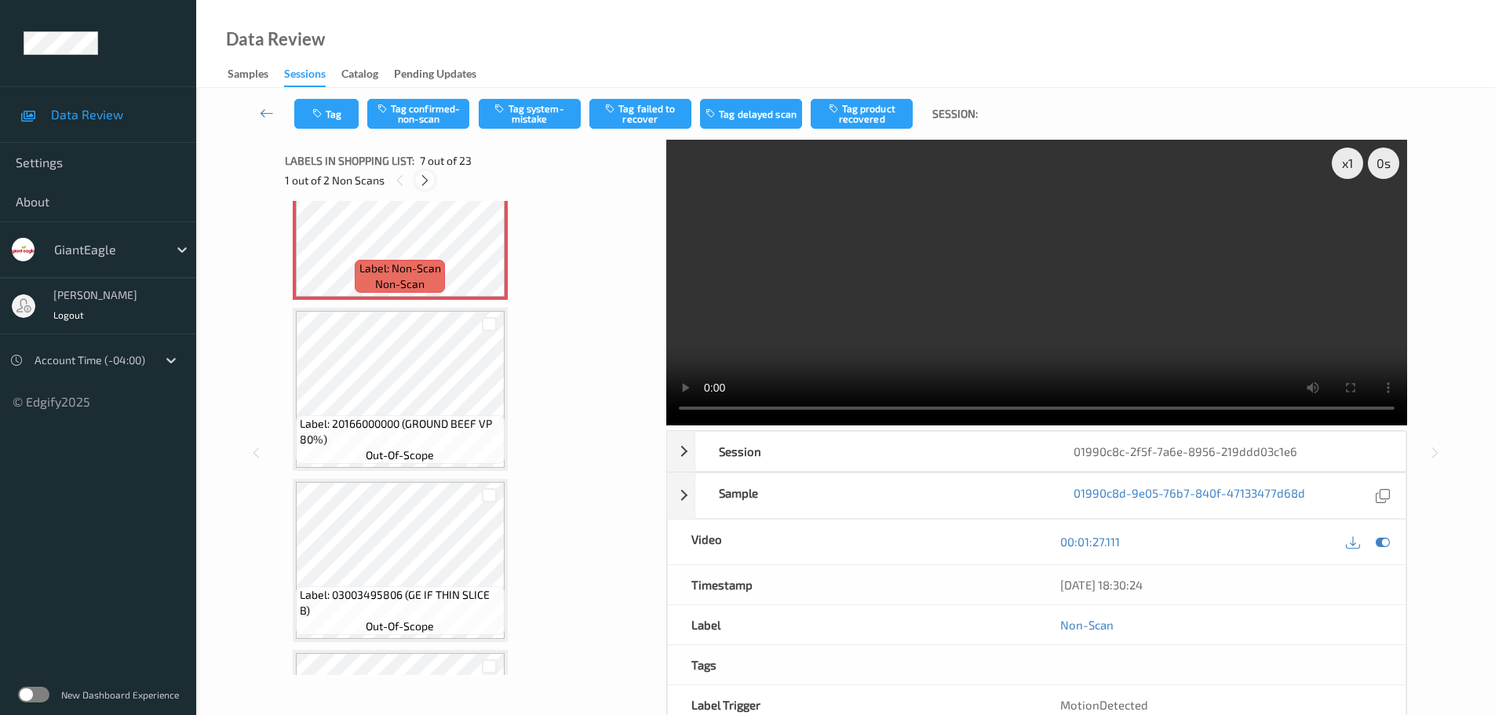
click at [420, 176] on icon at bounding box center [424, 180] width 13 height 14
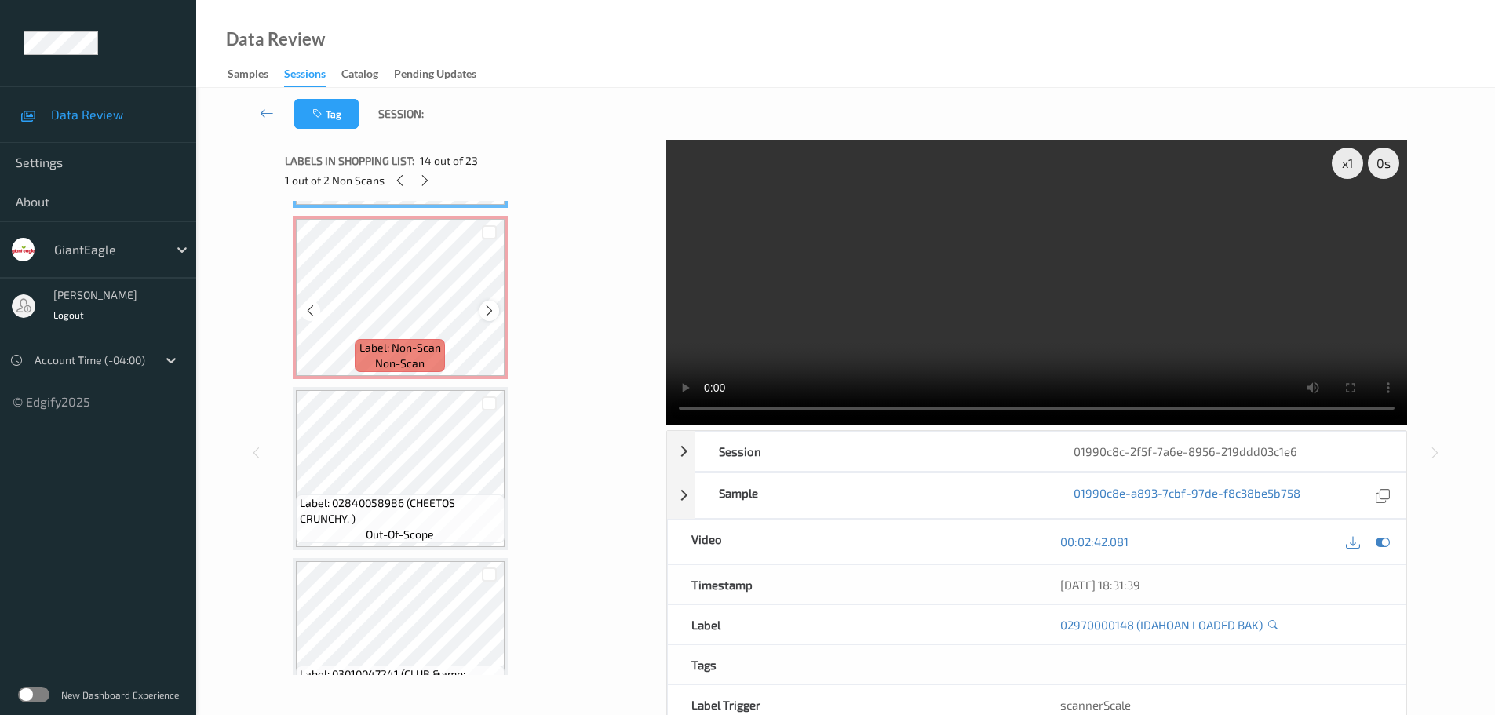
scroll to position [2389, 0]
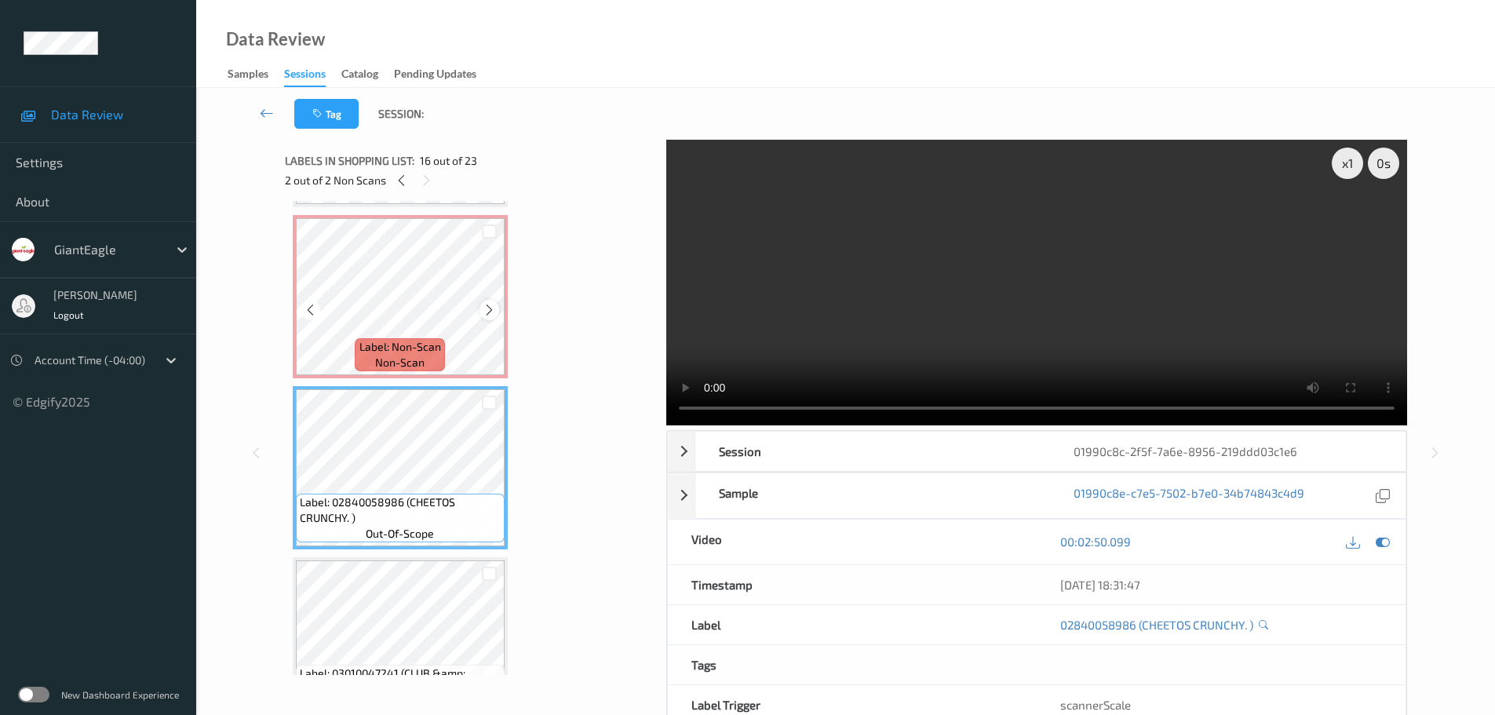
click at [486, 300] on div at bounding box center [489, 310] width 20 height 20
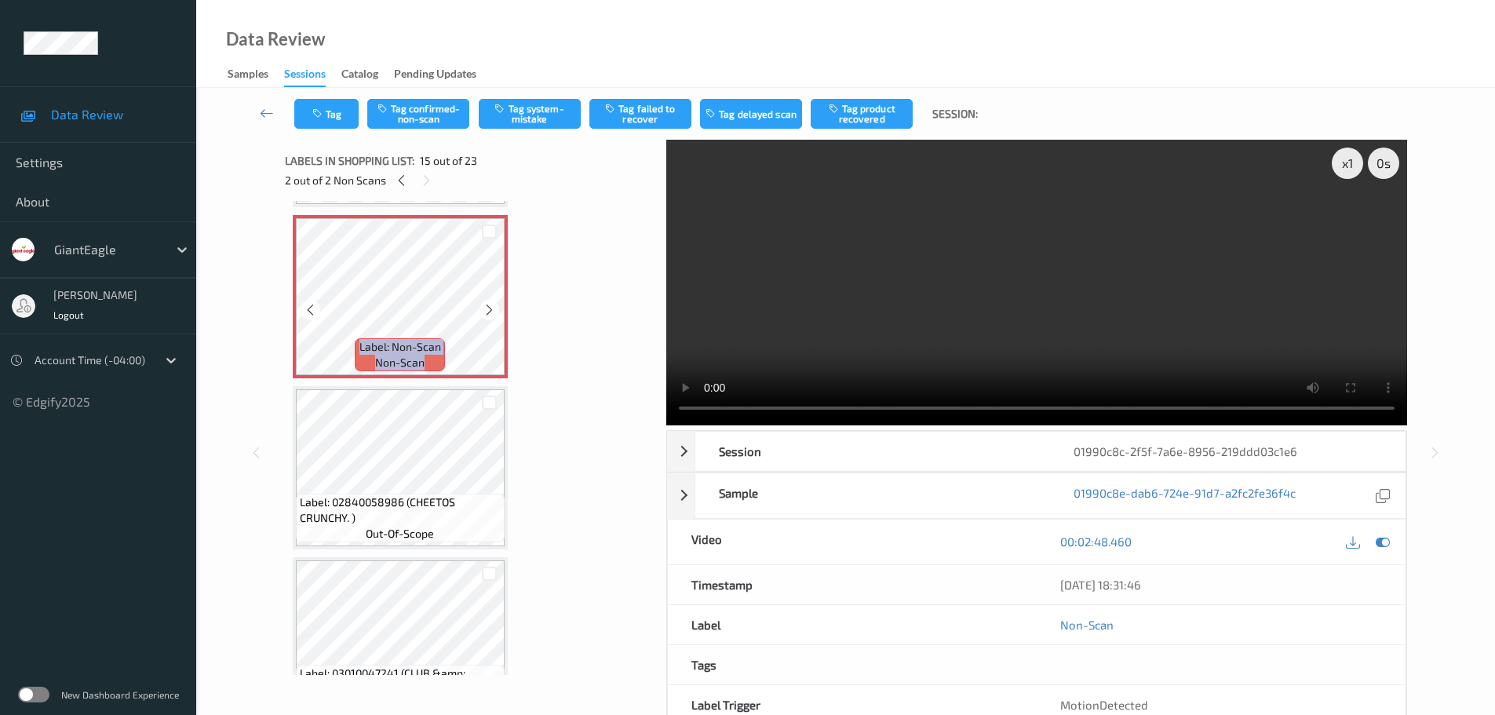
click at [487, 300] on div at bounding box center [489, 310] width 20 height 20
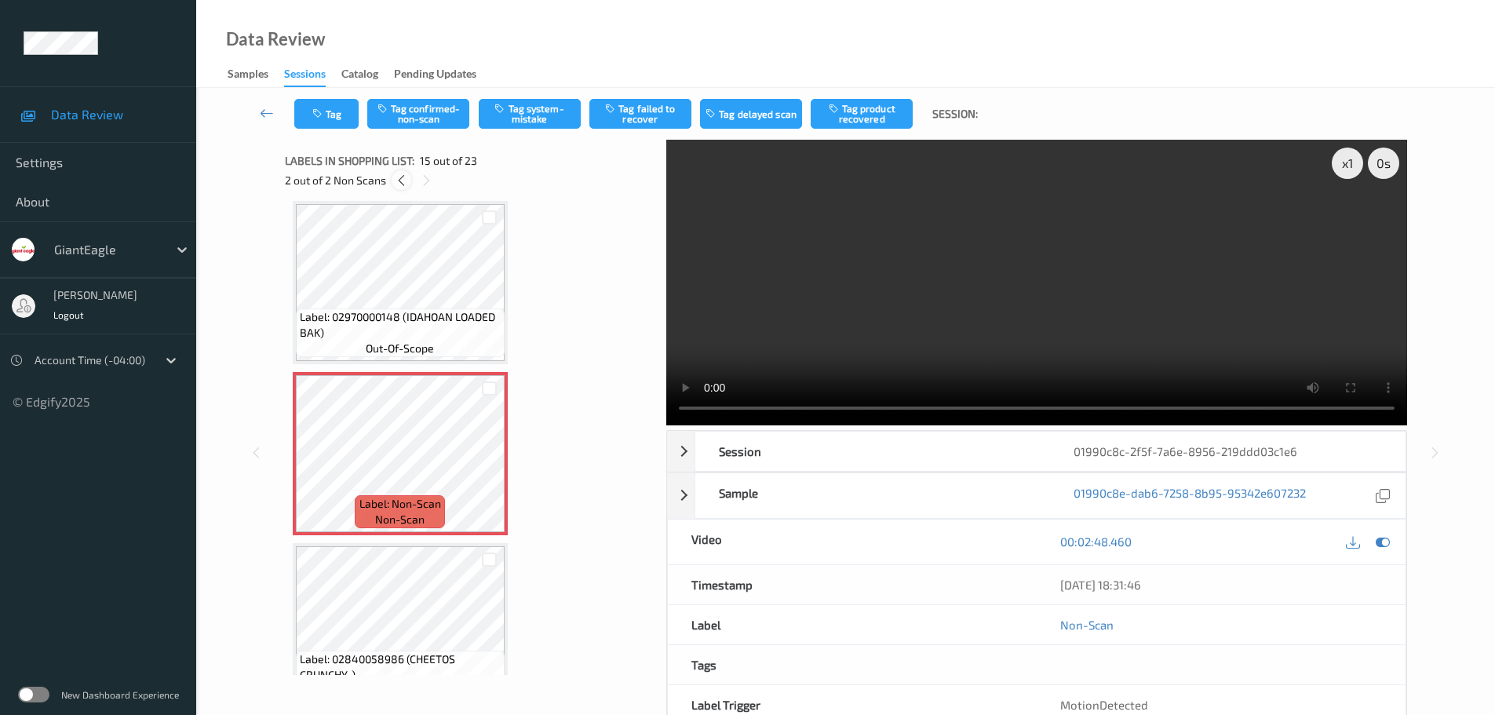
click at [410, 180] on div at bounding box center [402, 180] width 20 height 20
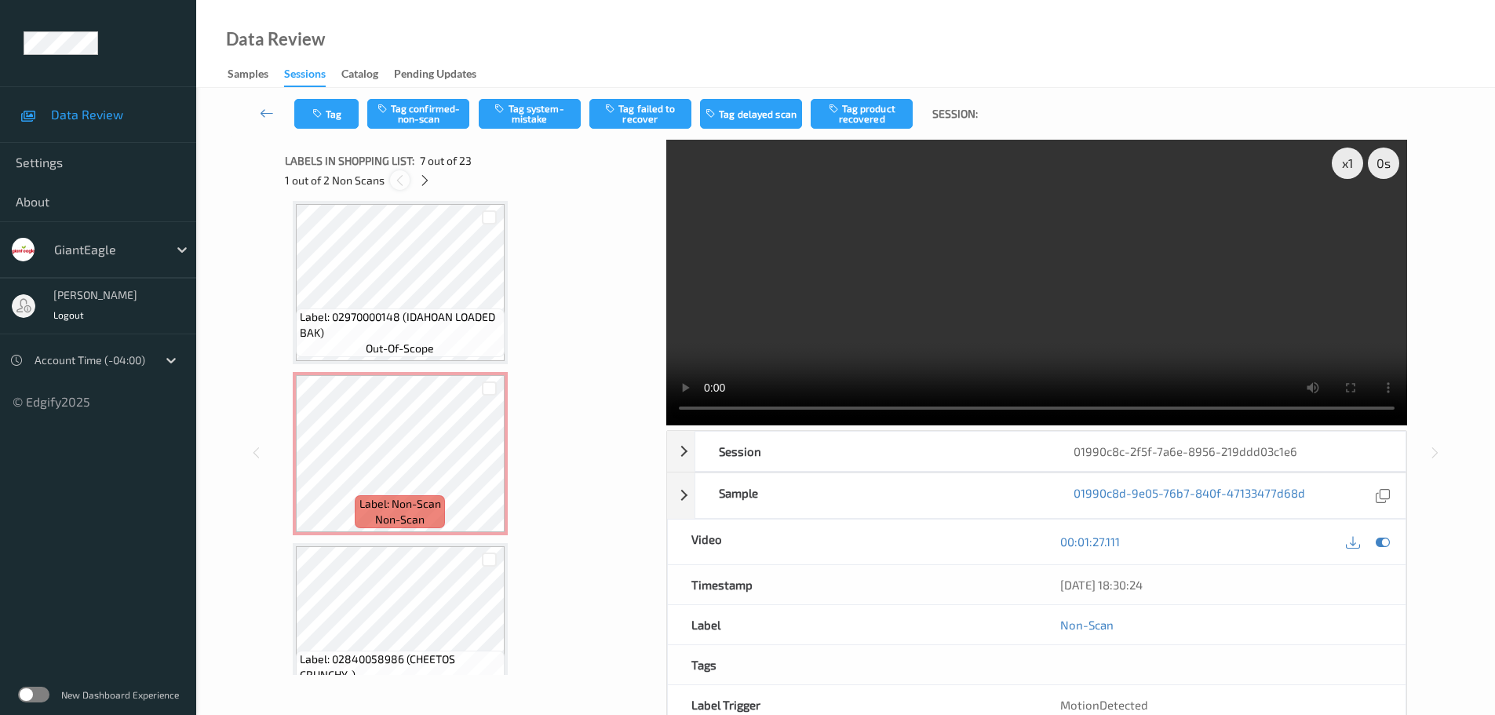
scroll to position [863, 0]
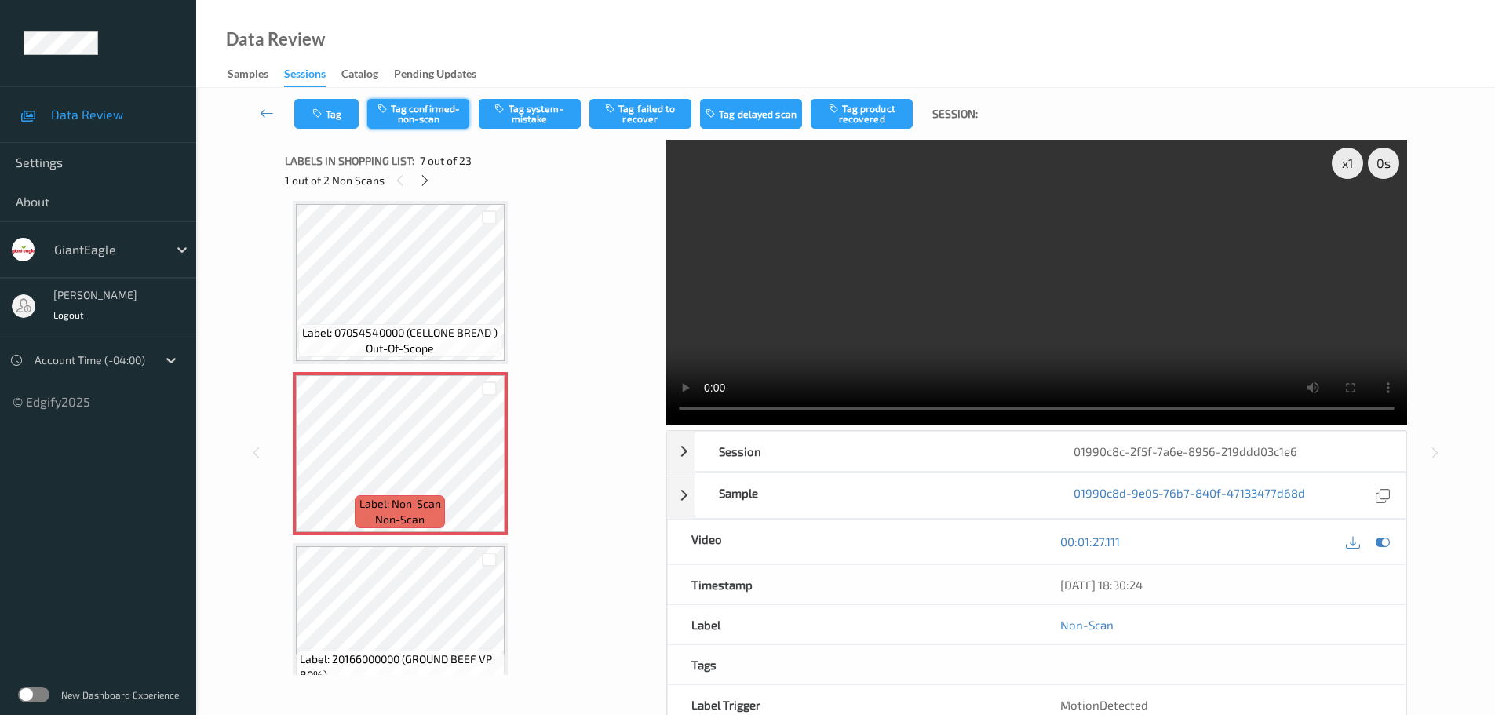
click at [431, 125] on button "Tag confirmed-non-scan" at bounding box center [418, 114] width 102 height 30
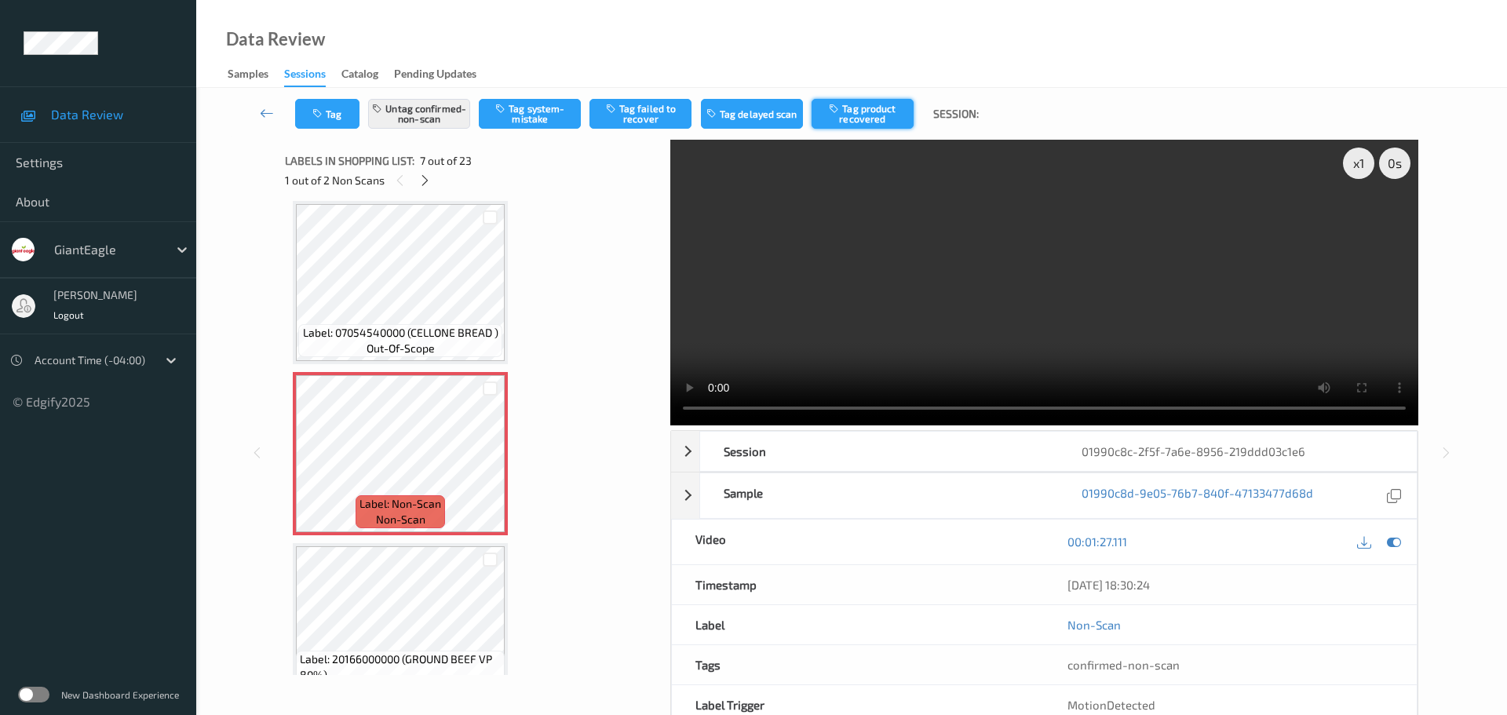
click at [871, 118] on button "Tag product recovered" at bounding box center [862, 114] width 102 height 30
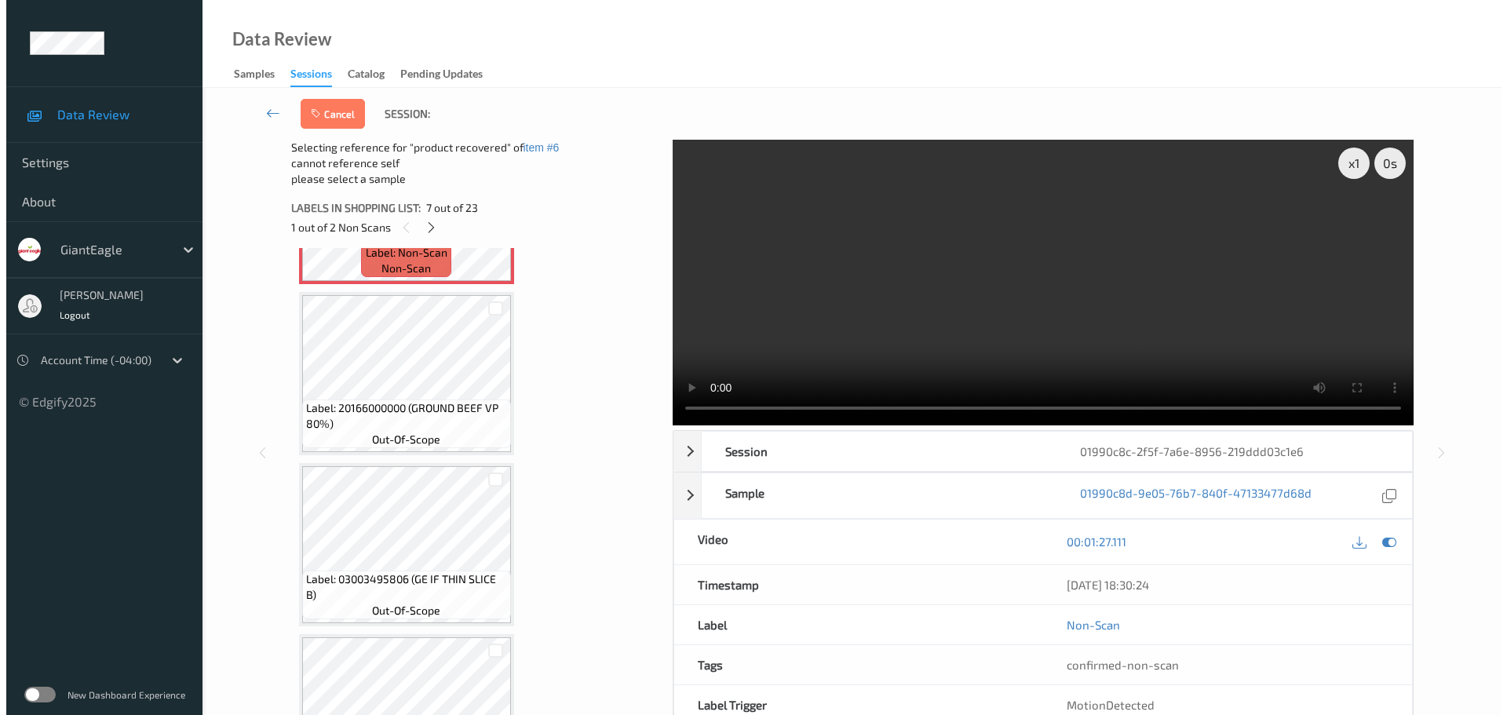
scroll to position [1177, 0]
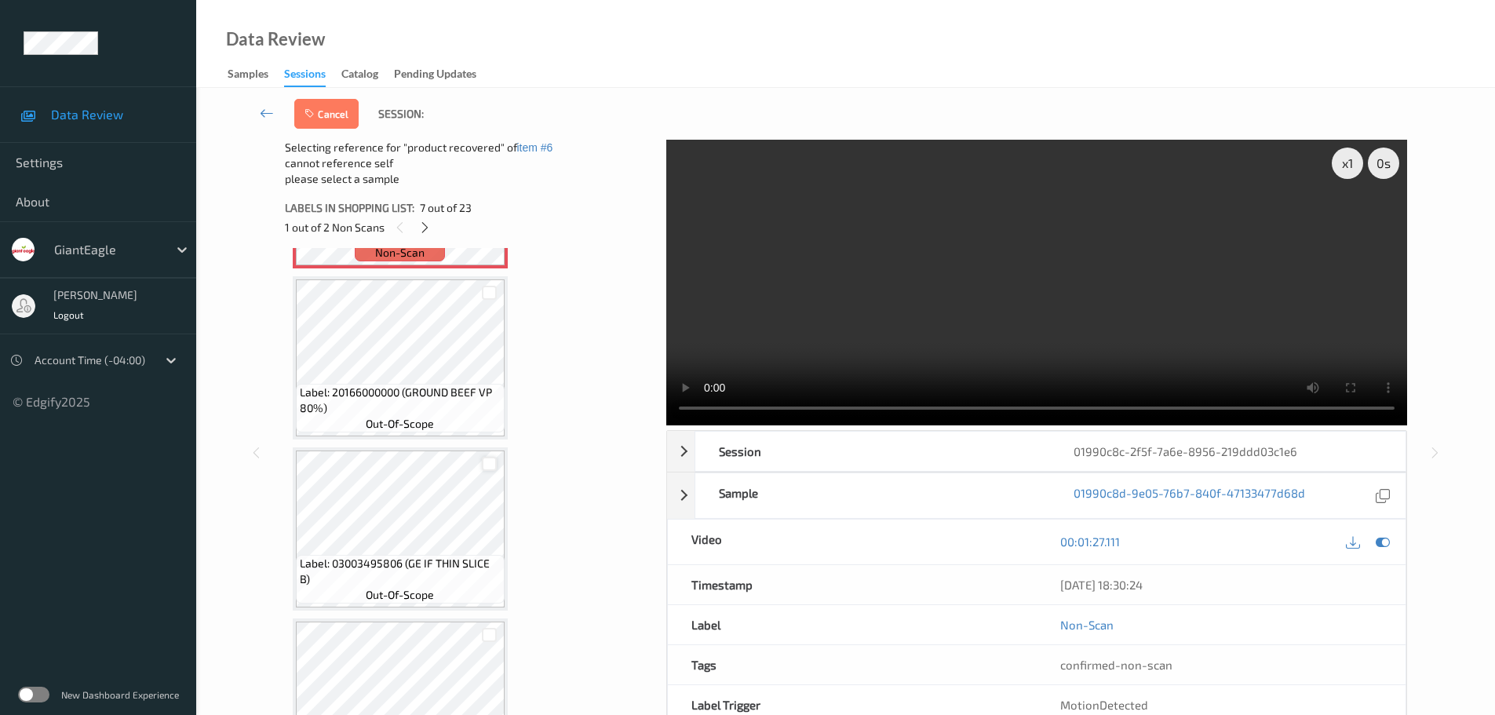
click at [487, 461] on div at bounding box center [489, 464] width 15 height 15
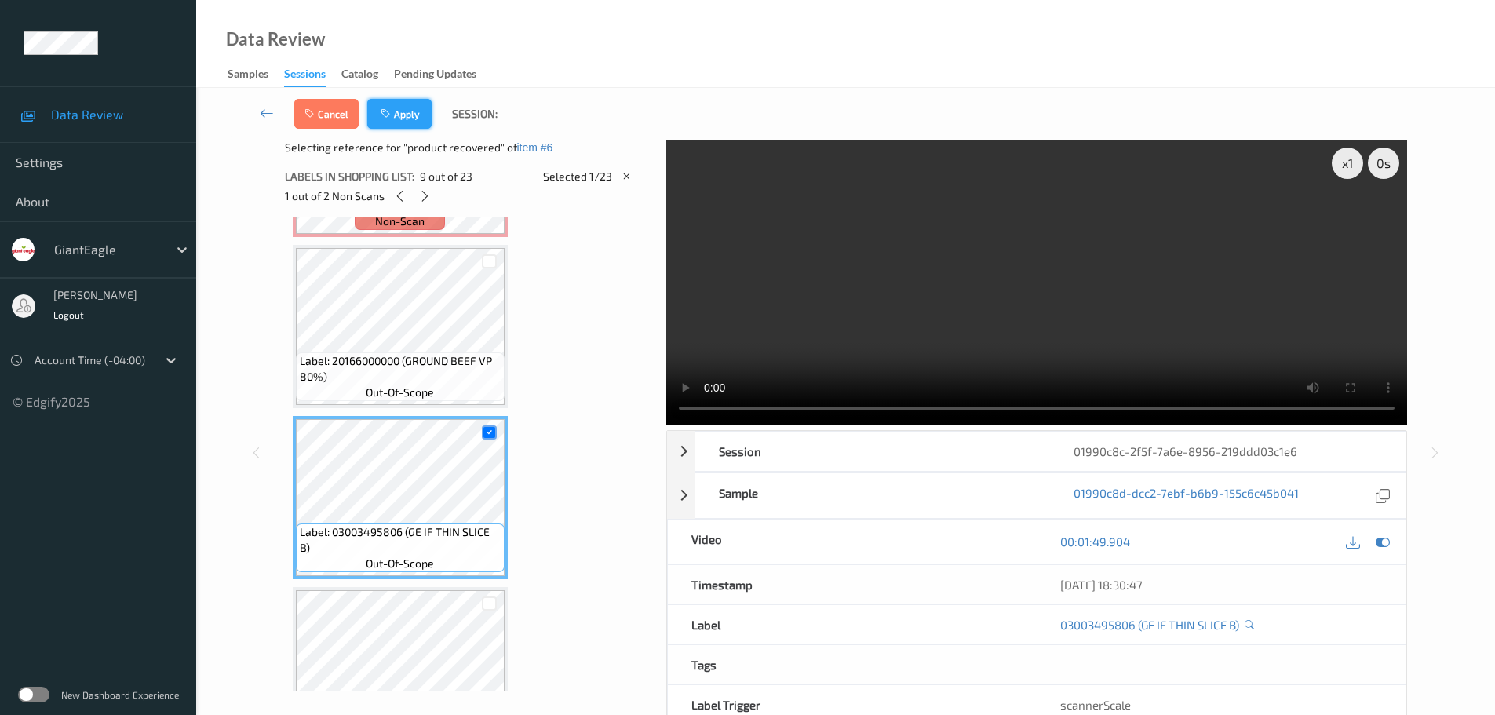
click at [424, 117] on button "Apply" at bounding box center [399, 114] width 64 height 30
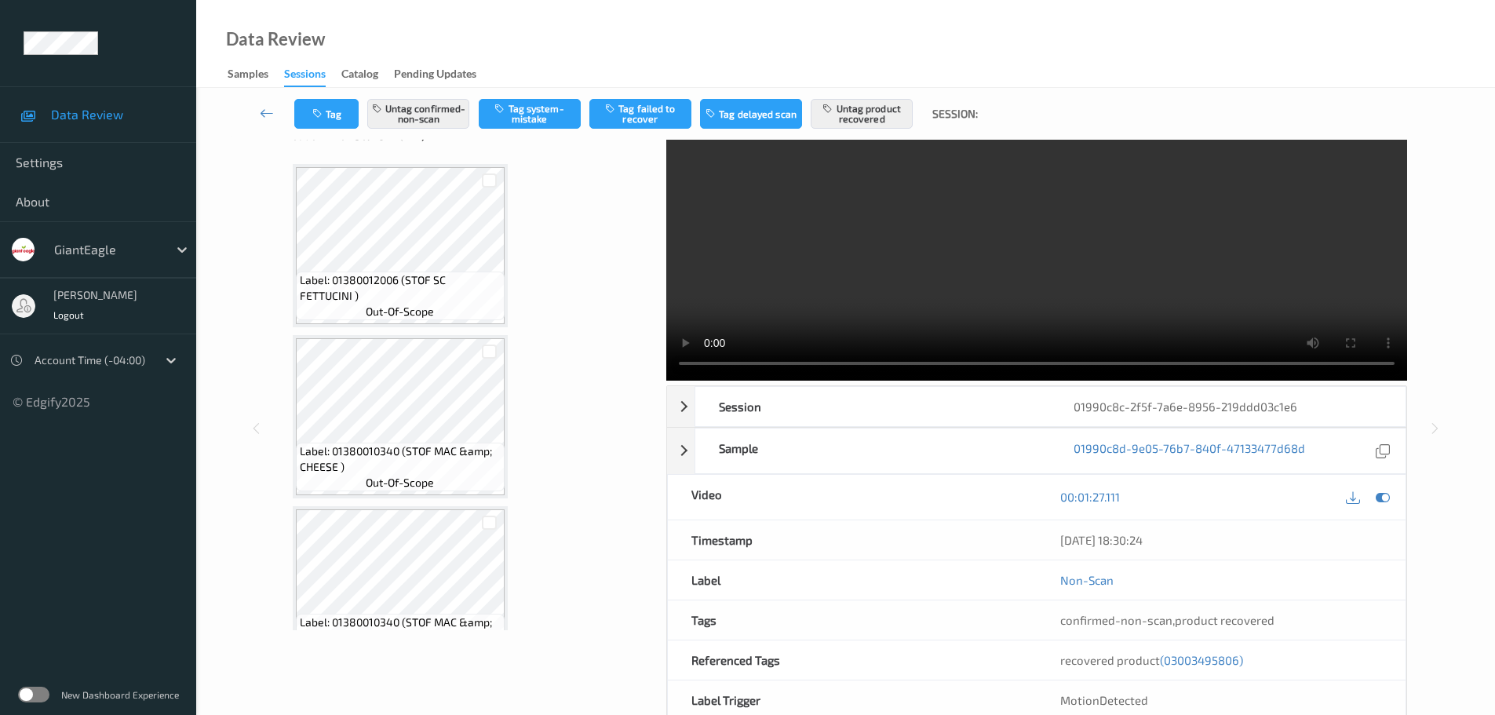
scroll to position [0, 0]
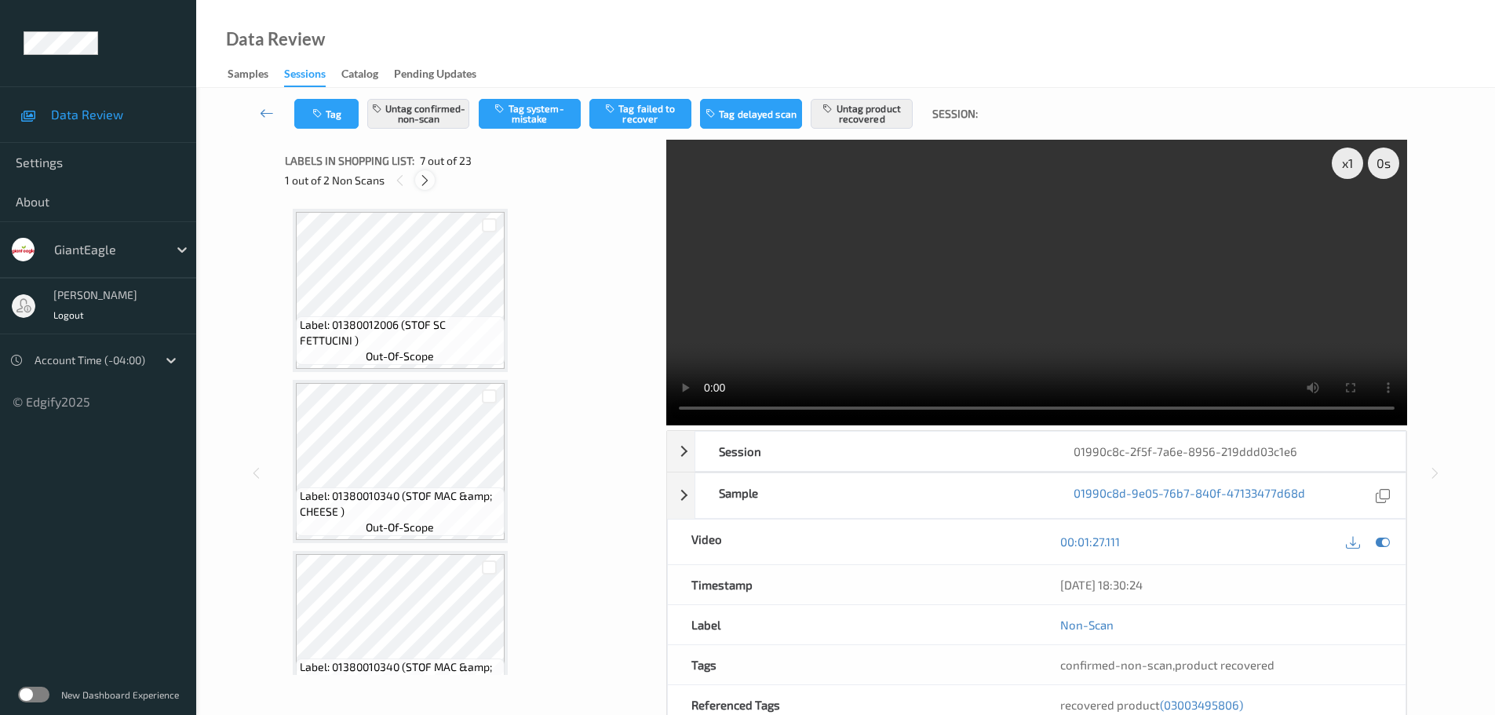
click at [421, 175] on icon at bounding box center [424, 180] width 13 height 14
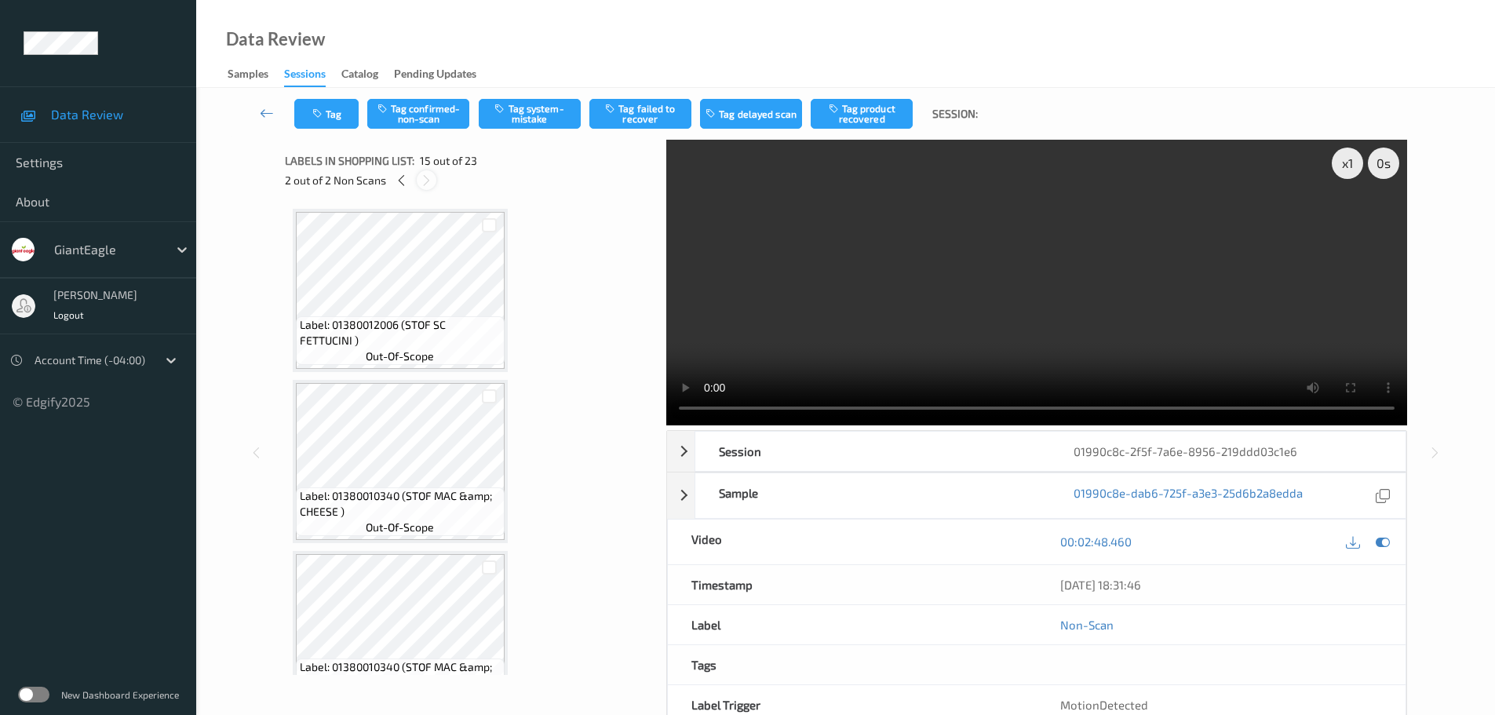
scroll to position [2232, 0]
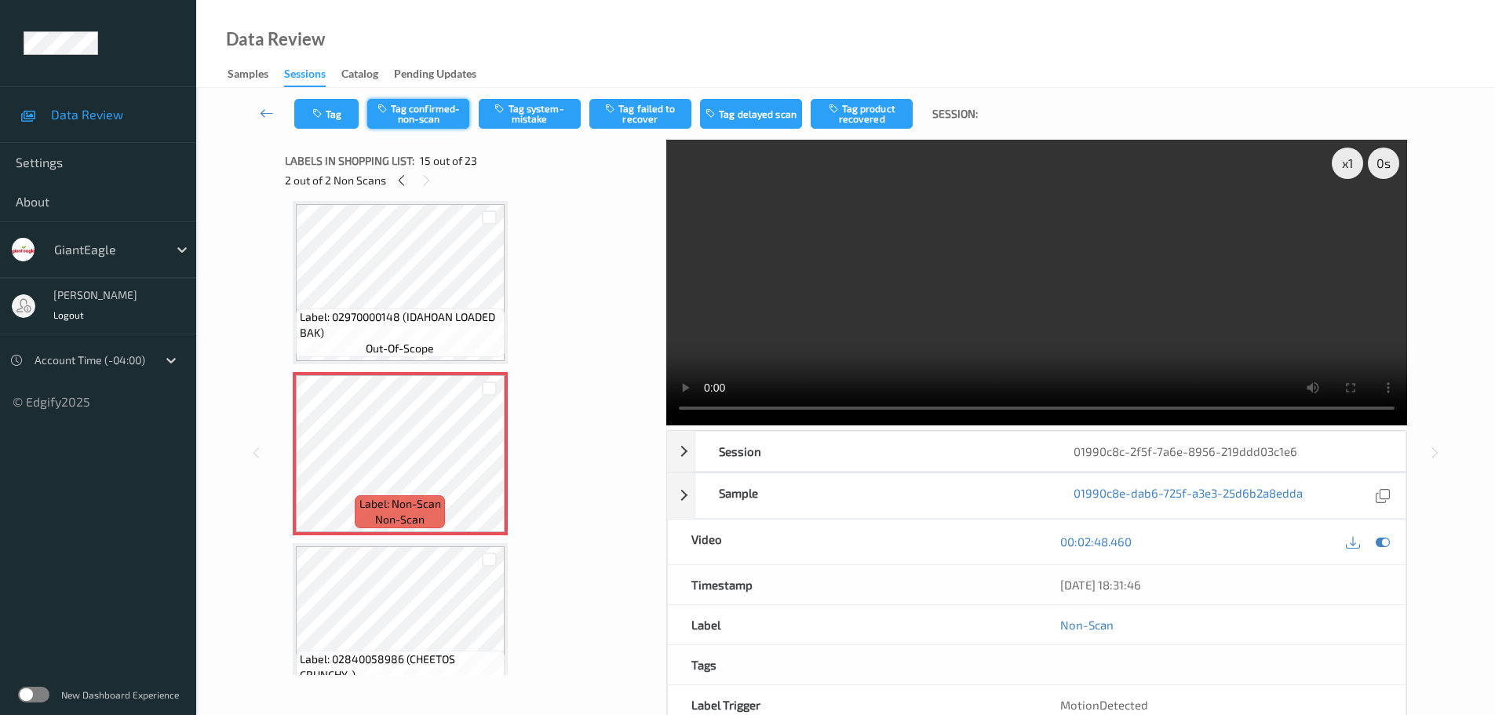
click at [439, 115] on button "Tag confirmed-non-scan" at bounding box center [418, 114] width 102 height 30
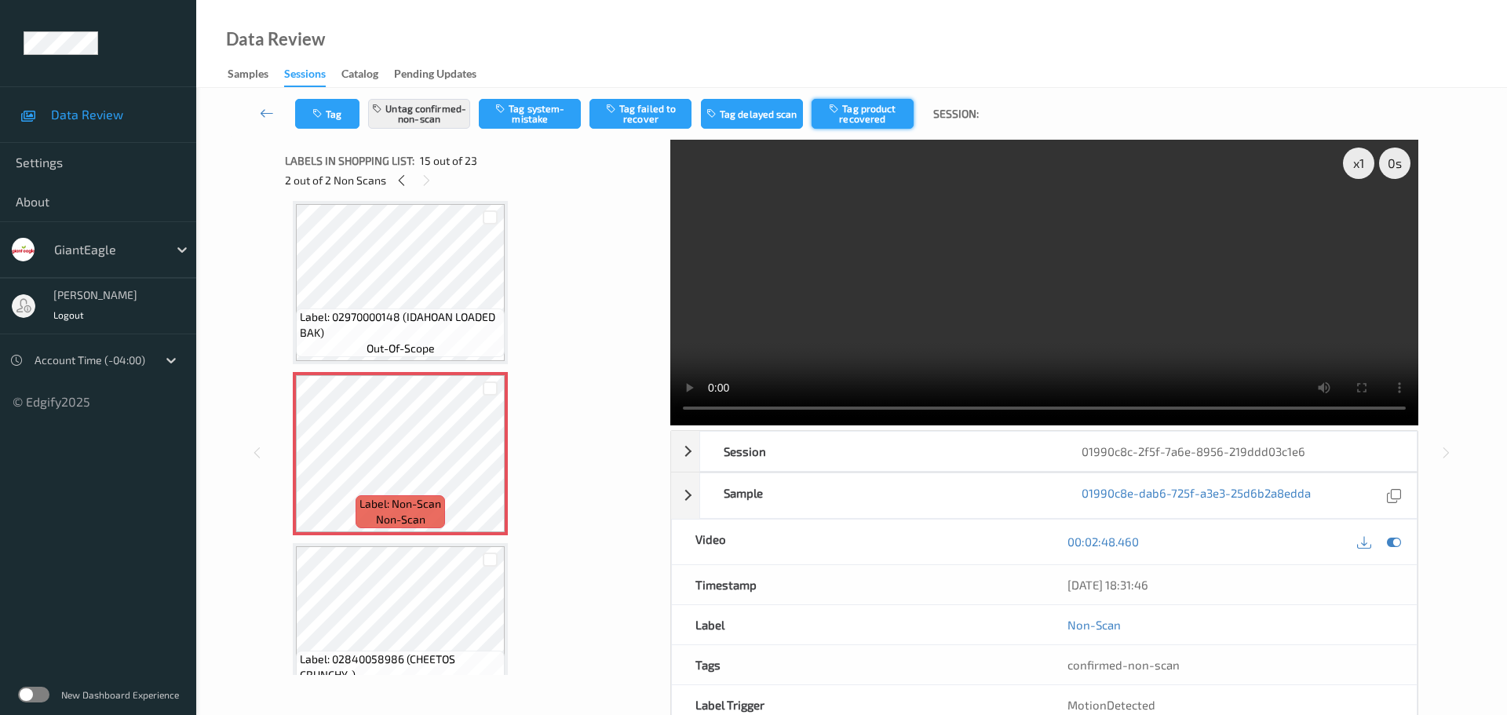
click at [875, 113] on button "Tag product recovered" at bounding box center [862, 114] width 102 height 30
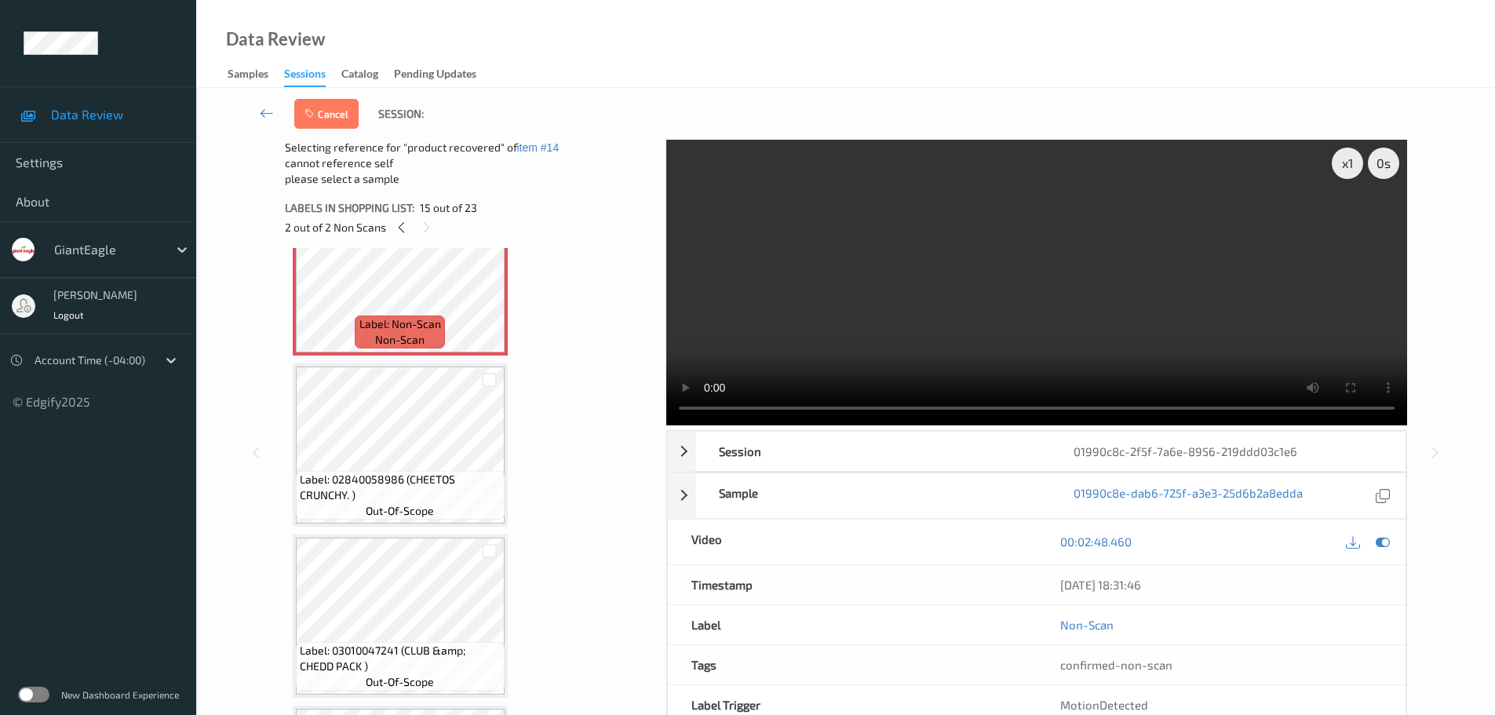
scroll to position [2546, 0]
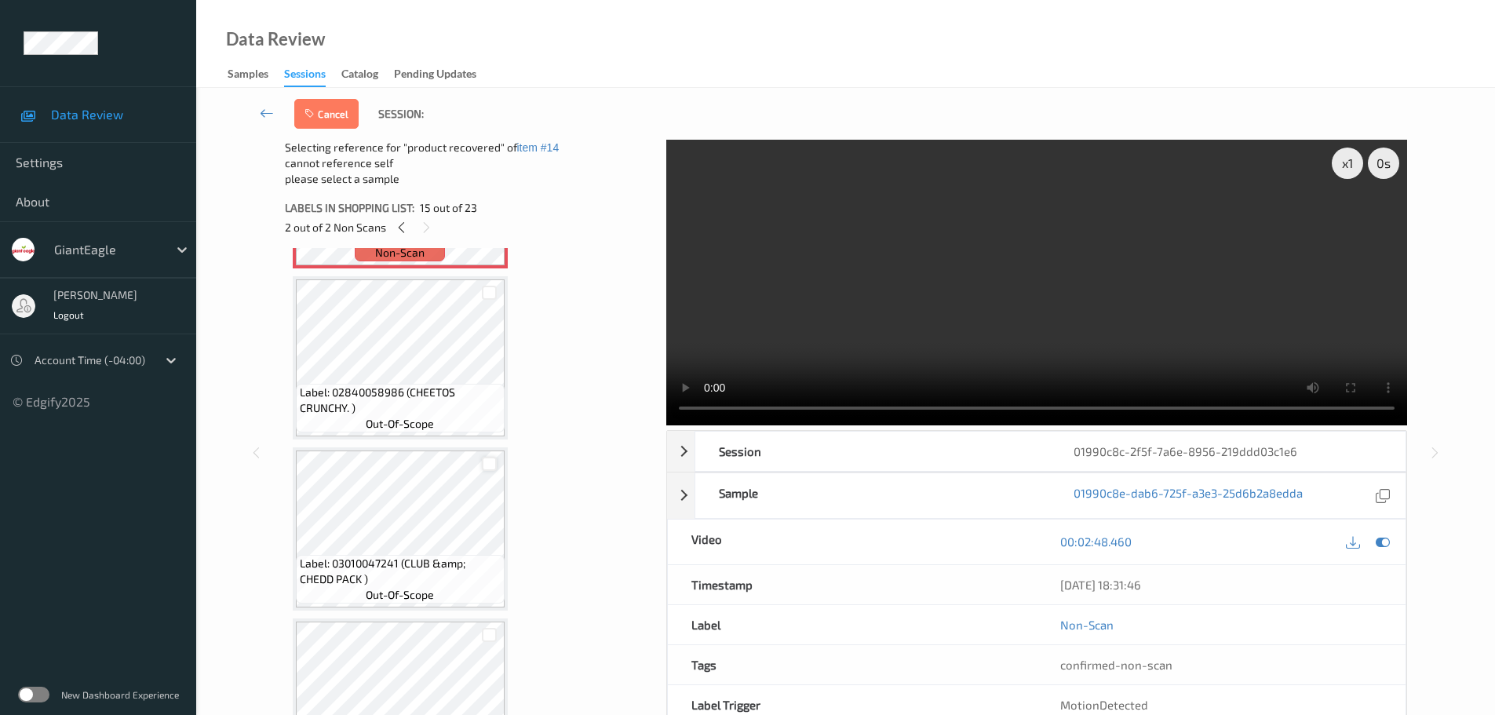
click at [487, 460] on div at bounding box center [489, 464] width 15 height 15
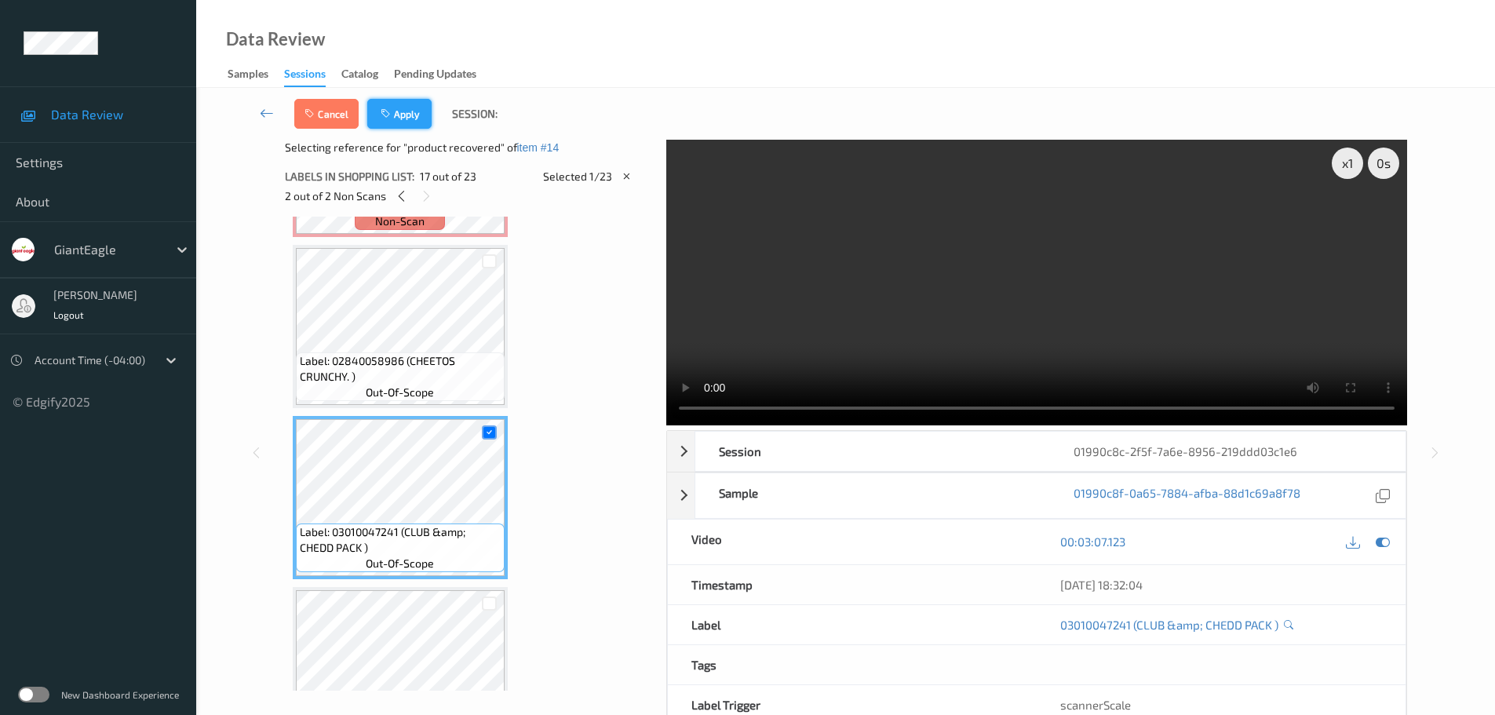
click at [402, 111] on button "Apply" at bounding box center [399, 114] width 64 height 30
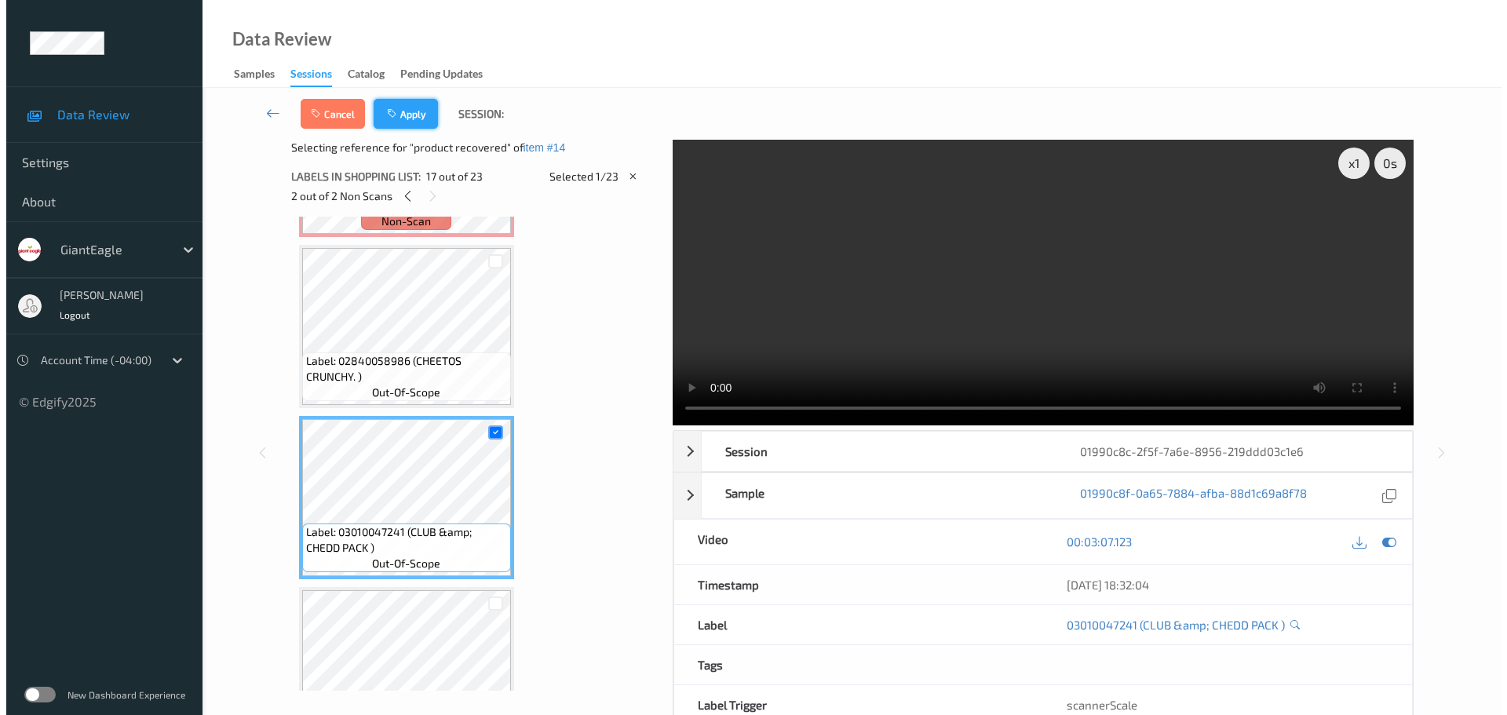
scroll to position [2232, 0]
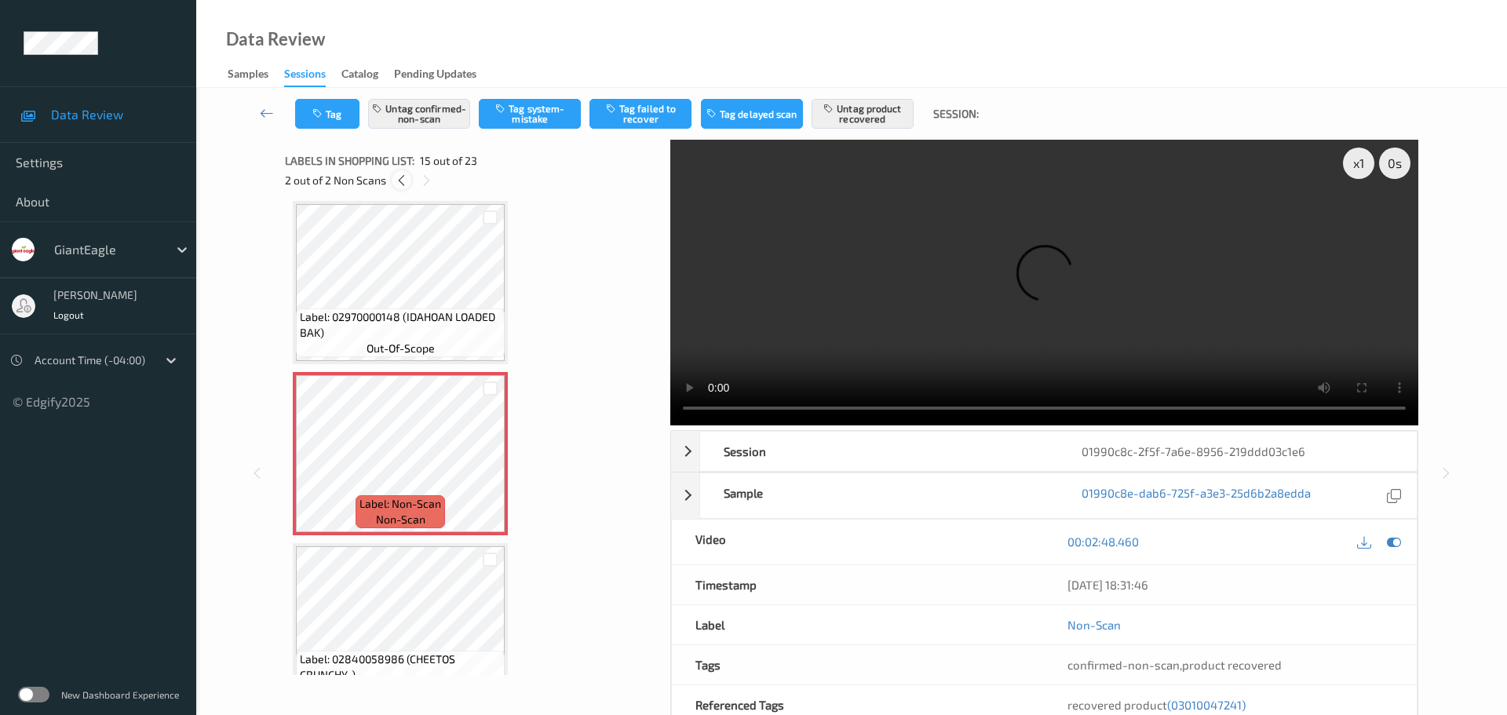
click at [406, 188] on div at bounding box center [402, 180] width 20 height 20
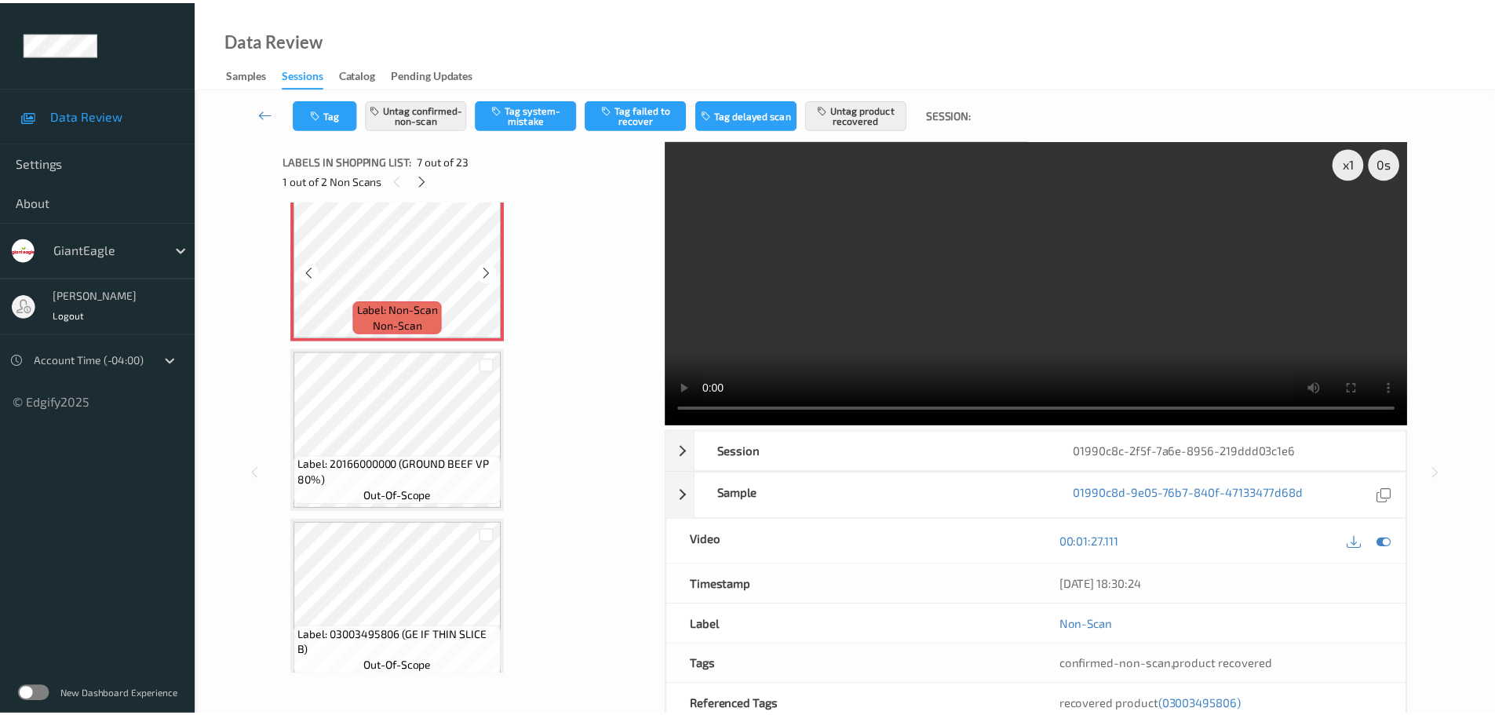
scroll to position [1099, 0]
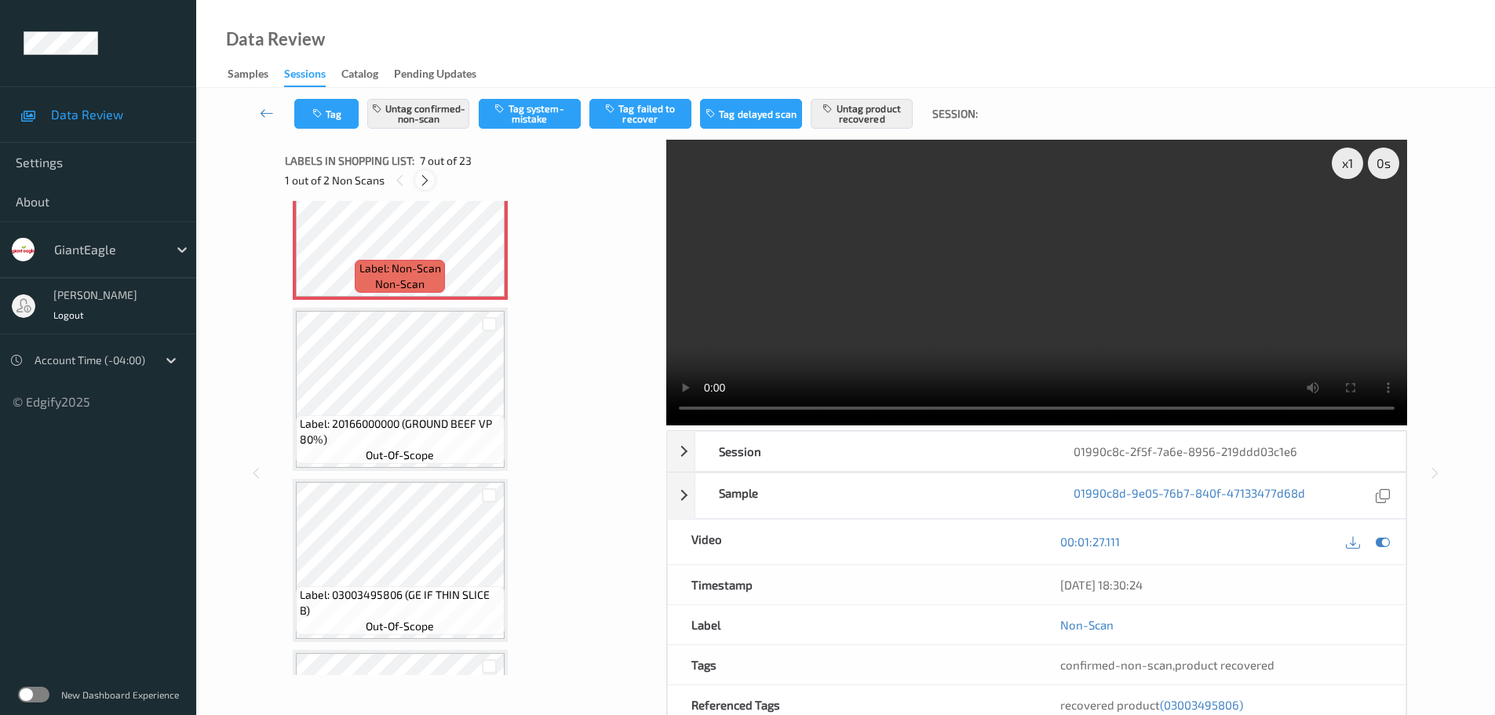
click at [428, 171] on div at bounding box center [425, 180] width 20 height 20
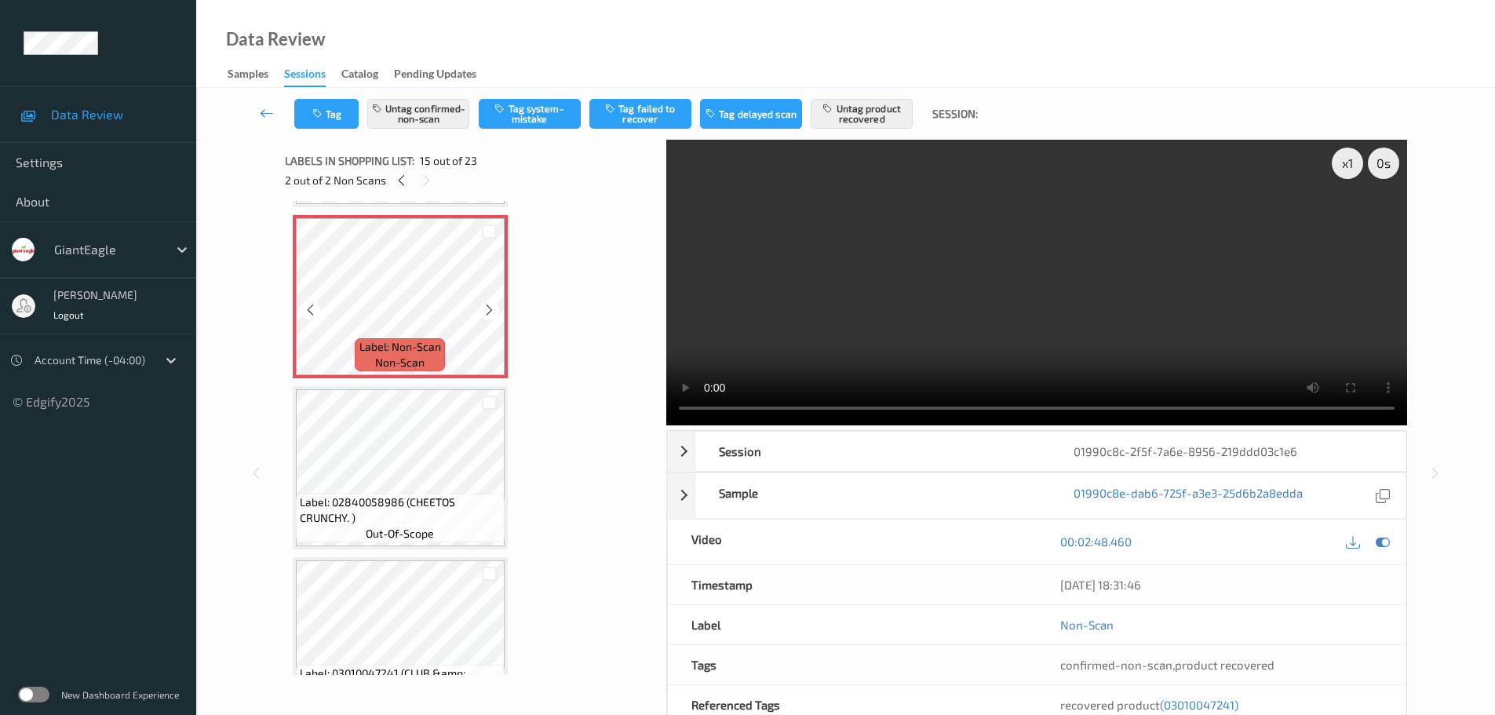
scroll to position [2467, 0]
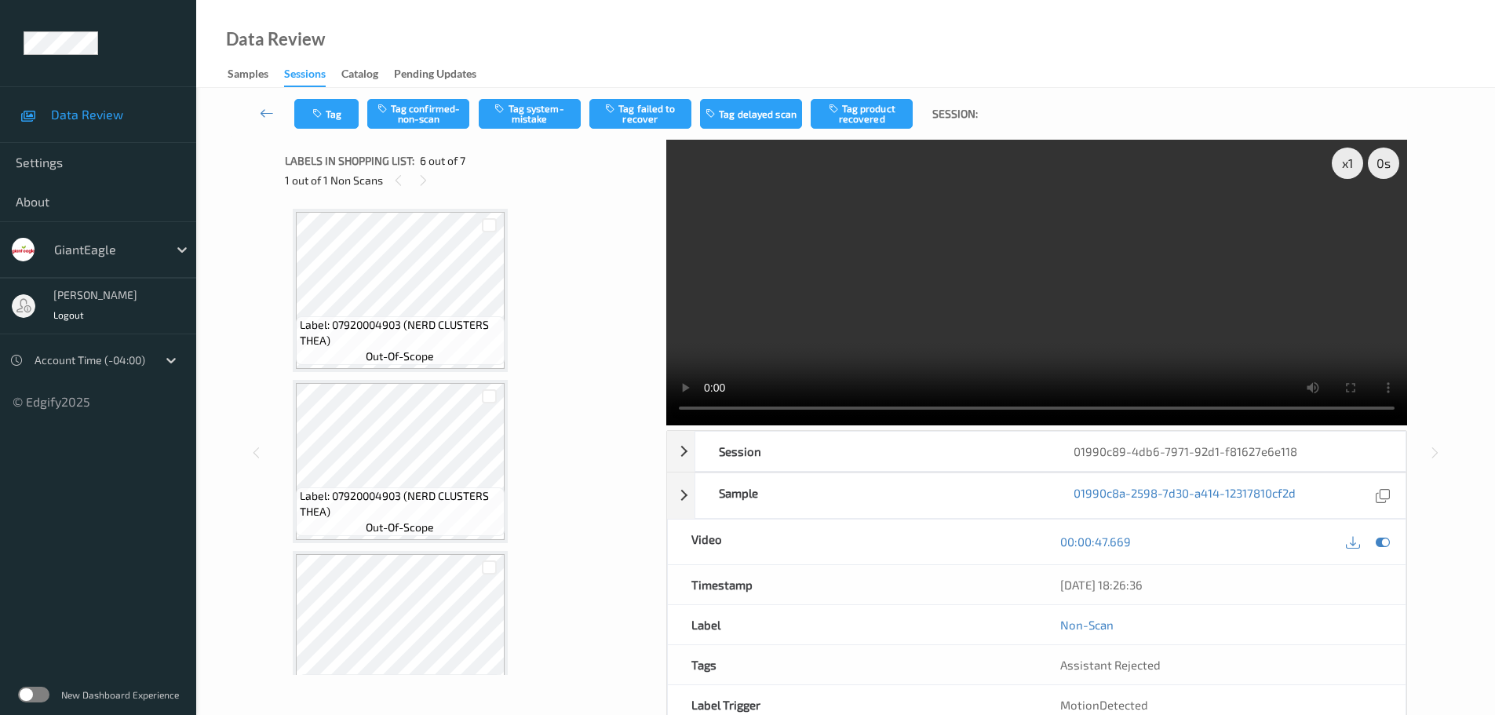
scroll to position [731, 0]
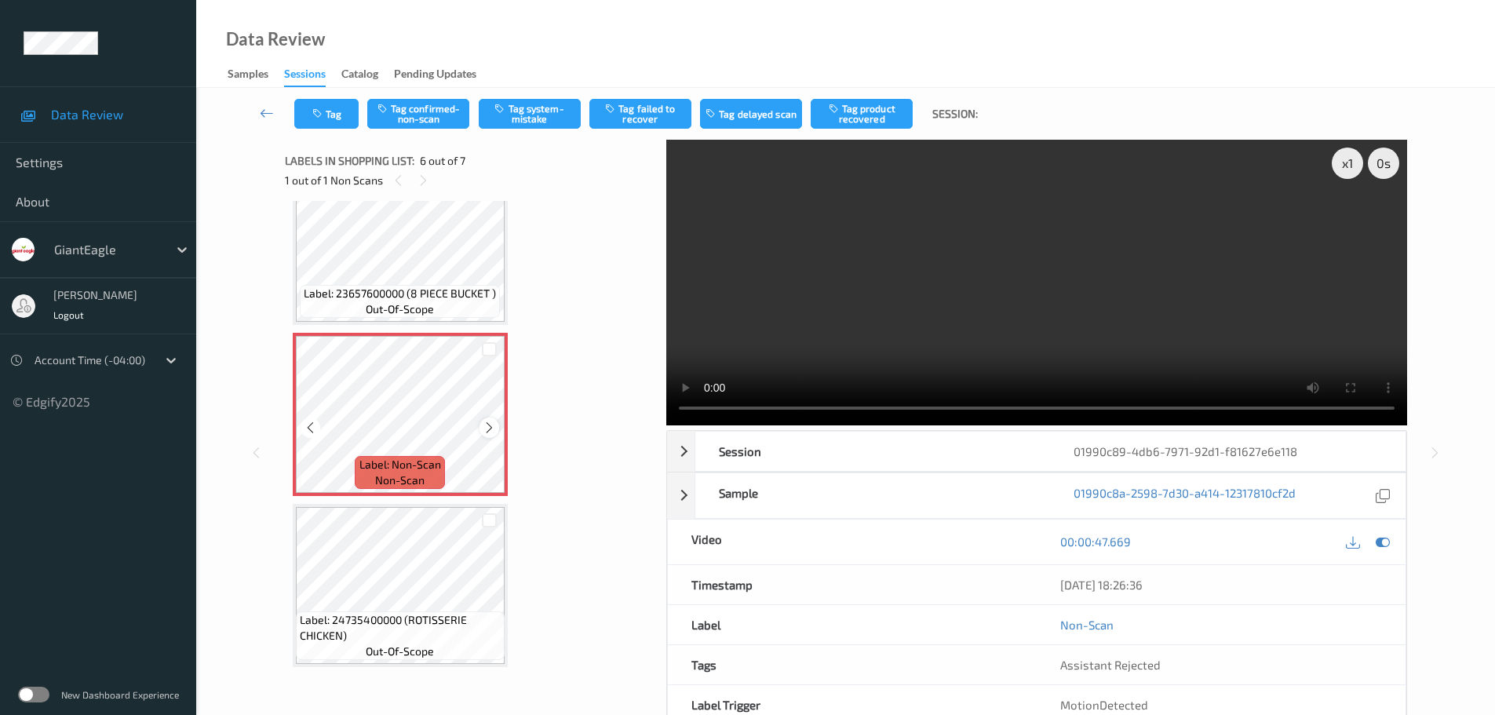
click at [488, 430] on icon at bounding box center [489, 428] width 13 height 14
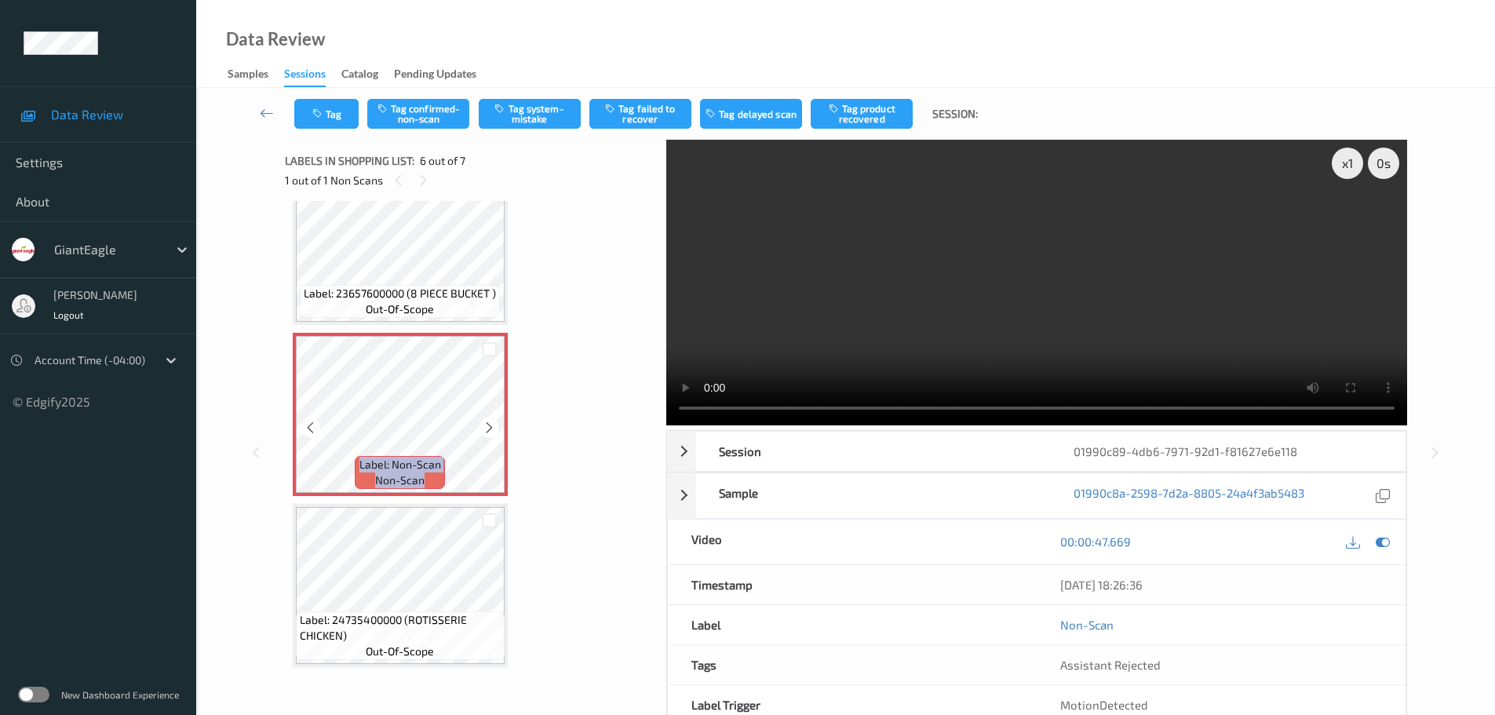
click at [488, 430] on icon at bounding box center [489, 428] width 13 height 14
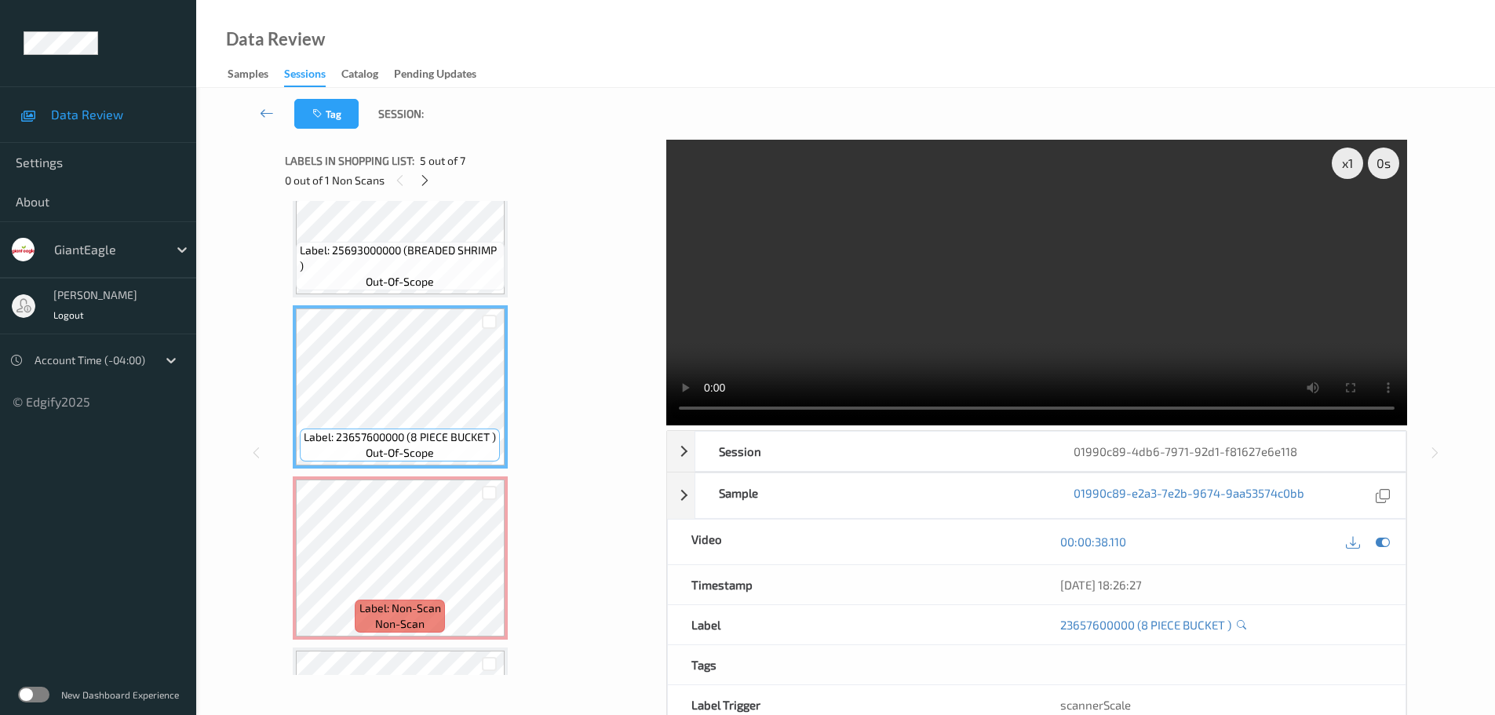
scroll to position [574, 0]
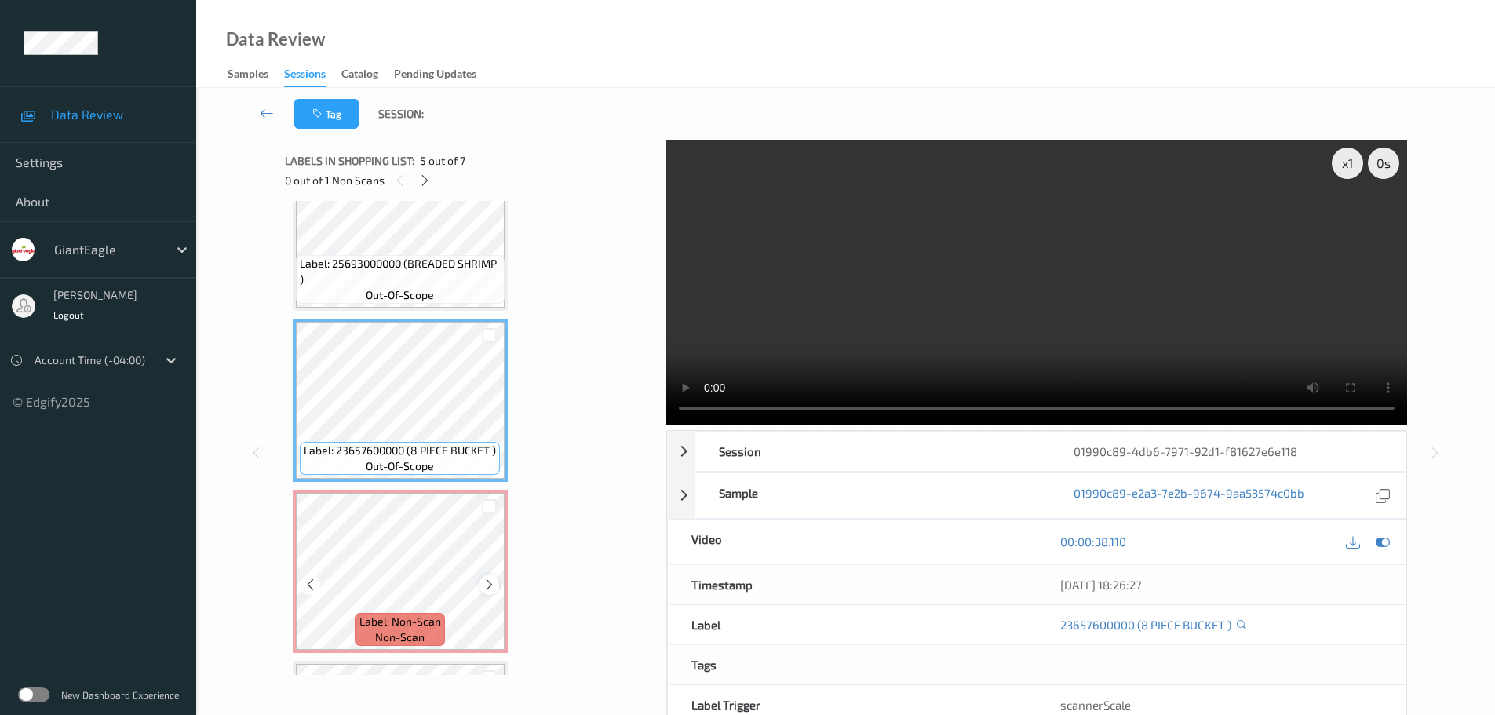
click at [494, 585] on icon at bounding box center [489, 585] width 13 height 14
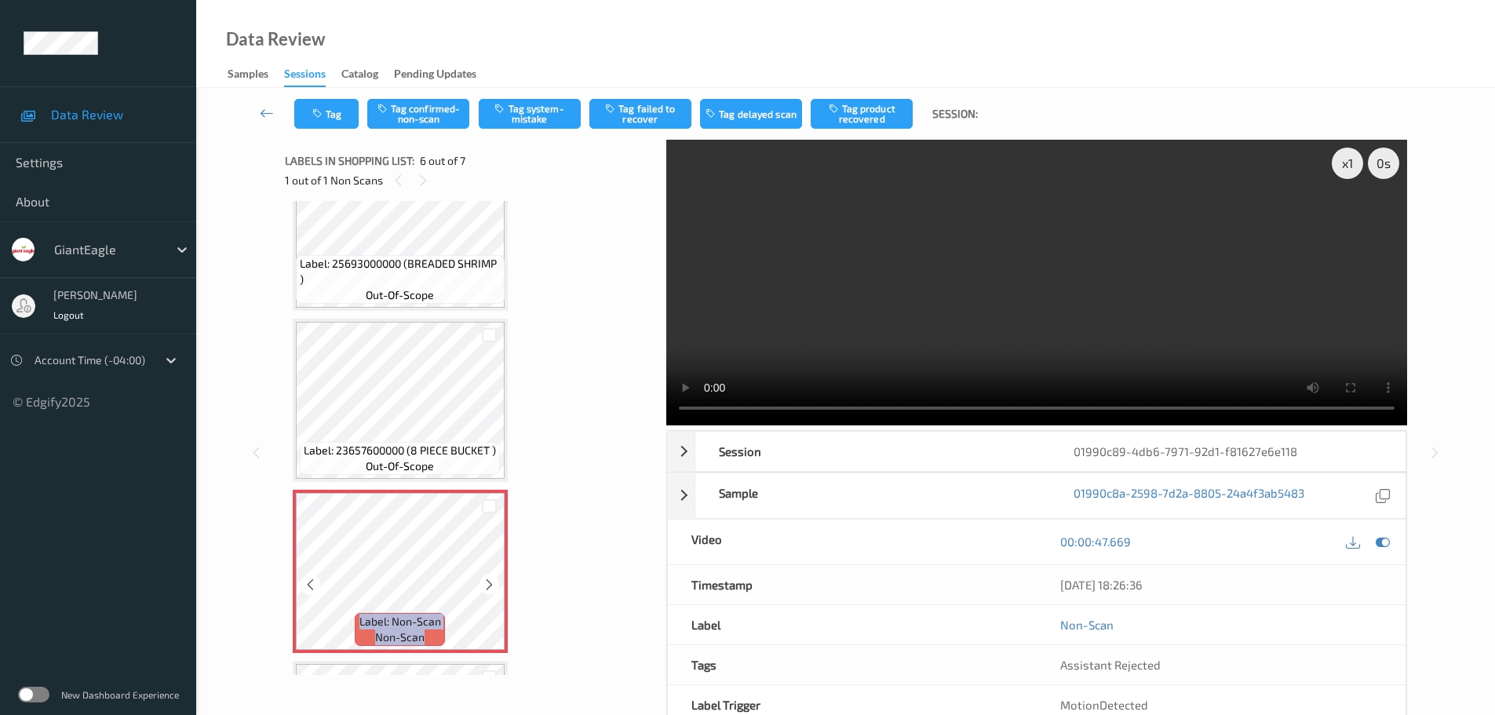
click at [494, 585] on icon at bounding box center [489, 585] width 13 height 14
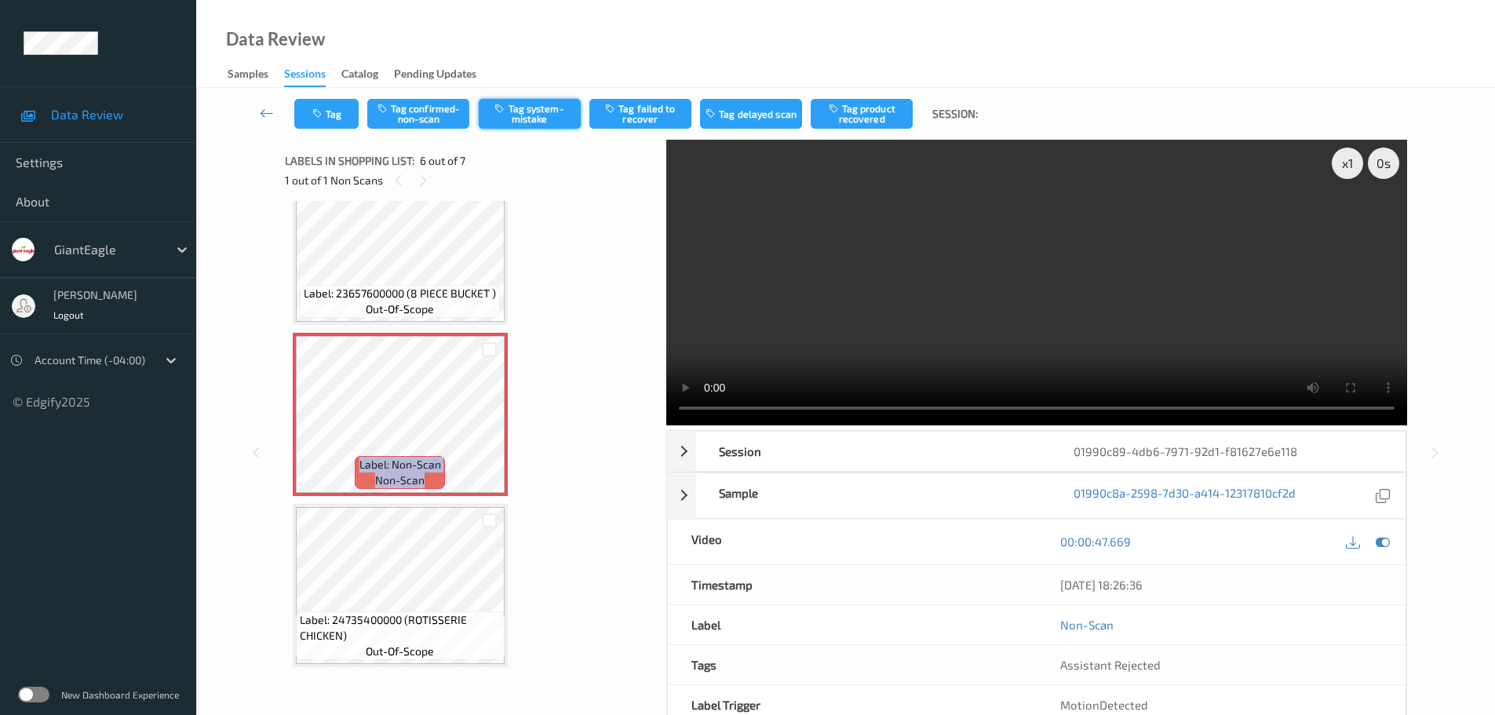
click at [527, 124] on button "Tag system-mistake" at bounding box center [530, 114] width 102 height 30
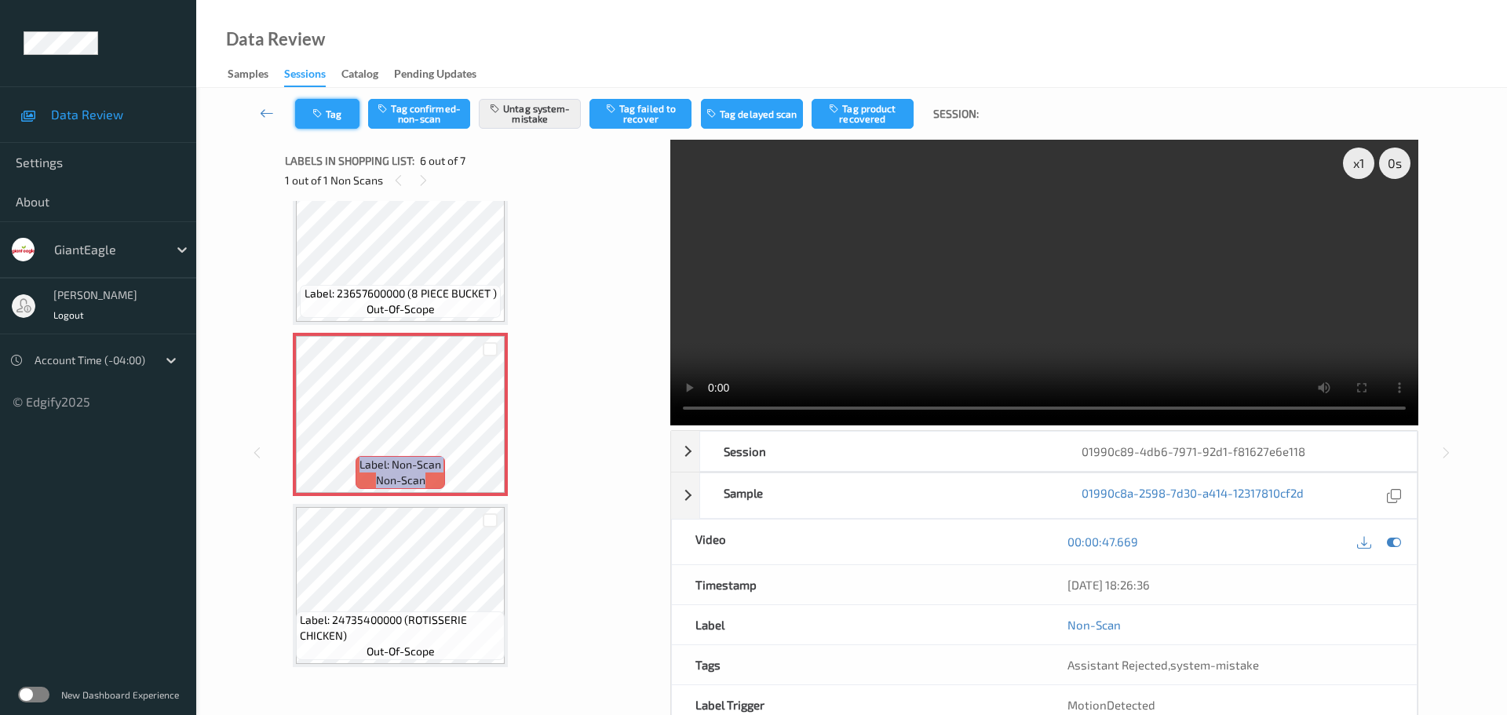
click at [332, 123] on button "Tag" at bounding box center [327, 114] width 64 height 30
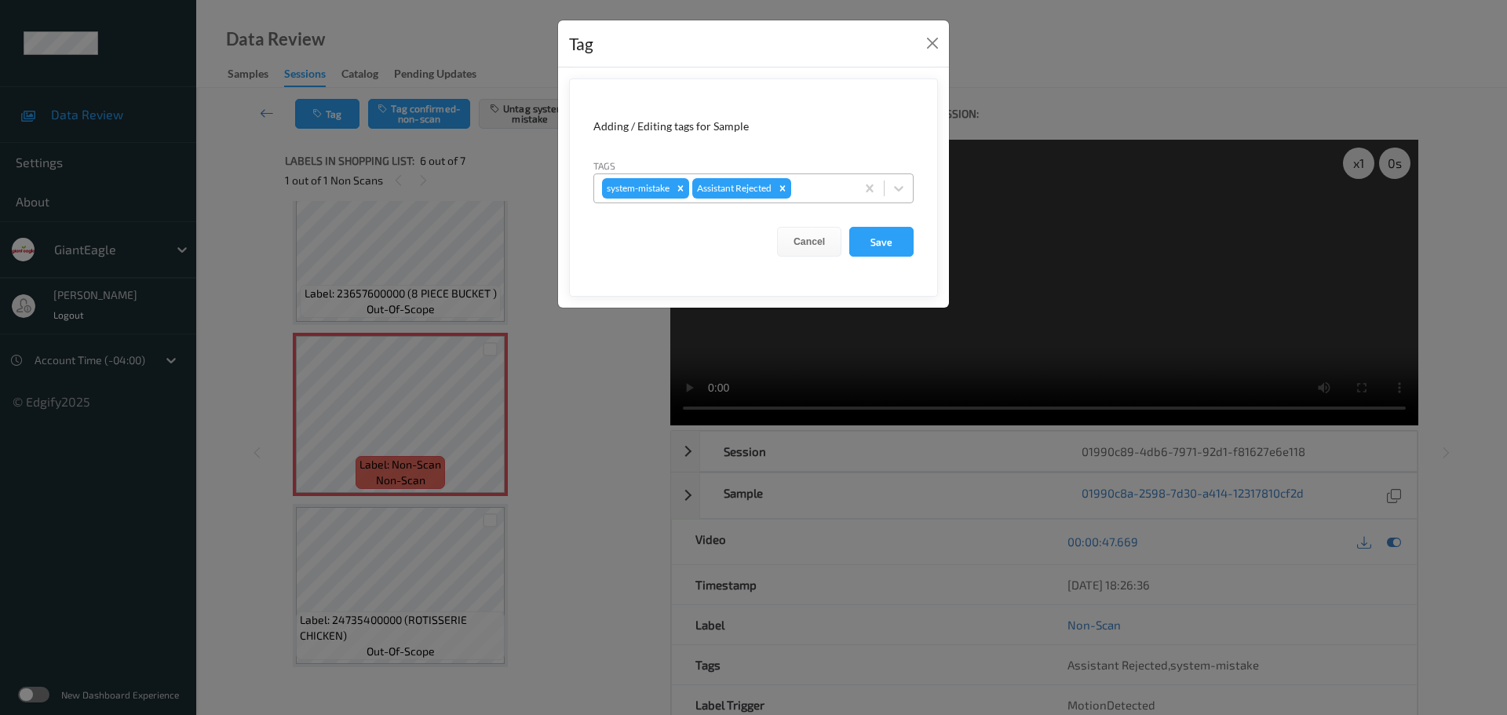
click at [803, 191] on div at bounding box center [820, 188] width 53 height 19
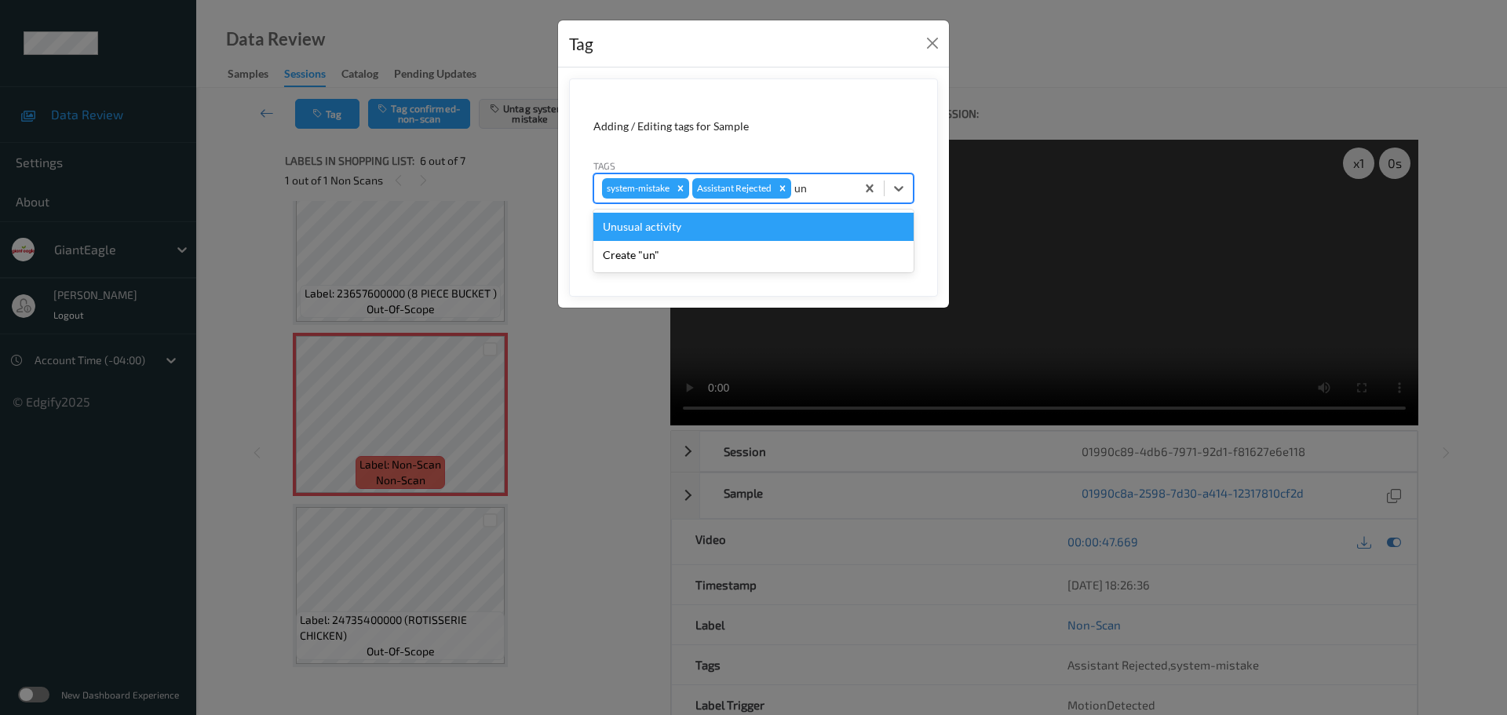
type input "unu"
click at [771, 217] on div "Unusual activity" at bounding box center [753, 227] width 320 height 28
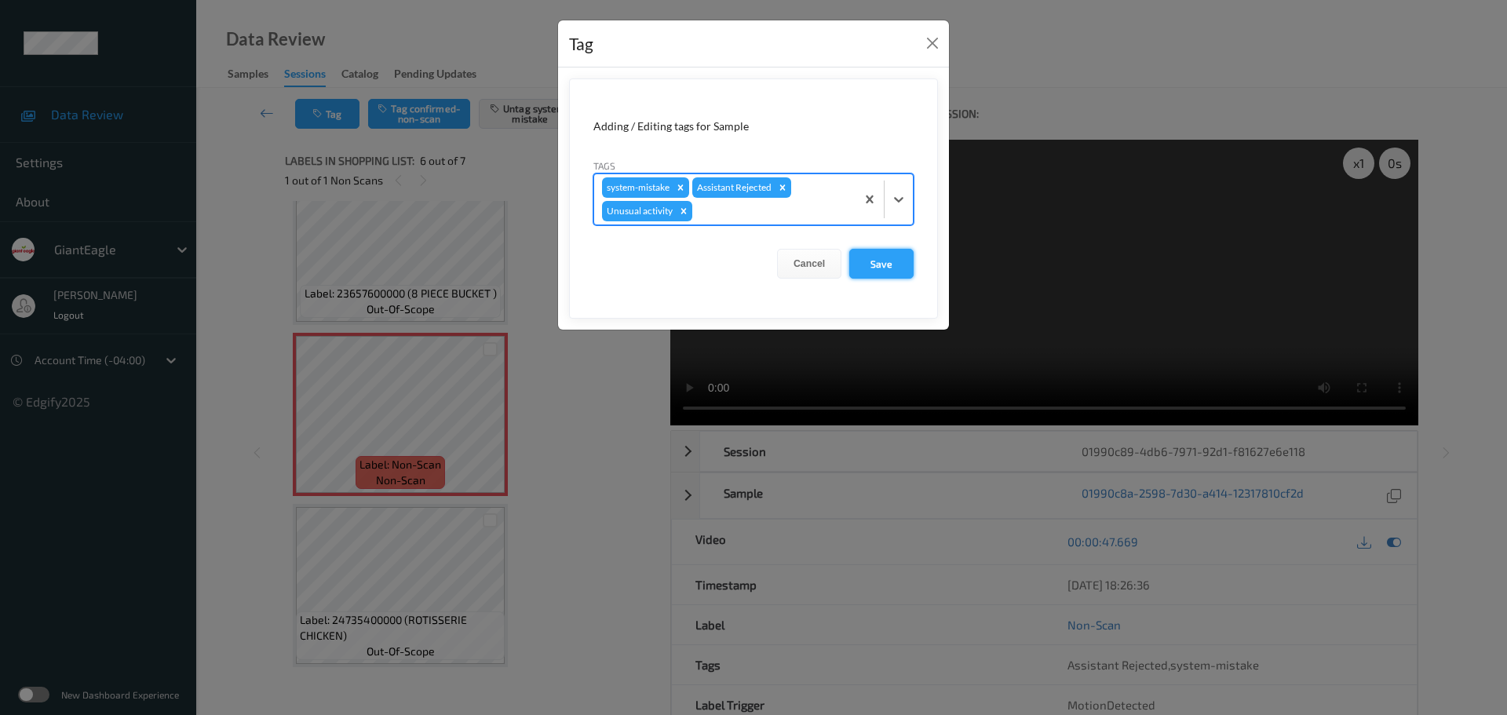
click at [895, 265] on button "Save" at bounding box center [881, 264] width 64 height 30
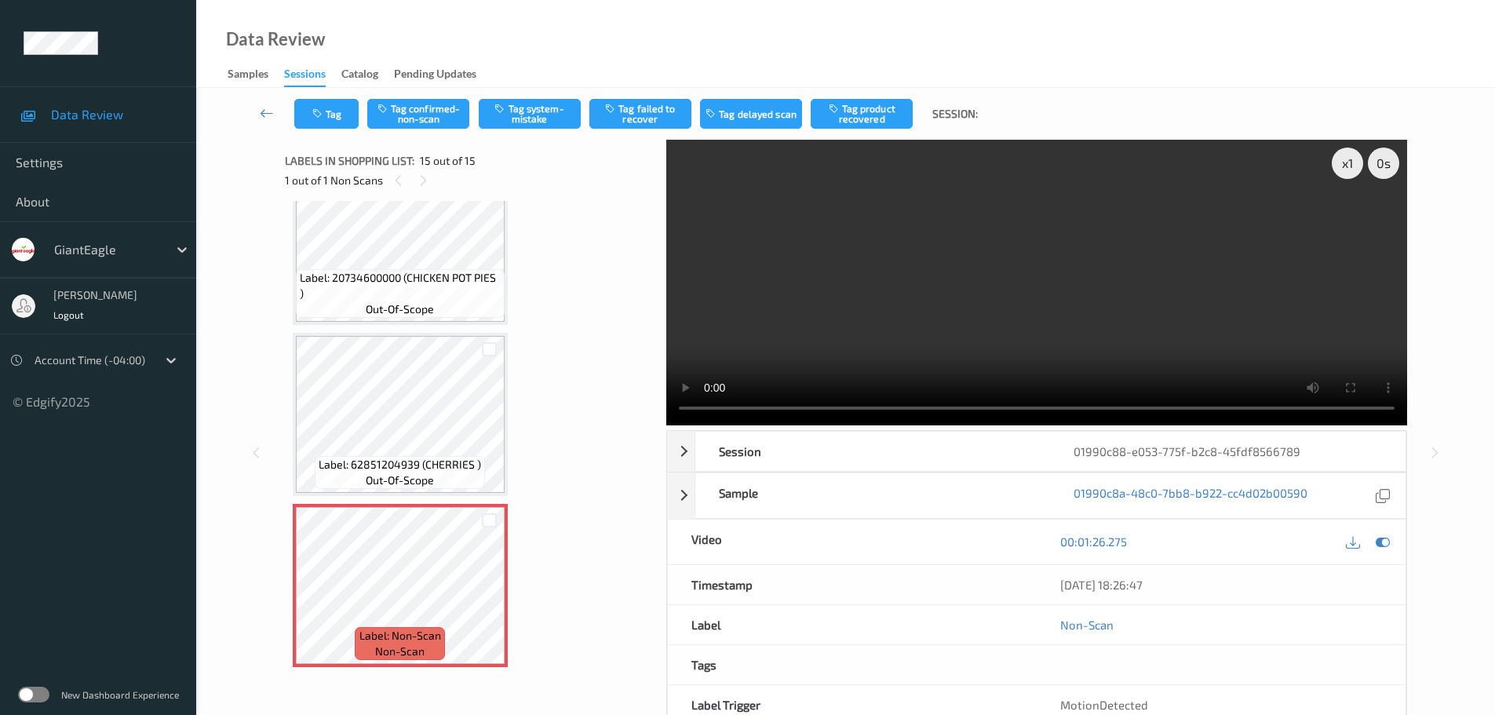
scroll to position [83, 0]
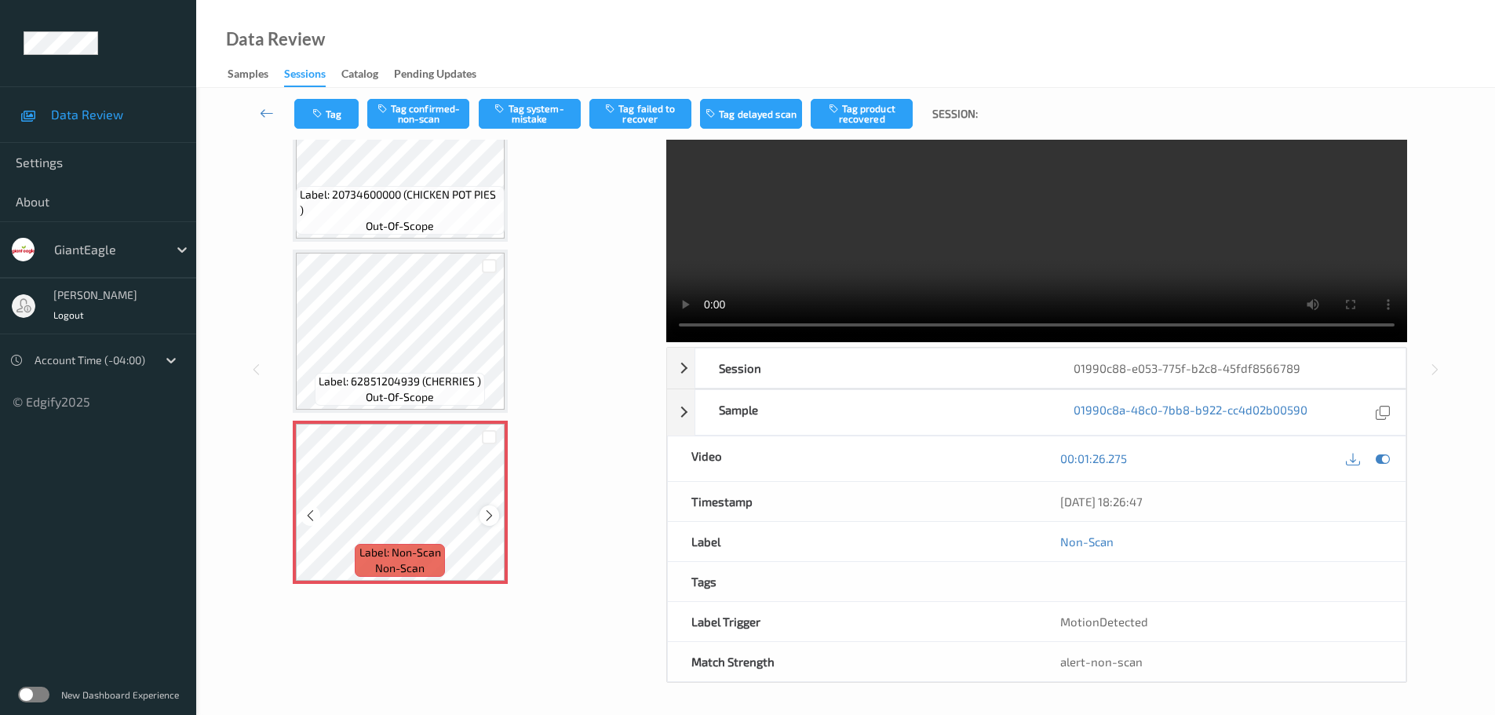
click at [490, 513] on icon at bounding box center [489, 516] width 13 height 14
click at [491, 513] on icon at bounding box center [489, 516] width 13 height 14
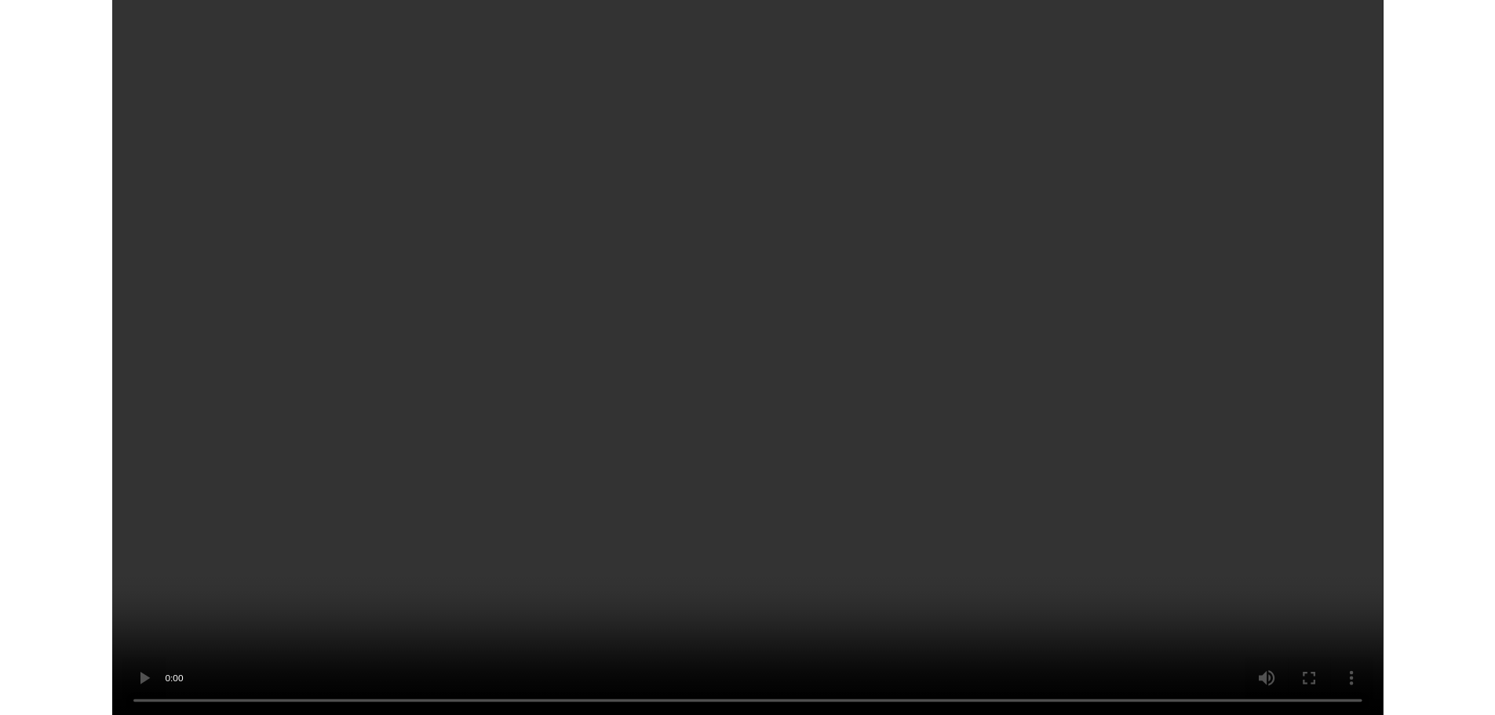
scroll to position [1967, 0]
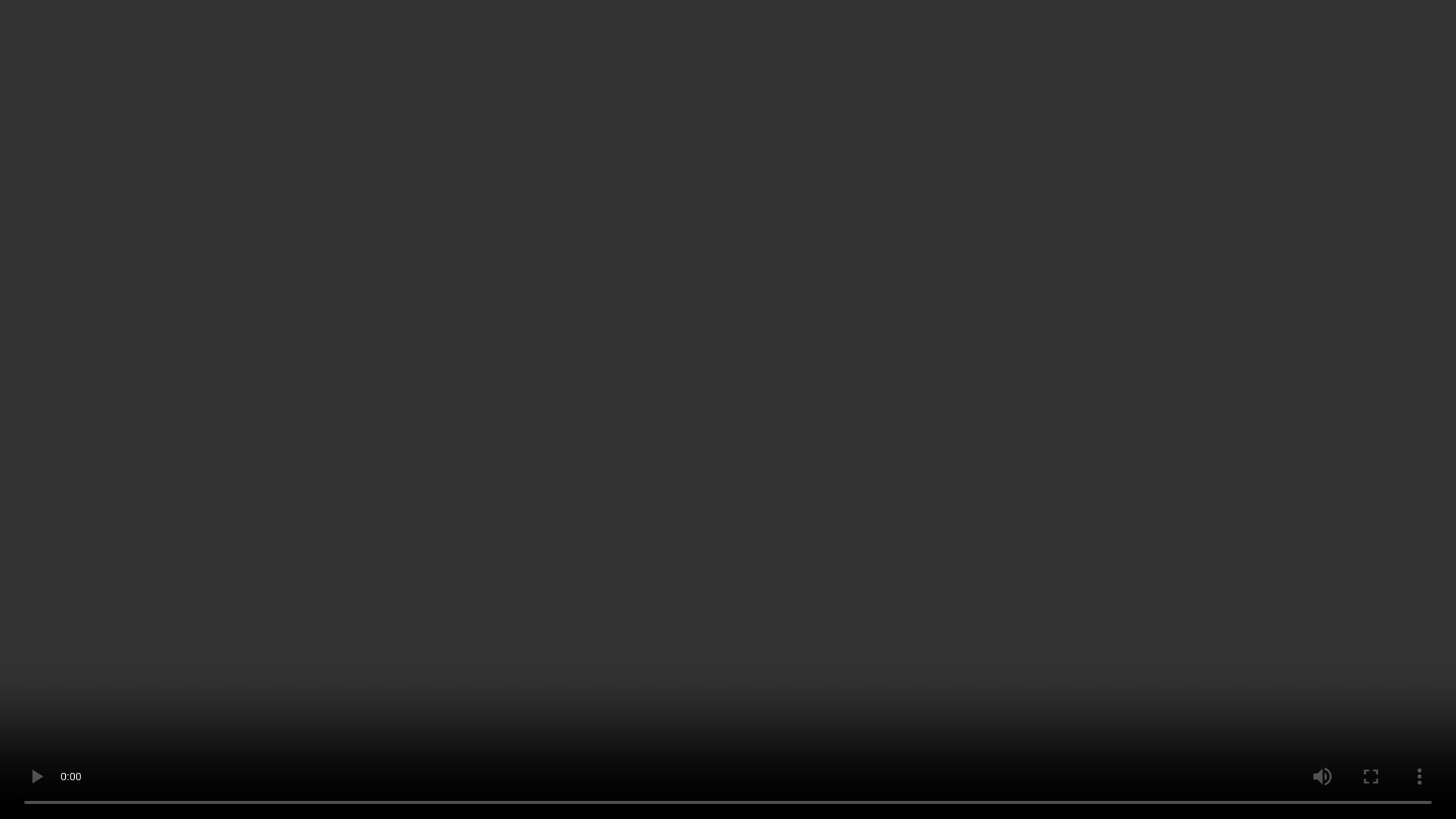
click at [1424, 690] on video at bounding box center [728, 410] width 1456 height 819
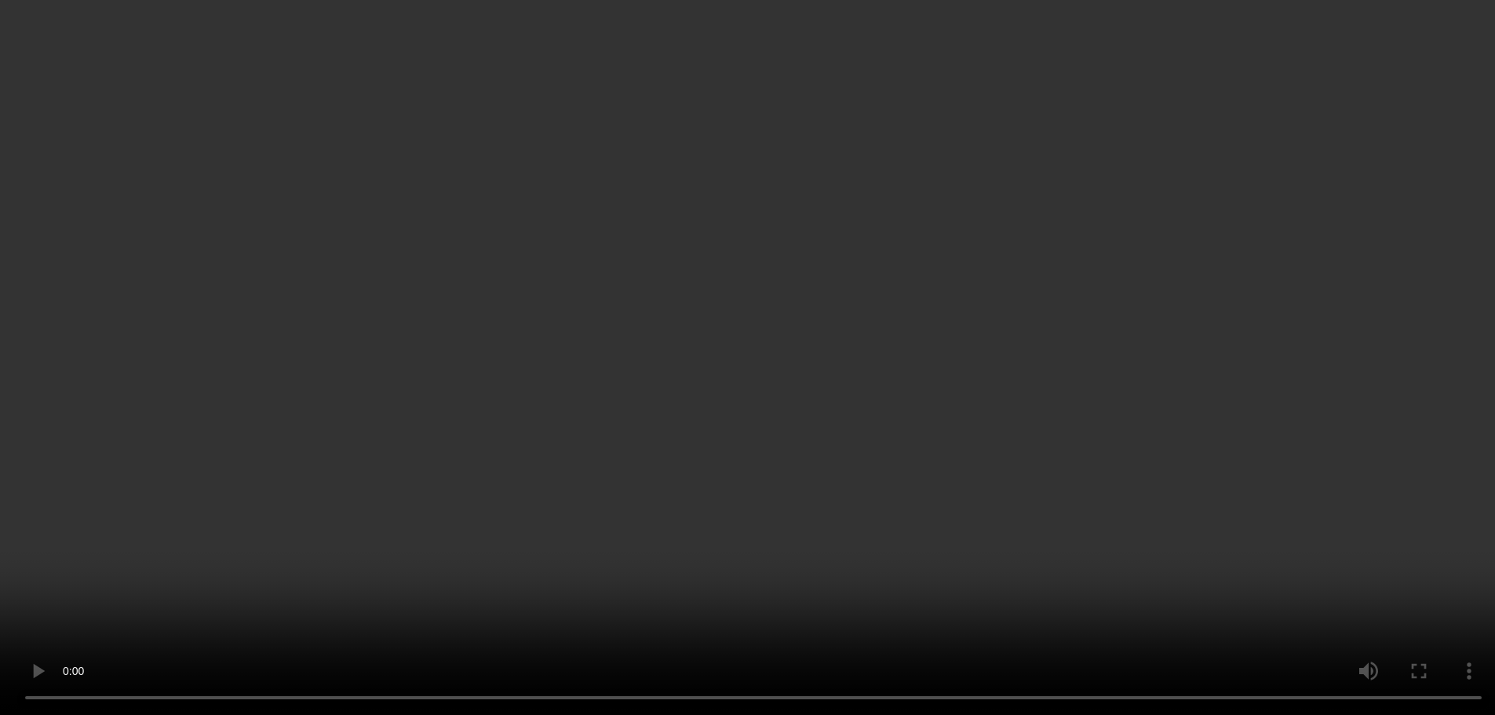
scroll to position [2100, 0]
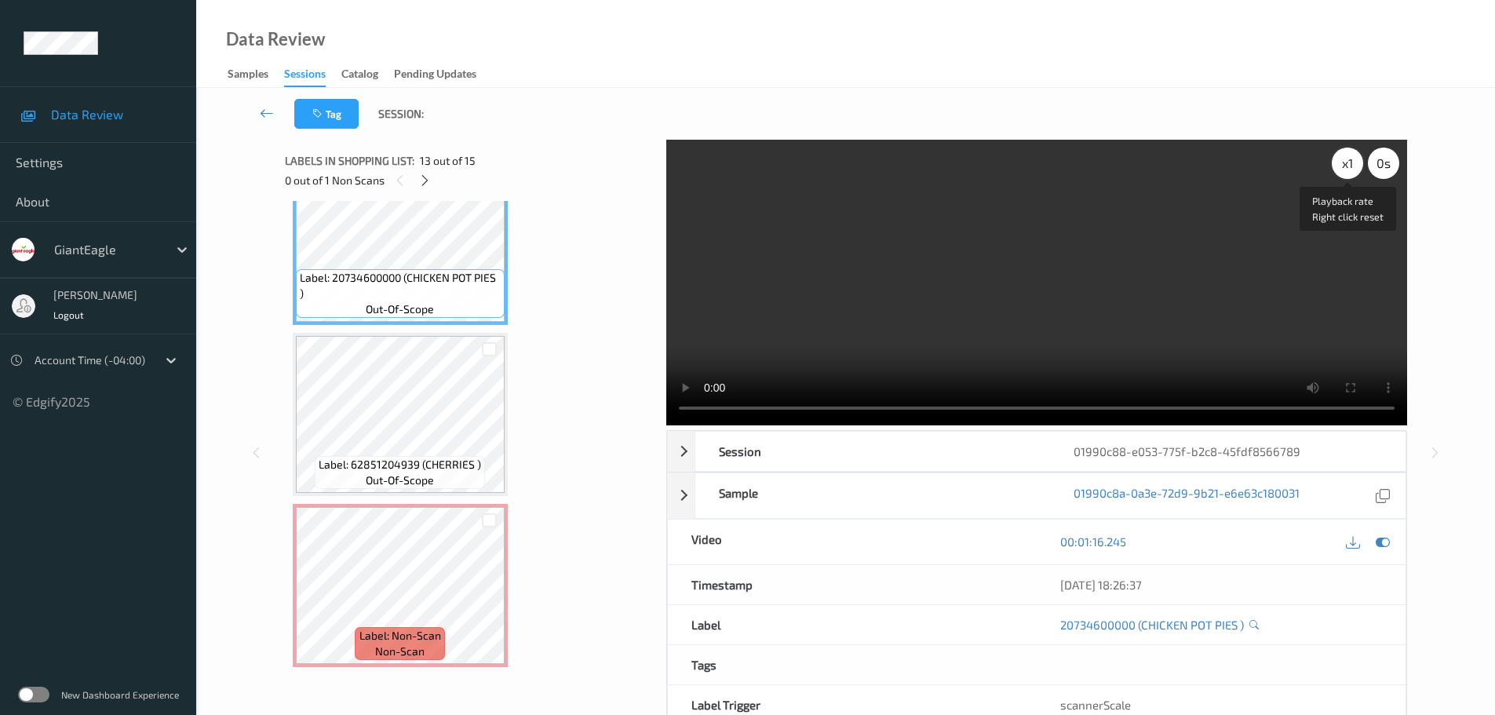
click at [1348, 159] on div "x 1" at bounding box center [1347, 163] width 31 height 31
click at [1348, 159] on div "x 2" at bounding box center [1347, 163] width 31 height 31
click at [482, 601] on div at bounding box center [489, 599] width 20 height 20
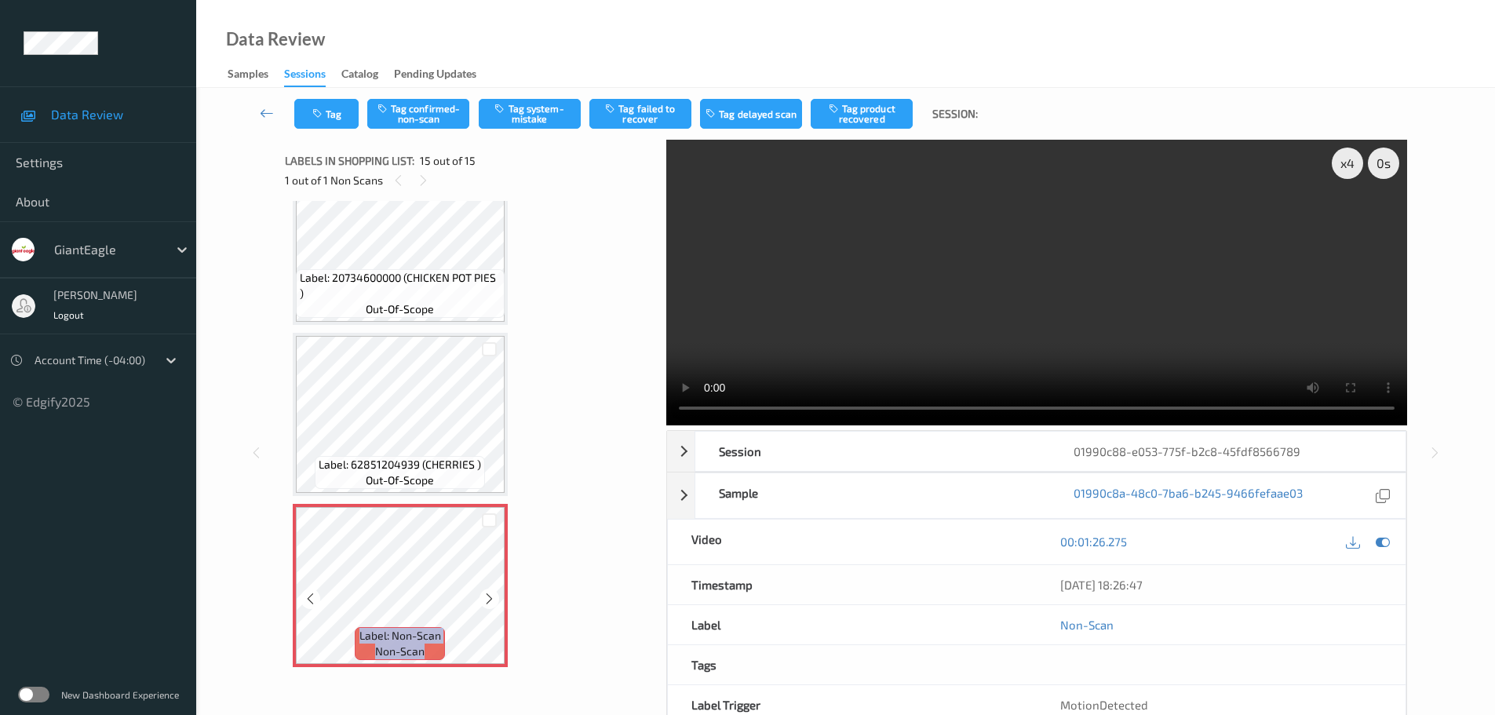
click at [483, 601] on icon at bounding box center [489, 599] width 13 height 14
click at [486, 598] on icon at bounding box center [489, 599] width 13 height 14
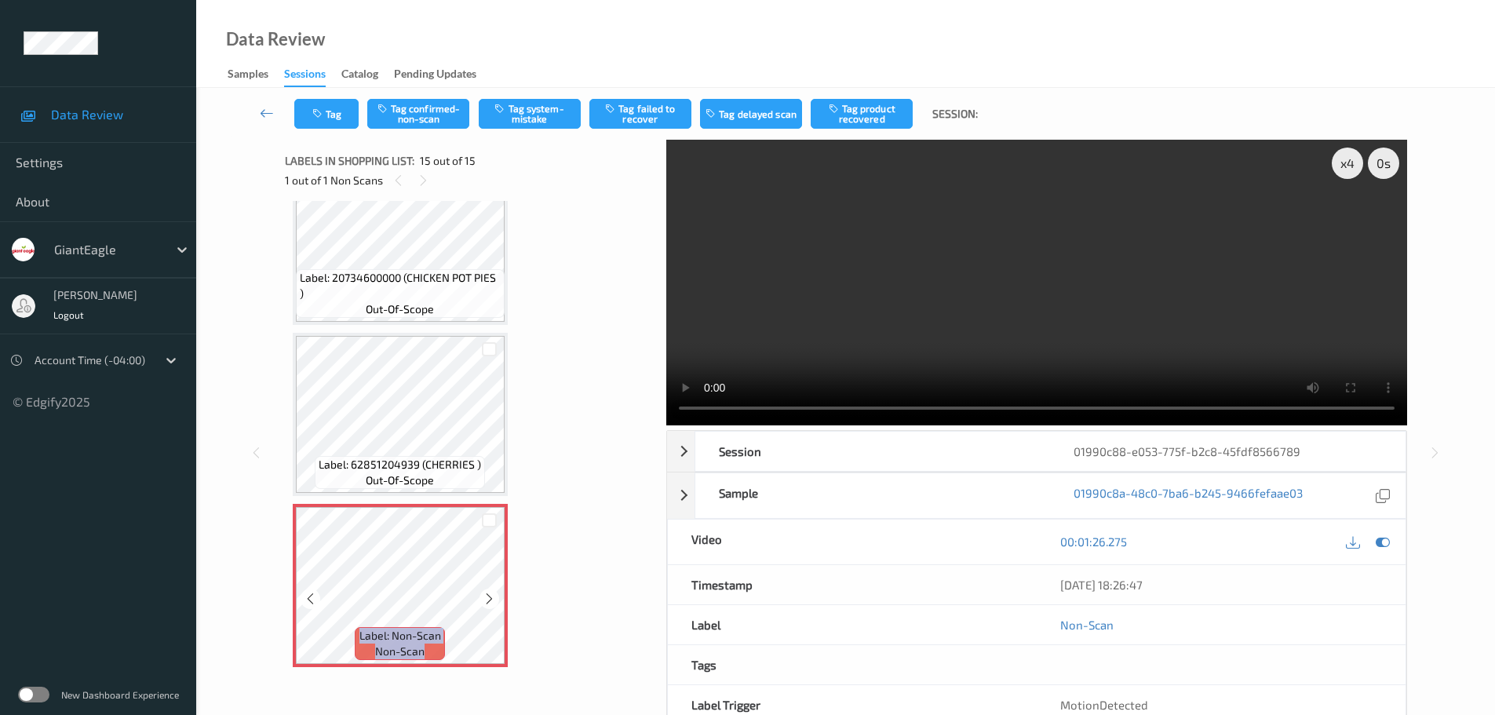
click at [486, 598] on icon at bounding box center [489, 599] width 13 height 14
click at [530, 111] on button "Tag system-mistake" at bounding box center [530, 114] width 102 height 30
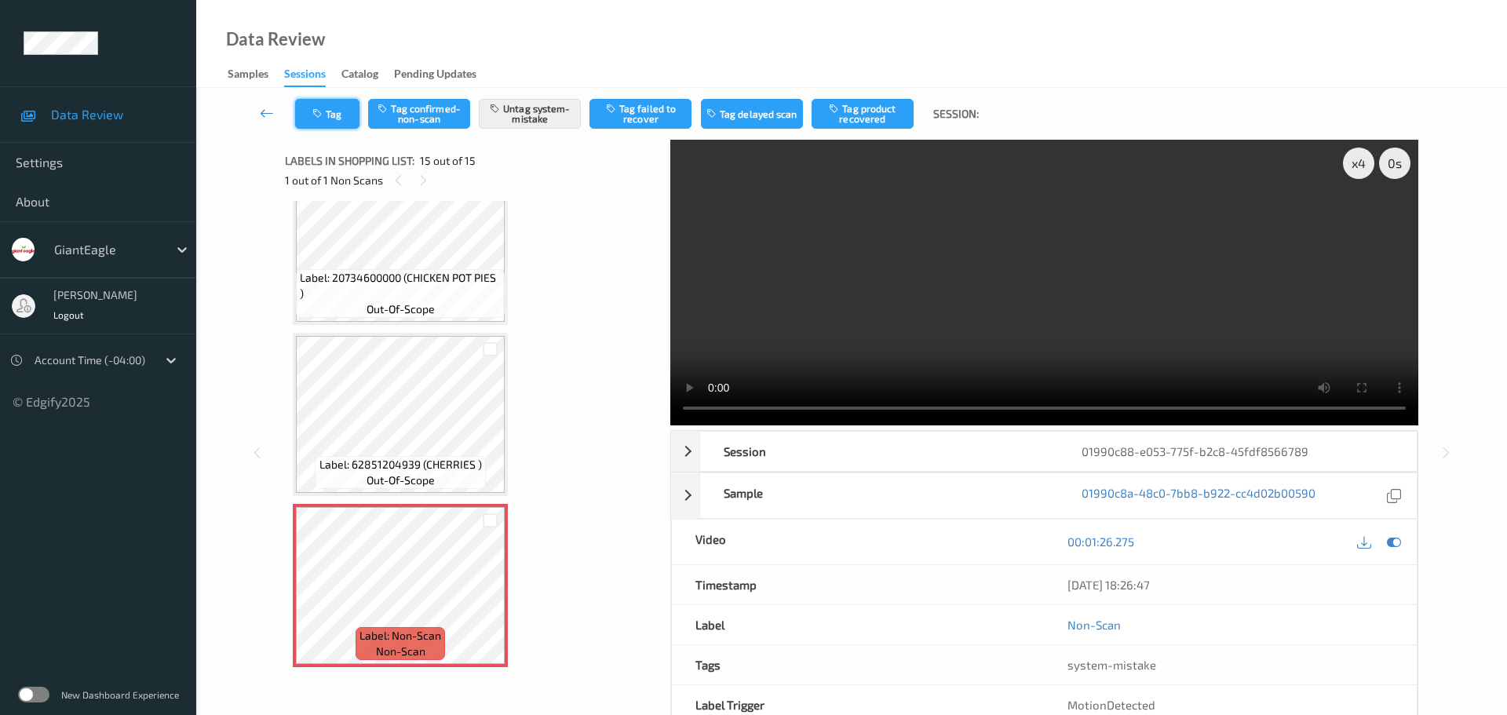
click at [337, 108] on button "Tag" at bounding box center [327, 114] width 64 height 30
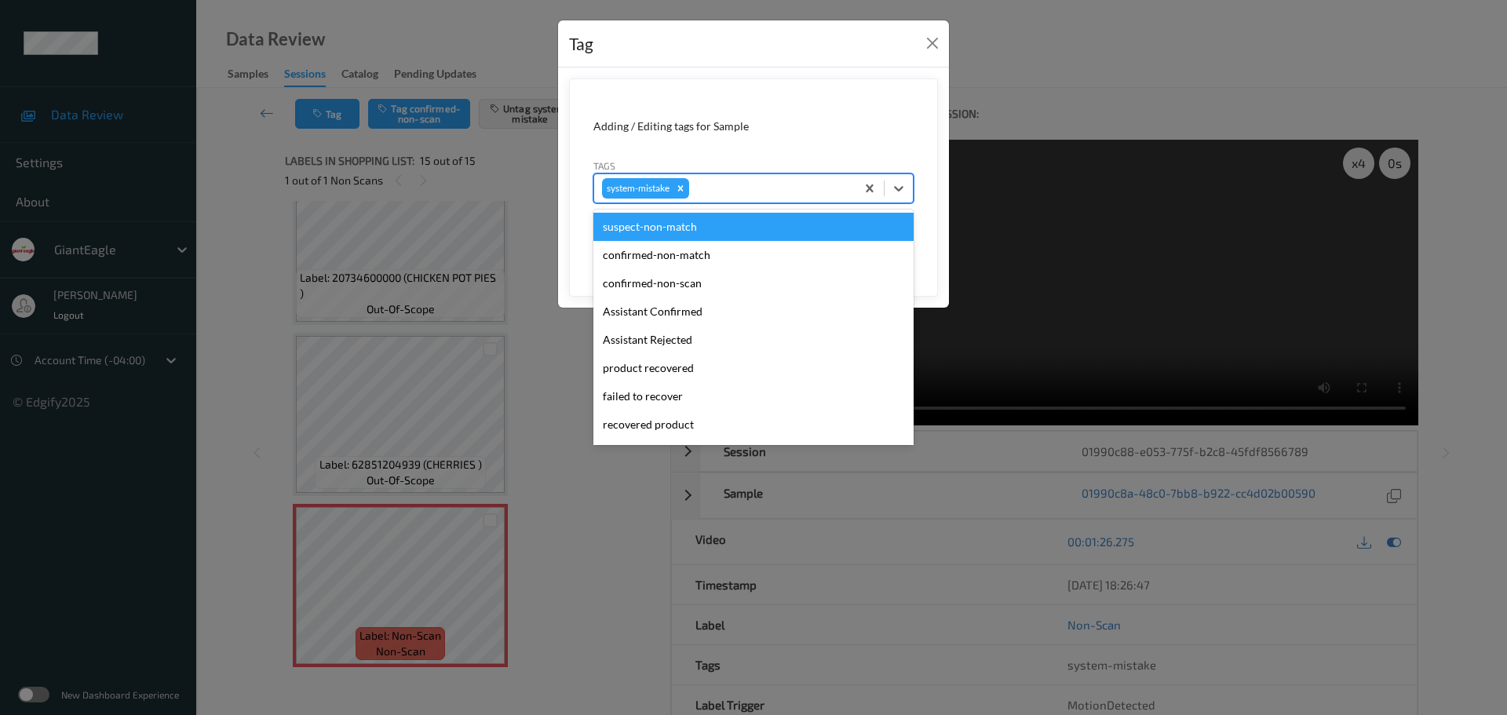
click at [738, 193] on div at bounding box center [769, 188] width 155 height 19
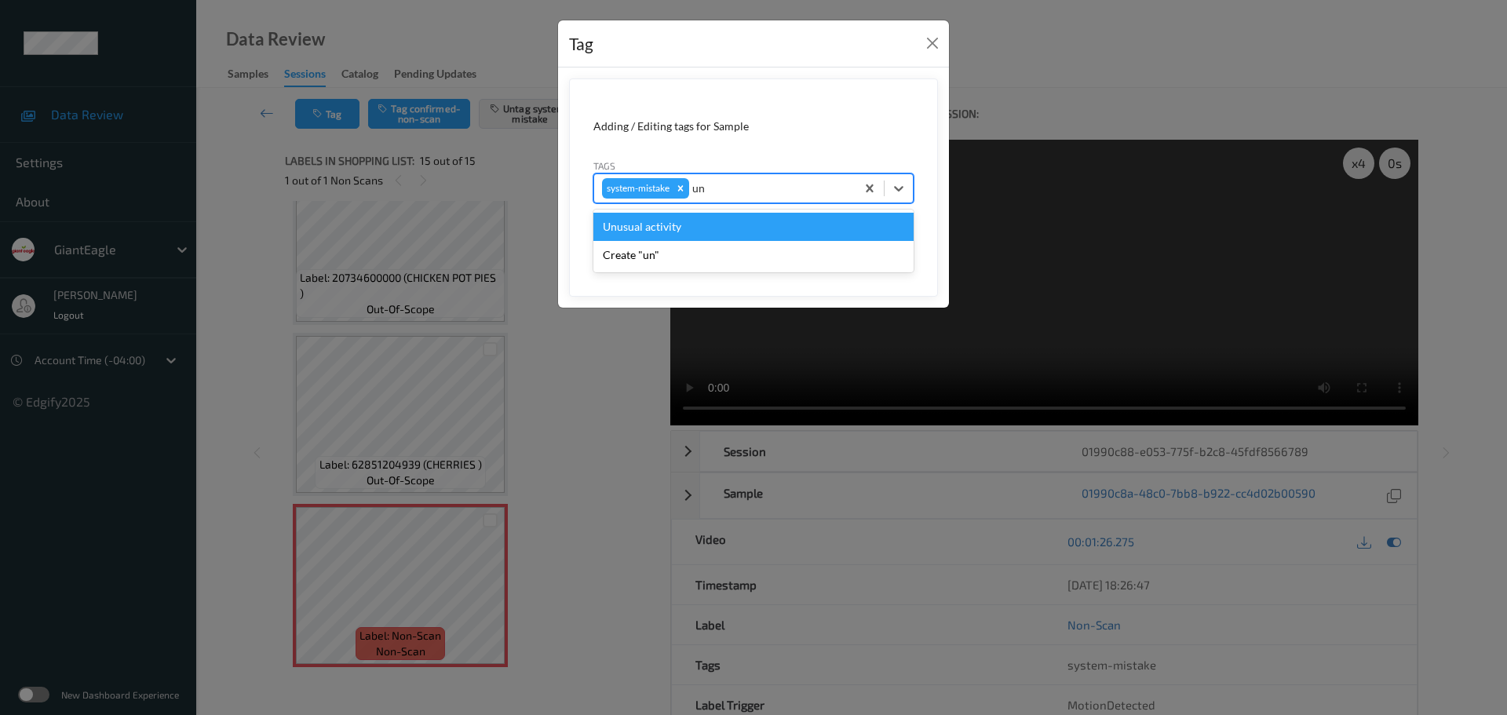
type input "unu"
click at [667, 228] on div "Unusual activity" at bounding box center [753, 227] width 320 height 28
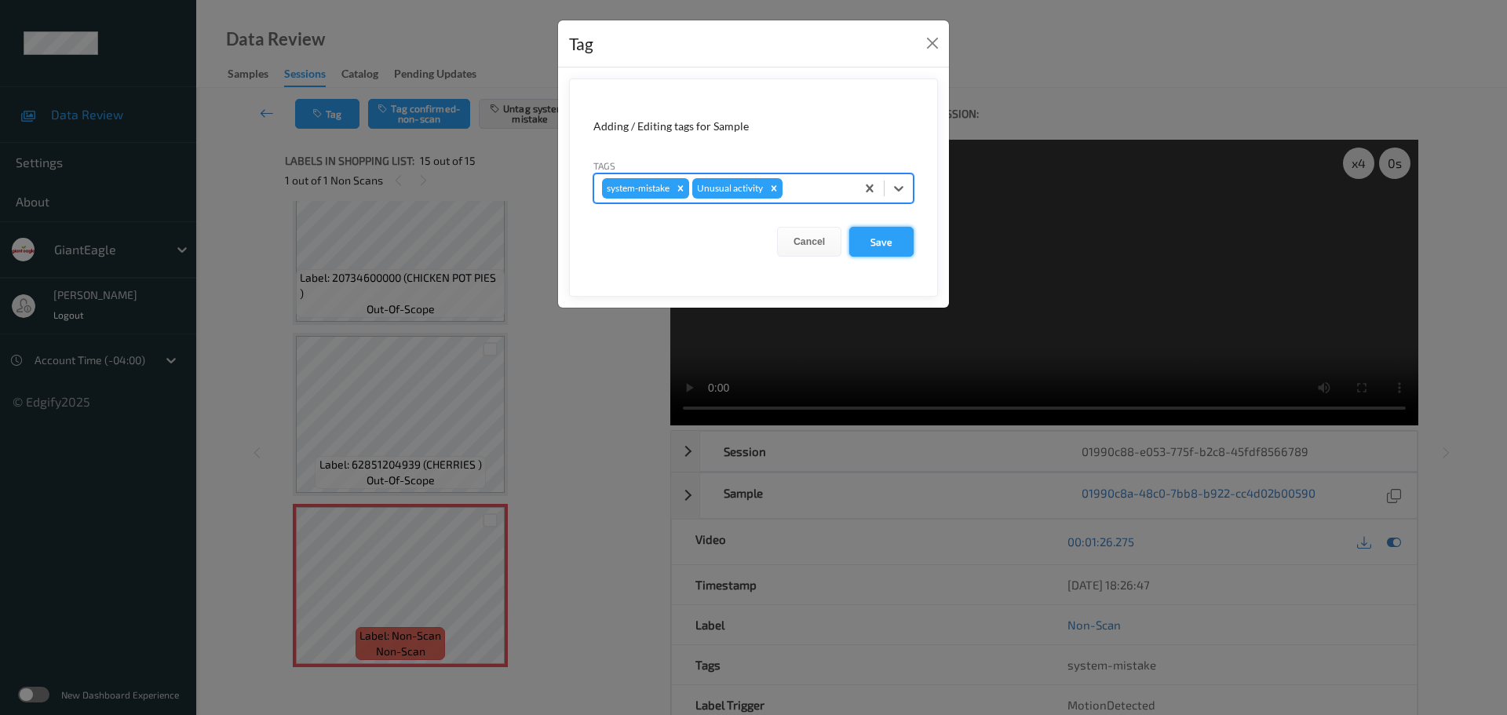
click at [877, 255] on button "Save" at bounding box center [881, 242] width 64 height 30
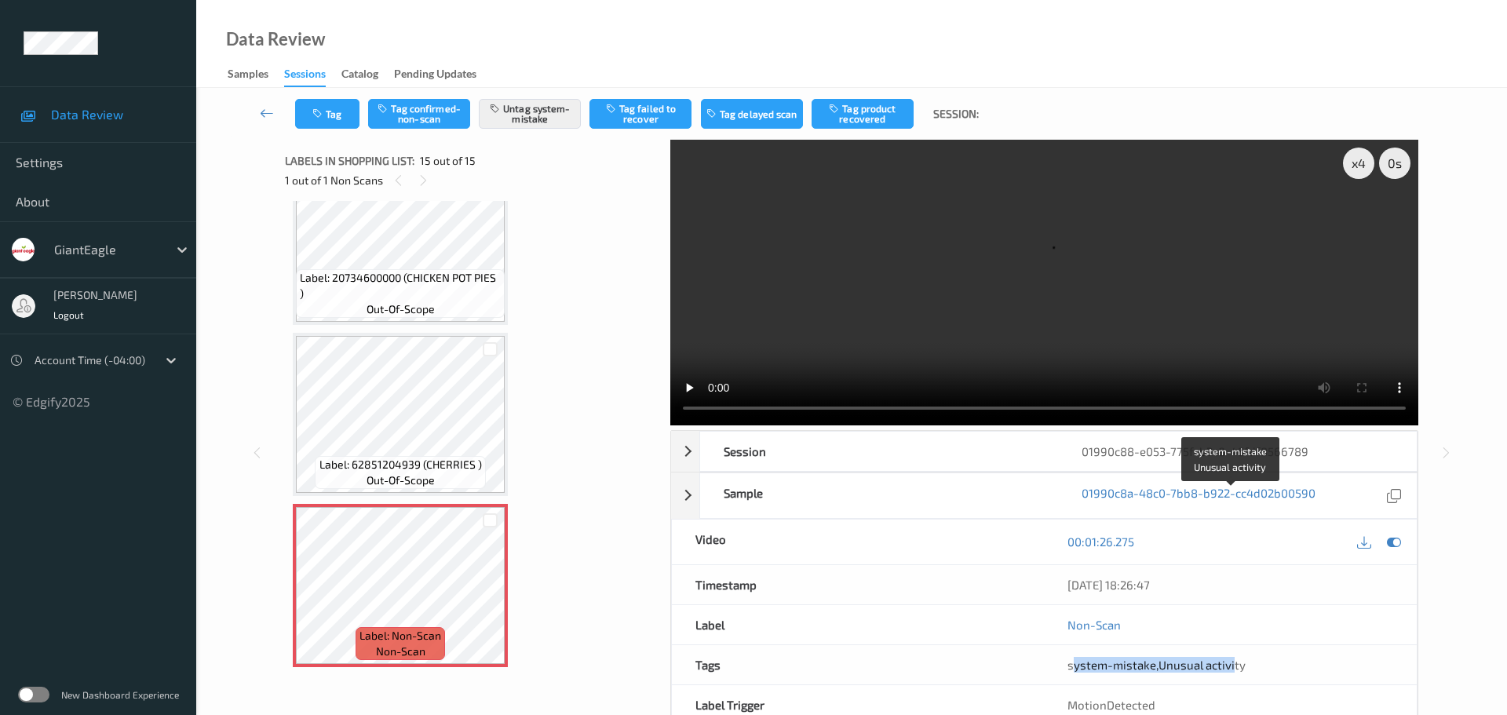
drag, startPoint x: 1071, startPoint y: 504, endPoint x: 1238, endPoint y: 504, distance: 166.4
click at [1238, 657] on div "system-mistake , Unusual activity" at bounding box center [1230, 665] width 326 height 16
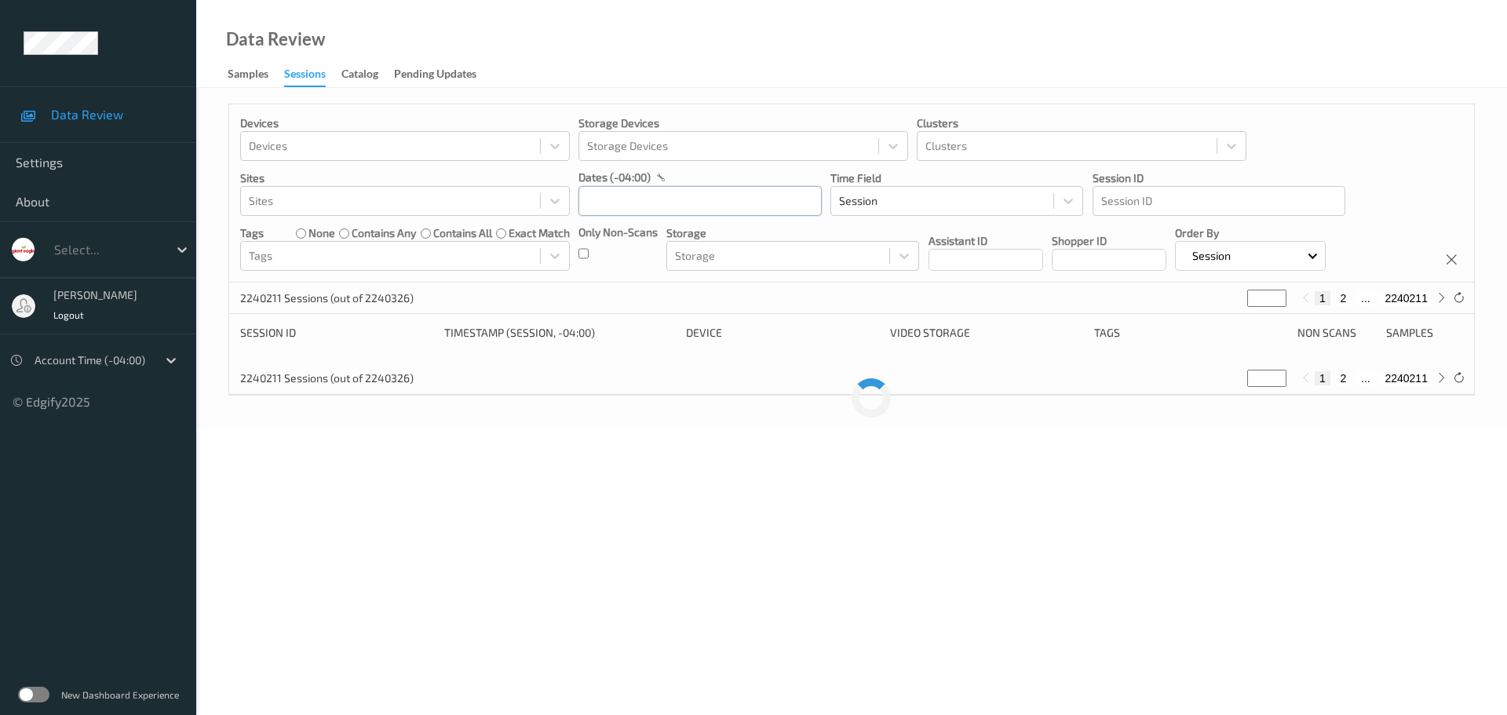
click at [607, 208] on input "text" at bounding box center [699, 201] width 243 height 30
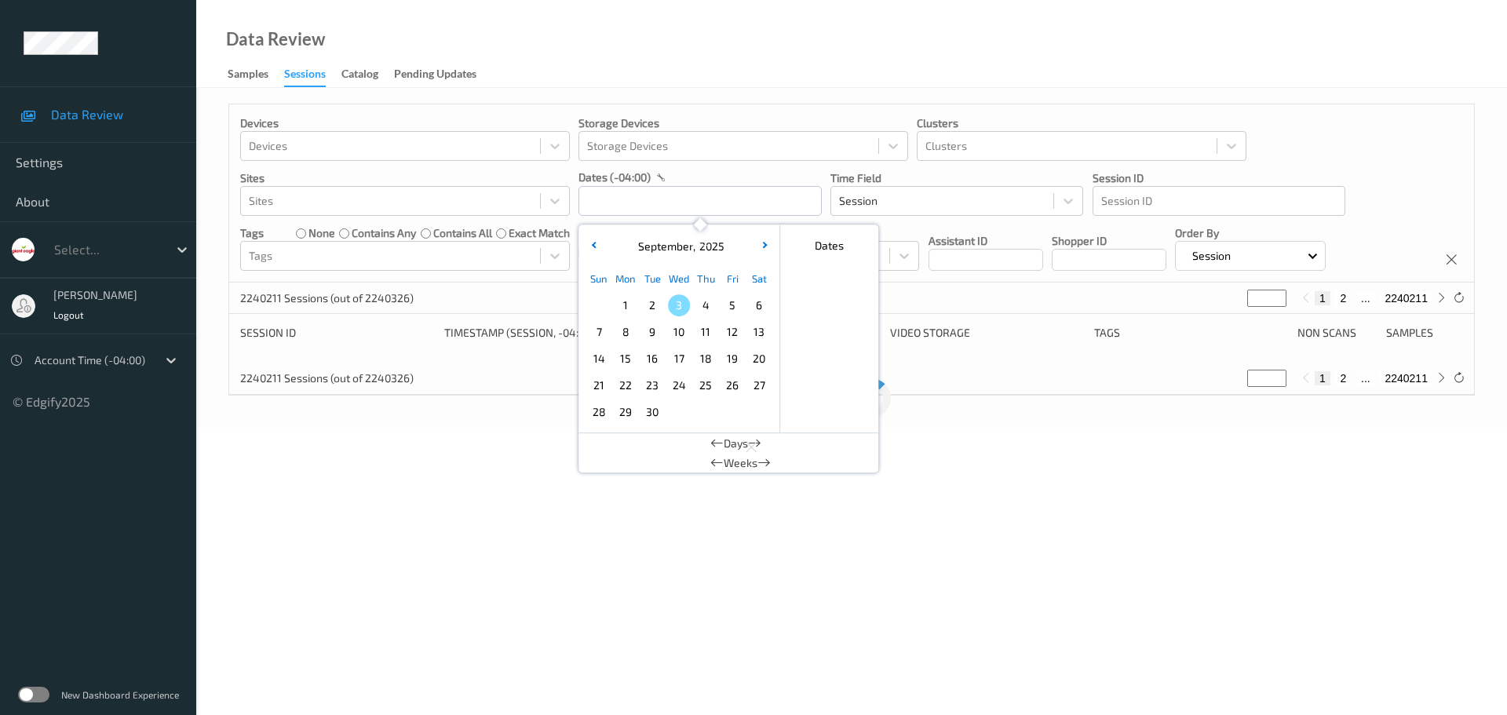
click at [649, 306] on span "2" at bounding box center [652, 305] width 22 height 22
type input "02/09/2025 00:00 -> 02/09/2025 23:59"
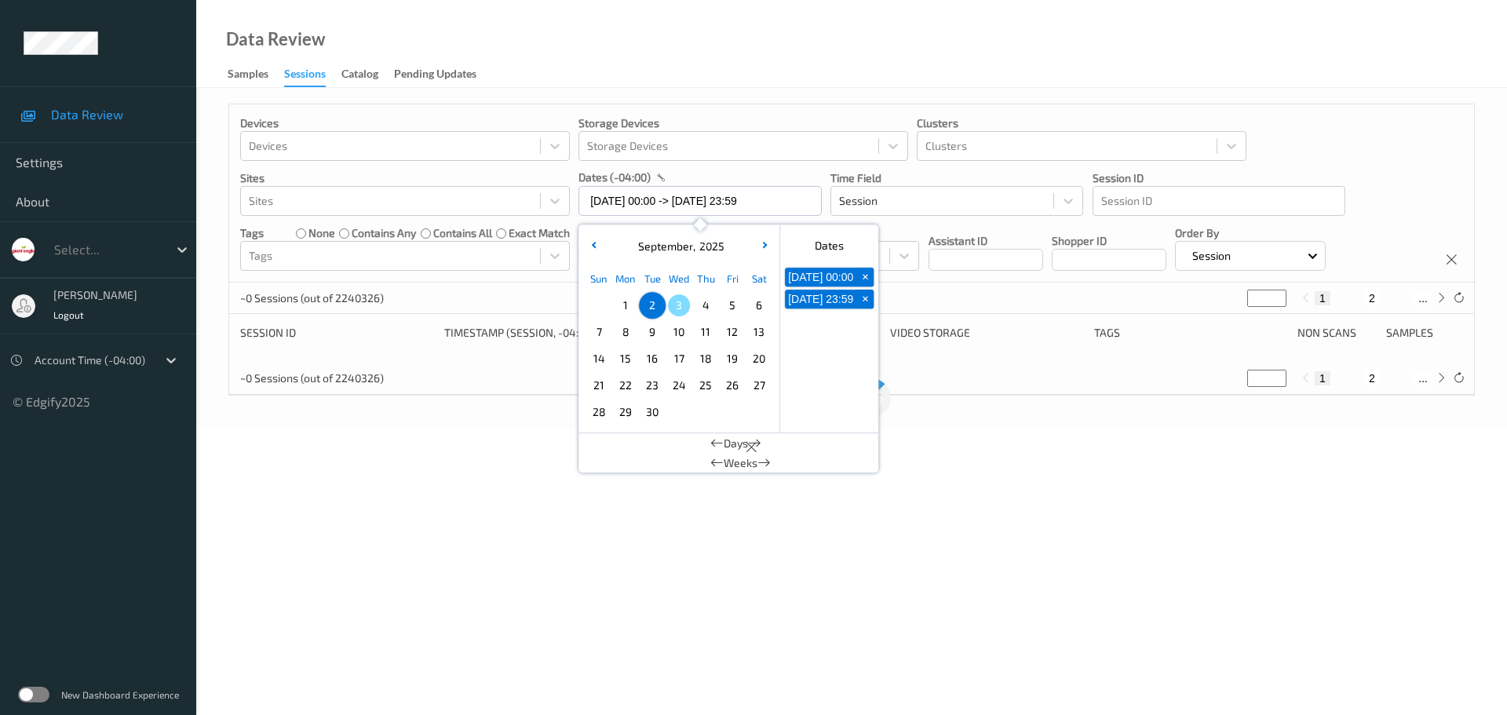
click at [669, 77] on div "Data Review Samples Sessions Catalog Pending Updates" at bounding box center [851, 44] width 1311 height 88
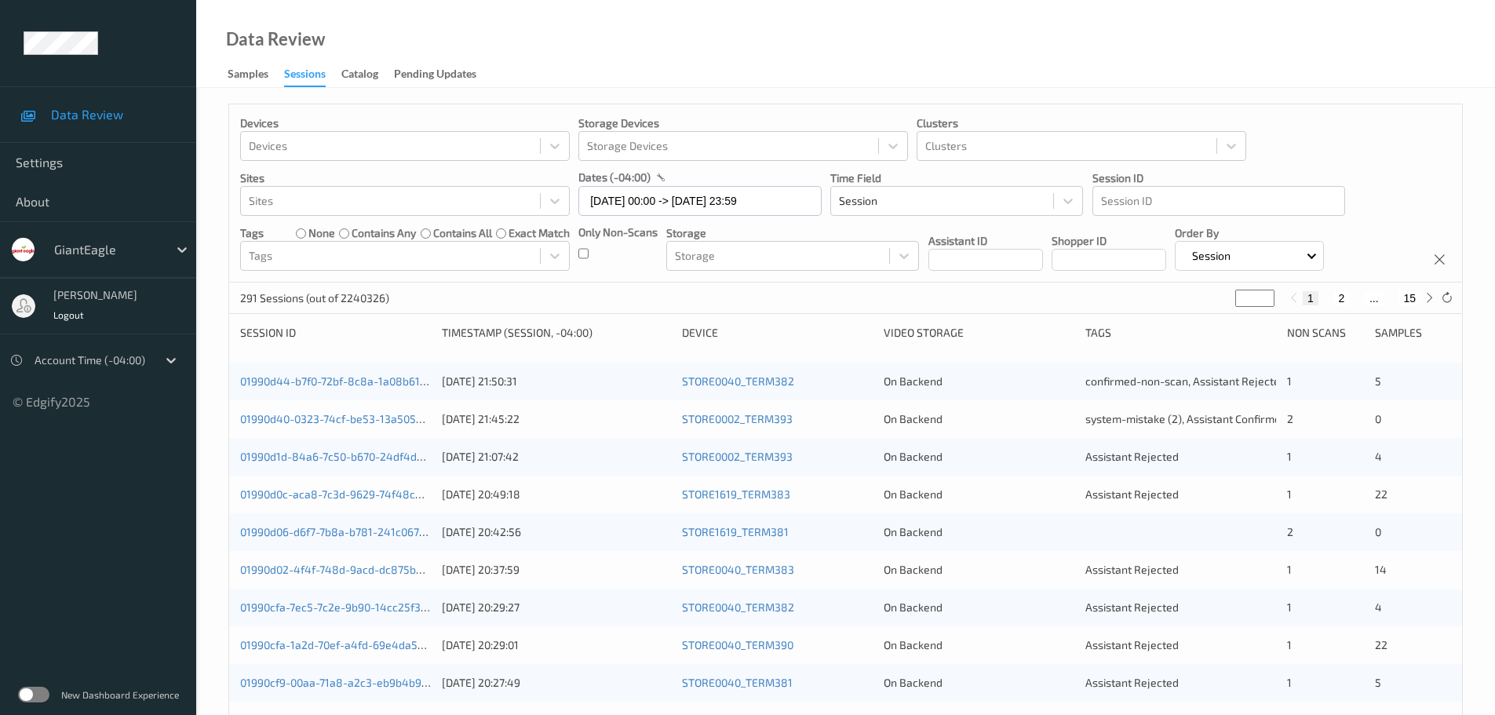
type input "*"
click at [1268, 293] on input "*" at bounding box center [1254, 298] width 39 height 17
type input "*"
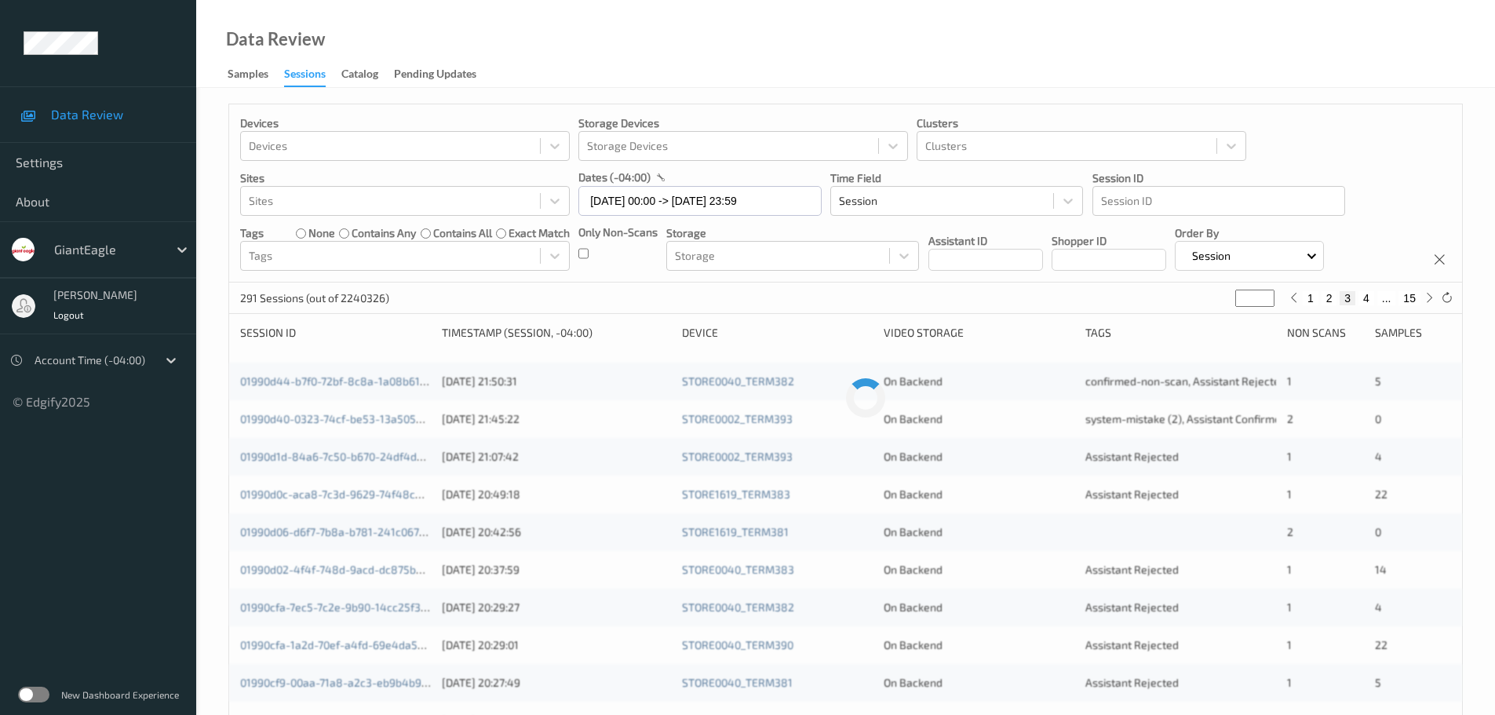
click at [1268, 293] on input "*" at bounding box center [1254, 298] width 39 height 17
type input "*"
click at [1268, 294] on input "*" at bounding box center [1254, 298] width 39 height 17
type input "*"
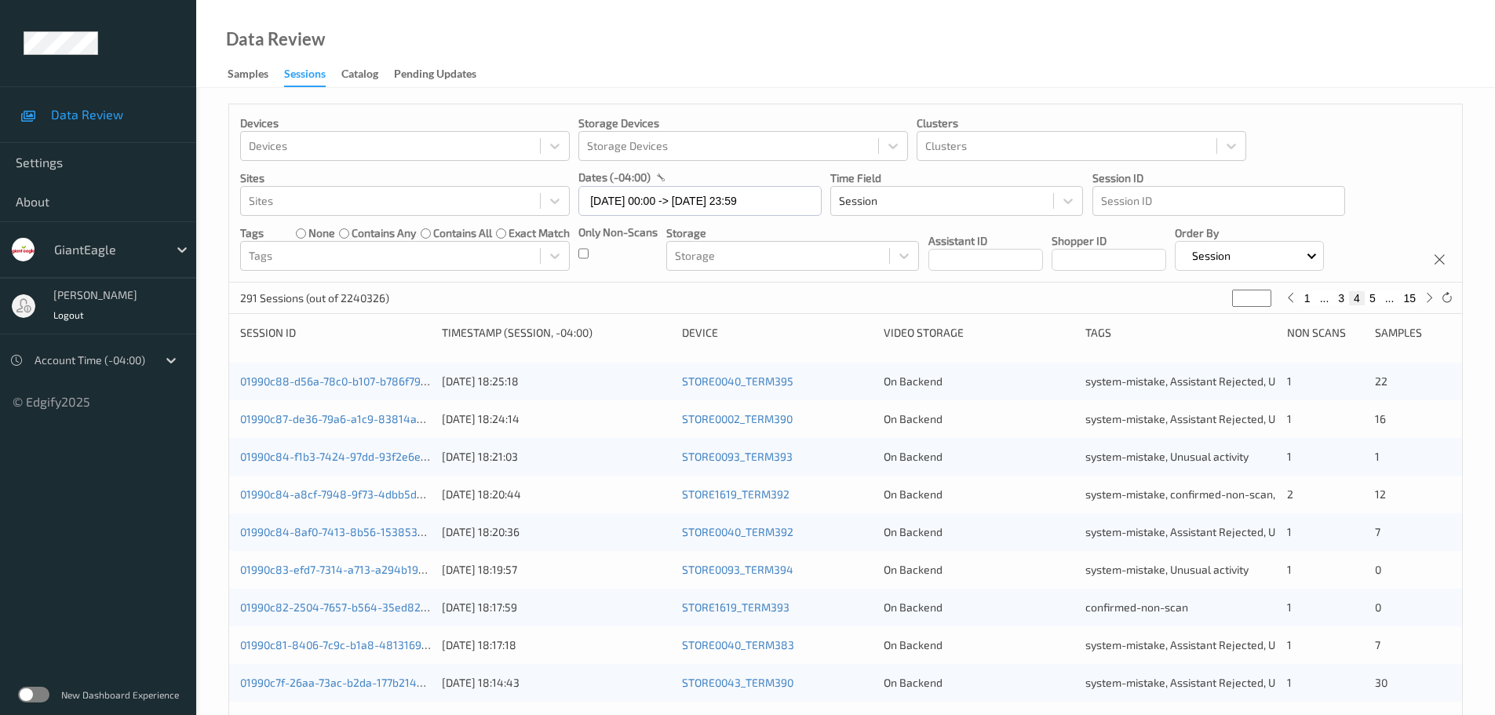
type input "*"
click at [1263, 294] on input "*" at bounding box center [1251, 298] width 39 height 17
type input "*"
click at [1263, 294] on input "*" at bounding box center [1251, 298] width 39 height 17
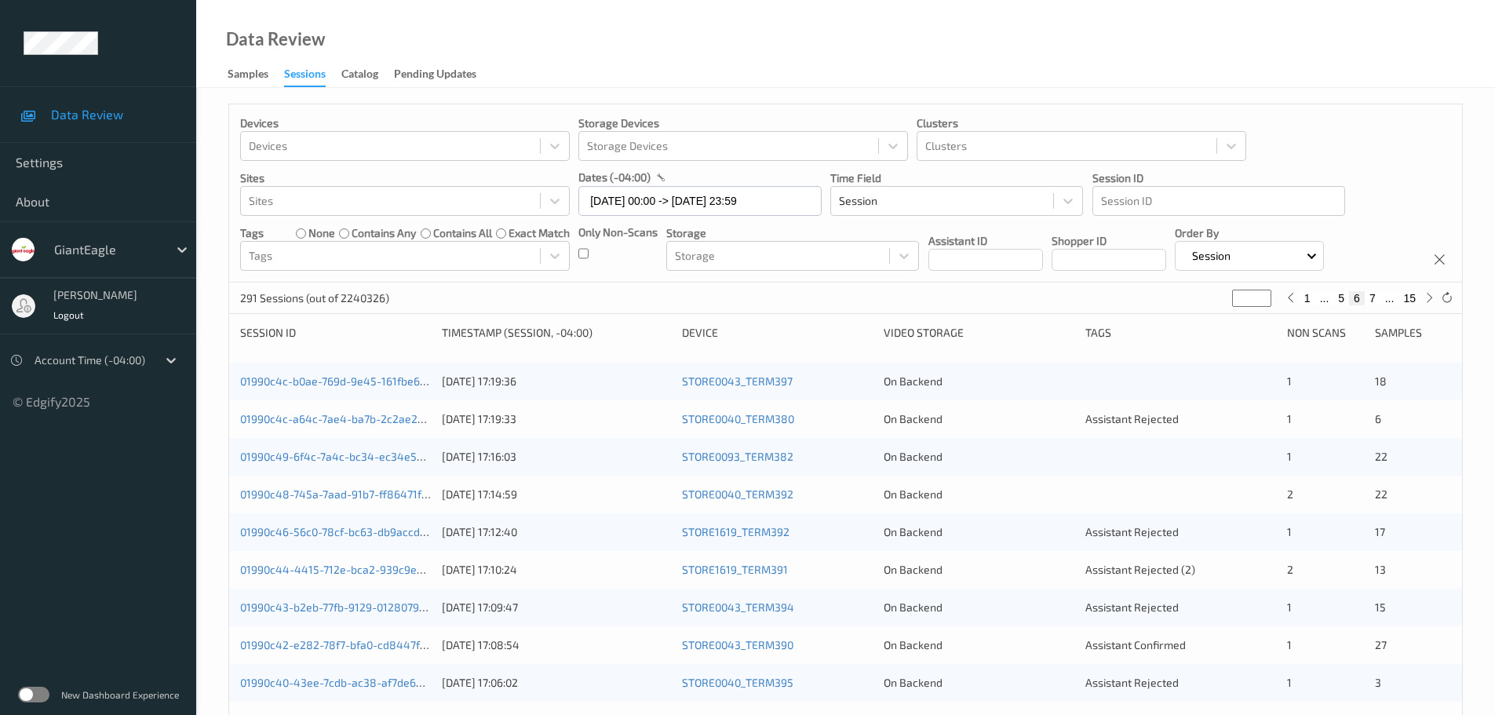
type input "*"
click at [1260, 291] on input "*" at bounding box center [1251, 298] width 39 height 17
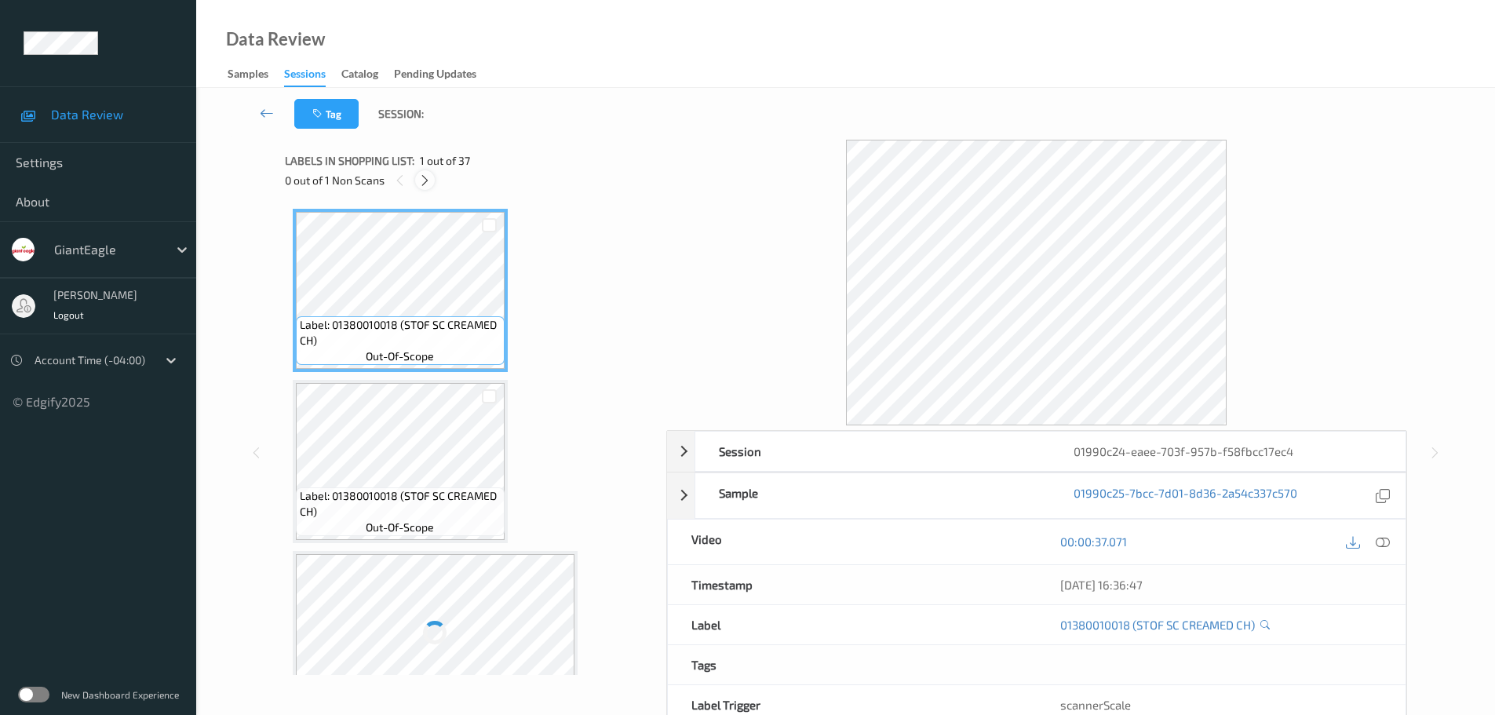
click at [427, 182] on icon at bounding box center [424, 180] width 13 height 14
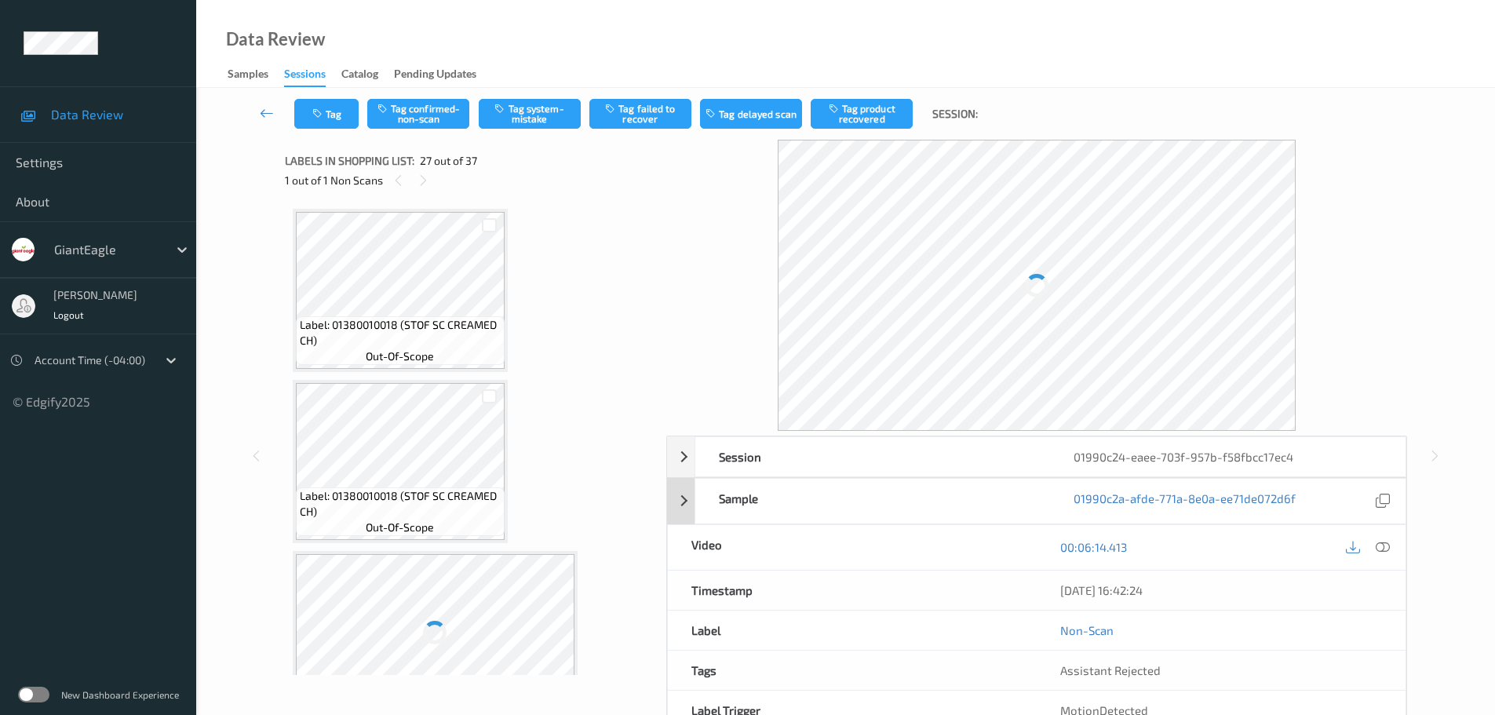
scroll to position [4285, 0]
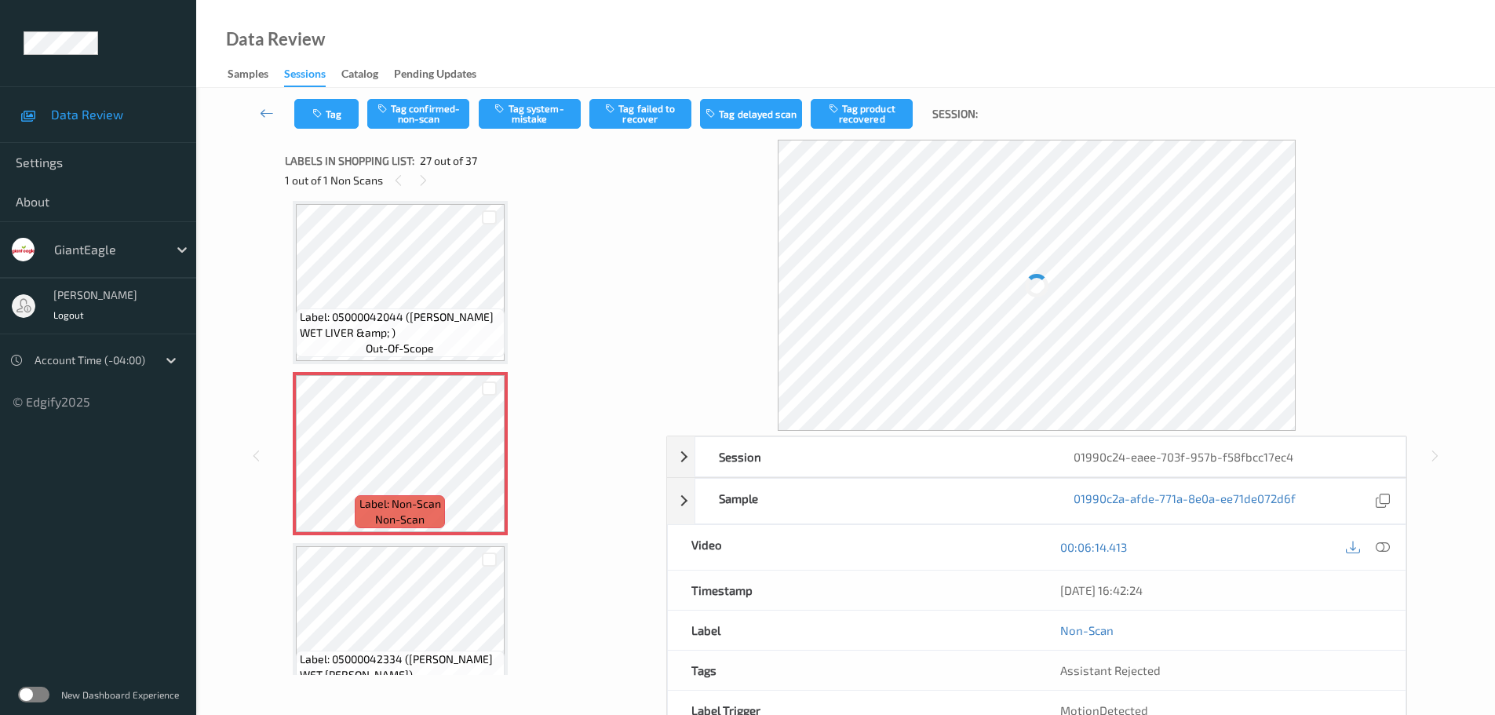
drag, startPoint x: 1381, startPoint y: 552, endPoint x: 1285, endPoint y: 469, distance: 126.3
click at [1380, 551] on icon at bounding box center [1383, 547] width 14 height 14
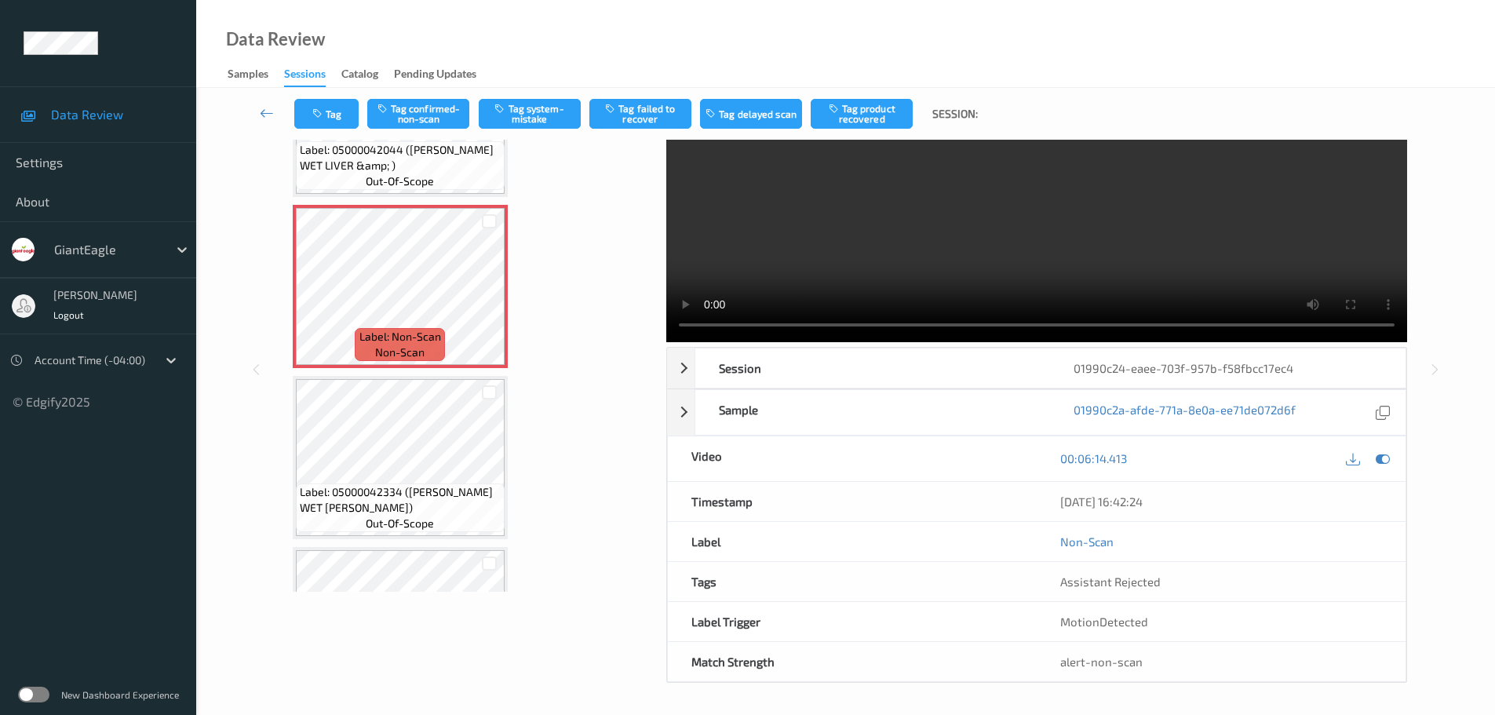
scroll to position [4294, 0]
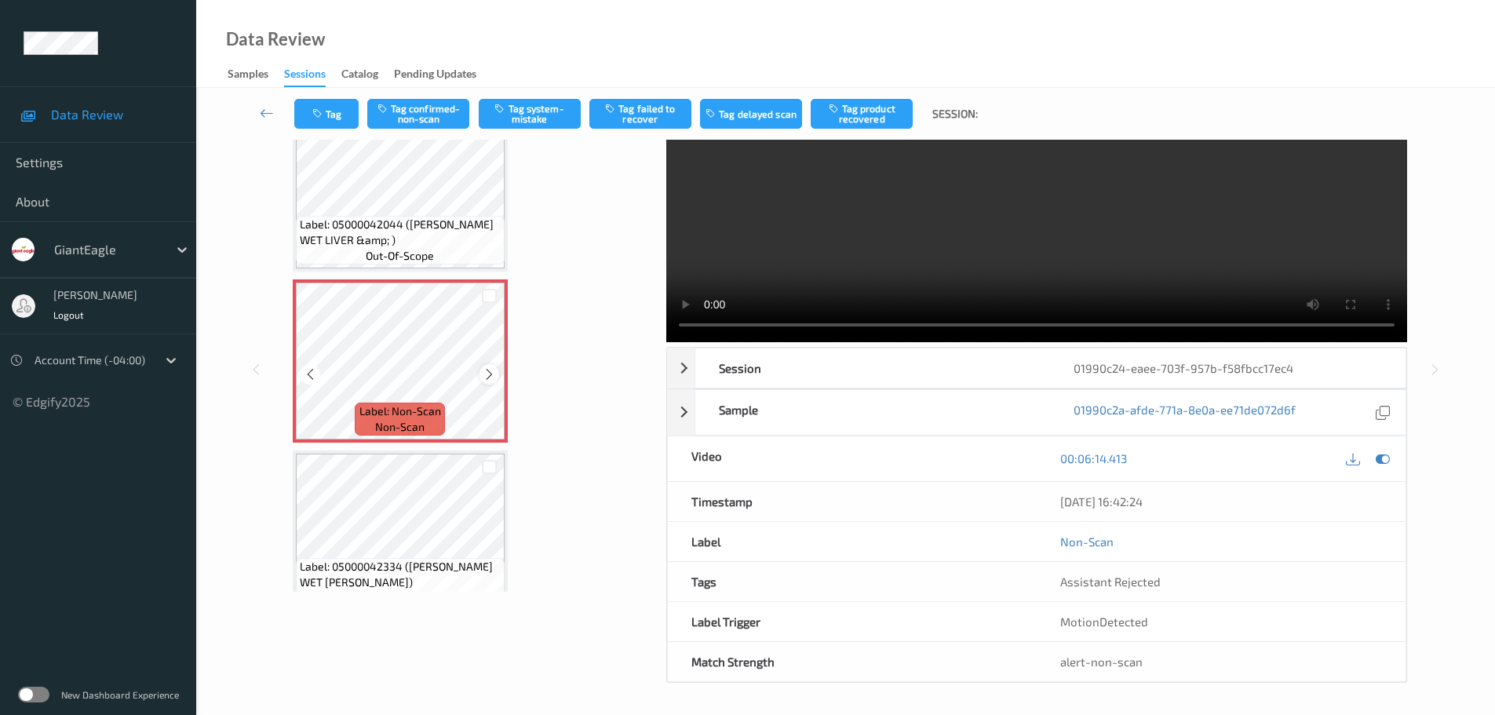
click at [490, 381] on icon at bounding box center [489, 374] width 13 height 14
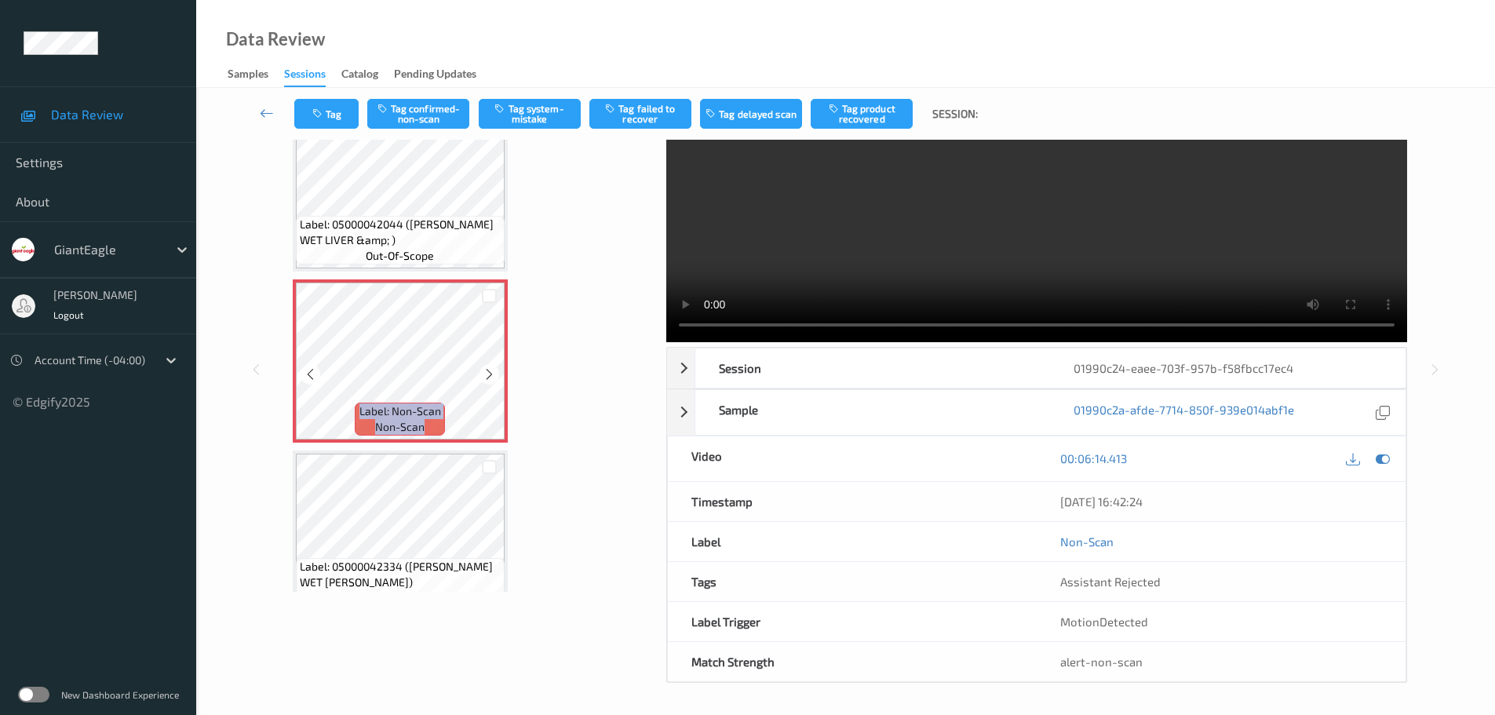
click at [490, 381] on icon at bounding box center [489, 374] width 13 height 14
click at [493, 369] on icon at bounding box center [489, 374] width 13 height 14
click at [485, 374] on icon at bounding box center [489, 374] width 13 height 14
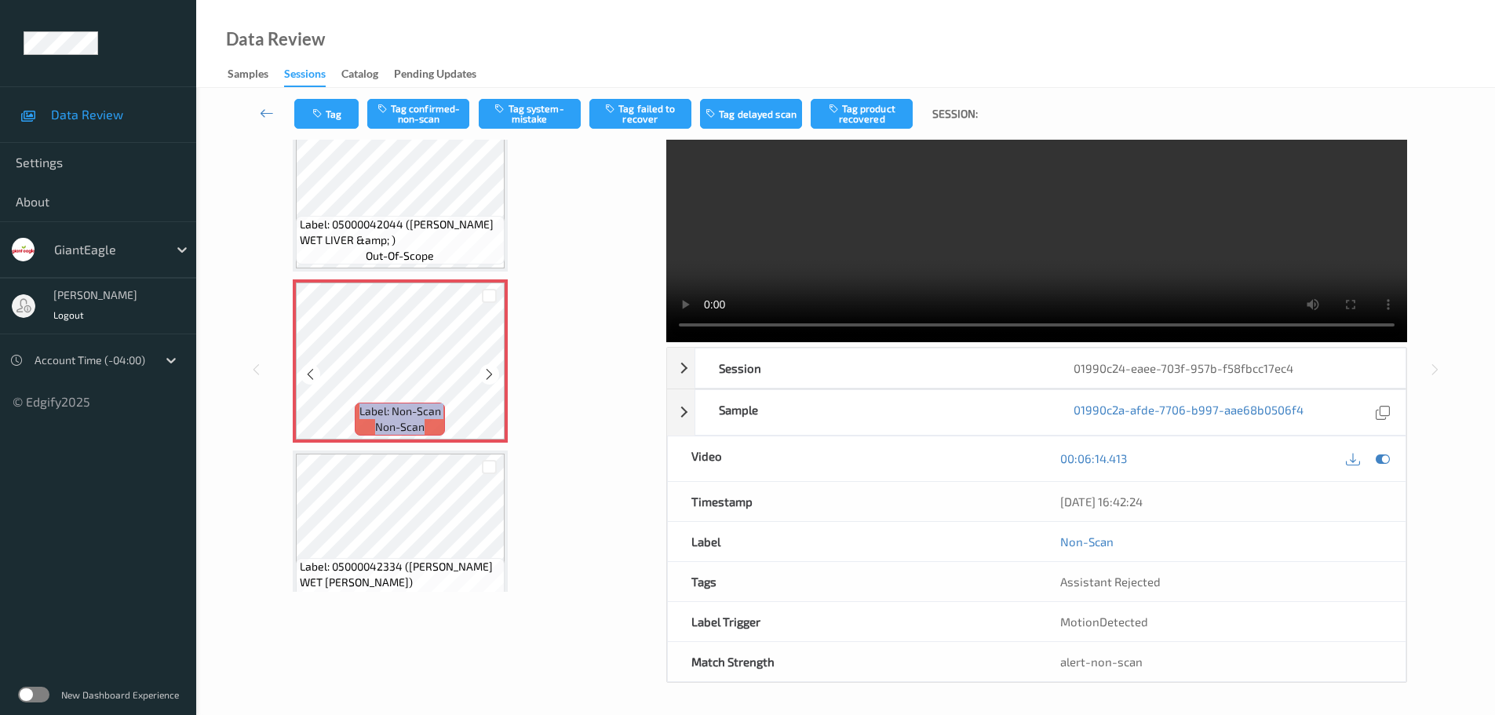
click at [485, 374] on icon at bounding box center [489, 374] width 13 height 14
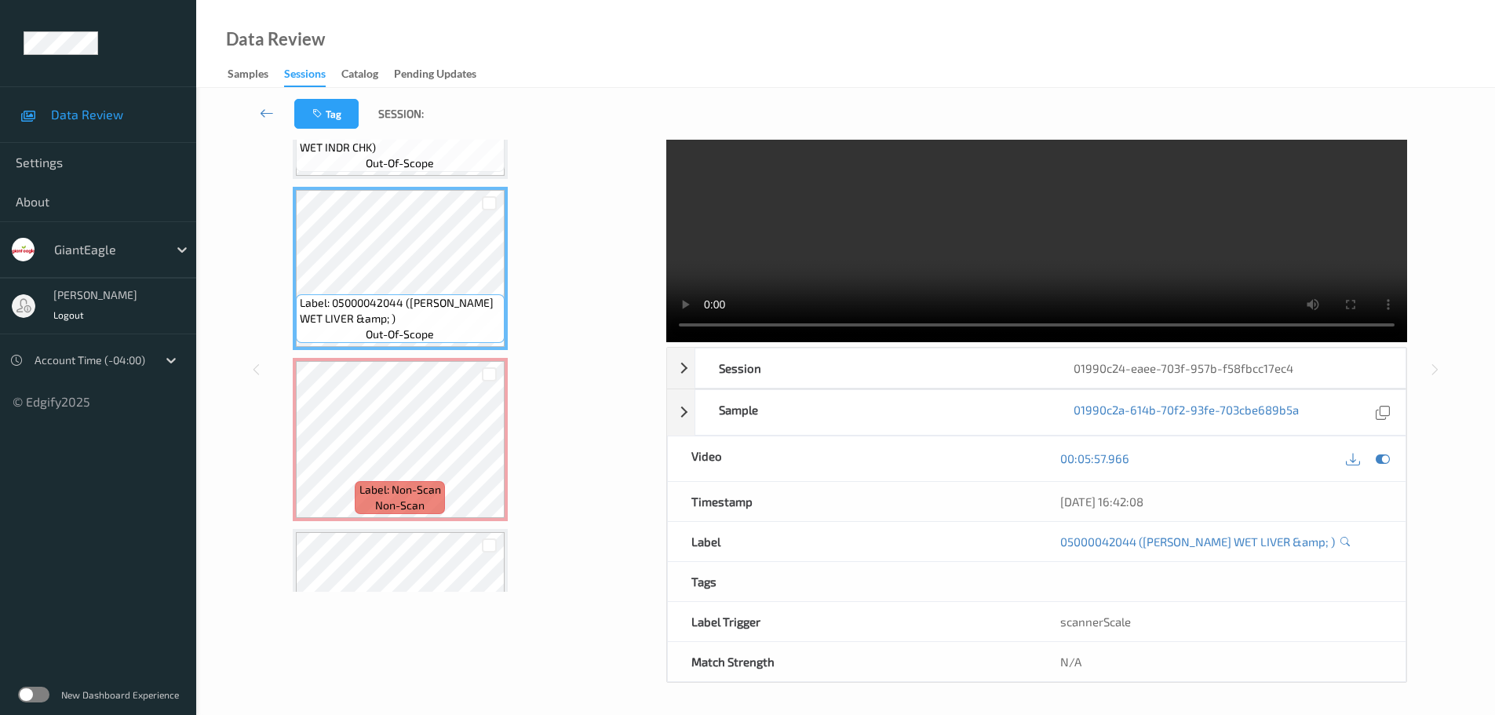
scroll to position [0, 0]
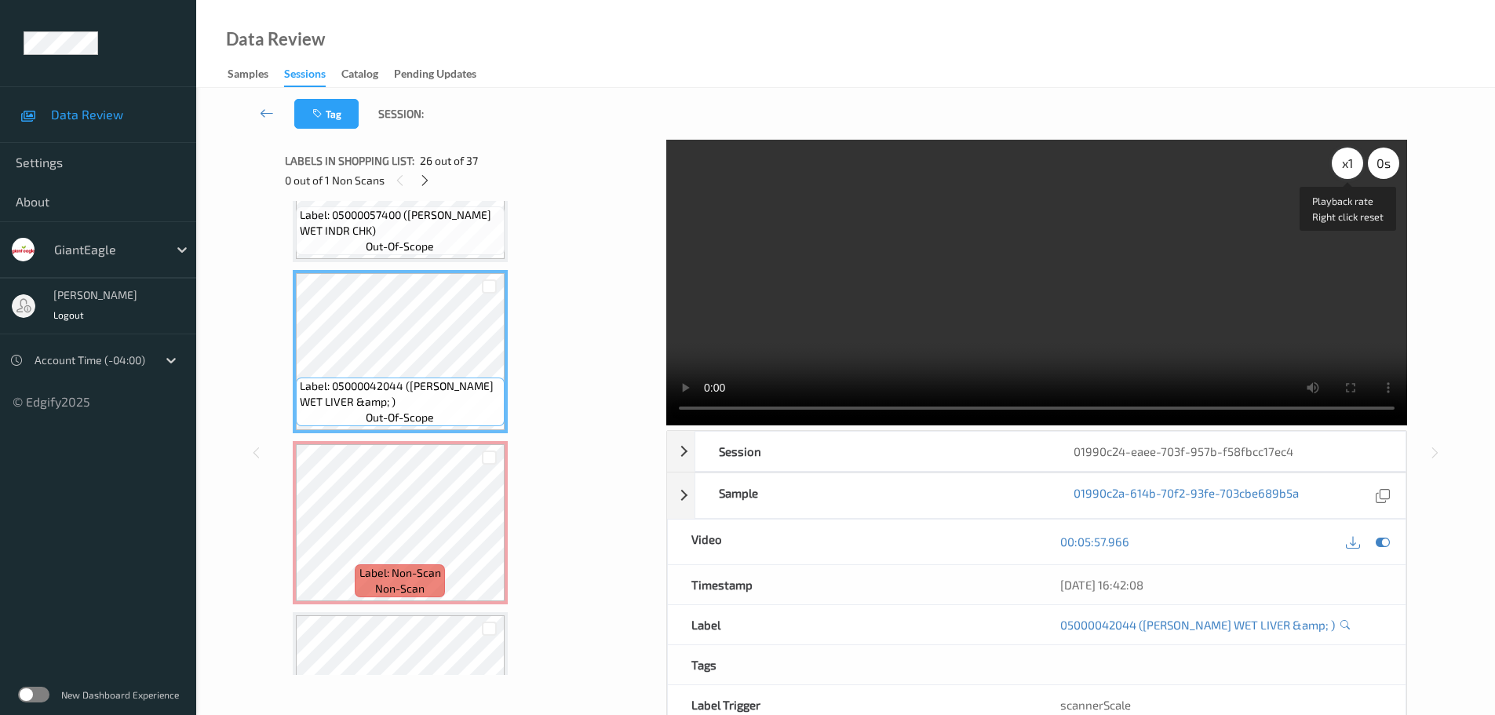
click at [1341, 168] on div "x 1" at bounding box center [1347, 163] width 31 height 31
click at [1341, 168] on div "x 2" at bounding box center [1347, 163] width 31 height 31
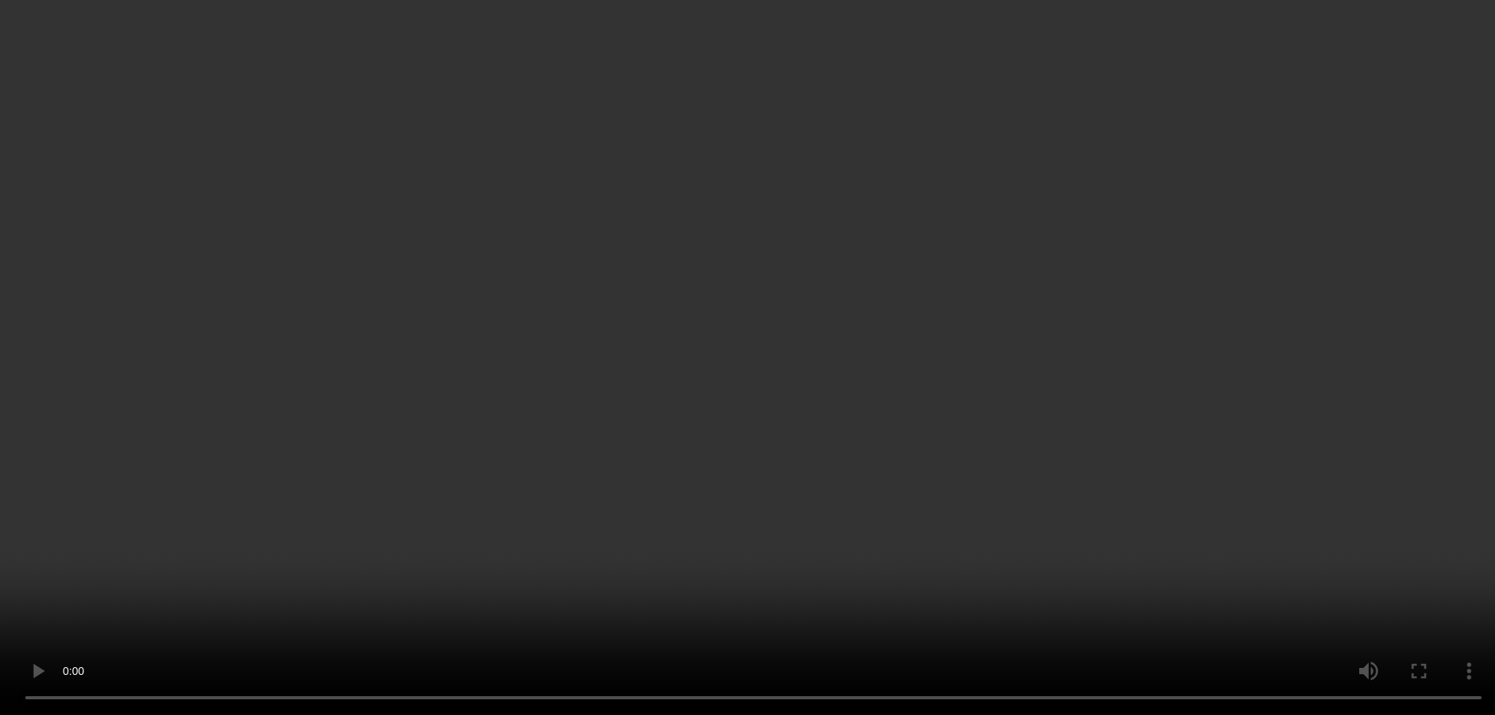
scroll to position [4294, 0]
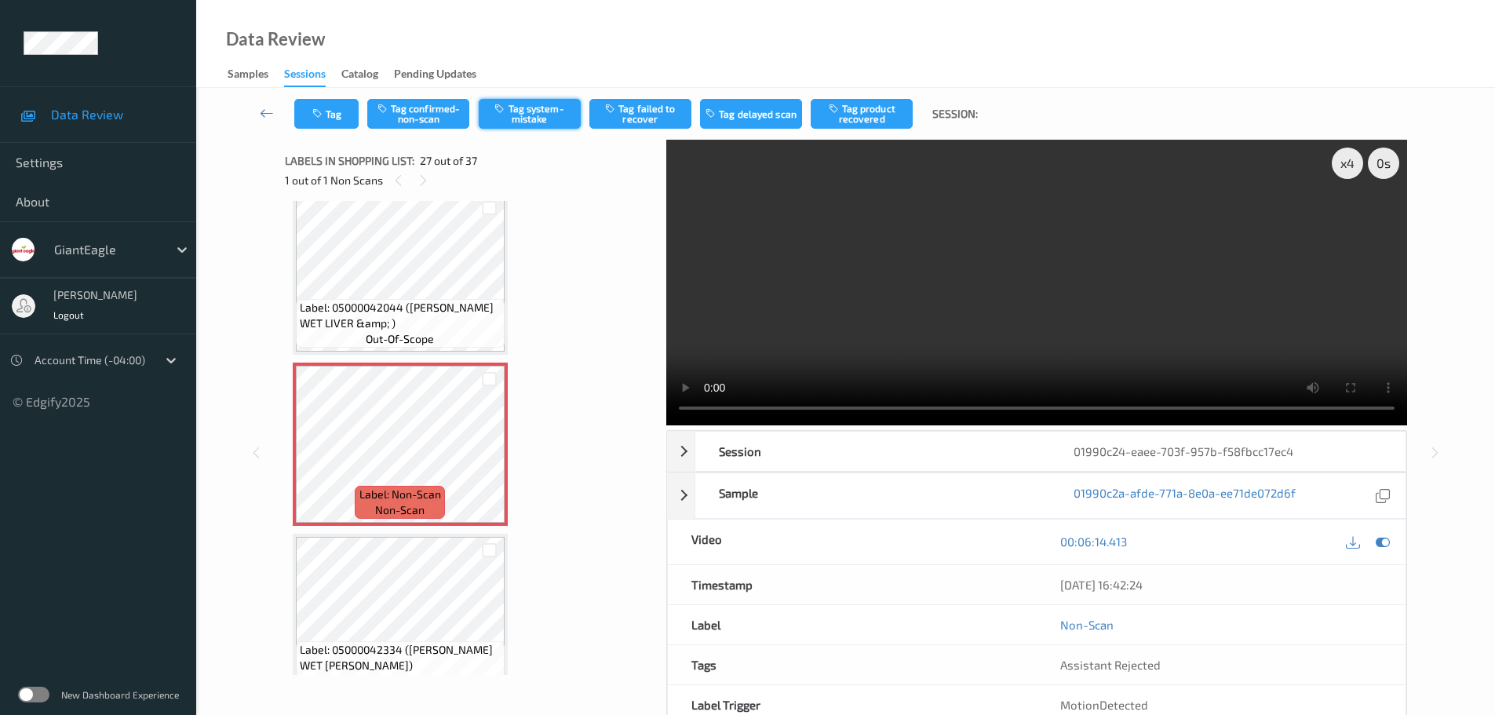
click at [505, 118] on button "Tag system-mistake" at bounding box center [530, 114] width 102 height 30
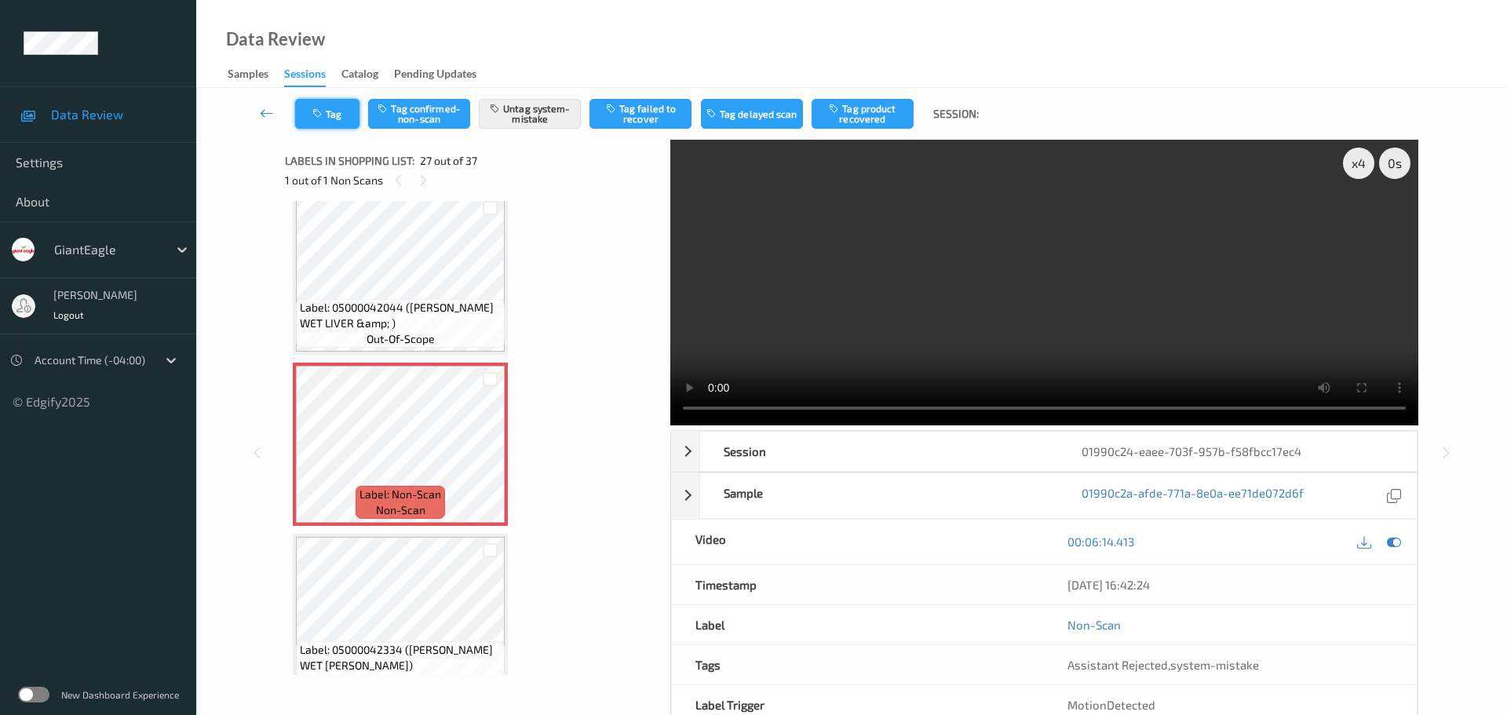
click at [327, 120] on button "Tag" at bounding box center [327, 114] width 64 height 30
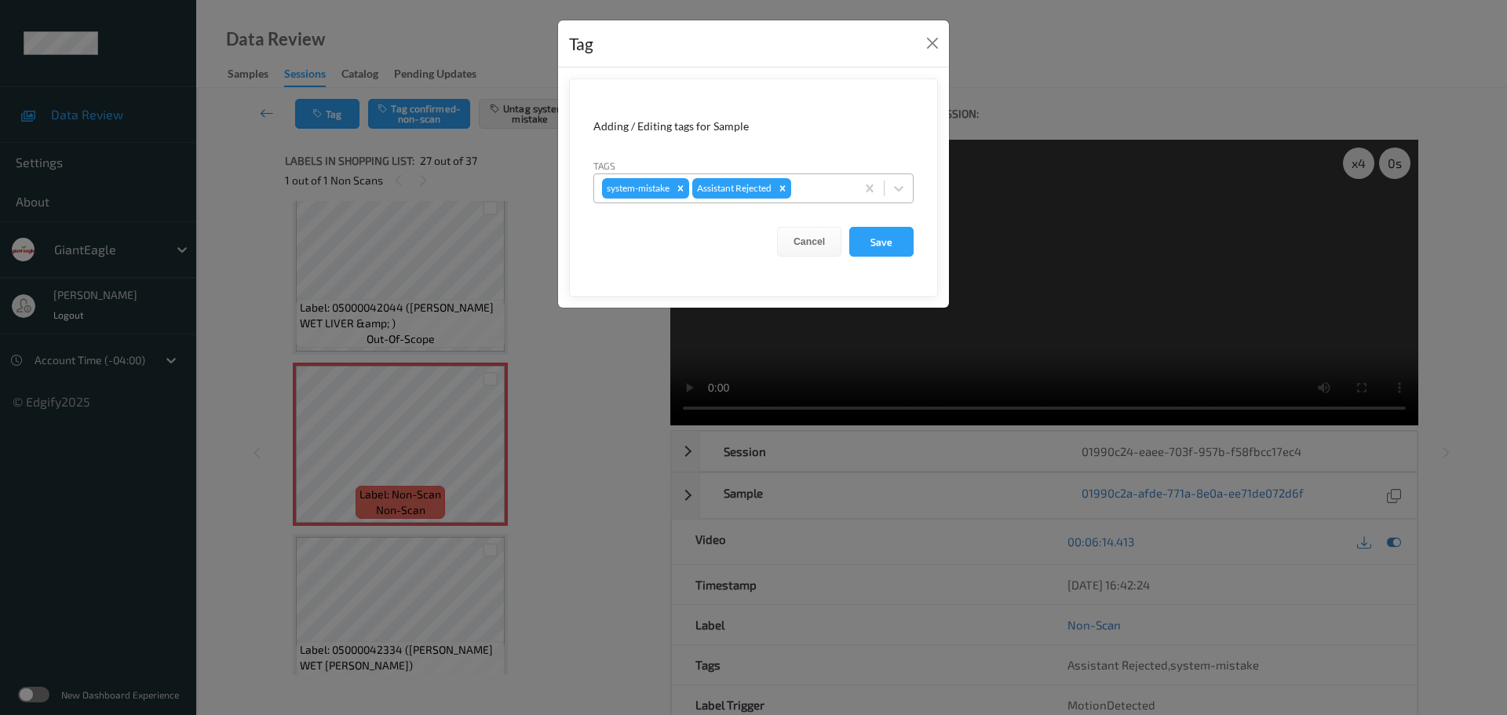
click at [814, 199] on div "system-mistake Assistant Rejected" at bounding box center [724, 188] width 261 height 27
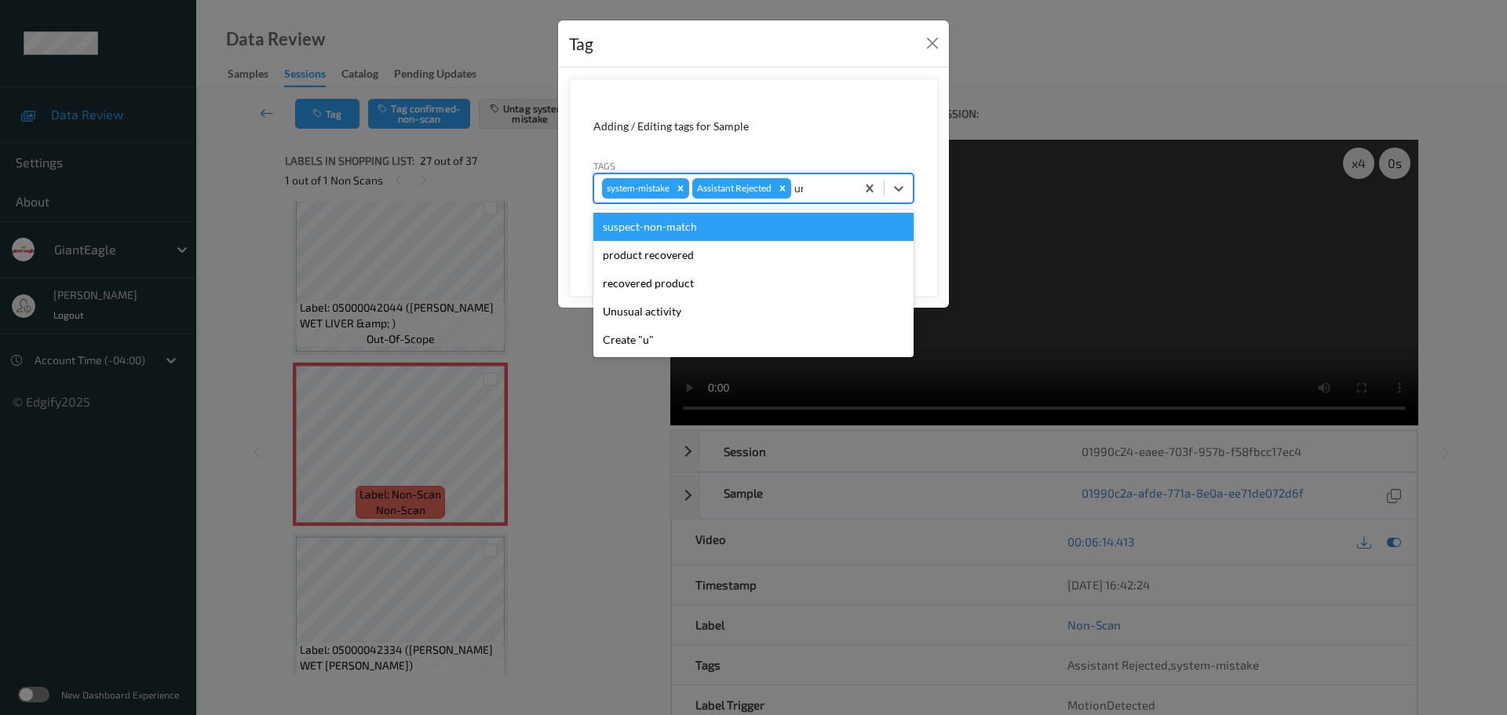
type input "unu"
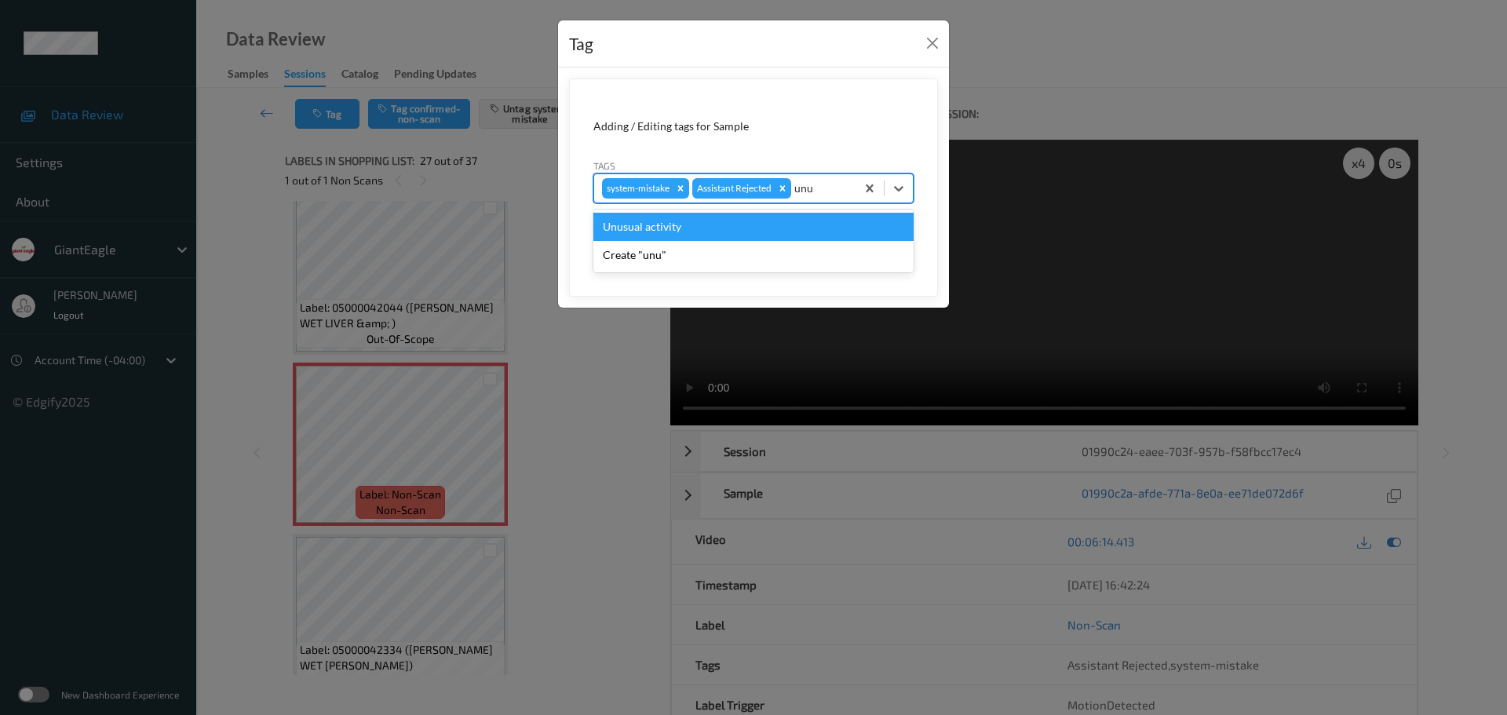
click at [752, 221] on div "Unusual activity" at bounding box center [753, 227] width 320 height 28
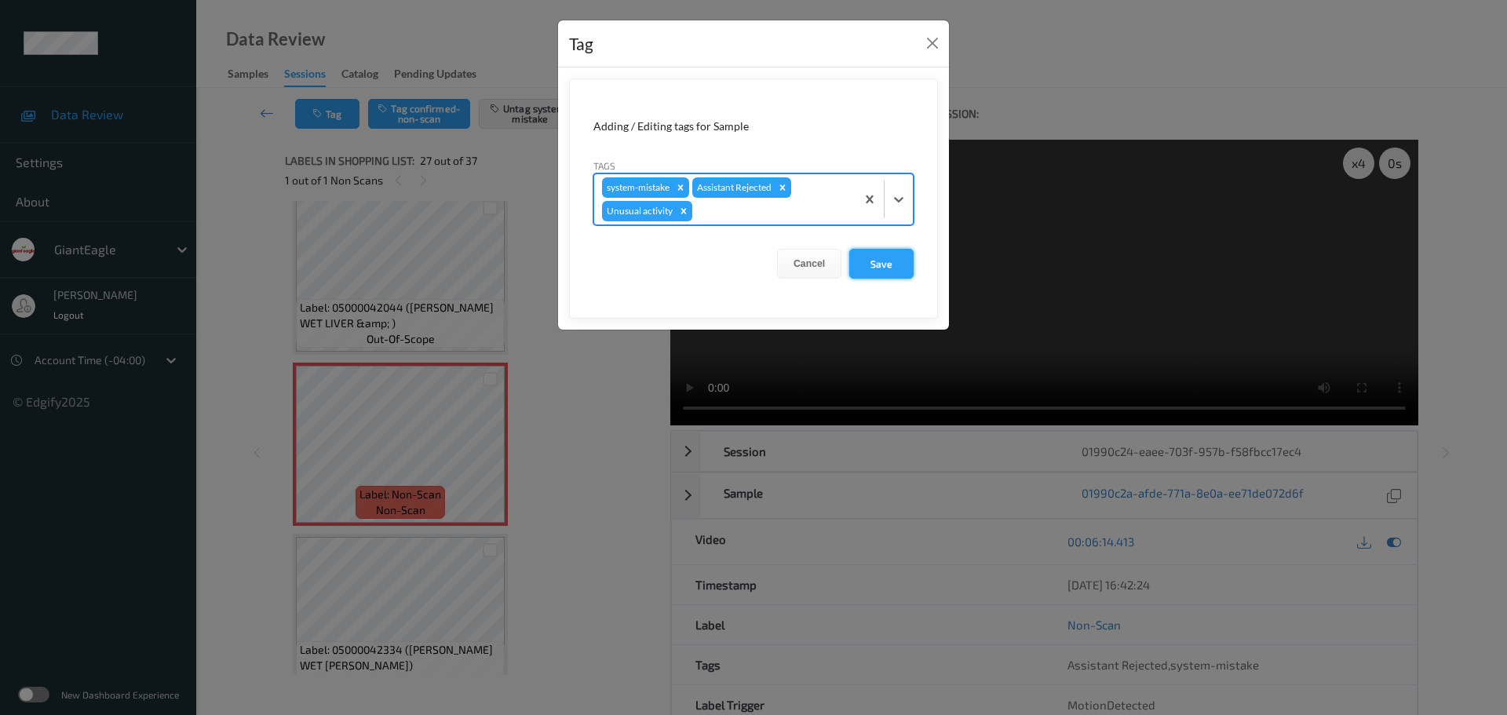
click at [879, 257] on button "Save" at bounding box center [881, 264] width 64 height 30
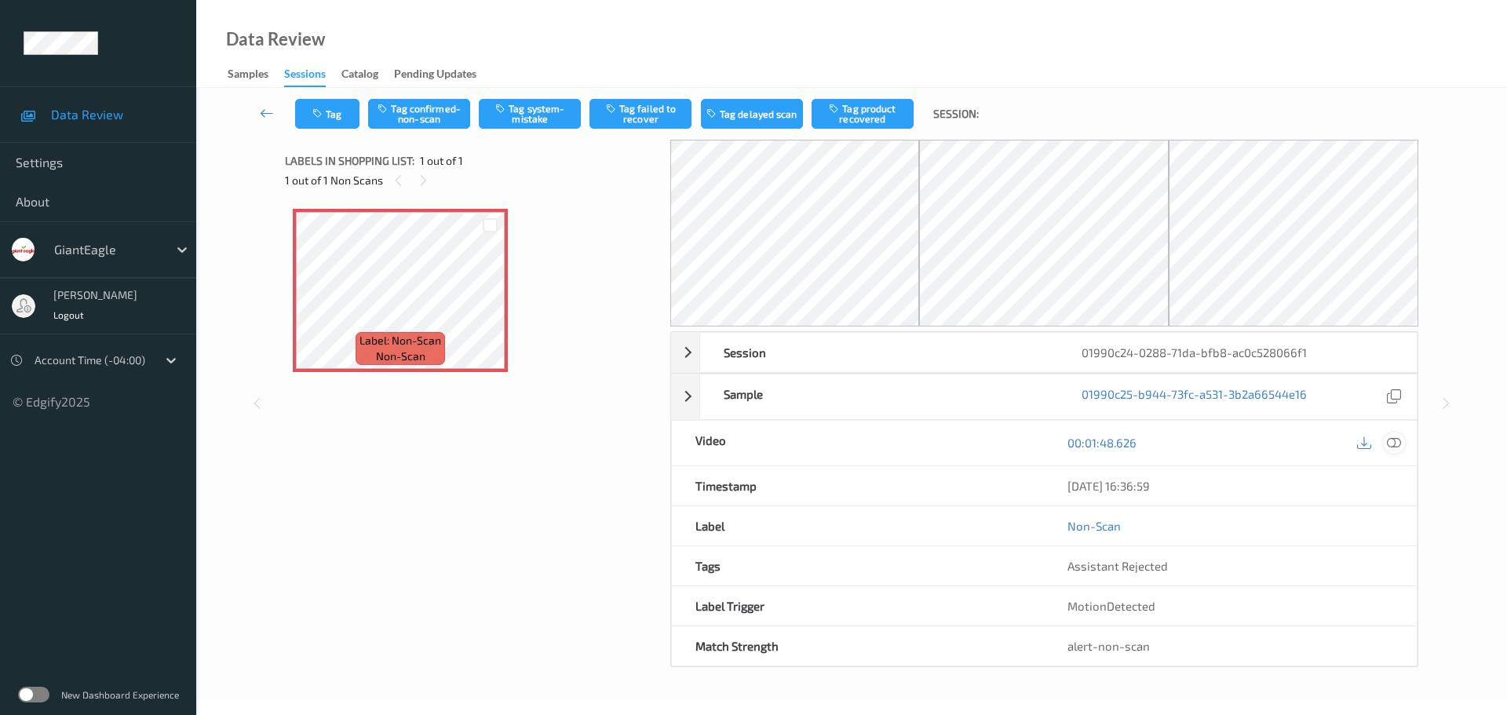
click at [1391, 441] on icon at bounding box center [1394, 443] width 14 height 14
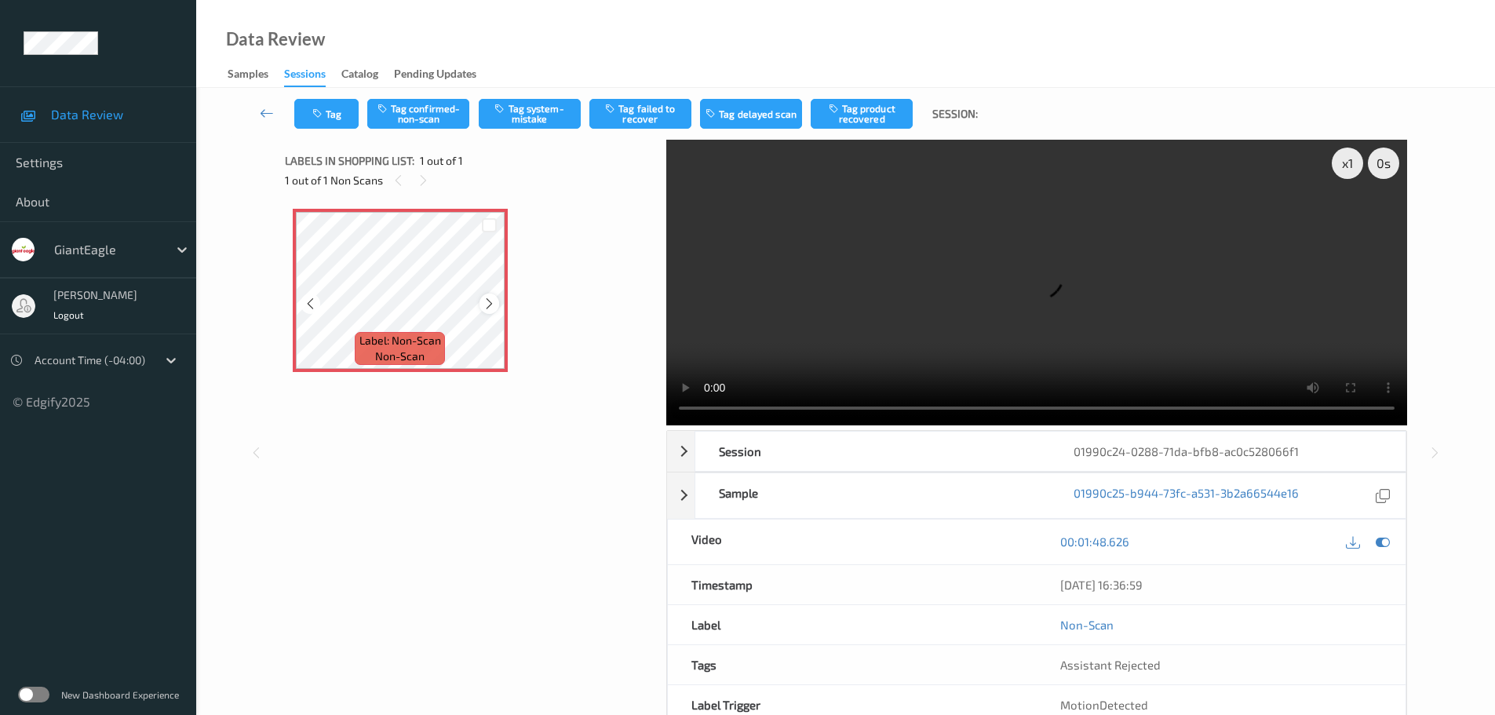
click at [486, 307] on icon at bounding box center [489, 304] width 13 height 14
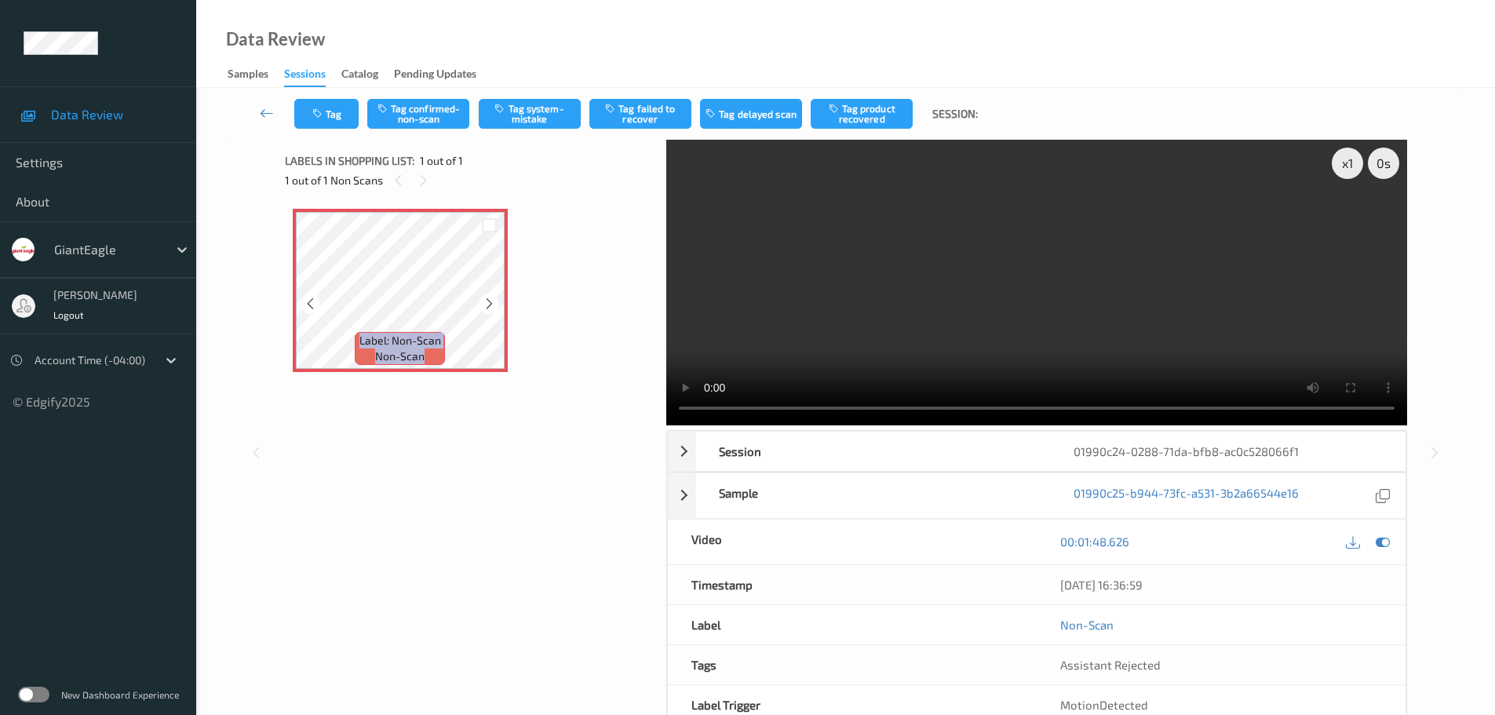
click at [486, 307] on icon at bounding box center [489, 304] width 13 height 14
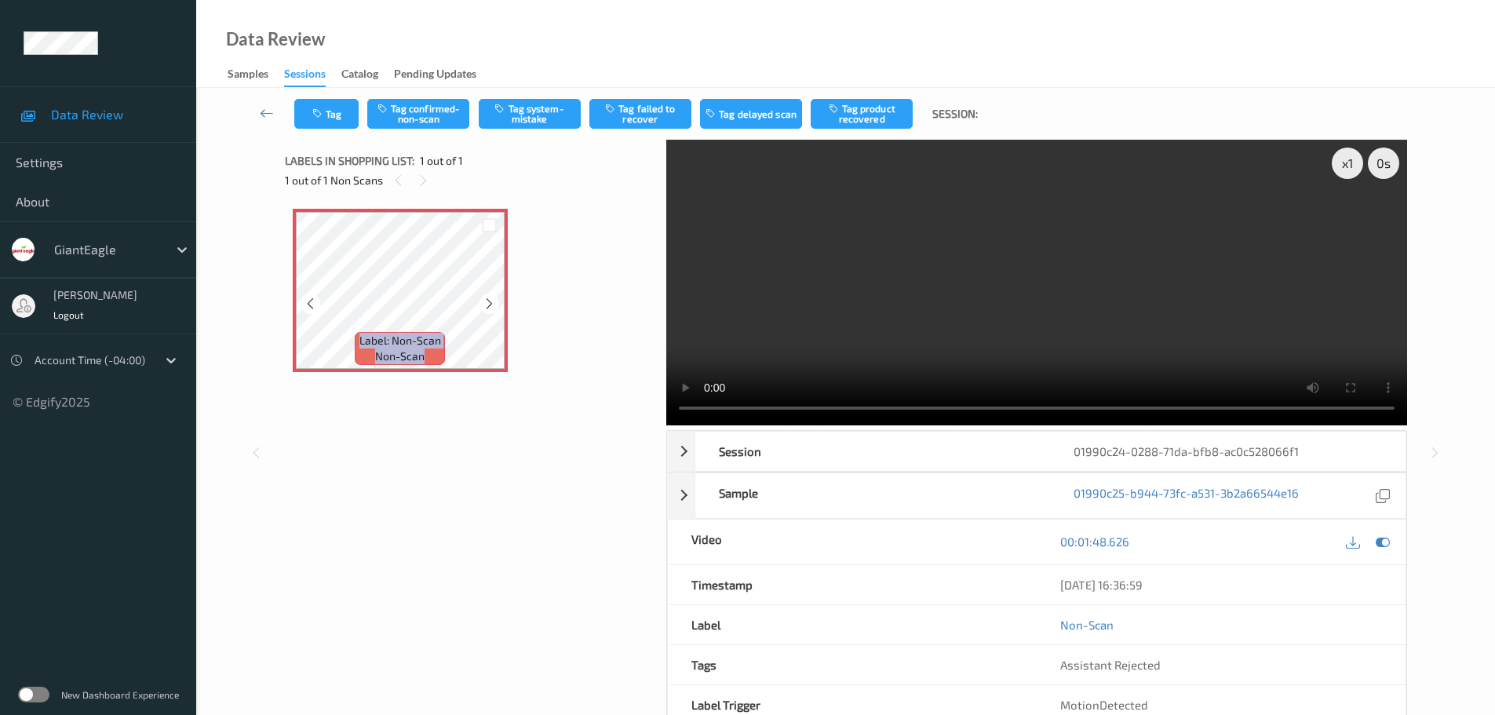
click at [486, 307] on icon at bounding box center [489, 304] width 13 height 14
click at [527, 117] on button "Tag system-mistake" at bounding box center [530, 114] width 102 height 30
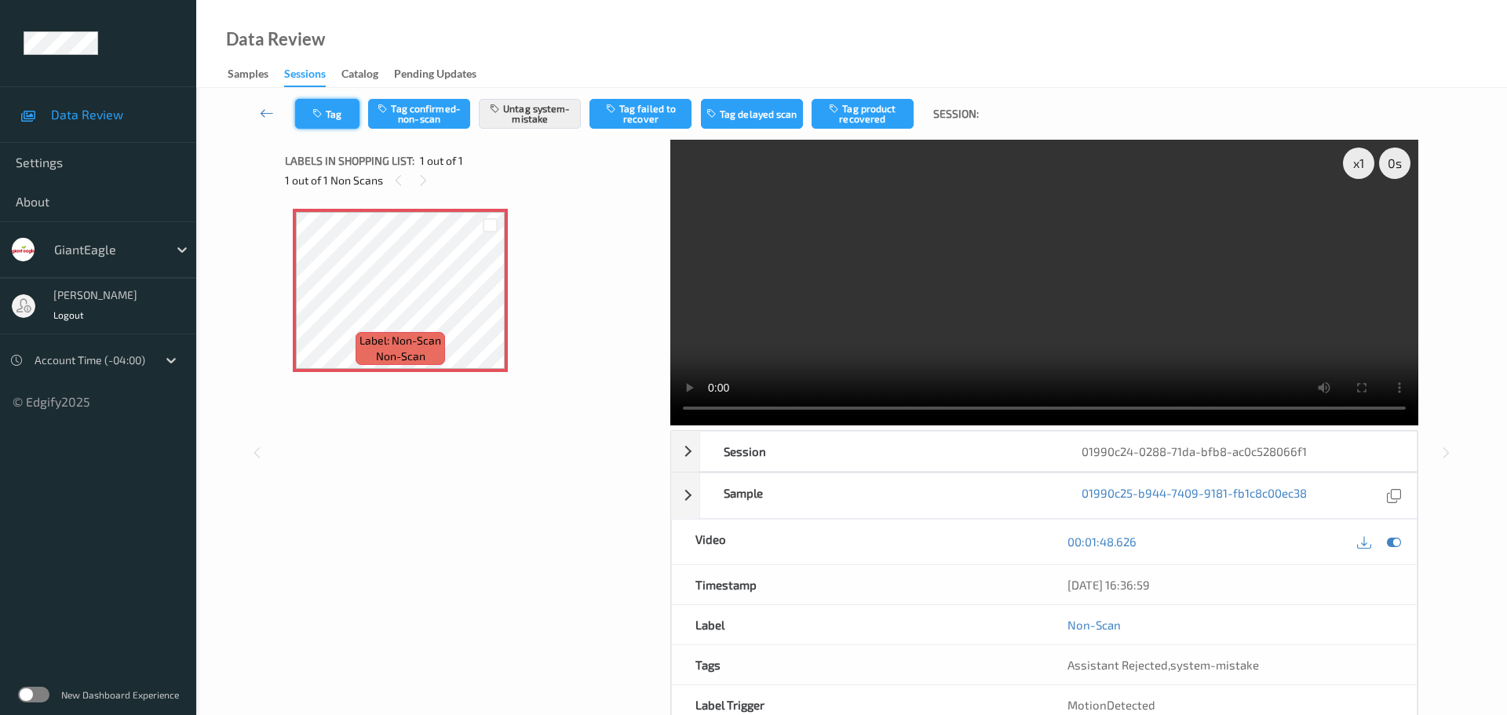
click at [324, 122] on button "Tag" at bounding box center [327, 114] width 64 height 30
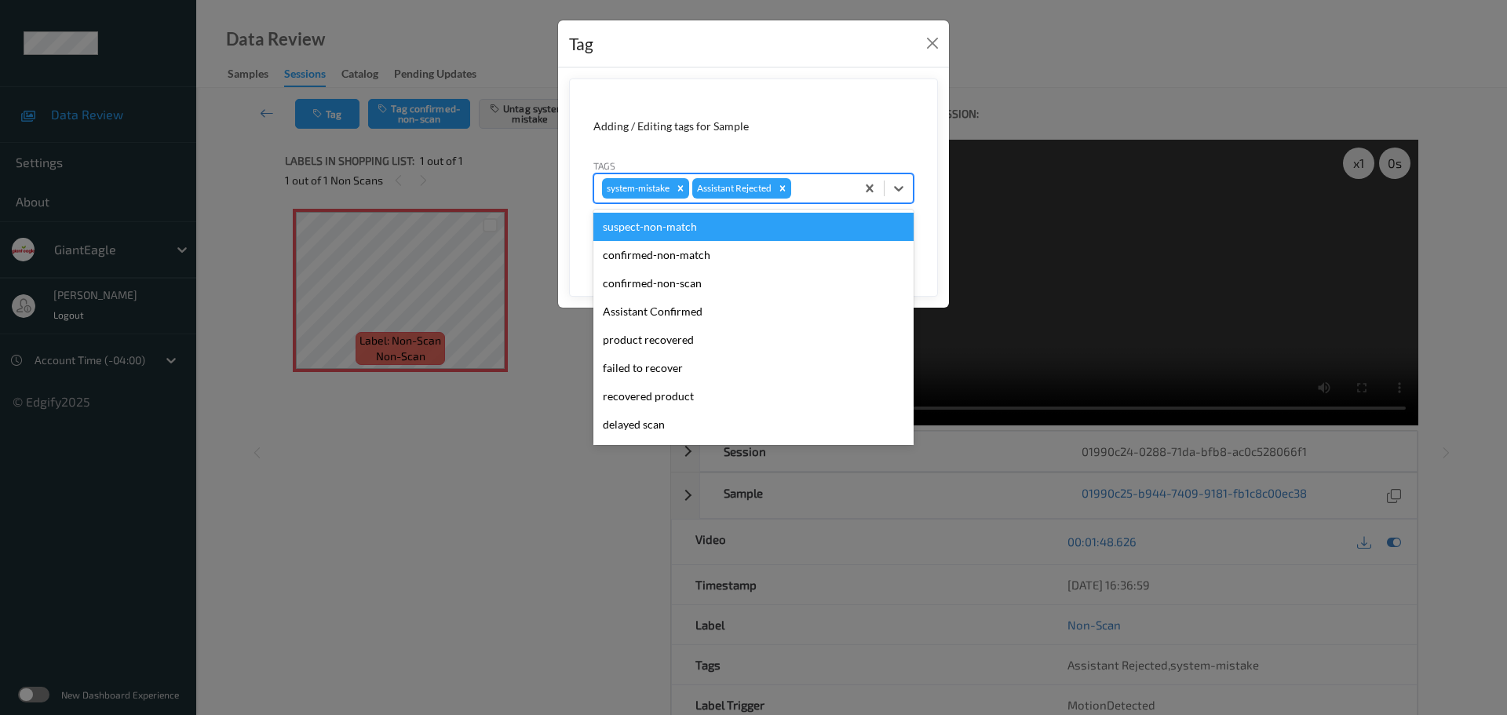
click at [812, 195] on div at bounding box center [820, 188] width 53 height 19
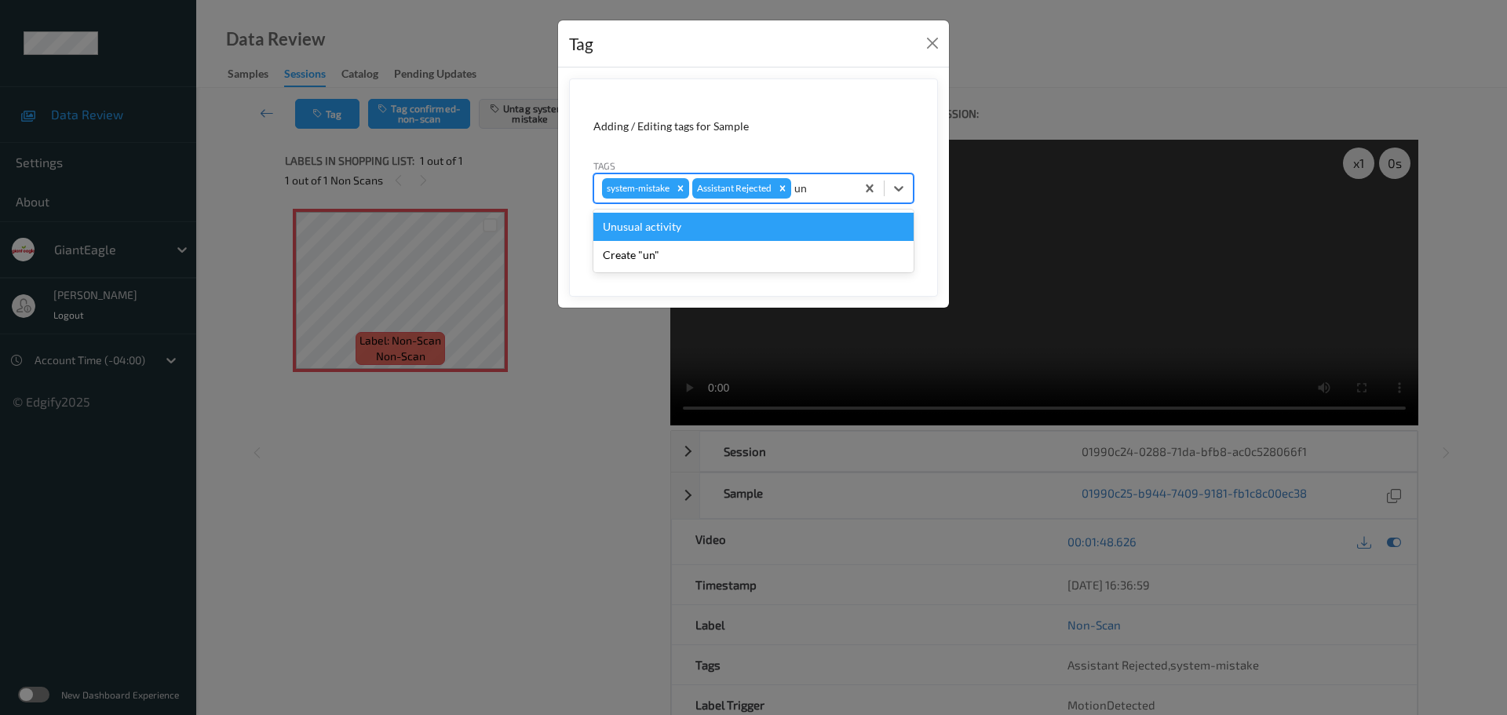
type input "unu"
click at [720, 216] on div "Unusual activity" at bounding box center [753, 227] width 320 height 28
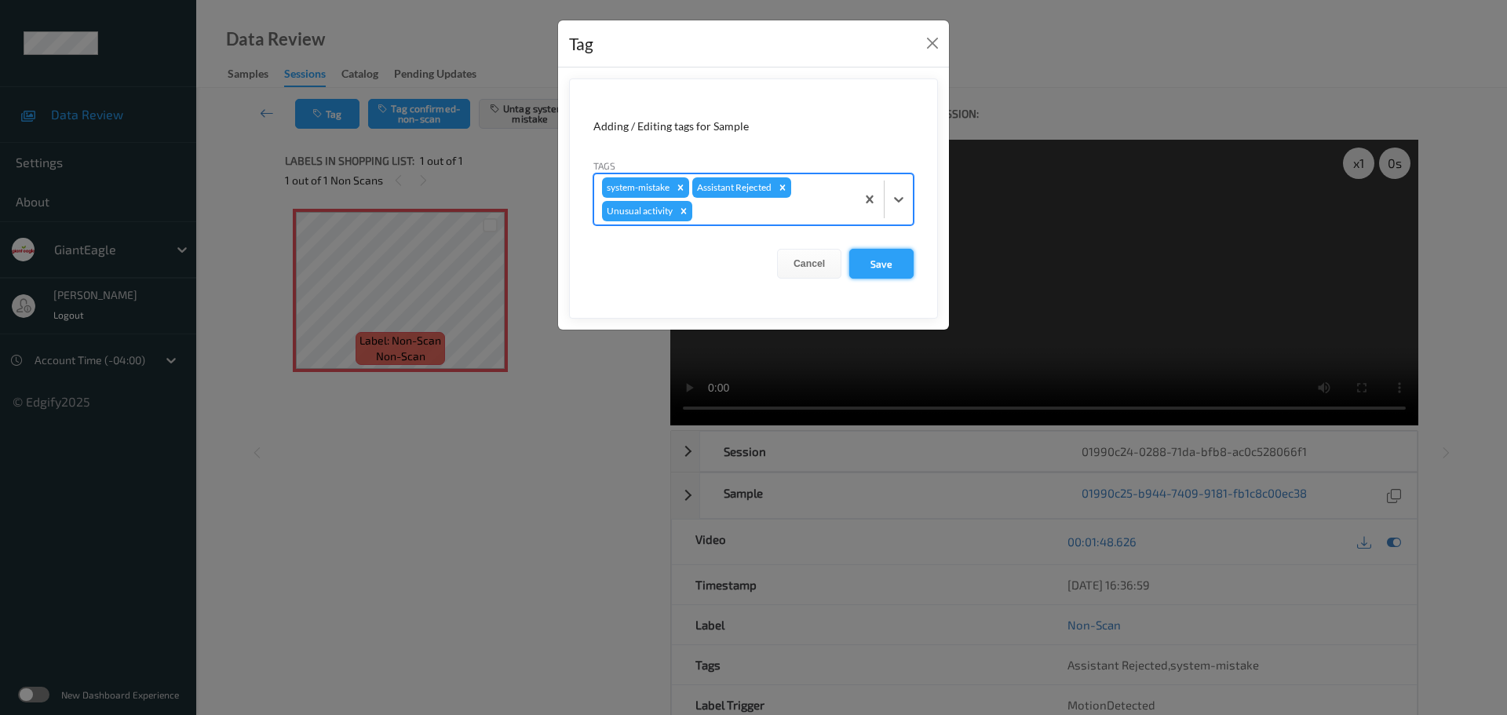
click at [868, 264] on button "Save" at bounding box center [881, 264] width 64 height 30
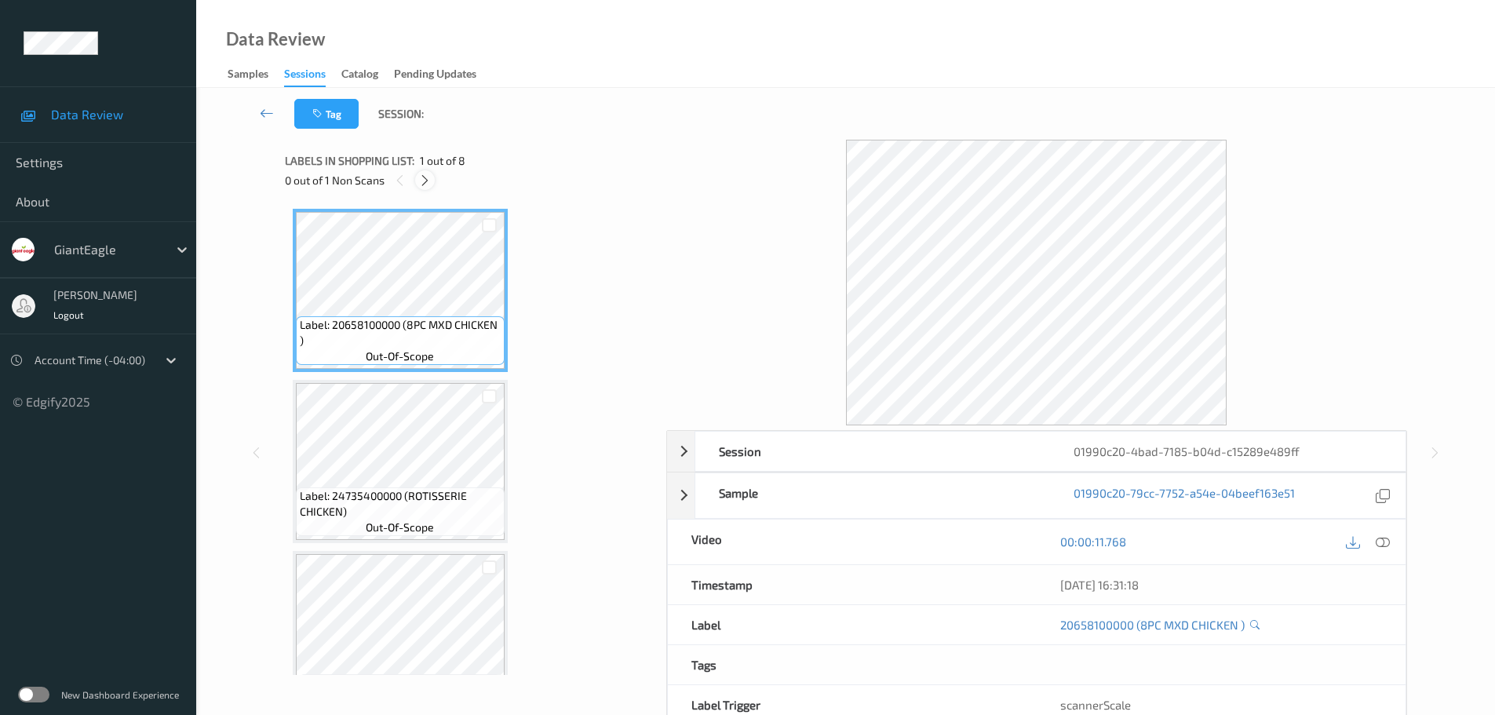
click at [425, 181] on icon at bounding box center [424, 180] width 13 height 14
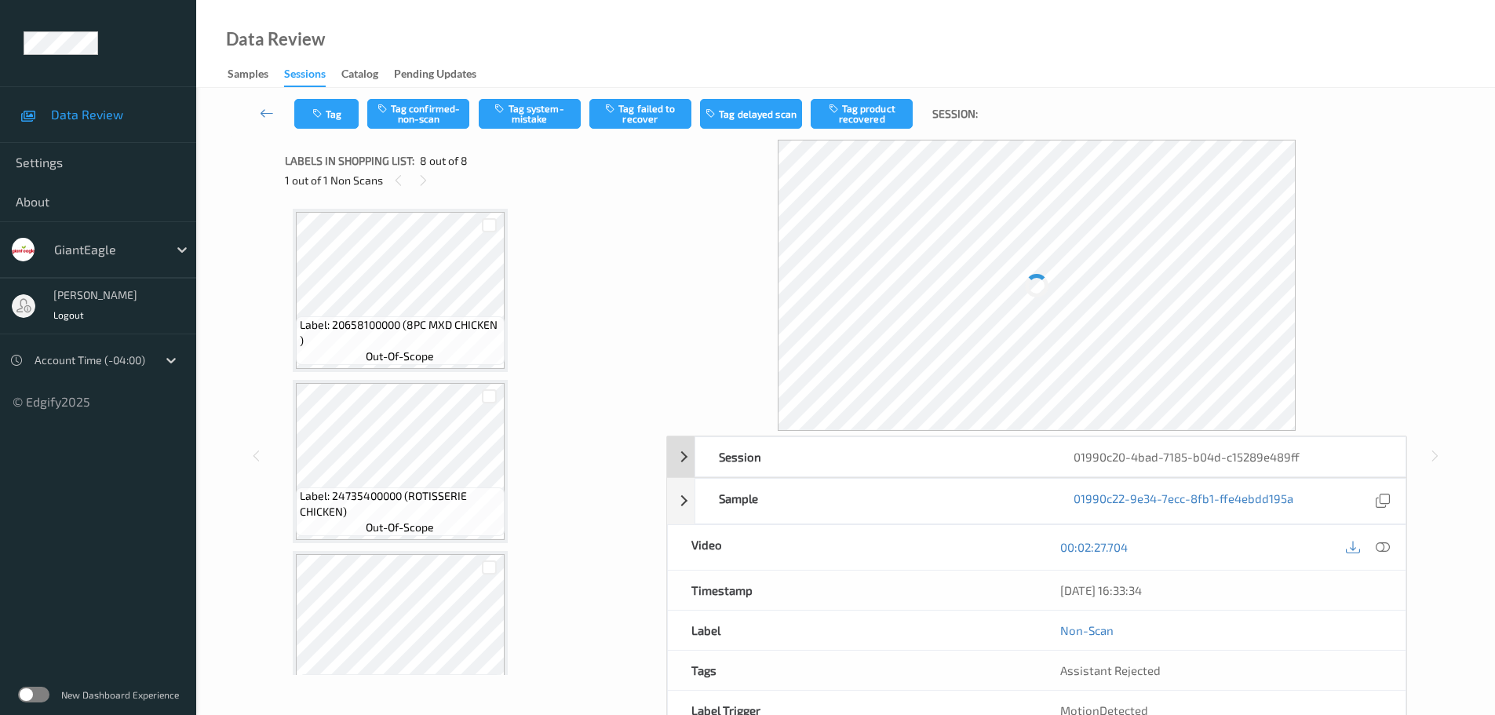
scroll to position [902, 0]
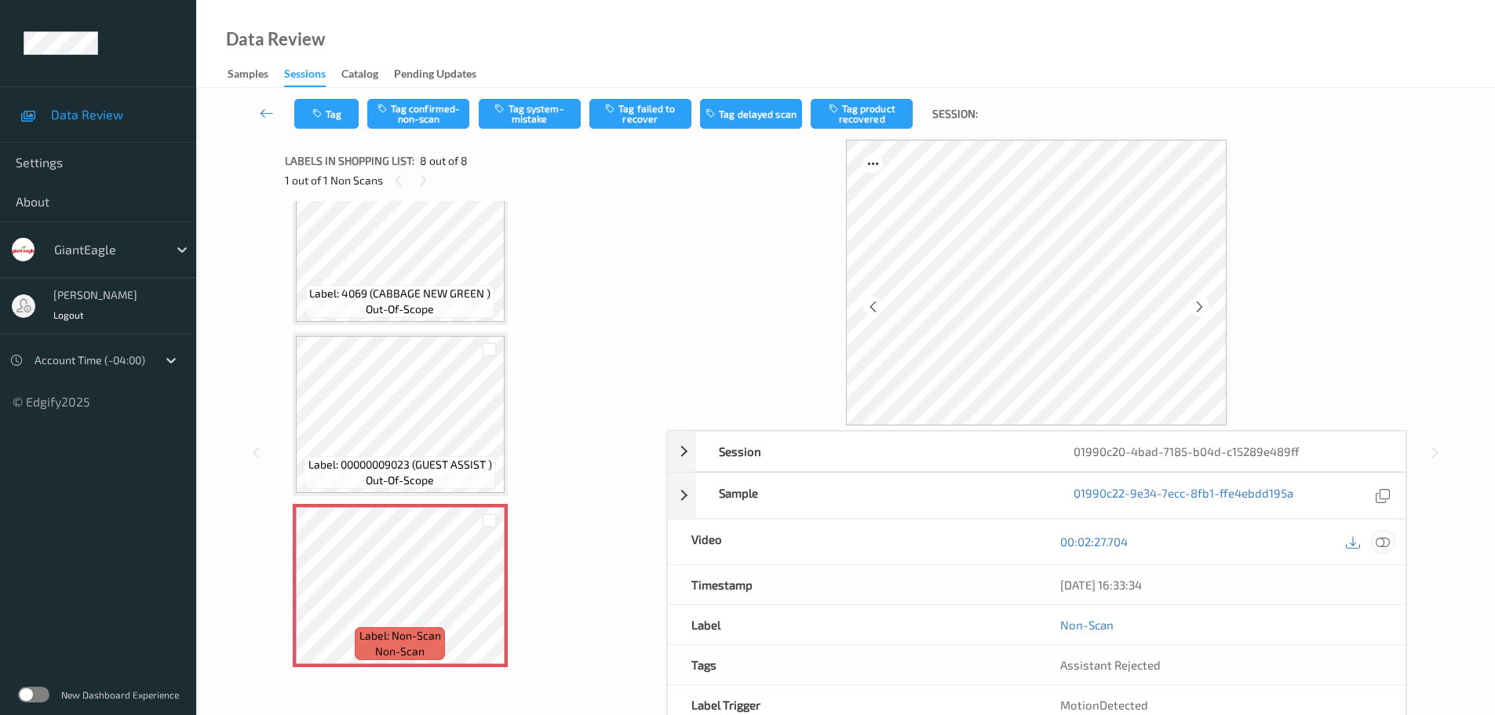
click at [1383, 546] on icon at bounding box center [1383, 541] width 14 height 14
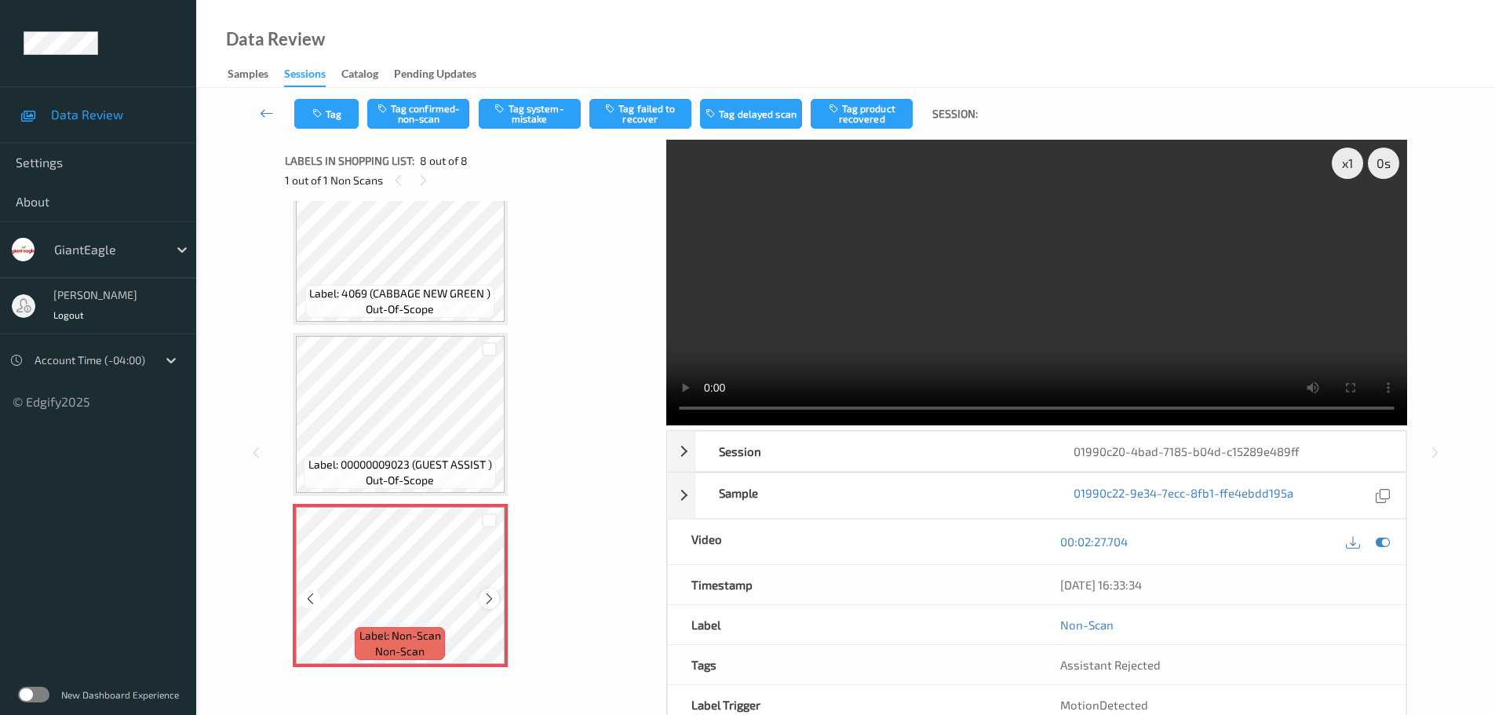
click at [485, 600] on icon at bounding box center [489, 599] width 13 height 14
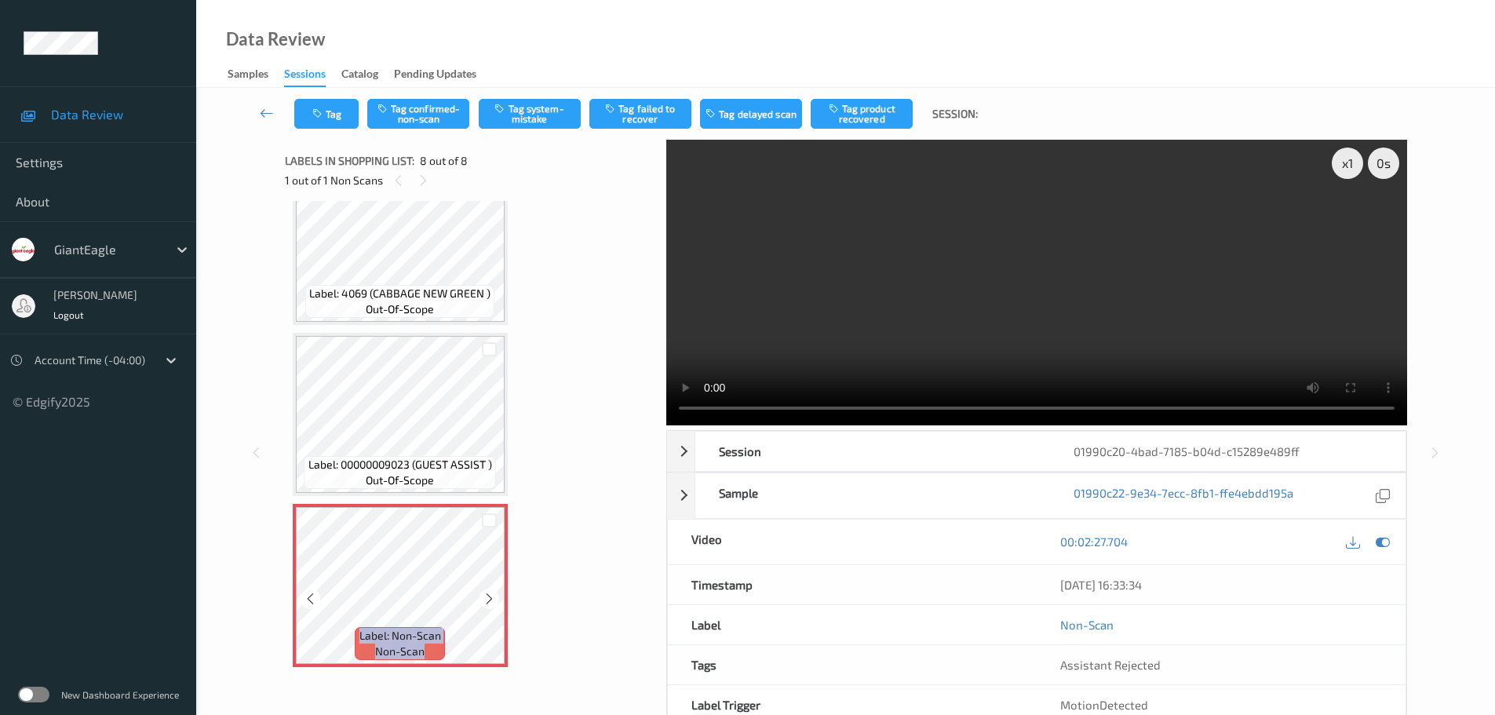
click at [485, 600] on icon at bounding box center [489, 599] width 13 height 14
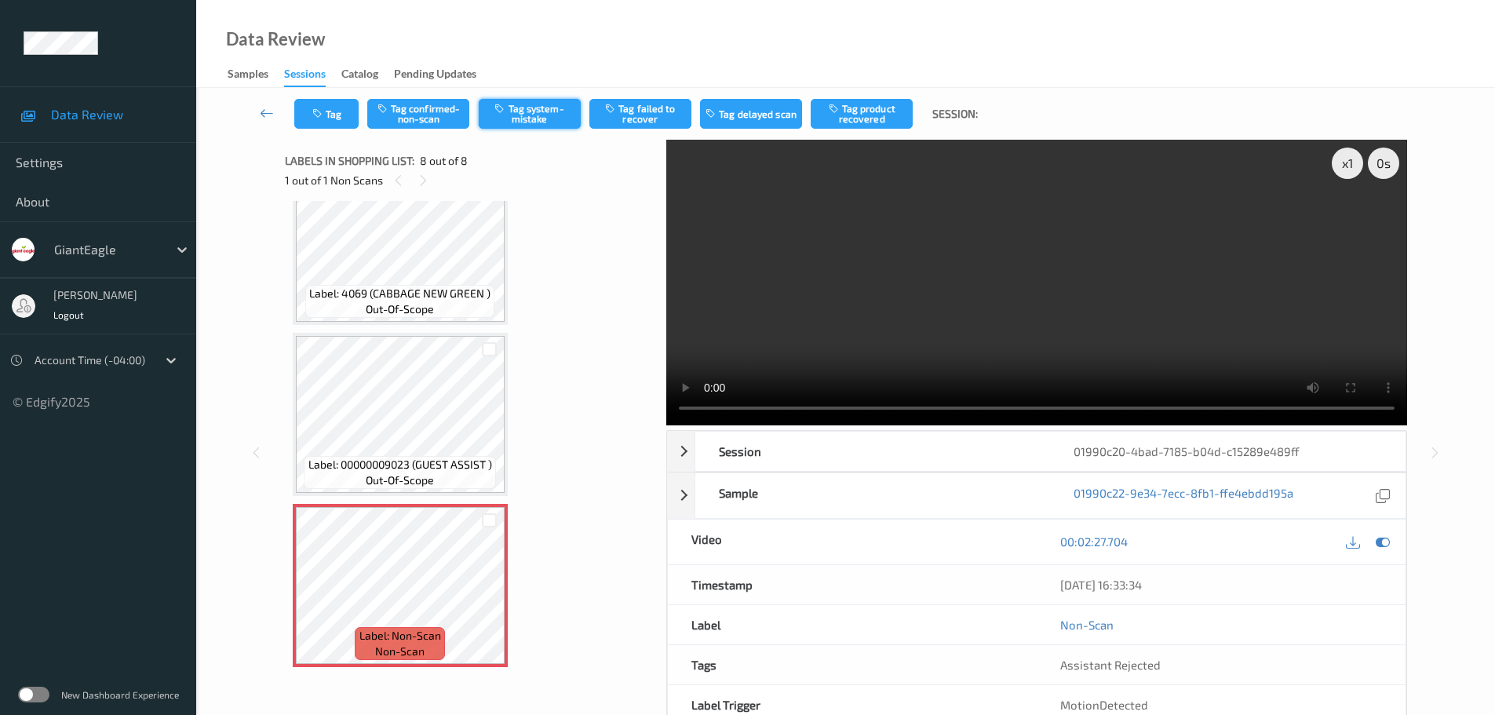
click at [501, 113] on icon "button" at bounding box center [500, 108] width 13 height 11
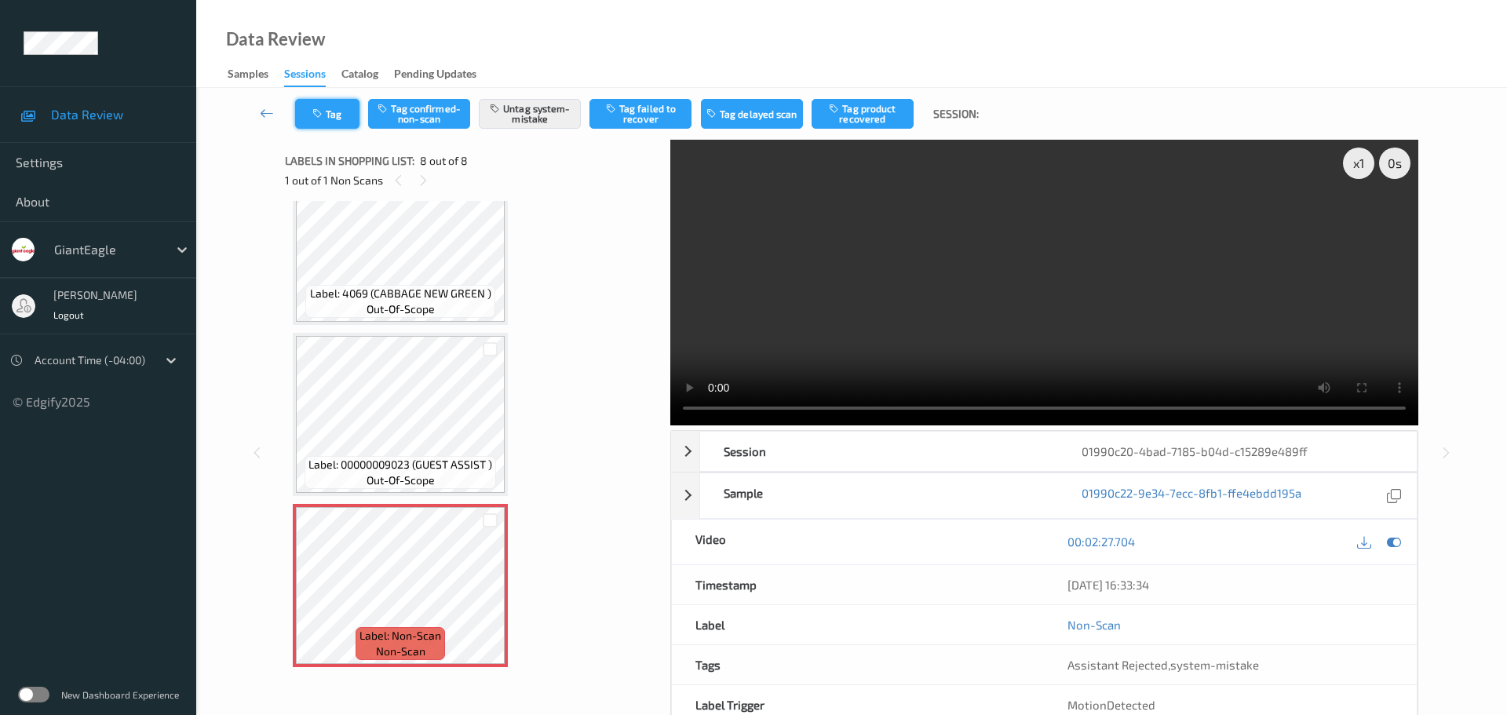
click at [333, 120] on button "Tag" at bounding box center [327, 114] width 64 height 30
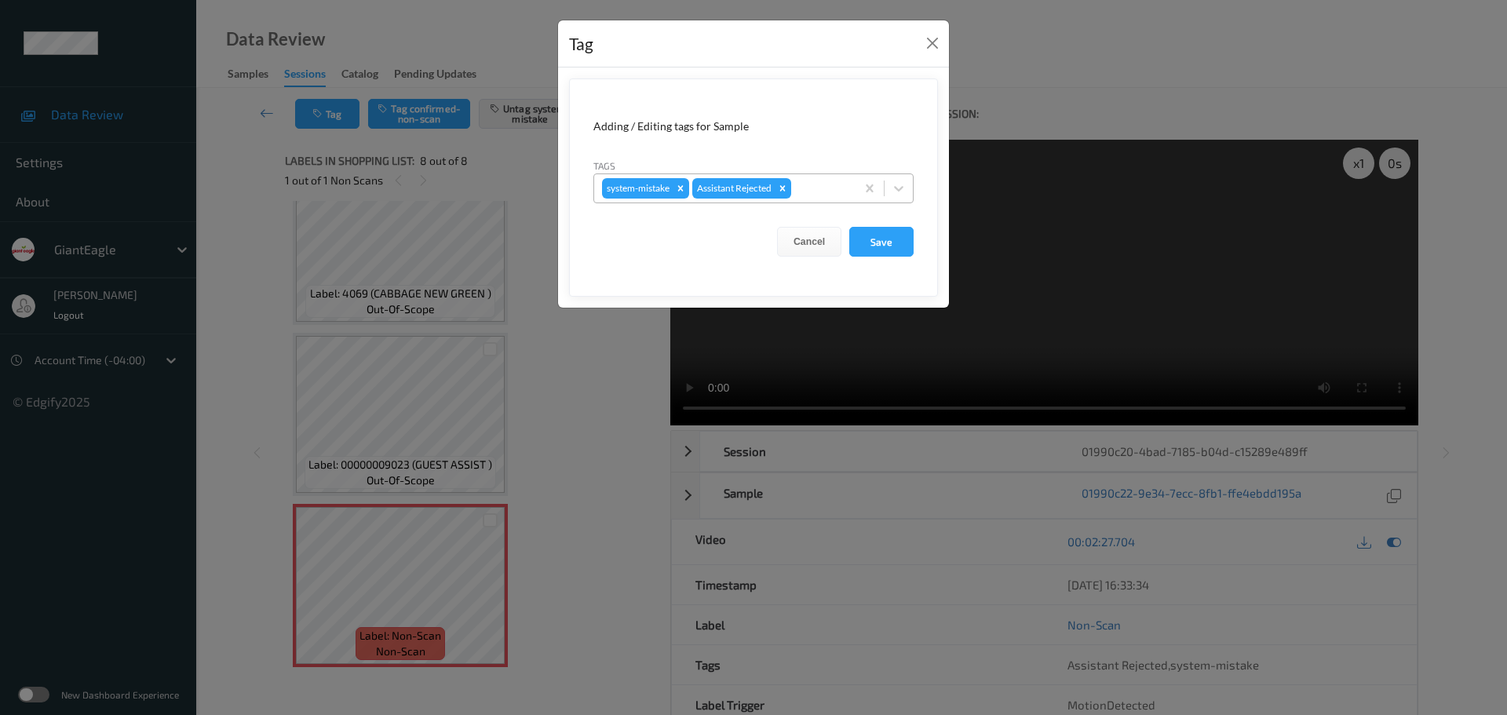
click at [841, 193] on div at bounding box center [820, 188] width 53 height 19
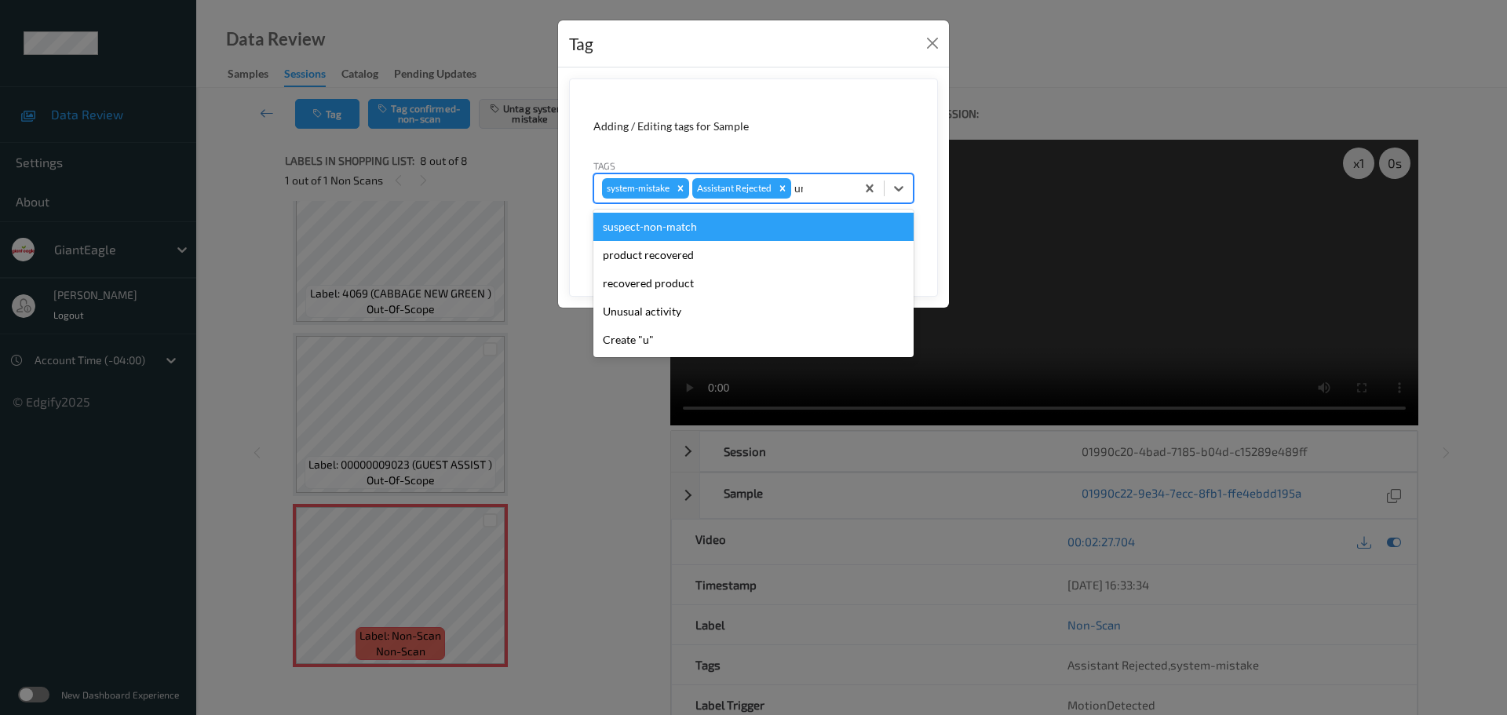
type input "unu"
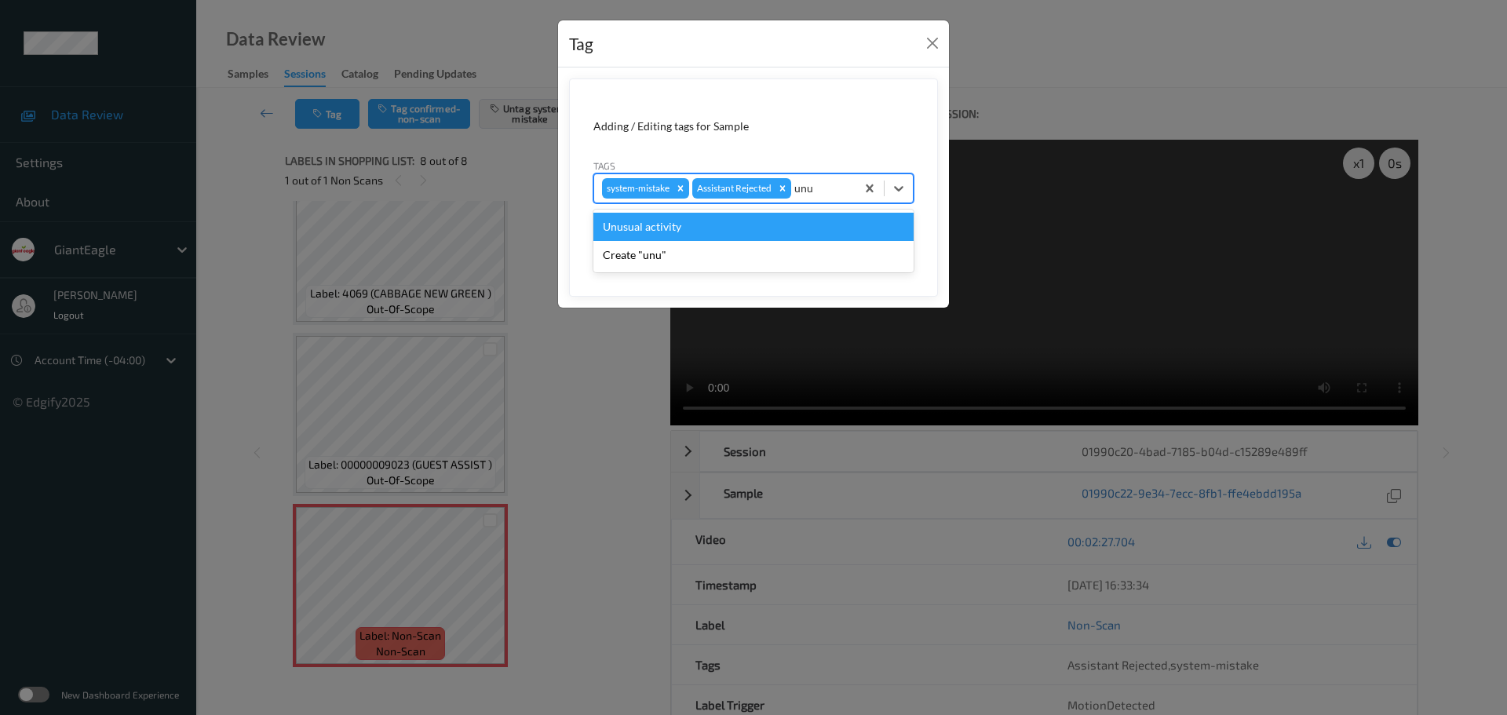
drag, startPoint x: 782, startPoint y: 223, endPoint x: 799, endPoint y: 229, distance: 17.6
click at [782, 224] on div "Unusual activity" at bounding box center [753, 227] width 320 height 28
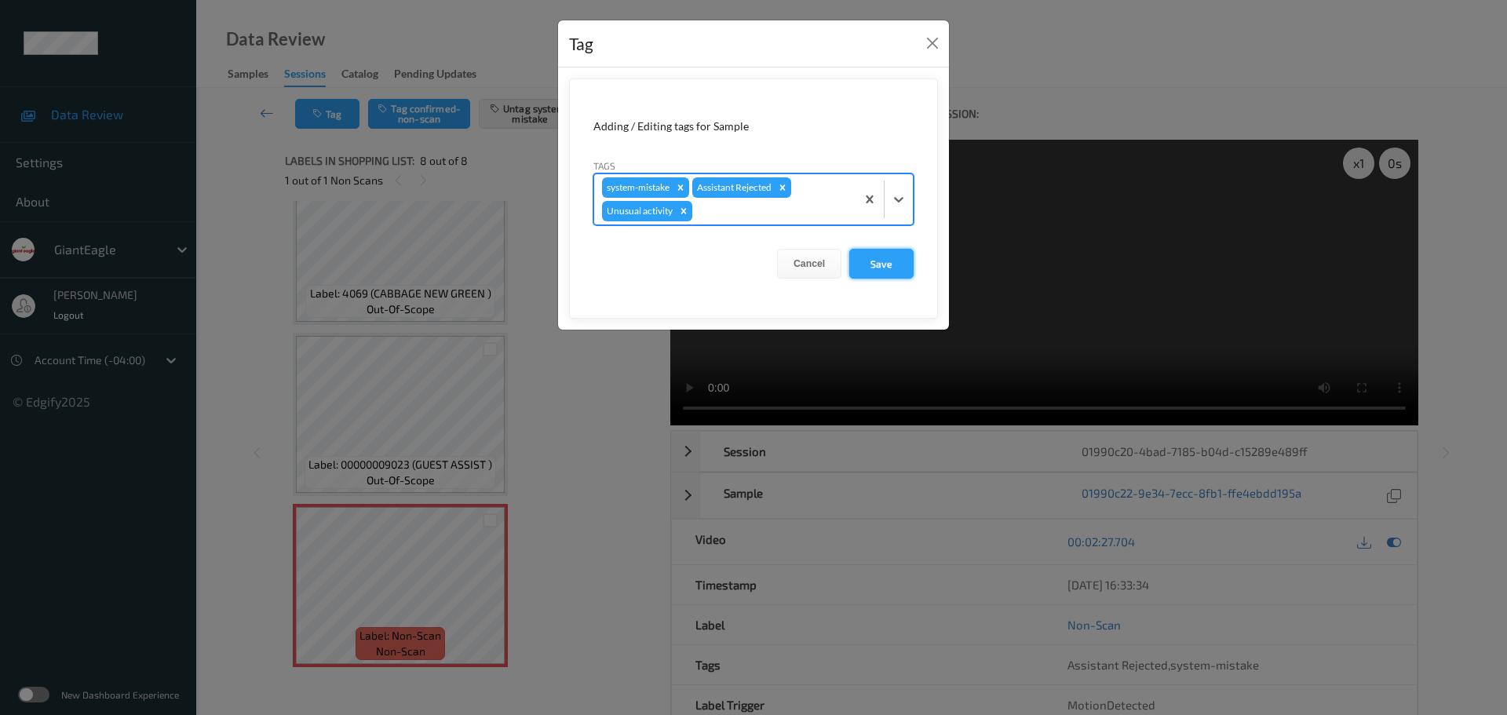
click at [877, 265] on button "Save" at bounding box center [881, 264] width 64 height 30
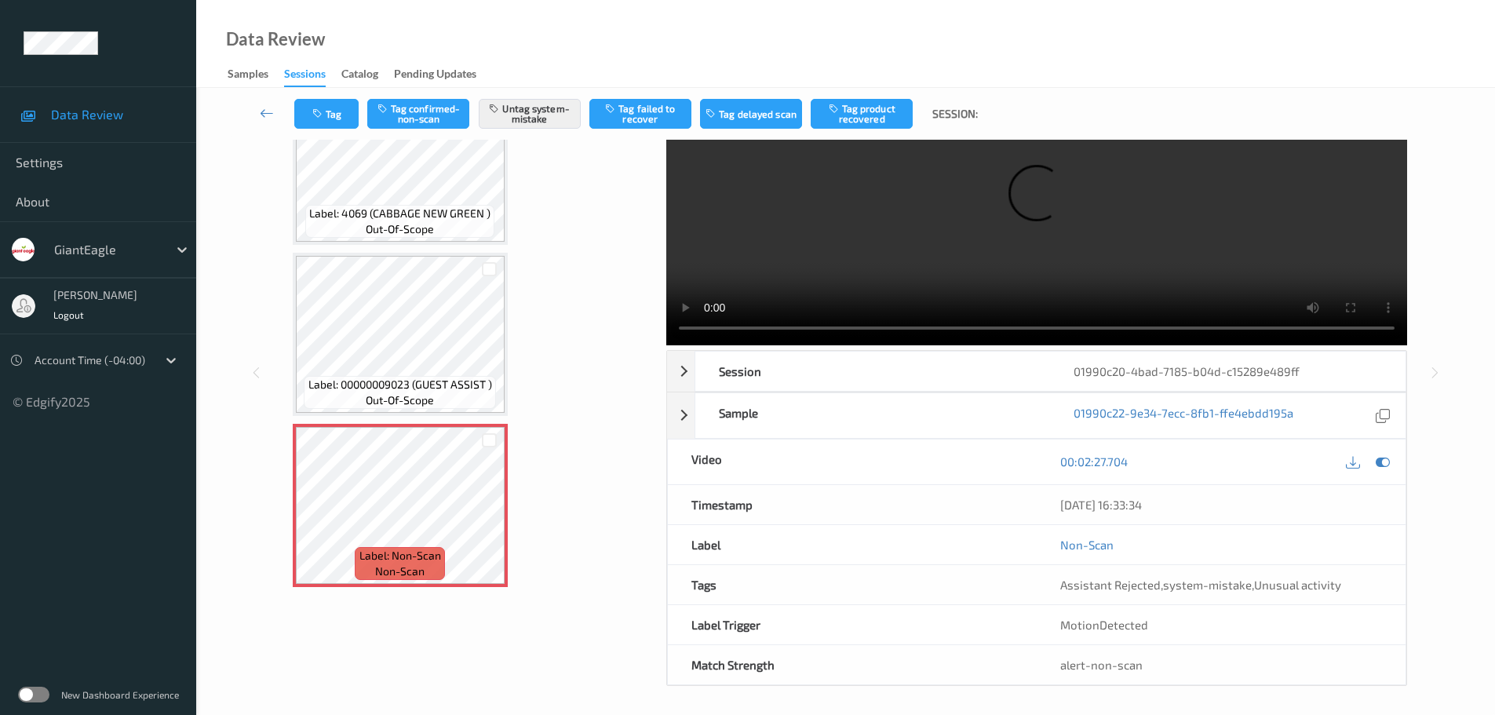
scroll to position [83, 0]
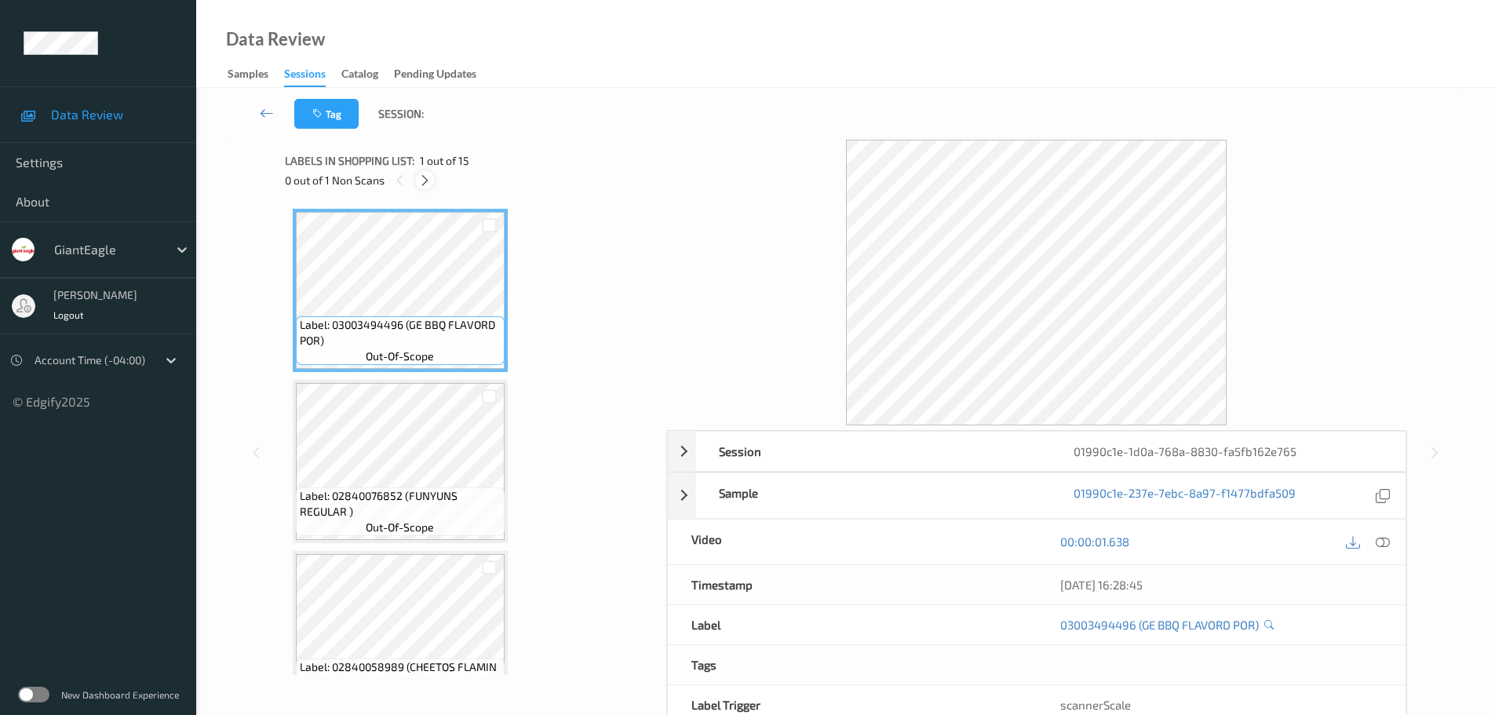
click at [428, 185] on icon at bounding box center [424, 180] width 13 height 14
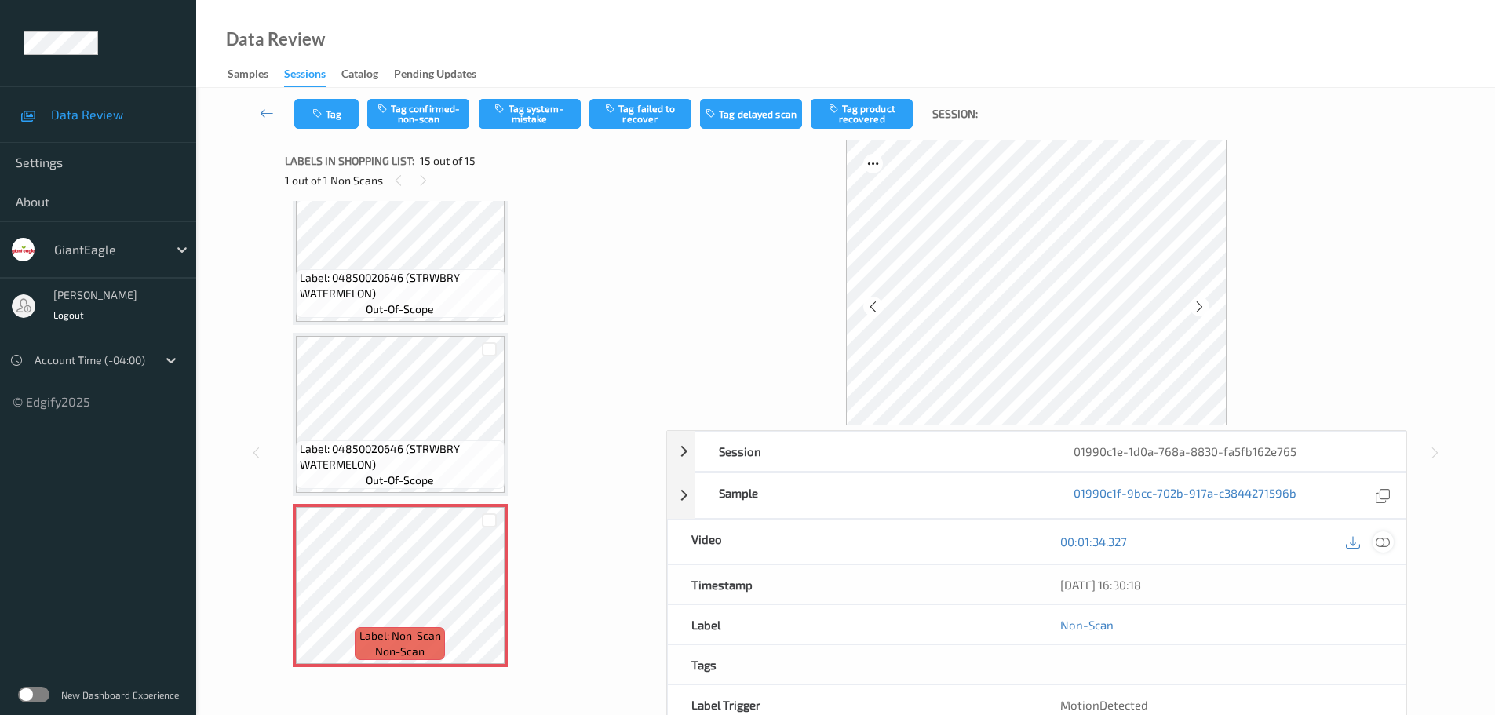
click at [1383, 539] on icon at bounding box center [1383, 541] width 14 height 14
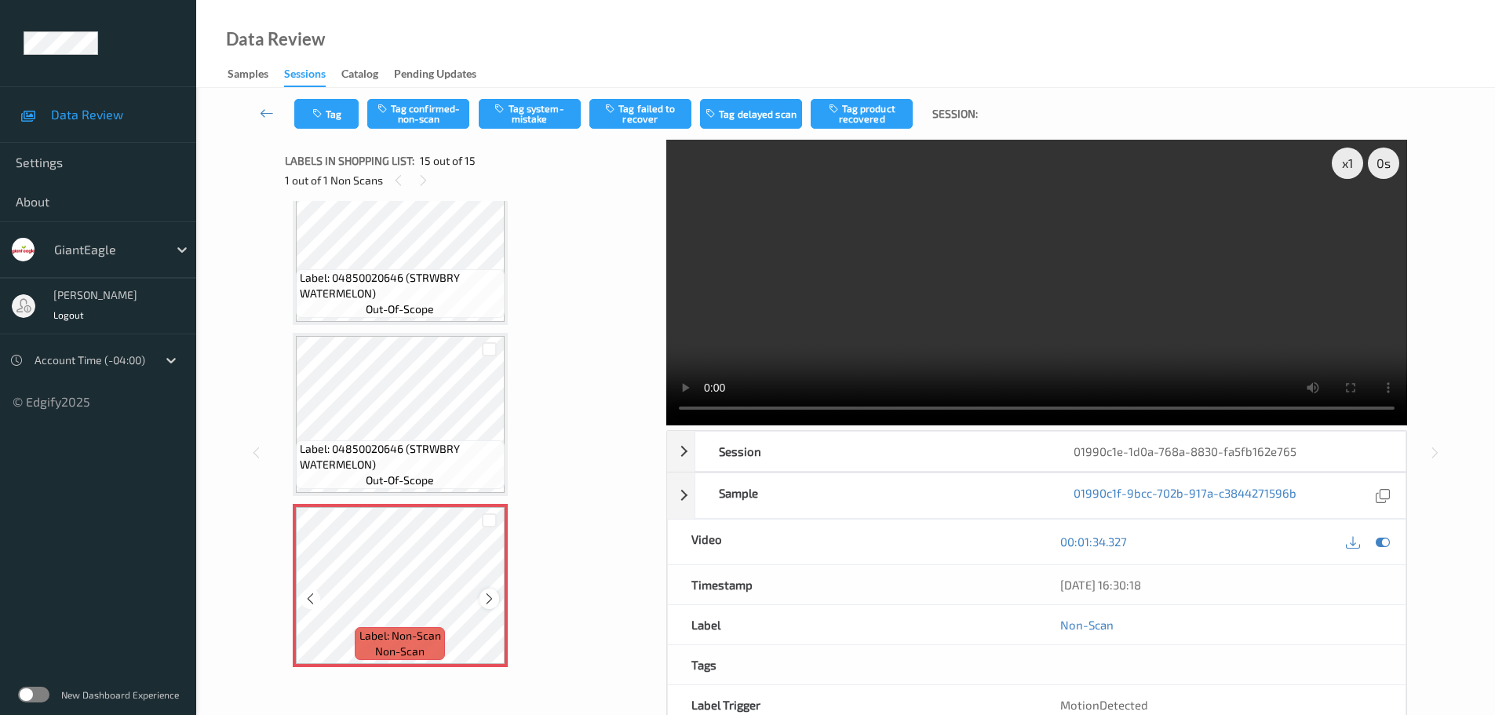
click at [484, 602] on icon at bounding box center [489, 599] width 13 height 14
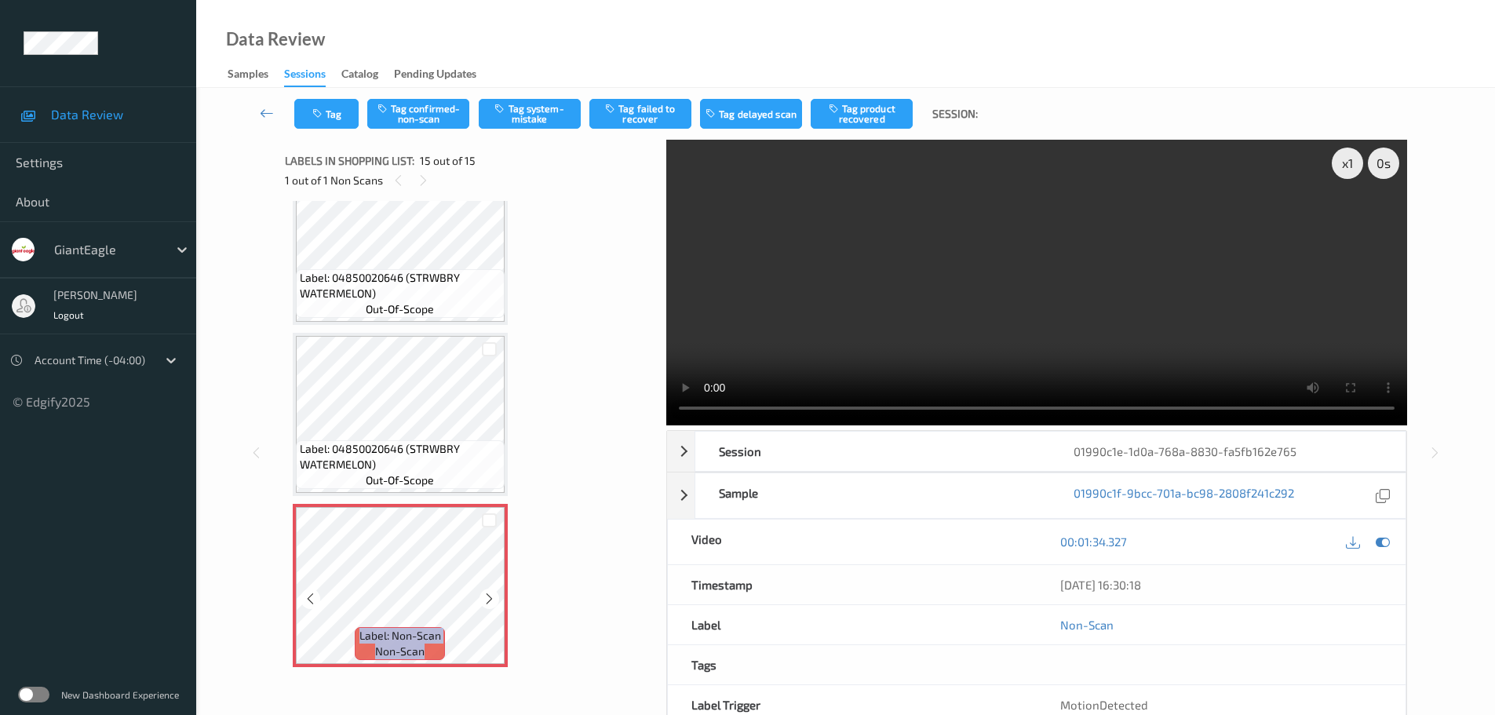
click at [484, 602] on icon at bounding box center [489, 599] width 13 height 14
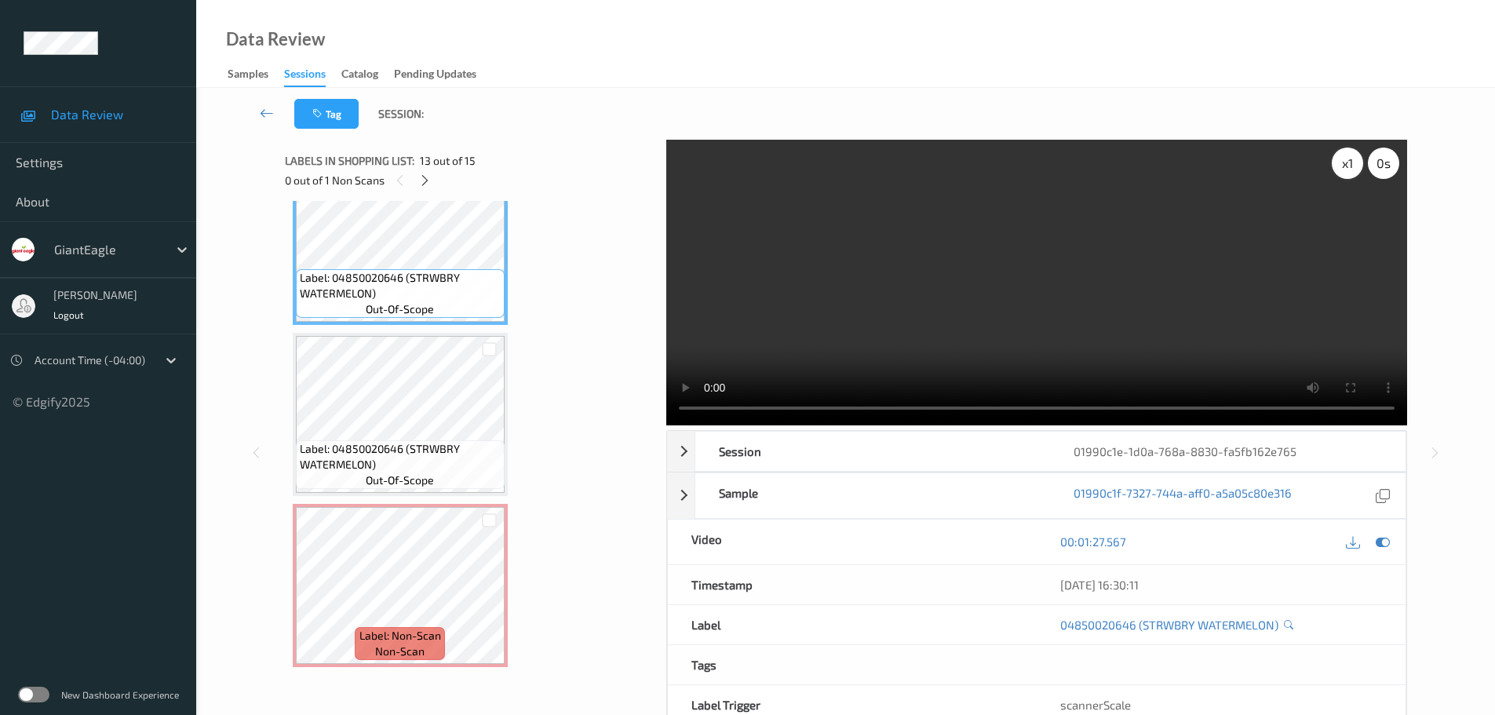
click at [1351, 162] on div "x 1" at bounding box center [1347, 163] width 31 height 31
click at [1351, 162] on div "x 2" at bounding box center [1347, 163] width 31 height 31
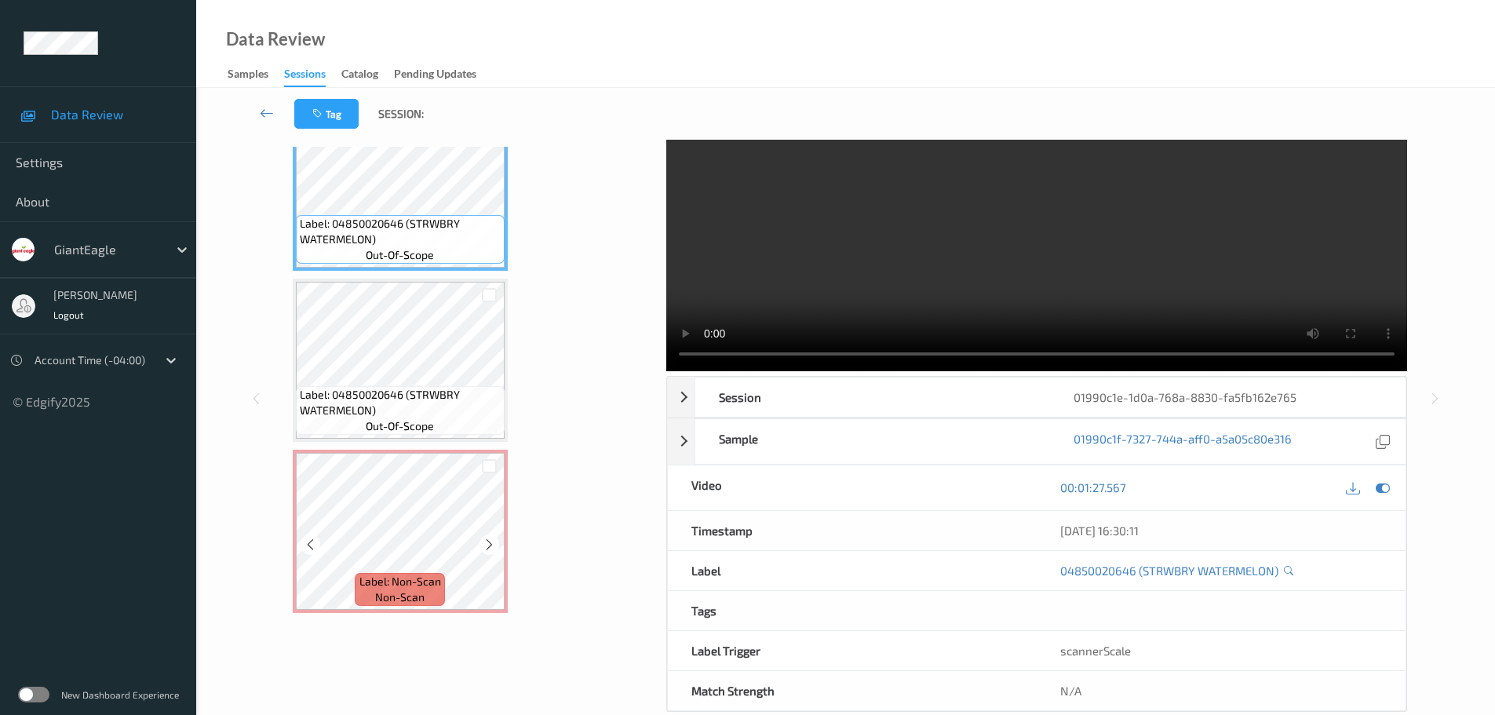
scroll to position [83, 0]
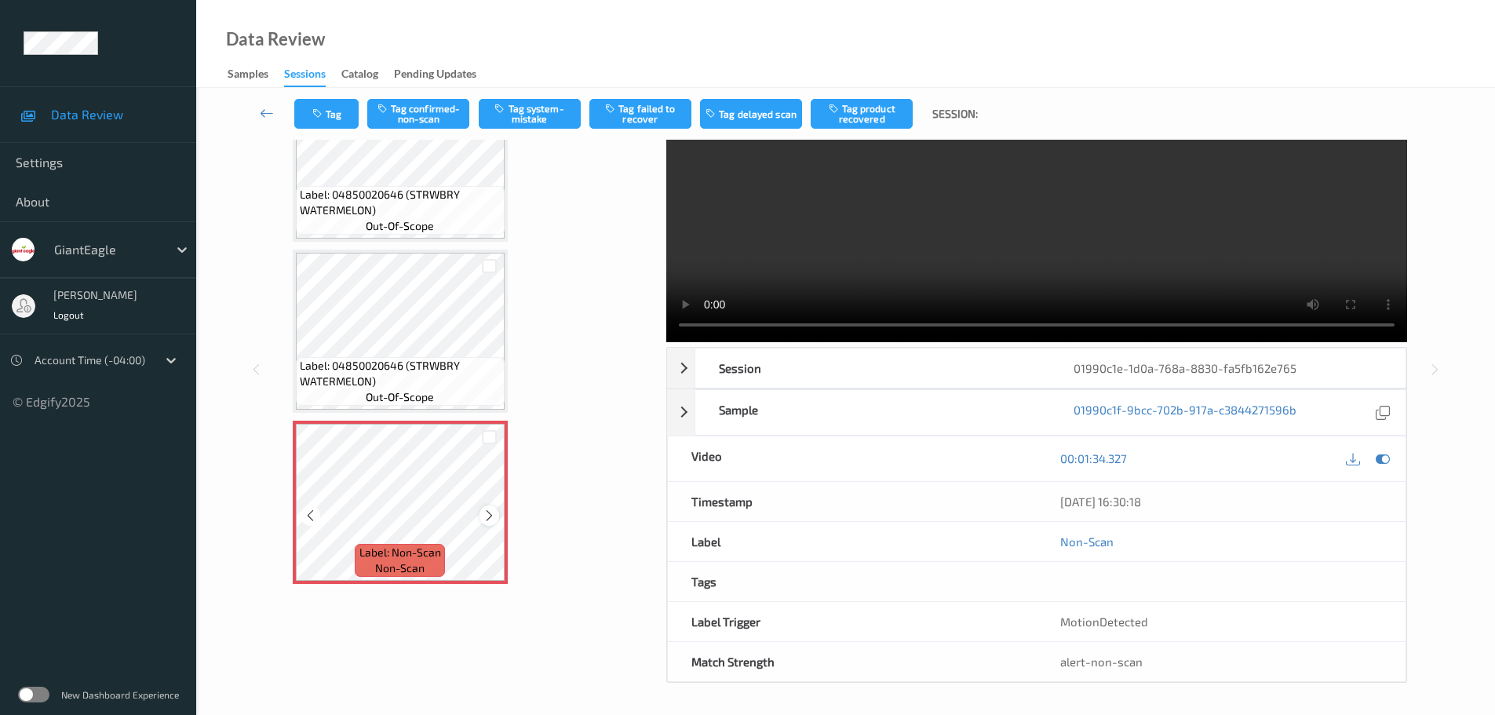
click at [490, 517] on icon at bounding box center [489, 516] width 13 height 14
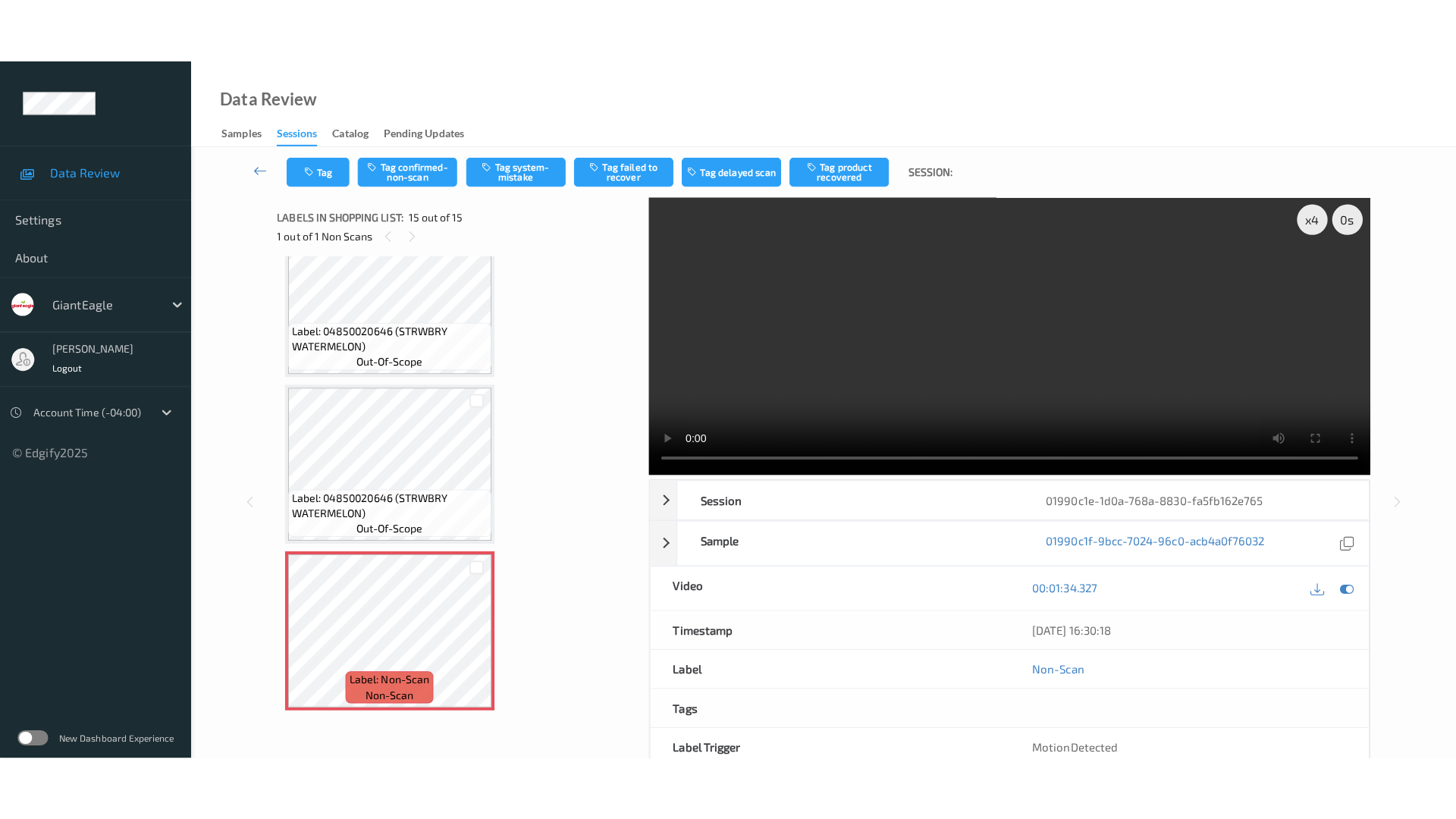
scroll to position [0, 0]
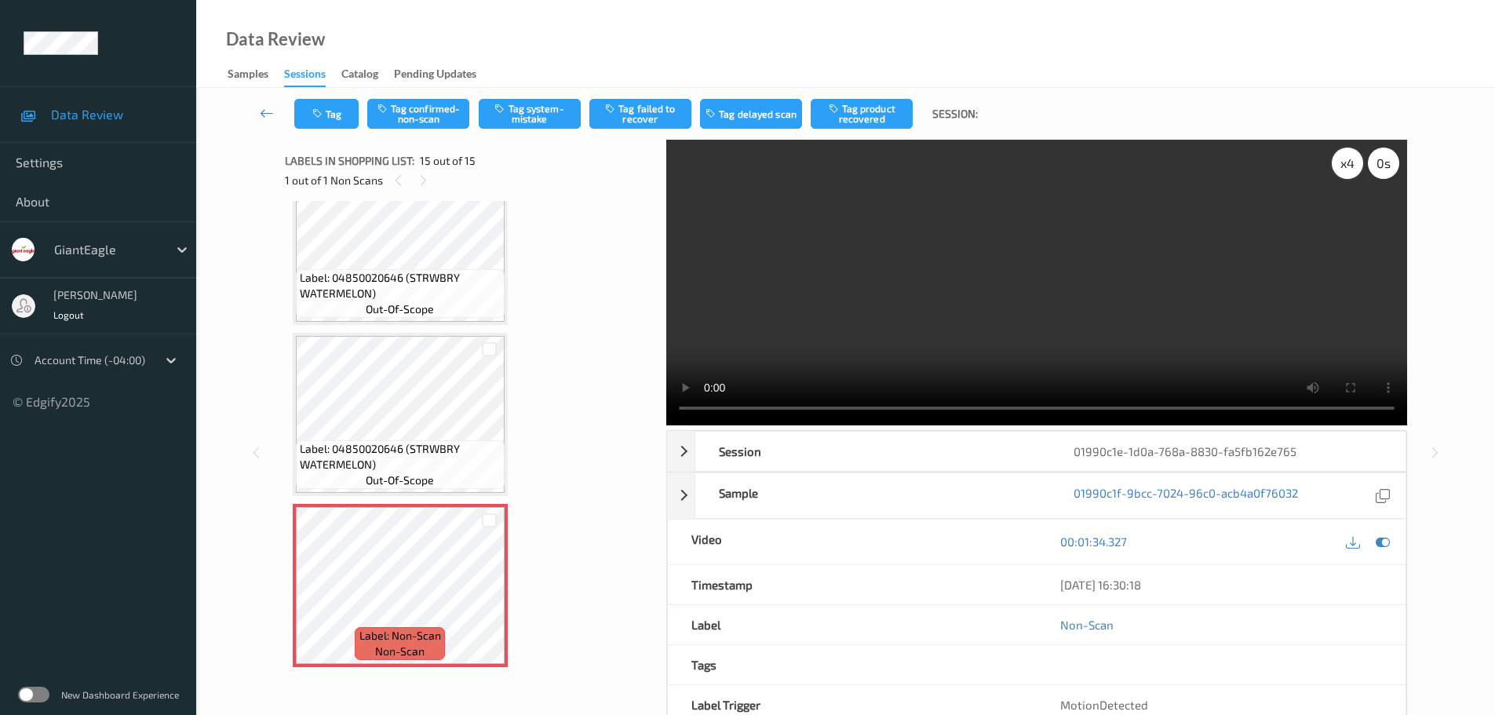
click at [1338, 170] on div "x 4" at bounding box center [1347, 163] width 31 height 31
click at [1340, 166] on div "x 8" at bounding box center [1347, 163] width 31 height 31
click at [1341, 166] on div "x 1" at bounding box center [1347, 163] width 31 height 31
click at [1341, 166] on div "x 2" at bounding box center [1347, 163] width 31 height 31
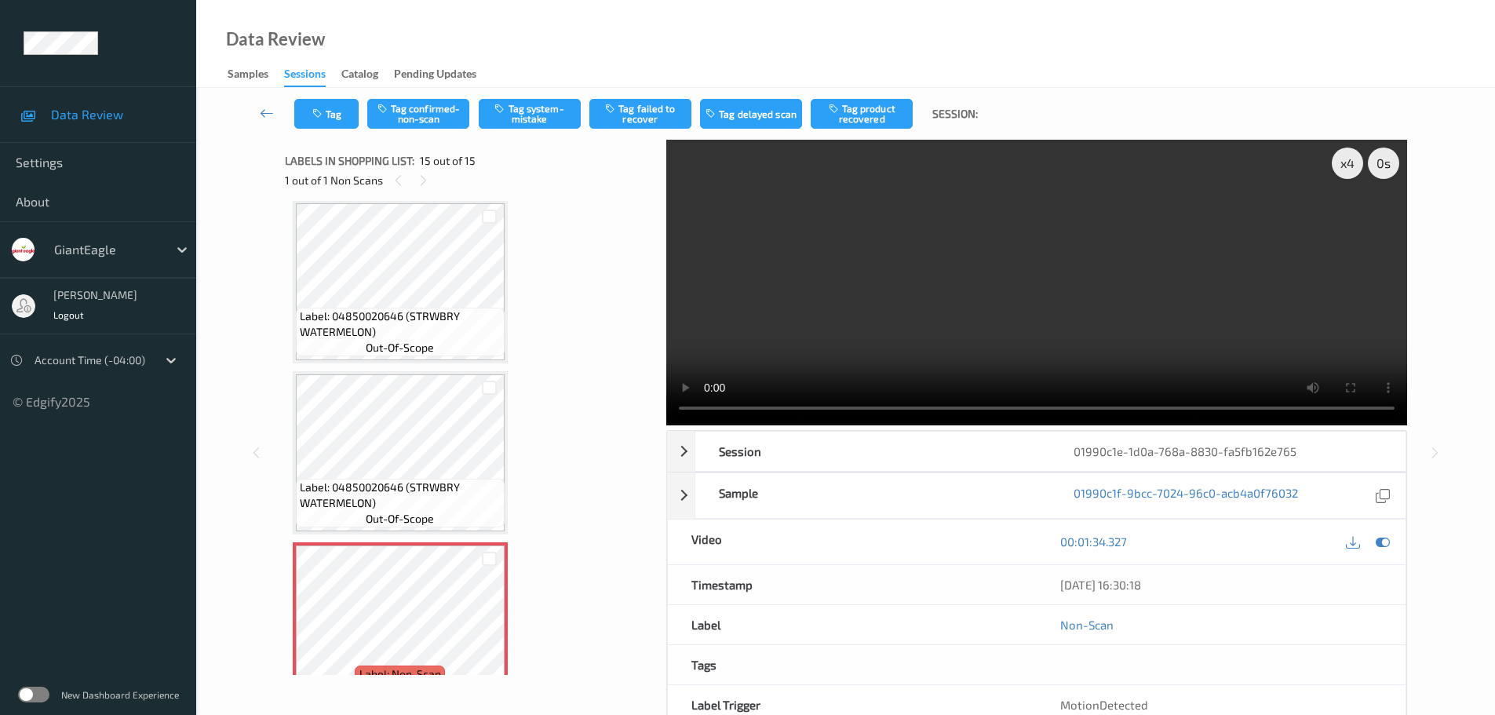
scroll to position [2100, 0]
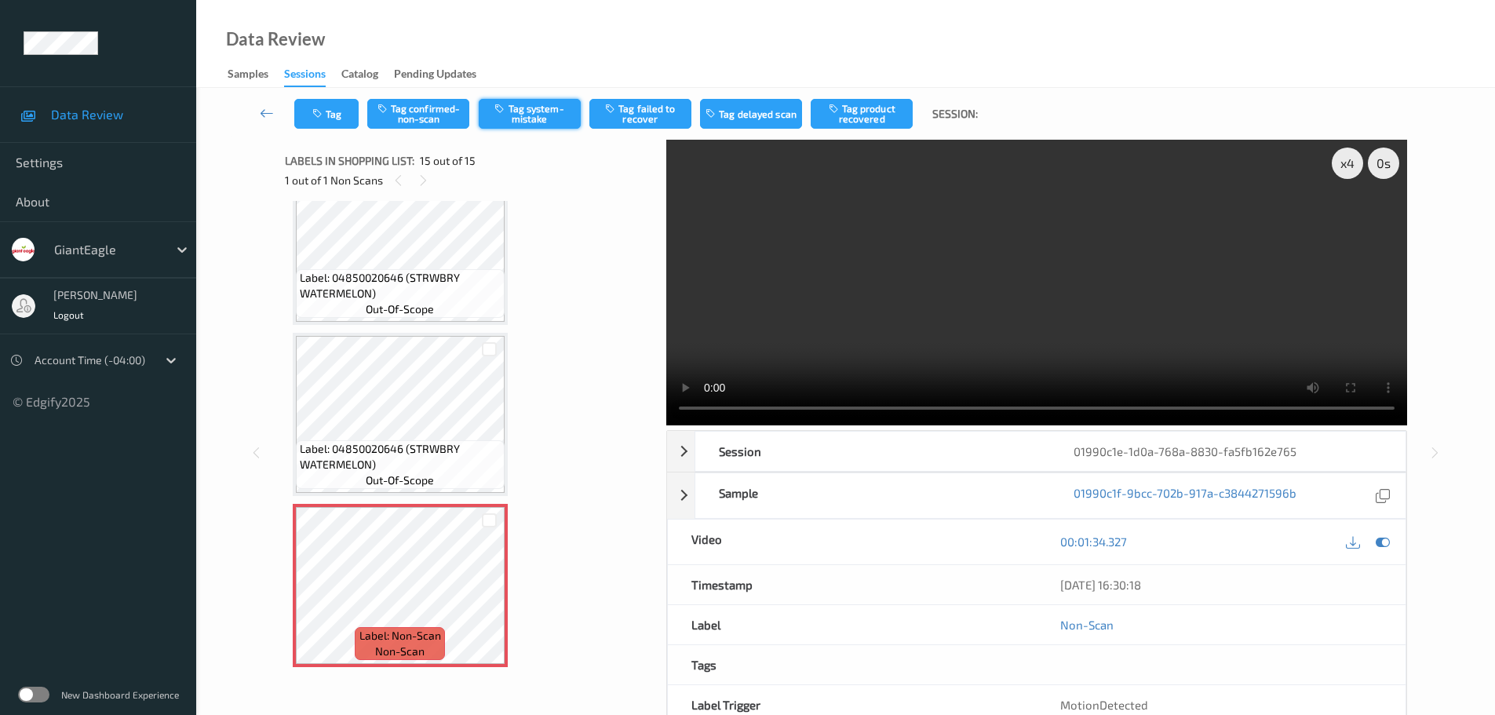
click at [543, 100] on button "Tag system-mistake" at bounding box center [530, 114] width 102 height 30
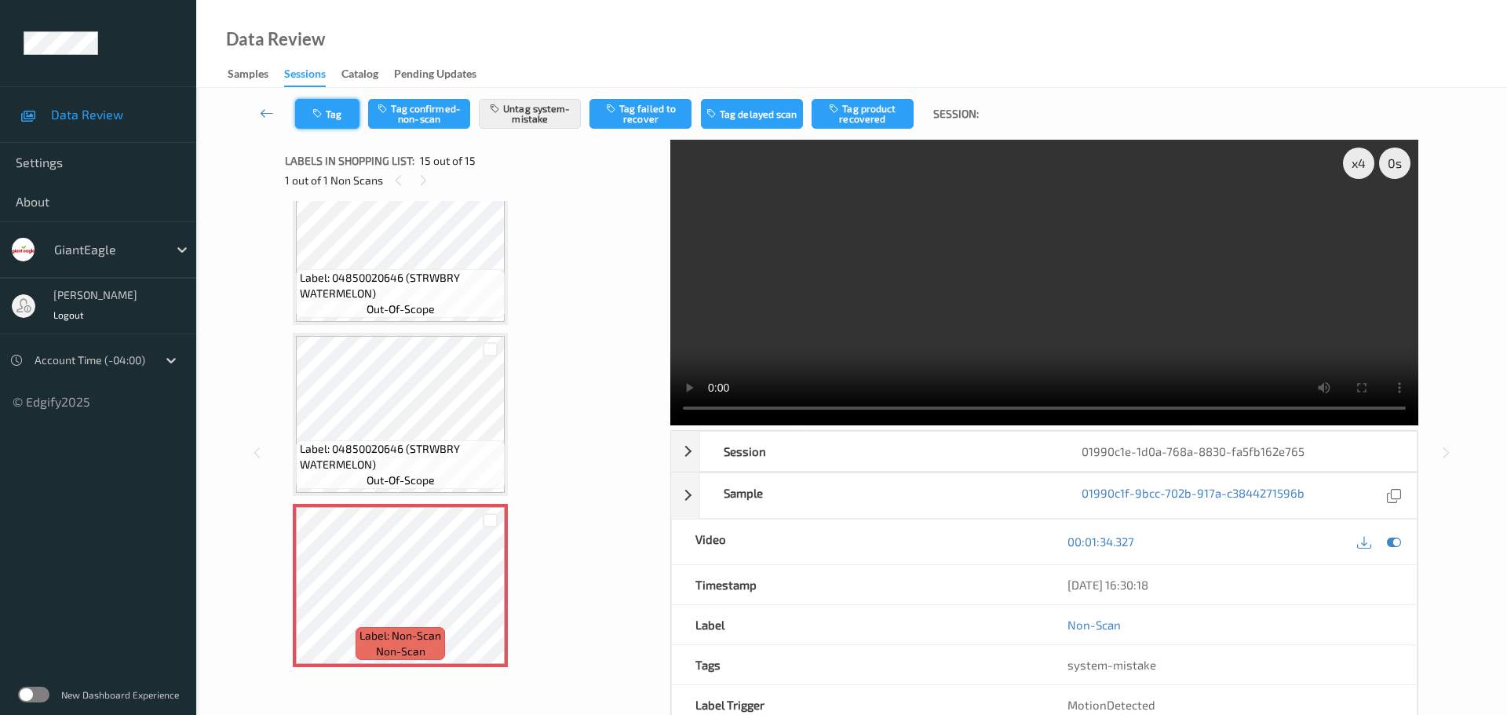
click at [327, 112] on button "Tag" at bounding box center [327, 114] width 64 height 30
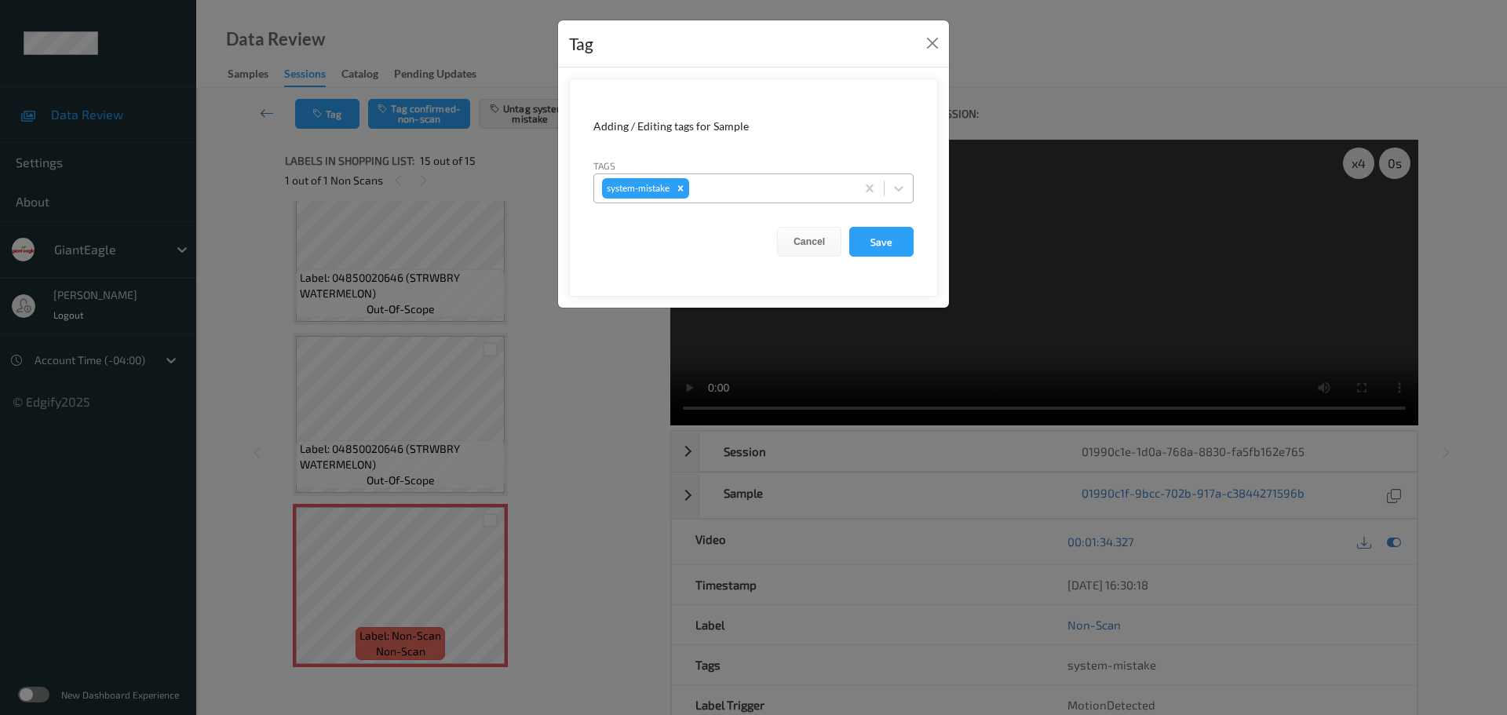
click at [762, 193] on div at bounding box center [769, 188] width 155 height 19
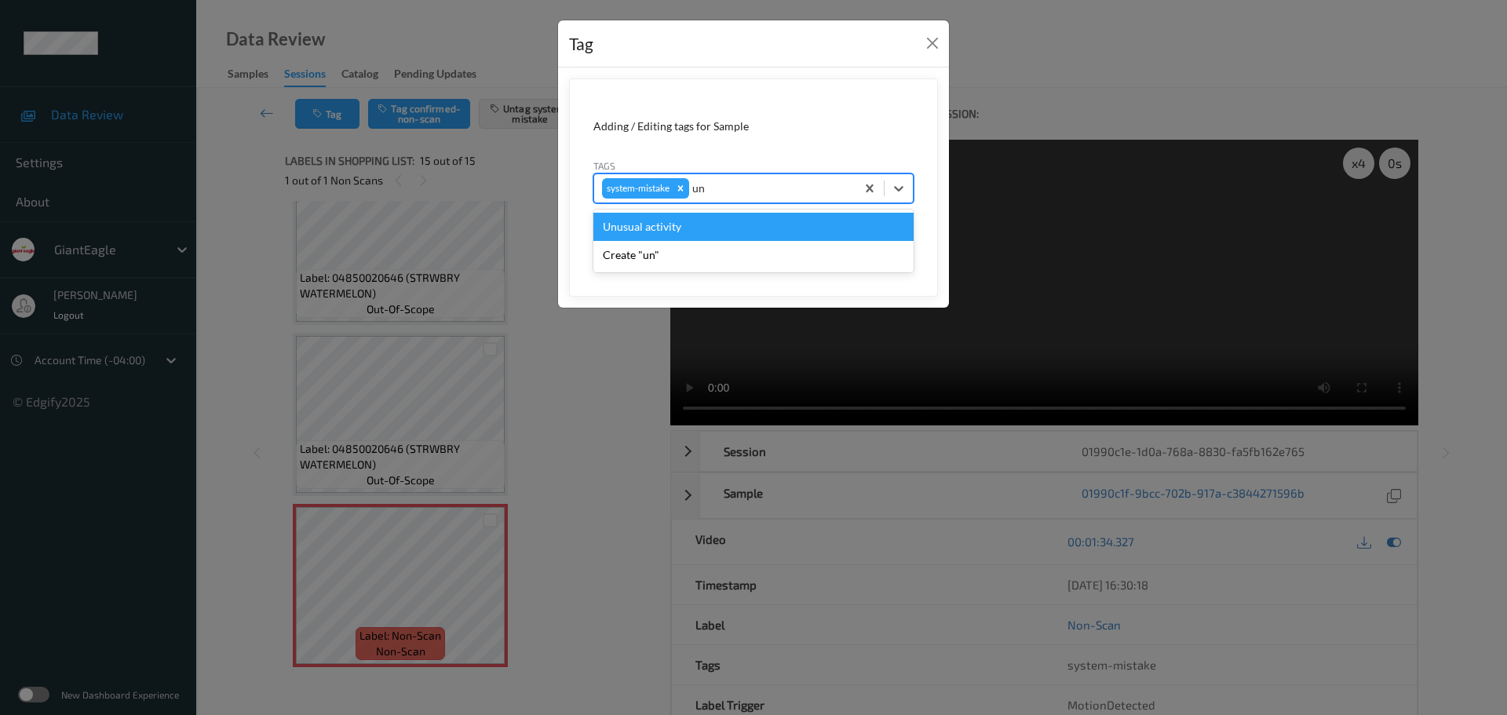
type input "unu"
click at [763, 221] on div "Unusual activity" at bounding box center [753, 227] width 320 height 28
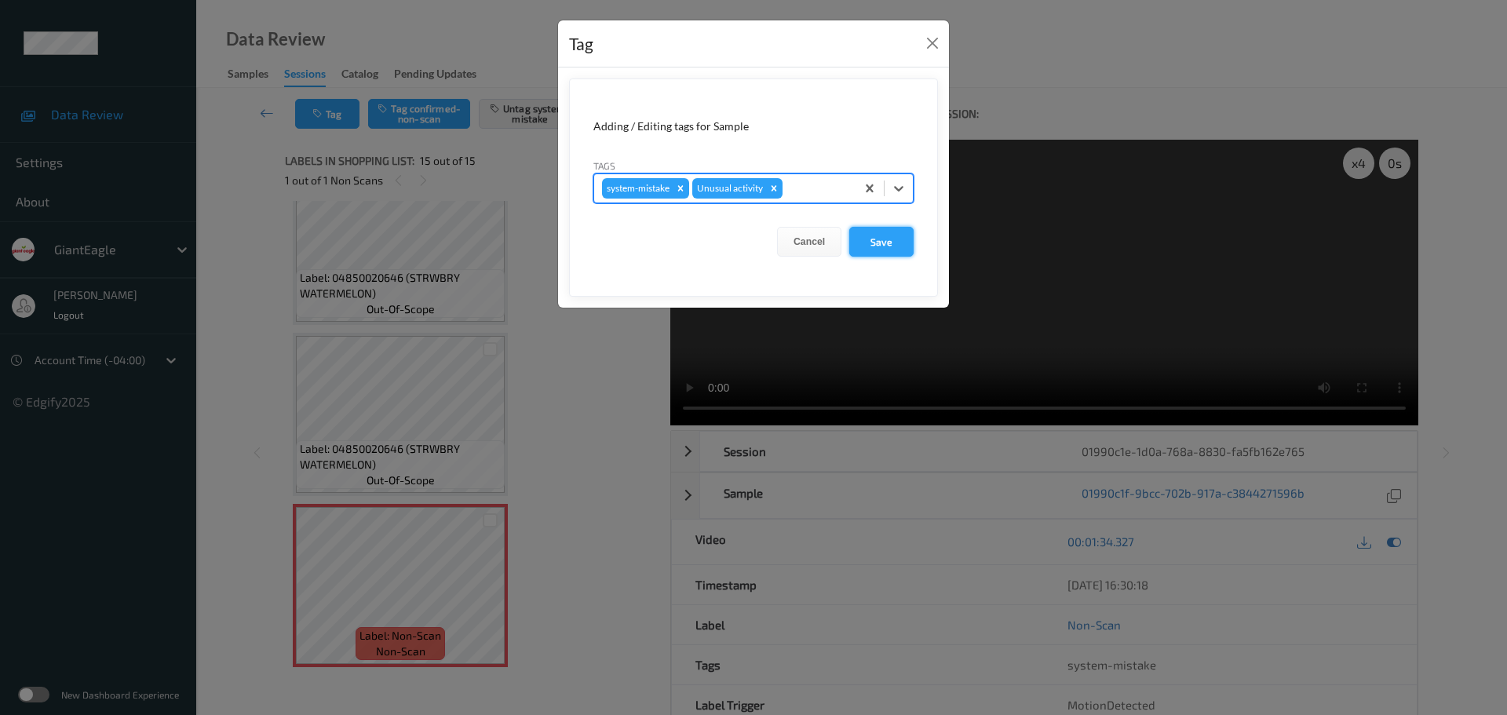
click at [870, 246] on button "Save" at bounding box center [881, 242] width 64 height 30
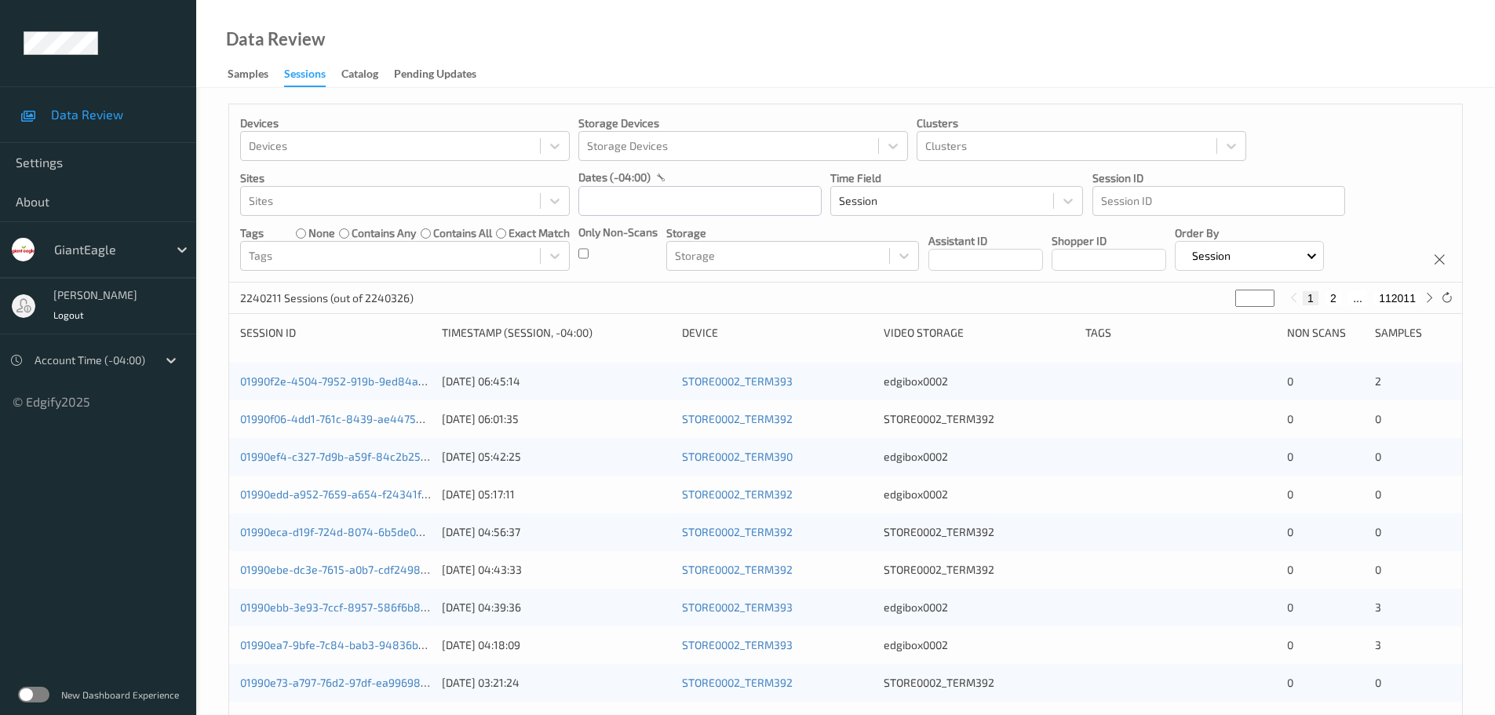
click at [627, 217] on div "Devices Devices Storage Devices Storage Devices Clusters Clusters Sites Sites d…" at bounding box center [845, 193] width 1233 height 178
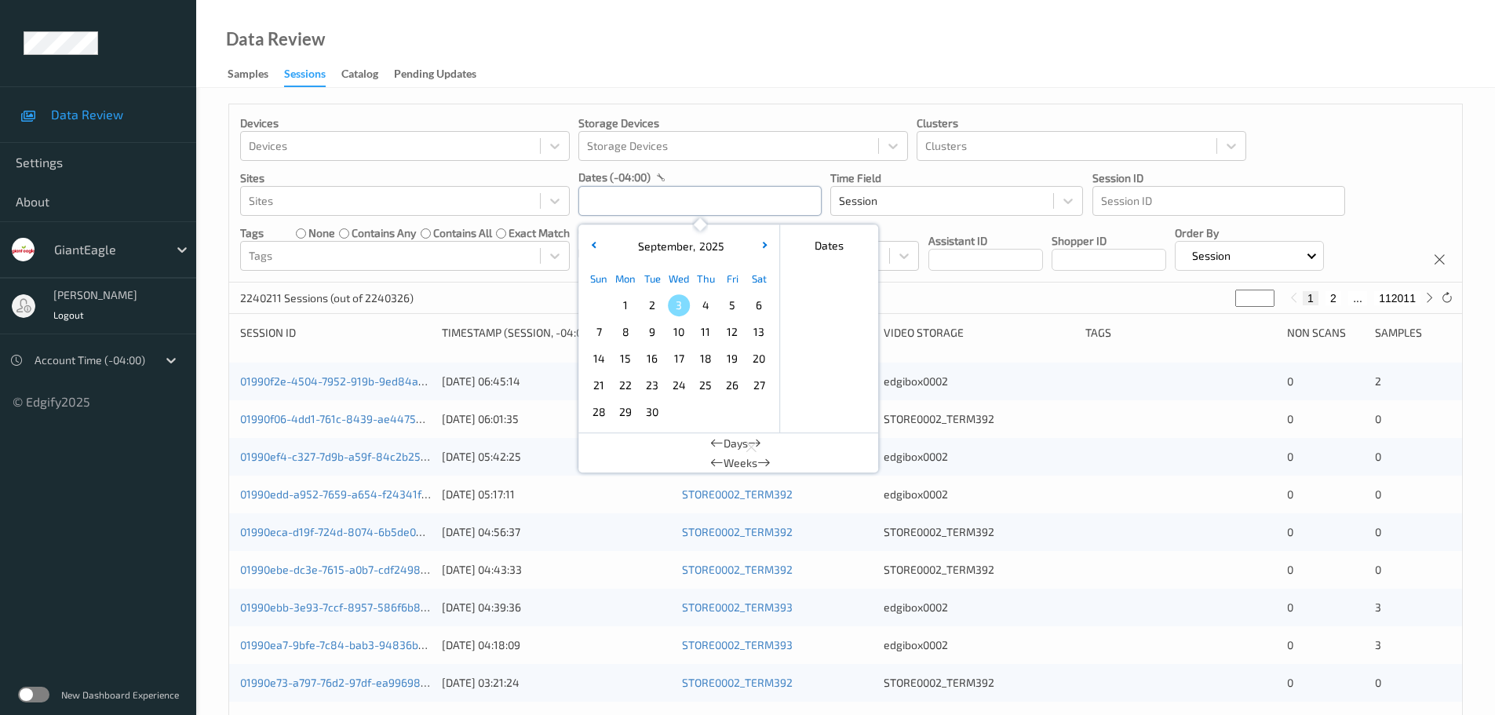
click at [658, 213] on input "text" at bounding box center [699, 201] width 243 height 30
click at [650, 306] on span "2" at bounding box center [652, 305] width 22 height 22
type input "02/09/2025 00:00 -> 02/09/2025 23:59"
click at [808, 71] on div "Data Review Samples Sessions Catalog Pending Updates" at bounding box center [845, 44] width 1299 height 88
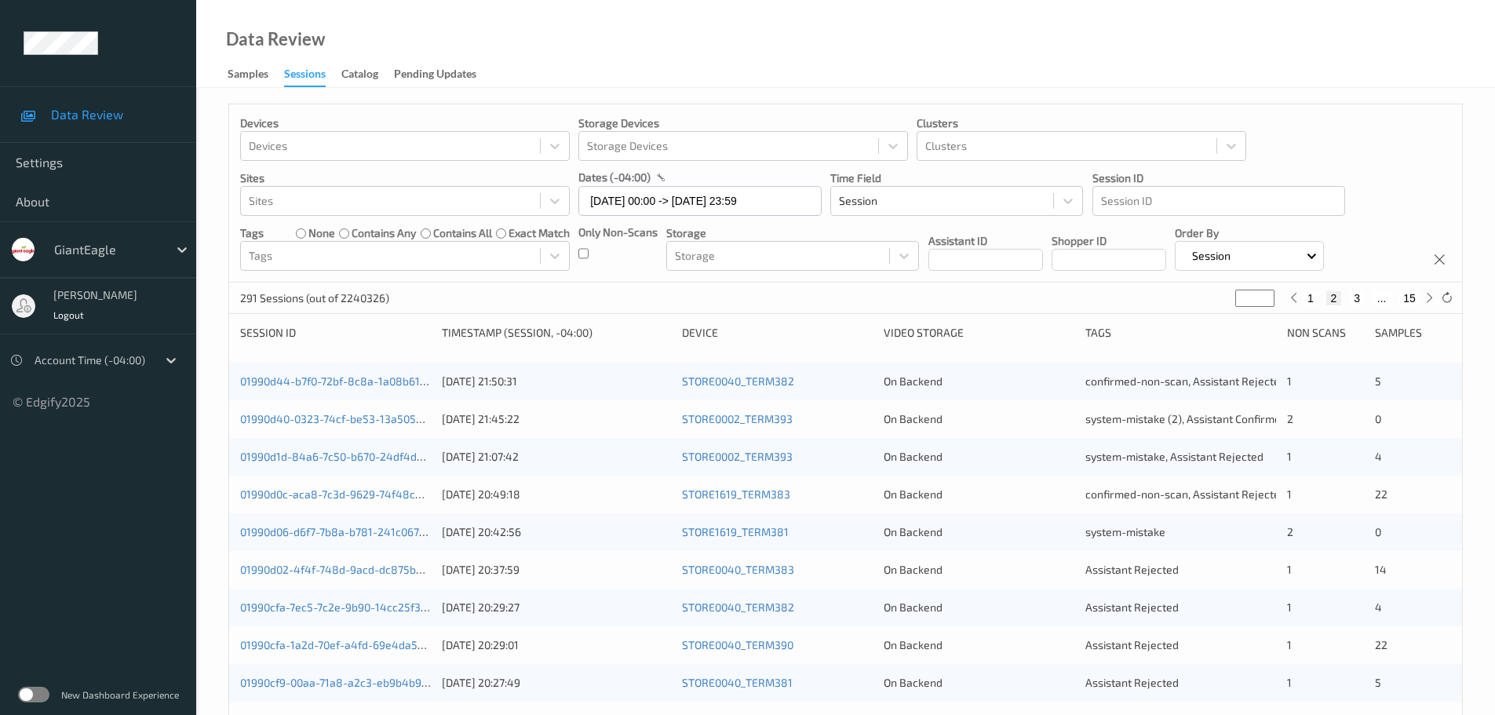
type input "*"
click at [1266, 293] on input "*" at bounding box center [1254, 298] width 39 height 17
type input "*"
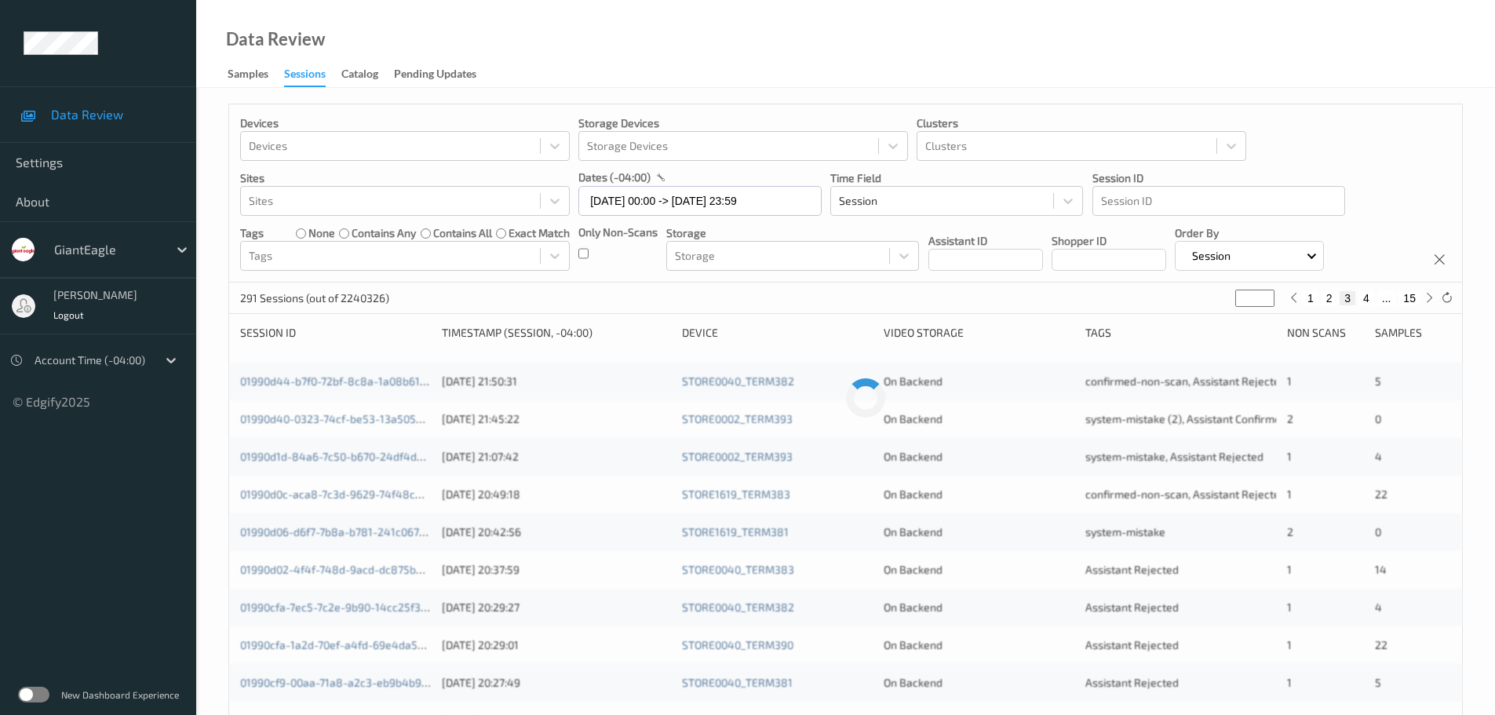
click at [1266, 293] on input "*" at bounding box center [1254, 298] width 39 height 17
type input "*"
click at [1266, 293] on input "*" at bounding box center [1254, 298] width 39 height 17
type input "*"
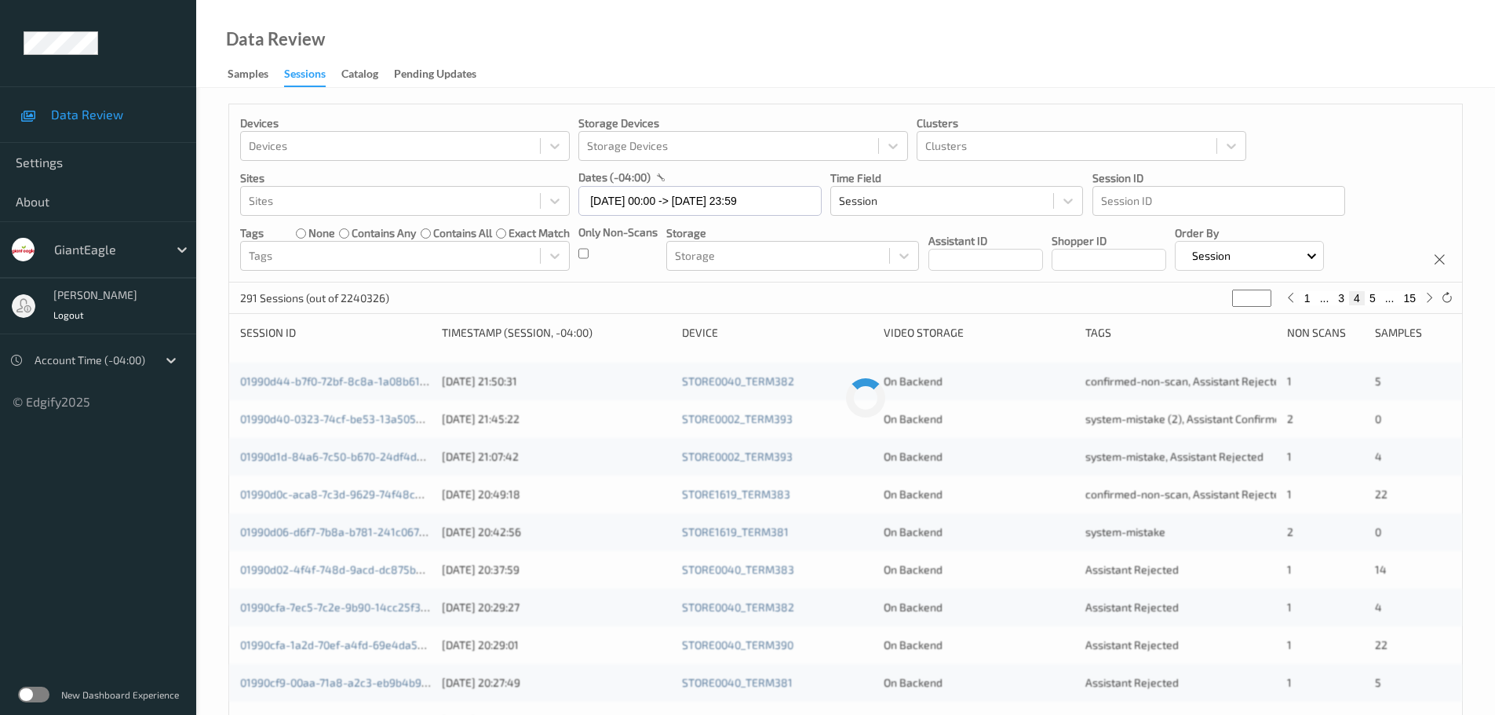
type input "*"
click at [1266, 293] on input "*" at bounding box center [1251, 298] width 39 height 17
type input "*"
click at [1266, 293] on input "*" at bounding box center [1251, 298] width 39 height 17
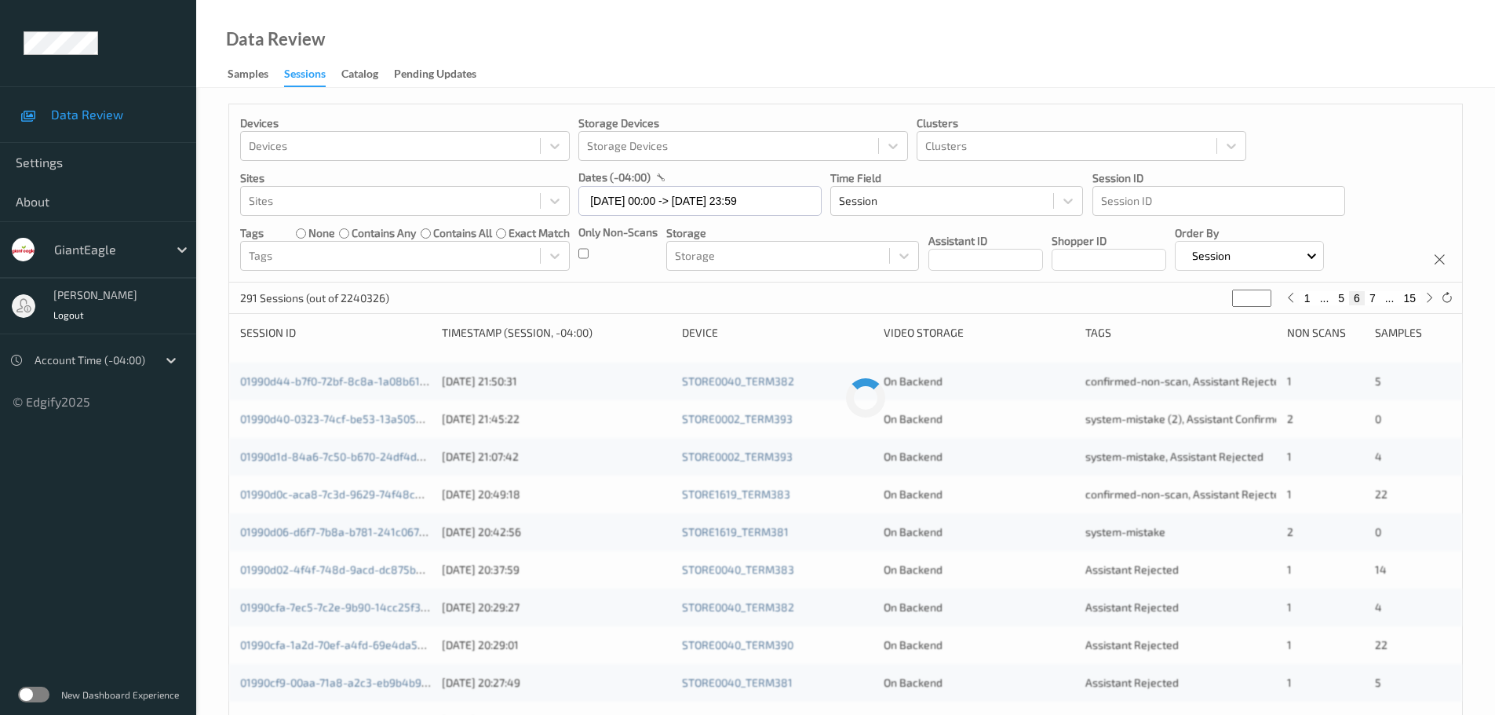
type input "*"
click at [1266, 293] on input "*" at bounding box center [1251, 298] width 39 height 17
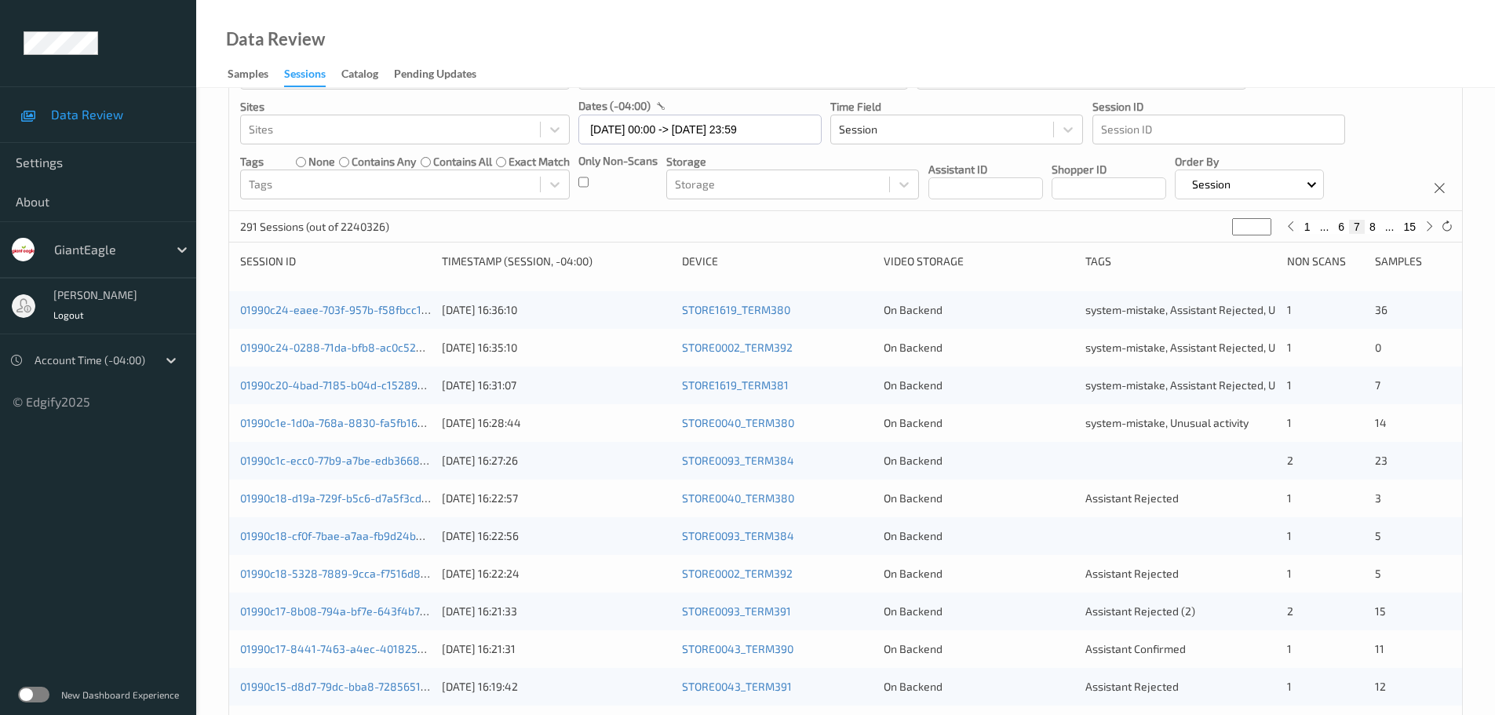
scroll to position [235, 0]
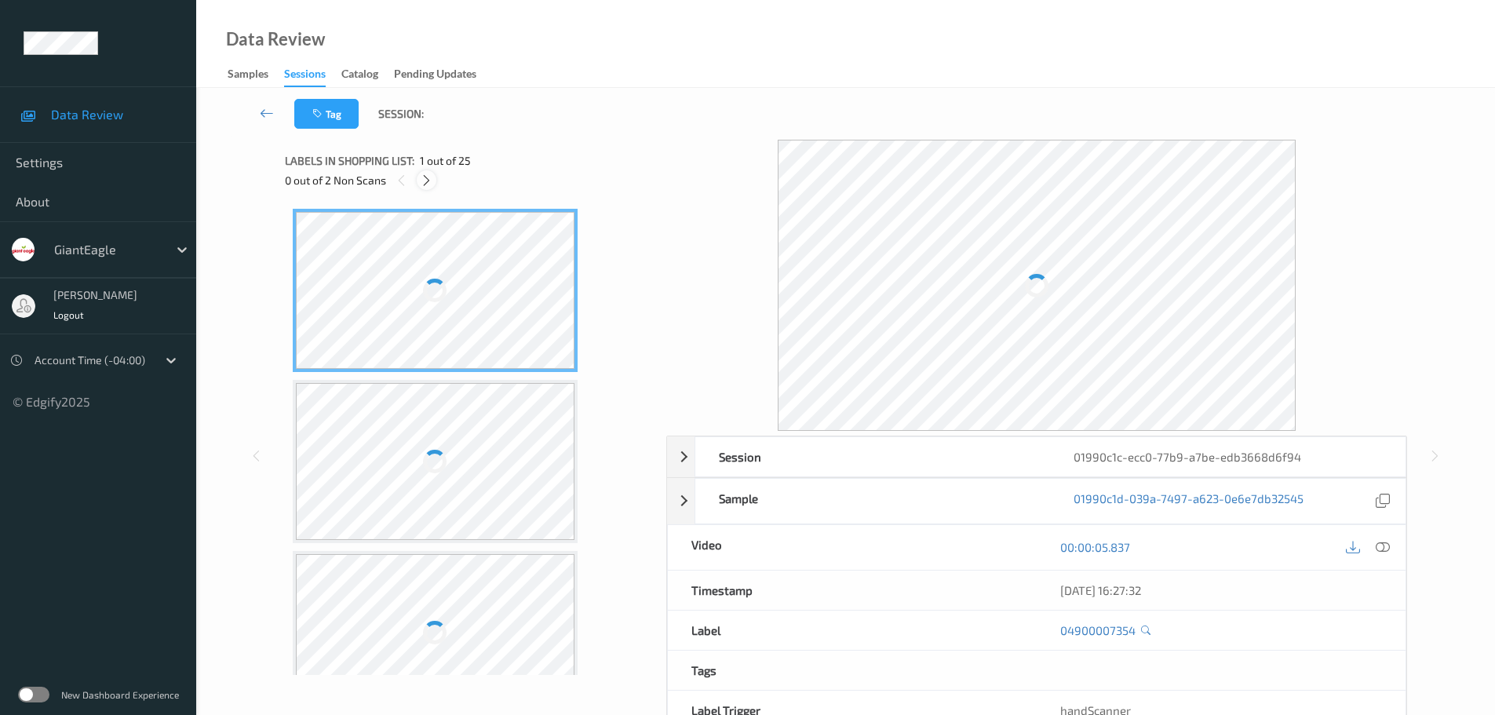
click at [432, 181] on div at bounding box center [427, 180] width 20 height 20
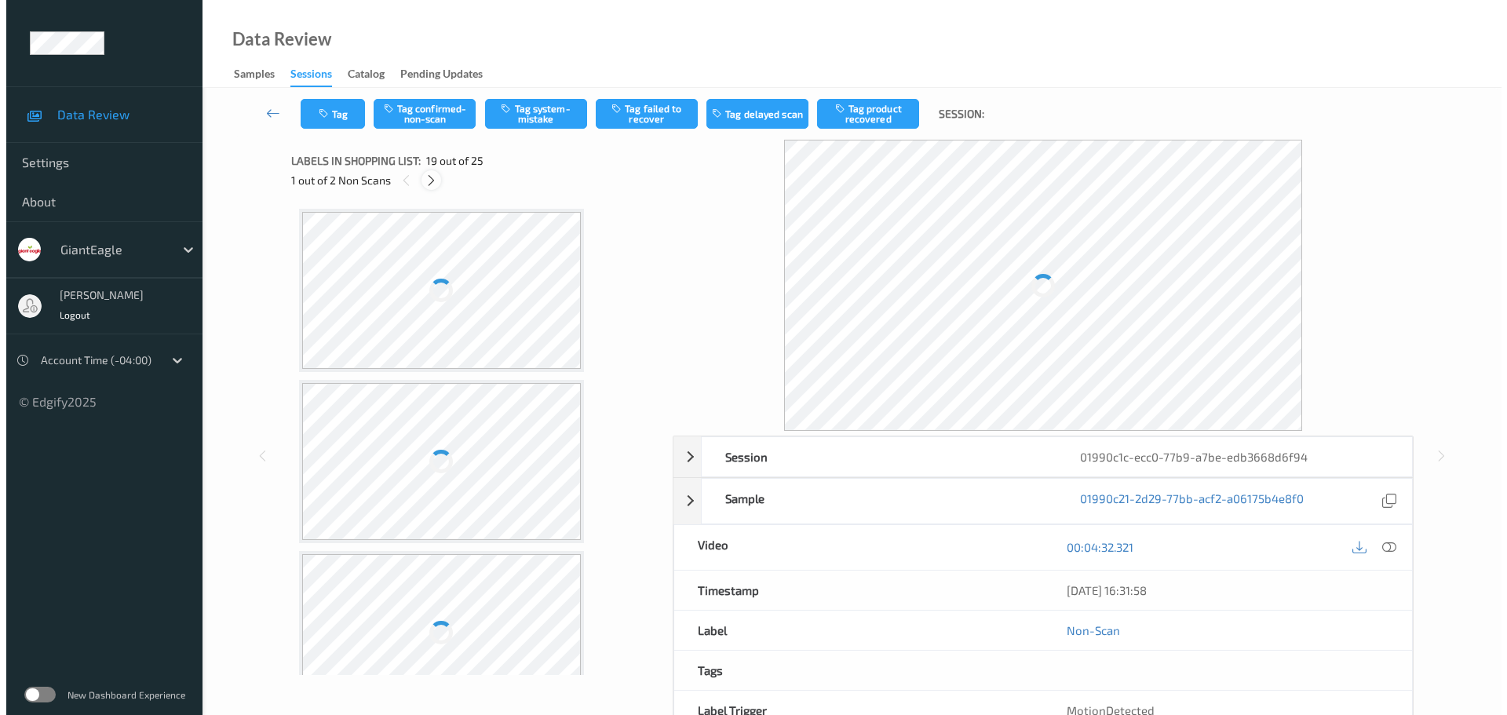
scroll to position [2916, 0]
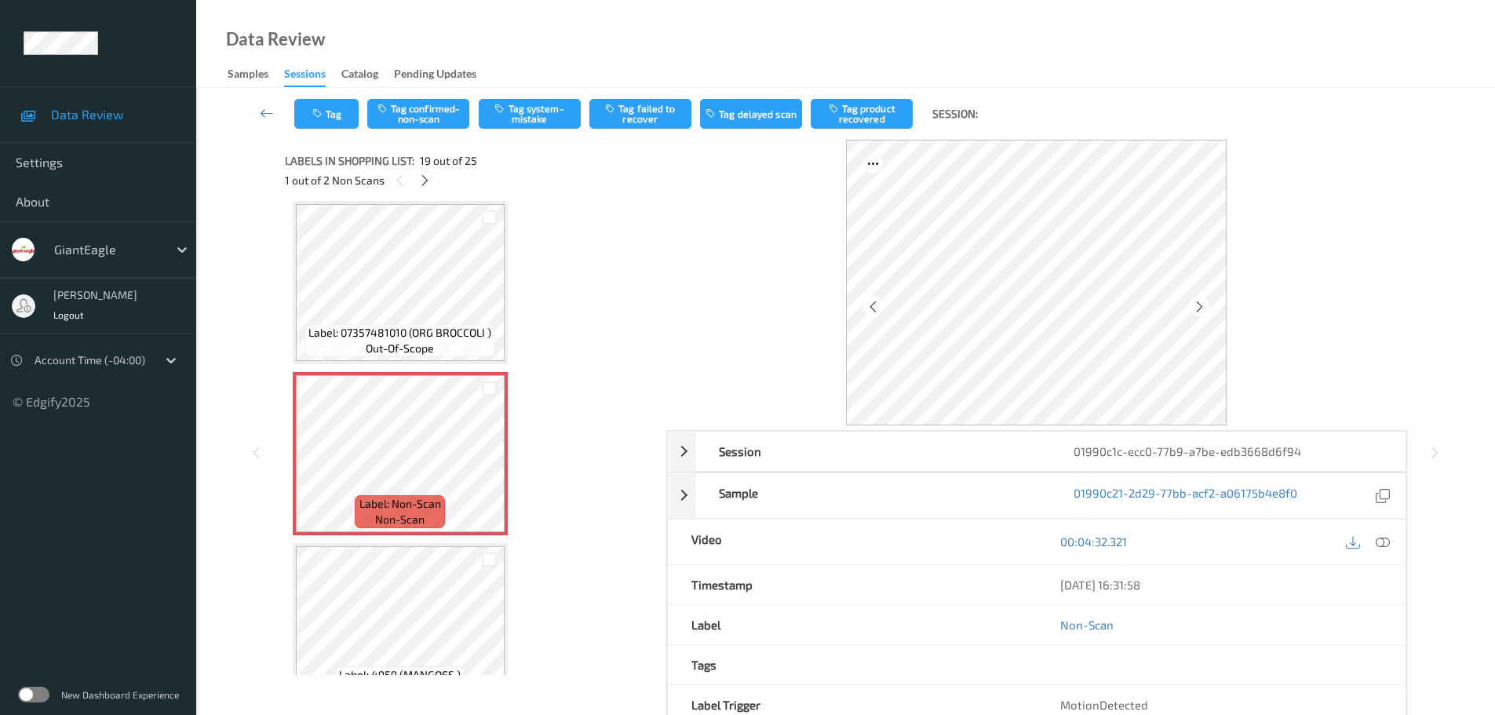
drag, startPoint x: 1382, startPoint y: 541, endPoint x: 1373, endPoint y: 544, distance: 8.9
click at [1381, 542] on icon at bounding box center [1383, 541] width 14 height 14
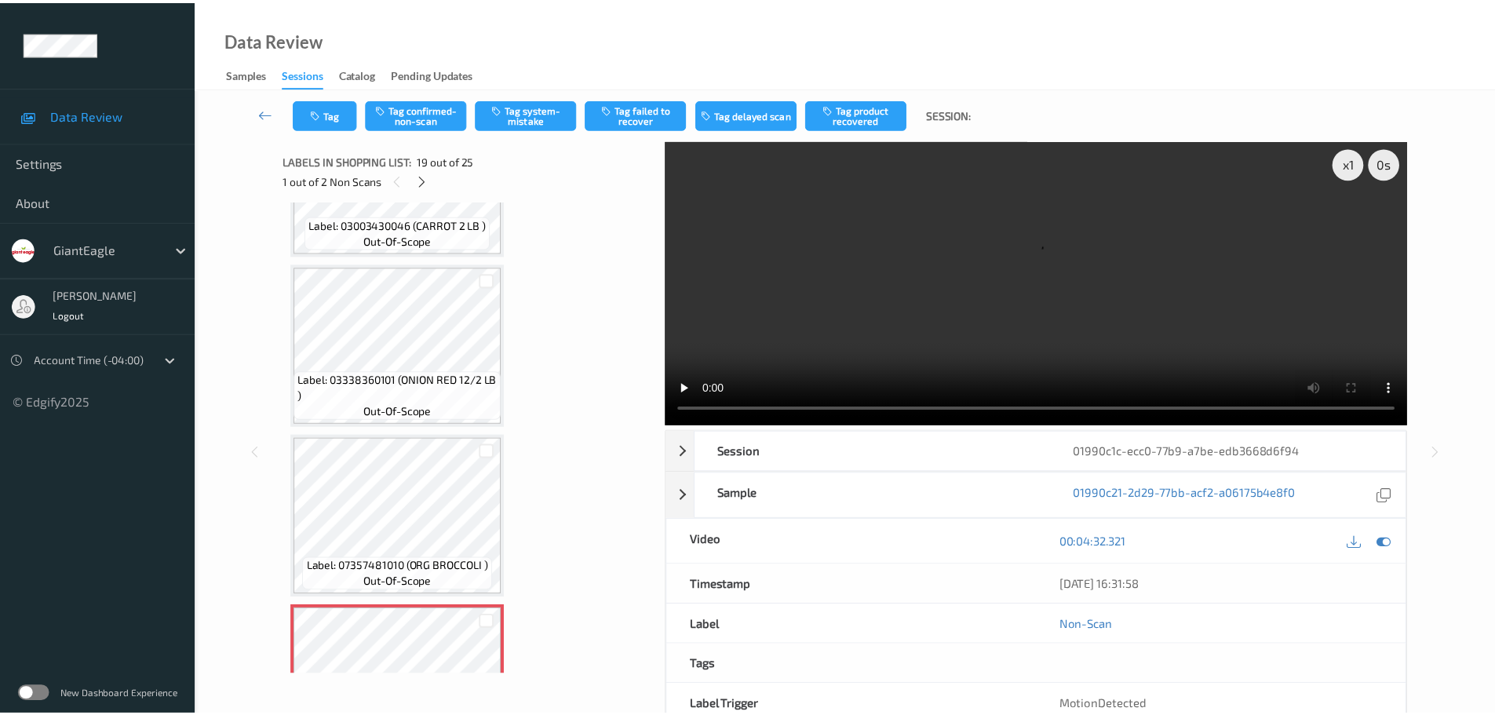
scroll to position [2367, 0]
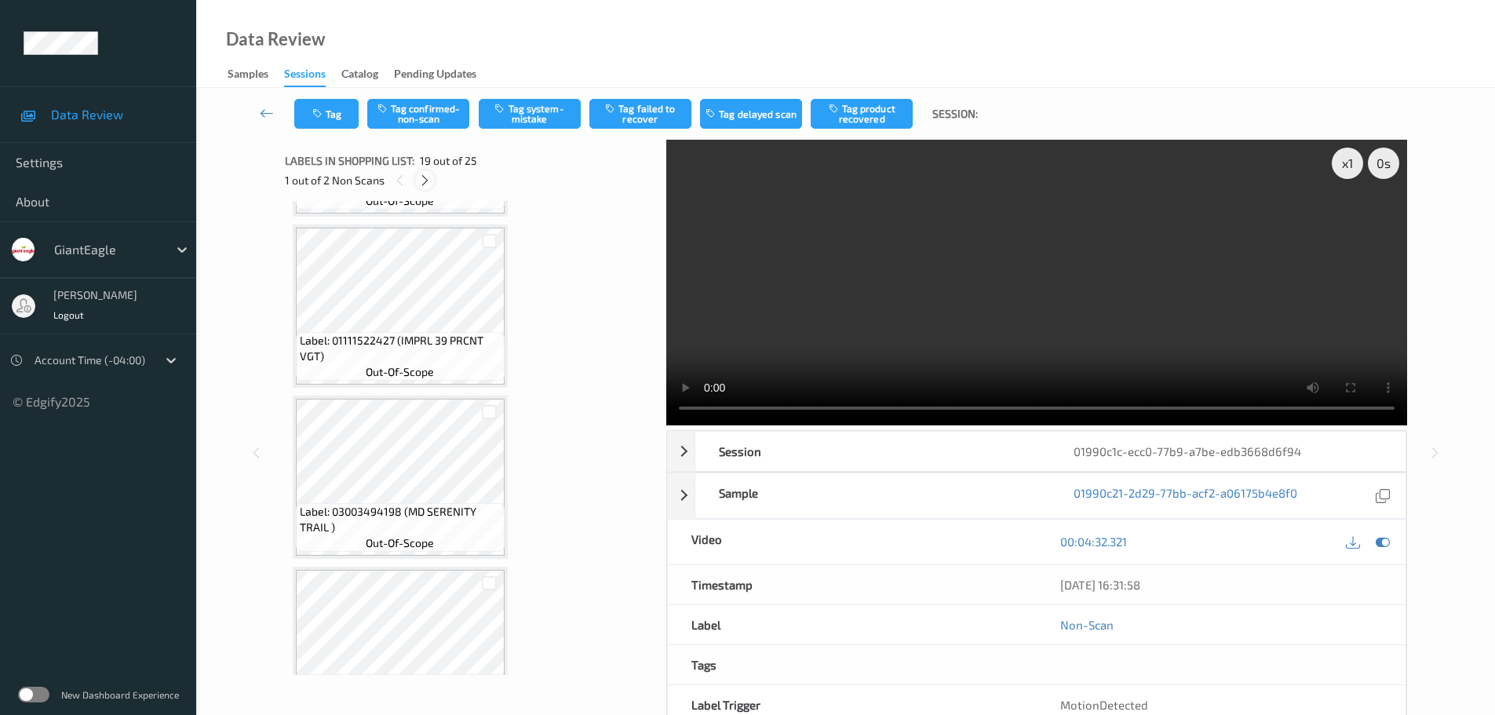
click at [426, 182] on icon at bounding box center [424, 180] width 13 height 14
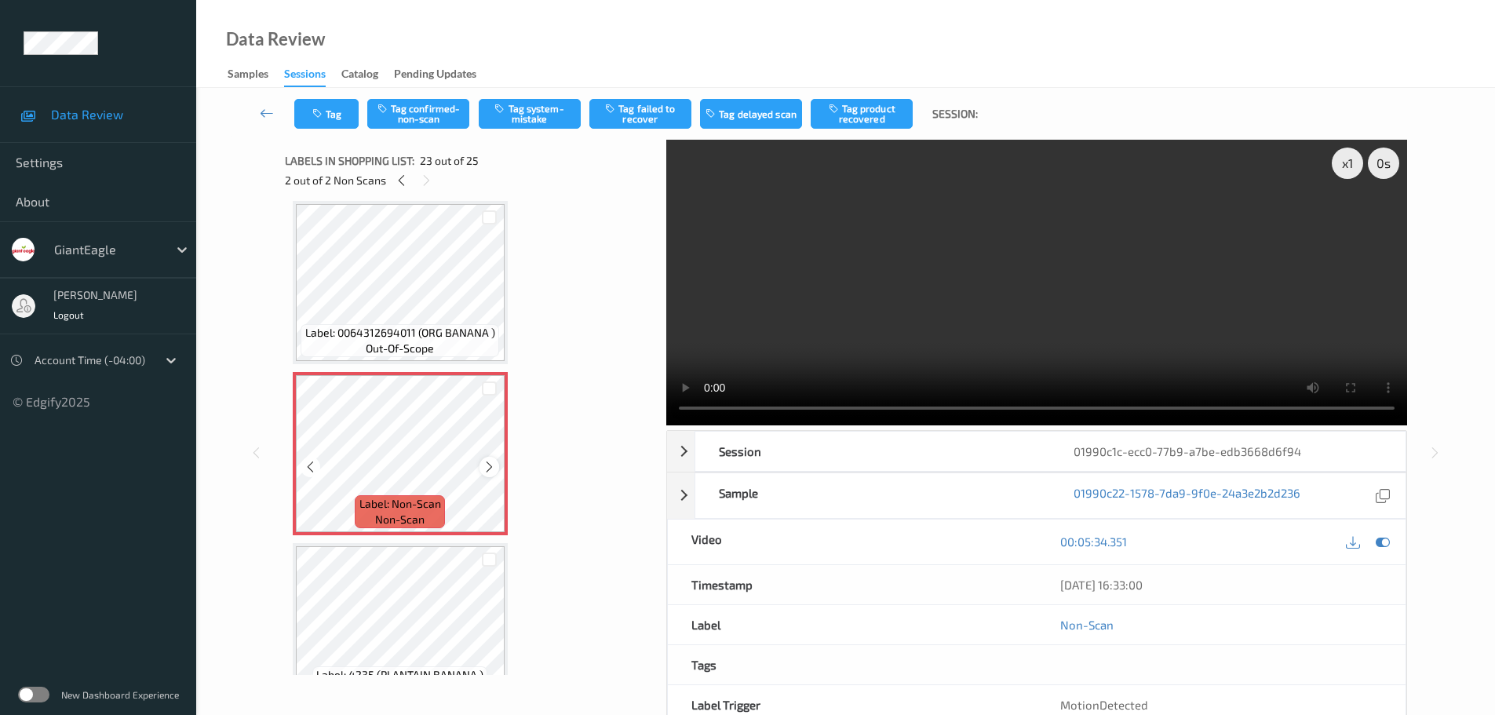
click at [482, 468] on div at bounding box center [489, 467] width 20 height 20
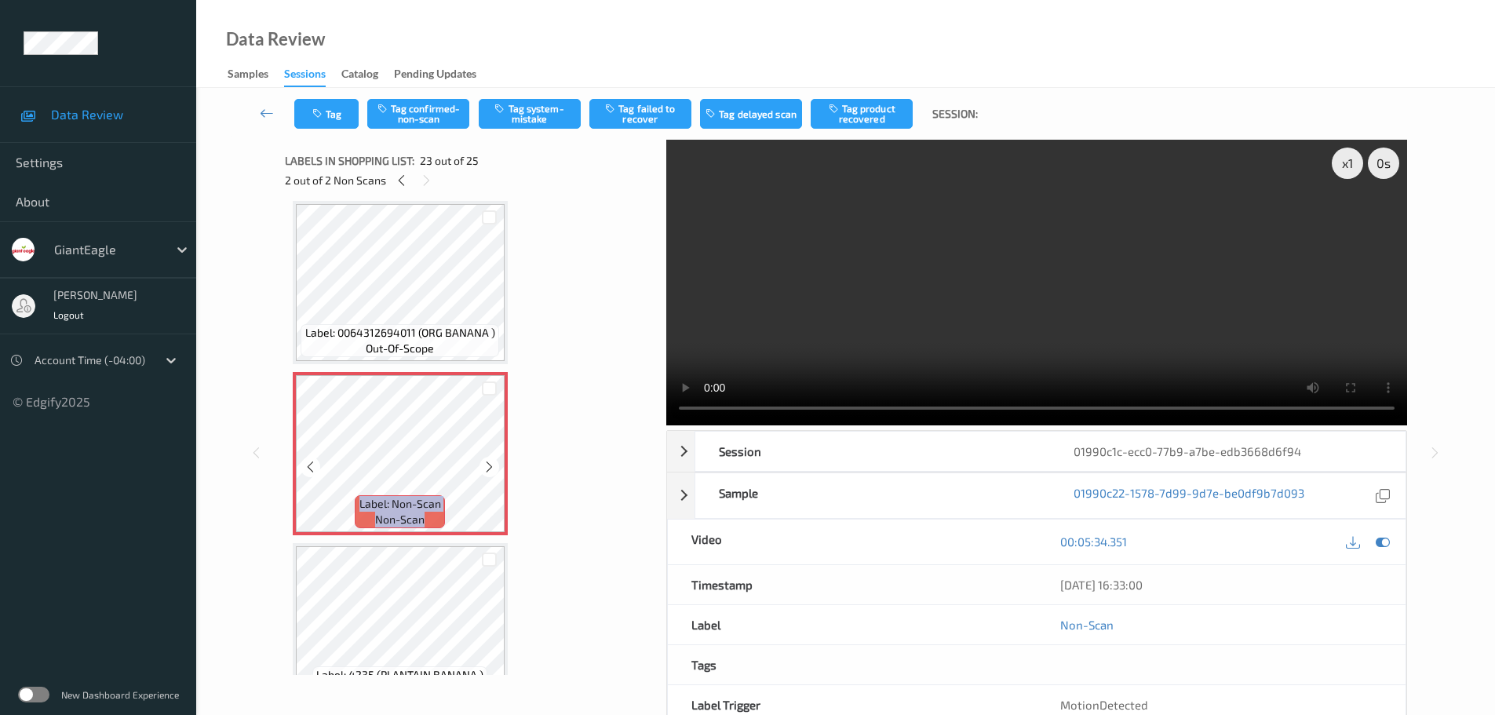
click at [482, 468] on div at bounding box center [489, 467] width 20 height 20
click at [393, 181] on div at bounding box center [402, 180] width 20 height 20
click at [490, 469] on icon at bounding box center [489, 467] width 13 height 14
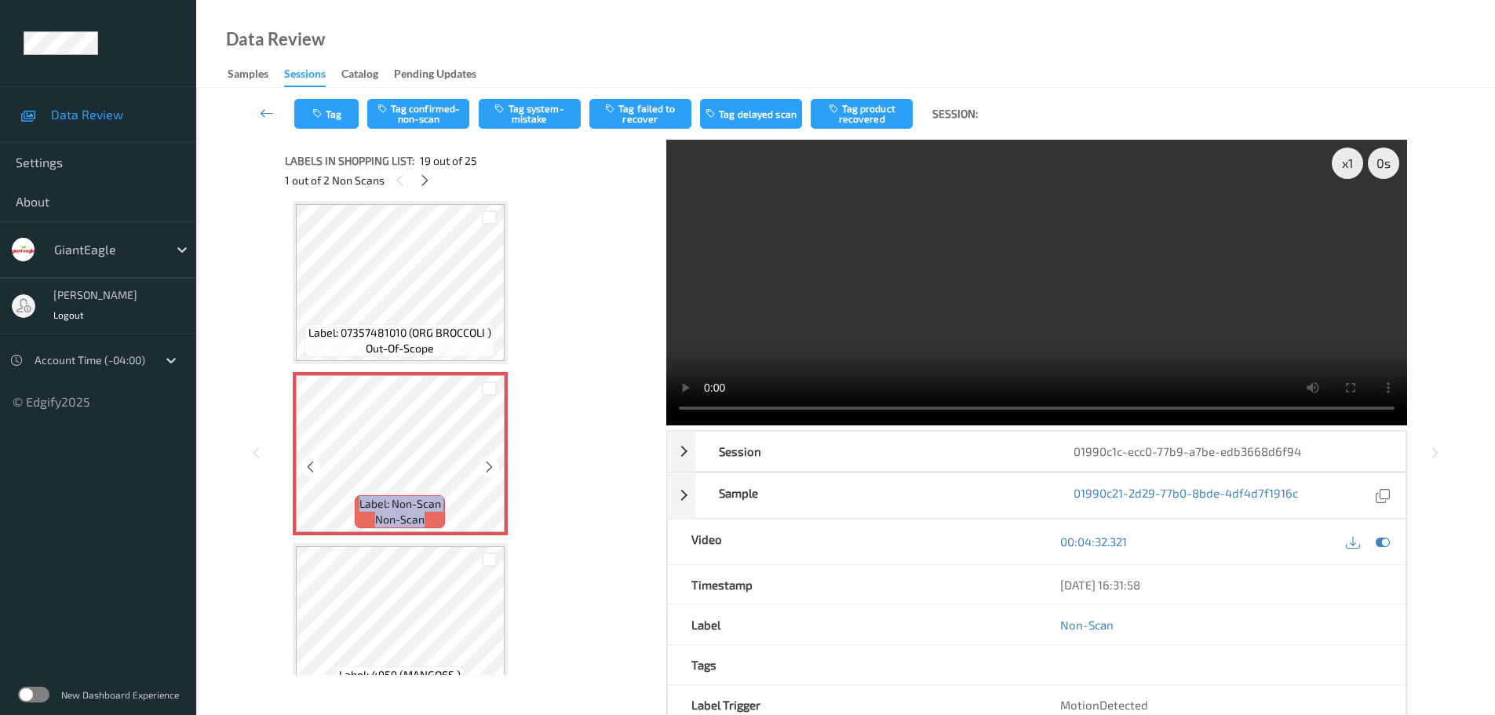
click at [490, 469] on icon at bounding box center [489, 467] width 13 height 14
click at [487, 466] on icon at bounding box center [489, 467] width 13 height 14
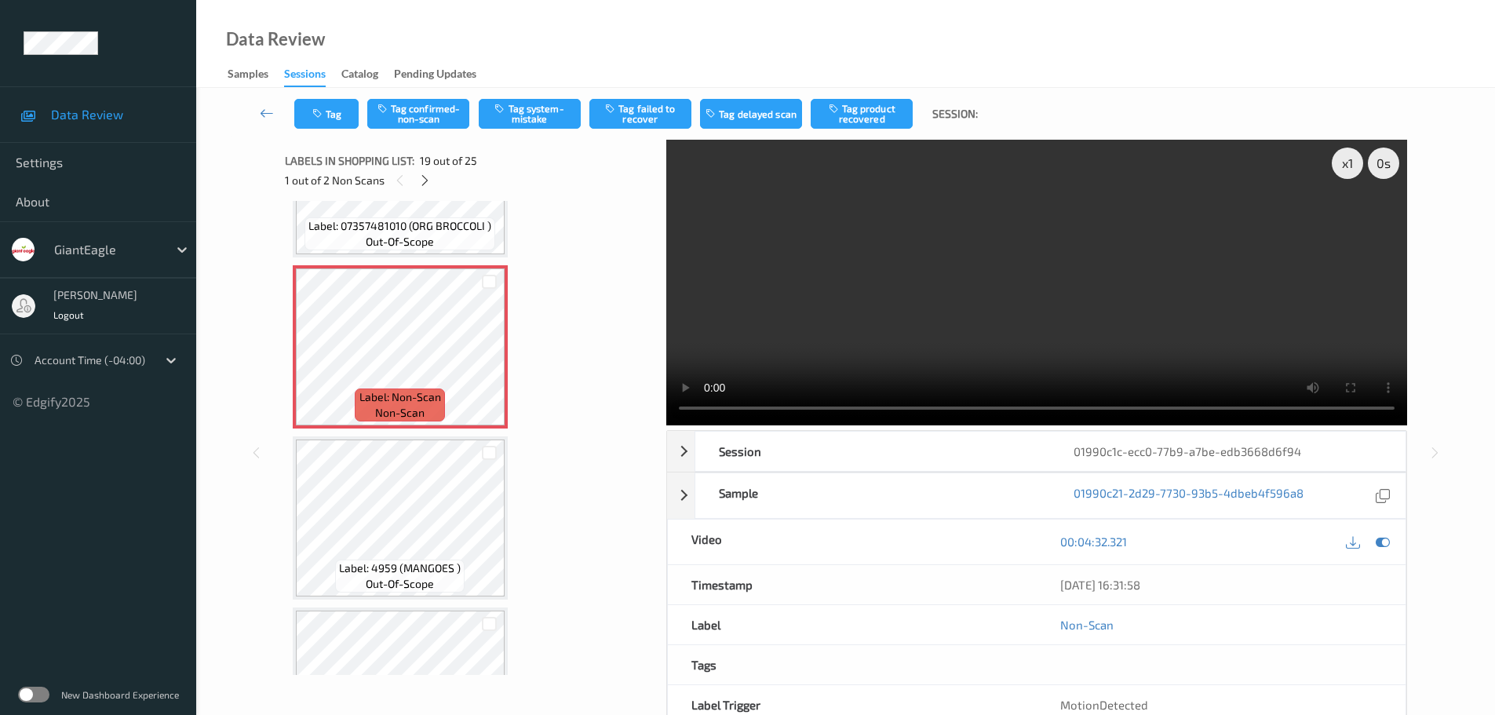
scroll to position [2995, 0]
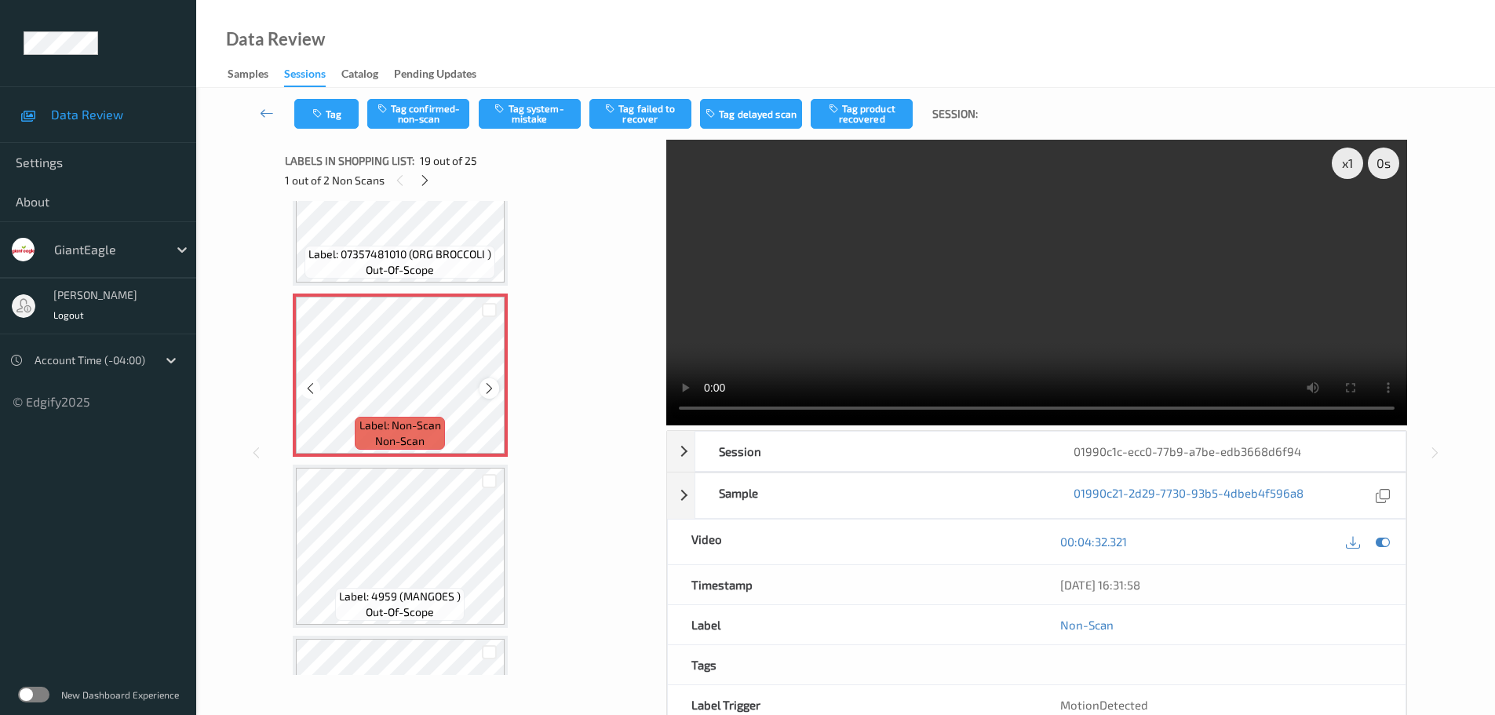
click at [490, 390] on icon at bounding box center [489, 388] width 13 height 14
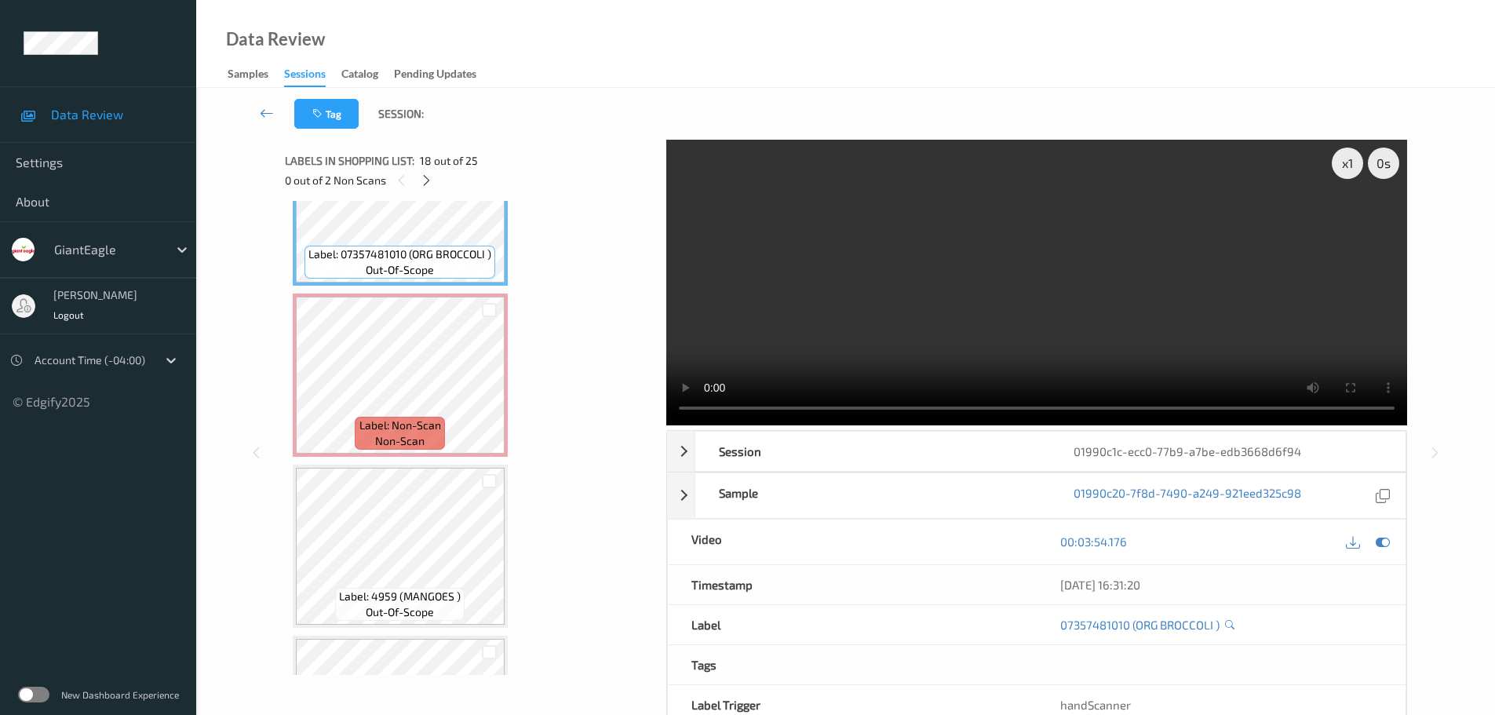
scroll to position [2916, 0]
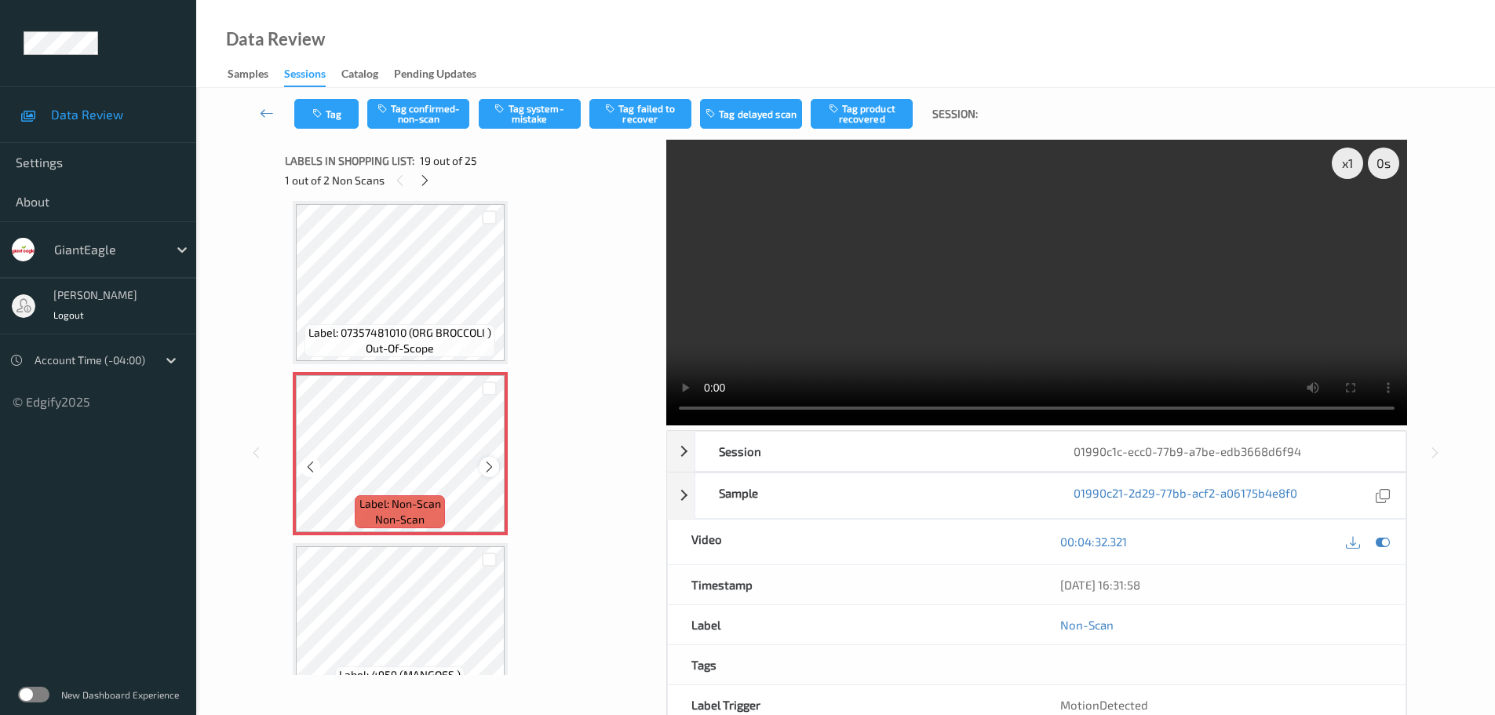
click at [491, 465] on icon at bounding box center [489, 467] width 13 height 14
click at [490, 465] on icon at bounding box center [489, 467] width 13 height 14
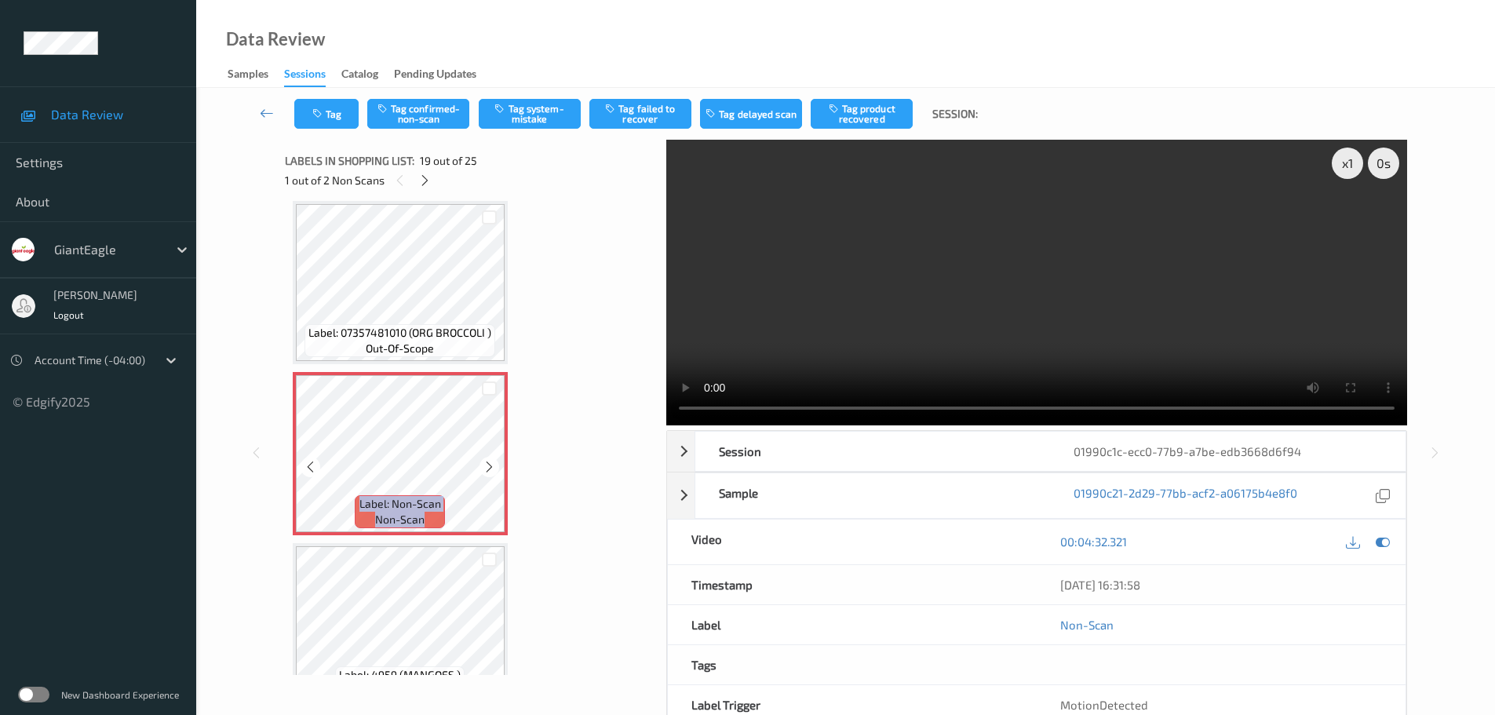
click at [490, 465] on icon at bounding box center [489, 467] width 13 height 14
click at [496, 468] on div at bounding box center [489, 467] width 20 height 20
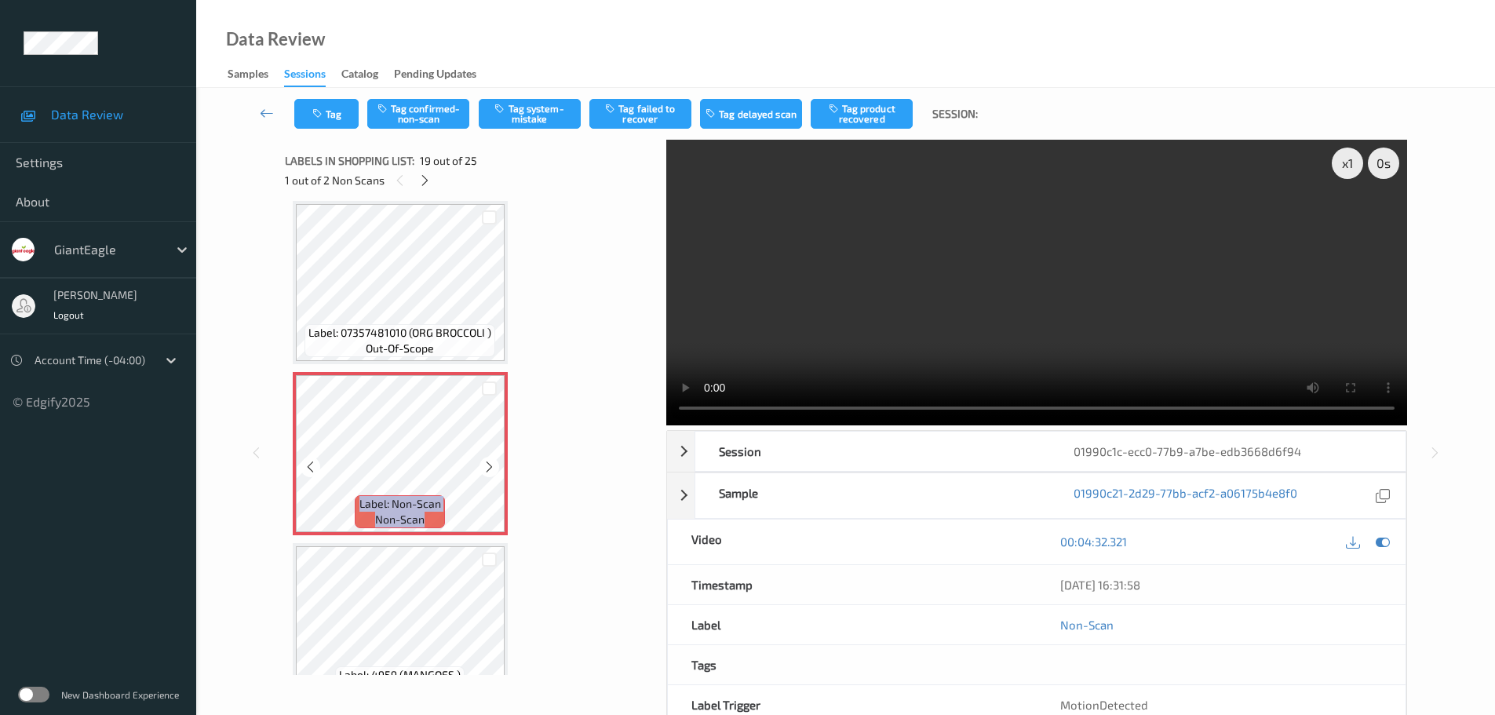
click at [496, 468] on div at bounding box center [489, 467] width 20 height 20
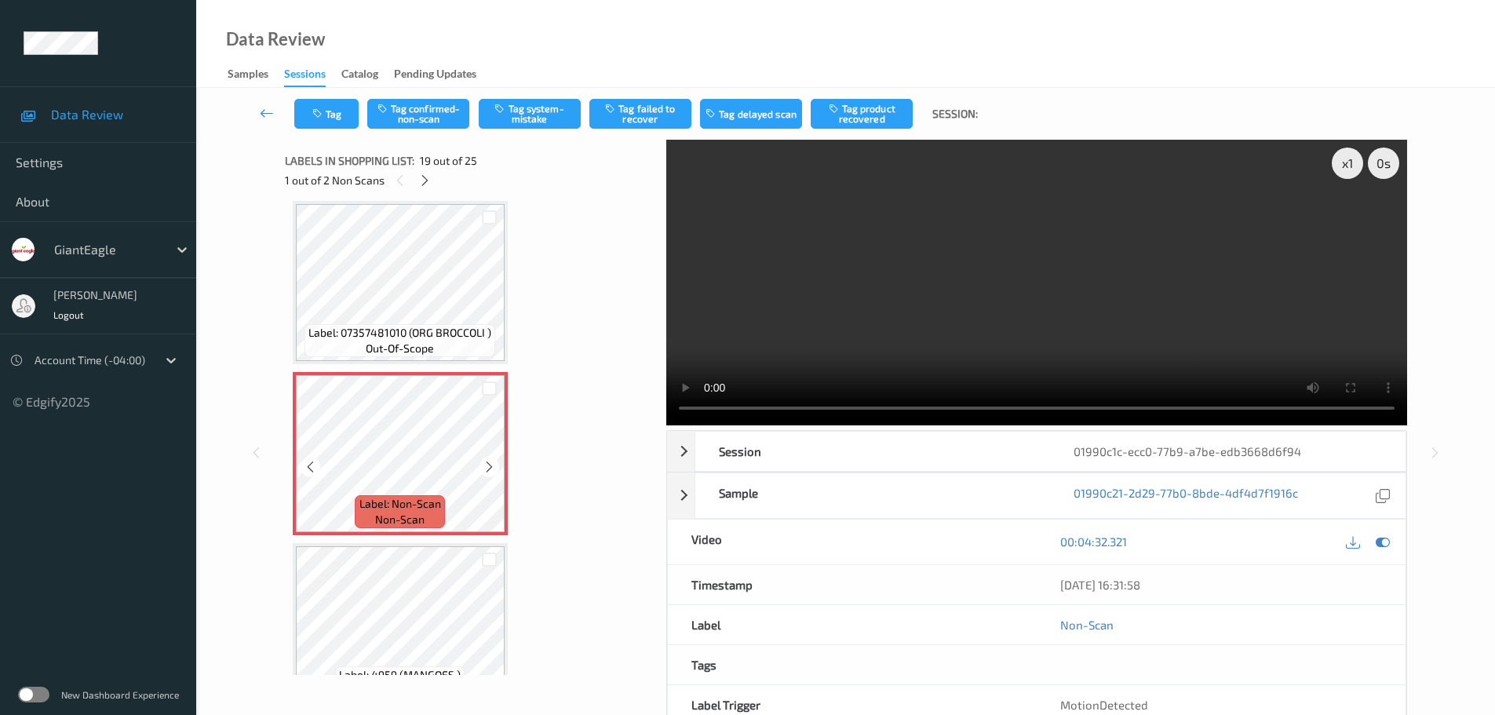
click at [496, 468] on div at bounding box center [489, 467] width 20 height 20
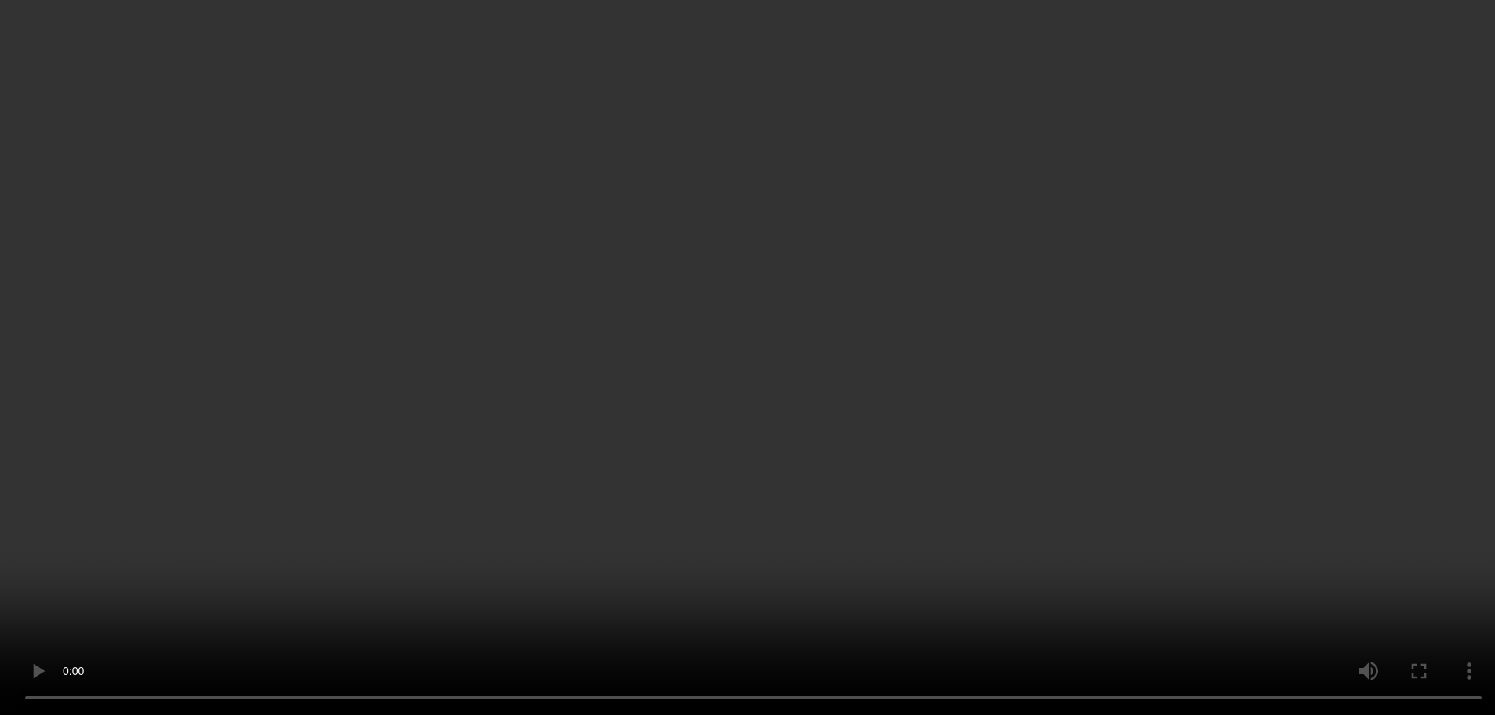
scroll to position [2995, 0]
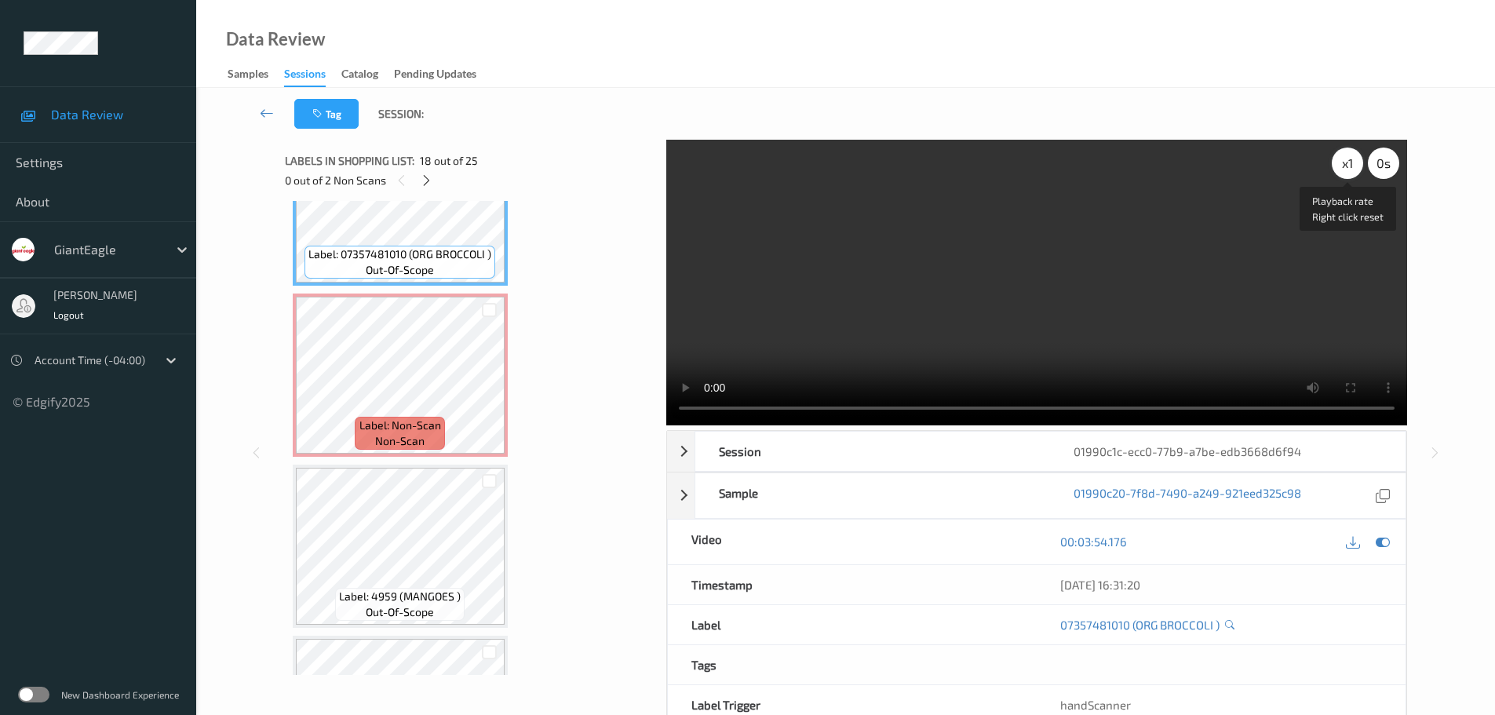
click at [1339, 155] on div "x 1" at bounding box center [1347, 163] width 31 height 31
click at [1339, 155] on div "x 2" at bounding box center [1347, 163] width 31 height 31
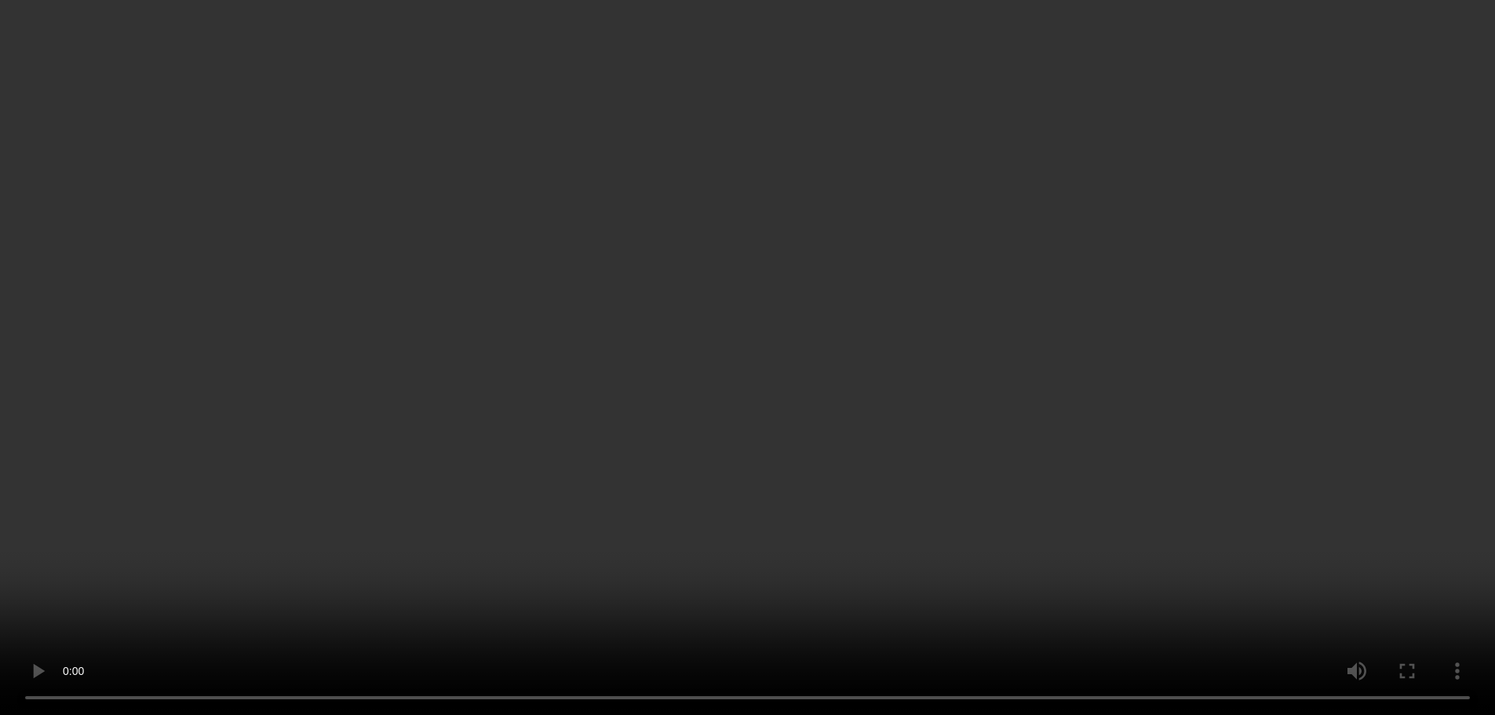
scroll to position [3073, 0]
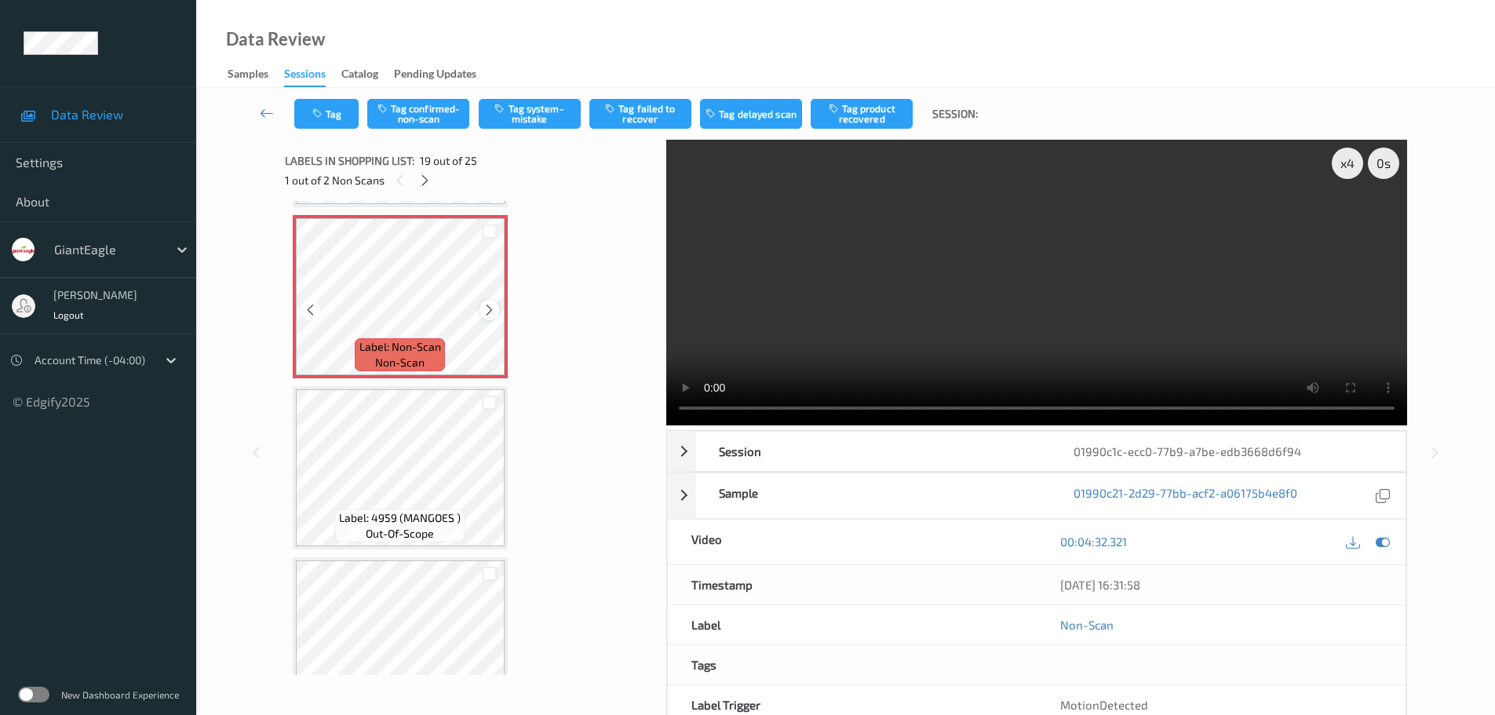
click at [480, 305] on div "Label: Non-Scan non-scan" at bounding box center [400, 296] width 215 height 163
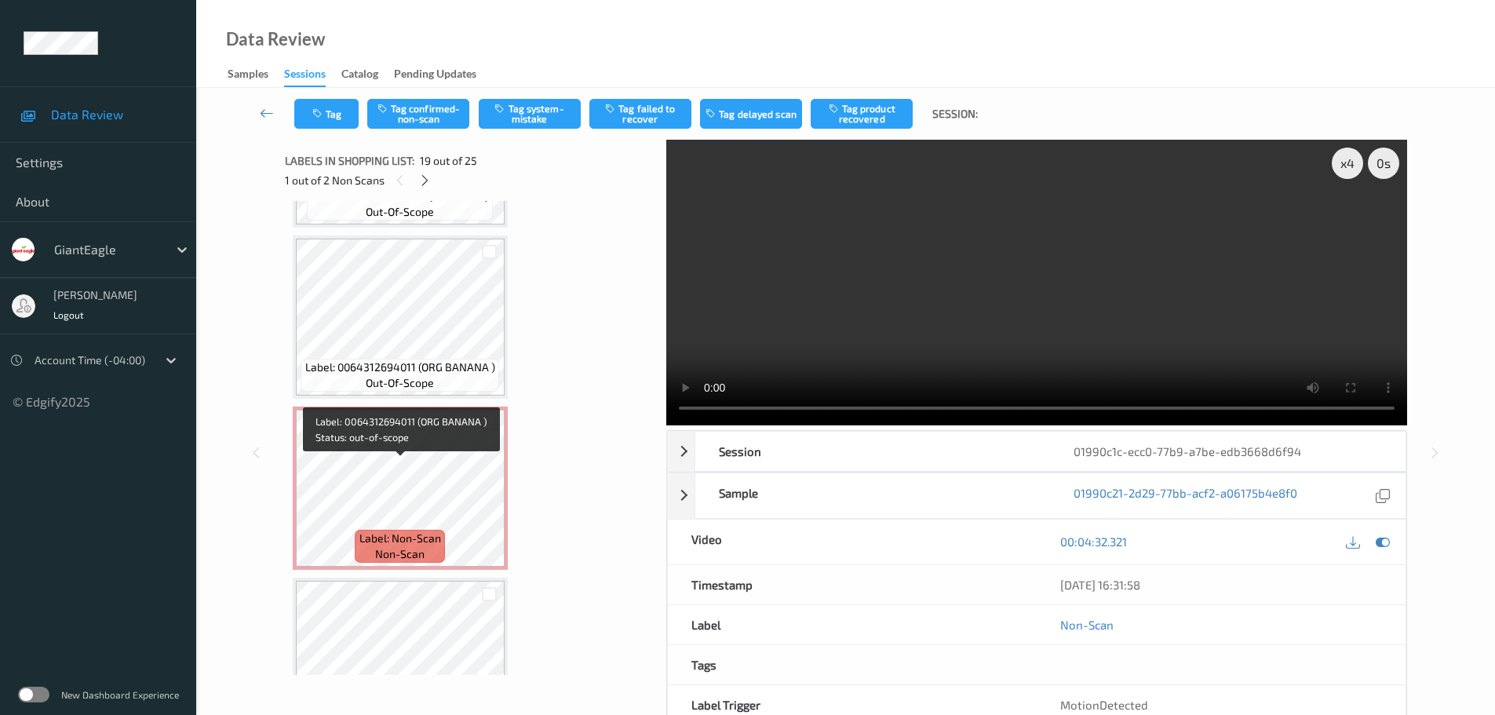
scroll to position [3701, 0]
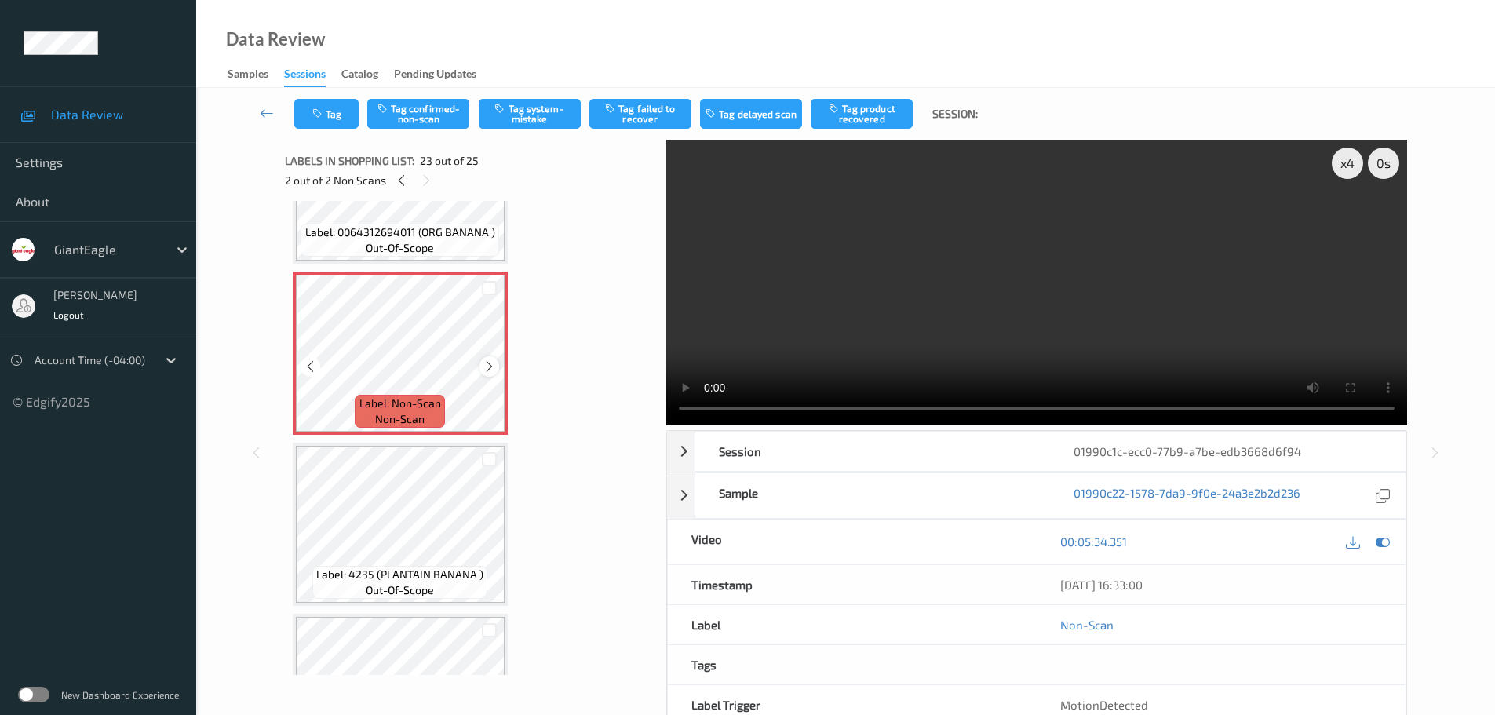
click at [482, 370] on div at bounding box center [489, 366] width 20 height 20
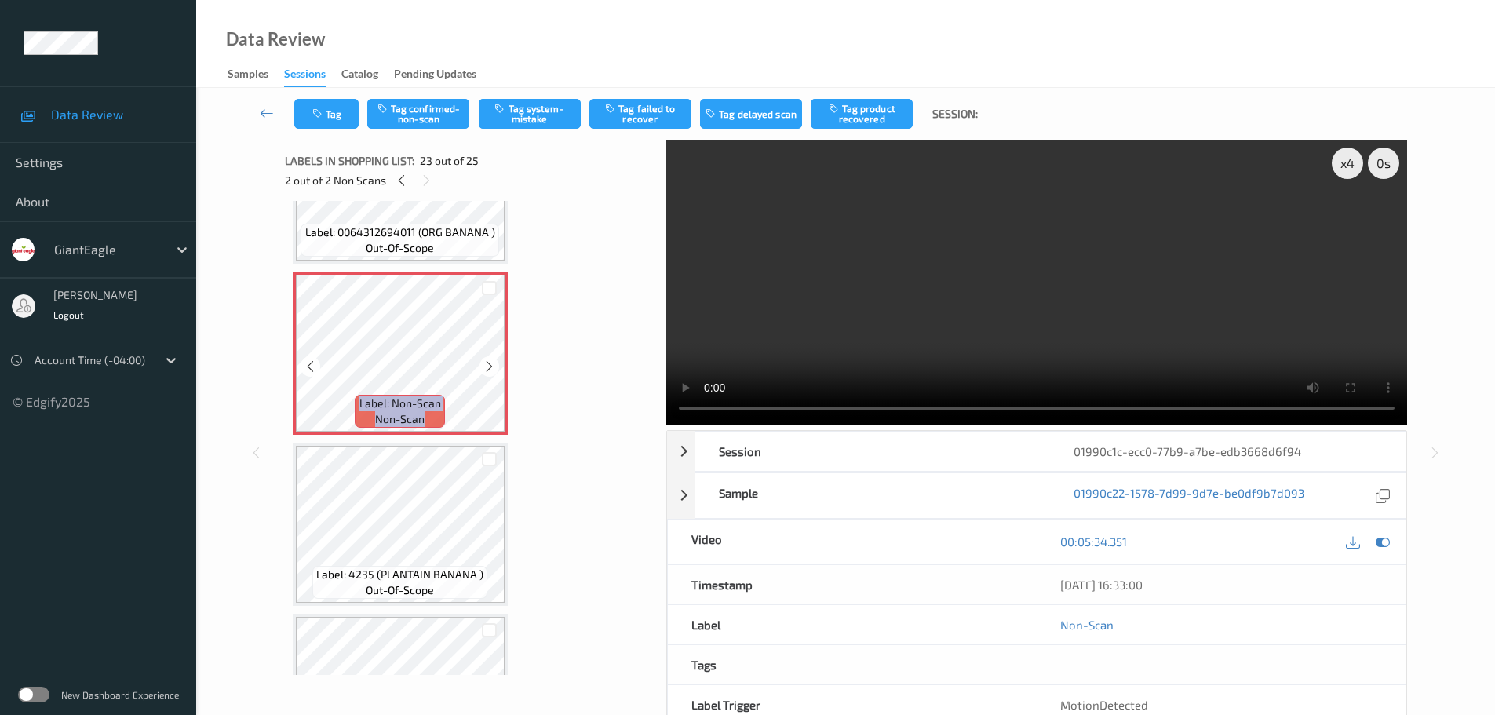
click at [482, 370] on div at bounding box center [489, 366] width 20 height 20
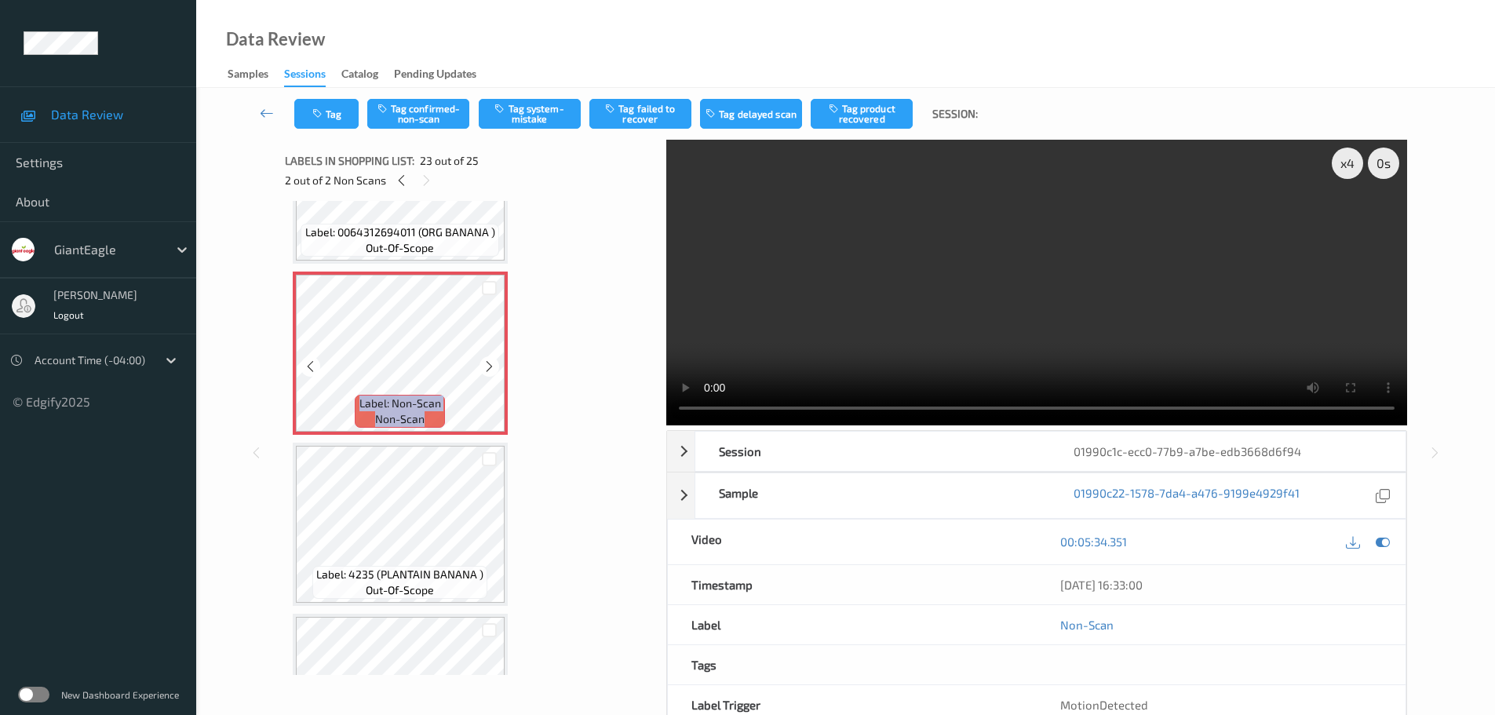
click at [482, 370] on div at bounding box center [489, 366] width 20 height 20
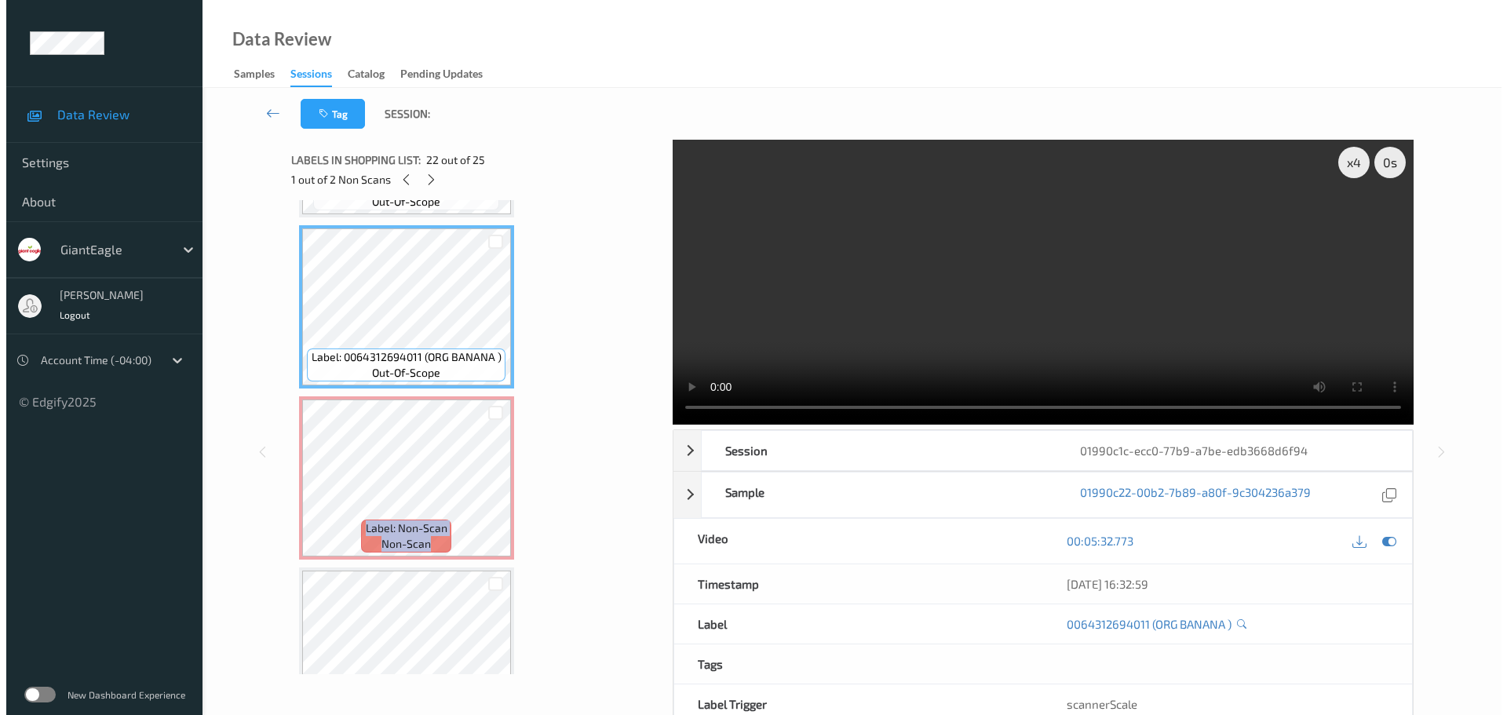
scroll to position [0, 0]
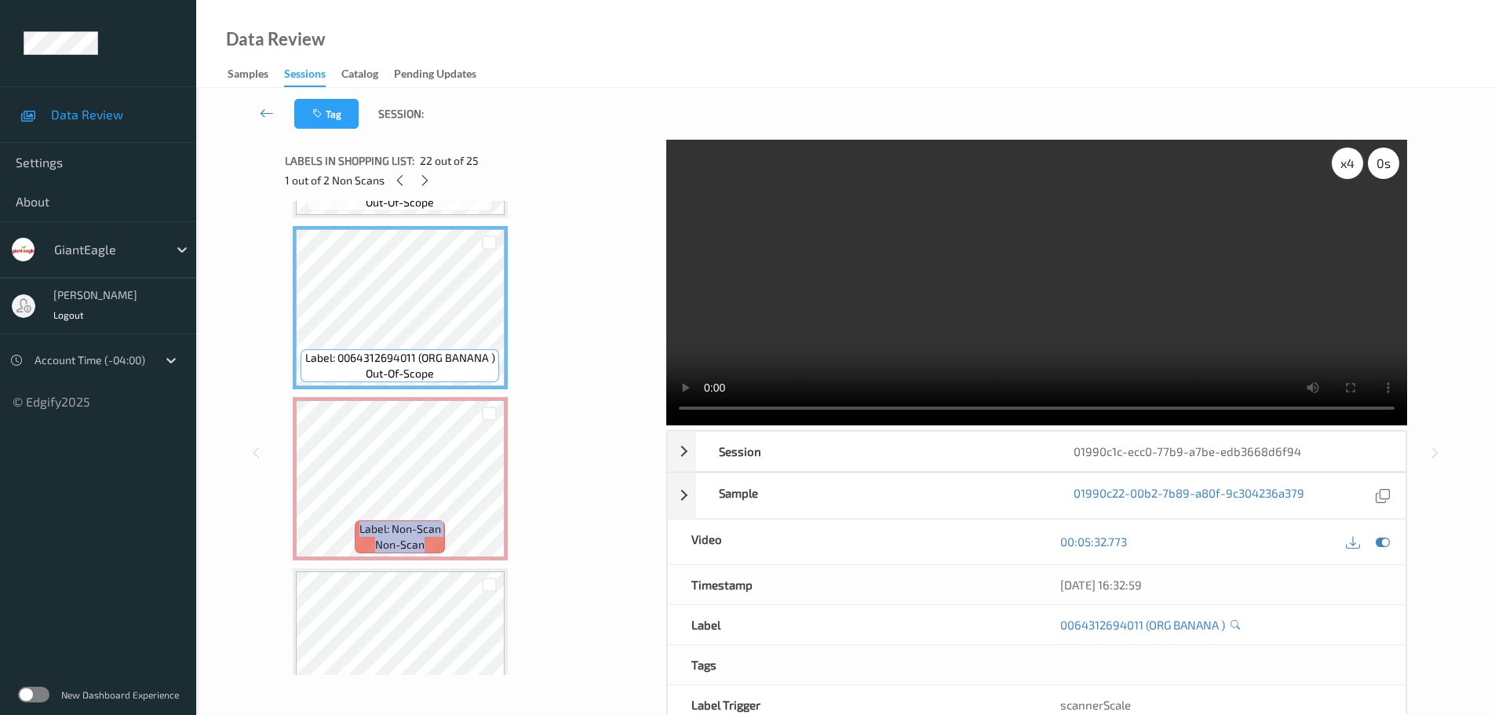
click at [1346, 172] on div "x 4" at bounding box center [1347, 163] width 31 height 31
click at [1346, 172] on div "x 8" at bounding box center [1347, 163] width 31 height 31
click at [1344, 170] on div "x 1" at bounding box center [1347, 163] width 31 height 31
click at [1344, 170] on div "x 2" at bounding box center [1347, 163] width 31 height 31
click at [1344, 170] on div "x 4" at bounding box center [1347, 163] width 31 height 31
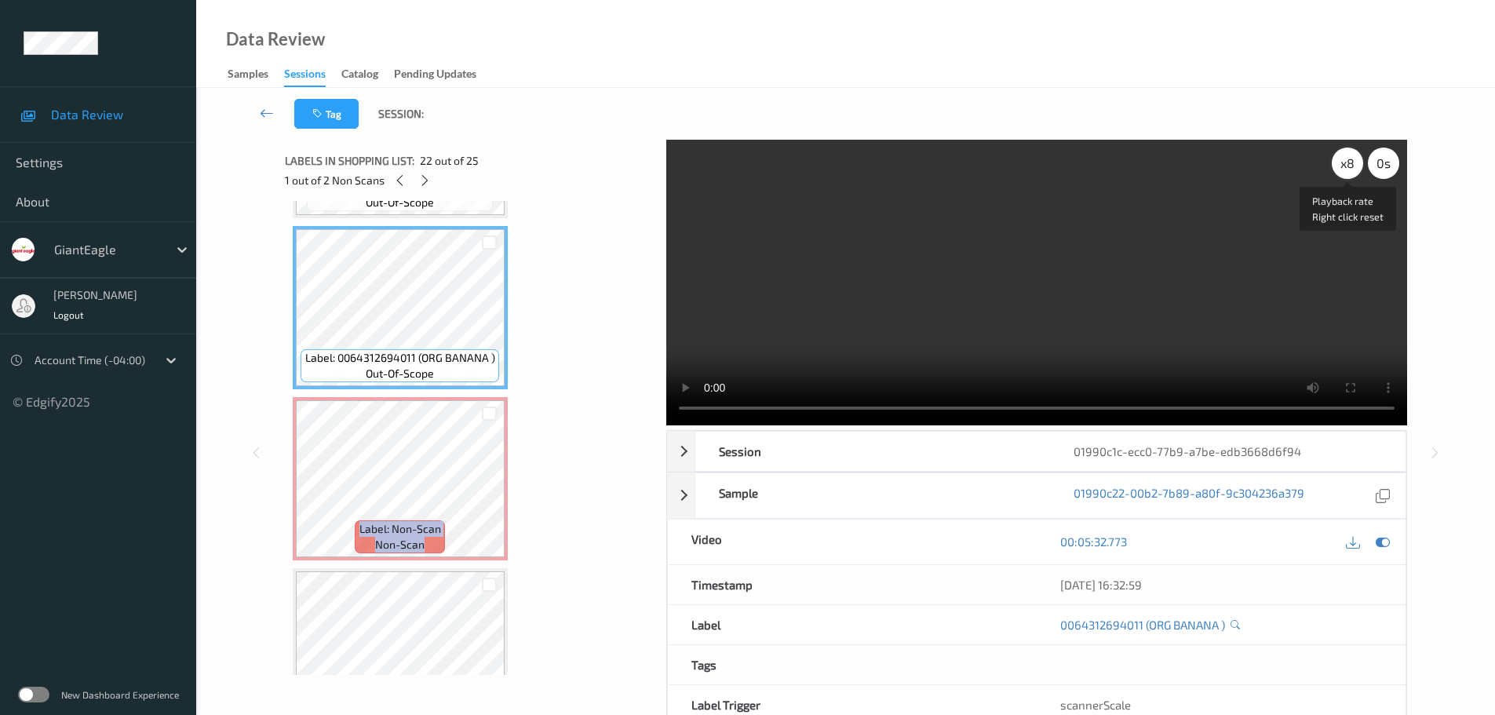
click at [1343, 173] on div "x 8" at bounding box center [1347, 163] width 31 height 31
click at [1343, 173] on div "x 1" at bounding box center [1347, 163] width 31 height 31
click at [1343, 173] on div "x 2" at bounding box center [1347, 163] width 31 height 31
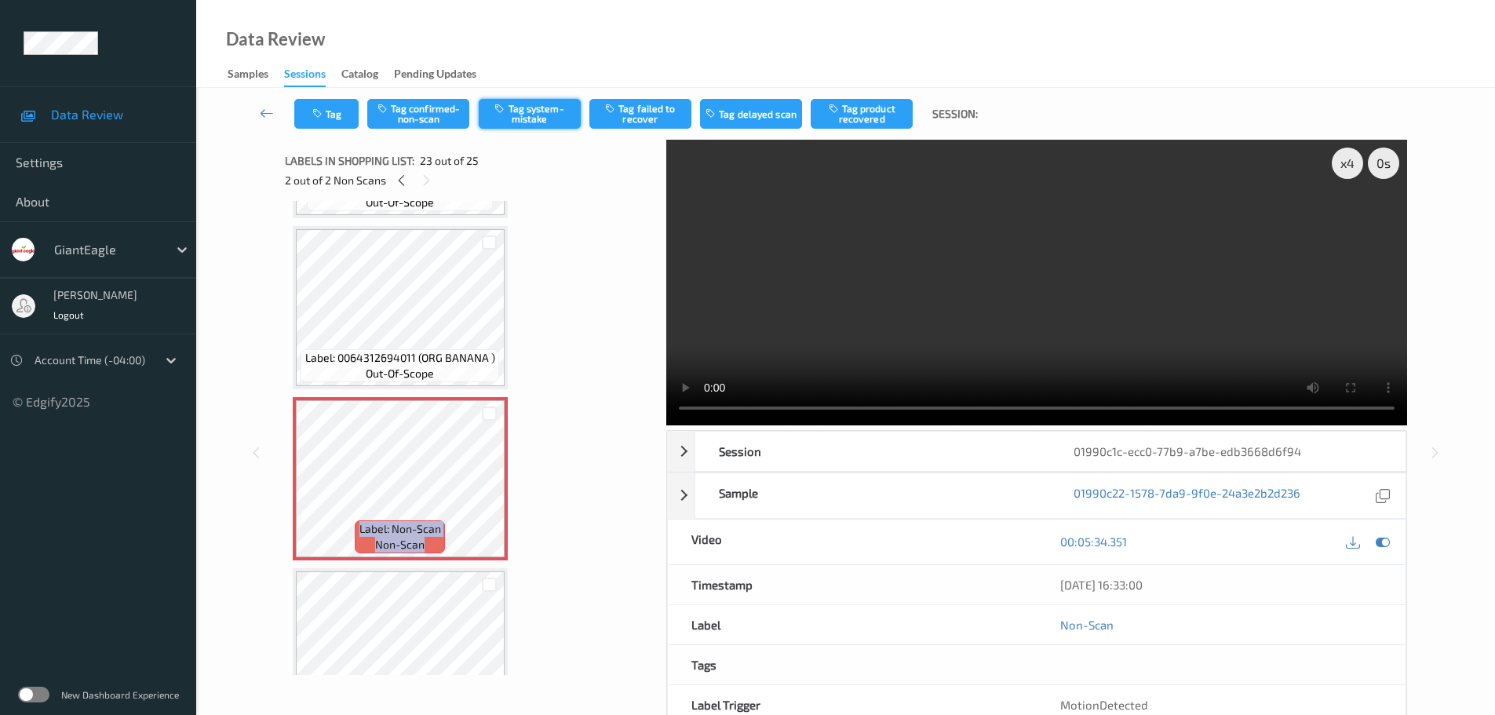
click at [529, 122] on button "Tag system-mistake" at bounding box center [530, 114] width 102 height 30
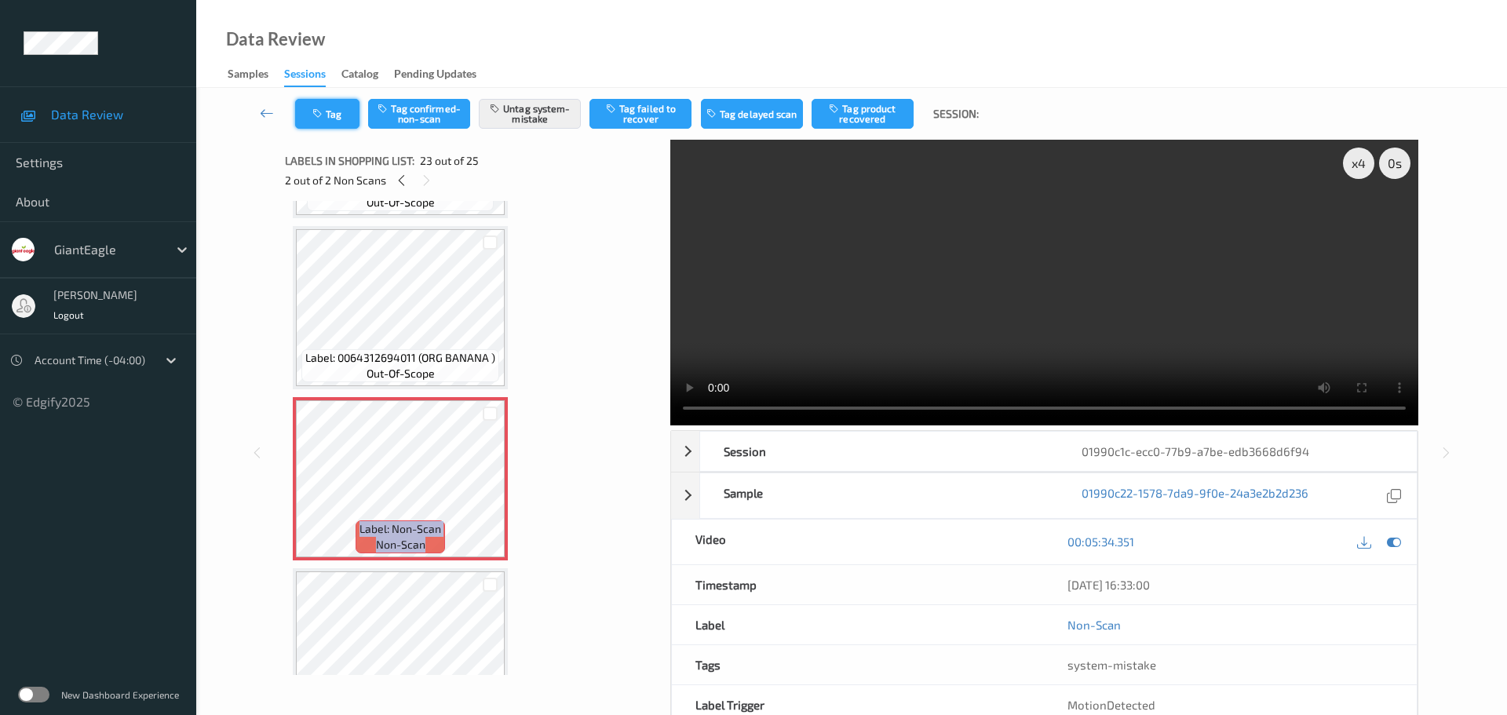
click at [337, 122] on button "Tag" at bounding box center [327, 114] width 64 height 30
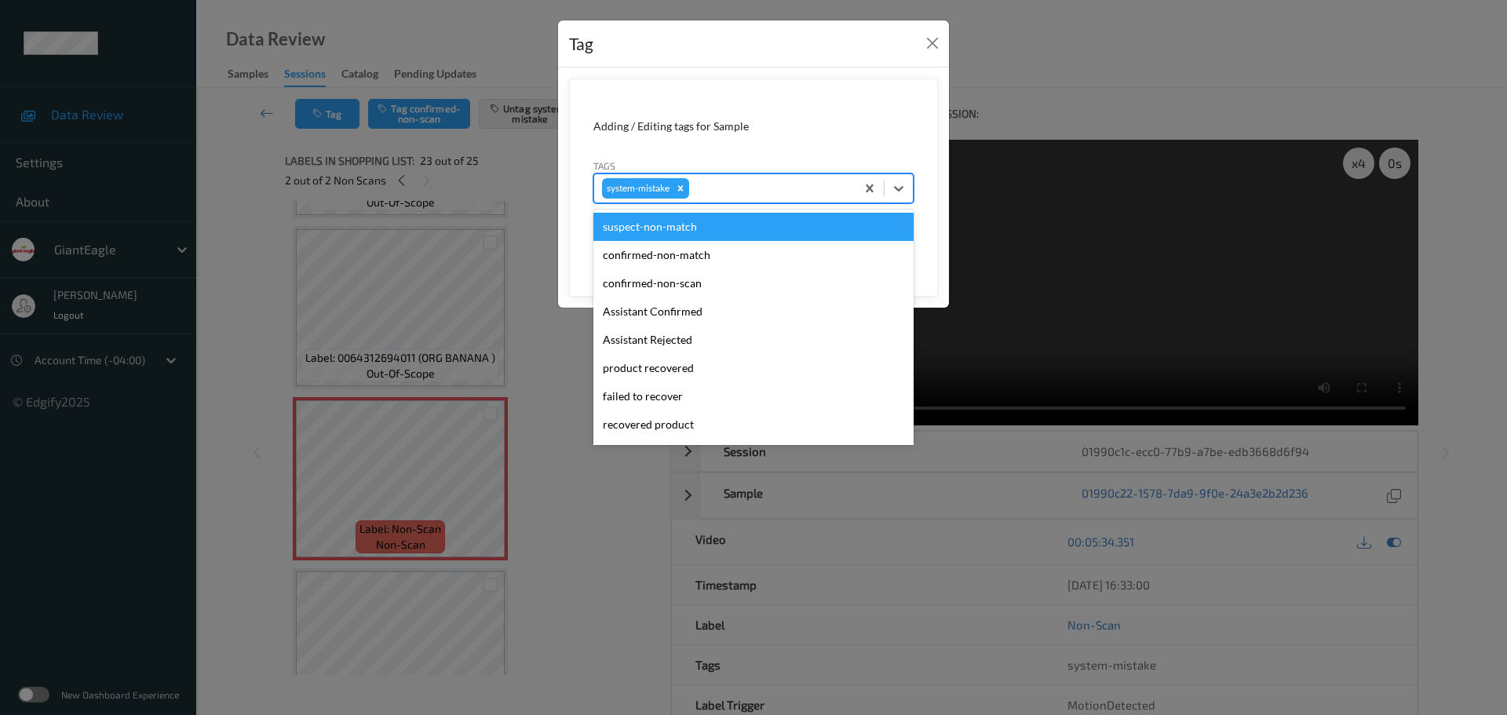
drag, startPoint x: 724, startPoint y: 186, endPoint x: 731, endPoint y: 188, distance: 8.0
click at [732, 187] on div at bounding box center [769, 188] width 155 height 19
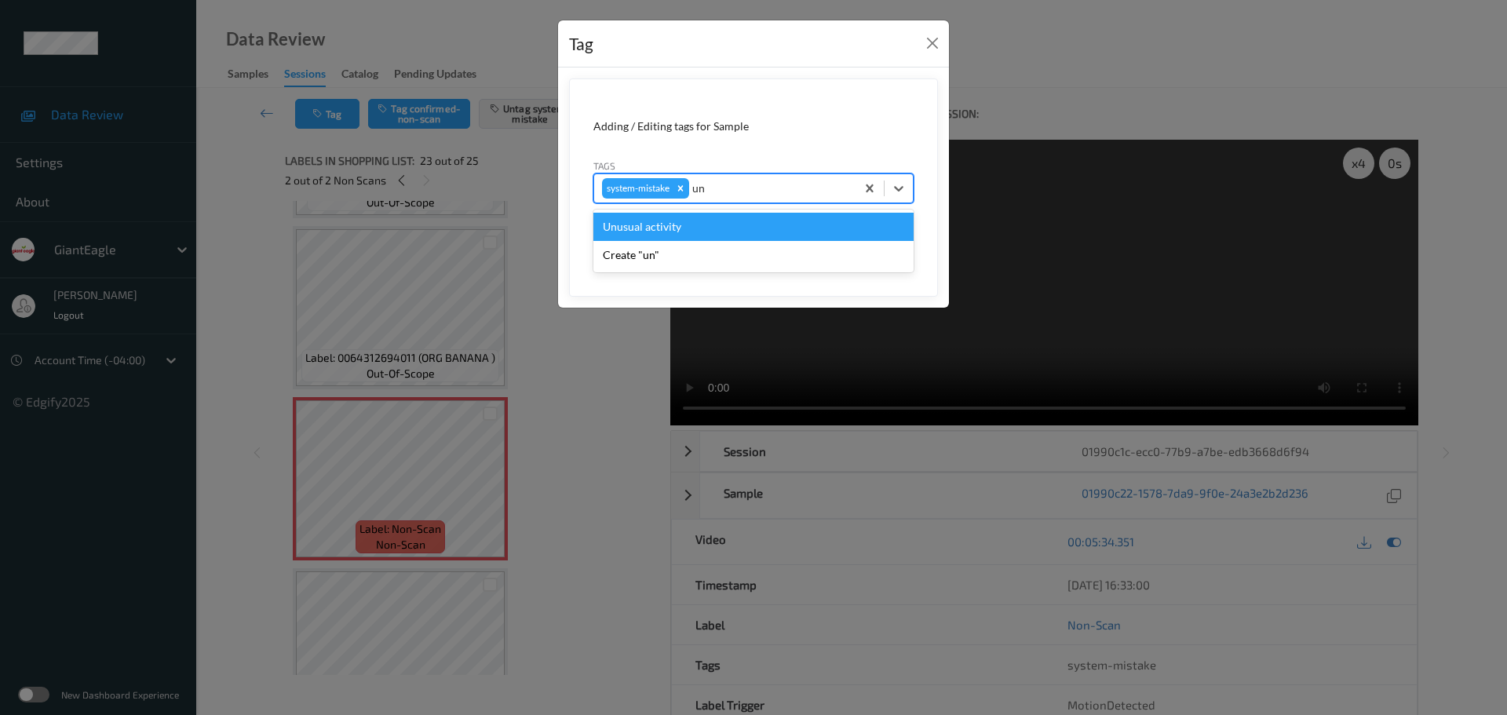
type input "unu"
click at [659, 220] on div "Unusual activity" at bounding box center [753, 227] width 320 height 28
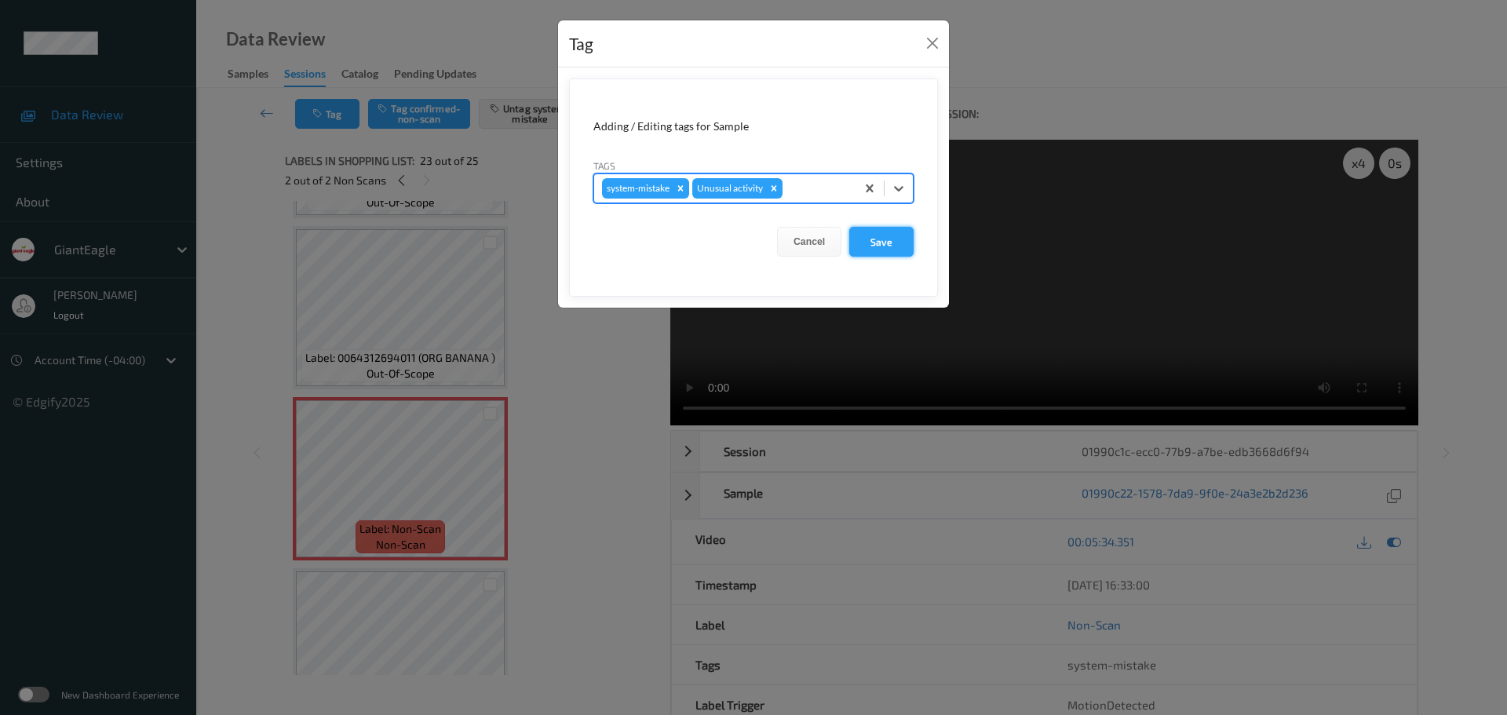
click at [870, 241] on button "Save" at bounding box center [881, 242] width 64 height 30
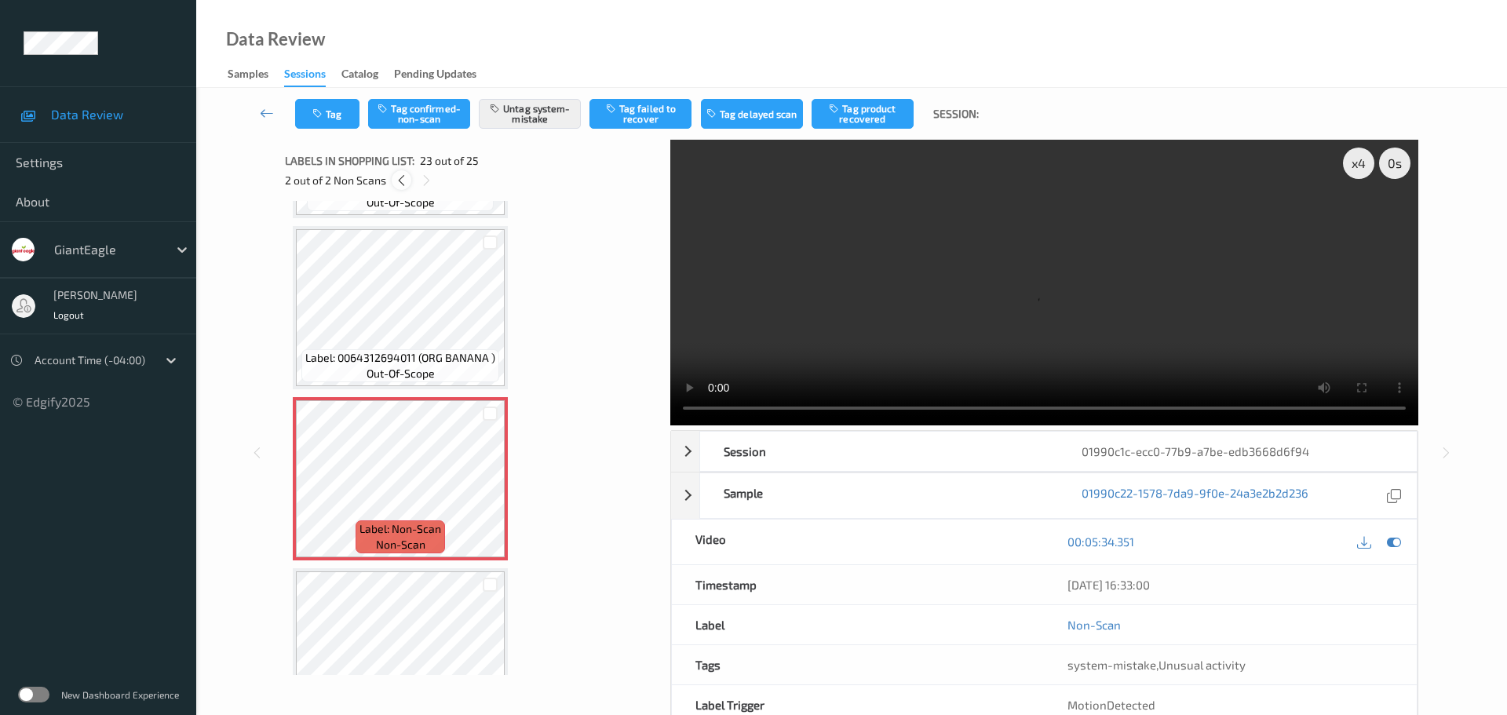
click at [400, 184] on icon at bounding box center [401, 180] width 13 height 14
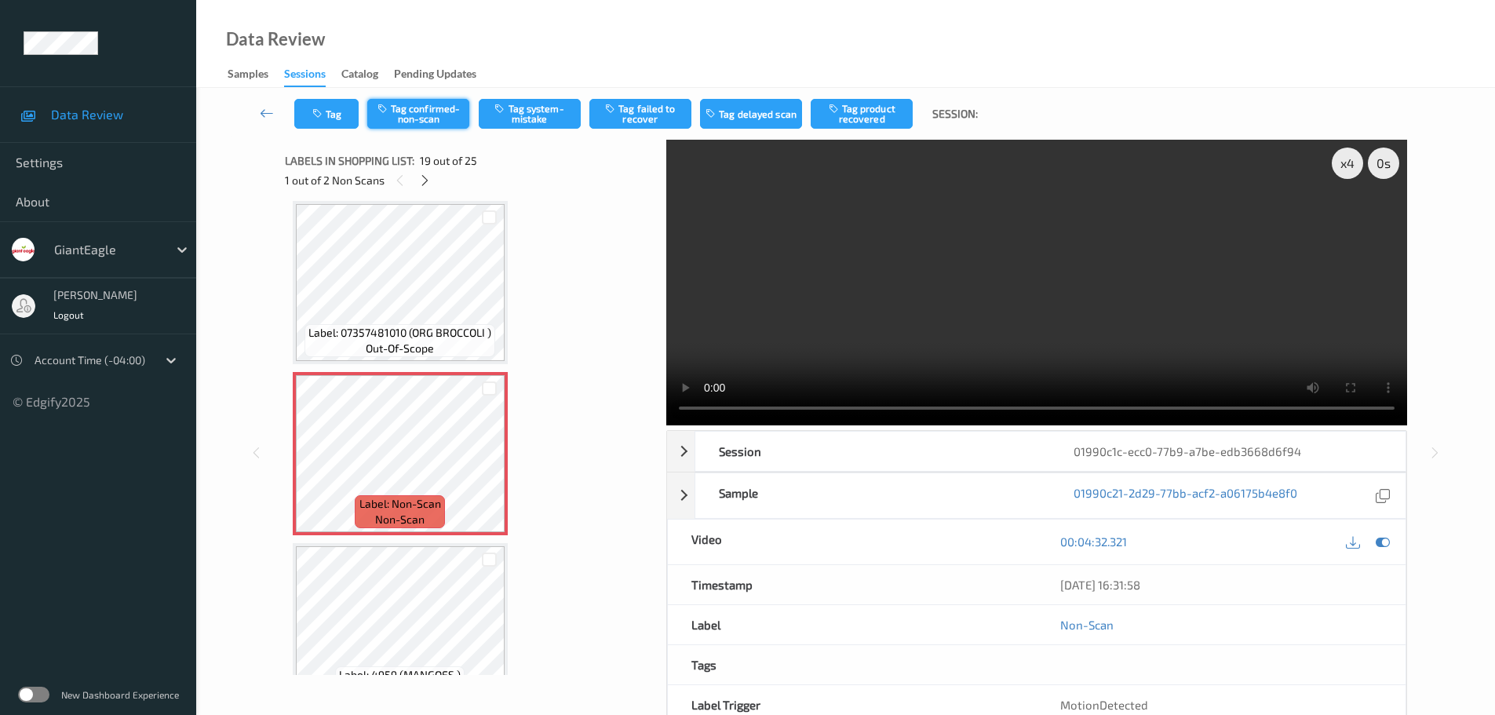
click at [400, 116] on button "Tag confirmed-non-scan" at bounding box center [418, 114] width 102 height 30
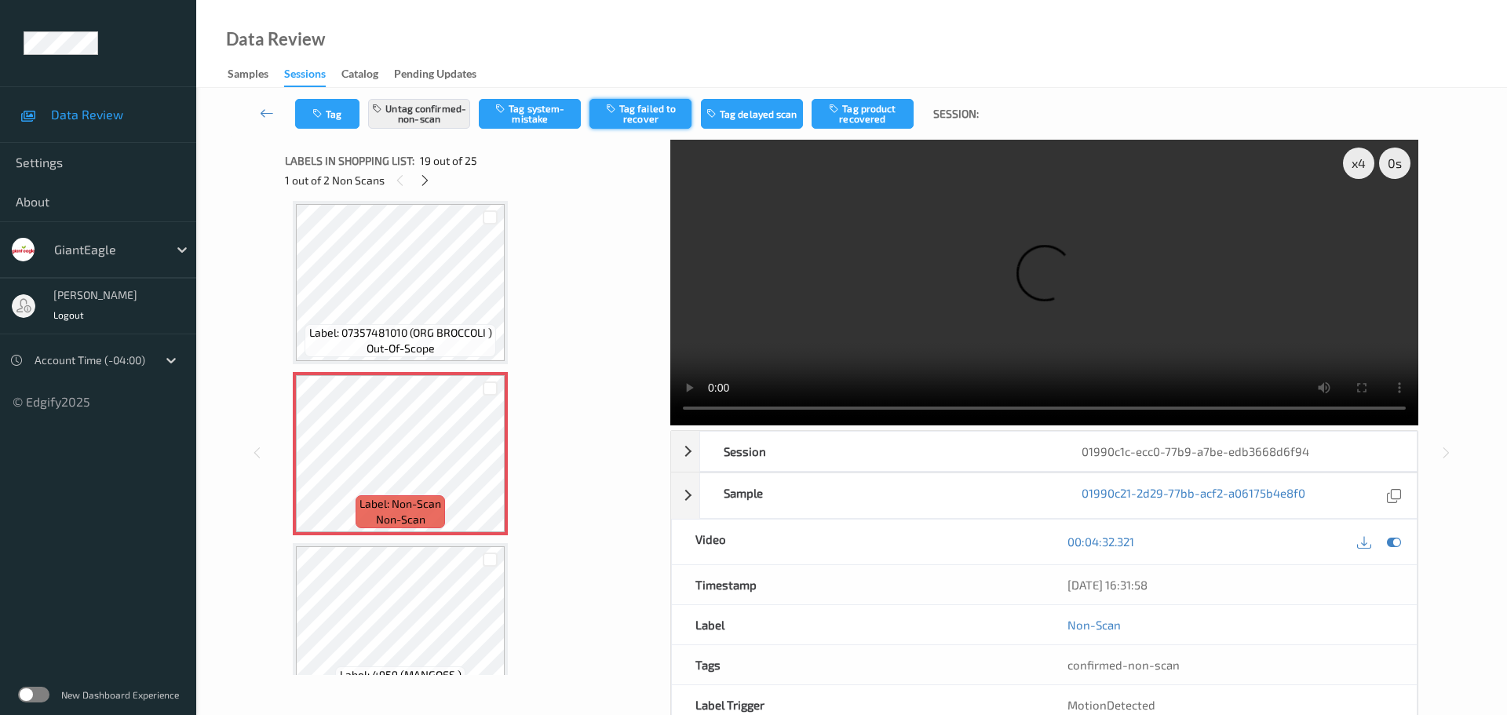
click at [665, 115] on button "Tag failed to recover" at bounding box center [640, 114] width 102 height 30
click at [424, 186] on icon at bounding box center [424, 180] width 13 height 14
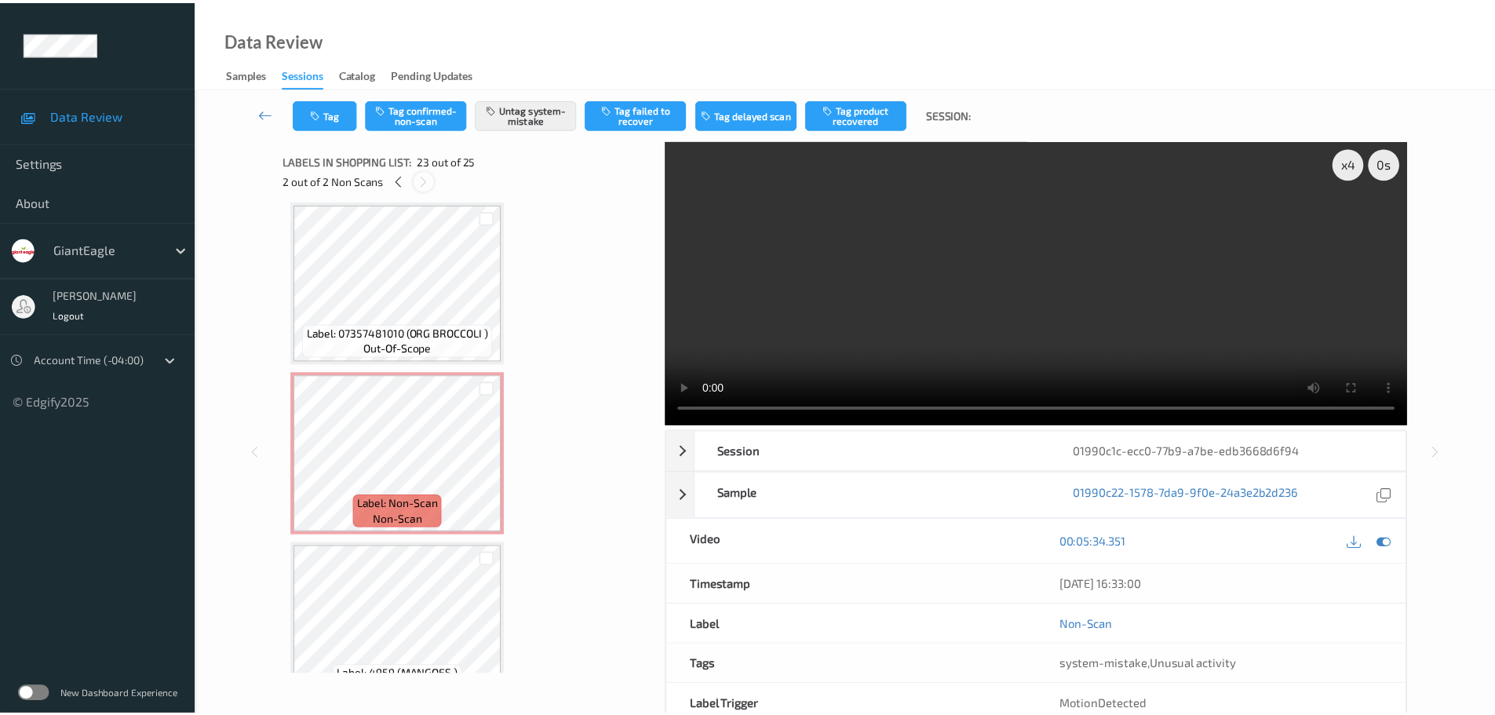
scroll to position [3600, 0]
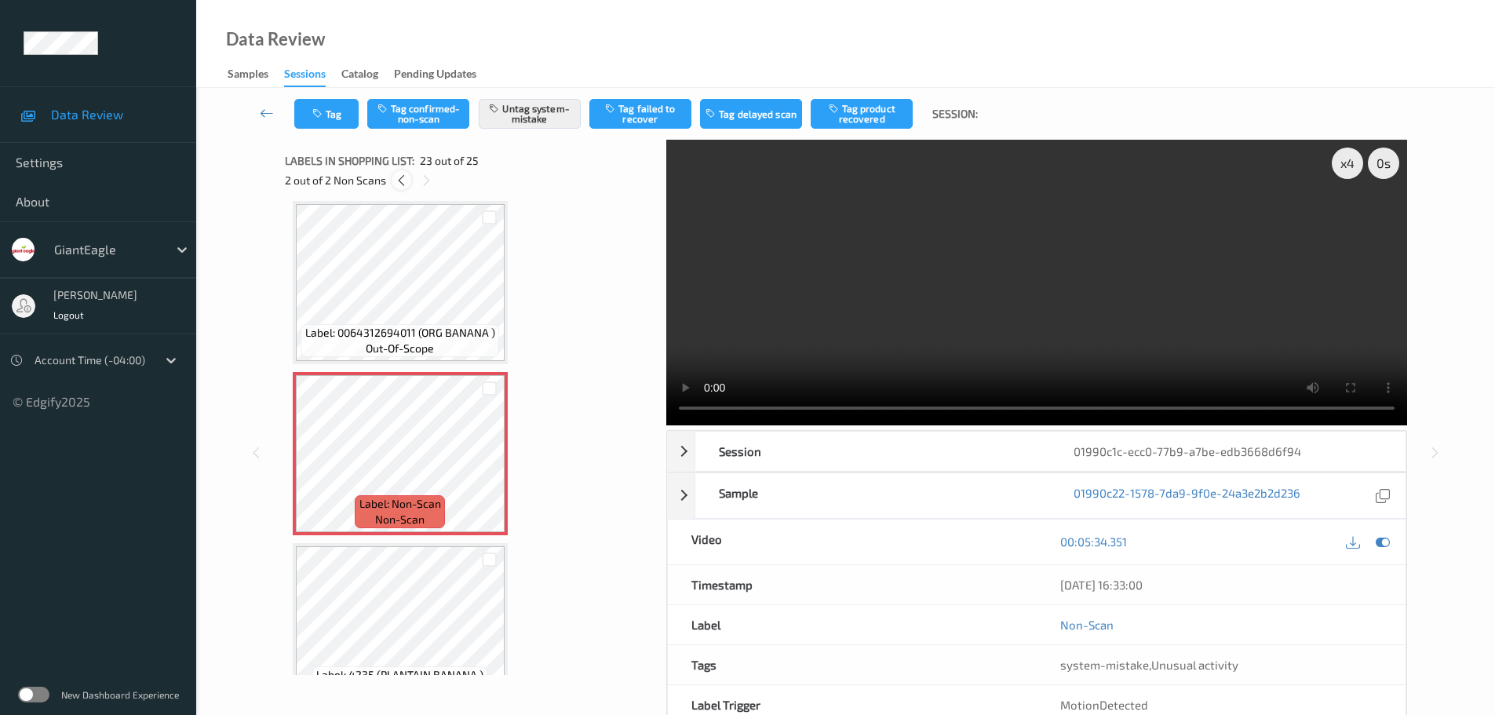
click at [399, 185] on icon at bounding box center [401, 180] width 13 height 14
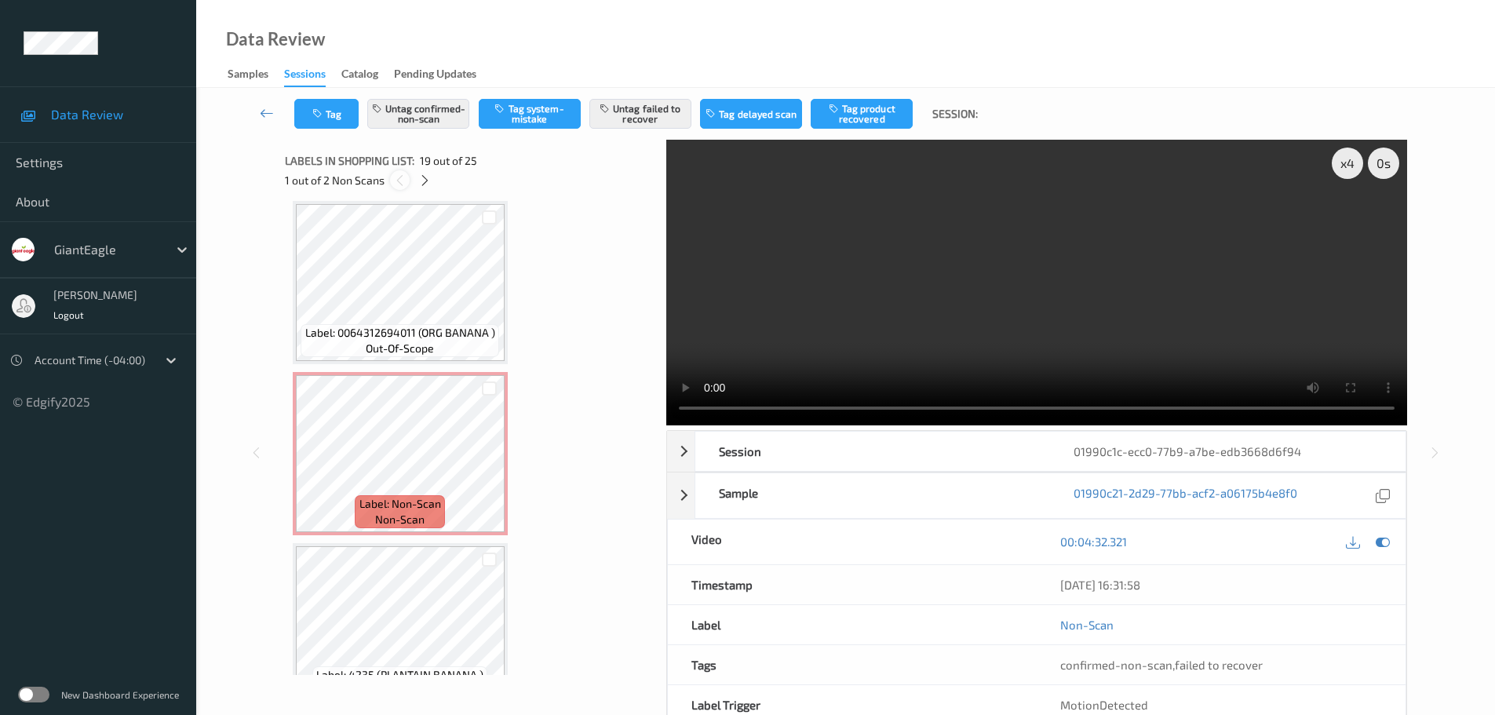
scroll to position [2916, 0]
